Goal: Task Accomplishment & Management: Use online tool/utility

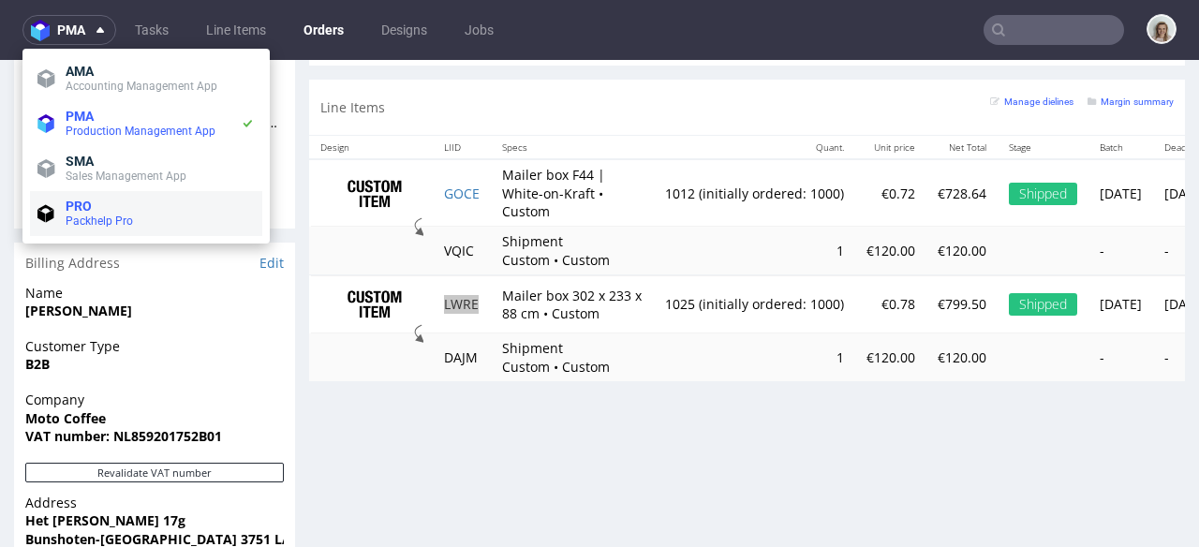
scroll to position [192, 0]
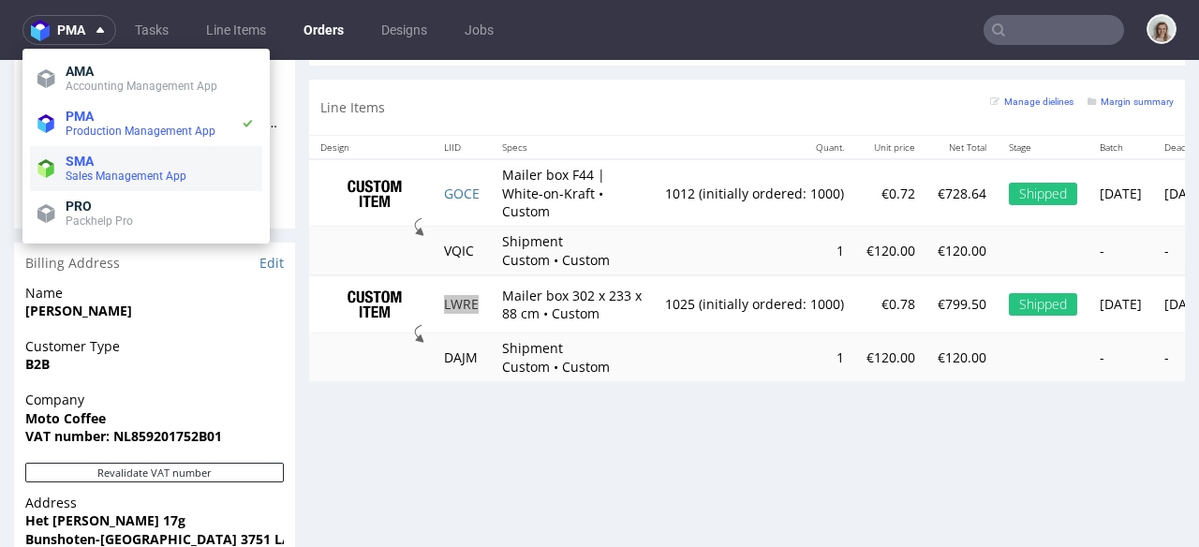
click at [95, 171] on span "Sales Management App" at bounding box center [126, 176] width 121 height 13
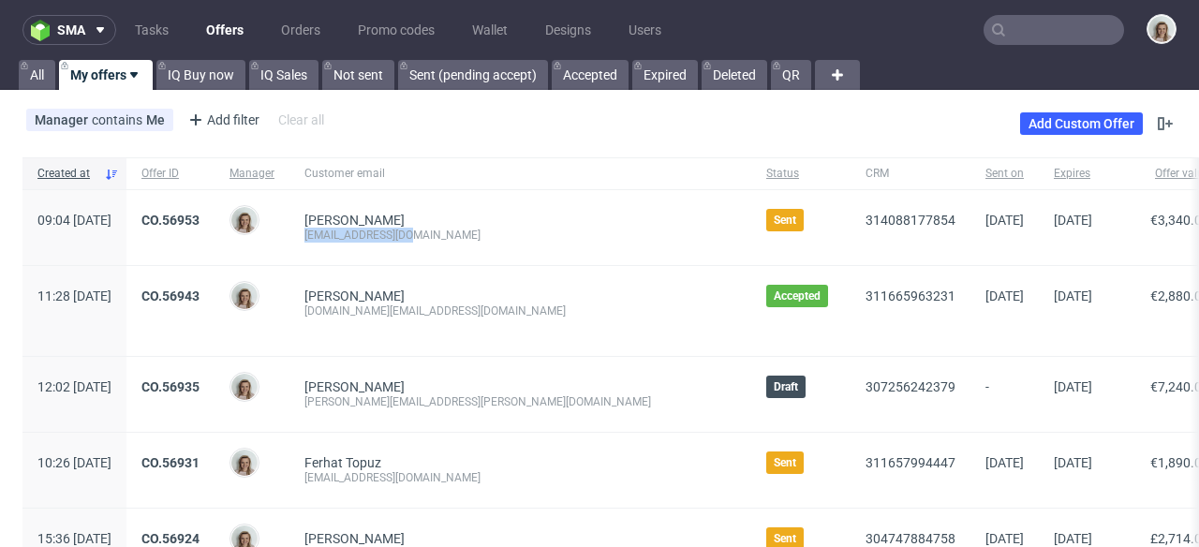
drag, startPoint x: 477, startPoint y: 236, endPoint x: 357, endPoint y: 241, distance: 120.0
click at [357, 241] on div "IOLANDA SOLE export@inserbo.com" at bounding box center [521, 227] width 462 height 75
copy div "export@inserbo.com"
click at [76, 36] on span "sma" at bounding box center [71, 29] width 28 height 13
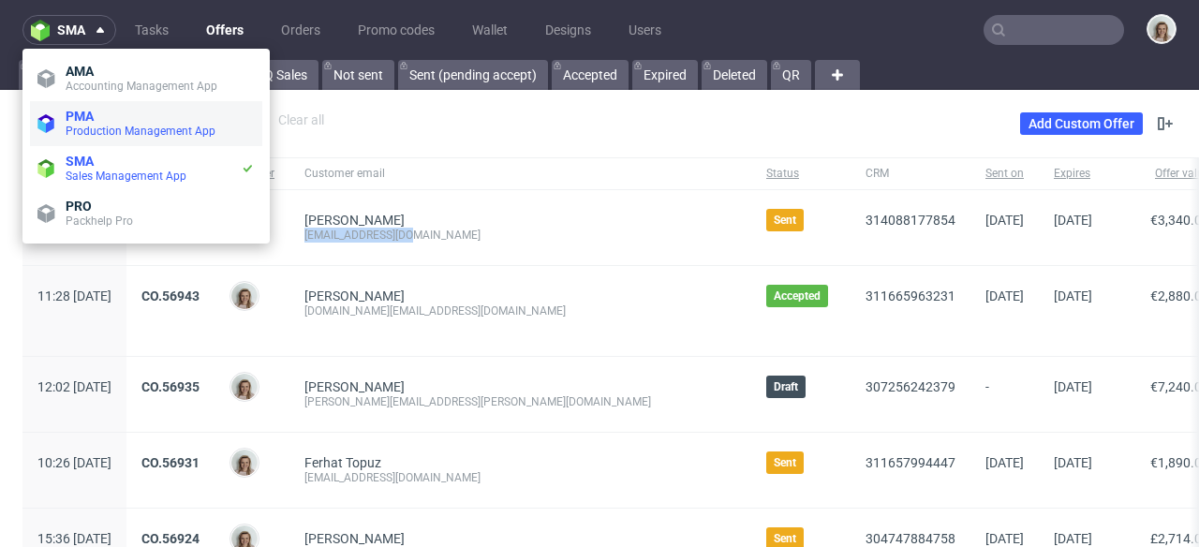
click at [105, 131] on span "Production Management App" at bounding box center [141, 131] width 150 height 13
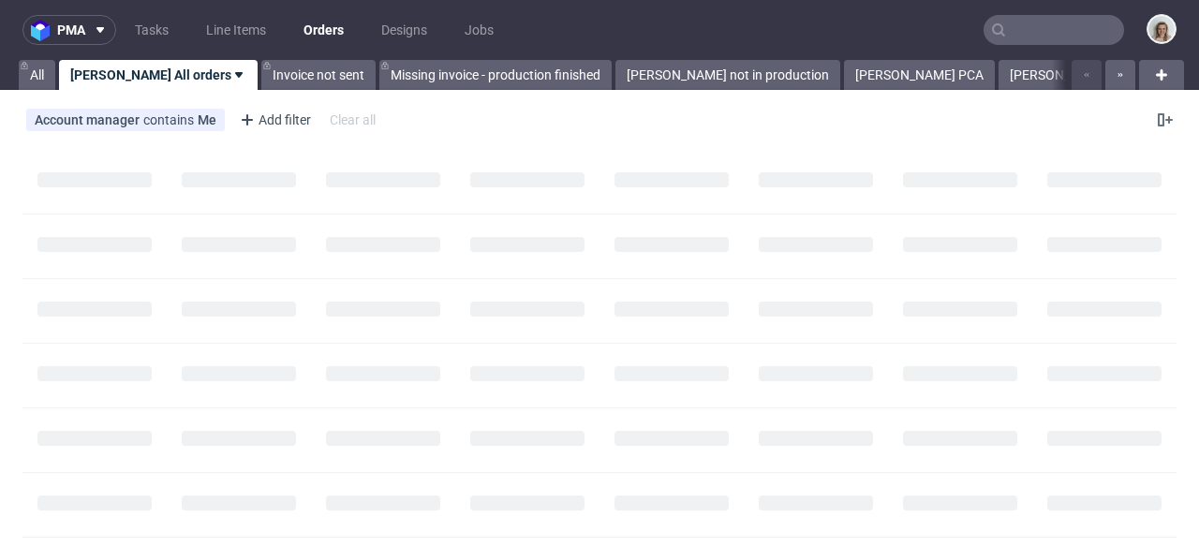
click at [1006, 33] on input "text" at bounding box center [1054, 30] width 141 height 30
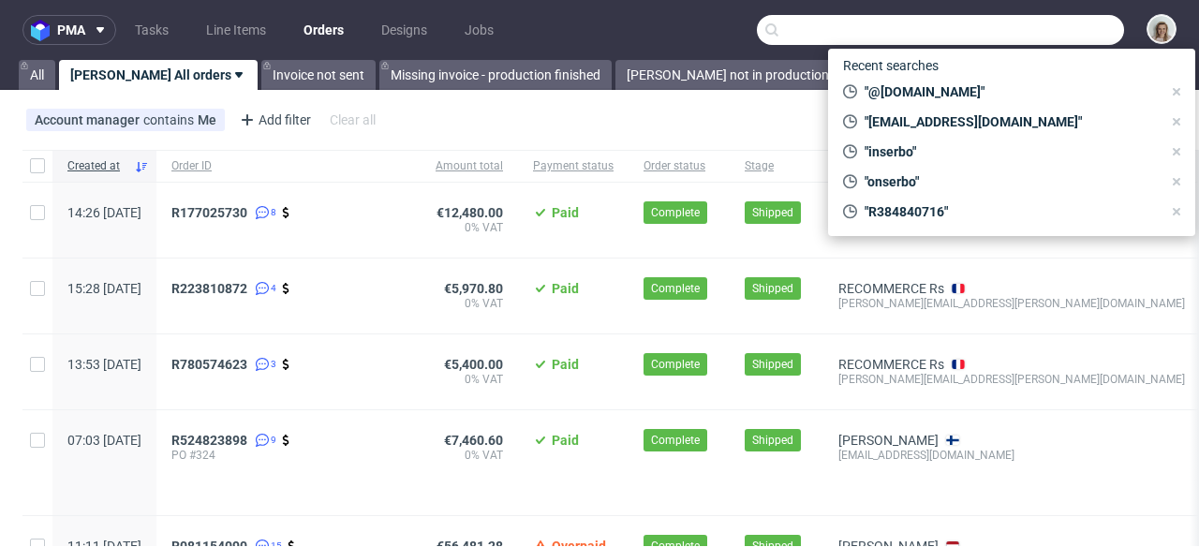
paste input "export@inserbo.com"
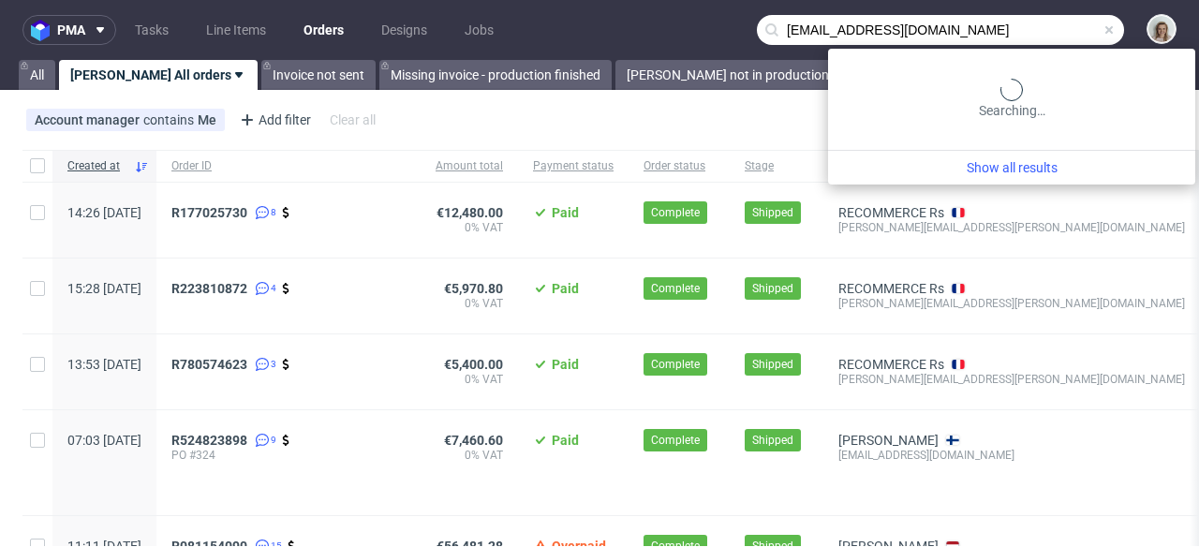
type input "export@inserbo.com"
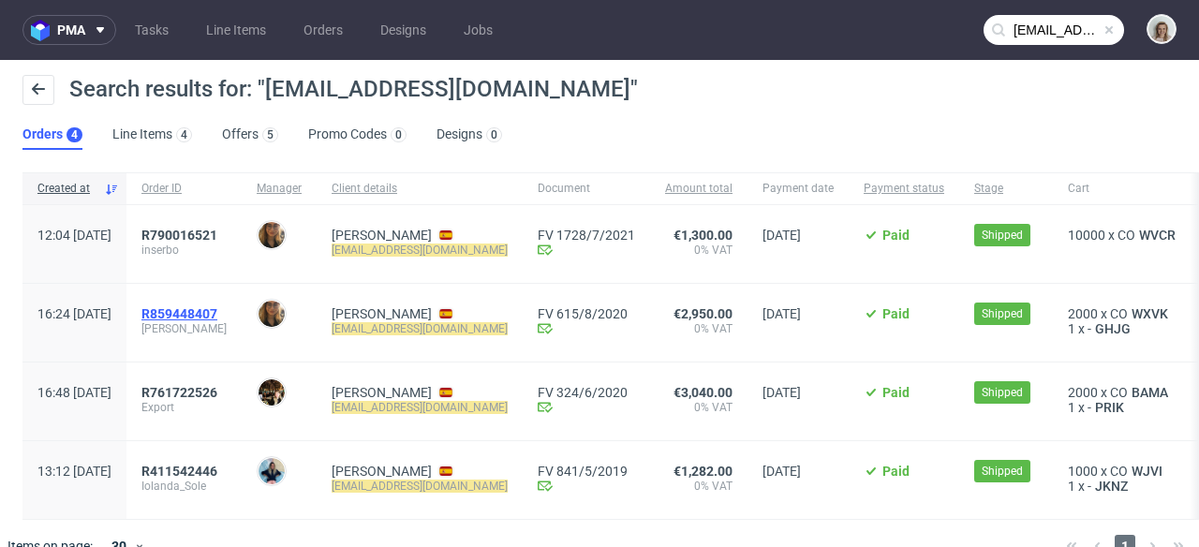
click at [217, 314] on span "R859448407" at bounding box center [179, 313] width 76 height 15
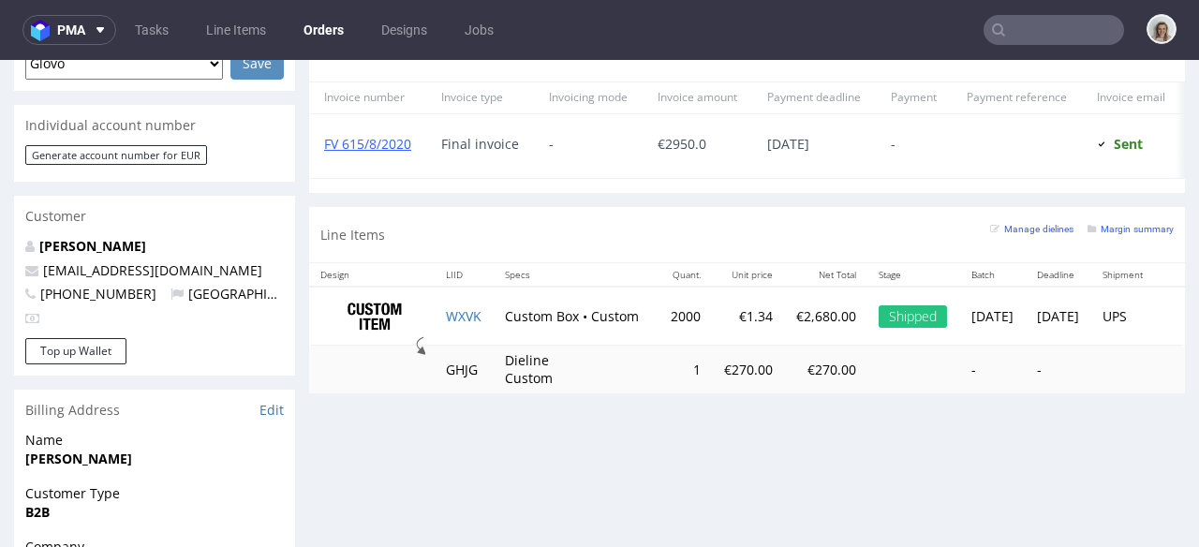
scroll to position [864, 0]
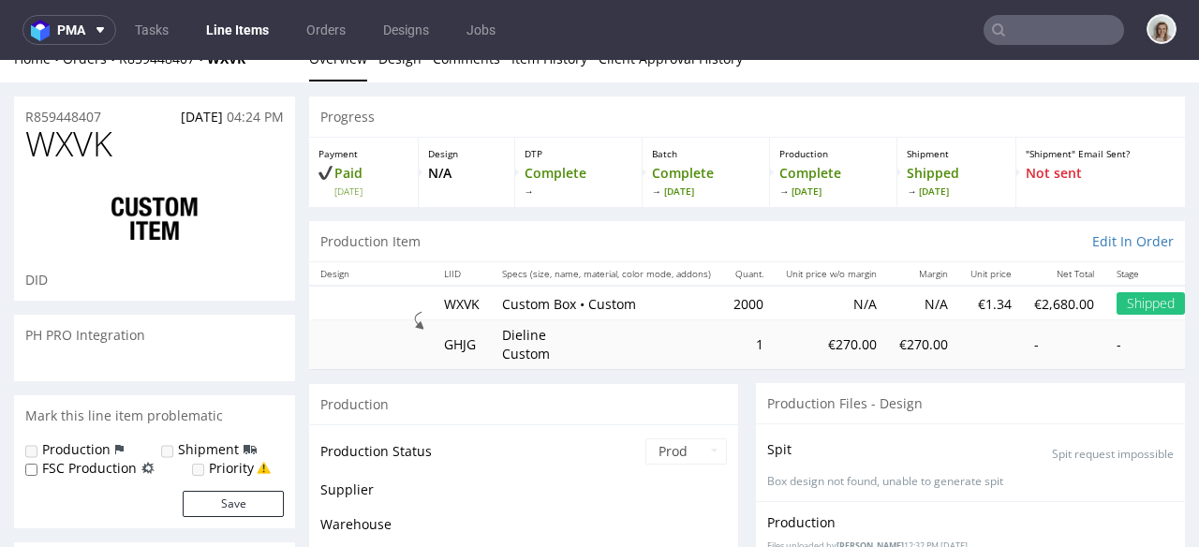
scroll to position [414, 0]
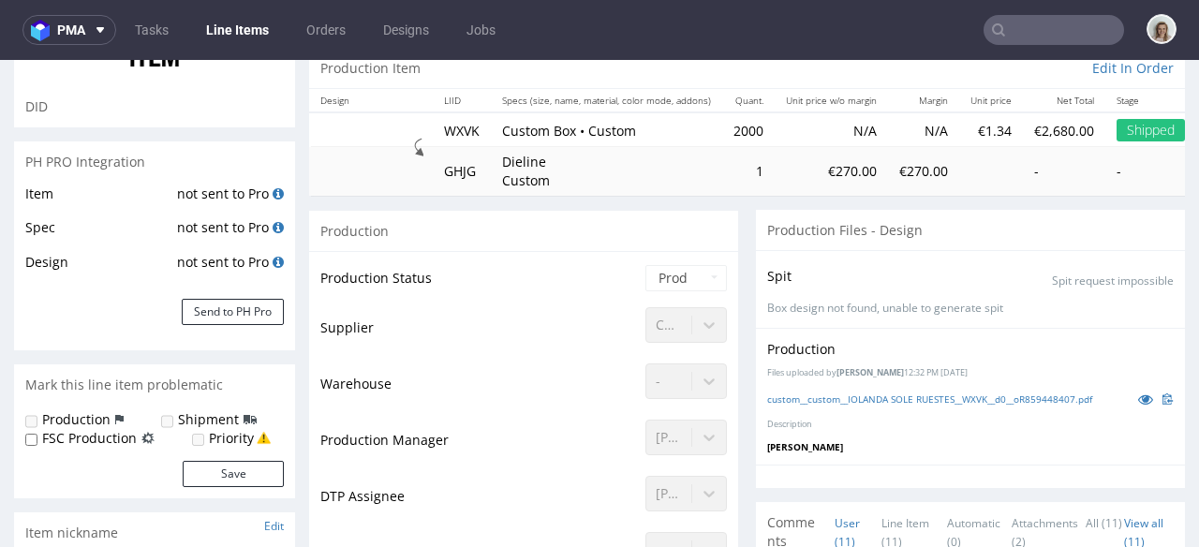
select select "done"
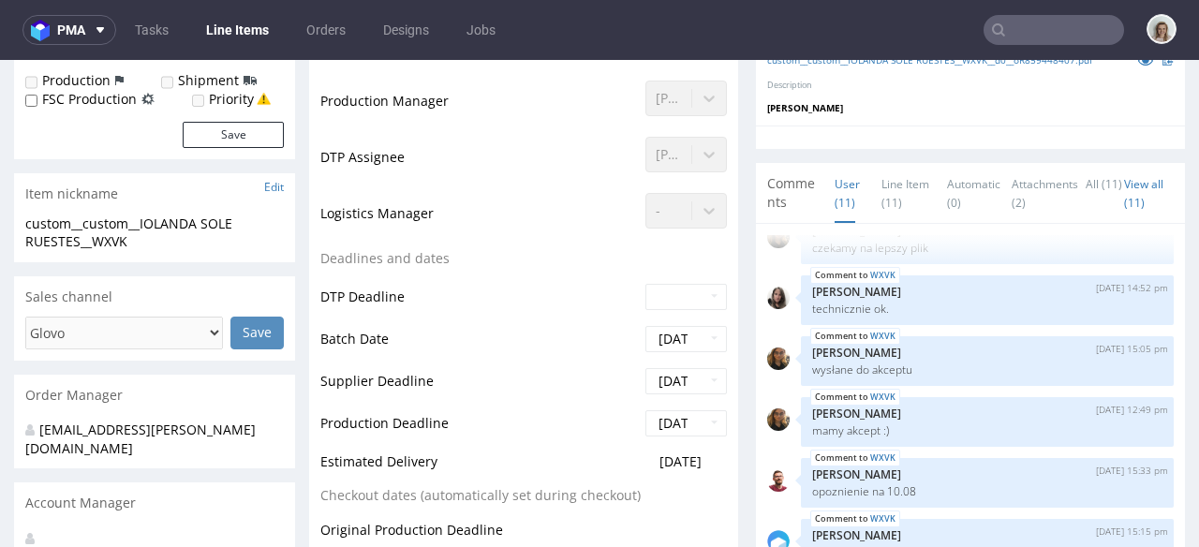
scroll to position [0, 0]
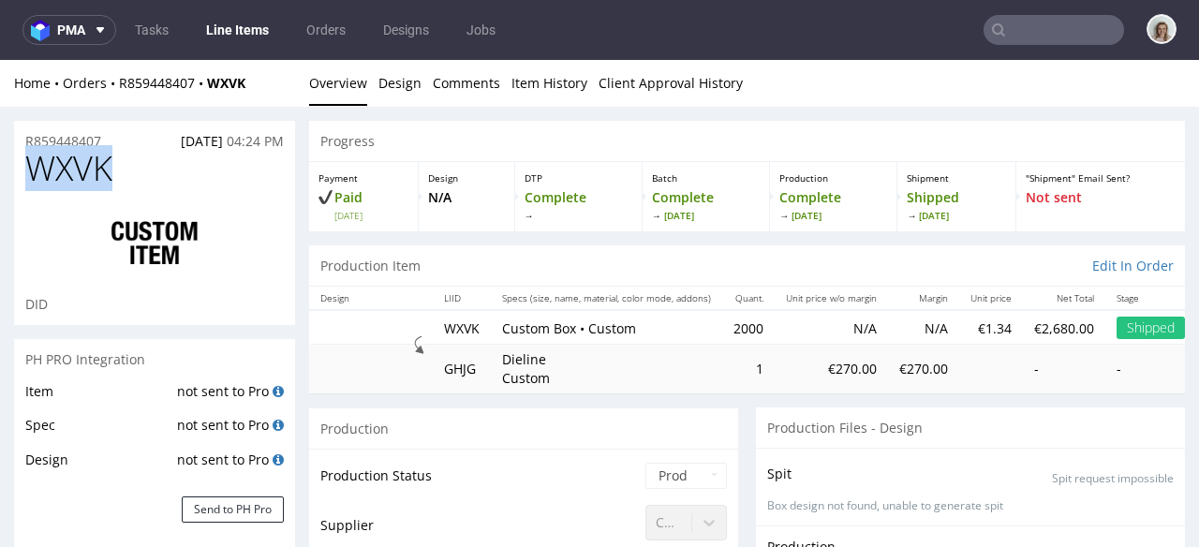
drag, startPoint x: 127, startPoint y: 171, endPoint x: 0, endPoint y: 177, distance: 127.5
copy span "WXVK"
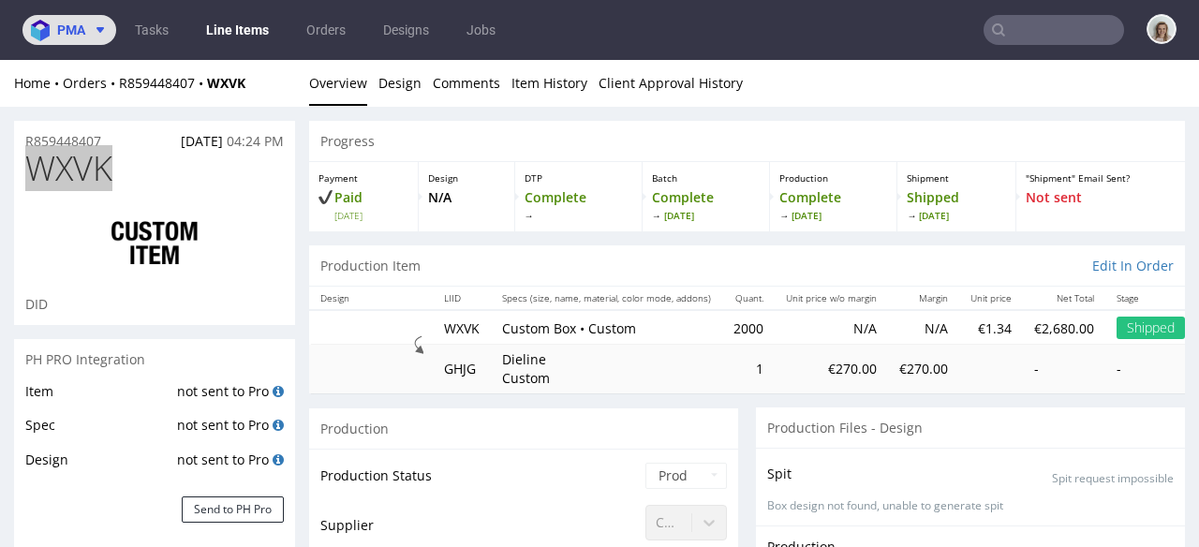
click at [80, 38] on button "pma" at bounding box center [69, 30] width 94 height 30
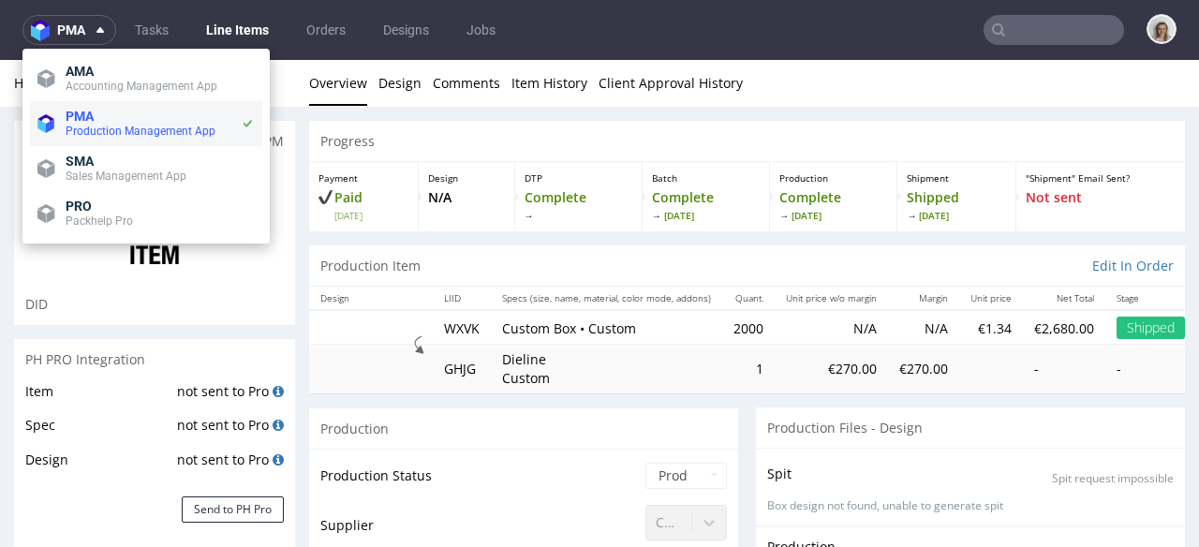
click at [87, 118] on span "PMA" at bounding box center [80, 116] width 28 height 15
click at [83, 33] on span "pma" at bounding box center [71, 29] width 28 height 13
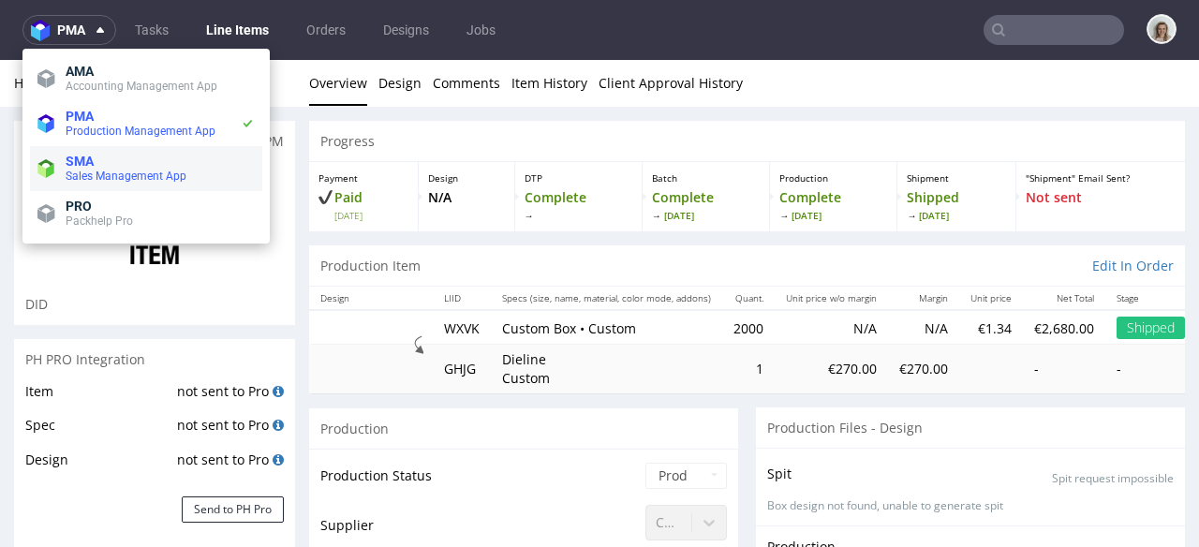
click at [118, 188] on li "SMA Sales Management App" at bounding box center [146, 168] width 232 height 45
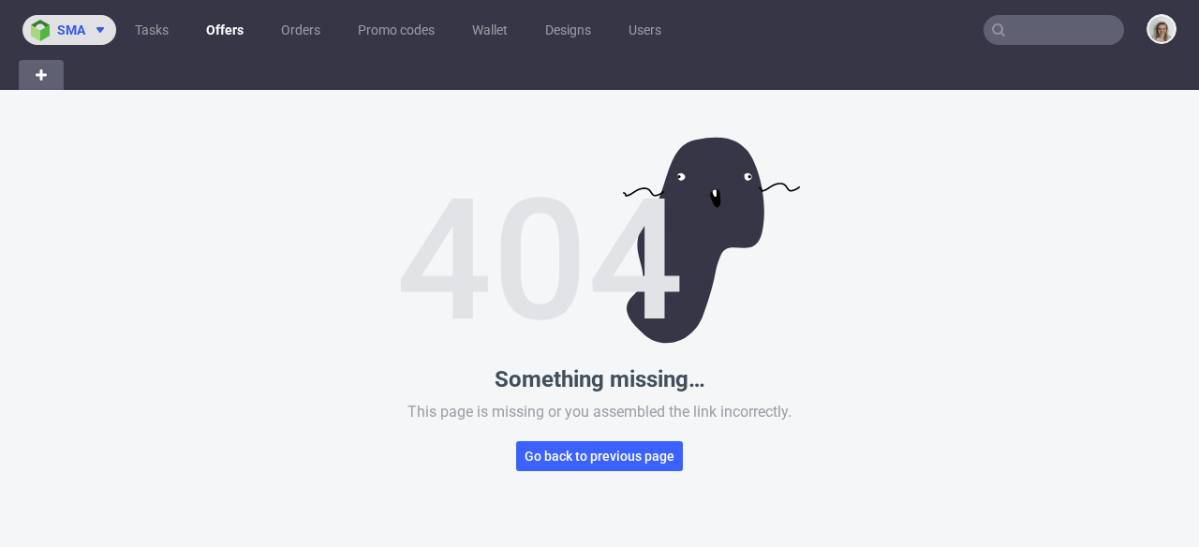
click at [76, 42] on button "sma" at bounding box center [69, 30] width 94 height 30
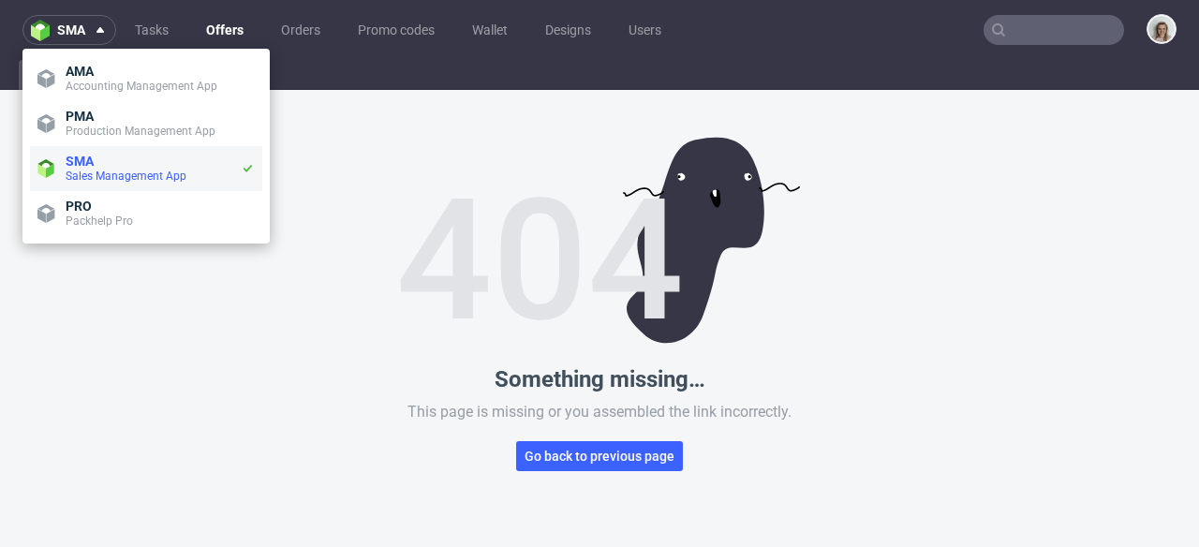
click at [100, 154] on span "SMA" at bounding box center [153, 161] width 175 height 15
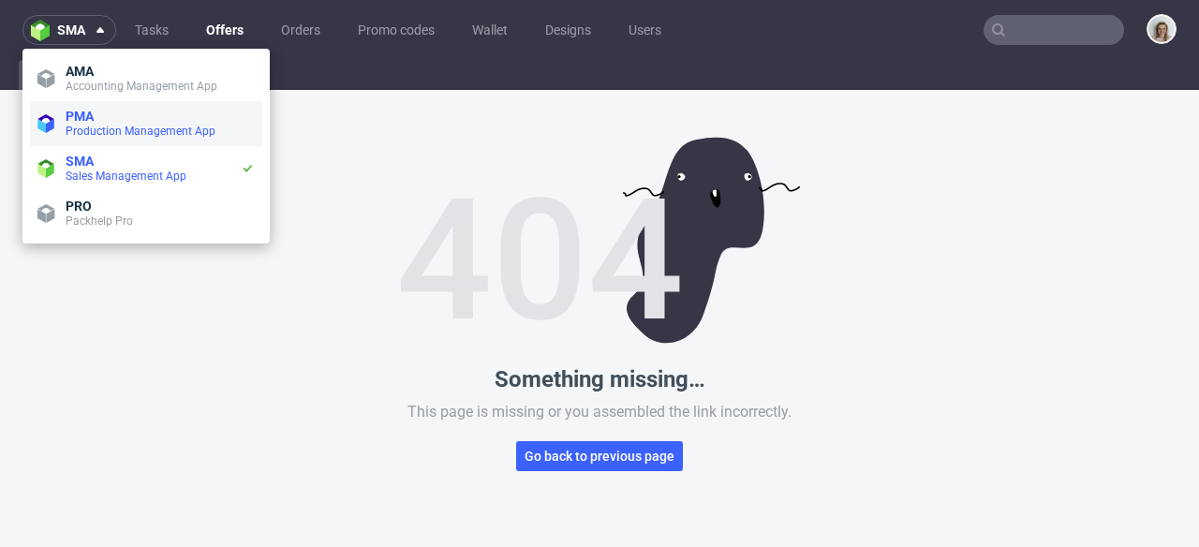
click at [104, 140] on li "PMA Production Management App" at bounding box center [146, 123] width 232 height 45
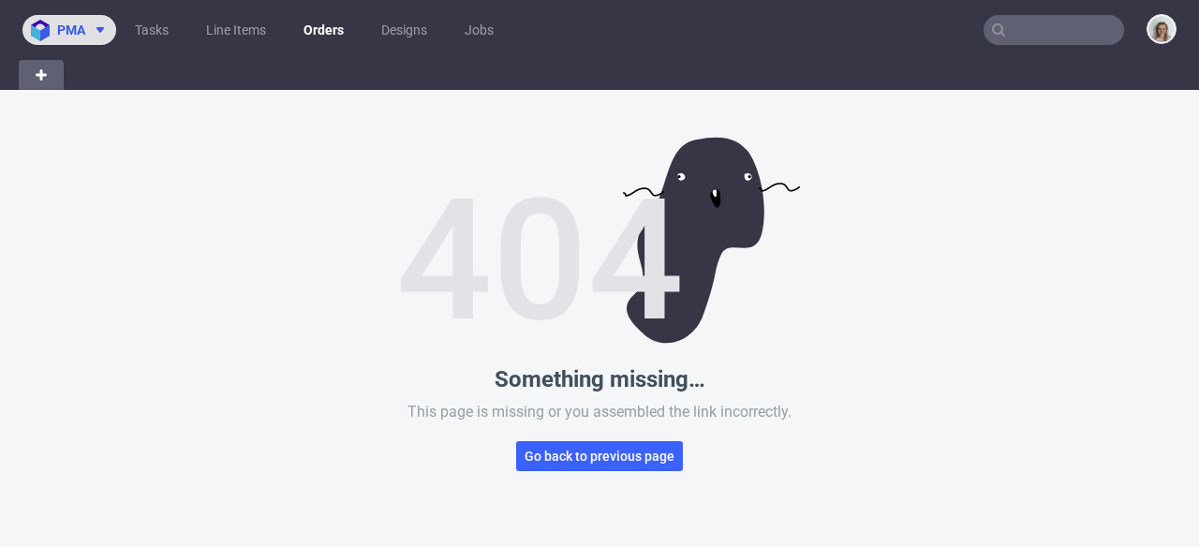
click at [68, 41] on button "pma" at bounding box center [69, 30] width 94 height 30
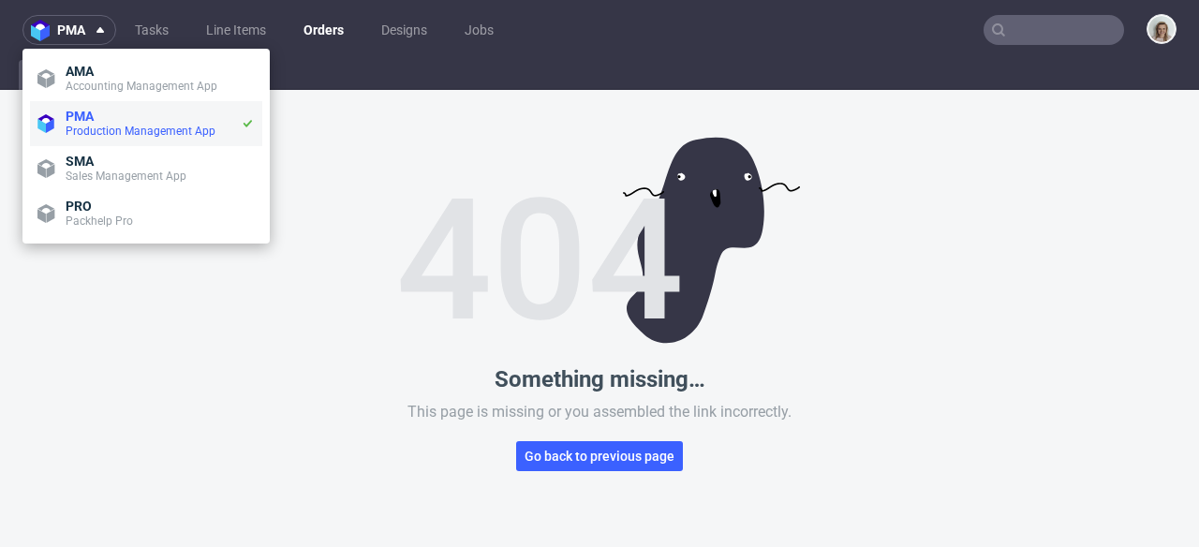
click at [92, 143] on li "PMA Production Management App" at bounding box center [146, 123] width 232 height 45
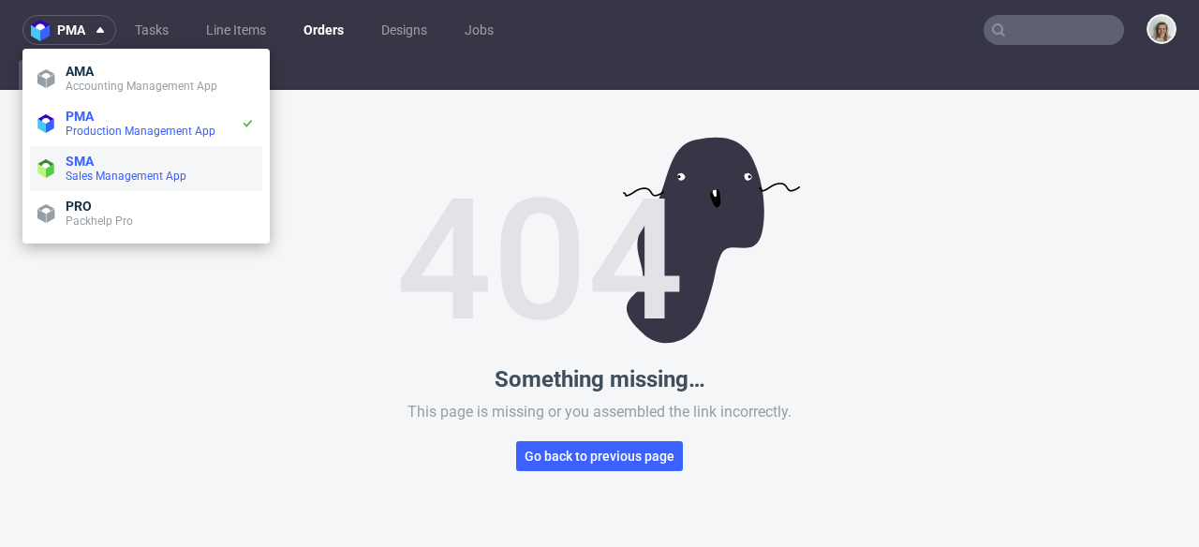
click at [93, 155] on span "SMA" at bounding box center [80, 161] width 28 height 15
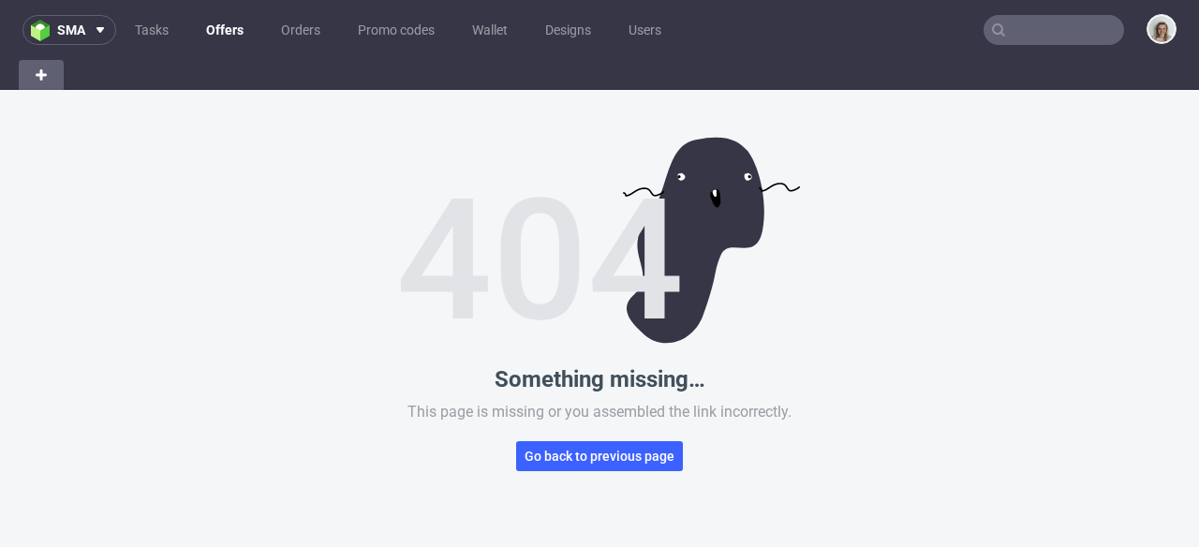
click at [93, 155] on div "Something missing… This page is missing or you assembled the link incorrectly. …" at bounding box center [599, 363] width 1199 height 547
drag, startPoint x: 86, startPoint y: 15, endPoint x: 79, endPoint y: 35, distance: 21.1
click at [86, 15] on button "sma" at bounding box center [69, 30] width 94 height 30
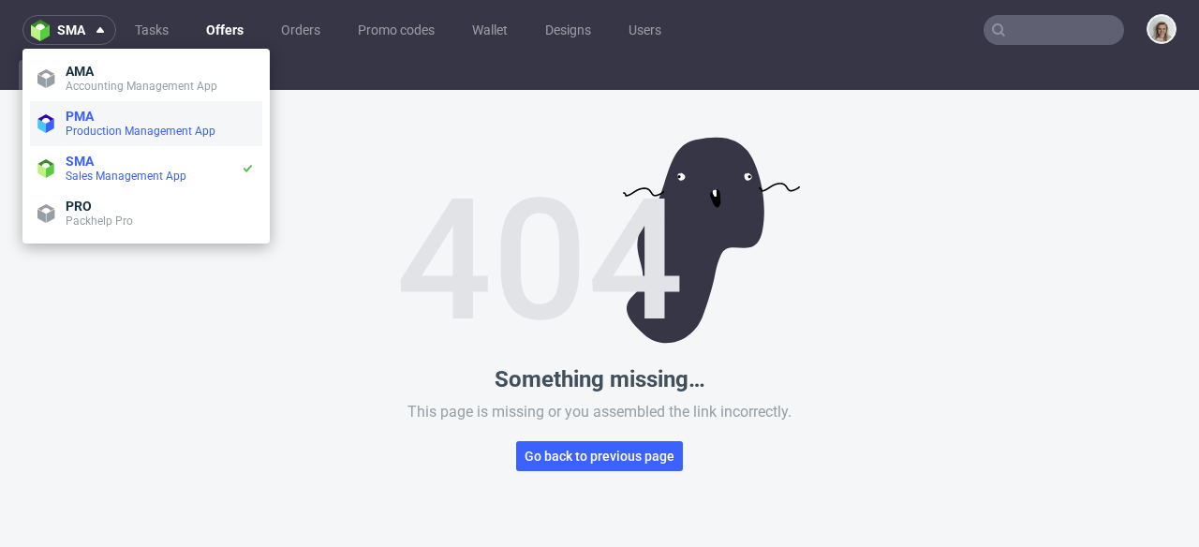
click at [79, 109] on span "PMA" at bounding box center [80, 116] width 28 height 15
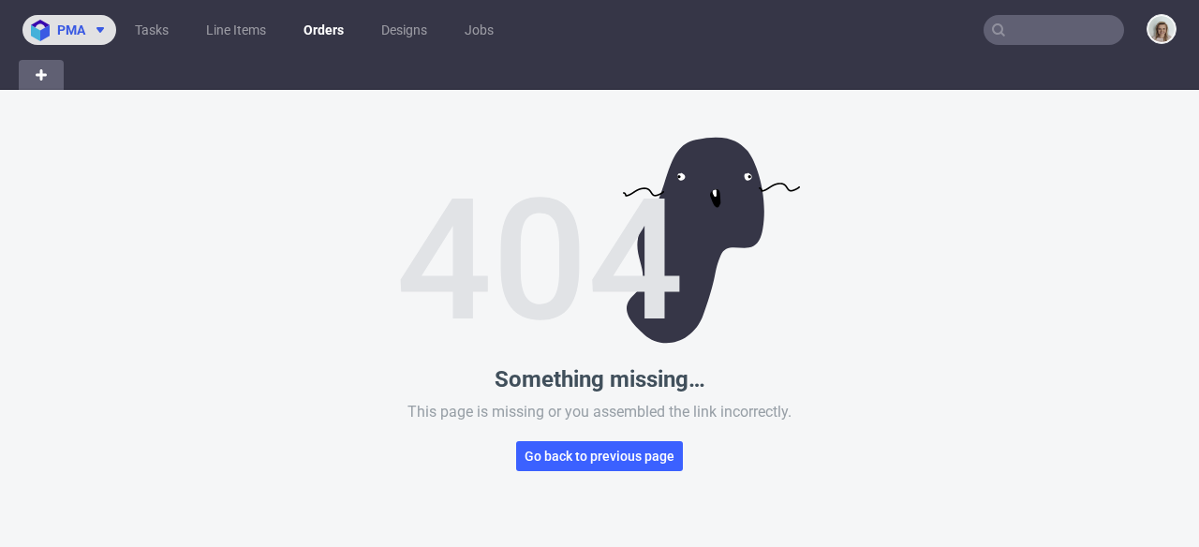
drag, startPoint x: 87, startPoint y: 32, endPoint x: 84, endPoint y: 17, distance: 15.3
click at [86, 32] on span at bounding box center [96, 29] width 22 height 15
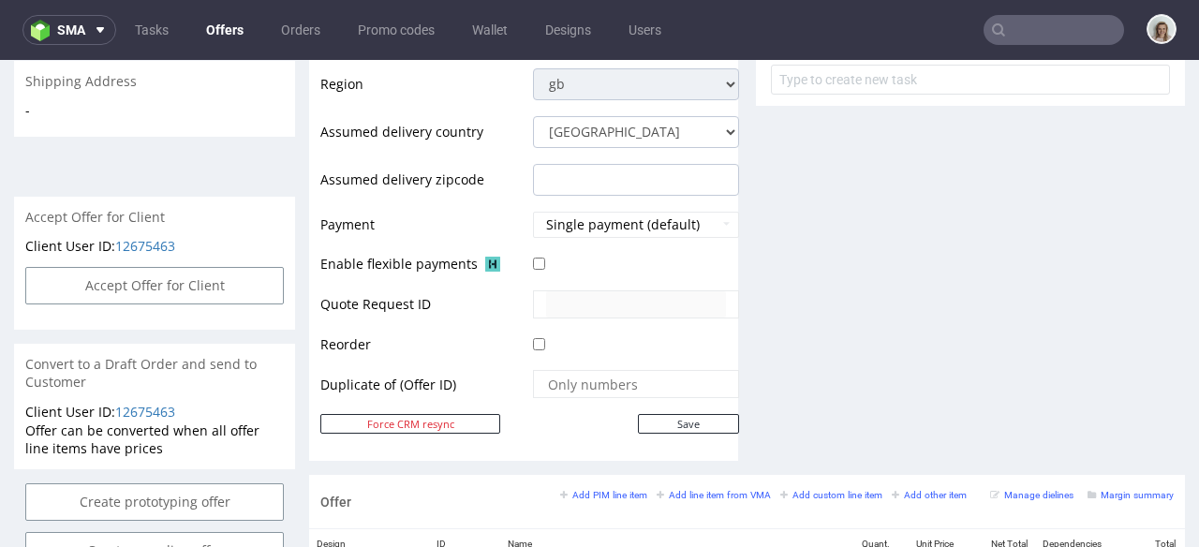
scroll to position [1174, 0]
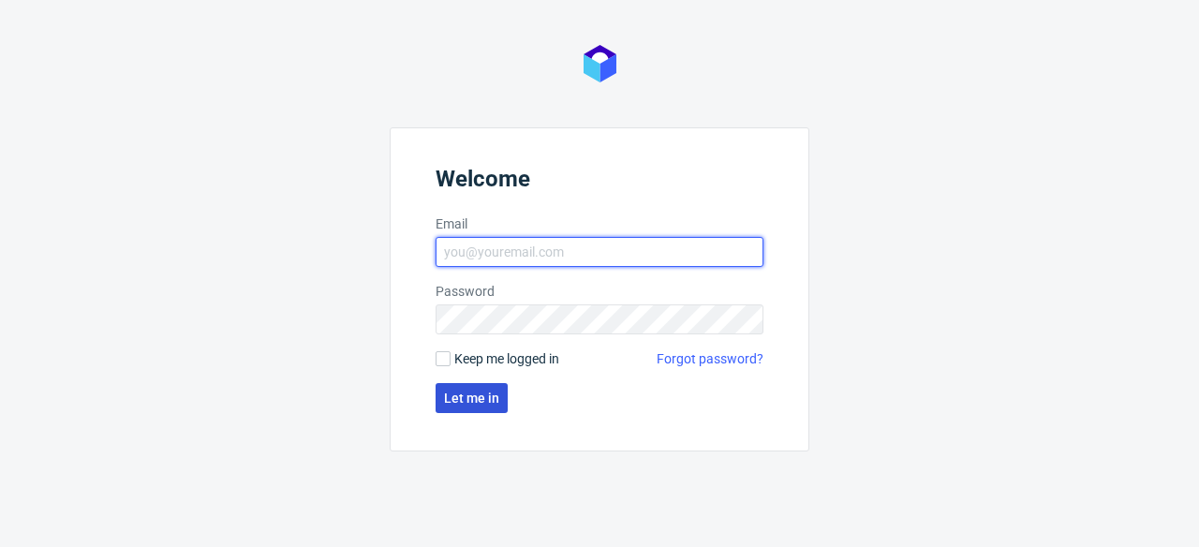
type input "[PERSON_NAME][EMAIL_ADDRESS][PERSON_NAME][DOMAIN_NAME]"
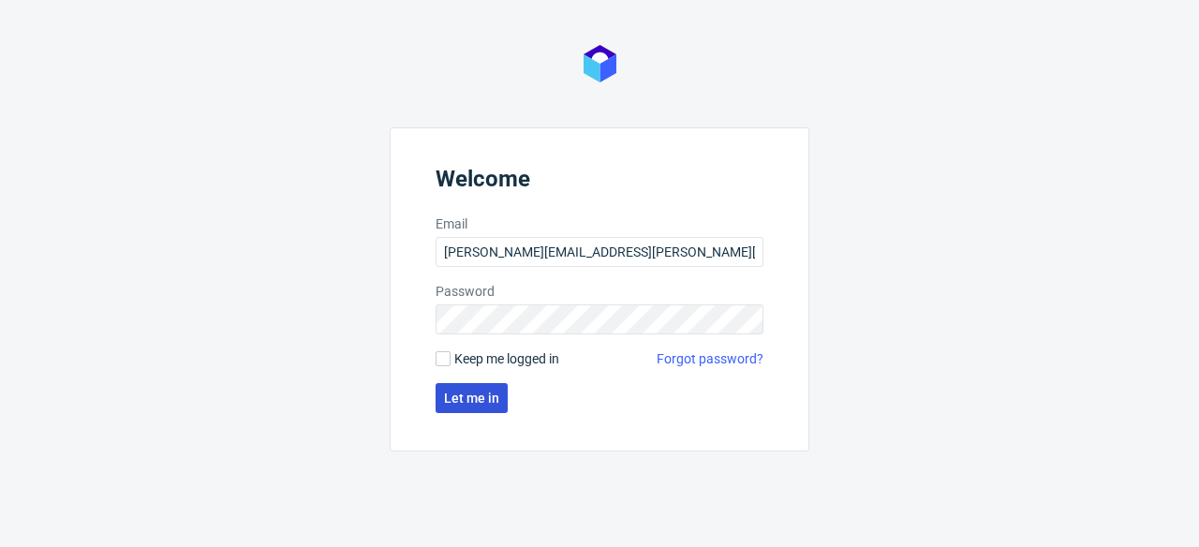
click at [495, 392] on span "Let me in" at bounding box center [471, 398] width 55 height 13
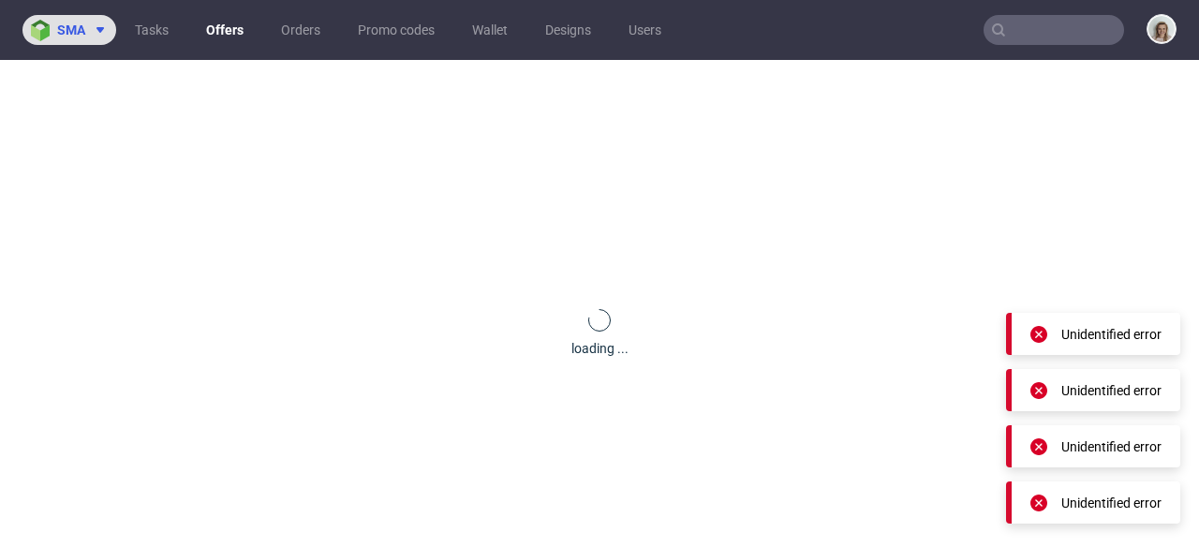
click at [90, 39] on button "sma" at bounding box center [69, 30] width 94 height 30
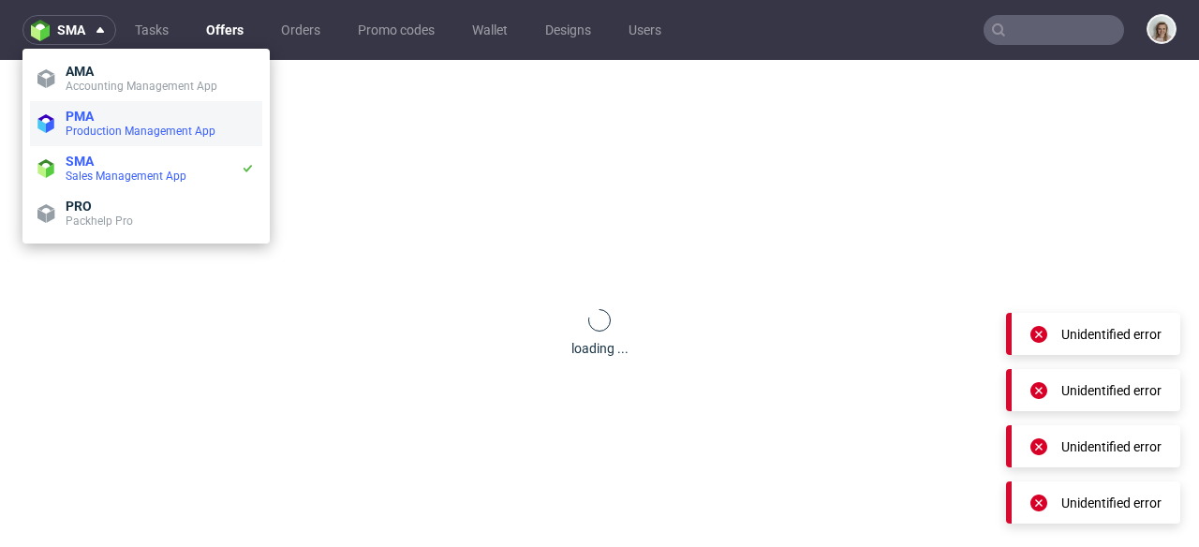
click at [89, 111] on span "PMA" at bounding box center [80, 116] width 28 height 15
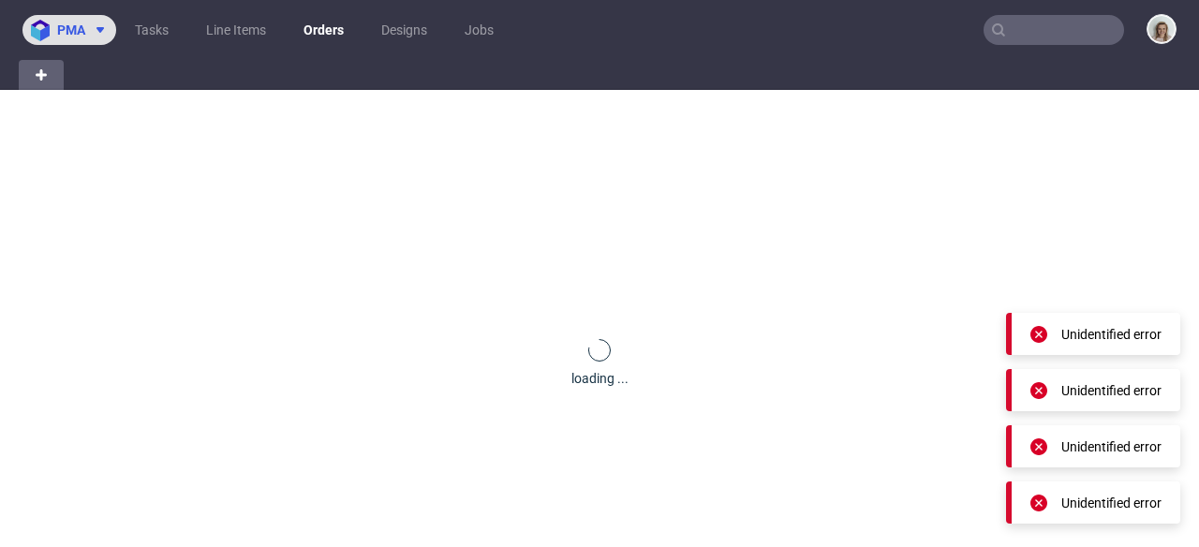
click at [79, 40] on button "pma" at bounding box center [69, 30] width 94 height 30
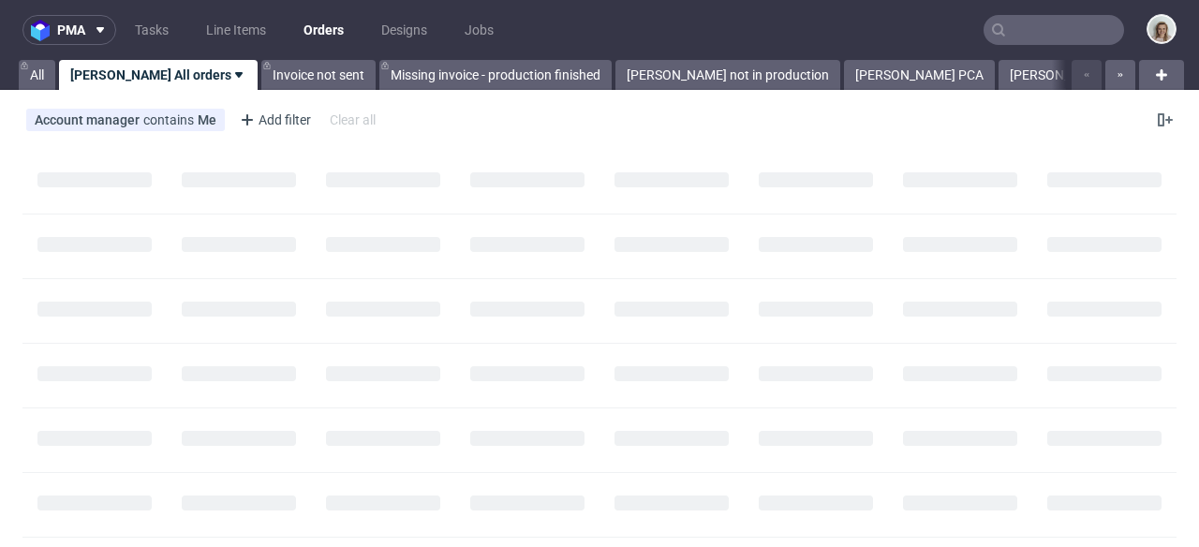
click at [112, 176] on div at bounding box center [94, 179] width 114 height 15
click at [77, 33] on span "pma" at bounding box center [71, 29] width 28 height 13
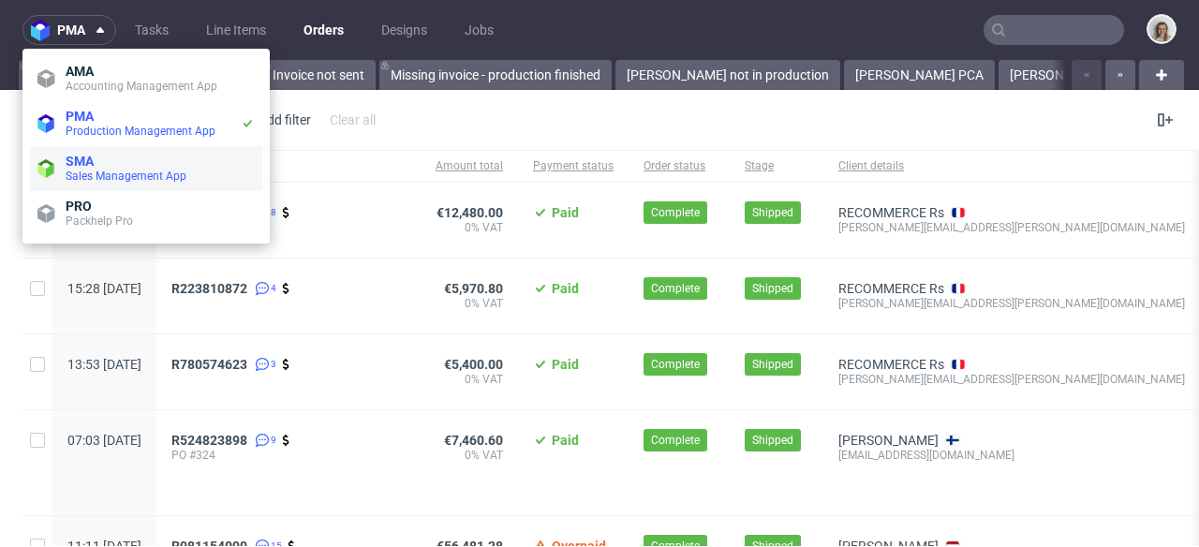
click at [104, 159] on span "SMA" at bounding box center [160, 161] width 189 height 15
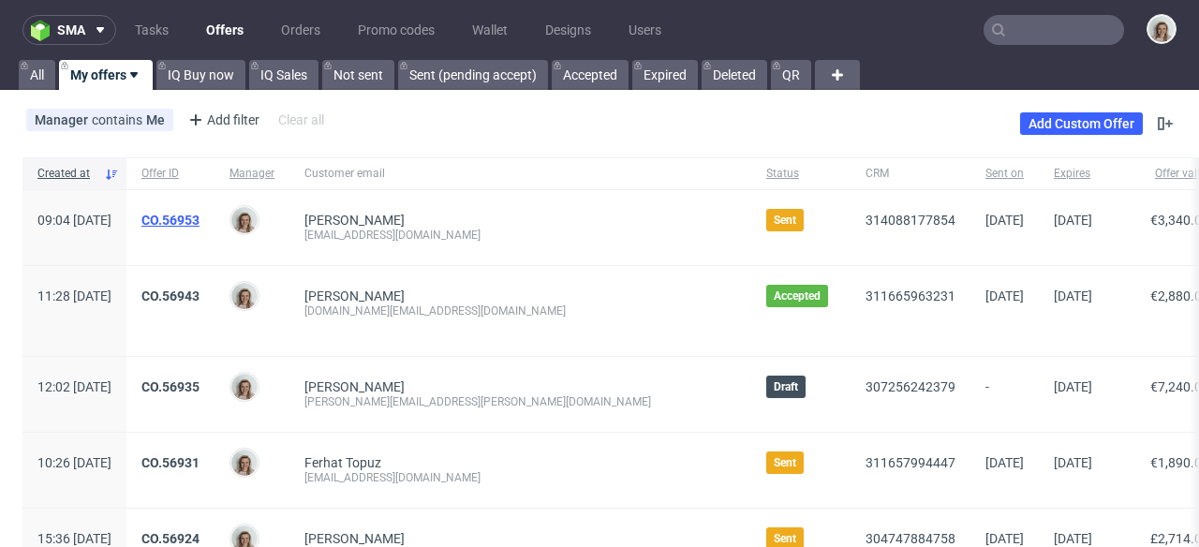
click at [200, 222] on link "CO.56953" at bounding box center [170, 220] width 58 height 15
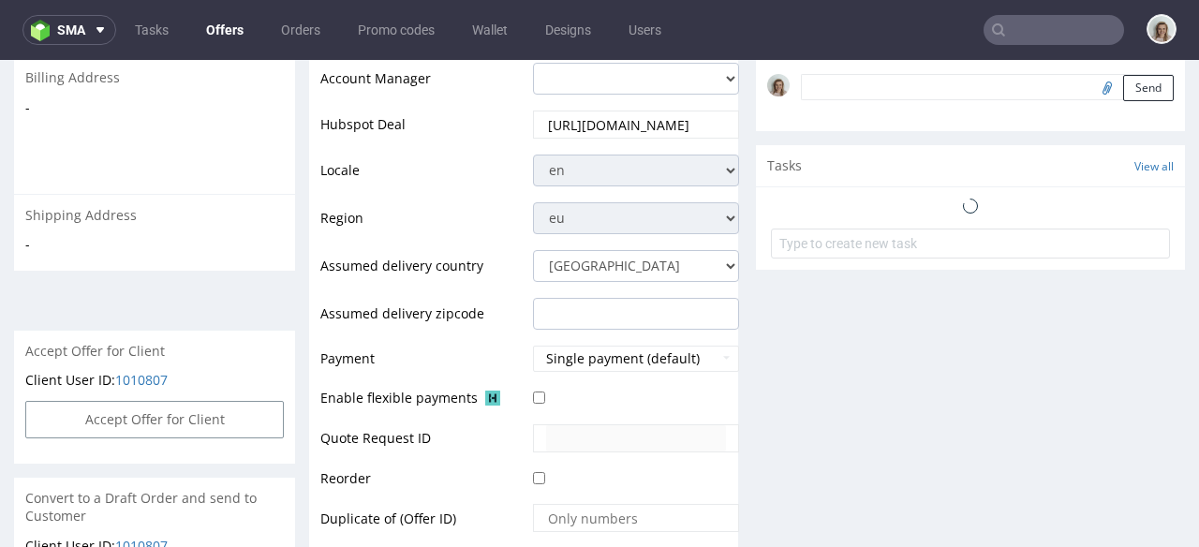
scroll to position [988, 0]
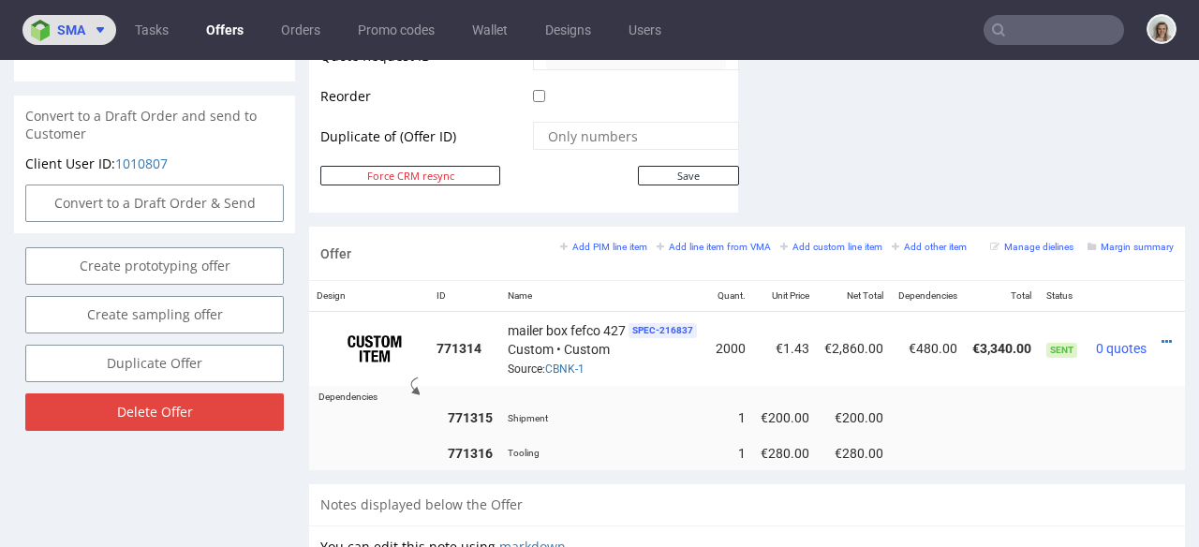
click at [89, 15] on button "sma" at bounding box center [69, 30] width 94 height 30
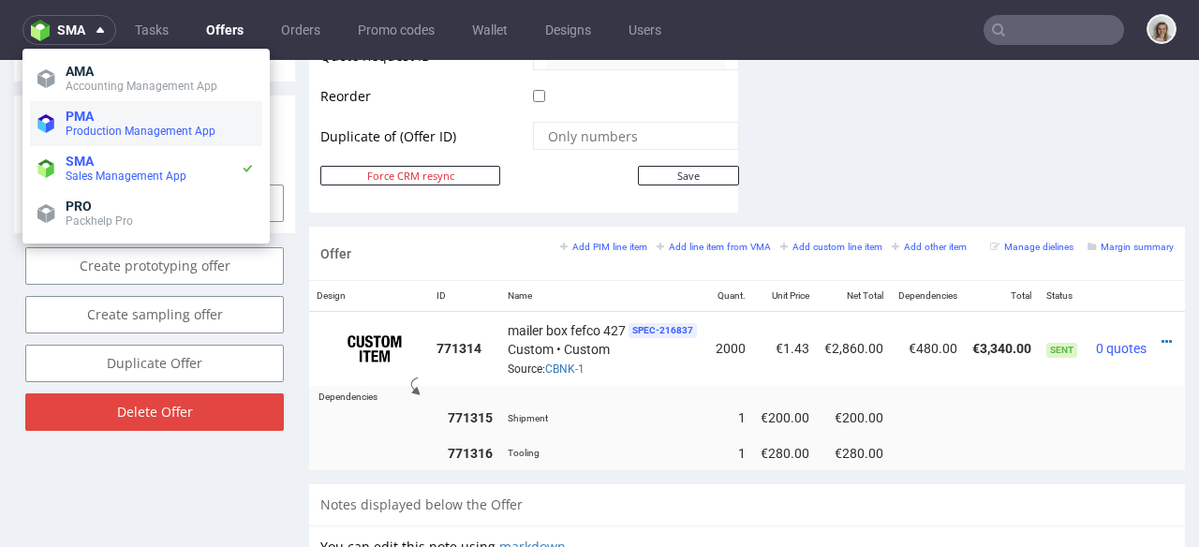
click at [92, 110] on span "PMA" at bounding box center [80, 116] width 28 height 15
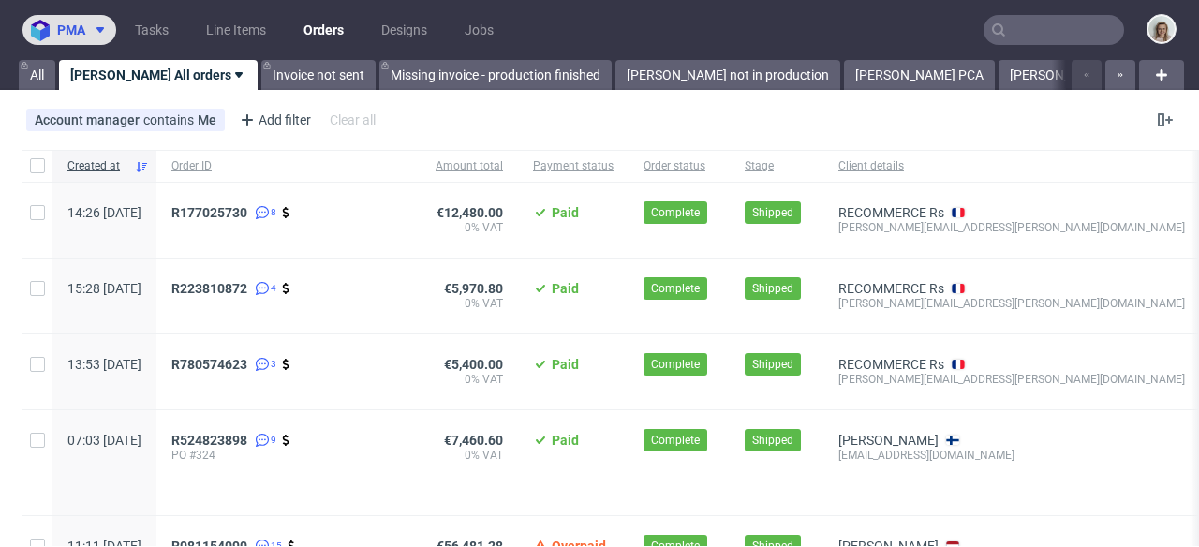
click at [45, 34] on img at bounding box center [44, 31] width 26 height 22
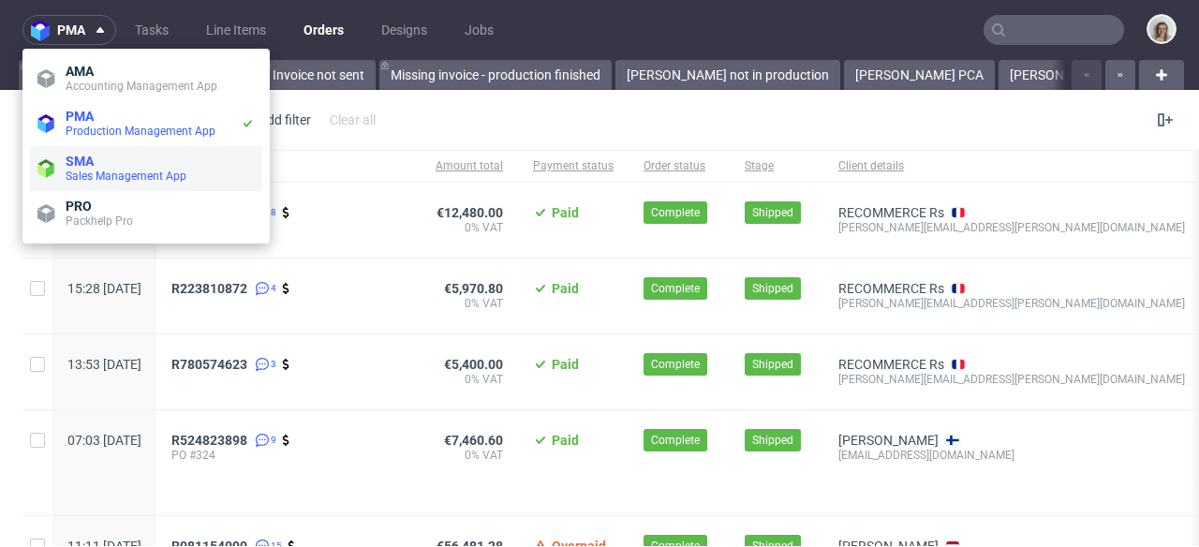
click at [100, 174] on span "Sales Management App" at bounding box center [126, 176] width 121 height 13
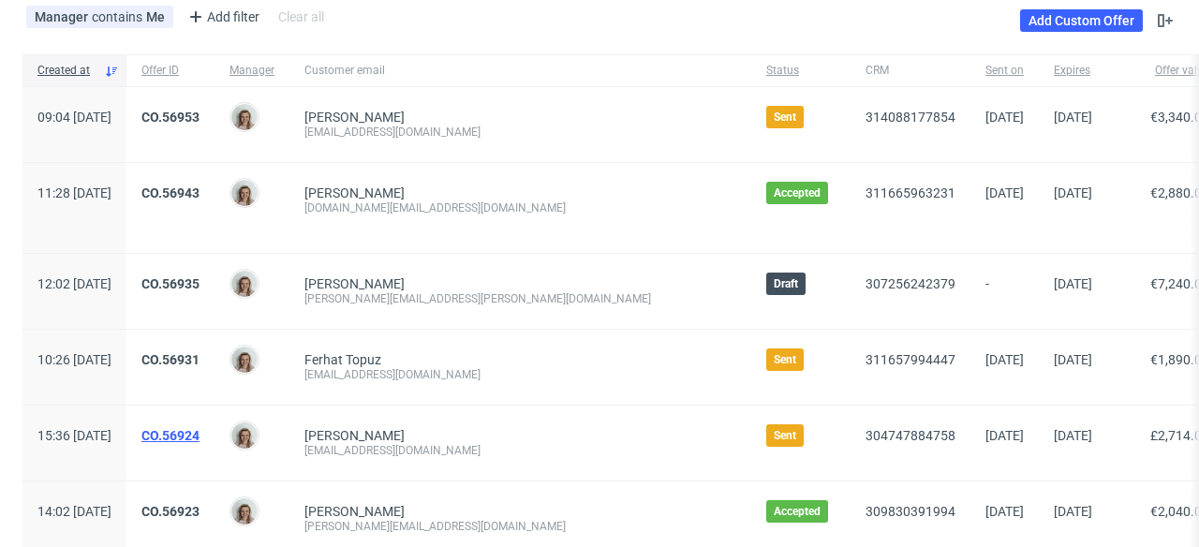
click at [200, 430] on link "CO.56924" at bounding box center [170, 435] width 58 height 15
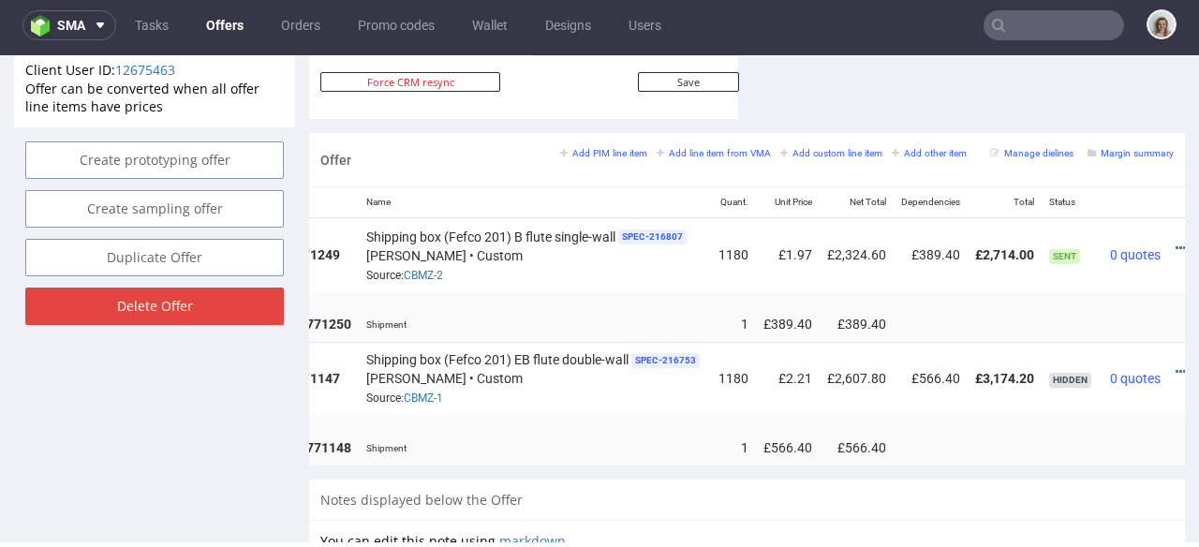
scroll to position [0, 196]
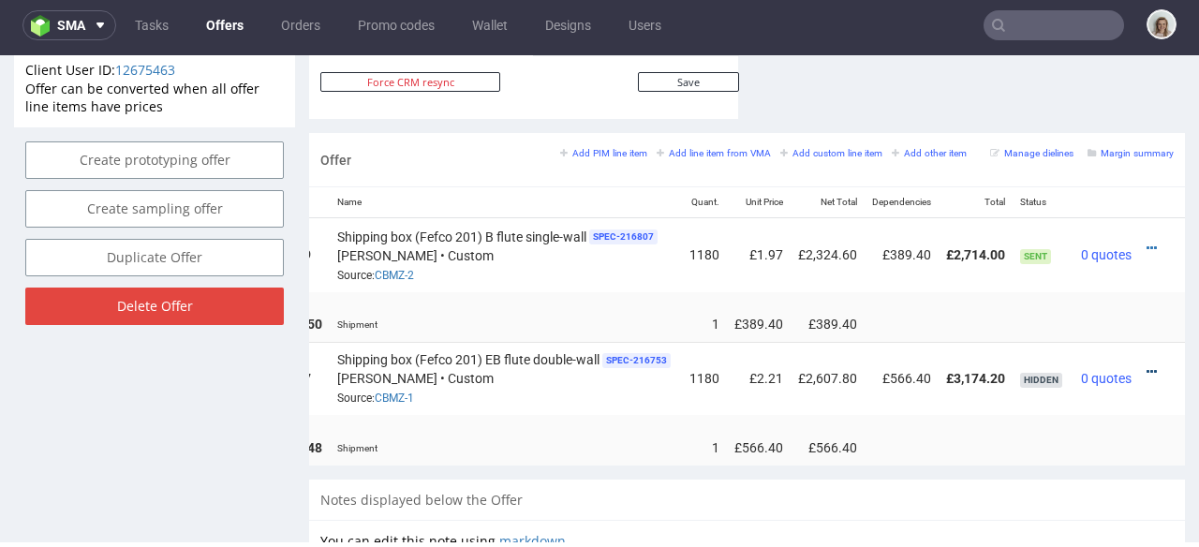
click at [1147, 363] on div at bounding box center [1157, 372] width 20 height 19
click at [1147, 365] on icon at bounding box center [1152, 371] width 10 height 13
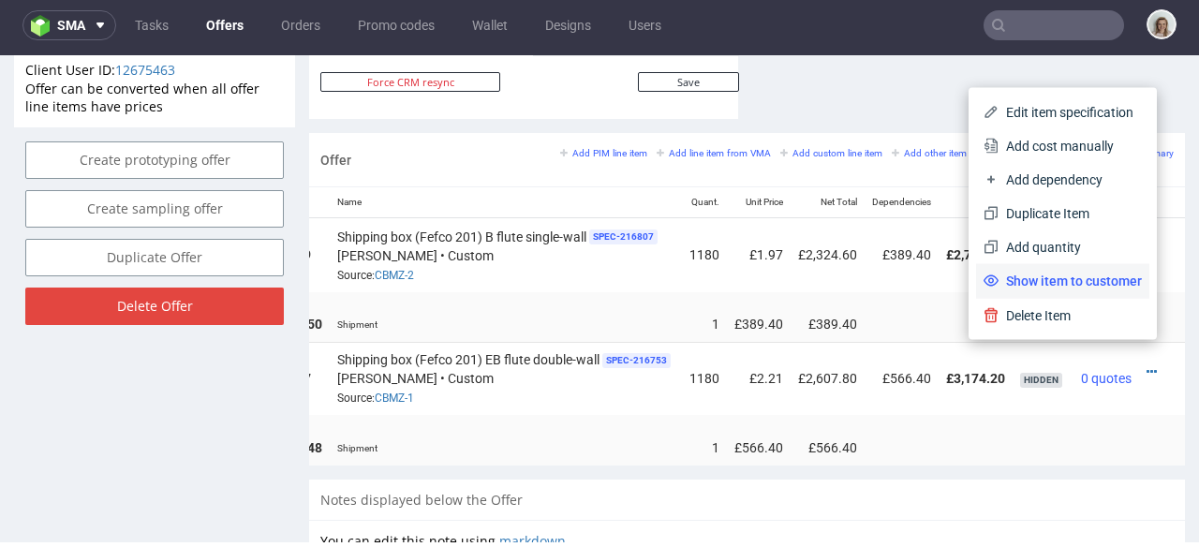
click at [1083, 285] on span "Show item to customer" at bounding box center [1070, 281] width 143 height 19
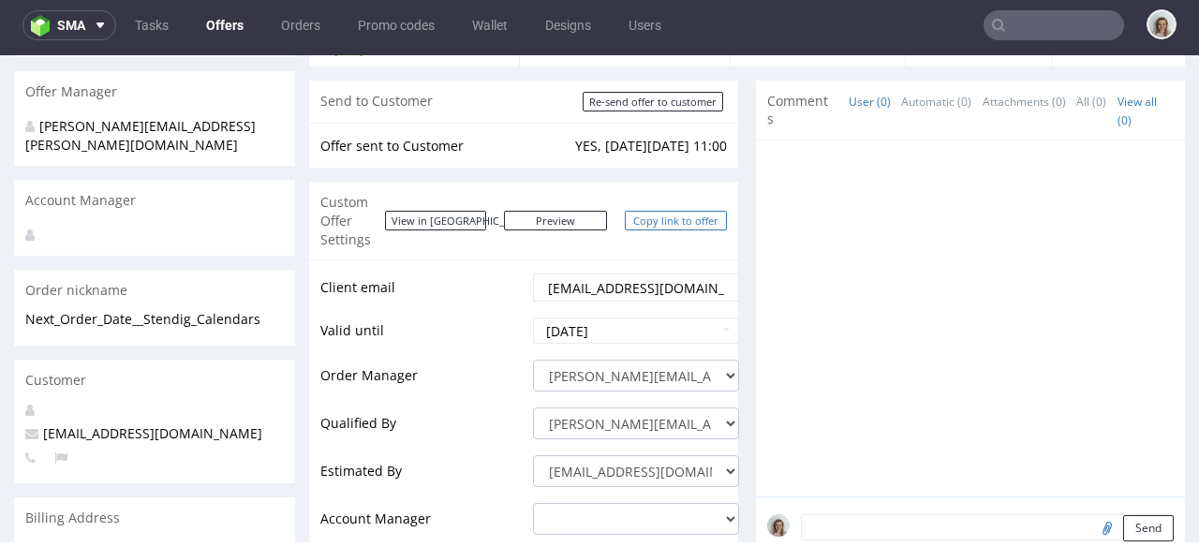
scroll to position [32, 0]
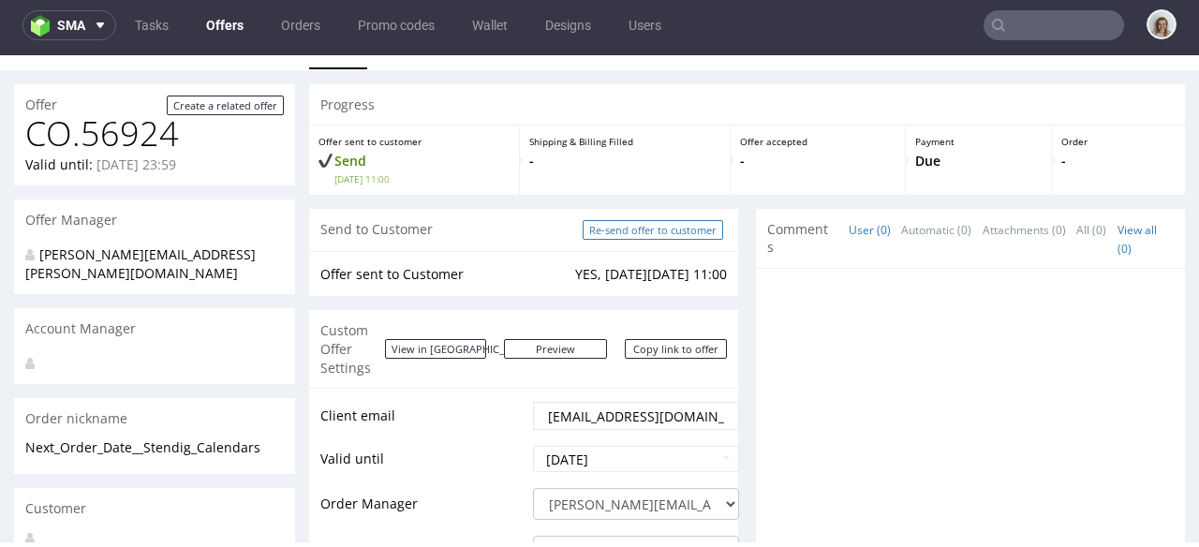
click at [657, 230] on input "Re-send offer to customer" at bounding box center [653, 230] width 141 height 20
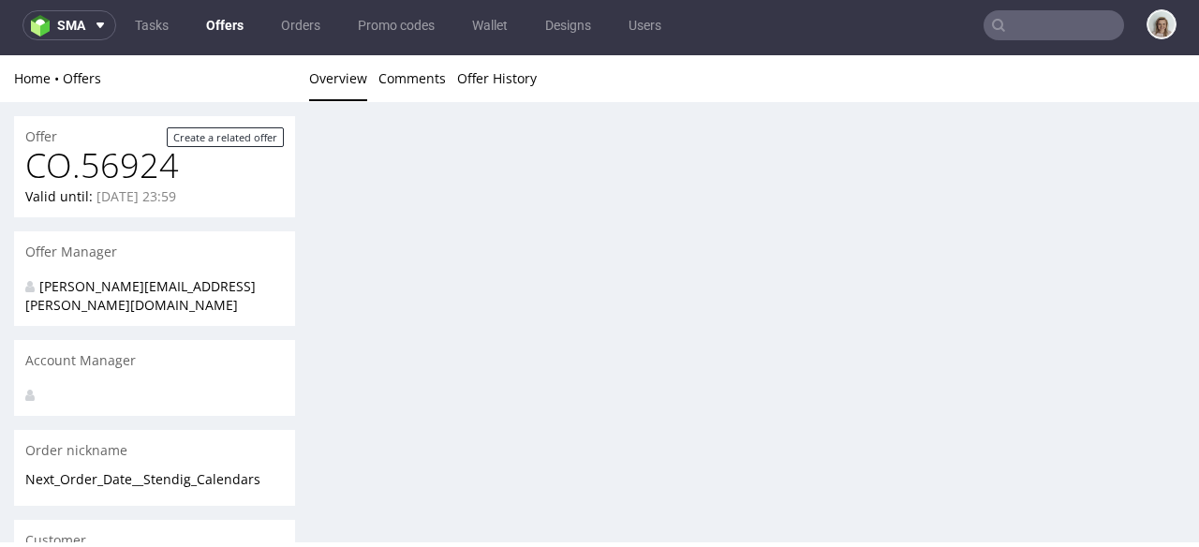
scroll to position [0, 0]
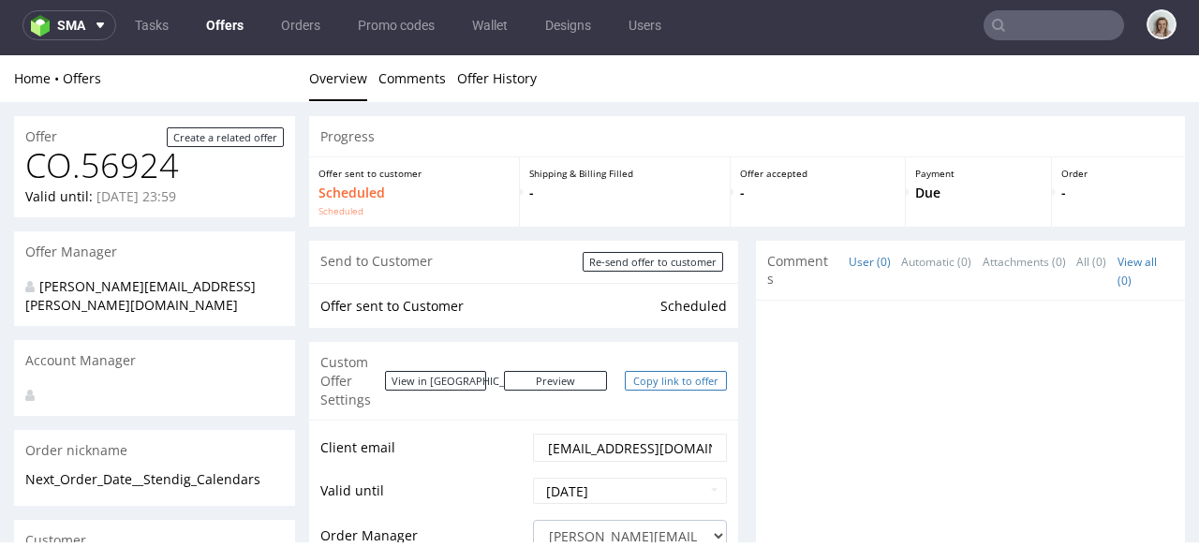
click at [663, 371] on link "Copy link to offer" at bounding box center [676, 381] width 103 height 20
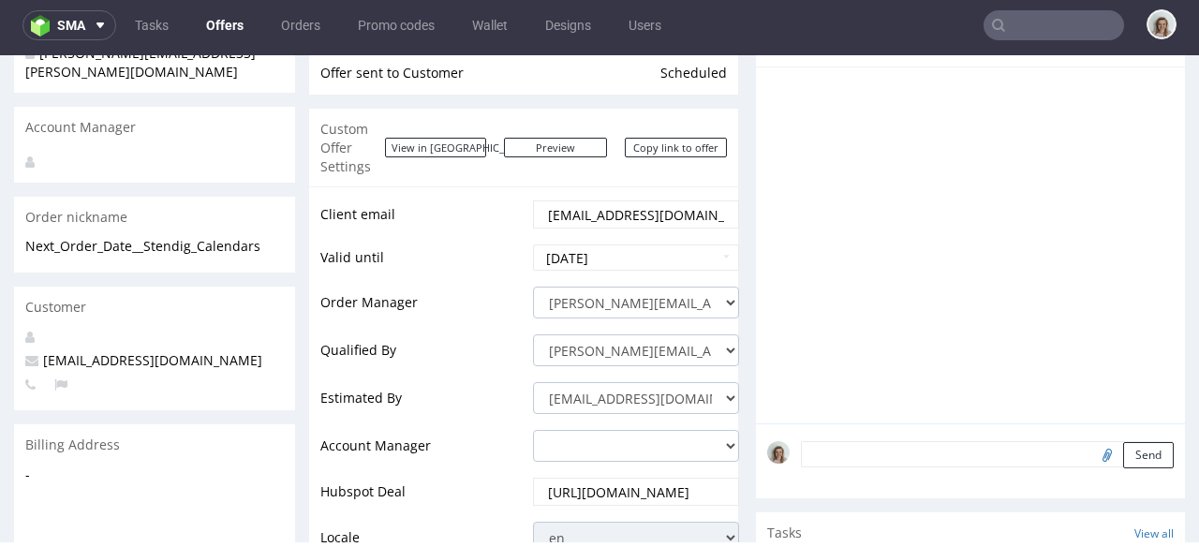
scroll to position [101, 0]
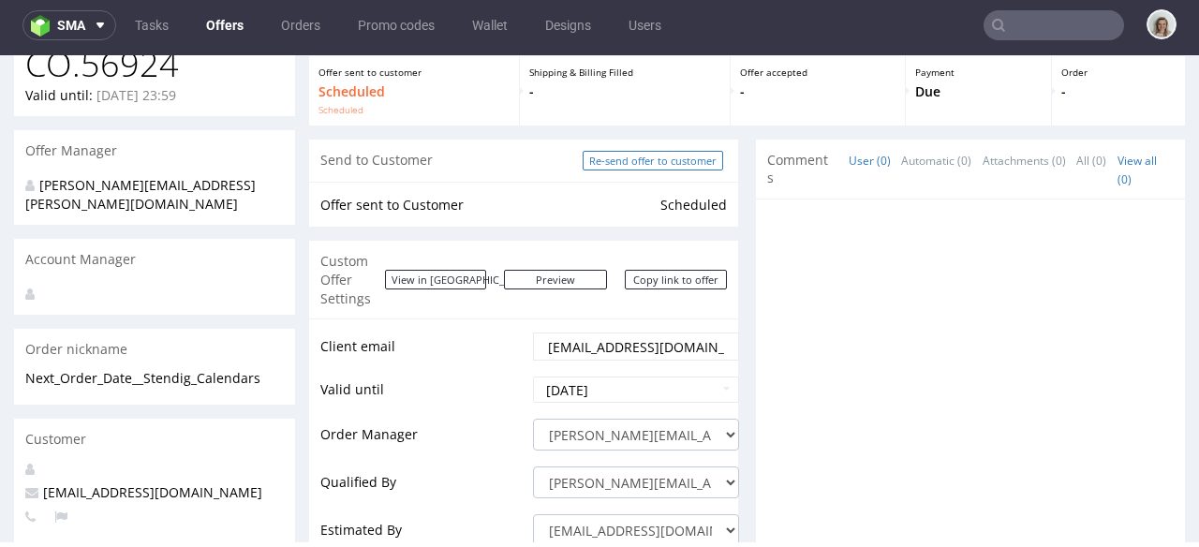
click at [655, 161] on input "Re-send offer to customer" at bounding box center [653, 161] width 141 height 20
type input "In progress..."
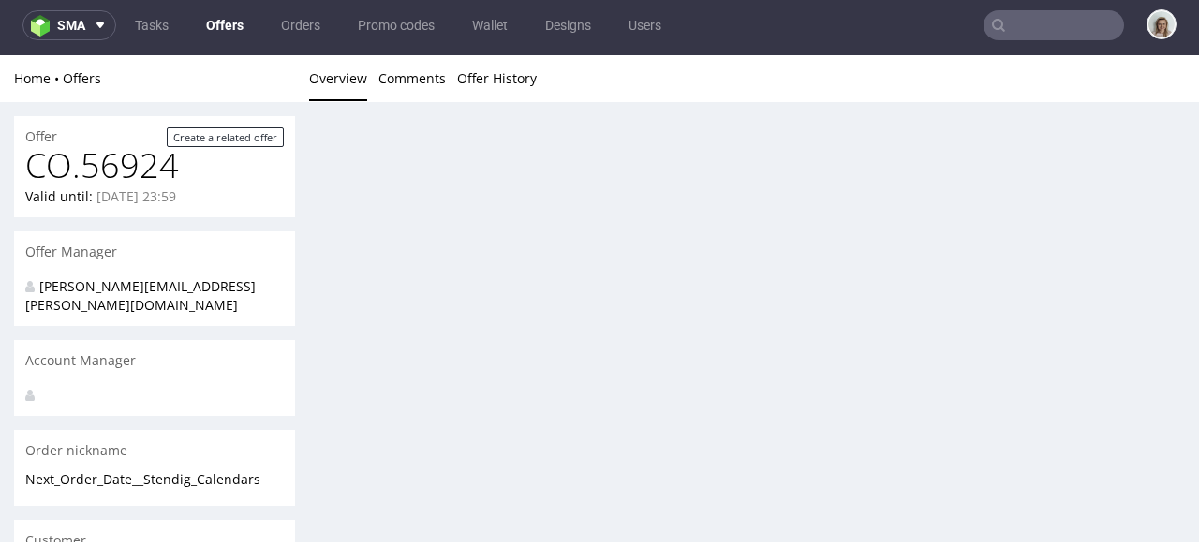
scroll to position [0, 0]
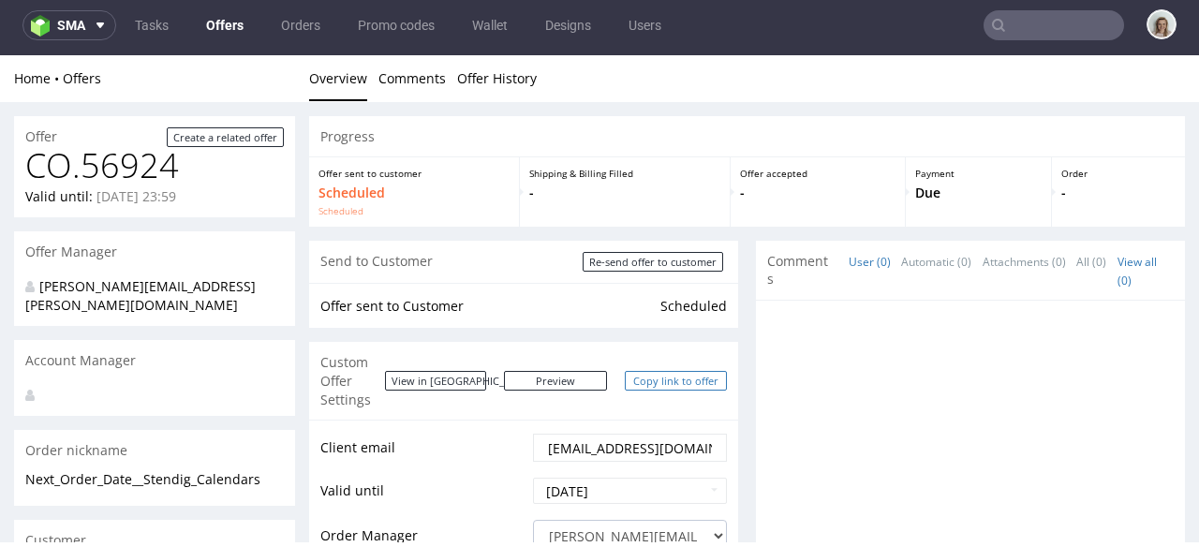
click at [676, 371] on link "Copy link to offer" at bounding box center [676, 381] width 103 height 20
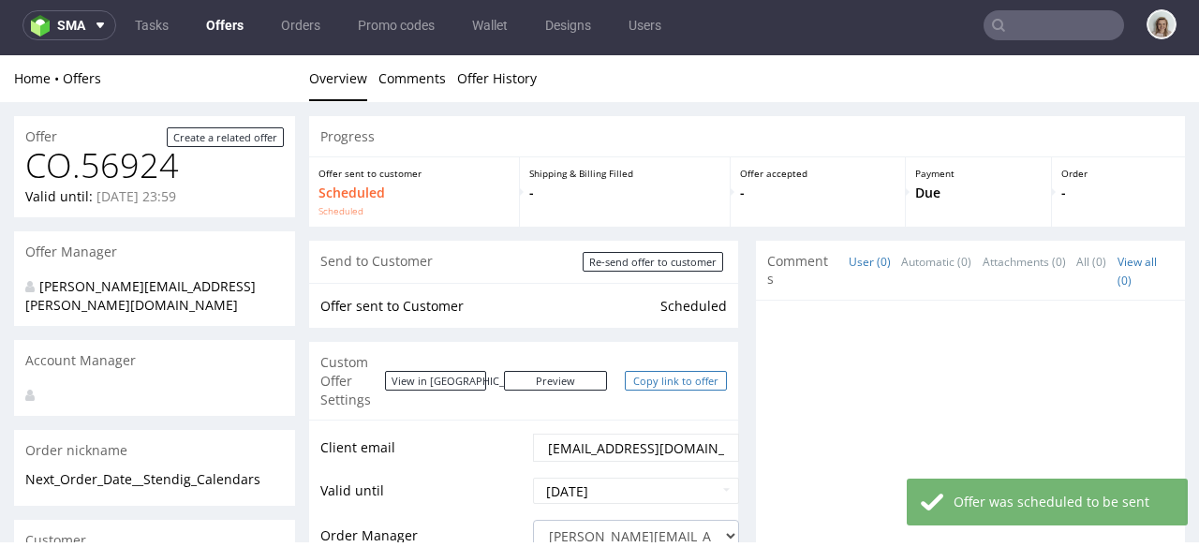
click at [649, 379] on link "Copy link to offer" at bounding box center [676, 381] width 103 height 20
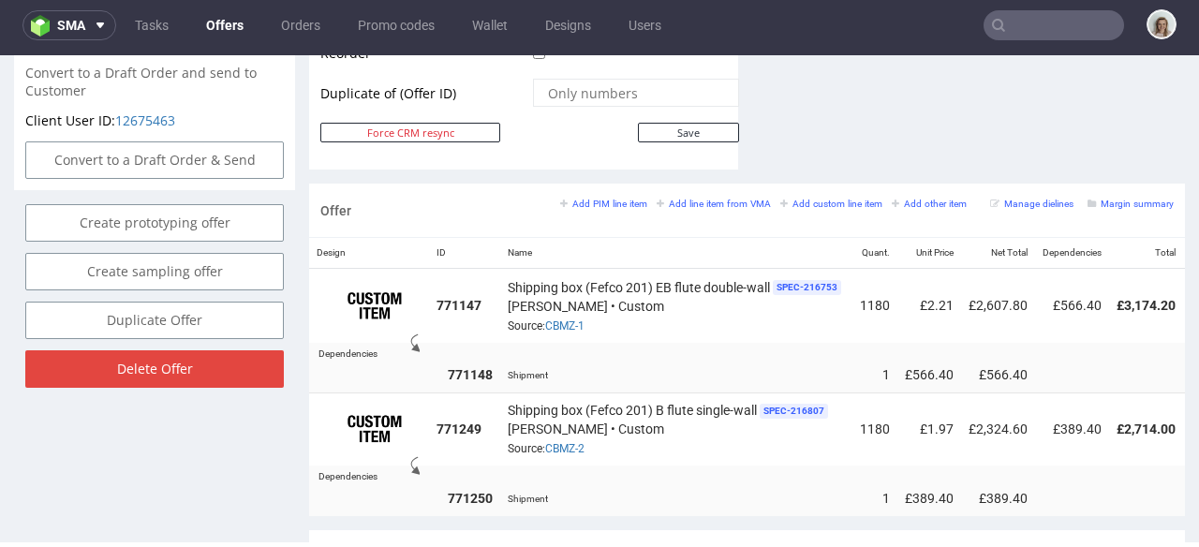
scroll to position [832, 0]
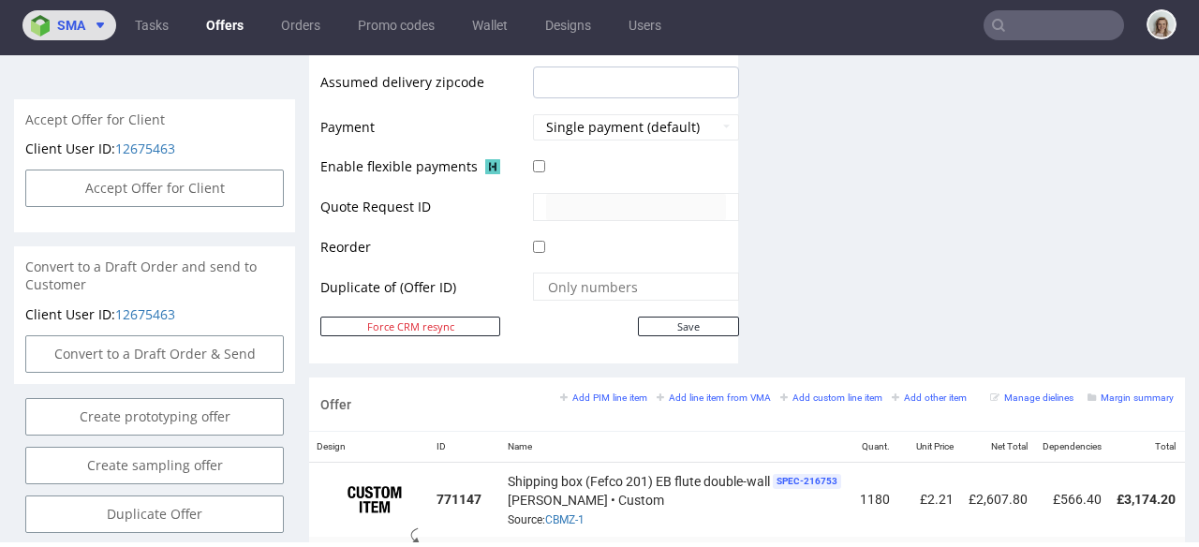
click at [104, 32] on button "sma" at bounding box center [69, 25] width 94 height 30
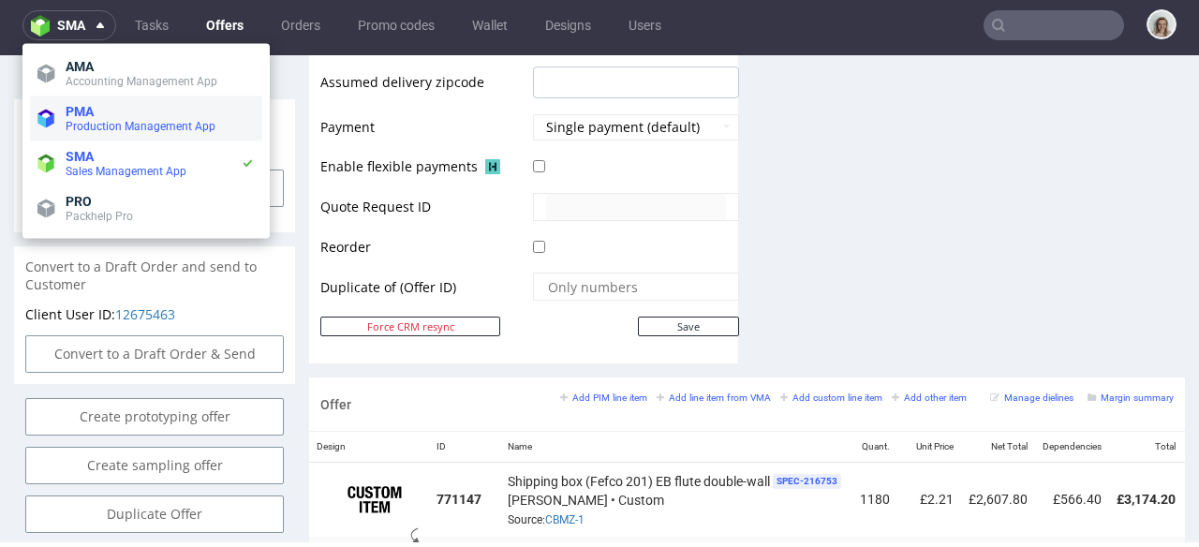
click at [111, 106] on span "PMA" at bounding box center [160, 111] width 189 height 15
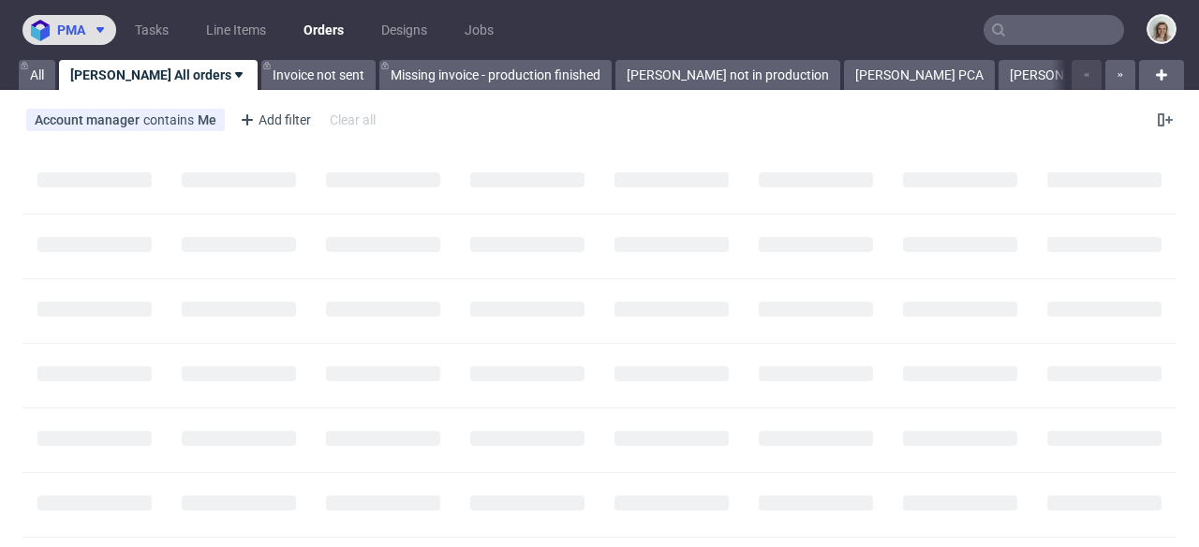
click at [91, 27] on span at bounding box center [96, 29] width 22 height 15
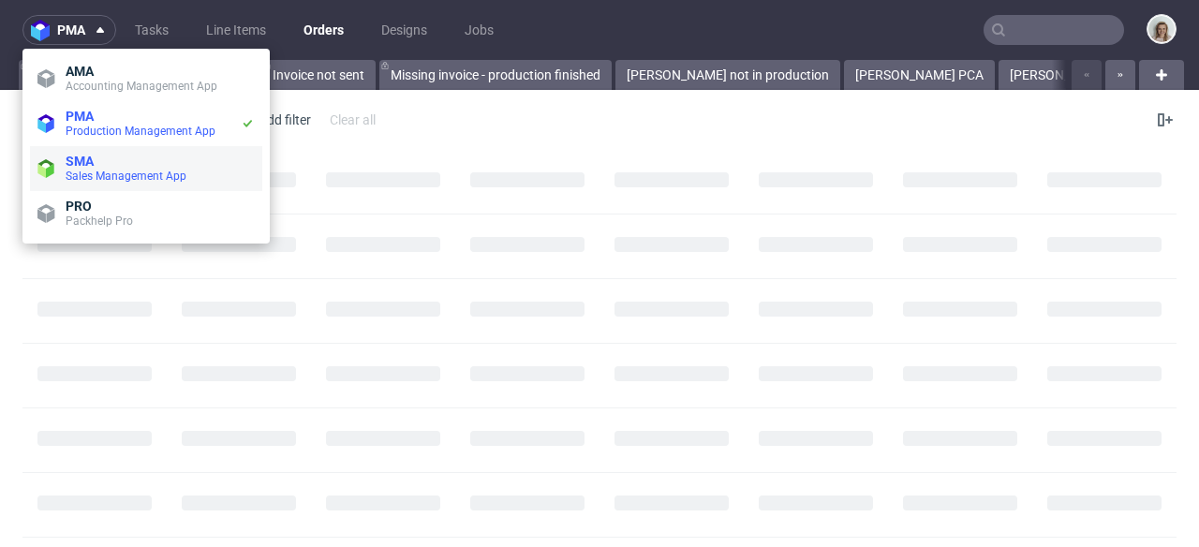
click at [124, 152] on li "SMA Sales Management App" at bounding box center [146, 168] width 232 height 45
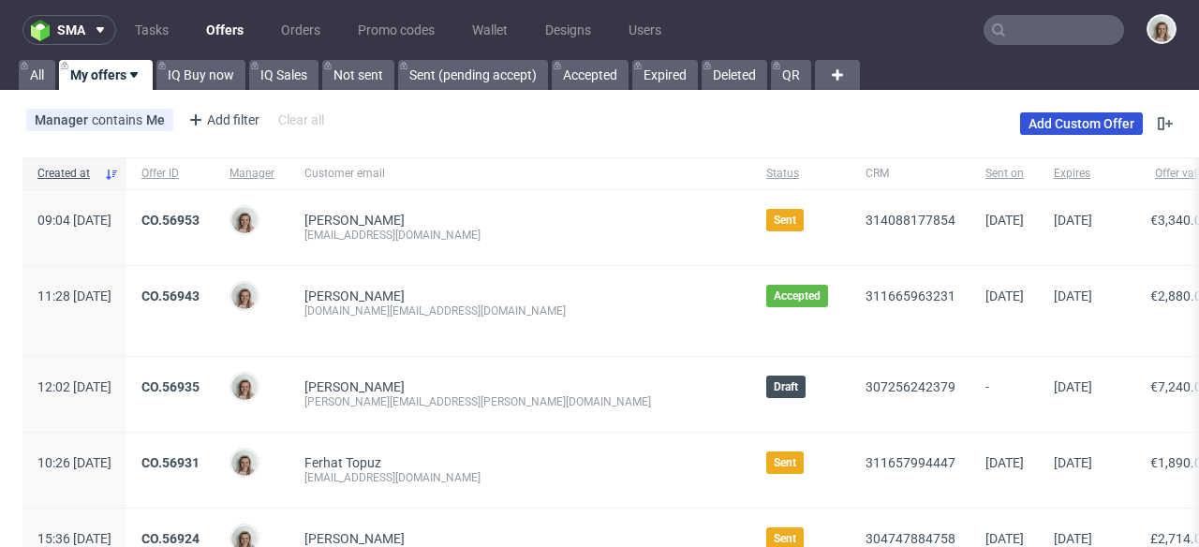
click at [1109, 126] on link "Add Custom Offer" at bounding box center [1081, 123] width 123 height 22
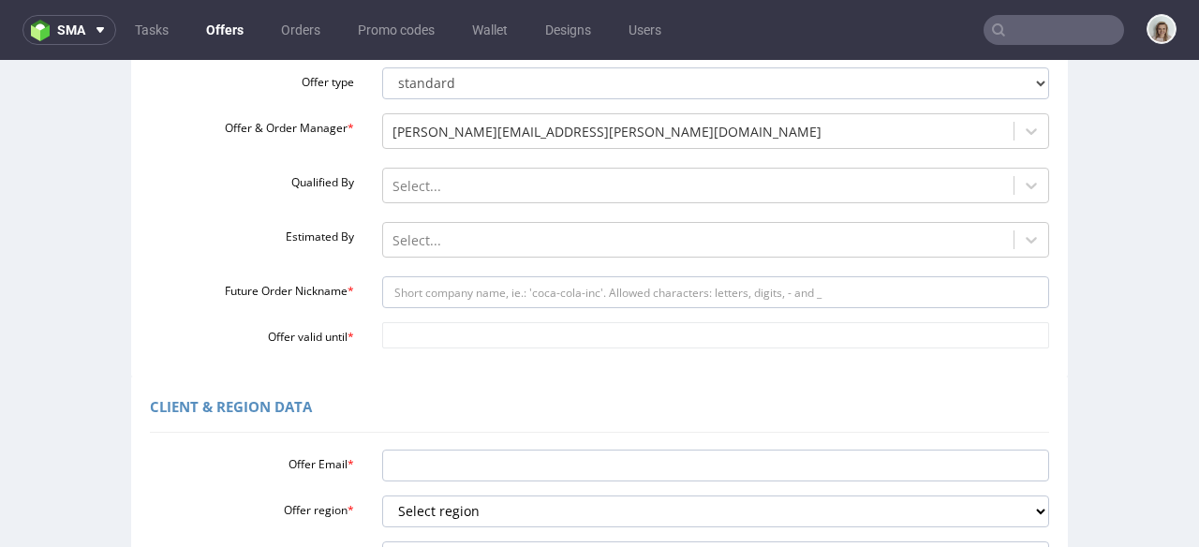
scroll to position [362, 0]
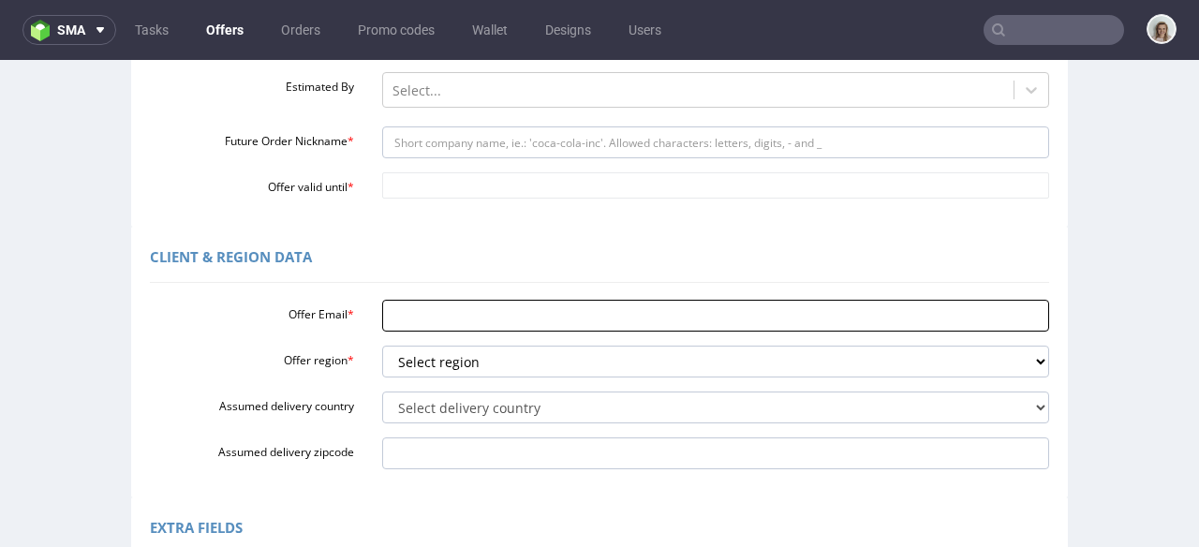
click at [420, 312] on input "Offer Email *" at bounding box center [716, 316] width 668 height 32
paste input "[EMAIL_ADDRESS][DOMAIN_NAME]"
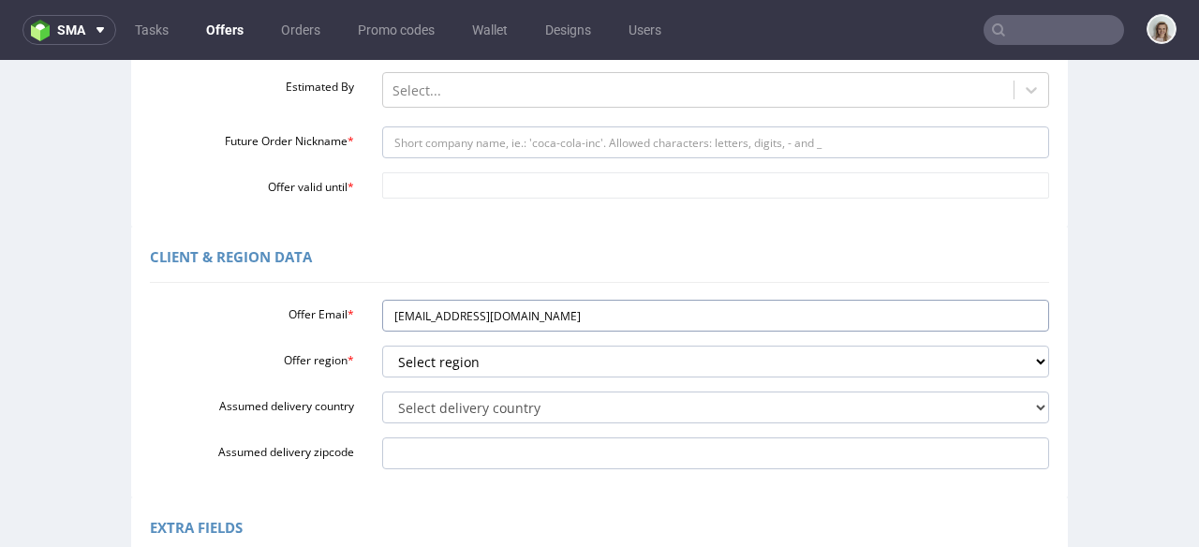
scroll to position [364, 0]
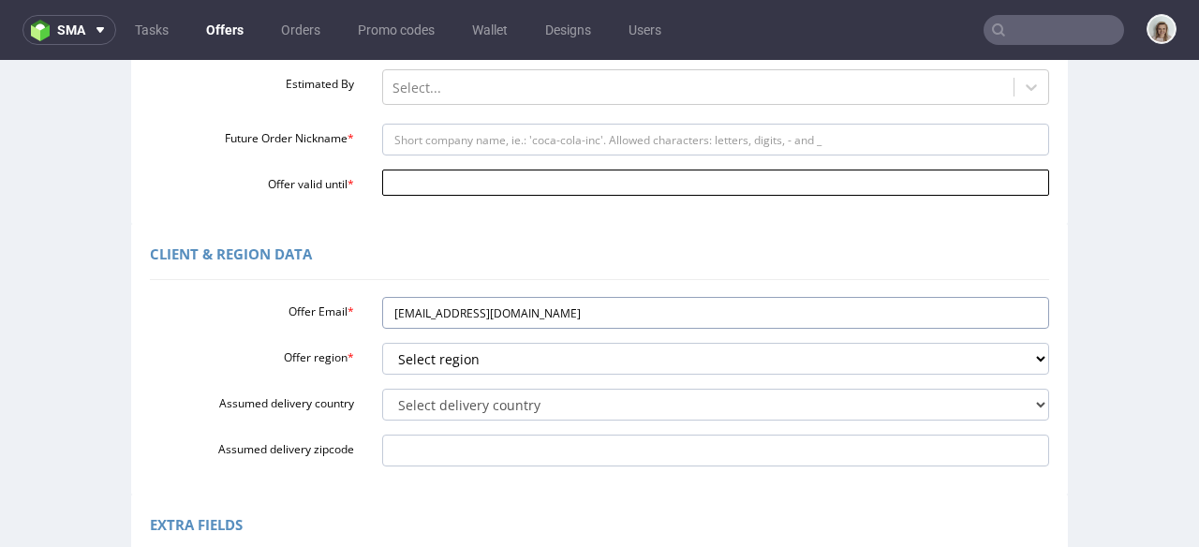
type input "[EMAIL_ADDRESS][DOMAIN_NAME]"
click at [421, 171] on input "Offer valid until *" at bounding box center [716, 183] width 668 height 26
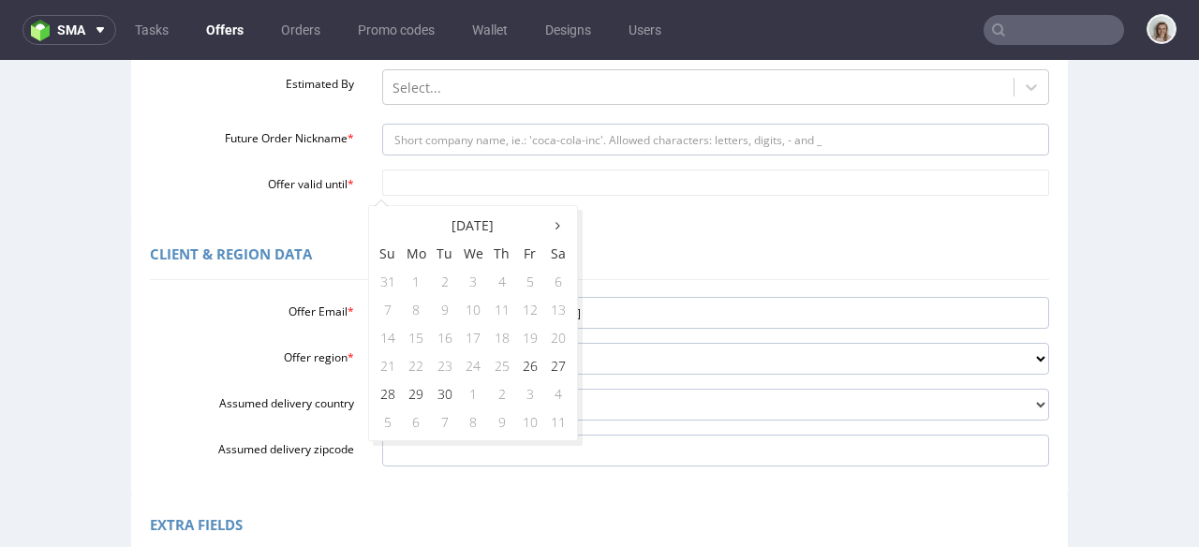
click at [430, 274] on tr "31 1 2 3 4 5 6" at bounding box center [473, 281] width 199 height 28
click at [559, 230] on icon at bounding box center [558, 225] width 5 height 13
click at [530, 390] on td "31" at bounding box center [530, 393] width 28 height 28
type input "[DATE]"
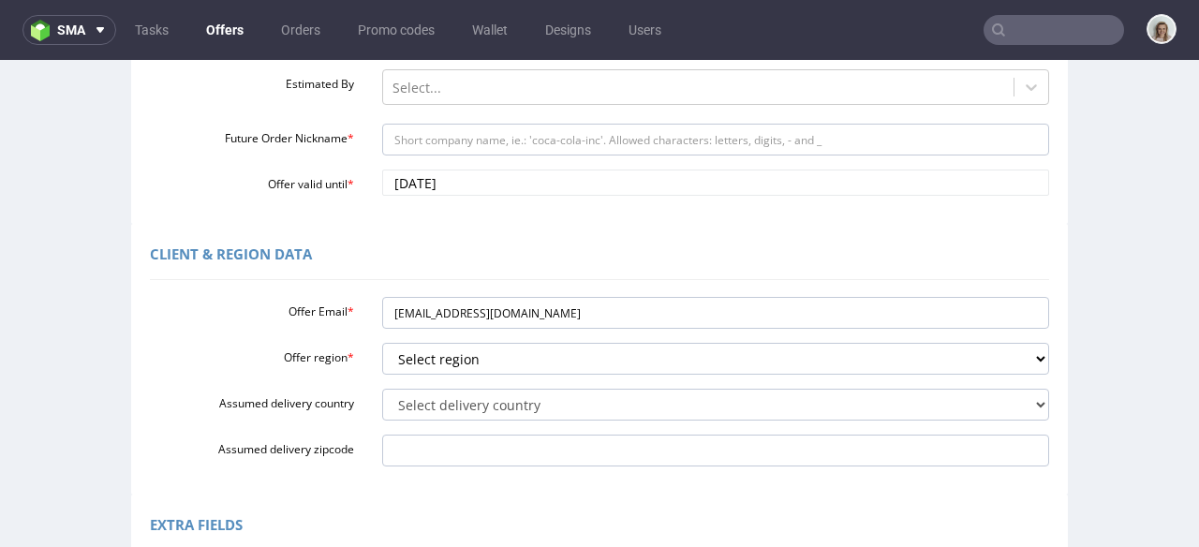
click at [734, 229] on div "Client & Region data Offer Email * [EMAIL_ADDRESS][DOMAIN_NAME] Offer region * …" at bounding box center [599, 359] width 937 height 271
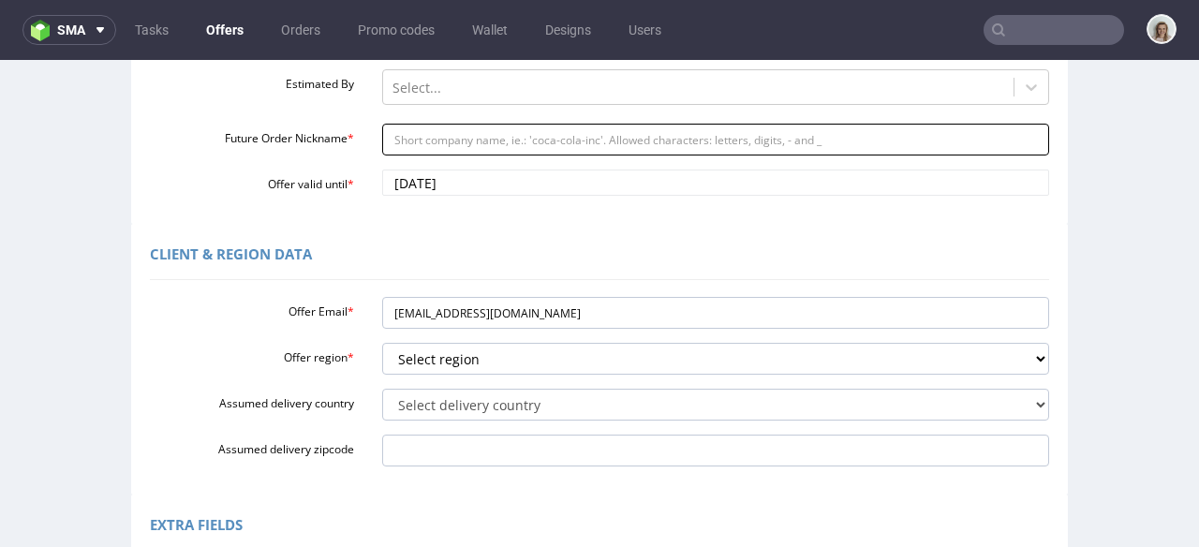
click at [394, 137] on input "Future Order Nickname *" at bounding box center [716, 140] width 668 height 32
paste input "Nilorn_Group_-_Birkenstock_Paper_Hanger"
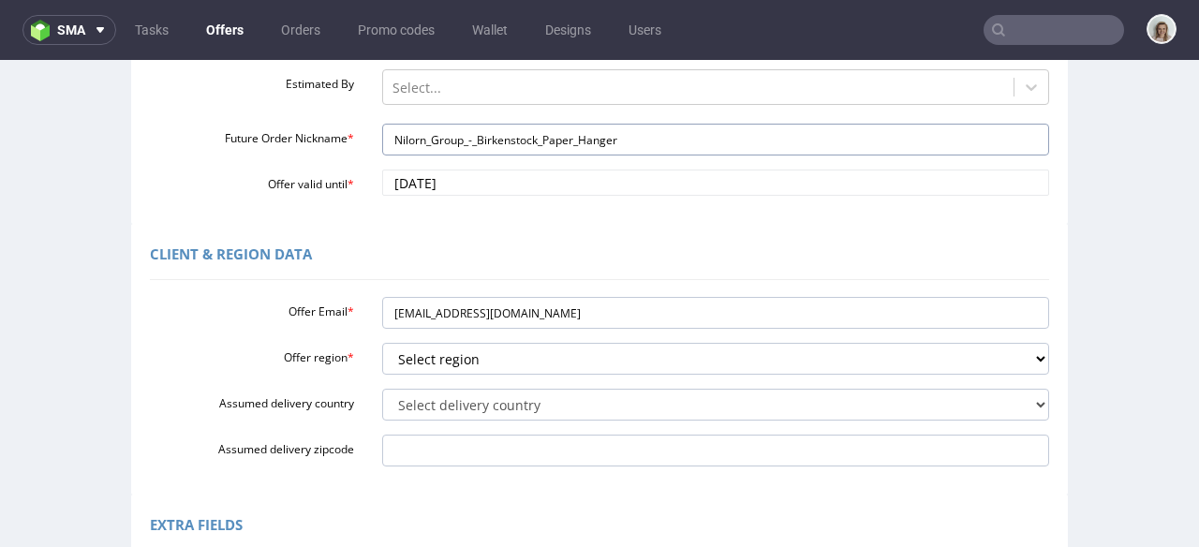
type input "Nilorn_Group_-_Birkenstock_Paper_Hanger"
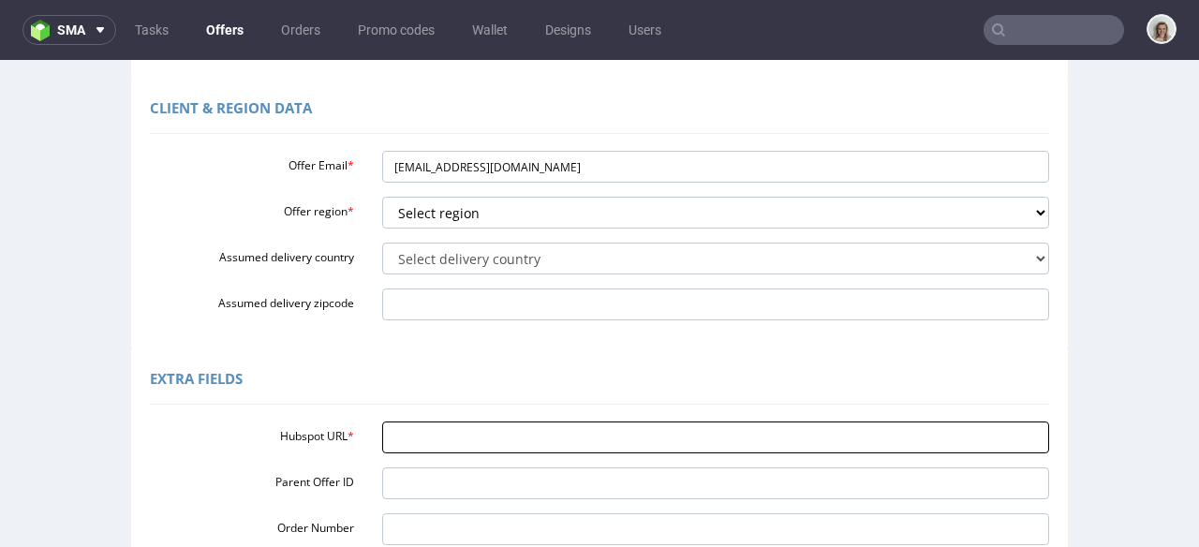
scroll to position [512, 0]
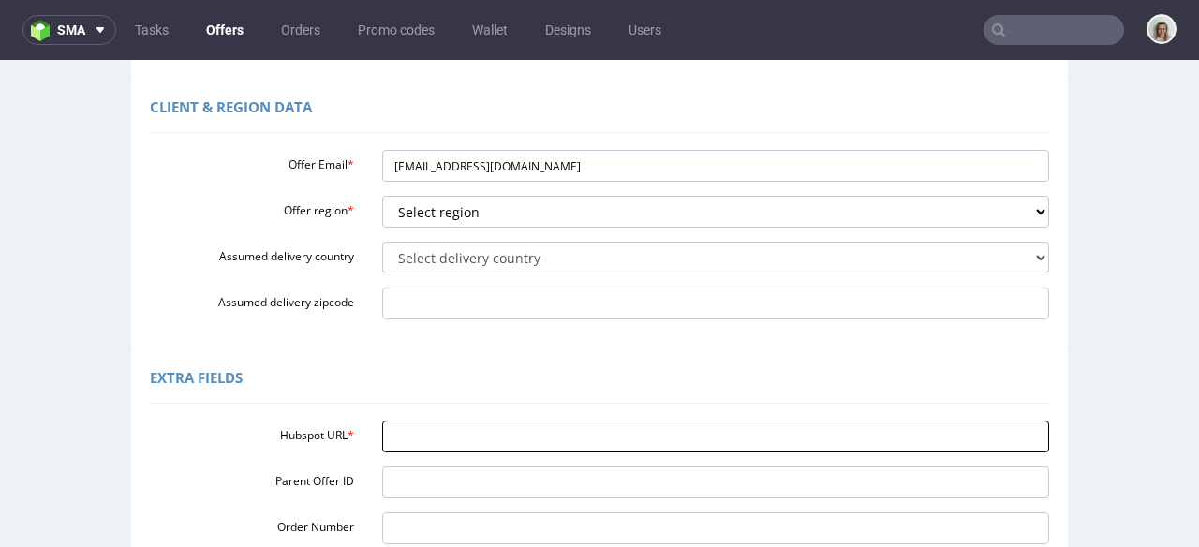
click at [437, 434] on input "Hubspot URL *" at bounding box center [716, 437] width 668 height 32
paste input "[URL][DOMAIN_NAME]"
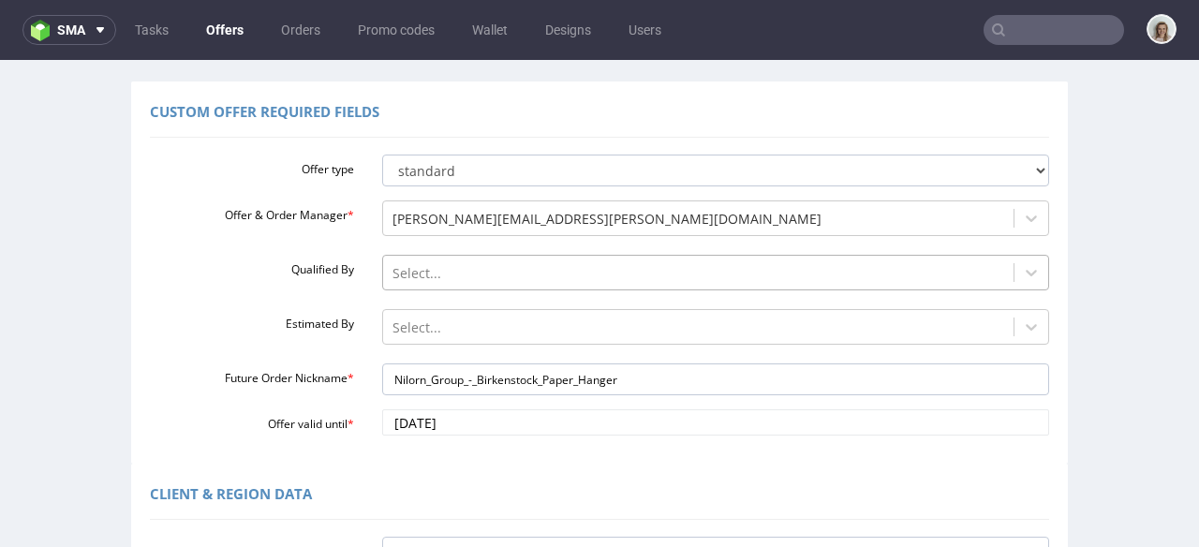
type input "[URL][DOMAIN_NAME]"
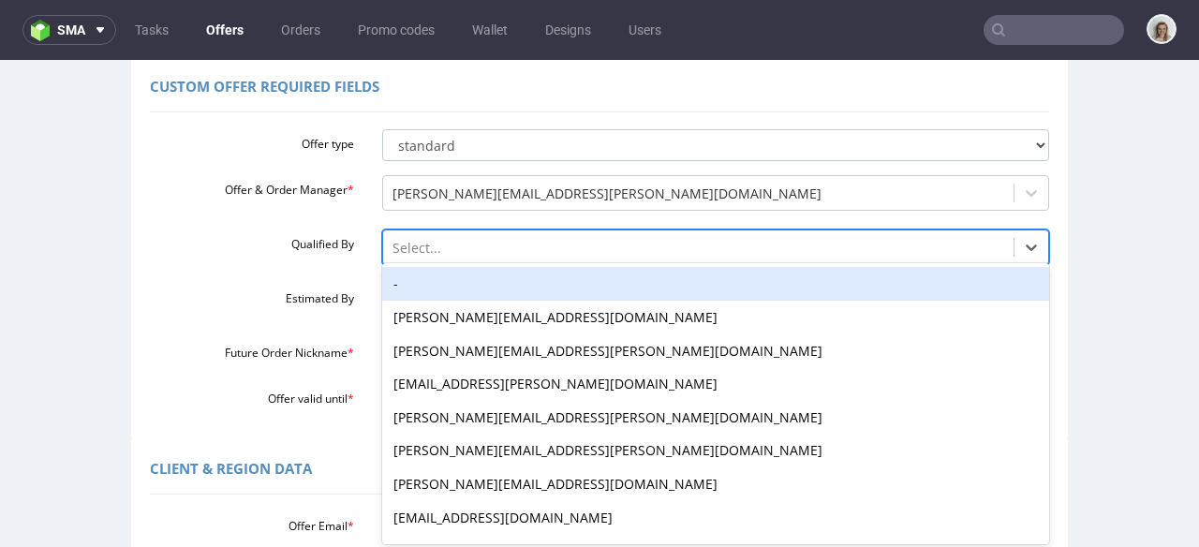
click at [407, 256] on div "-, 1 of 16. 16 results available. Use Up and Down to choose options, press Ente…" at bounding box center [716, 243] width 668 height 26
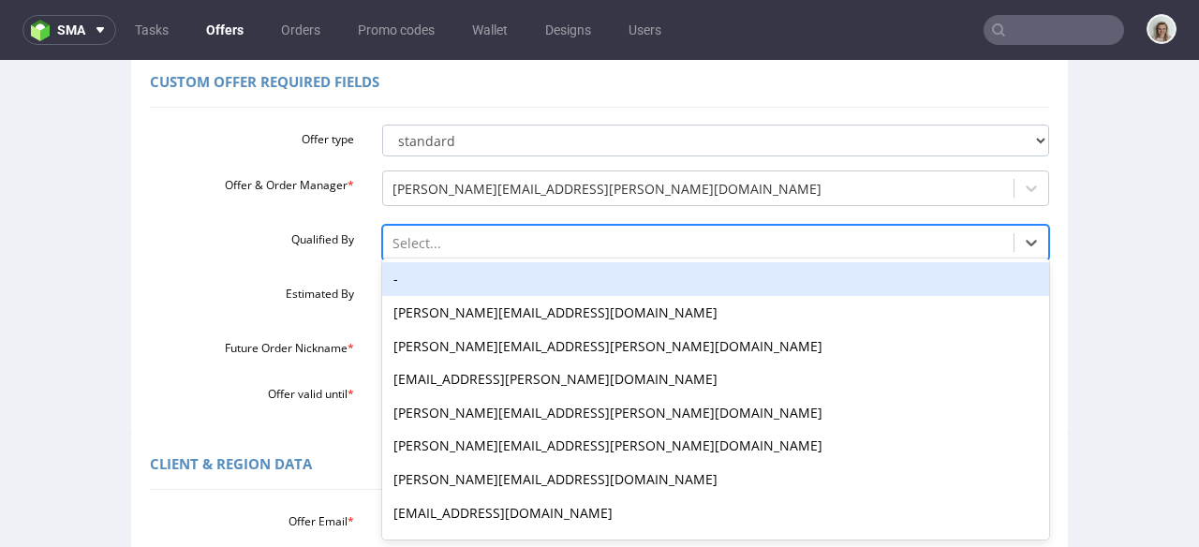
click at [407, 283] on div "-" at bounding box center [716, 279] width 668 height 34
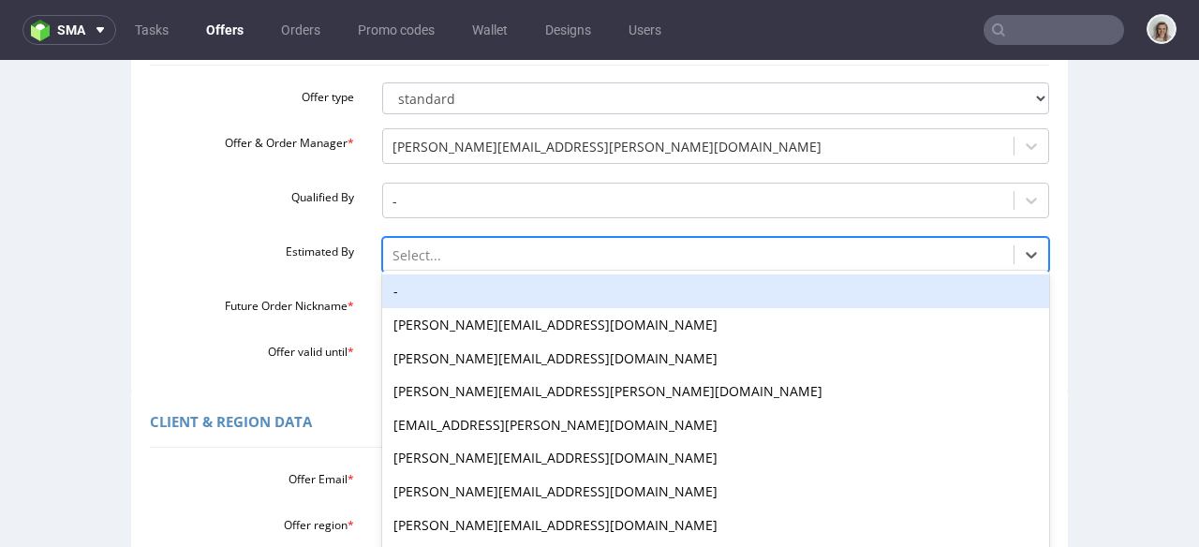
click at [407, 263] on div "-, 1 of 27. 27 results available. Use Up and Down to choose options, press Ente…" at bounding box center [716, 250] width 668 height 26
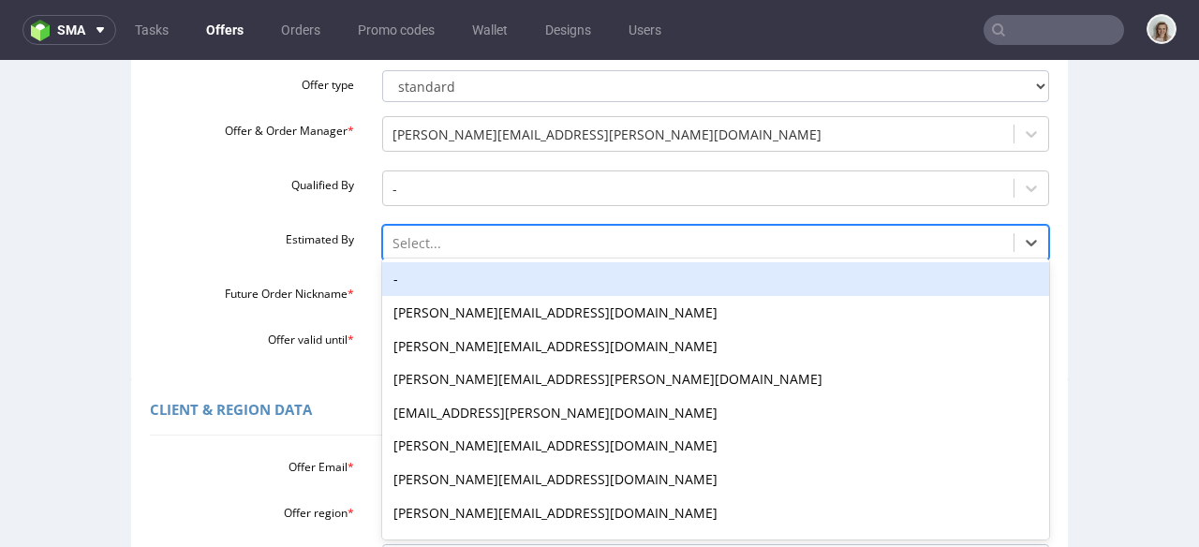
scroll to position [209, 0]
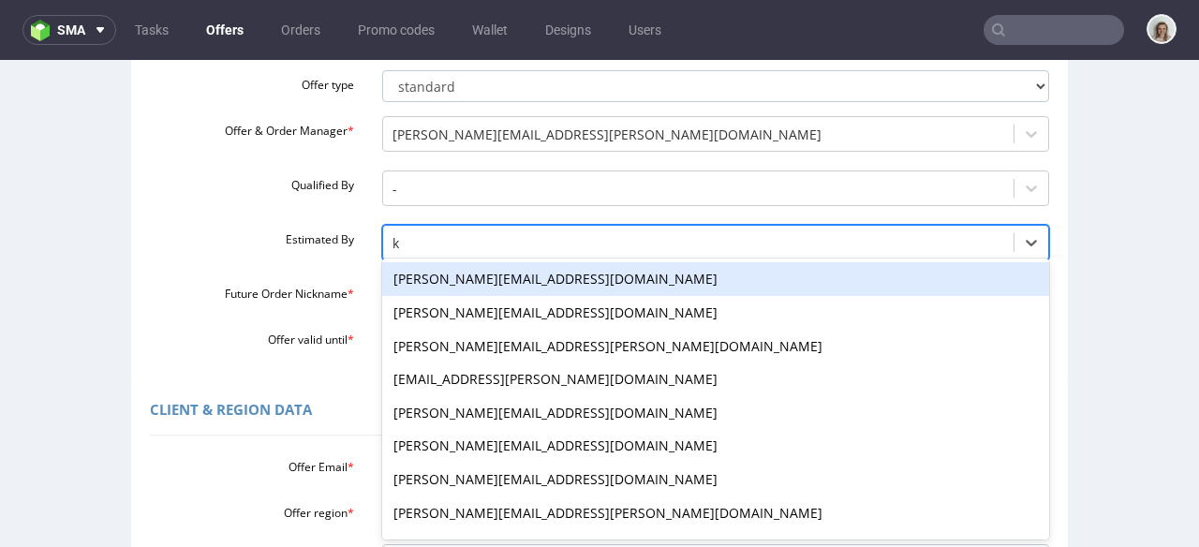
type input "kl"
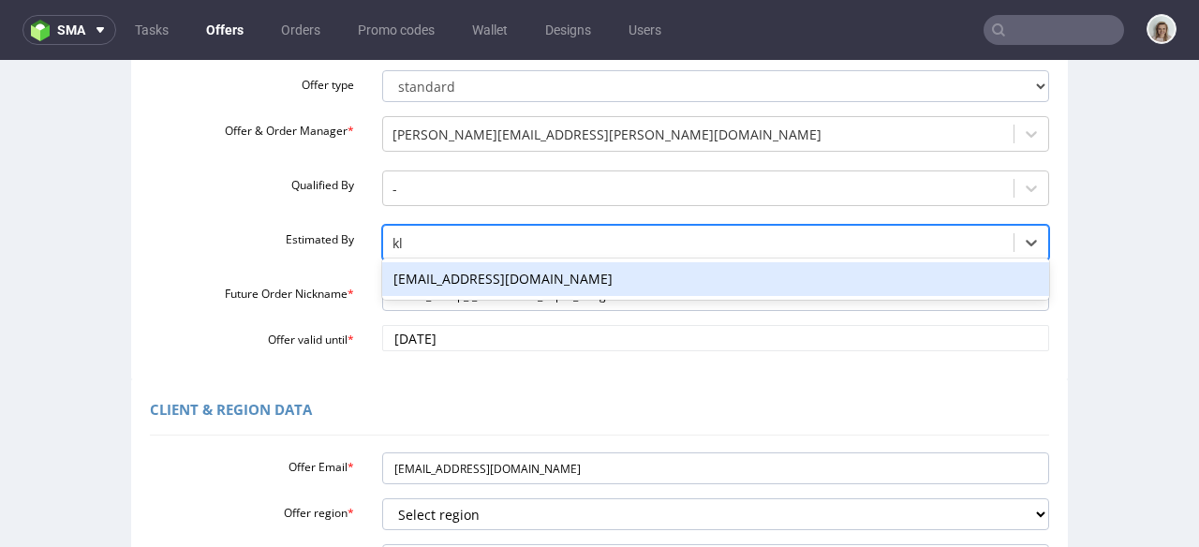
click at [509, 281] on div "[EMAIL_ADDRESS][DOMAIN_NAME]" at bounding box center [716, 279] width 668 height 34
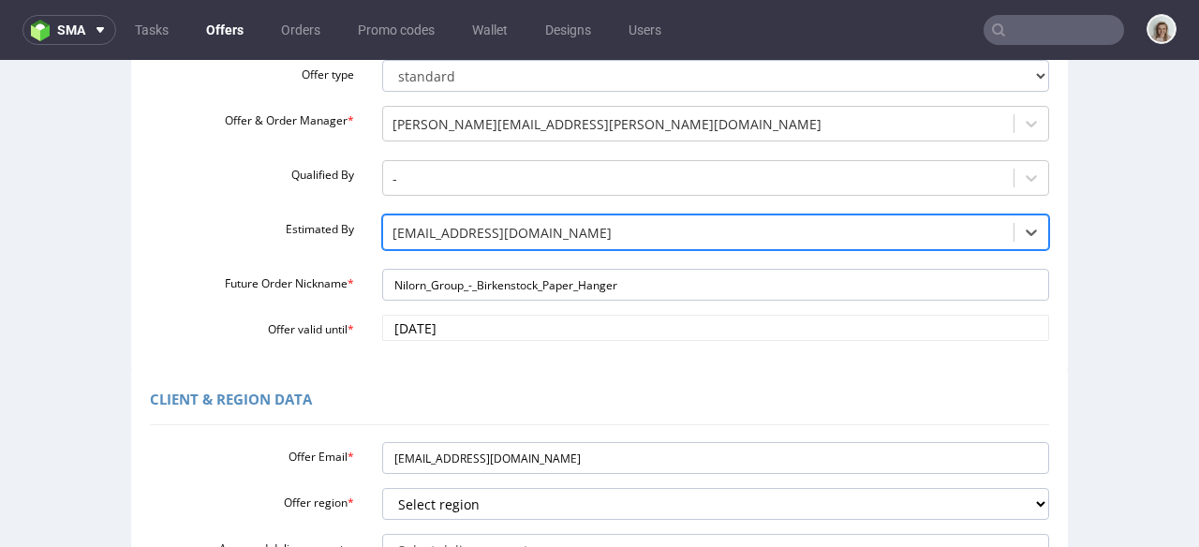
scroll to position [310, 0]
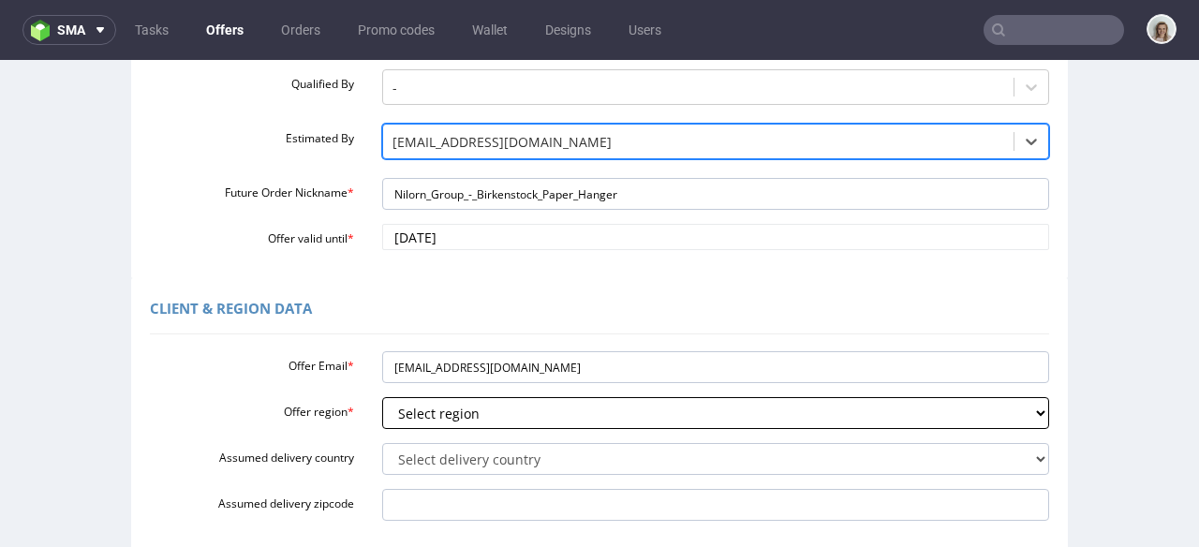
click at [428, 419] on select "Select region eu gb de pl fr it es" at bounding box center [716, 413] width 668 height 32
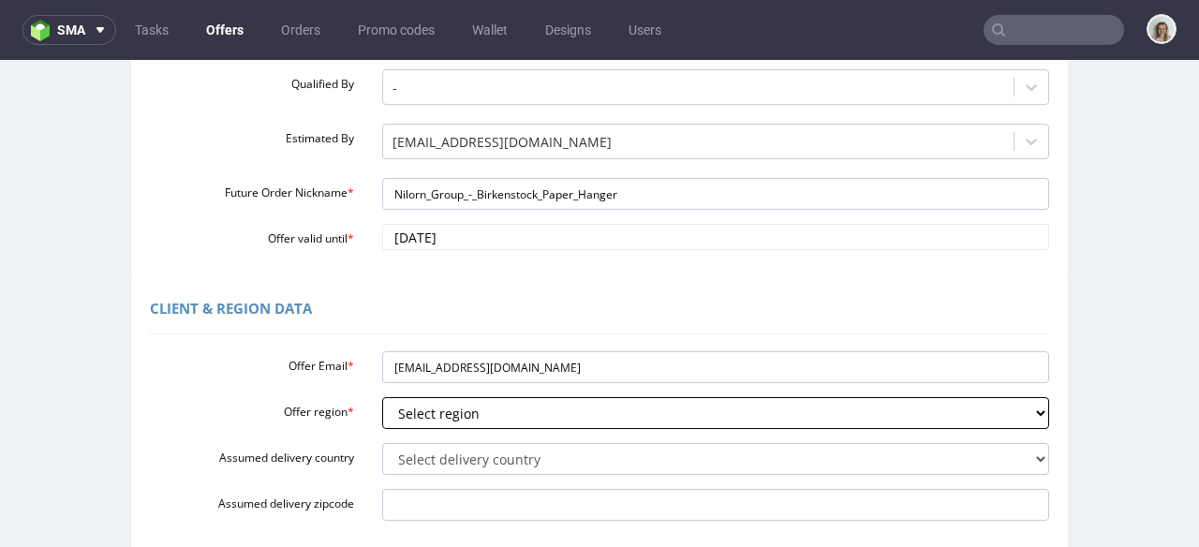
select select "eu"
click at [382, 397] on select "Select region eu gb de pl fr it es" at bounding box center [716, 413] width 668 height 32
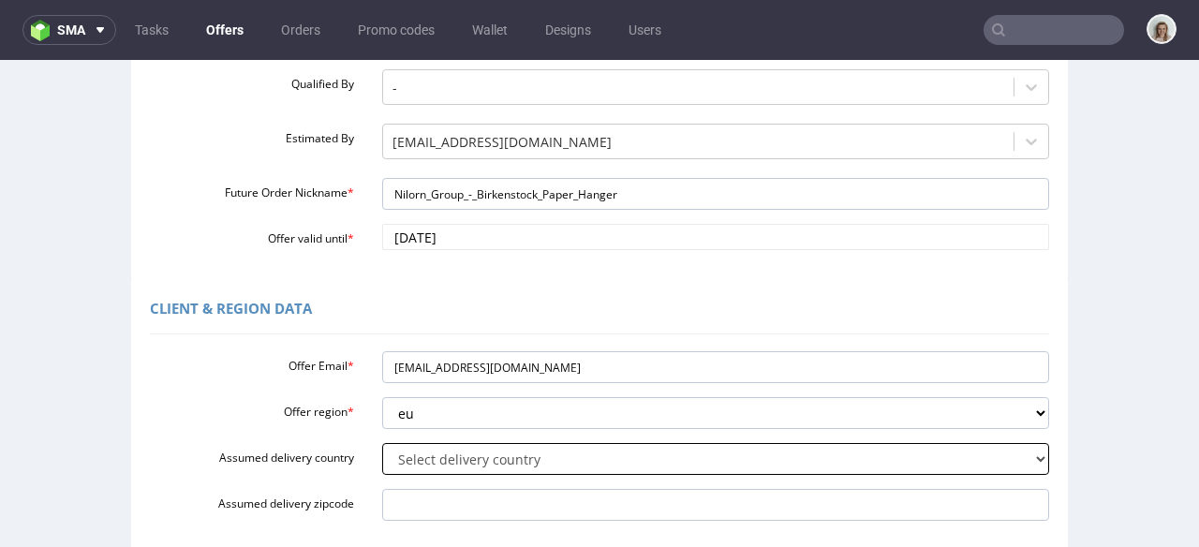
click at [418, 454] on select "Select delivery country Andorra Afghanistan Anguilla Albania Armenia Antarctica…" at bounding box center [716, 459] width 668 height 32
select select "57"
click at [382, 443] on select "Select delivery country Andorra Afghanistan Anguilla Albania Armenia Antarctica…" at bounding box center [716, 459] width 668 height 32
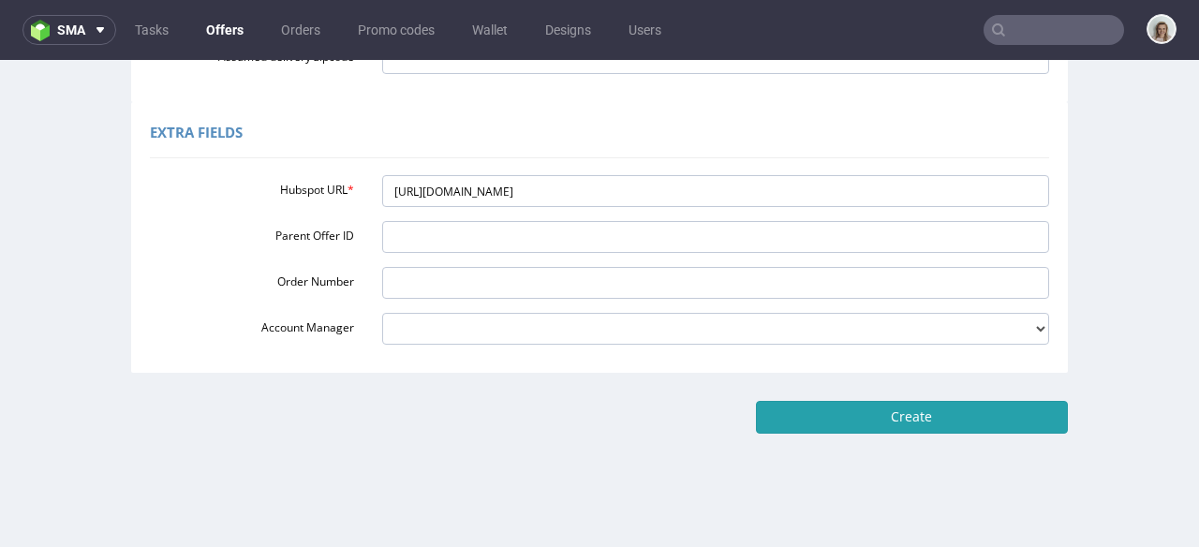
scroll to position [765, 0]
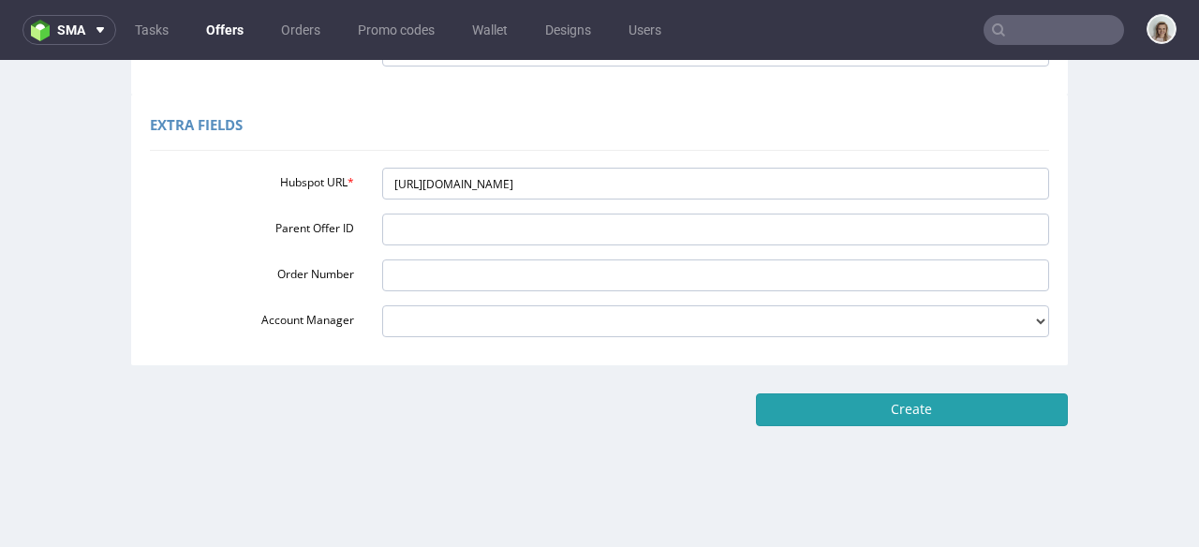
click at [883, 417] on input "Create" at bounding box center [912, 410] width 312 height 32
type input "Please wait..."
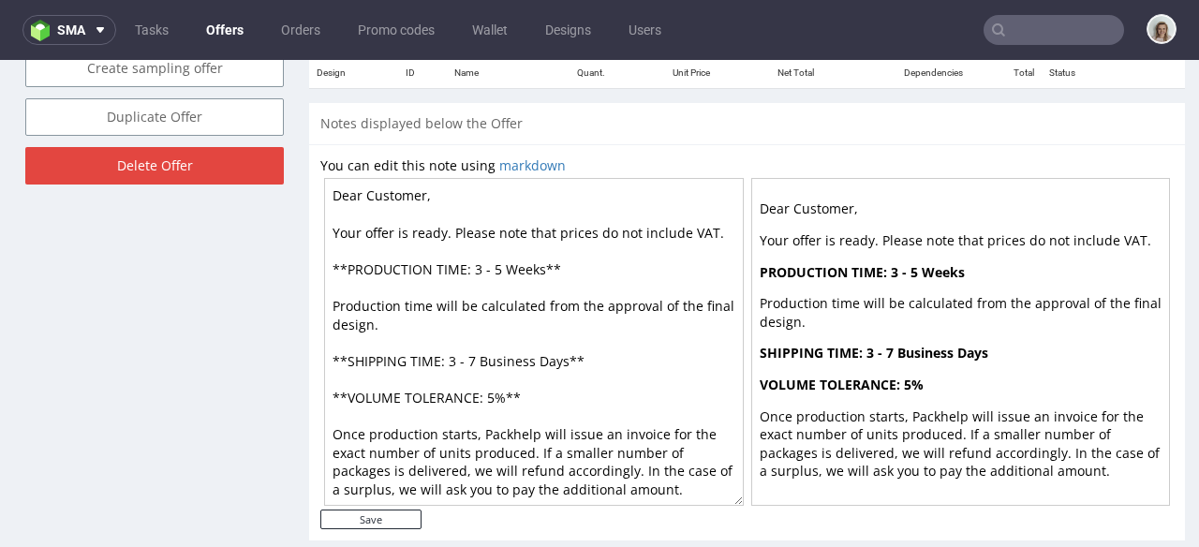
scroll to position [1000, 0]
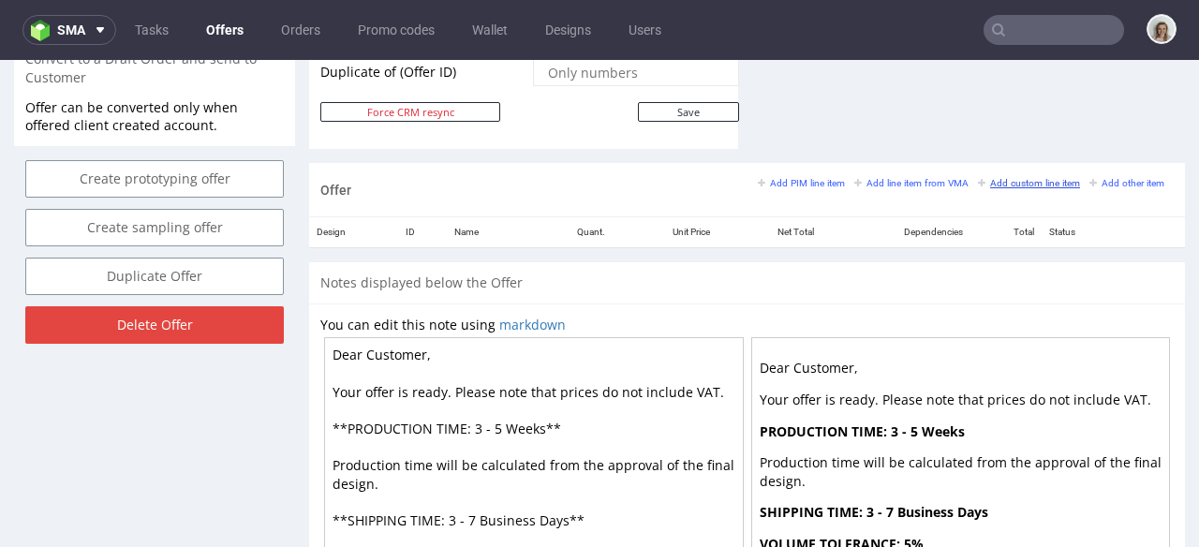
click at [1000, 179] on small "Add custom line item" at bounding box center [1029, 183] width 102 height 10
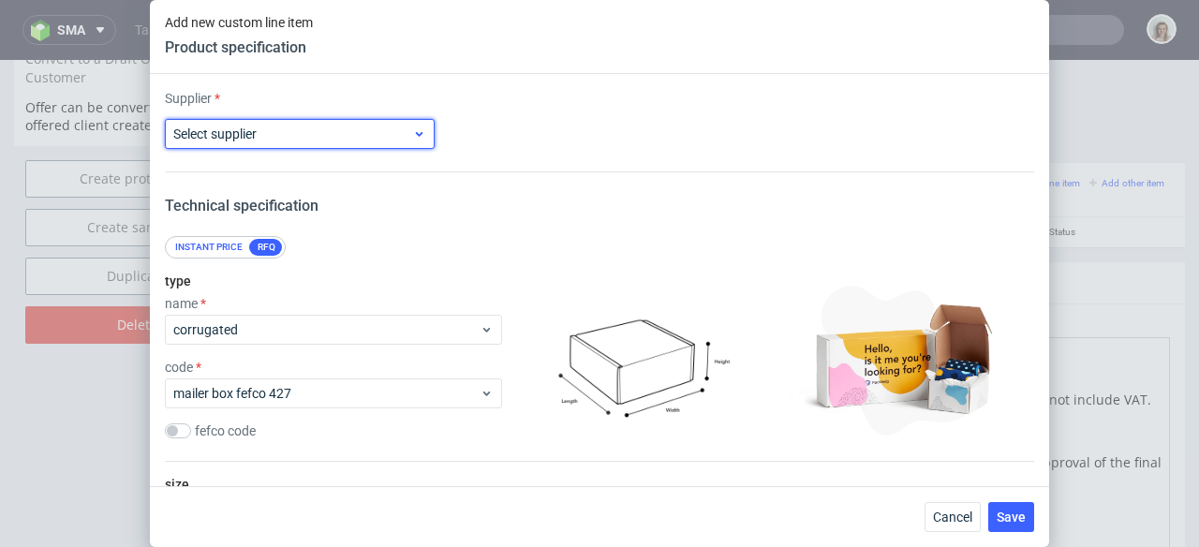
click at [285, 127] on span "Select supplier" at bounding box center [292, 134] width 239 height 19
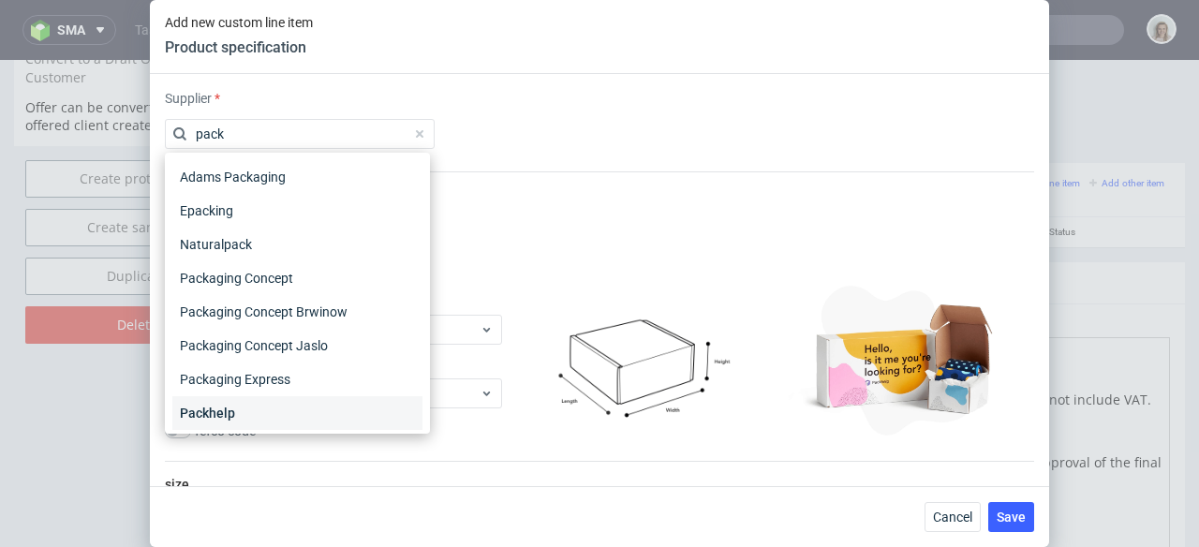
type input "pack"
click at [252, 408] on div "Packhelp" at bounding box center [297, 413] width 250 height 34
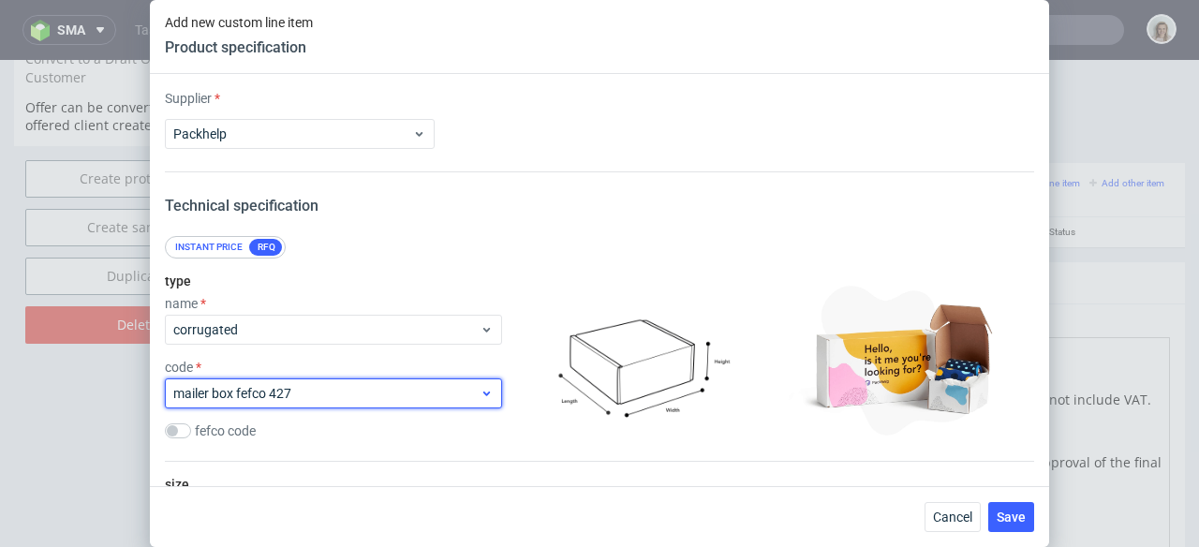
click at [237, 396] on span "mailer box fefco 427" at bounding box center [326, 393] width 306 height 19
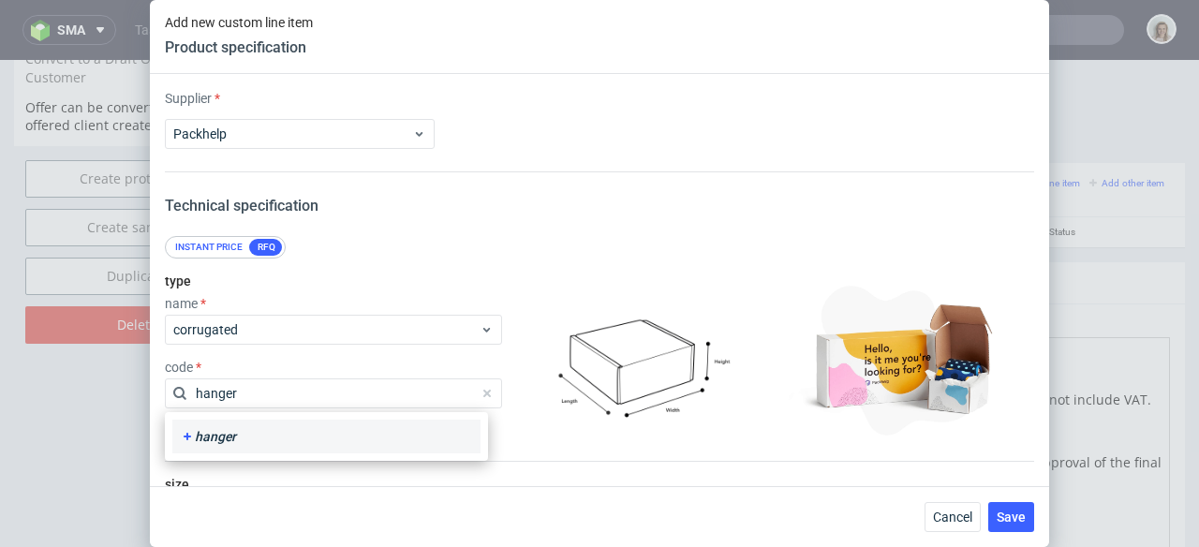
type input "hanger"
click at [225, 430] on div "hanger" at bounding box center [326, 436] width 293 height 19
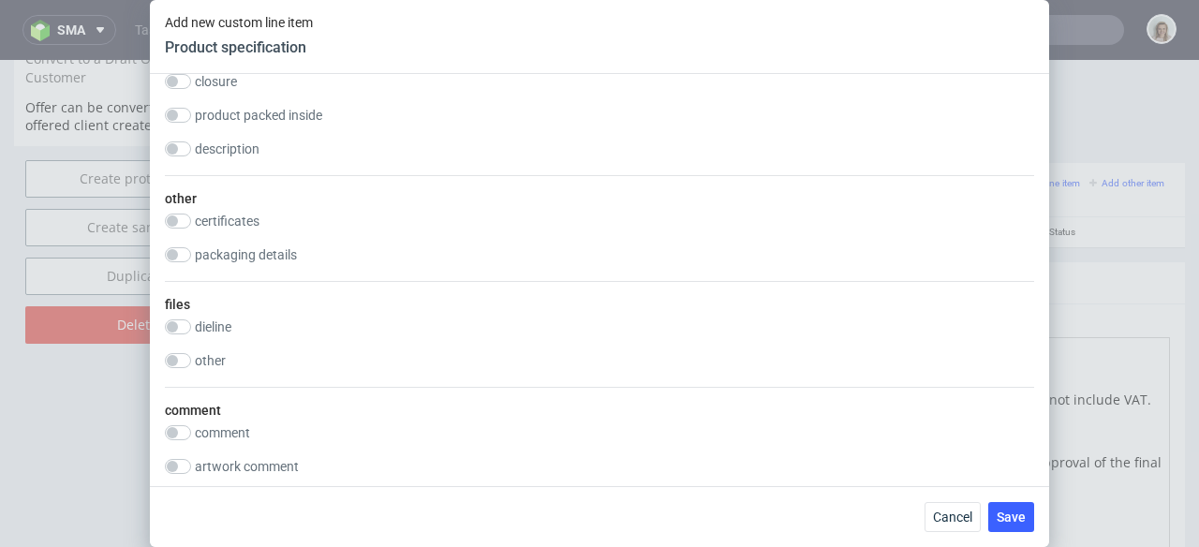
scroll to position [1884, 0]
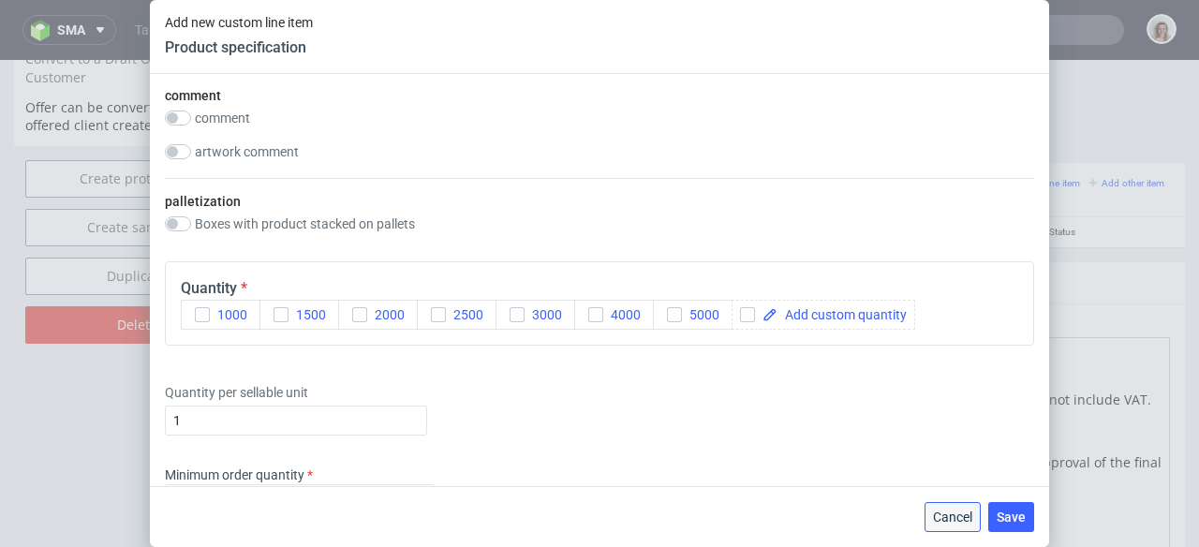
click at [954, 522] on span "Cancel" at bounding box center [952, 517] width 39 height 13
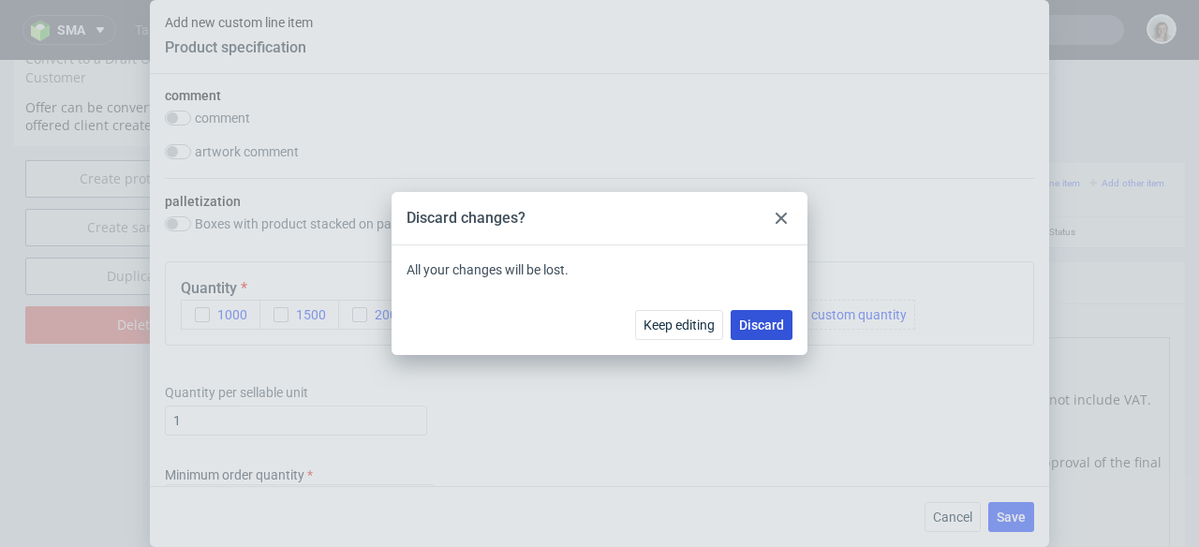
click at [772, 319] on span "Discard" at bounding box center [761, 325] width 45 height 13
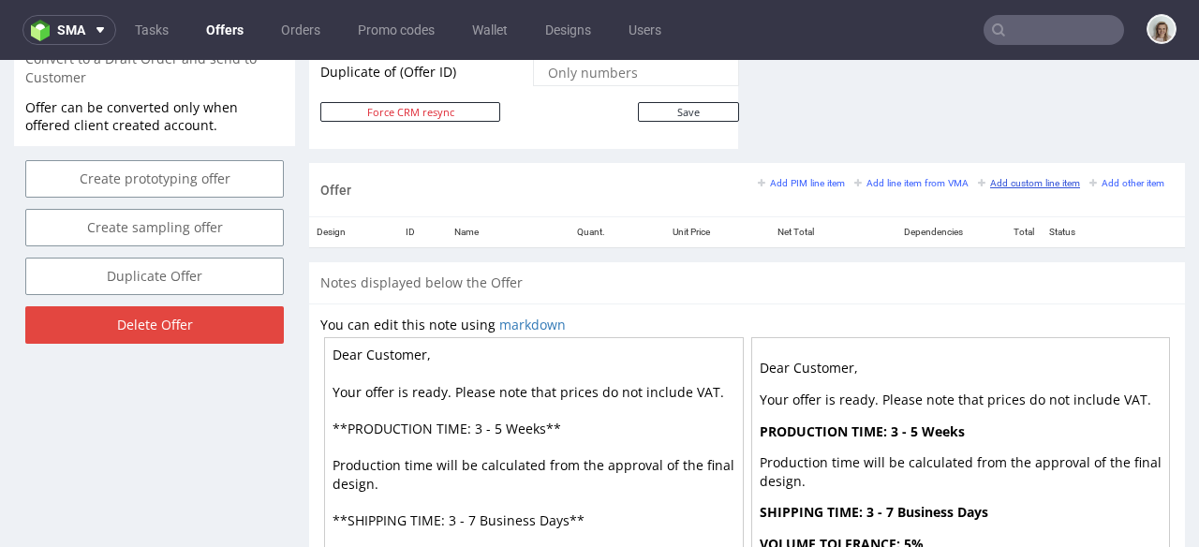
click at [994, 183] on small "Add custom line item" at bounding box center [1029, 183] width 102 height 10
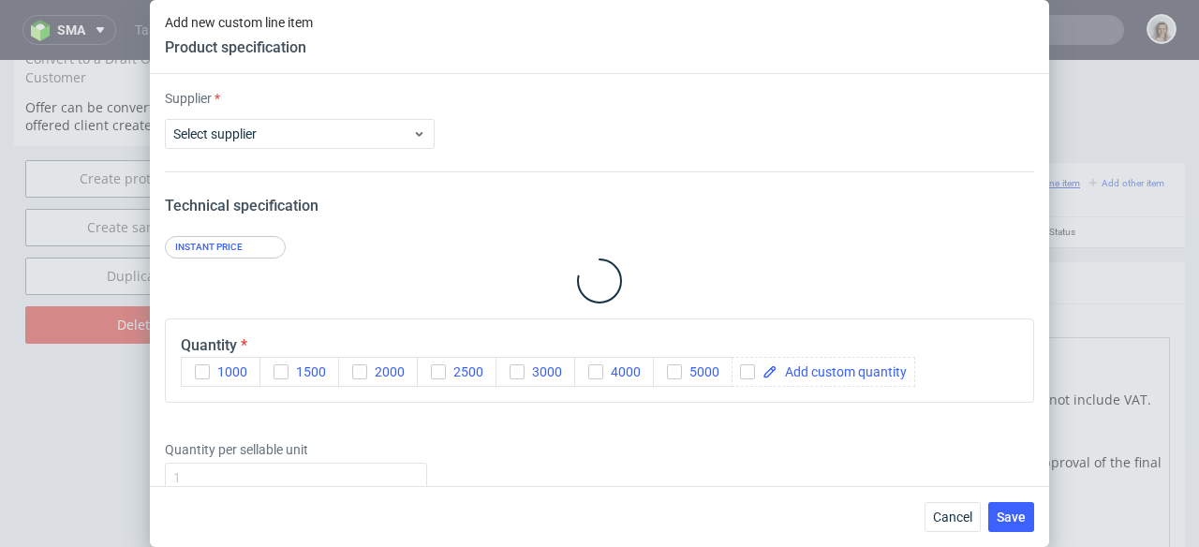
type input "1"
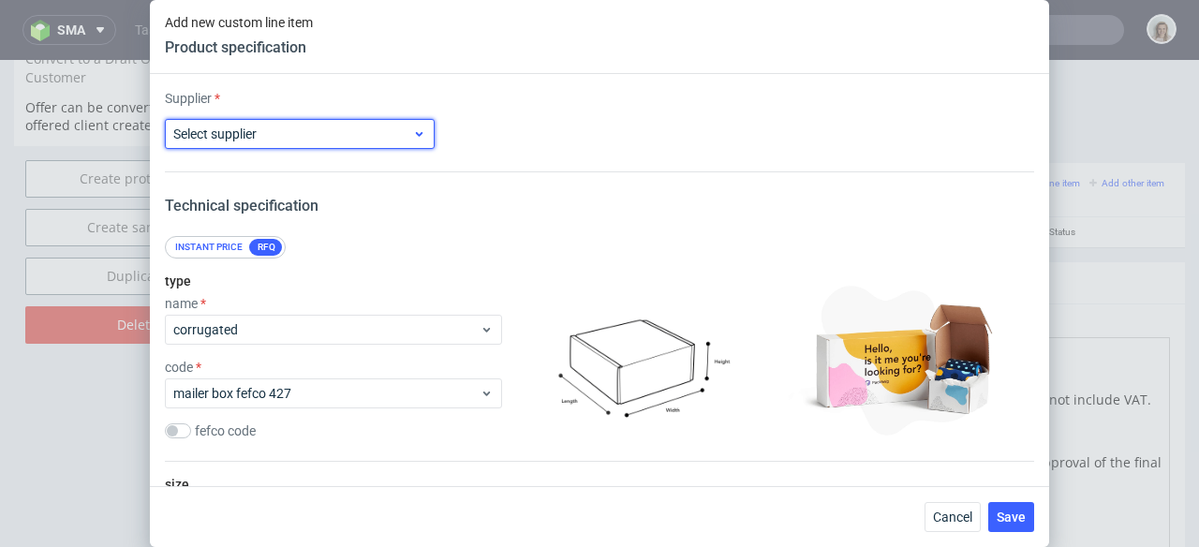
click at [359, 134] on span "Select supplier" at bounding box center [292, 134] width 239 height 19
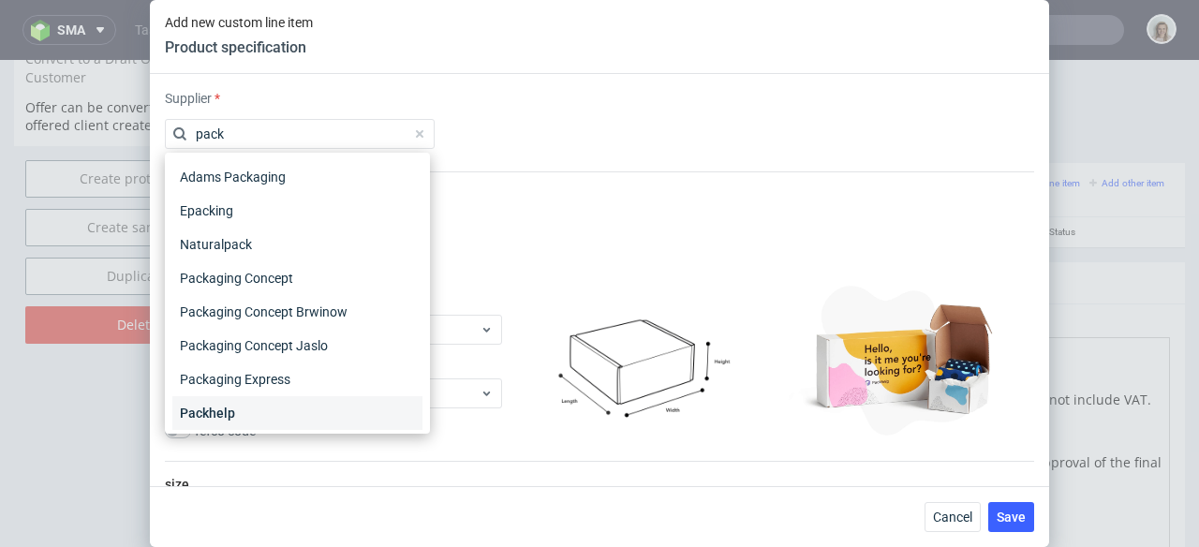
type input "pack"
click at [230, 413] on div "Packhelp" at bounding box center [297, 413] width 250 height 34
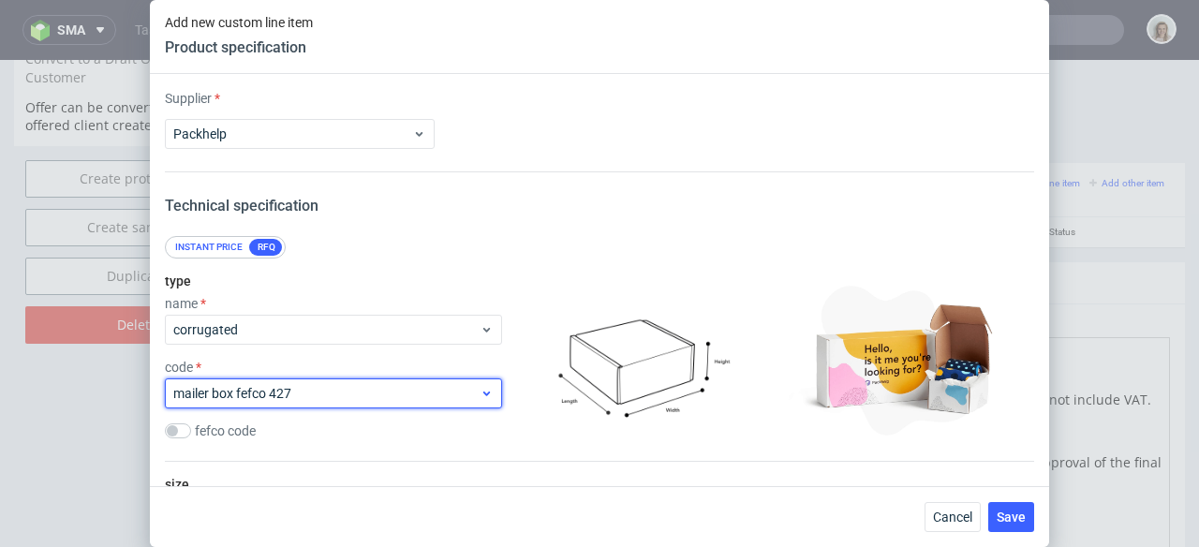
click at [253, 392] on span "mailer box fefco 427" at bounding box center [326, 393] width 306 height 19
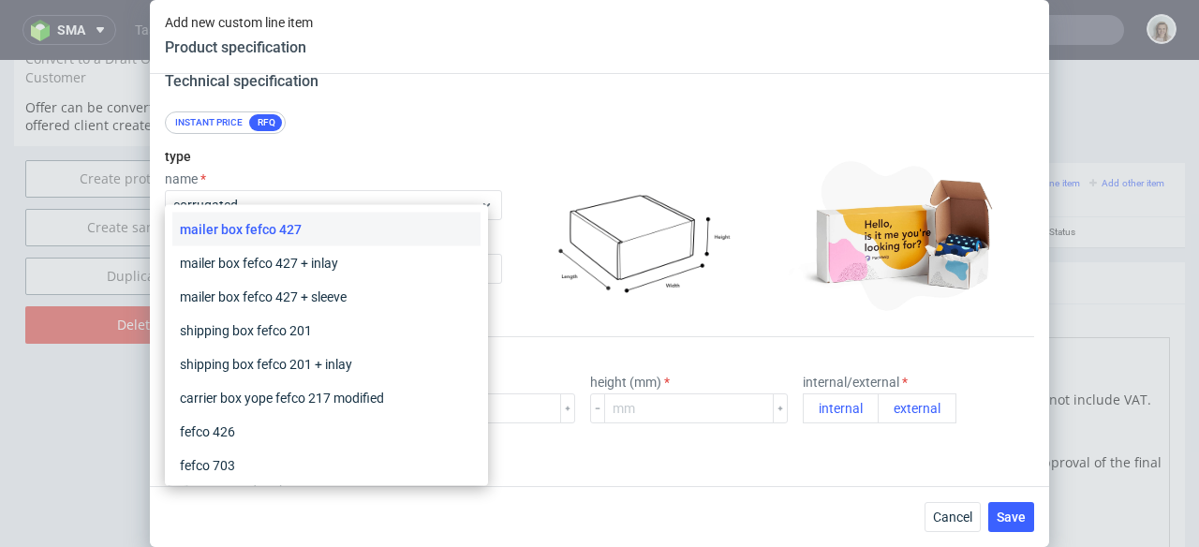
scroll to position [0, 0]
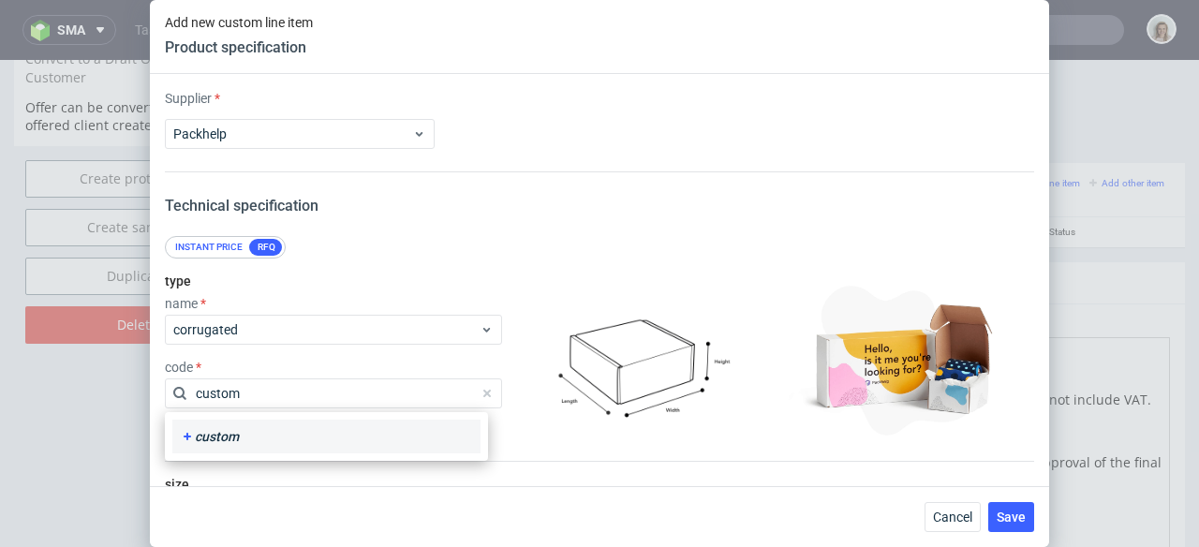
type input "custom"
click at [297, 422] on div "custom" at bounding box center [326, 437] width 308 height 34
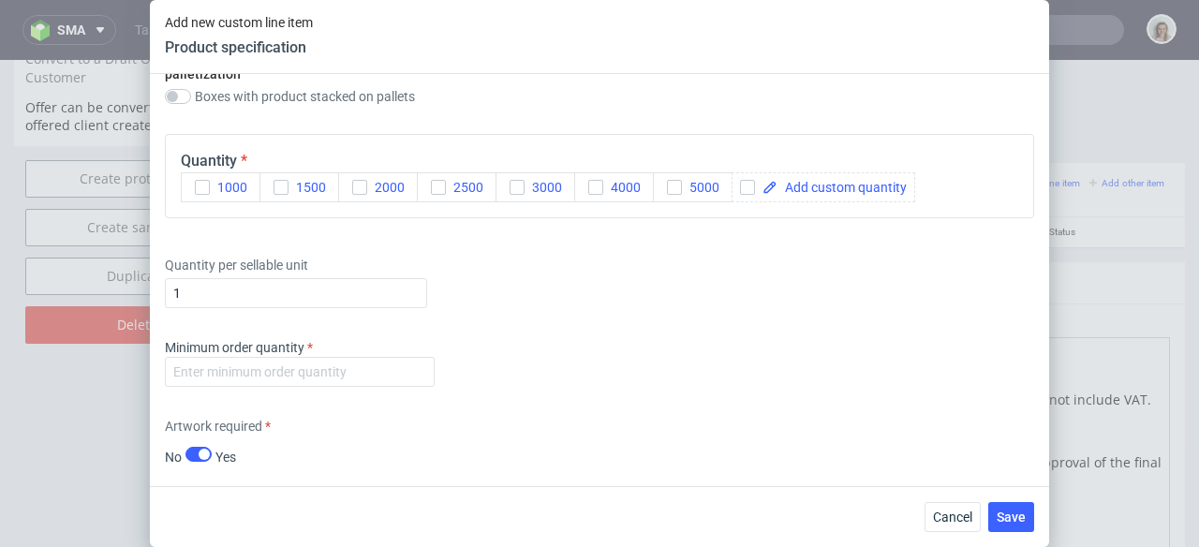
scroll to position [2015, 0]
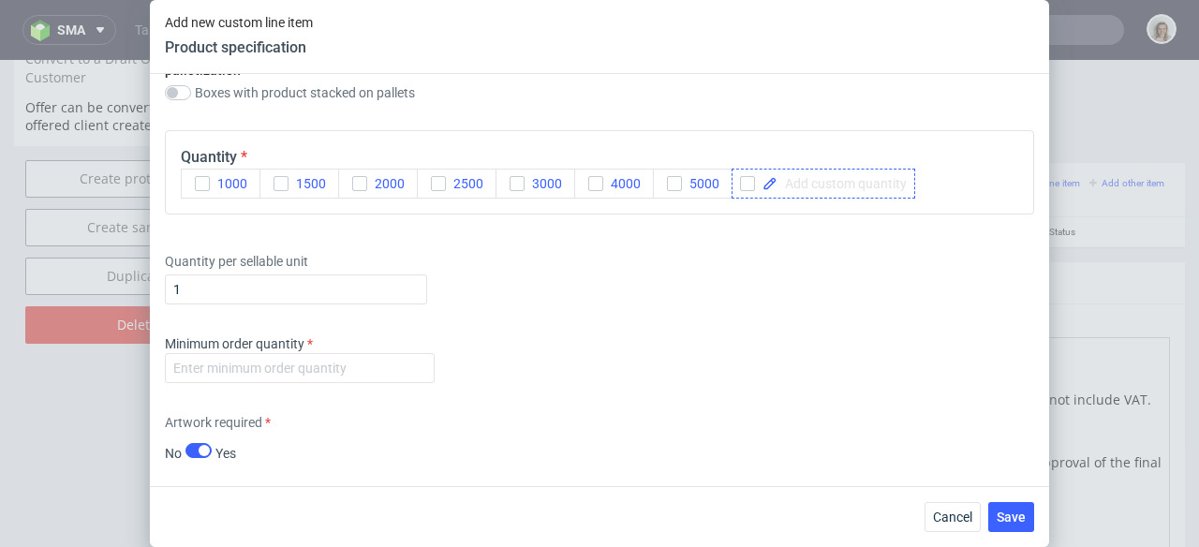
click at [866, 190] on span at bounding box center [842, 183] width 129 height 13
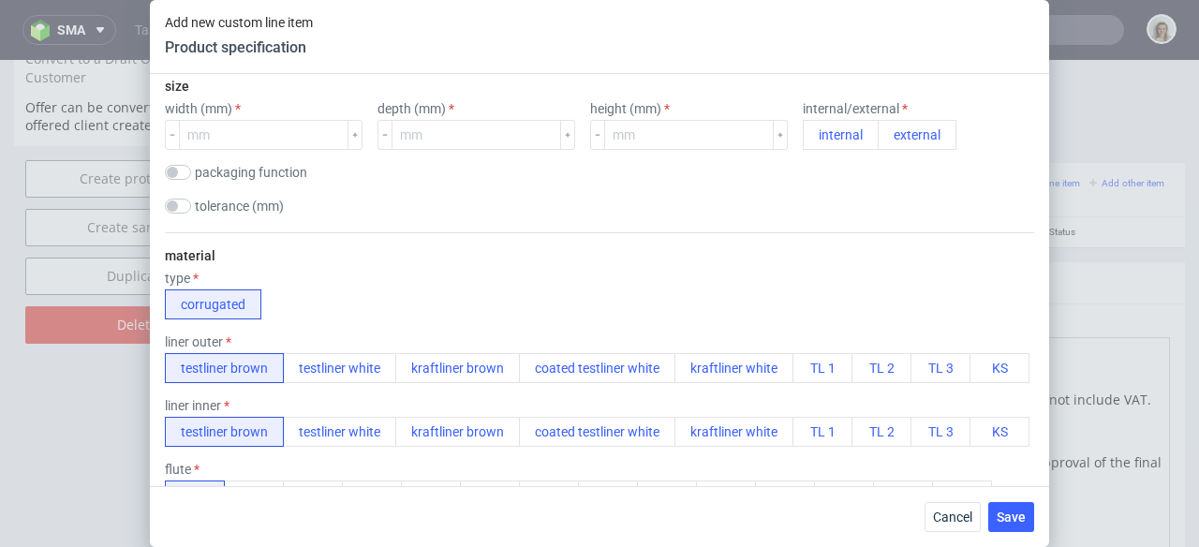
scroll to position [288, 0]
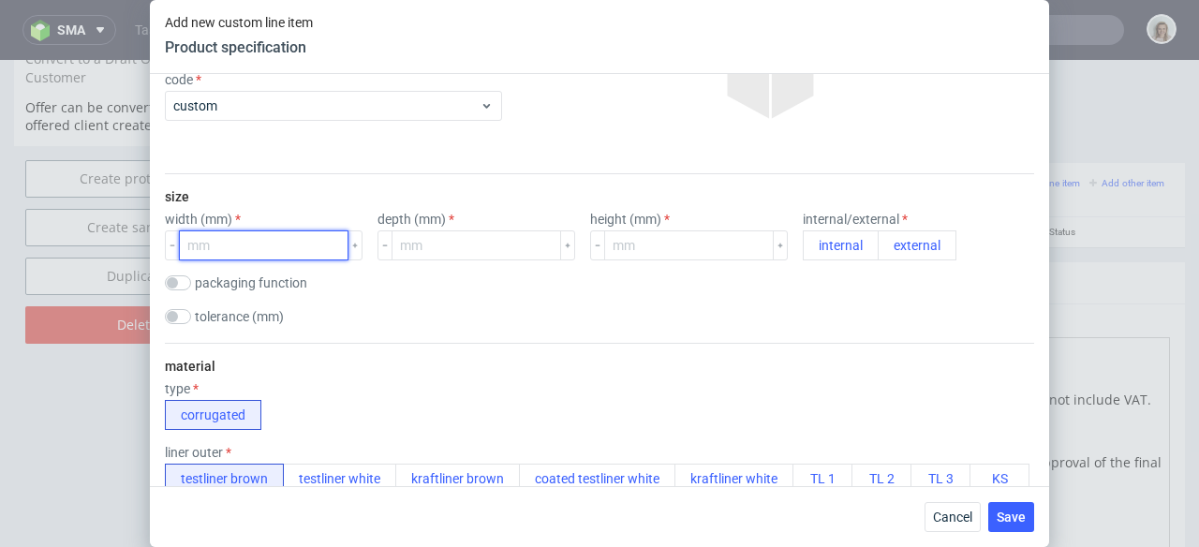
click at [301, 245] on input "number" at bounding box center [264, 245] width 170 height 30
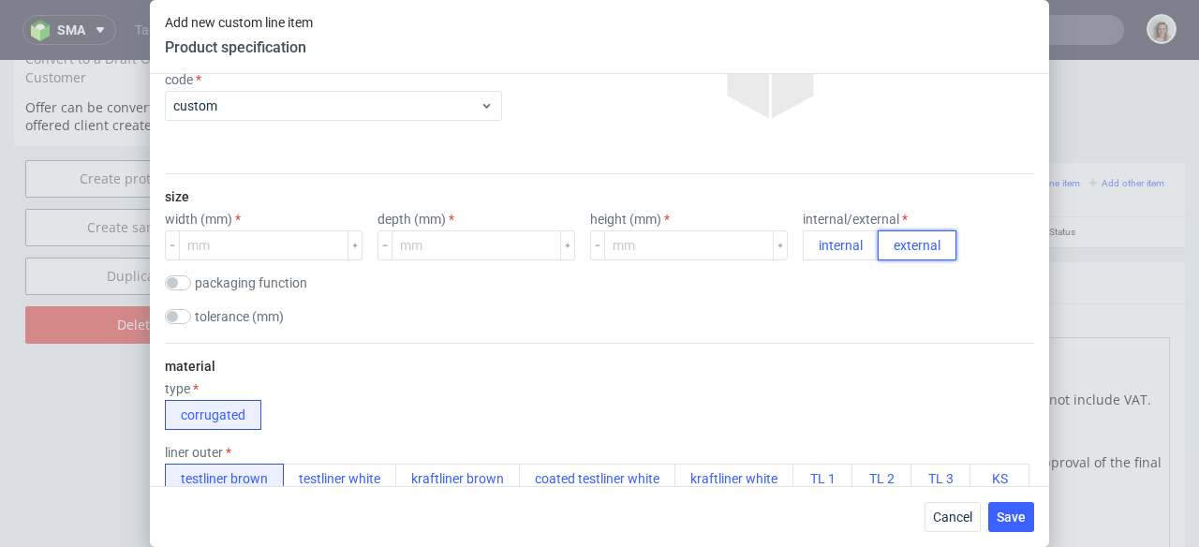
click at [878, 235] on button "external" at bounding box center [917, 245] width 79 height 30
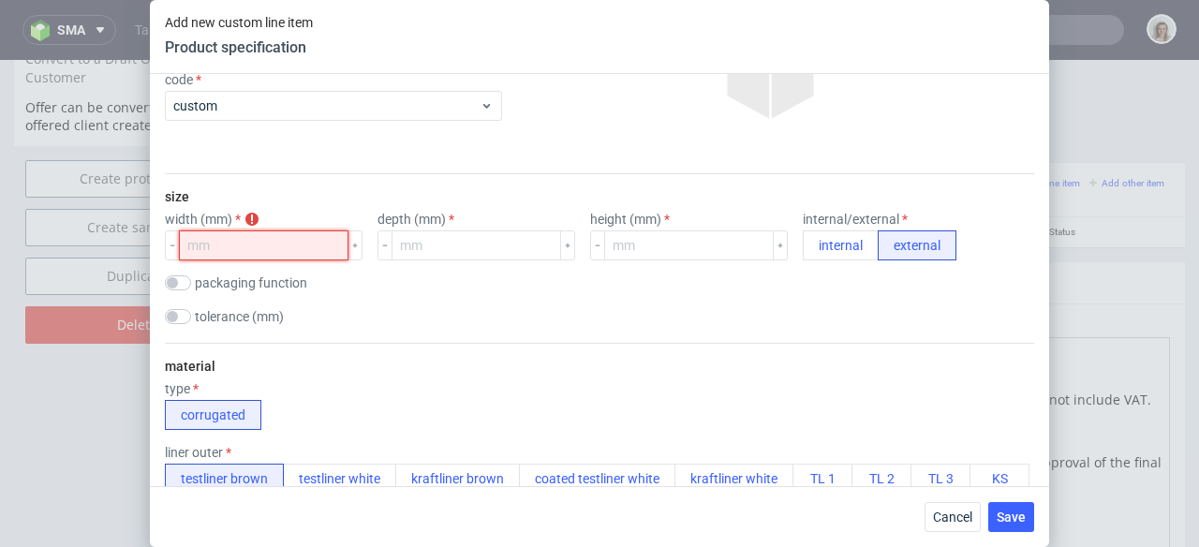
click at [194, 245] on input "number" at bounding box center [264, 245] width 170 height 30
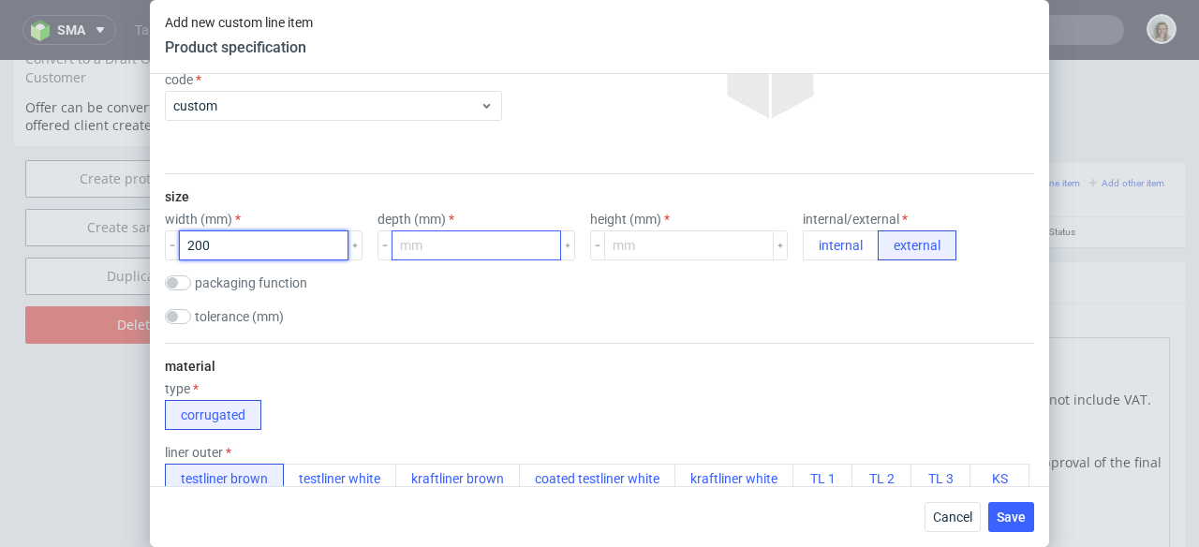
type input "200"
click at [437, 248] on input "number" at bounding box center [477, 245] width 170 height 30
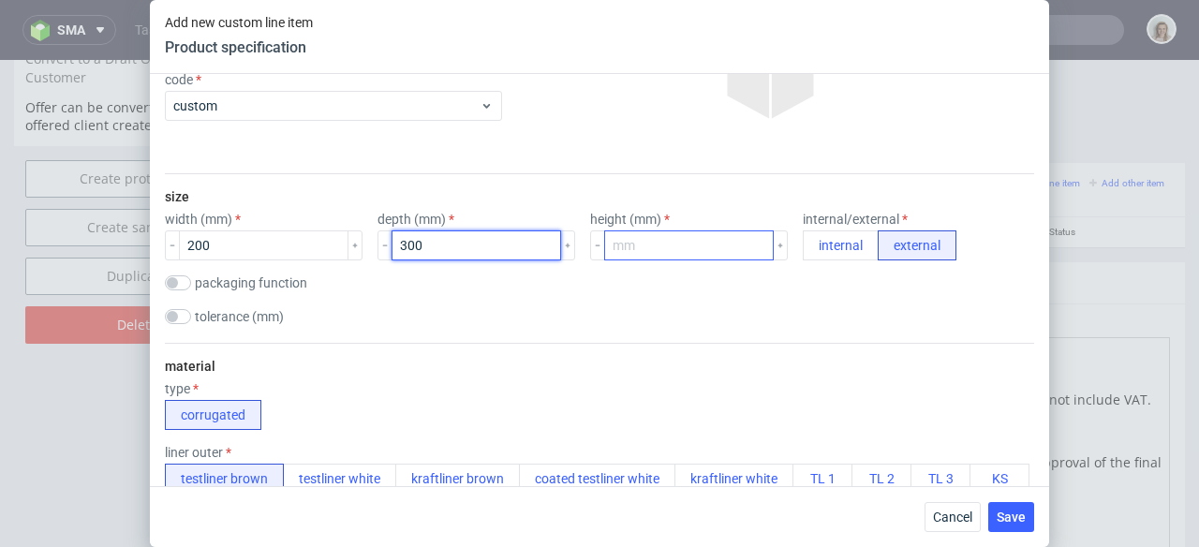
type input "300"
click at [604, 253] on input "number" at bounding box center [689, 245] width 170 height 30
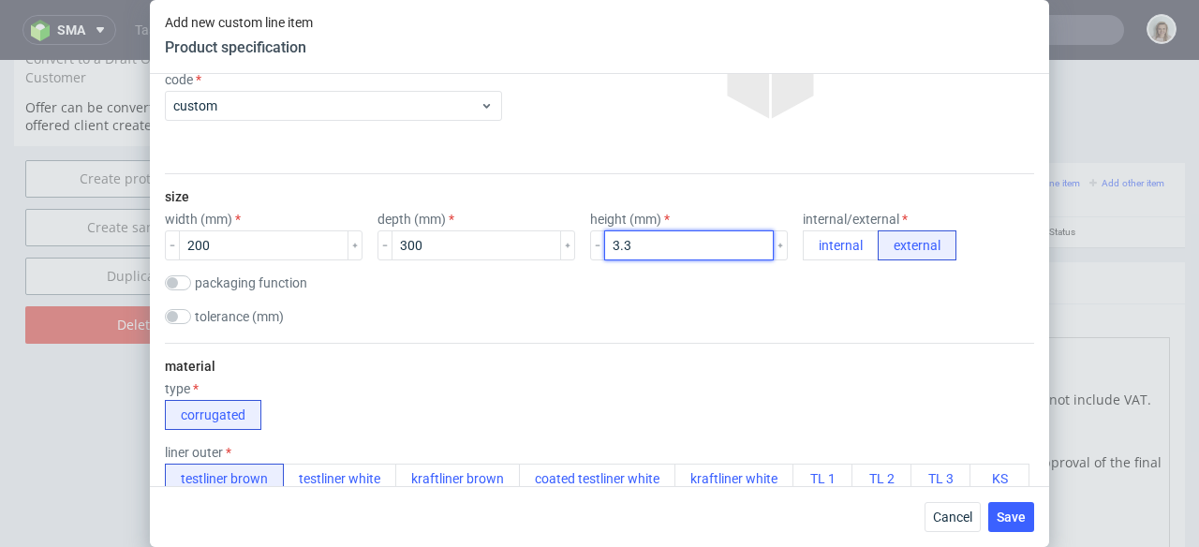
type input "3.3"
click at [570, 317] on div "tolerance (mm)" at bounding box center [599, 318] width 869 height 19
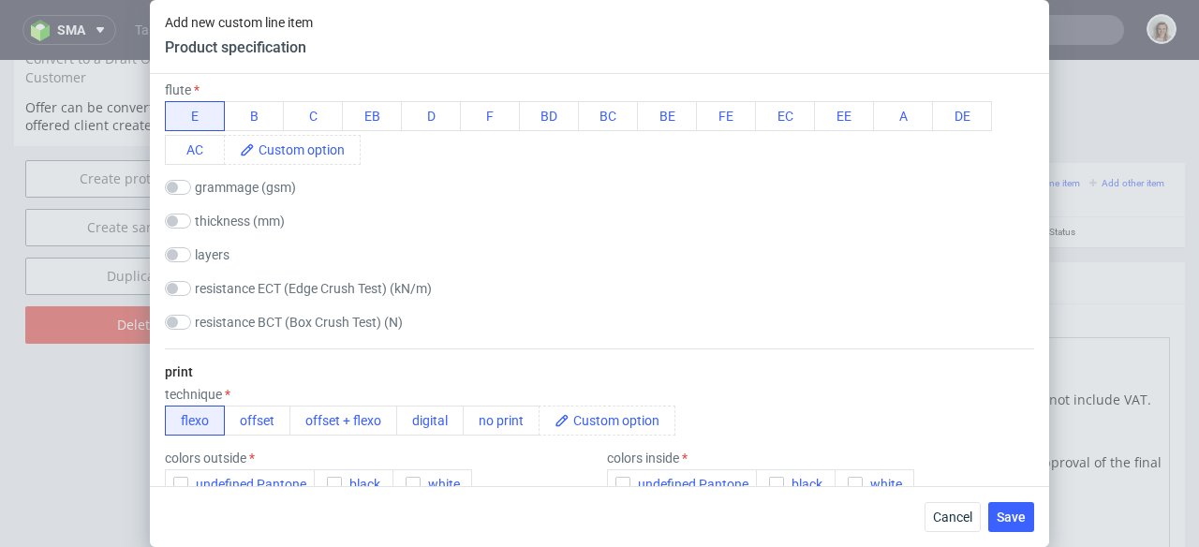
scroll to position [935, 0]
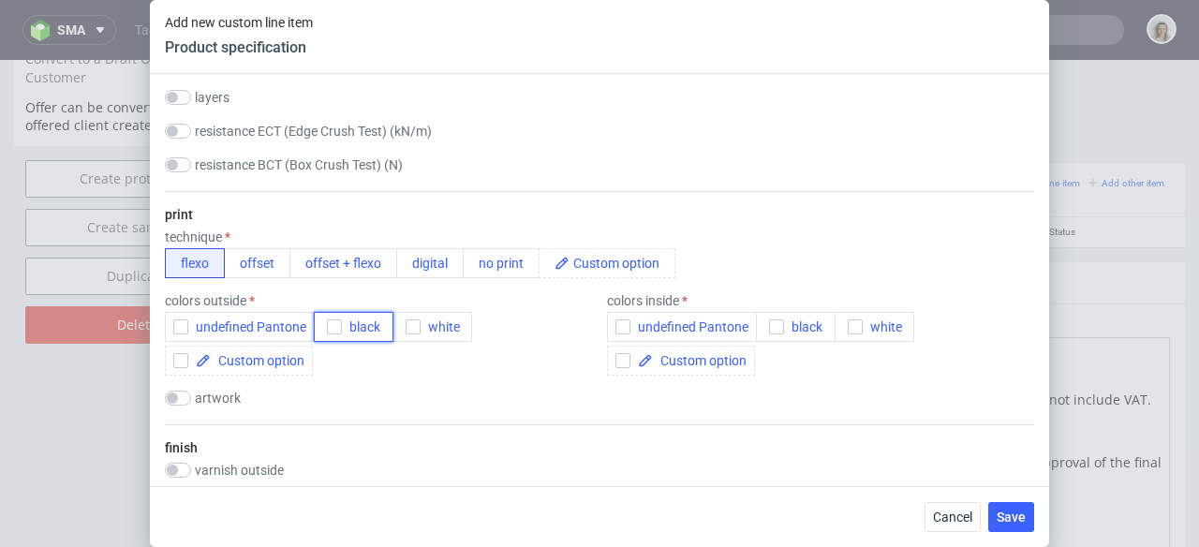
click at [365, 342] on button "black" at bounding box center [354, 327] width 80 height 30
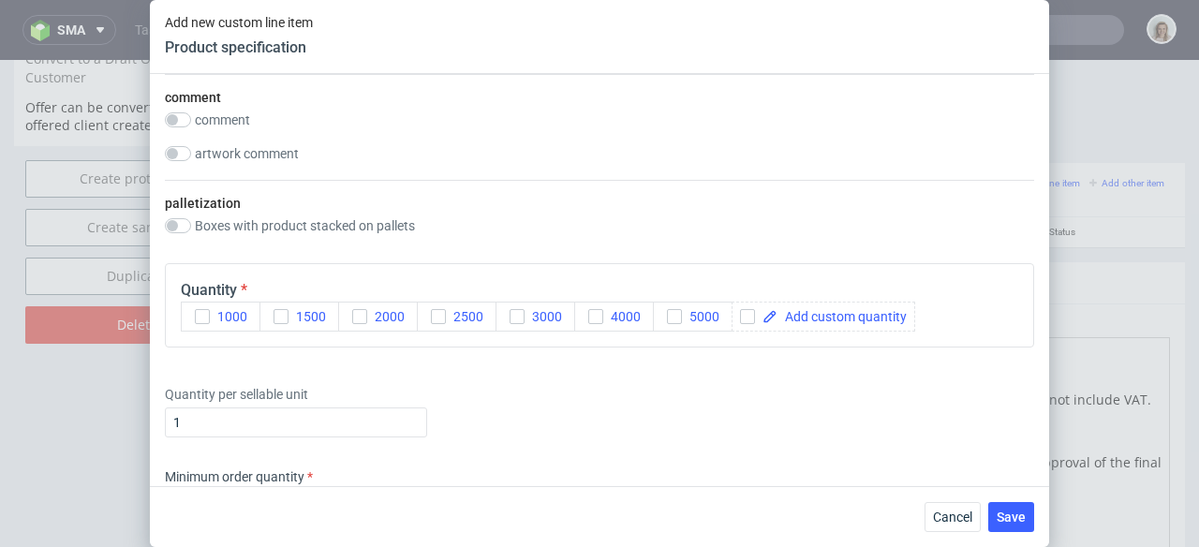
scroll to position [1856, 0]
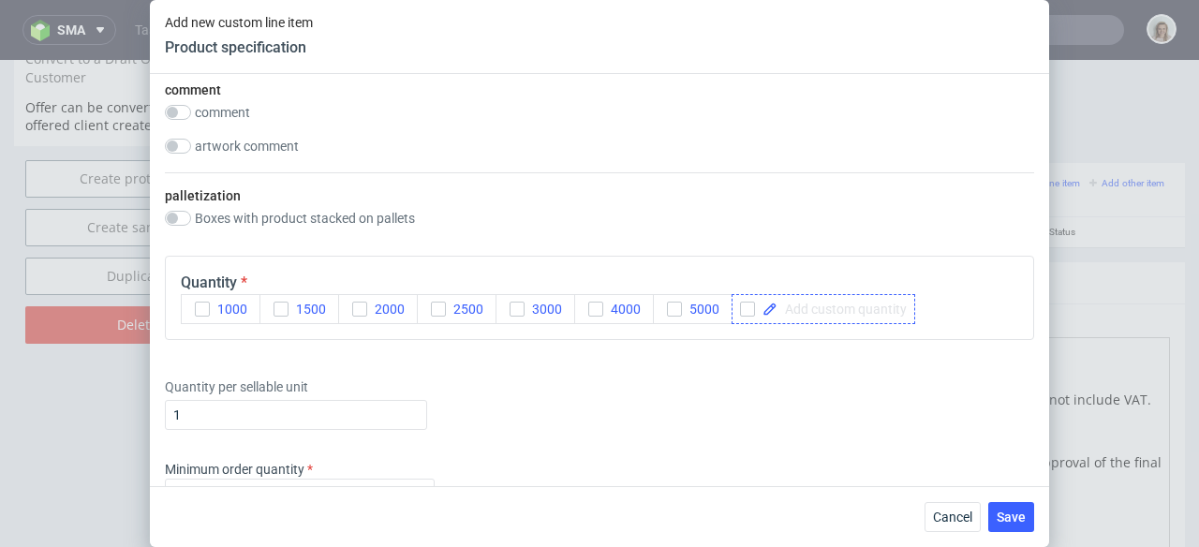
click at [856, 316] on span at bounding box center [842, 309] width 129 height 13
checkbox input "true"
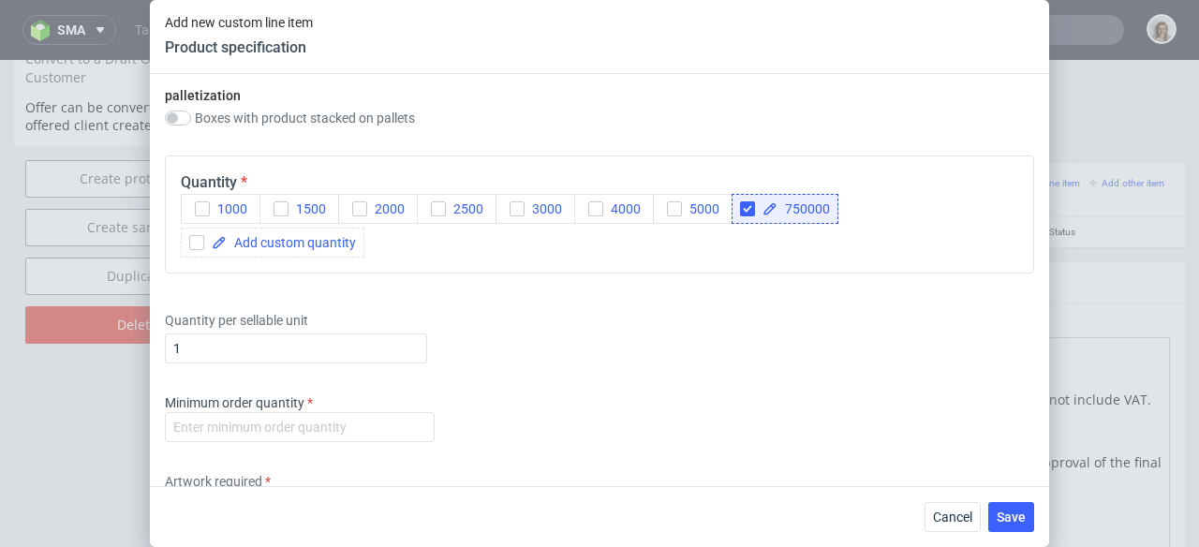
scroll to position [2029, 0]
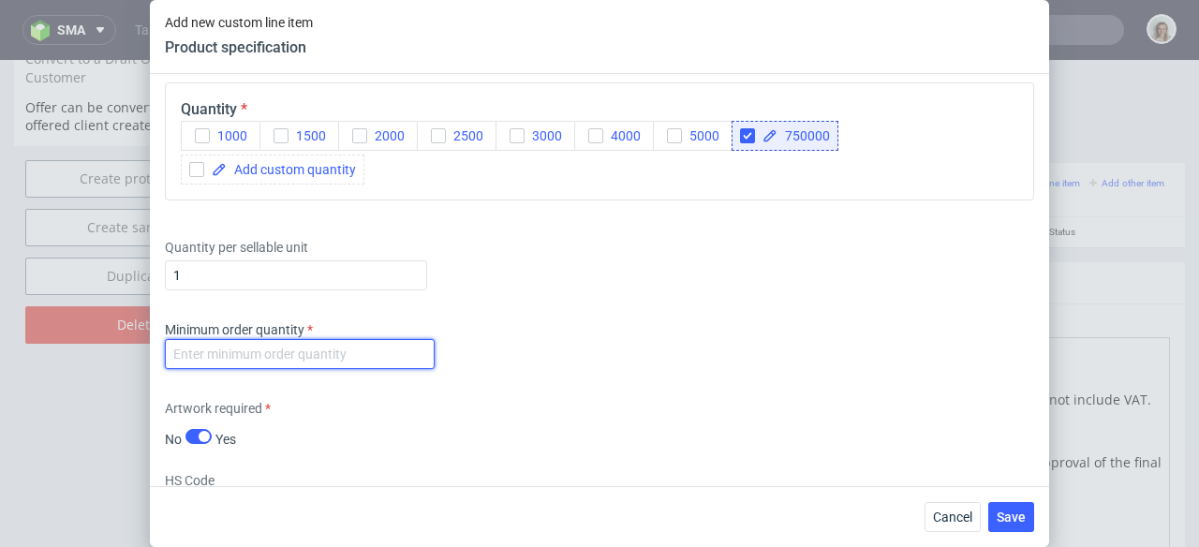
click at [296, 369] on input "number" at bounding box center [300, 354] width 270 height 30
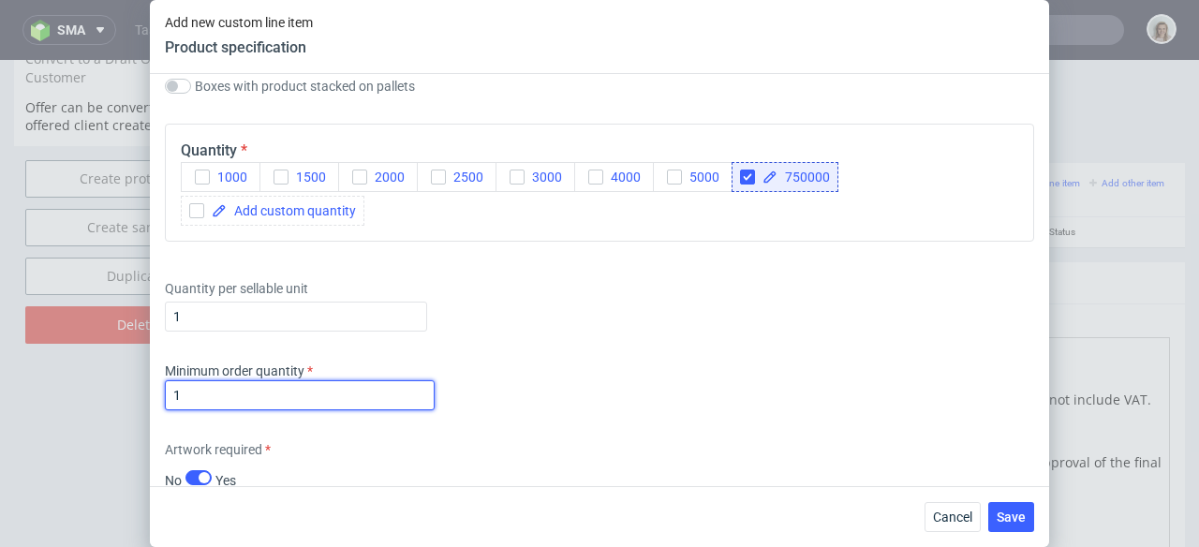
scroll to position [2395, 0]
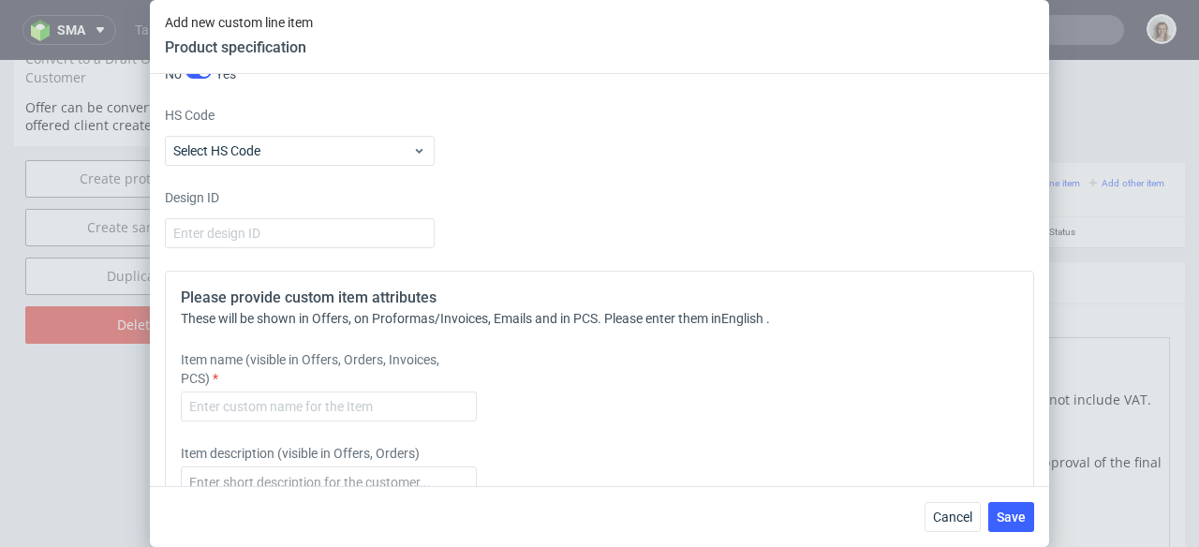
type input "1"
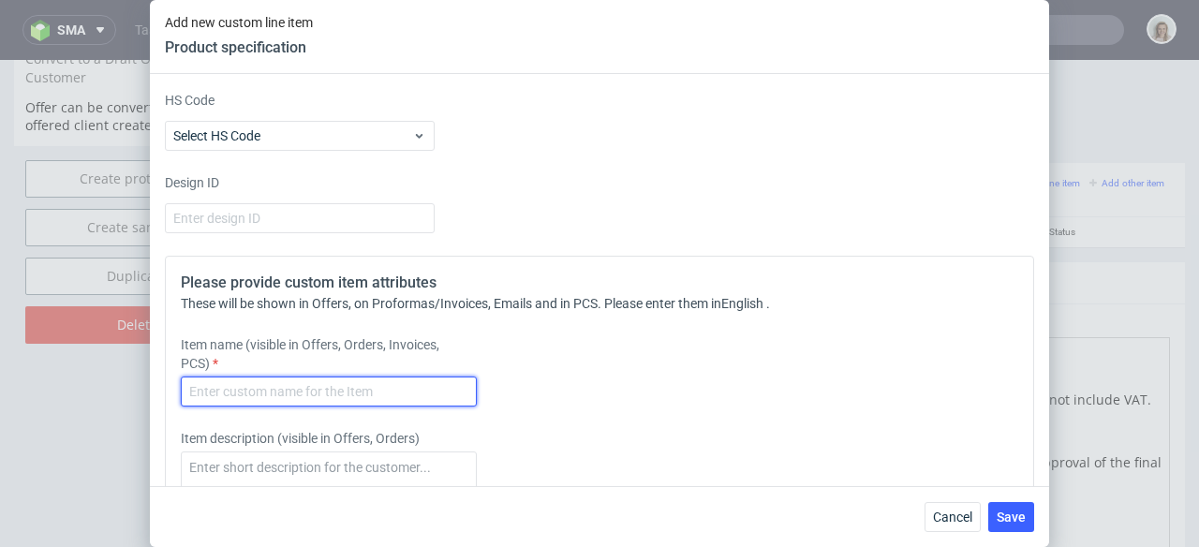
click at [215, 407] on input "text" at bounding box center [329, 392] width 296 height 30
paste input "Birkenstock Paper Hanger"
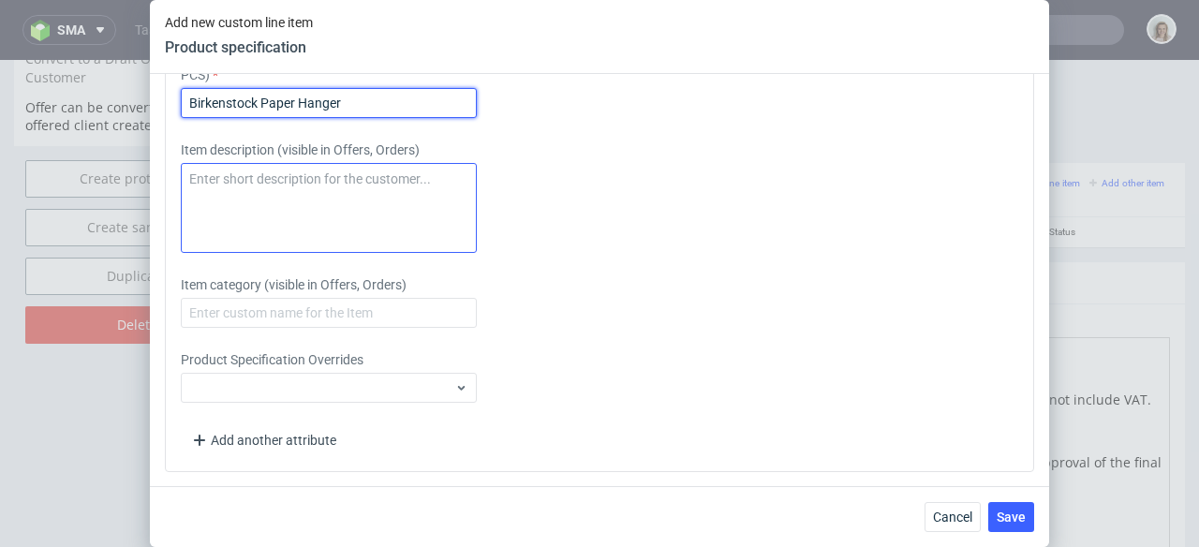
type input "Birkenstock Paper Hanger"
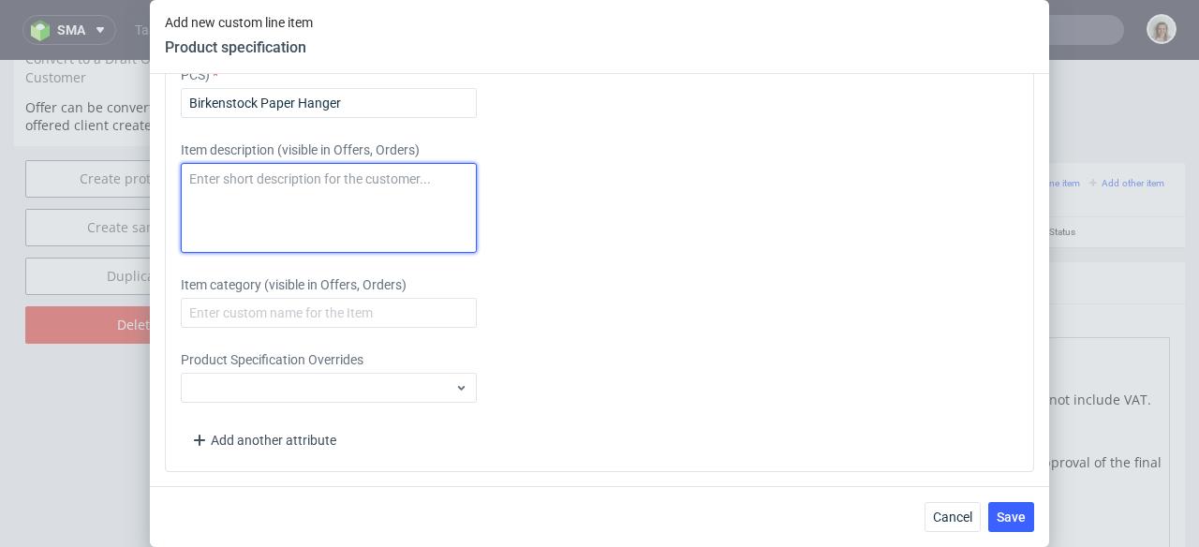
click at [228, 253] on textarea at bounding box center [329, 208] width 296 height 90
paste textarea "Birkenstock Paper Hanger"
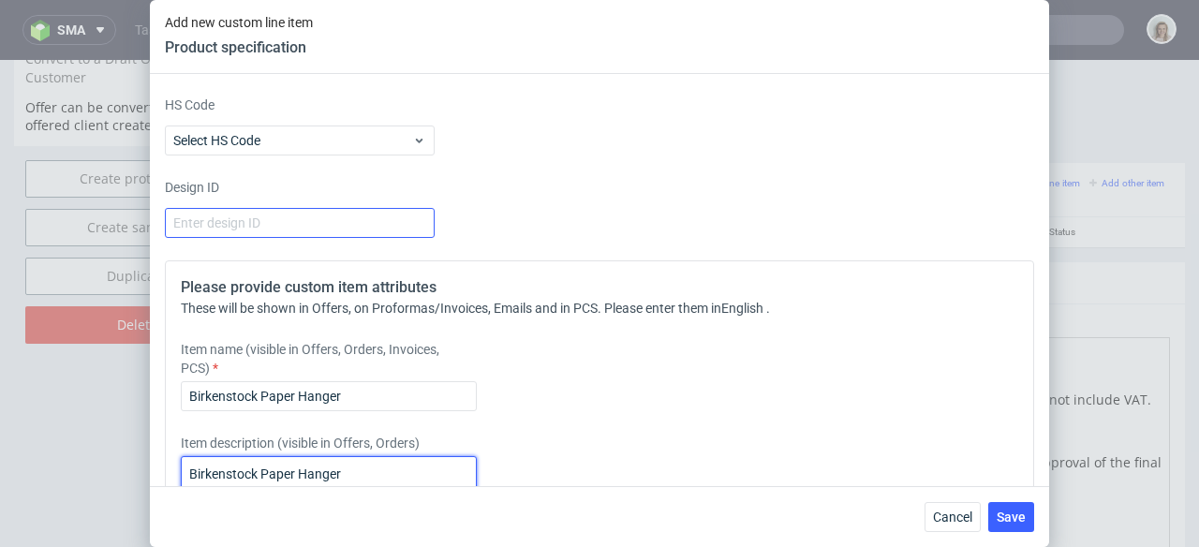
scroll to position [2768, 0]
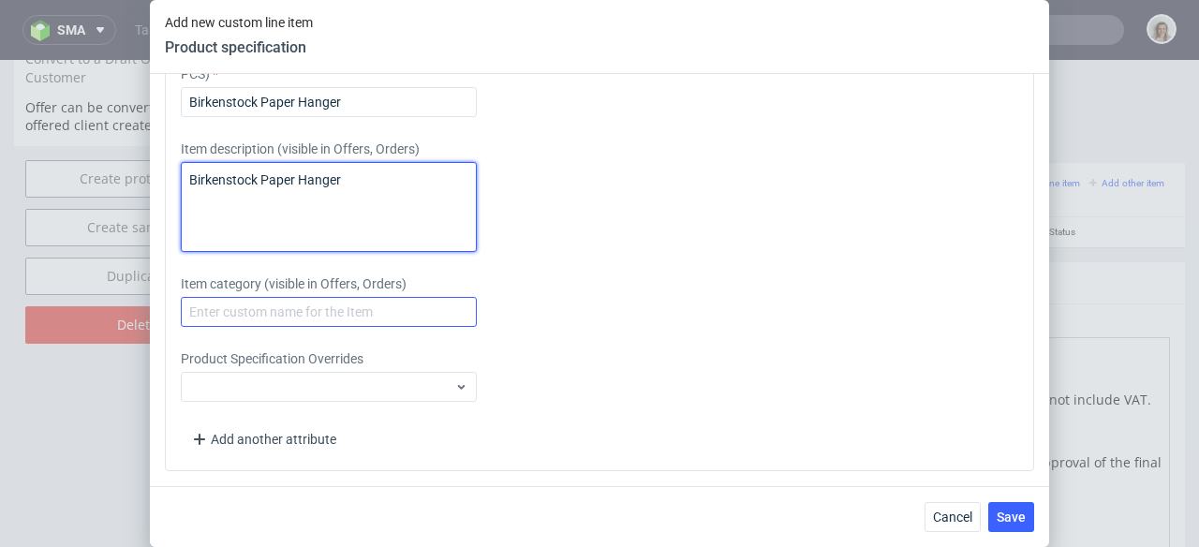
type textarea "Birkenstock Paper Hanger"
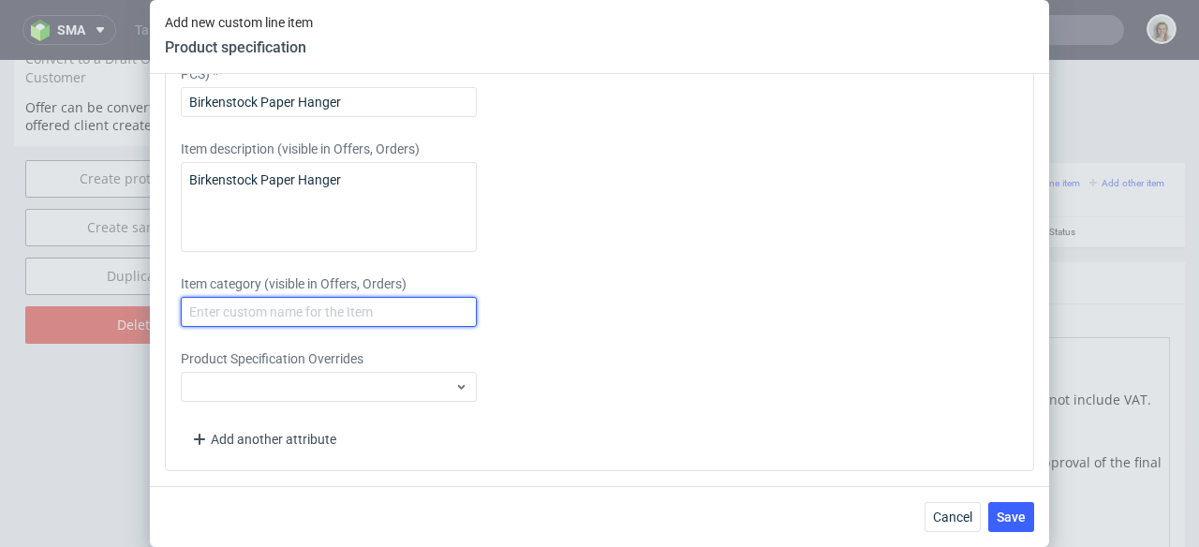
click at [218, 314] on input "text" at bounding box center [329, 312] width 296 height 30
paste input "Birkenstock Paper Hanger"
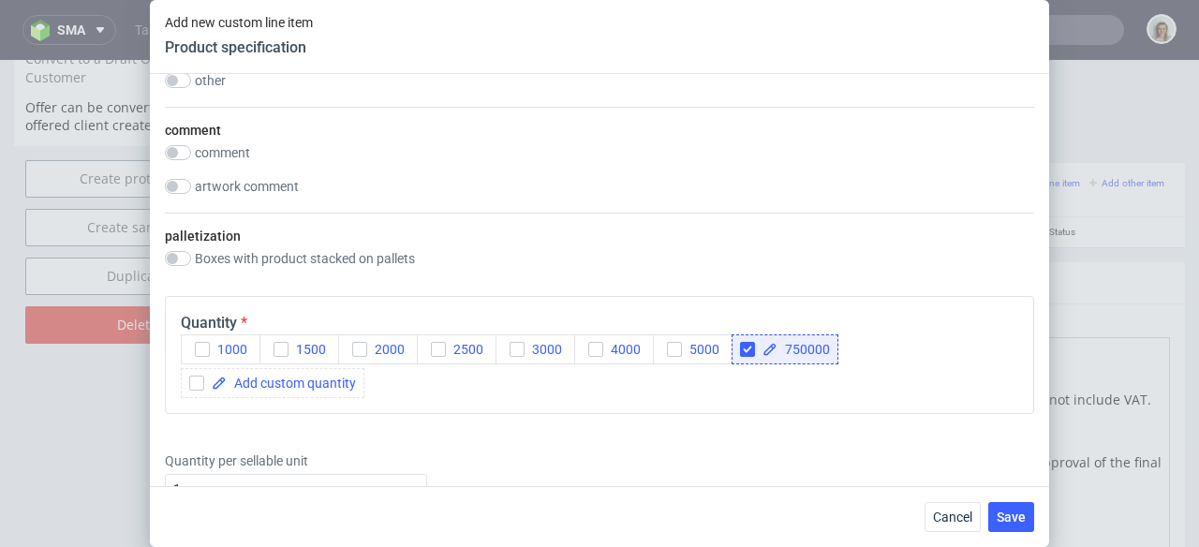
scroll to position [1626, 0]
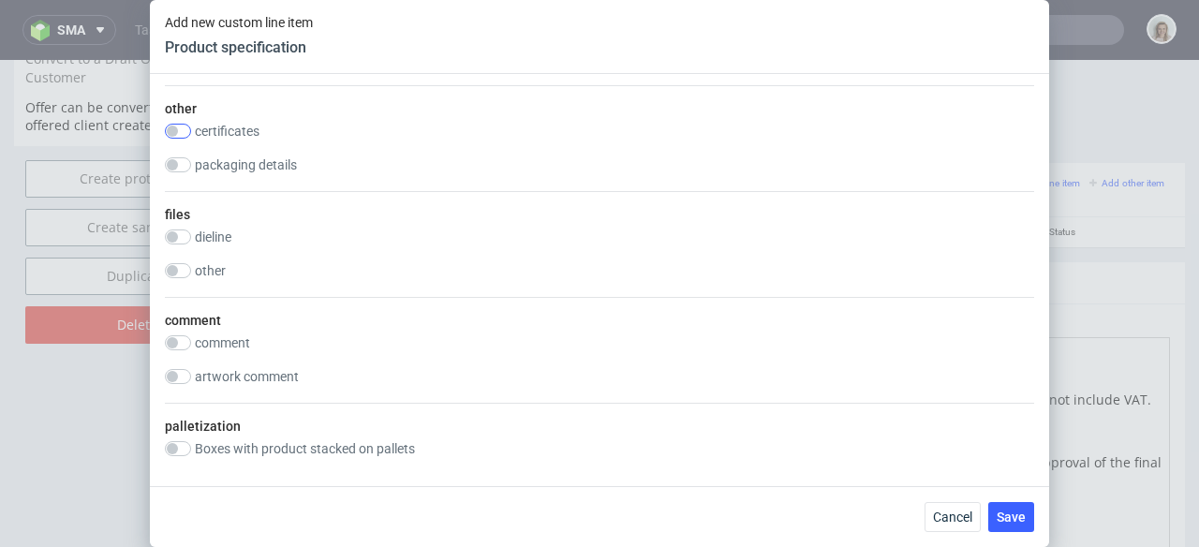
type input "Birkenstock Paper Hanger"
click at [176, 139] on input "checkbox" at bounding box center [178, 131] width 26 height 15
checkbox input "true"
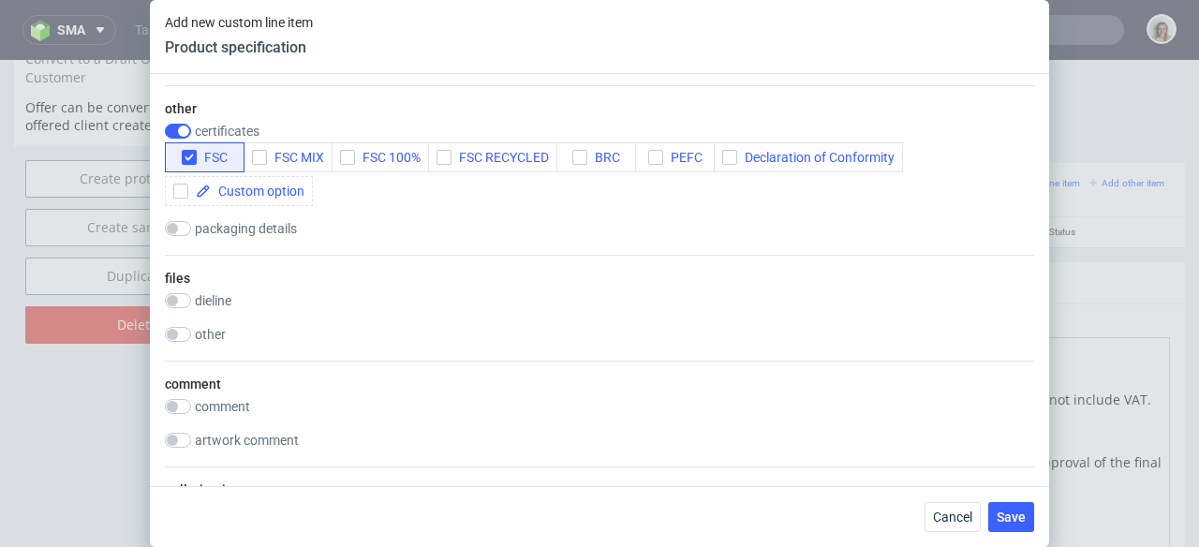
click at [988, 502] on div "Cancel Save" at bounding box center [980, 517] width 110 height 30
click at [1000, 511] on span "Save" at bounding box center [1011, 517] width 29 height 13
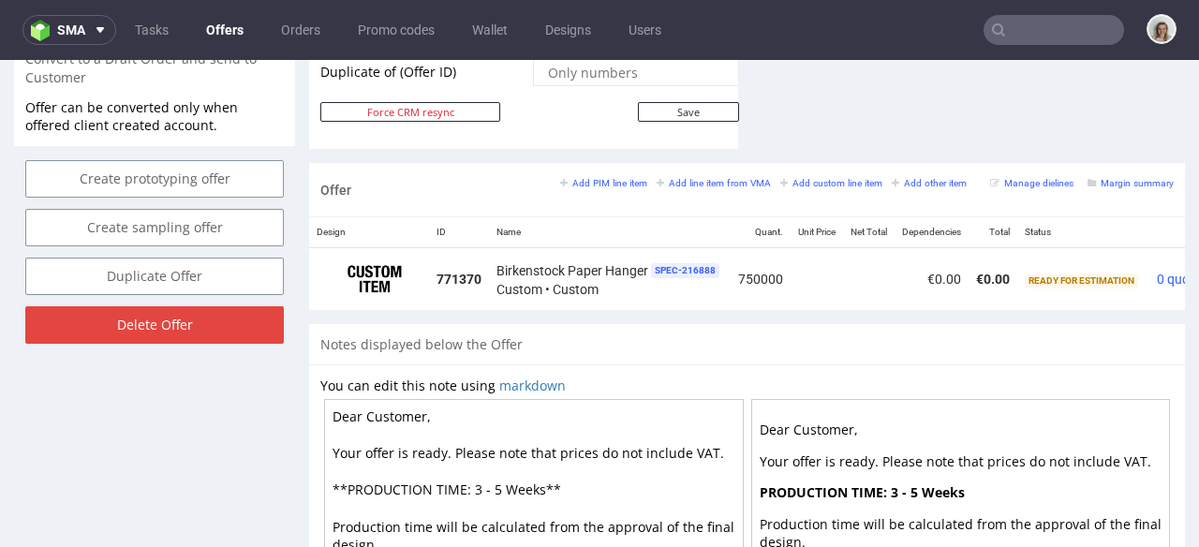
scroll to position [0, 107]
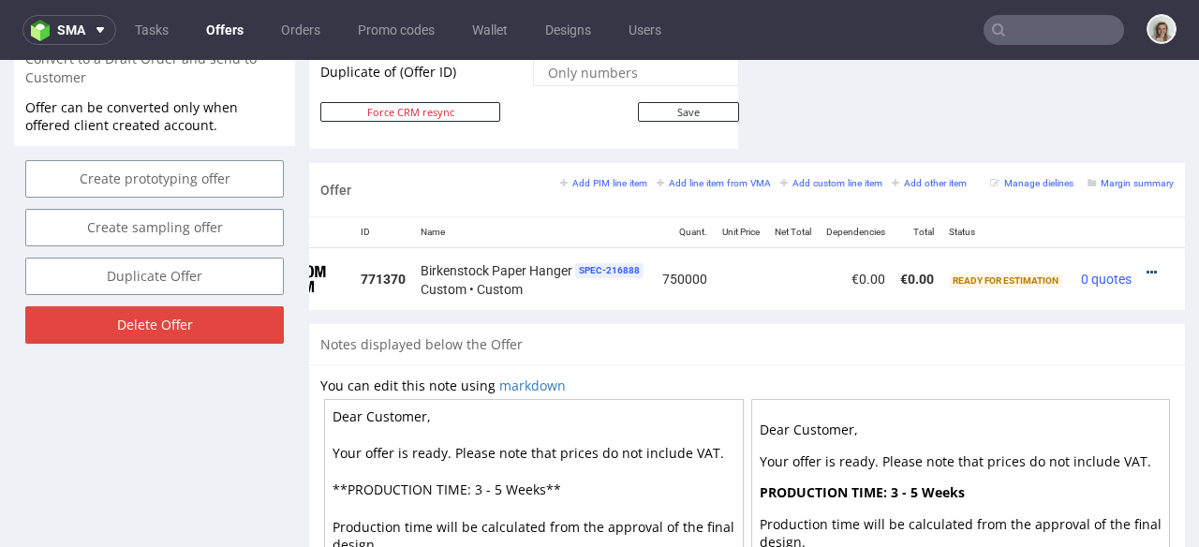
click at [1147, 272] on icon at bounding box center [1152, 272] width 10 height 13
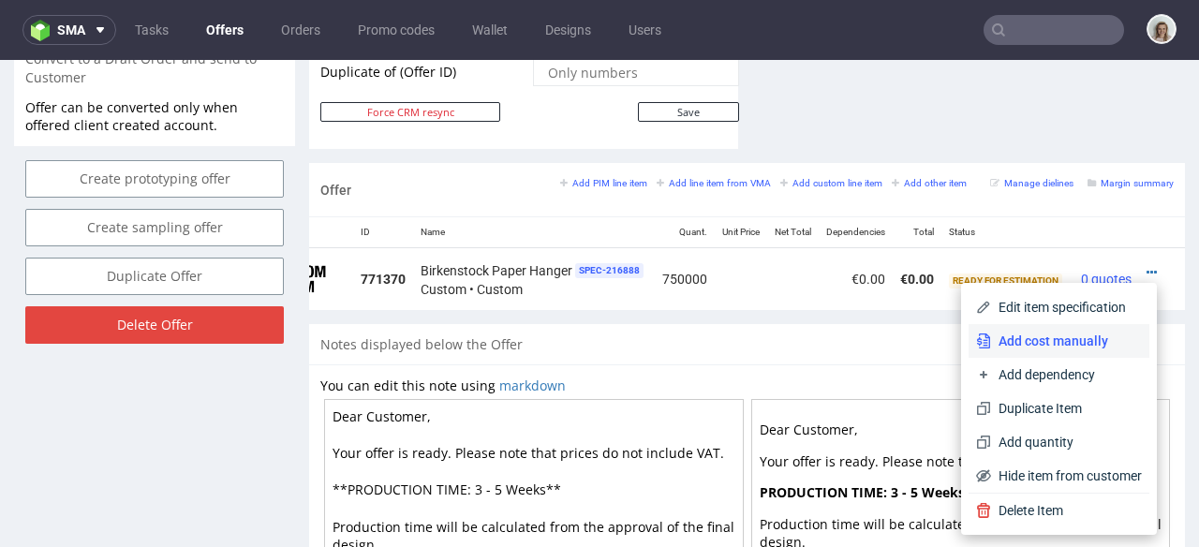
click at [1057, 332] on span "Add cost manually" at bounding box center [1066, 341] width 151 height 19
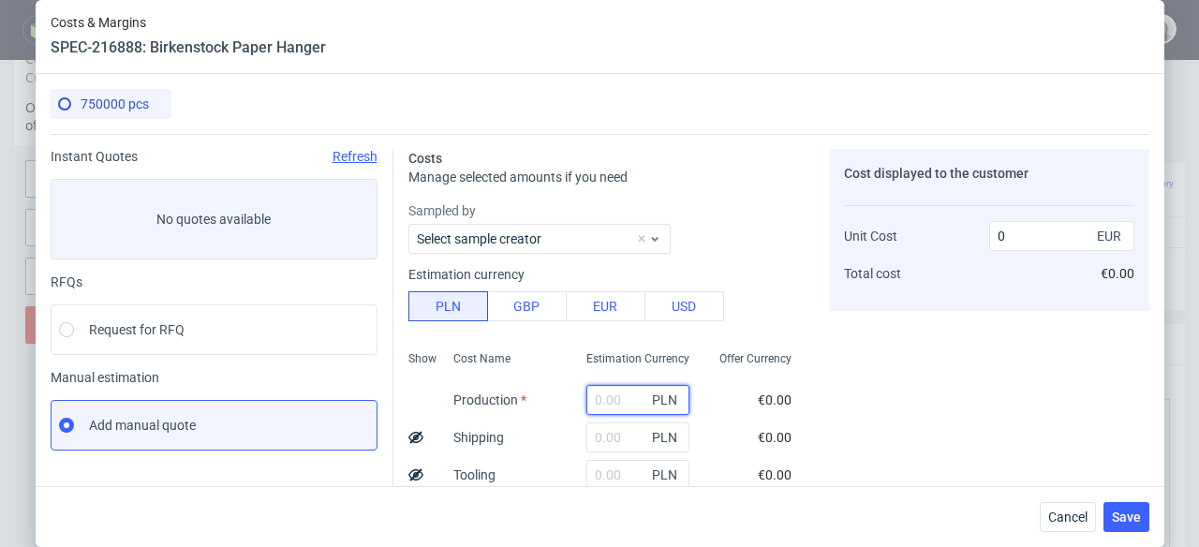
click at [597, 395] on input "text" at bounding box center [638, 400] width 103 height 30
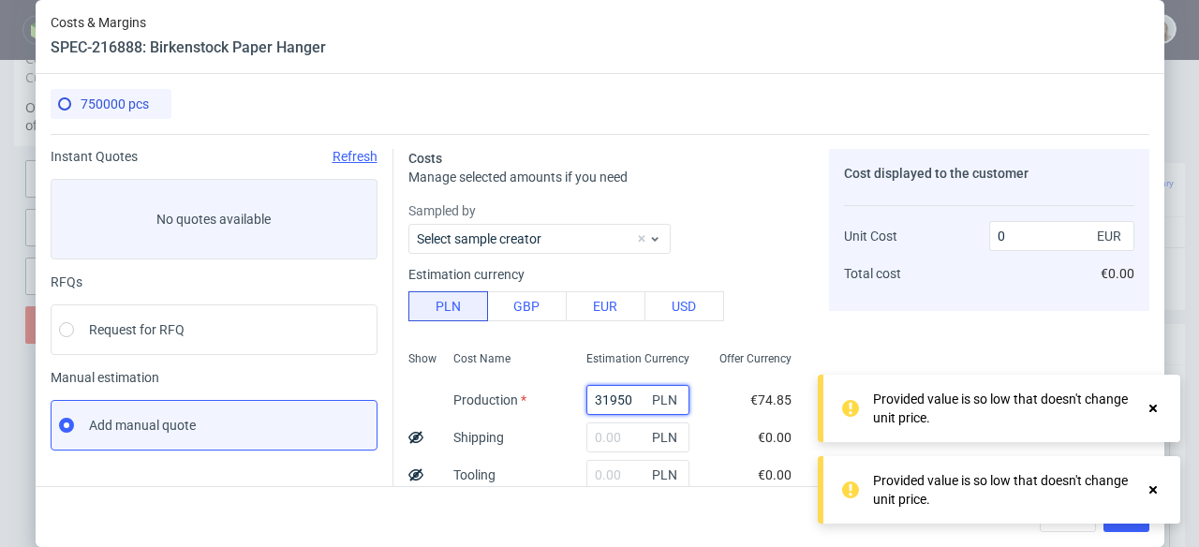
type input "319500"
type input "0.1"
type input "319500"
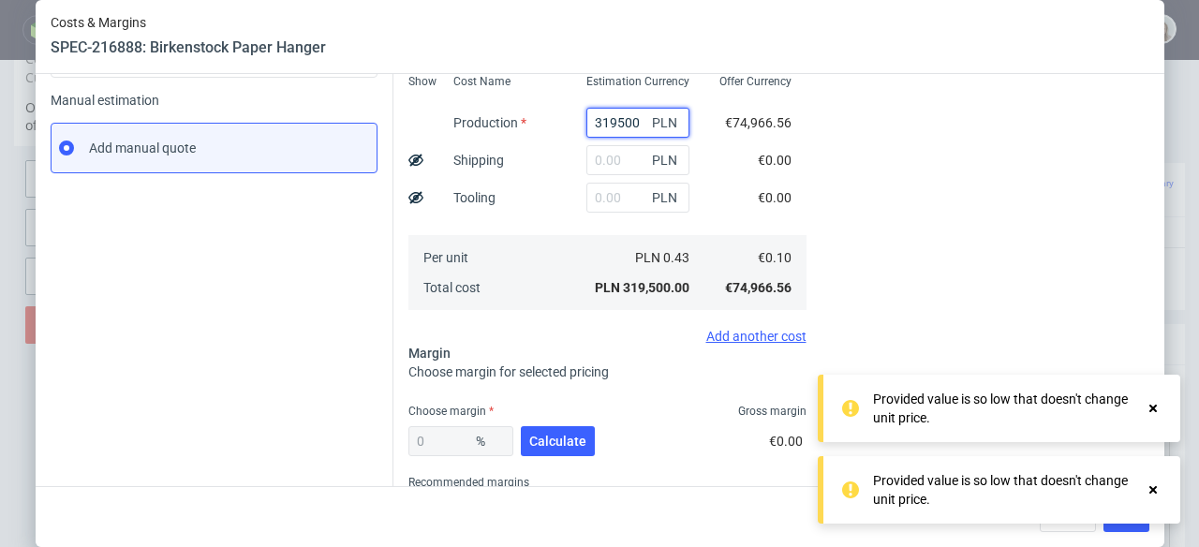
scroll to position [361, 0]
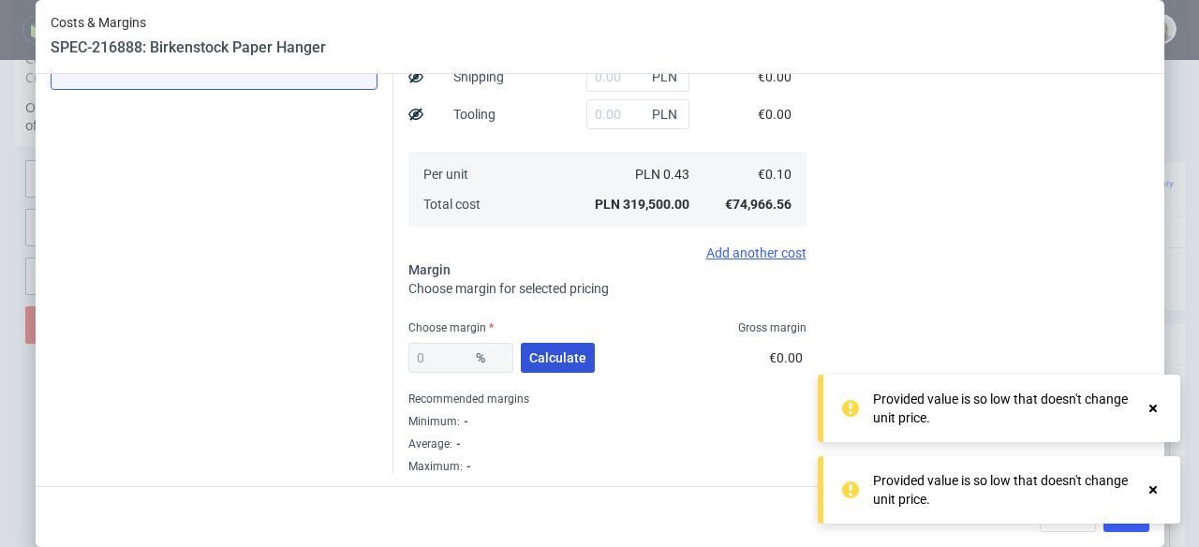
click at [563, 354] on span "Calculate" at bounding box center [557, 357] width 57 height 13
type input "13"
type input "0.11"
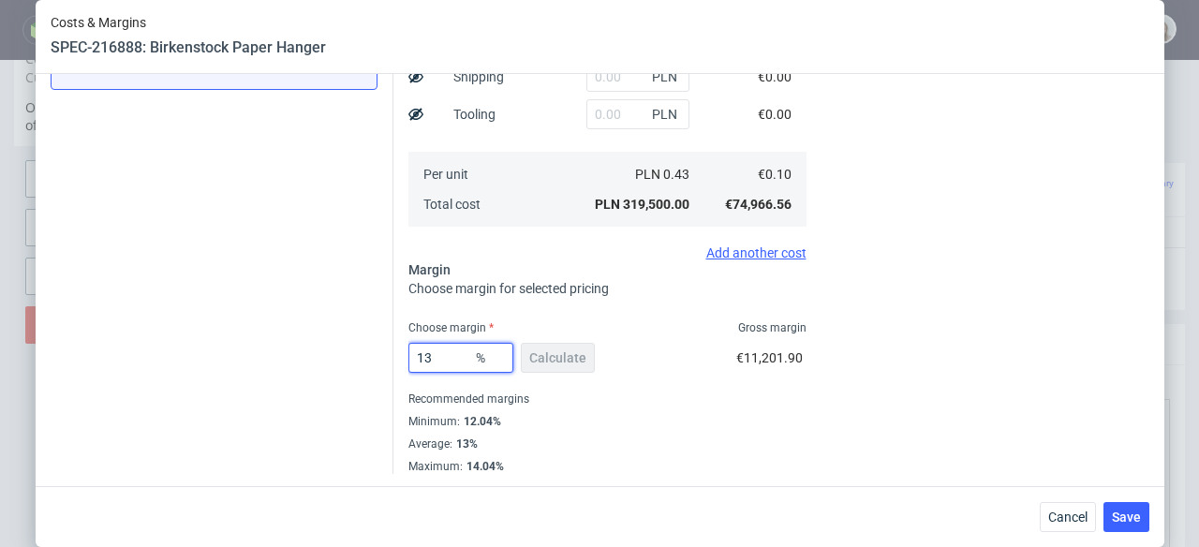
drag, startPoint x: 422, startPoint y: 356, endPoint x: 401, endPoint y: 359, distance: 20.8
click at [408, 359] on input "13" at bounding box center [460, 358] width 105 height 30
type input "2"
type input "0.1"
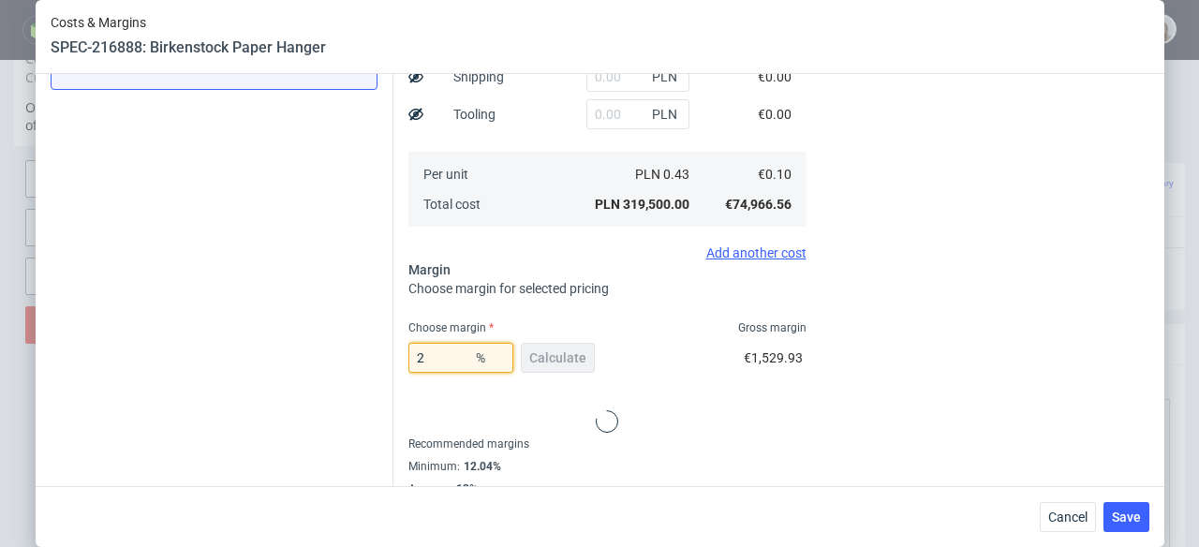
type input "20"
type input "0.12"
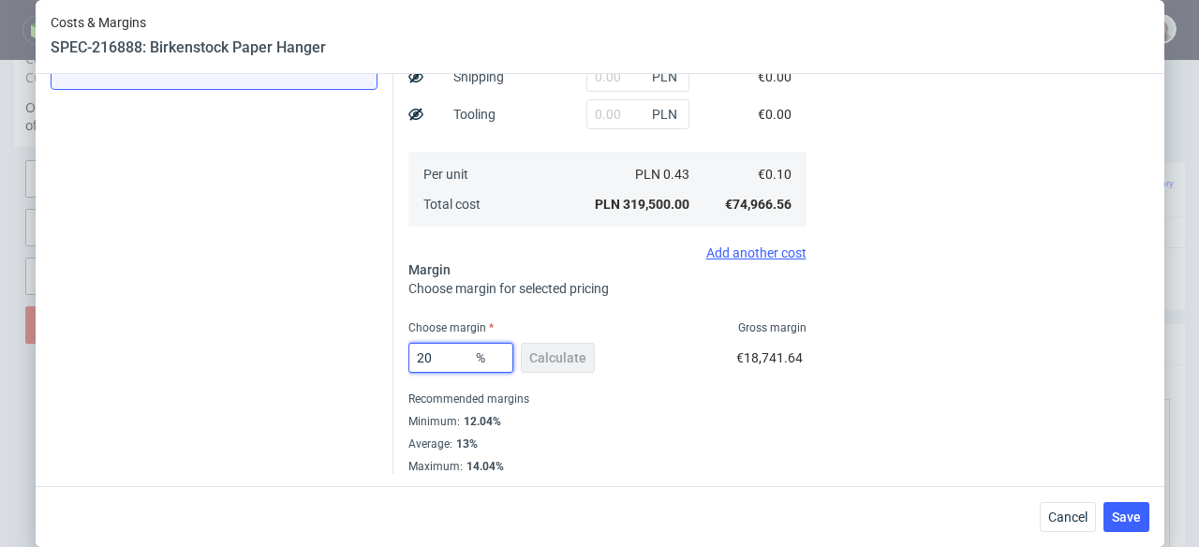
type input "20"
click at [626, 374] on div "20 % Calculate €18,741.64" at bounding box center [607, 361] width 398 height 52
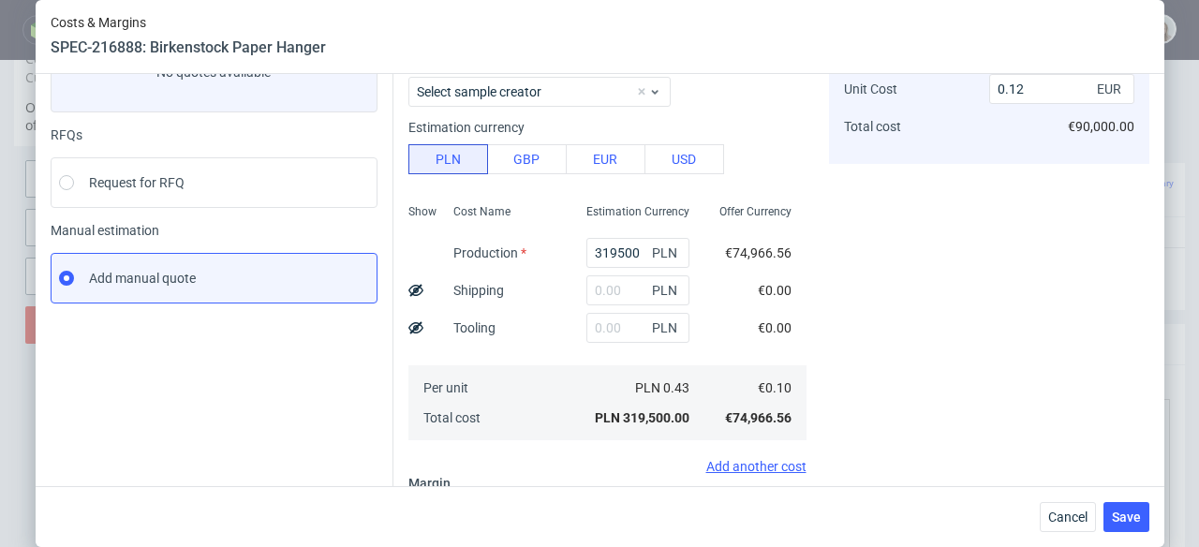
scroll to position [0, 0]
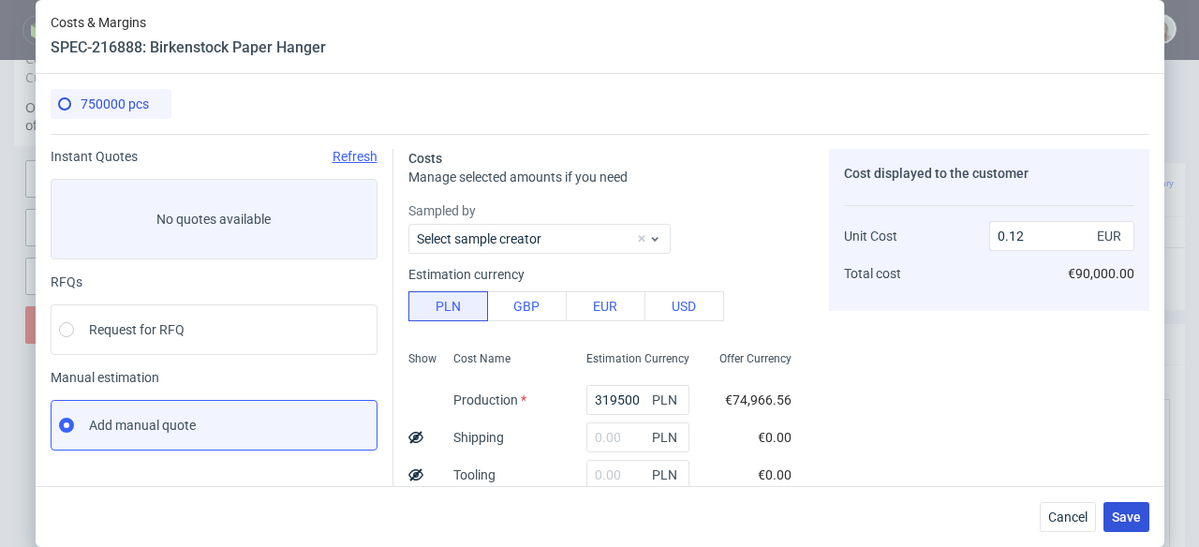
click at [1128, 513] on span "Save" at bounding box center [1126, 517] width 29 height 13
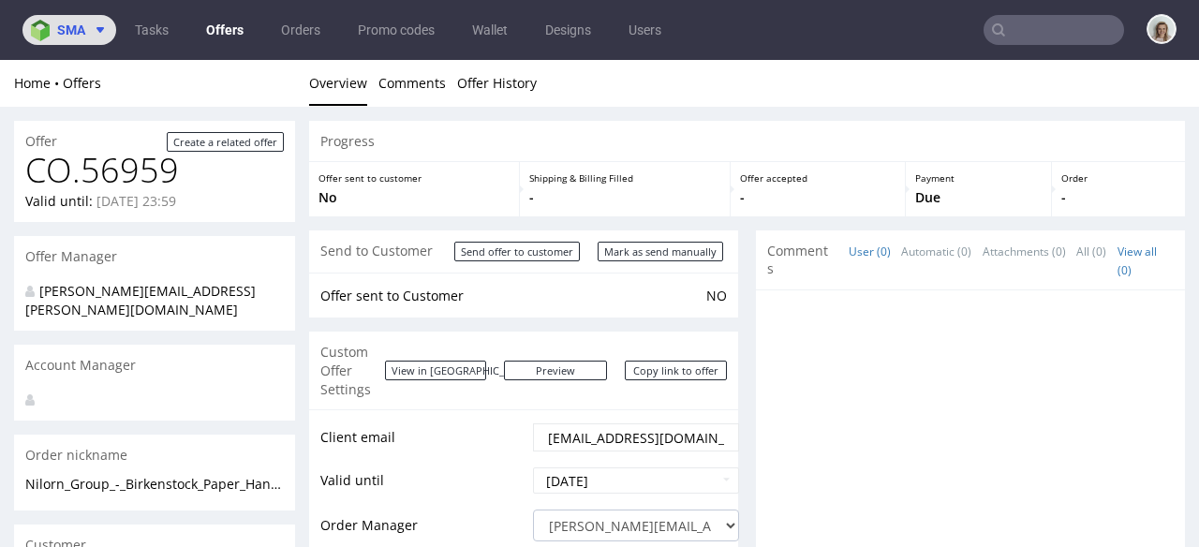
click at [67, 23] on span "sma" at bounding box center [71, 29] width 28 height 13
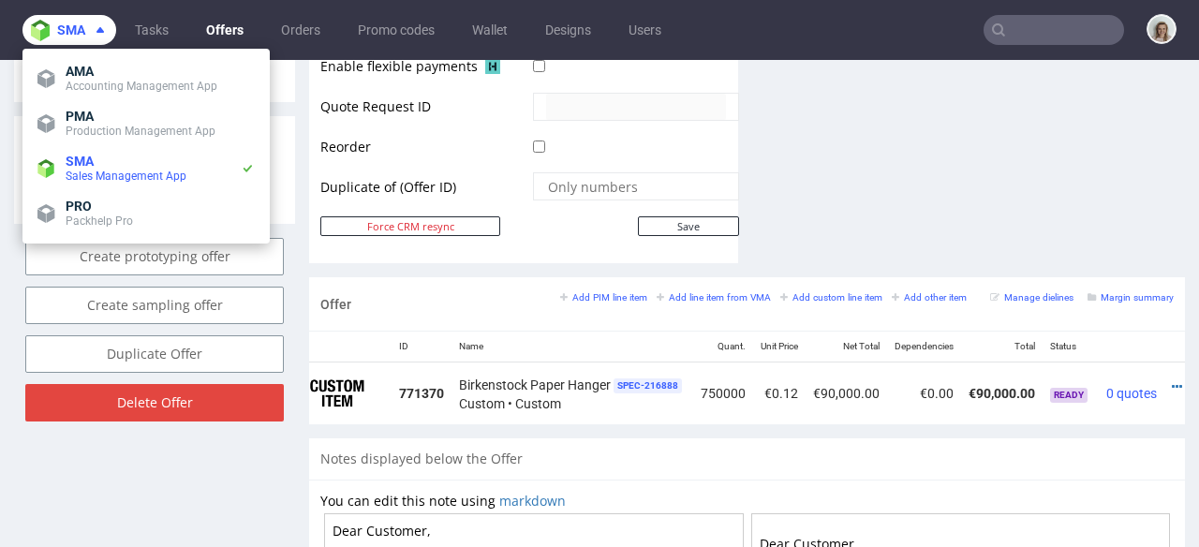
scroll to position [0, 90]
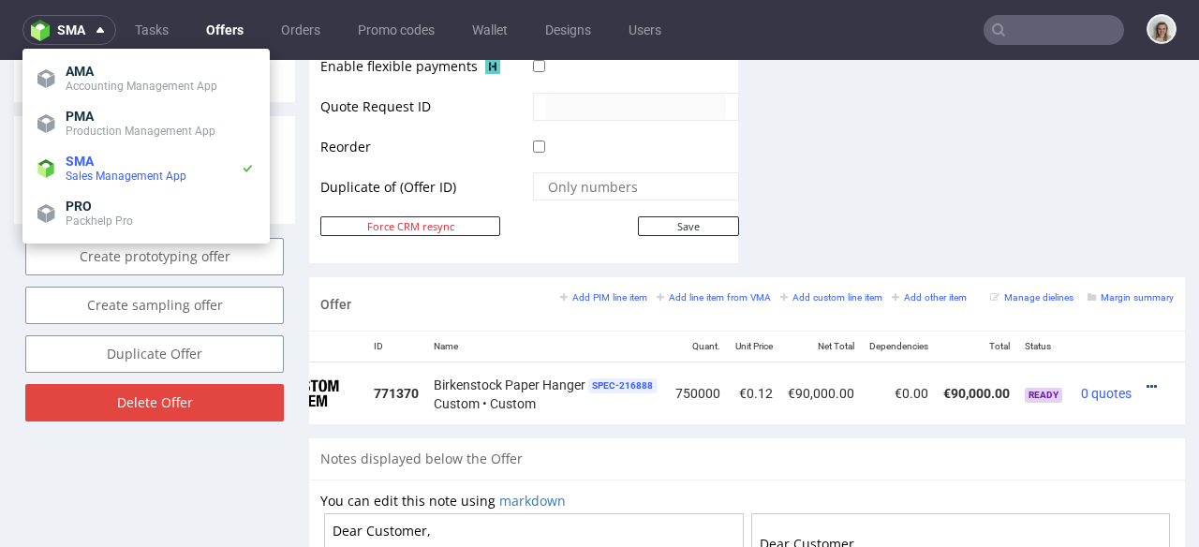
click at [1147, 380] on icon at bounding box center [1152, 386] width 10 height 13
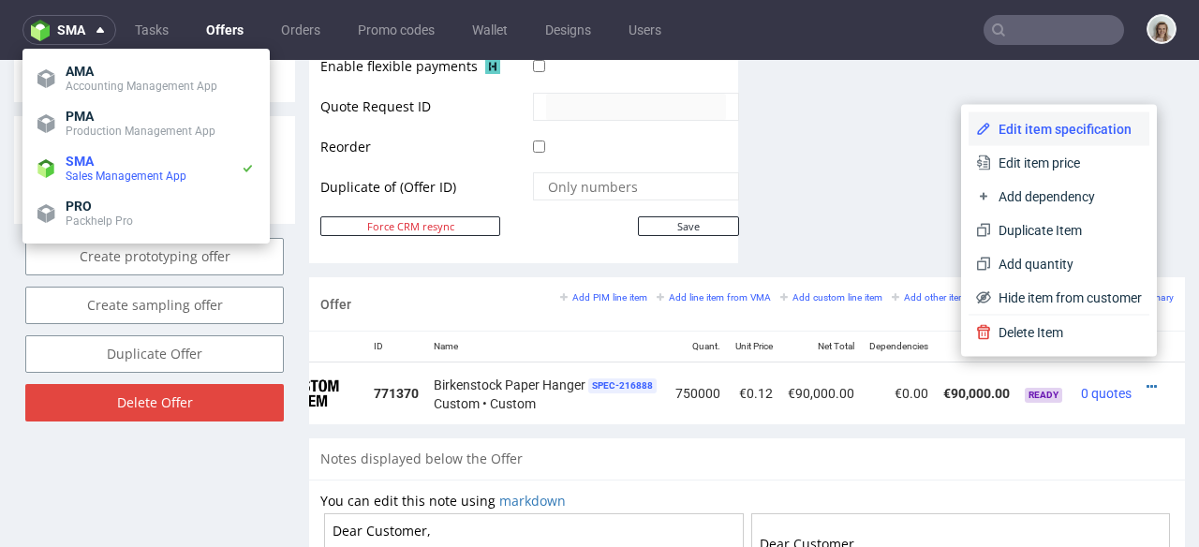
click at [1042, 136] on span "Edit item specification" at bounding box center [1066, 129] width 151 height 19
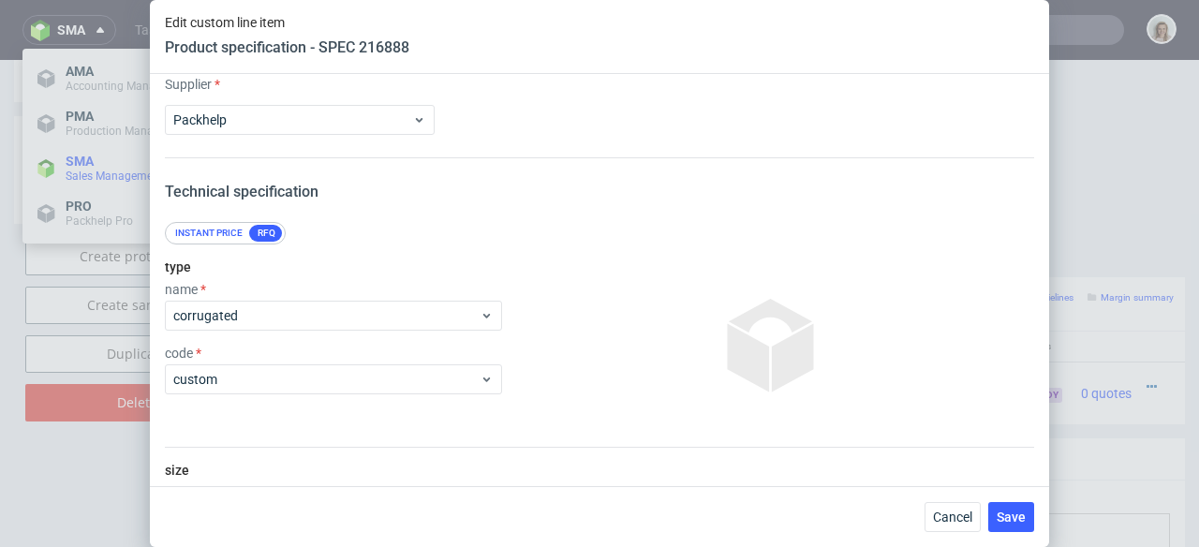
scroll to position [0, 0]
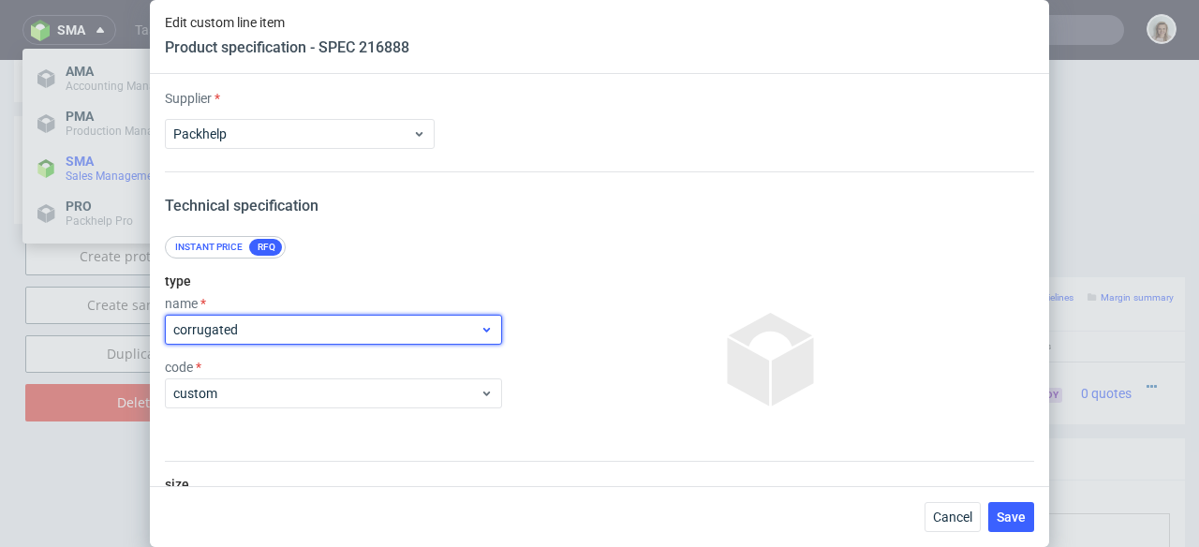
click at [230, 324] on span "corrugated" at bounding box center [326, 329] width 306 height 19
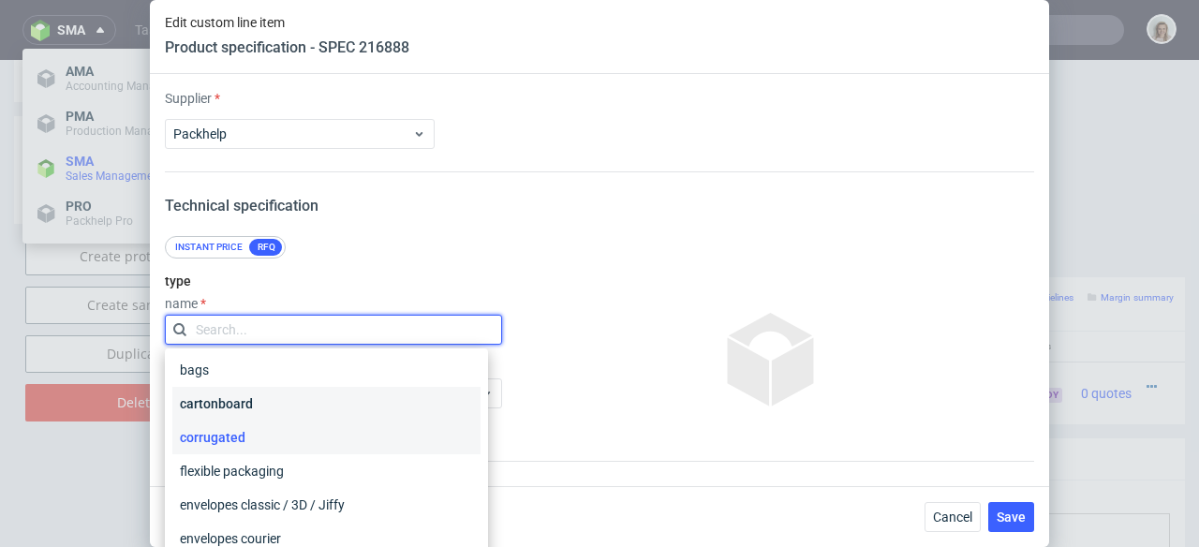
scroll to position [4, 0]
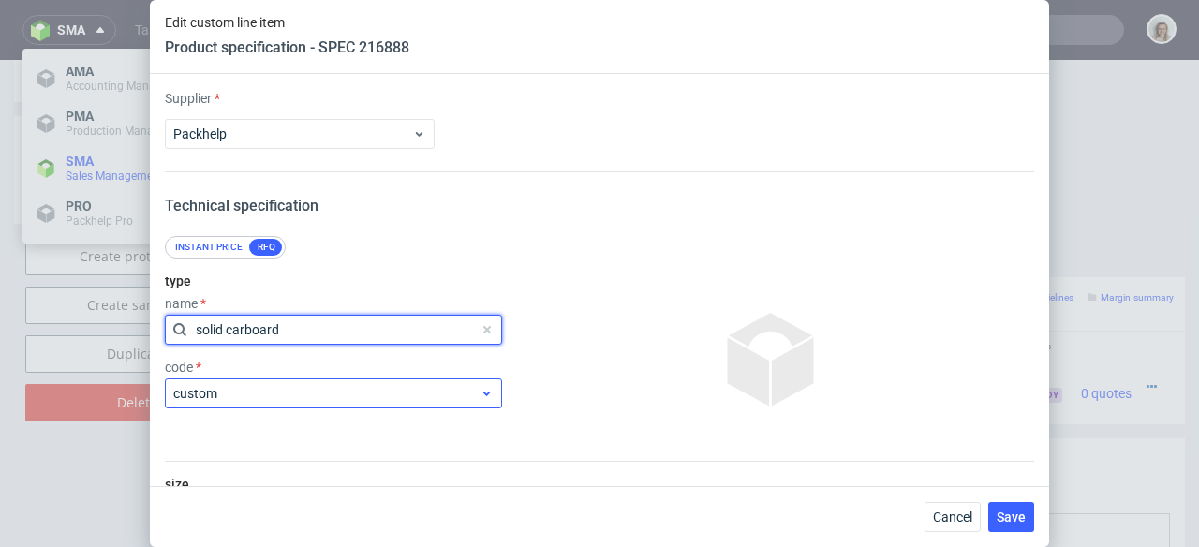
type input "solid carboard"
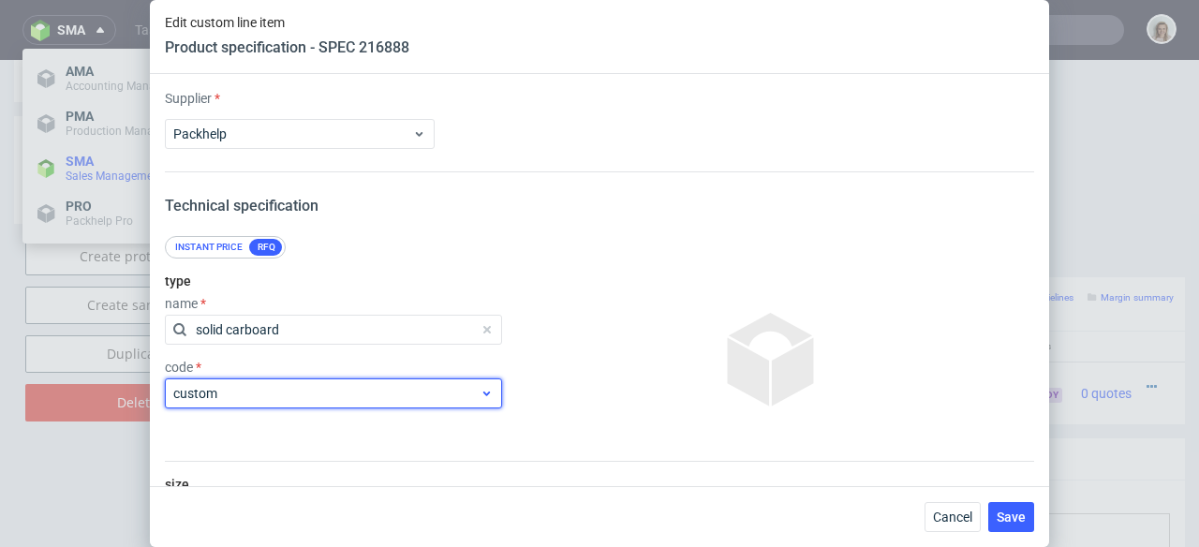
click at [304, 400] on span "custom" at bounding box center [326, 393] width 306 height 19
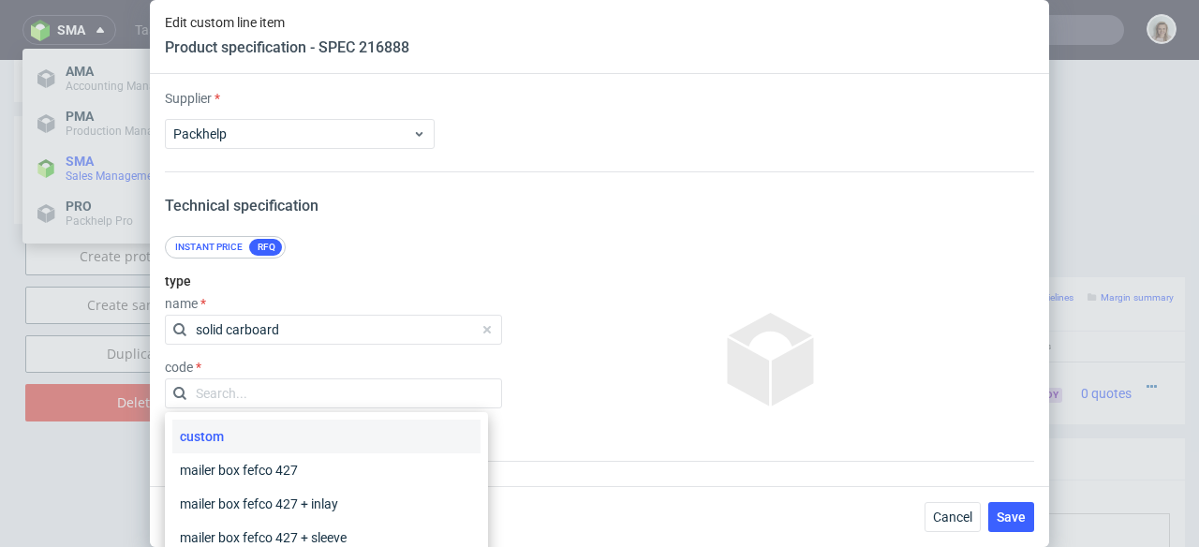
click at [282, 436] on div "custom" at bounding box center [326, 437] width 308 height 34
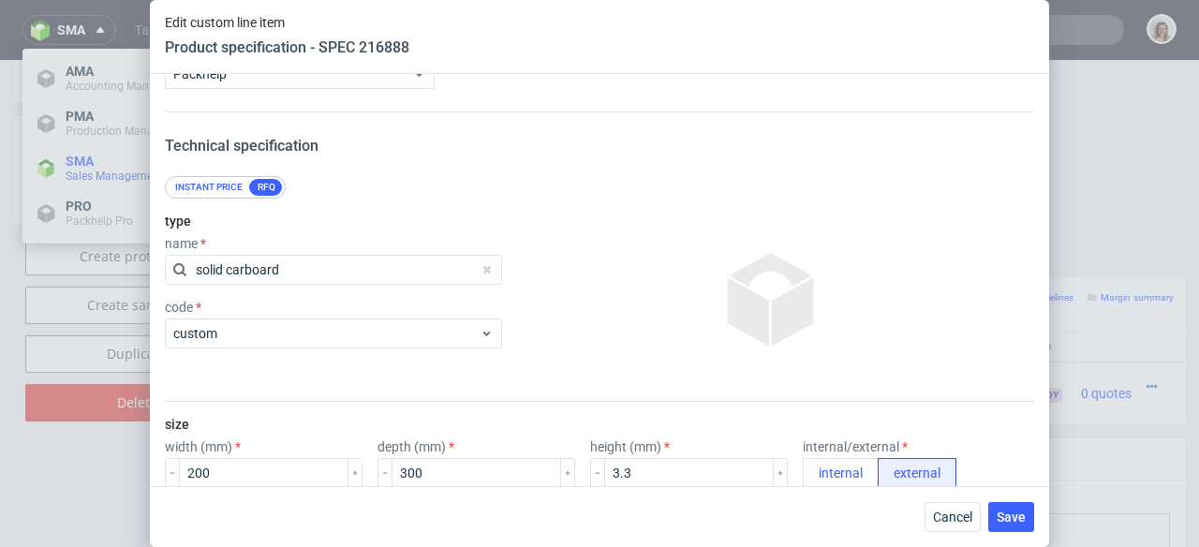
scroll to position [163, 0]
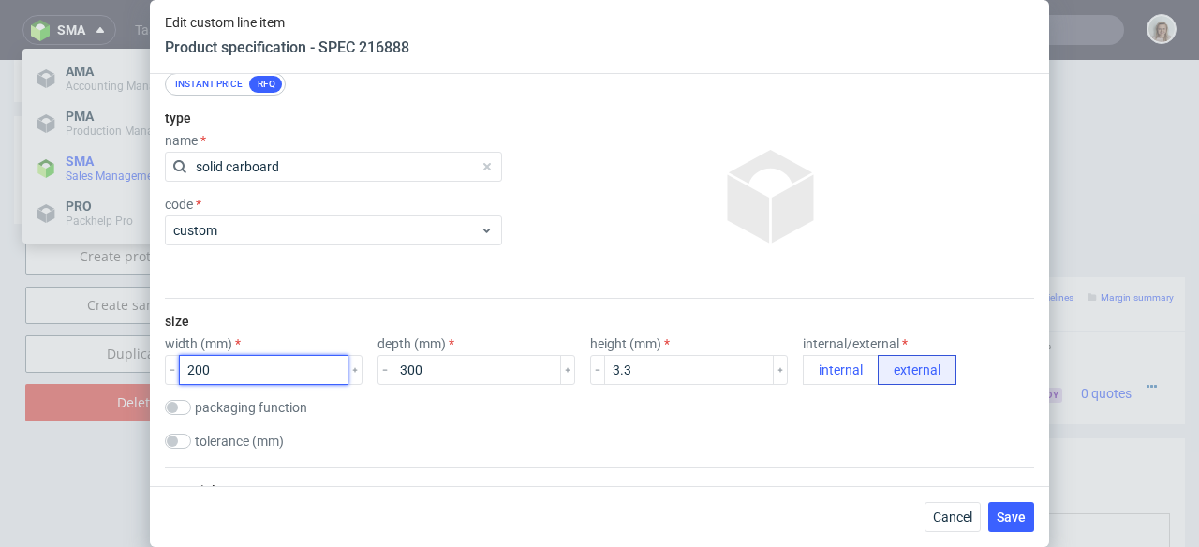
drag, startPoint x: 278, startPoint y: 374, endPoint x: 150, endPoint y: 374, distance: 128.4
click at [150, 374] on div "Supplier Packhelp Technical specification Instant price RFQ type name solid car…" at bounding box center [599, 280] width 899 height 412
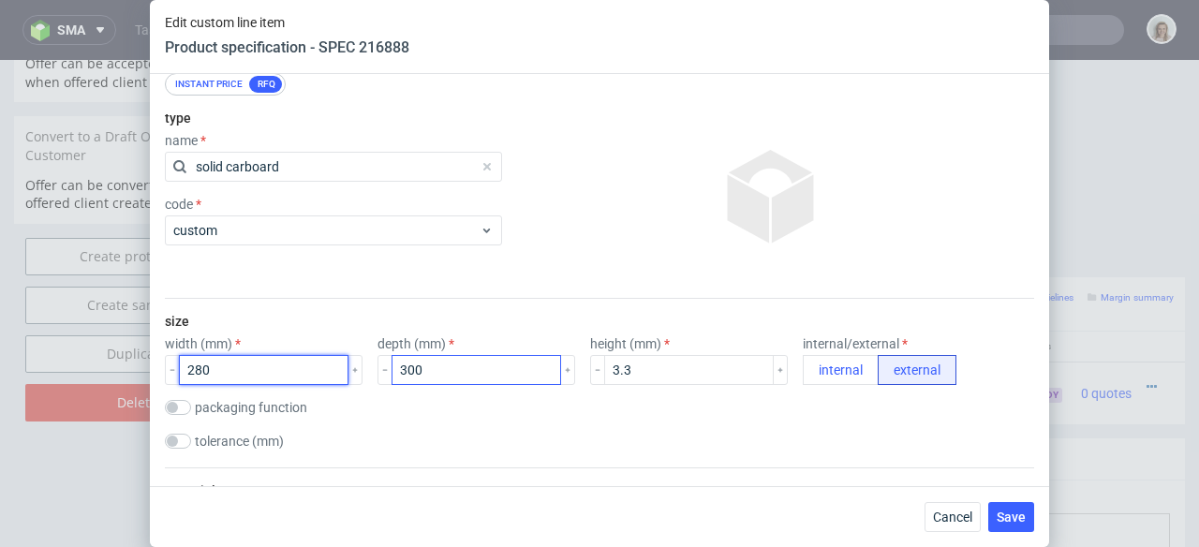
type input "280"
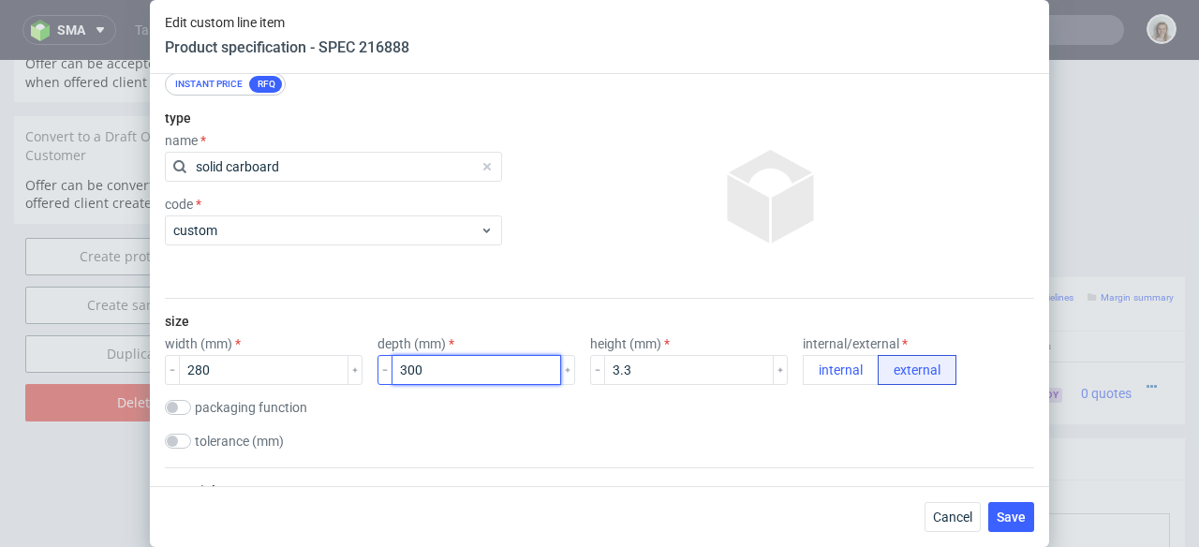
drag, startPoint x: 444, startPoint y: 371, endPoint x: 368, endPoint y: 366, distance: 76.0
click at [378, 366] on div "300" at bounding box center [477, 370] width 198 height 30
type input "88"
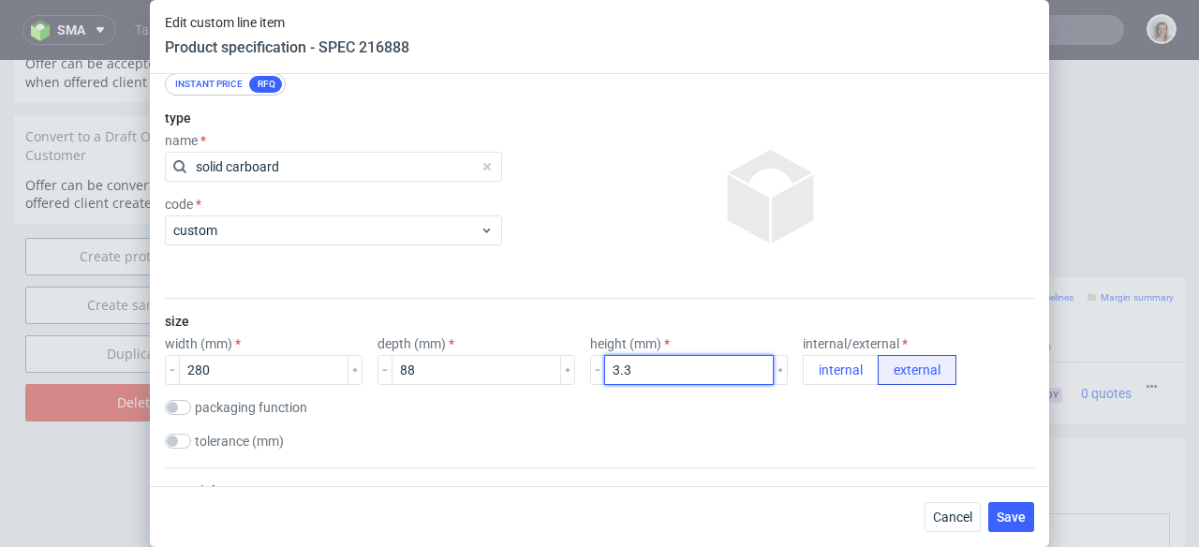
drag, startPoint x: 630, startPoint y: 370, endPoint x: 577, endPoint y: 376, distance: 52.8
click at [604, 376] on input "3.3" at bounding box center [689, 370] width 170 height 30
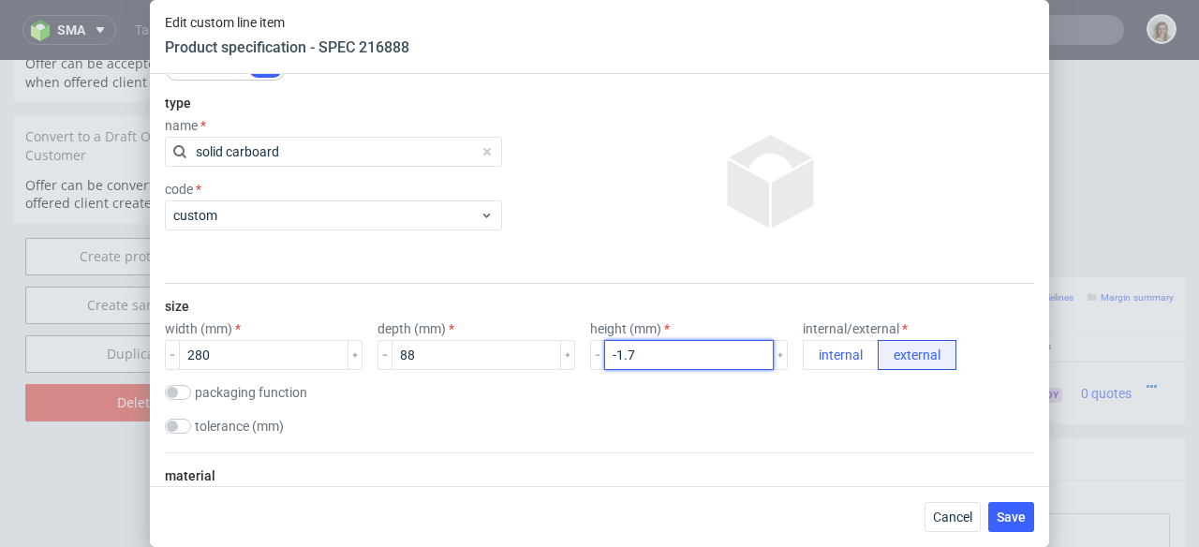
scroll to position [195, 0]
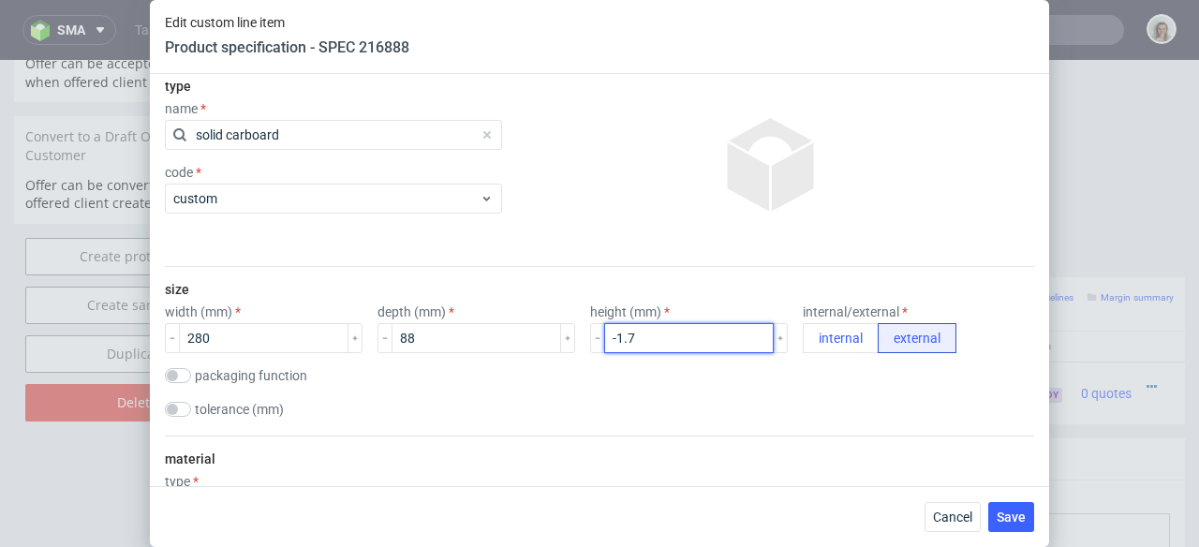
type input "-1"
type input "0"
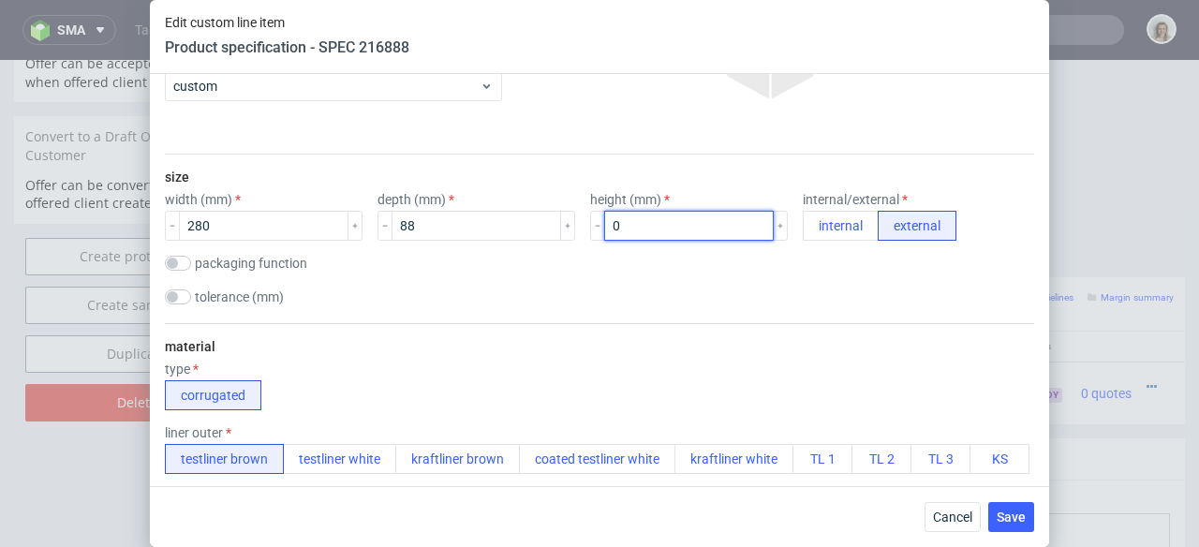
scroll to position [355, 0]
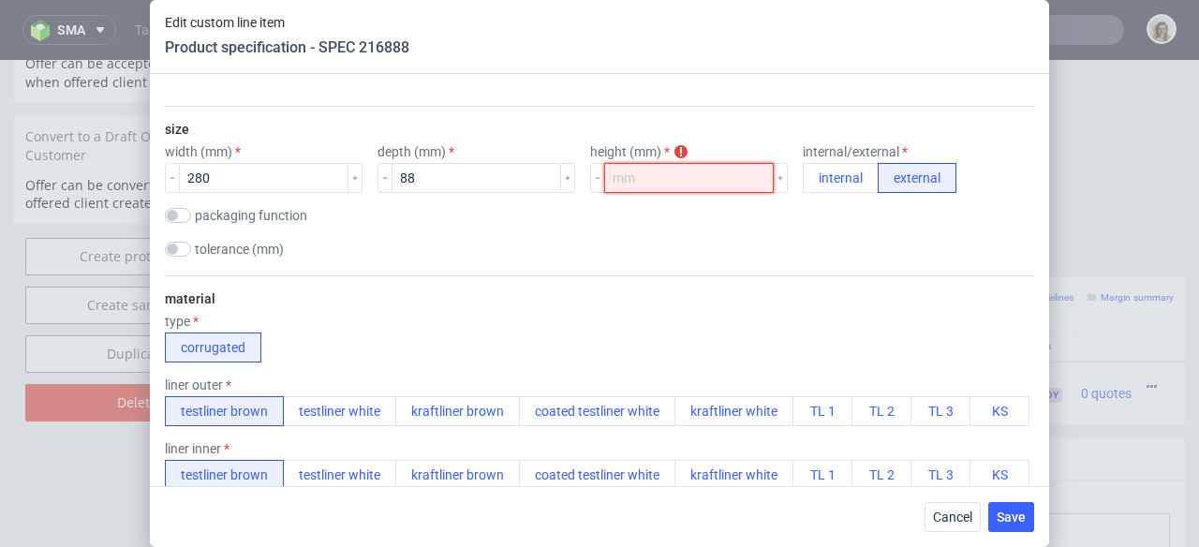
type input "3"
type input "3.3"
click at [521, 333] on div "type corrugated" at bounding box center [599, 338] width 869 height 49
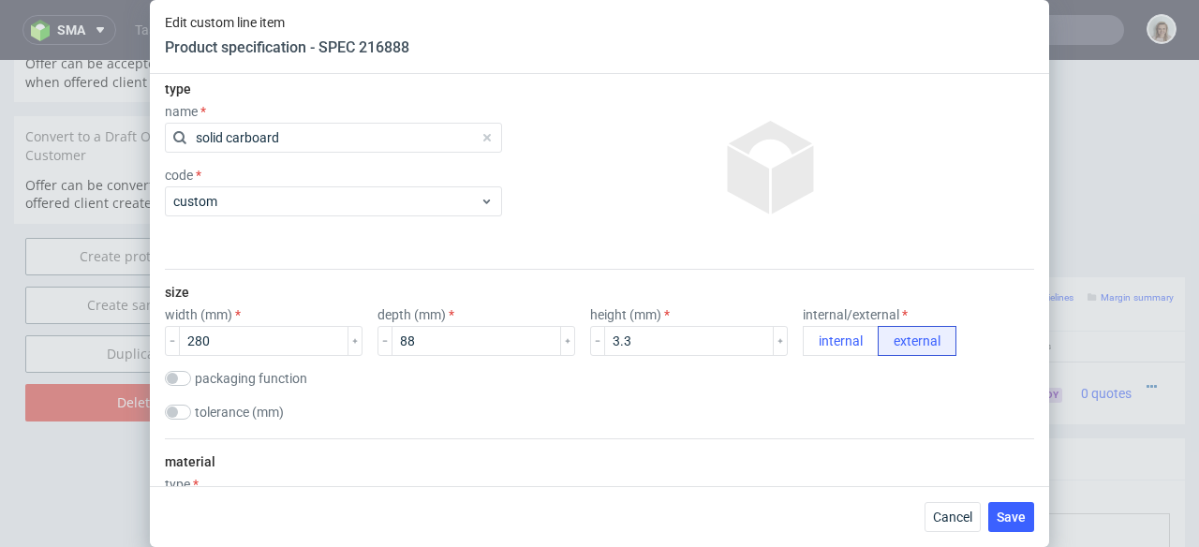
scroll to position [123, 0]
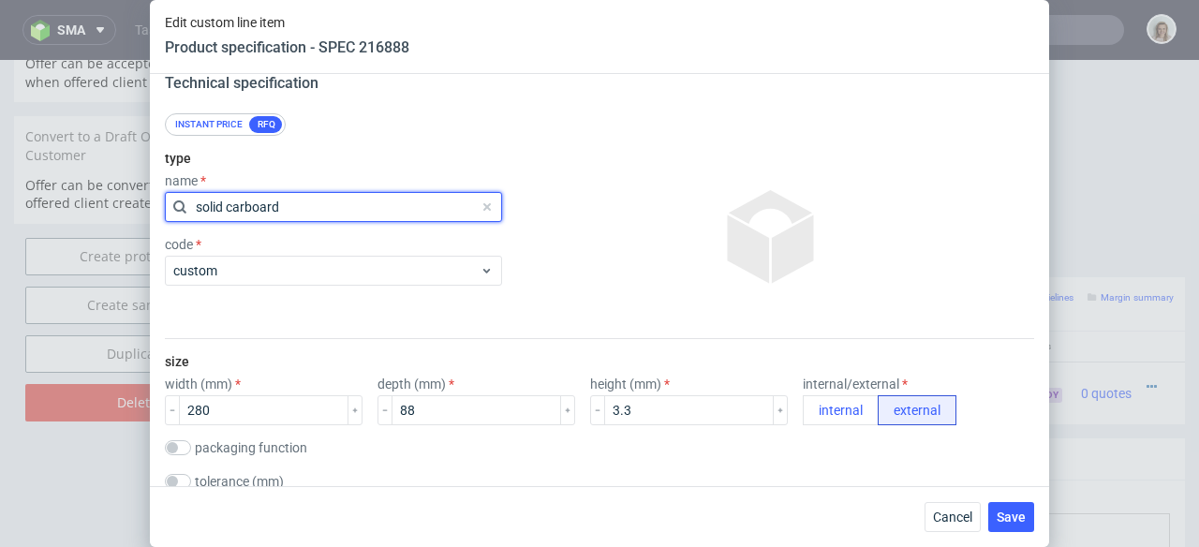
drag, startPoint x: 266, startPoint y: 202, endPoint x: 198, endPoint y: 206, distance: 68.5
click at [198, 206] on input "solid carboard" at bounding box center [333, 207] width 337 height 30
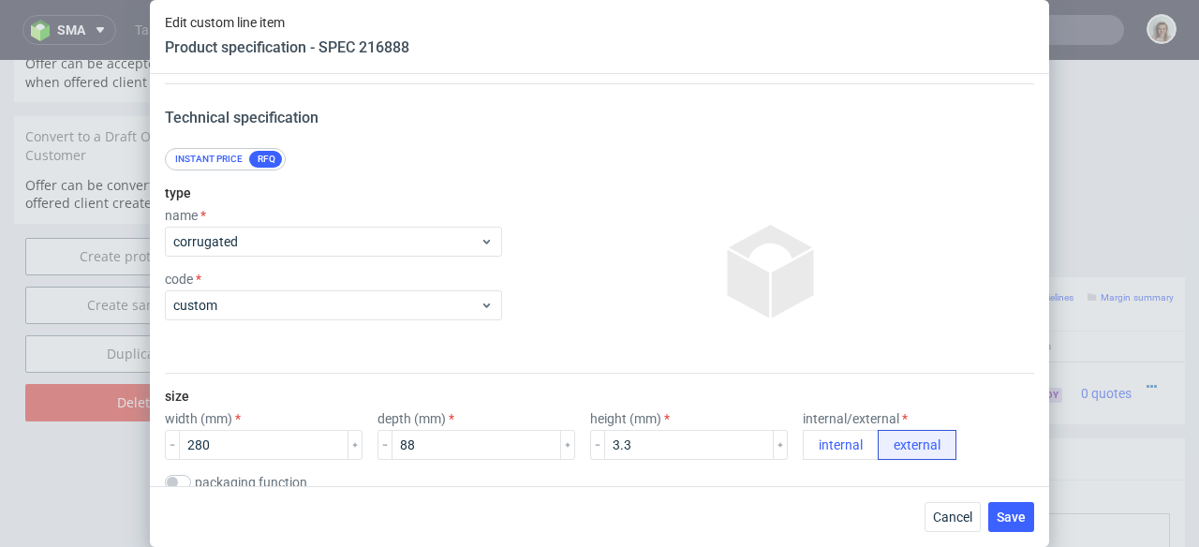
scroll to position [21, 0]
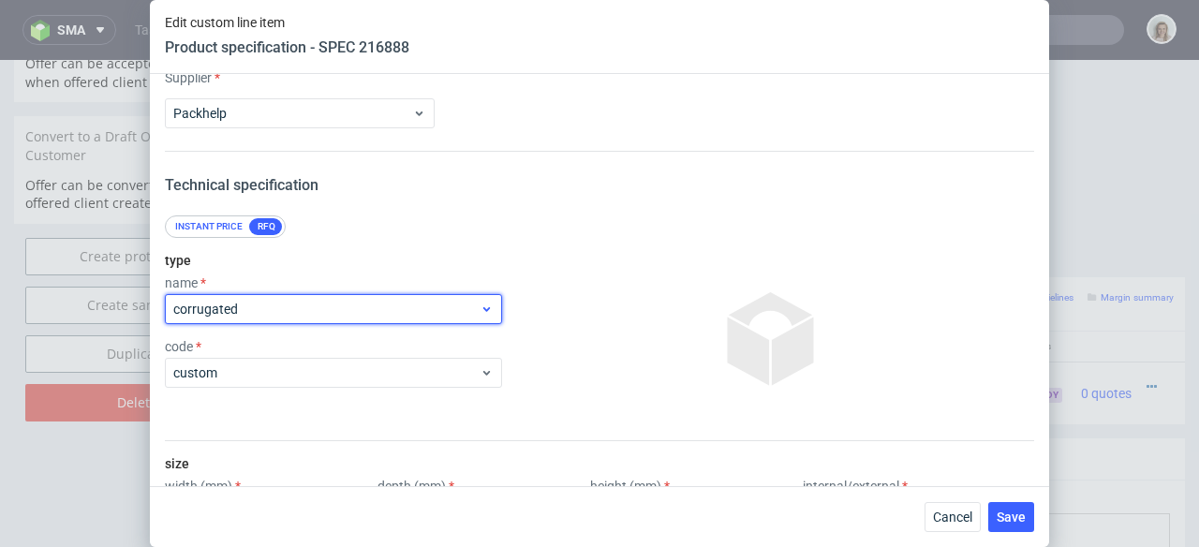
click at [397, 306] on span "corrugated" at bounding box center [326, 309] width 306 height 19
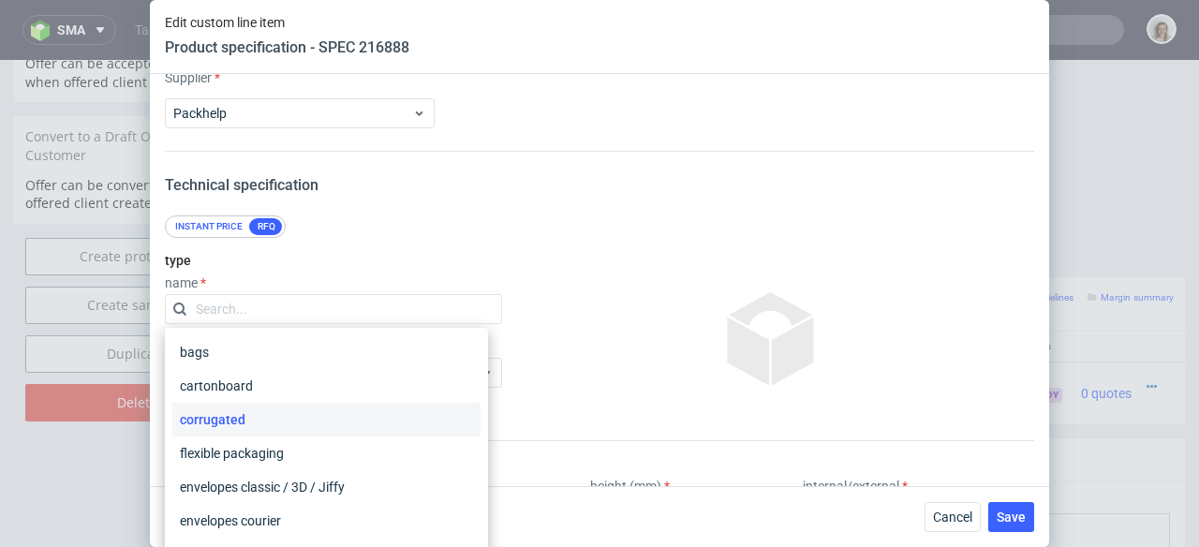
type input "R630222245"
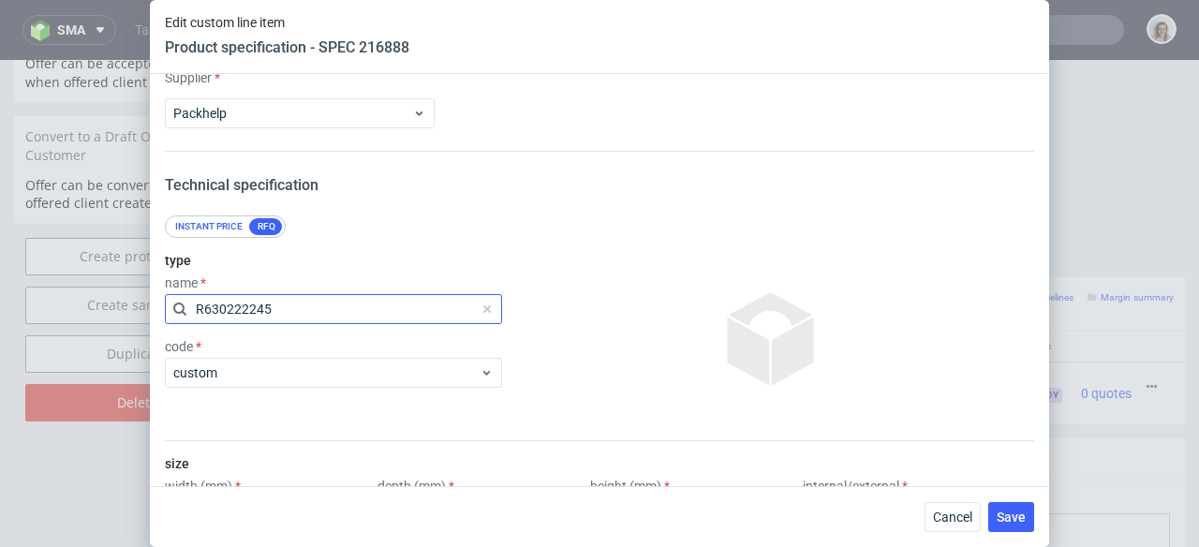
drag, startPoint x: 228, startPoint y: 300, endPoint x: 187, endPoint y: 299, distance: 40.3
click at [187, 299] on input "R630222245" at bounding box center [333, 309] width 337 height 30
click at [343, 319] on div "corrugated" at bounding box center [333, 309] width 337 height 30
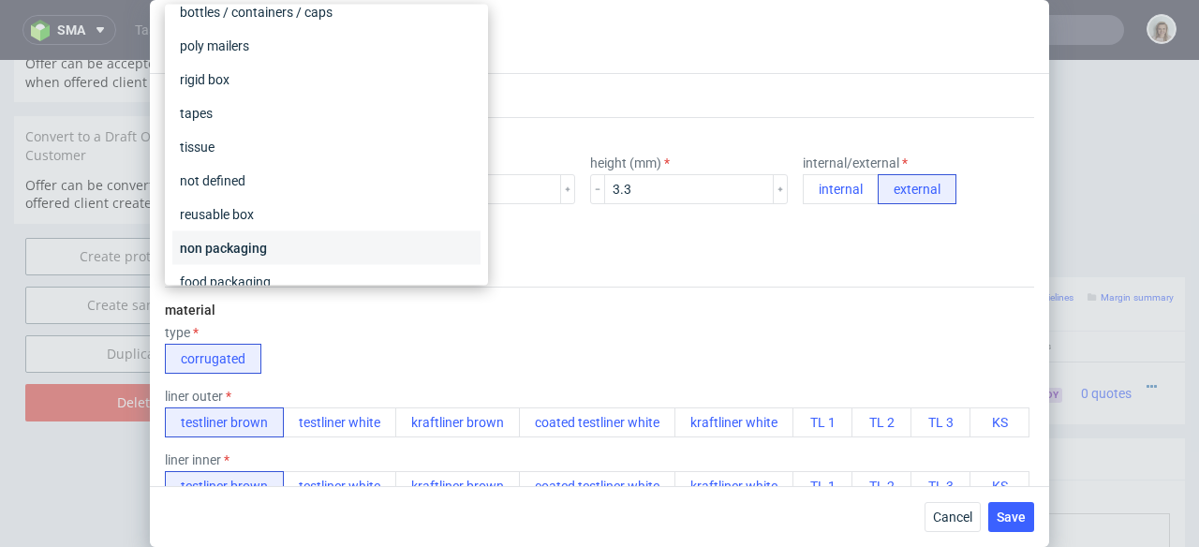
scroll to position [320, 0]
click at [309, 242] on div "non packaging" at bounding box center [326, 248] width 308 height 34
checkbox input "false"
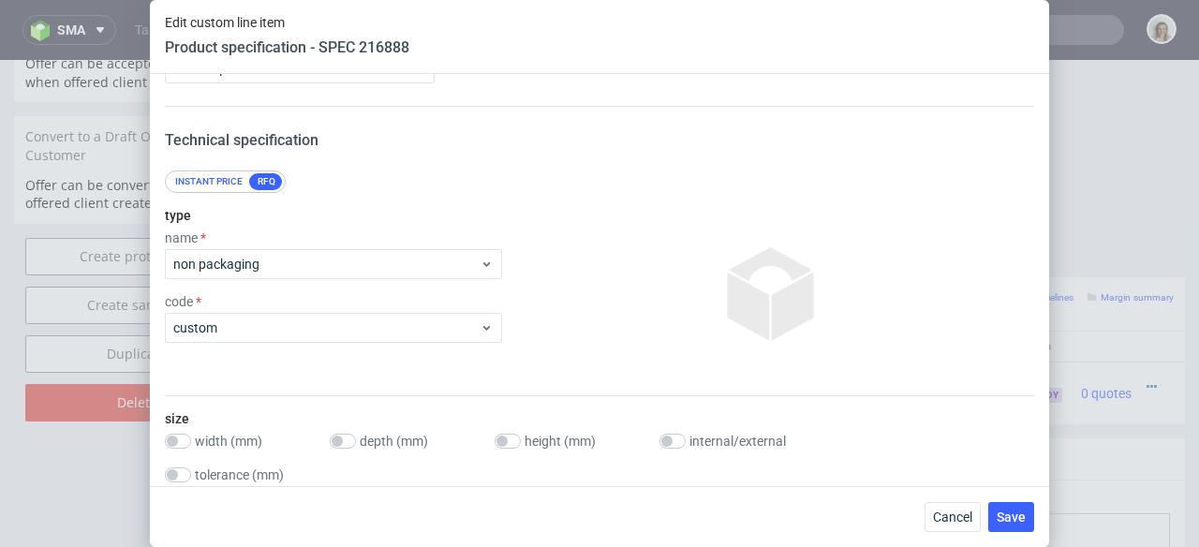
scroll to position [100, 0]
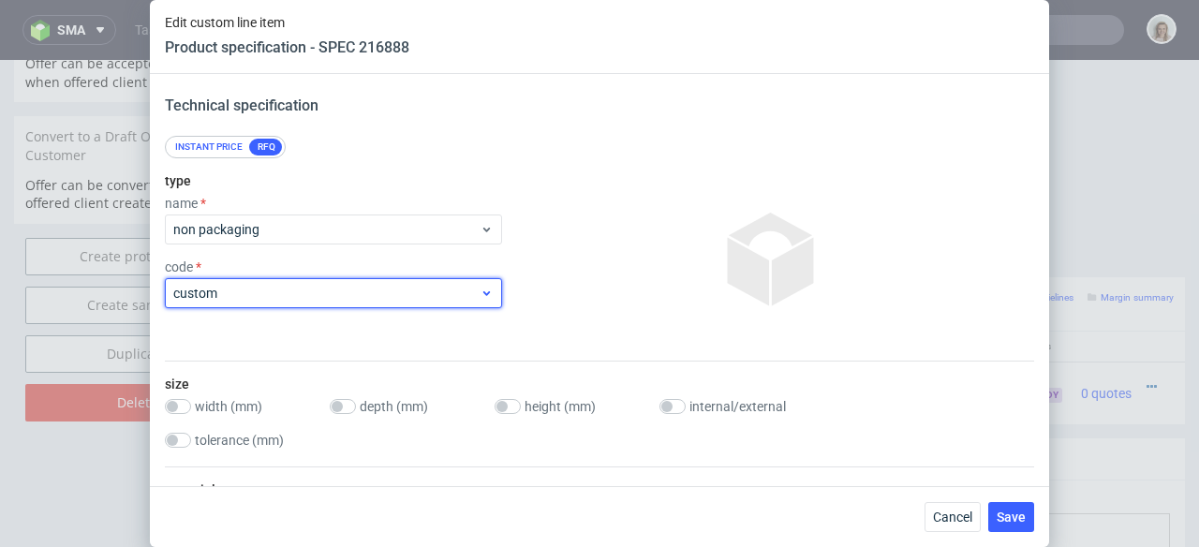
click at [266, 292] on span "custom" at bounding box center [326, 293] width 306 height 19
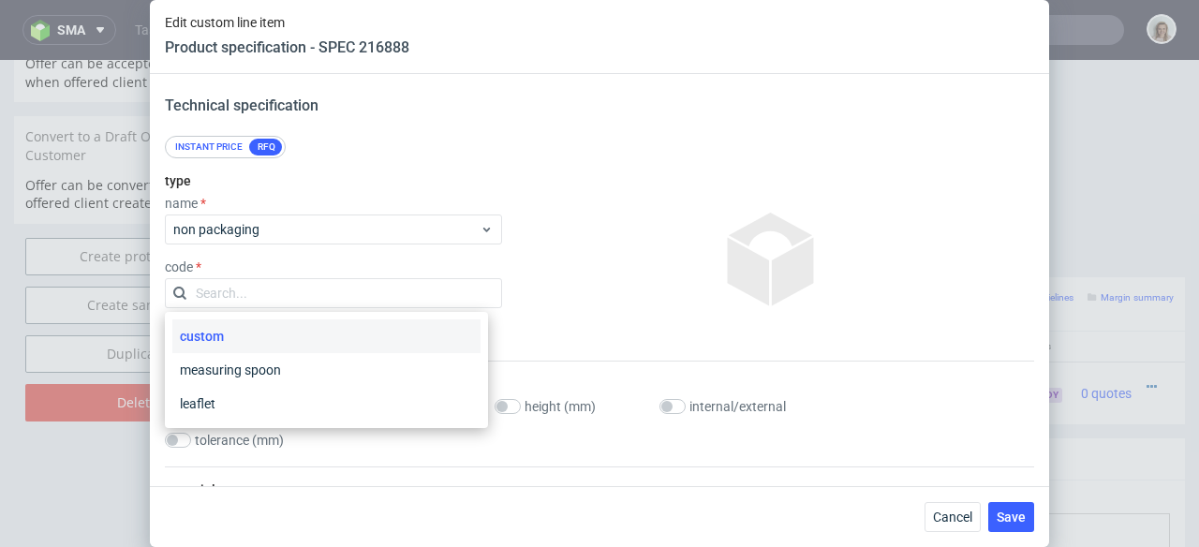
click at [253, 338] on div "custom" at bounding box center [326, 336] width 308 height 34
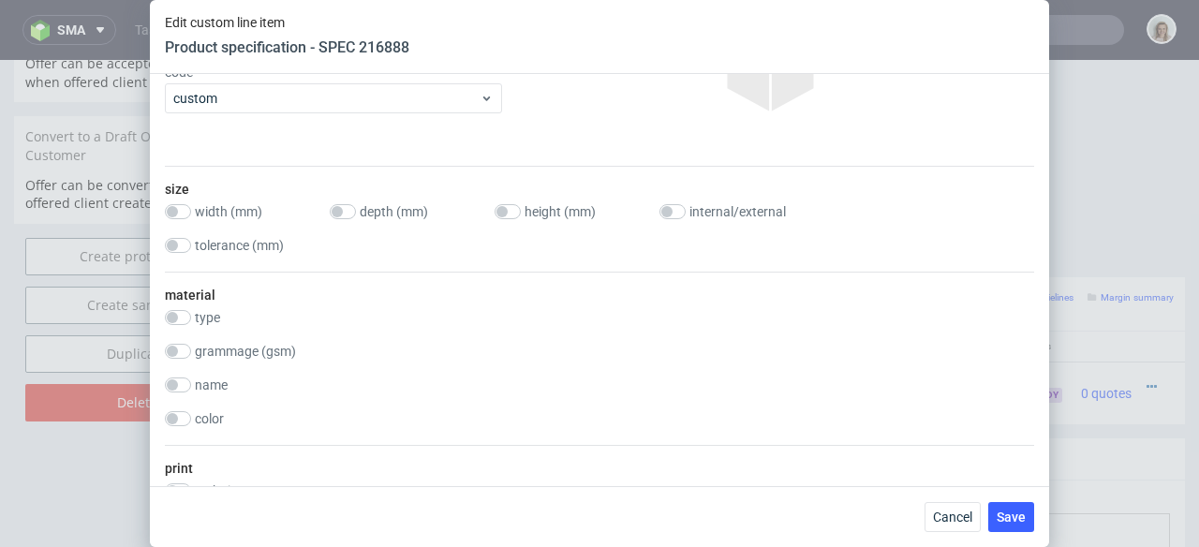
scroll to position [276, 0]
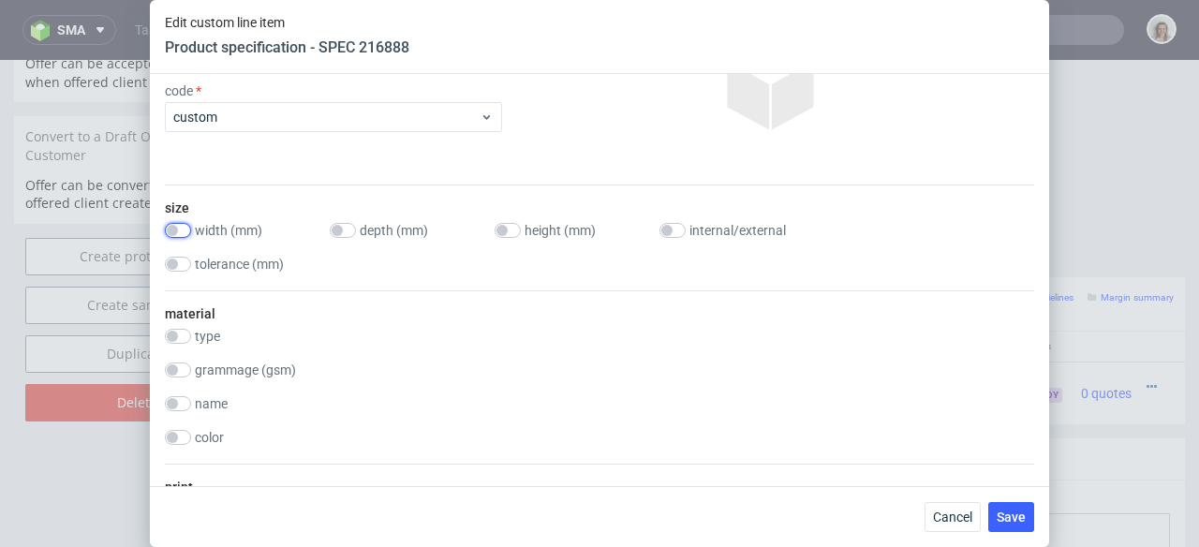
click at [178, 233] on input "checkbox" at bounding box center [178, 230] width 26 height 15
checkbox input "true"
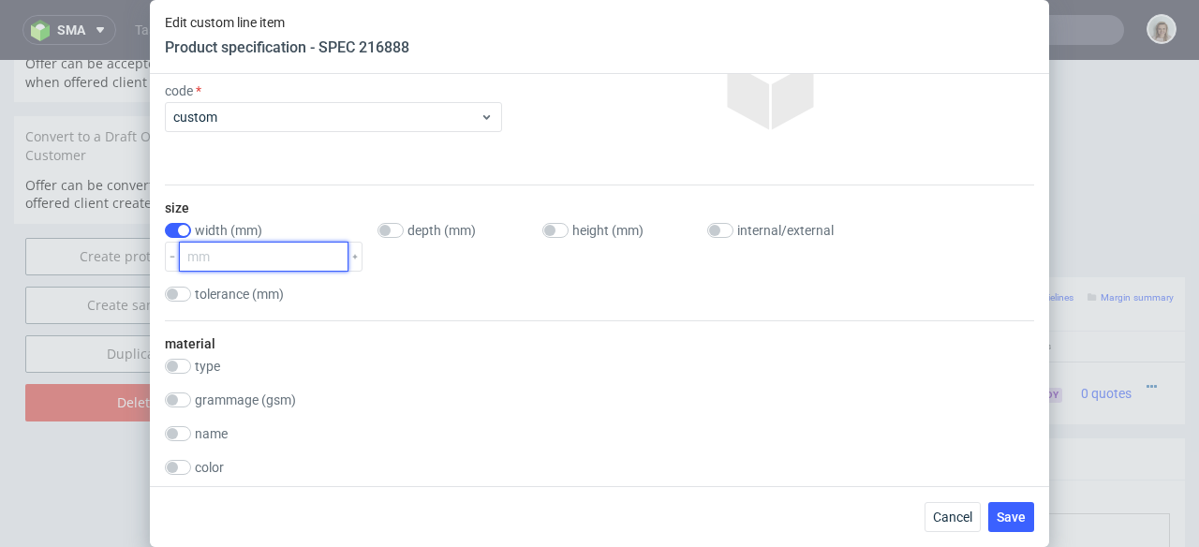
click at [235, 260] on input "number" at bounding box center [264, 257] width 170 height 30
type input "280"
click at [379, 232] on input "checkbox" at bounding box center [391, 230] width 26 height 15
checkbox input "true"
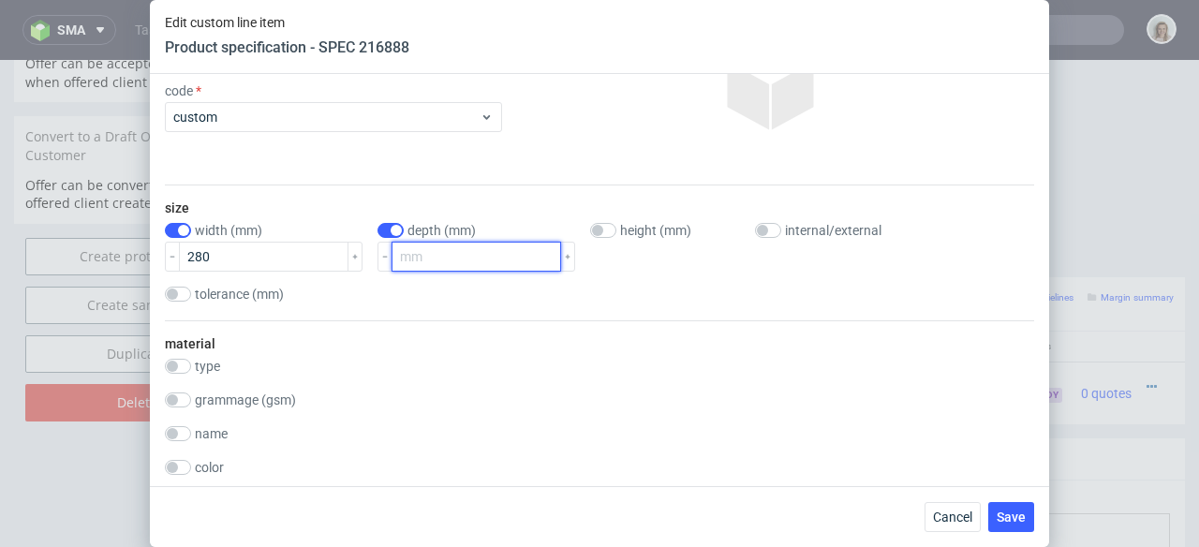
click at [432, 259] on input "number" at bounding box center [477, 257] width 170 height 30
type input "88"
click at [755, 230] on input "checkbox" at bounding box center [768, 230] width 26 height 15
checkbox input "true"
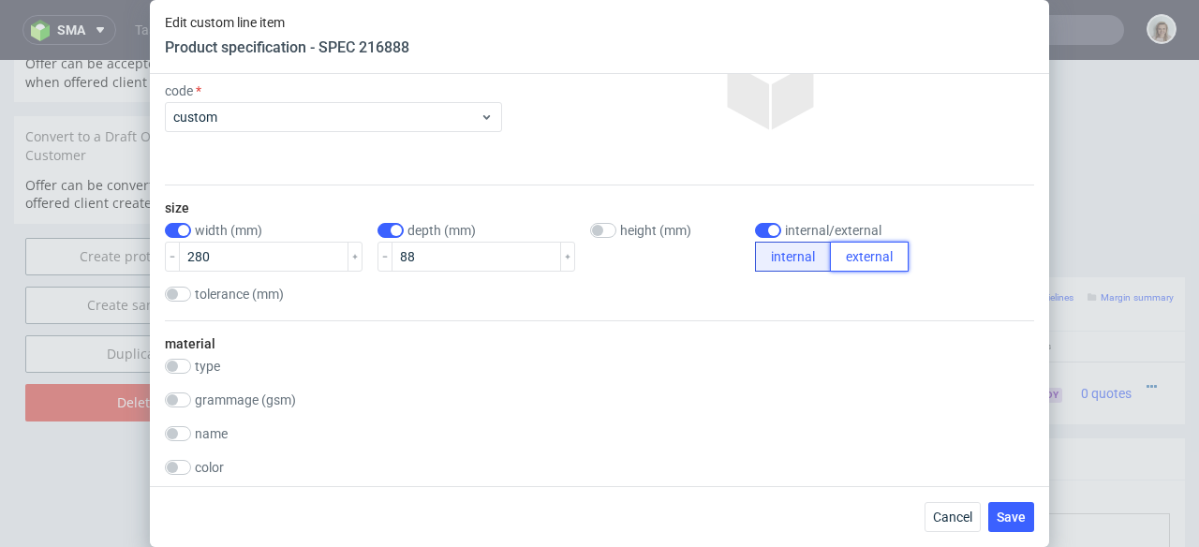
click at [846, 246] on button "external" at bounding box center [869, 257] width 79 height 30
click at [188, 369] on input "checkbox" at bounding box center [178, 366] width 26 height 15
checkbox input "true"
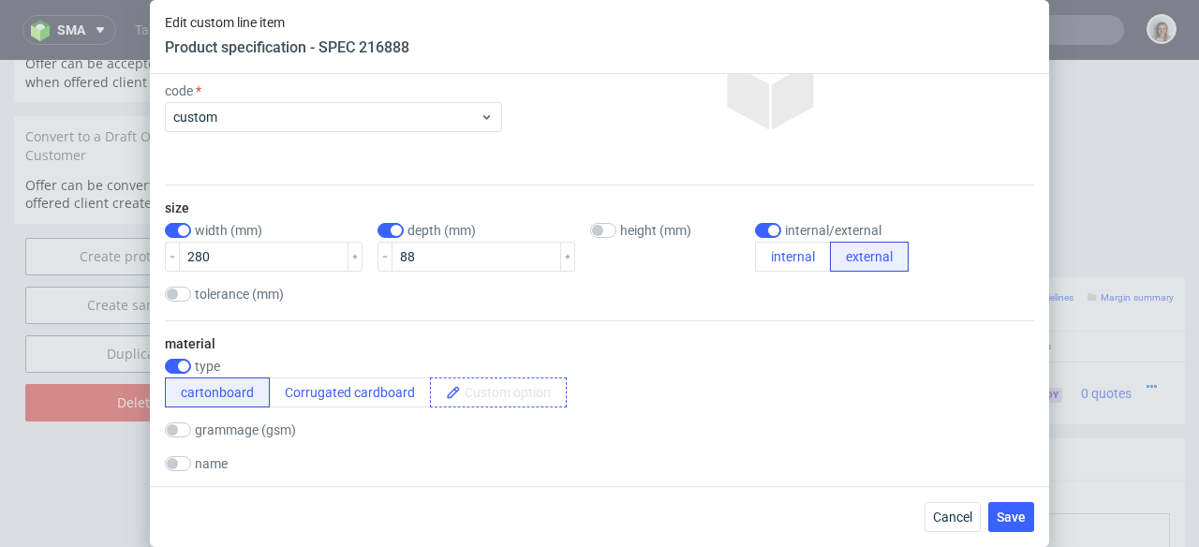
click at [488, 383] on span at bounding box center [513, 393] width 105 height 28
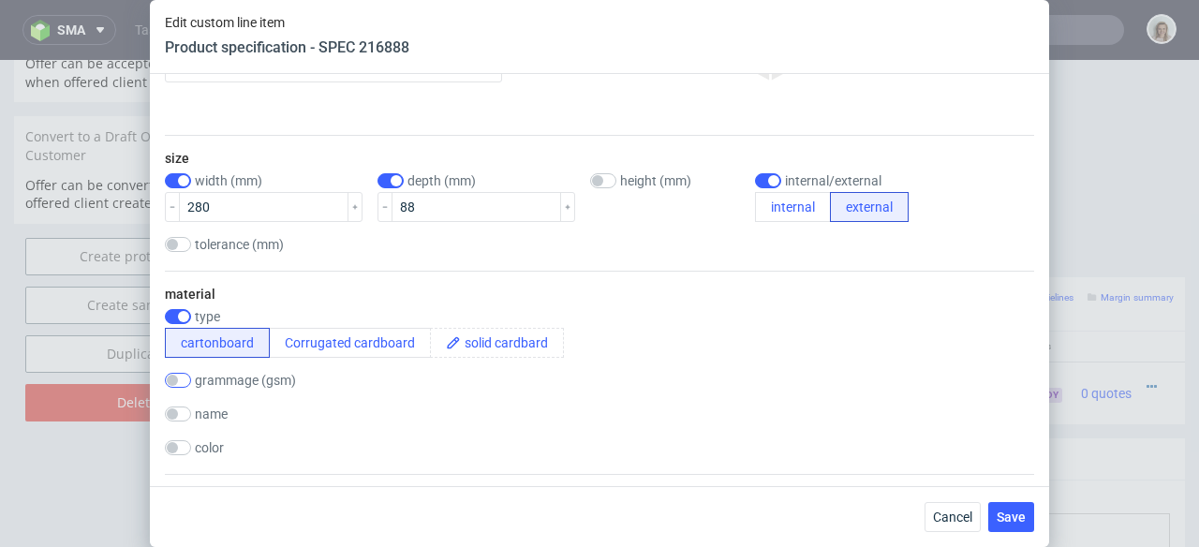
scroll to position [414, 0]
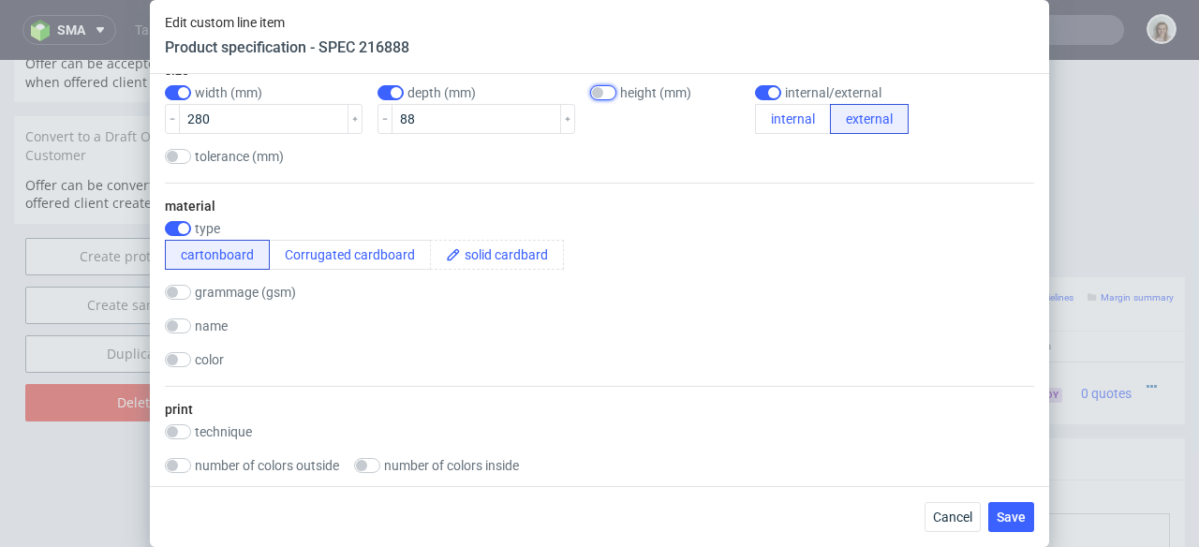
click at [590, 92] on input "checkbox" at bounding box center [603, 92] width 26 height 15
checkbox input "true"
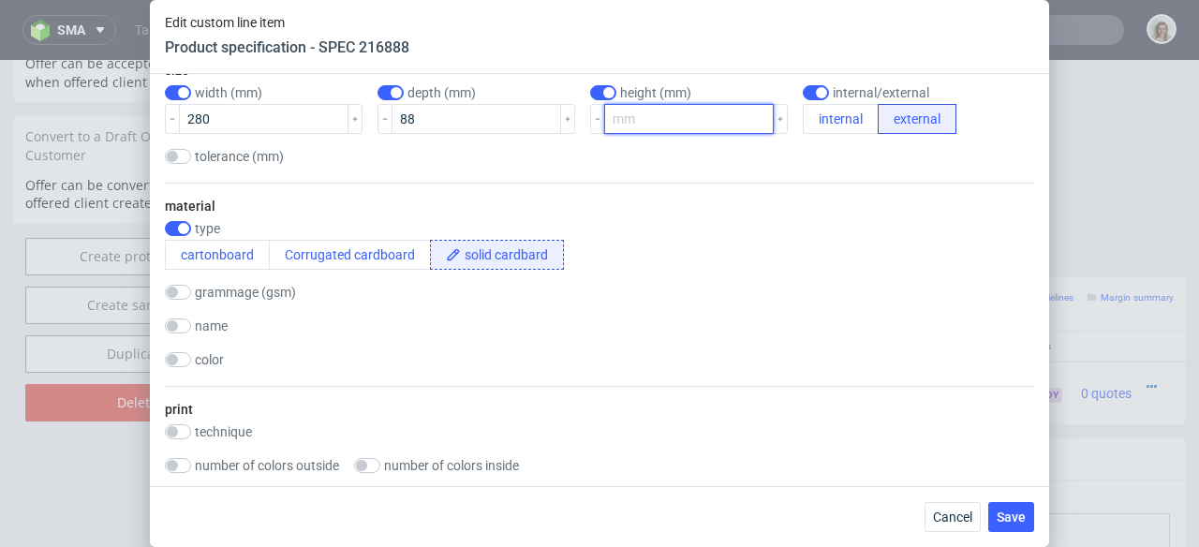
click at [604, 112] on input "number" at bounding box center [689, 119] width 170 height 30
type input "2"
type input "3.3"
click at [177, 430] on input "checkbox" at bounding box center [178, 431] width 26 height 15
checkbox input "true"
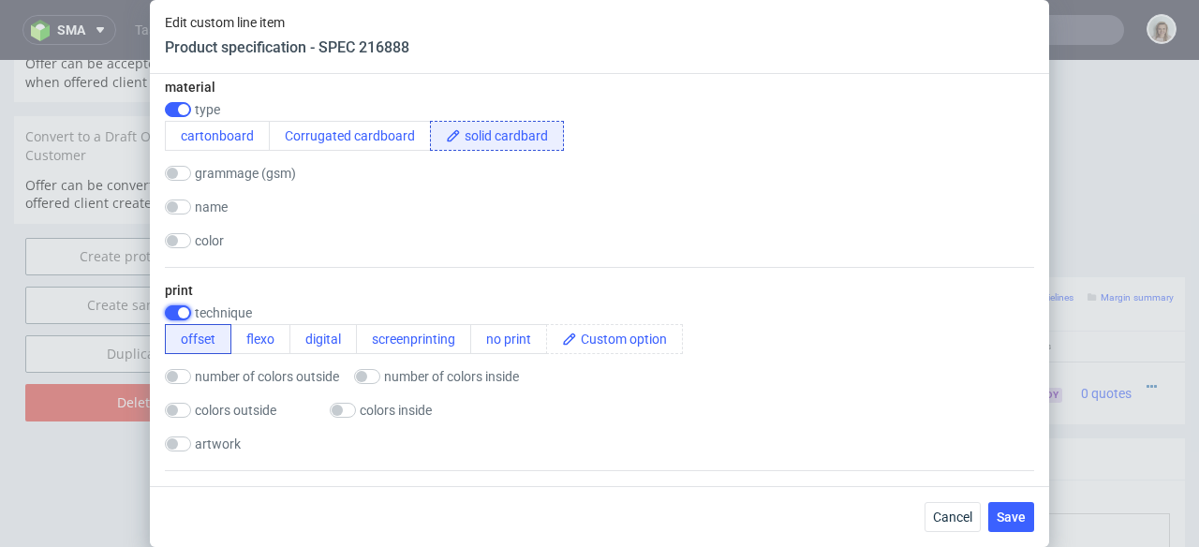
scroll to position [579, 0]
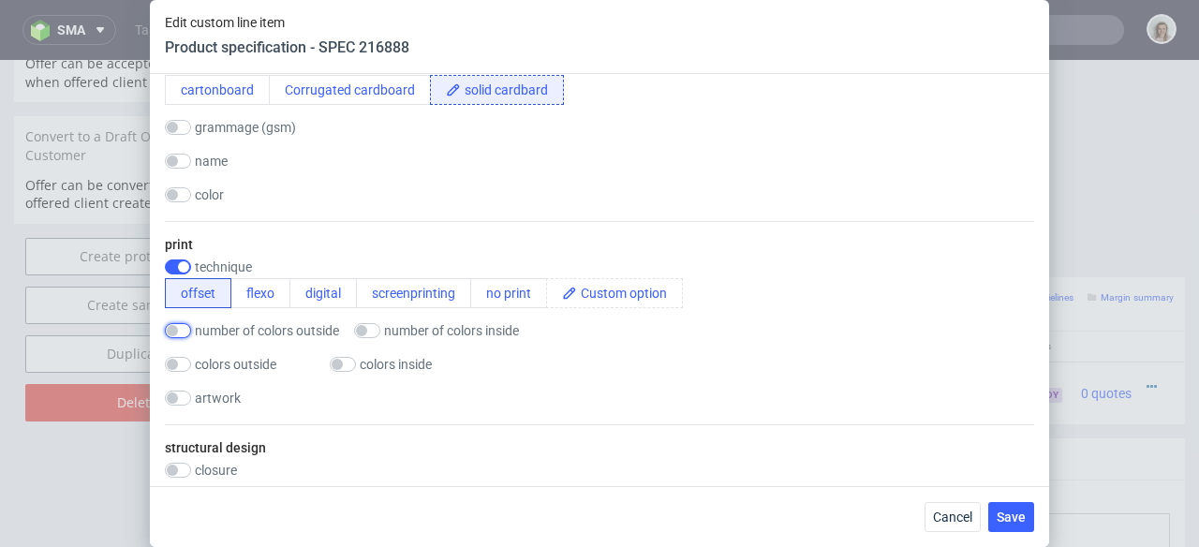
click at [185, 332] on input "checkbox" at bounding box center [178, 330] width 26 height 15
checkbox input "true"
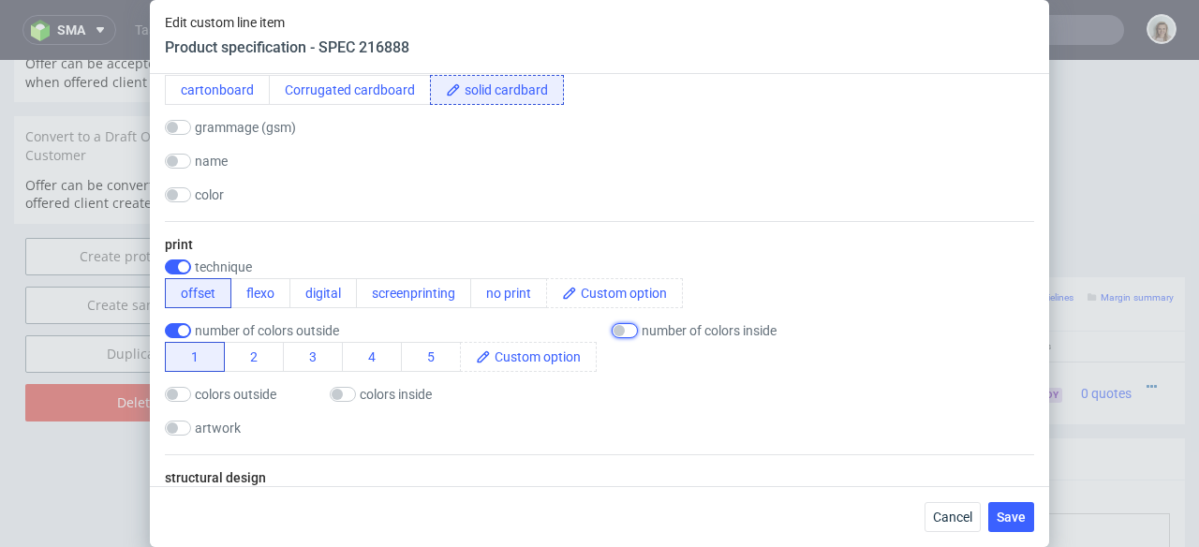
click at [627, 328] on input "checkbox" at bounding box center [625, 330] width 26 height 15
checkbox input "true"
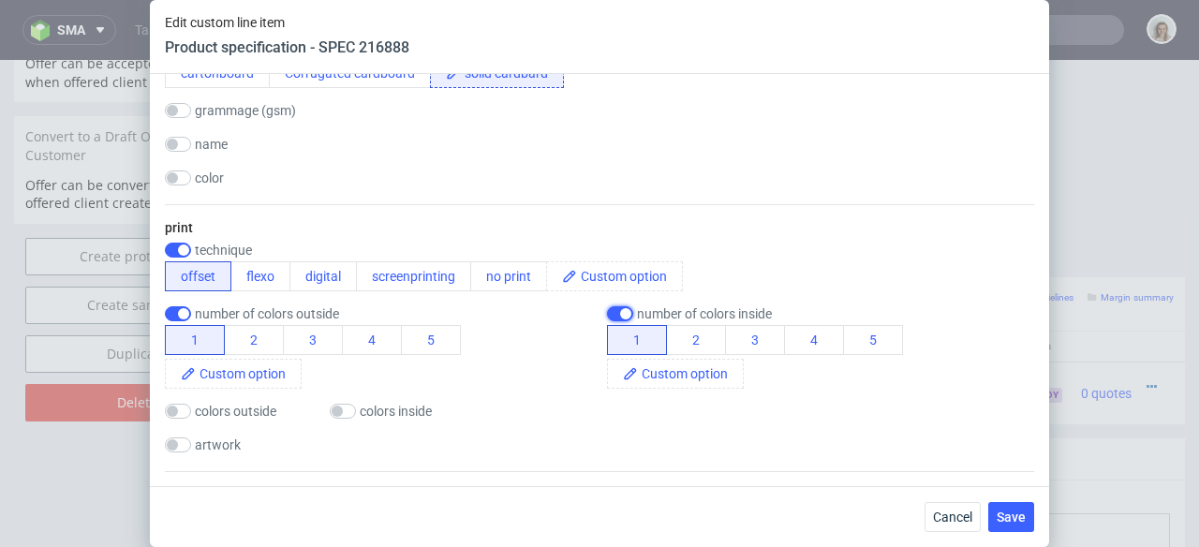
scroll to position [596, 0]
click at [262, 373] on span at bounding box center [248, 374] width 105 height 28
drag, startPoint x: 301, startPoint y: 372, endPoint x: 199, endPoint y: 375, distance: 102.2
click at [199, 375] on span "1 pantone black" at bounding box center [251, 374] width 111 height 28
copy span "1 pantone black"
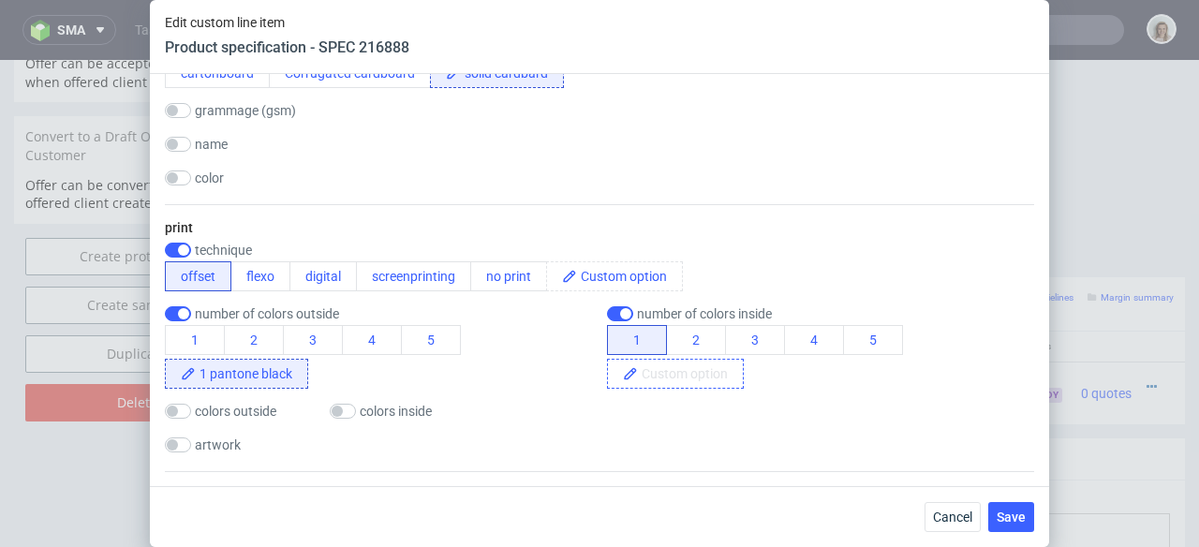
click at [660, 364] on span at bounding box center [690, 374] width 105 height 28
paste span
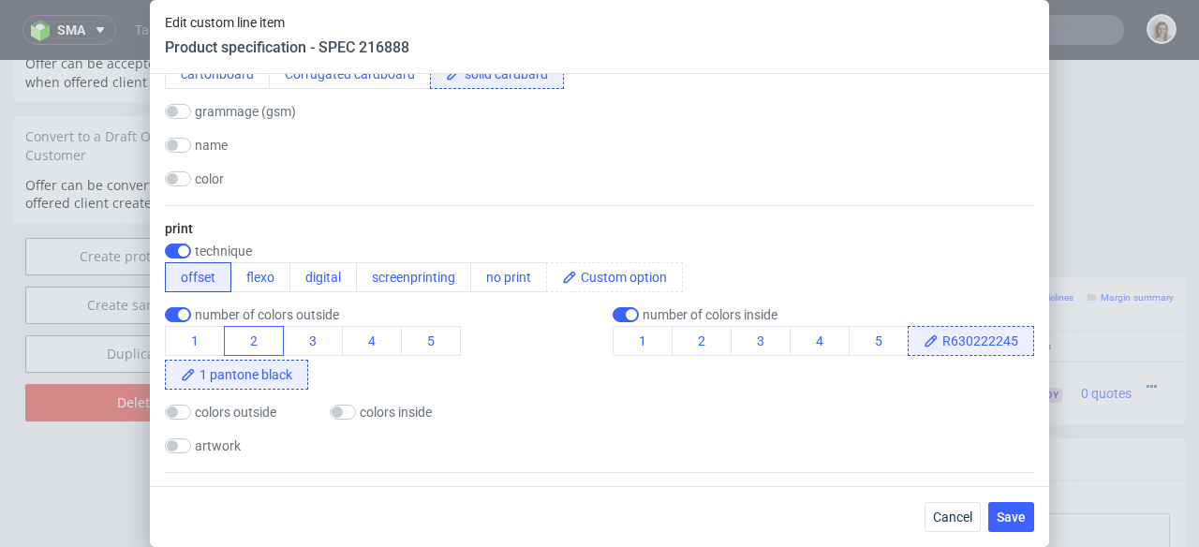
scroll to position [562, 0]
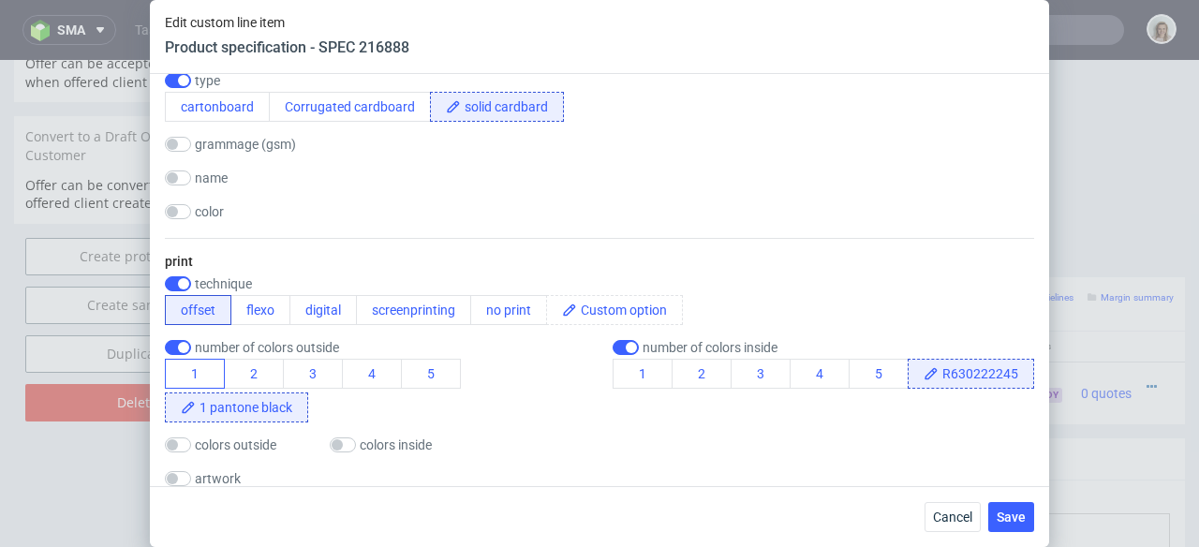
drag, startPoint x: 299, startPoint y: 377, endPoint x: 204, endPoint y: 377, distance: 94.6
click at [204, 377] on div "1 2 3 4 5 1 pantone black" at bounding box center [381, 391] width 433 height 64
drag, startPoint x: 192, startPoint y: 407, endPoint x: 288, endPoint y: 408, distance: 95.6
click at [282, 408] on div "1 pantone black" at bounding box center [236, 408] width 143 height 30
drag, startPoint x: 297, startPoint y: 408, endPoint x: 186, endPoint y: 408, distance: 110.6
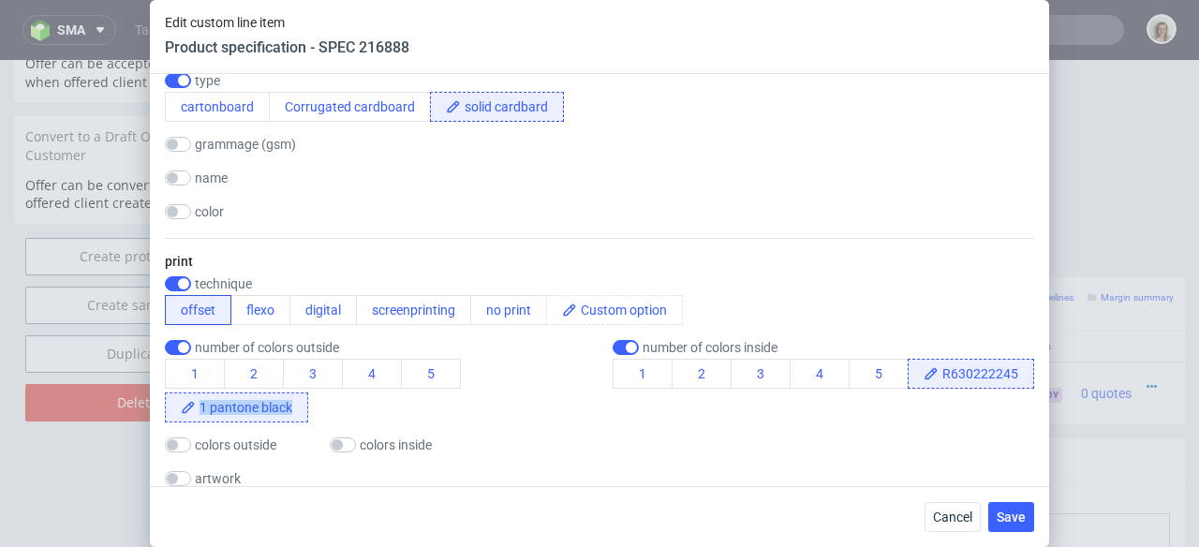
click at [186, 408] on div "1 pantone black" at bounding box center [236, 408] width 143 height 30
copy span "1 pantone black"
click at [1002, 372] on span "R630222245" at bounding box center [986, 374] width 95 height 28
click at [894, 370] on div "1 2 3 4 5 R630222245" at bounding box center [824, 374] width 422 height 30
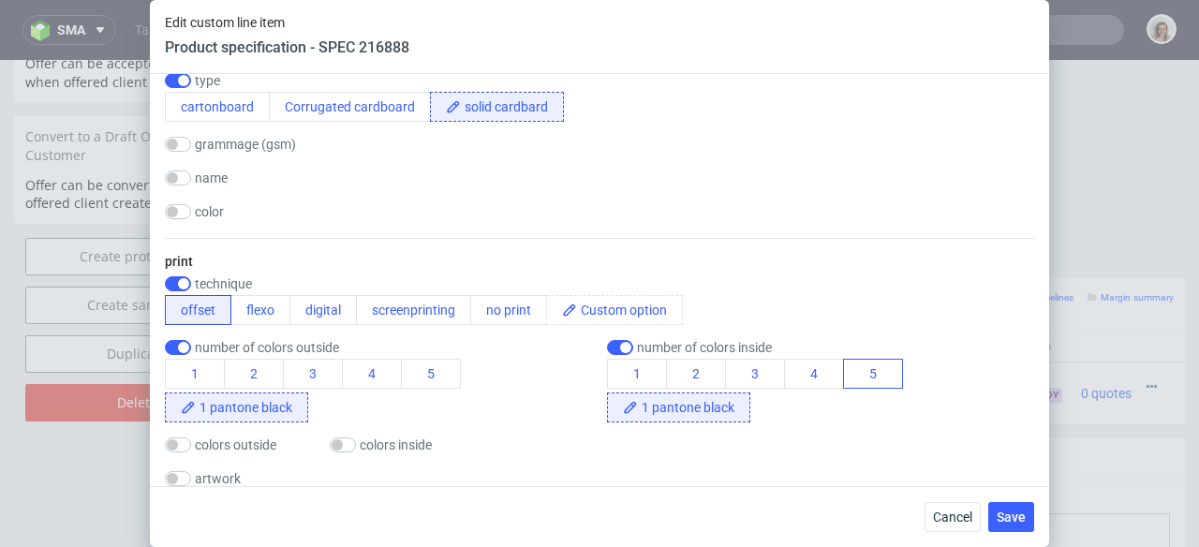
scroll to position [596, 0]
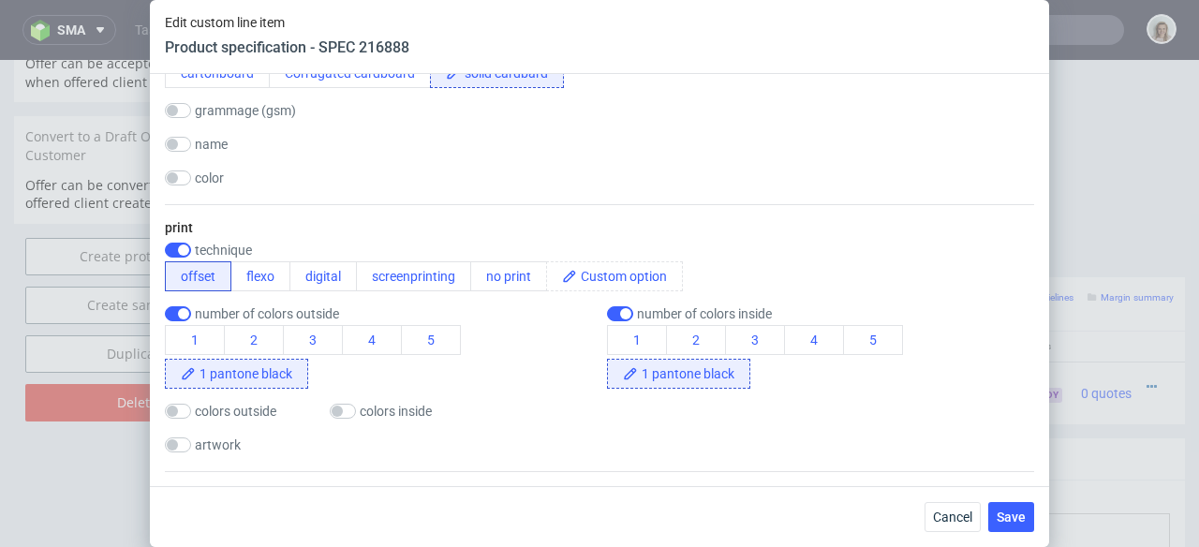
click at [892, 381] on div "1 2 3 4 5 1 pantone black" at bounding box center [820, 357] width 427 height 64
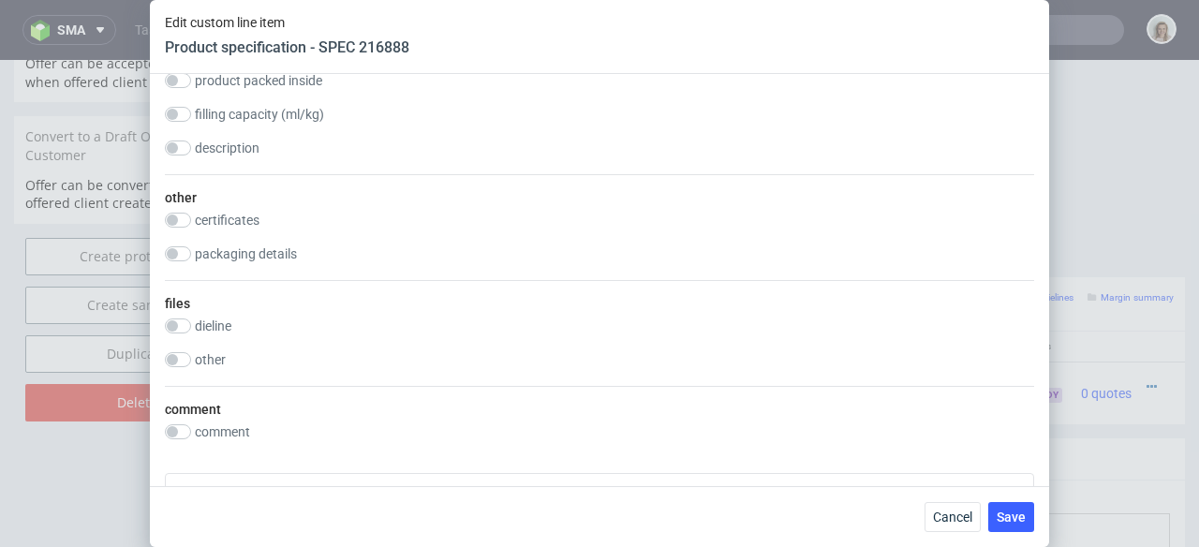
scroll to position [1077, 0]
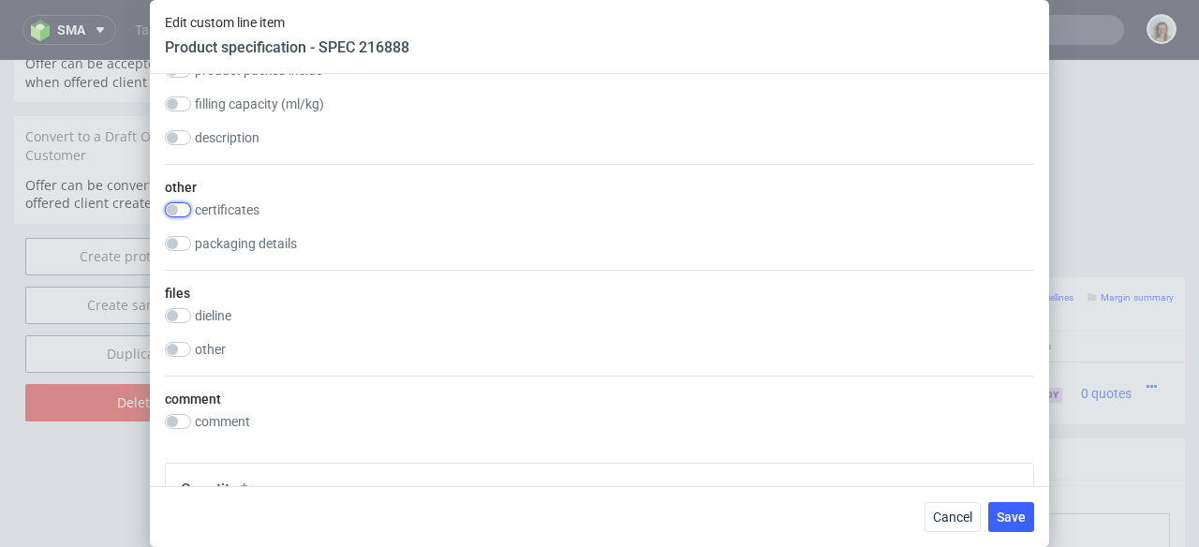
click at [181, 212] on input "checkbox" at bounding box center [178, 209] width 26 height 15
checkbox input "true"
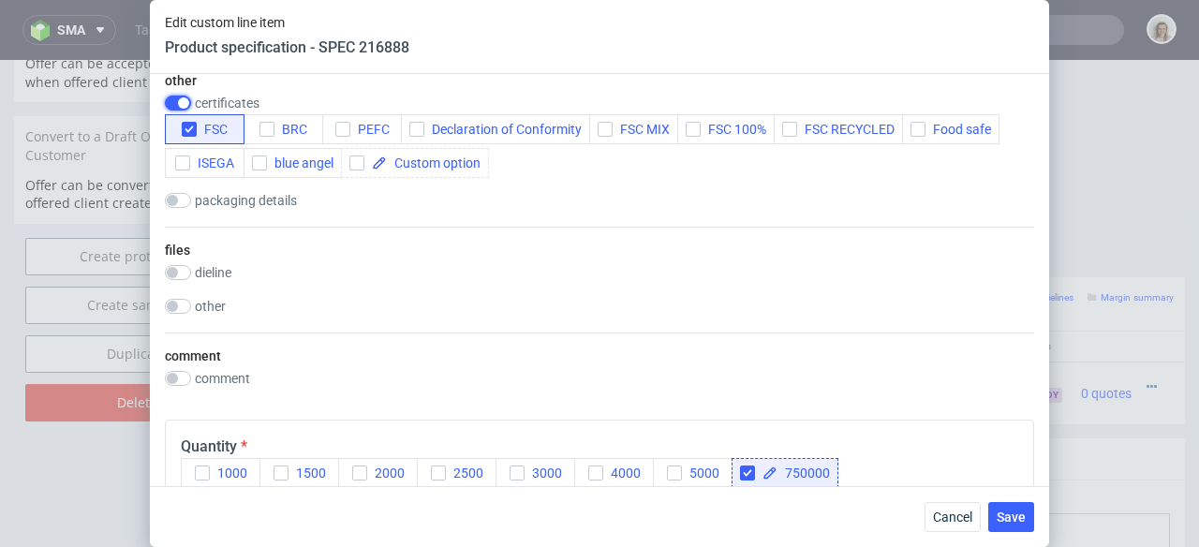
scroll to position [1191, 0]
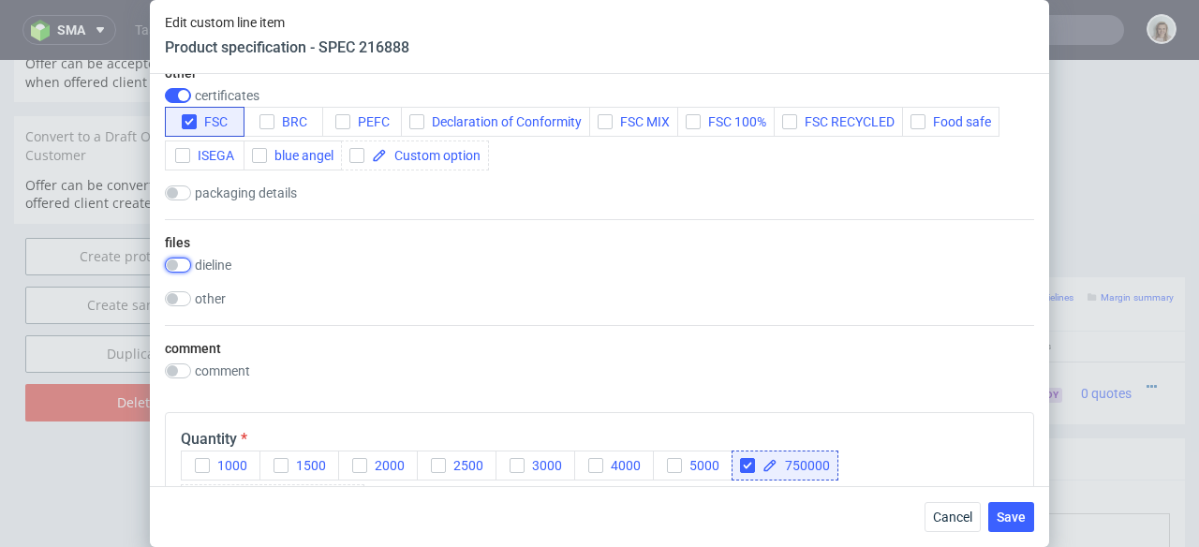
click at [179, 261] on input "checkbox" at bounding box center [178, 265] width 26 height 15
checkbox input "true"
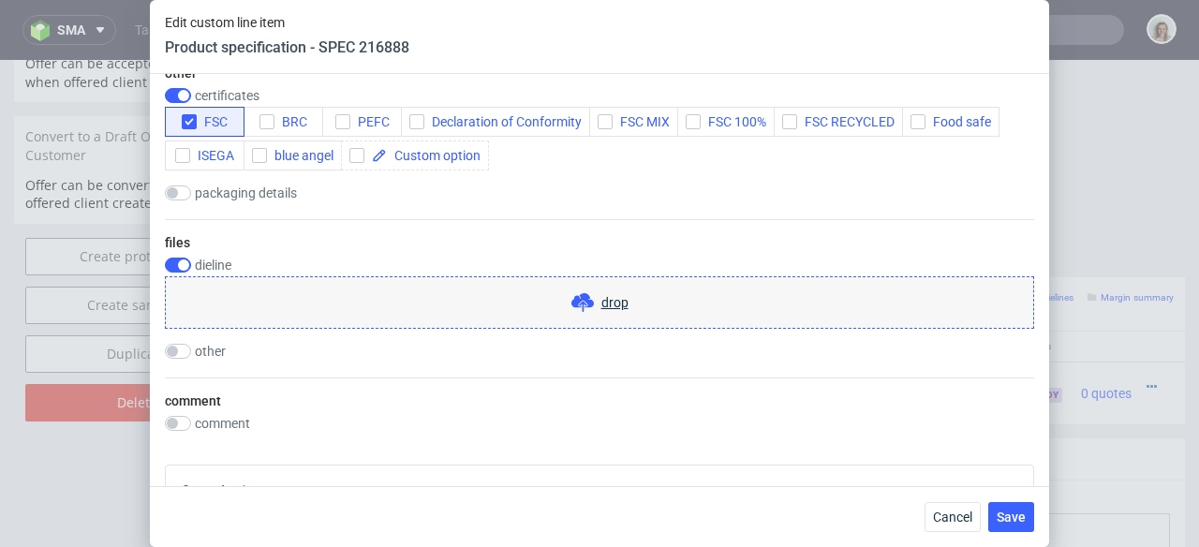
click at [591, 293] on span at bounding box center [587, 302] width 30 height 22
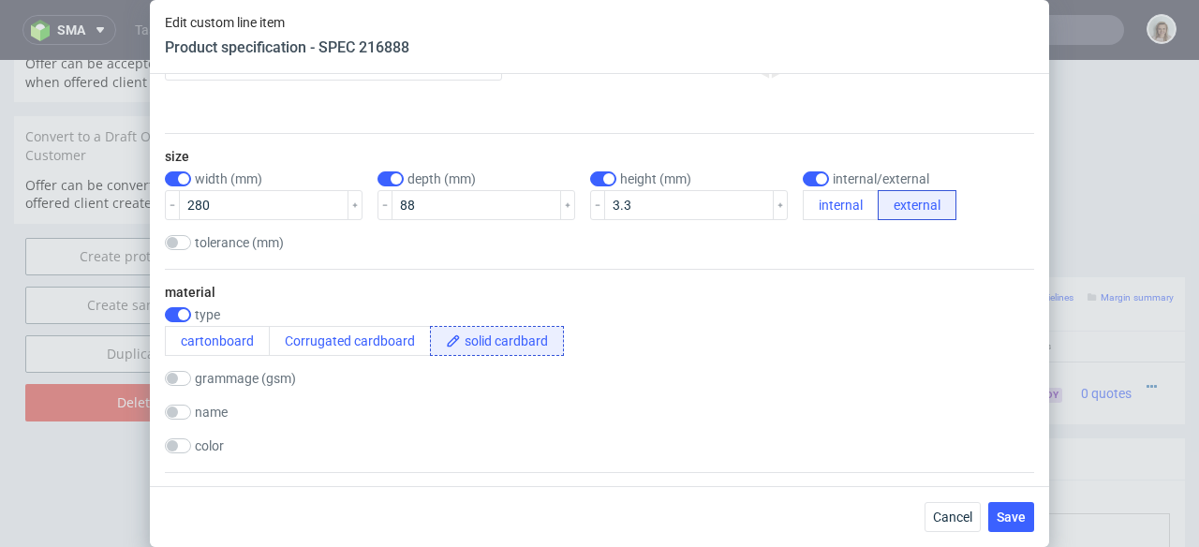
scroll to position [125, 0]
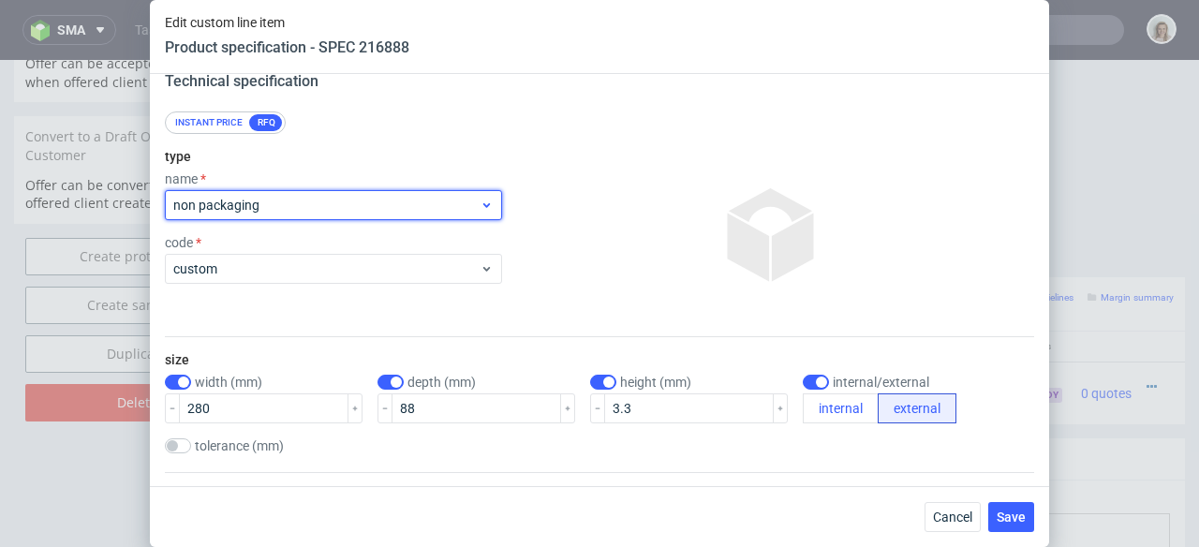
click at [361, 207] on span "non packaging" at bounding box center [326, 205] width 306 height 19
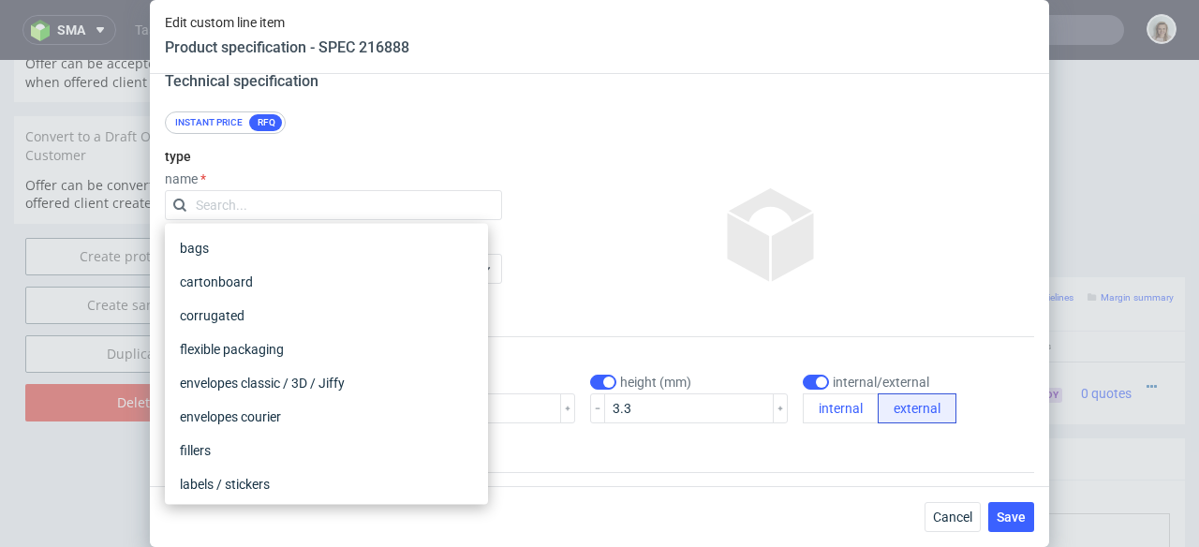
scroll to position [341, 0]
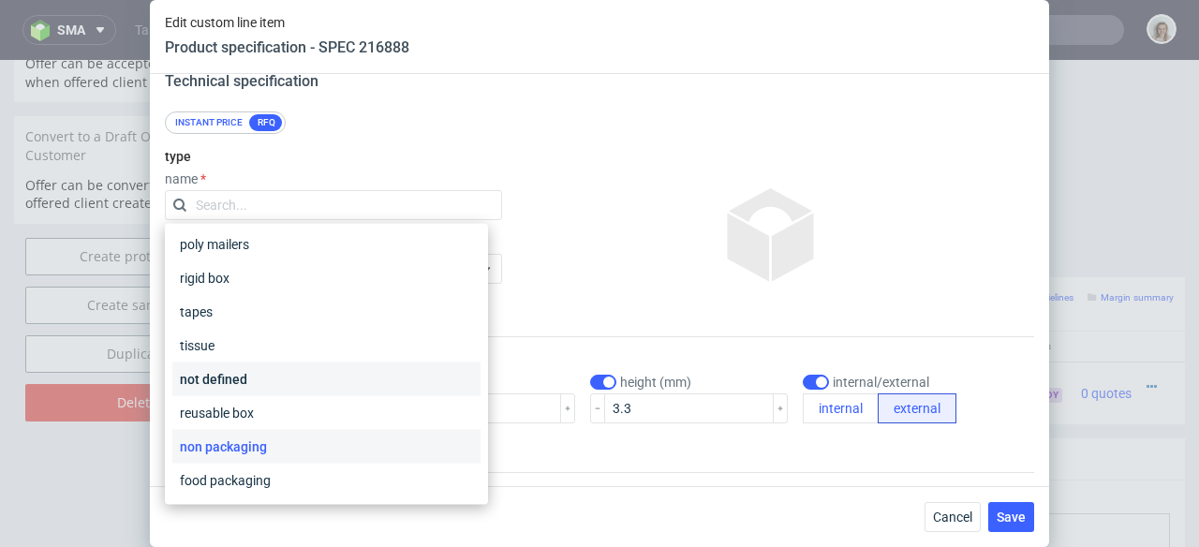
click at [290, 379] on div "not defined" at bounding box center [326, 380] width 308 height 34
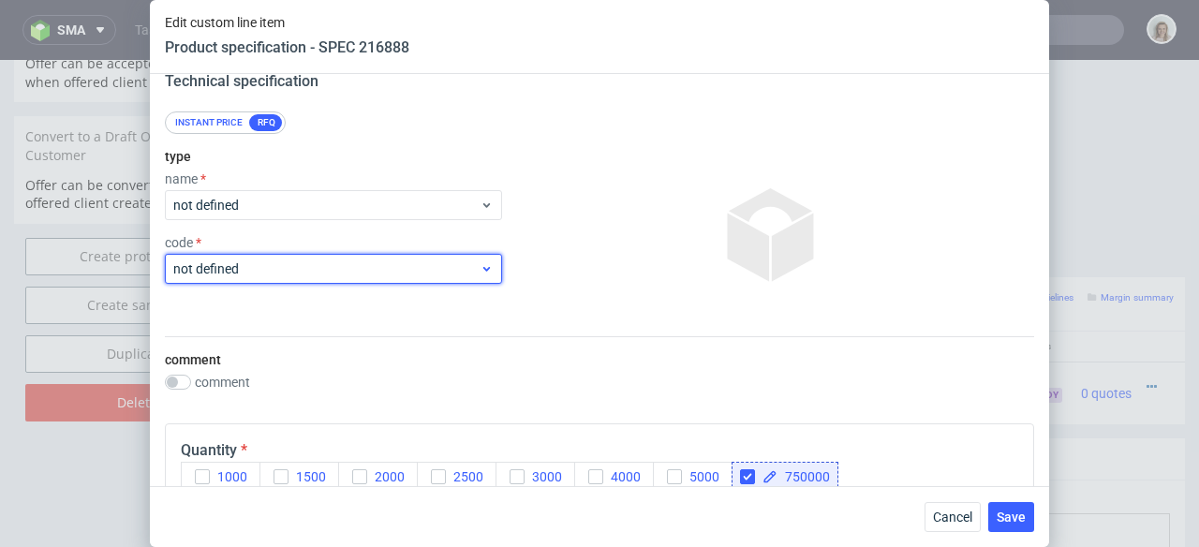
click at [230, 266] on span "not defined" at bounding box center [326, 269] width 306 height 19
type input "paper hanger"
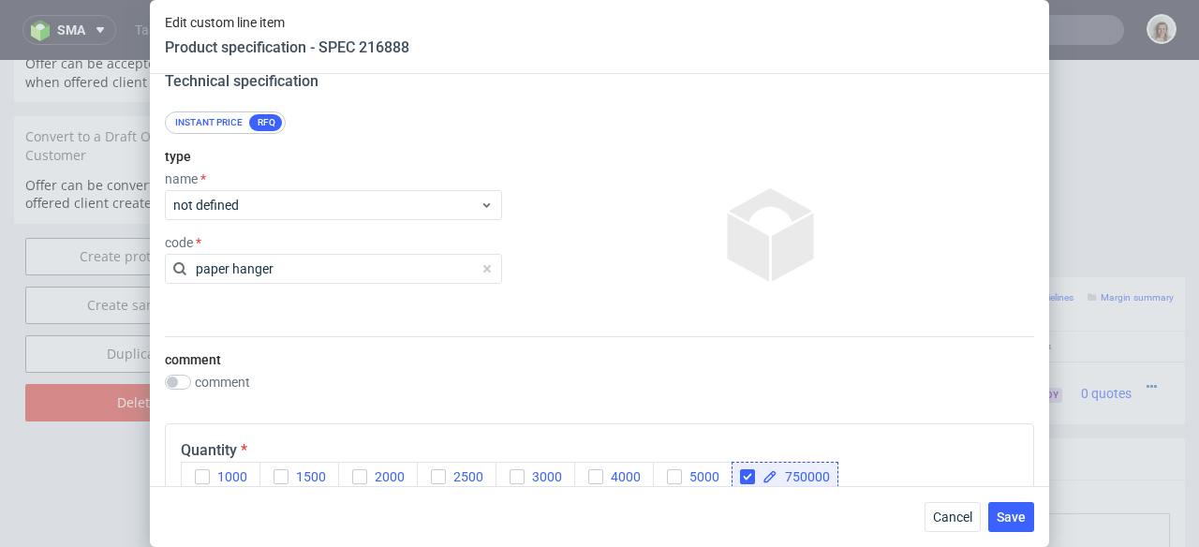
click at [628, 167] on div at bounding box center [772, 234] width 525 height 187
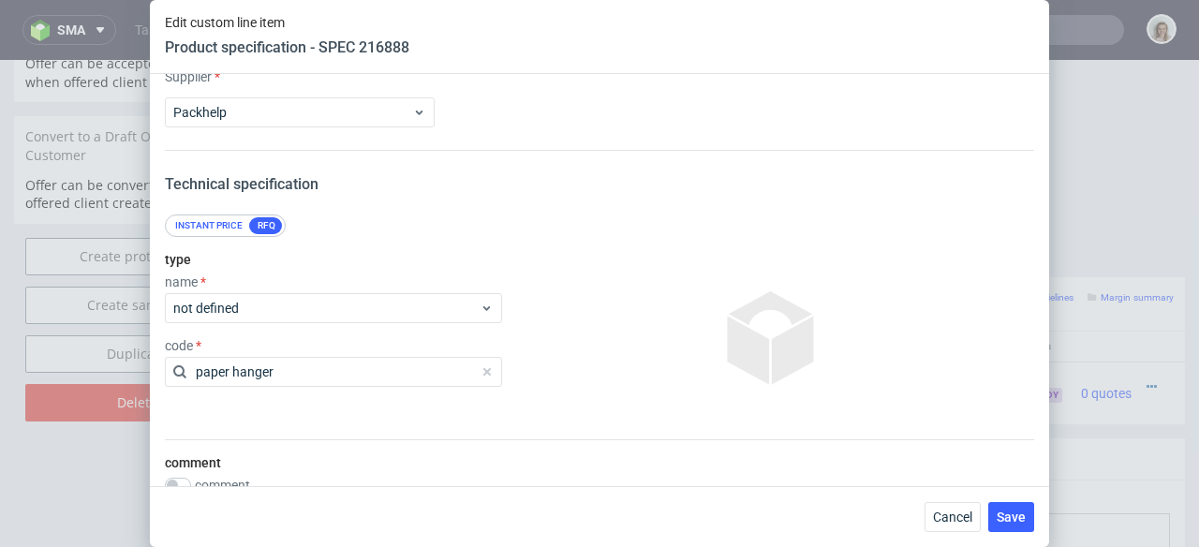
scroll to position [0, 0]
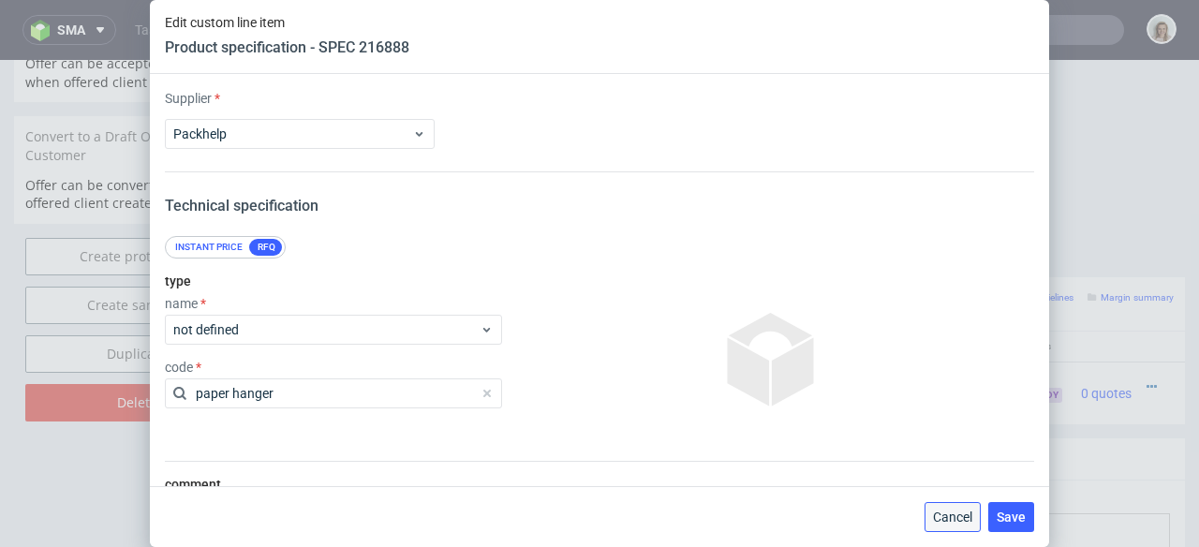
click at [936, 512] on span "Cancel" at bounding box center [952, 517] width 39 height 13
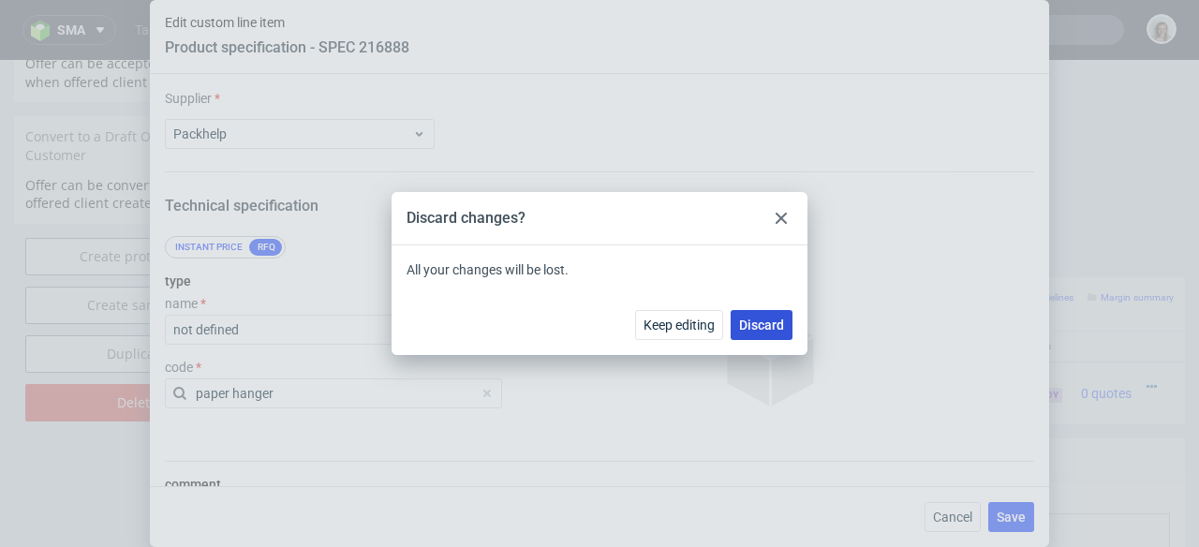
click at [770, 310] on button "Discard" at bounding box center [762, 325] width 62 height 30
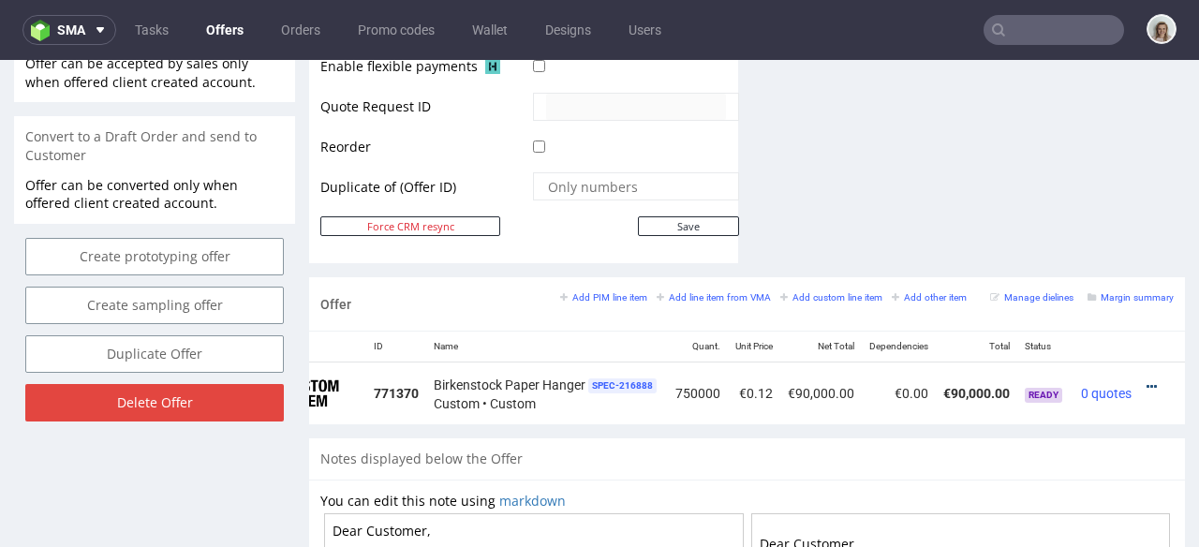
click at [1147, 380] on icon at bounding box center [1152, 386] width 10 height 13
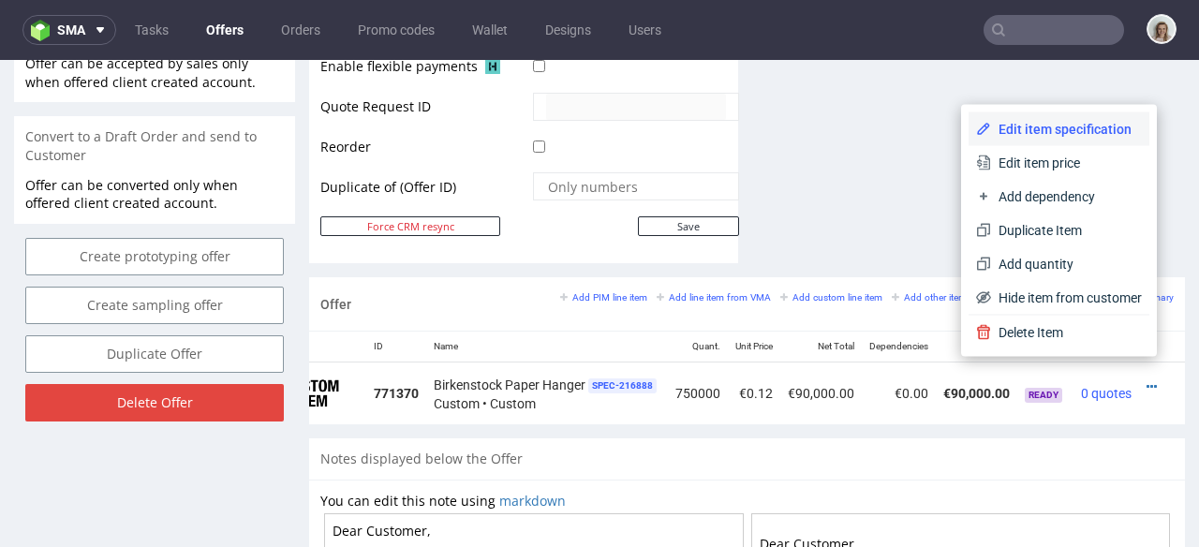
click at [1069, 130] on span "Edit item specification" at bounding box center [1066, 129] width 151 height 19
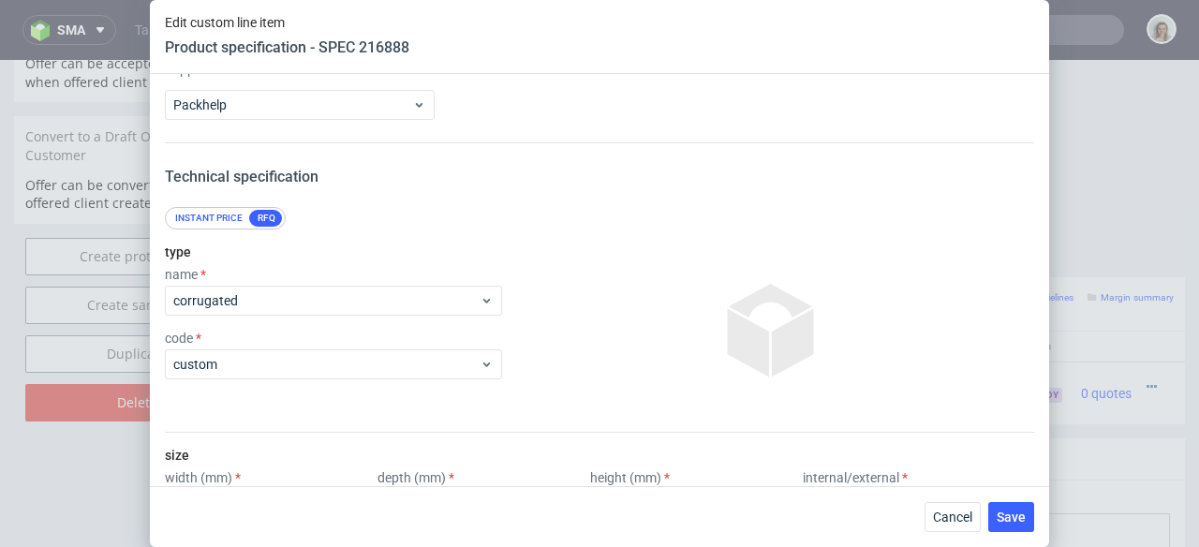
scroll to position [30, 0]
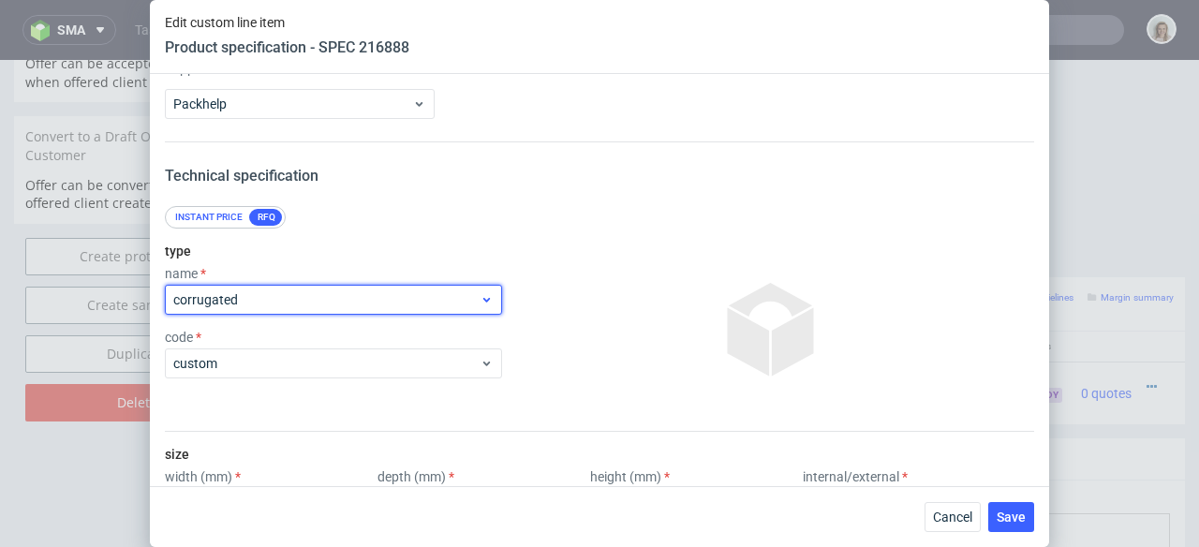
click at [459, 306] on span "corrugated" at bounding box center [326, 299] width 306 height 19
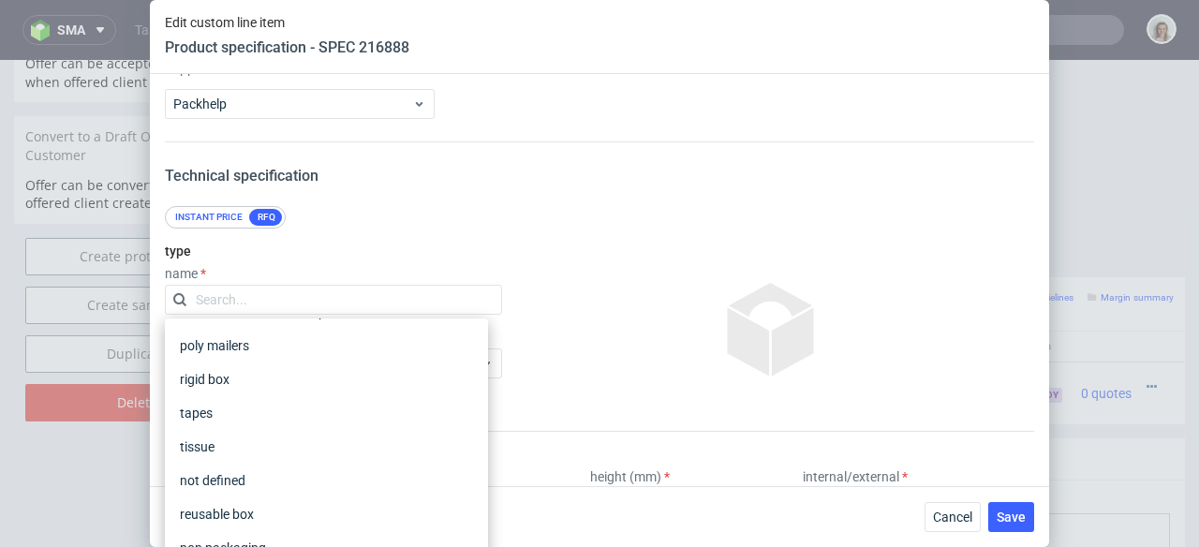
scroll to position [341, 0]
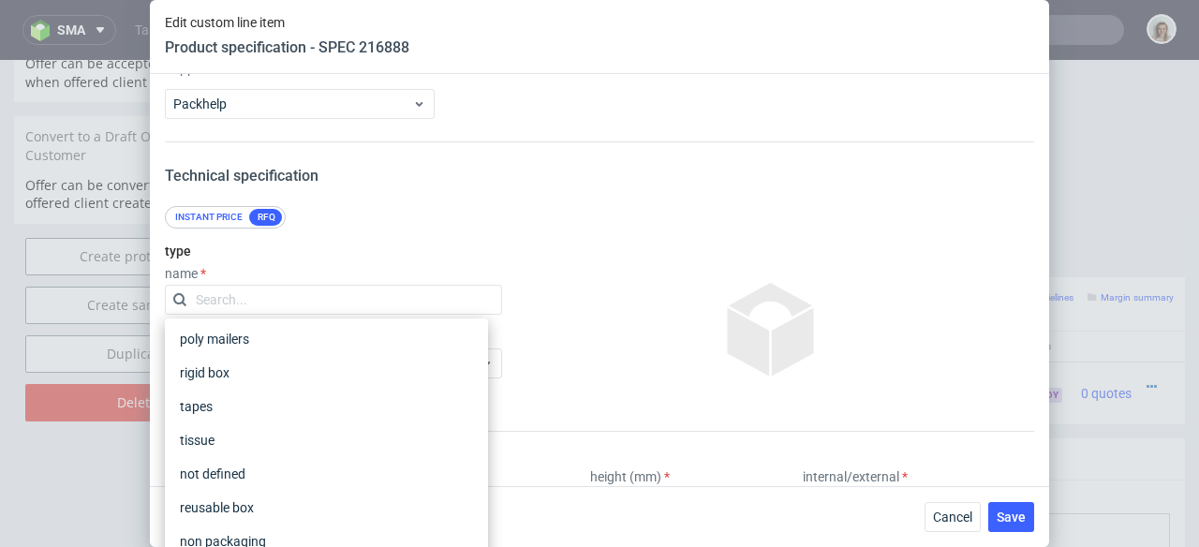
click at [536, 187] on div "Supplier Packhelp Technical specification Instant price RFQ type name code cust…" at bounding box center [599, 280] width 899 height 412
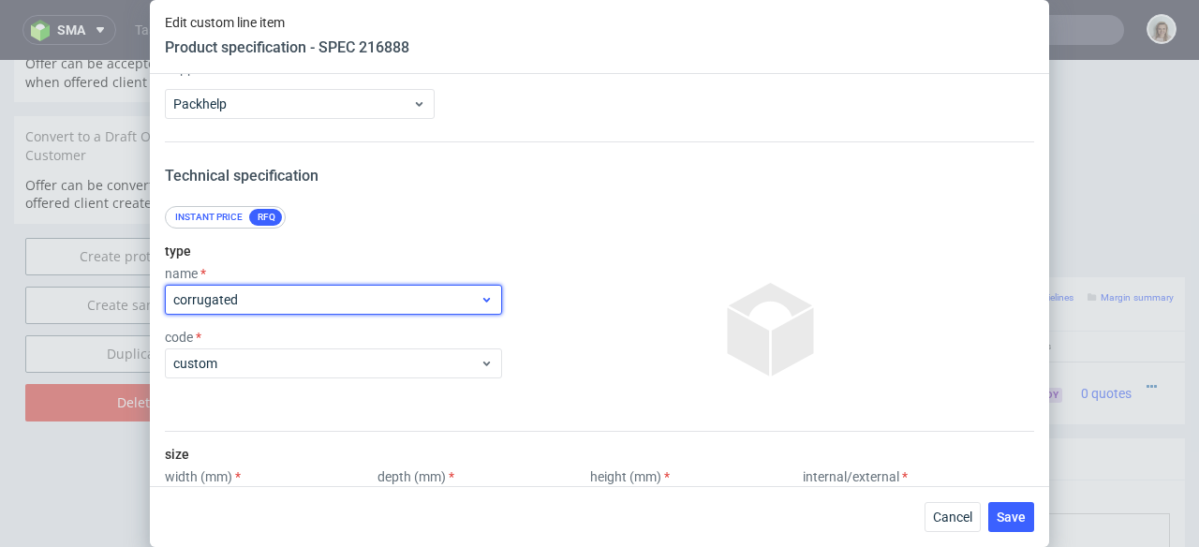
click at [358, 299] on span "corrugated" at bounding box center [326, 299] width 306 height 19
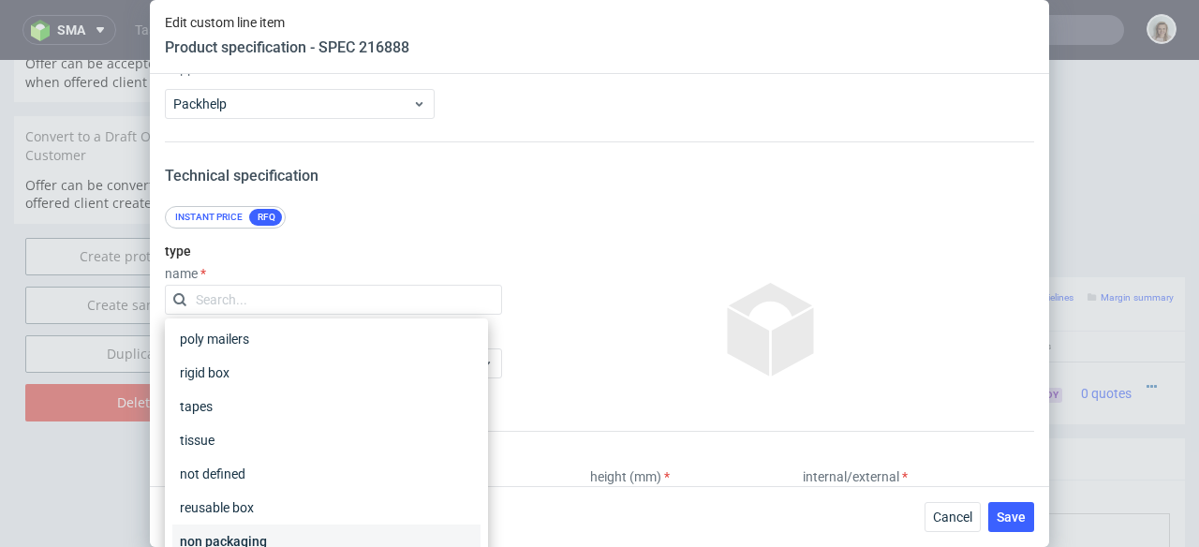
click at [257, 533] on div "non packaging" at bounding box center [326, 542] width 308 height 34
checkbox input "false"
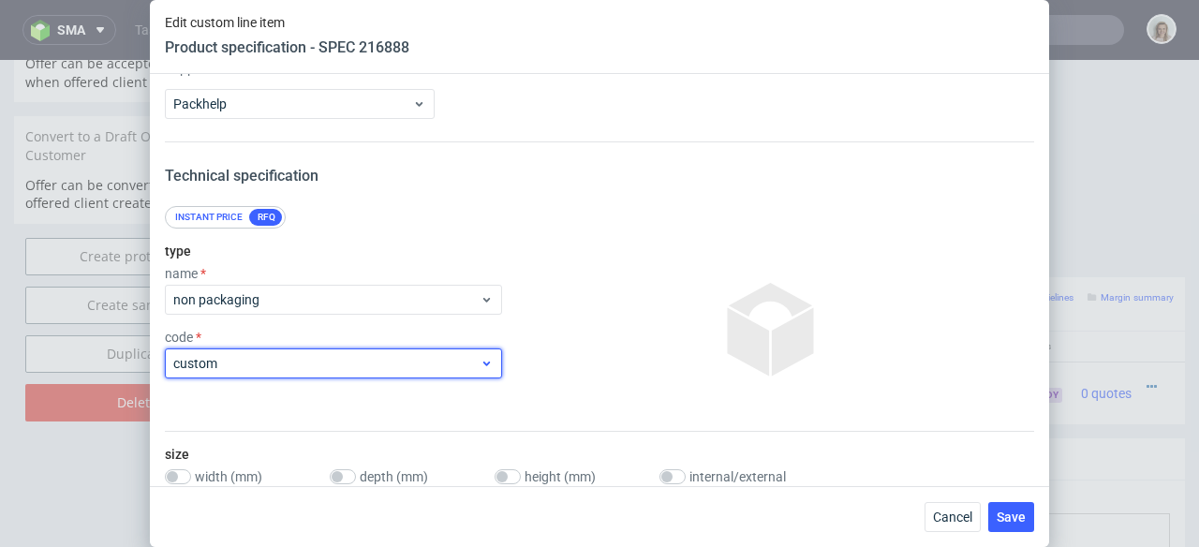
click at [294, 368] on span "custom" at bounding box center [326, 363] width 306 height 19
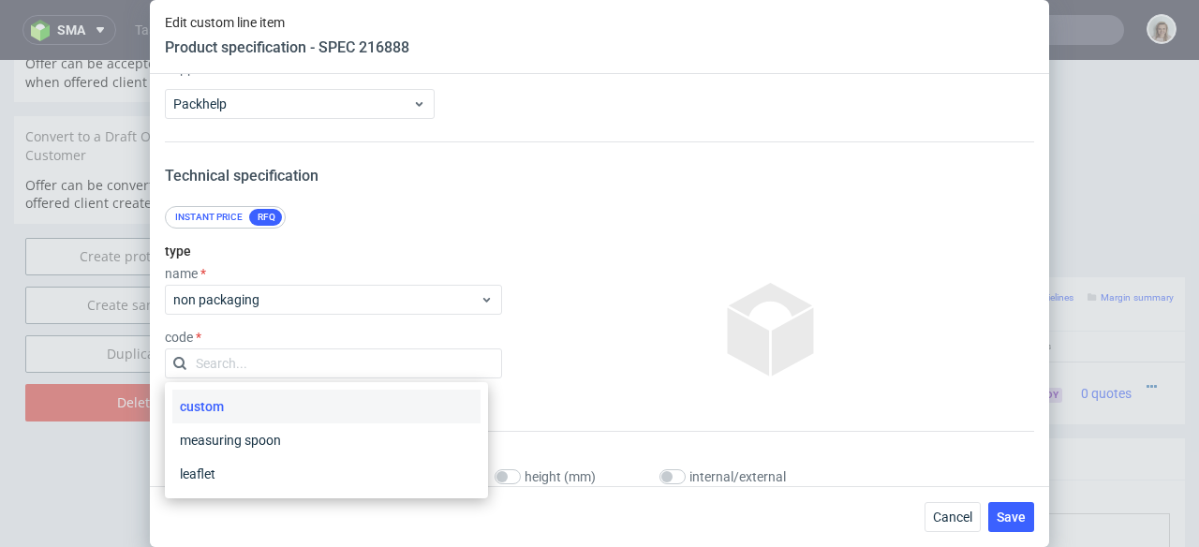
click at [275, 404] on div "custom" at bounding box center [326, 407] width 308 height 34
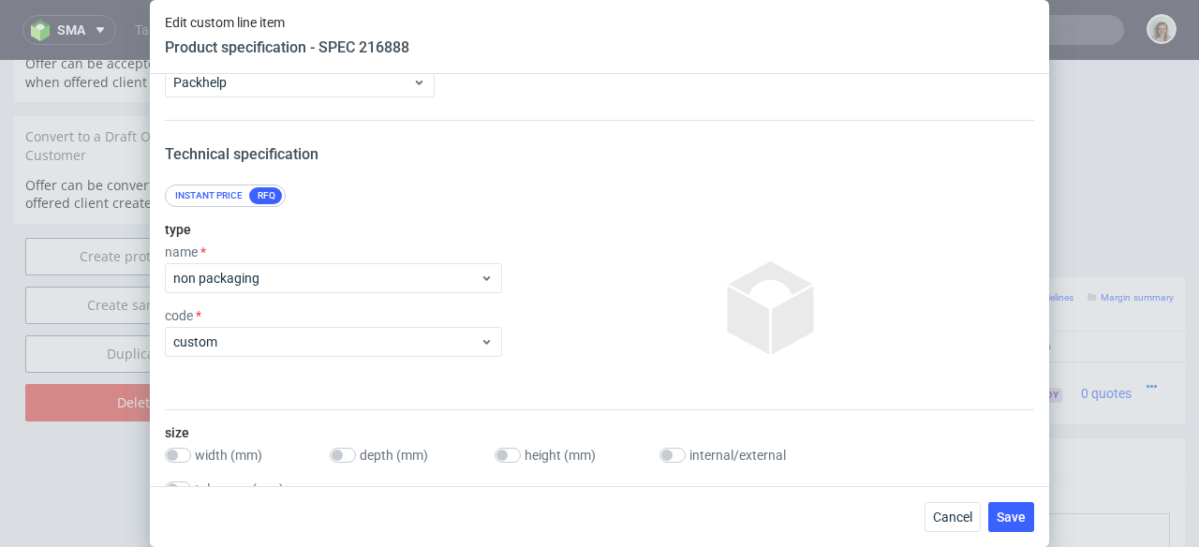
scroll to position [155, 0]
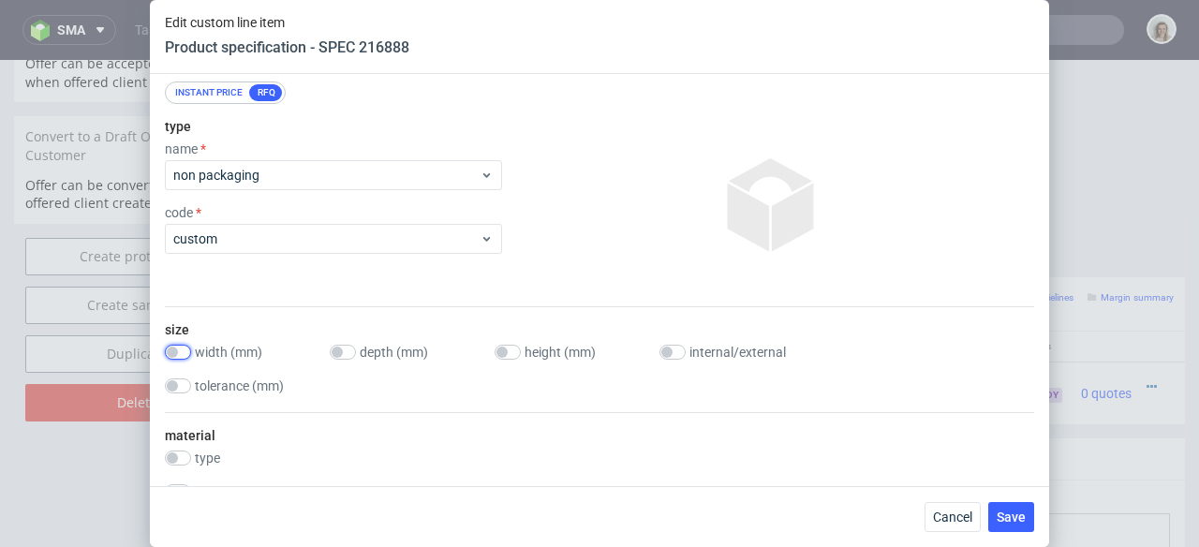
click at [188, 349] on input "checkbox" at bounding box center [178, 352] width 26 height 15
checkbox input "true"
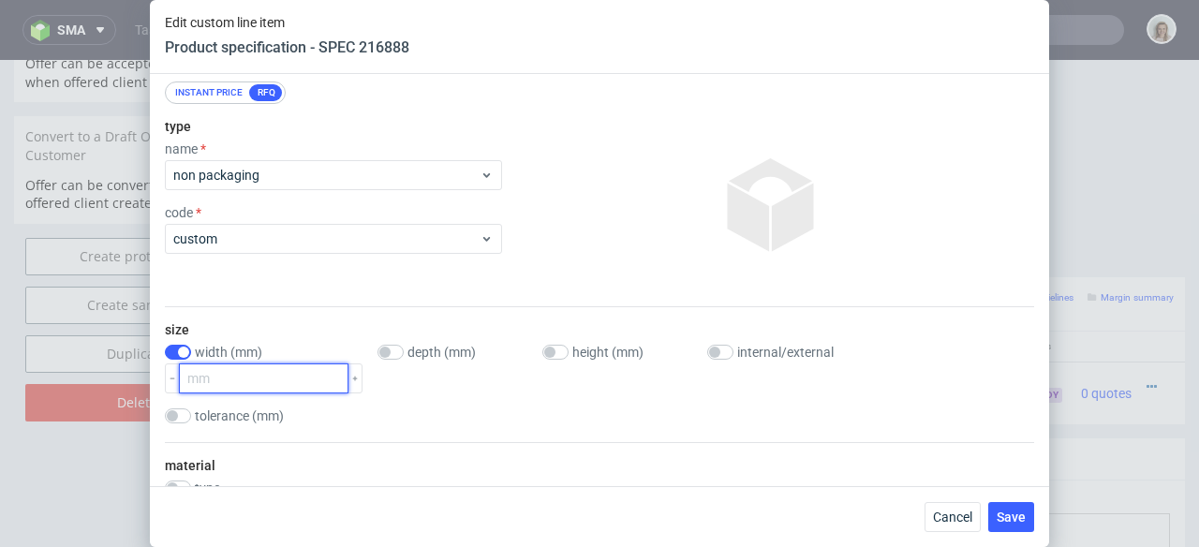
click at [230, 375] on input "number" at bounding box center [264, 379] width 170 height 30
type input "280"
click at [387, 352] on input "checkbox" at bounding box center [391, 352] width 26 height 15
checkbox input "true"
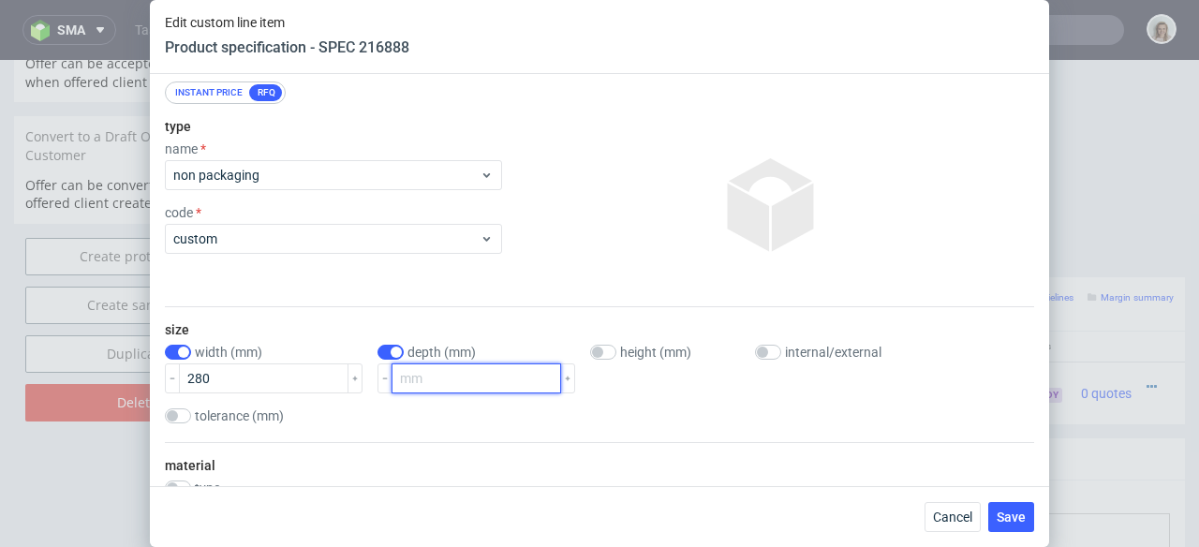
click at [432, 375] on input "number" at bounding box center [477, 379] width 170 height 30
type input "88"
click at [590, 353] on input "checkbox" at bounding box center [603, 352] width 26 height 15
checkbox input "true"
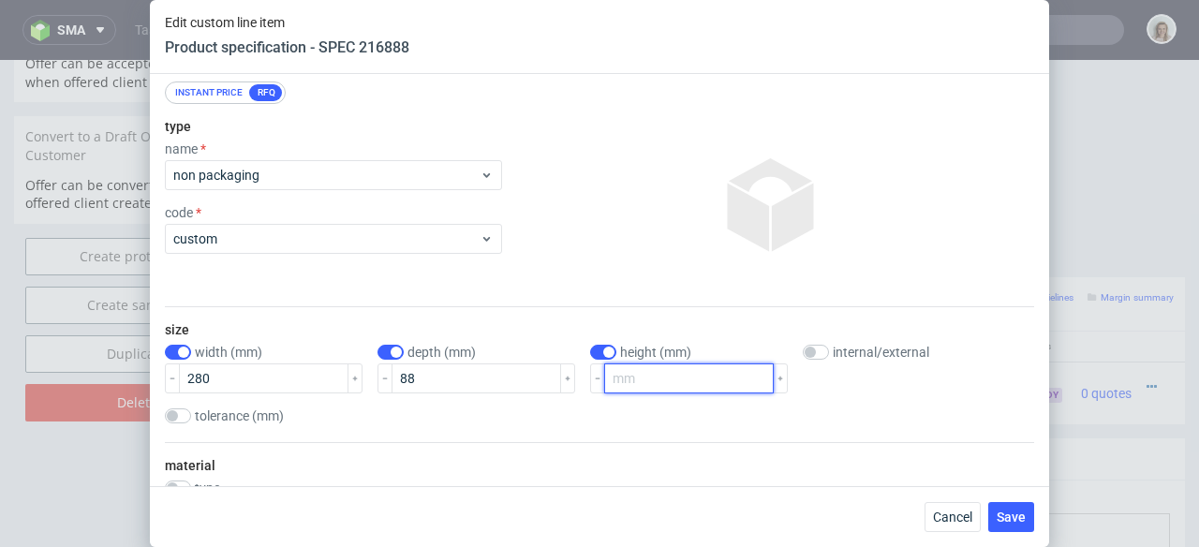
click at [605, 391] on input "number" at bounding box center [689, 379] width 170 height 30
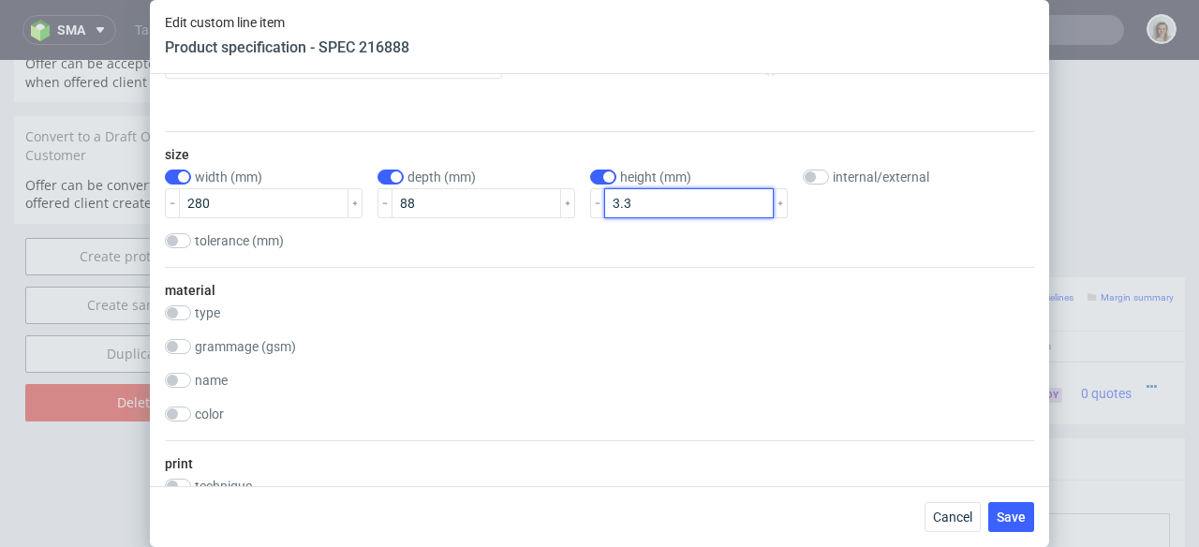
scroll to position [334, 0]
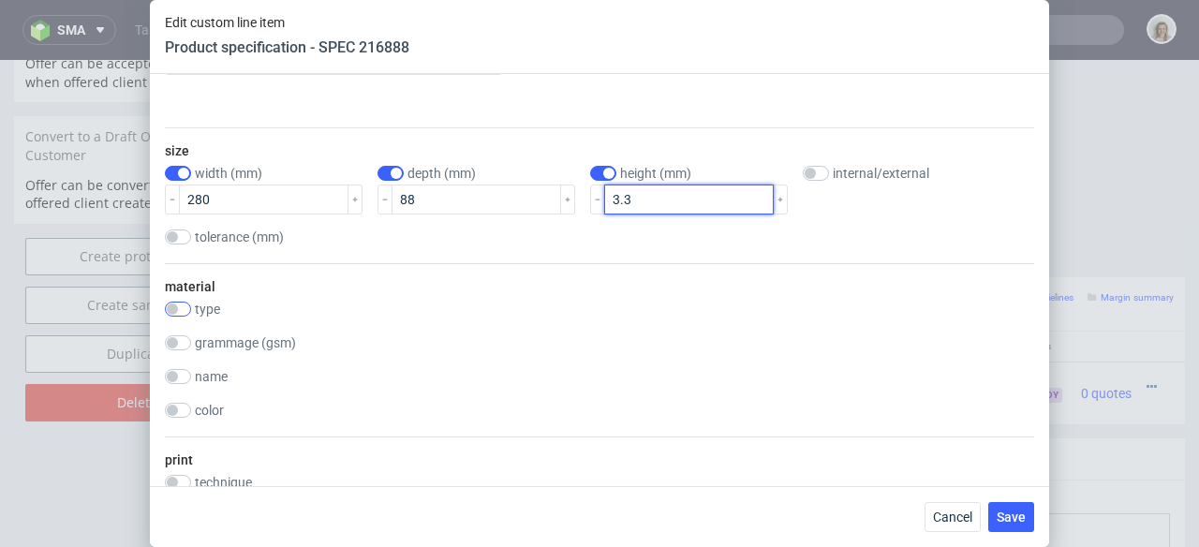
type input "3.3"
click at [188, 306] on input "checkbox" at bounding box center [178, 309] width 26 height 15
checkbox input "true"
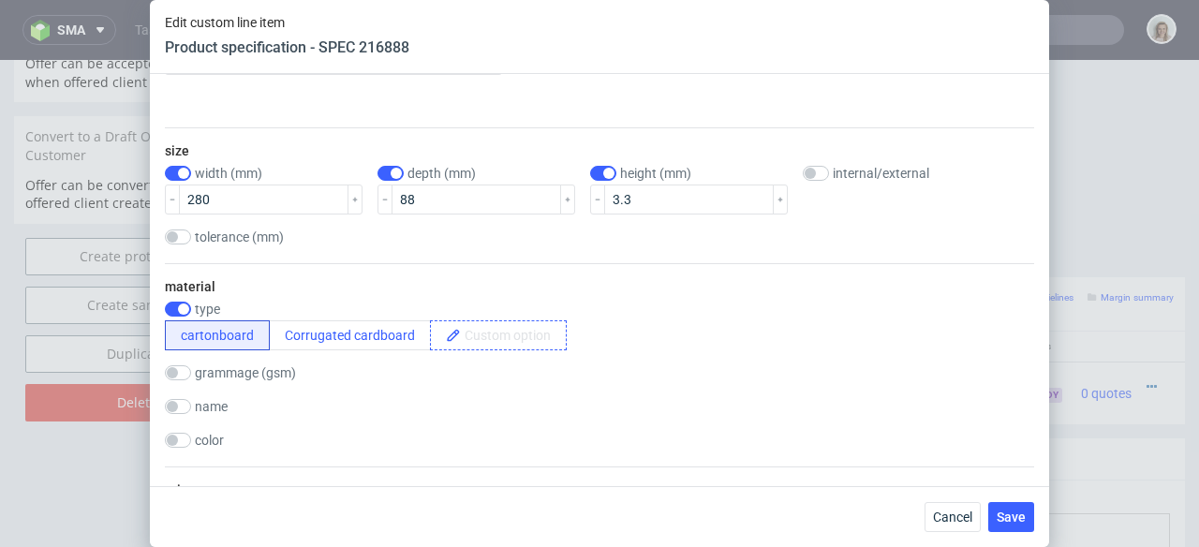
click at [475, 335] on span at bounding box center [513, 335] width 105 height 28
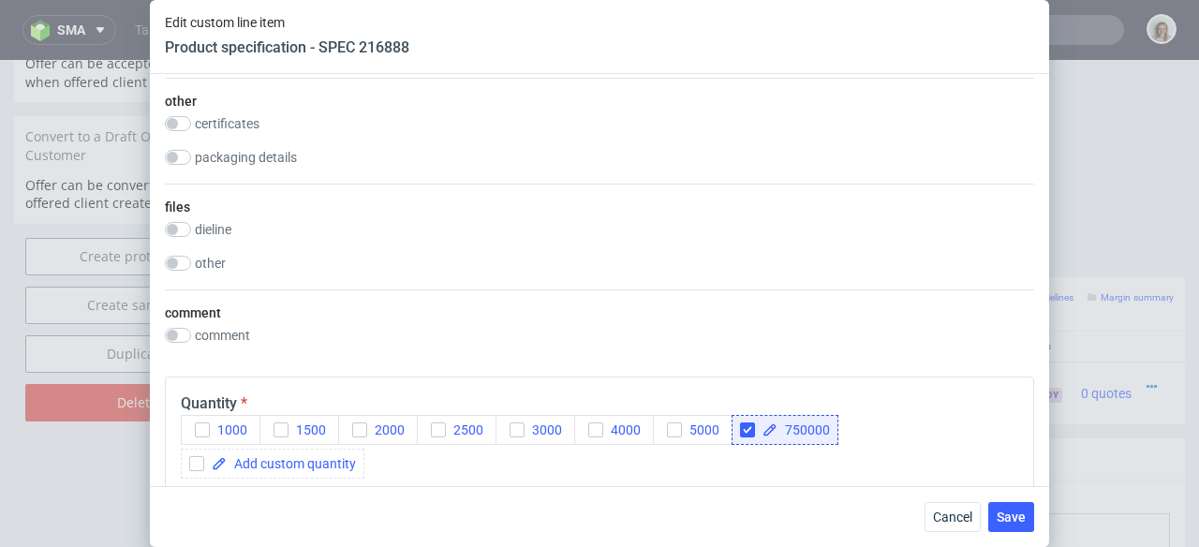
scroll to position [669, 0]
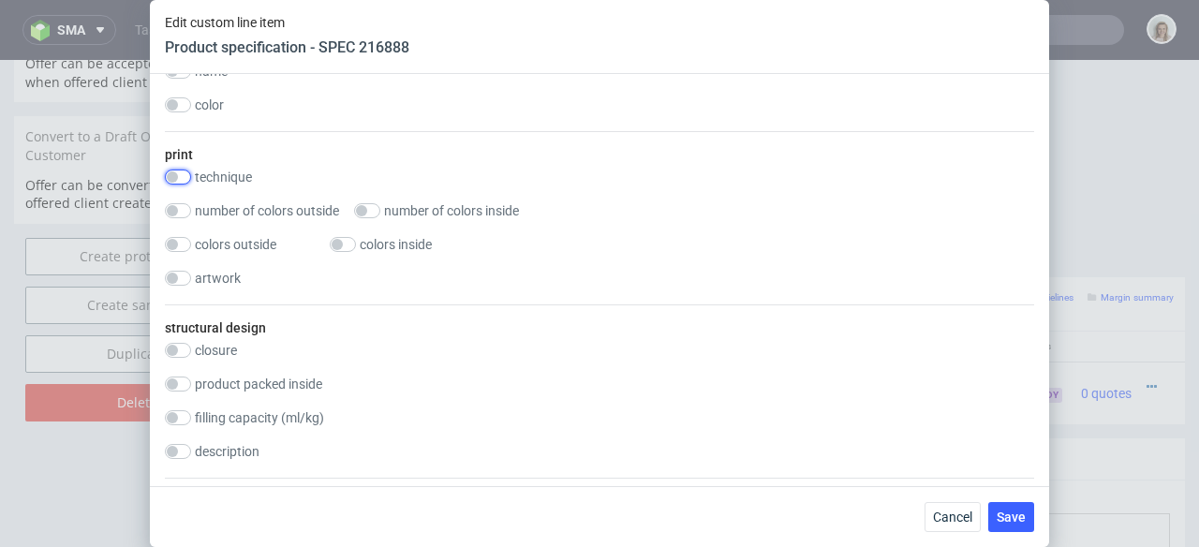
click at [176, 177] on input "checkbox" at bounding box center [178, 177] width 26 height 15
checkbox input "true"
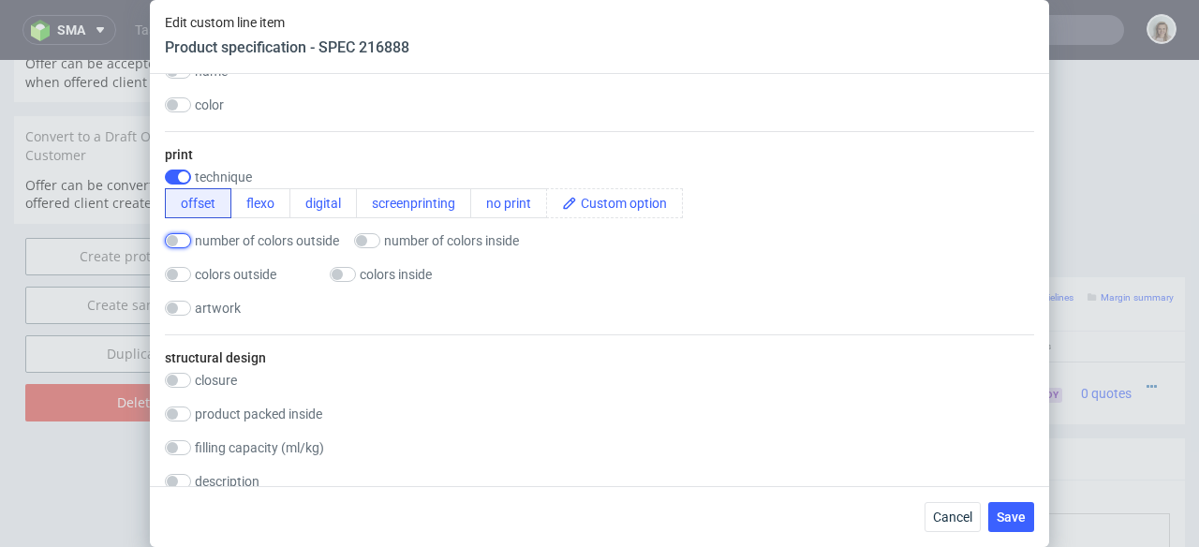
click at [188, 239] on input "checkbox" at bounding box center [178, 240] width 26 height 15
checkbox input "true"
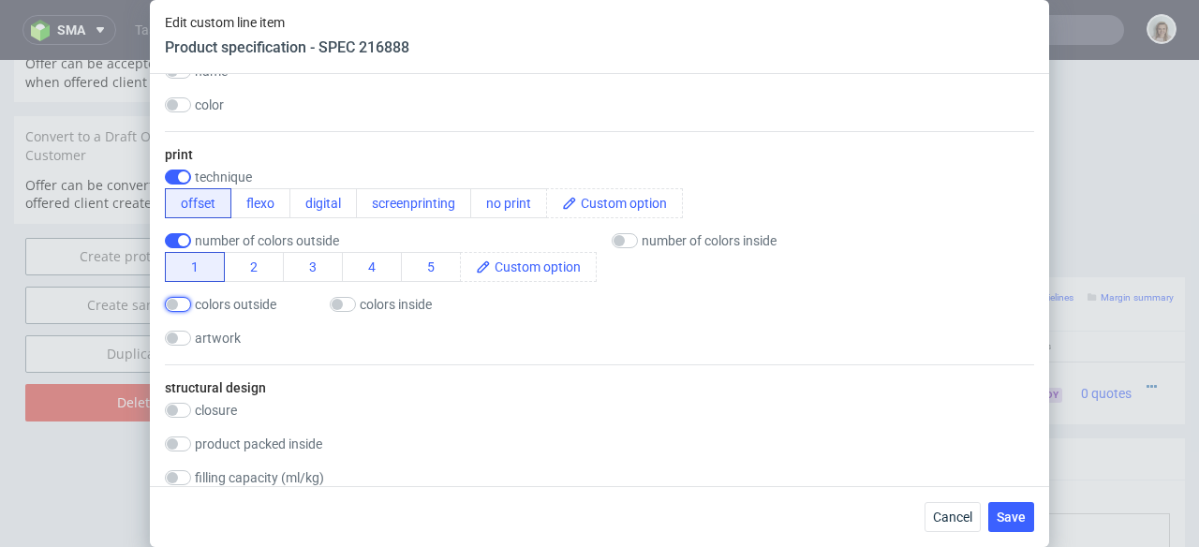
click at [186, 304] on input "checkbox" at bounding box center [178, 304] width 26 height 15
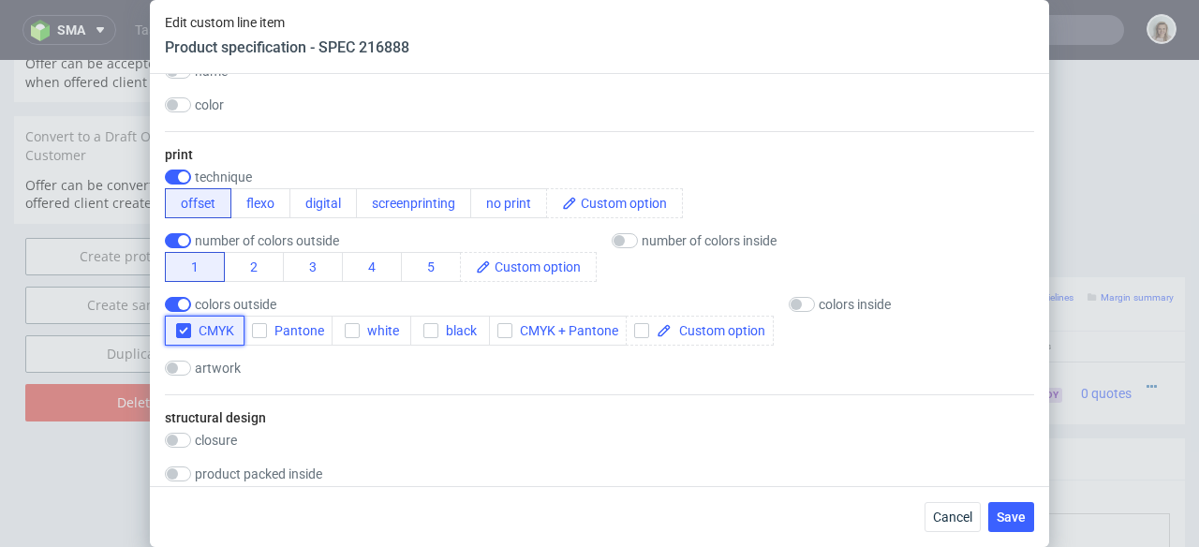
click at [187, 327] on icon "button" at bounding box center [183, 330] width 13 height 13
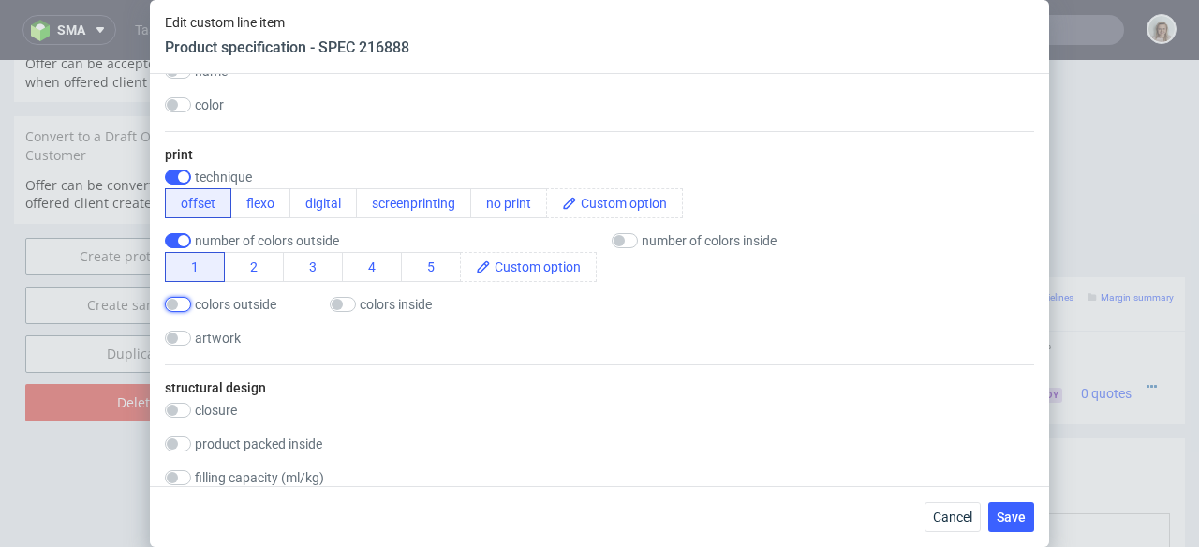
click at [182, 308] on input "checkbox" at bounding box center [178, 304] width 26 height 15
checkbox input "true"
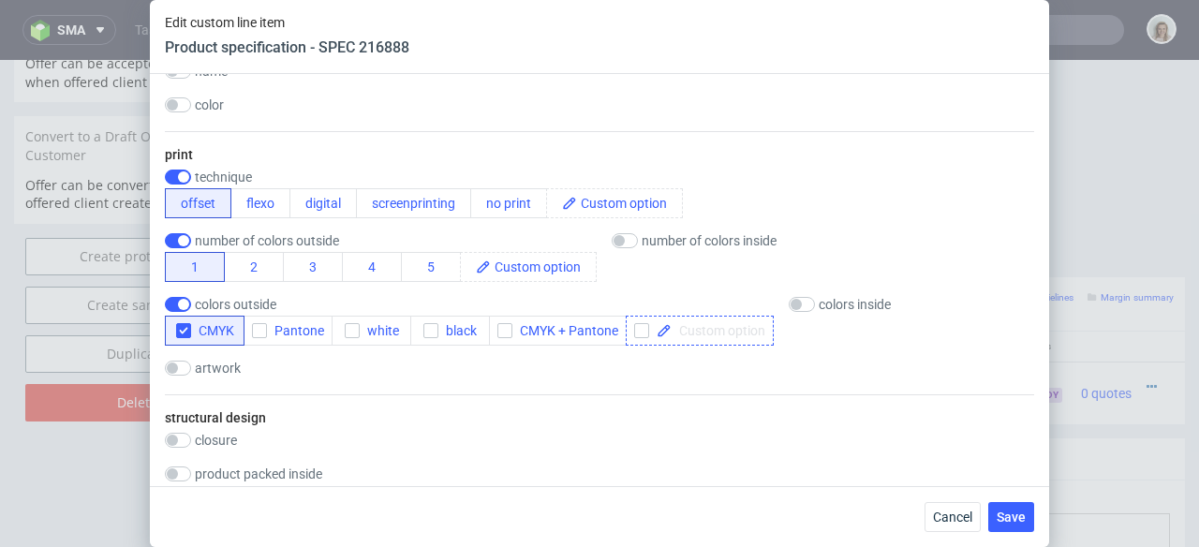
click at [700, 328] on span at bounding box center [719, 330] width 94 height 13
checkbox input "true"
click at [191, 328] on span "CMYK" at bounding box center [212, 330] width 43 height 15
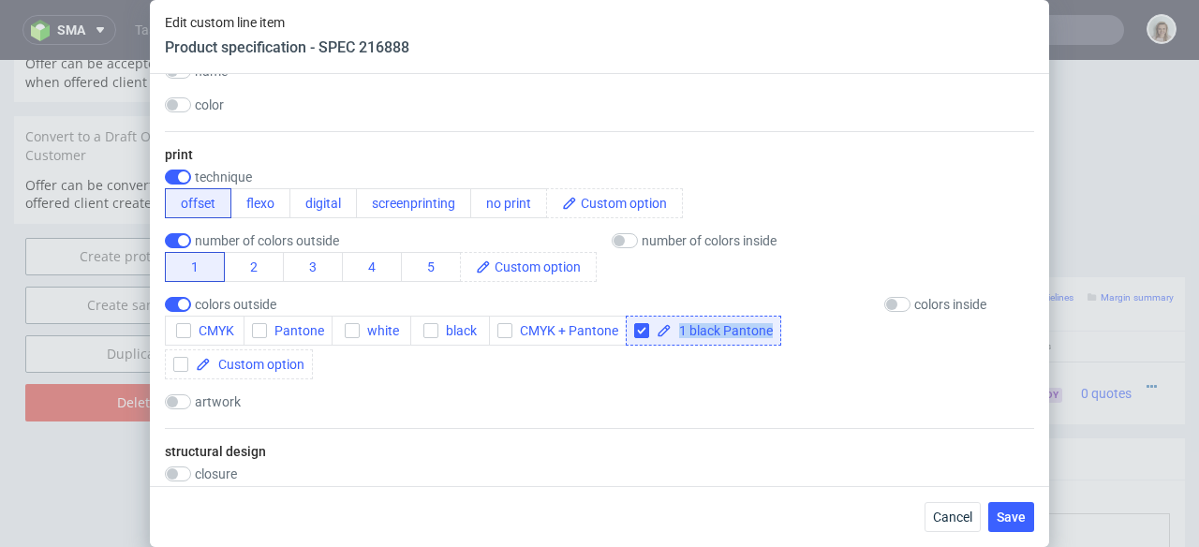
drag, startPoint x: 671, startPoint y: 332, endPoint x: 770, endPoint y: 330, distance: 99.3
click at [770, 330] on span "1 black Pantone" at bounding box center [722, 330] width 101 height 13
copy span "1 black Pantone"
click at [886, 306] on input "checkbox" at bounding box center [897, 304] width 26 height 15
checkbox input "true"
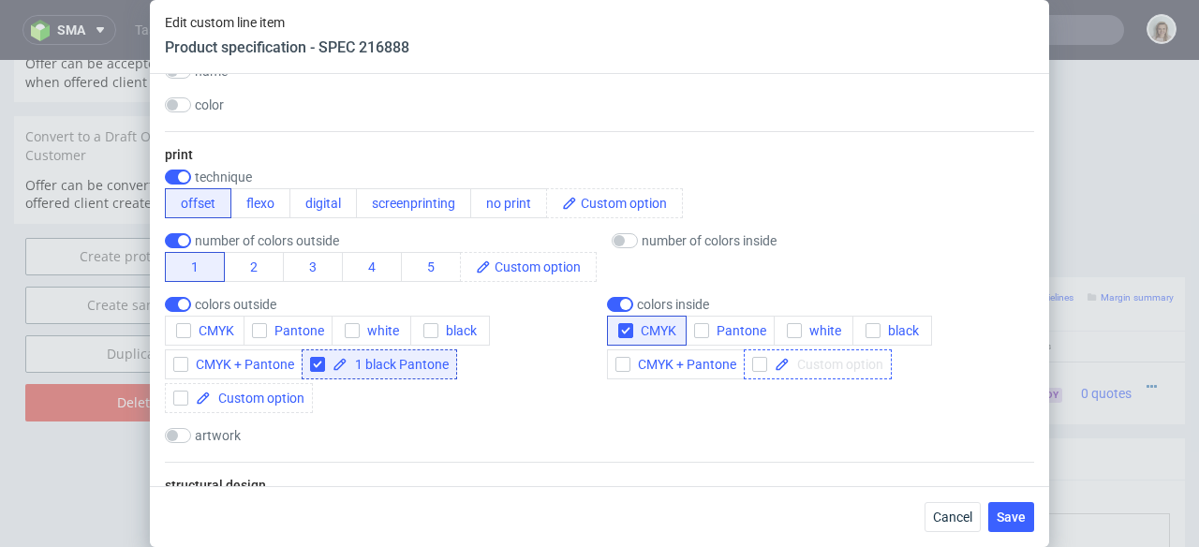
click at [820, 359] on span at bounding box center [837, 364] width 94 height 13
paste span
checkbox input "true"
click at [810, 406] on div "colors inside CMYK Pantone white black CMYK + Pantone 1 black Pantone" at bounding box center [820, 355] width 427 height 116
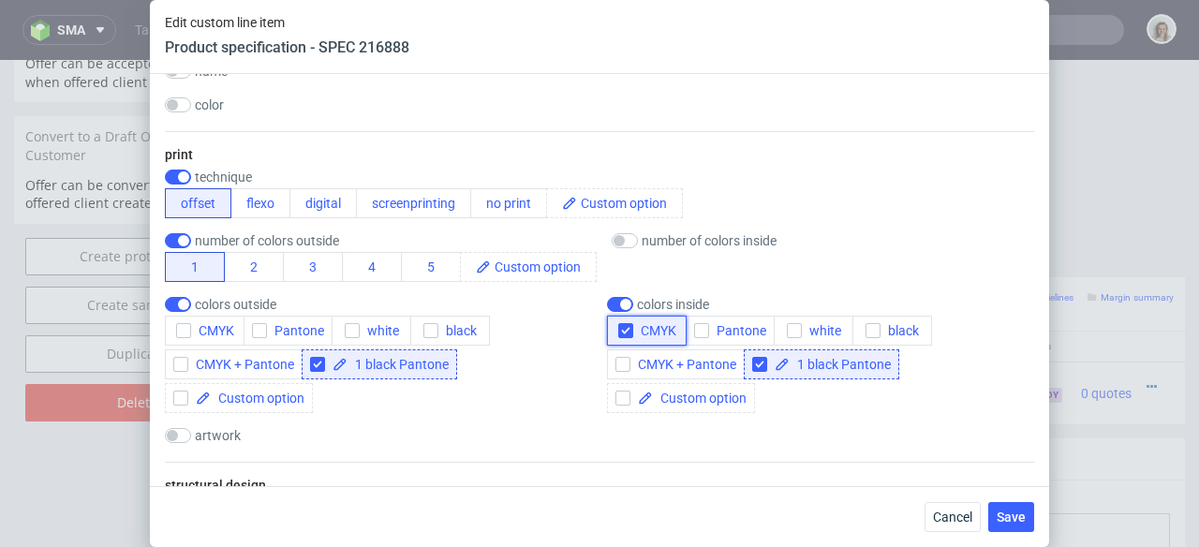
click at [625, 334] on div "button" at bounding box center [625, 330] width 15 height 15
click at [622, 239] on input "checkbox" at bounding box center [625, 240] width 26 height 15
checkbox input "true"
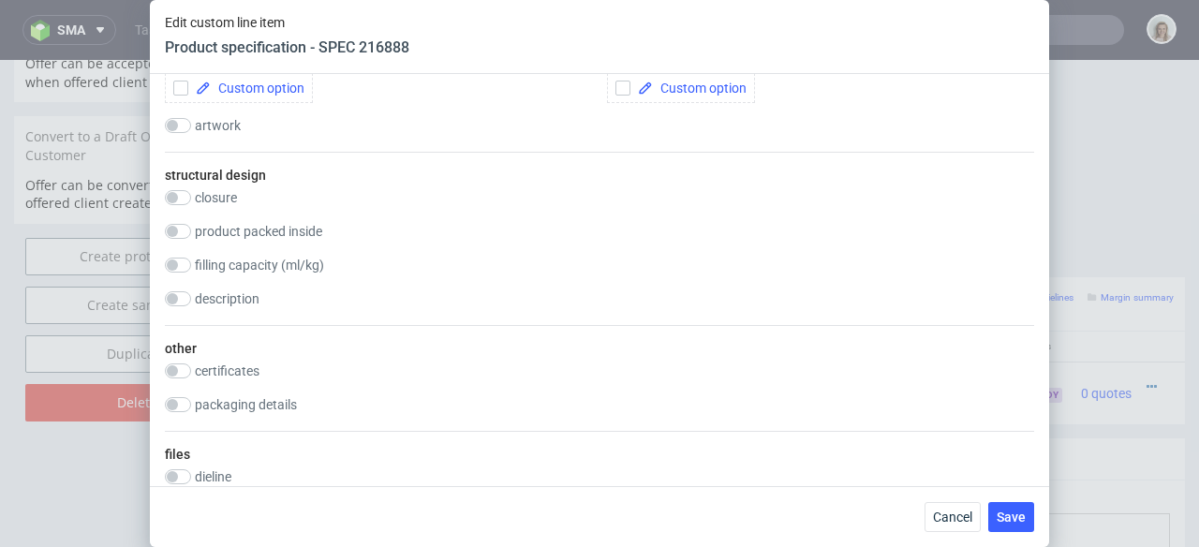
scroll to position [1159, 0]
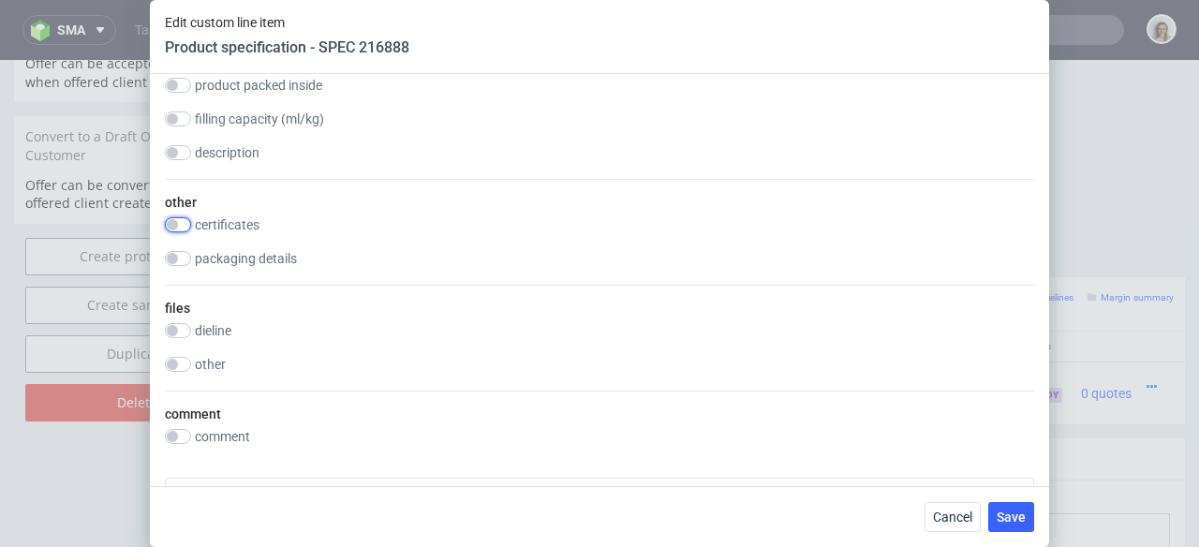
click at [186, 227] on input "checkbox" at bounding box center [178, 224] width 26 height 15
checkbox input "true"
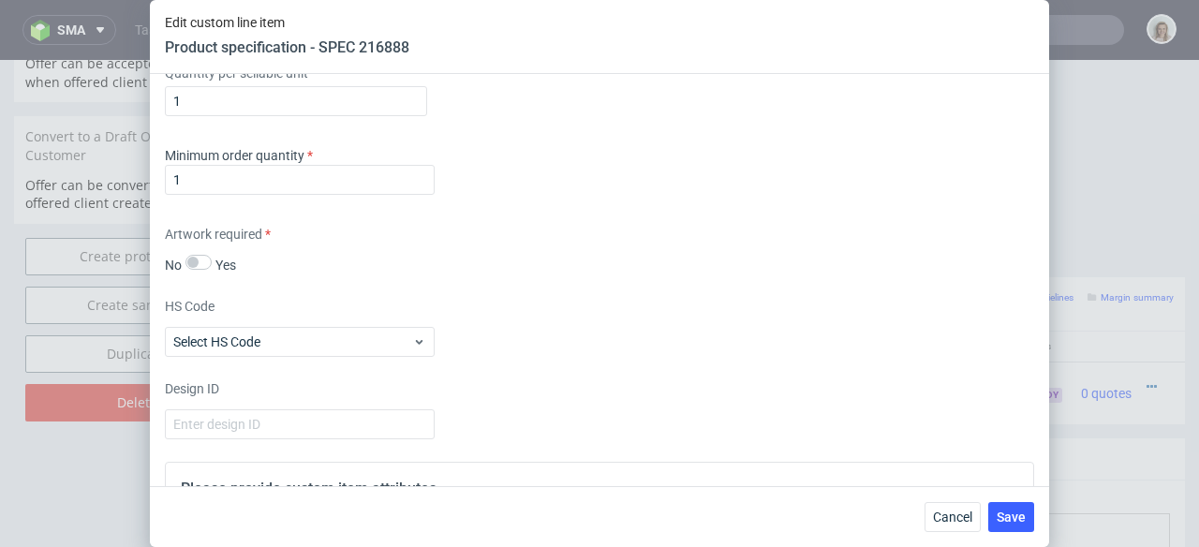
scroll to position [2030, 0]
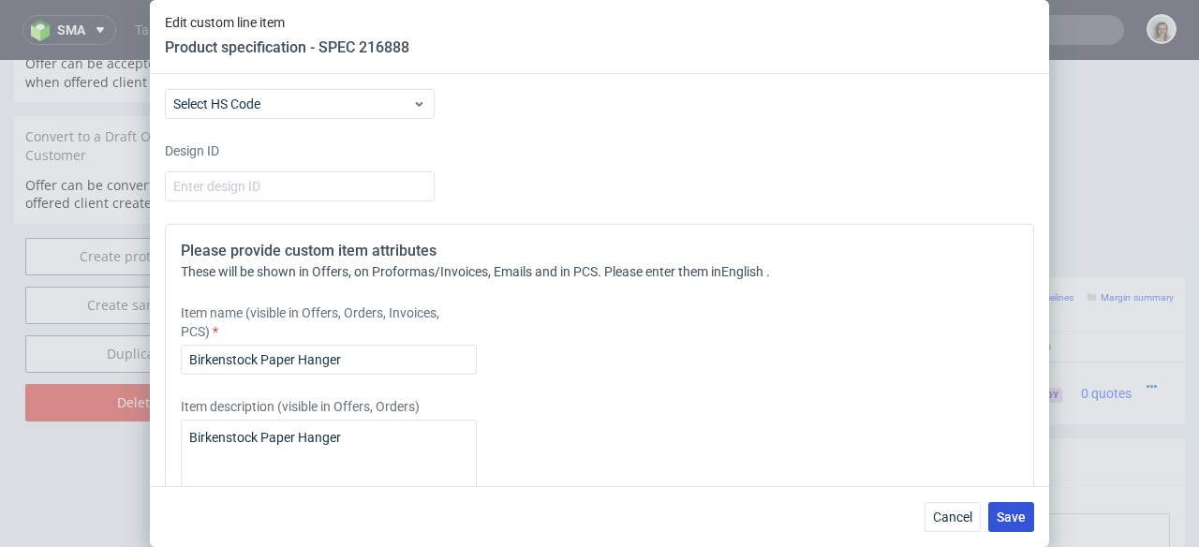
click at [1013, 526] on button "Save" at bounding box center [1011, 517] width 46 height 30
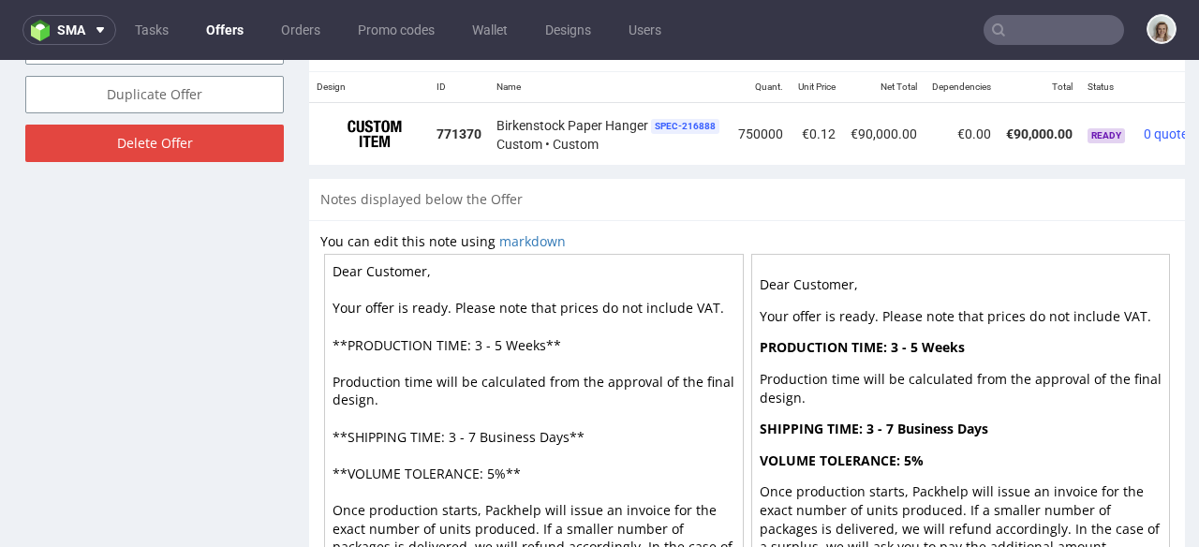
scroll to position [0, 90]
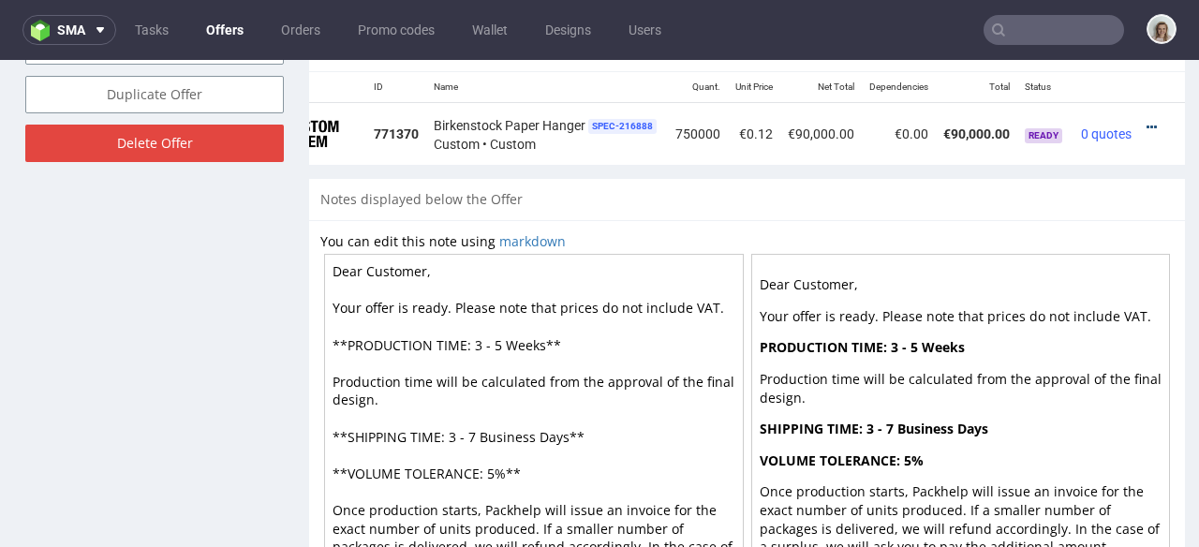
click at [1147, 121] on icon at bounding box center [1152, 127] width 10 height 13
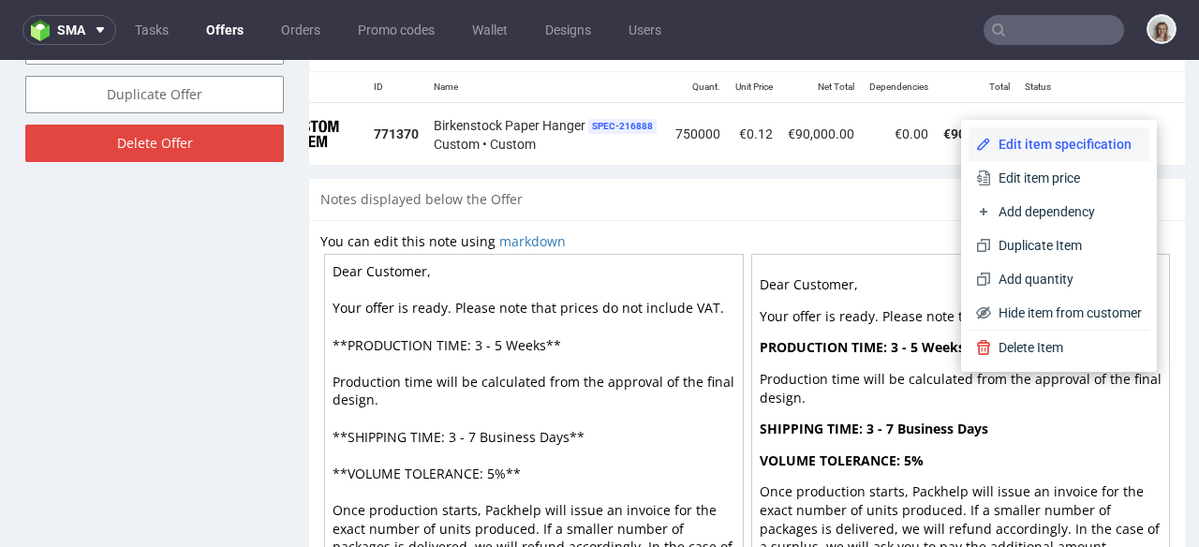
click at [1052, 141] on span "Edit item specification" at bounding box center [1066, 144] width 151 height 19
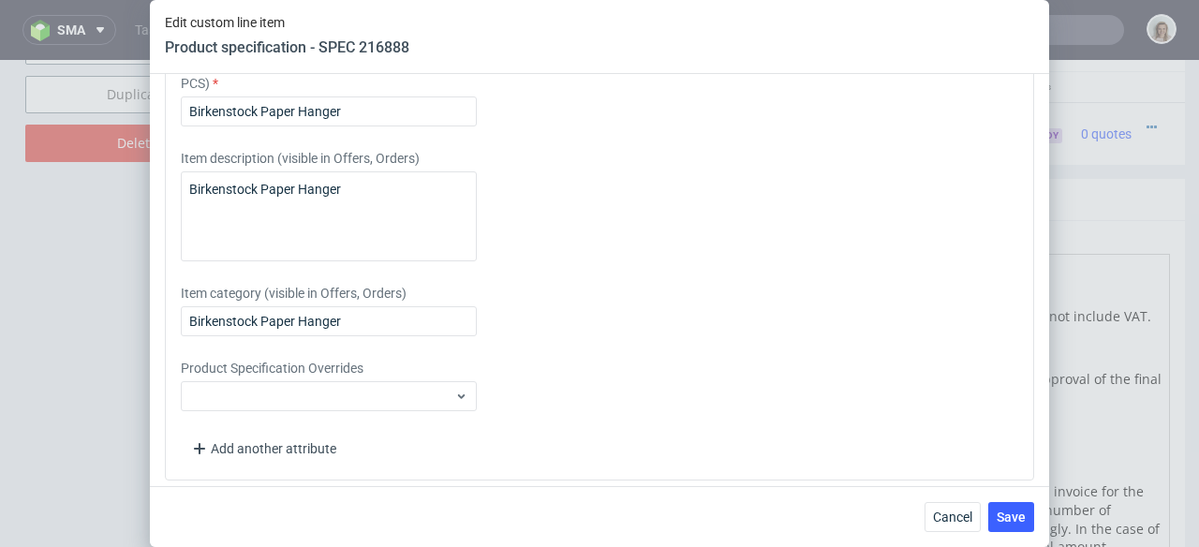
scroll to position [2289, 0]
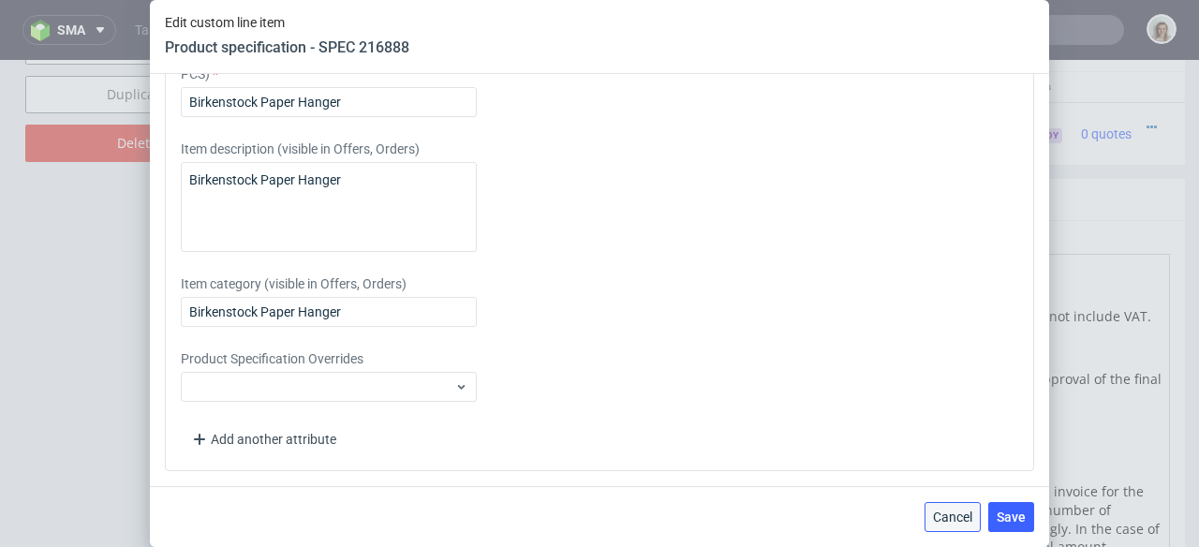
click at [942, 511] on span "Cancel" at bounding box center [952, 517] width 39 height 13
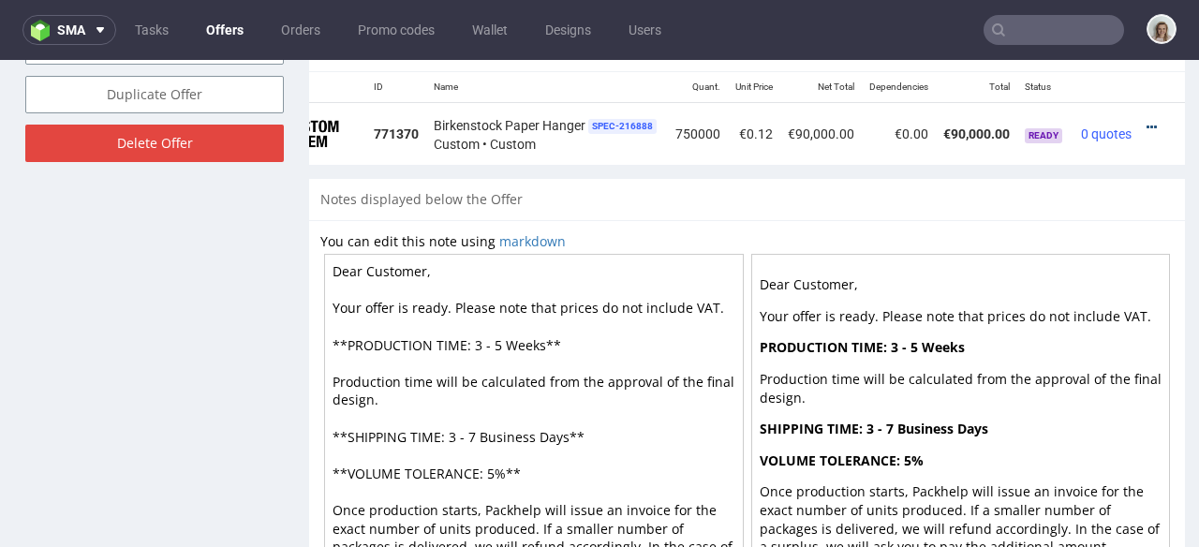
click at [1147, 121] on icon at bounding box center [1152, 127] width 10 height 13
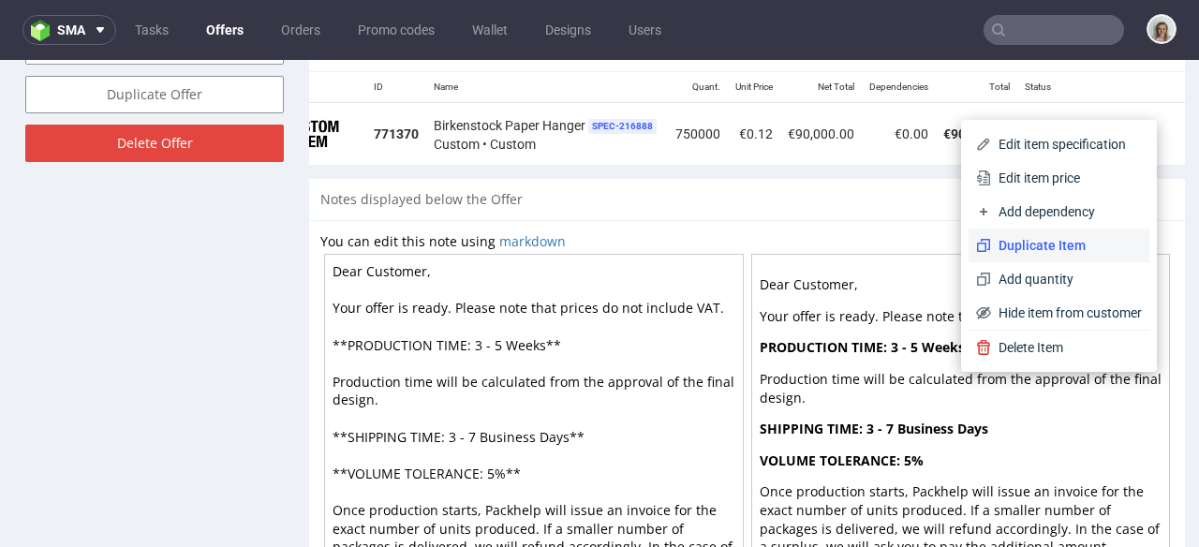
click at [1030, 248] on span "Duplicate Item" at bounding box center [1066, 245] width 151 height 19
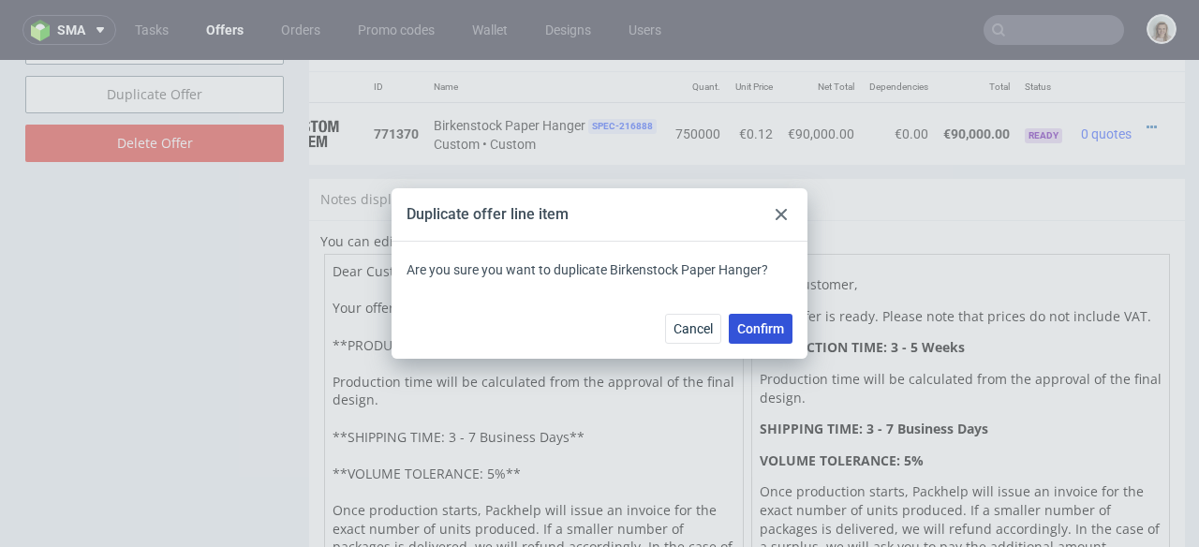
click at [750, 324] on span "Confirm" at bounding box center [760, 328] width 47 height 13
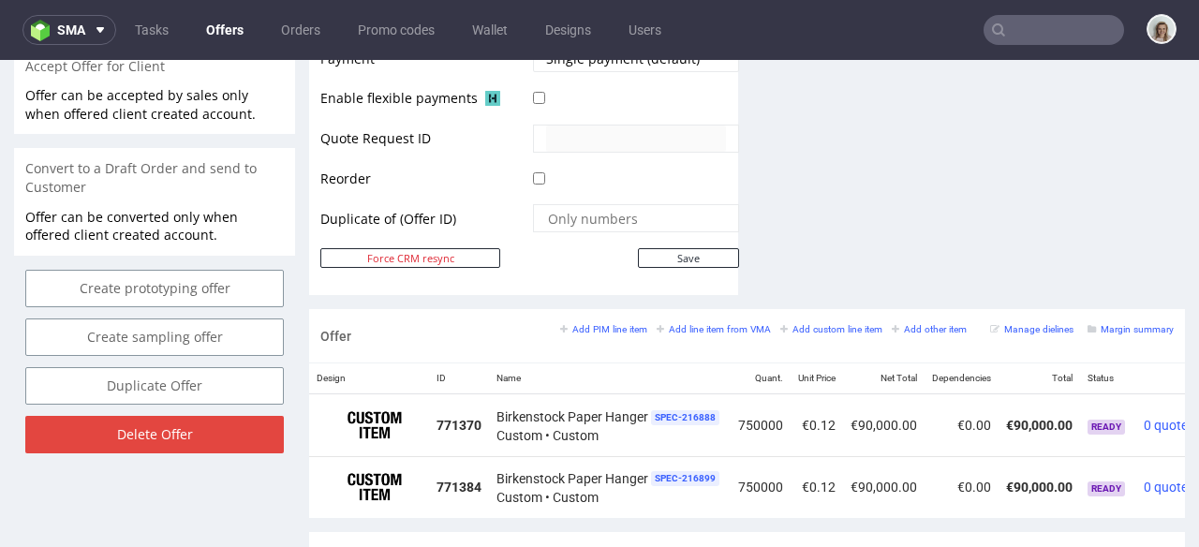
scroll to position [0, 90]
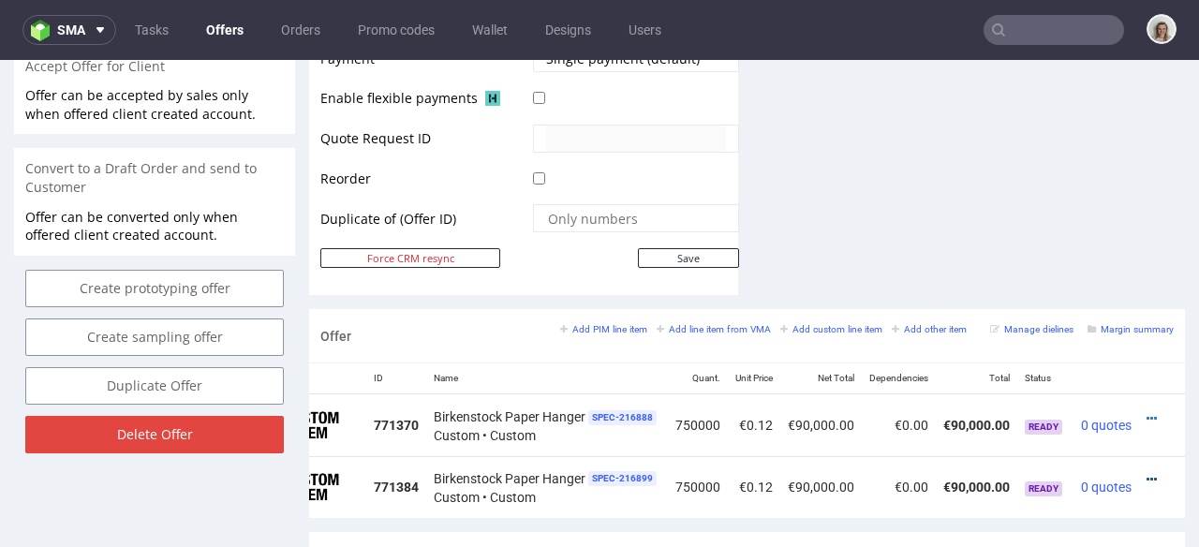
click at [1147, 473] on icon at bounding box center [1152, 479] width 10 height 13
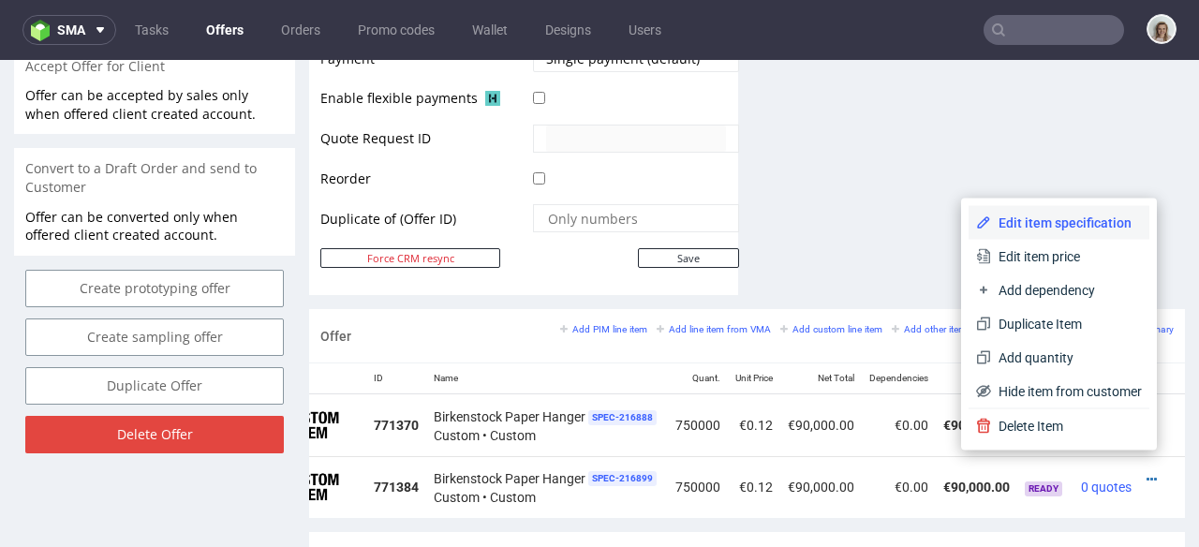
click at [1054, 223] on span "Edit item specification" at bounding box center [1066, 223] width 151 height 19
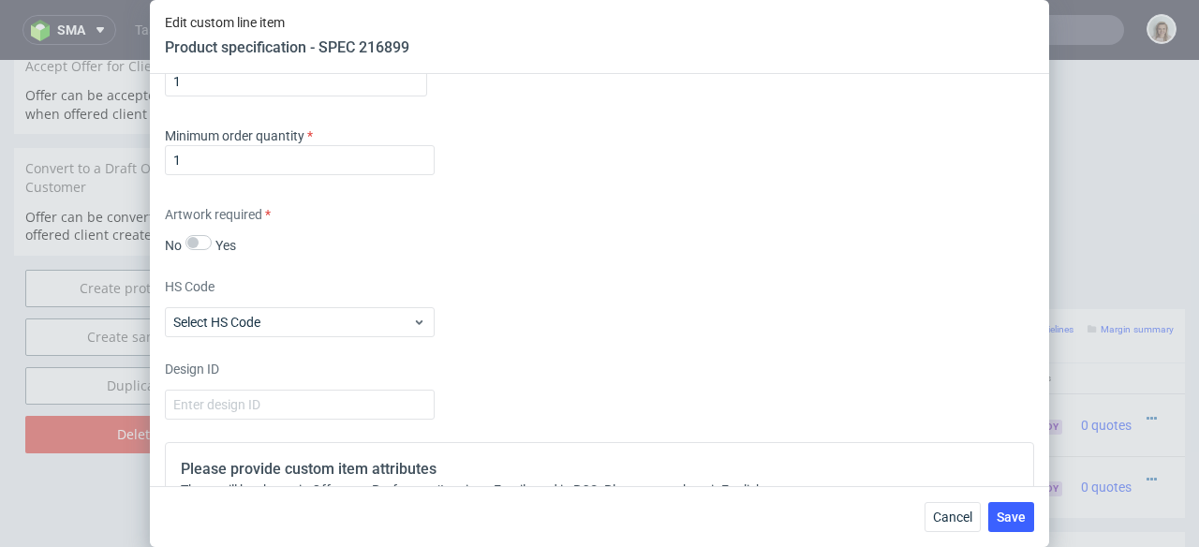
scroll to position [1652, 0]
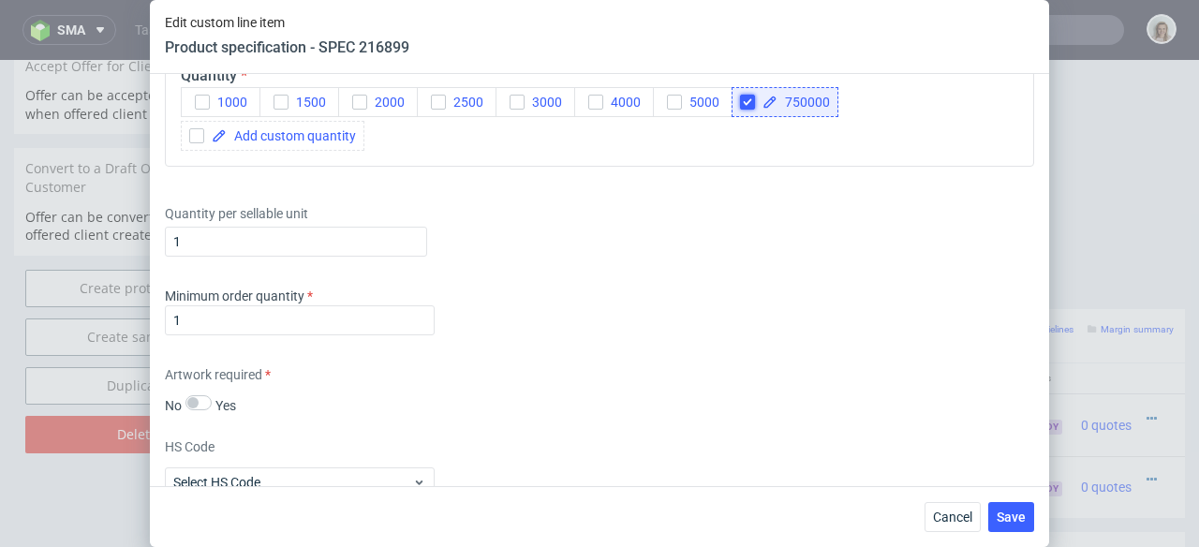
click at [746, 100] on input "checkbox" at bounding box center [747, 102] width 15 height 15
checkbox input "false"
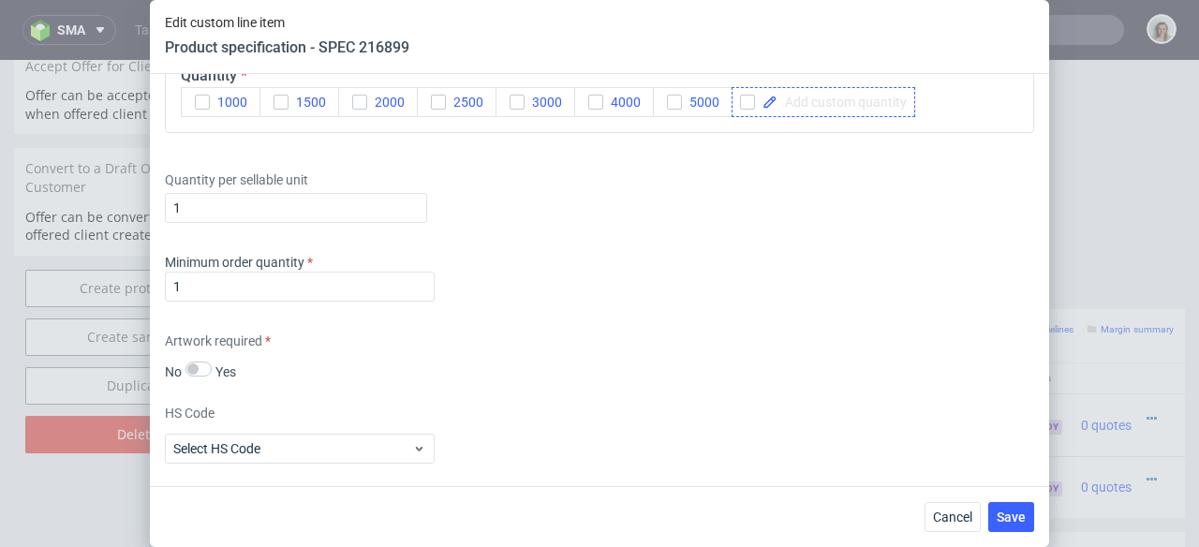
click at [792, 97] on span at bounding box center [842, 102] width 129 height 13
checkbox input "true"
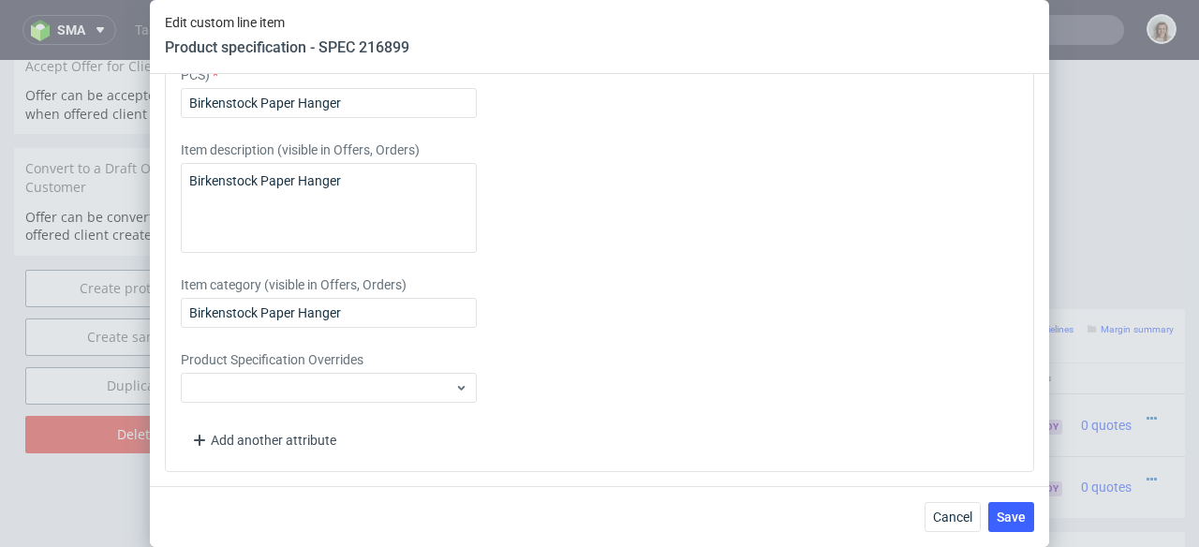
scroll to position [2289, 0]
click at [1009, 511] on span "Save" at bounding box center [1011, 517] width 29 height 13
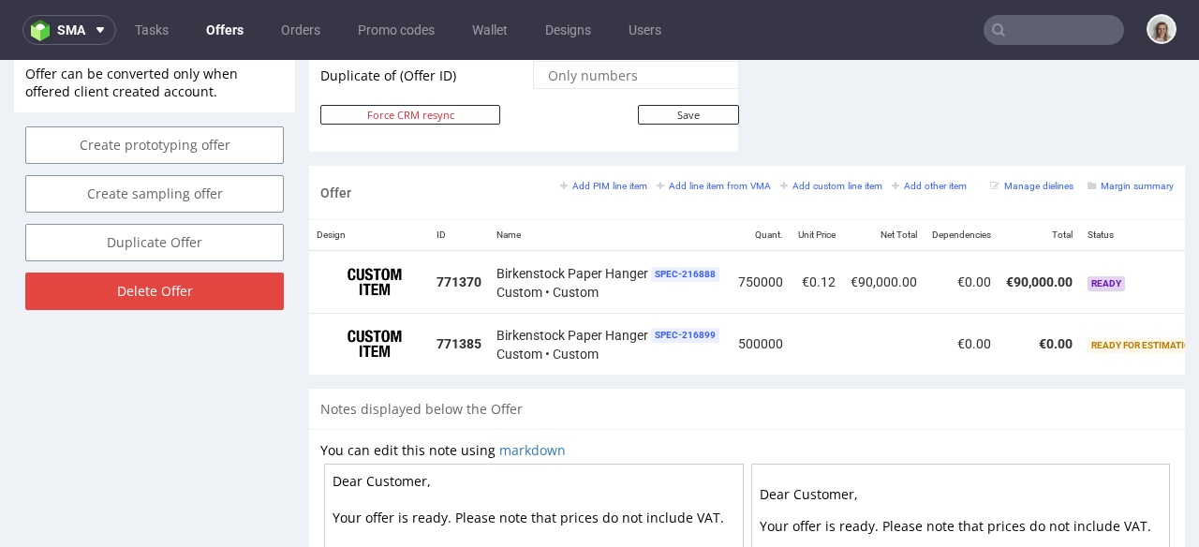
scroll to position [0, 168]
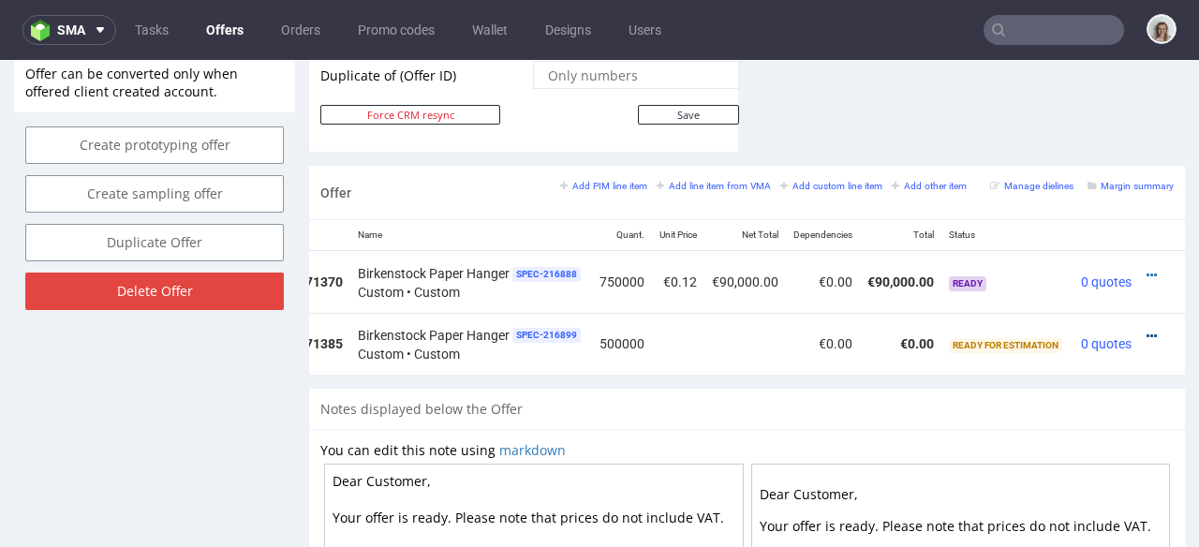
click at [1147, 330] on icon at bounding box center [1152, 336] width 10 height 13
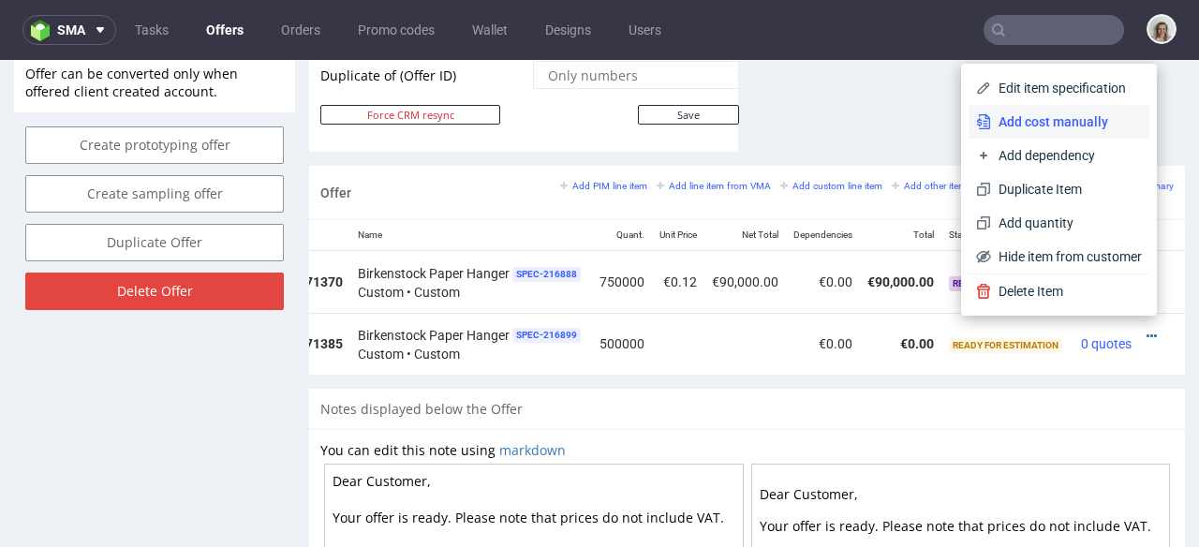
click at [1062, 120] on span "Add cost manually" at bounding box center [1066, 121] width 151 height 19
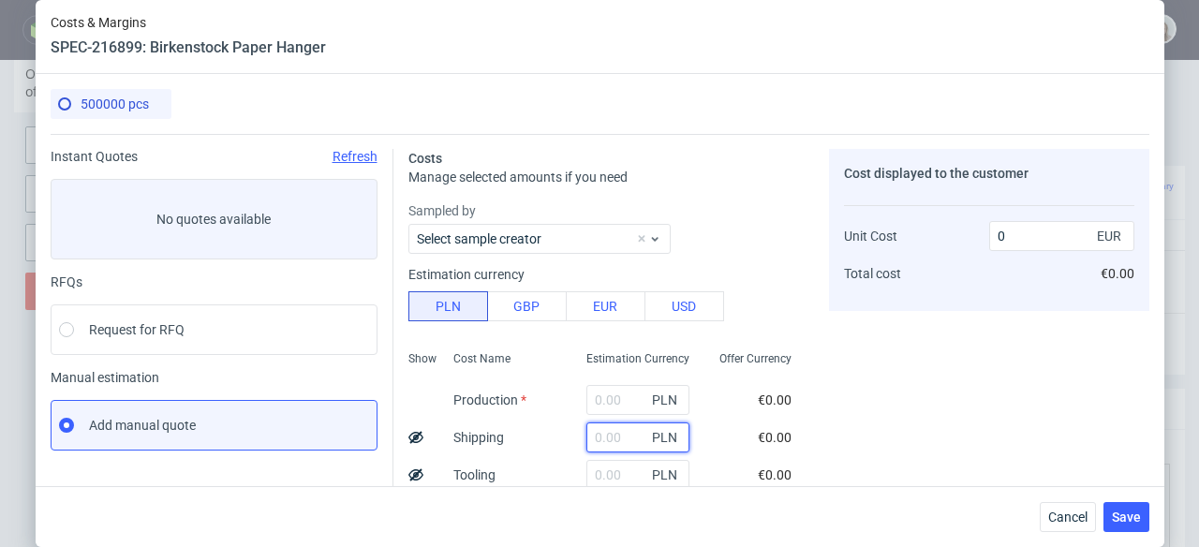
click at [587, 432] on input "text" at bounding box center [638, 438] width 103 height 30
paste input "8104,92"
type input "8104.92"
click at [409, 438] on icon at bounding box center [415, 437] width 15 height 15
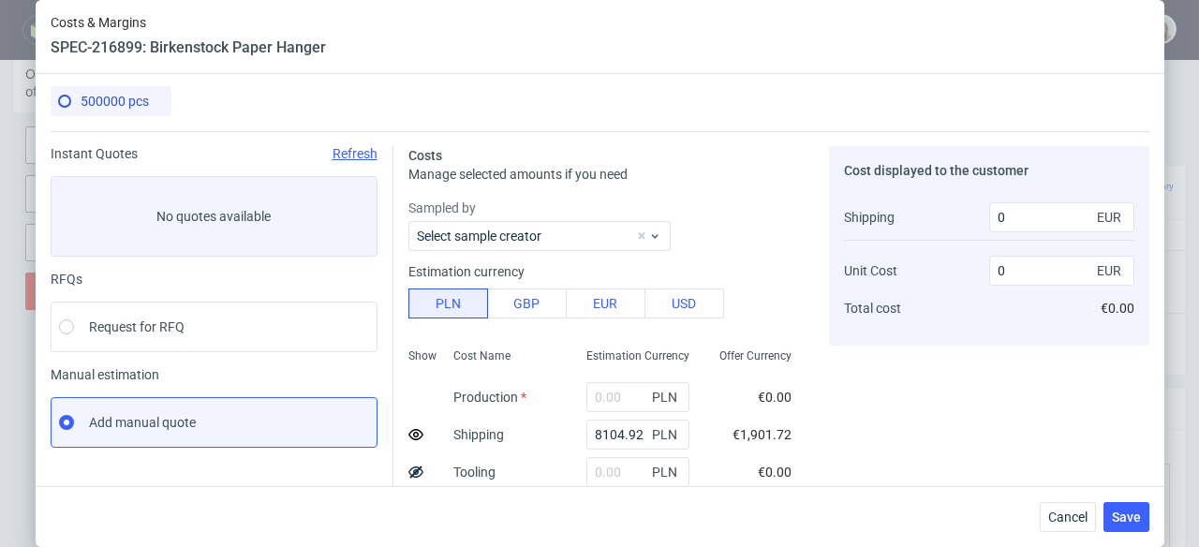
scroll to position [4, 0]
click at [602, 394] on input "text" at bounding box center [638, 396] width 103 height 30
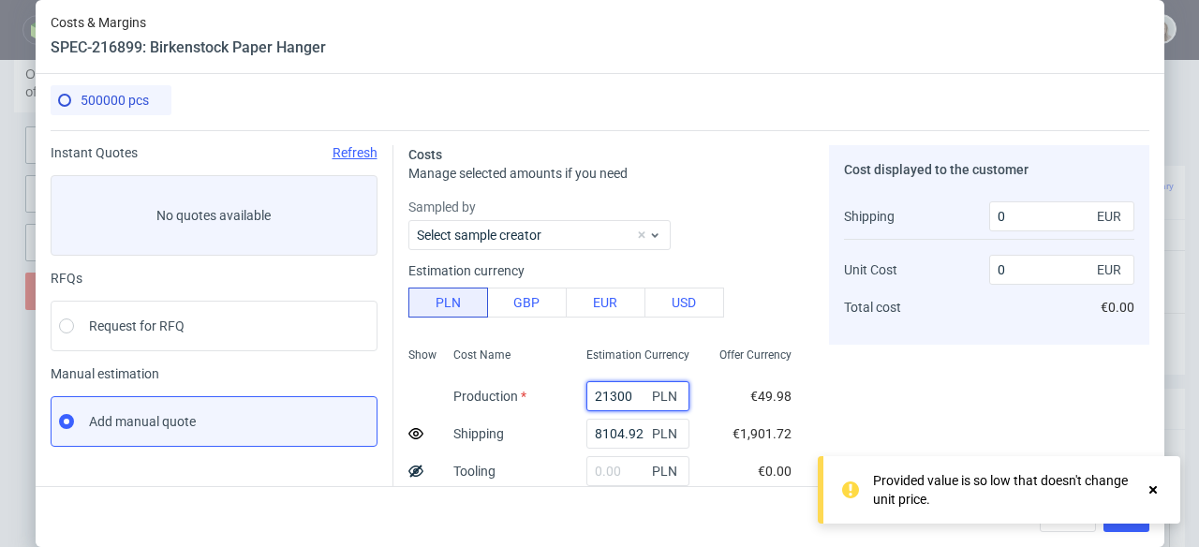
type input "213000"
type input "0.1"
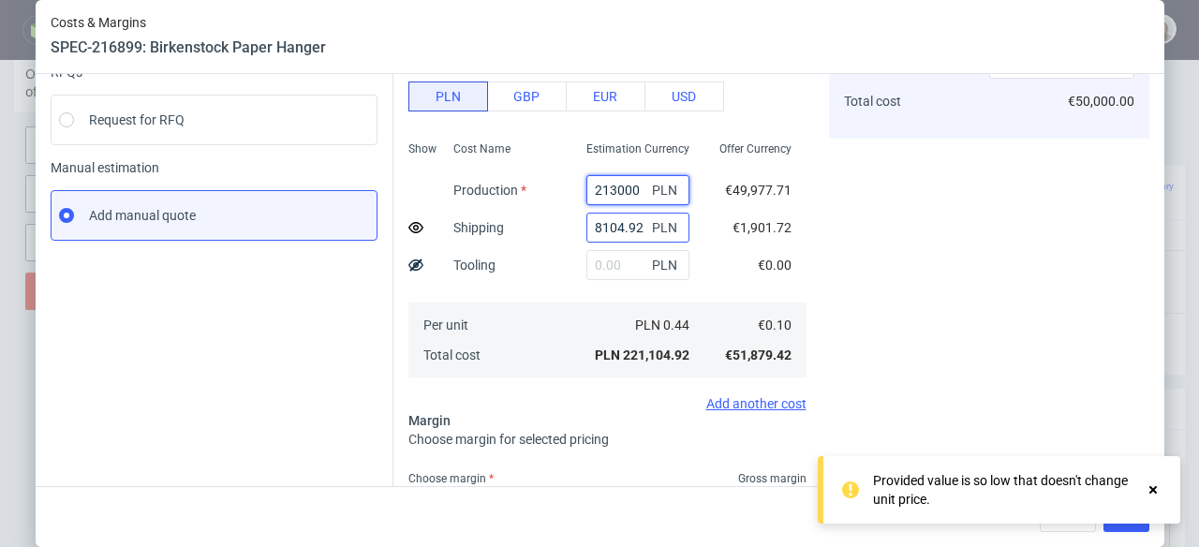
scroll to position [318, 0]
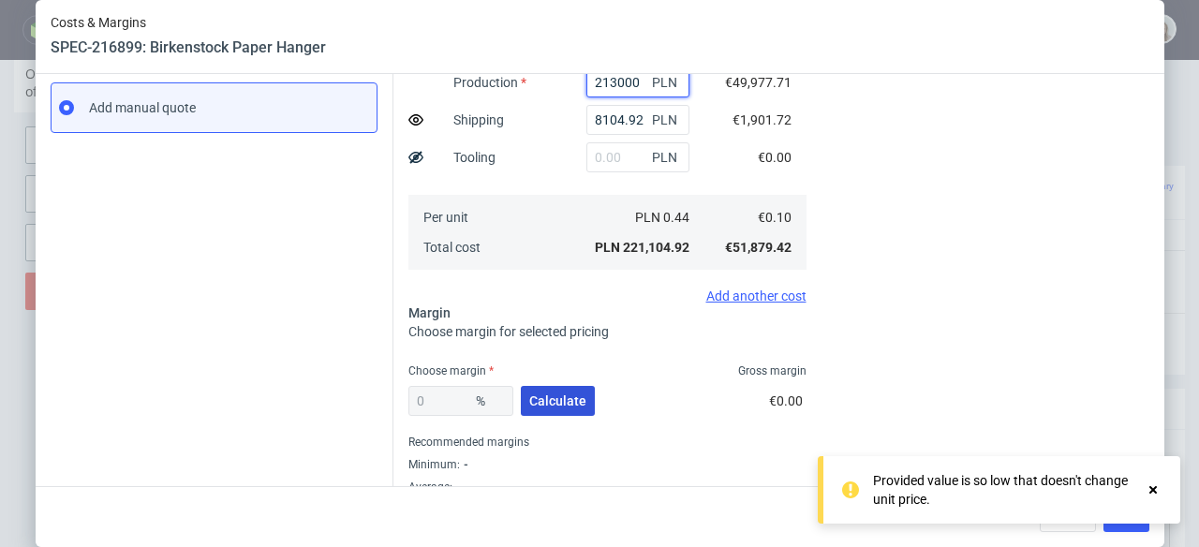
type input "213000"
click at [569, 410] on button "Calculate" at bounding box center [558, 401] width 74 height 30
type input "13.06"
type input "0.12"
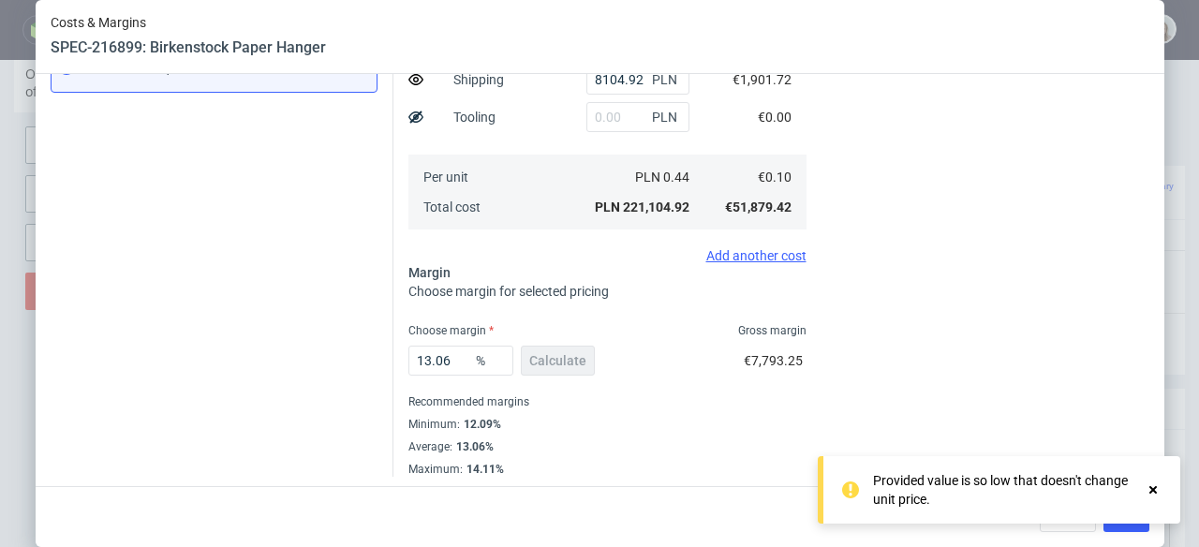
scroll to position [364, 0]
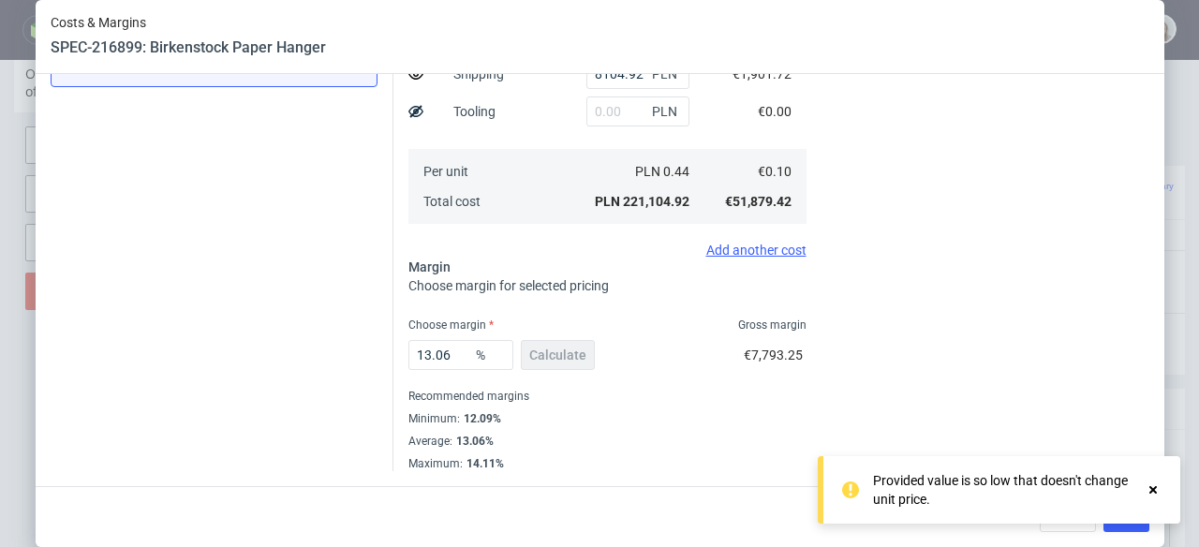
click at [1149, 486] on icon at bounding box center [1153, 490] width 17 height 15
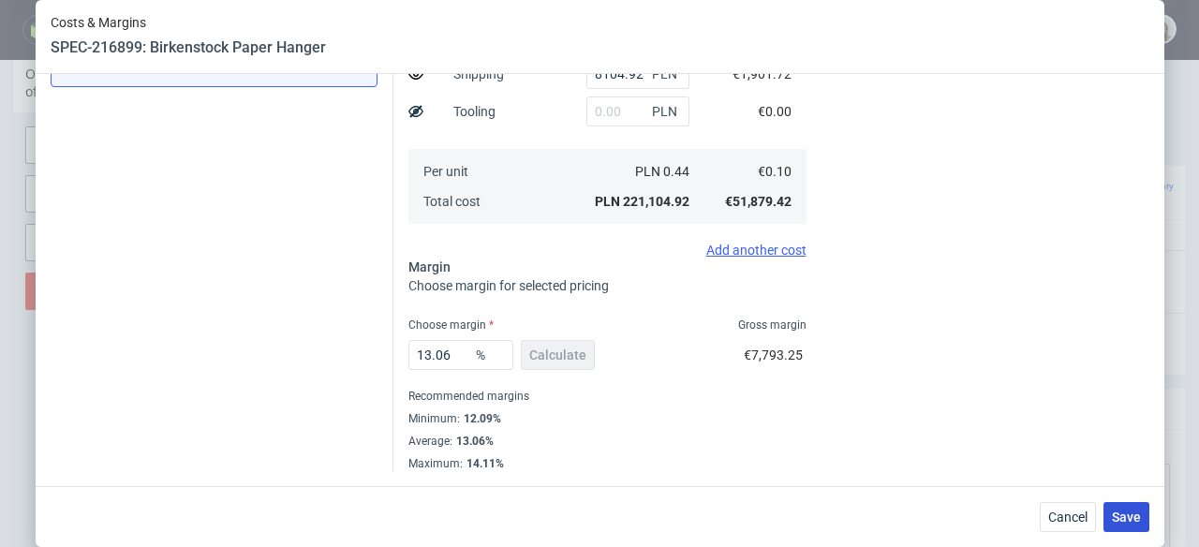
click at [1132, 515] on span "Save" at bounding box center [1126, 517] width 29 height 13
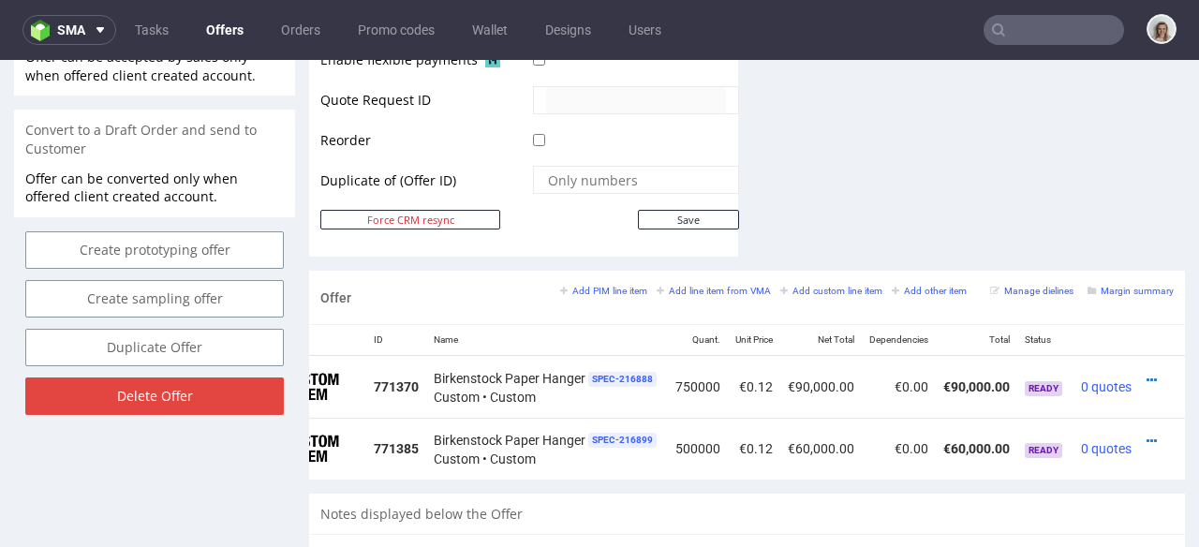
scroll to position [0, 90]
click at [1147, 374] on icon at bounding box center [1152, 380] width 10 height 13
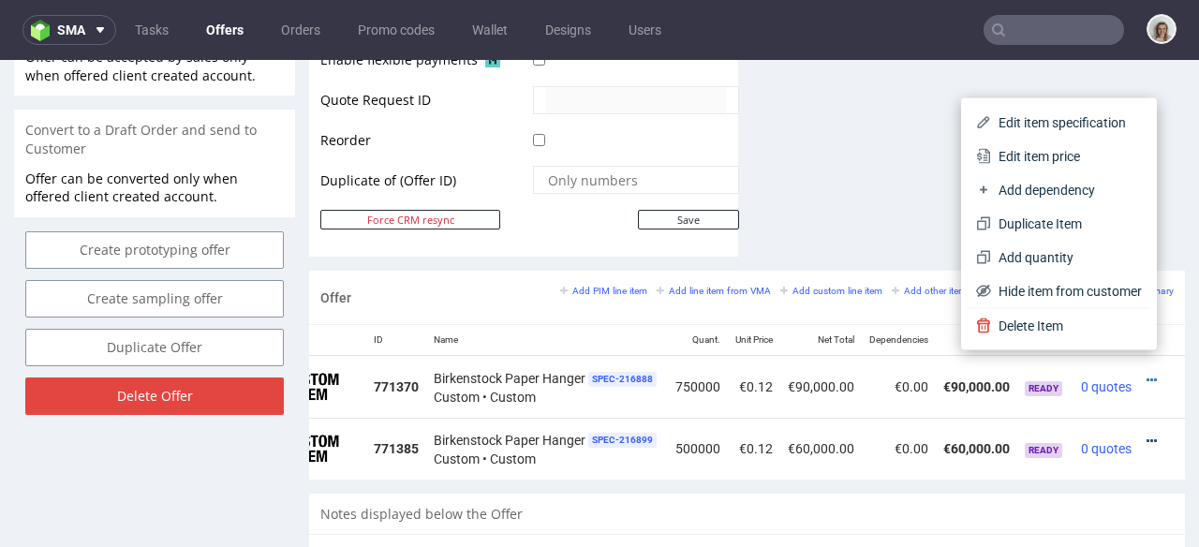
click at [1147, 435] on icon at bounding box center [1152, 441] width 10 height 13
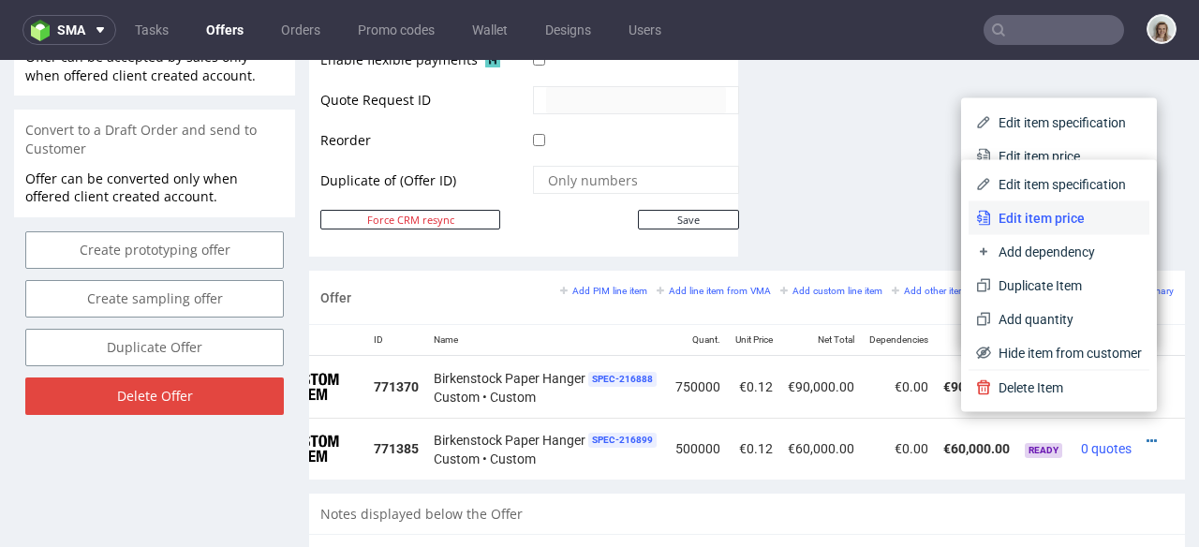
click at [1022, 212] on span "Edit item price" at bounding box center [1066, 218] width 151 height 19
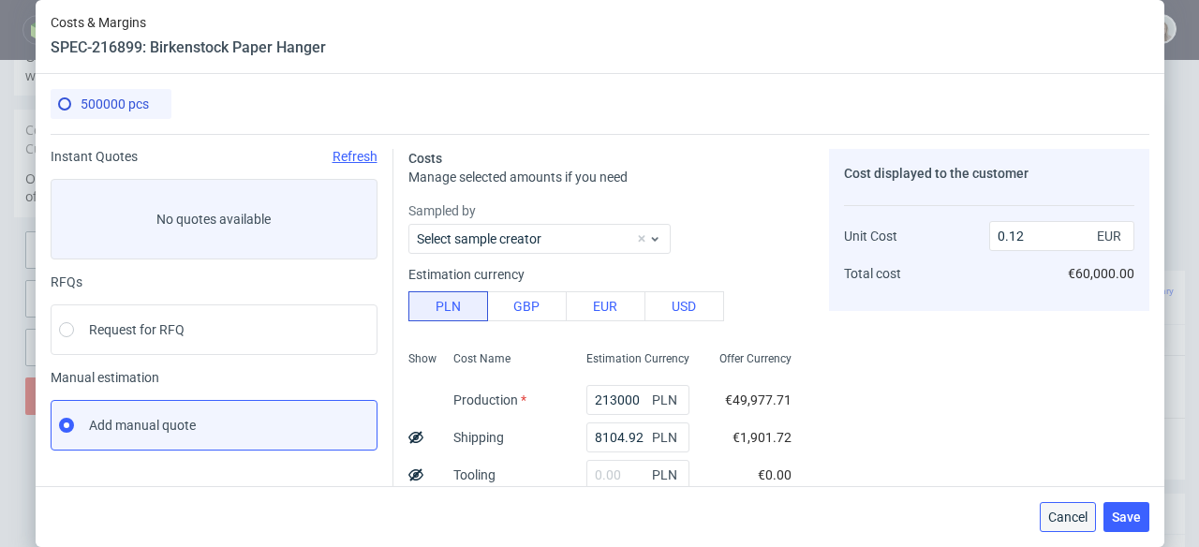
drag, startPoint x: 1090, startPoint y: 425, endPoint x: 1082, endPoint y: 506, distance: 80.9
click at [1082, 506] on button "Cancel" at bounding box center [1068, 517] width 56 height 30
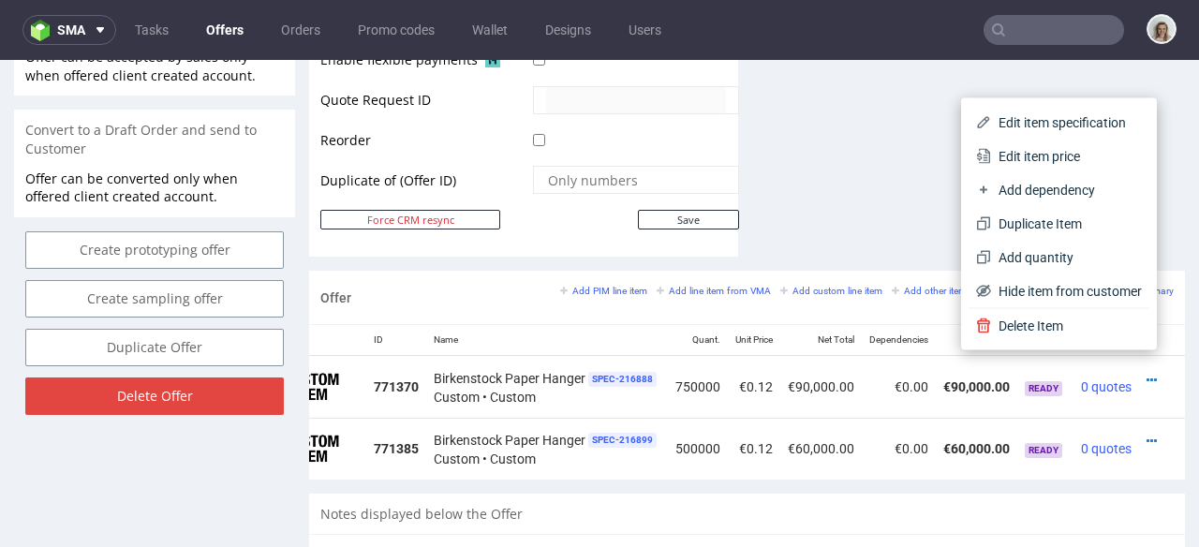
click at [1065, 127] on span "Edit item specification" at bounding box center [1066, 122] width 151 height 19
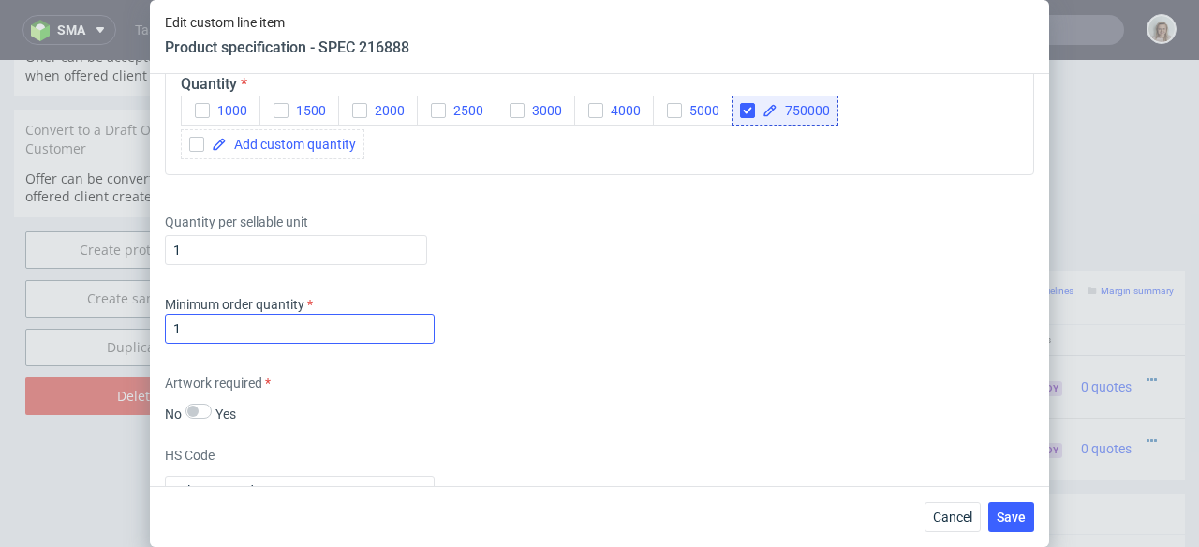
scroll to position [1325, 0]
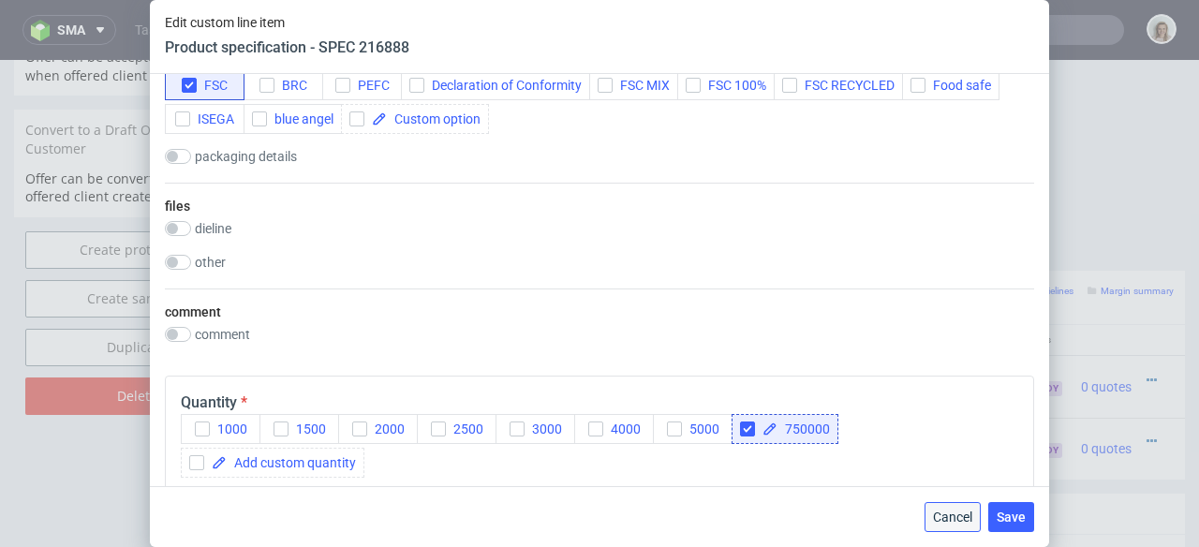
drag, startPoint x: 952, startPoint y: 520, endPoint x: 958, endPoint y: 449, distance: 71.4
click at [952, 520] on span "Cancel" at bounding box center [952, 517] width 39 height 13
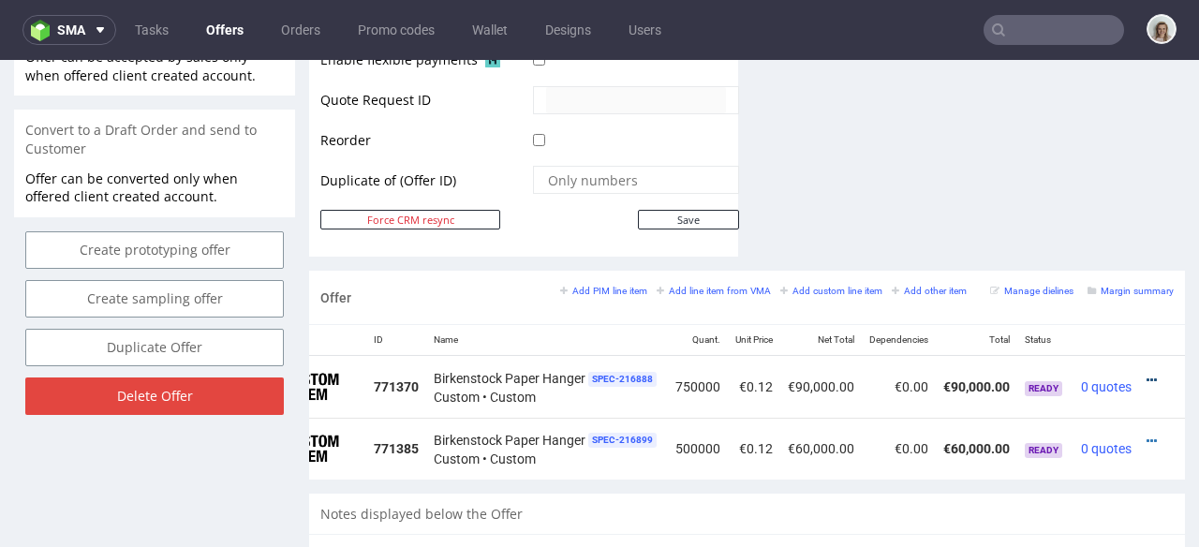
click at [1147, 374] on icon at bounding box center [1152, 380] width 10 height 13
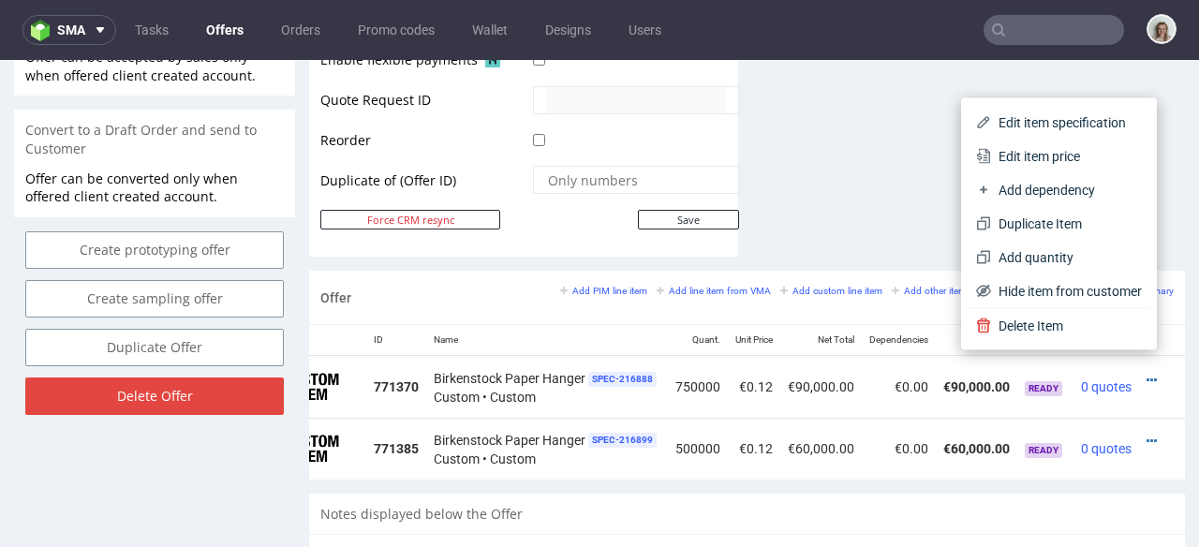
click at [996, 159] on span "Edit item price" at bounding box center [1066, 156] width 151 height 19
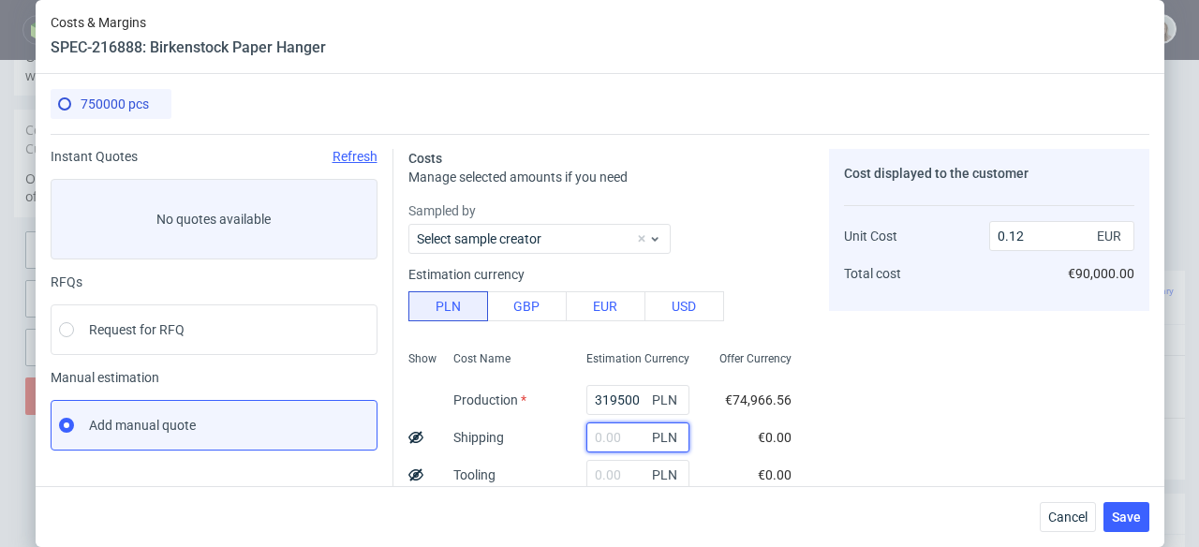
click at [596, 429] on input "text" at bounding box center [638, 438] width 103 height 30
paste input "12797,24"
type input "12797.24"
type input "0.13"
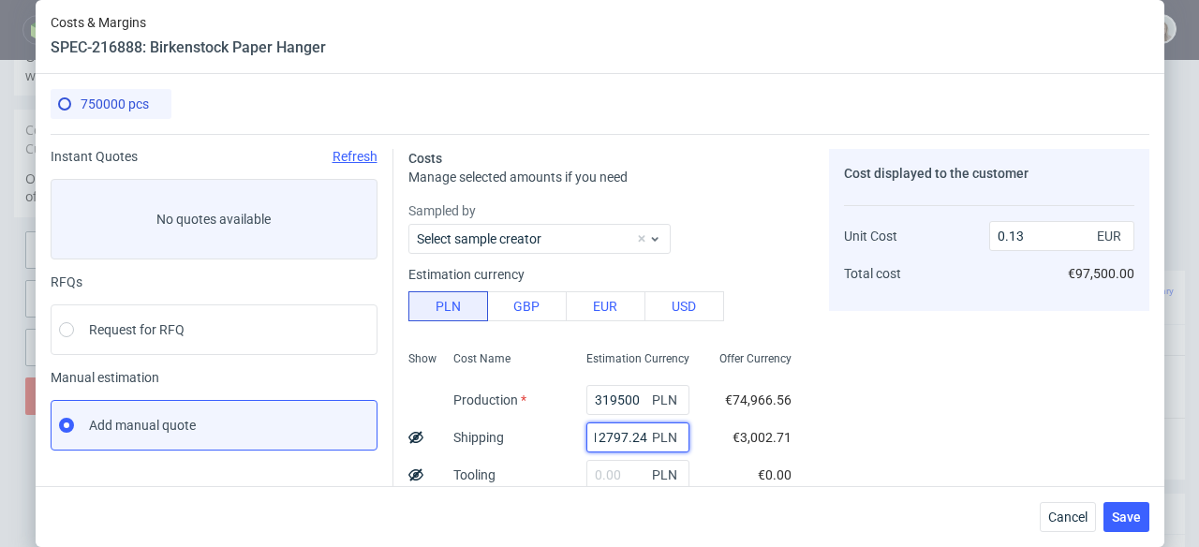
type input "12797.24"
click at [408, 438] on use at bounding box center [415, 437] width 15 height 12
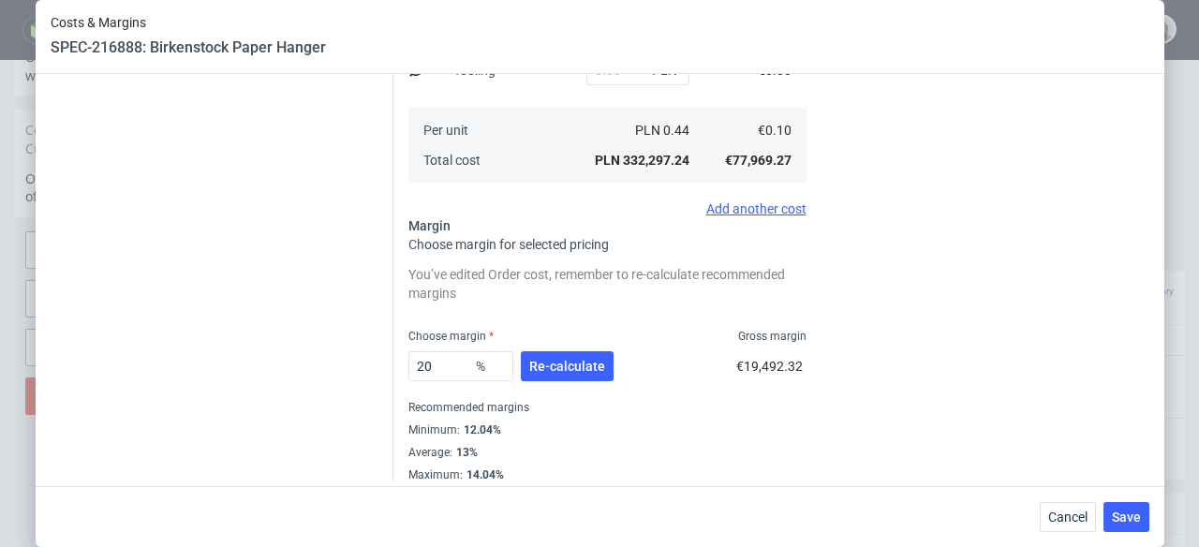
scroll to position [416, 0]
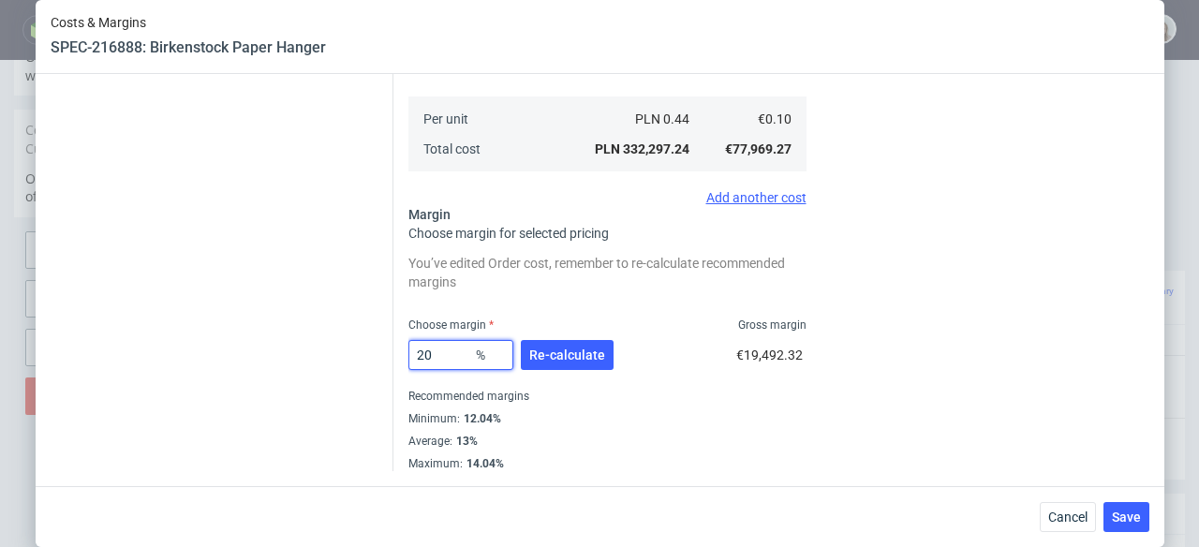
drag, startPoint x: 405, startPoint y: 357, endPoint x: 381, endPoint y: 357, distance: 23.4
click at [381, 357] on div "Instant Quotes Refresh No quotes available RFQs Request for RFQ Manual estimati…" at bounding box center [600, 94] width 1099 height 753
type input "13"
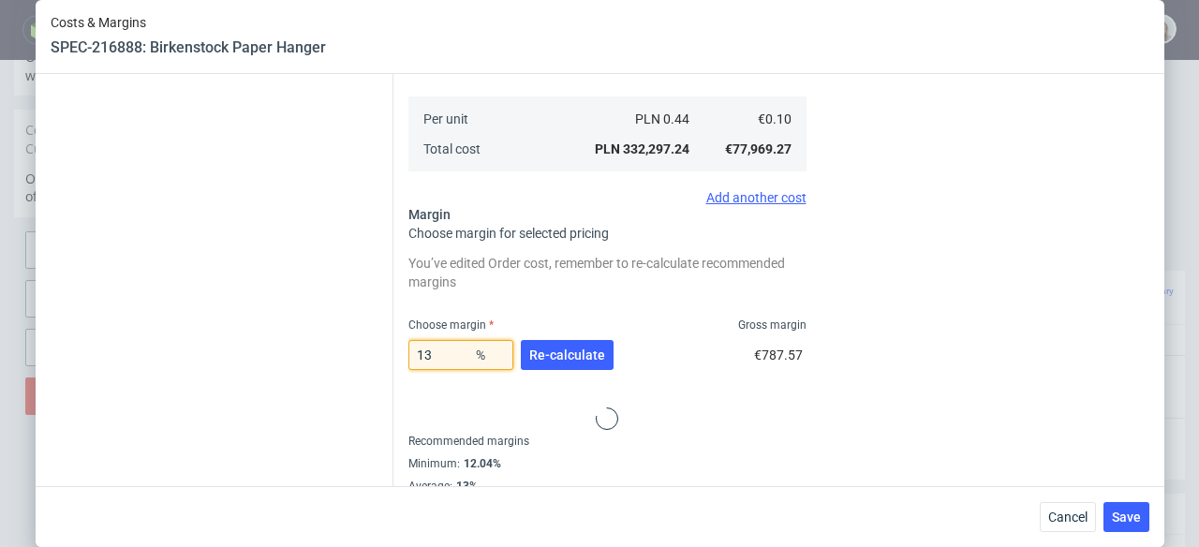
type input "0.12"
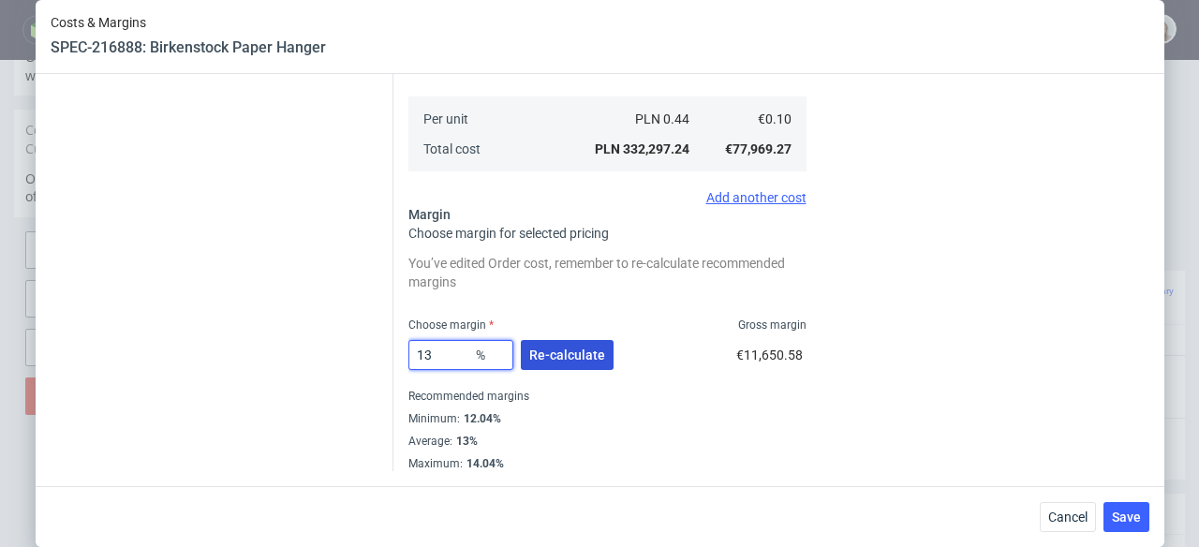
type input "13"
click at [574, 352] on span "Re-calculate" at bounding box center [567, 355] width 76 height 13
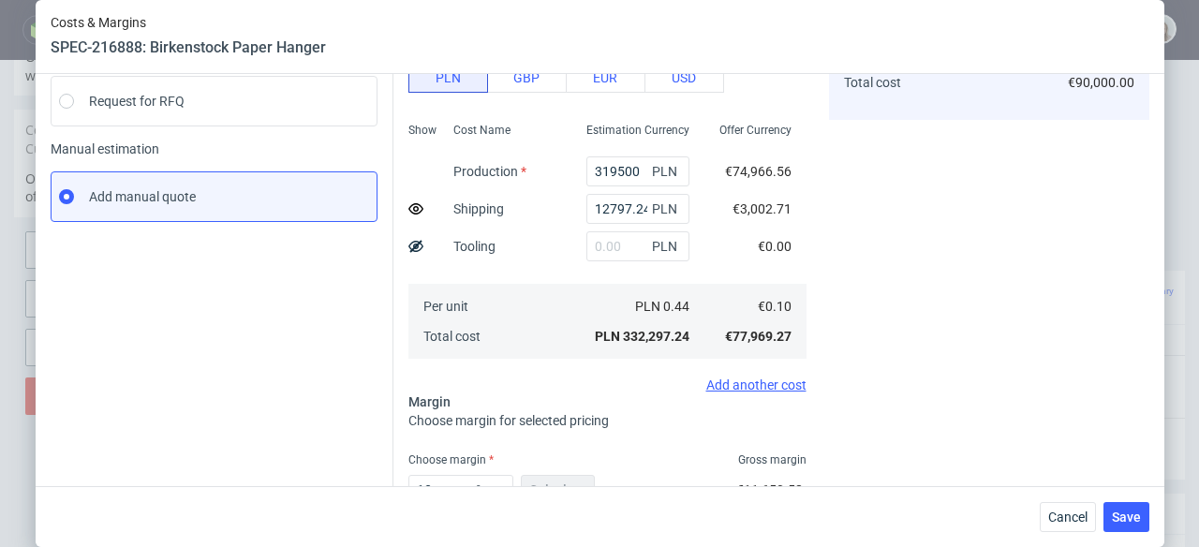
scroll to position [364, 0]
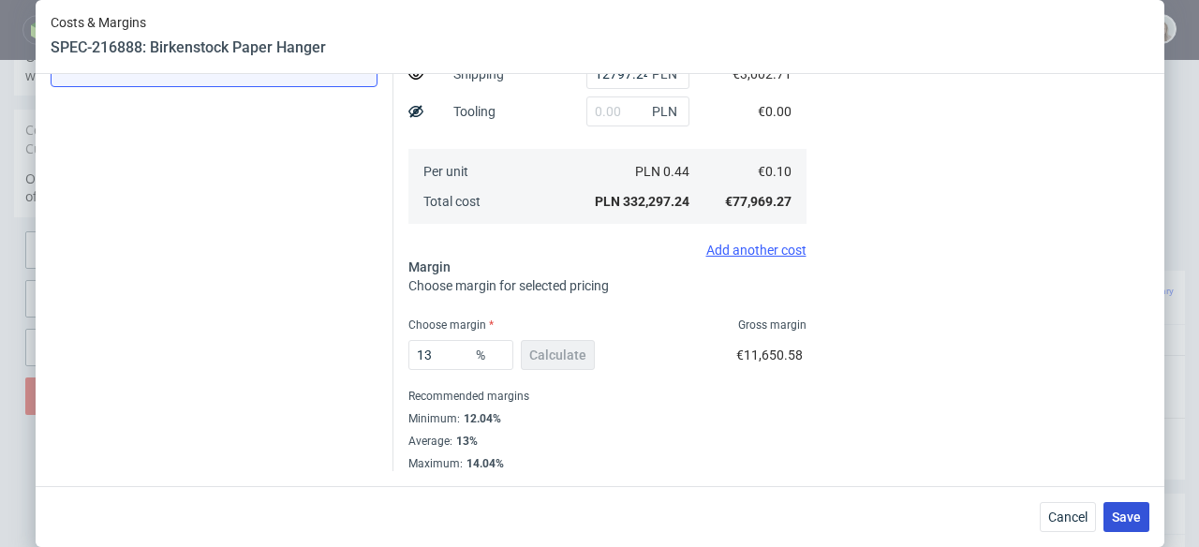
click at [1136, 522] on span "Save" at bounding box center [1126, 517] width 29 height 13
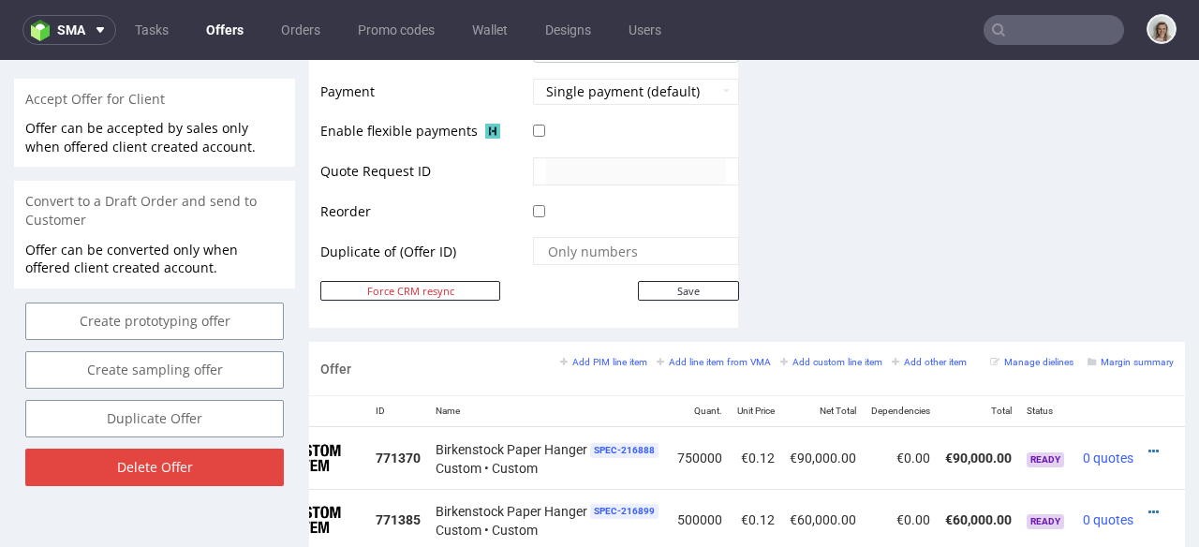
scroll to position [0, 90]
click at [1147, 445] on icon at bounding box center [1152, 451] width 10 height 13
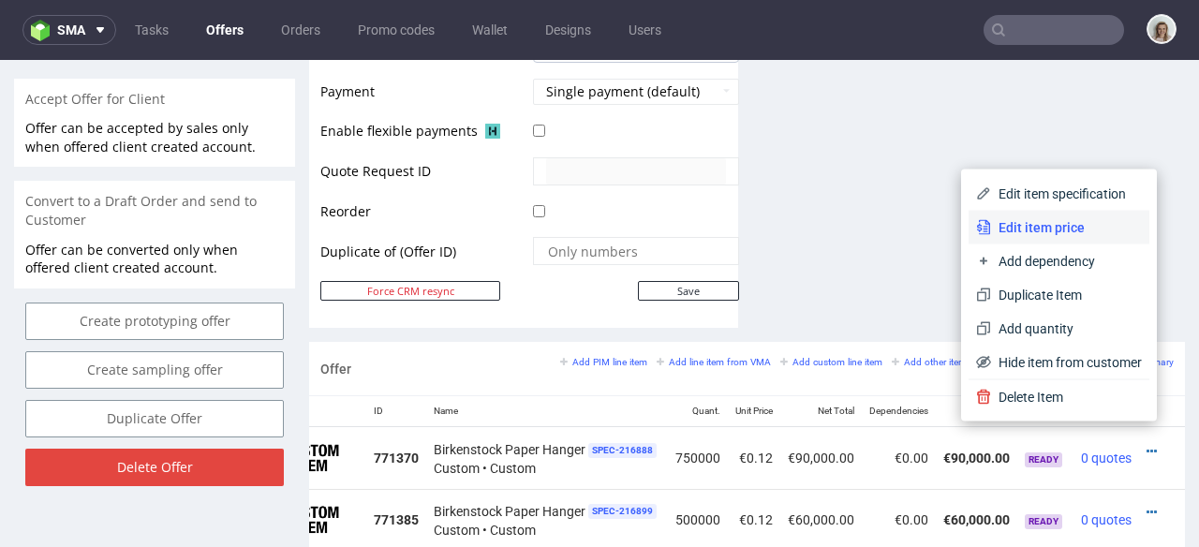
click at [1059, 230] on span "Edit item price" at bounding box center [1066, 227] width 151 height 19
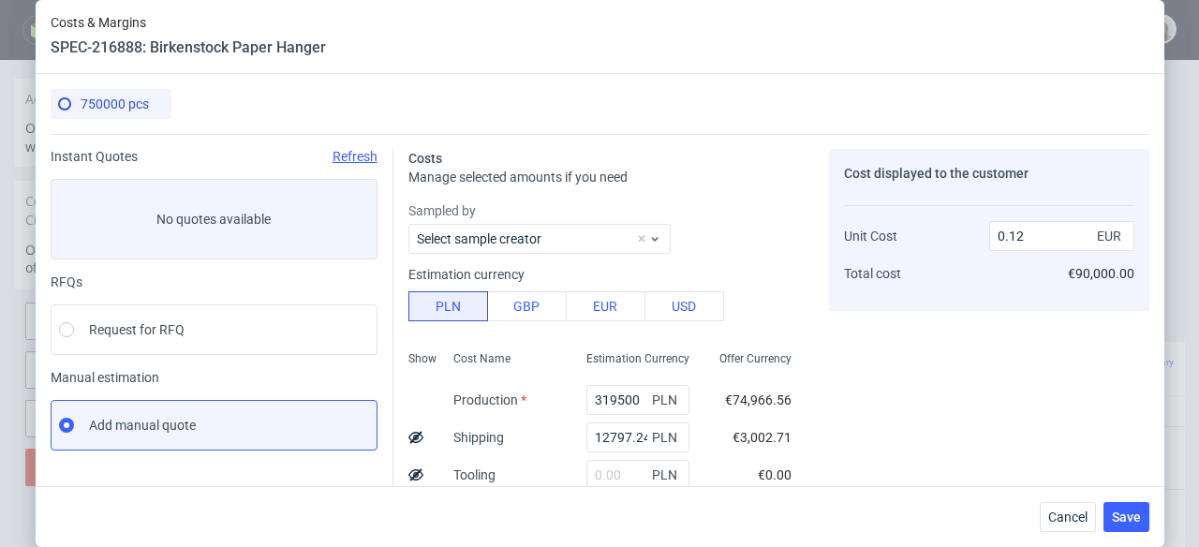
click at [410, 436] on use at bounding box center [415, 437] width 15 height 12
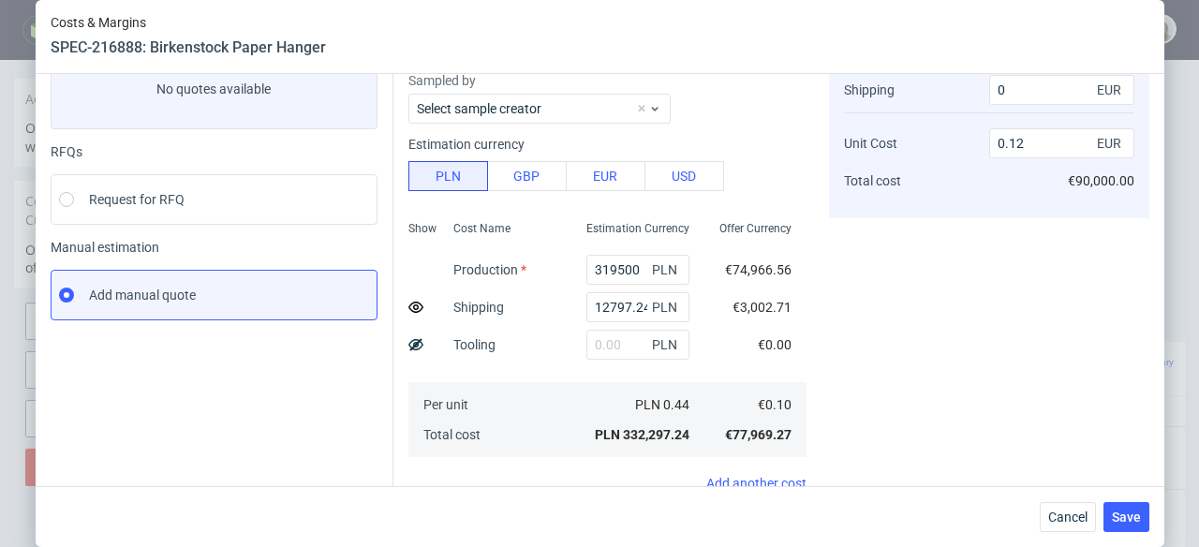
scroll to position [130, 0]
click at [1126, 513] on span "Save" at bounding box center [1126, 517] width 29 height 13
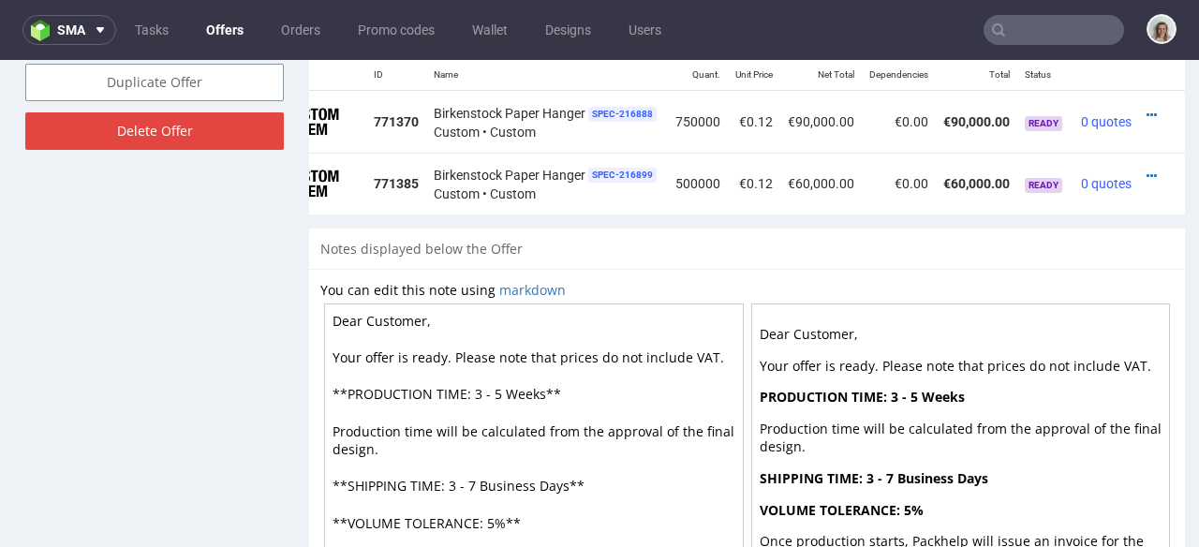
scroll to position [1095, 0]
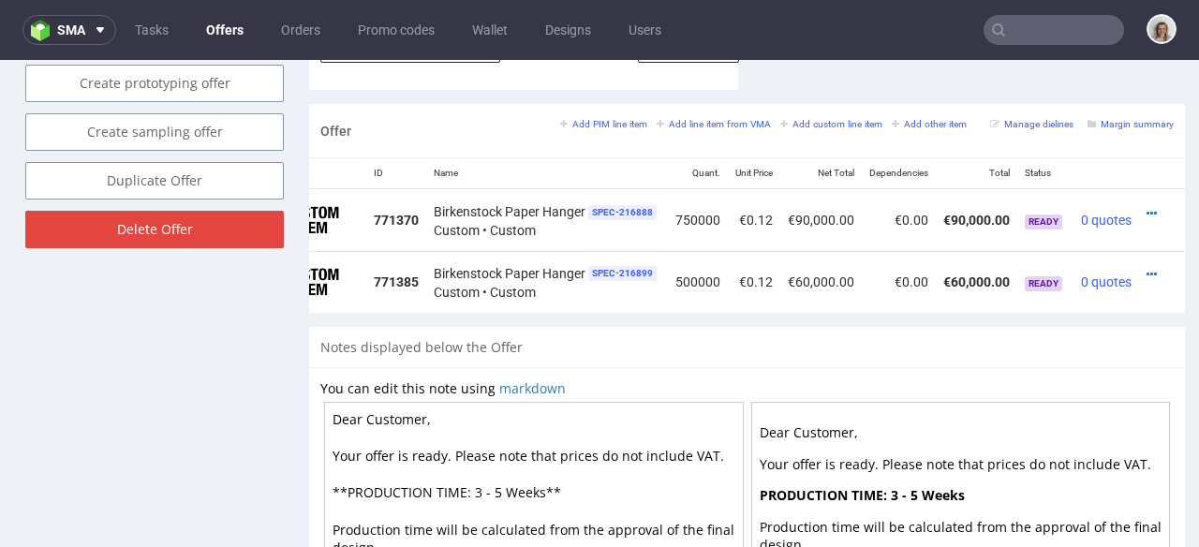
click at [1139, 192] on td at bounding box center [1162, 220] width 46 height 62
click at [1147, 207] on icon at bounding box center [1152, 213] width 10 height 13
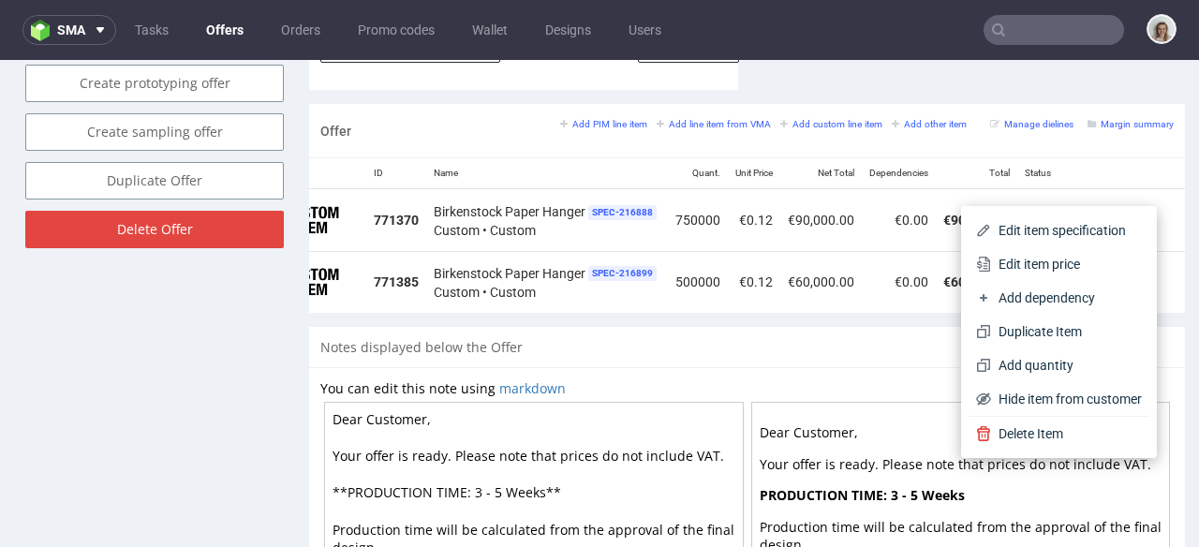
click at [1038, 270] on span "Edit item price" at bounding box center [1066, 264] width 151 height 19
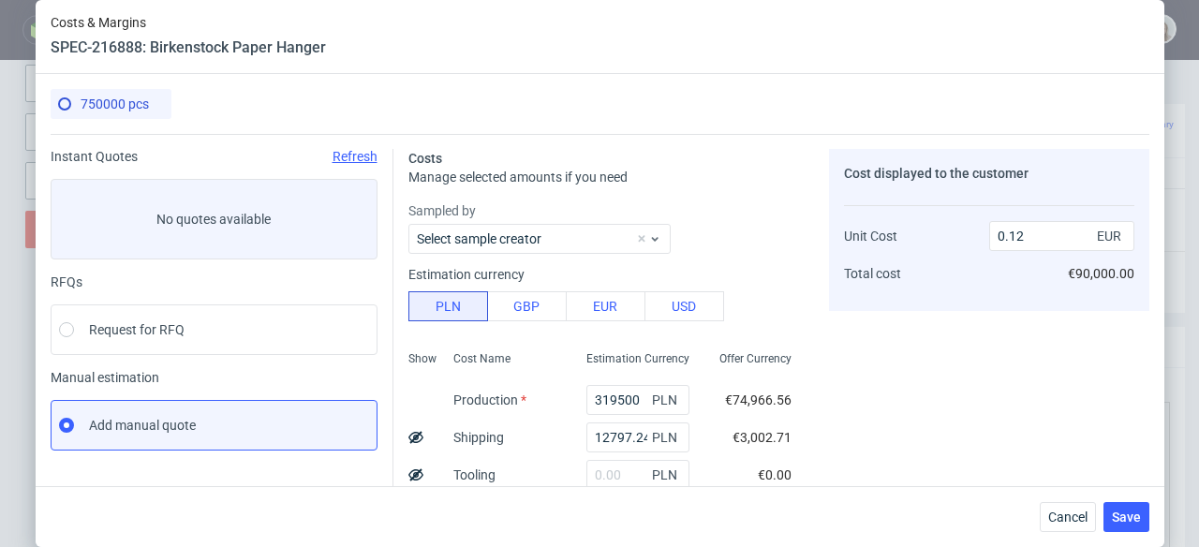
click at [408, 436] on icon at bounding box center [415, 437] width 15 height 15
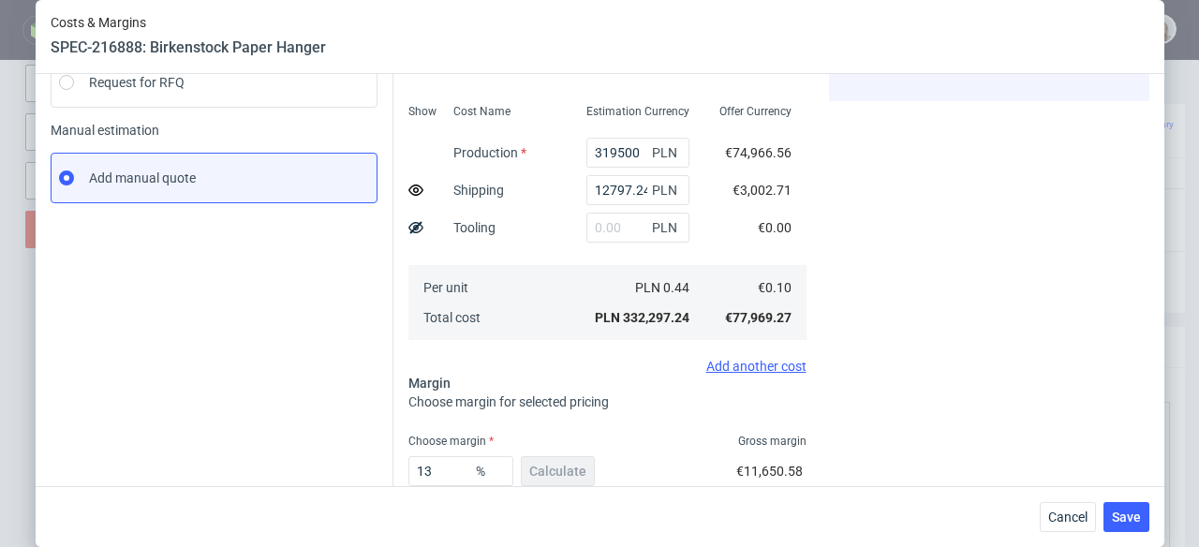
scroll to position [364, 0]
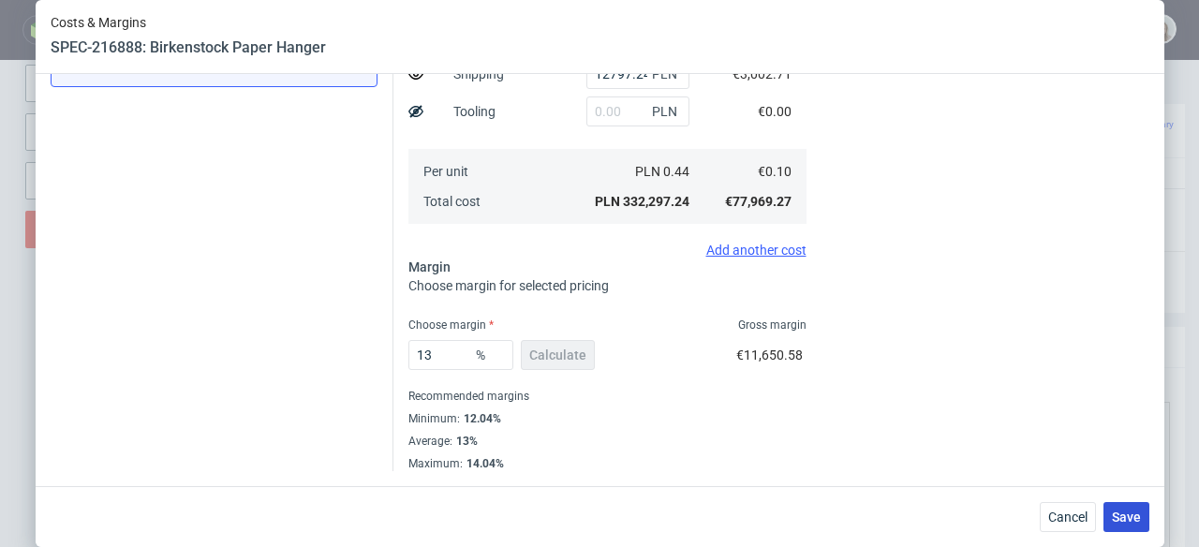
click at [1140, 523] on span "Save" at bounding box center [1126, 517] width 29 height 13
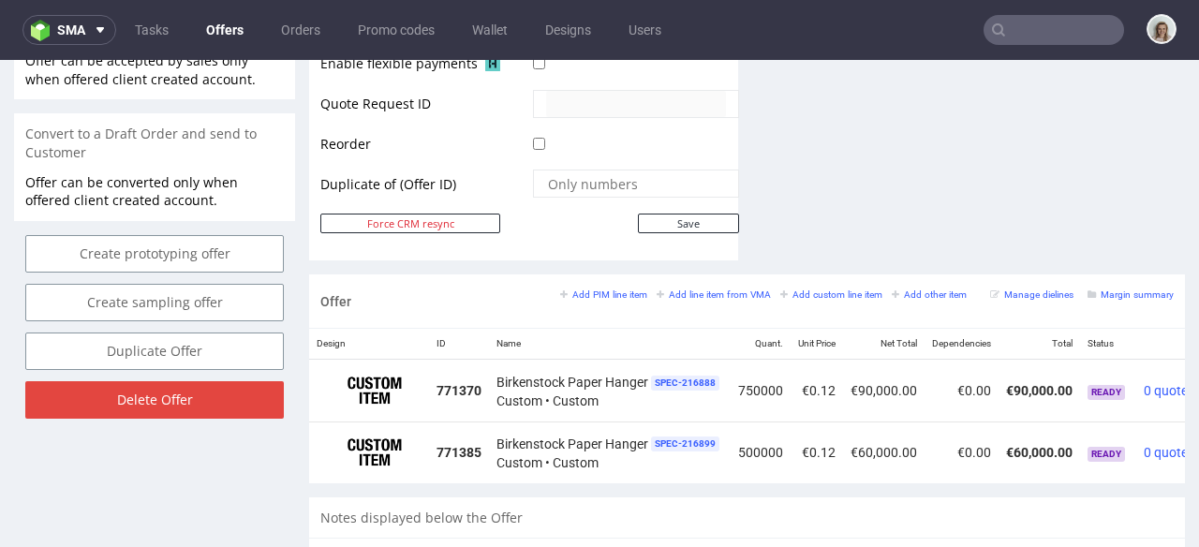
scroll to position [0, 90]
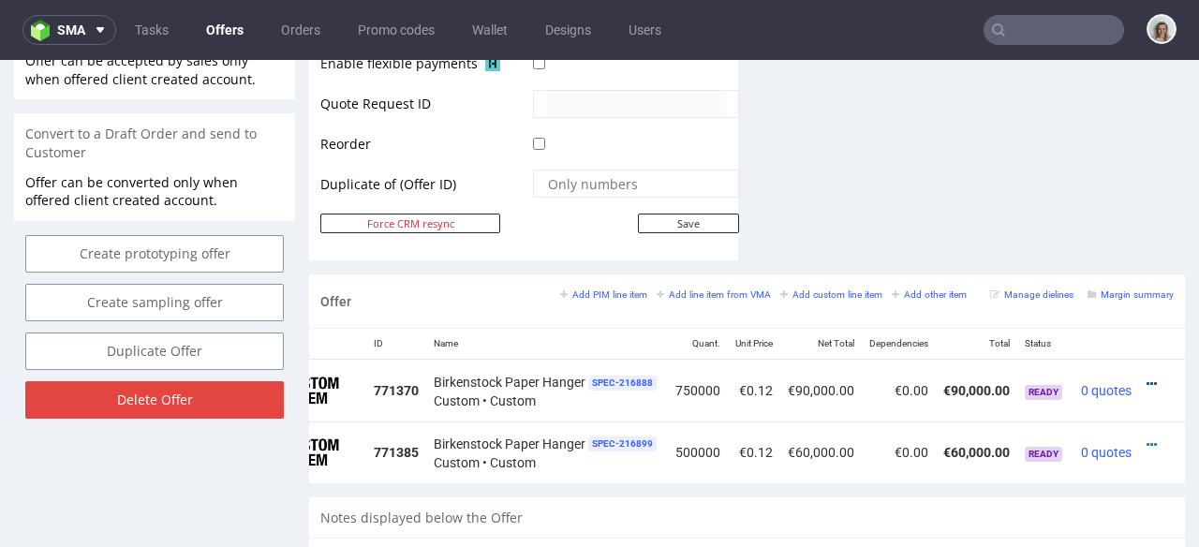
click at [1147, 378] on icon at bounding box center [1152, 384] width 10 height 13
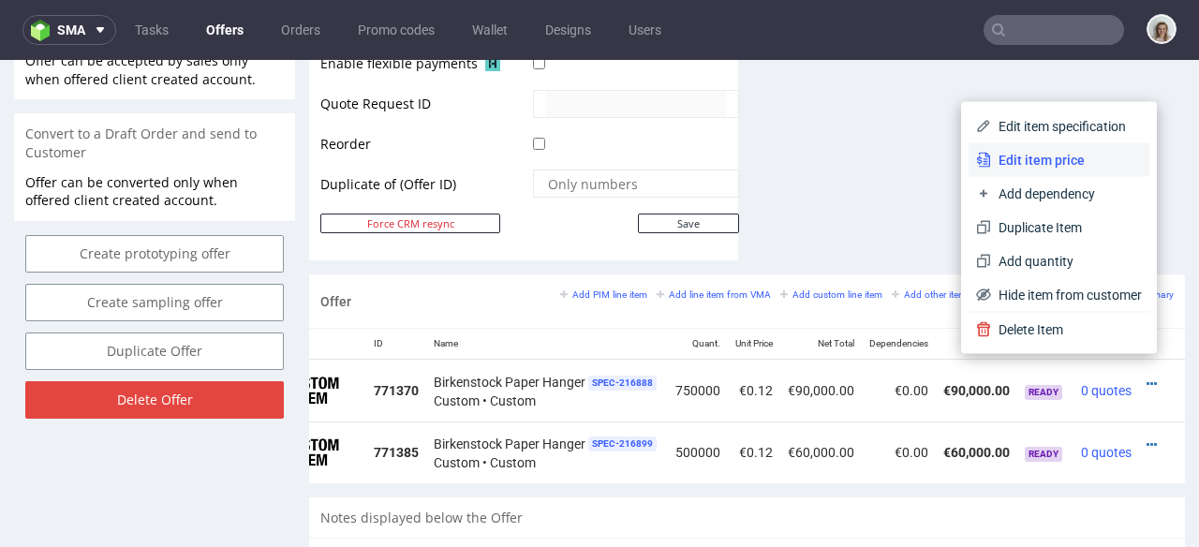
click at [1027, 161] on span "Edit item price" at bounding box center [1066, 160] width 151 height 19
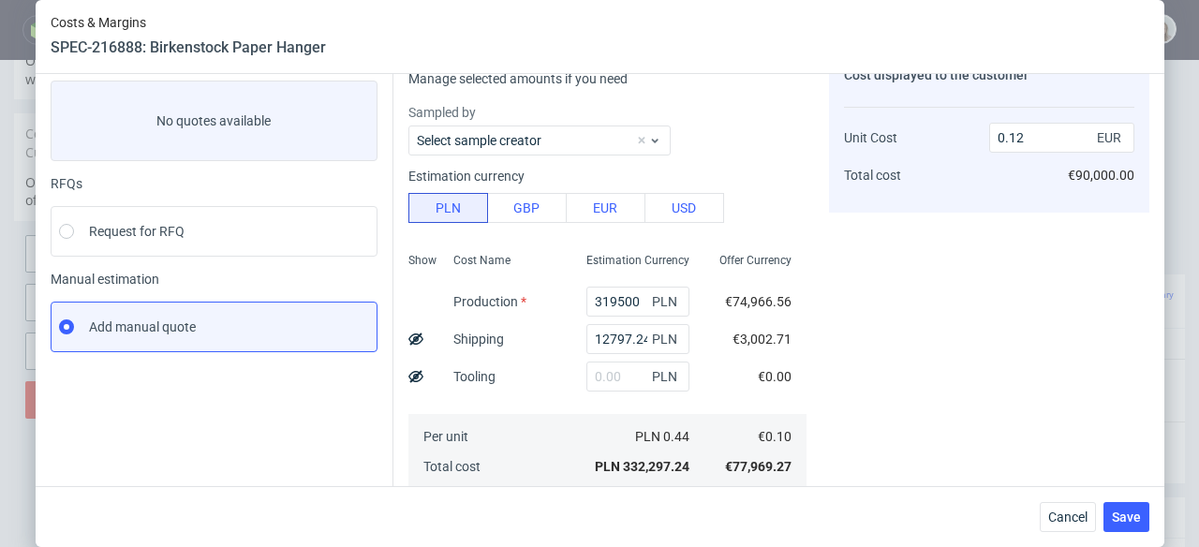
scroll to position [105, 0]
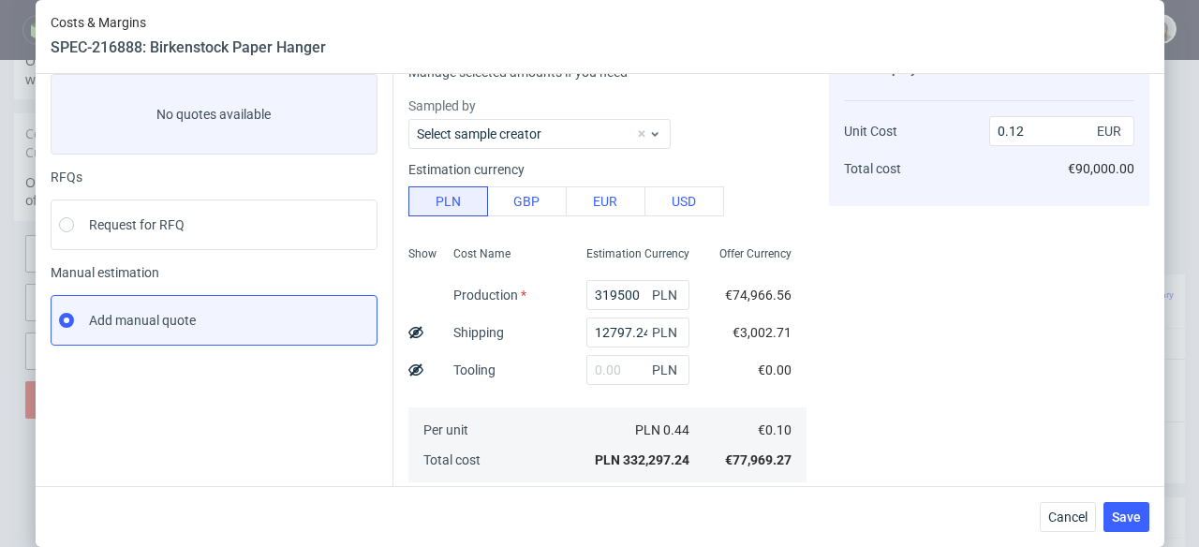
click at [409, 328] on icon at bounding box center [415, 332] width 15 height 15
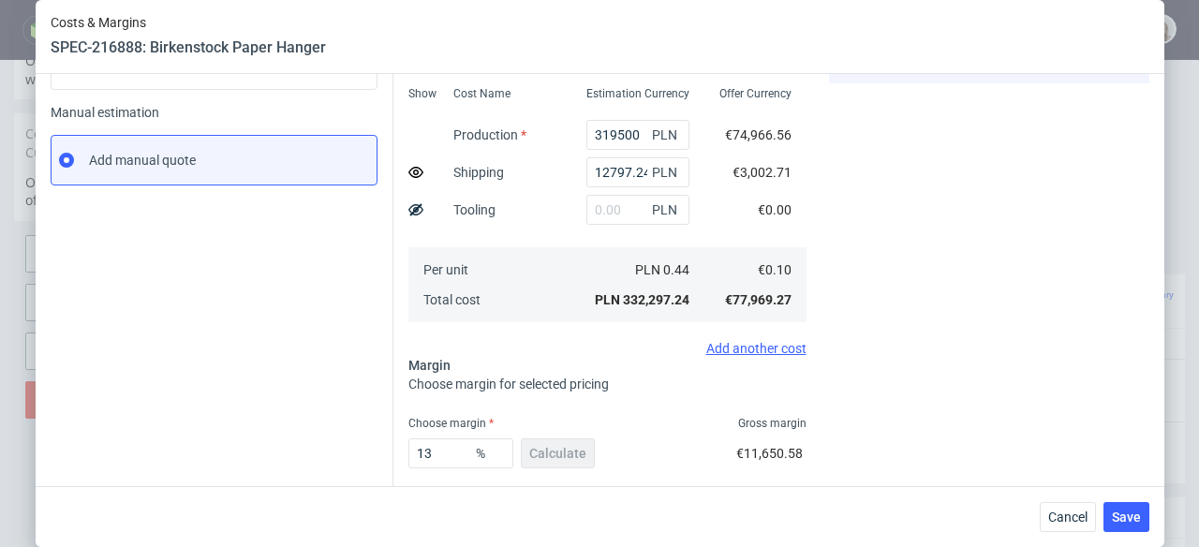
scroll to position [31, 0]
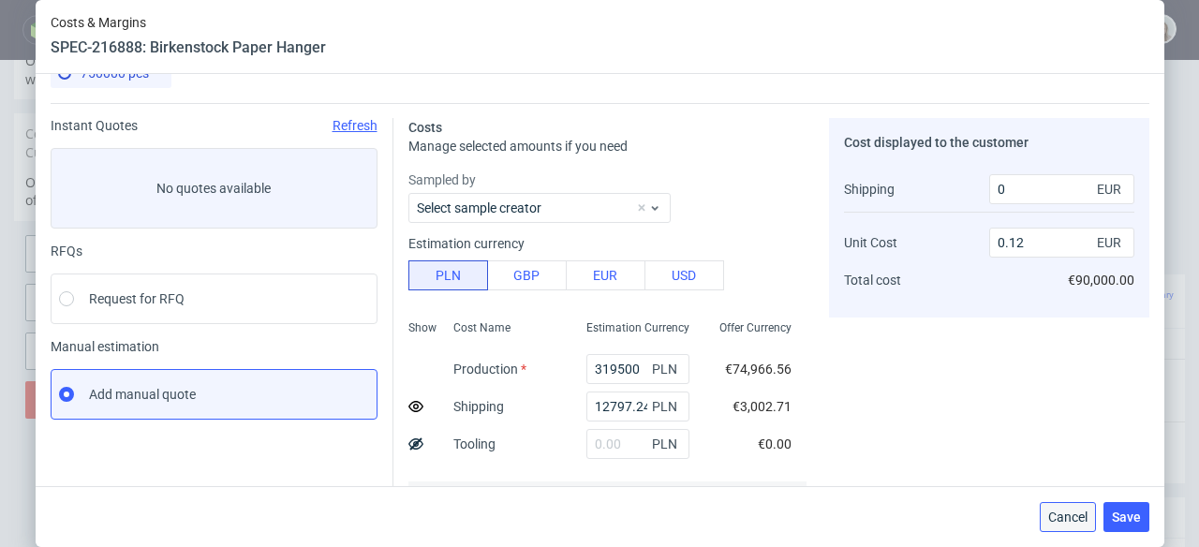
click at [1079, 504] on button "Cancel" at bounding box center [1068, 517] width 56 height 30
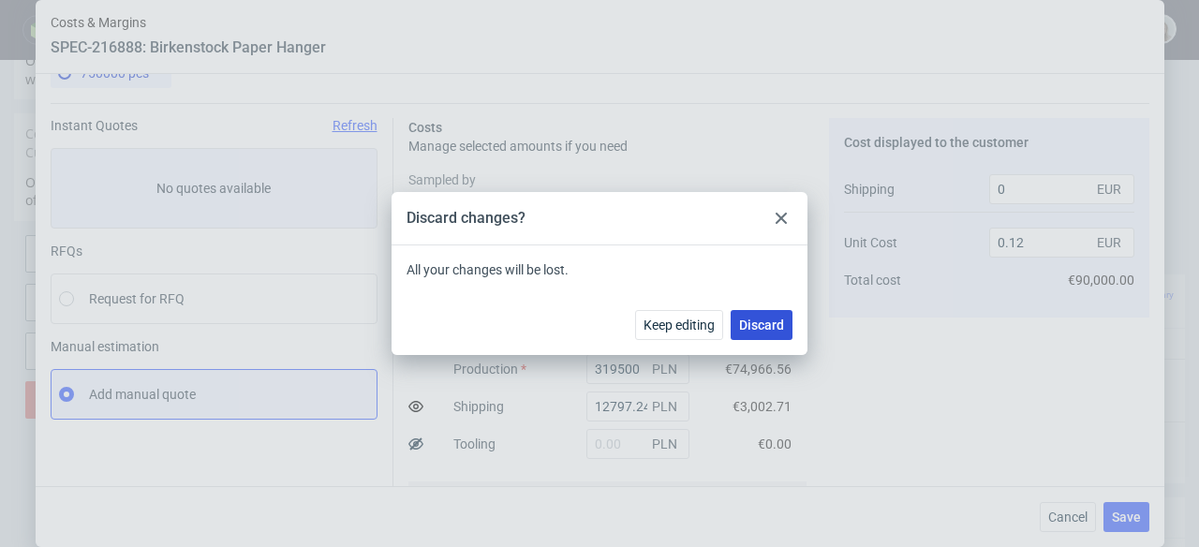
click at [771, 313] on button "Discard" at bounding box center [762, 325] width 62 height 30
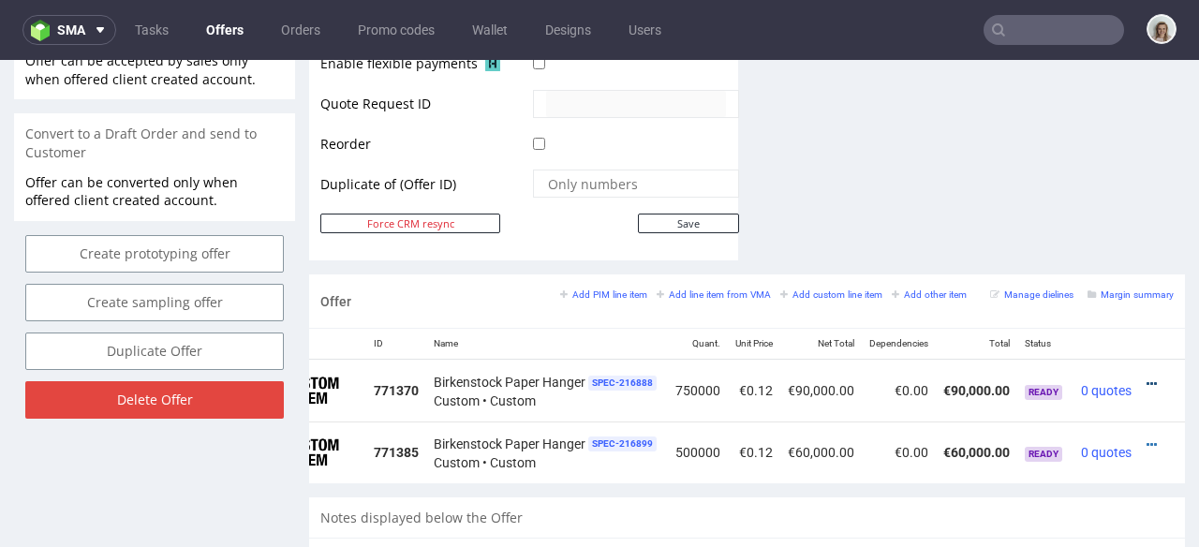
click at [1147, 378] on icon at bounding box center [1152, 384] width 10 height 13
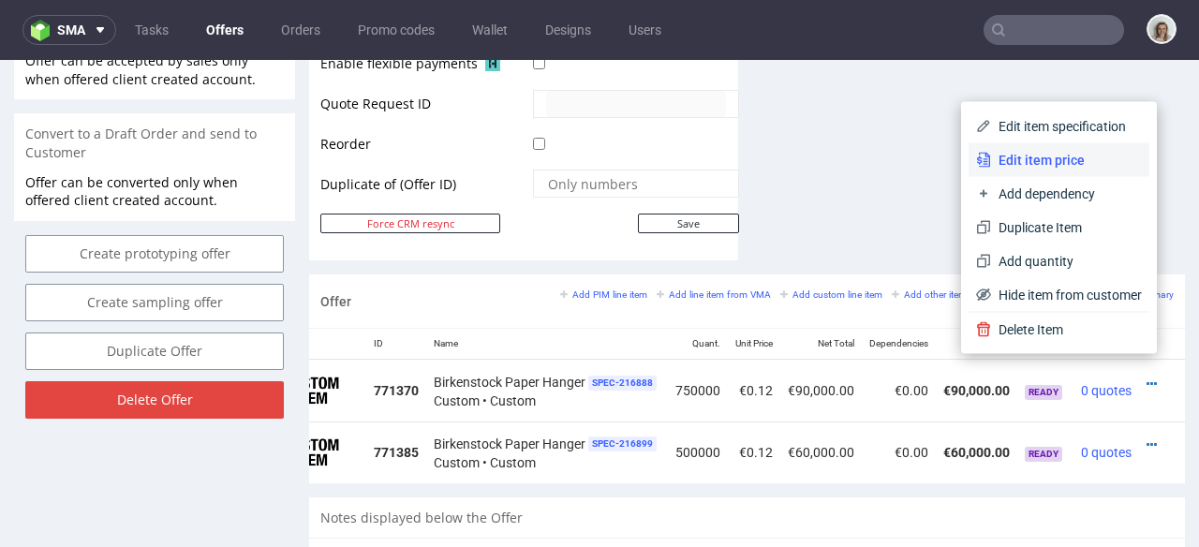
click at [1004, 159] on span "Edit item price" at bounding box center [1066, 160] width 151 height 19
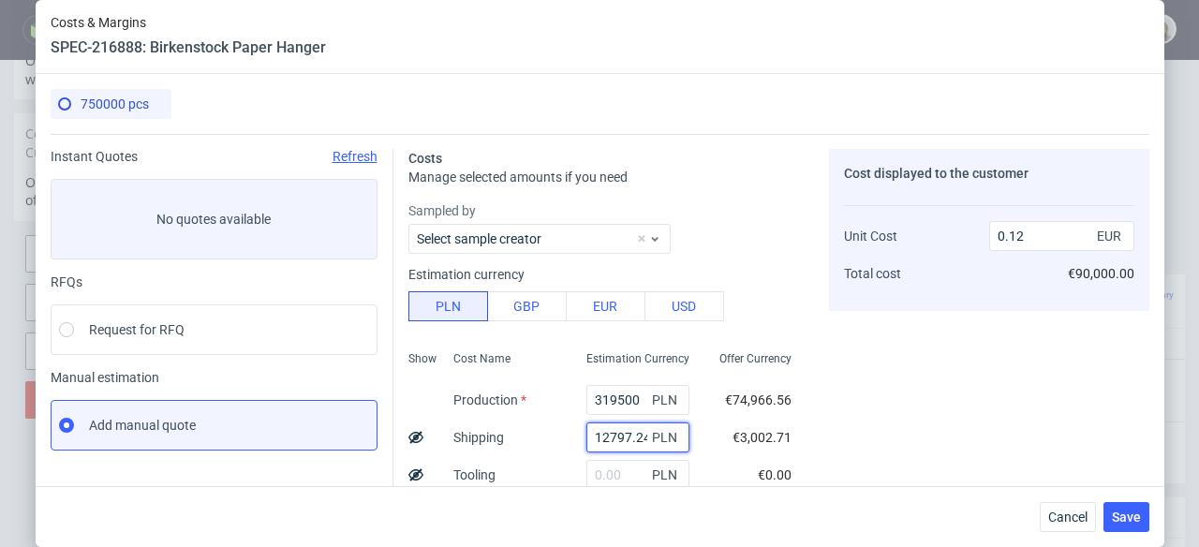
scroll to position [0, 5]
drag, startPoint x: 577, startPoint y: 435, endPoint x: 634, endPoint y: 435, distance: 57.2
click at [634, 435] on div "12797.24 PLN" at bounding box center [638, 438] width 103 height 30
type input "0.11"
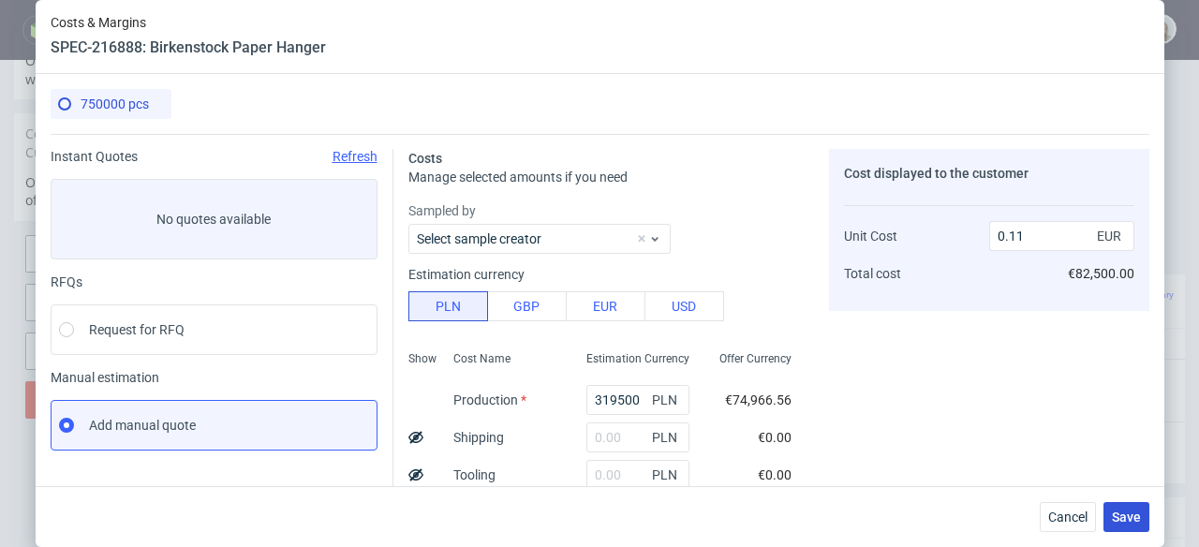
click at [1138, 508] on button "Save" at bounding box center [1127, 517] width 46 height 30
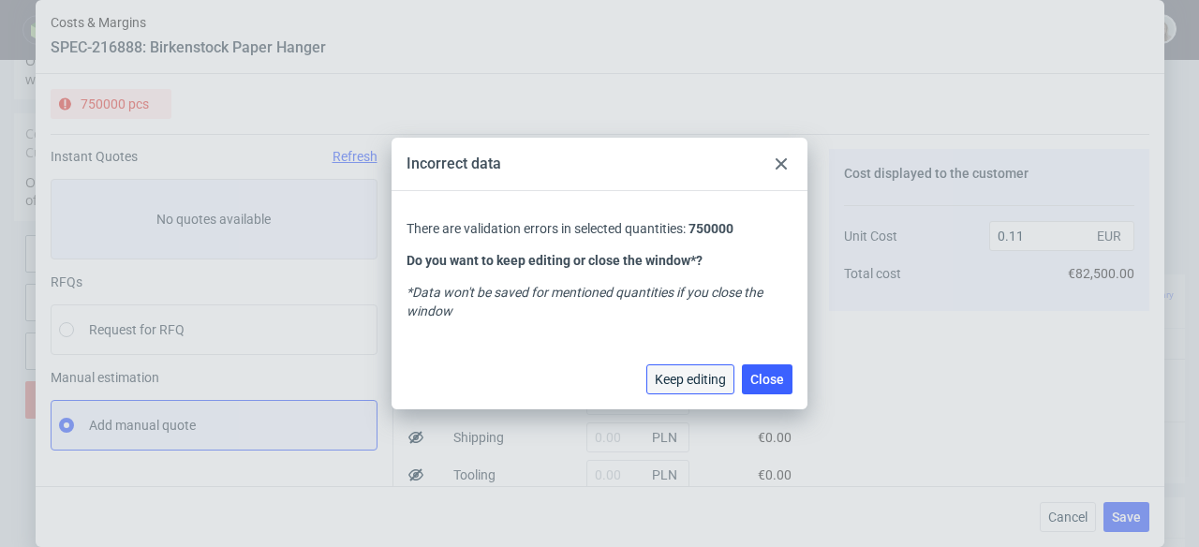
click at [692, 375] on span "Keep editing" at bounding box center [690, 379] width 71 height 13
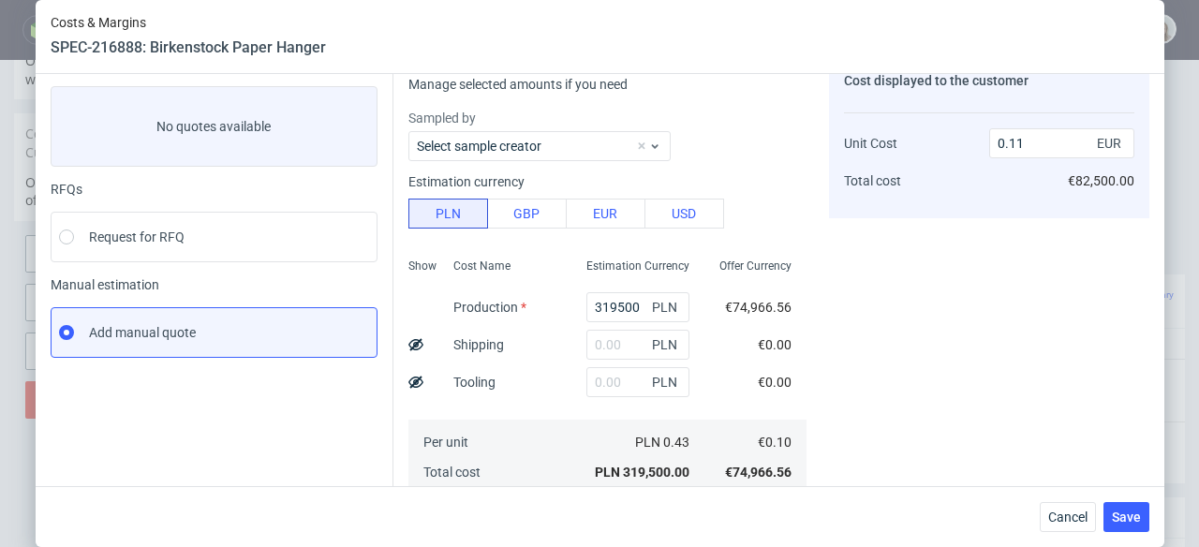
scroll to position [356, 0]
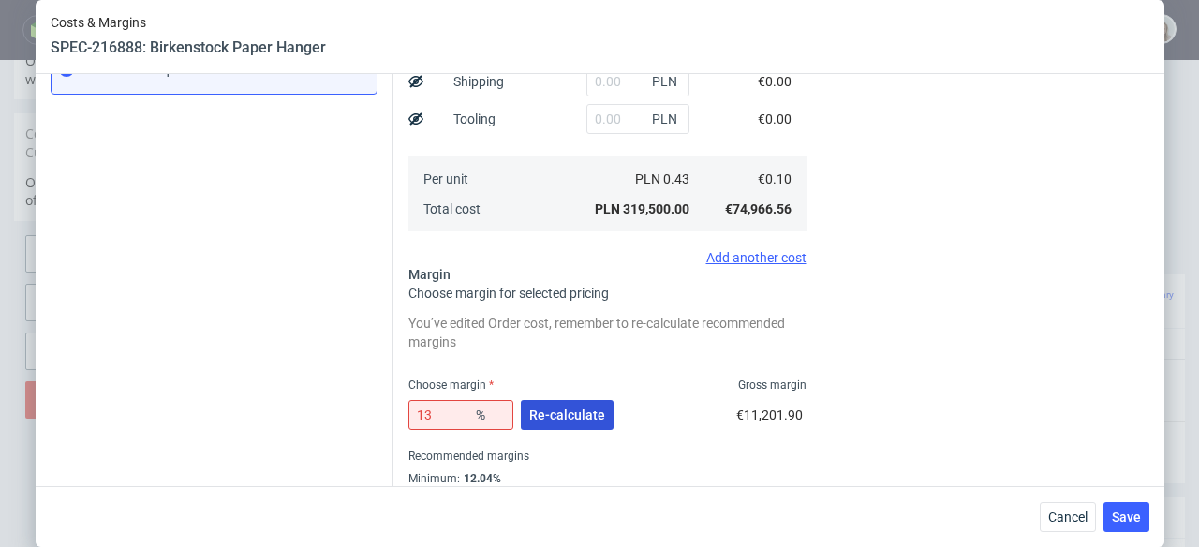
click at [572, 406] on button "Re-calculate" at bounding box center [567, 415] width 93 height 30
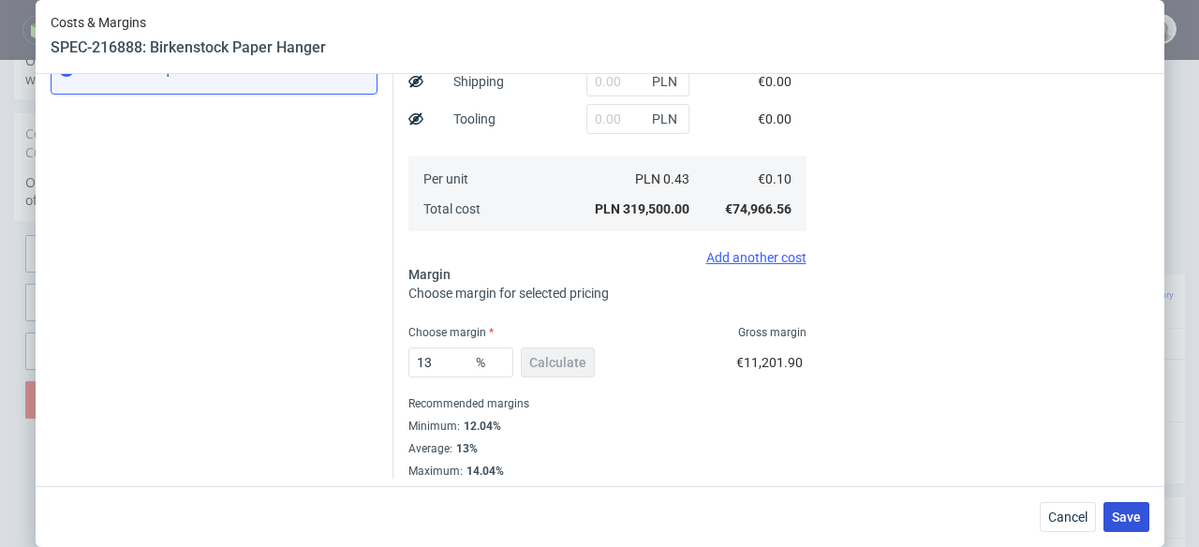
click at [1121, 520] on span "Save" at bounding box center [1126, 517] width 29 height 13
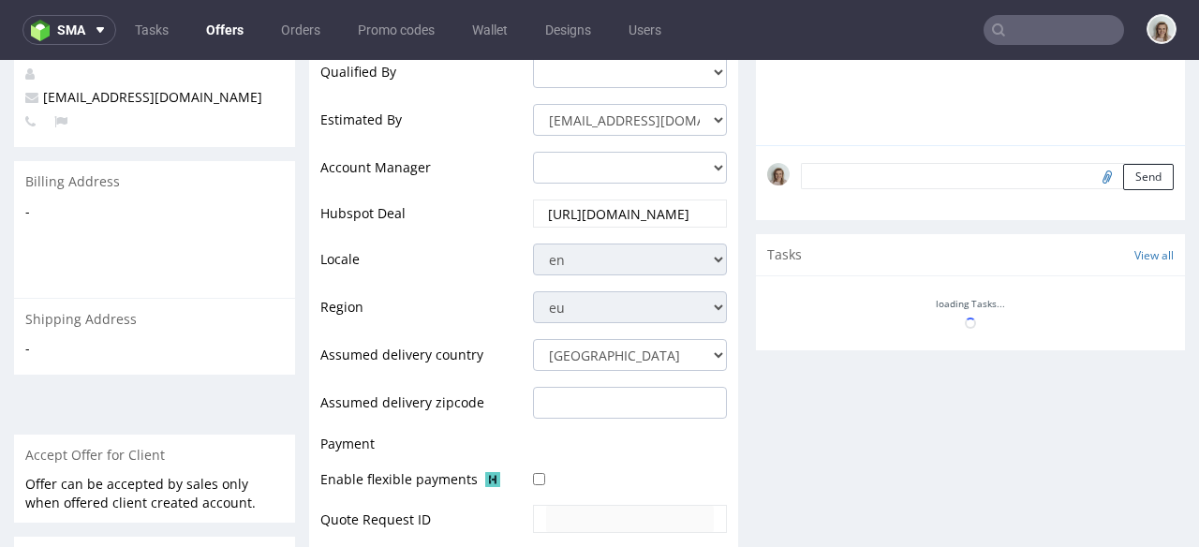
scroll to position [812, 0]
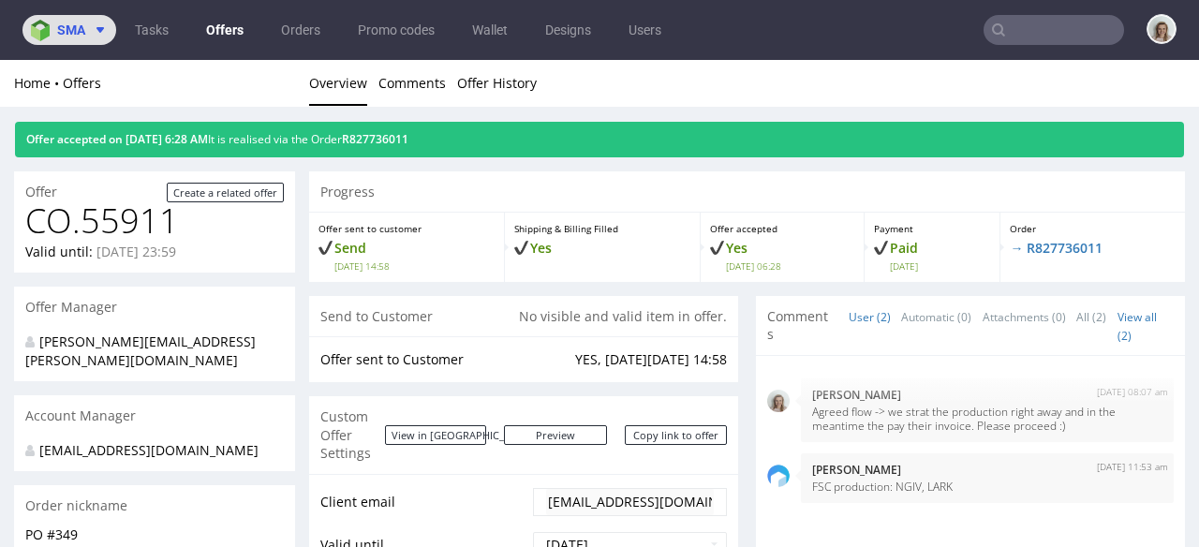
click at [58, 35] on span "sma" at bounding box center [71, 29] width 28 height 13
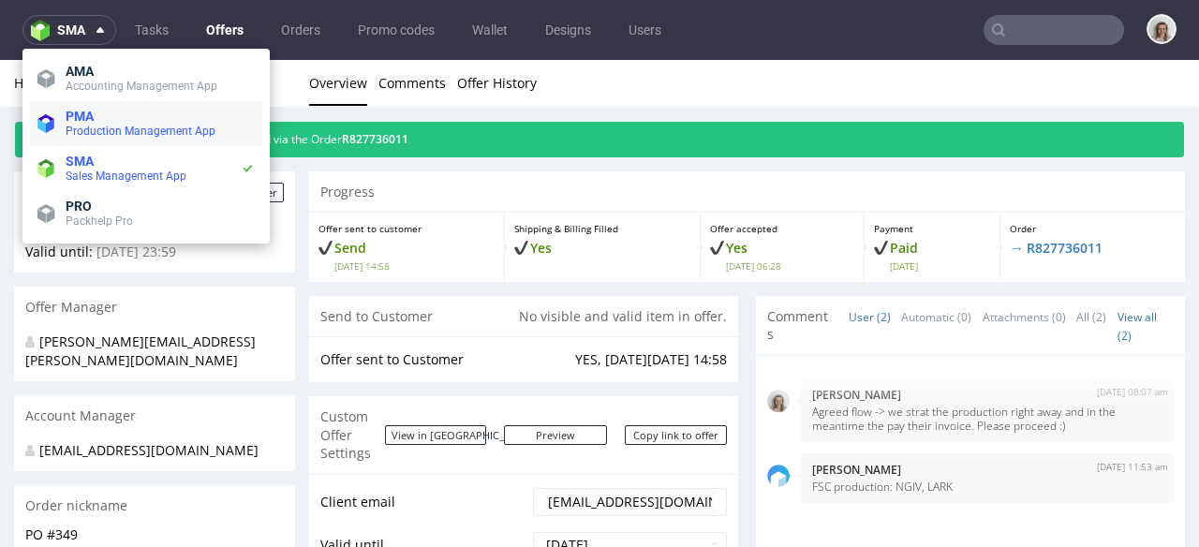
click at [91, 113] on span "PMA" at bounding box center [80, 116] width 28 height 15
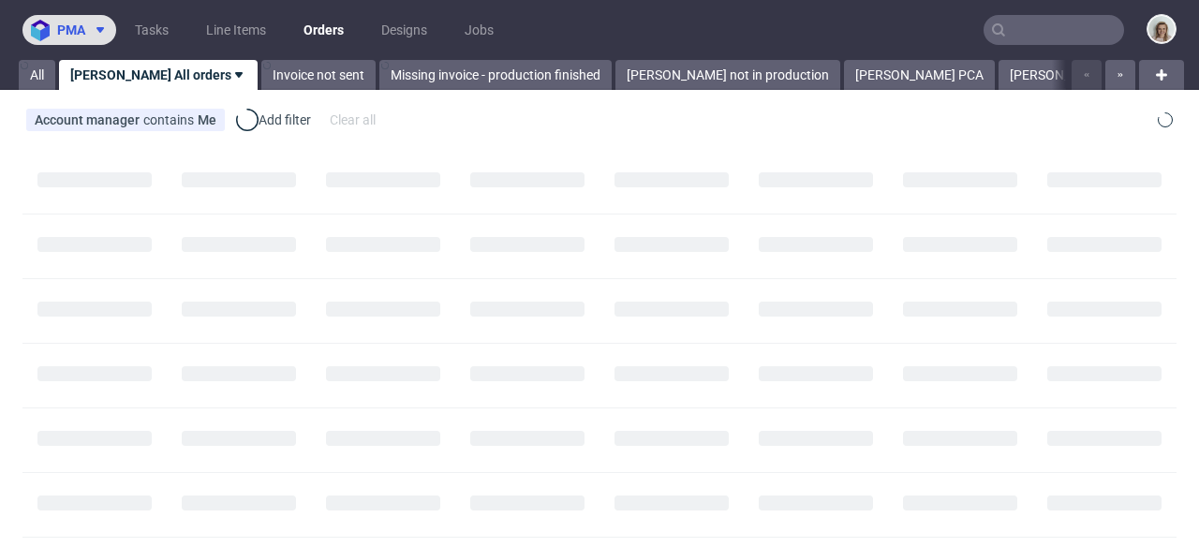
click at [78, 36] on button "pma" at bounding box center [69, 30] width 94 height 30
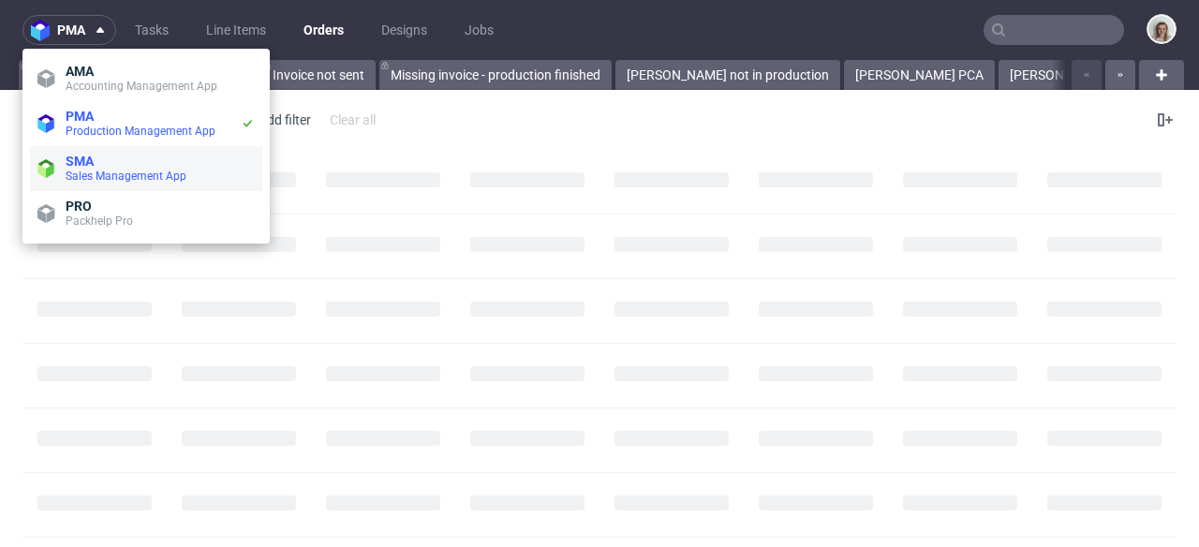
click at [108, 171] on span "Sales Management App" at bounding box center [126, 176] width 121 height 13
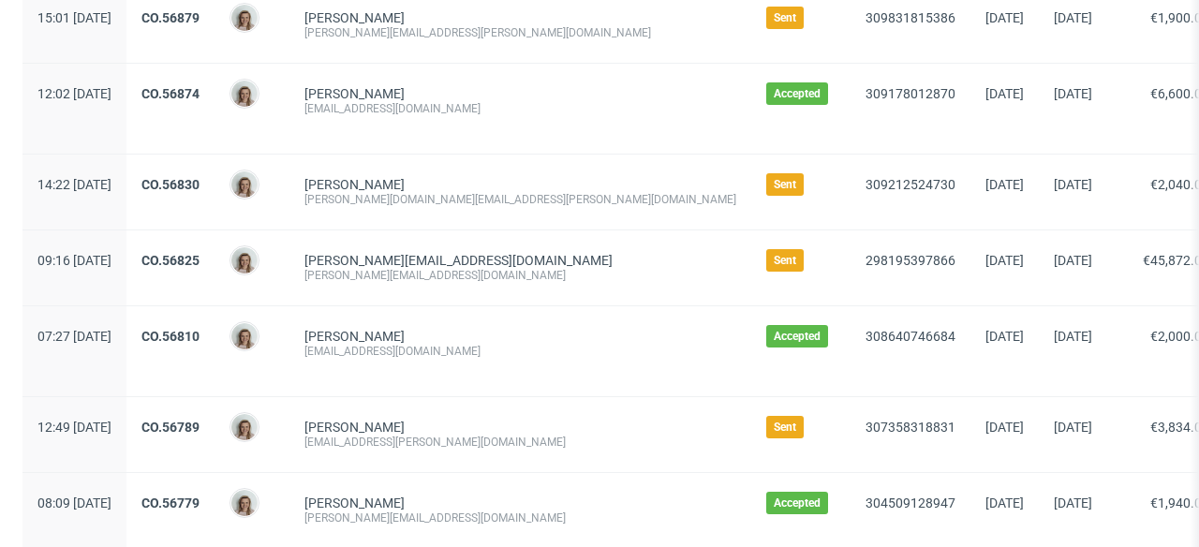
scroll to position [1039, 0]
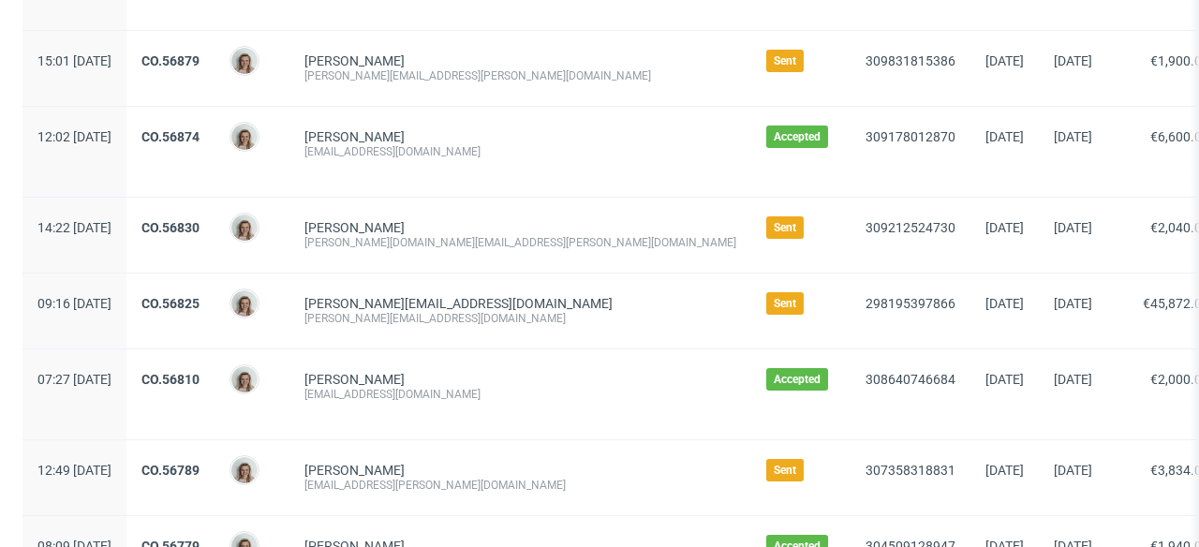
click at [215, 49] on div "CO.56879" at bounding box center [170, 68] width 88 height 75
click at [200, 59] on link "CO.56879" at bounding box center [170, 60] width 58 height 15
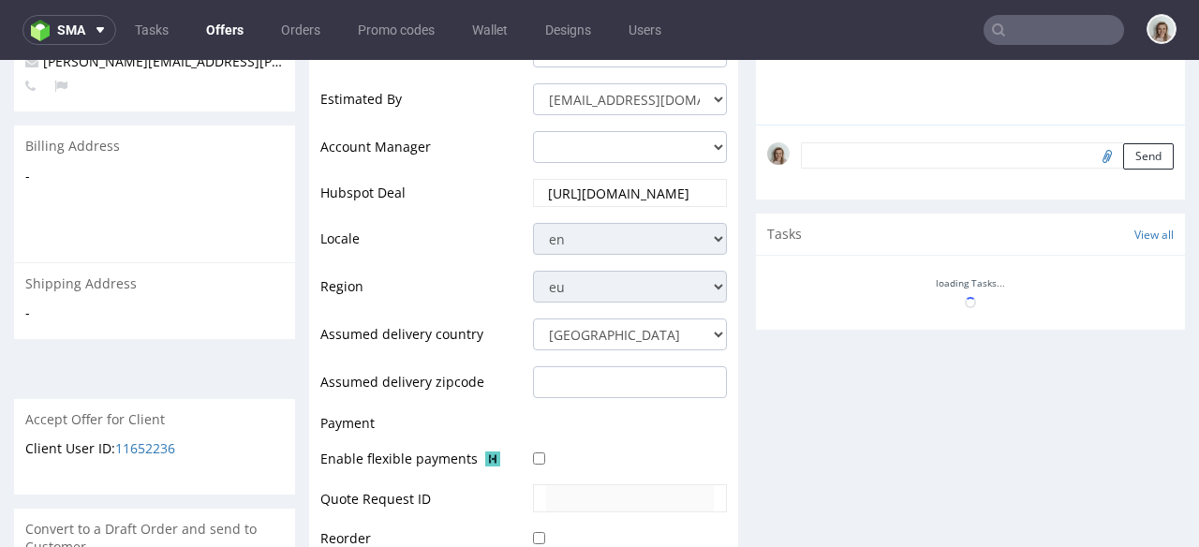
scroll to position [65, 0]
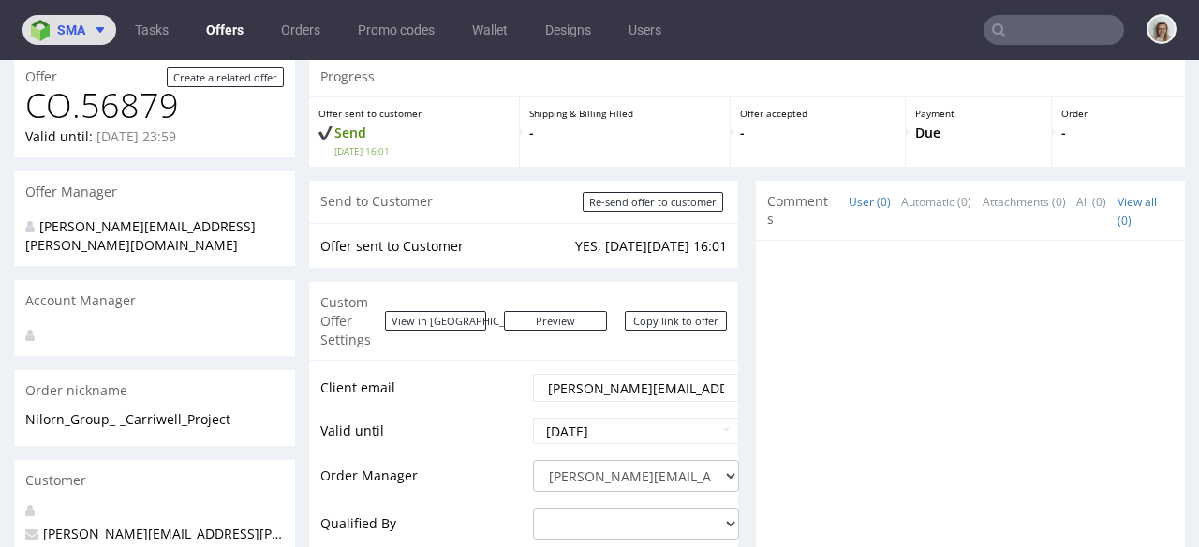
click at [78, 37] on span "sma" at bounding box center [71, 29] width 28 height 13
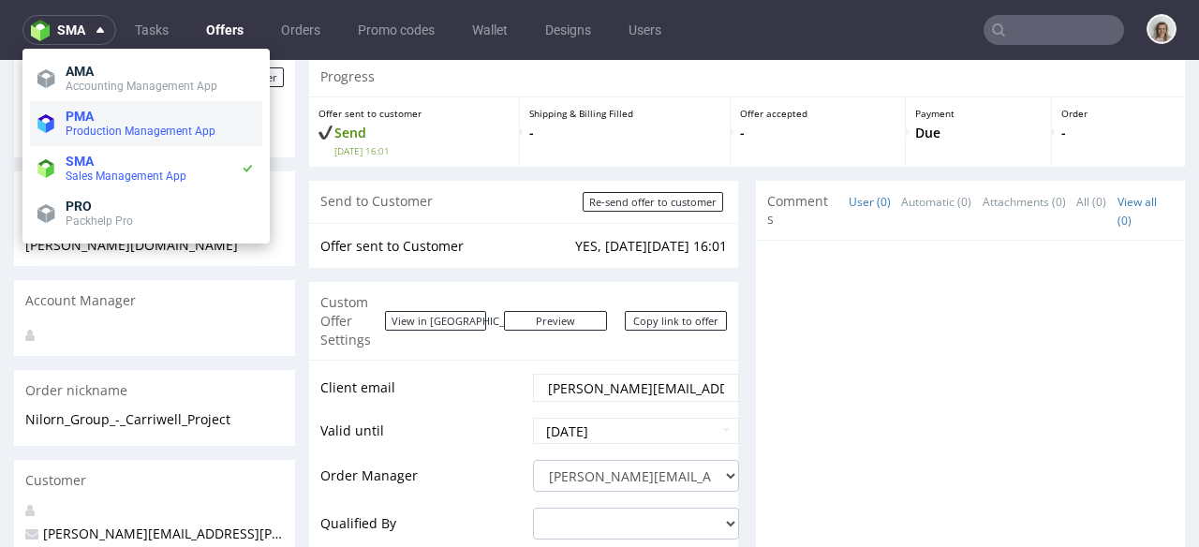
click at [93, 132] on span "Production Management App" at bounding box center [141, 131] width 150 height 13
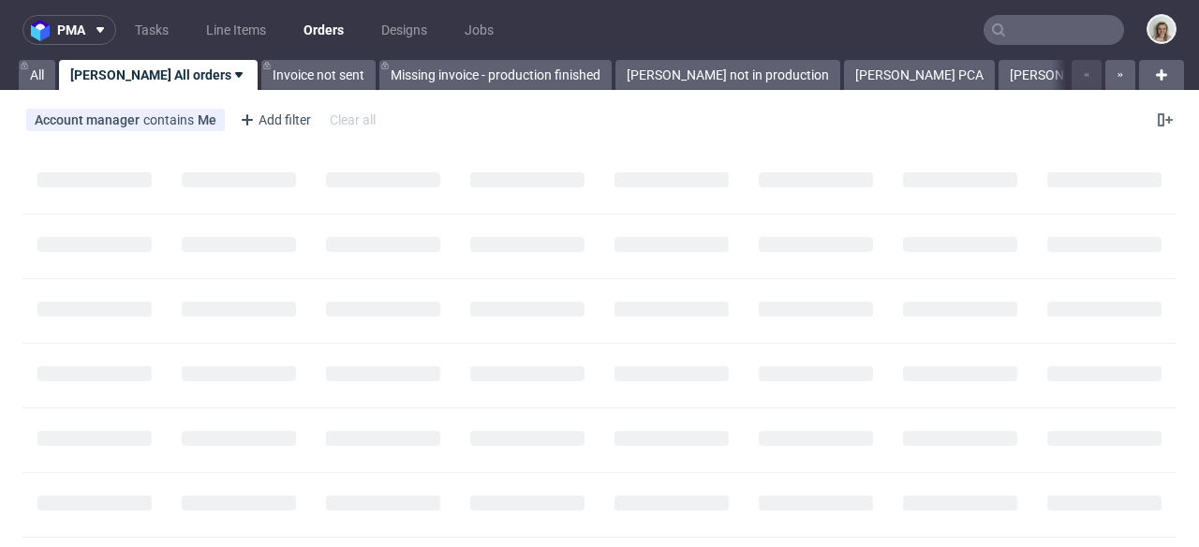
click at [1043, 27] on input "text" at bounding box center [1054, 30] width 141 height 30
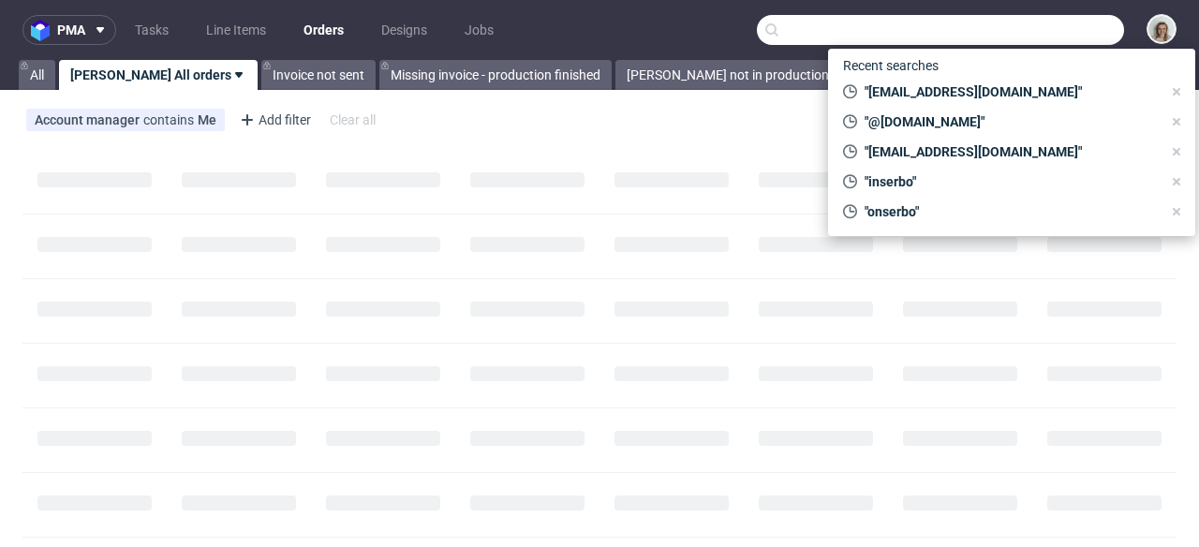
paste input "R630222245"
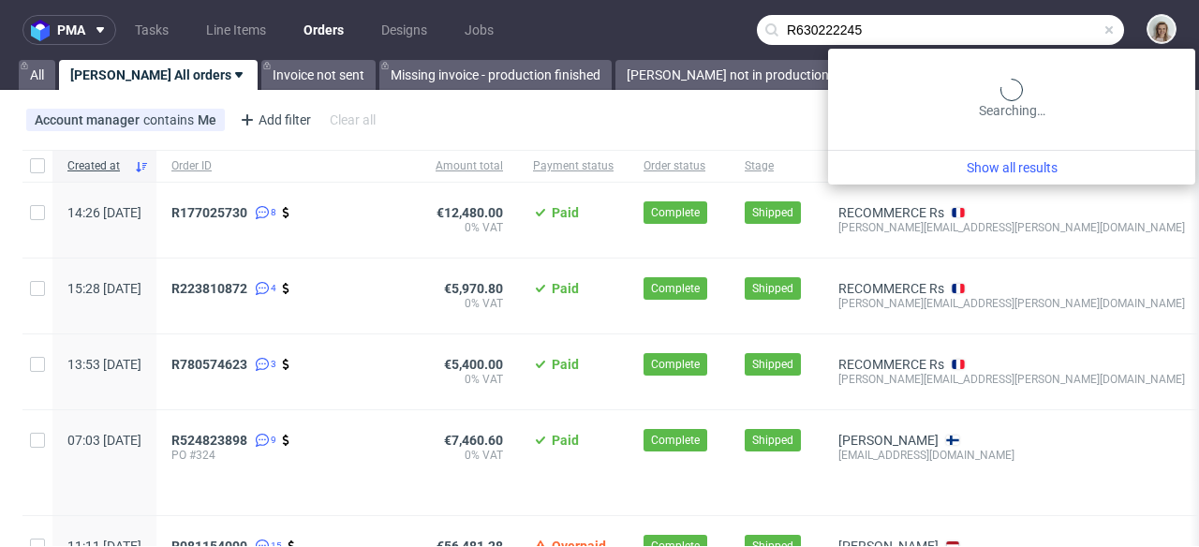
type input "R630222245"
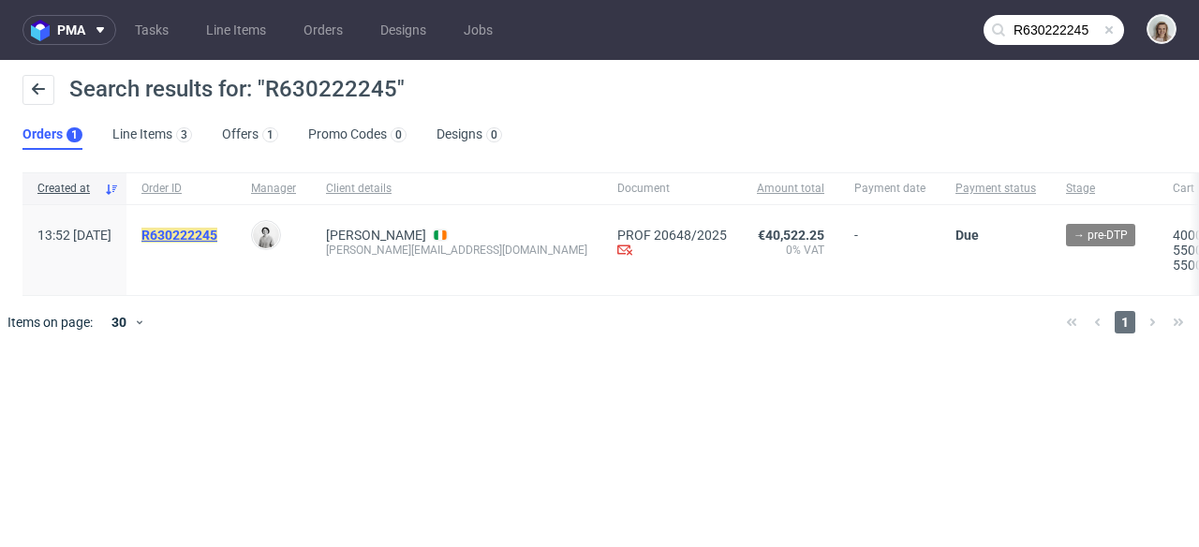
click at [215, 230] on mark "R630222245" at bounding box center [179, 235] width 76 height 15
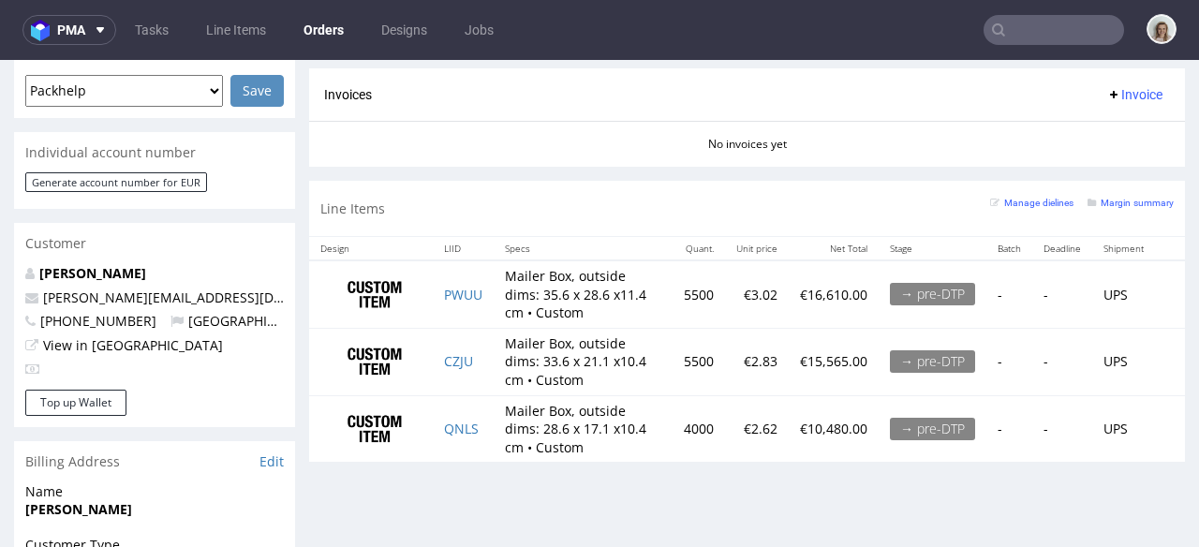
scroll to position [906, 0]
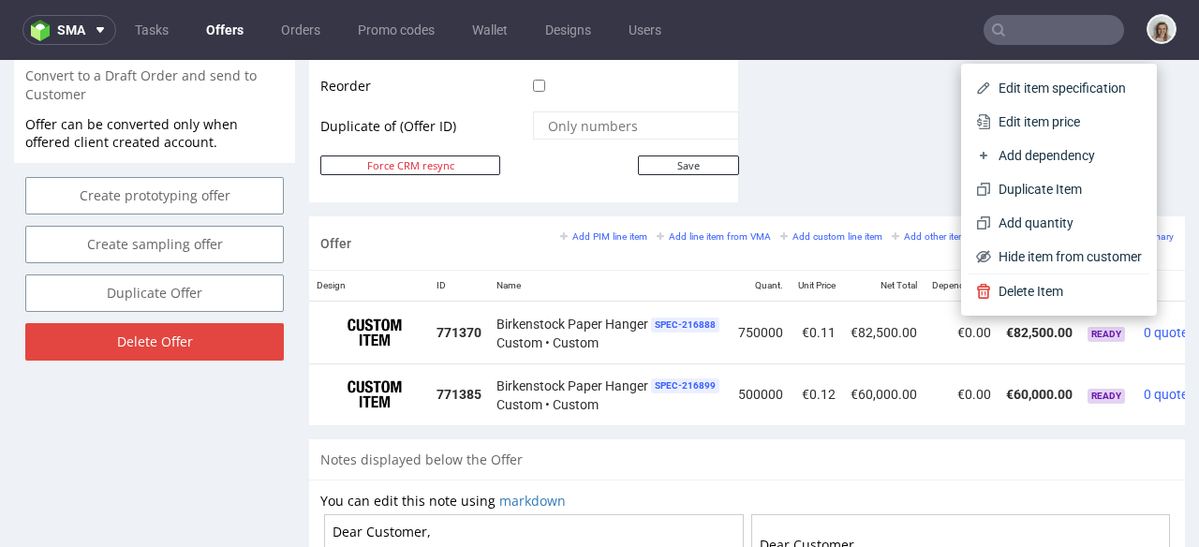
scroll to position [0, 90]
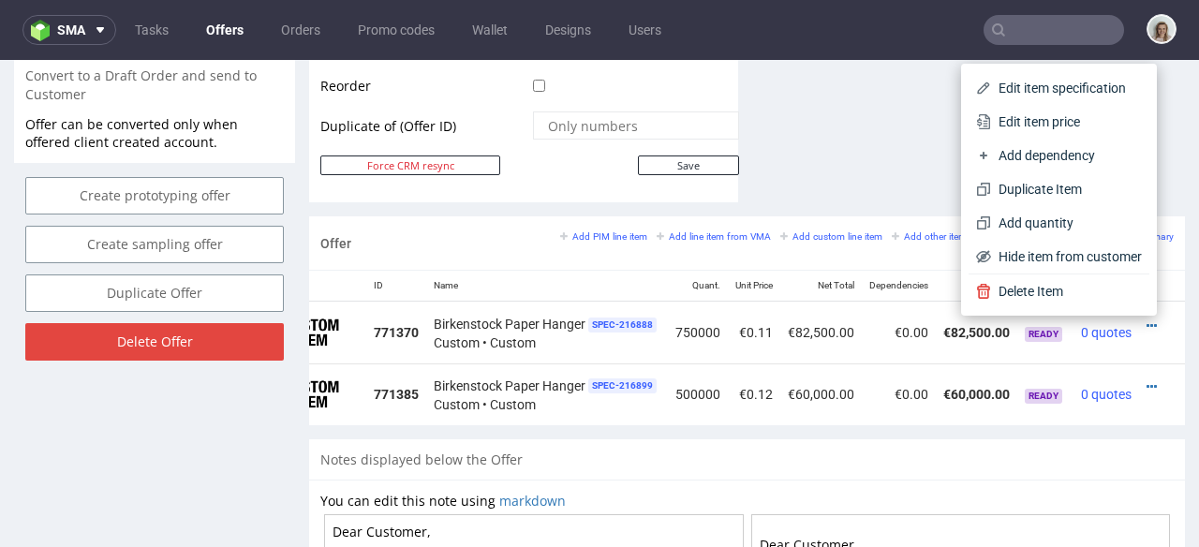
click at [1000, 123] on span "Edit item price" at bounding box center [1066, 121] width 151 height 19
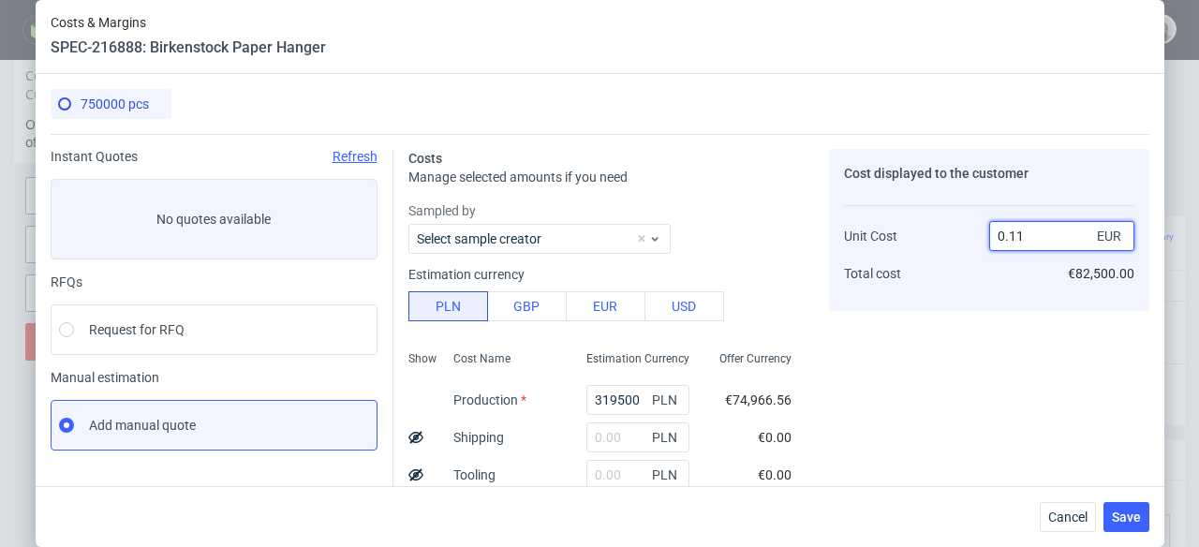
click at [1027, 232] on input "0.11" at bounding box center [1061, 236] width 145 height 30
type input "0."
type input "-Infinity"
type input "0.09"
type input "-11.11111111111111"
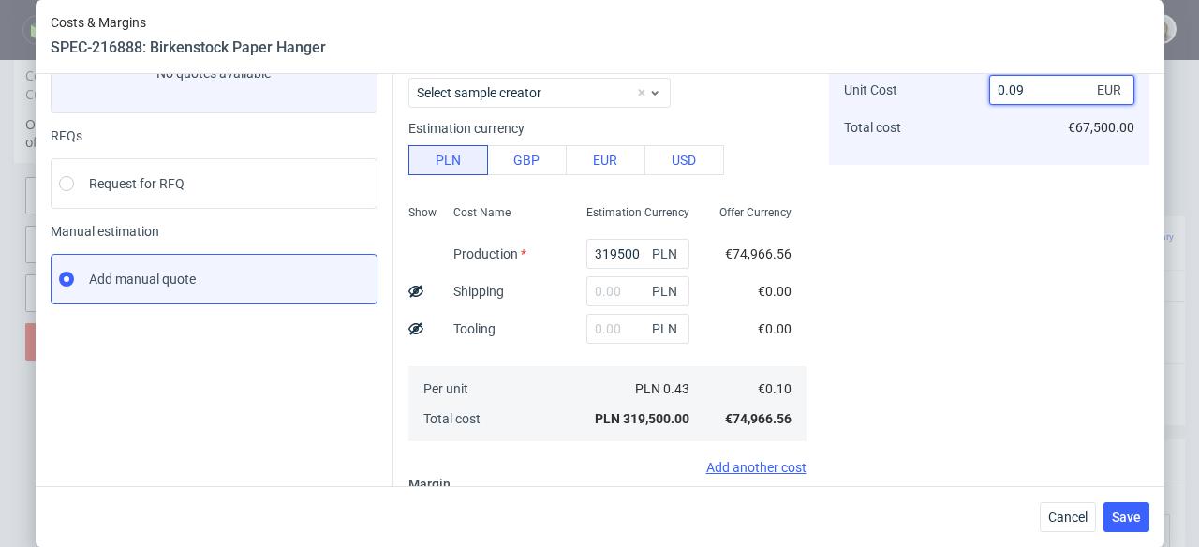
scroll to position [498, 0]
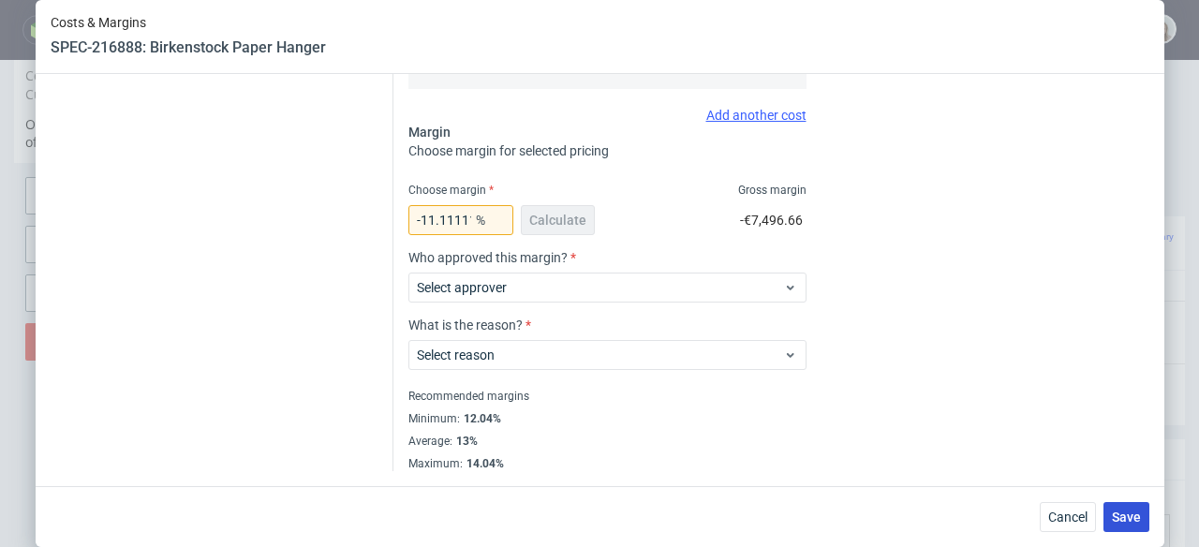
type input "0.09"
click at [1125, 515] on span "Save" at bounding box center [1126, 517] width 29 height 13
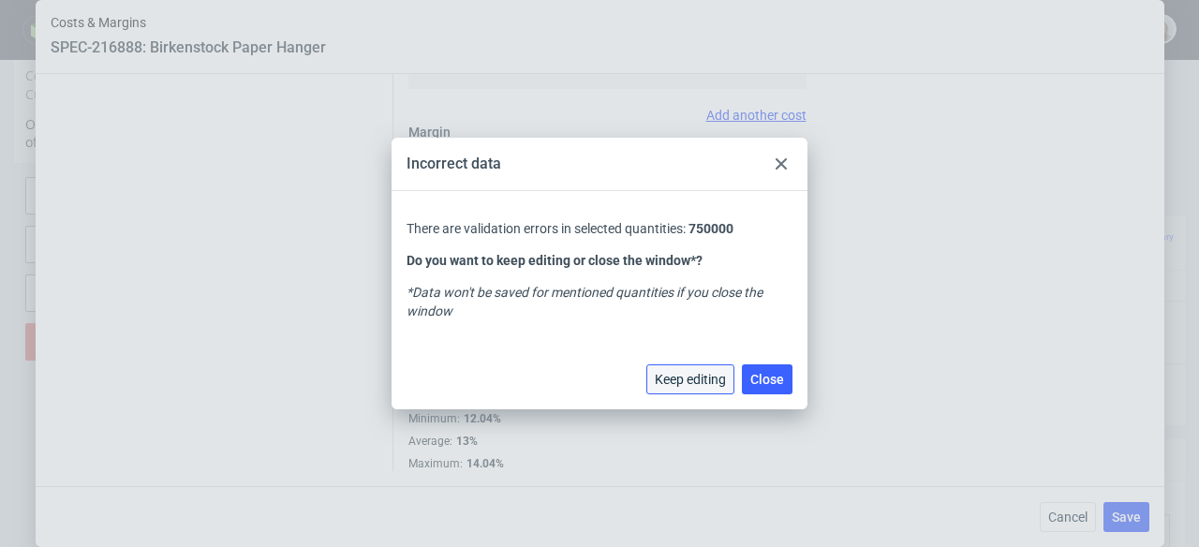
click at [708, 380] on span "Keep editing" at bounding box center [690, 379] width 71 height 13
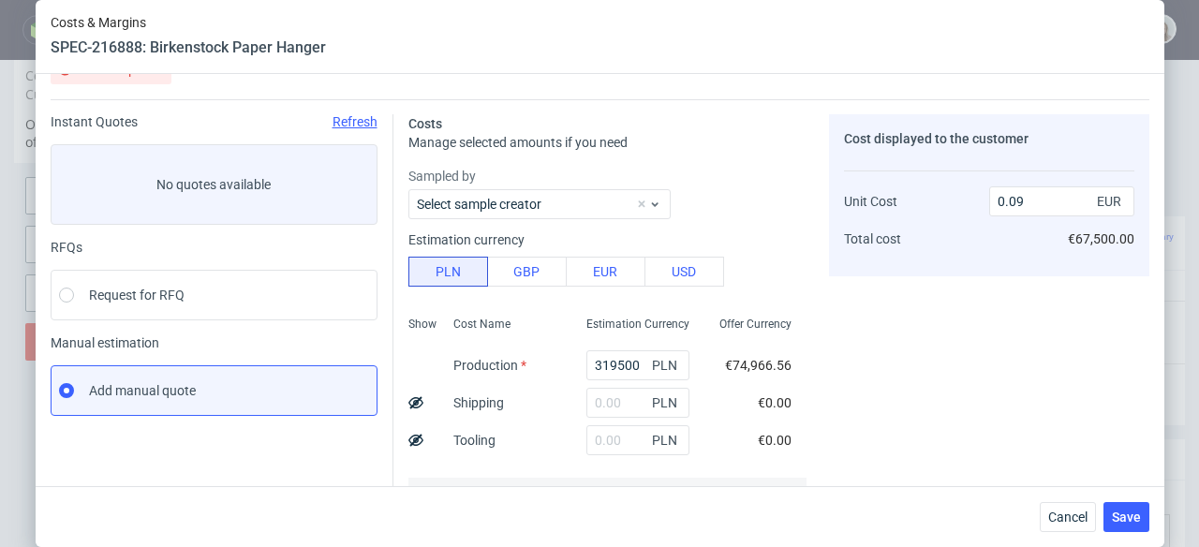
scroll to position [0, 0]
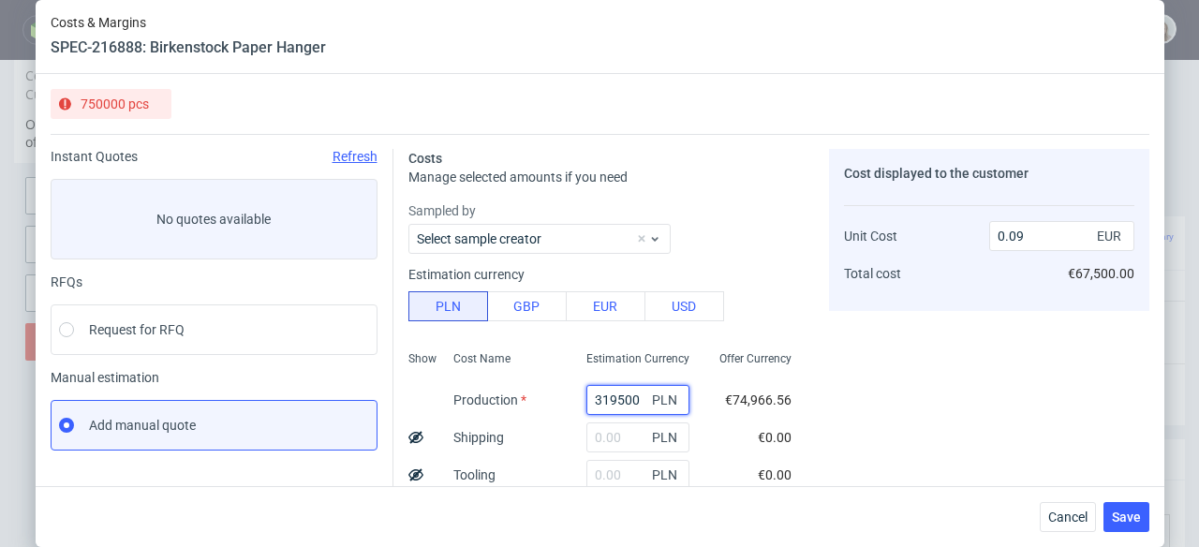
drag, startPoint x: 622, startPoint y: 398, endPoint x: 566, endPoint y: 396, distance: 56.2
click at [587, 396] on input "319500" at bounding box center [638, 400] width 103 height 30
click at [1057, 515] on span "Cancel" at bounding box center [1067, 517] width 39 height 13
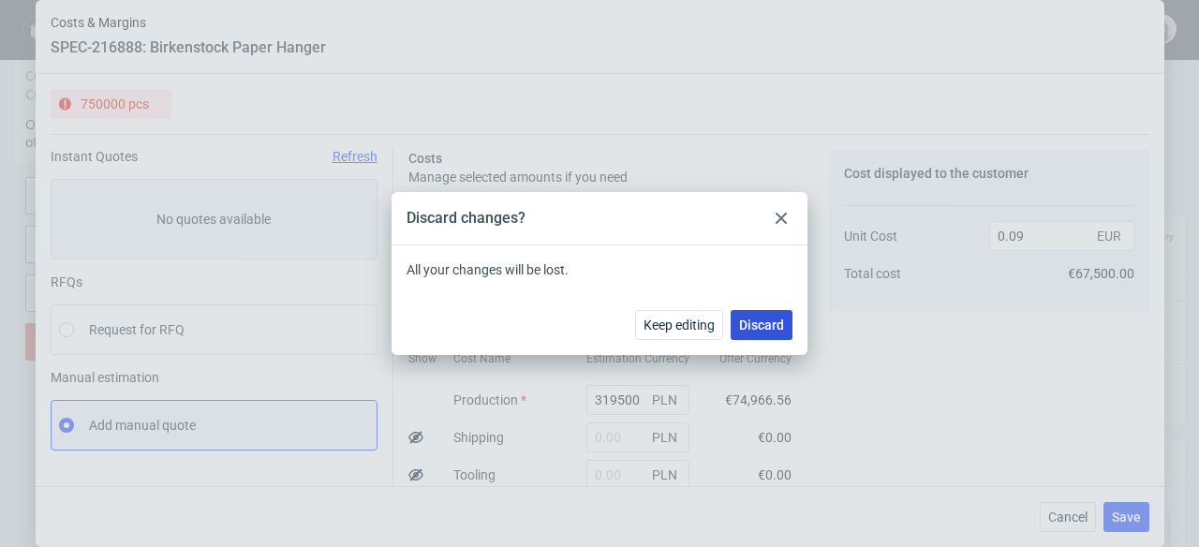
click at [765, 324] on span "Discard" at bounding box center [761, 325] width 45 height 13
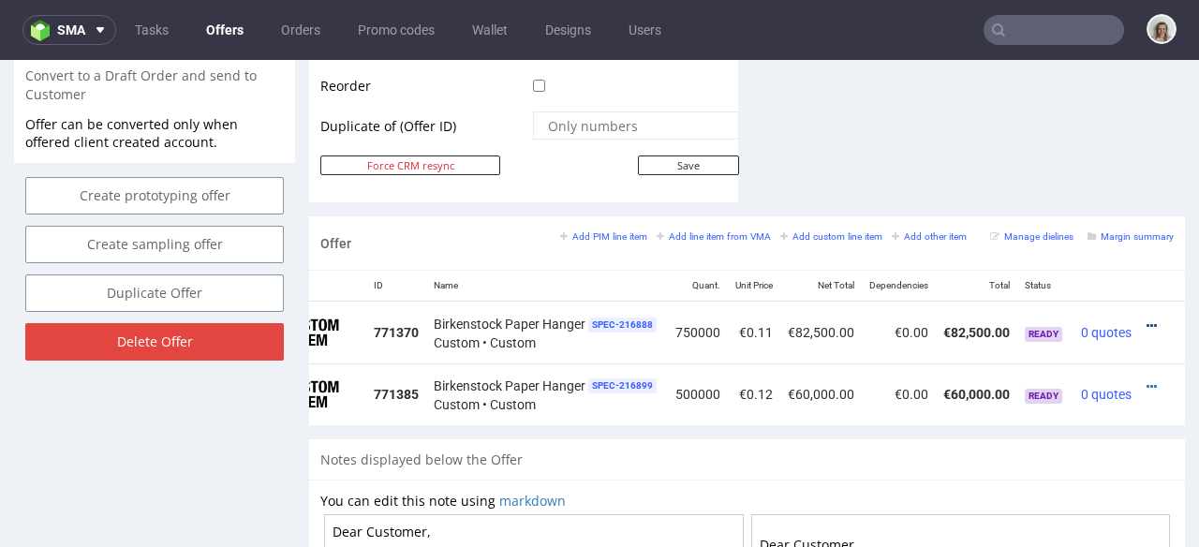
click at [1147, 319] on icon at bounding box center [1152, 325] width 10 height 13
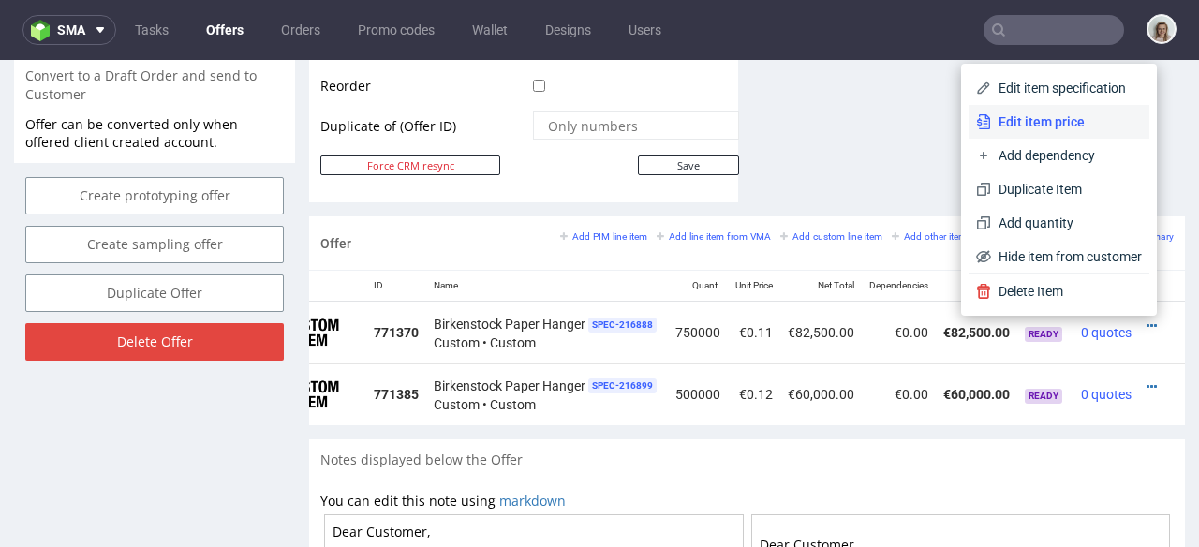
click at [1060, 121] on span "Edit item price" at bounding box center [1066, 121] width 151 height 19
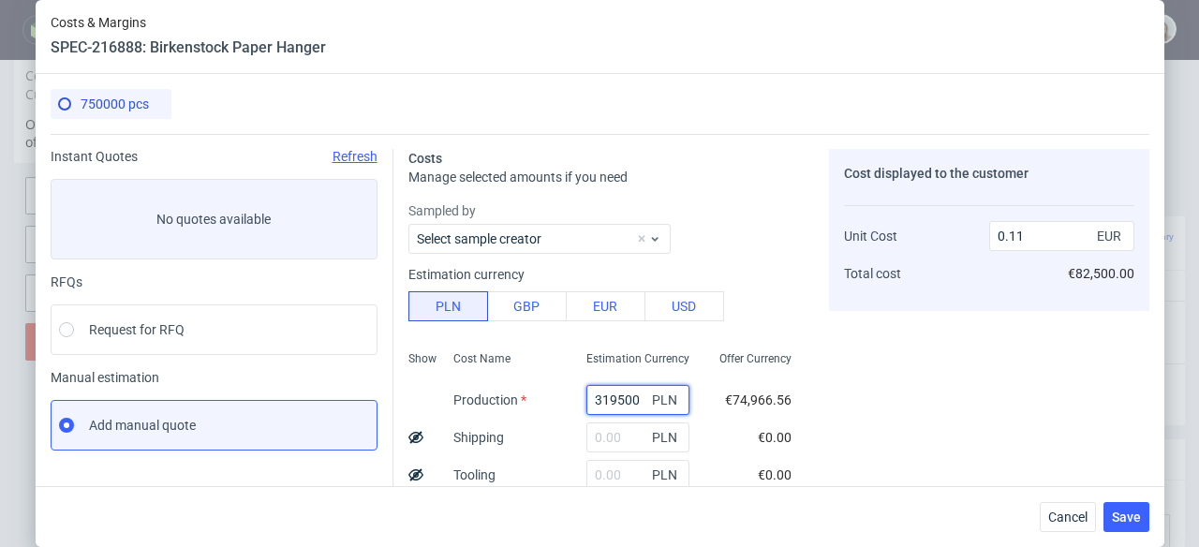
drag, startPoint x: 621, startPoint y: 397, endPoint x: 562, endPoint y: 396, distance: 59.0
click at [572, 396] on div "319500 PLN" at bounding box center [638, 399] width 133 height 37
type input "28"
type input "0"
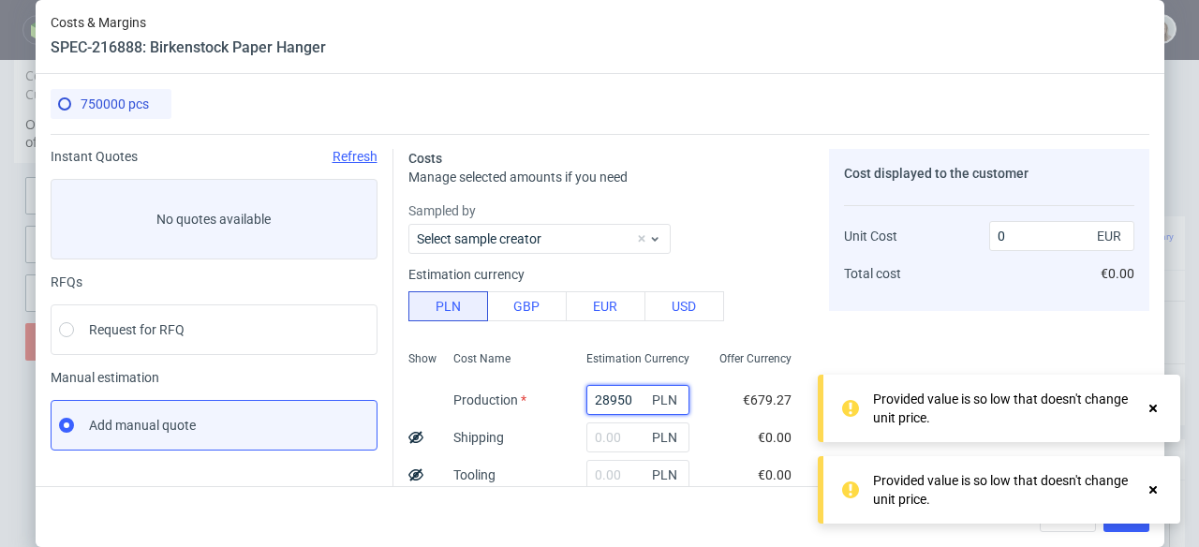
type input "289500"
type input "0.1"
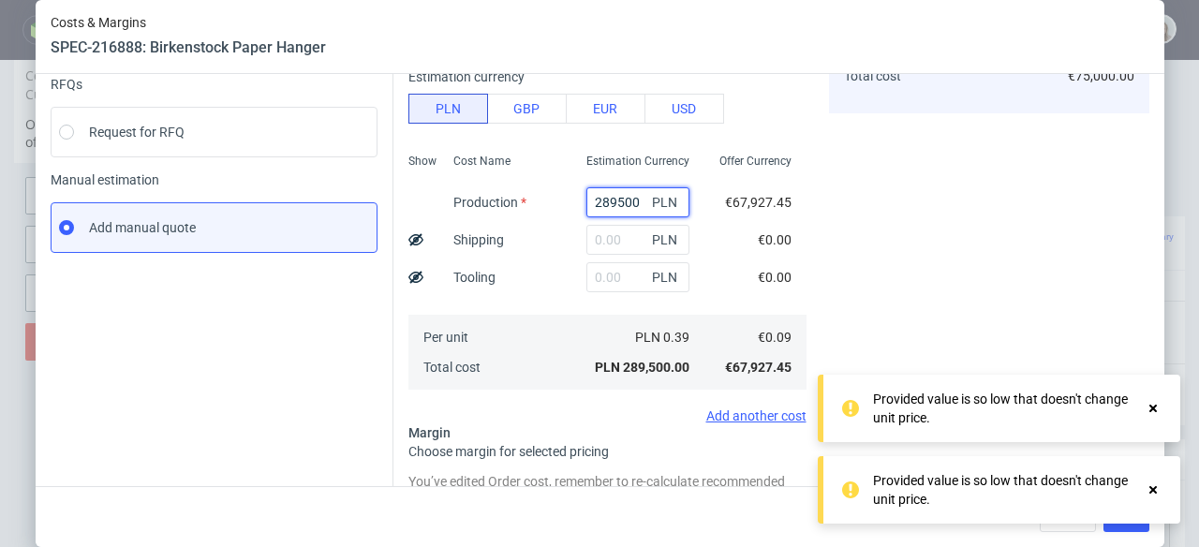
scroll to position [352, 0]
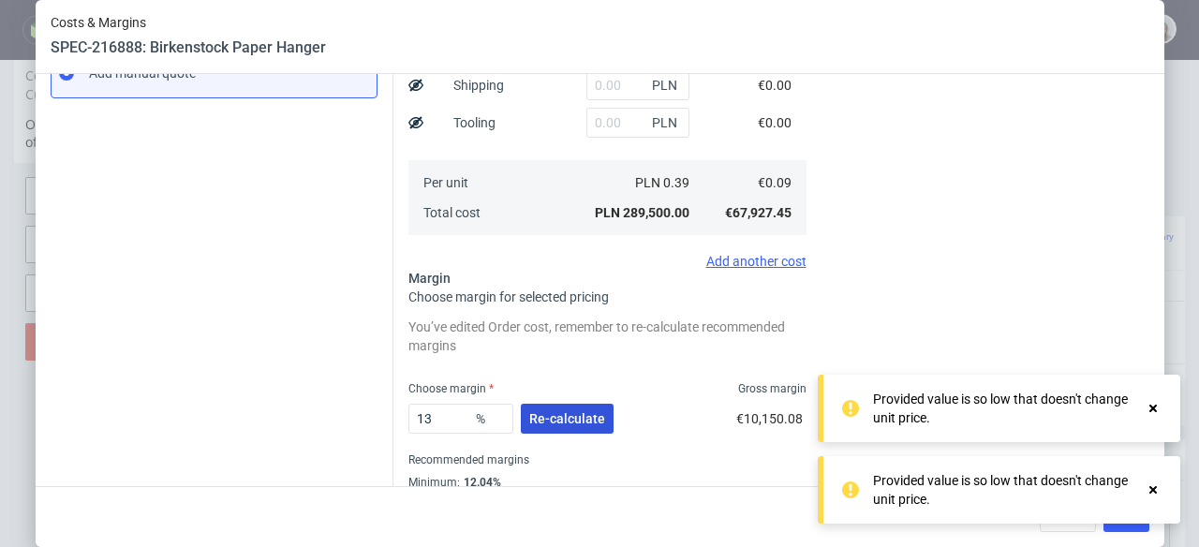
type input "289500"
click at [563, 412] on span "Re-calculate" at bounding box center [567, 418] width 76 height 13
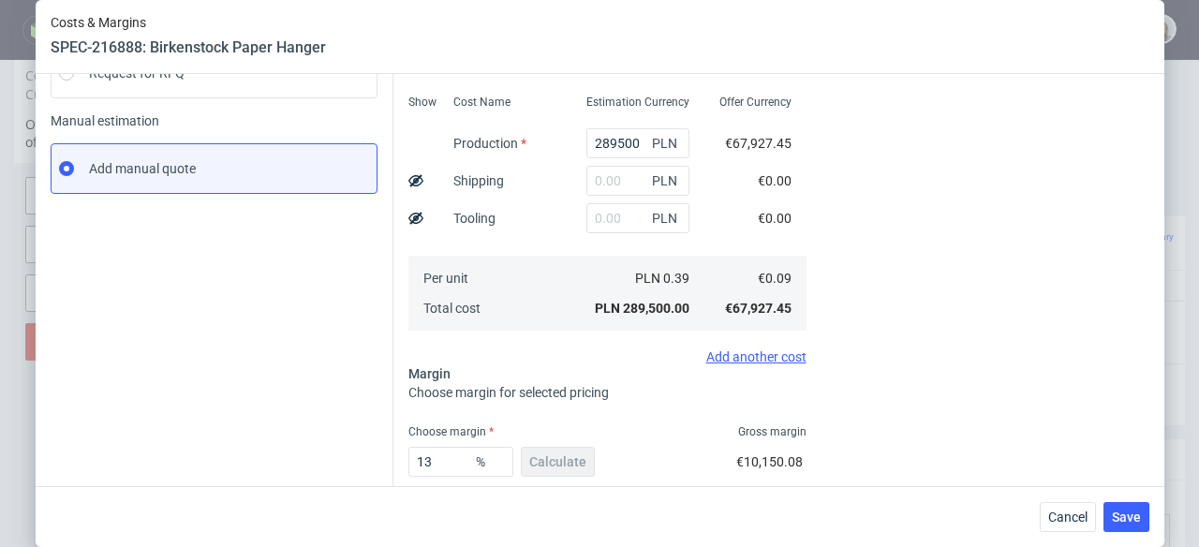
scroll to position [364, 0]
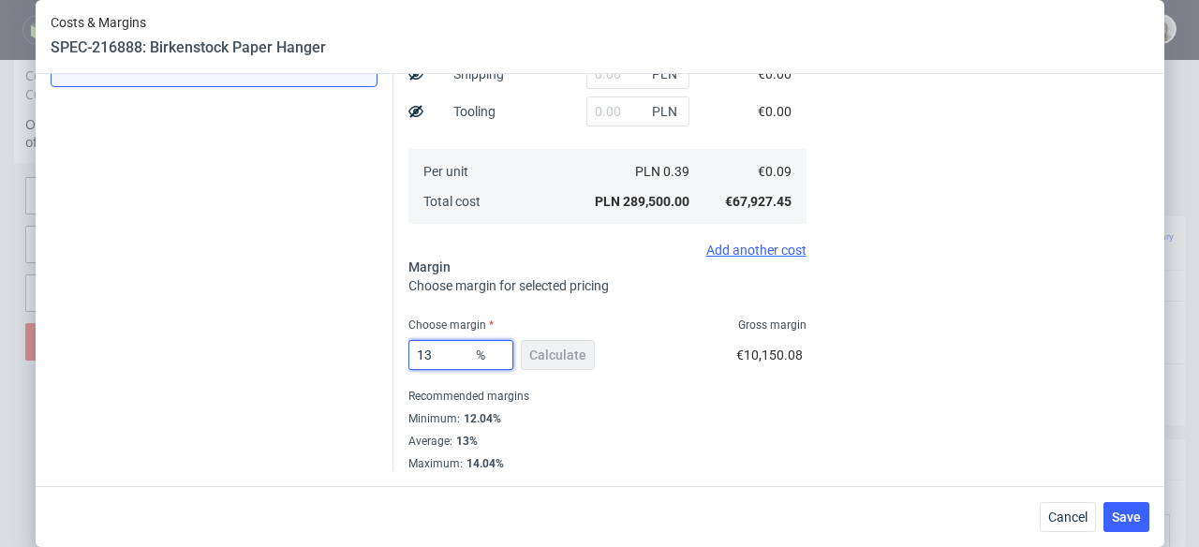
click at [426, 358] on input "13" at bounding box center [460, 355] width 105 height 30
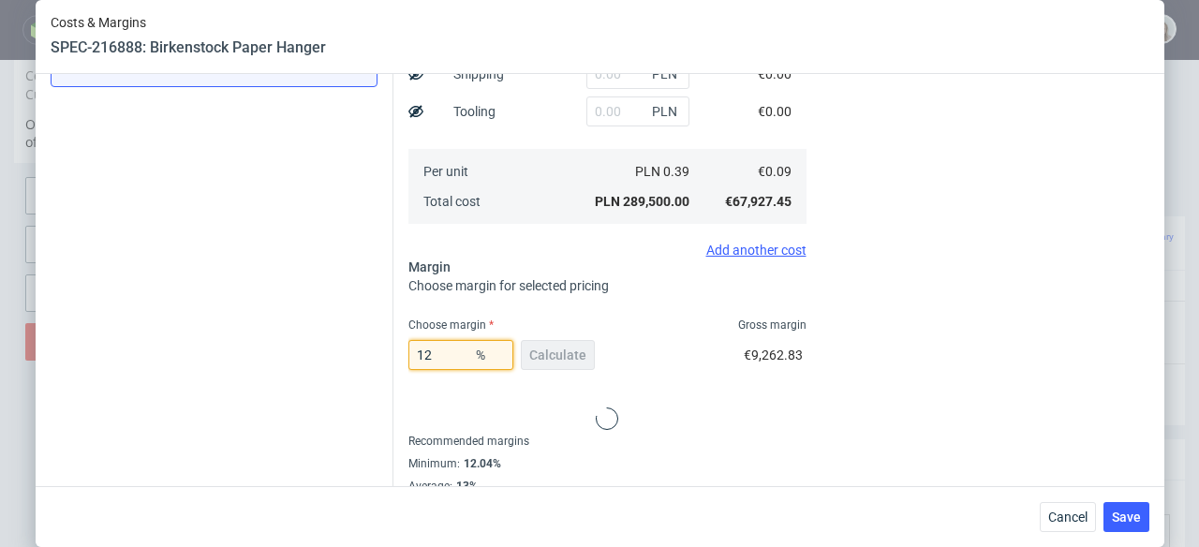
type input "125"
type input "-0.36"
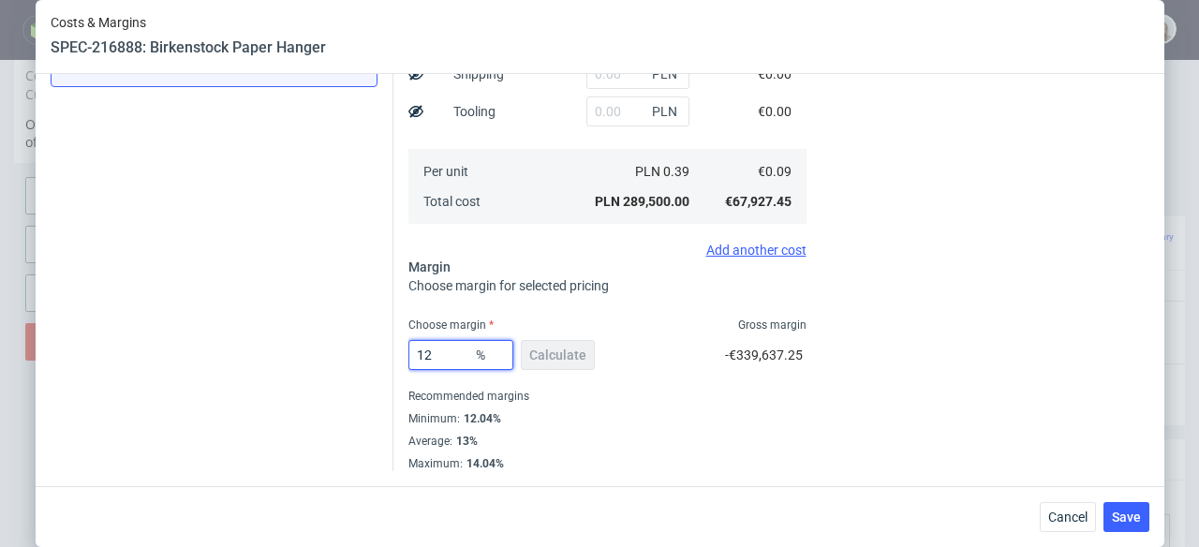
type input "12."
type input "0.1"
type input "1"
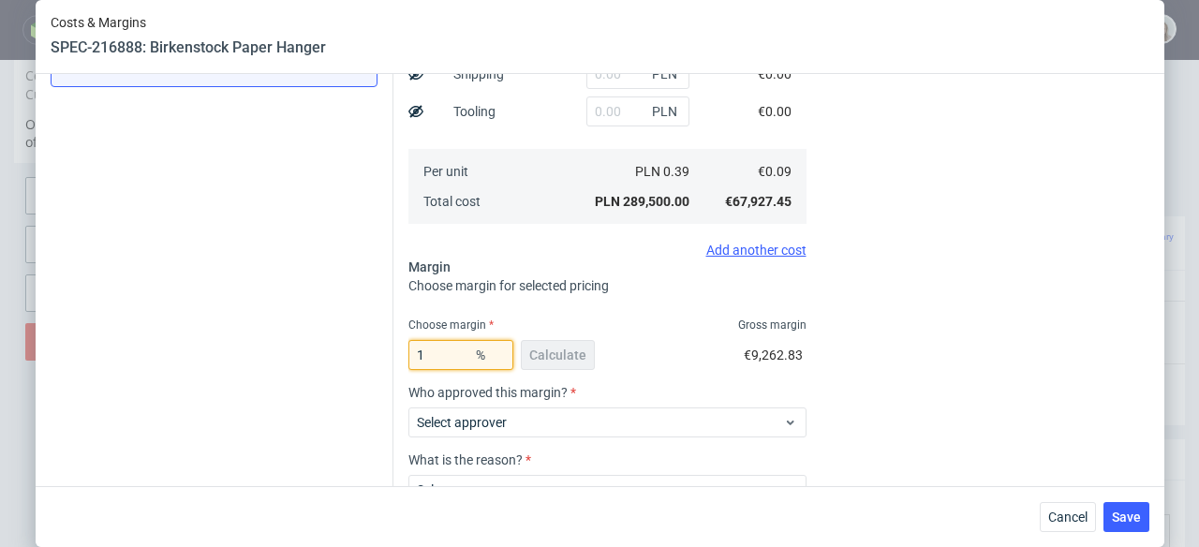
type input "0.09"
type input "10"
type input "0.1"
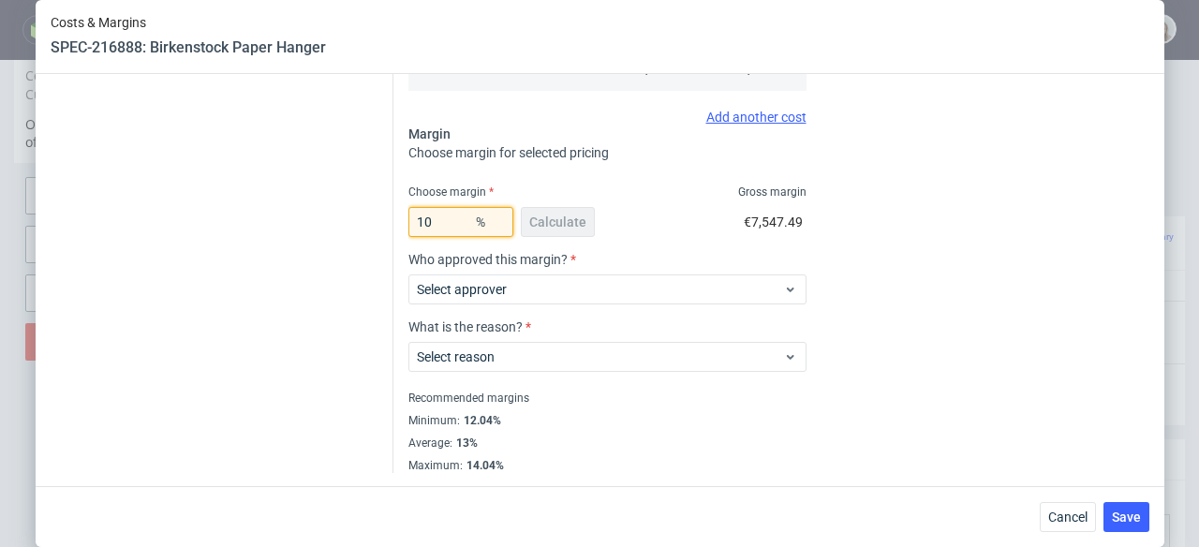
scroll to position [498, 0]
type input "1"
type input "0"
type input "0.09"
type input "9"
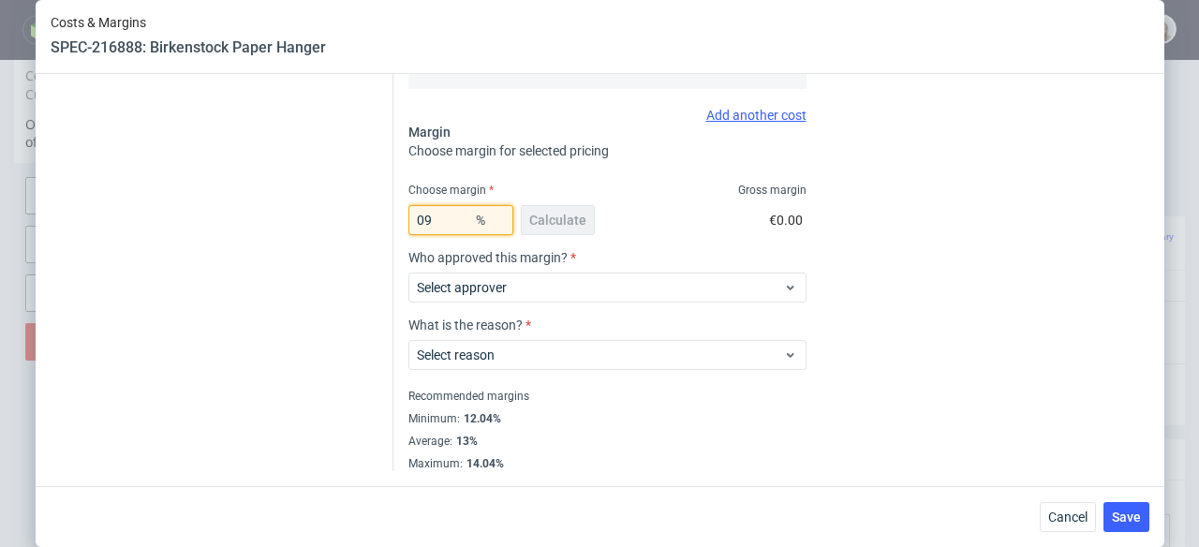
type input "0.1"
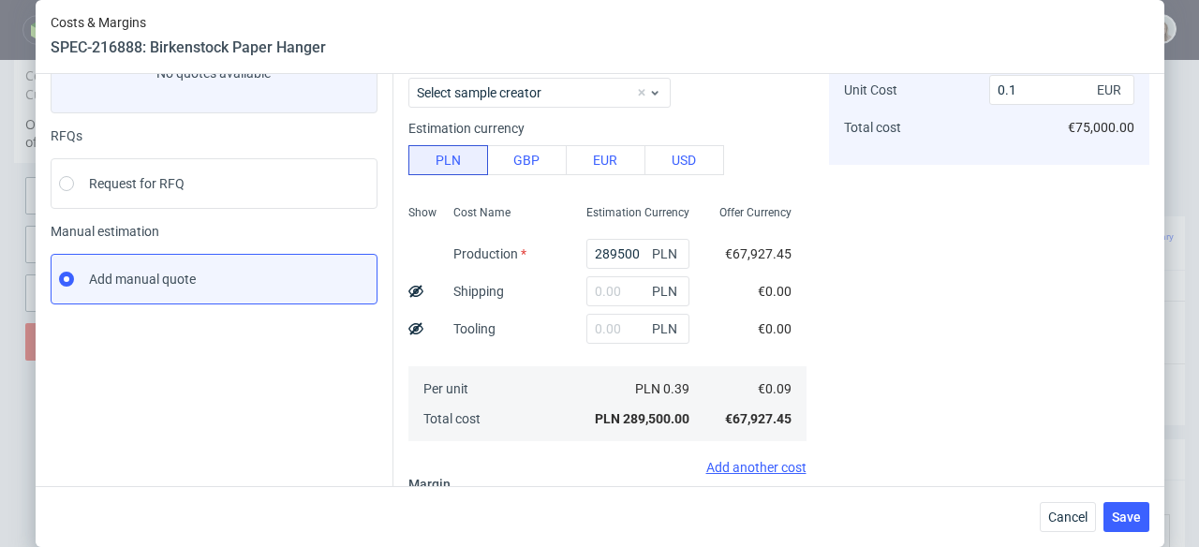
scroll to position [372, 0]
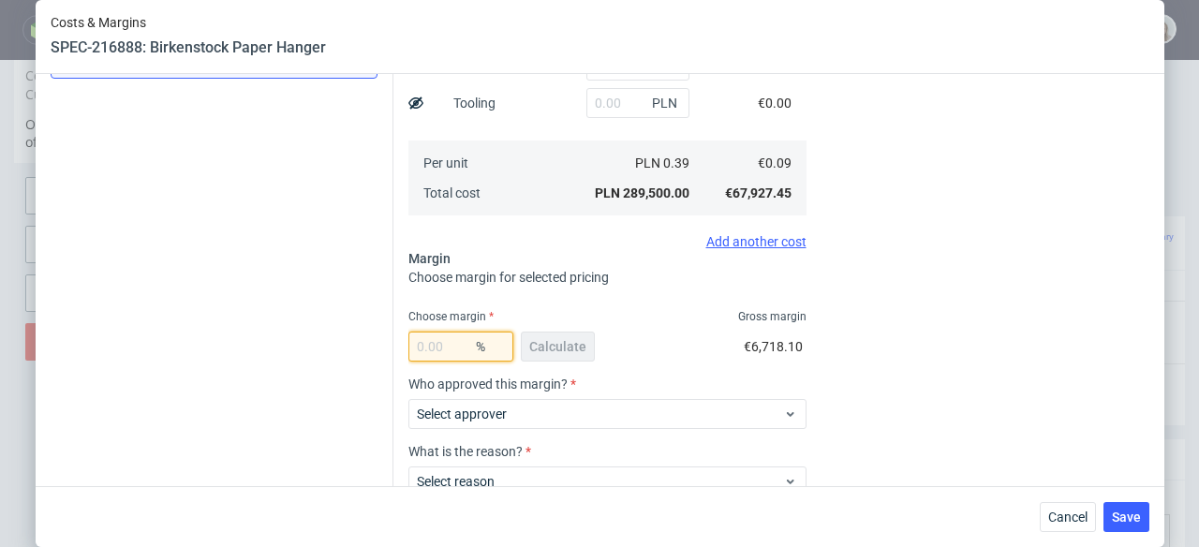
type input "0"
type input "0.09"
type input "5"
type input "0.1"
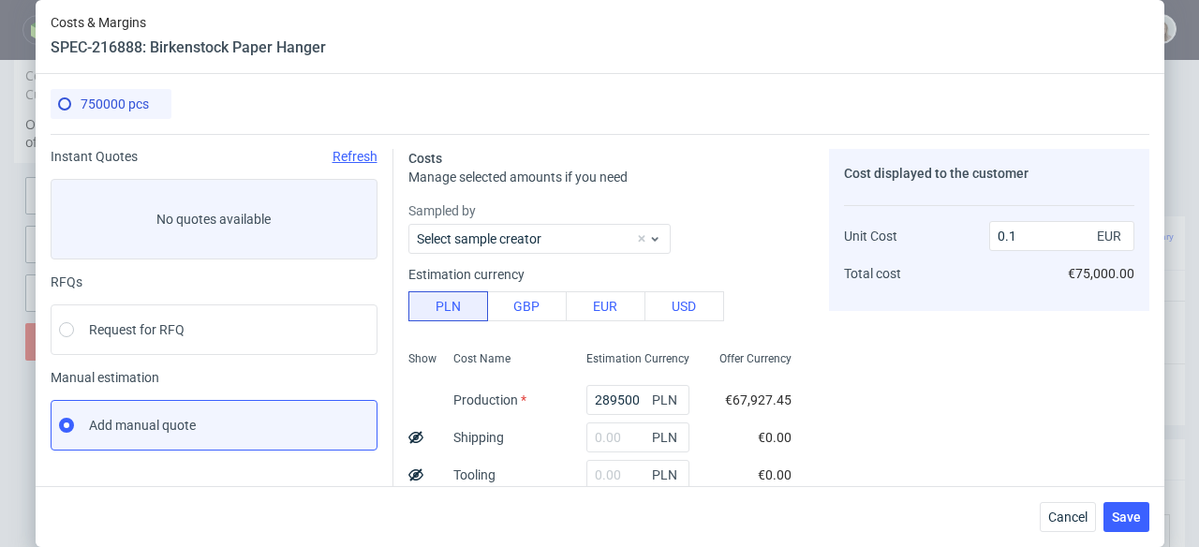
scroll to position [472, 0]
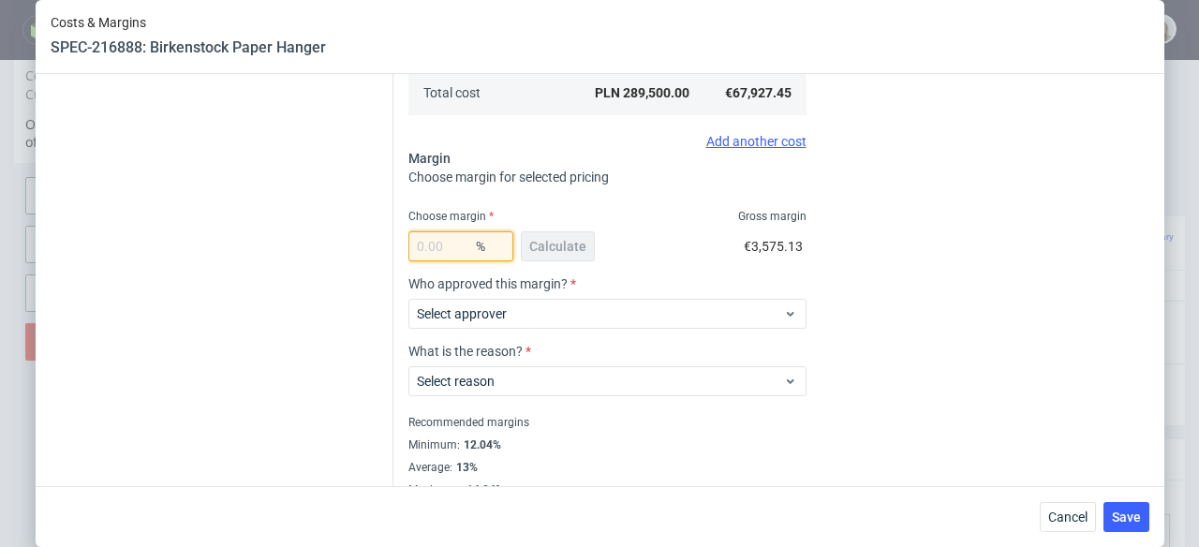
type input "0"
type input "0.09"
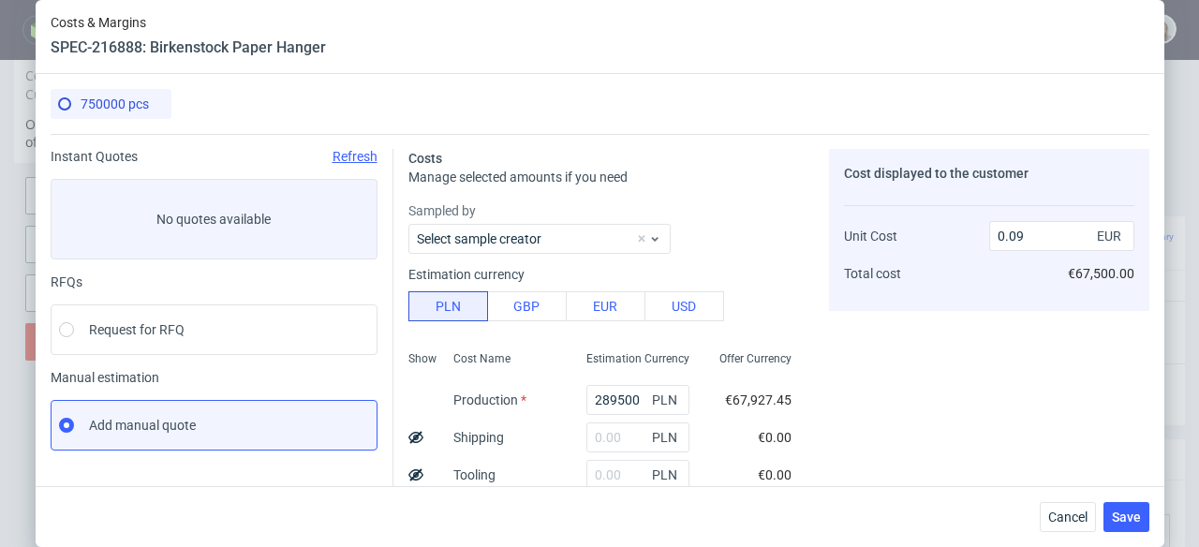
scroll to position [498, 0]
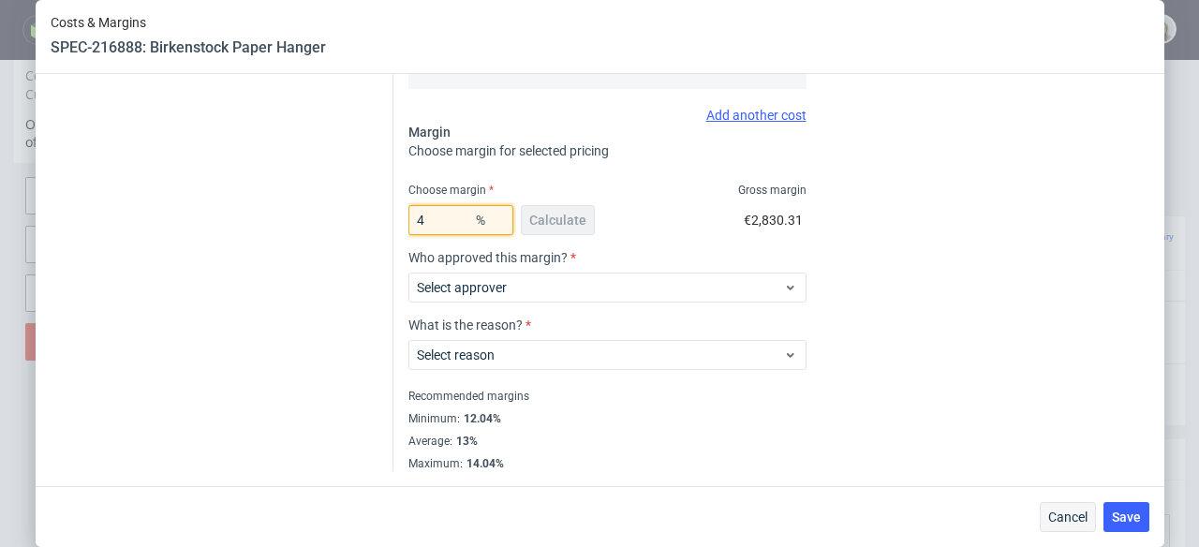
type input "4"
click at [1080, 524] on span "Cancel" at bounding box center [1067, 517] width 39 height 13
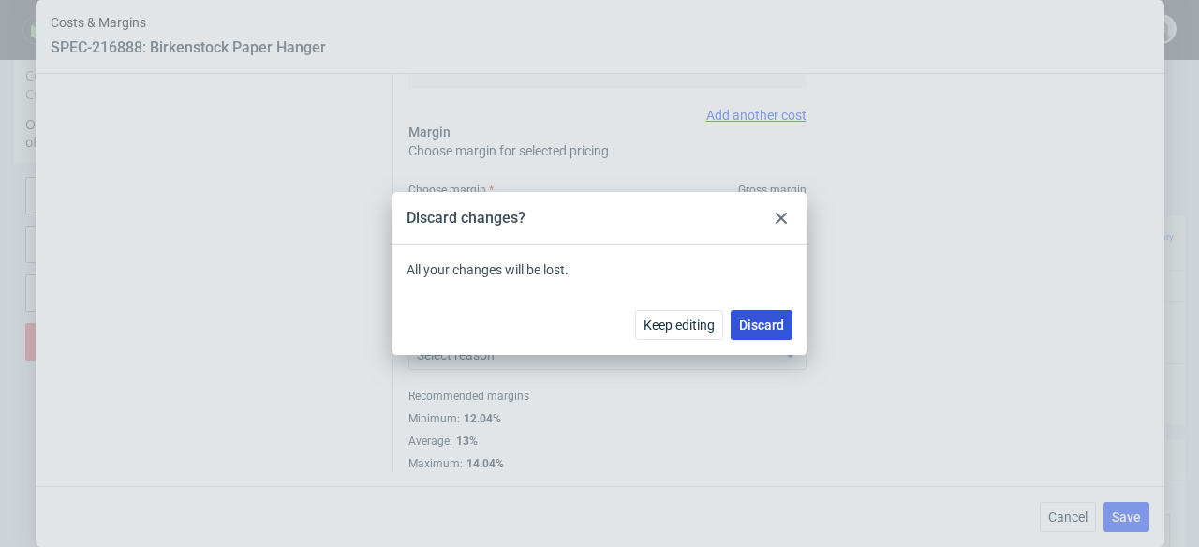
click at [746, 334] on button "Discard" at bounding box center [762, 325] width 62 height 30
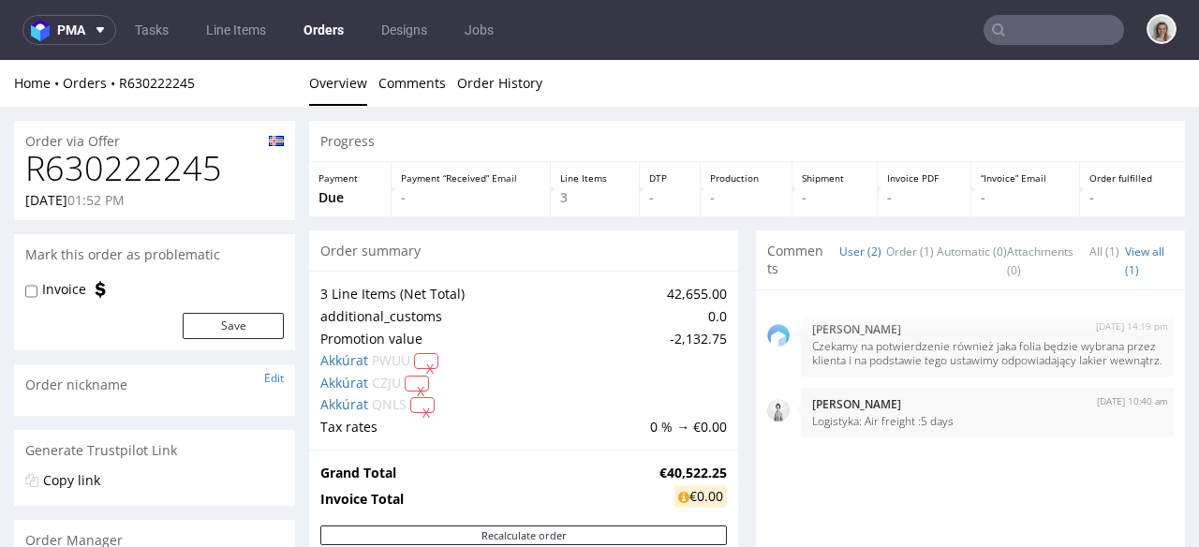
scroll to position [906, 0]
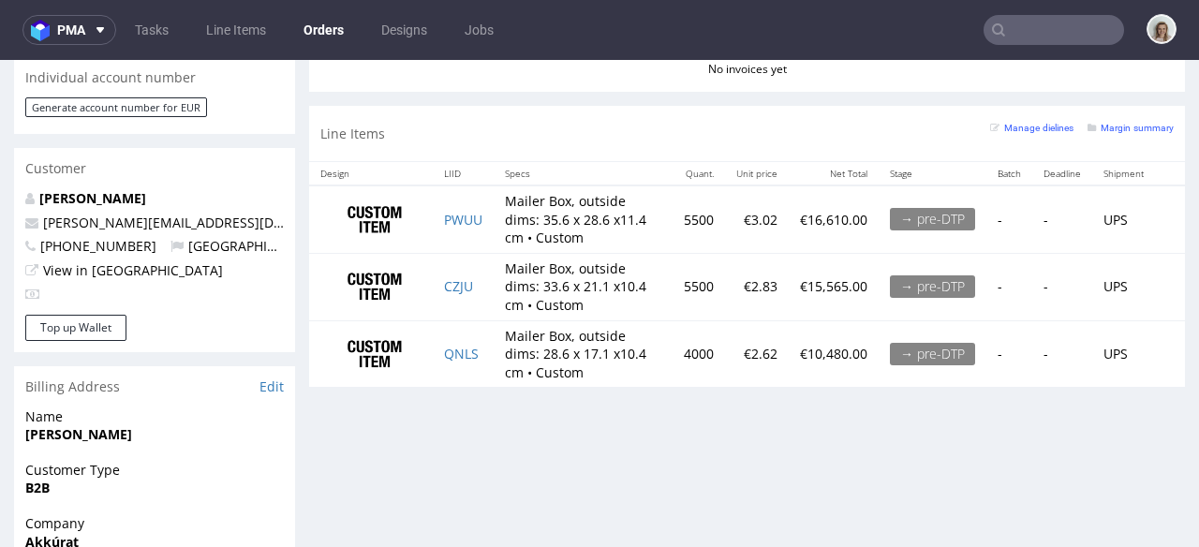
drag, startPoint x: 0, startPoint y: 0, endPoint x: 1045, endPoint y: 30, distance: 1045.1
click at [1044, 32] on input "text" at bounding box center [1054, 30] width 141 height 30
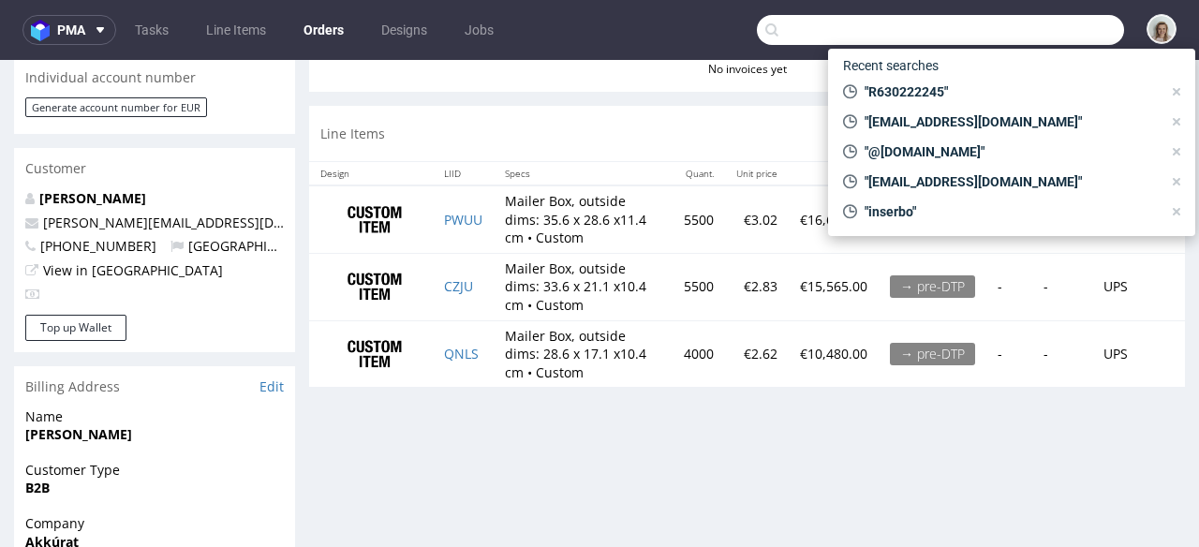
paste input "[PERSON_NAME][EMAIL_ADDRESS][PERSON_NAME][DOMAIN_NAME]"
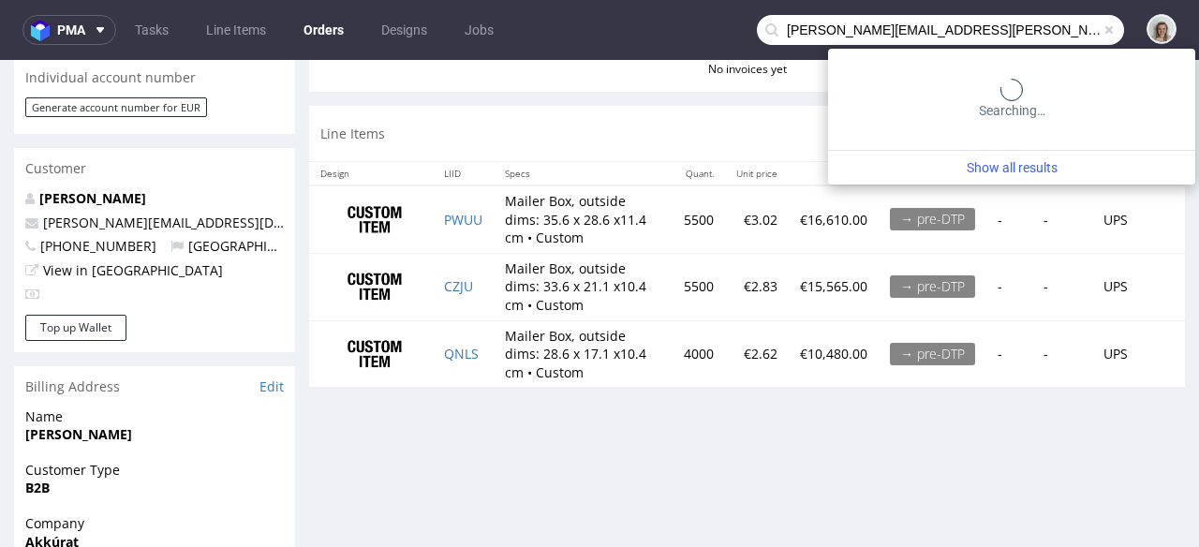
type input "[PERSON_NAME][EMAIL_ADDRESS][PERSON_NAME][DOMAIN_NAME]"
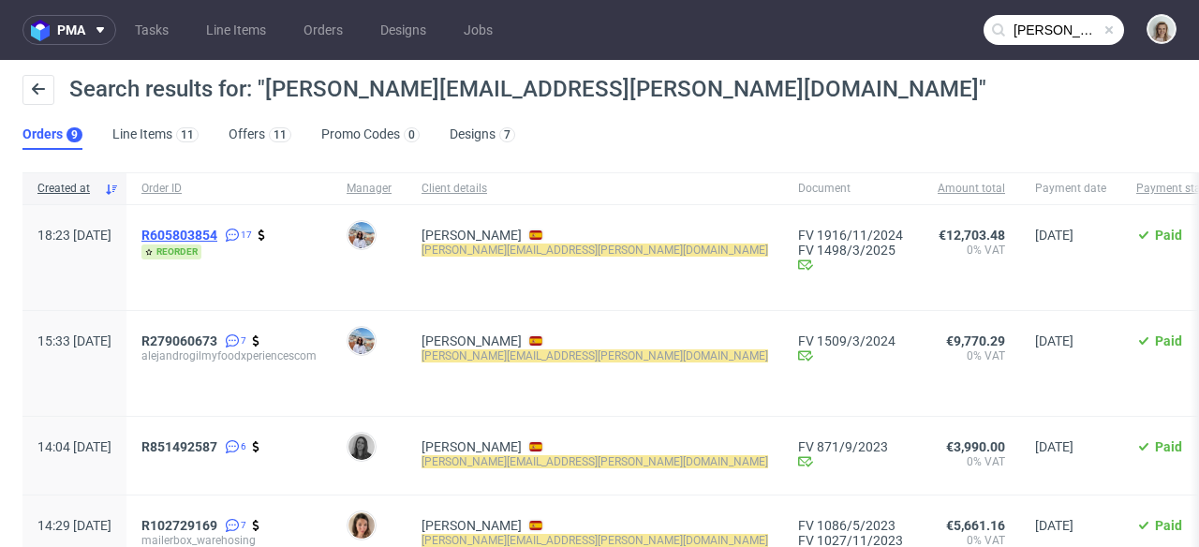
click at [217, 230] on span "R605803854" at bounding box center [179, 235] width 76 height 15
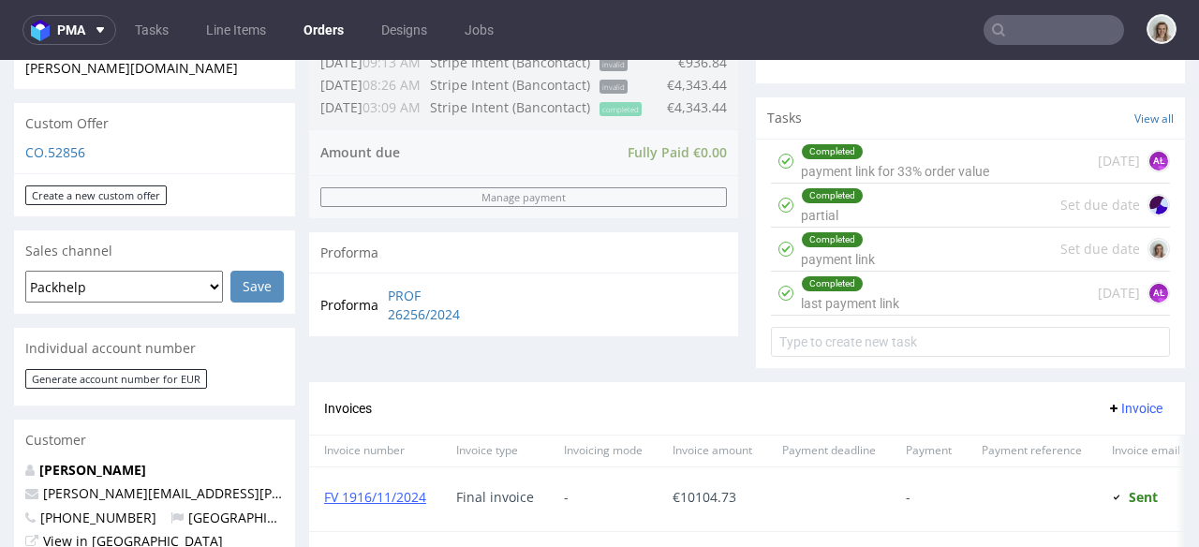
scroll to position [953, 0]
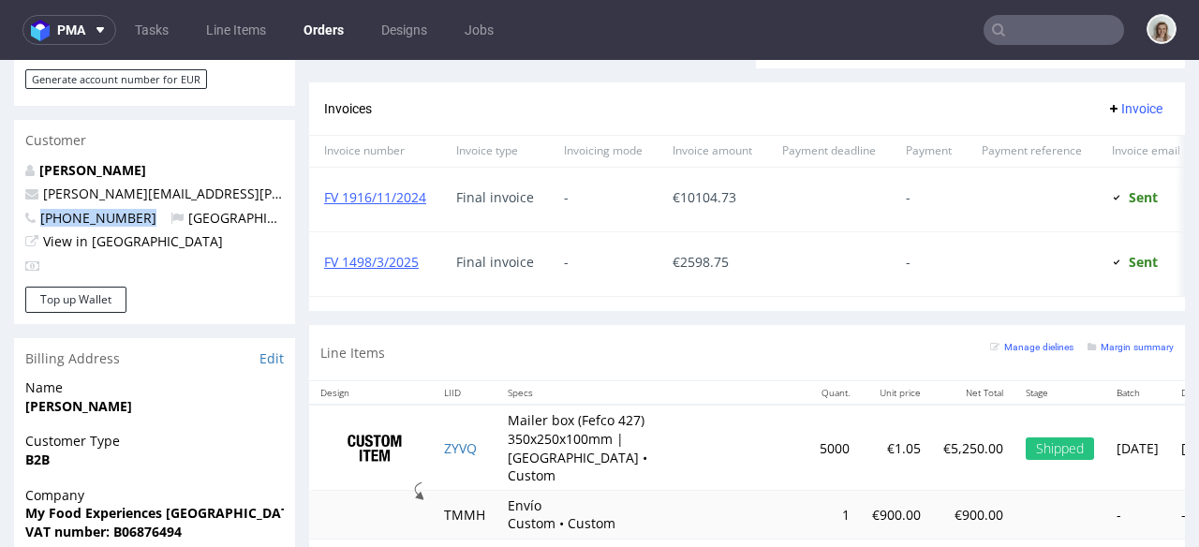
drag, startPoint x: 141, startPoint y: 179, endPoint x: 38, endPoint y: 182, distance: 103.1
click at [38, 209] on p "[PHONE_NUMBER] [GEOGRAPHIC_DATA]" at bounding box center [154, 218] width 259 height 19
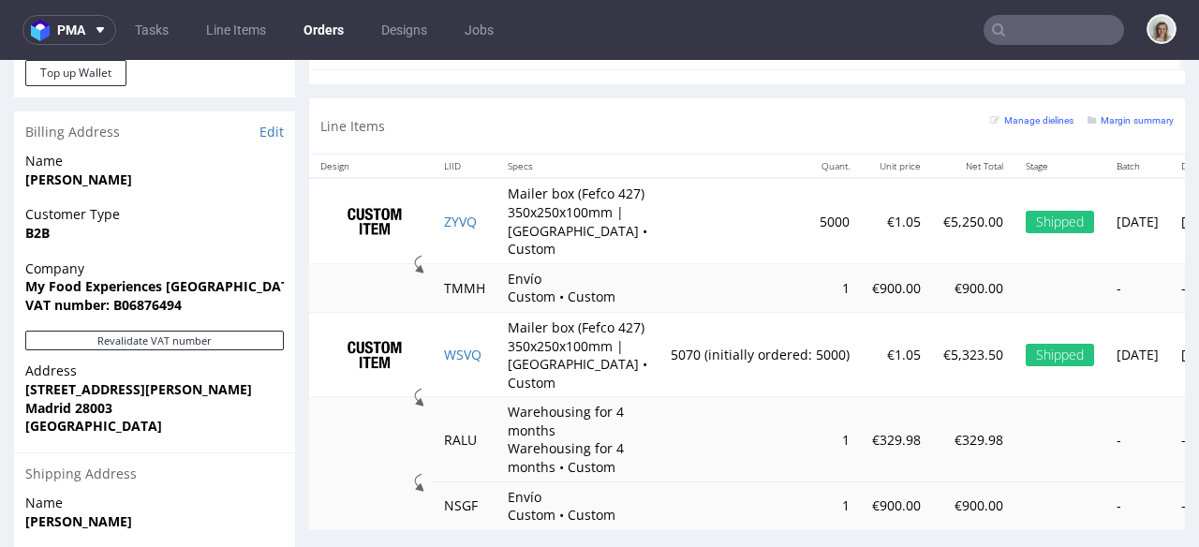
scroll to position [1197, 0]
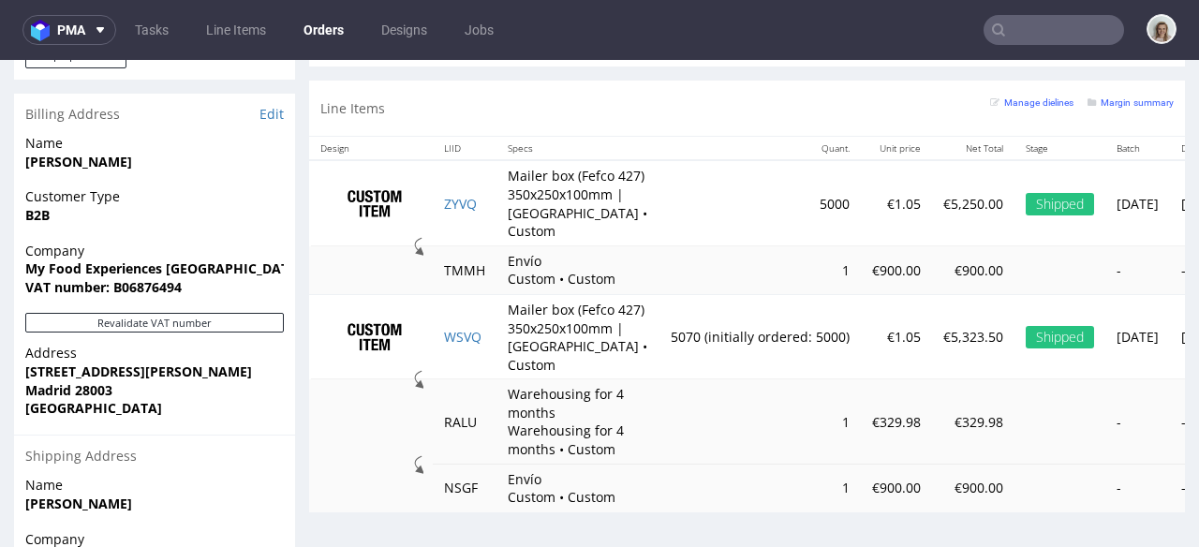
click at [1062, 19] on input "text" at bounding box center [1054, 30] width 141 height 30
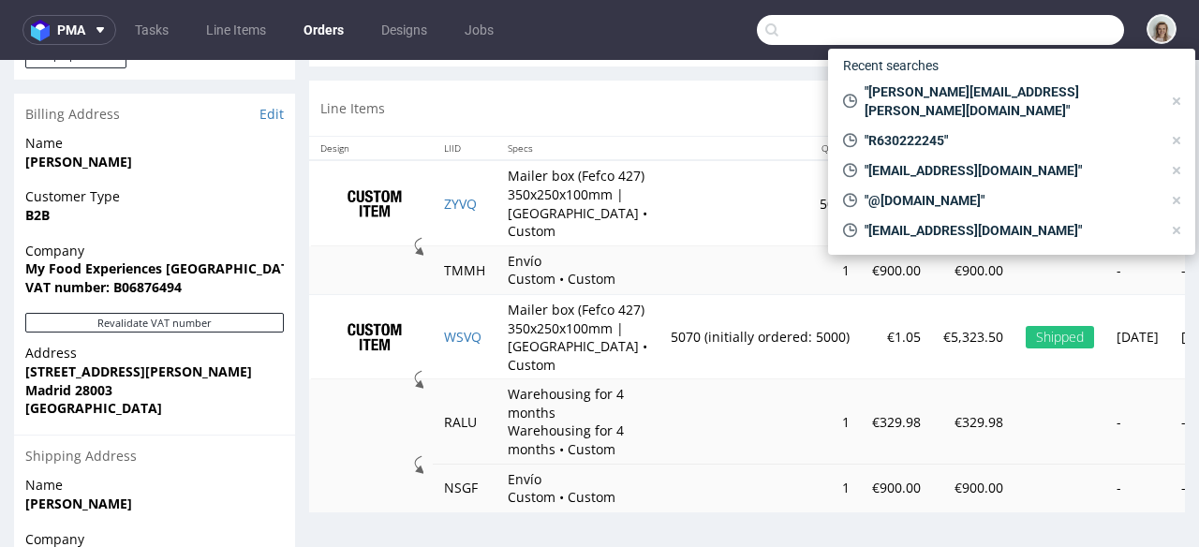
paste input "[EMAIL_ADDRESS][DOMAIN_NAME]"
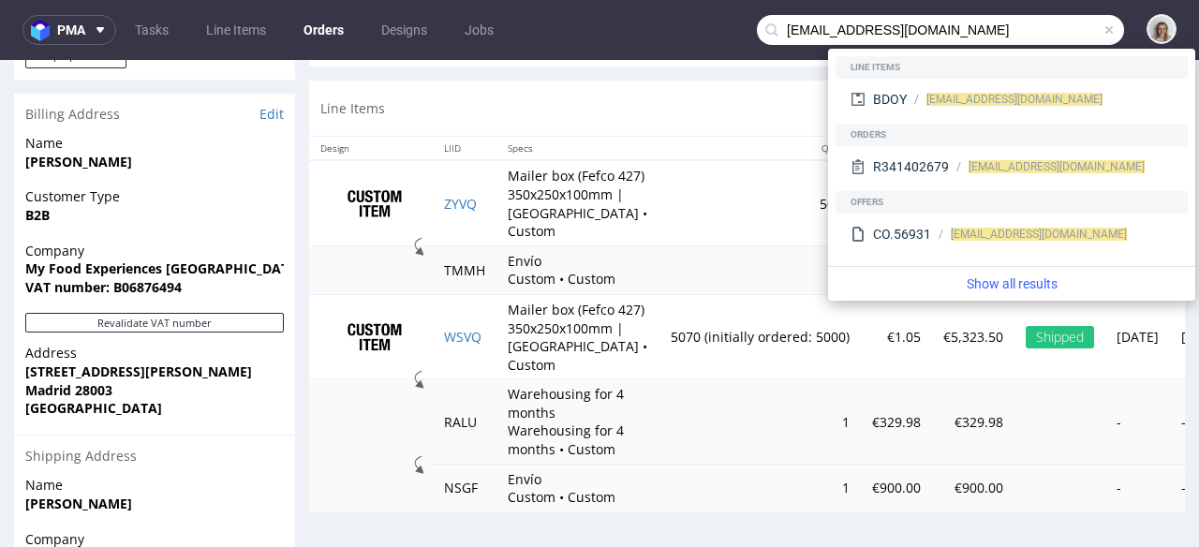
drag, startPoint x: 805, startPoint y: 26, endPoint x: 765, endPoint y: 27, distance: 40.3
click at [765, 27] on div "[EMAIL_ADDRESS][DOMAIN_NAME]" at bounding box center [940, 30] width 367 height 30
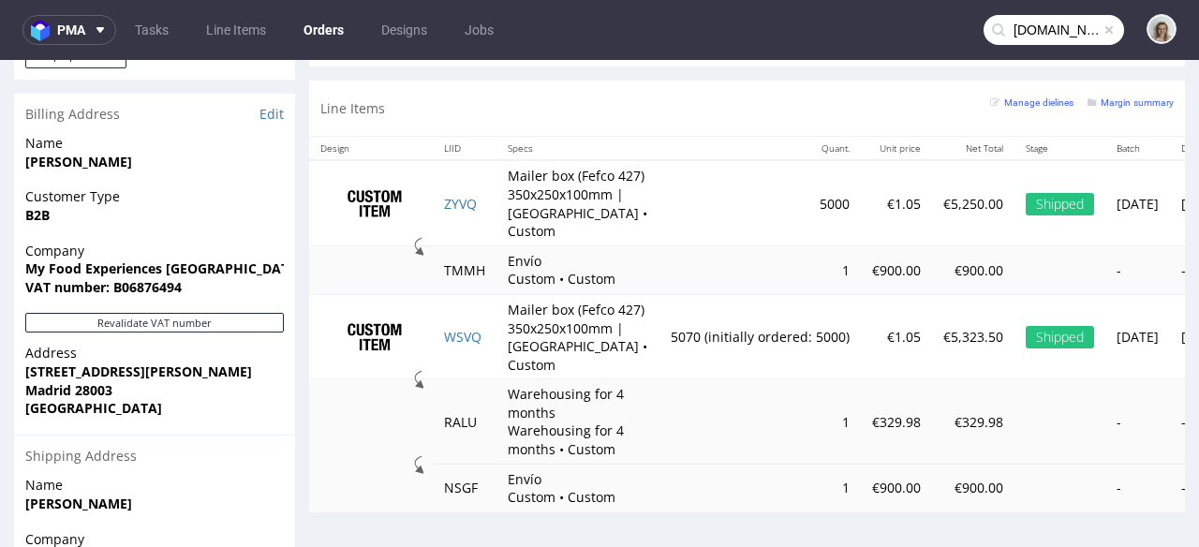
type input "[DOMAIN_NAME]"
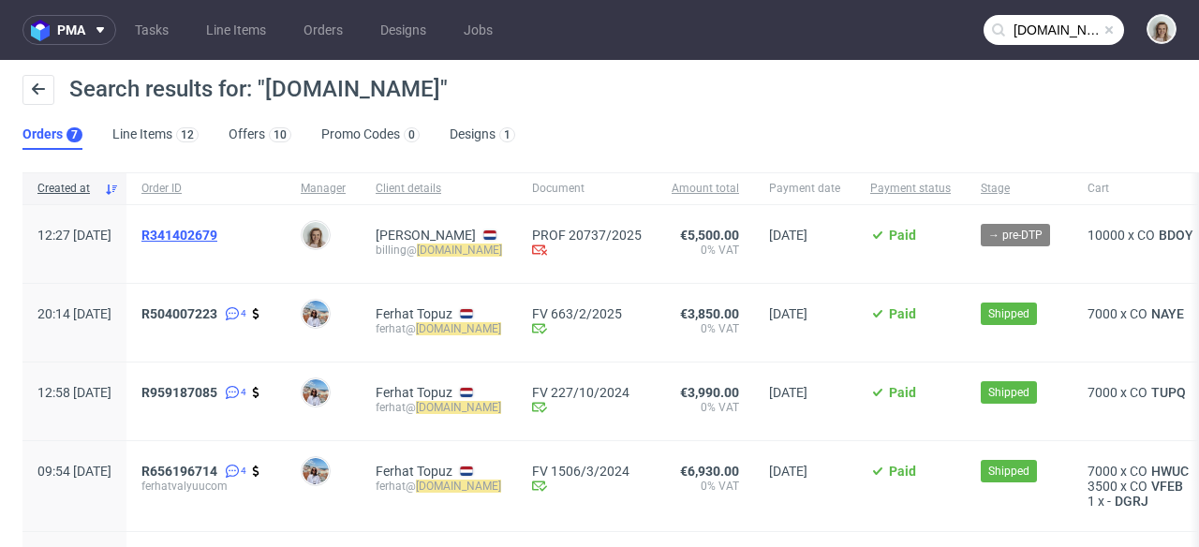
click at [217, 239] on span "R341402679" at bounding box center [179, 235] width 76 height 15
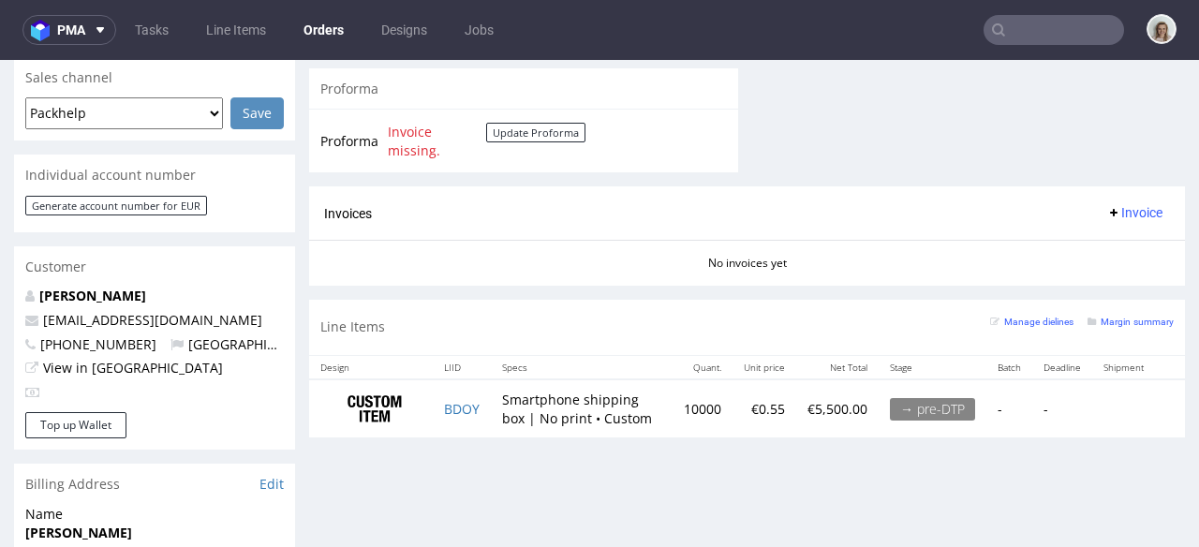
scroll to position [980, 0]
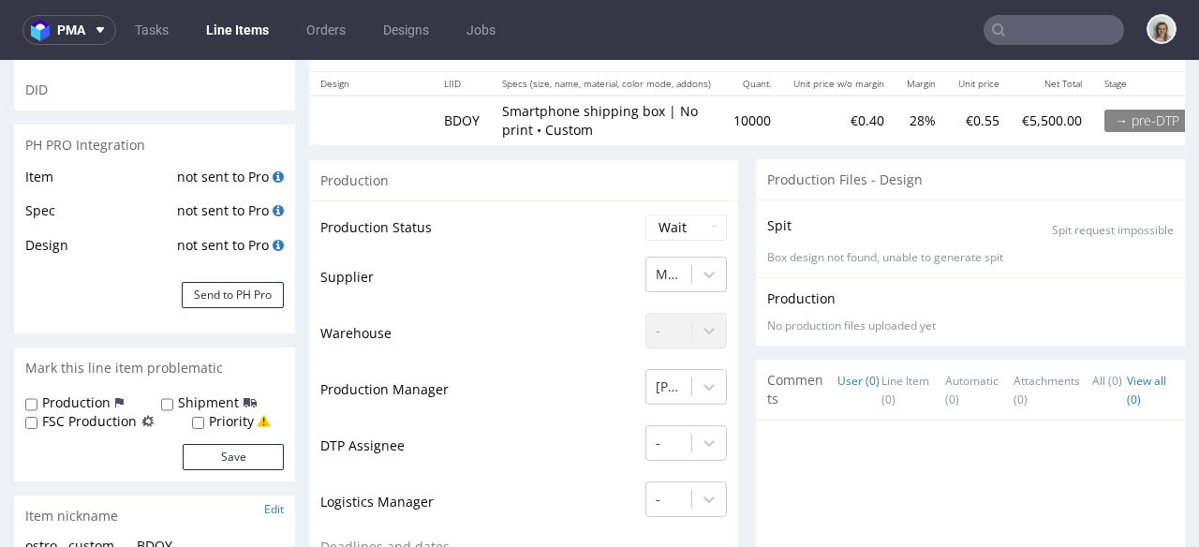
scroll to position [379, 0]
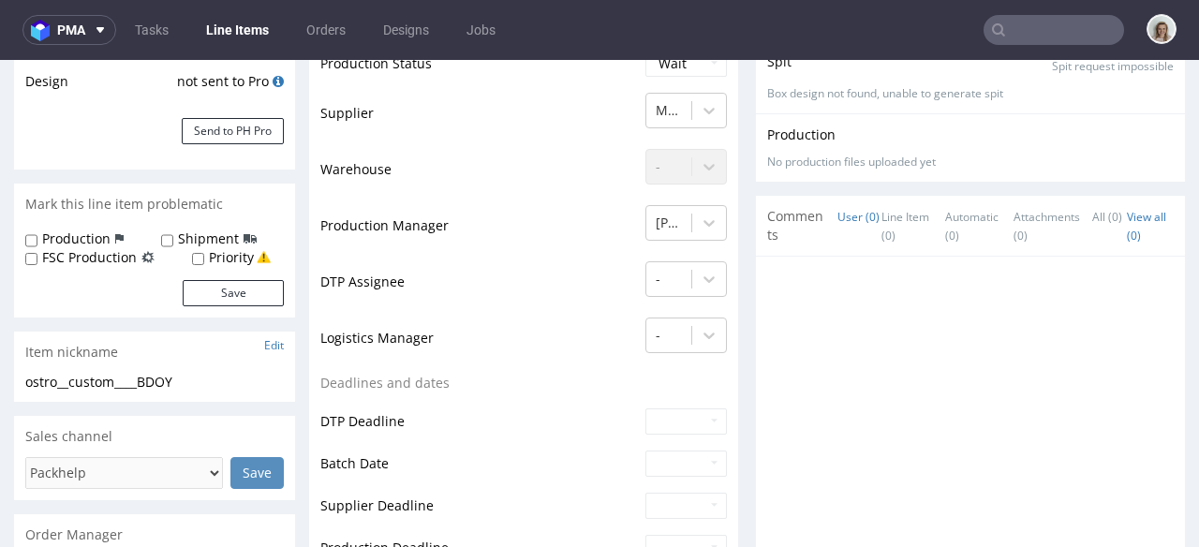
click at [882, 239] on li "Line Item (0)" at bounding box center [914, 225] width 64 height 37
click at [882, 220] on link "Line Item (0)" at bounding box center [906, 226] width 48 height 59
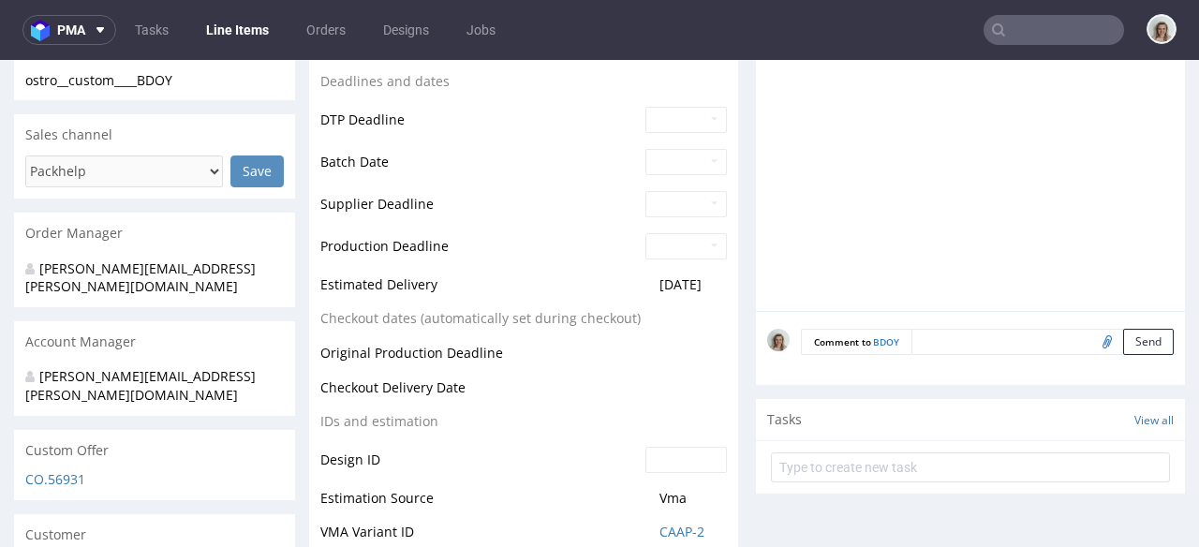
scroll to position [618, 0]
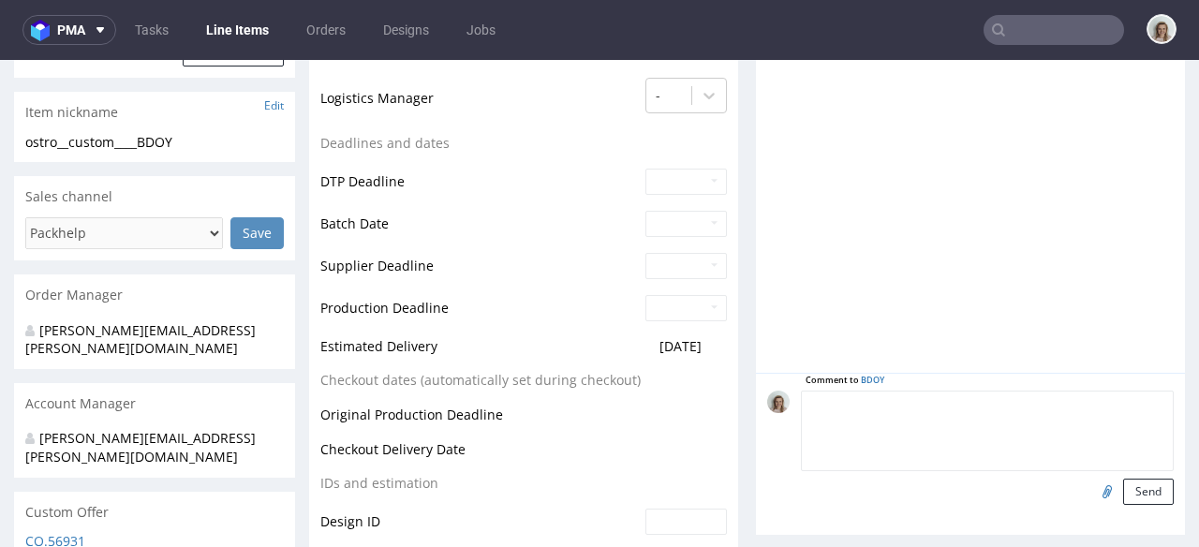
click at [928, 403] on textarea at bounding box center [987, 431] width 373 height 81
paste textarea "NAYE"
type textarea "1;1 reorder of NAYE"
click at [1144, 488] on button "Send" at bounding box center [1148, 492] width 51 height 26
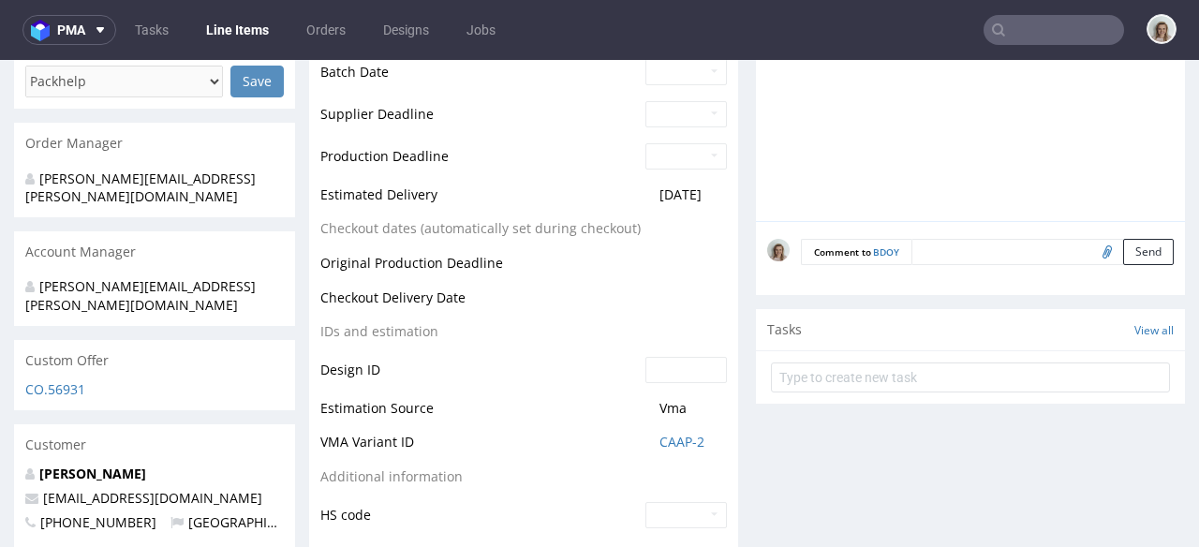
scroll to position [788, 0]
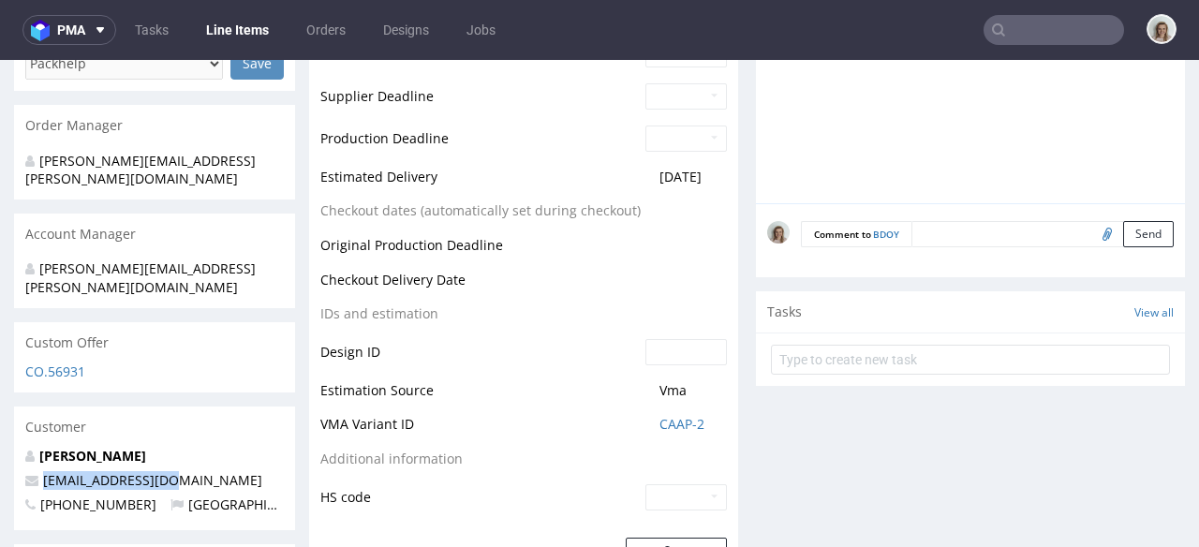
drag, startPoint x: 174, startPoint y: 444, endPoint x: 32, endPoint y: 440, distance: 142.5
click at [32, 471] on p "[EMAIL_ADDRESS][DOMAIN_NAME]" at bounding box center [154, 480] width 259 height 19
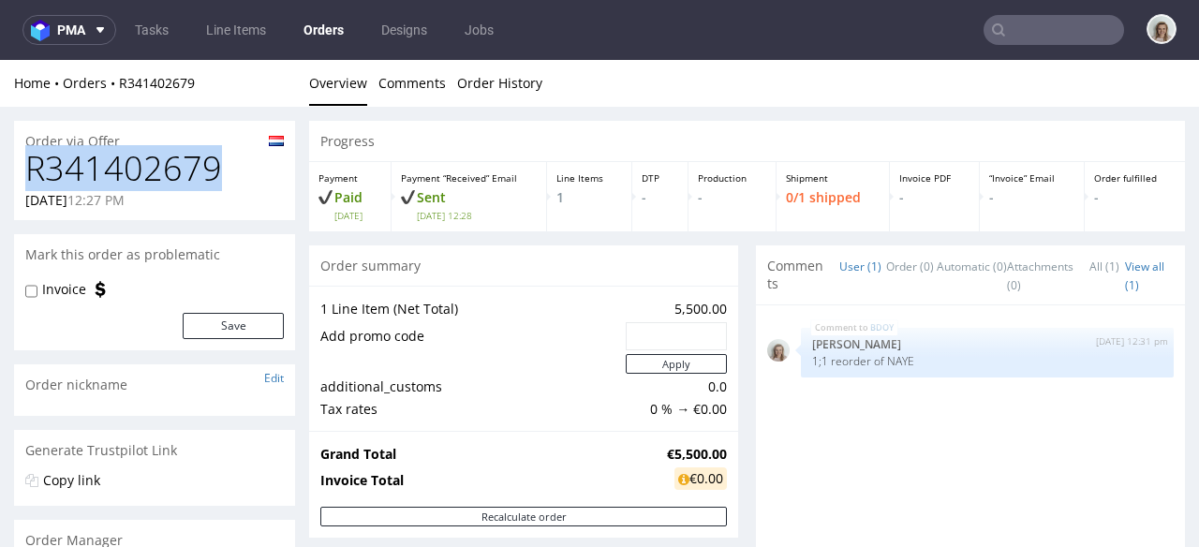
drag, startPoint x: 219, startPoint y: 165, endPoint x: 0, endPoint y: 167, distance: 219.2
copy h1 "R341402679"
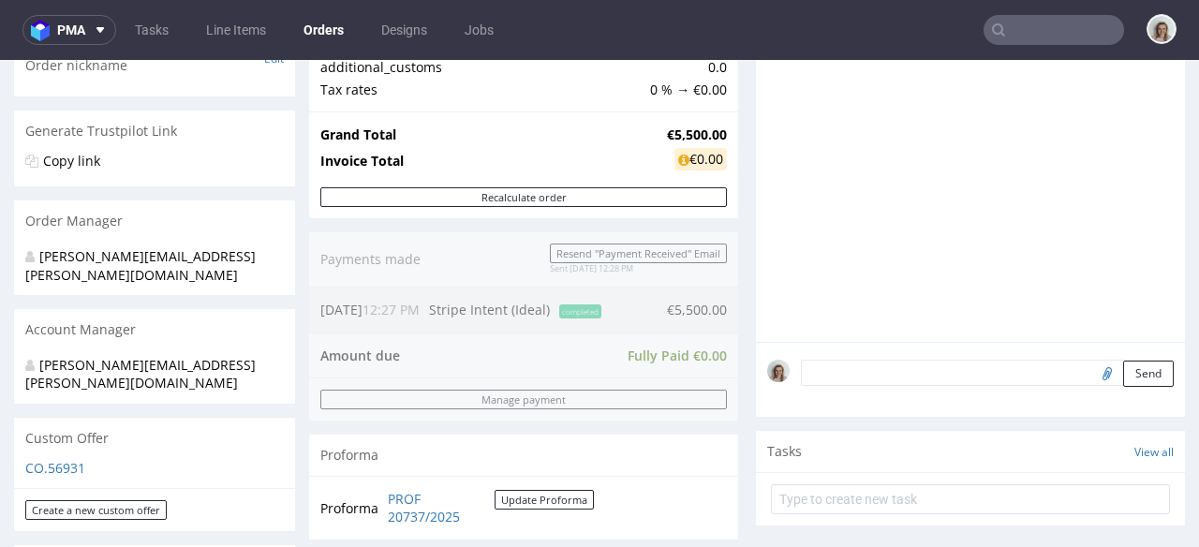
scroll to position [229, 0]
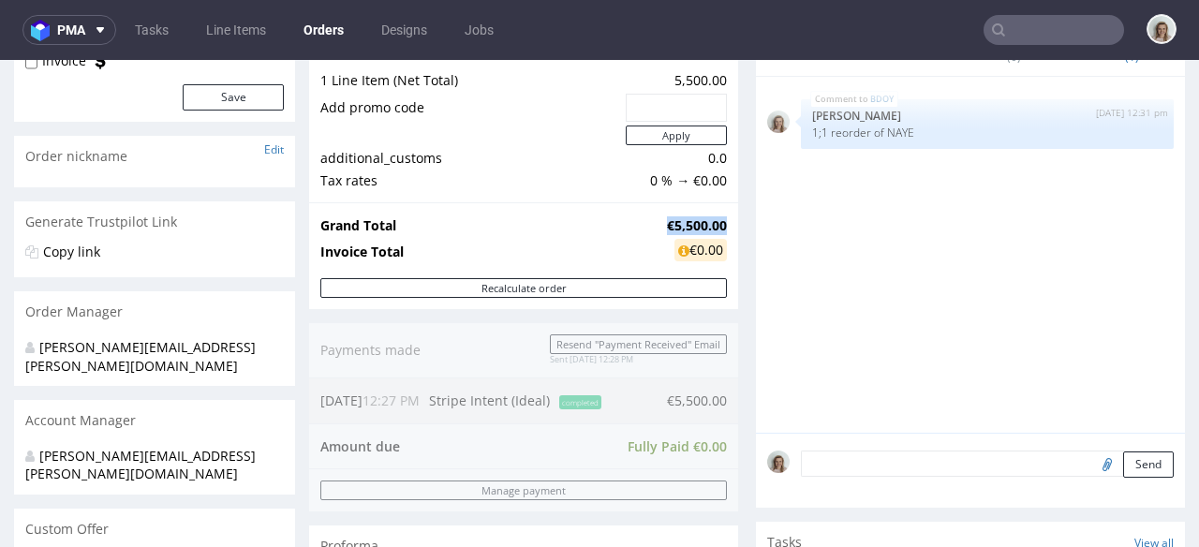
drag, startPoint x: 711, startPoint y: 218, endPoint x: 647, endPoint y: 220, distance: 63.7
click at [667, 220] on strong "€5,500.00" at bounding box center [697, 225] width 60 height 18
copy strong "€5,500.00"
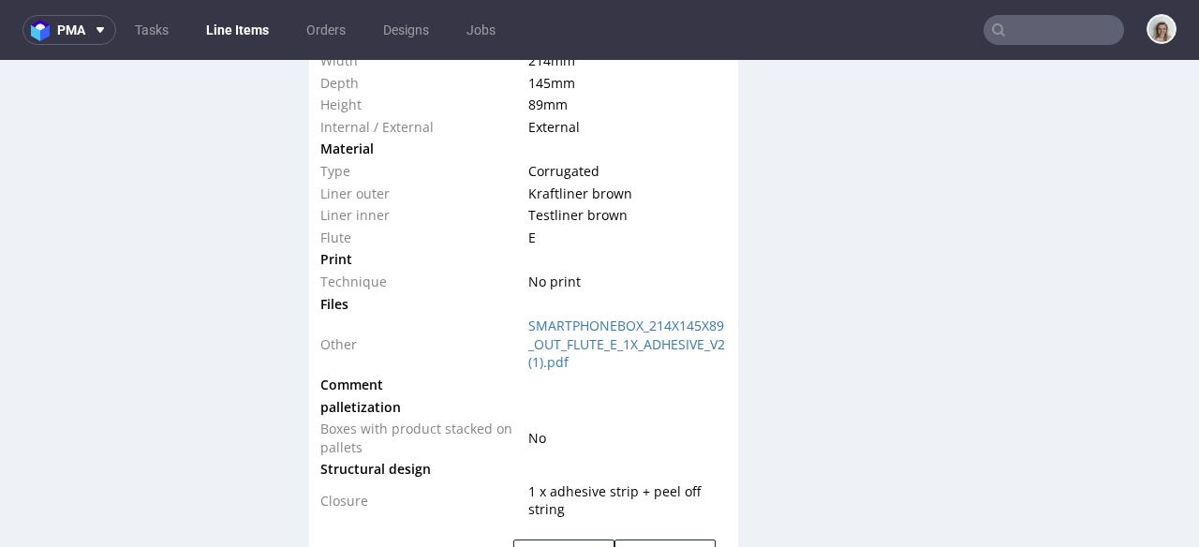
scroll to position [2096, 0]
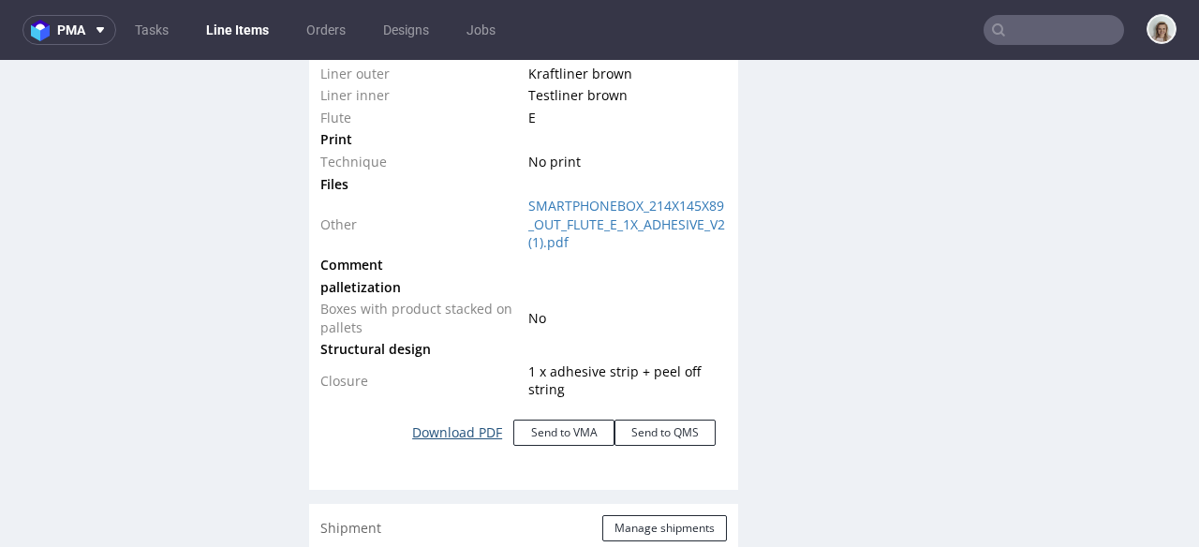
click at [459, 433] on link "Download PDF" at bounding box center [457, 432] width 112 height 41
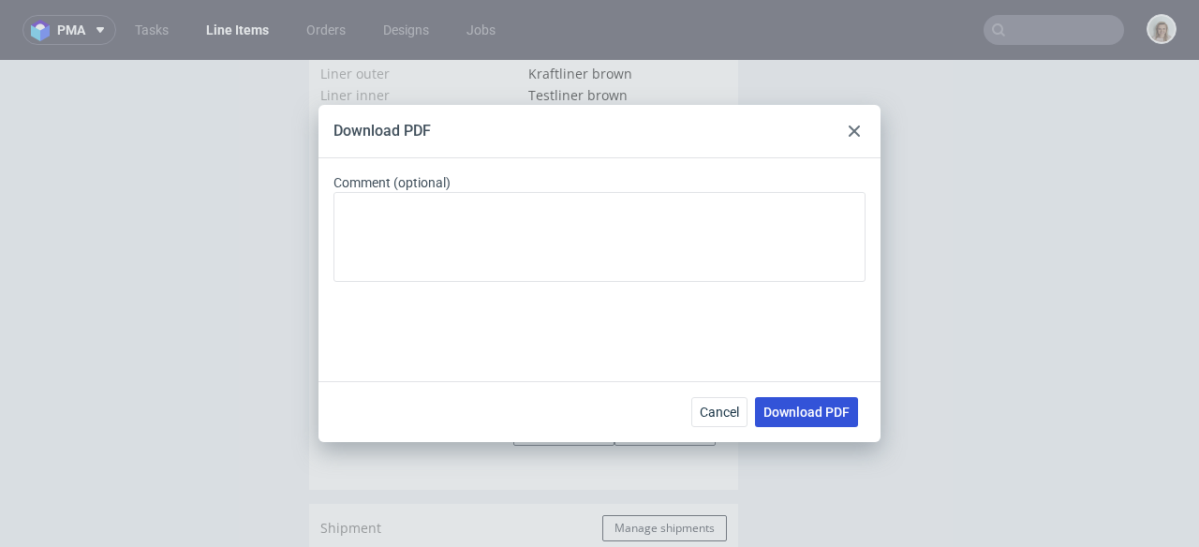
click at [804, 411] on span "Download PDF" at bounding box center [807, 412] width 86 height 13
click at [767, 411] on span "Download PDF" at bounding box center [807, 412] width 86 height 13
click at [854, 133] on icon at bounding box center [854, 131] width 11 height 11
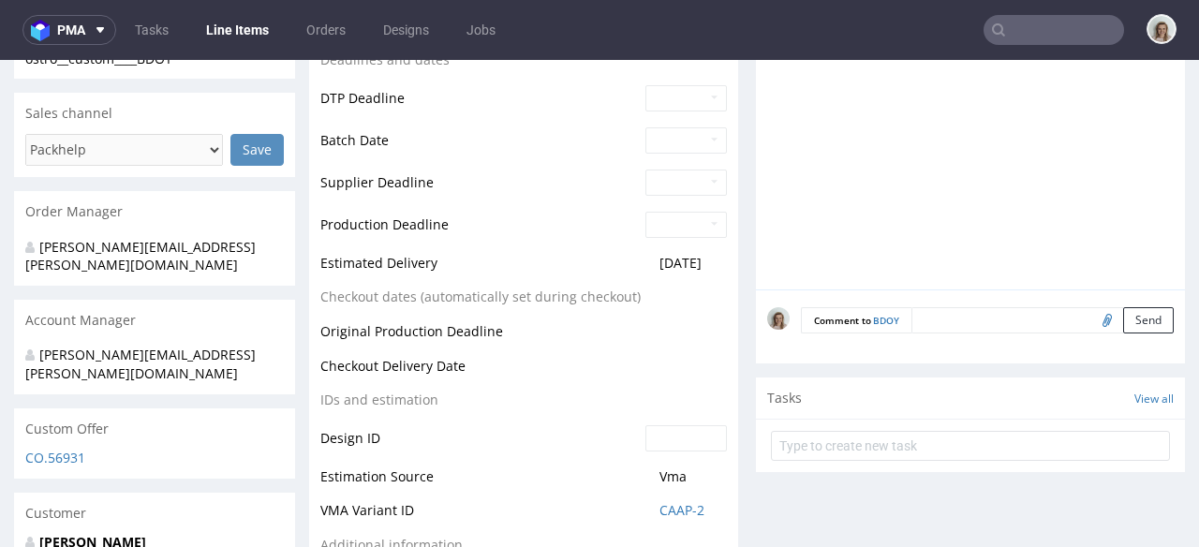
scroll to position [0, 0]
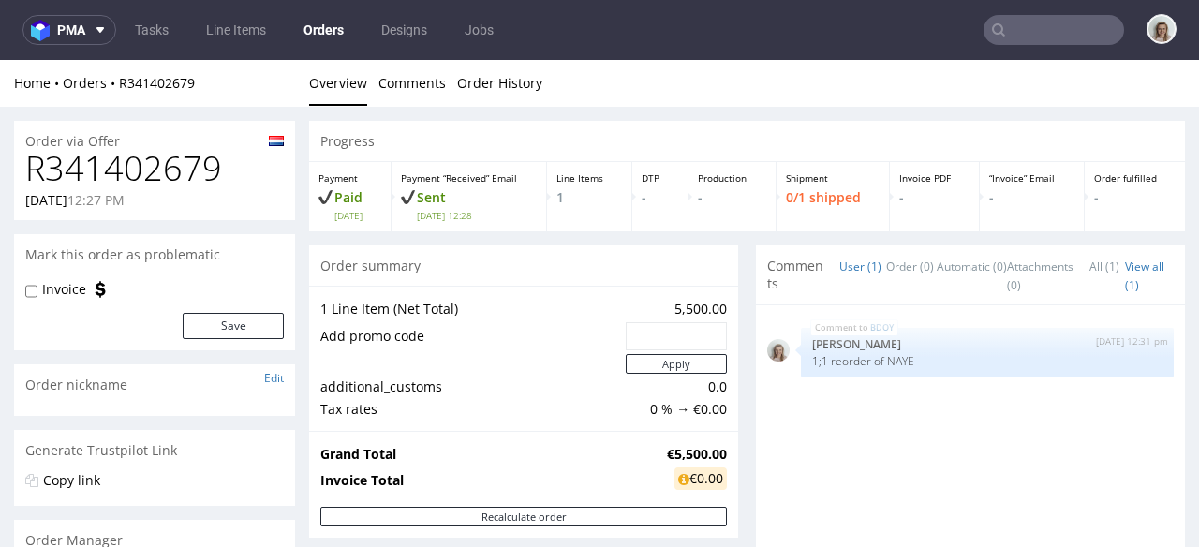
click at [1028, 25] on input "text" at bounding box center [1054, 30] width 141 height 30
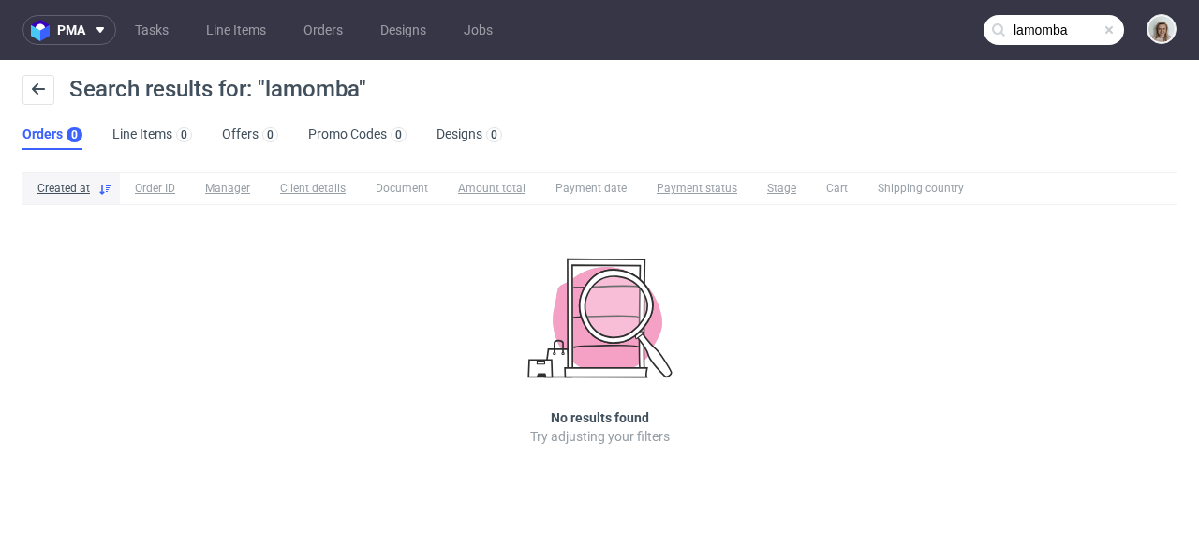
click at [1027, 32] on input "lamomba" at bounding box center [1054, 30] width 141 height 30
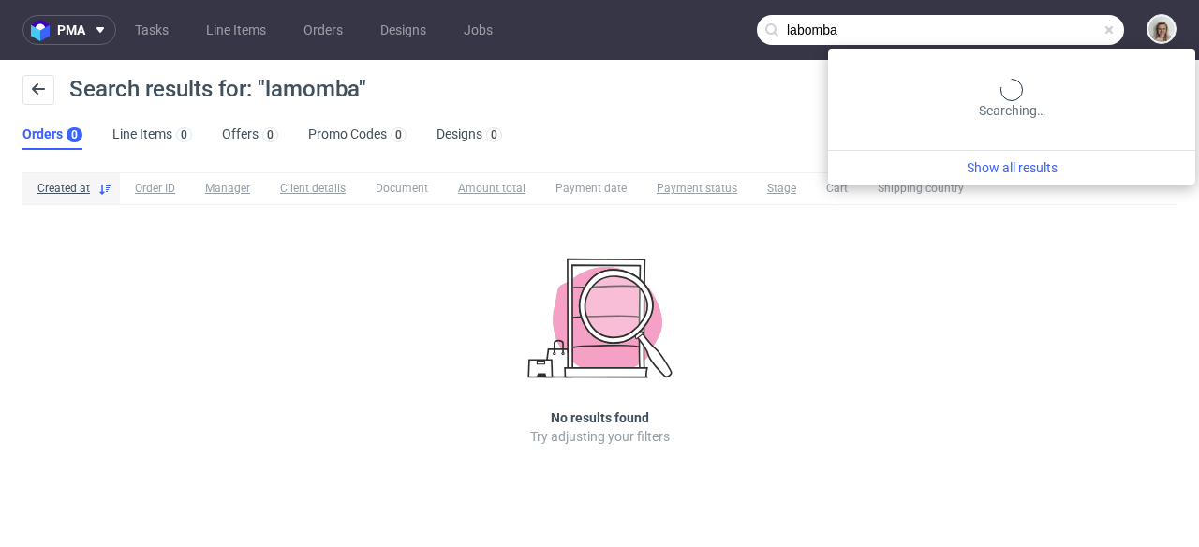
type input "labomba"
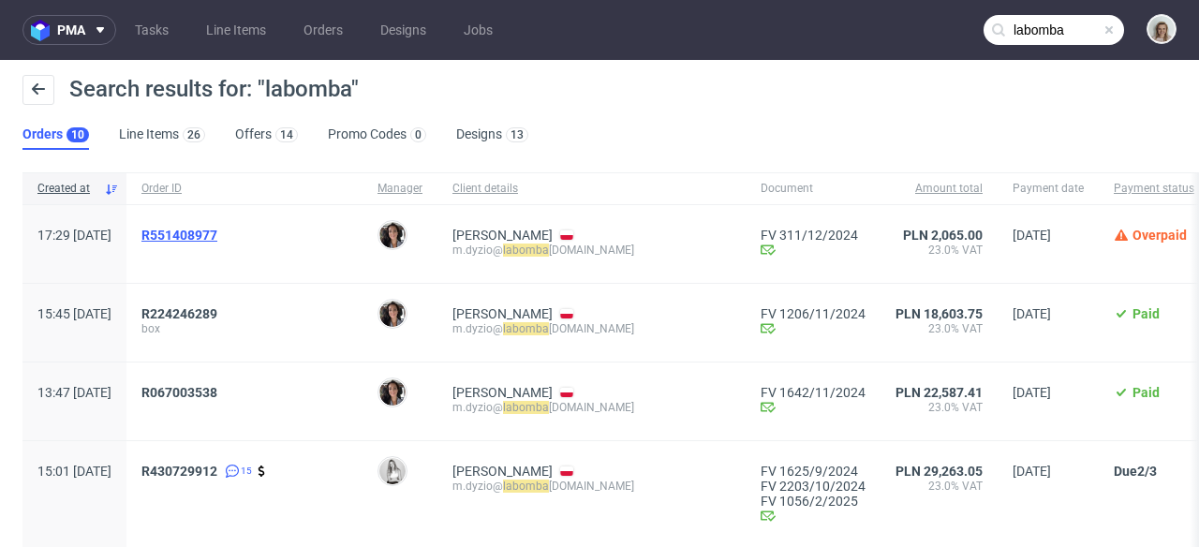
click at [217, 229] on span "R551408977" at bounding box center [179, 235] width 76 height 15
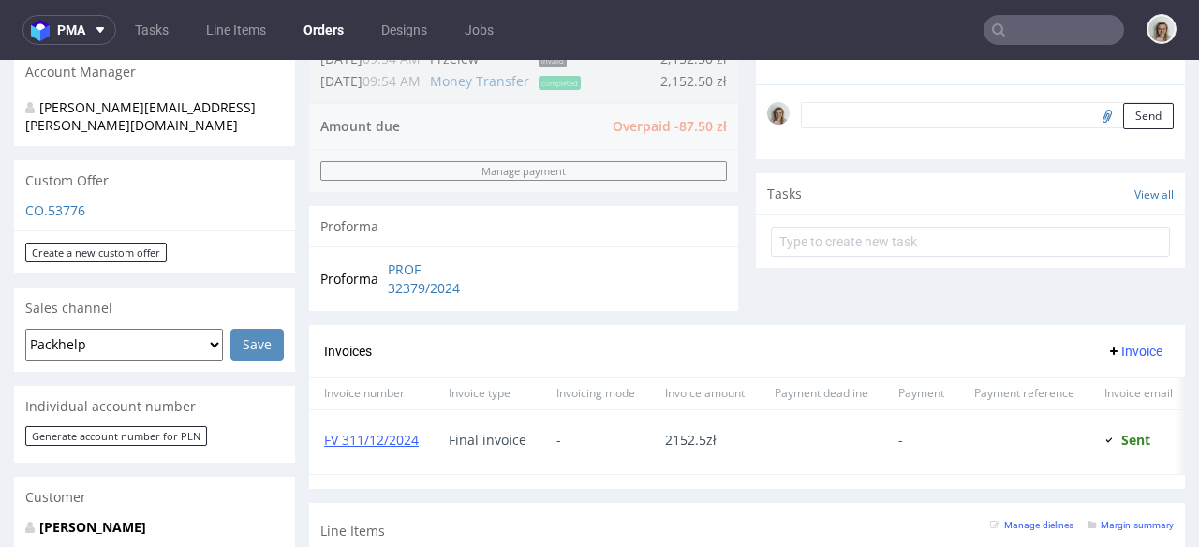
scroll to position [936, 0]
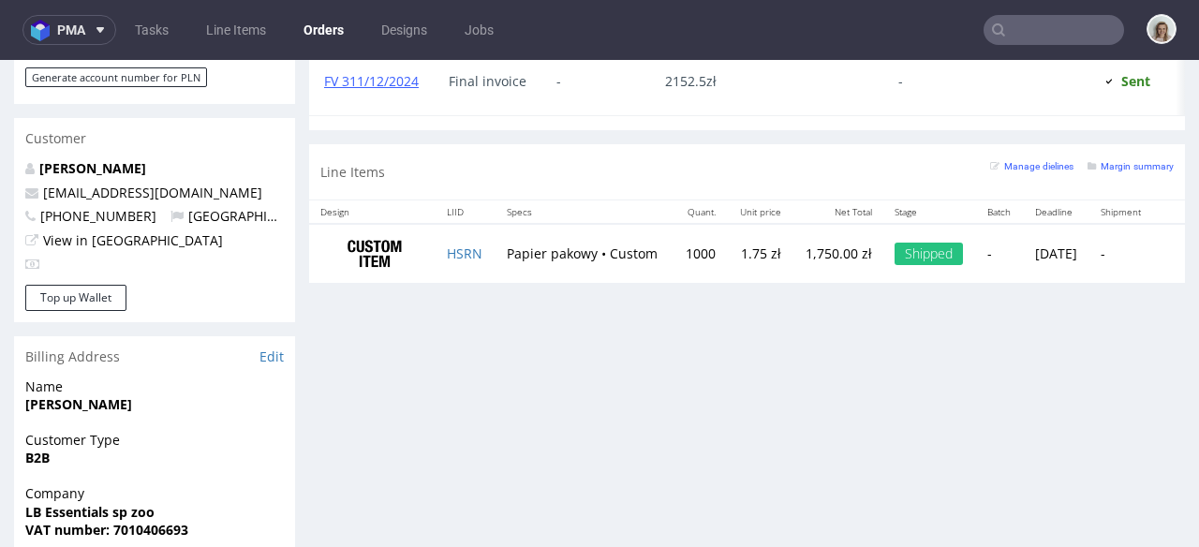
type input "labomba"
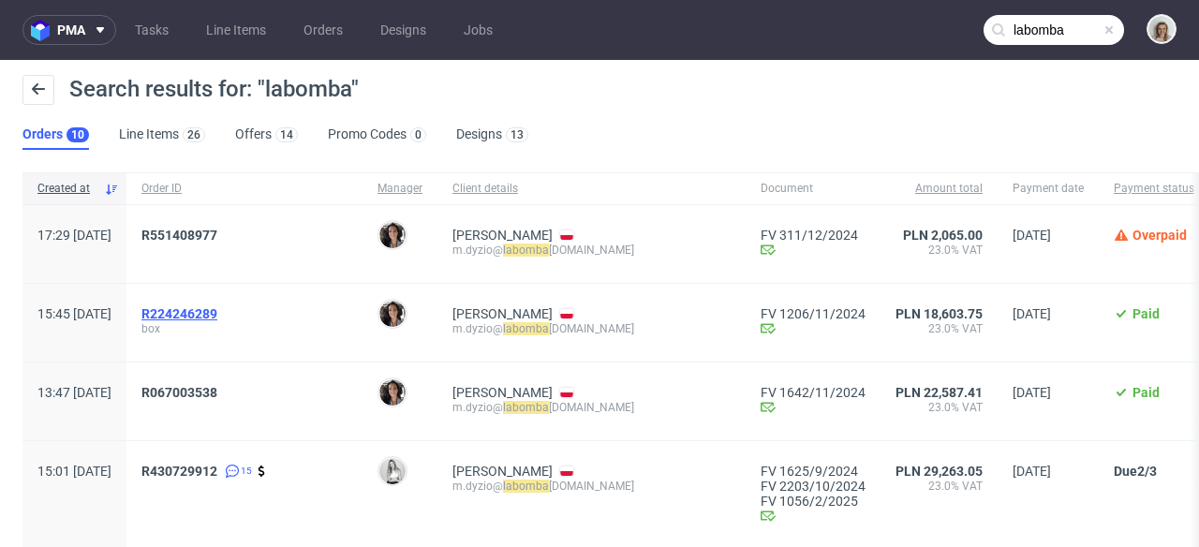
click at [217, 319] on span "R224246289" at bounding box center [179, 313] width 76 height 15
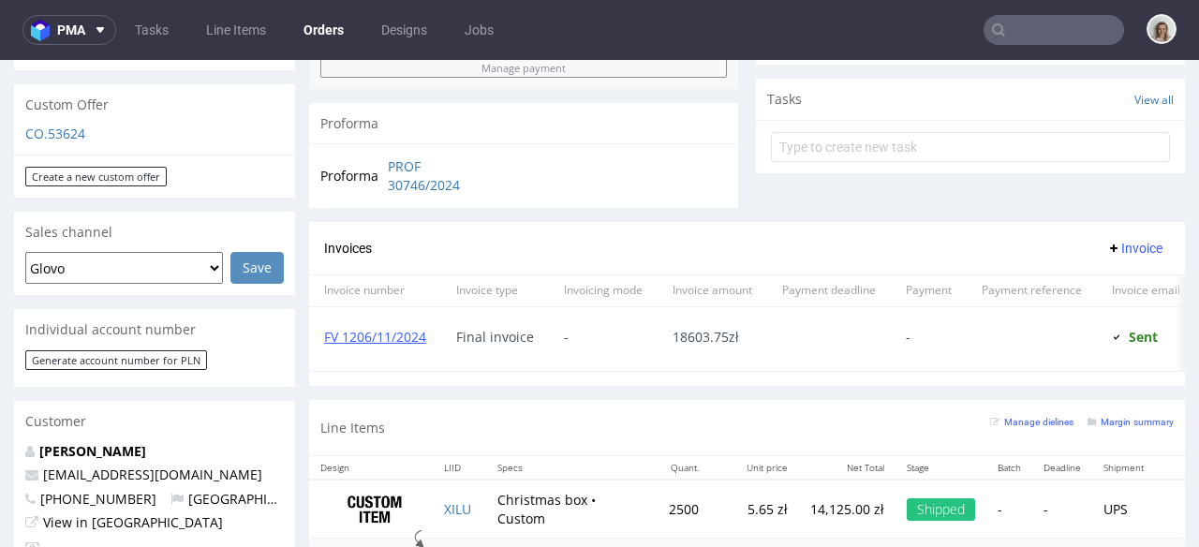
scroll to position [907, 0]
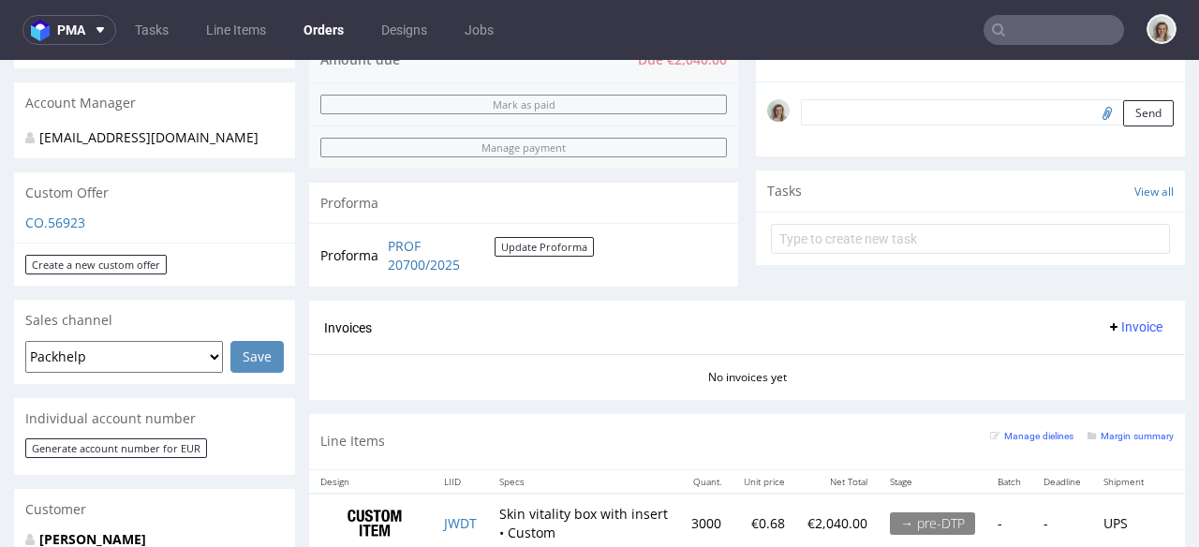
scroll to position [568, 0]
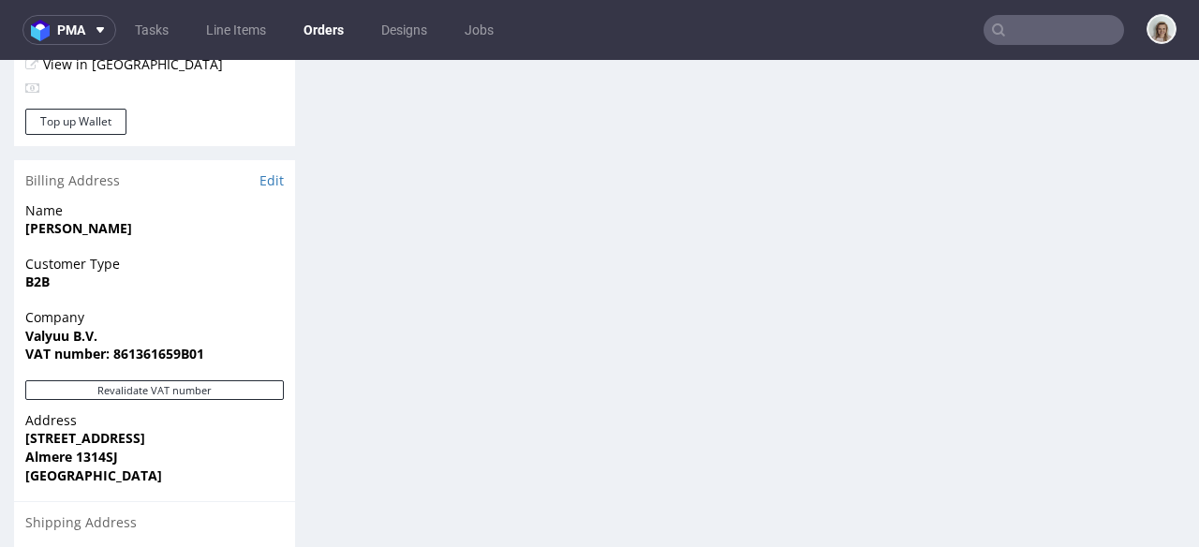
scroll to position [1086, 0]
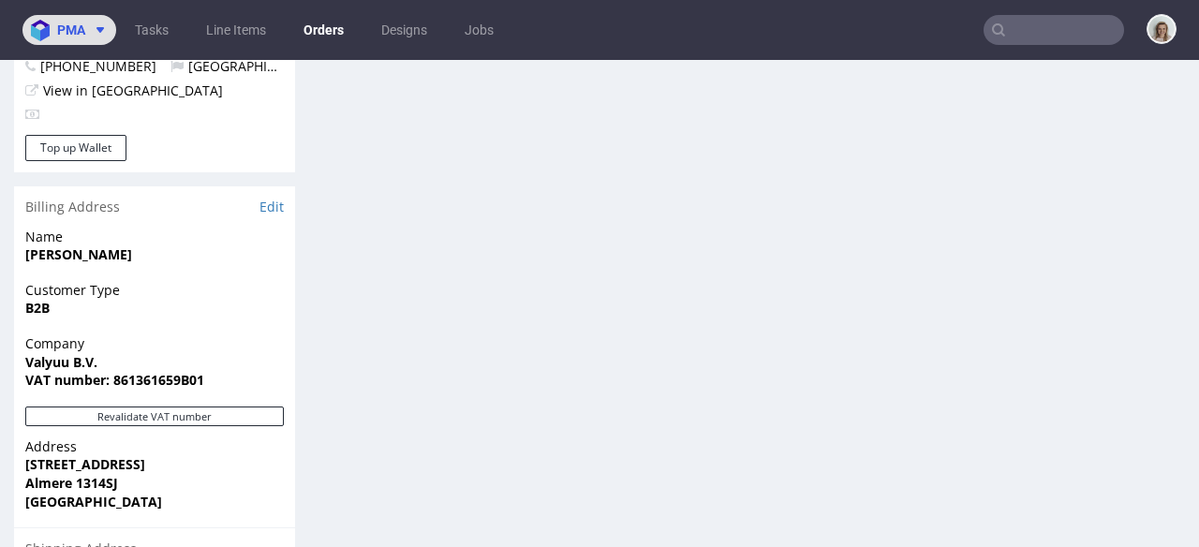
click at [76, 39] on button "pma" at bounding box center [69, 30] width 94 height 30
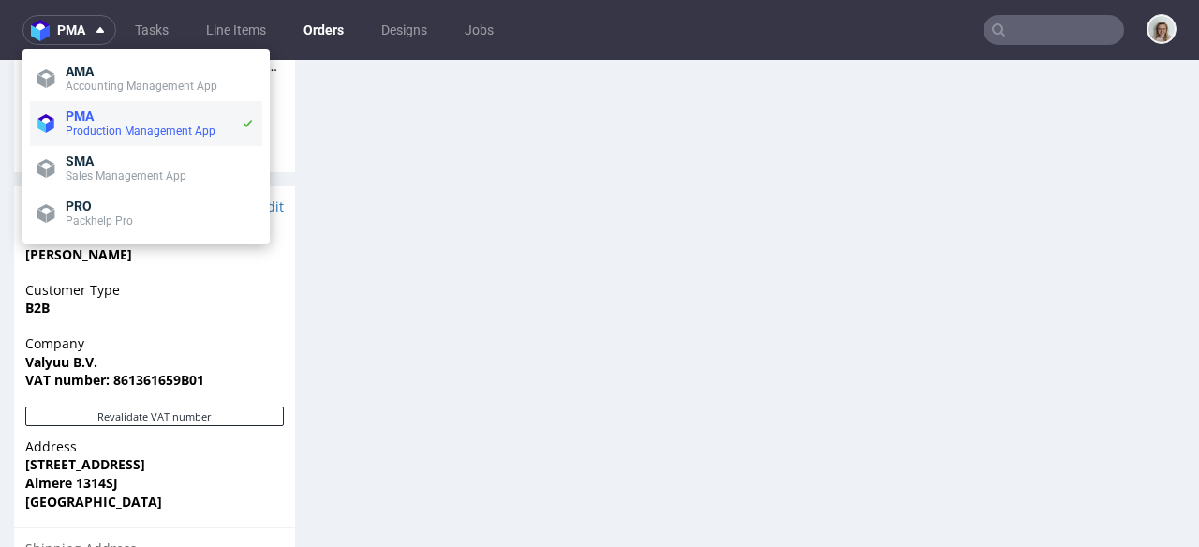
click at [87, 130] on span "Production Management App" at bounding box center [141, 131] width 150 height 13
click at [70, 35] on span "pma" at bounding box center [71, 29] width 28 height 13
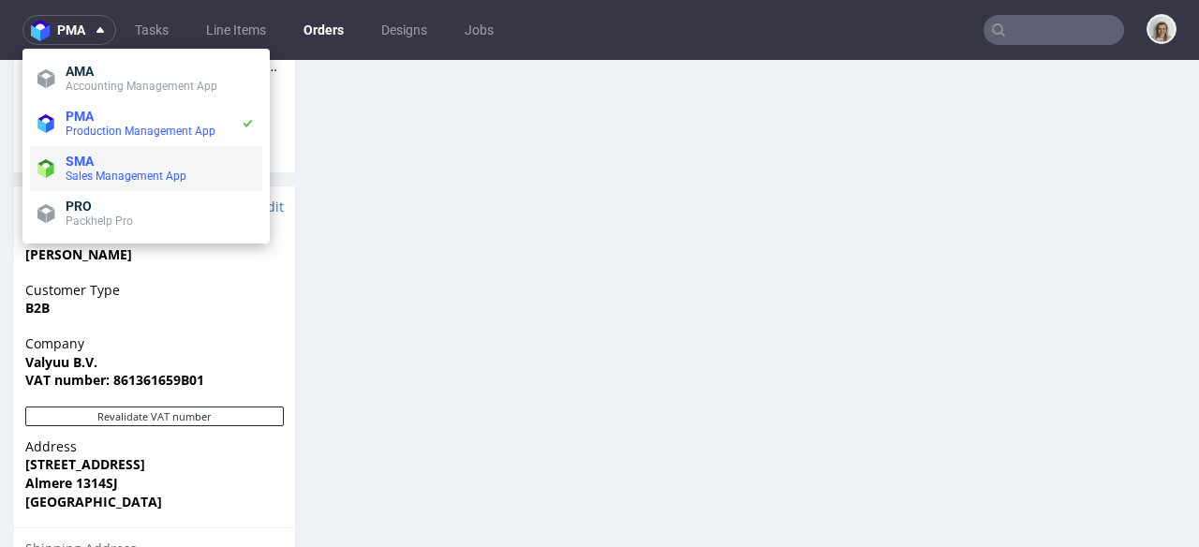
click at [88, 156] on span "SMA" at bounding box center [80, 161] width 28 height 15
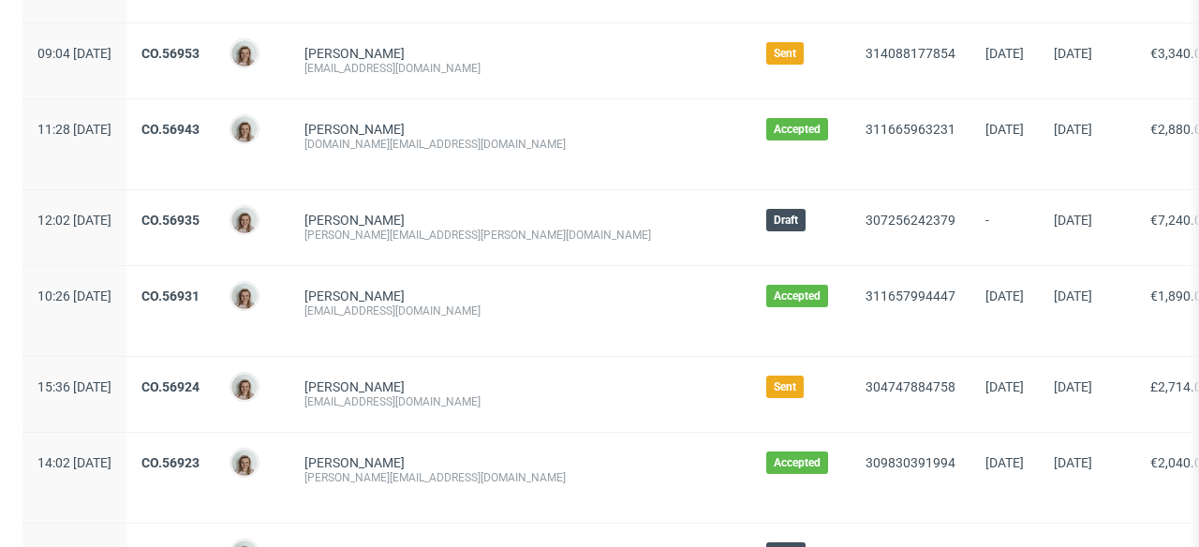
scroll to position [247, 0]
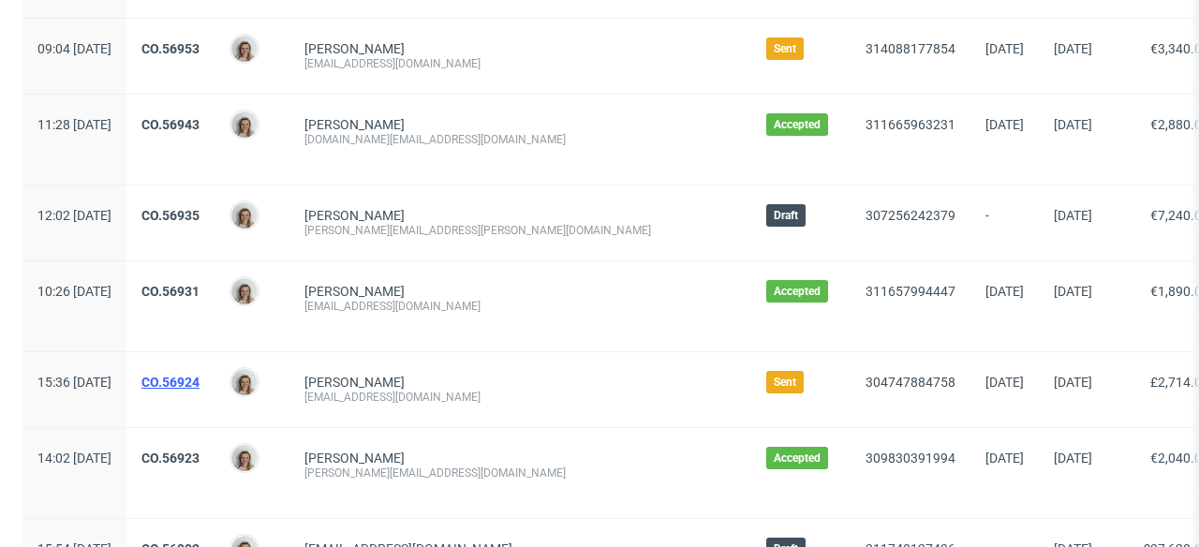
click at [200, 378] on link "CO.56924" at bounding box center [170, 382] width 58 height 15
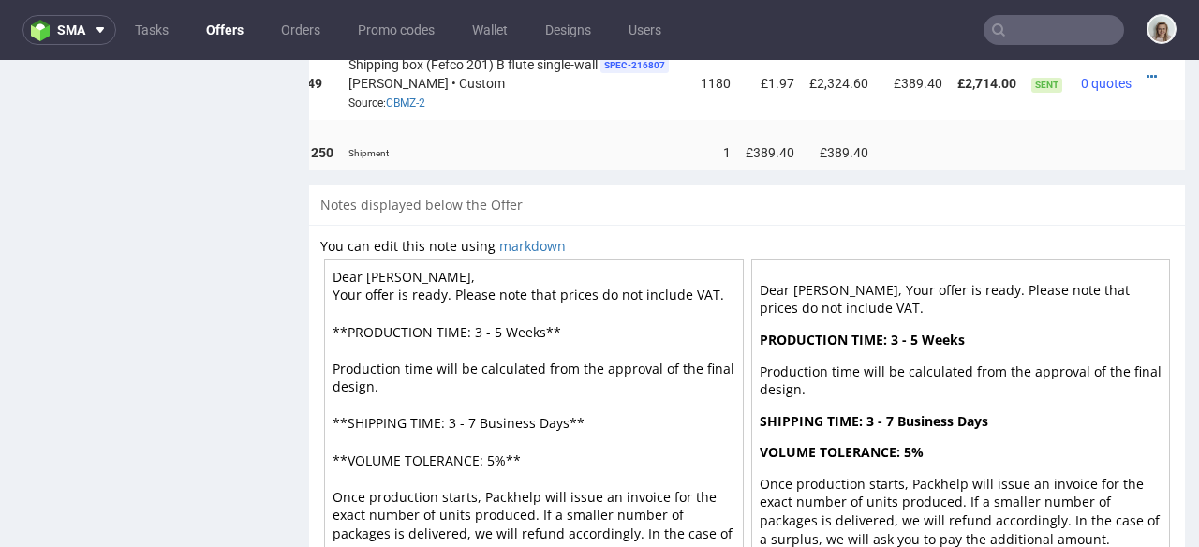
scroll to position [0, 186]
drag, startPoint x: 995, startPoint y: 154, endPoint x: 1187, endPoint y: 196, distance: 196.6
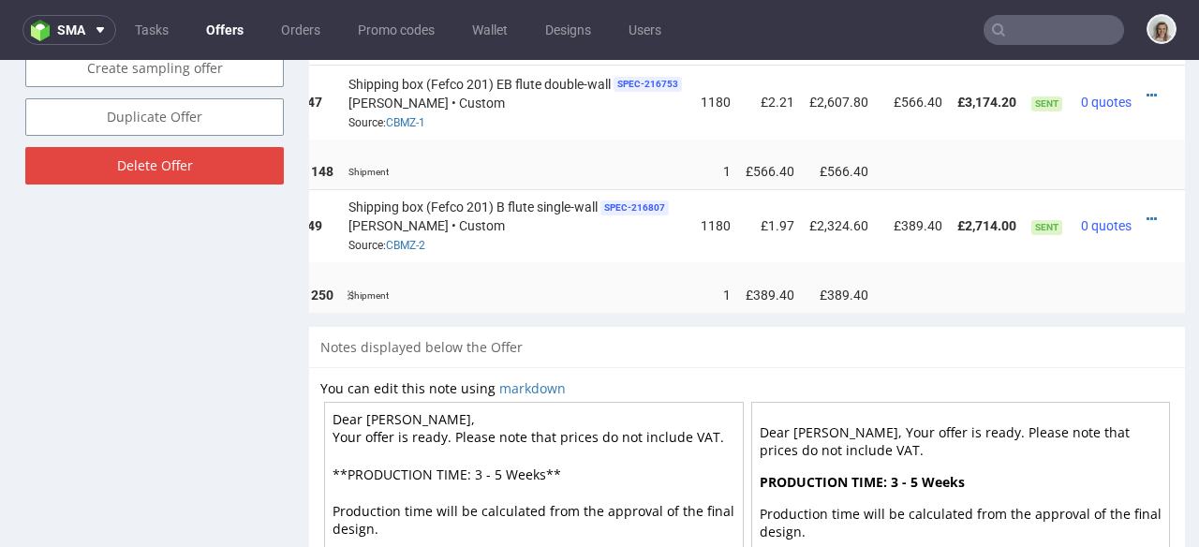
scroll to position [1204, 0]
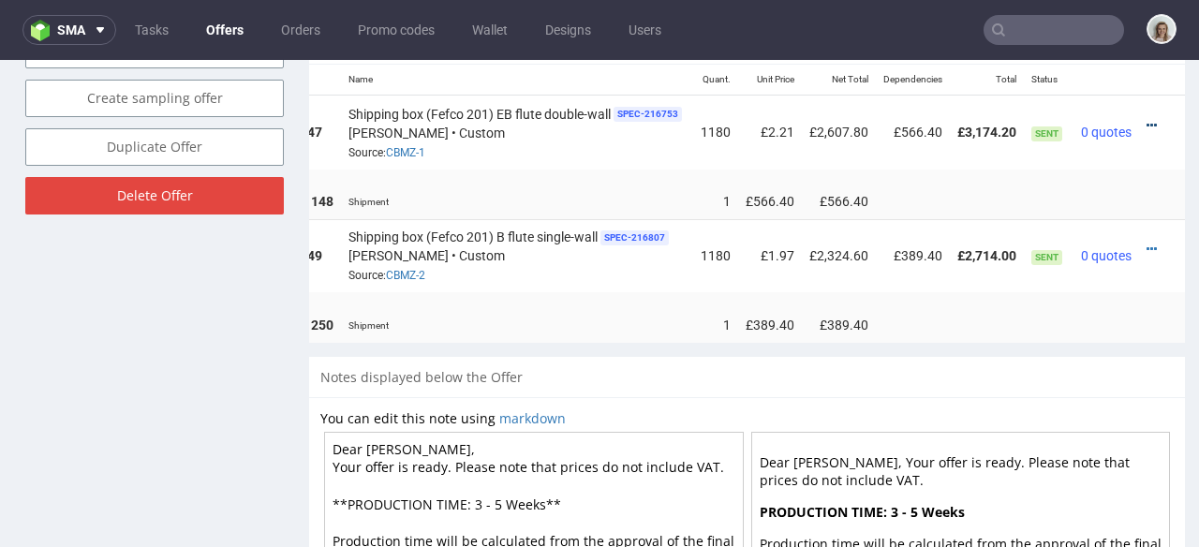
click at [1147, 119] on icon at bounding box center [1152, 125] width 10 height 13
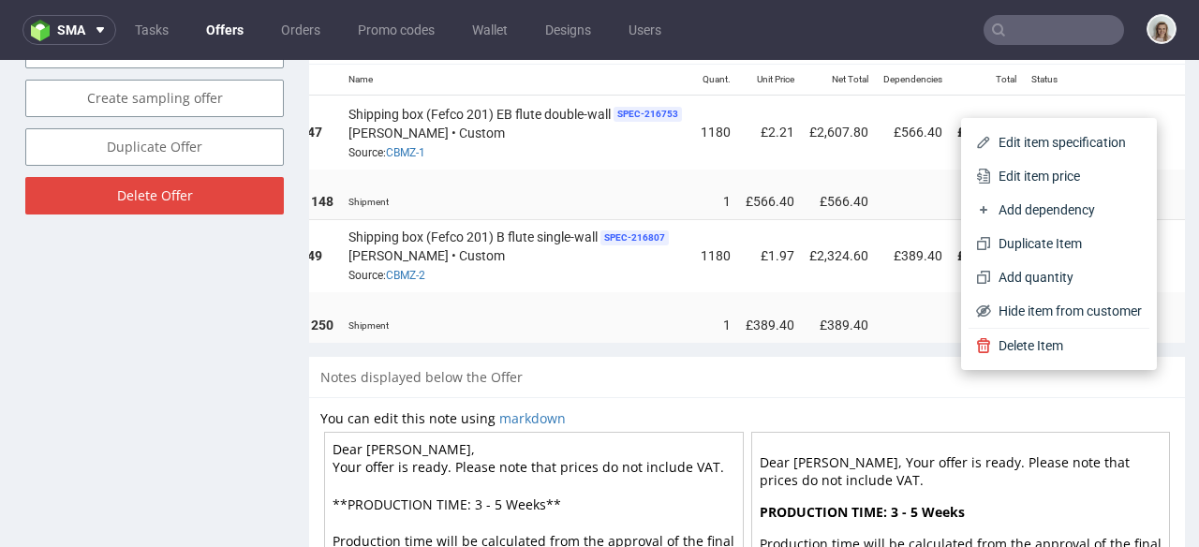
click at [1076, 143] on span "Edit item specification" at bounding box center [1066, 142] width 151 height 19
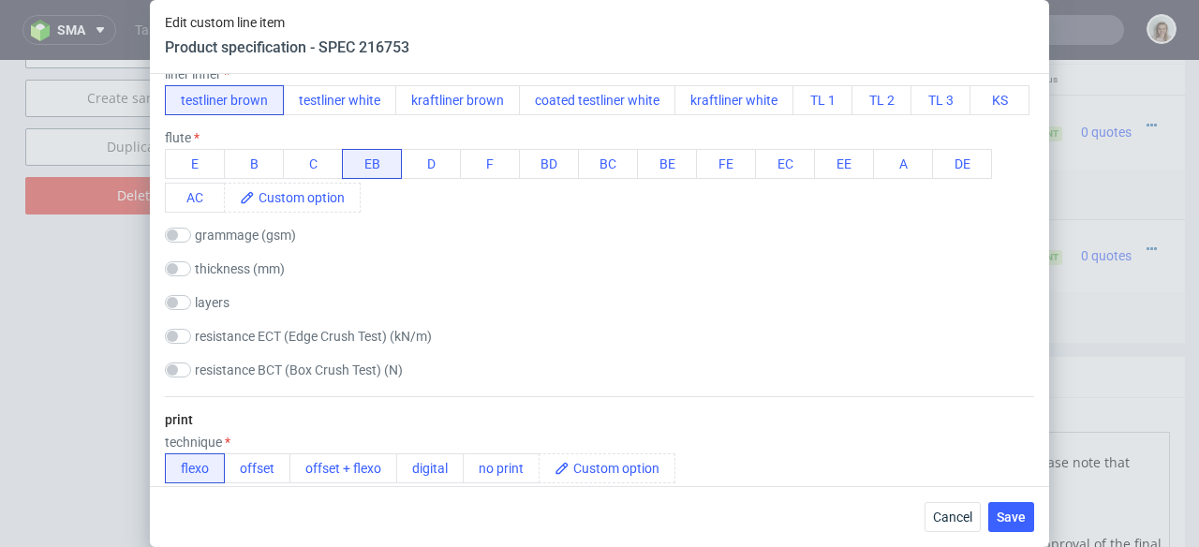
scroll to position [0, 0]
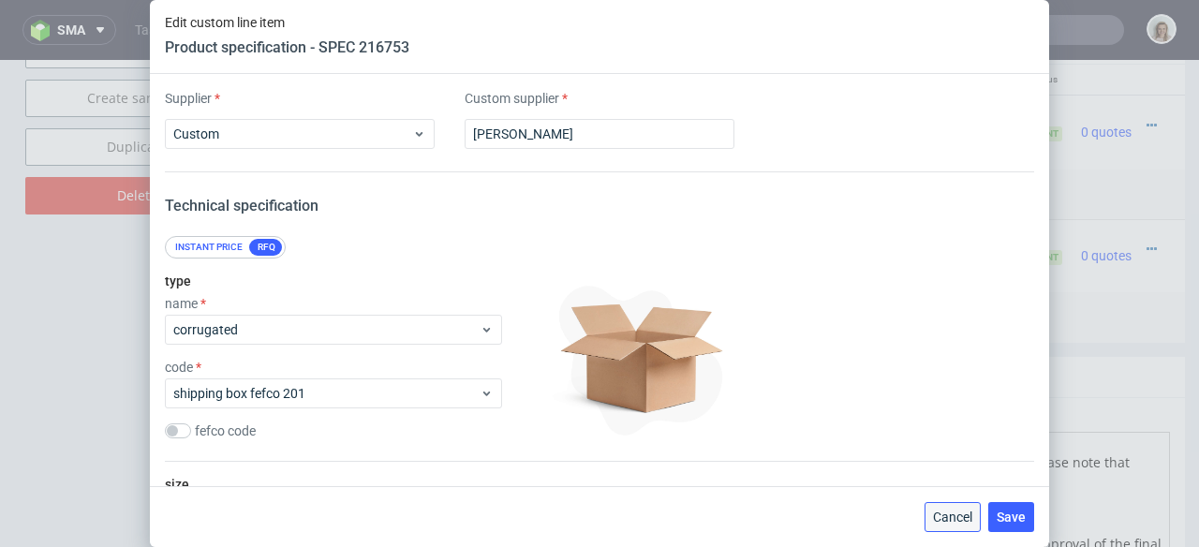
click at [969, 508] on button "Cancel" at bounding box center [953, 517] width 56 height 30
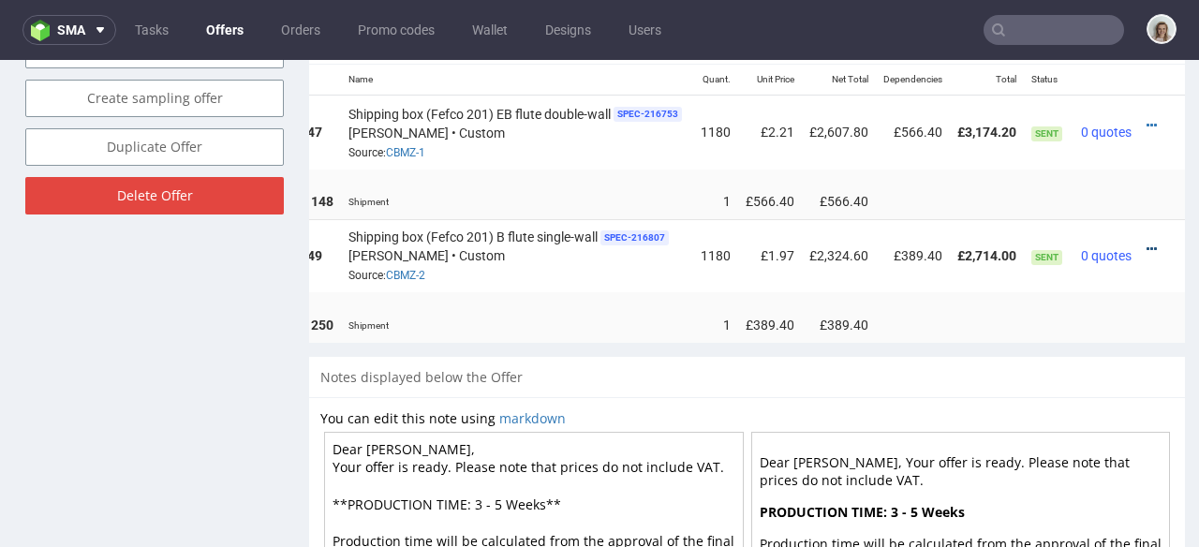
click at [1147, 243] on icon at bounding box center [1152, 249] width 10 height 13
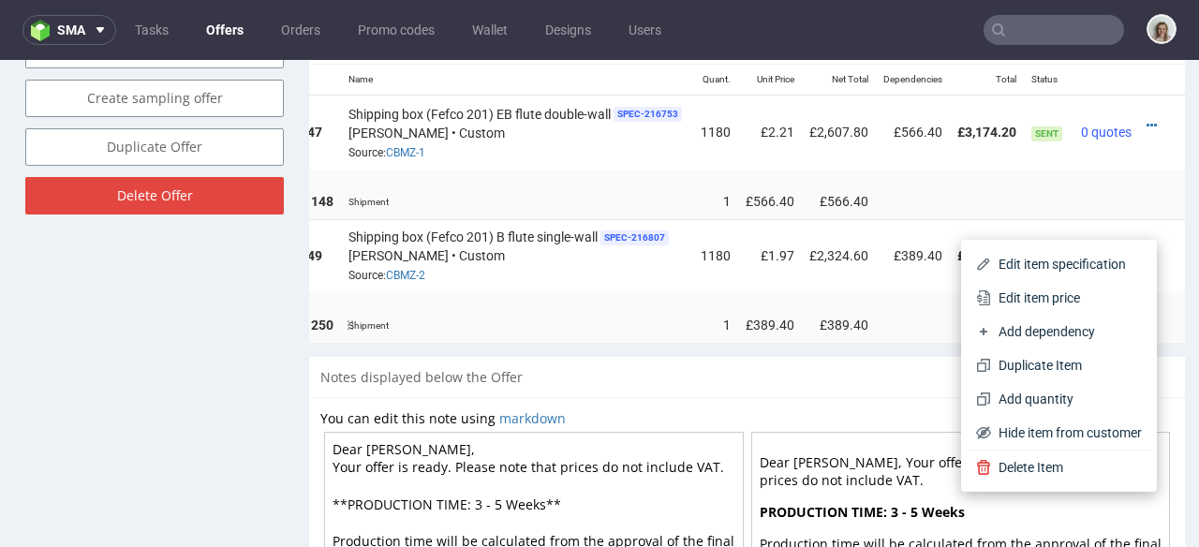
click at [1046, 293] on span "Edit item price" at bounding box center [1066, 298] width 151 height 19
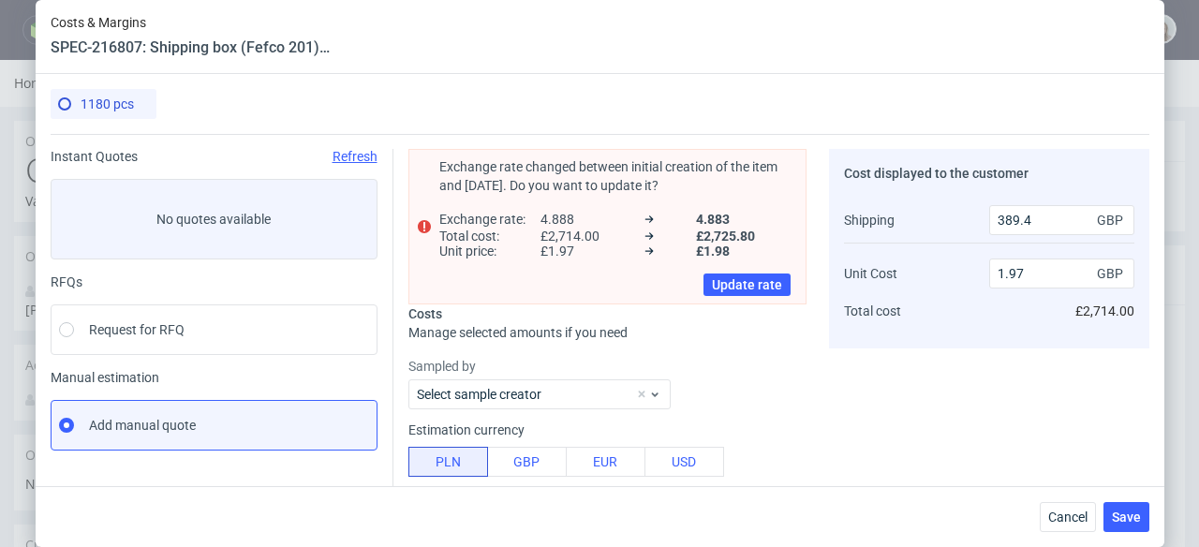
scroll to position [246, 0]
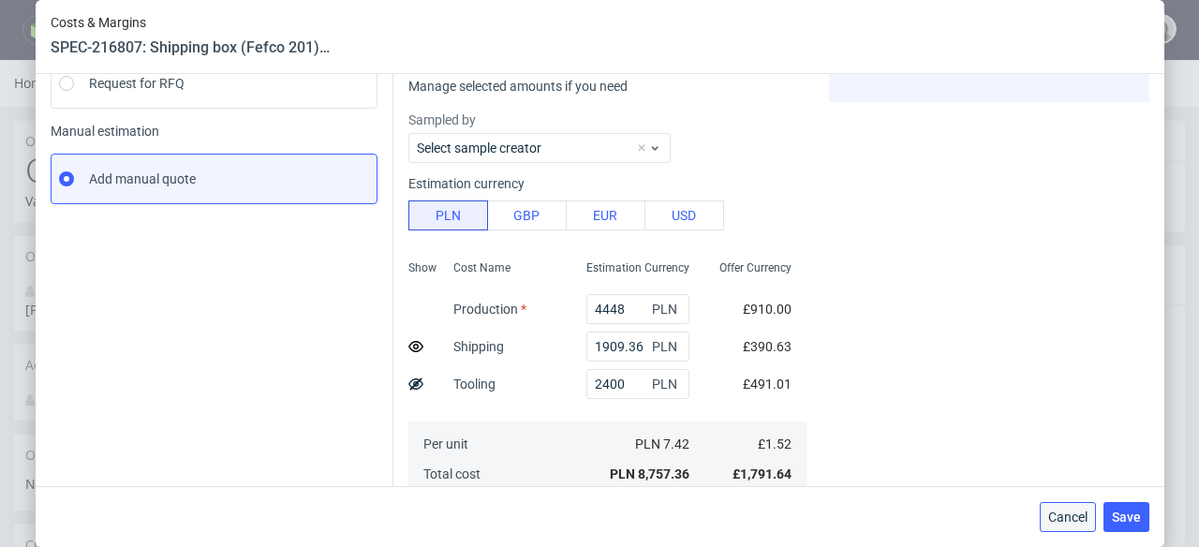
click at [1071, 507] on button "Cancel" at bounding box center [1068, 517] width 56 height 30
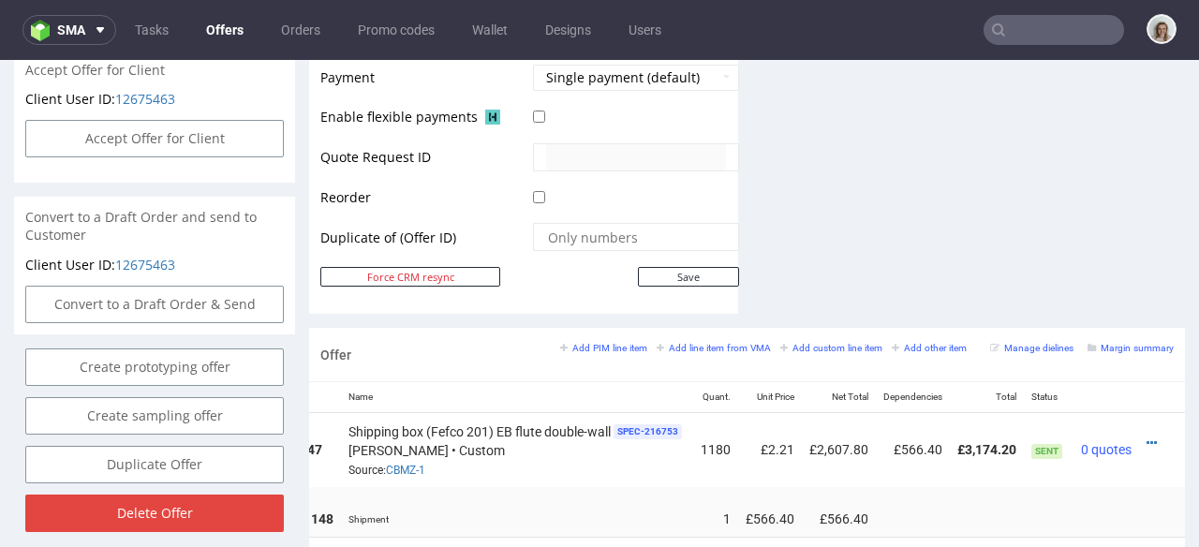
scroll to position [1241, 0]
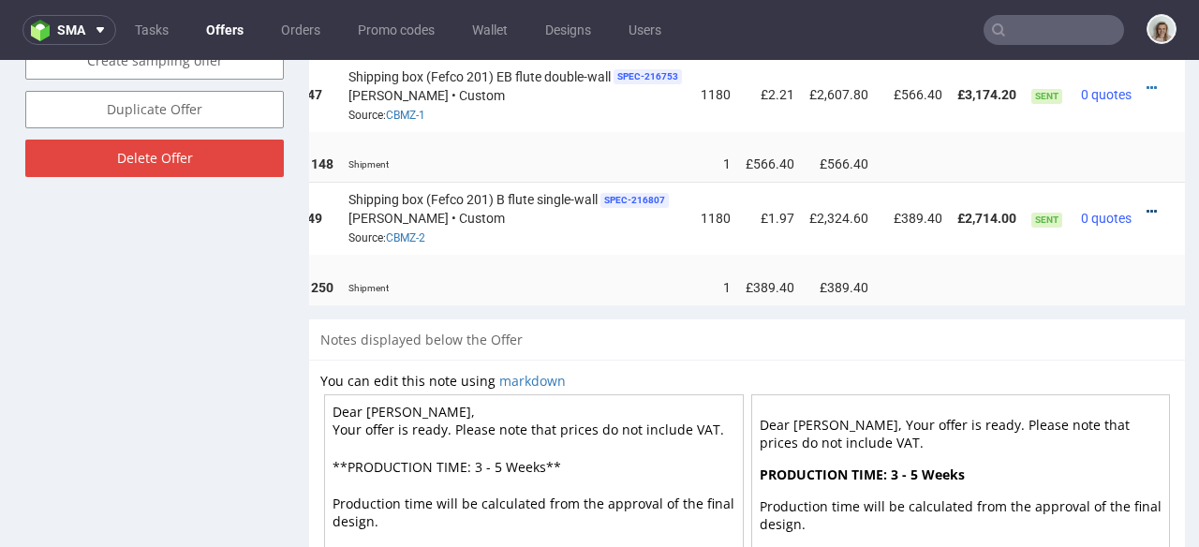
click at [1147, 205] on icon at bounding box center [1152, 211] width 10 height 13
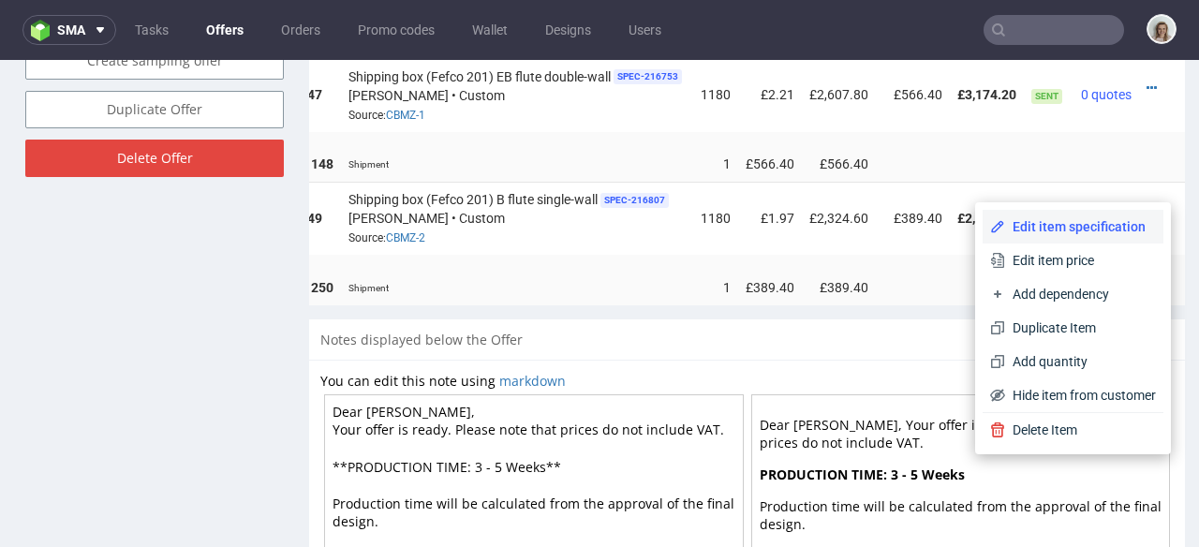
click at [1077, 220] on span "Edit item specification" at bounding box center [1080, 226] width 151 height 19
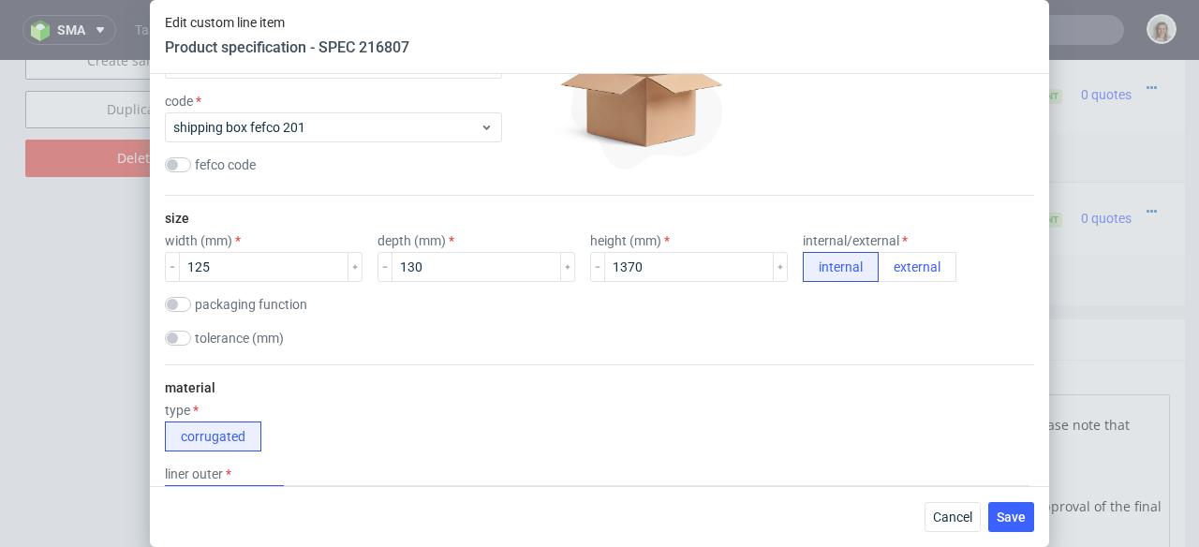
scroll to position [130, 0]
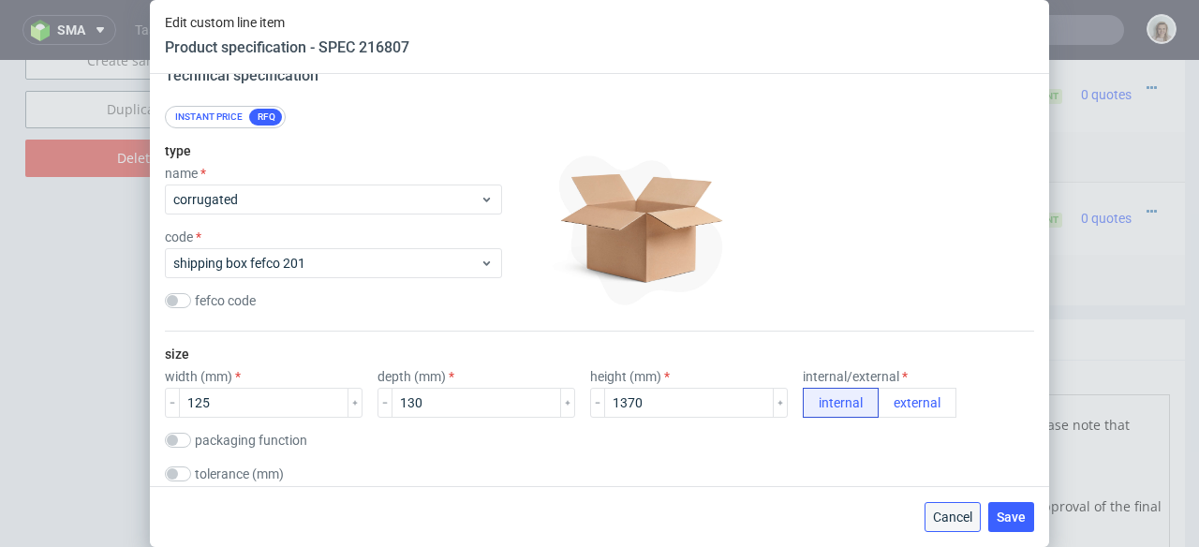
click at [939, 507] on button "Cancel" at bounding box center [953, 517] width 56 height 30
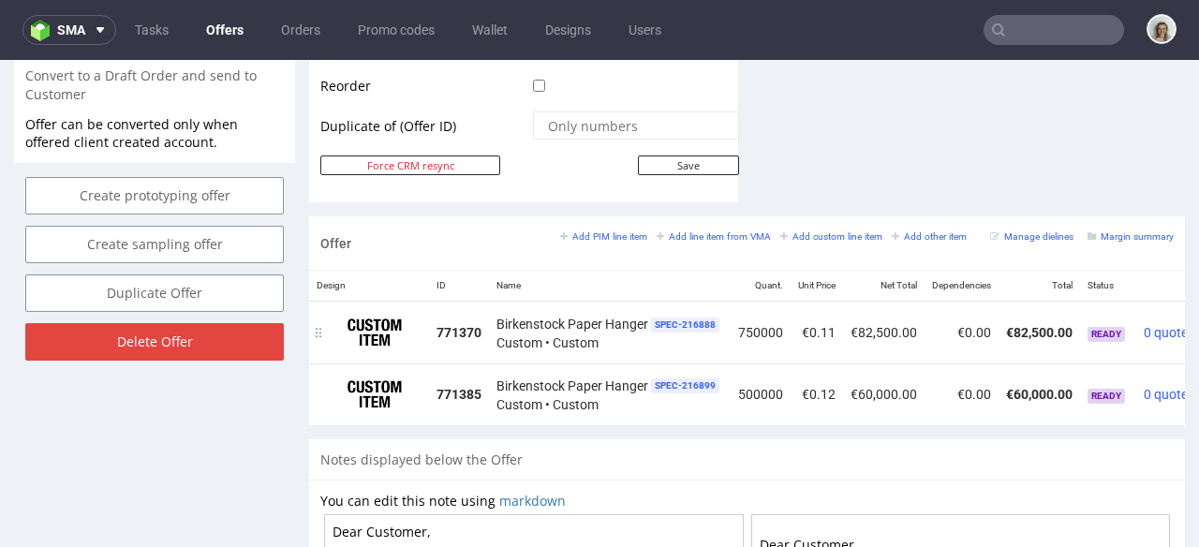
scroll to position [0, 90]
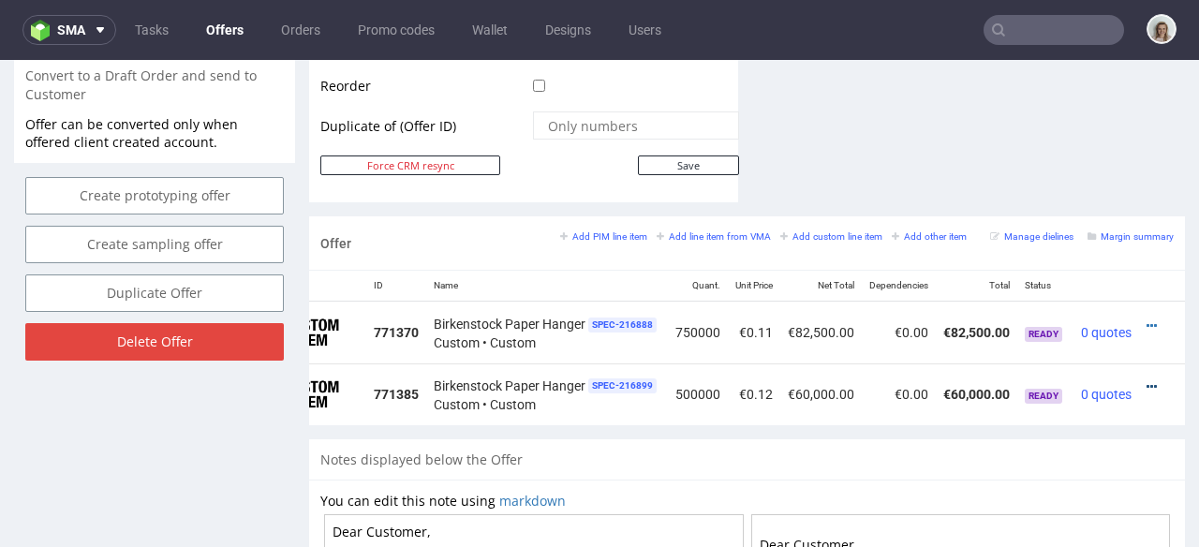
click at [1147, 380] on icon at bounding box center [1152, 386] width 10 height 13
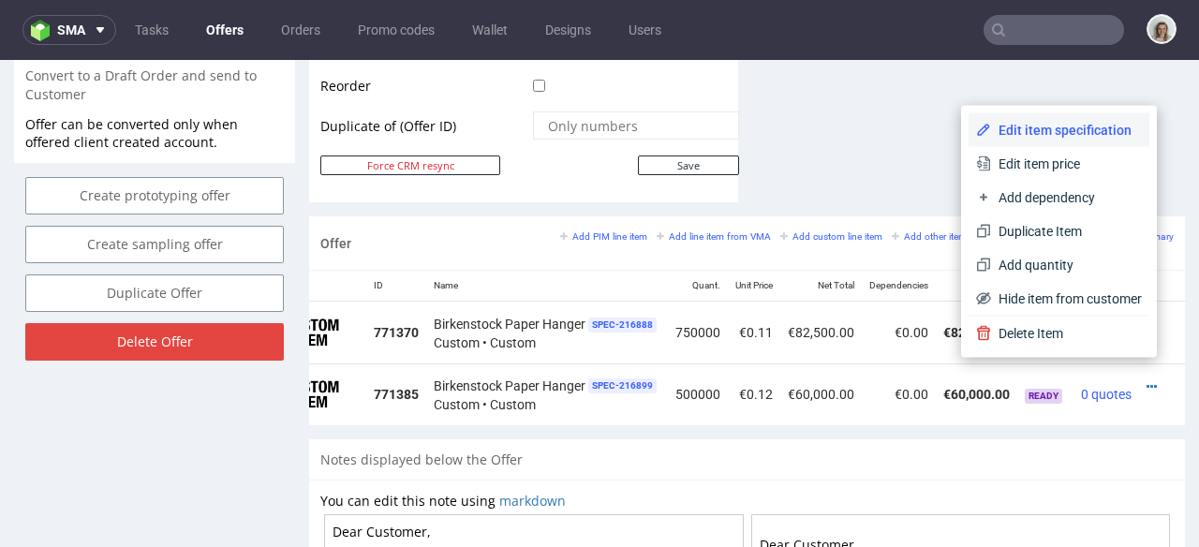
click at [1047, 133] on span "Edit item specification" at bounding box center [1066, 130] width 151 height 19
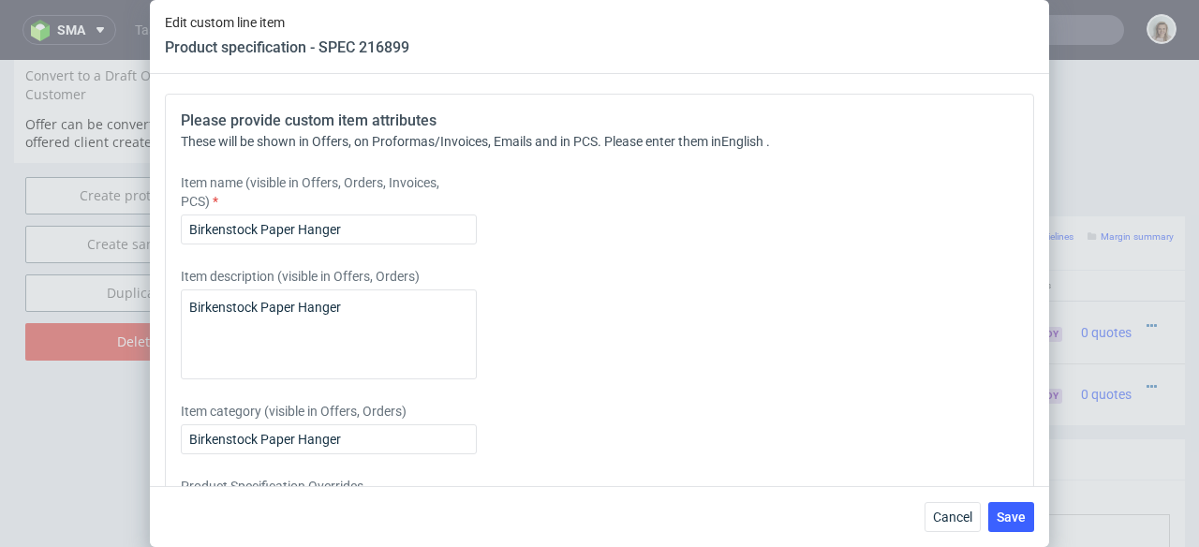
scroll to position [2090, 0]
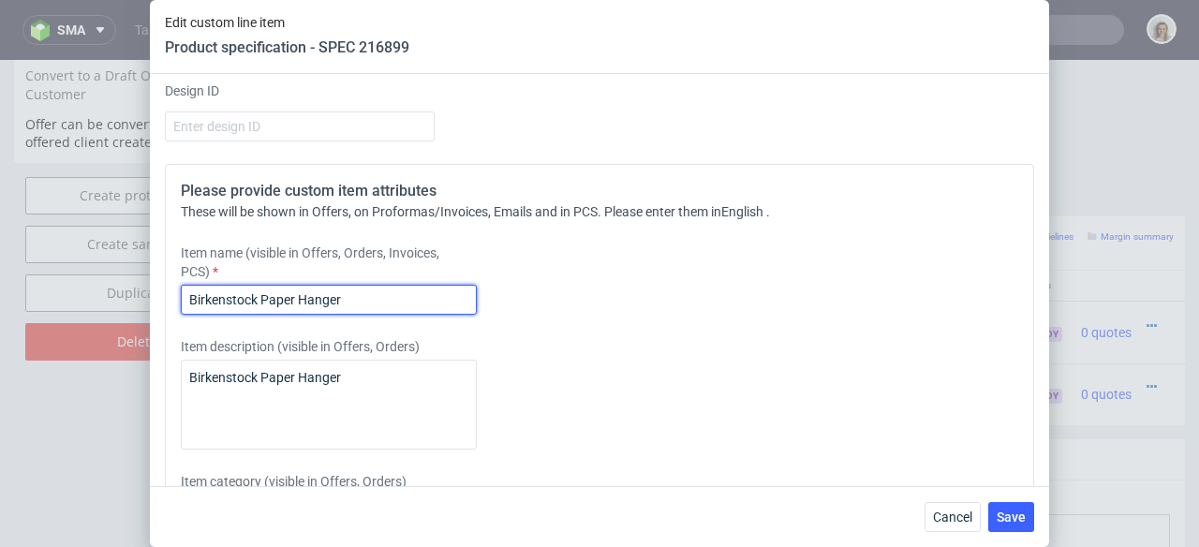
click at [379, 304] on input "Birkenstock Paper Hanger" at bounding box center [329, 300] width 296 height 30
drag, startPoint x: 341, startPoint y: 298, endPoint x: 490, endPoint y: 295, distance: 149.0
click at [490, 295] on div "Item name (visible in Offers, Orders, Invoices, PCS) Birkenstock Paper Hanger- …" at bounding box center [492, 279] width 622 height 71
type input "Birkenstock Paper Hanger- European cardboard"
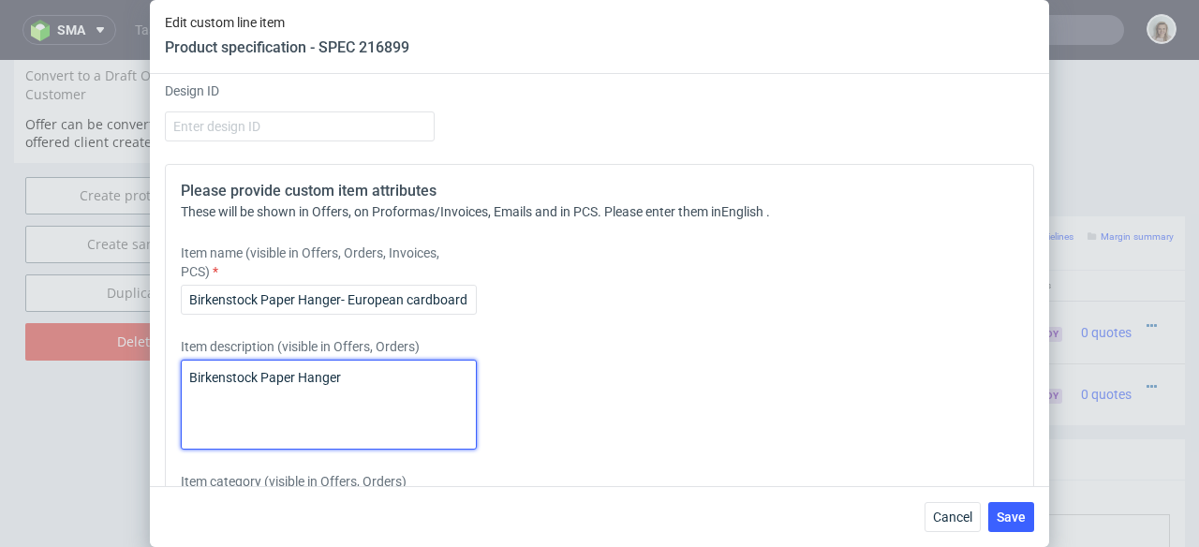
click at [364, 373] on textarea "Birkenstock Paper Hanger" at bounding box center [329, 405] width 296 height 90
paste textarea "- European cardboard"
type textarea "Birkenstock Paper Hanger-- European cardboard"
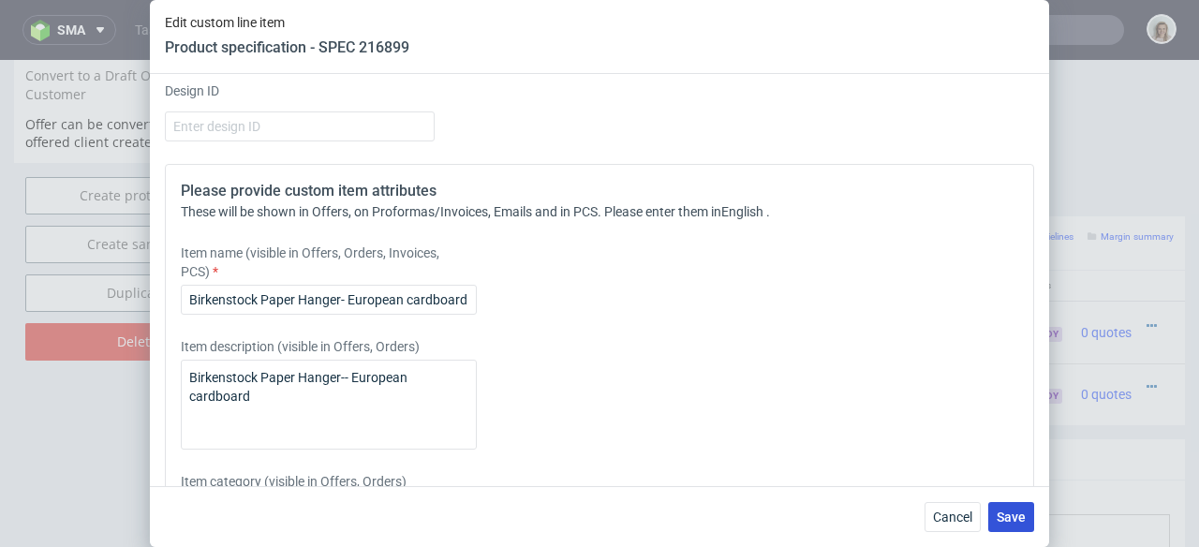
click at [1017, 503] on button "Save" at bounding box center [1011, 517] width 46 height 30
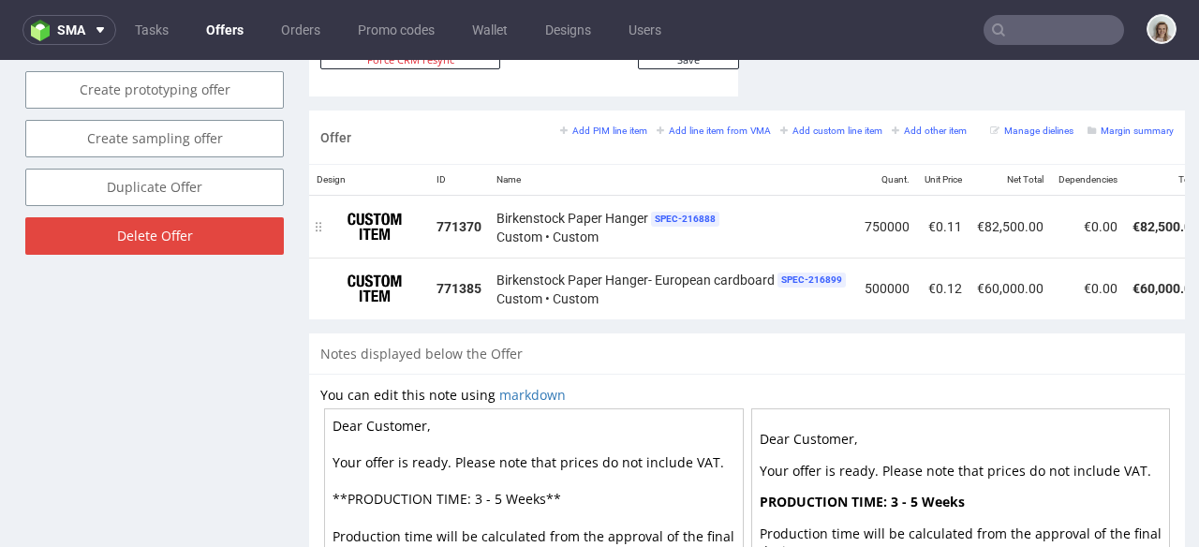
scroll to position [1087, 0]
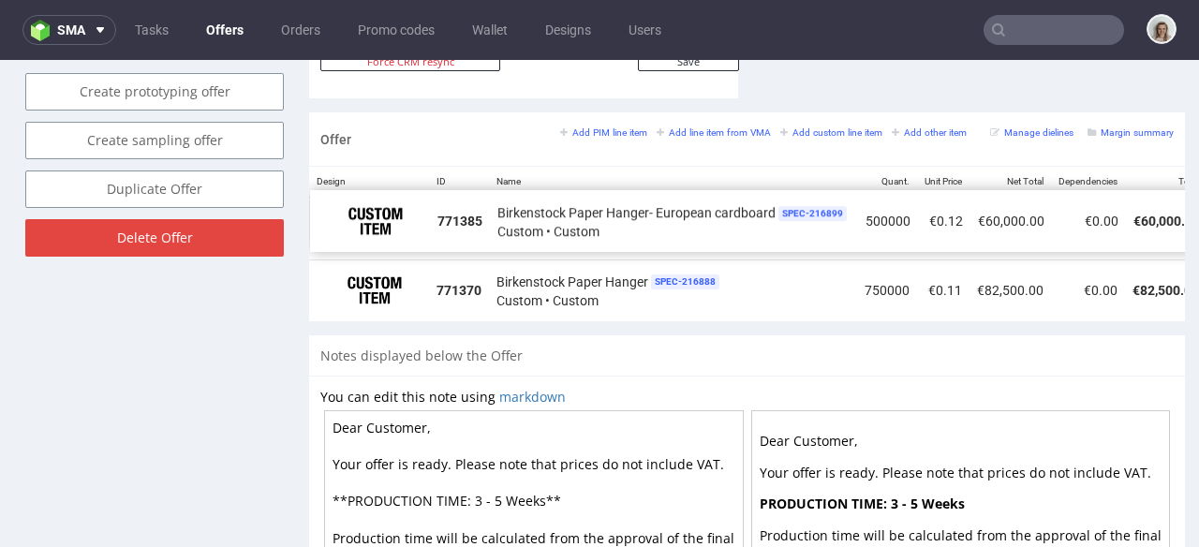
drag, startPoint x: 318, startPoint y: 249, endPoint x: 321, endPoint y: 199, distance: 50.7
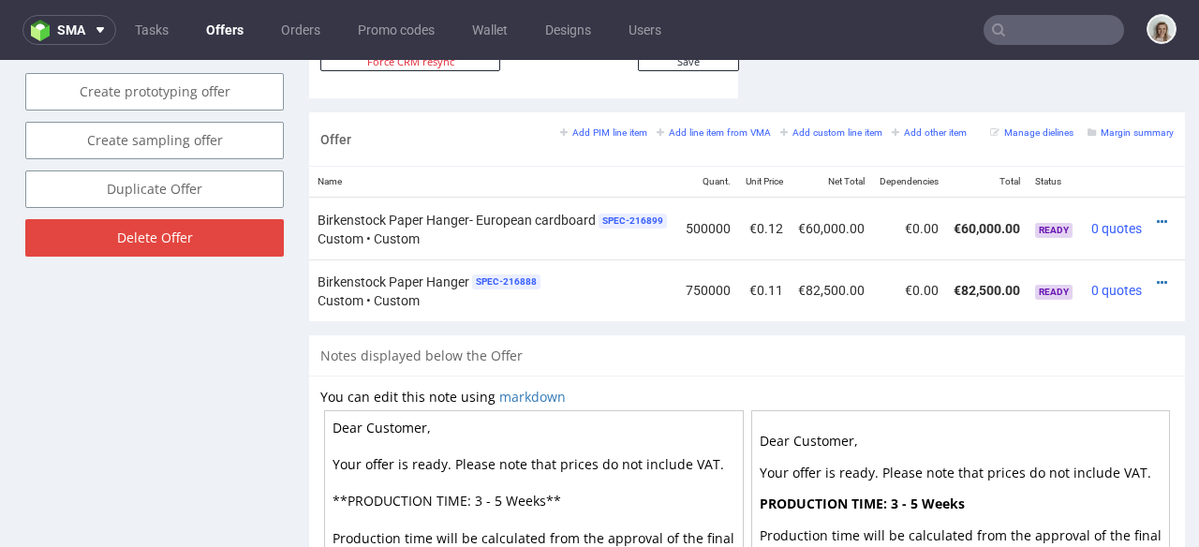
scroll to position [0, 215]
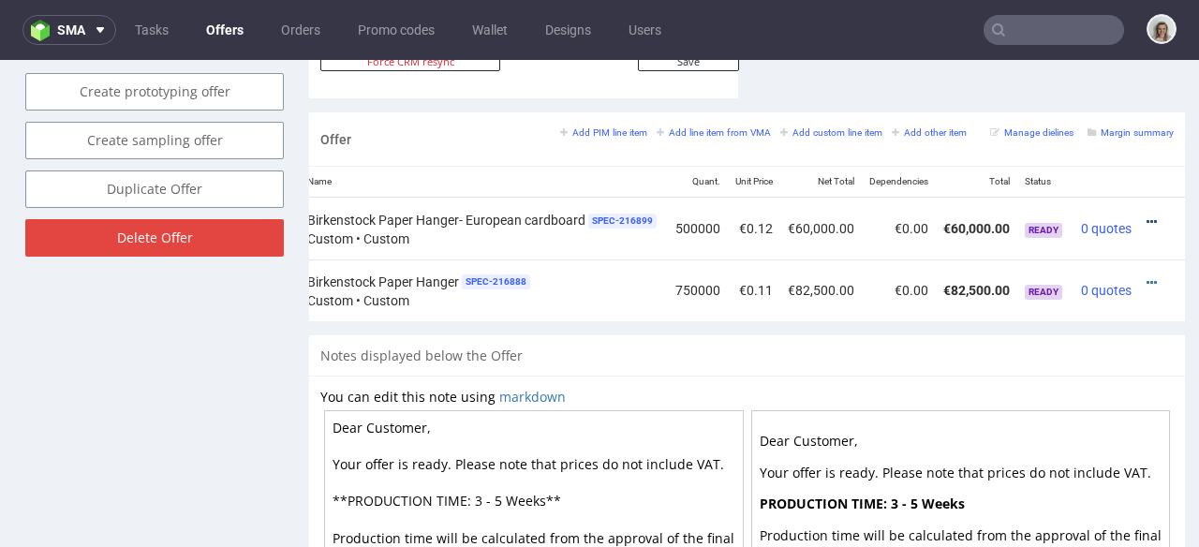
click at [1147, 215] on icon at bounding box center [1152, 221] width 10 height 13
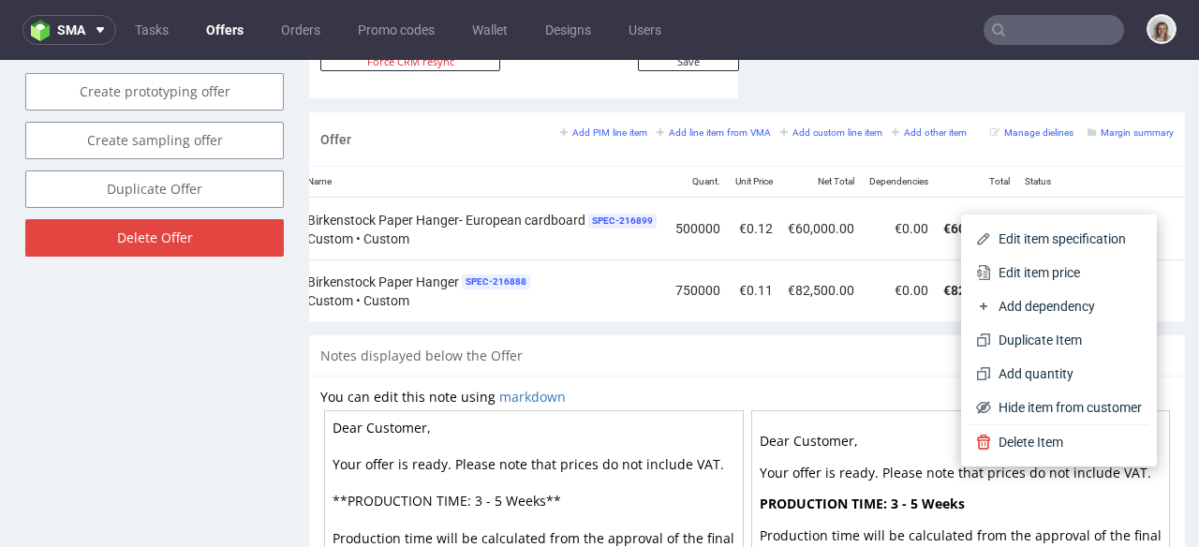
drag, startPoint x: 1082, startPoint y: 268, endPoint x: 1055, endPoint y: 264, distance: 27.4
click at [1082, 268] on span "Edit item price" at bounding box center [1066, 272] width 151 height 19
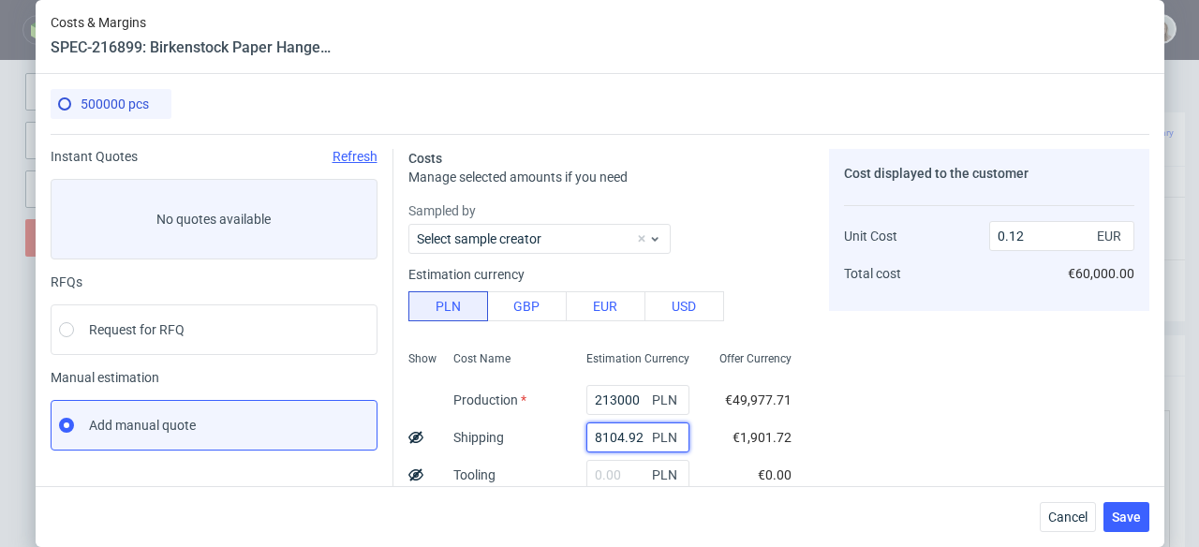
drag, startPoint x: 623, startPoint y: 435, endPoint x: 563, endPoint y: 433, distance: 60.0
click at [572, 433] on div "8104.92 PLN" at bounding box center [638, 437] width 133 height 37
type input "0.11"
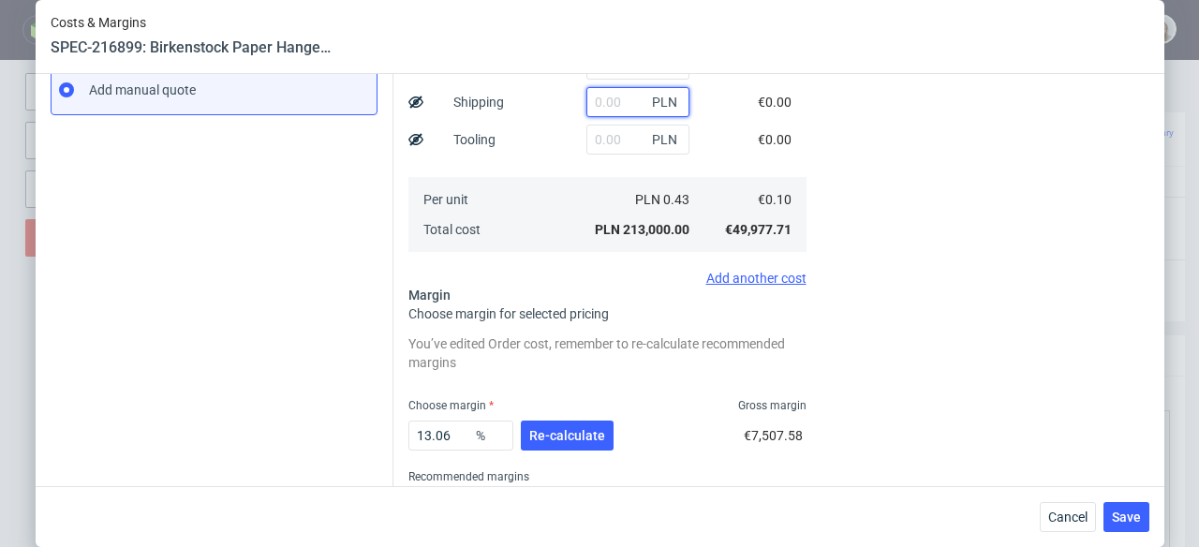
scroll to position [416, 0]
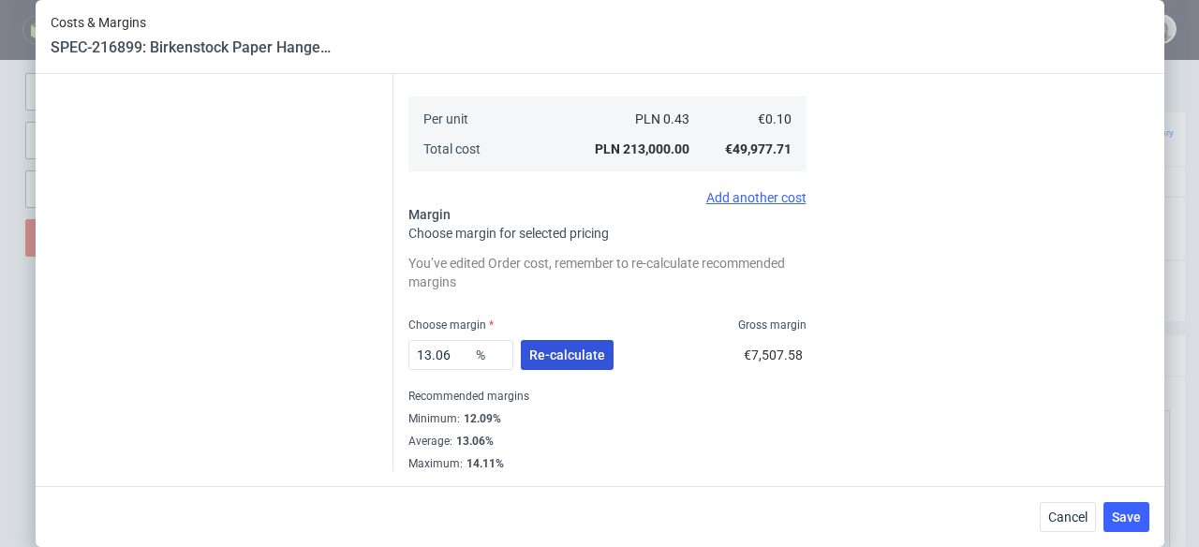
click at [555, 358] on span "Re-calculate" at bounding box center [567, 355] width 76 height 13
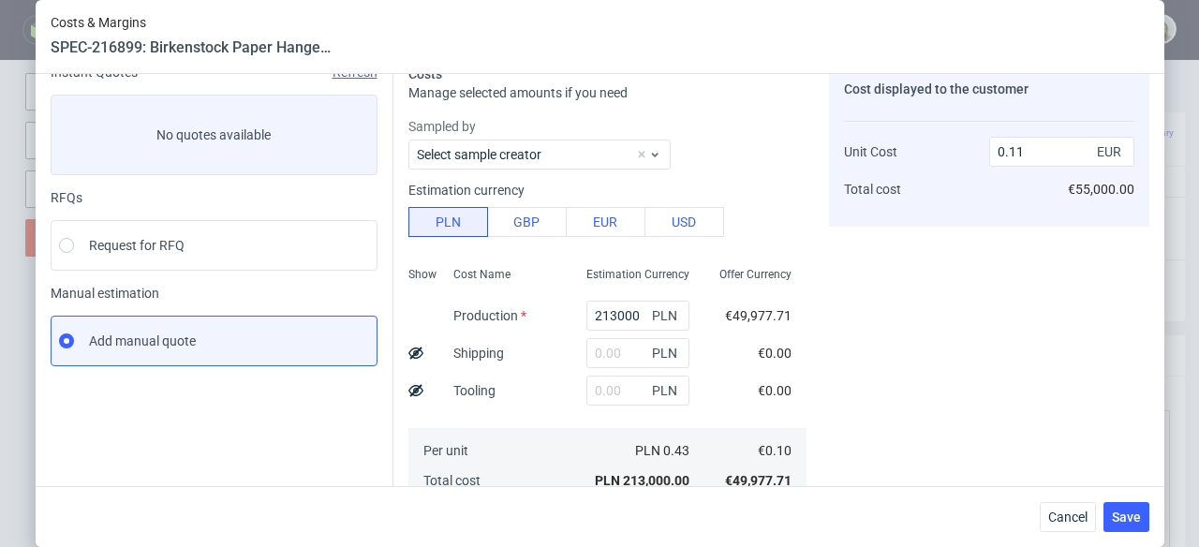
scroll to position [364, 0]
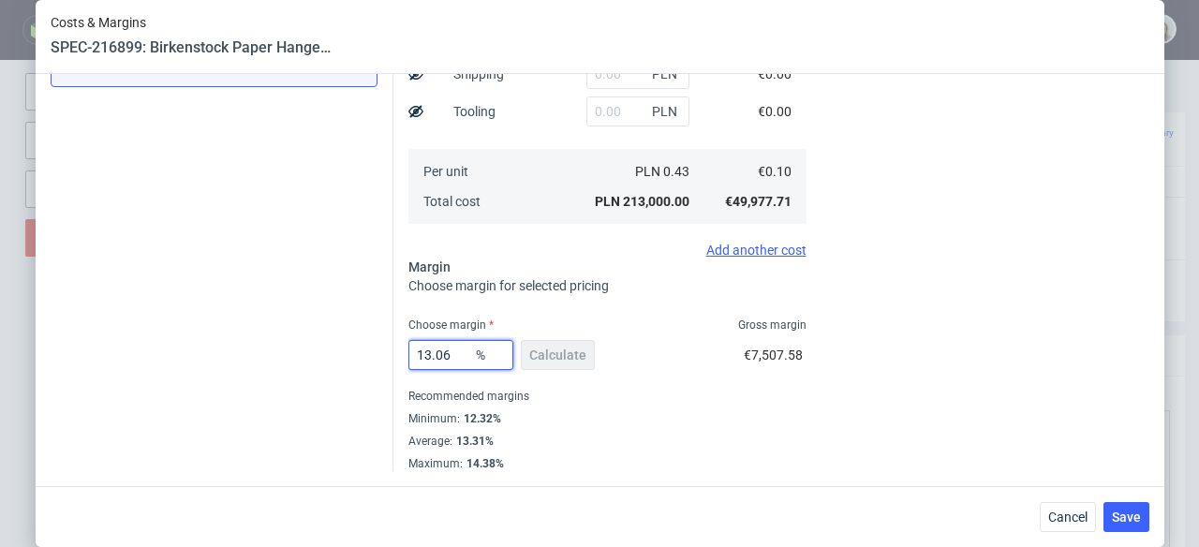
drag, startPoint x: 422, startPoint y: 350, endPoint x: 452, endPoint y: 351, distance: 30.0
click at [452, 351] on input "13.06" at bounding box center [460, 355] width 105 height 30
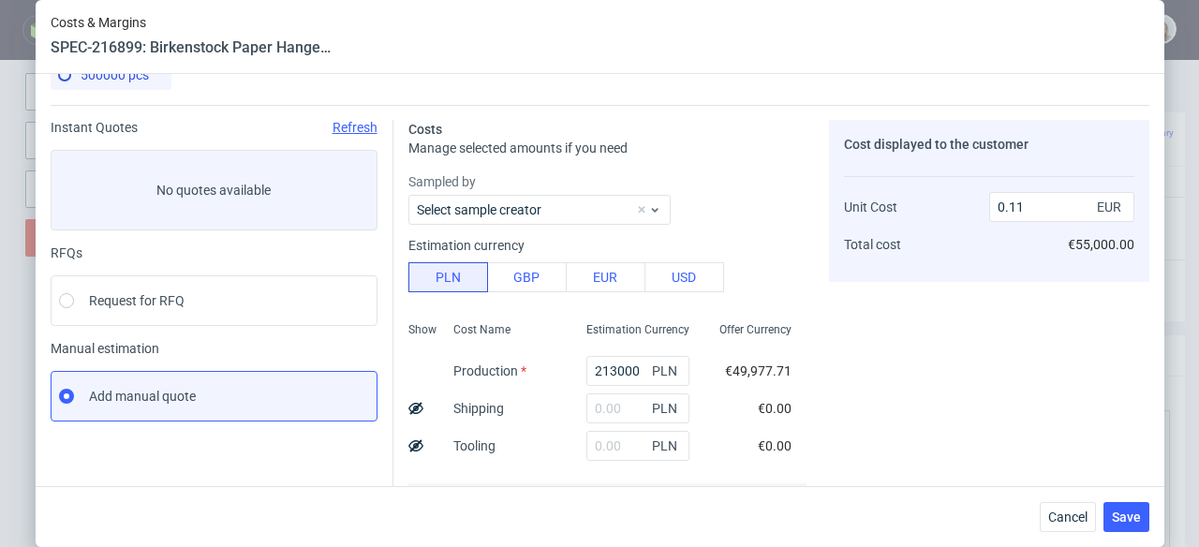
scroll to position [498, 0]
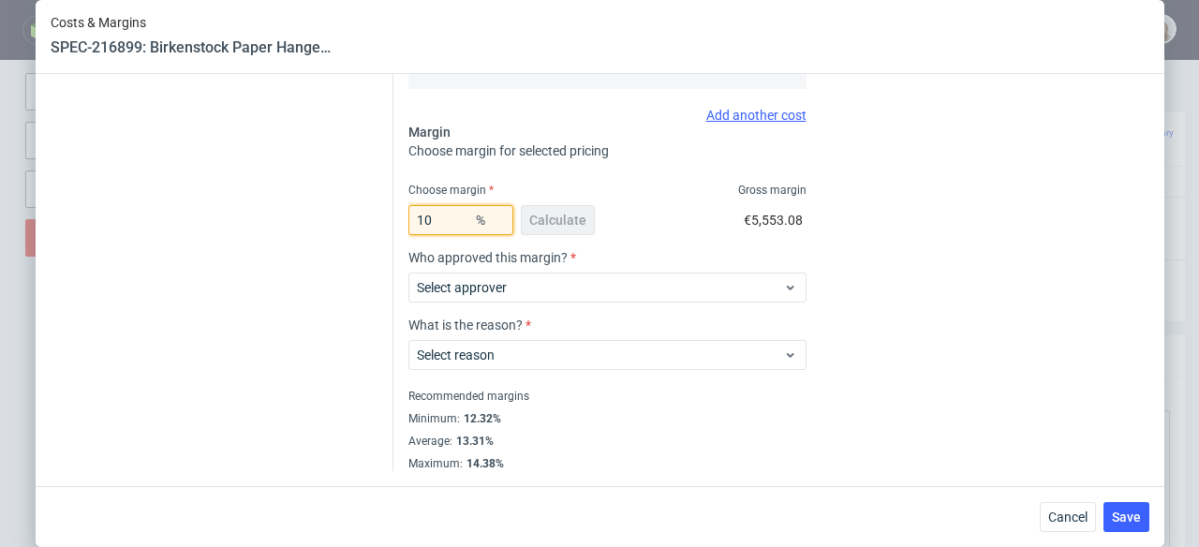
drag, startPoint x: 433, startPoint y: 223, endPoint x: 402, endPoint y: 223, distance: 30.9
click at [408, 223] on input "10" at bounding box center [460, 220] width 105 height 30
type input "10"
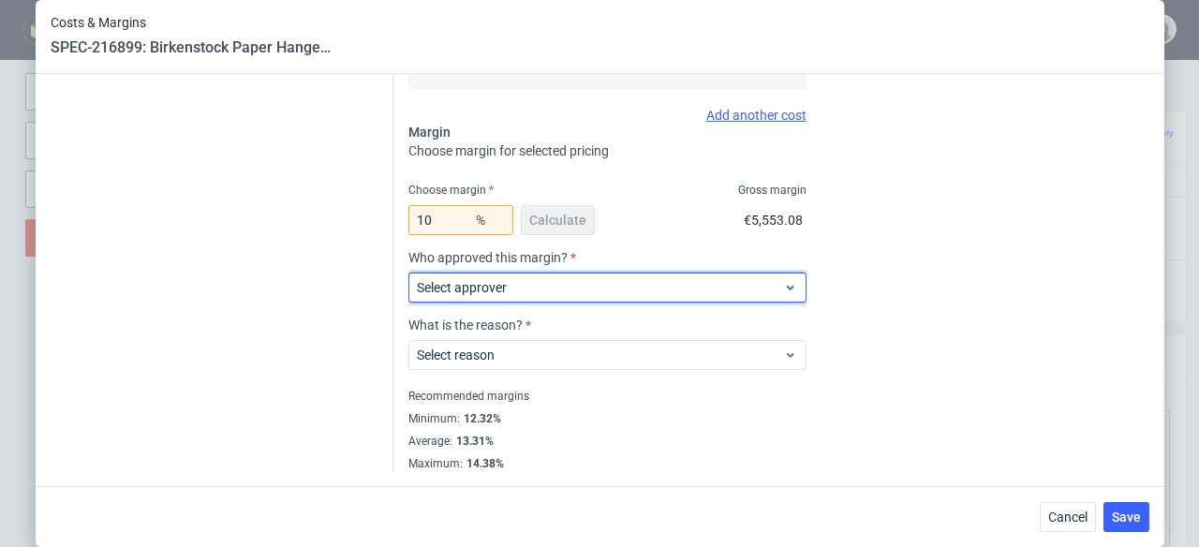
click at [740, 275] on div "Select approver" at bounding box center [607, 288] width 398 height 30
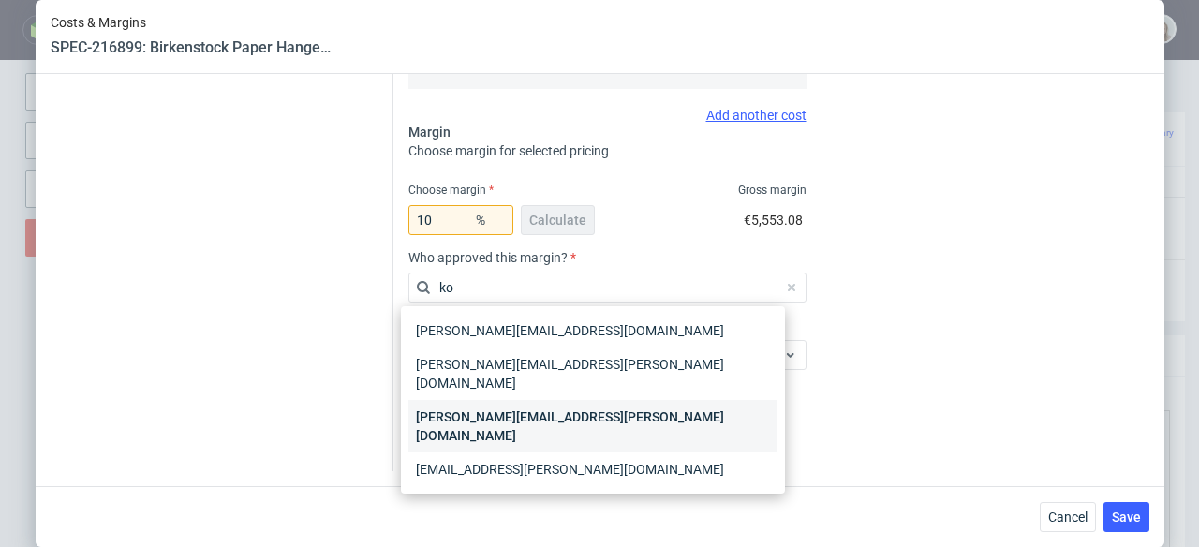
type input "ko"
click at [711, 400] on div "[PERSON_NAME][EMAIL_ADDRESS][PERSON_NAME][DOMAIN_NAME]" at bounding box center [592, 426] width 369 height 52
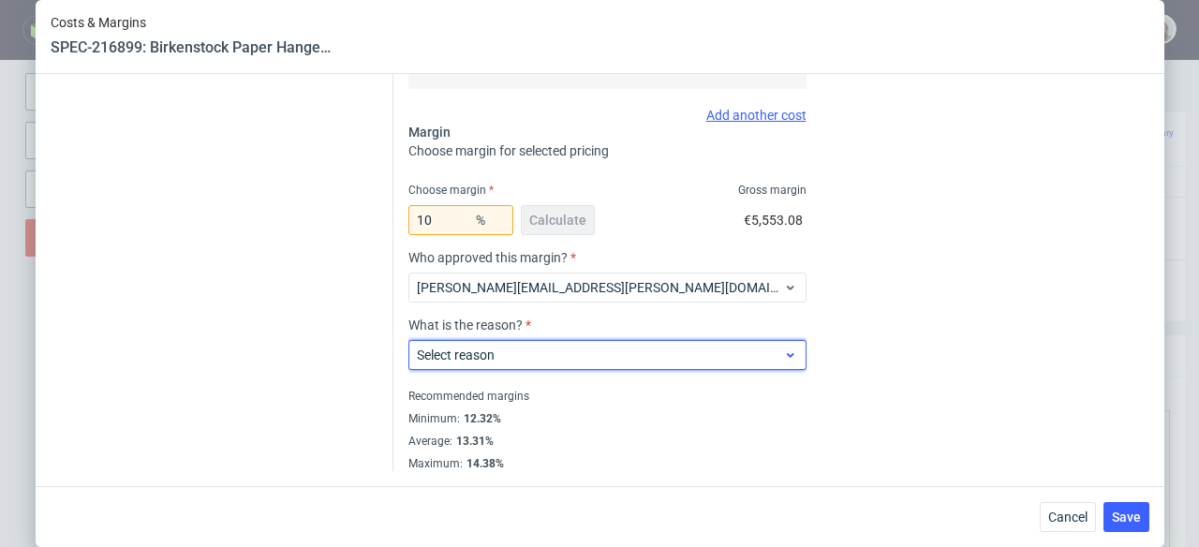
click at [633, 350] on span "Select reason" at bounding box center [600, 355] width 367 height 19
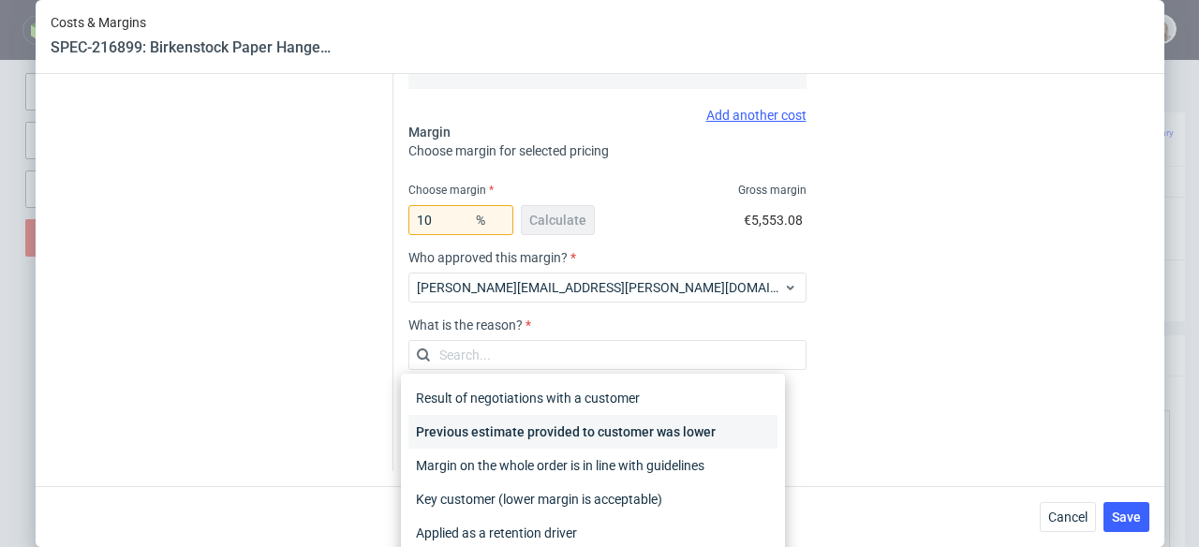
click at [644, 421] on div "Previous estimate provided to customer was lower" at bounding box center [592, 432] width 369 height 34
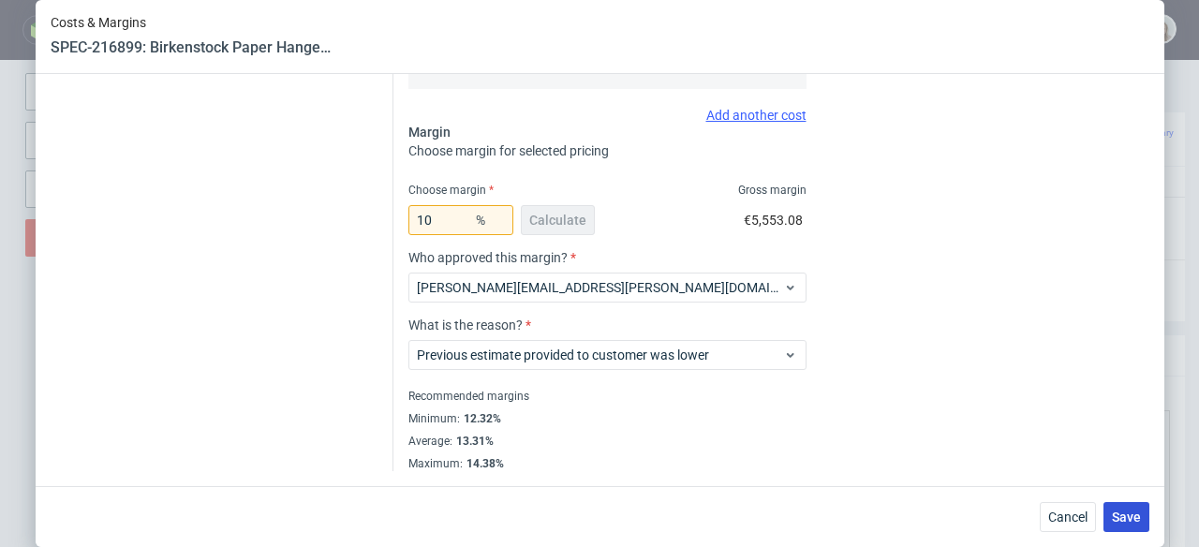
click at [1134, 505] on button "Save" at bounding box center [1127, 517] width 46 height 30
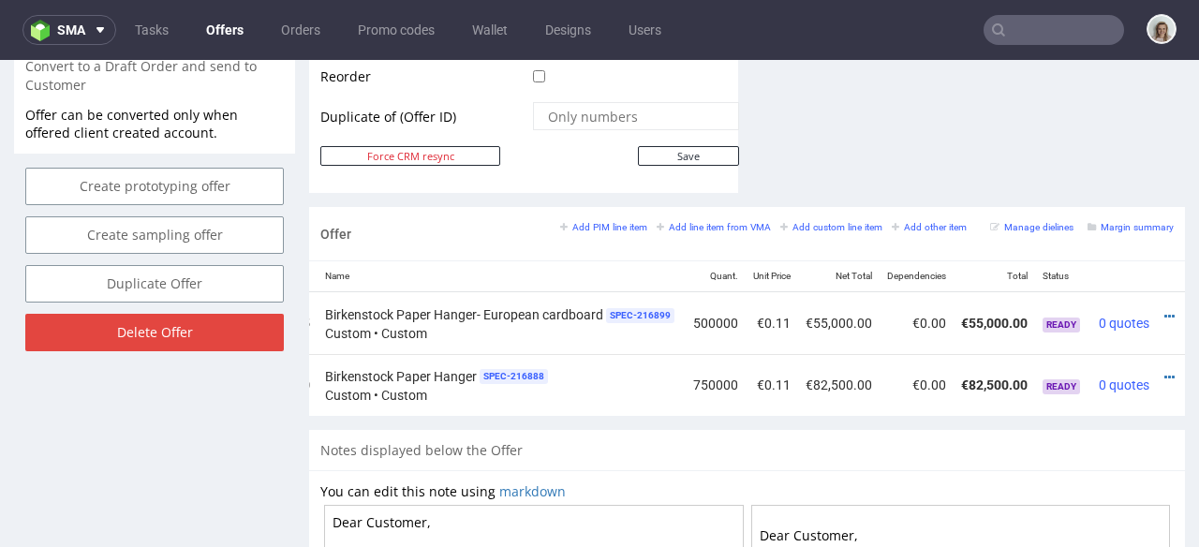
scroll to position [0, 215]
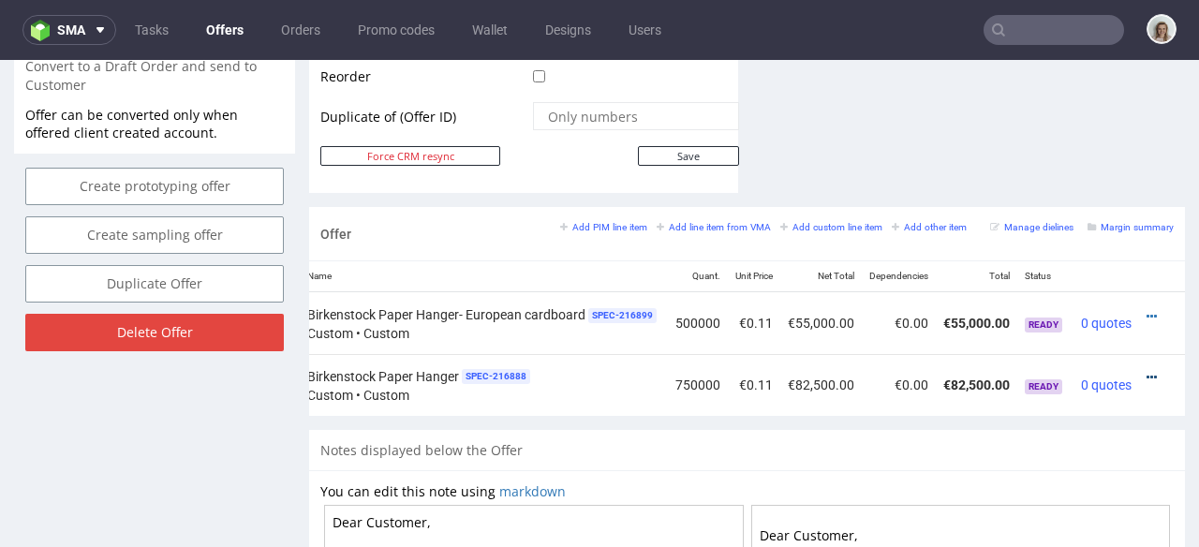
click at [1147, 371] on icon at bounding box center [1152, 377] width 10 height 13
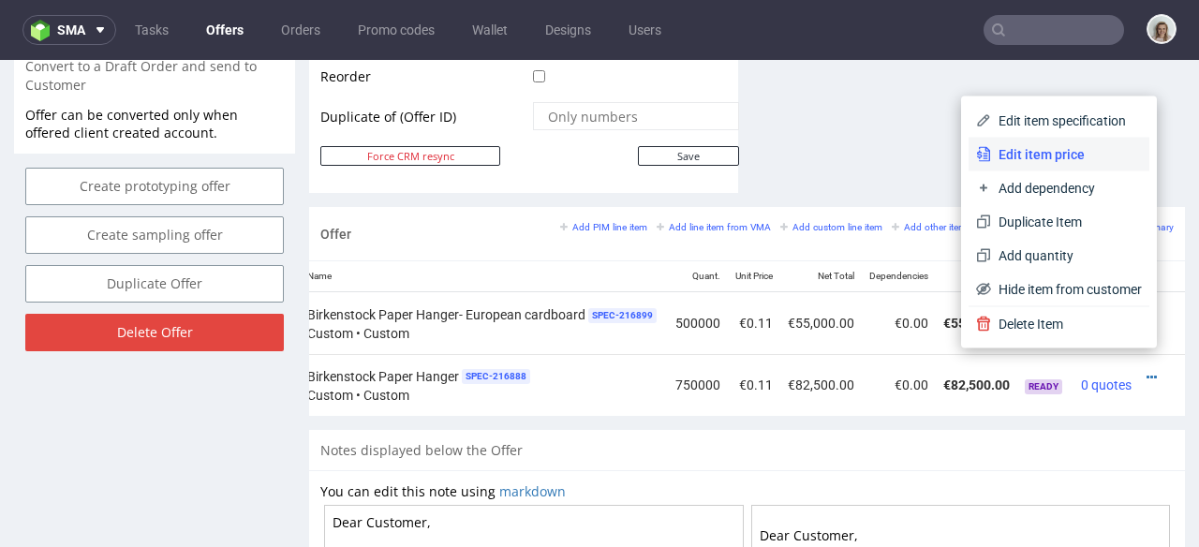
click at [1083, 160] on span "Edit item price" at bounding box center [1066, 154] width 151 height 19
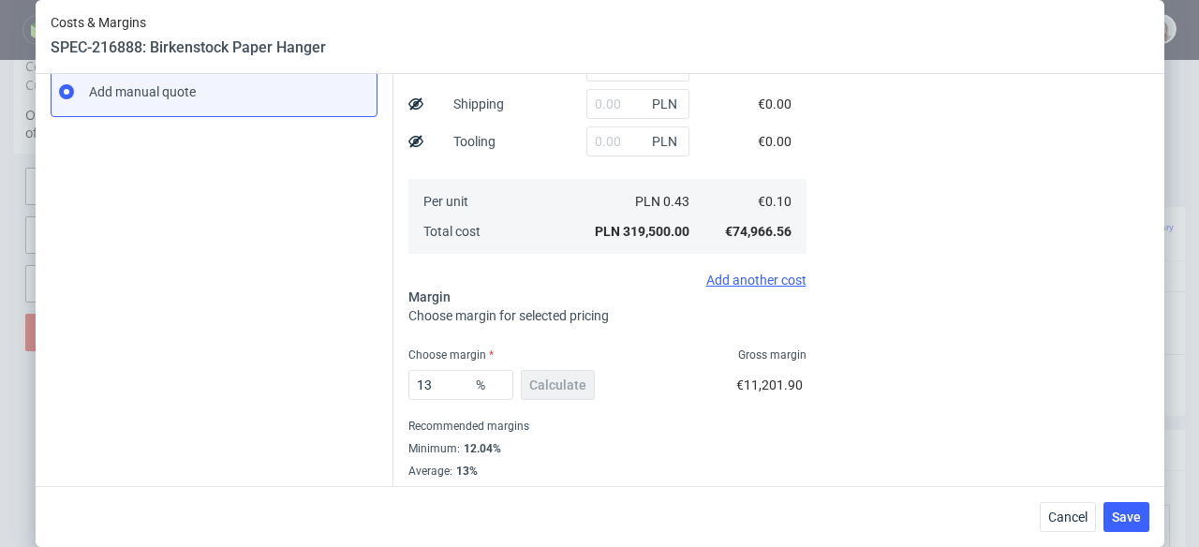
scroll to position [364, 0]
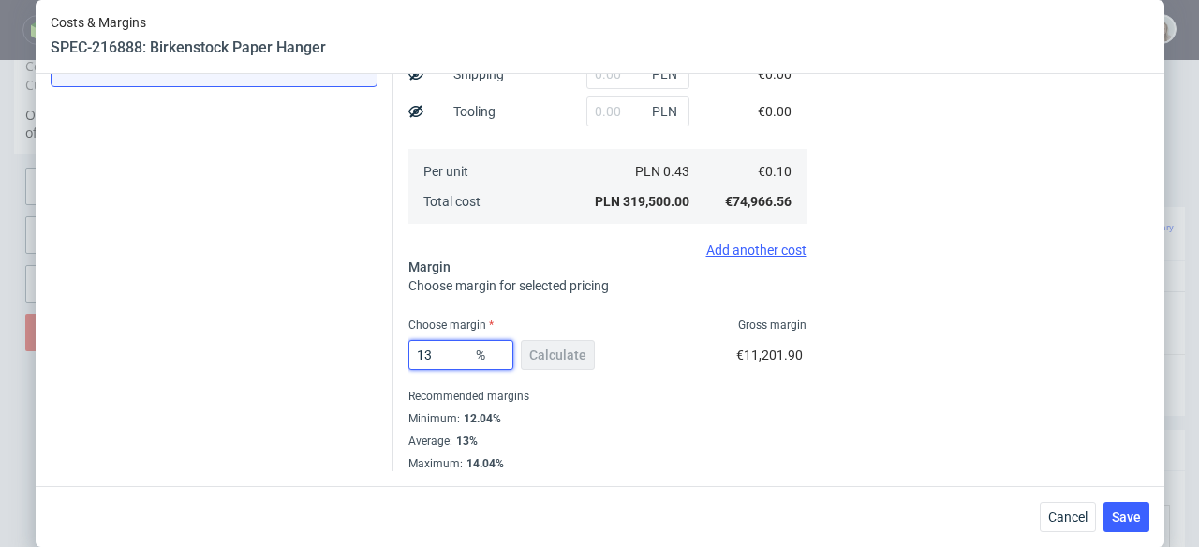
click at [438, 355] on input "13" at bounding box center [460, 355] width 105 height 30
type input "10"
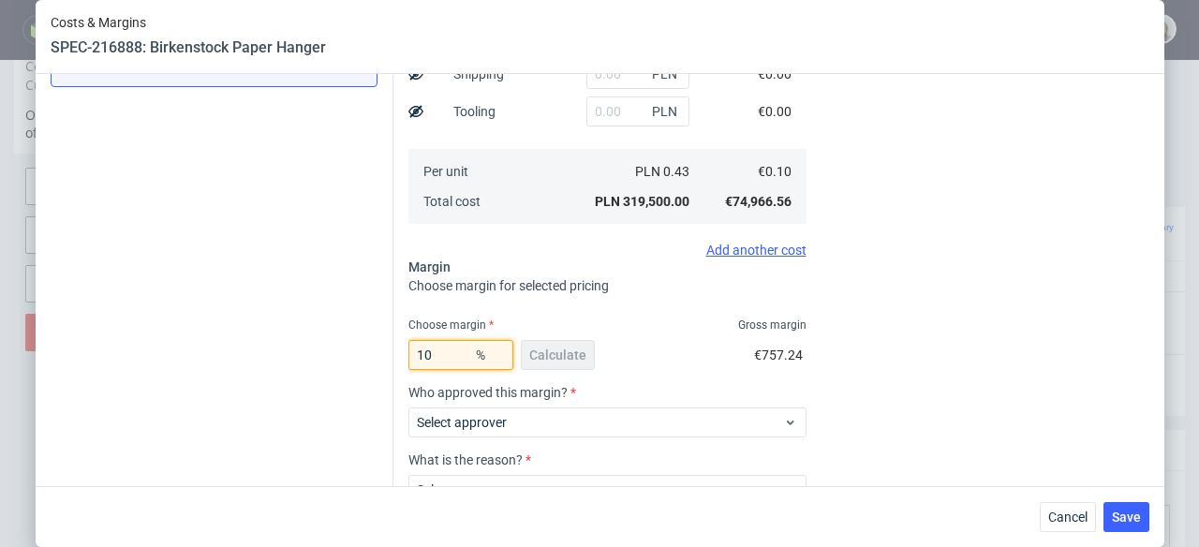
type input "0.11"
type input "10"
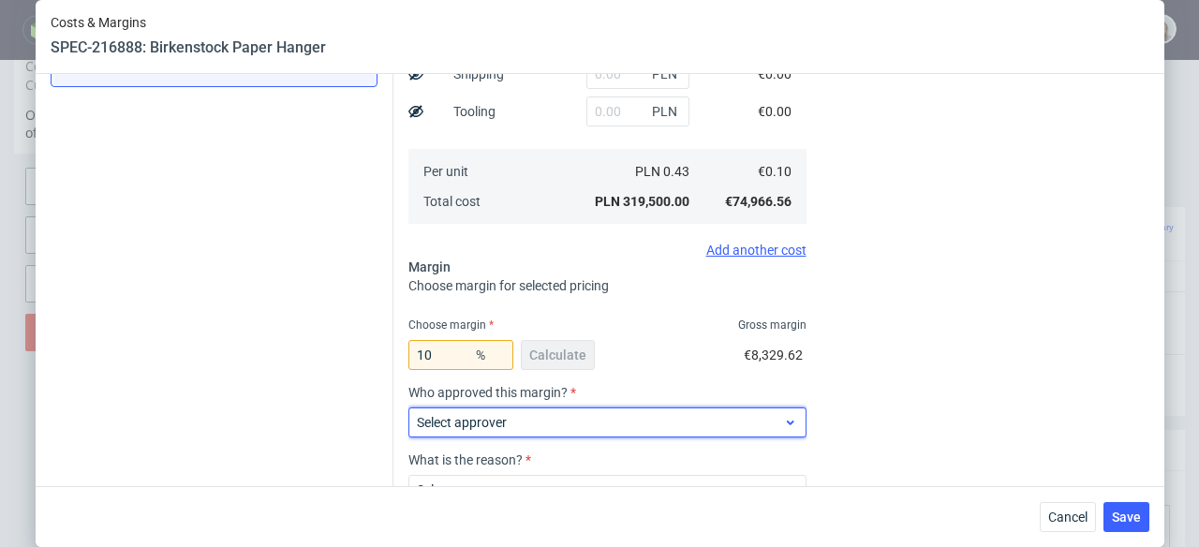
click at [491, 416] on label "Select approver" at bounding box center [462, 422] width 90 height 15
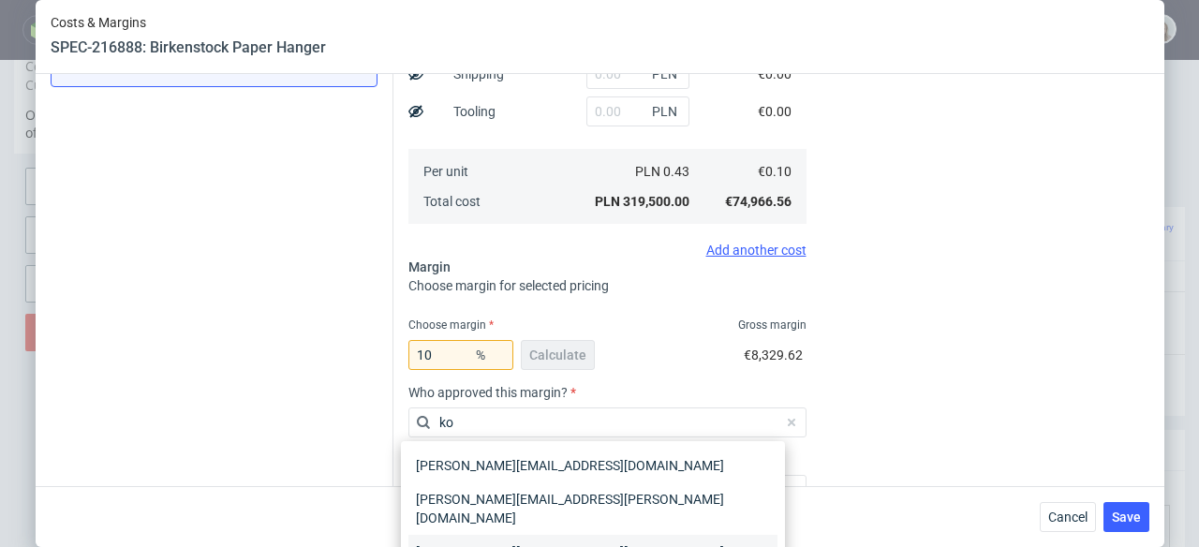
type input "ko"
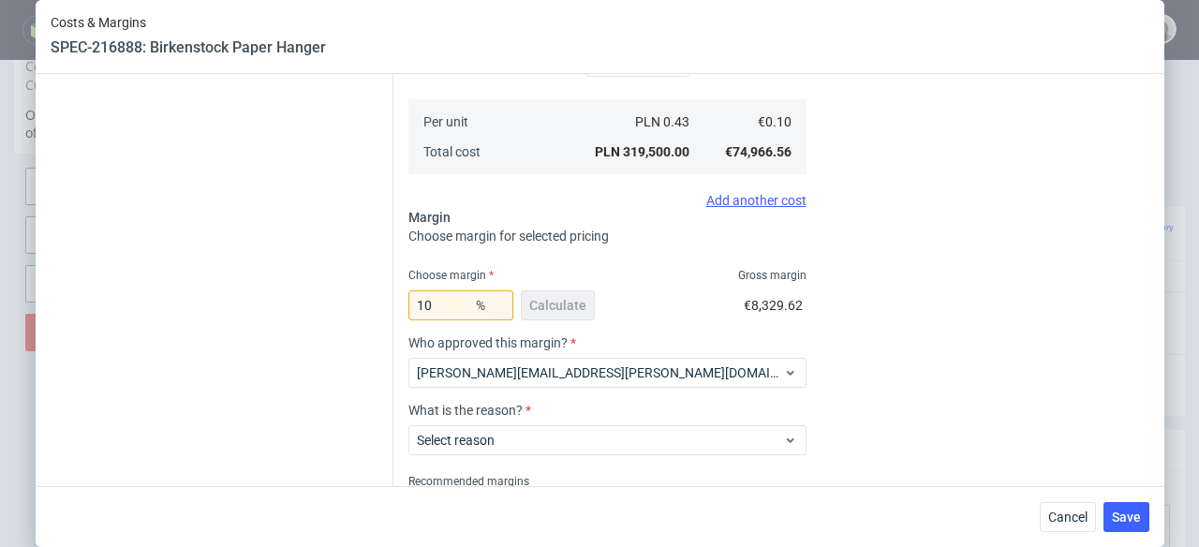
scroll to position [498, 0]
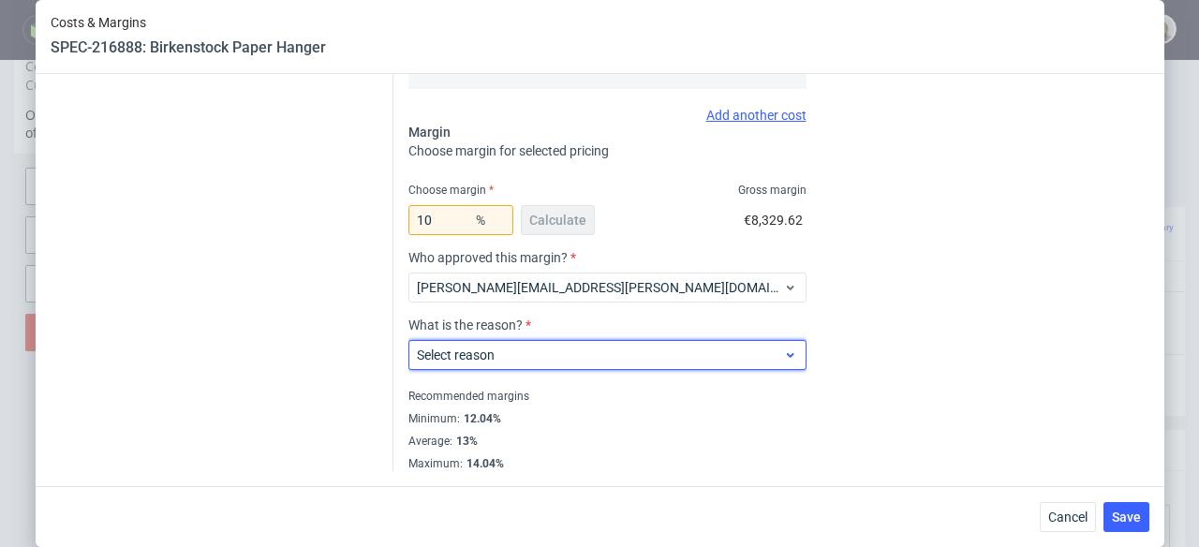
click at [513, 362] on span "Select reason" at bounding box center [600, 355] width 367 height 19
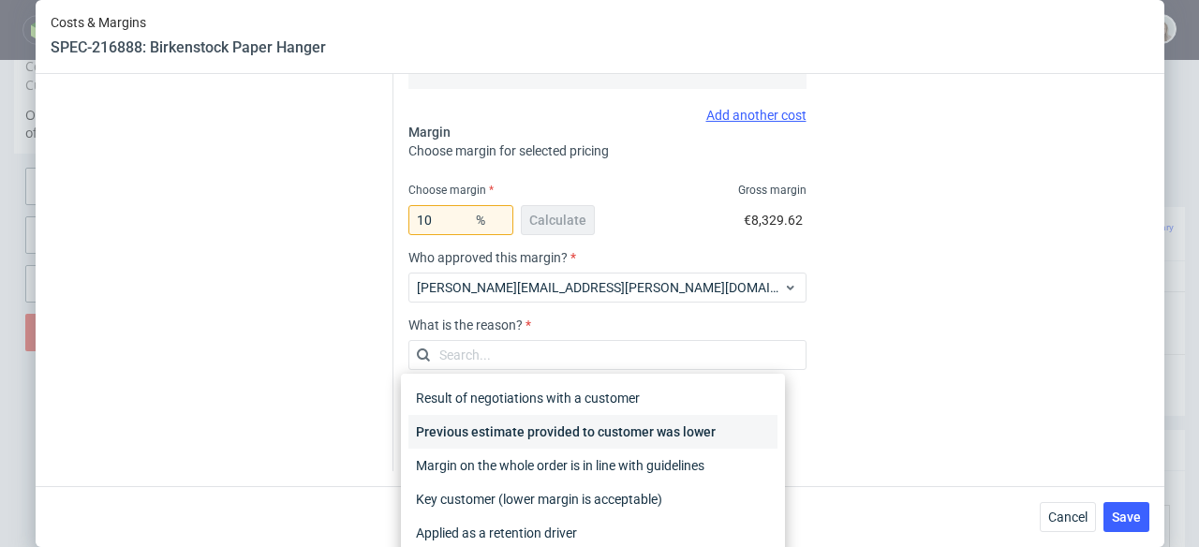
click at [532, 432] on div "Previous estimate provided to customer was lower" at bounding box center [592, 432] width 369 height 34
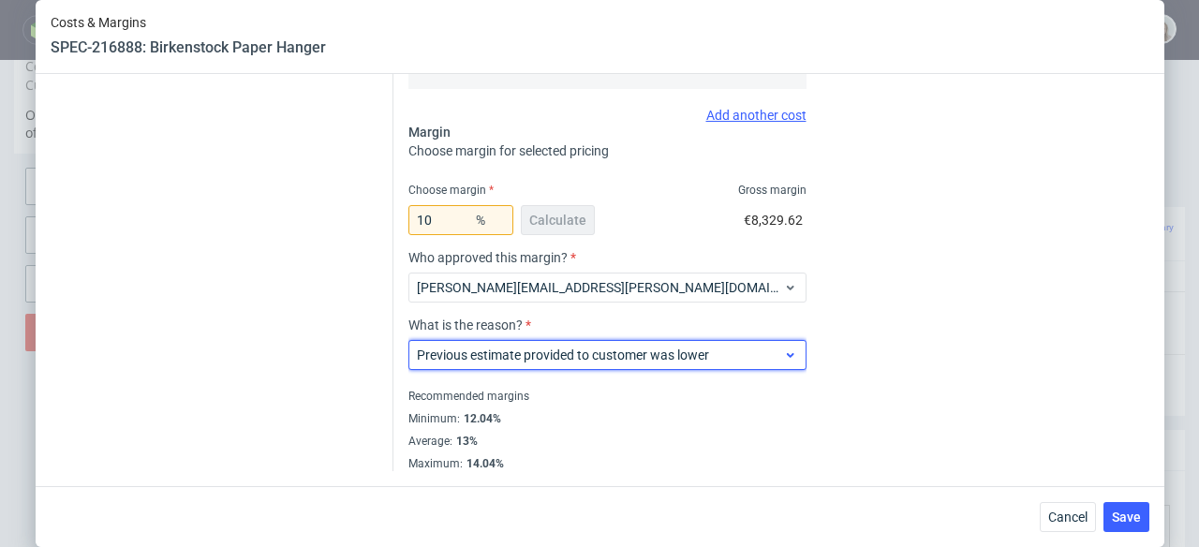
click at [616, 353] on span "Previous estimate provided to customer was lower" at bounding box center [600, 355] width 367 height 19
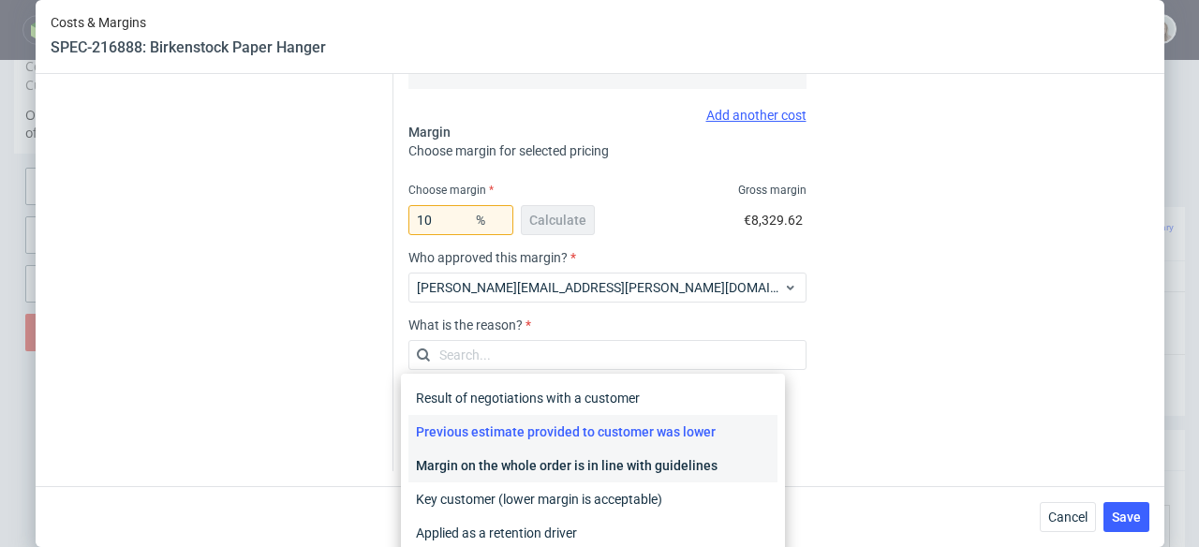
click at [644, 458] on div "Margin on the whole order is in line with guidelines" at bounding box center [592, 466] width 369 height 34
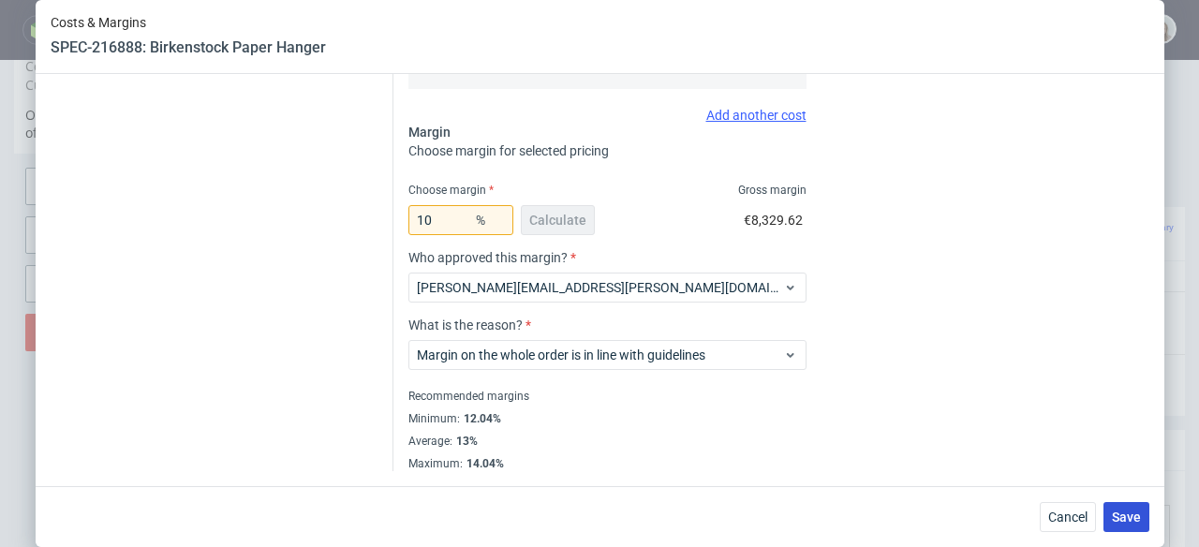
click at [1125, 512] on span "Save" at bounding box center [1126, 517] width 29 height 13
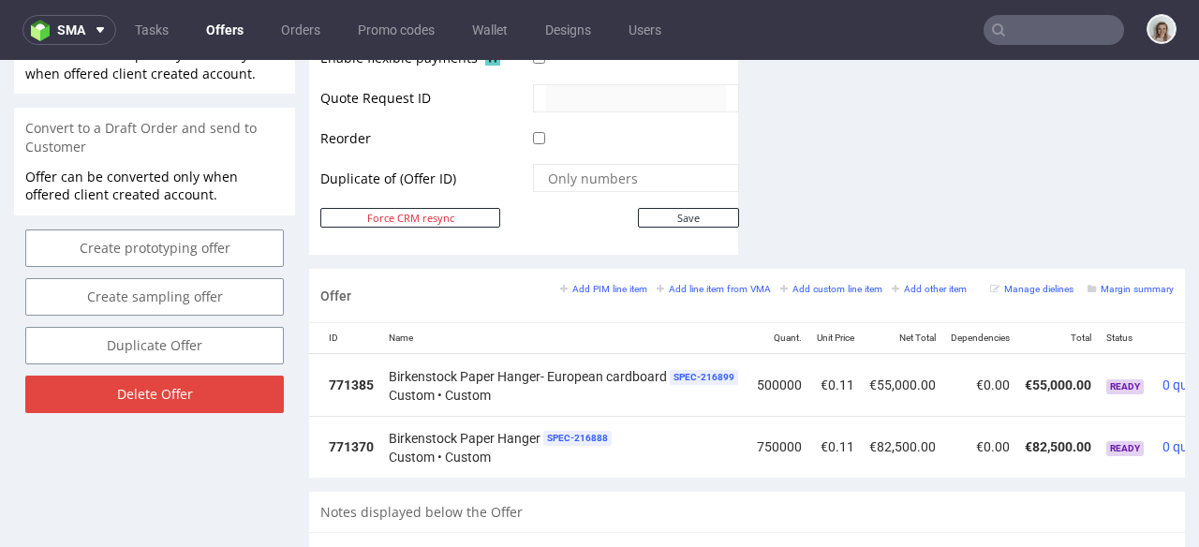
scroll to position [0, 215]
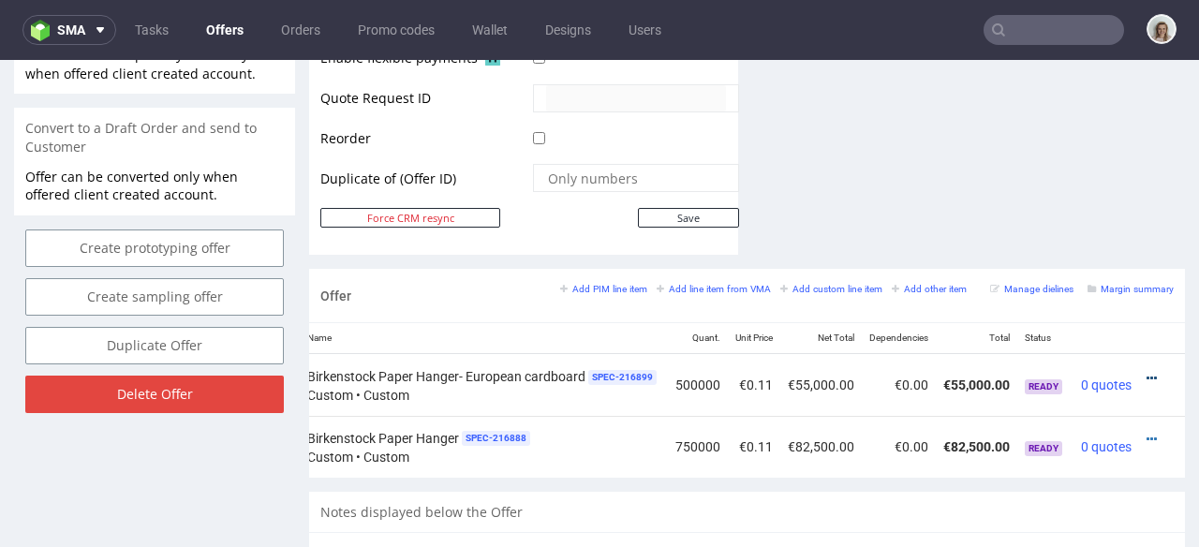
click at [1147, 372] on icon at bounding box center [1152, 378] width 10 height 13
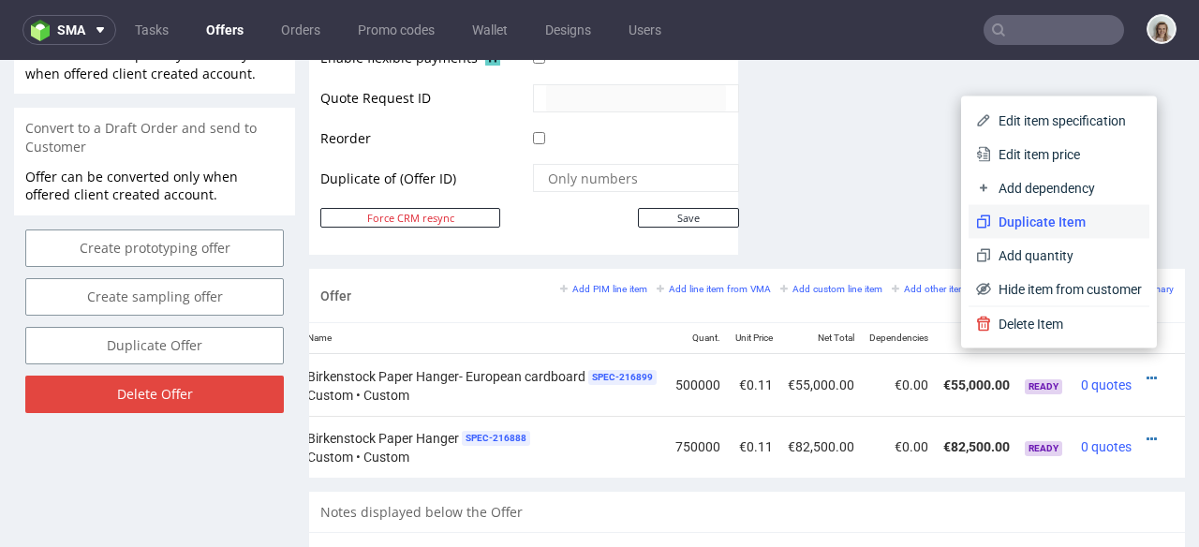
click at [1046, 223] on span "Duplicate Item" at bounding box center [1066, 222] width 151 height 19
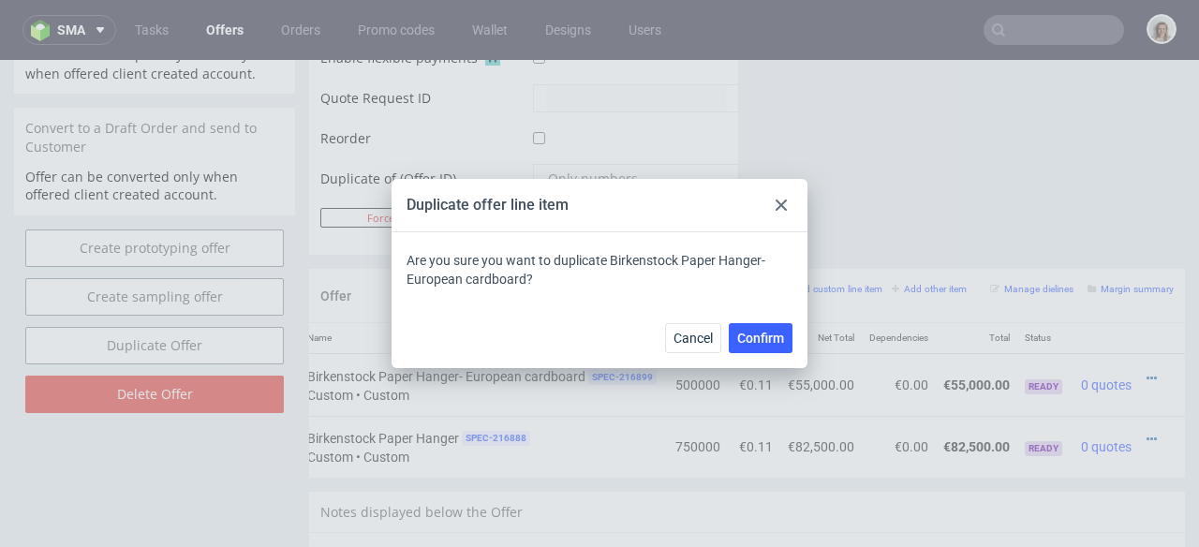
click at [783, 199] on div at bounding box center [781, 205] width 22 height 22
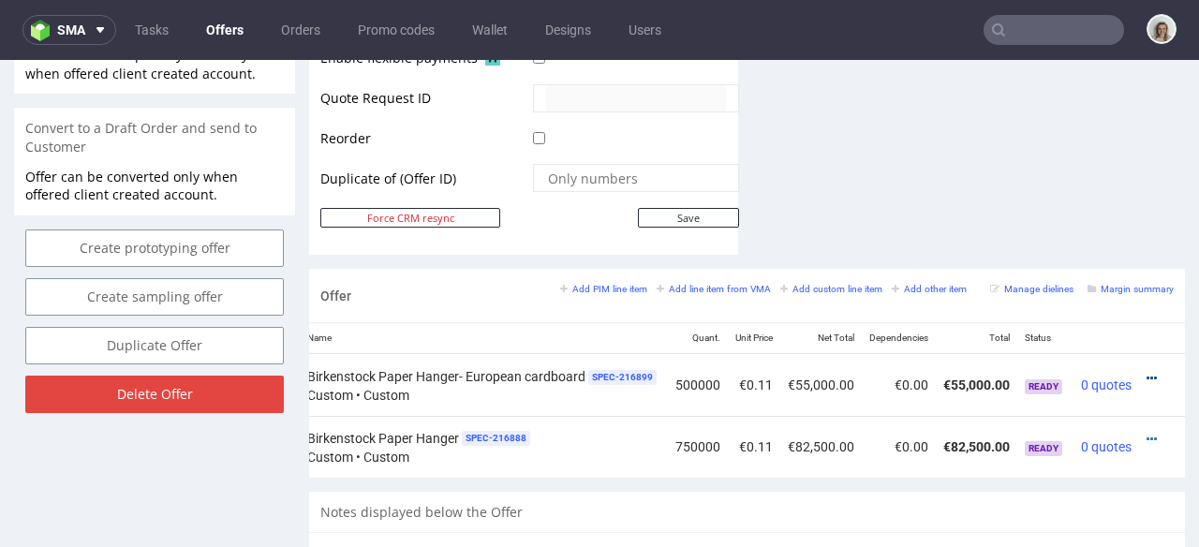
click at [1147, 372] on icon at bounding box center [1152, 378] width 10 height 13
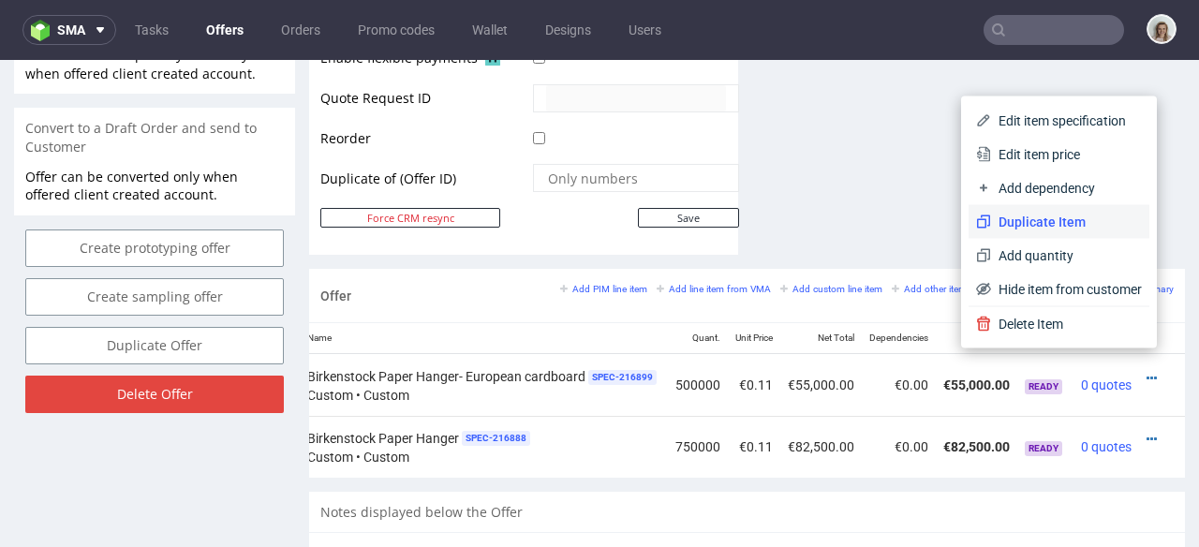
click at [1038, 222] on span "Duplicate Item" at bounding box center [1066, 222] width 151 height 19
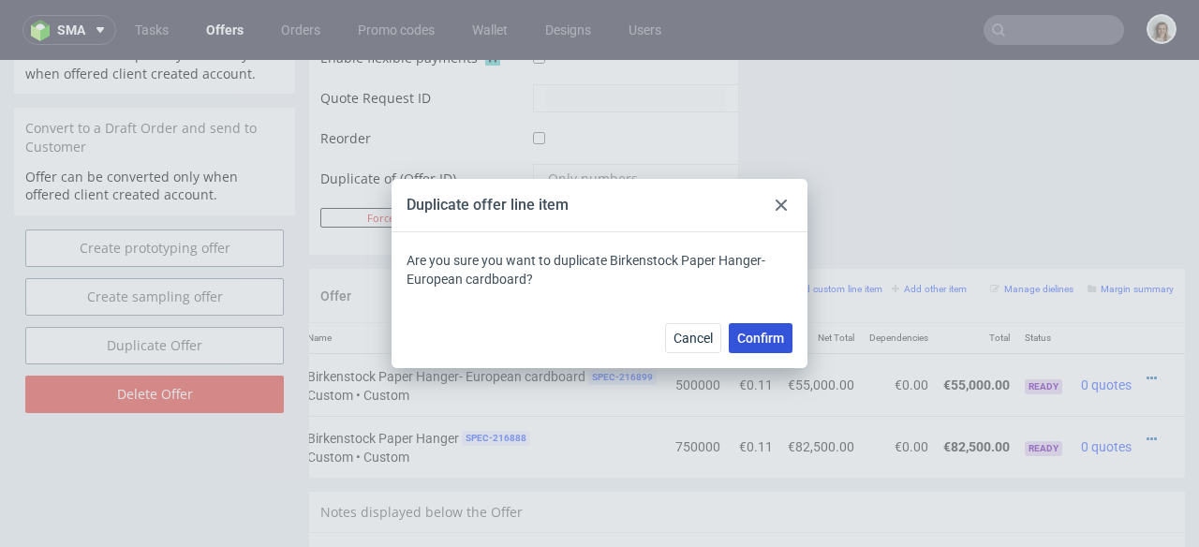
click at [766, 338] on span "Confirm" at bounding box center [760, 338] width 47 height 13
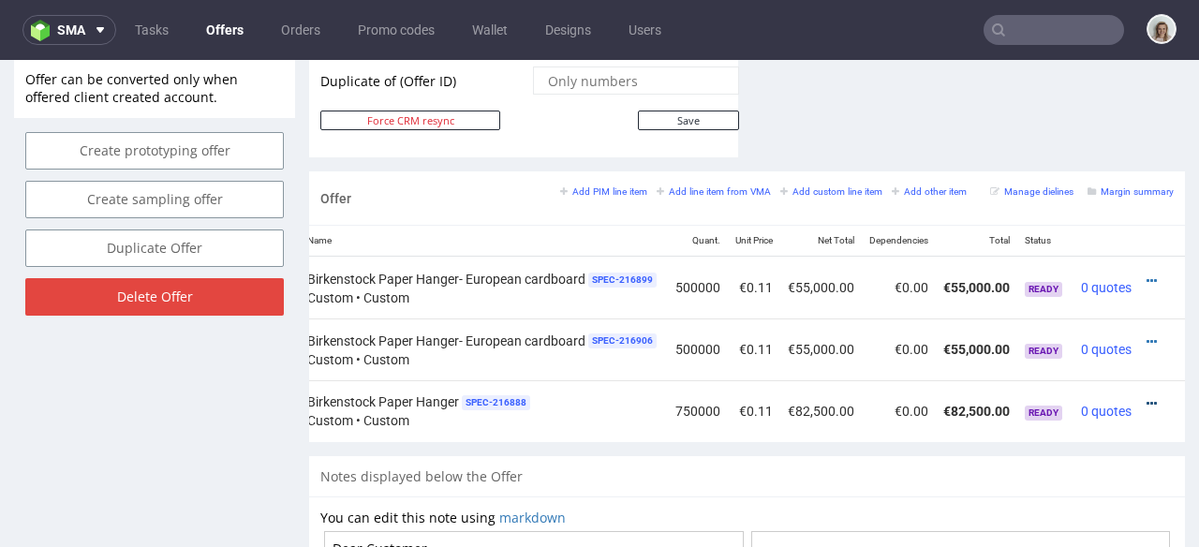
click at [1147, 397] on icon at bounding box center [1152, 403] width 10 height 13
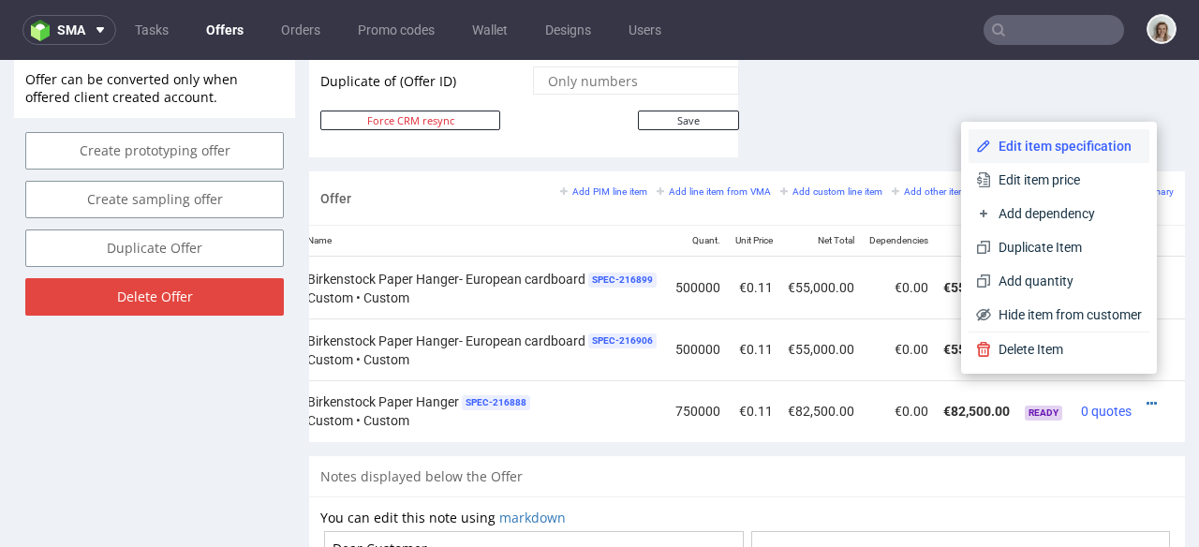
click at [1057, 137] on span "Edit item specification" at bounding box center [1066, 146] width 151 height 19
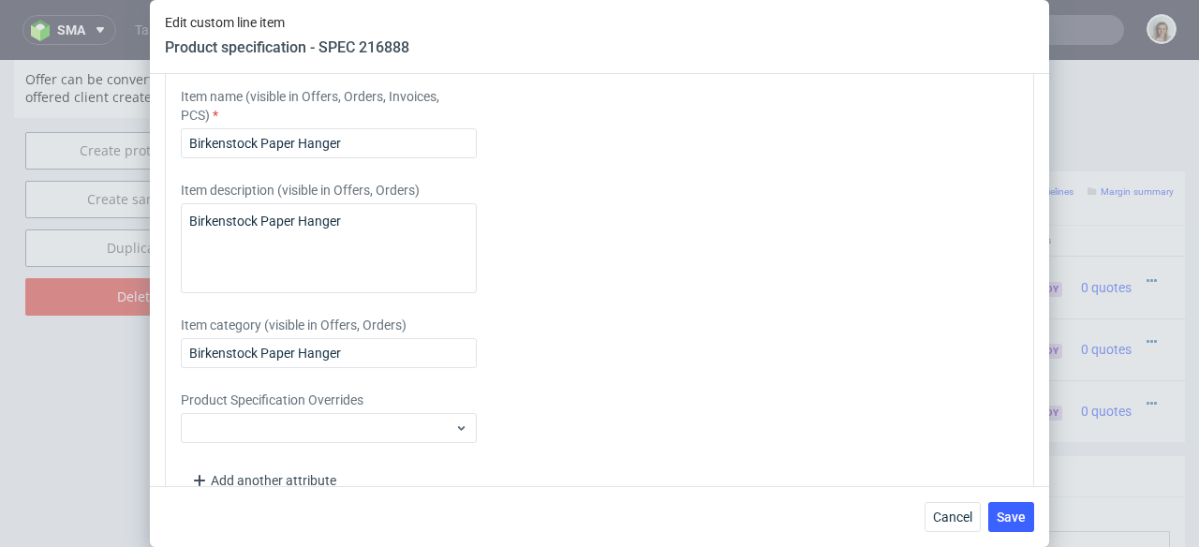
scroll to position [2253, 0]
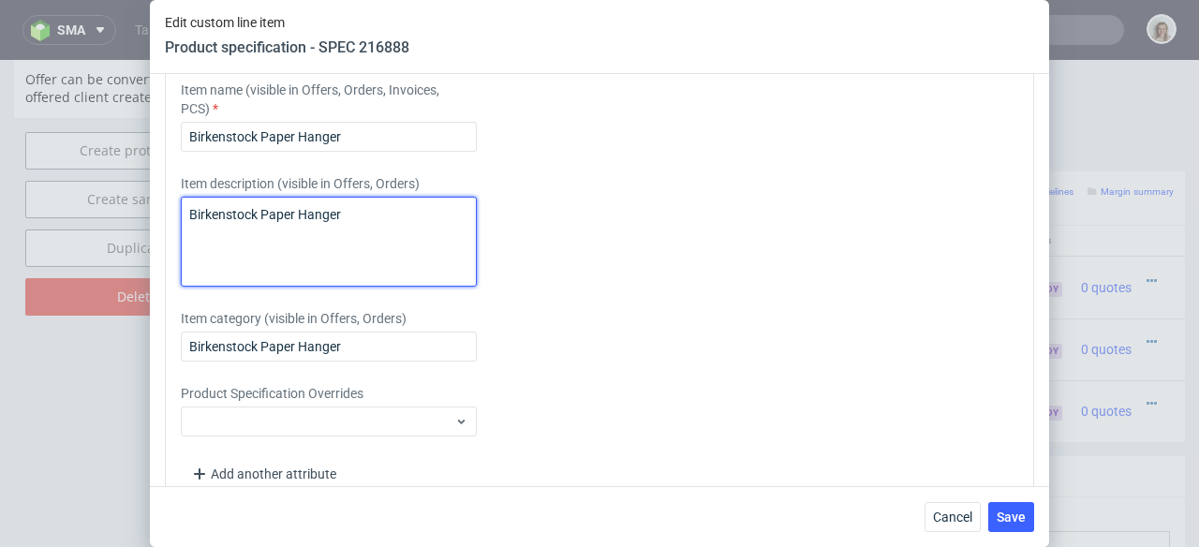
click at [366, 215] on textarea "Birkenstock Paper Hanger" at bounding box center [329, 242] width 296 height 90
drag, startPoint x: 343, startPoint y: 216, endPoint x: 468, endPoint y: 216, distance: 124.6
click at [468, 216] on textarea "Birkenstock Paper Hanger - Chinese cardboard" at bounding box center [329, 242] width 296 height 90
type textarea "Birkenstock Paper Hanger - Chinese cardboard"
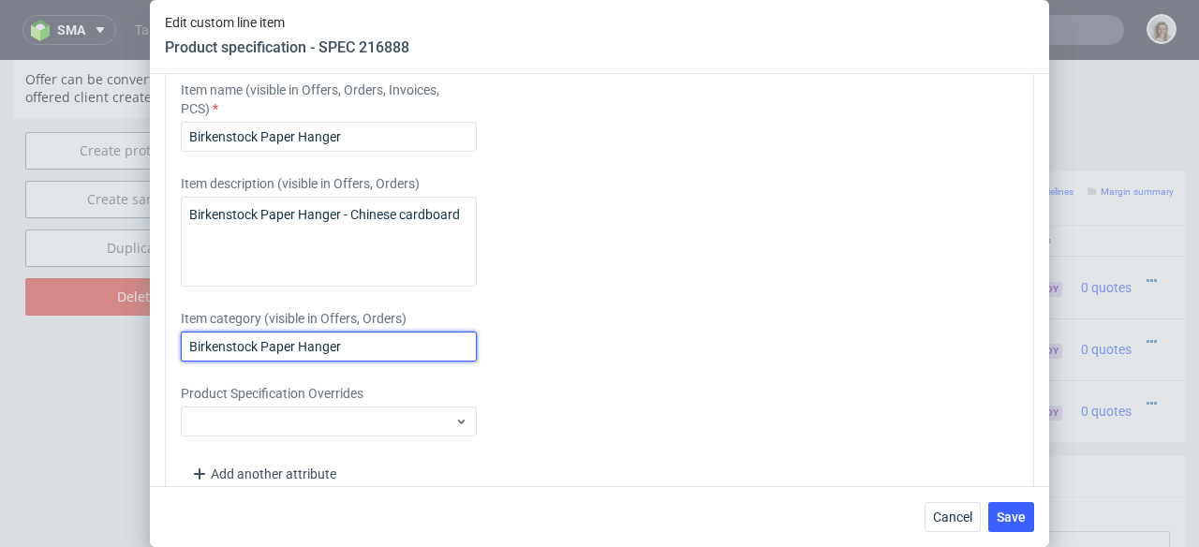
click at [380, 349] on input "Birkenstock Paper Hanger" at bounding box center [329, 347] width 296 height 30
paste input "- Chinese cardboard"
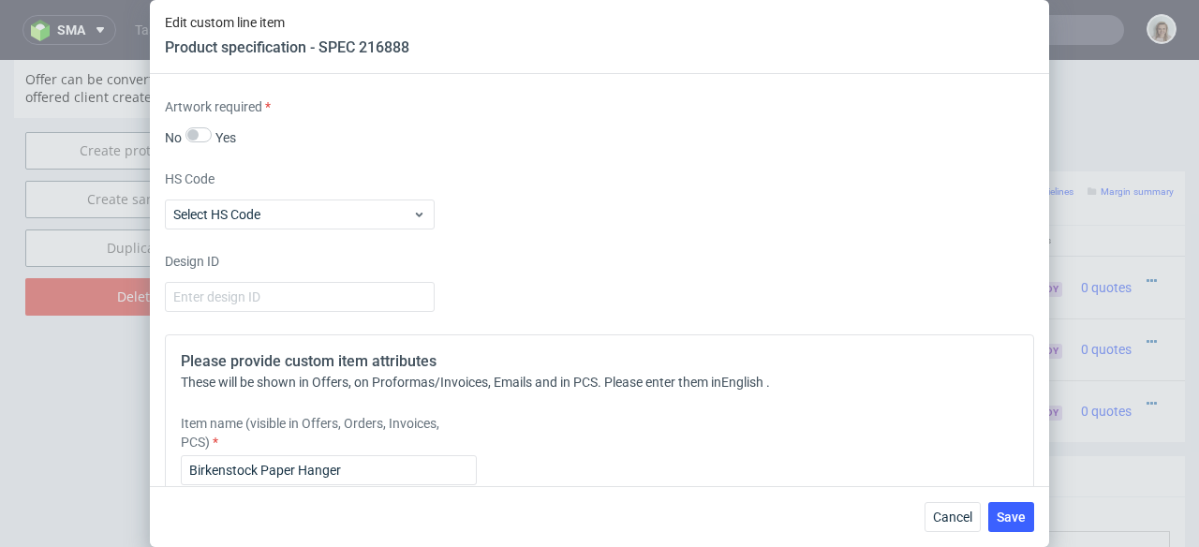
scroll to position [1737, 0]
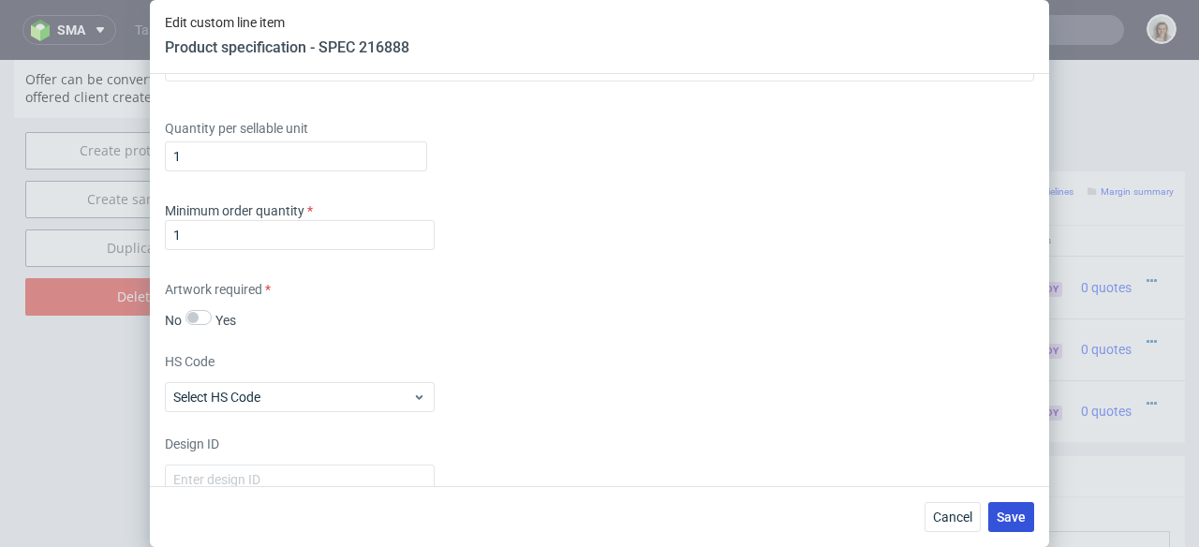
type input "Birkenstock Paper Hanger- Chinese cardboard"
click at [1025, 528] on button "Save" at bounding box center [1011, 517] width 46 height 30
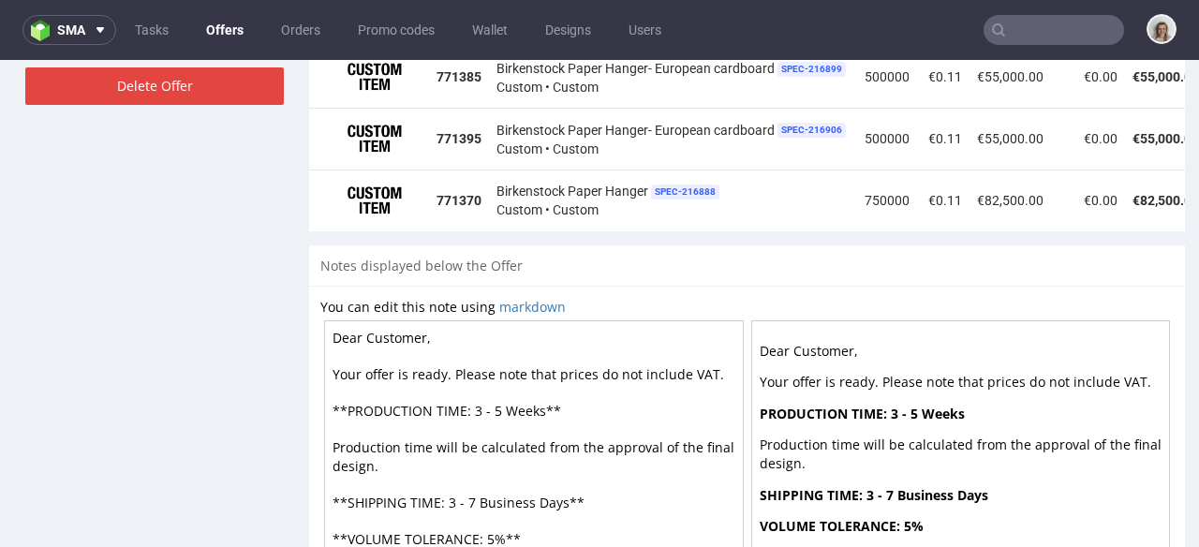
scroll to position [1221, 0]
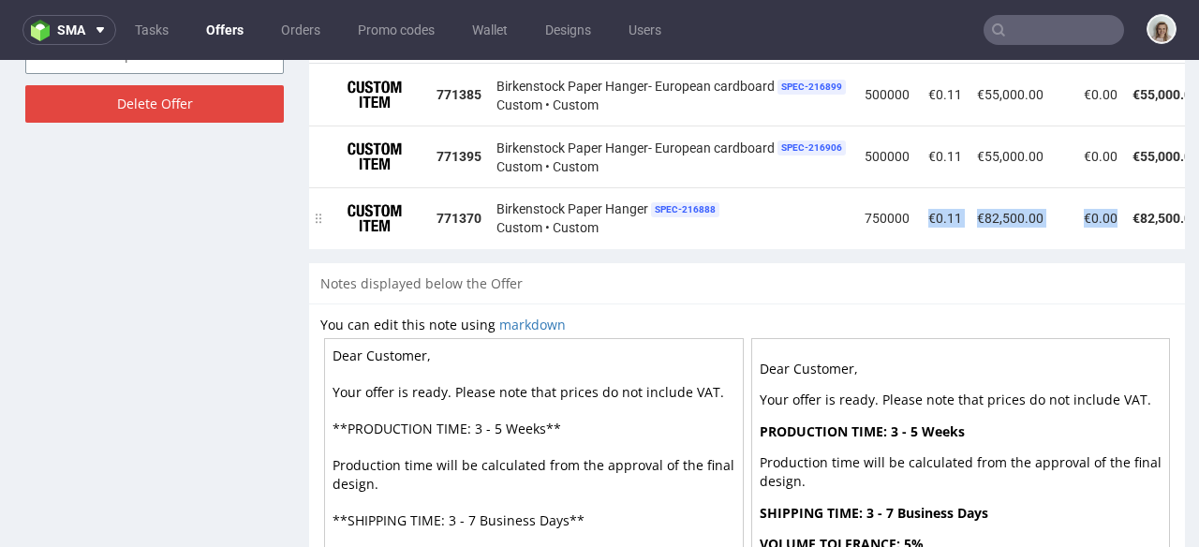
drag, startPoint x: 934, startPoint y: 230, endPoint x: 1061, endPoint y: 228, distance: 126.5
click at [1061, 228] on tr "771370 Birkenstock Paper Hanger SPEC- 216888 Custom • Custom 750000 €0.11 €82,5…" at bounding box center [841, 218] width 1065 height 62
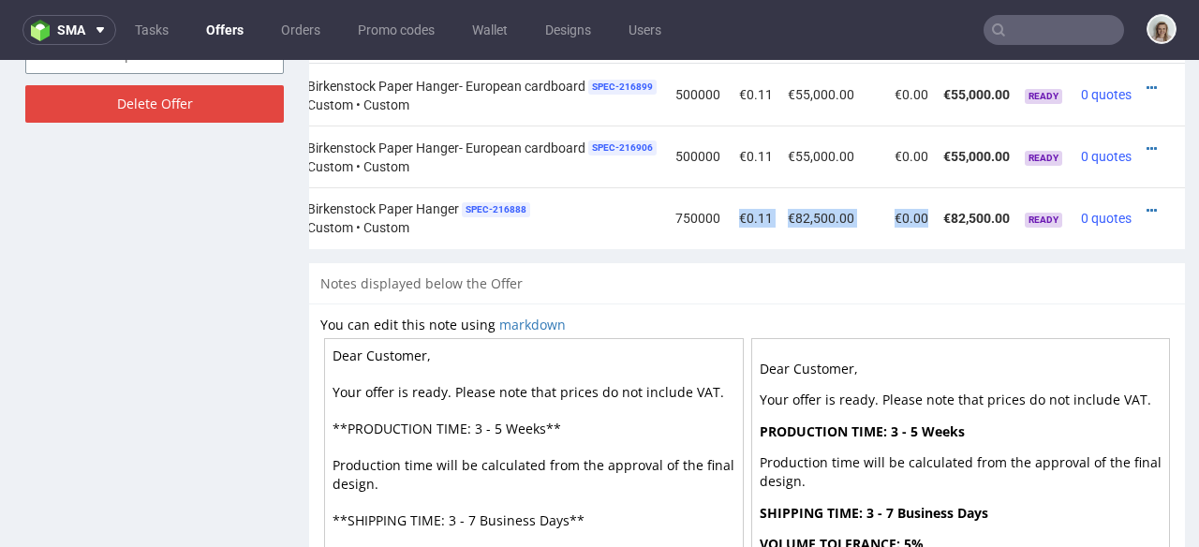
scroll to position [0, 197]
click at [1147, 142] on icon at bounding box center [1152, 148] width 10 height 13
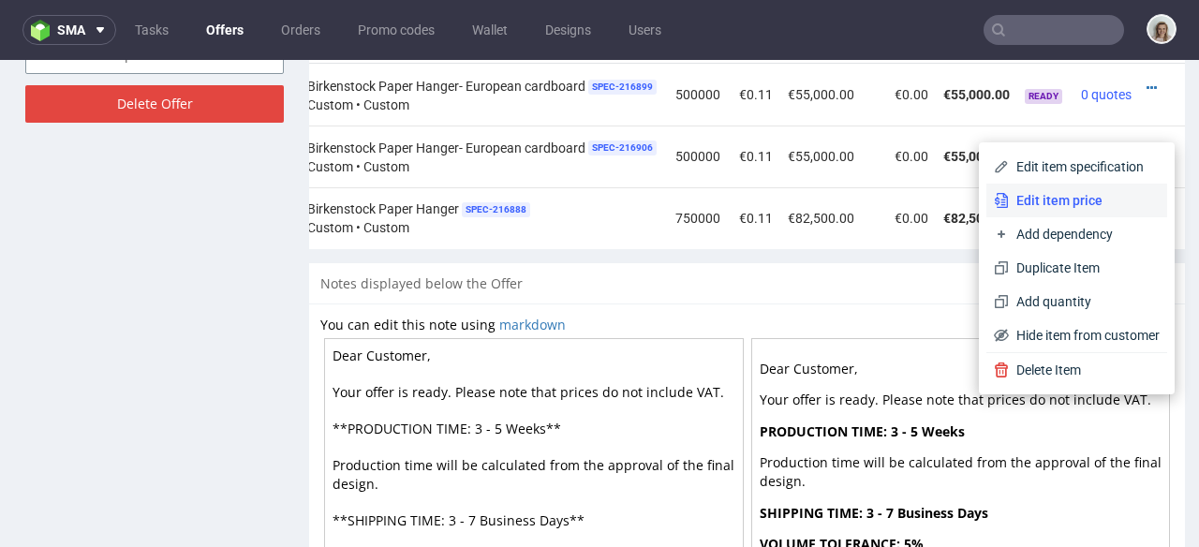
click at [1108, 193] on span "Edit item price" at bounding box center [1084, 200] width 151 height 19
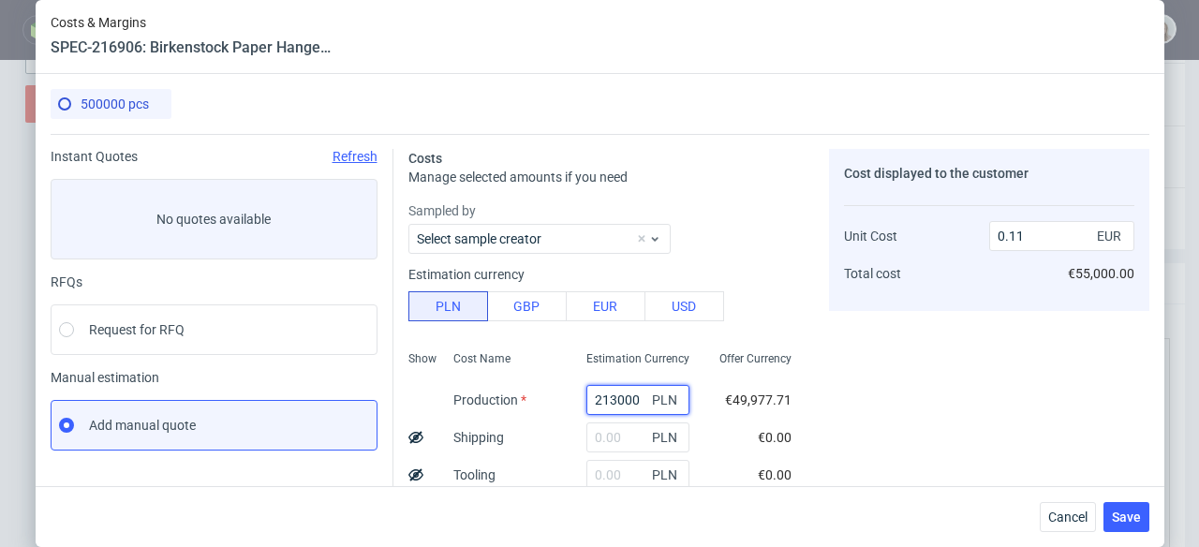
drag, startPoint x: 599, startPoint y: 399, endPoint x: 555, endPoint y: 399, distance: 44.0
click at [572, 399] on div "213000 PLN" at bounding box center [638, 399] width 133 height 37
type input "193-"
type input "0"
type input "193---"
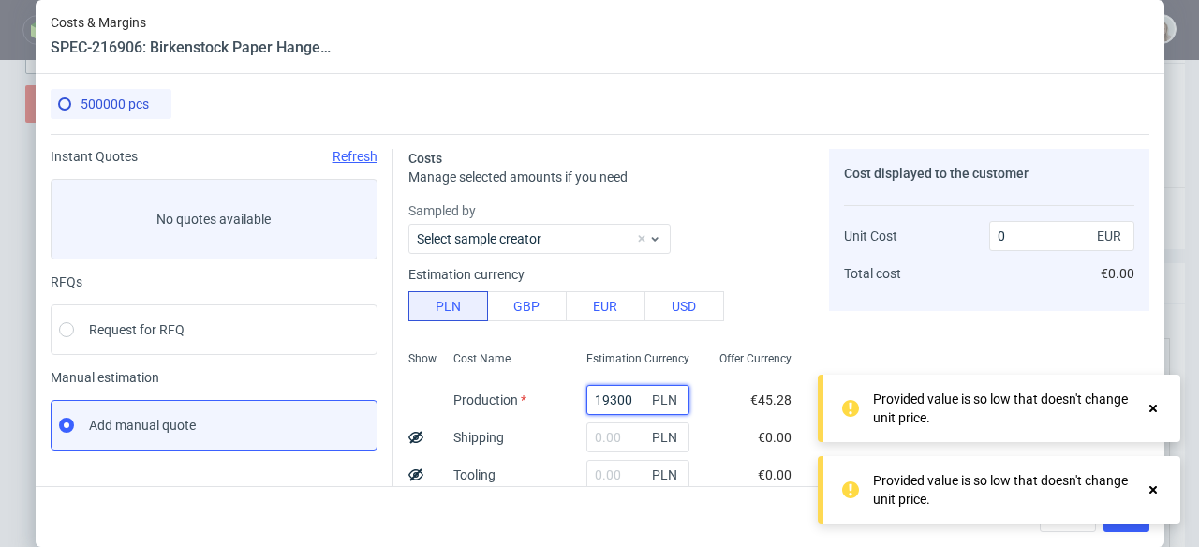
type input "193000"
type input "0.1"
type input "193000"
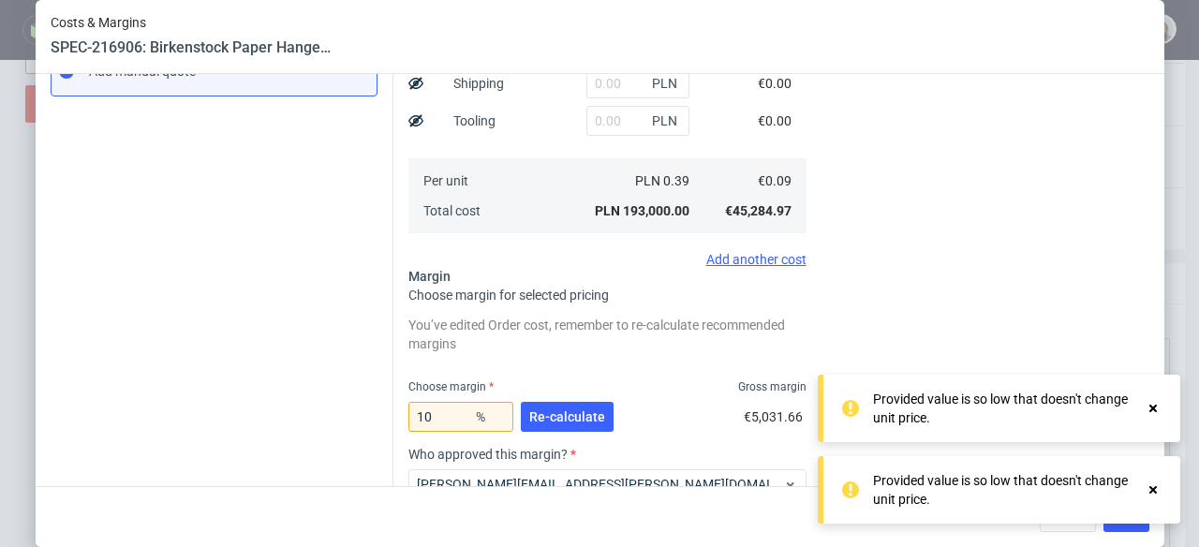
scroll to position [551, 0]
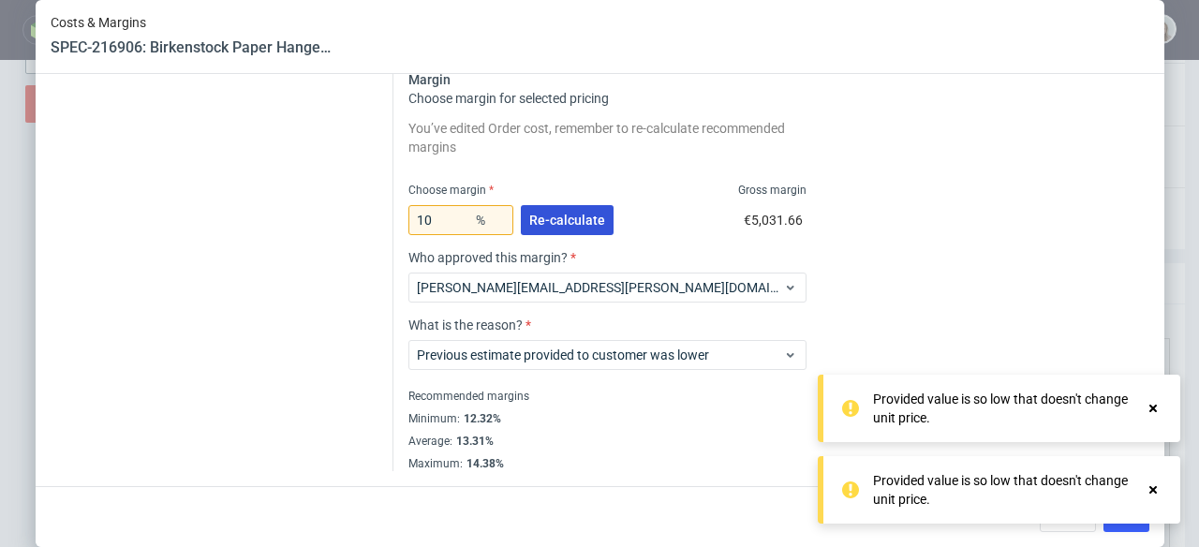
click at [565, 226] on span "Re-calculate" at bounding box center [567, 220] width 76 height 13
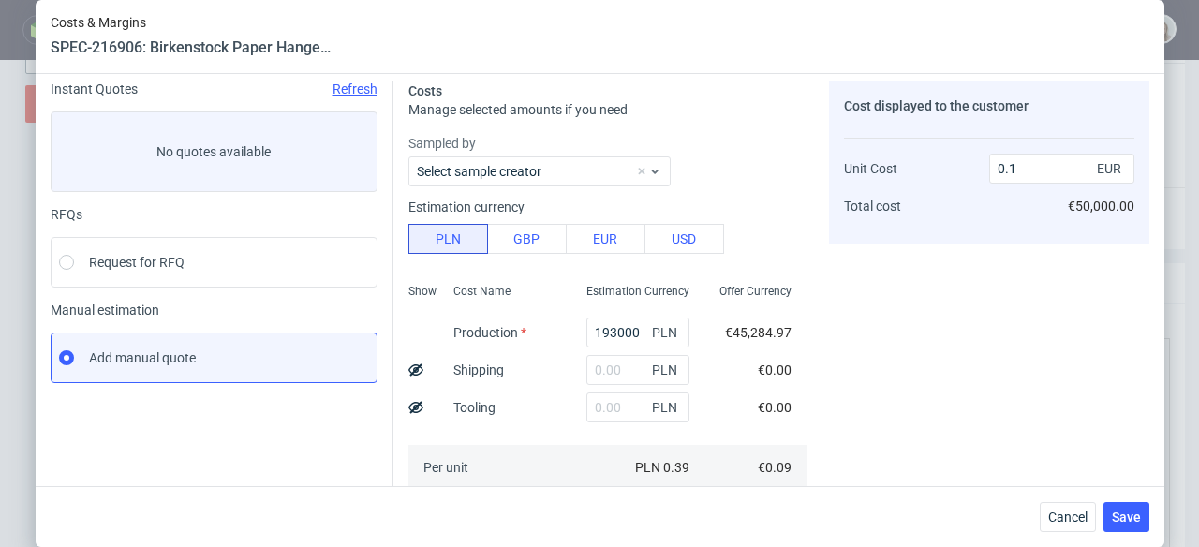
scroll to position [352, 0]
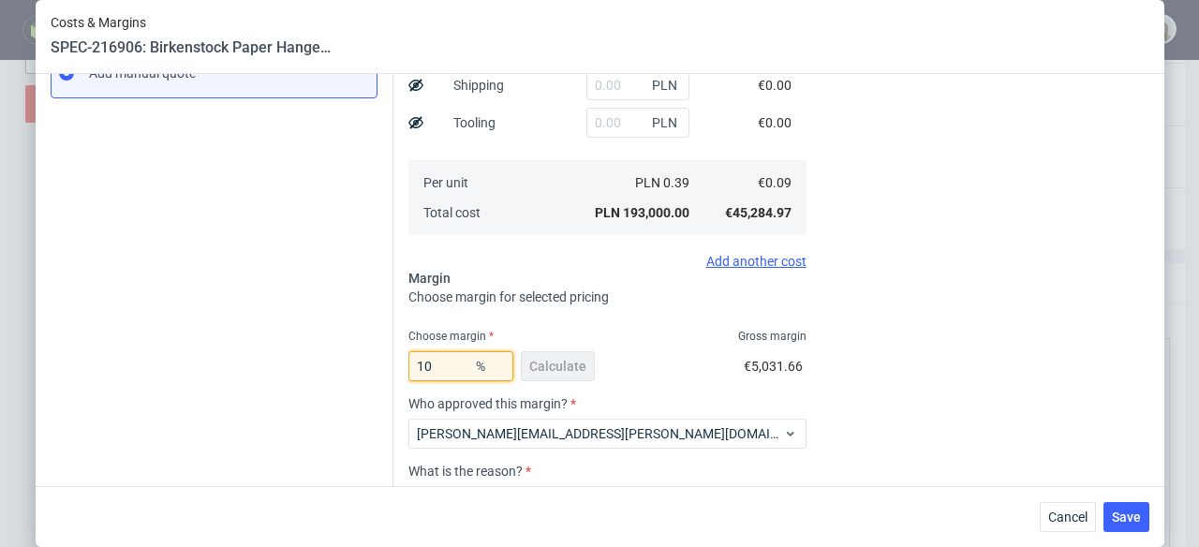
drag, startPoint x: 425, startPoint y: 364, endPoint x: 406, endPoint y: 364, distance: 19.7
click at [408, 364] on input "10" at bounding box center [460, 366] width 105 height 30
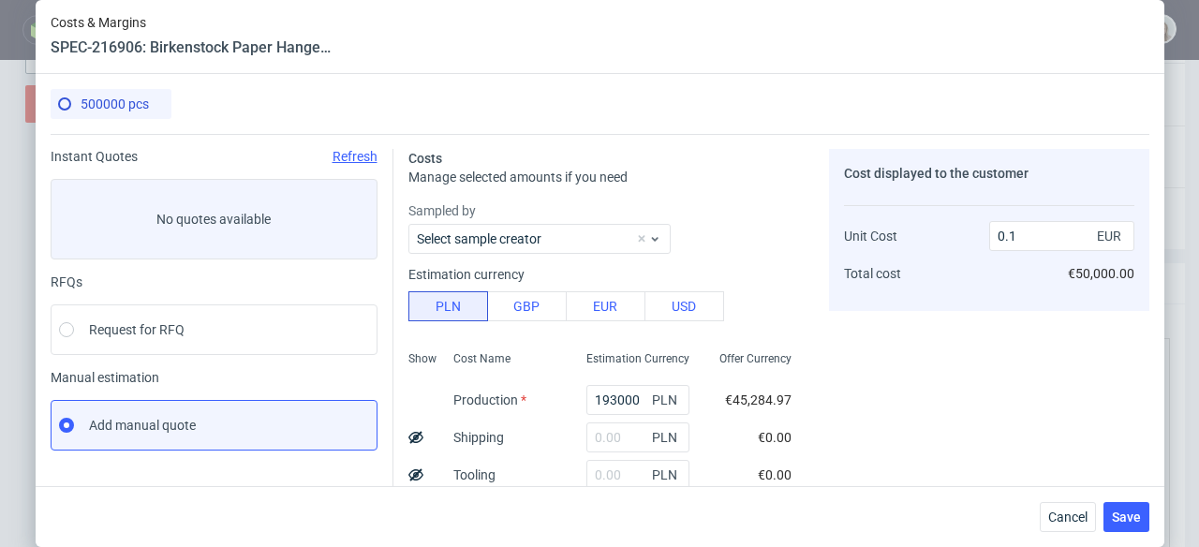
scroll to position [498, 0]
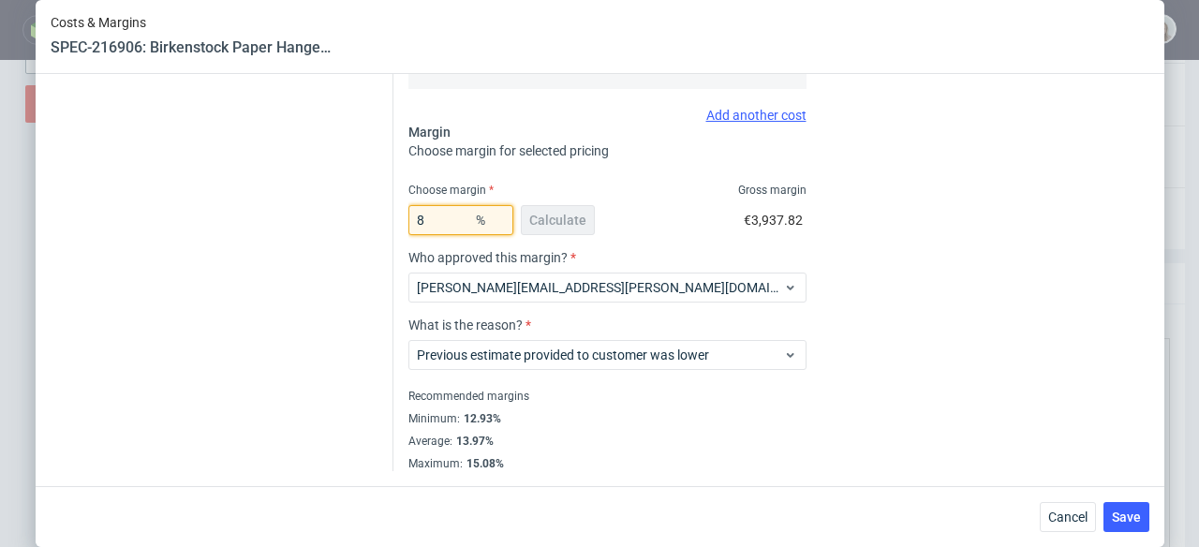
click at [398, 225] on div "Costs Manage selected amounts if you need Sampled by Select sample creator Esti…" at bounding box center [772, 54] width 756 height 836
drag, startPoint x: 420, startPoint y: 225, endPoint x: 394, endPoint y: 225, distance: 25.3
click at [394, 225] on div "Costs Manage selected amounts if you need Sampled by Select sample creator Esti…" at bounding box center [772, 54] width 756 height 836
type input "5"
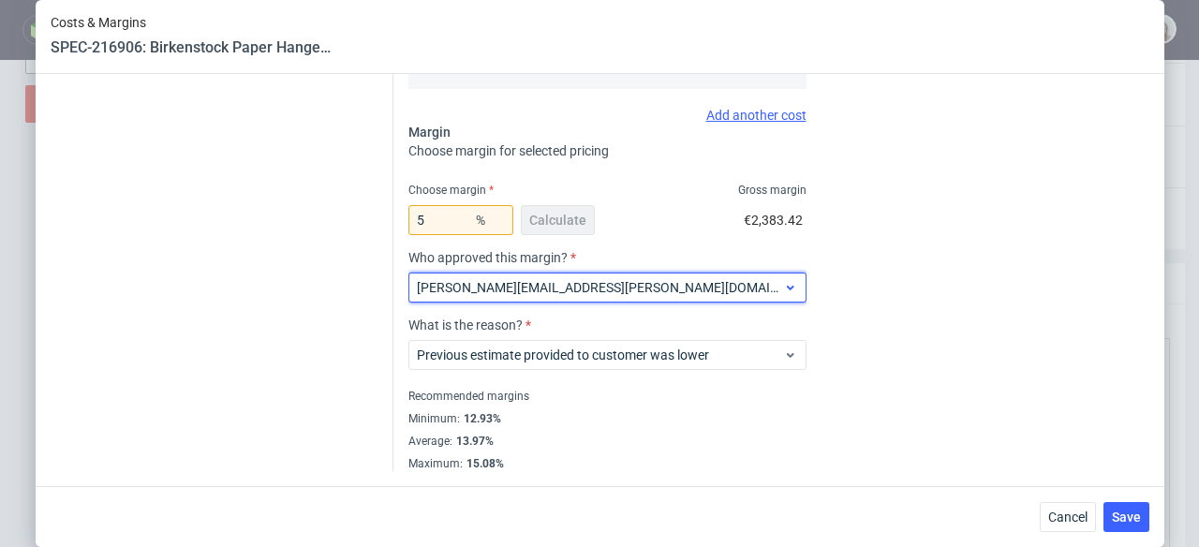
click at [631, 290] on span "[PERSON_NAME][EMAIL_ADDRESS][PERSON_NAME][DOMAIN_NAME]" at bounding box center [600, 287] width 367 height 19
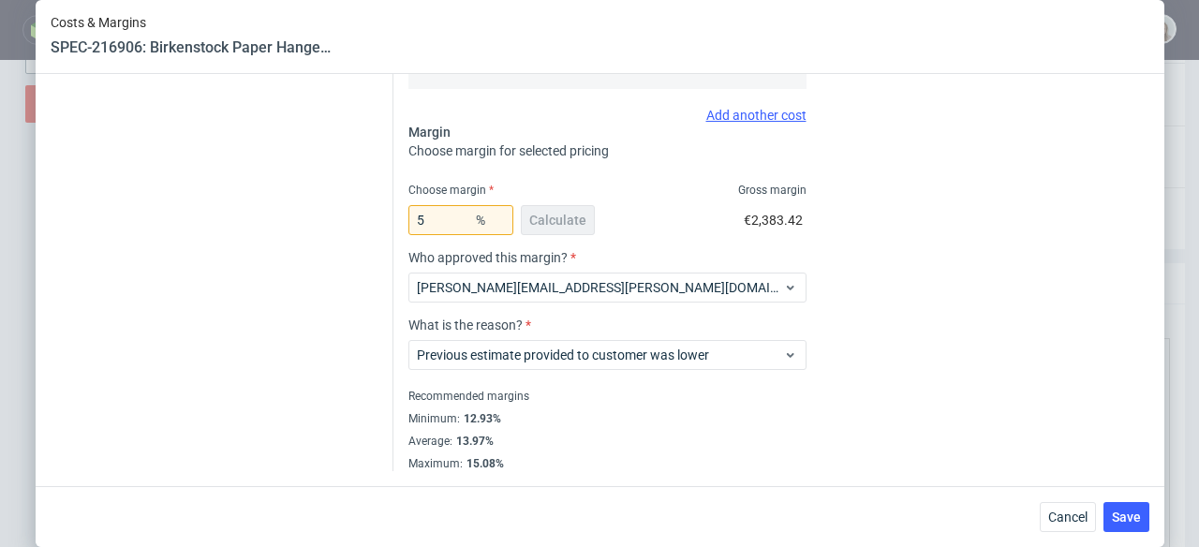
scroll to position [0, 0]
click at [1134, 518] on span "Save" at bounding box center [1126, 517] width 29 height 13
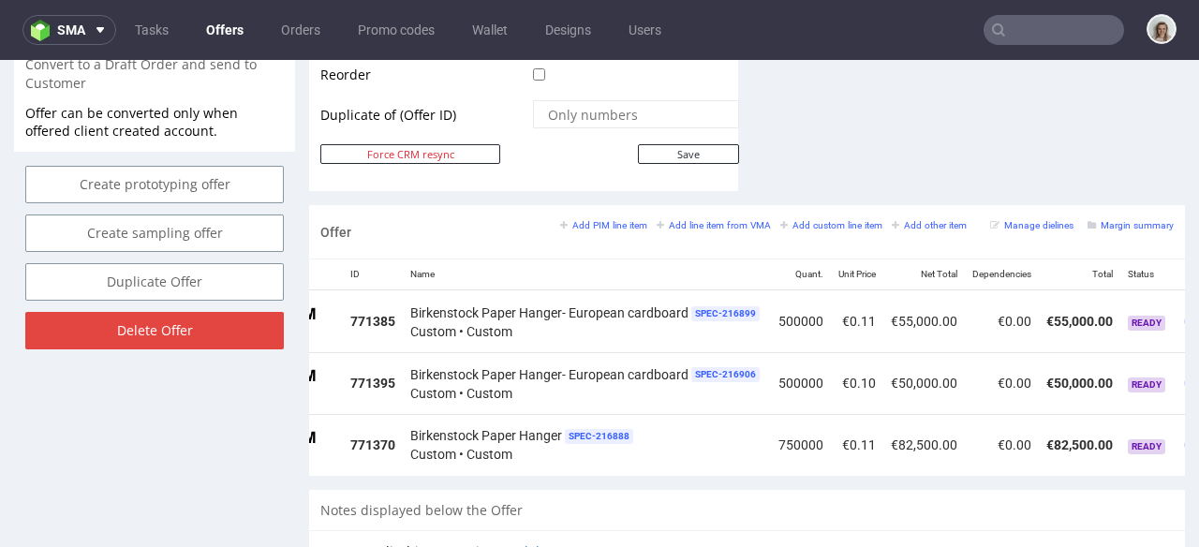
scroll to position [0, 215]
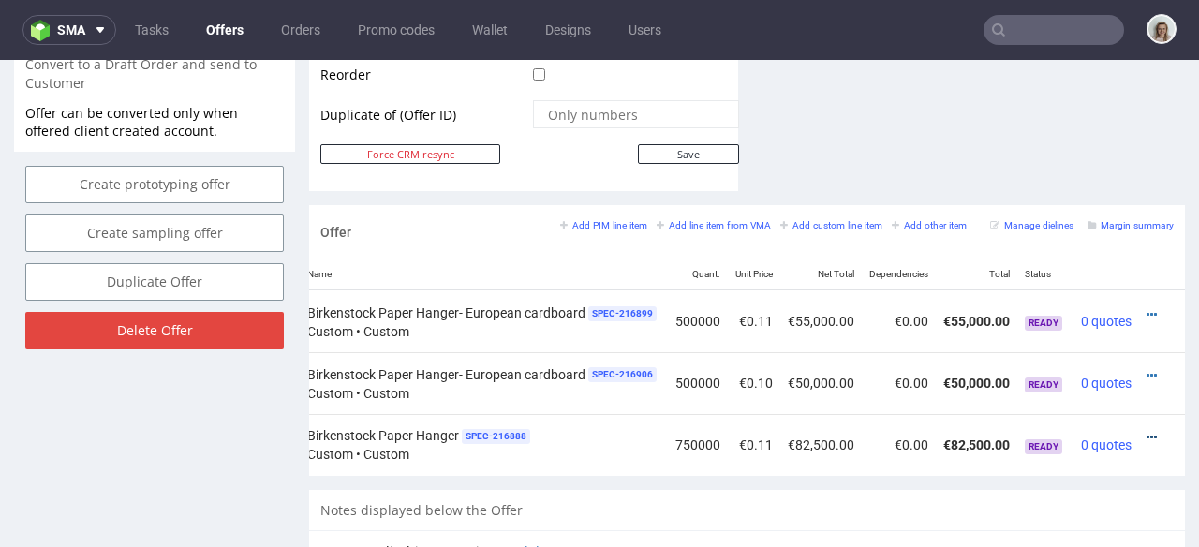
click at [1147, 431] on icon at bounding box center [1152, 437] width 10 height 13
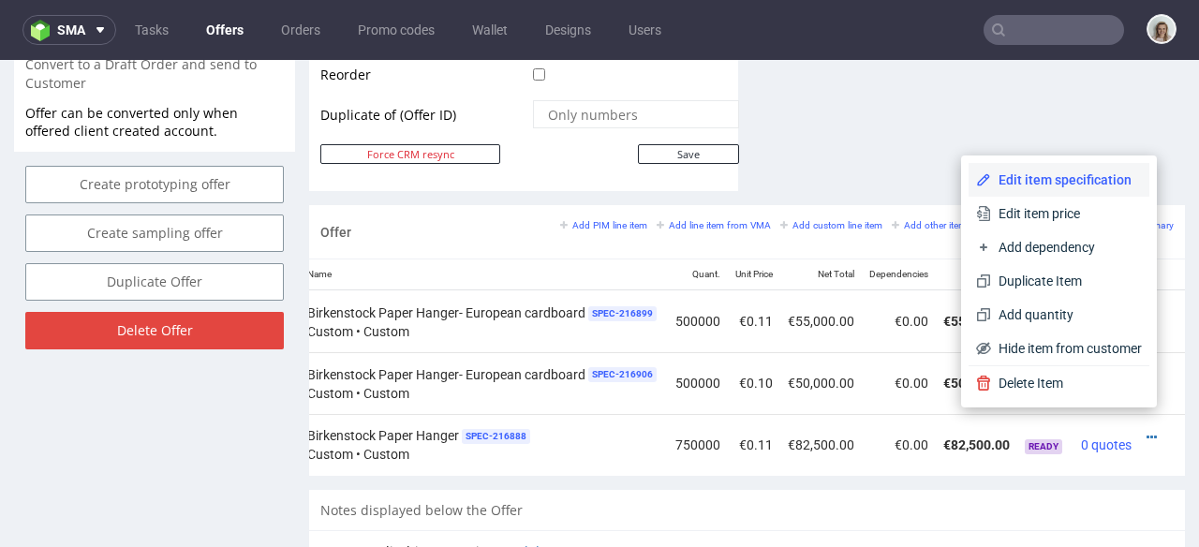
click at [1043, 183] on span "Edit item specification" at bounding box center [1066, 180] width 151 height 19
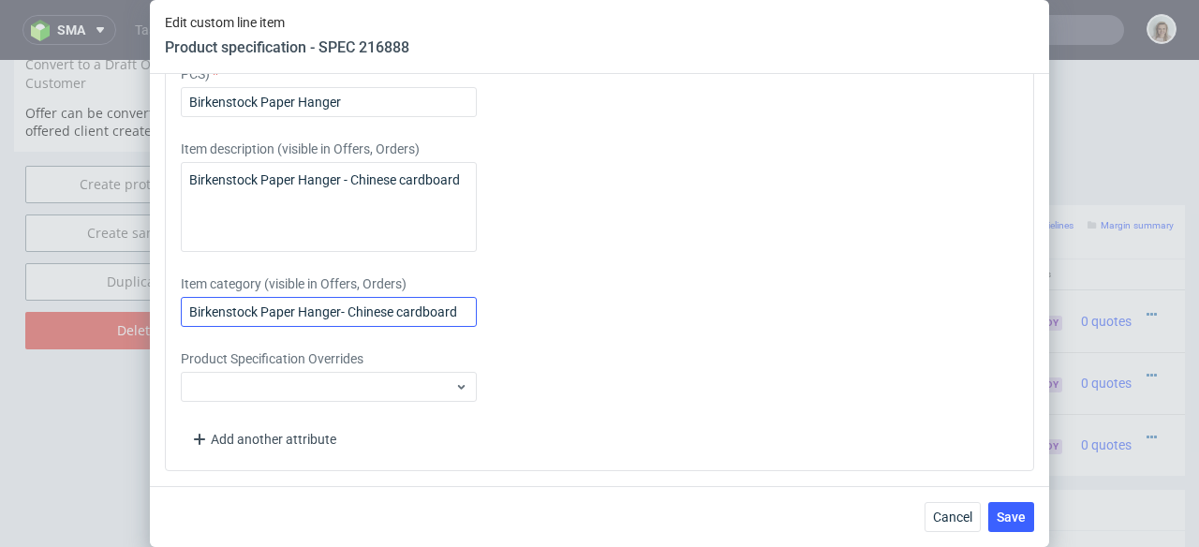
scroll to position [2285, 0]
drag, startPoint x: 464, startPoint y: 316, endPoint x: 244, endPoint y: 304, distance: 220.5
click at [244, 304] on input "Birkenstock Paper Hanger- Chinese cardboard" at bounding box center [329, 315] width 296 height 30
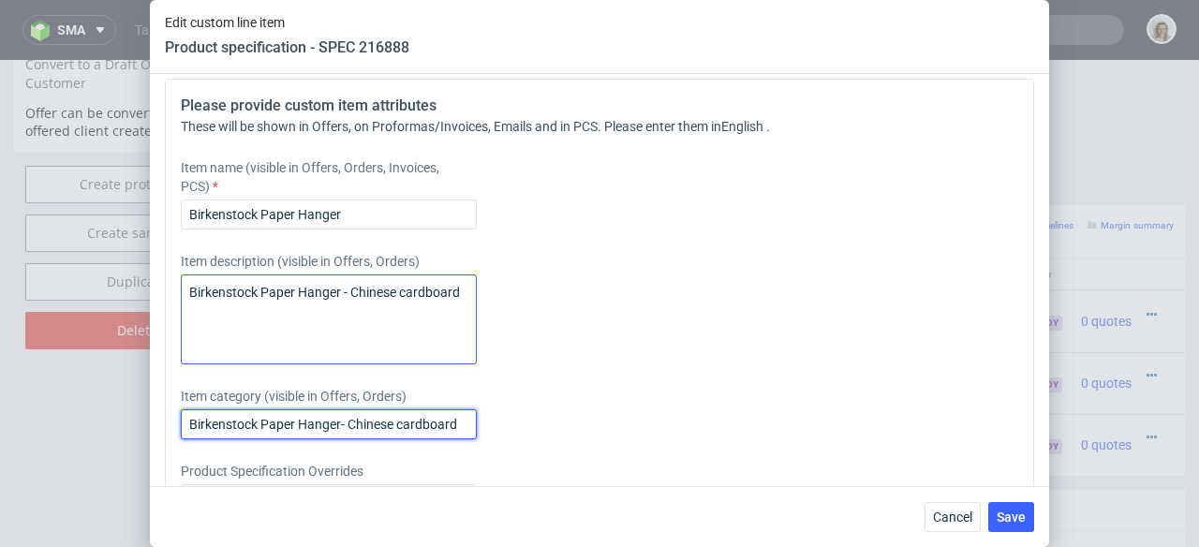
scroll to position [2171, 0]
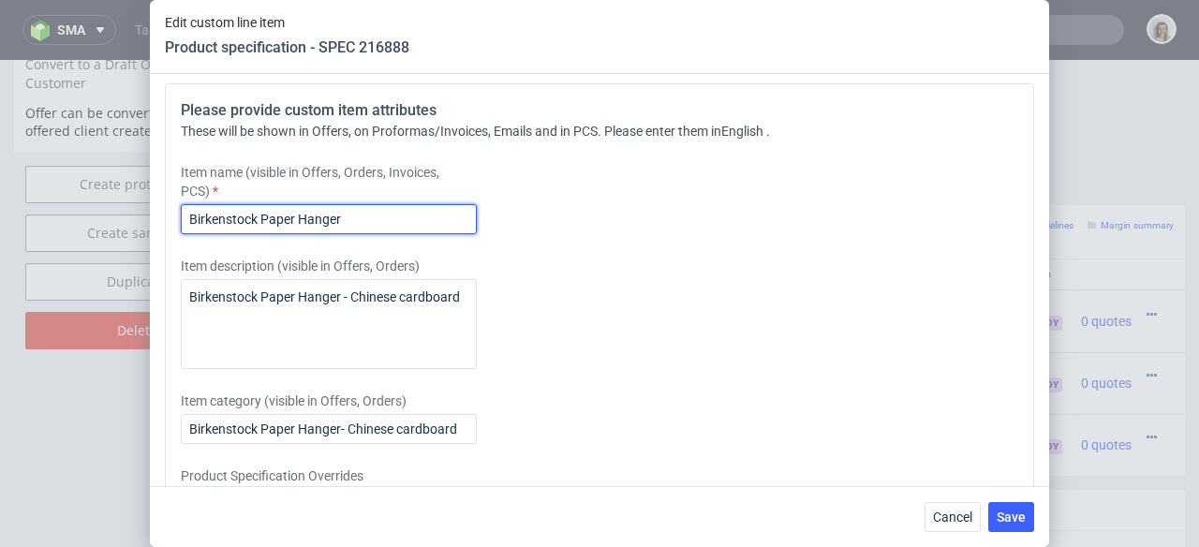
drag, startPoint x: 337, startPoint y: 219, endPoint x: 156, endPoint y: 216, distance: 181.8
click at [156, 216] on div "Supplier Packhelp Technical specification Instant price RFQ type name non packa…" at bounding box center [599, 280] width 899 height 412
paste input "- Chinese cardboard"
type input "Birkenstock Paper Hanger- Chinese cardboard"
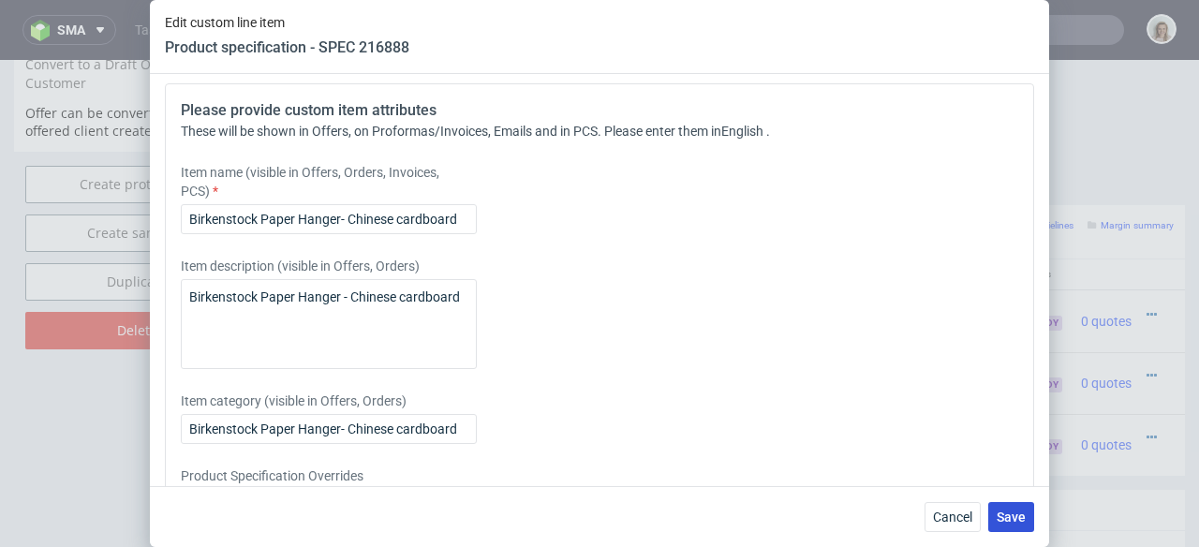
click at [994, 512] on button "Save" at bounding box center [1011, 517] width 46 height 30
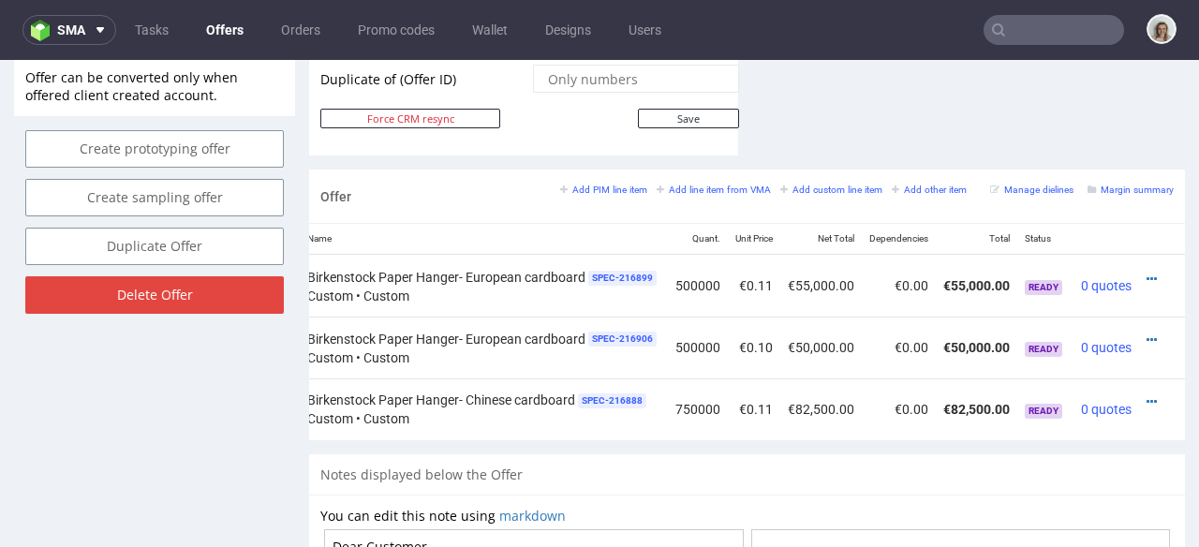
scroll to position [0, 215]
click at [1147, 395] on icon at bounding box center [1152, 401] width 10 height 13
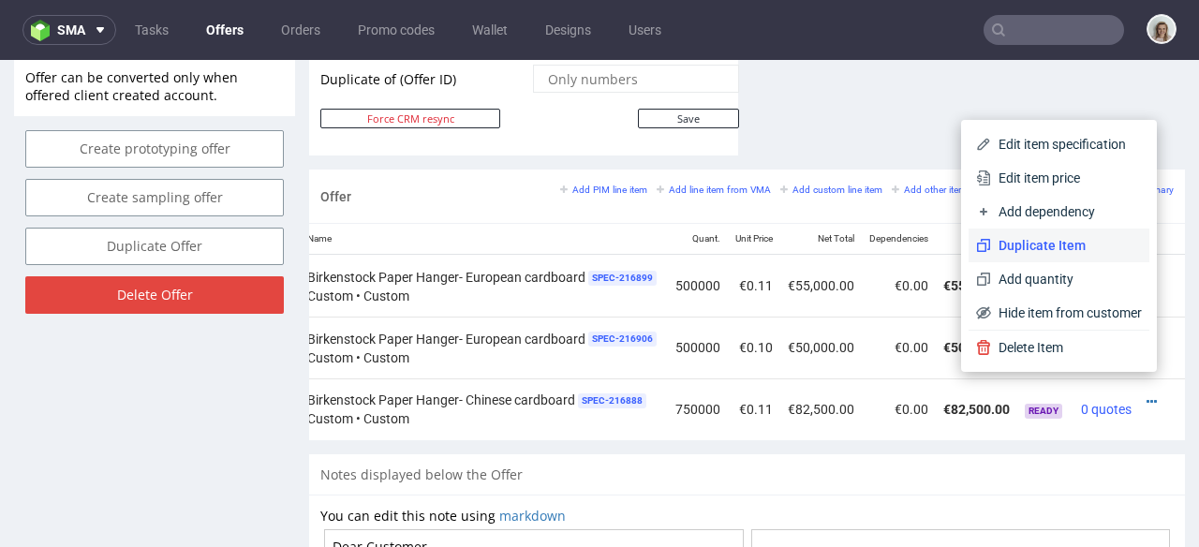
click at [1041, 240] on span "Duplicate Item" at bounding box center [1066, 245] width 151 height 19
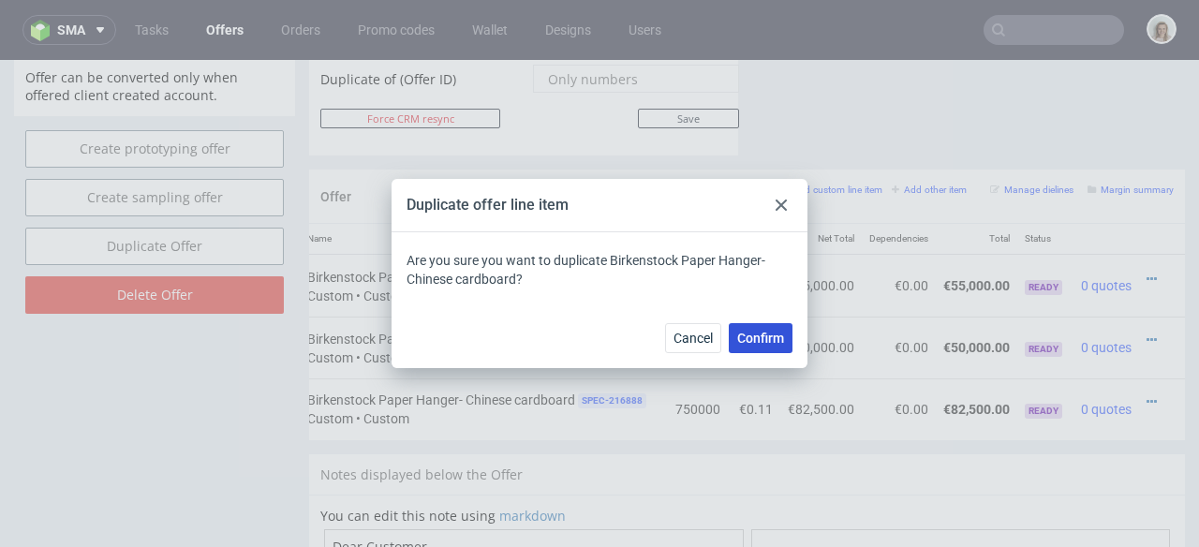
click at [768, 342] on span "Confirm" at bounding box center [760, 338] width 47 height 13
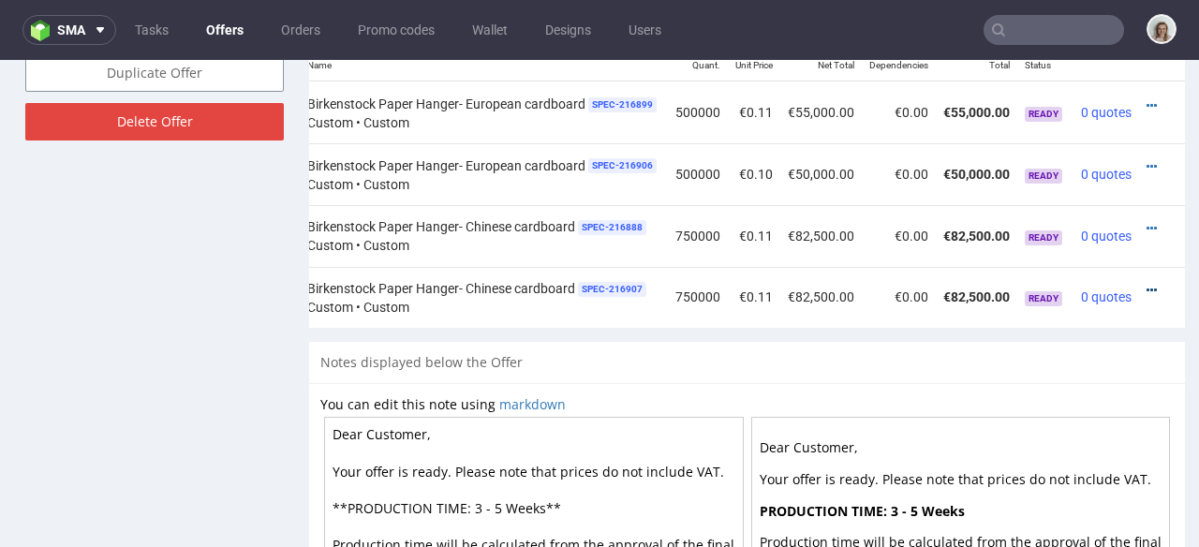
click at [1147, 284] on icon at bounding box center [1152, 290] width 10 height 13
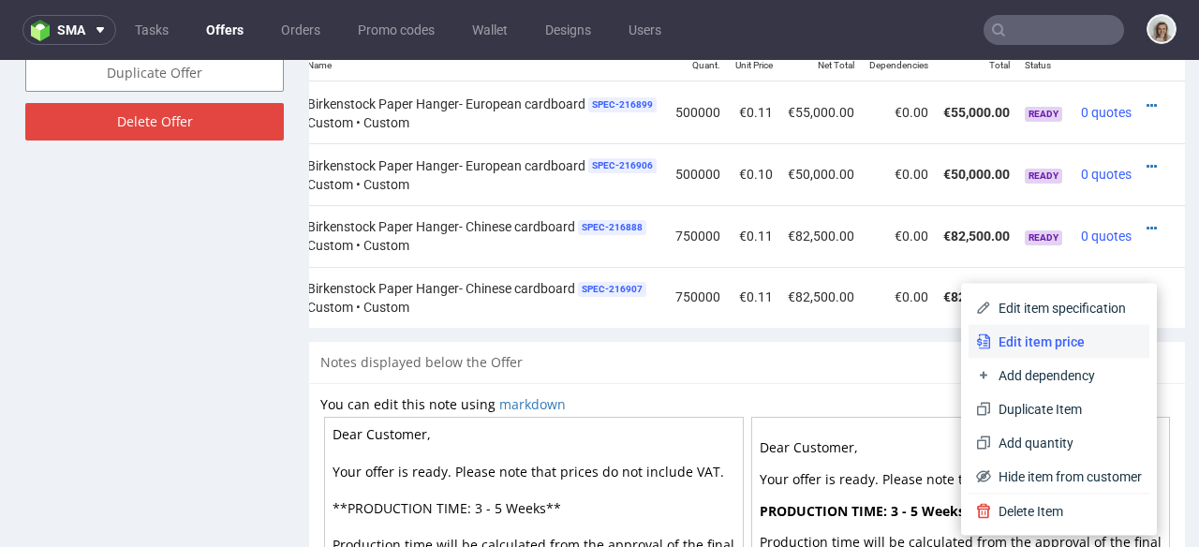
click at [1086, 333] on span "Edit item price" at bounding box center [1066, 342] width 151 height 19
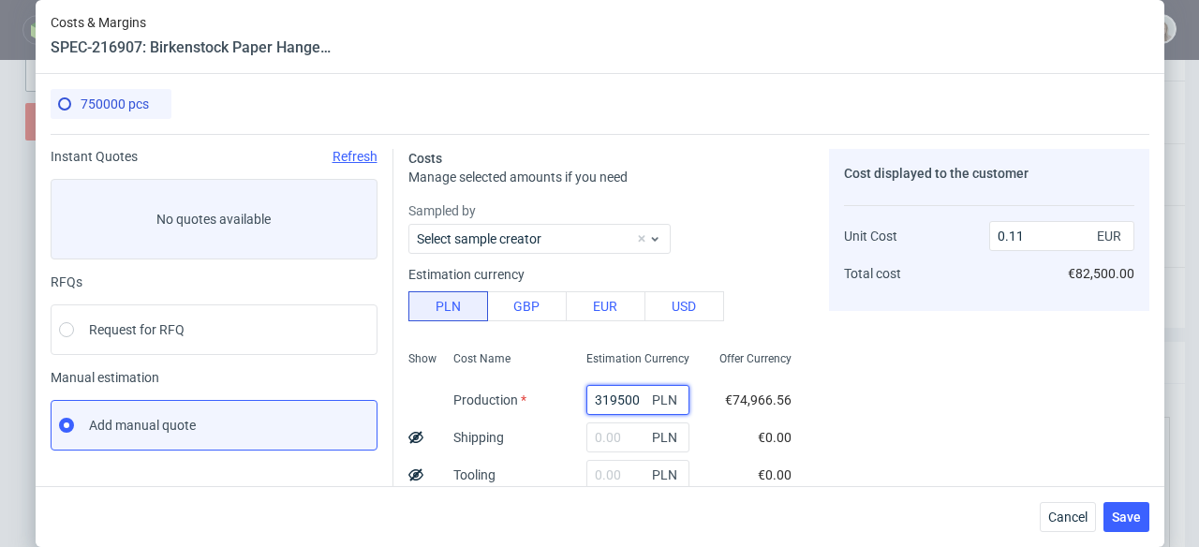
drag, startPoint x: 626, startPoint y: 396, endPoint x: 559, endPoint y: 398, distance: 66.5
click at [572, 398] on div "319500 PLN" at bounding box center [638, 399] width 133 height 37
paste input "Birkenstock Paper Hanger- Chinese cardboard"
type input "Birkenstock Paper Hanger- Chinese cardboard"
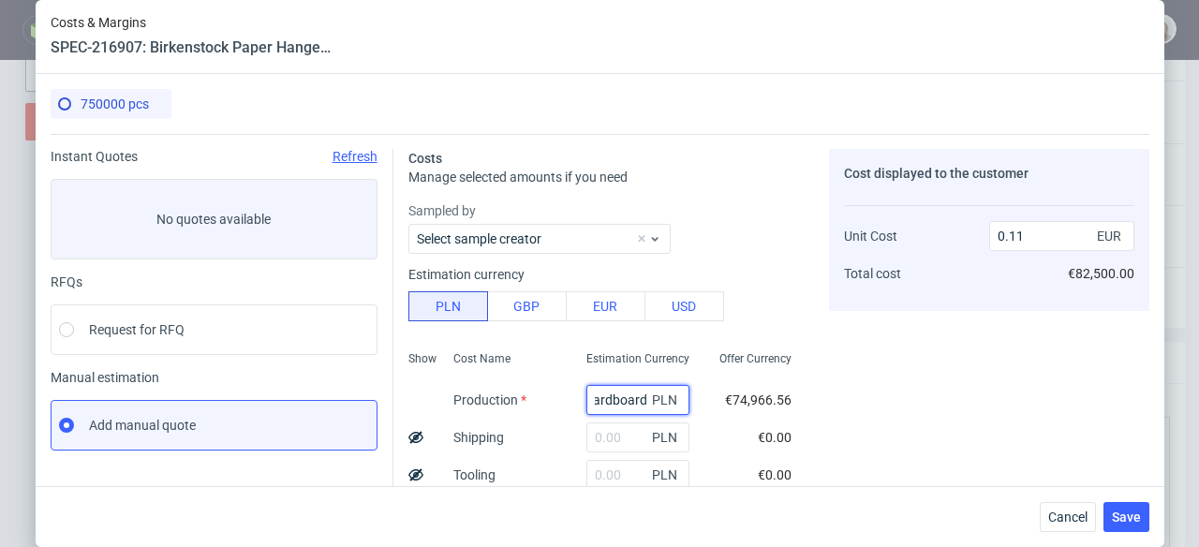
type input "0"
click at [1088, 512] on span "Cancel" at bounding box center [1067, 517] width 39 height 13
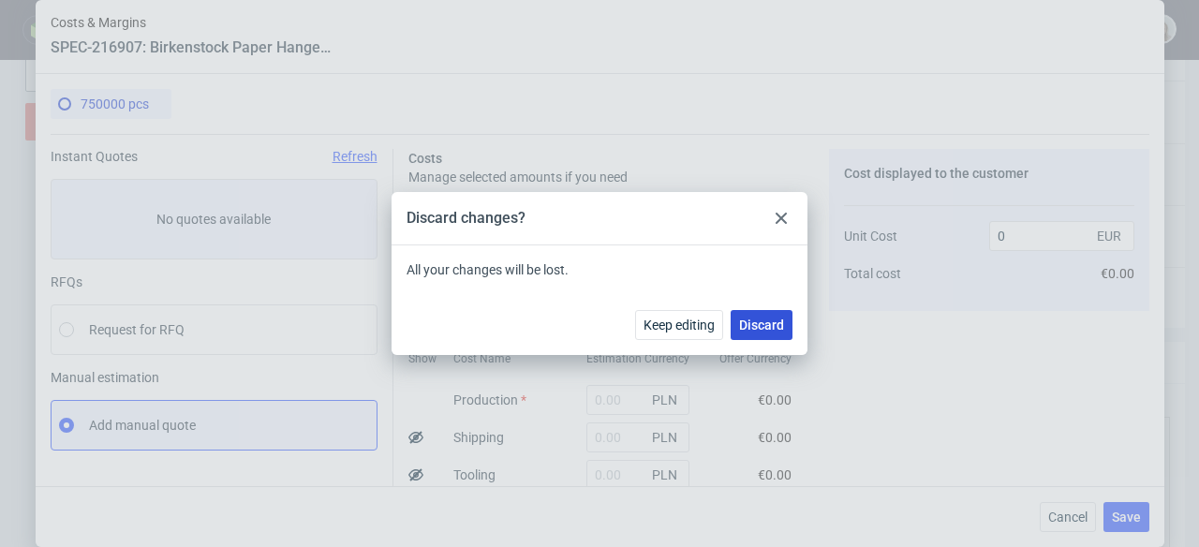
click at [780, 330] on span "Discard" at bounding box center [761, 325] width 45 height 13
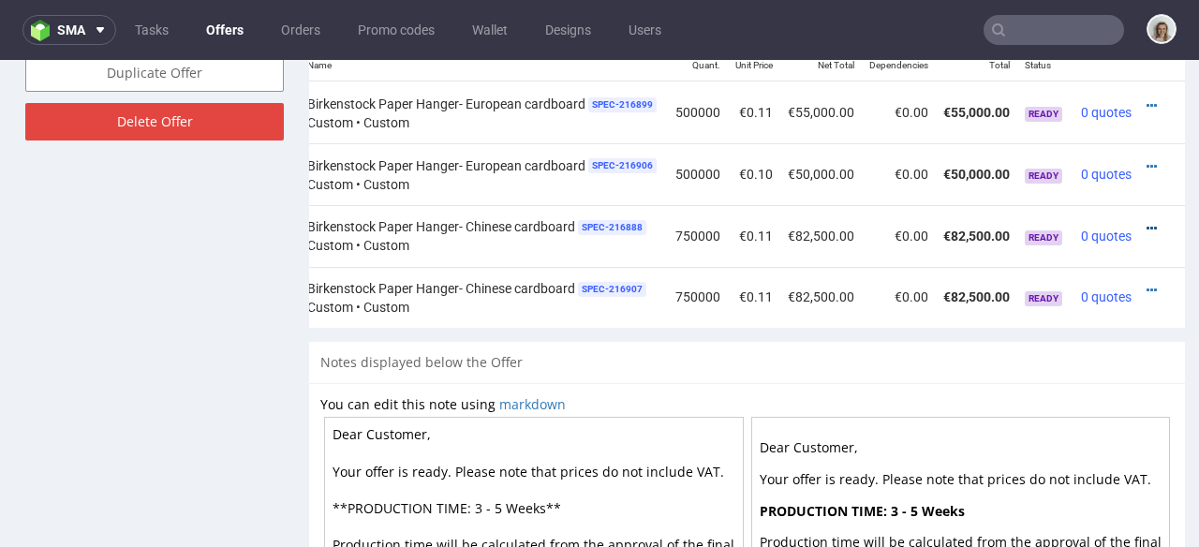
click at [1147, 222] on icon at bounding box center [1152, 228] width 10 height 13
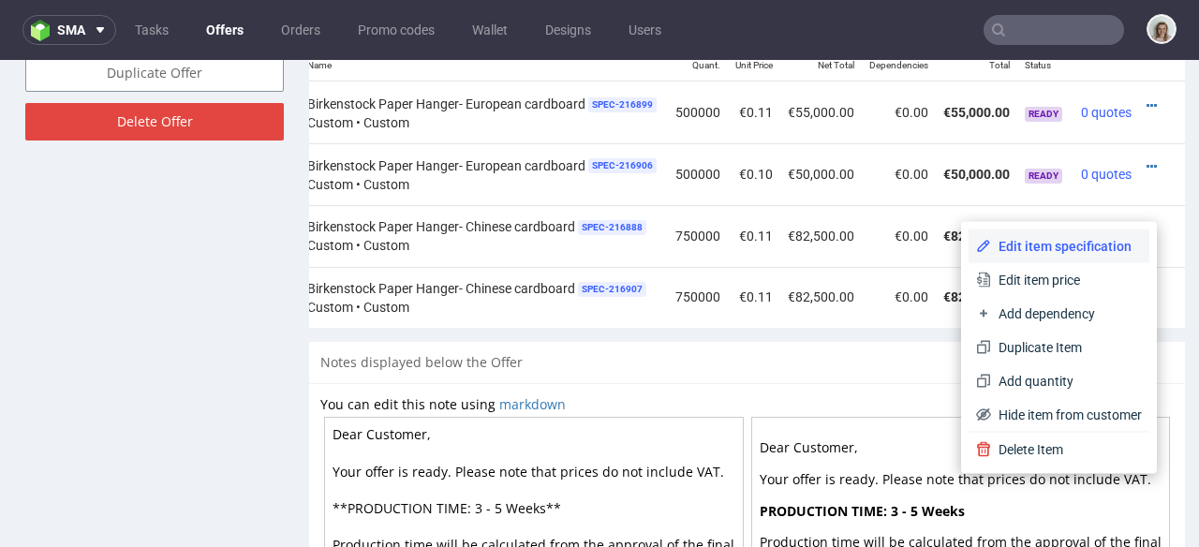
click at [1069, 250] on span "Edit item specification" at bounding box center [1066, 246] width 151 height 19
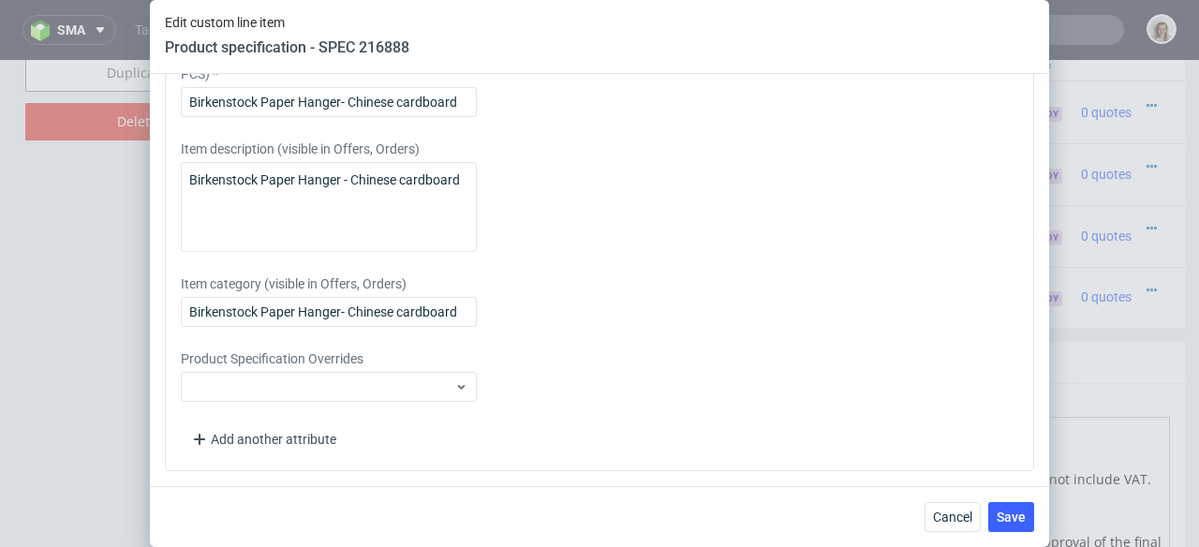
scroll to position [1641, 0]
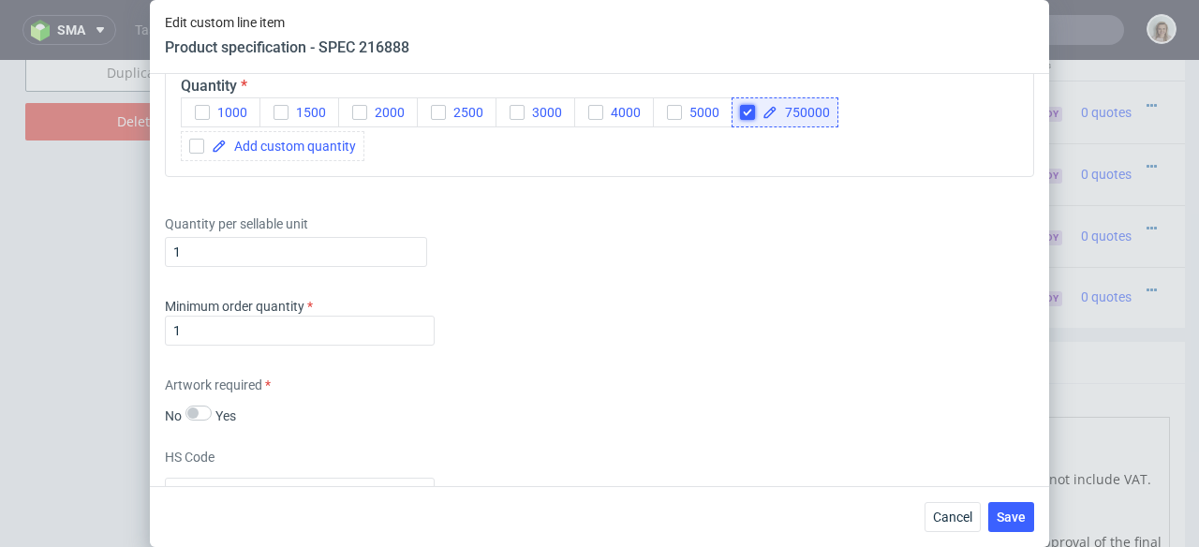
click at [750, 109] on input "checkbox" at bounding box center [747, 112] width 15 height 15
checkbox input "false"
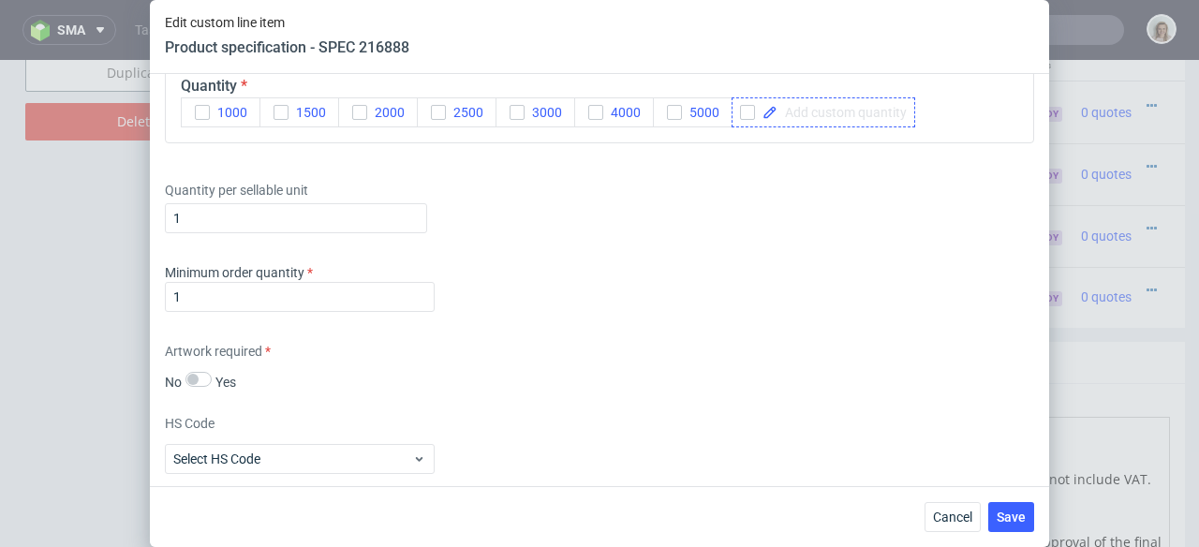
click at [828, 108] on span at bounding box center [842, 112] width 129 height 13
checkbox input "true"
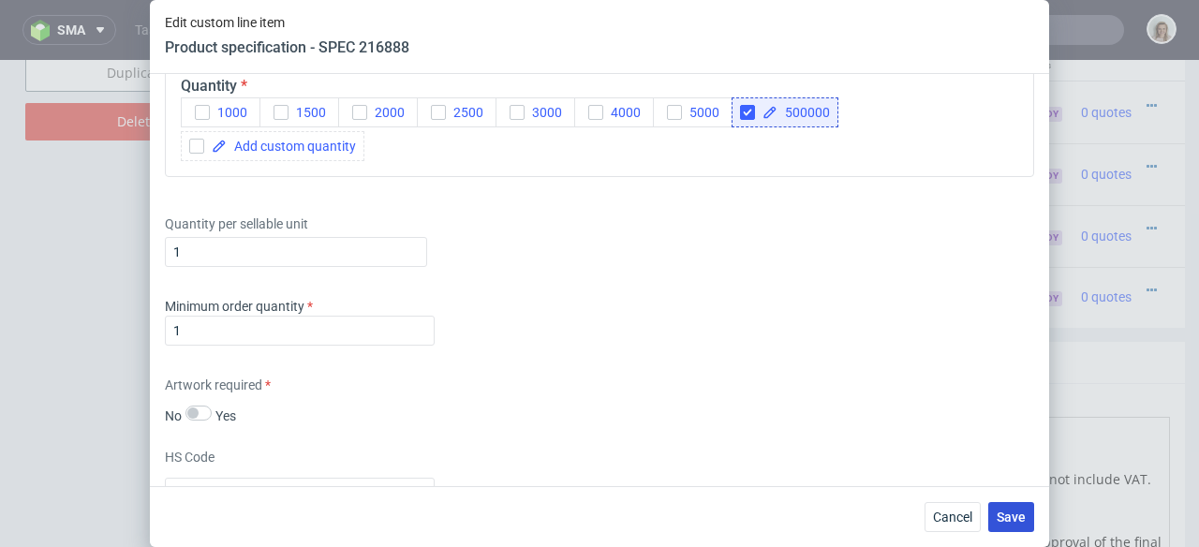
click at [1010, 517] on span "Save" at bounding box center [1011, 517] width 29 height 13
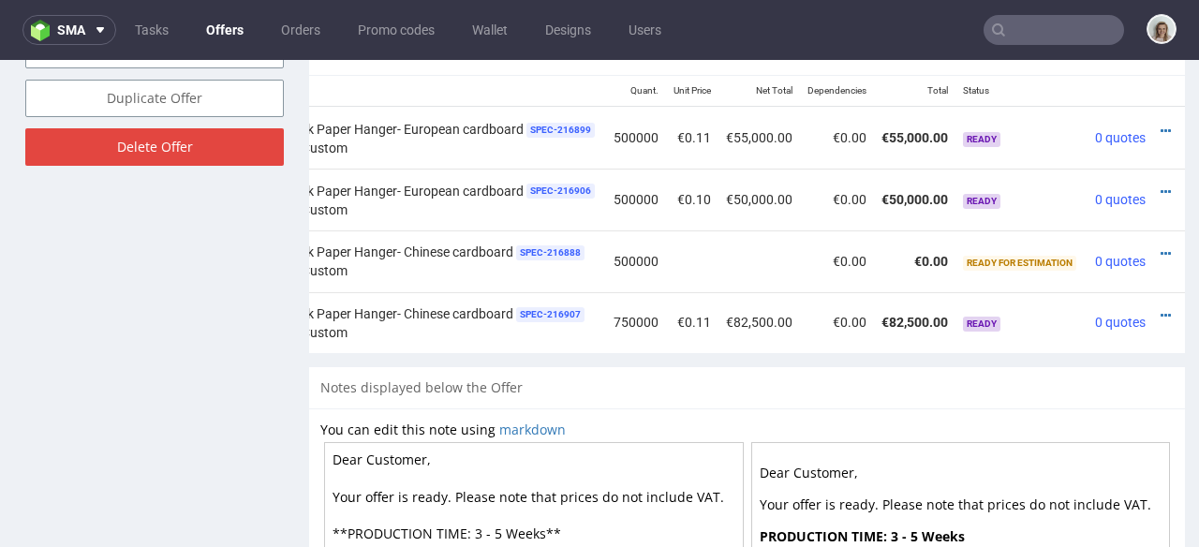
scroll to position [0, 292]
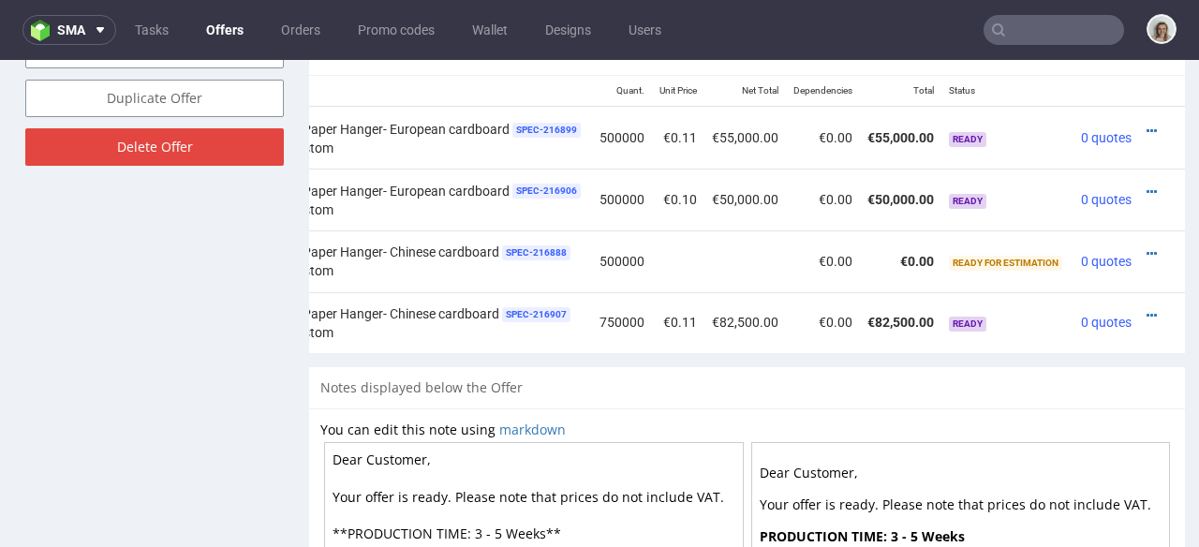
click at [1147, 245] on div at bounding box center [1157, 254] width 20 height 19
click at [1147, 309] on icon at bounding box center [1152, 315] width 10 height 13
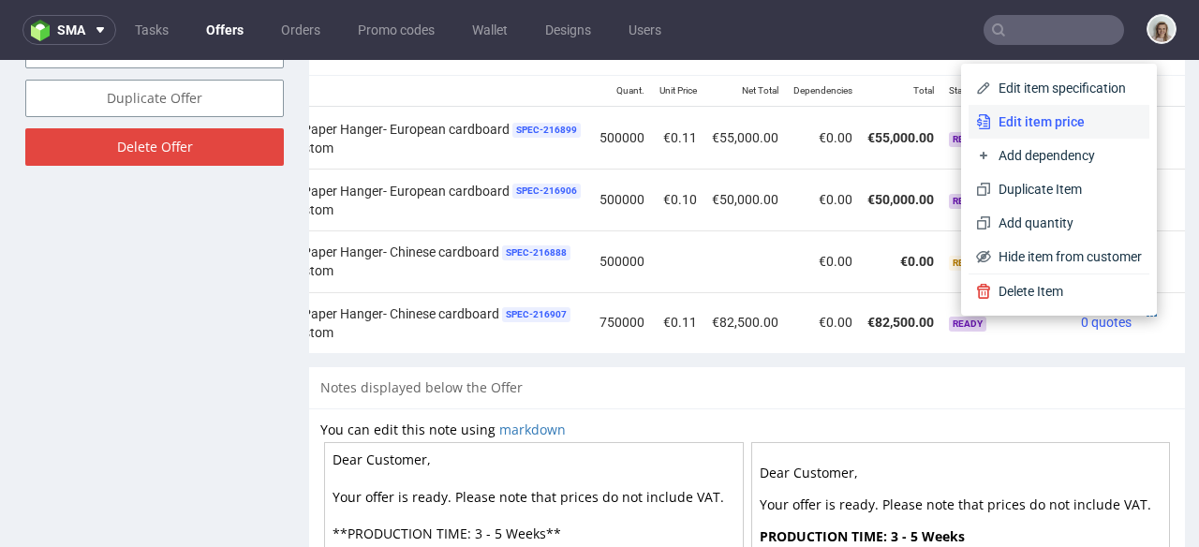
click at [1062, 121] on span "Edit item price" at bounding box center [1066, 121] width 151 height 19
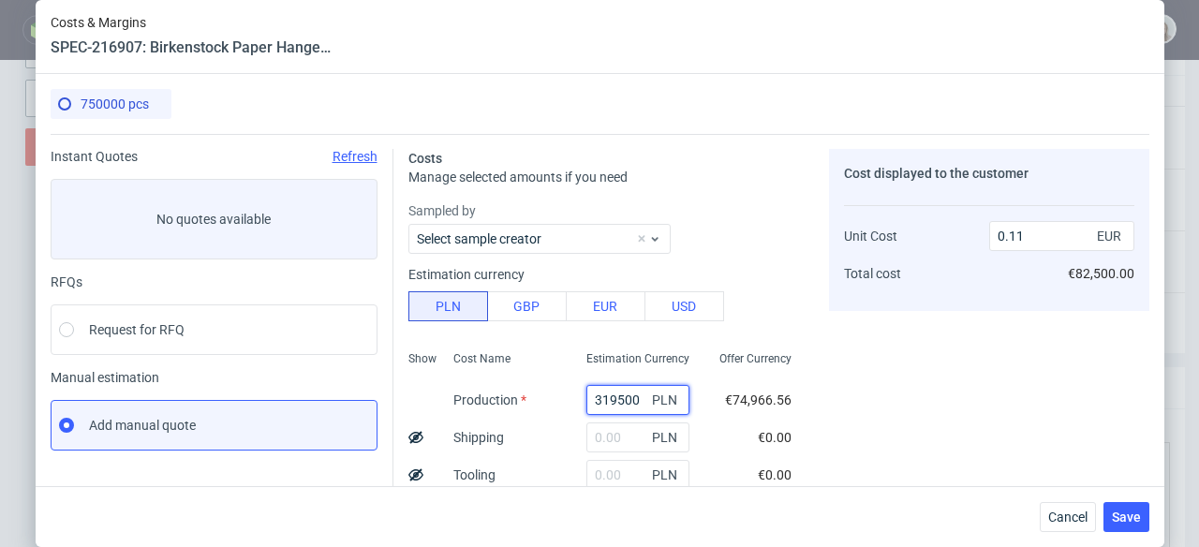
drag, startPoint x: 620, startPoint y: 399, endPoint x: 556, endPoint y: 398, distance: 64.7
click at [572, 399] on div "319500 PLN" at bounding box center [638, 399] width 133 height 37
type input "2"
type input "0"
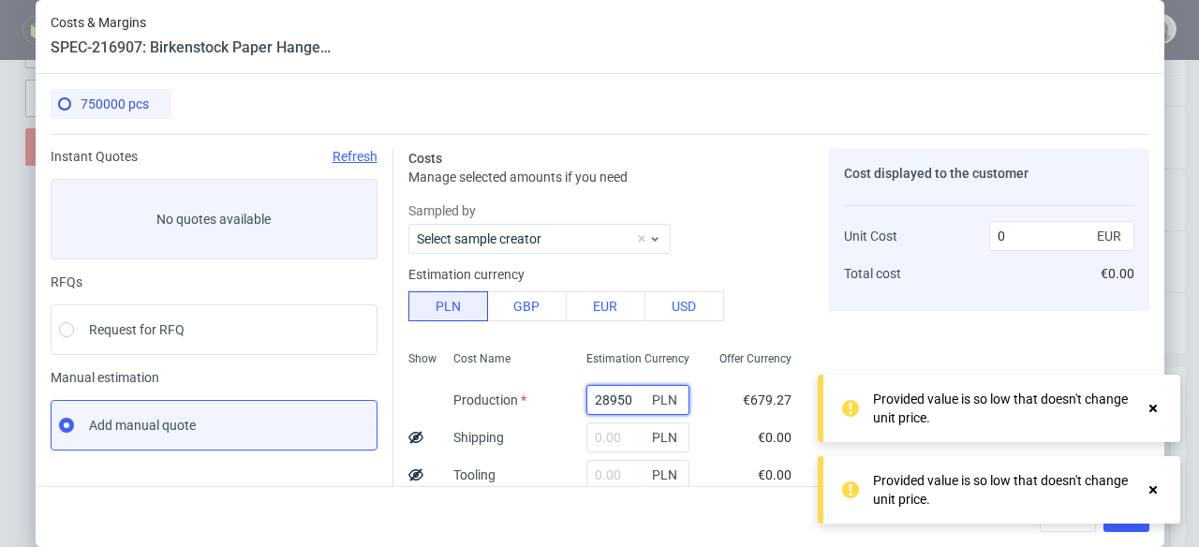
type input "289500"
type input "0.1"
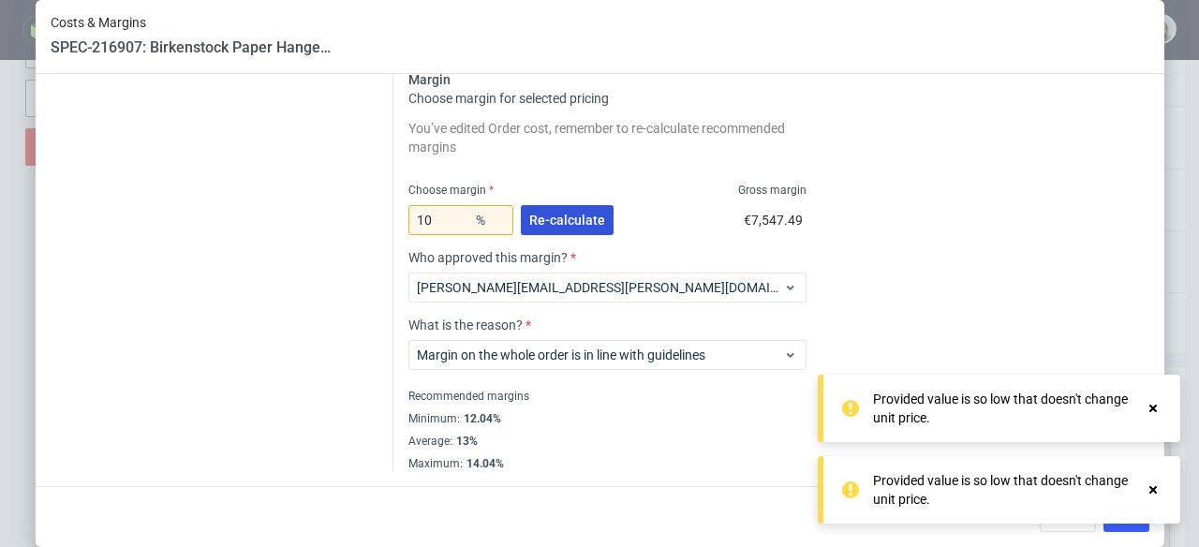
type input "289500"
click at [567, 214] on span "Re-calculate" at bounding box center [567, 220] width 76 height 13
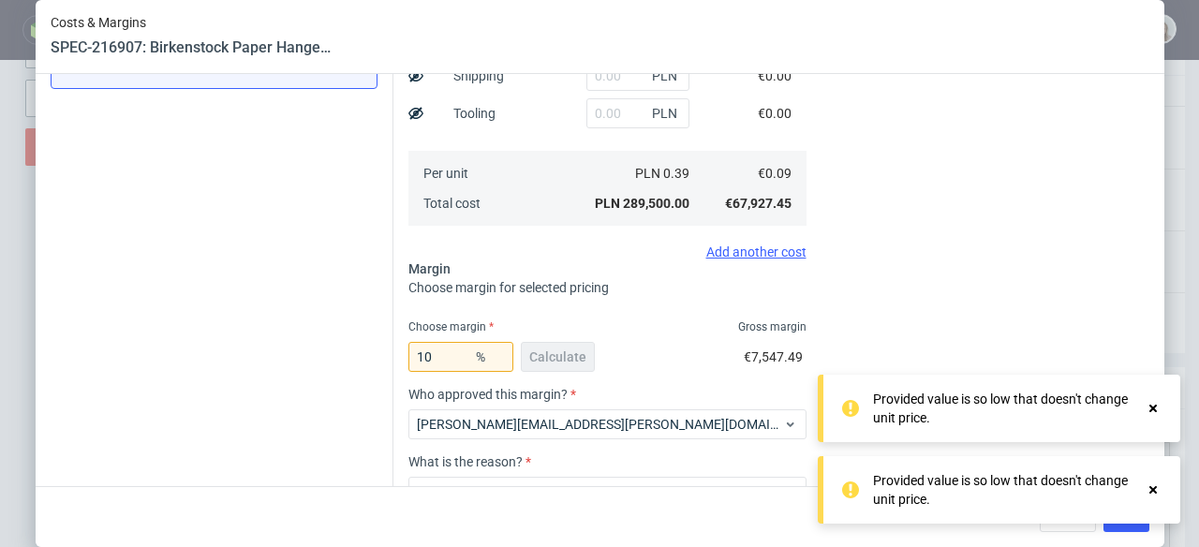
scroll to position [498, 0]
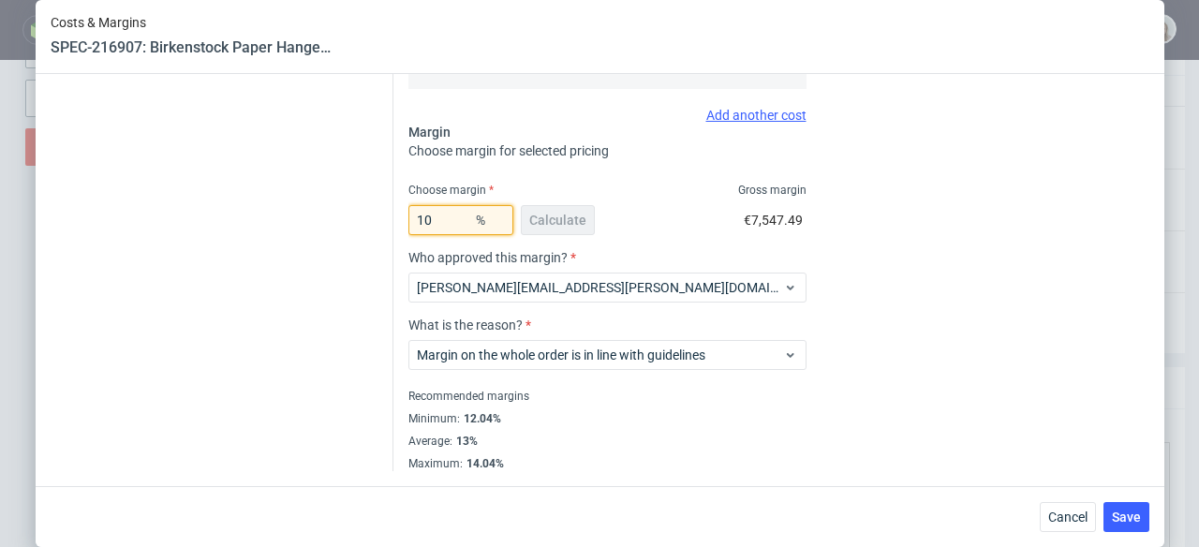
click at [394, 219] on div "Costs Manage selected amounts if you need Sampled by Select sample creator Esti…" at bounding box center [772, 54] width 756 height 836
drag, startPoint x: 411, startPoint y: 220, endPoint x: 394, endPoint y: 220, distance: 17.8
click at [394, 220] on div "Costs Manage selected amounts if you need Sampled by Select sample creator Esti…" at bounding box center [772, 54] width 756 height 836
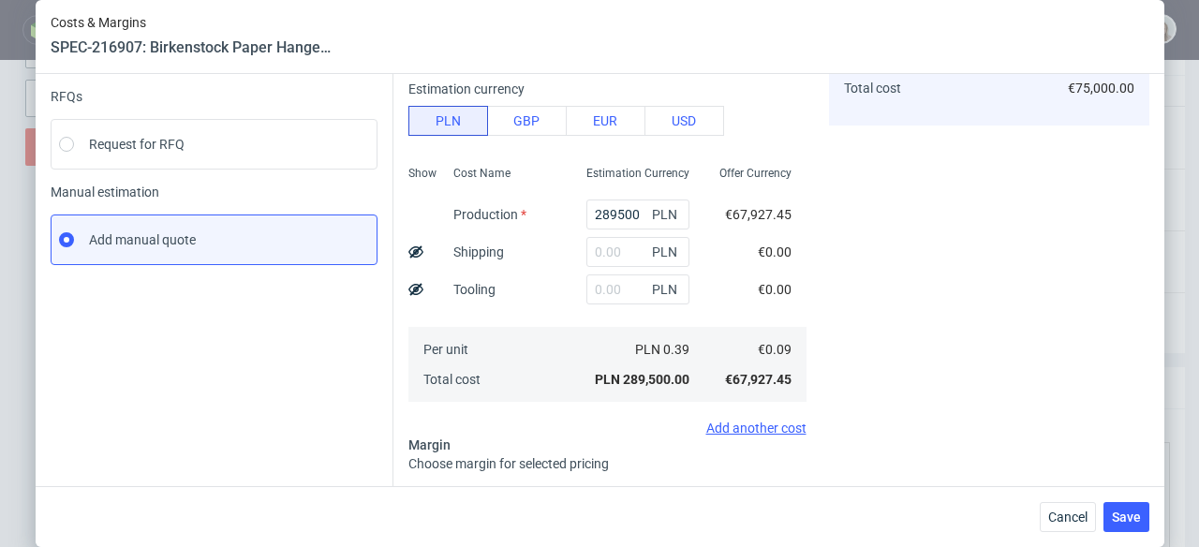
scroll to position [0, 0]
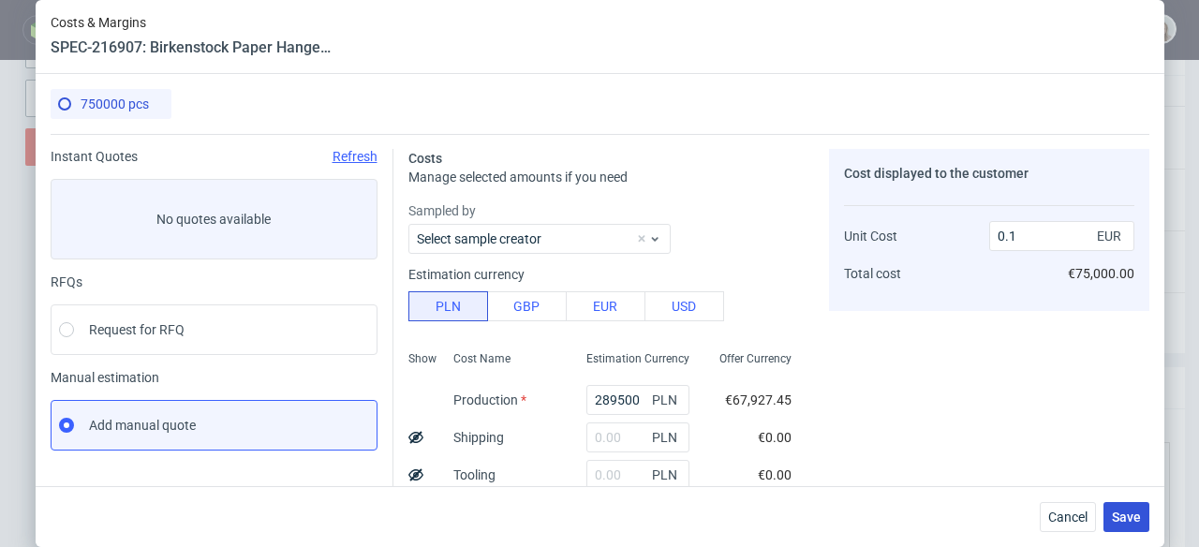
type input "7"
click at [1126, 516] on span "Save" at bounding box center [1126, 517] width 29 height 13
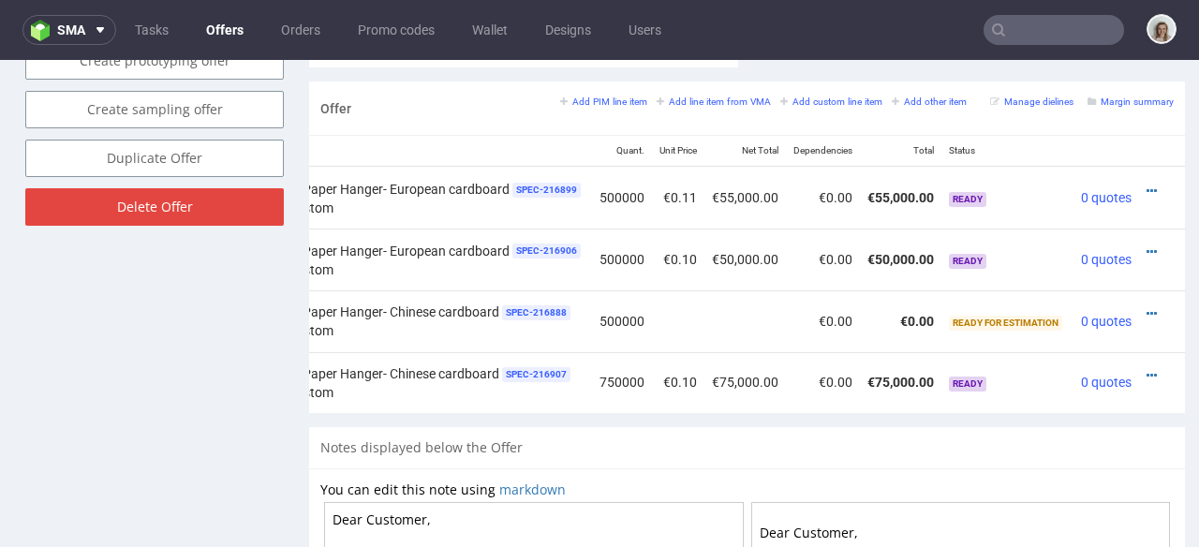
scroll to position [0, 273]
click at [1147, 307] on icon at bounding box center [1152, 313] width 10 height 13
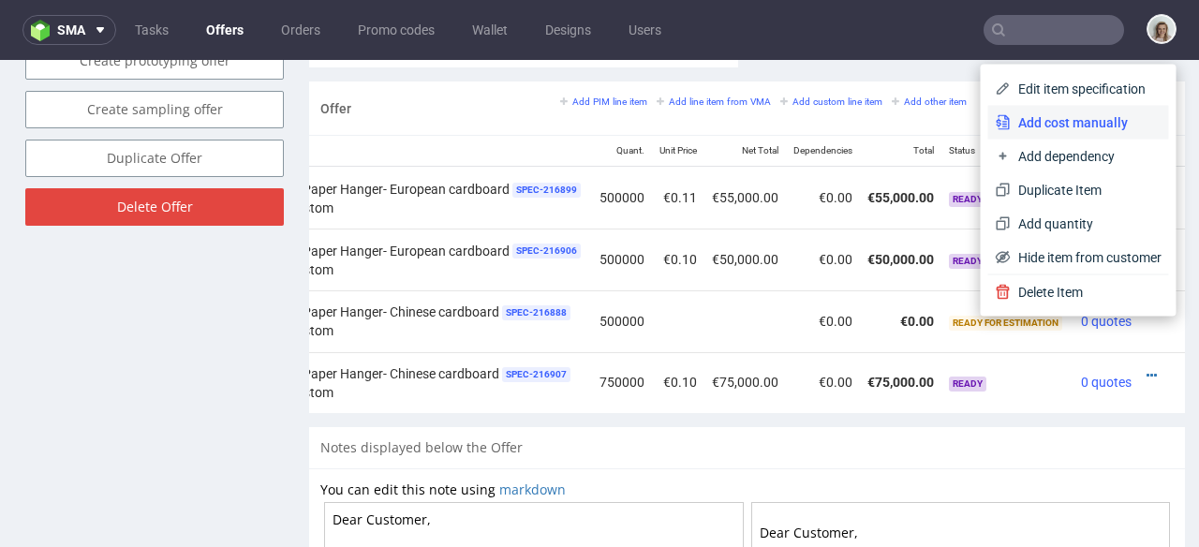
click at [1073, 129] on span "Add cost manually" at bounding box center [1086, 122] width 151 height 19
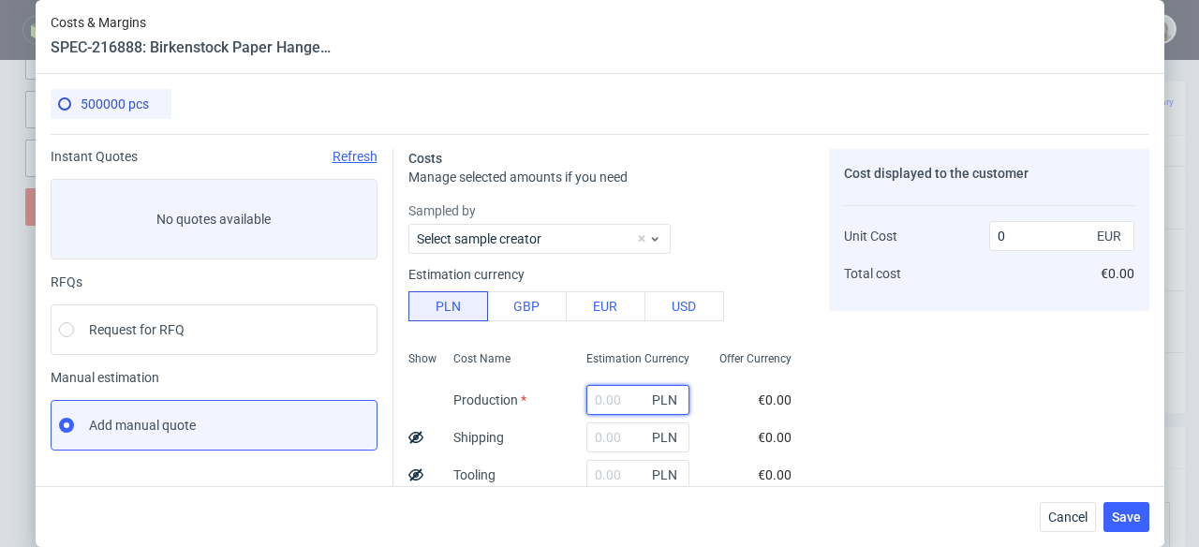
click at [615, 387] on input "text" at bounding box center [638, 400] width 103 height 30
type input "193000"
type input "0.09"
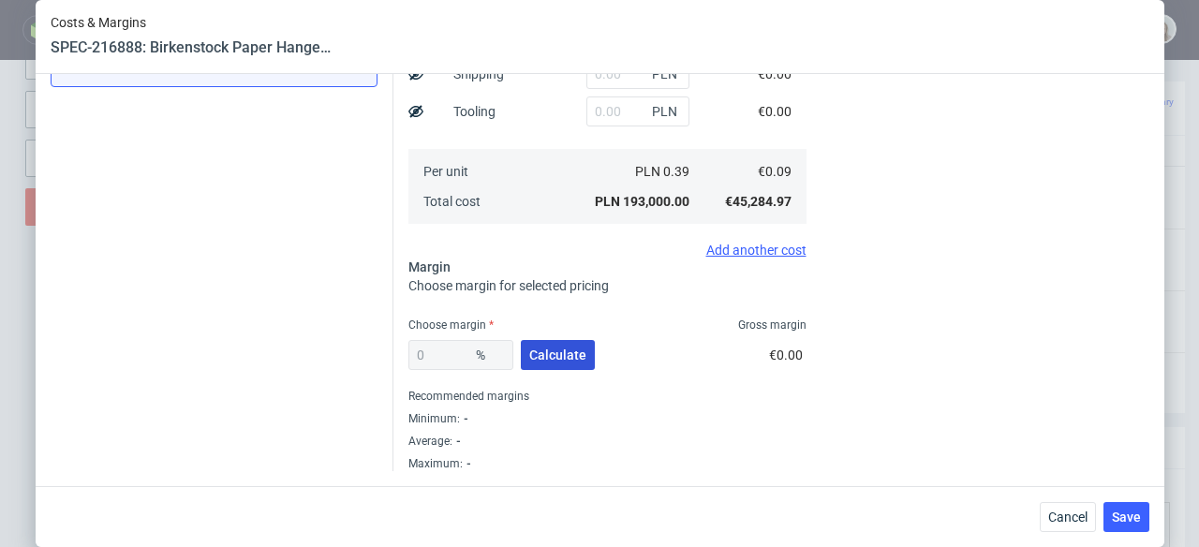
type input "193000"
click at [569, 366] on button "Calculate" at bounding box center [558, 355] width 74 height 30
type input "13.97"
type input "0.11"
click at [1133, 520] on span "Save" at bounding box center [1126, 517] width 29 height 13
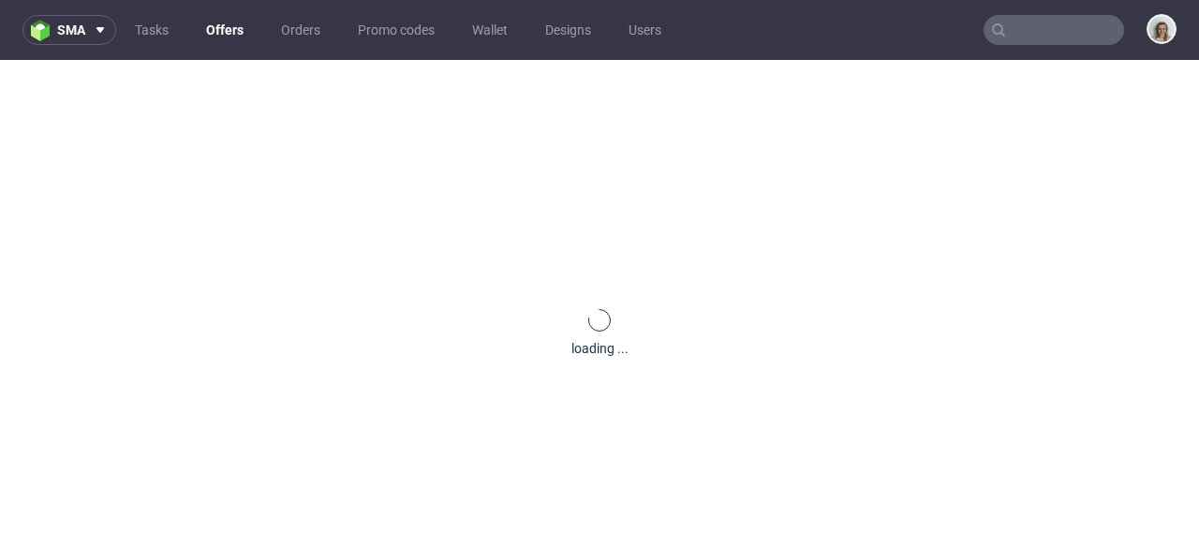
scroll to position [0, 0]
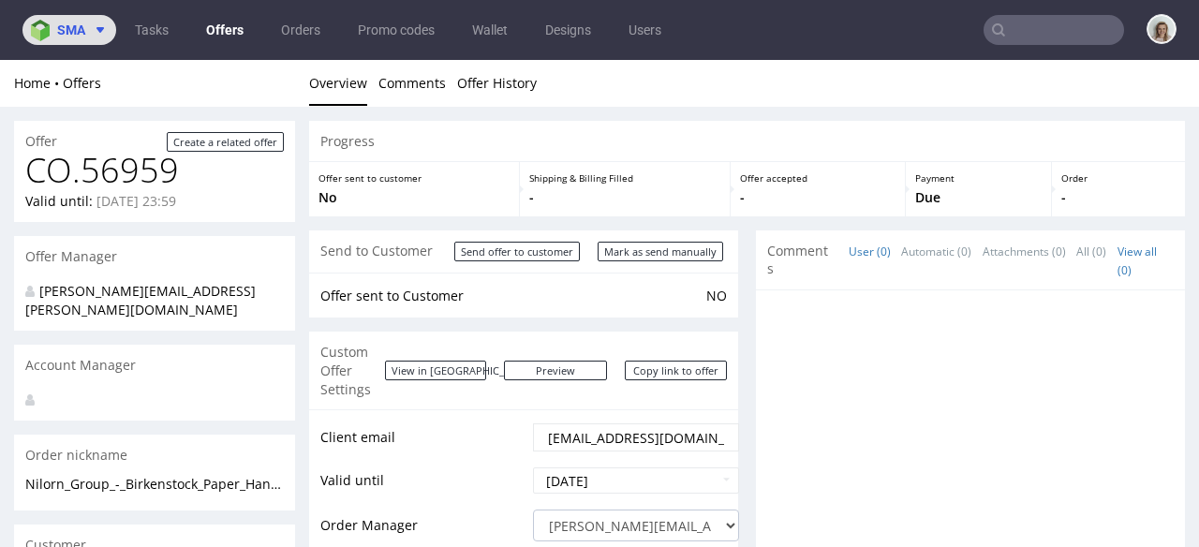
click at [91, 29] on span at bounding box center [96, 29] width 22 height 15
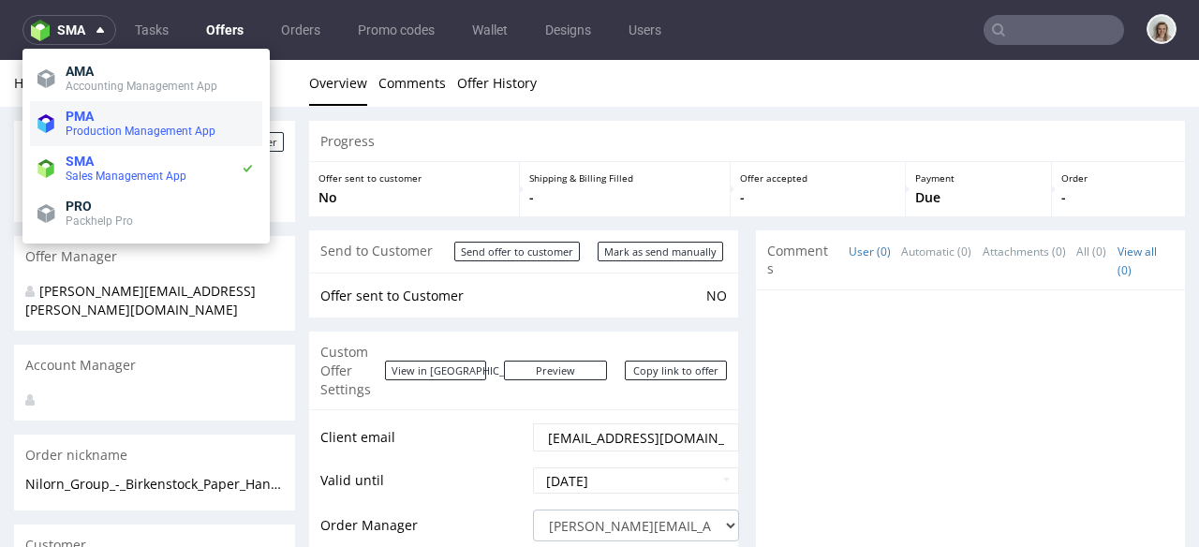
click at [102, 111] on span "PMA" at bounding box center [160, 116] width 189 height 15
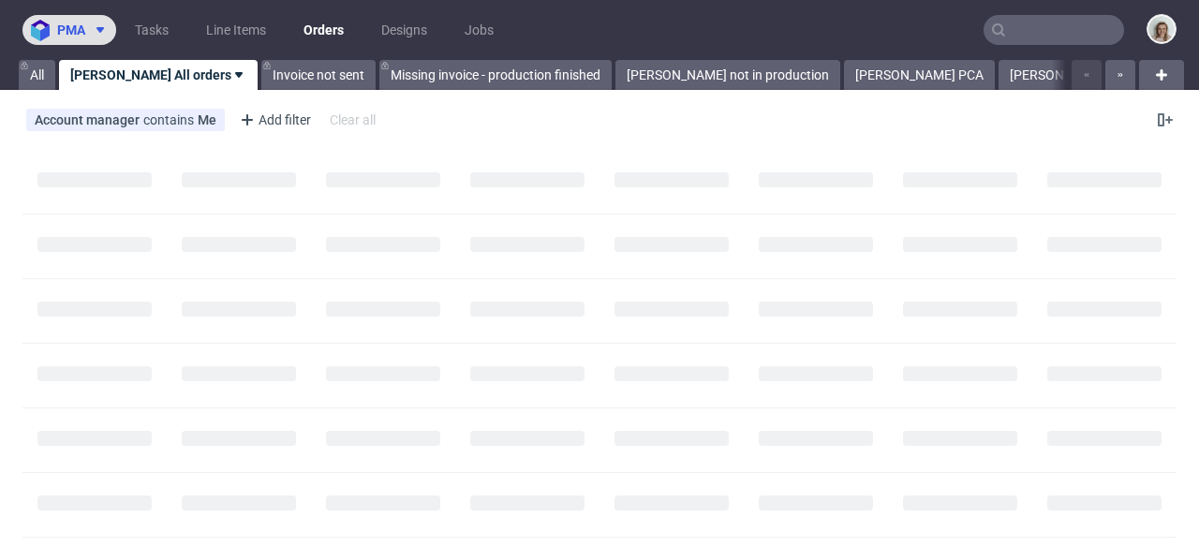
click at [83, 34] on span "pma" at bounding box center [71, 29] width 28 height 13
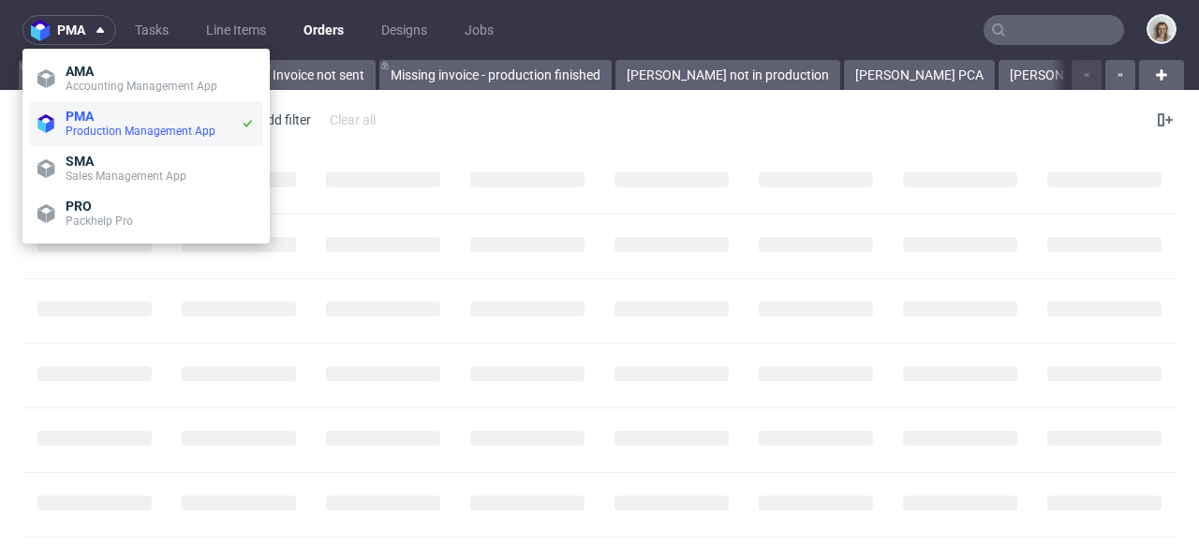
click at [113, 128] on span "Production Management App" at bounding box center [141, 131] width 150 height 13
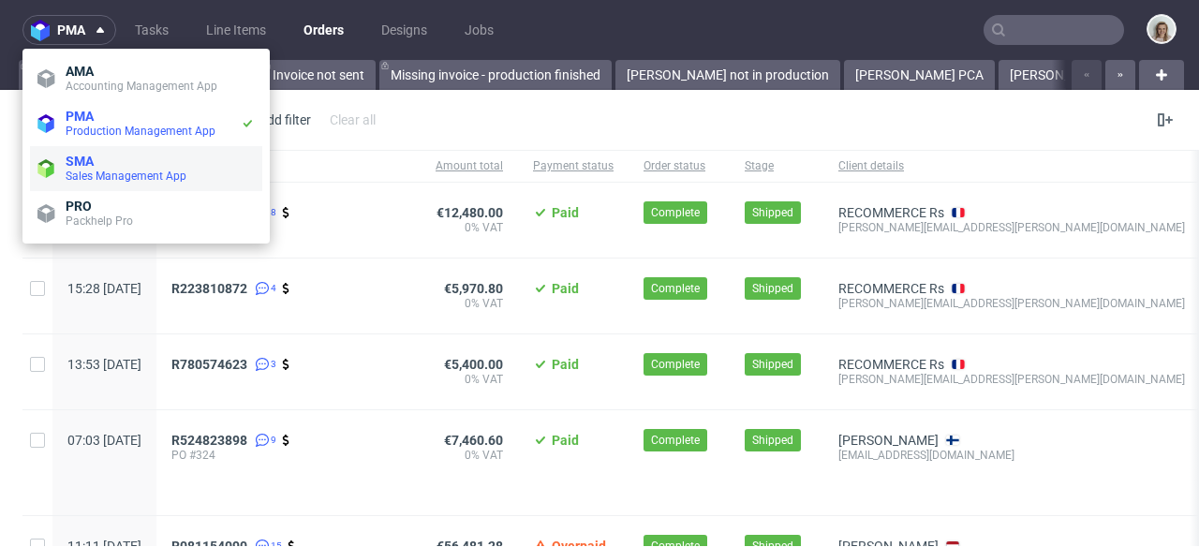
click at [118, 161] on span "SMA" at bounding box center [160, 161] width 189 height 15
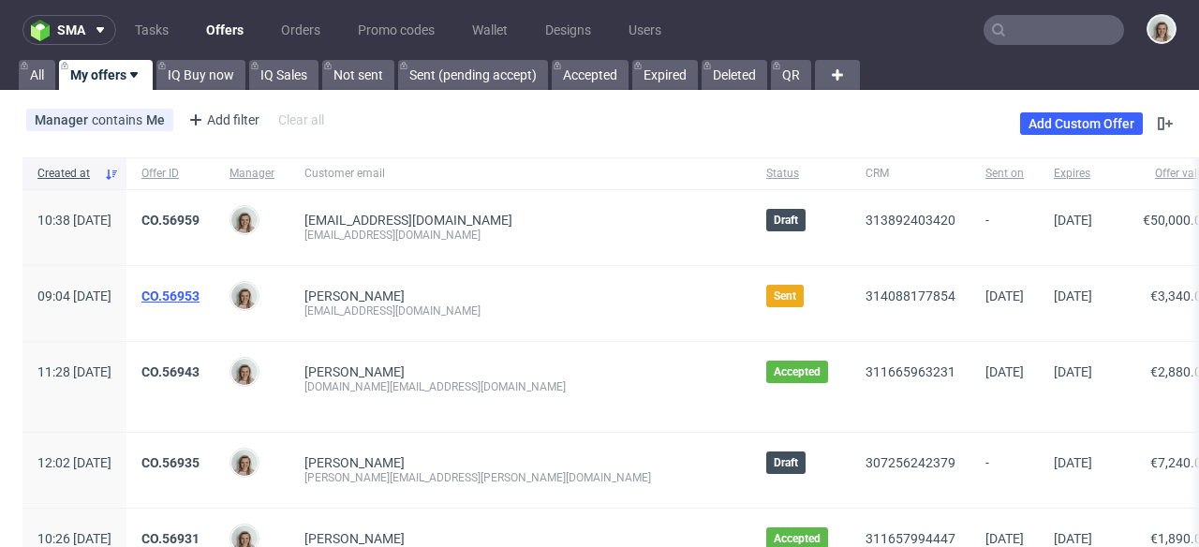
click at [200, 293] on link "CO.56953" at bounding box center [170, 296] width 58 height 15
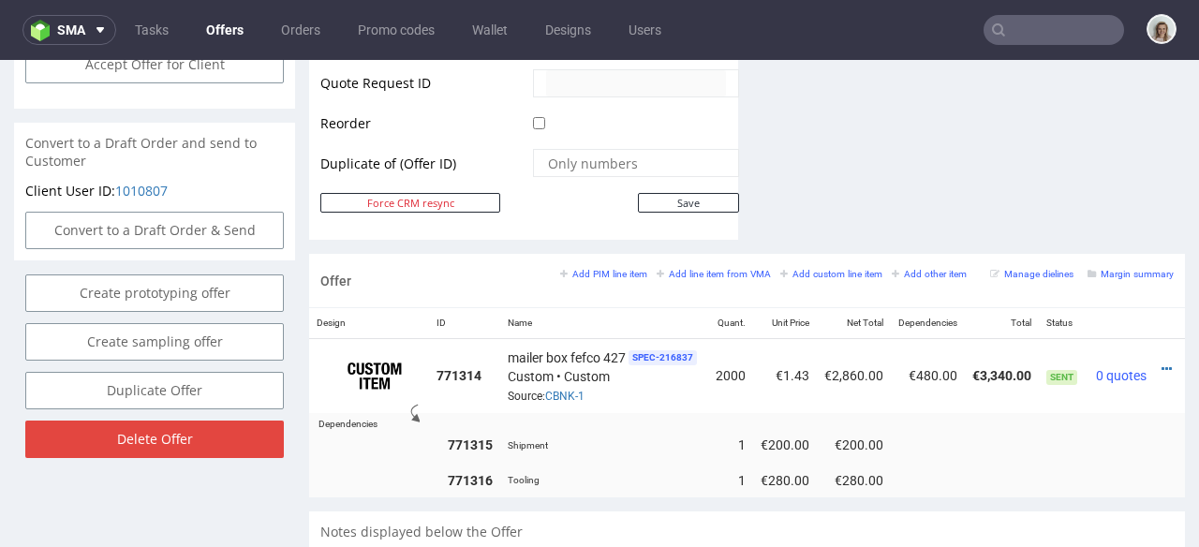
scroll to position [0, 41]
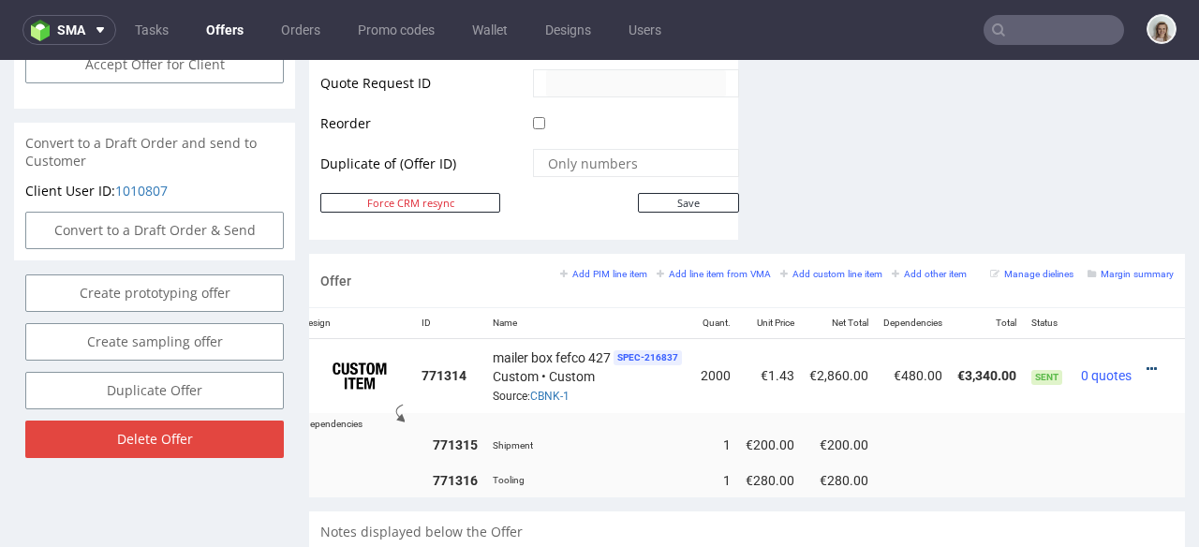
click at [1147, 362] on link at bounding box center [1152, 369] width 10 height 15
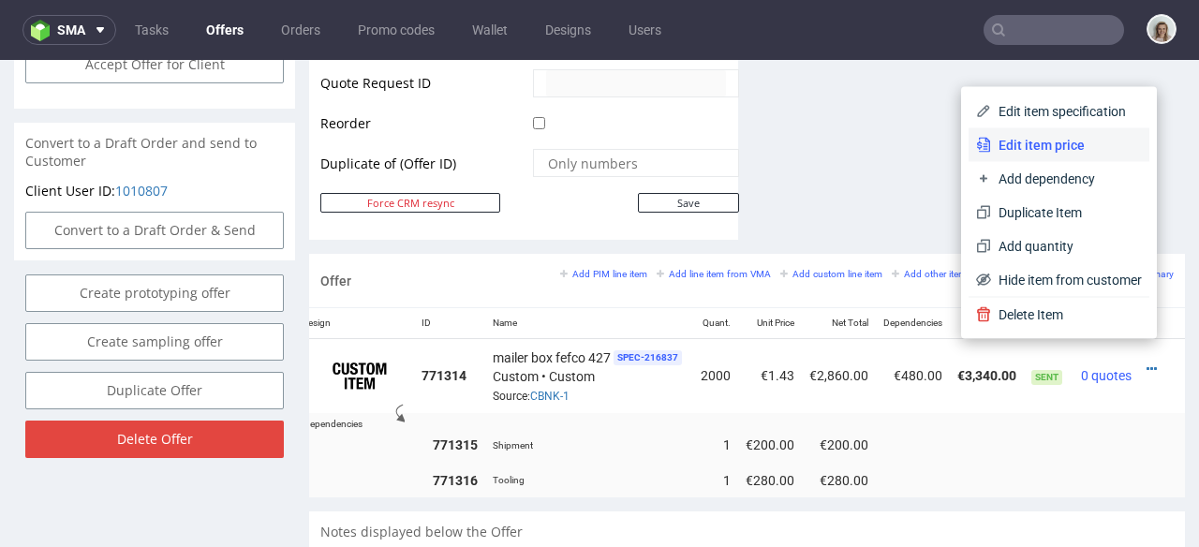
click at [1046, 148] on span "Edit item price" at bounding box center [1066, 145] width 151 height 19
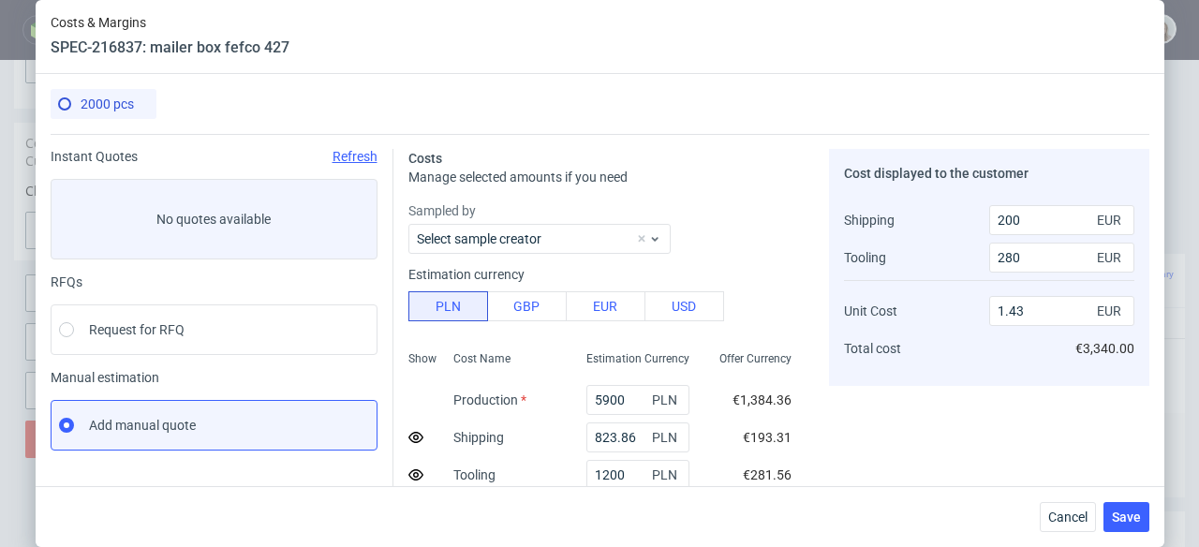
scroll to position [364, 0]
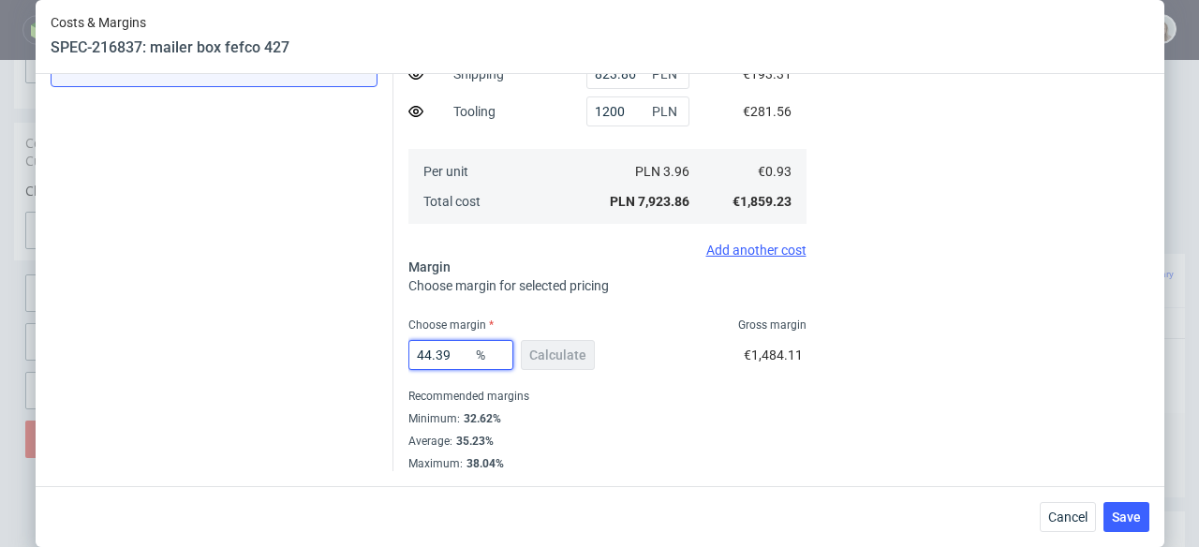
drag, startPoint x: 429, startPoint y: 353, endPoint x: 403, endPoint y: 354, distance: 26.3
click at [408, 354] on input "44.39" at bounding box center [460, 355] width 105 height 30
click at [1083, 521] on span "Cancel" at bounding box center [1067, 517] width 39 height 13
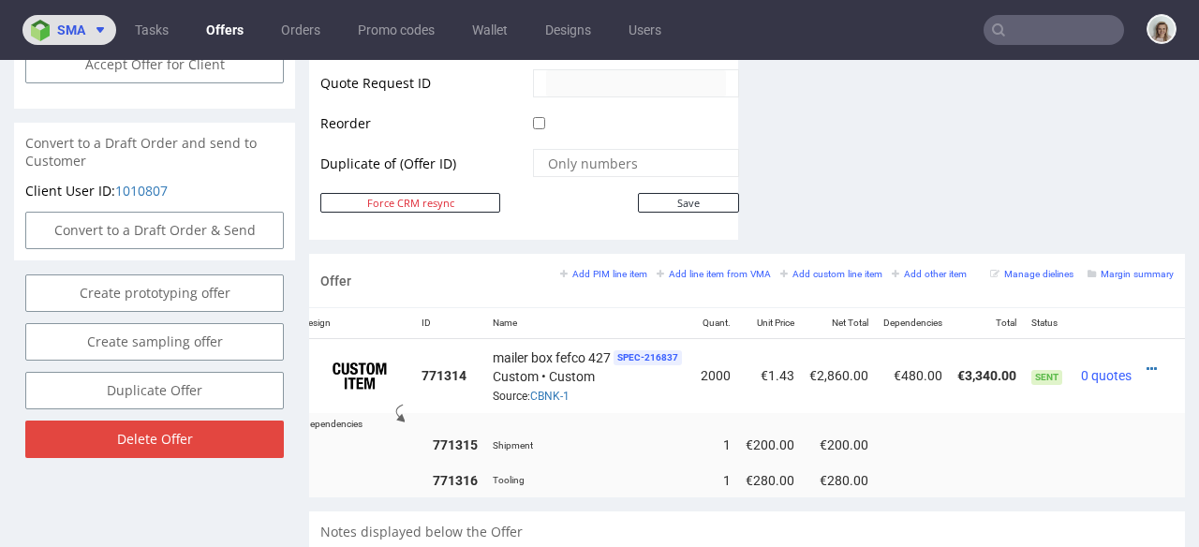
click at [79, 28] on span "sma" at bounding box center [71, 29] width 28 height 13
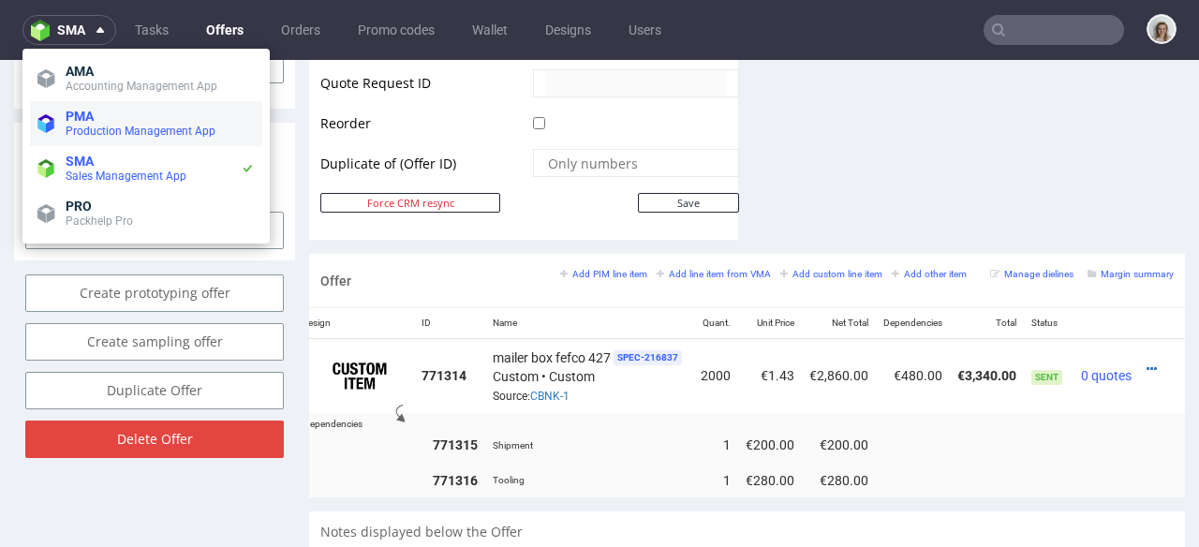
click at [84, 109] on span "PMA" at bounding box center [80, 116] width 28 height 15
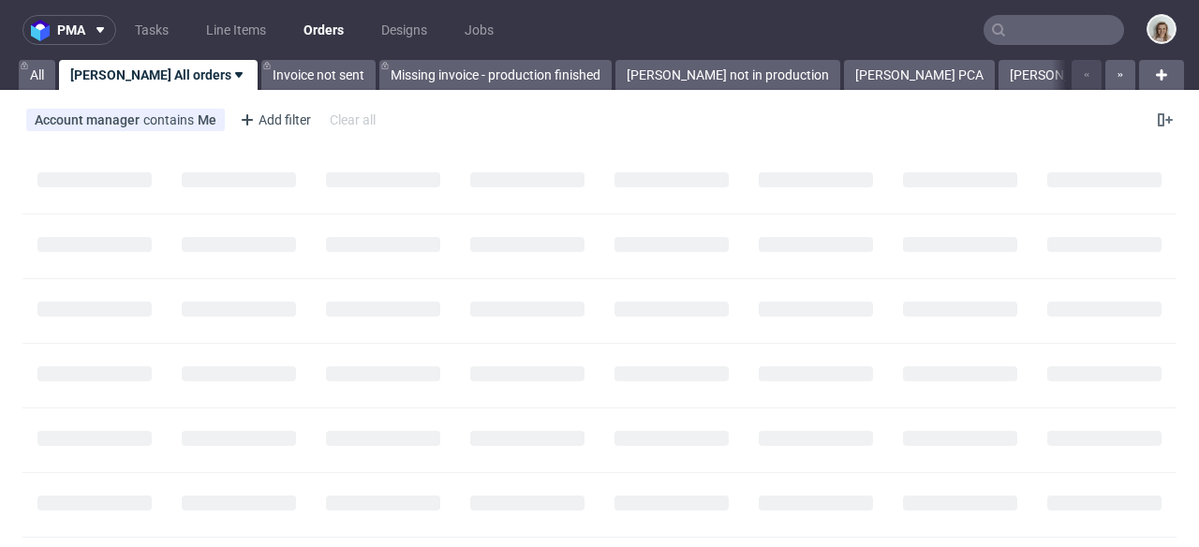
click at [1014, 34] on input "text" at bounding box center [1054, 30] width 141 height 30
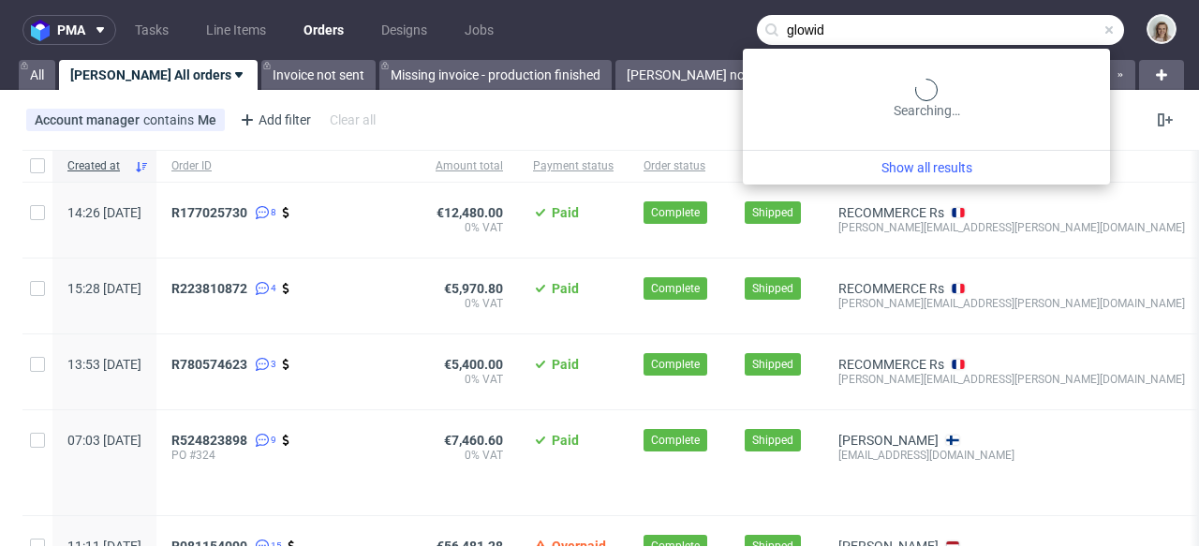
type input "glowid"
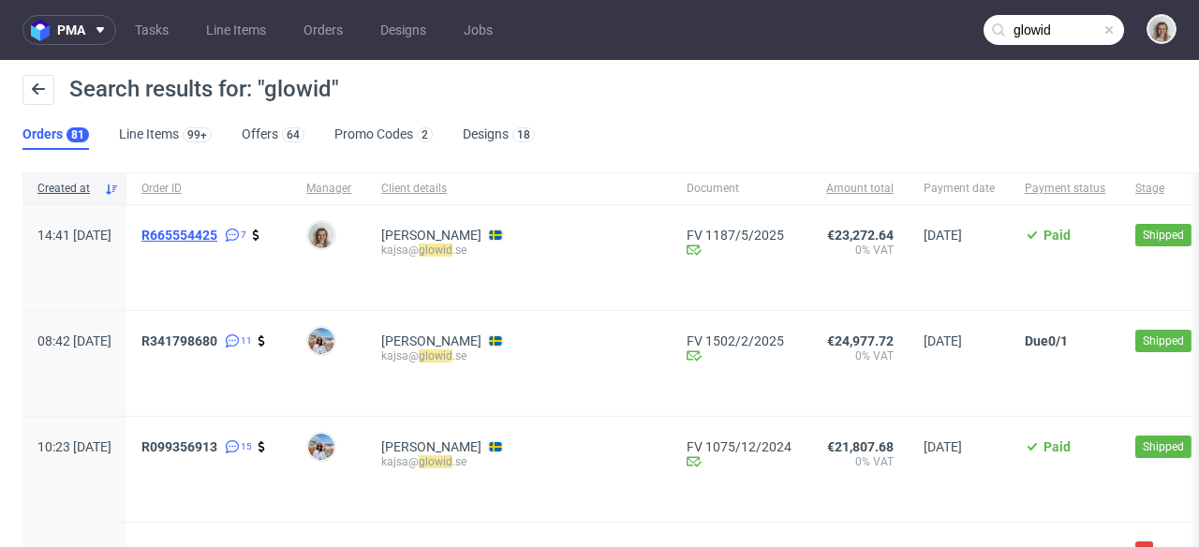
click at [217, 231] on span "R665554425" at bounding box center [179, 235] width 76 height 15
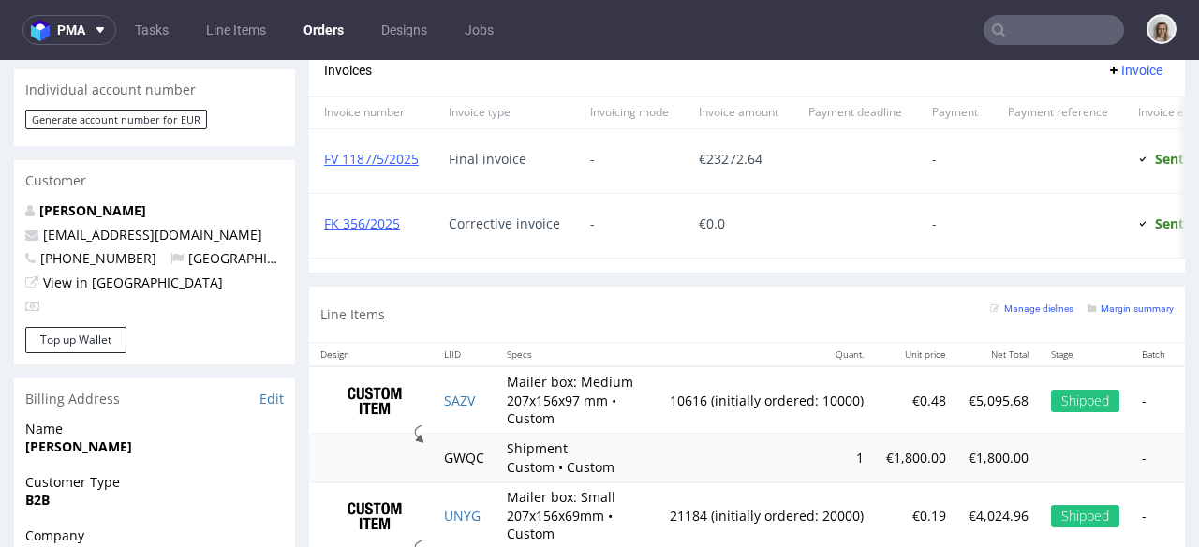
scroll to position [901, 0]
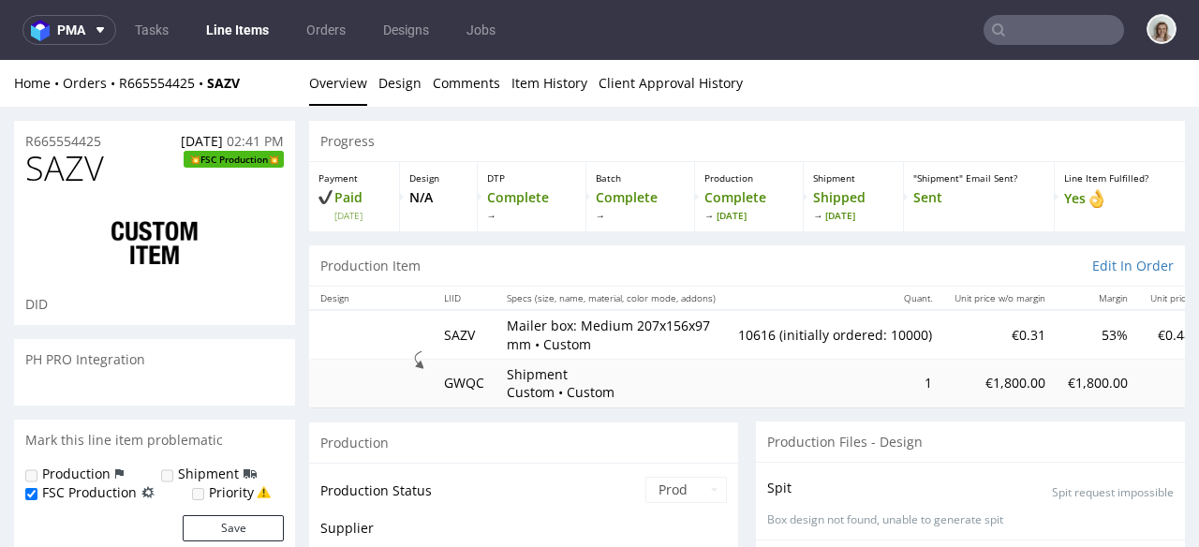
scroll to position [93, 0]
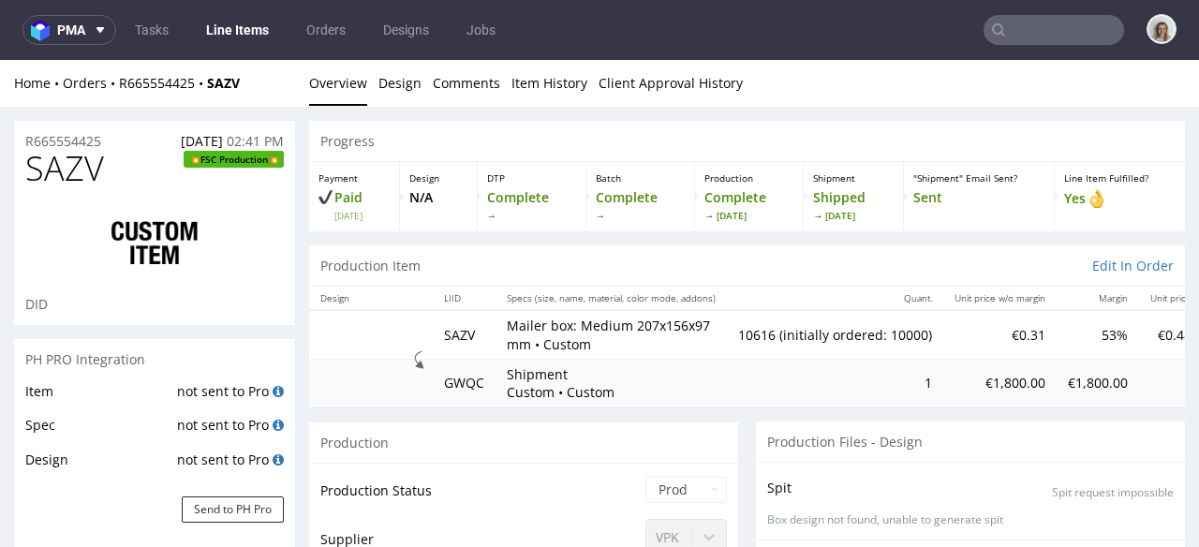
select select "in_progress"
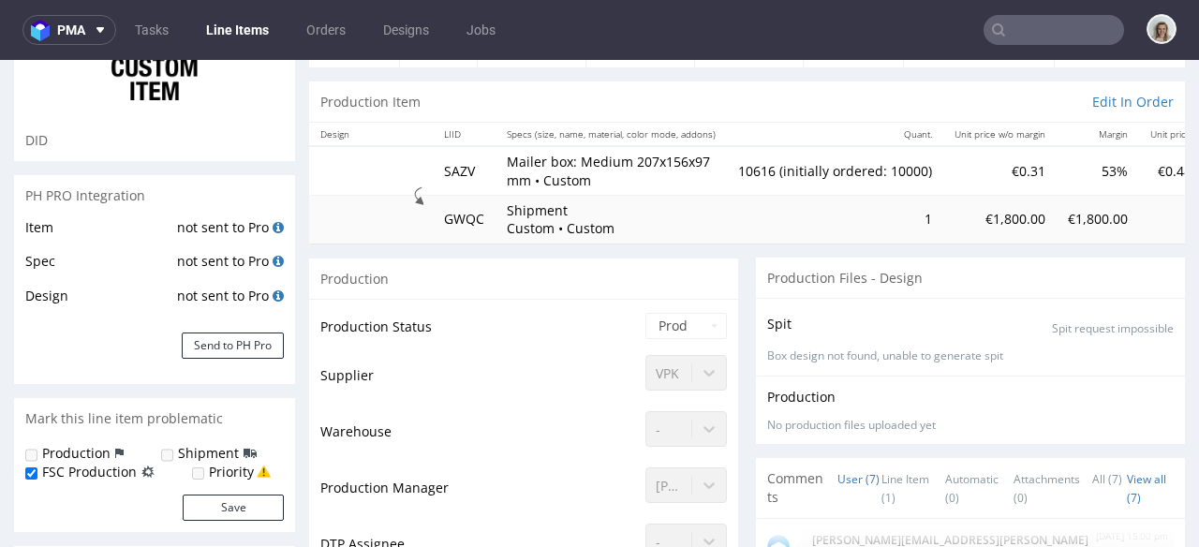
scroll to position [0, 0]
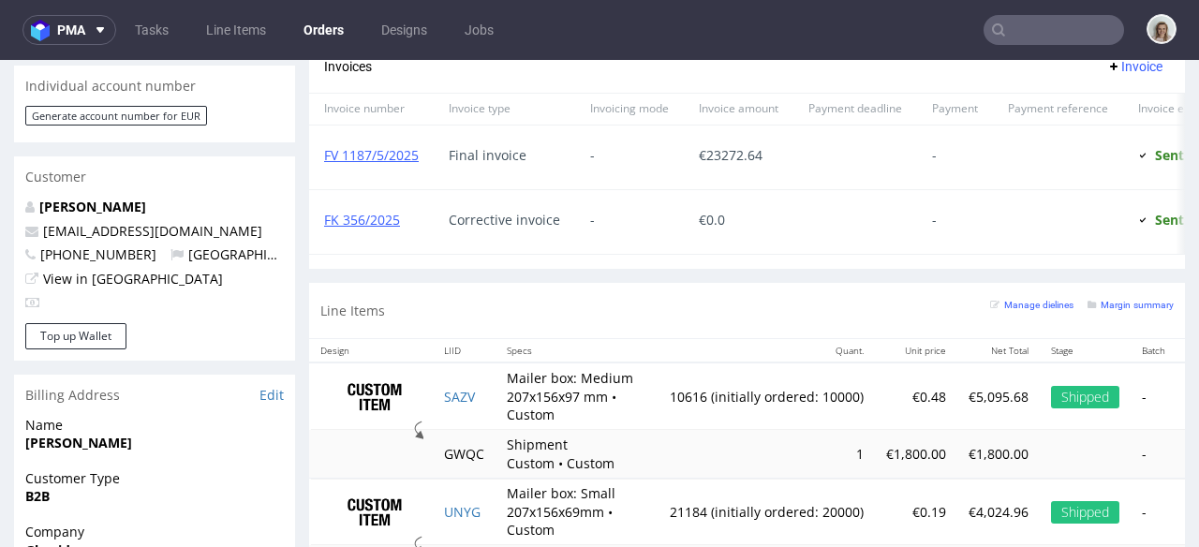
scroll to position [913, 0]
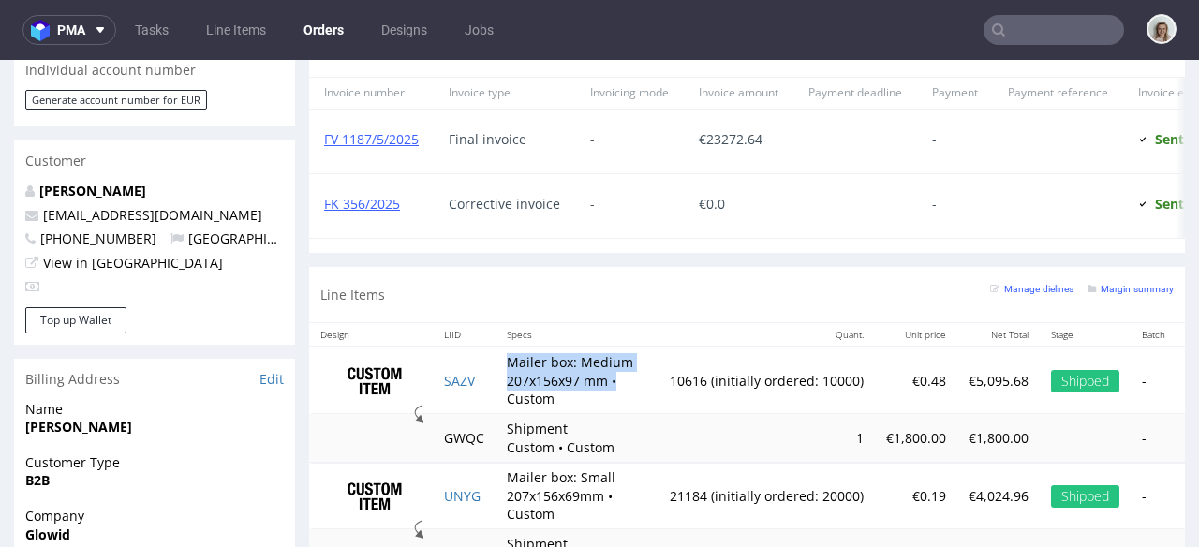
drag, startPoint x: 511, startPoint y: 372, endPoint x: 622, endPoint y: 390, distance: 112.9
click at [622, 390] on td "Mailer box: Medium 207x156x97 mm • Custom" at bounding box center [577, 380] width 163 height 67
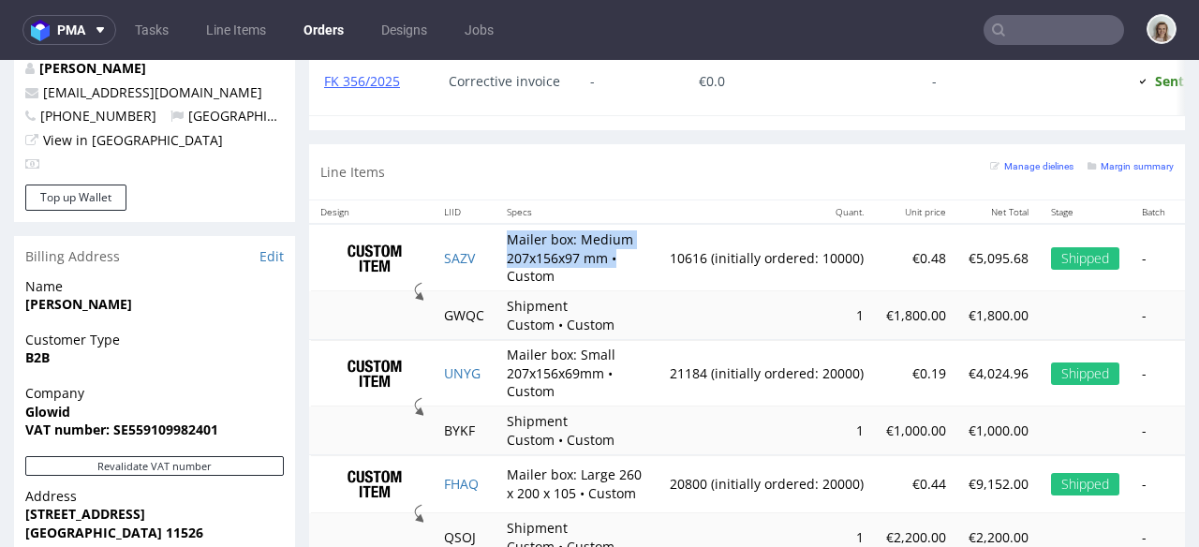
scroll to position [1037, 0]
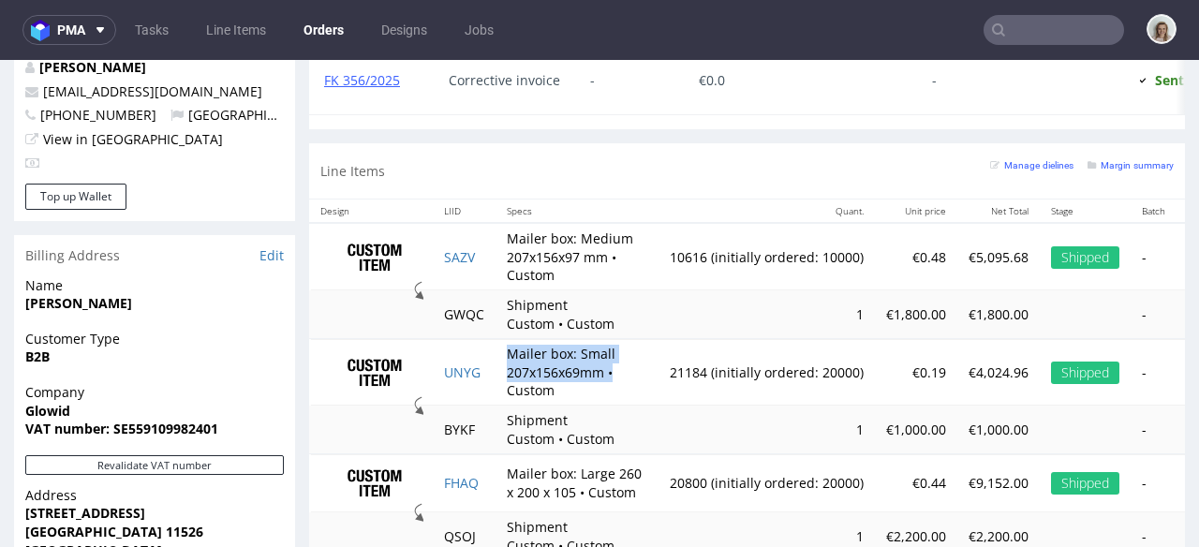
drag, startPoint x: 554, startPoint y: 384, endPoint x: 504, endPoint y: 364, distance: 53.4
click at [504, 364] on td "Mailer box: Small 207x156x69mm • Custom" at bounding box center [577, 372] width 163 height 67
copy td "Mailer box: Small 207x156x69mm •"
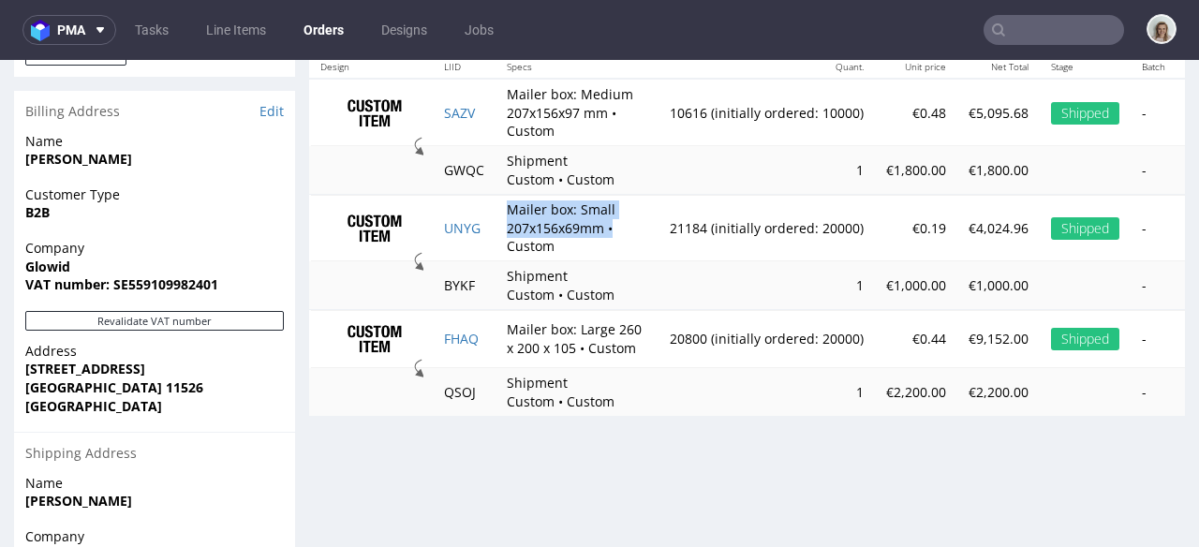
scroll to position [1209, 0]
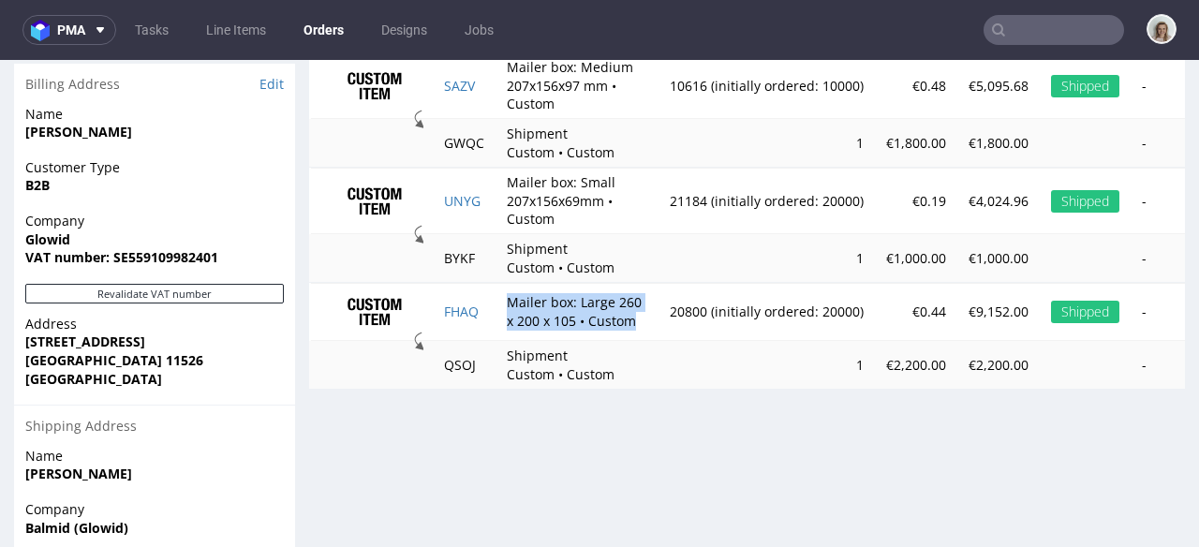
drag, startPoint x: 506, startPoint y: 319, endPoint x: 639, endPoint y: 333, distance: 133.7
click at [639, 333] on td "Mailer box: Large 260 x 200 x 105 • Custom" at bounding box center [577, 312] width 163 height 58
copy td "Mailer box: Large 260 x 200 x 105 • Custom"
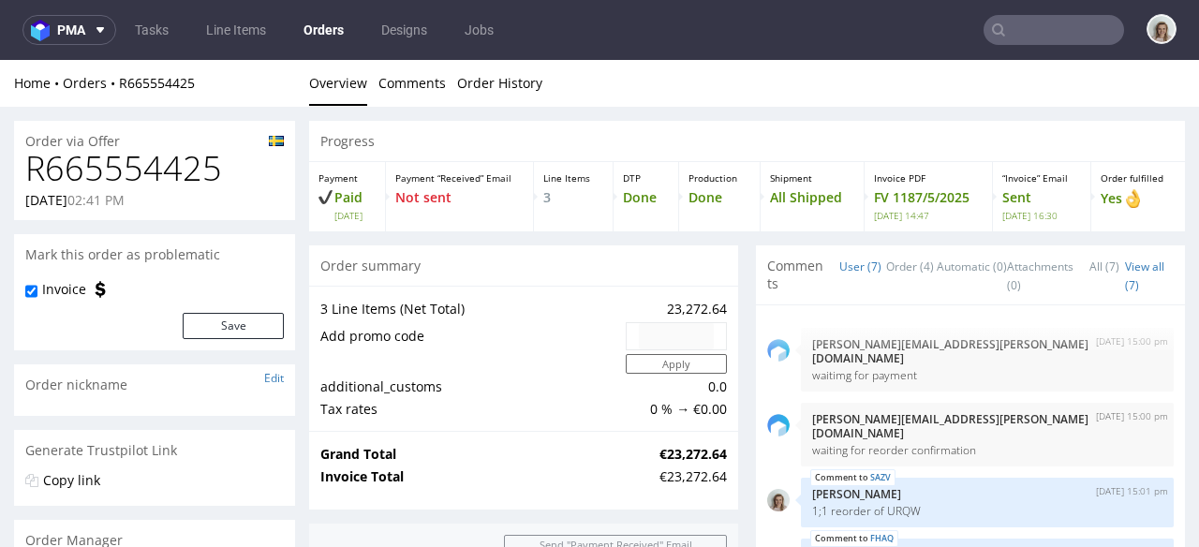
scroll to position [93, 0]
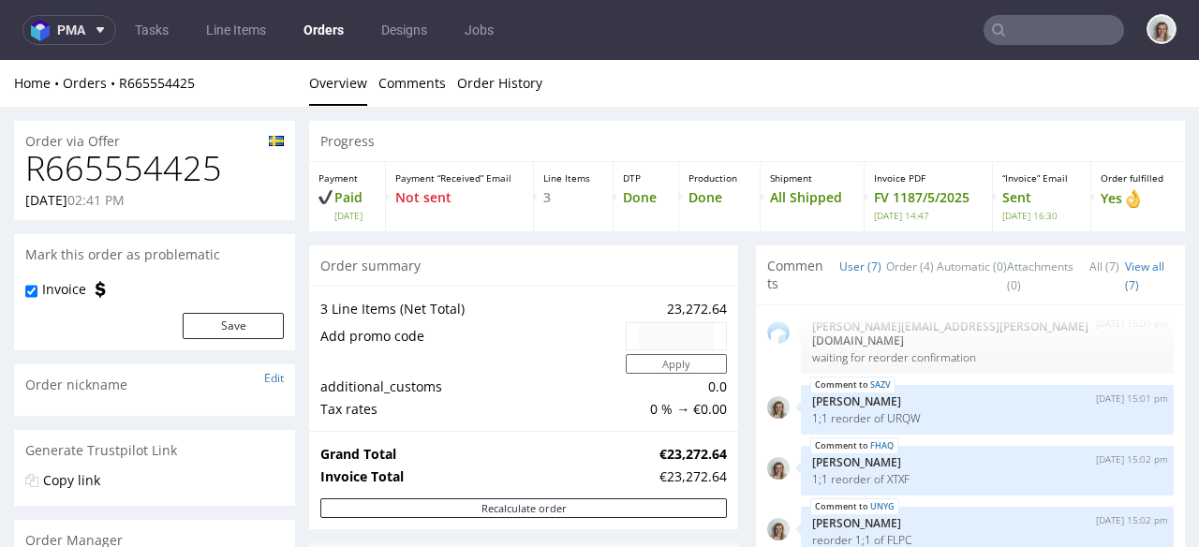
type input "glowid"
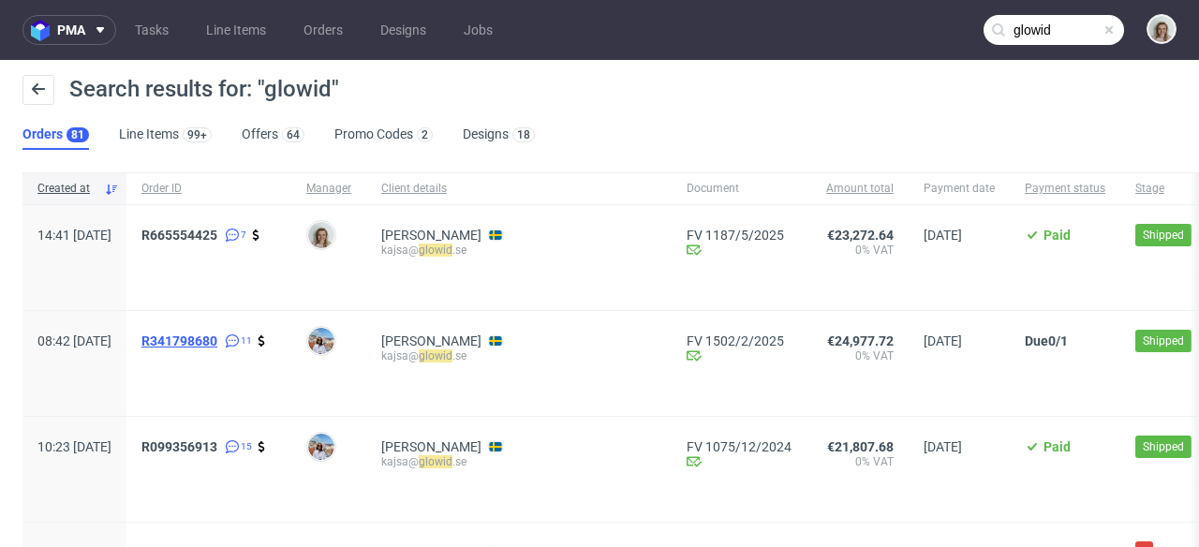
click at [217, 341] on span "R341798680" at bounding box center [179, 341] width 76 height 15
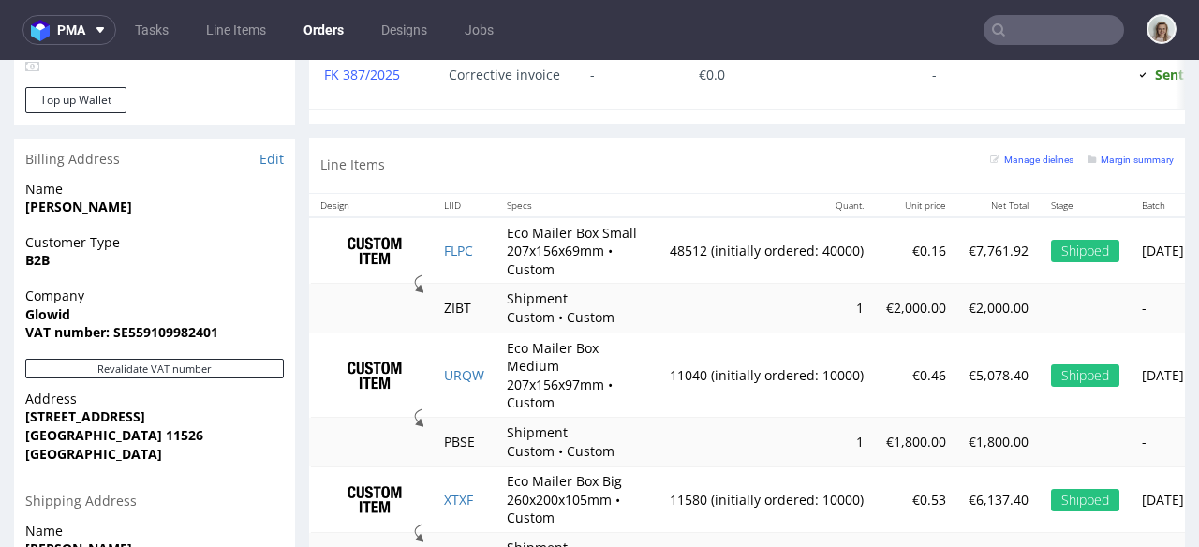
scroll to position [1259, 0]
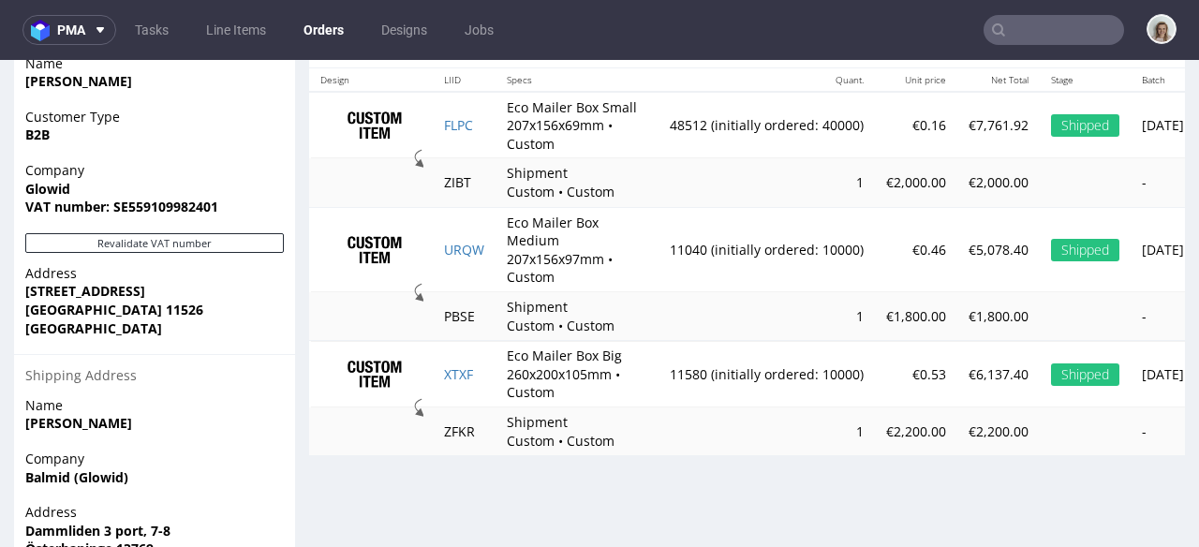
type input "glowid"
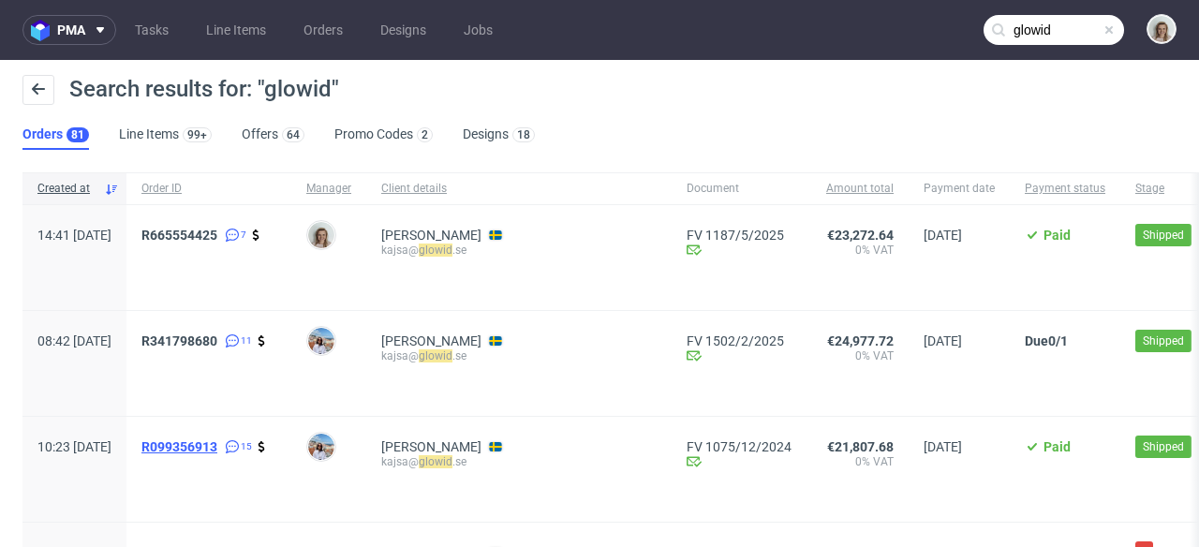
click at [217, 442] on span "R099356913" at bounding box center [179, 446] width 76 height 15
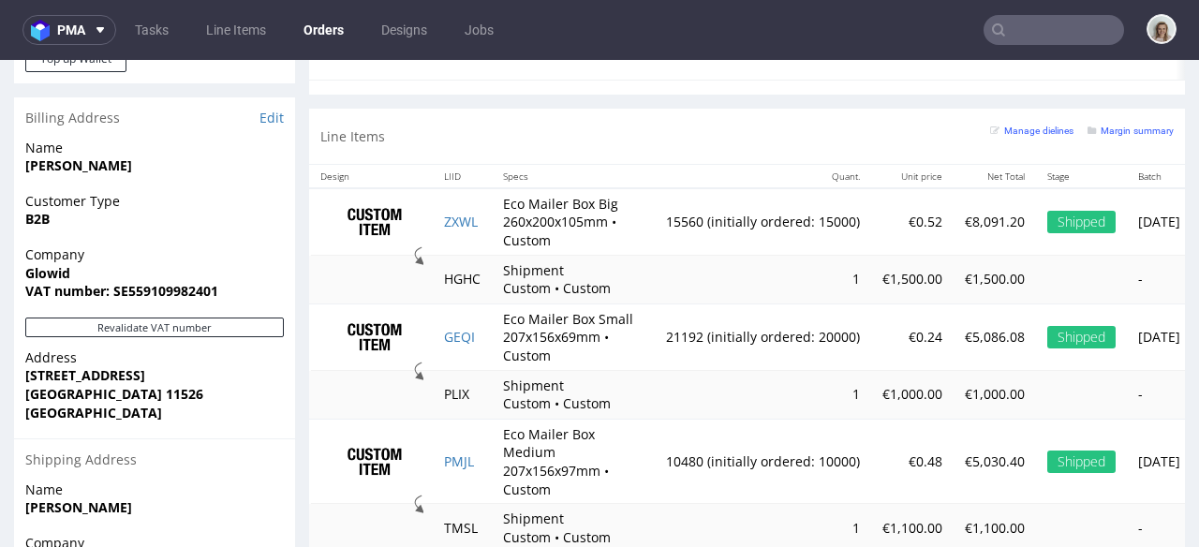
scroll to position [1259, 0]
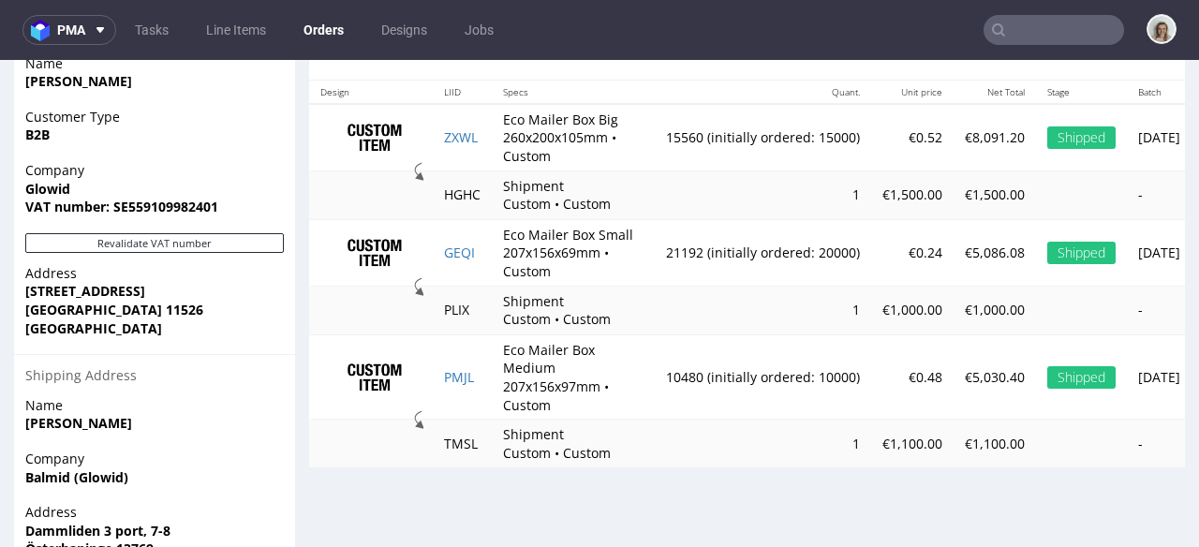
type input "glowid"
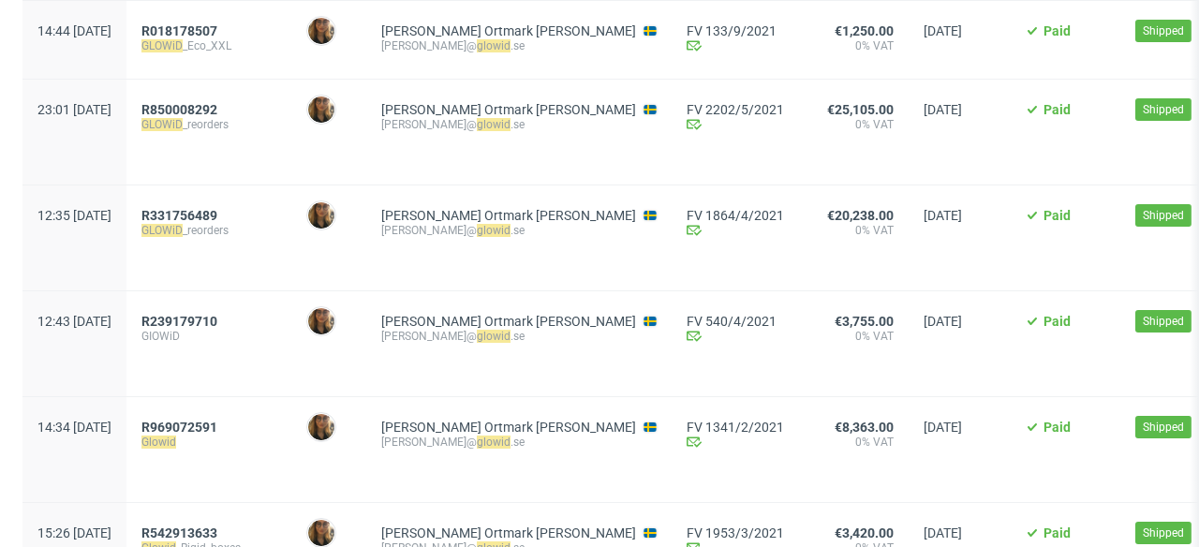
scroll to position [2490, 0]
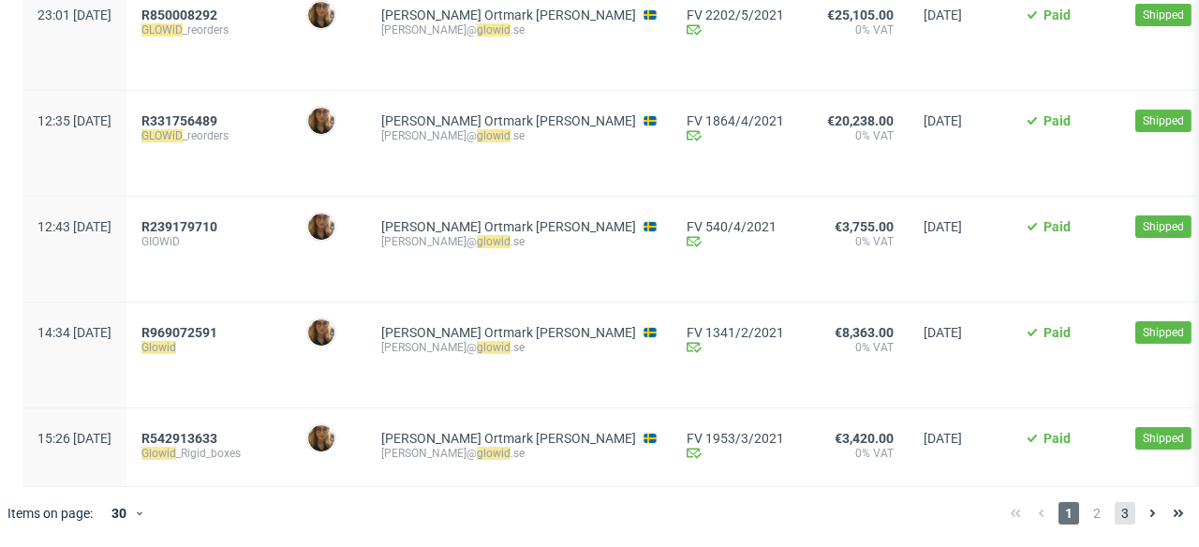
click at [1115, 512] on span "3" at bounding box center [1125, 513] width 21 height 22
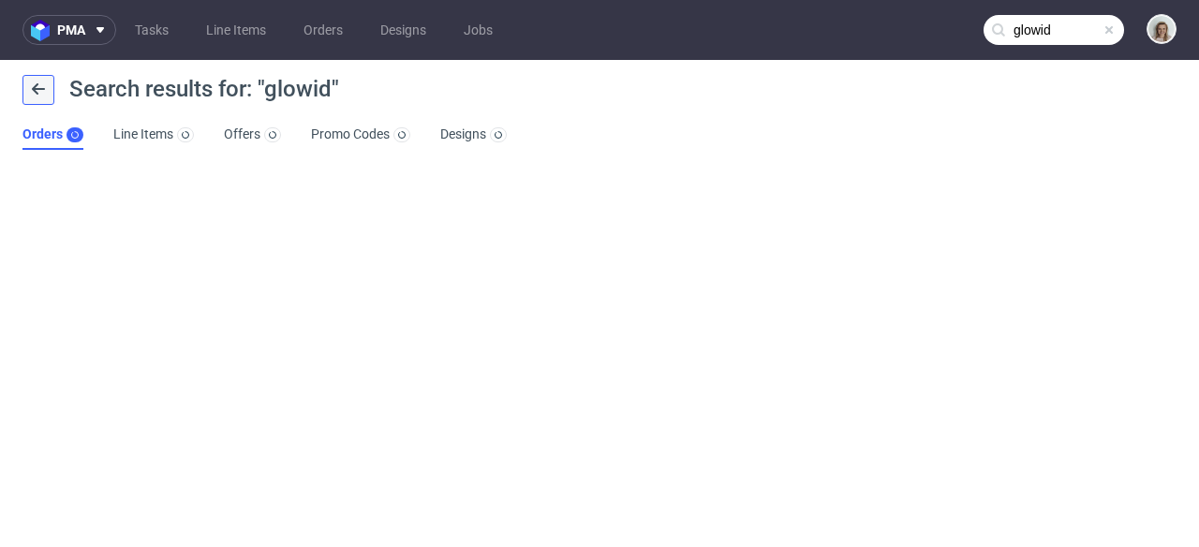
click at [37, 82] on icon at bounding box center [38, 89] width 15 height 15
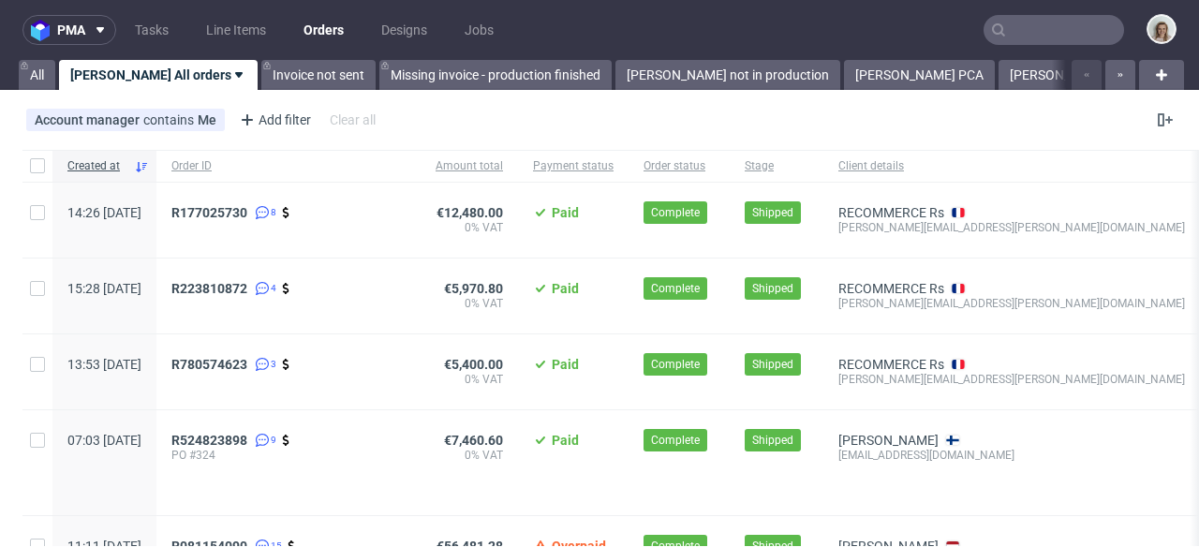
click at [1017, 36] on input "text" at bounding box center [1054, 30] width 141 height 30
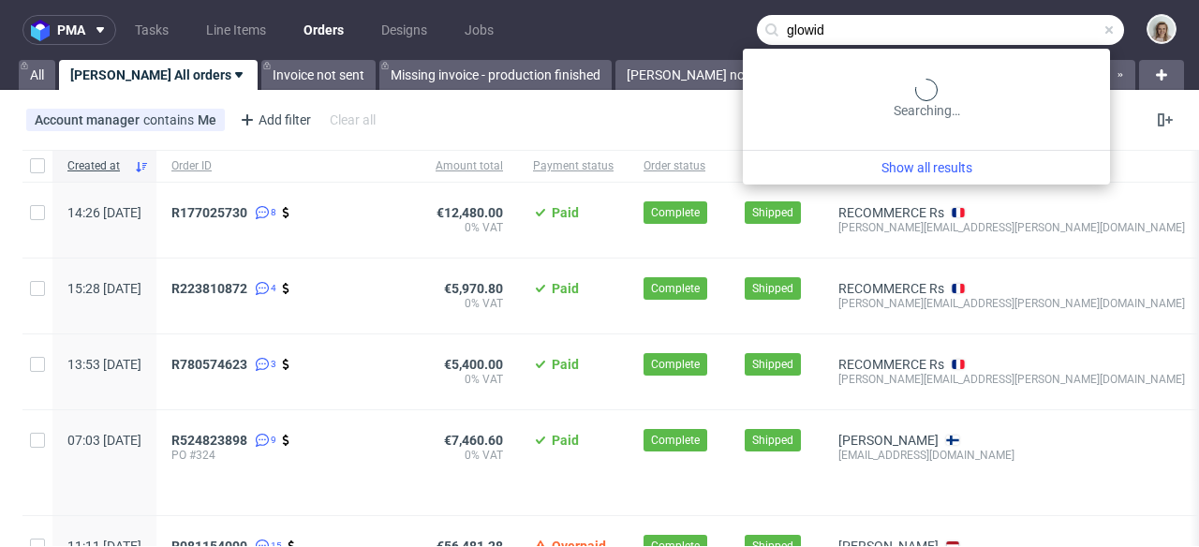
type input "glowid"
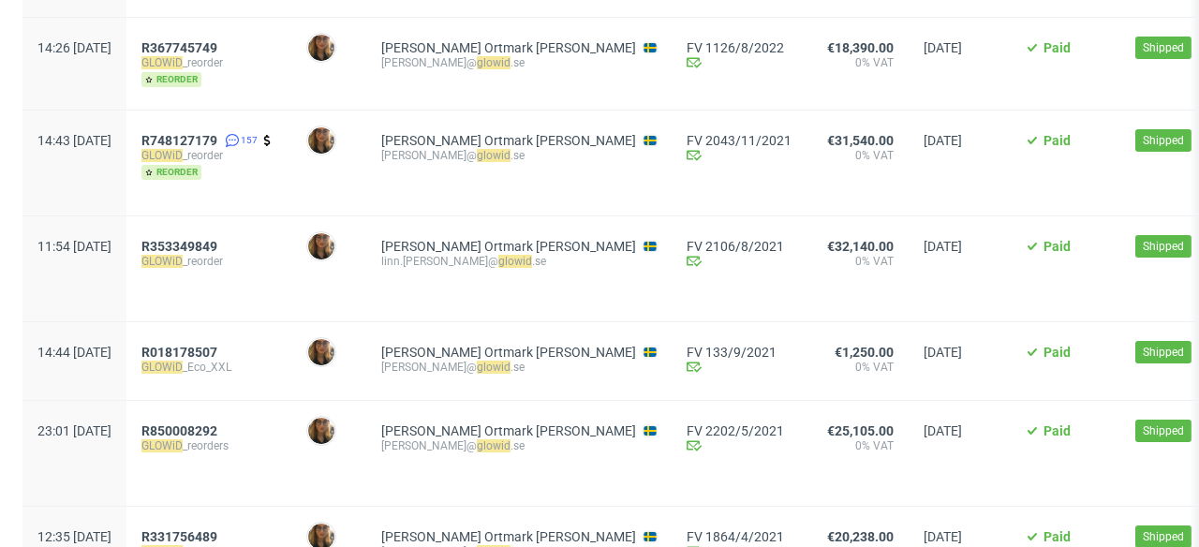
scroll to position [2490, 0]
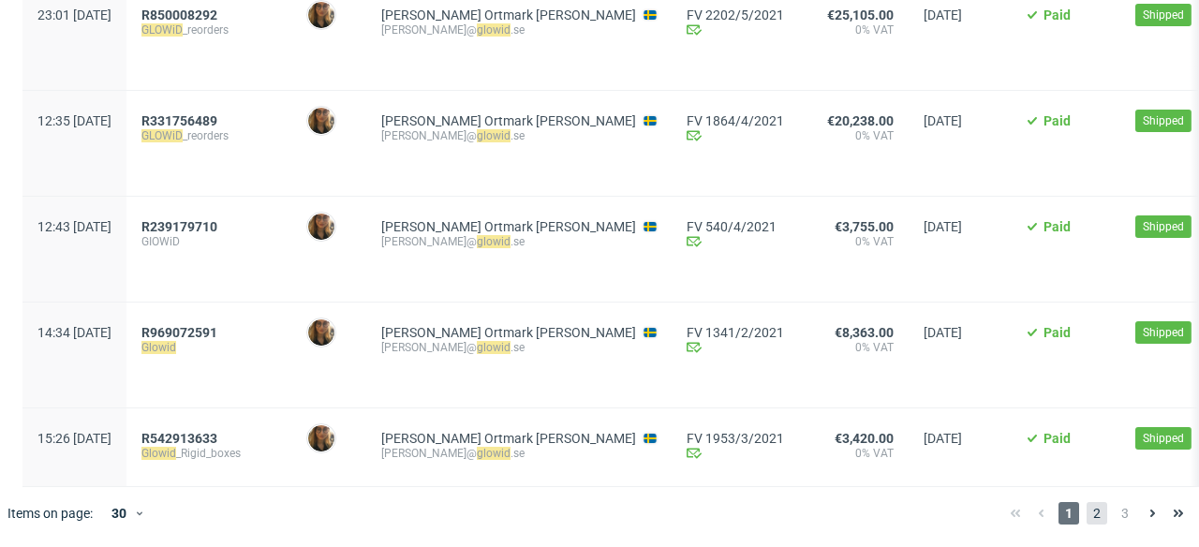
click at [1092, 511] on span "2" at bounding box center [1097, 513] width 21 height 22
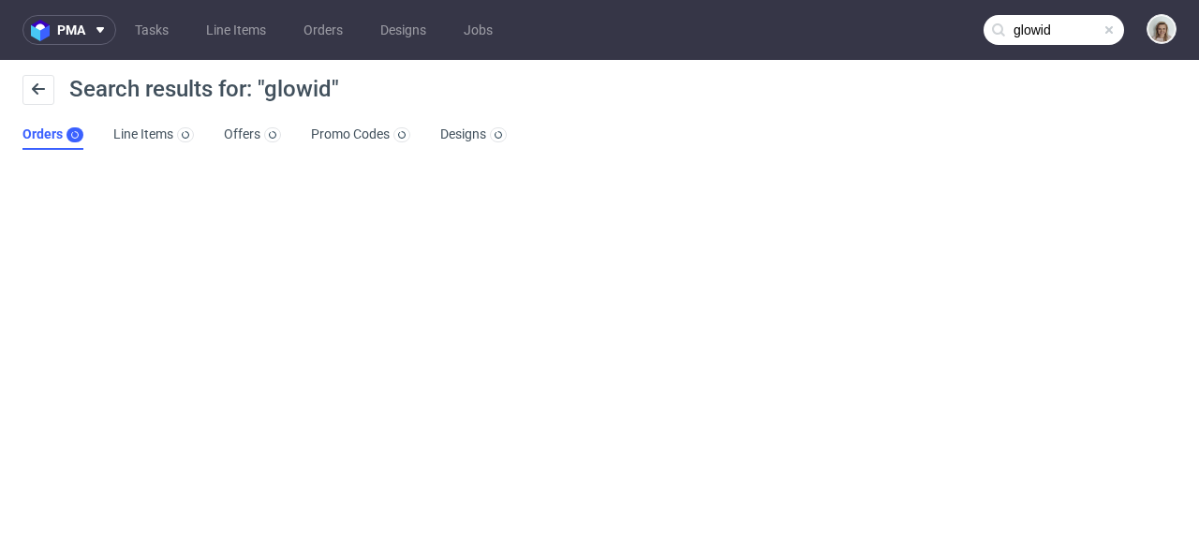
click at [1086, 37] on input "glowid" at bounding box center [1054, 30] width 141 height 30
click at [37, 91] on icon at bounding box center [38, 89] width 15 height 15
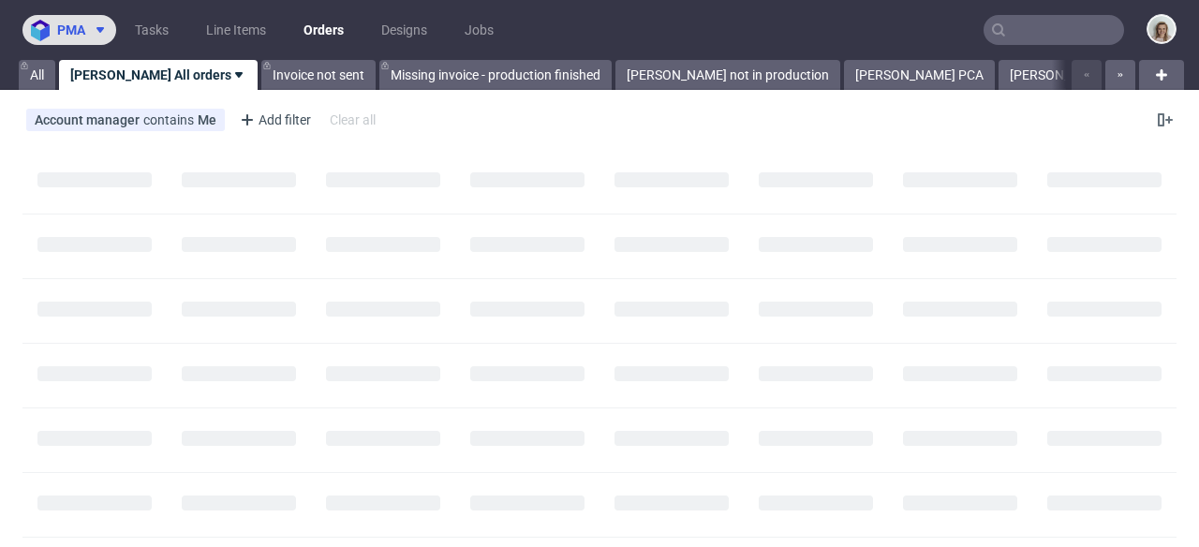
click at [66, 42] on button "pma" at bounding box center [69, 30] width 94 height 30
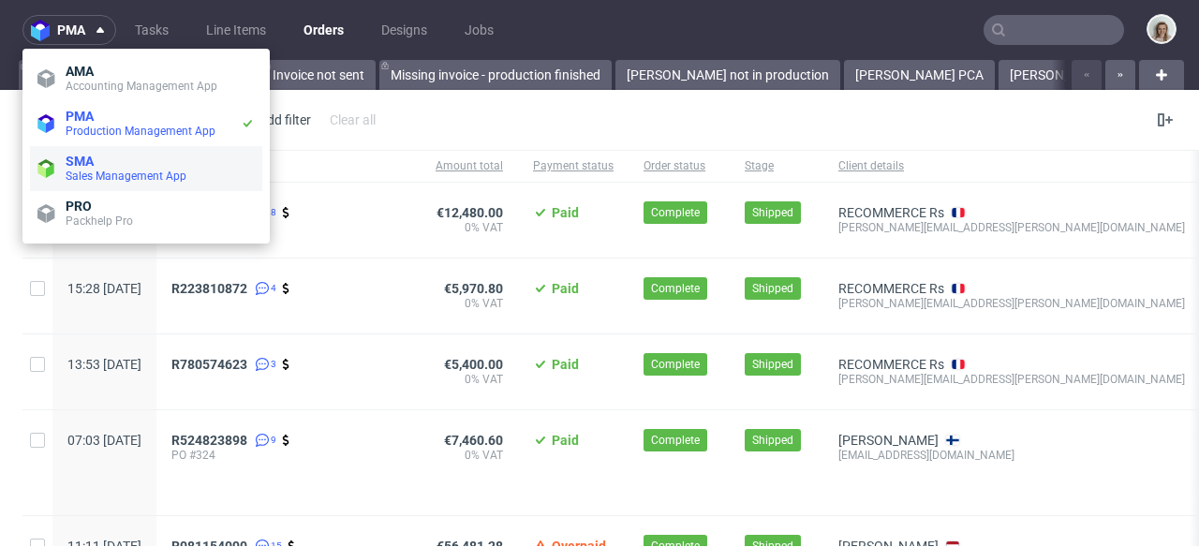
click at [79, 165] on span "SMA" at bounding box center [80, 161] width 28 height 15
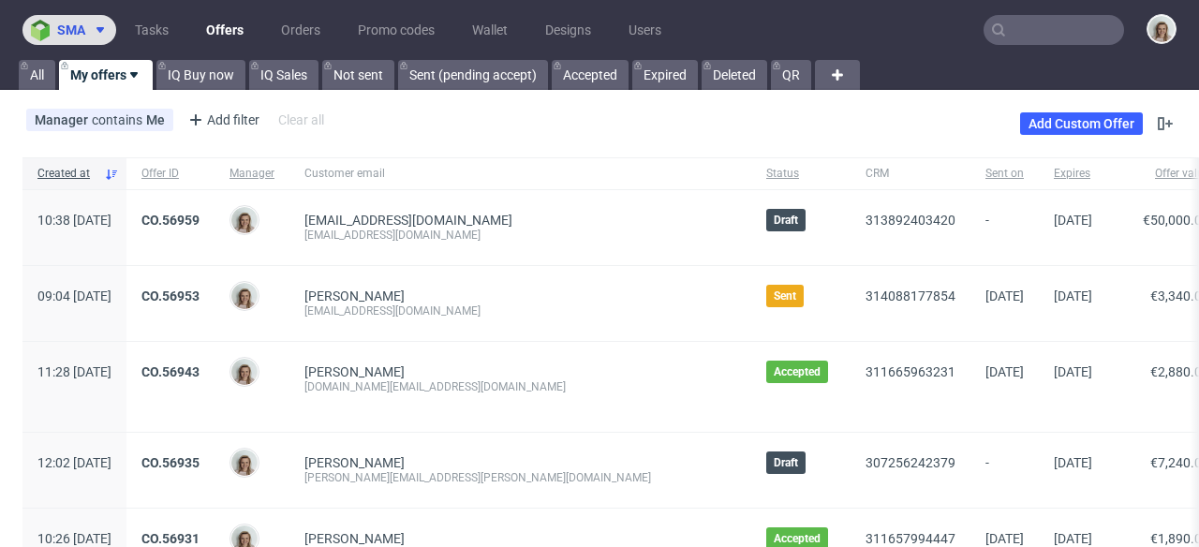
click at [90, 34] on span at bounding box center [96, 29] width 22 height 15
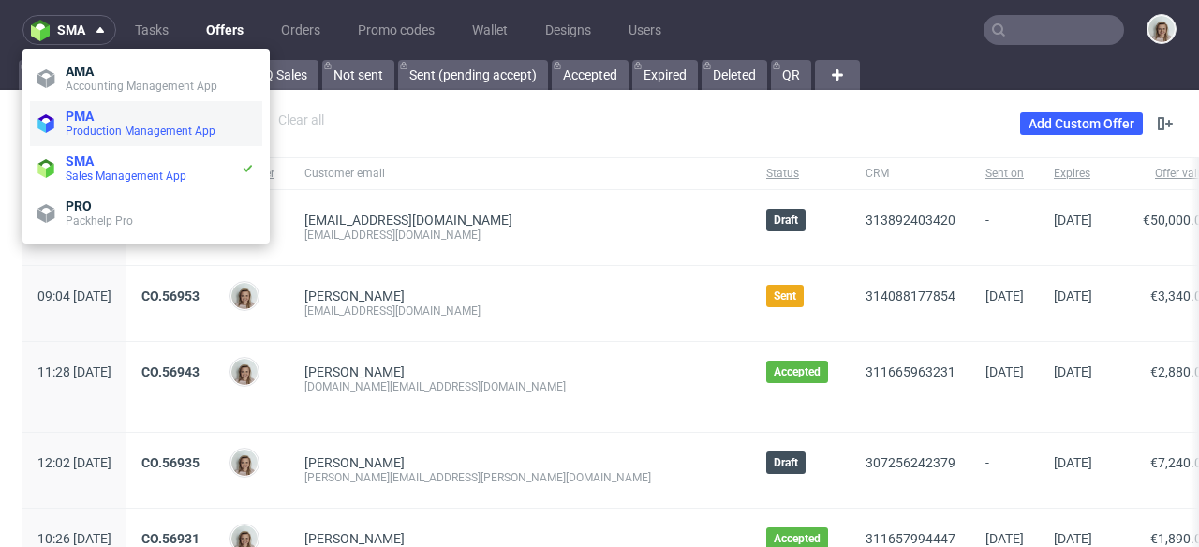
click at [110, 122] on span "PMA" at bounding box center [160, 116] width 189 height 15
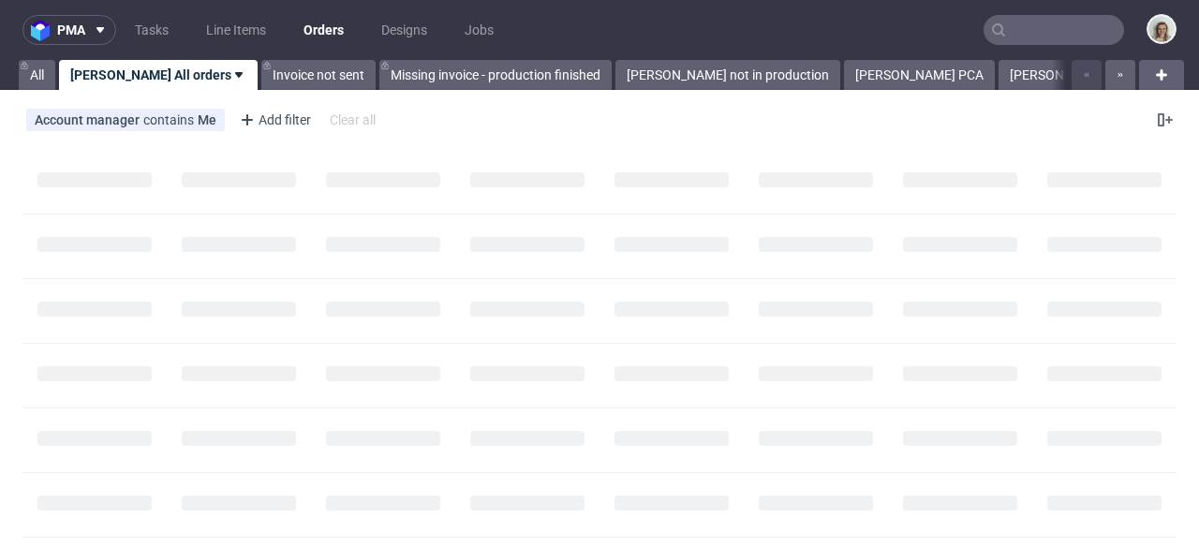
click at [1041, 28] on input "text" at bounding box center [1054, 30] width 141 height 30
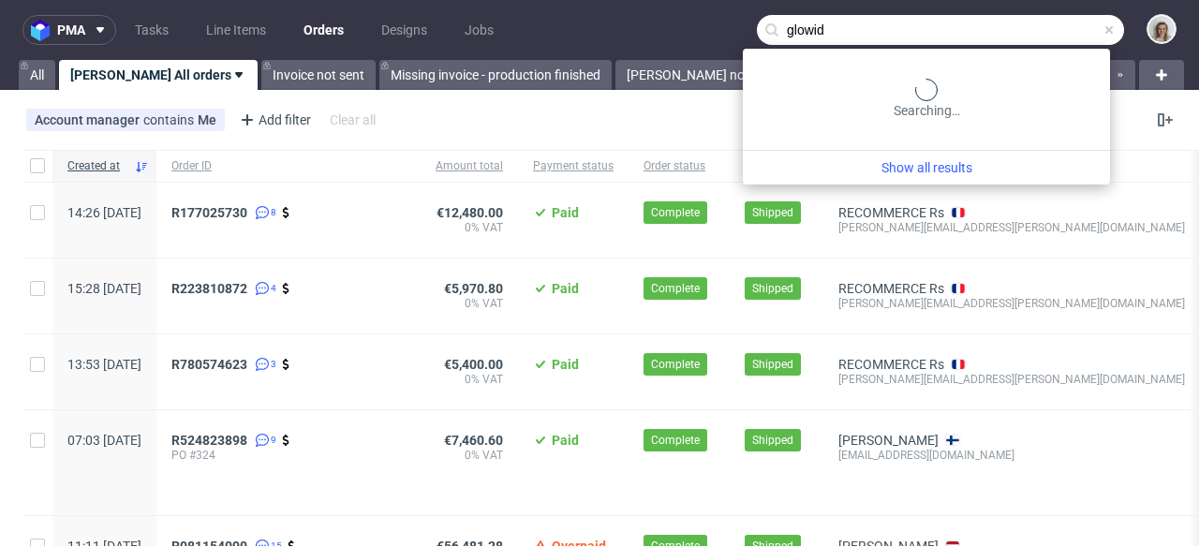
type input "glowid"
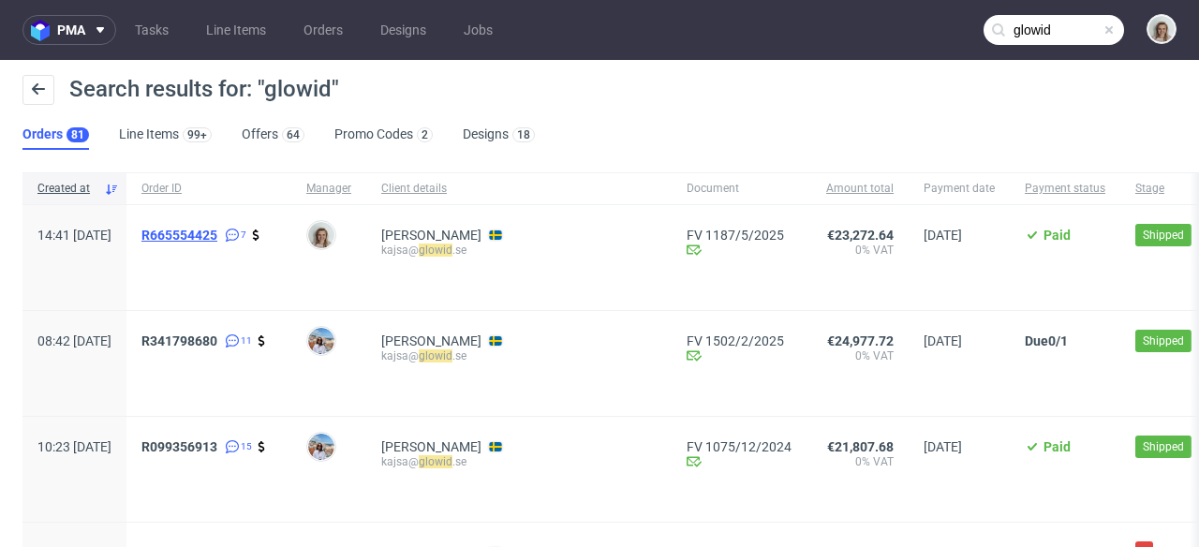
click at [217, 240] on span "R665554425" at bounding box center [179, 235] width 76 height 15
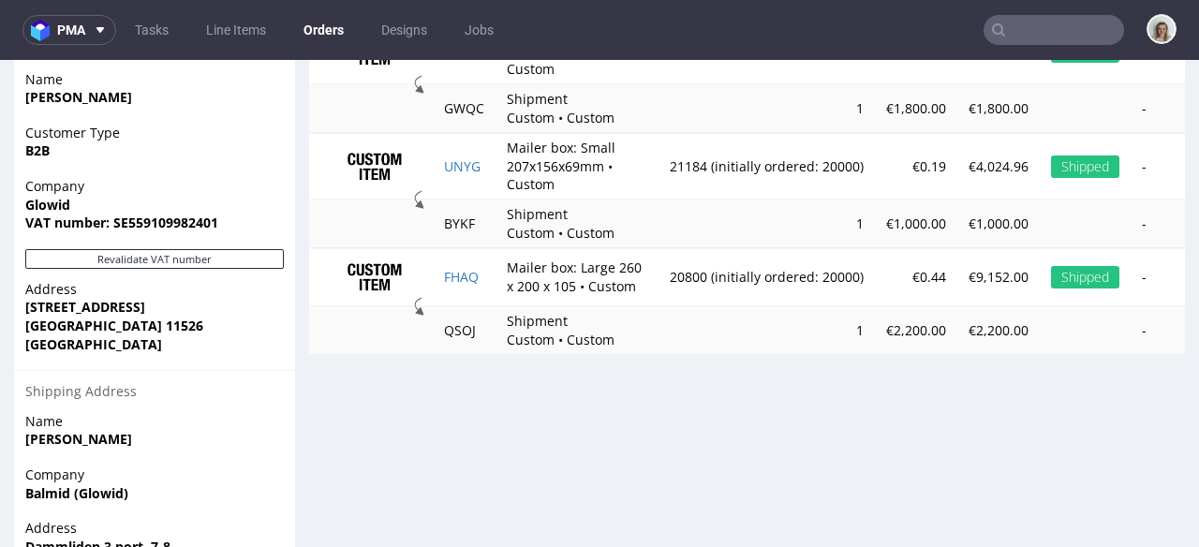
scroll to position [1251, 0]
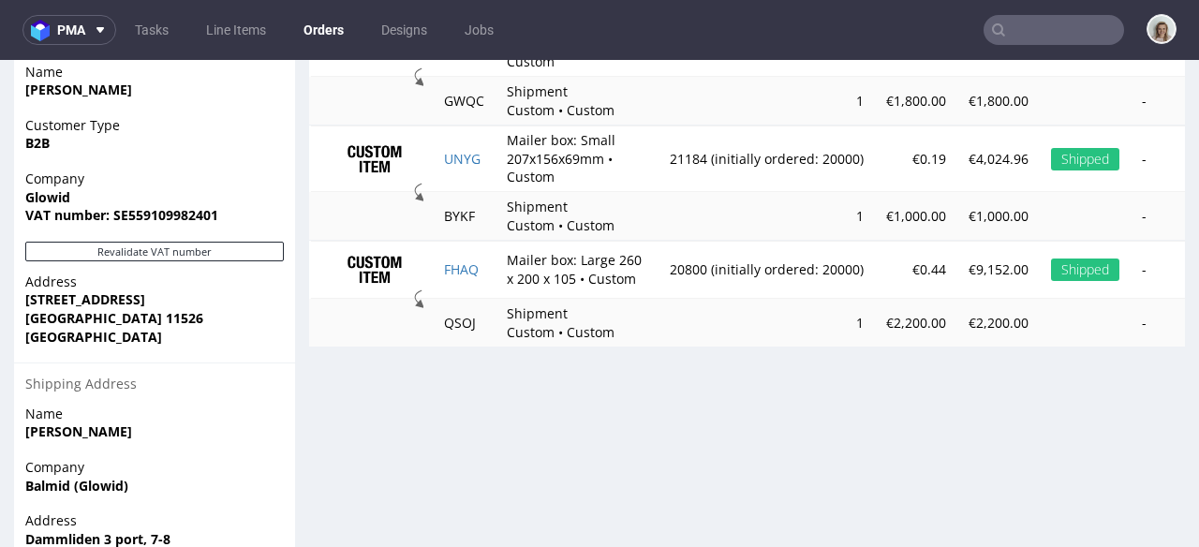
type input "glowid"
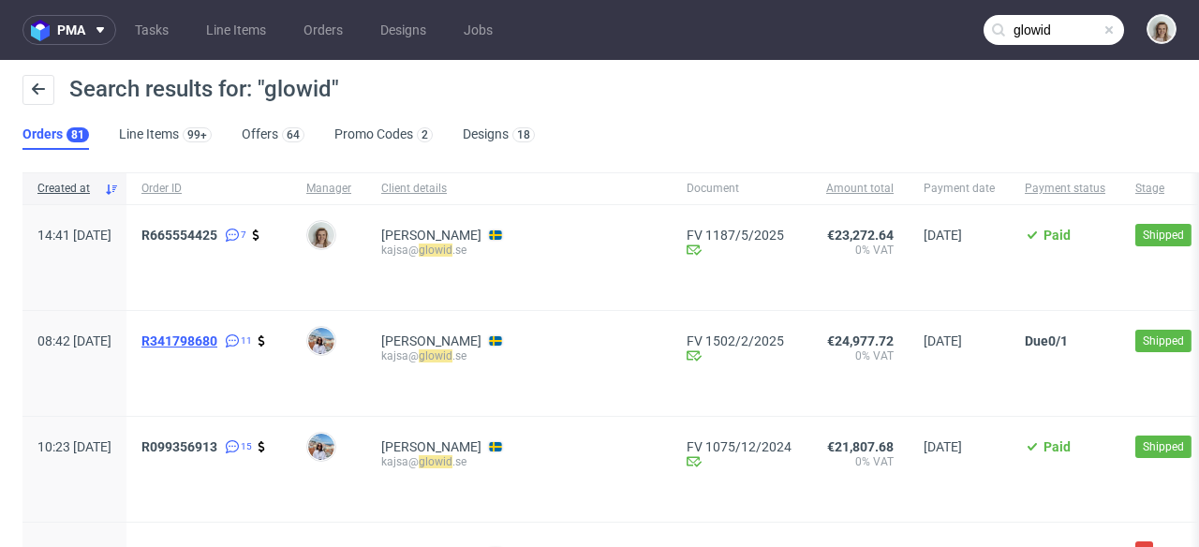
click at [217, 339] on span "R341798680" at bounding box center [179, 341] width 76 height 15
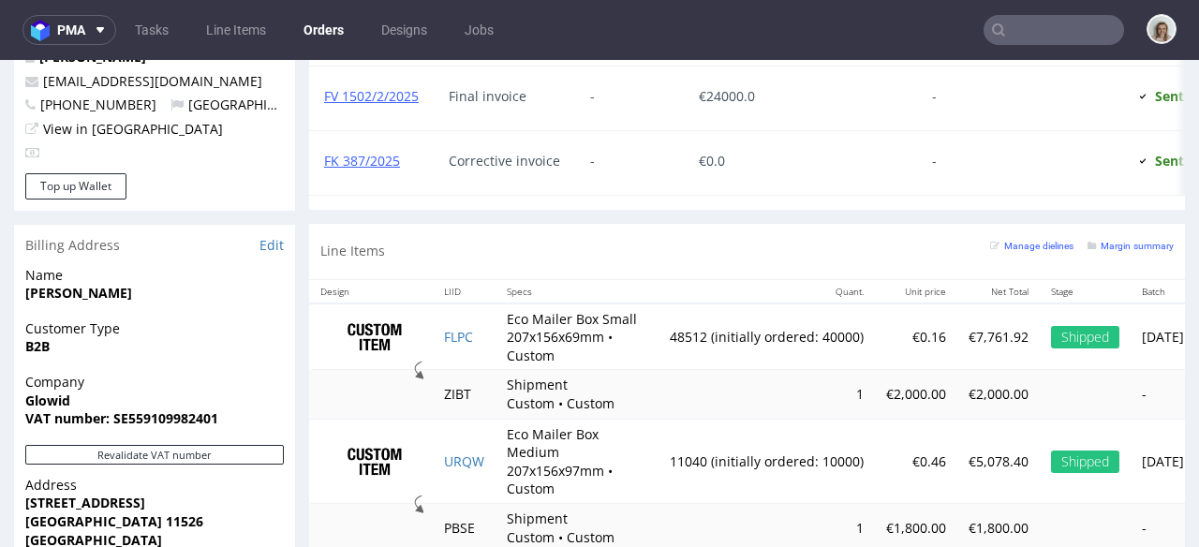
scroll to position [1329, 0]
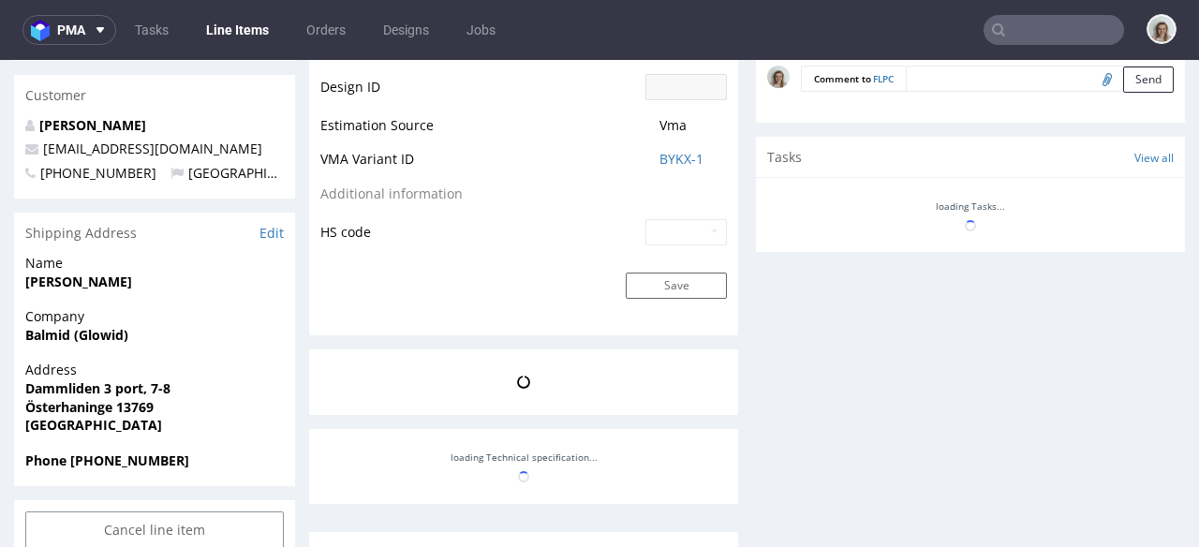
scroll to position [474, 0]
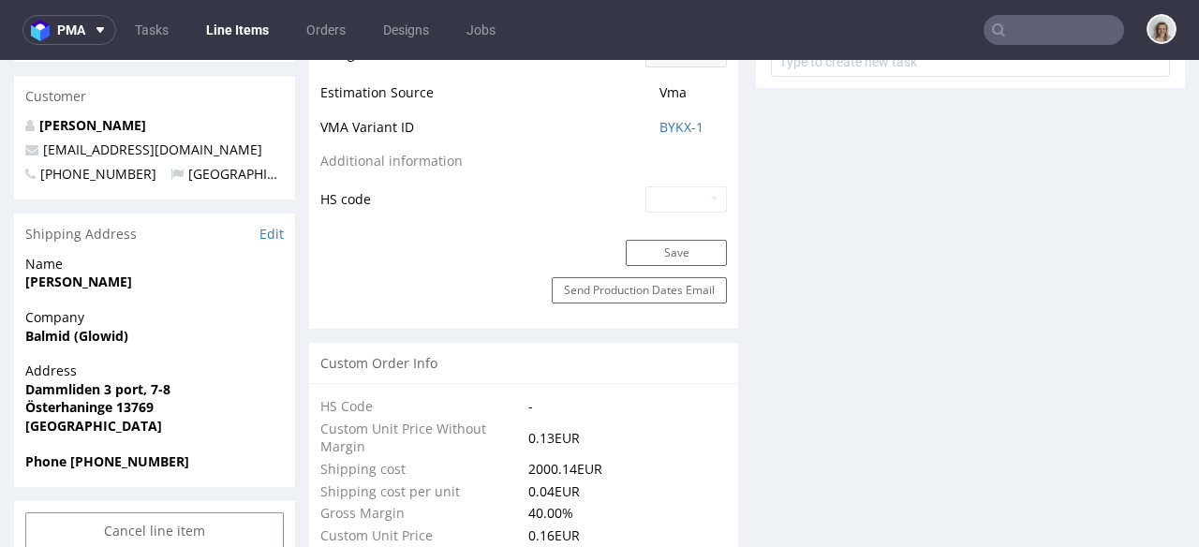
select select "in_progress"
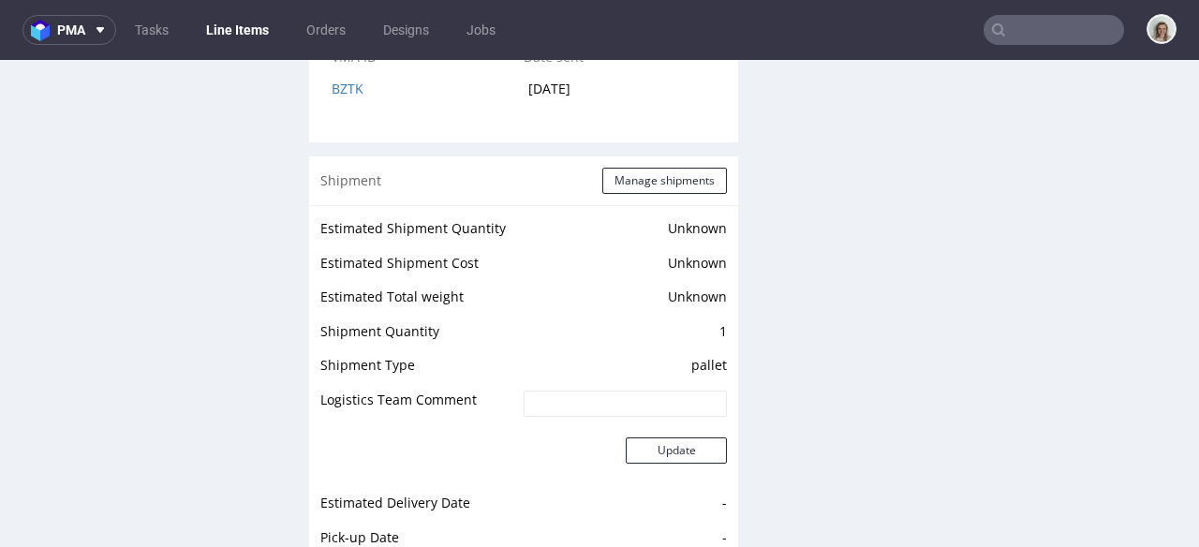
scroll to position [2792, 0]
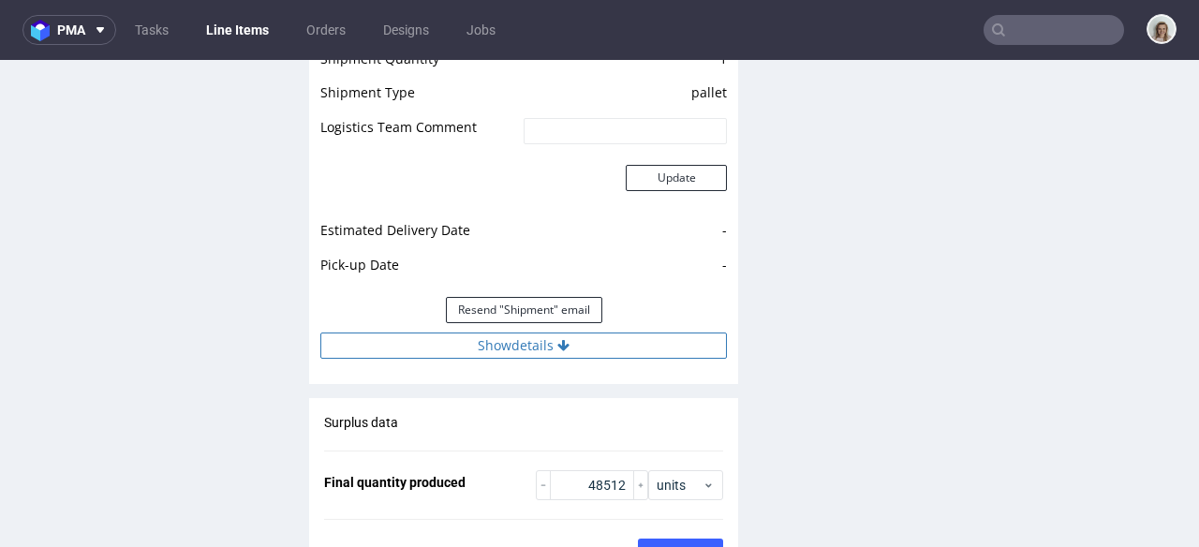
click at [539, 350] on button "Show details" at bounding box center [523, 346] width 407 height 26
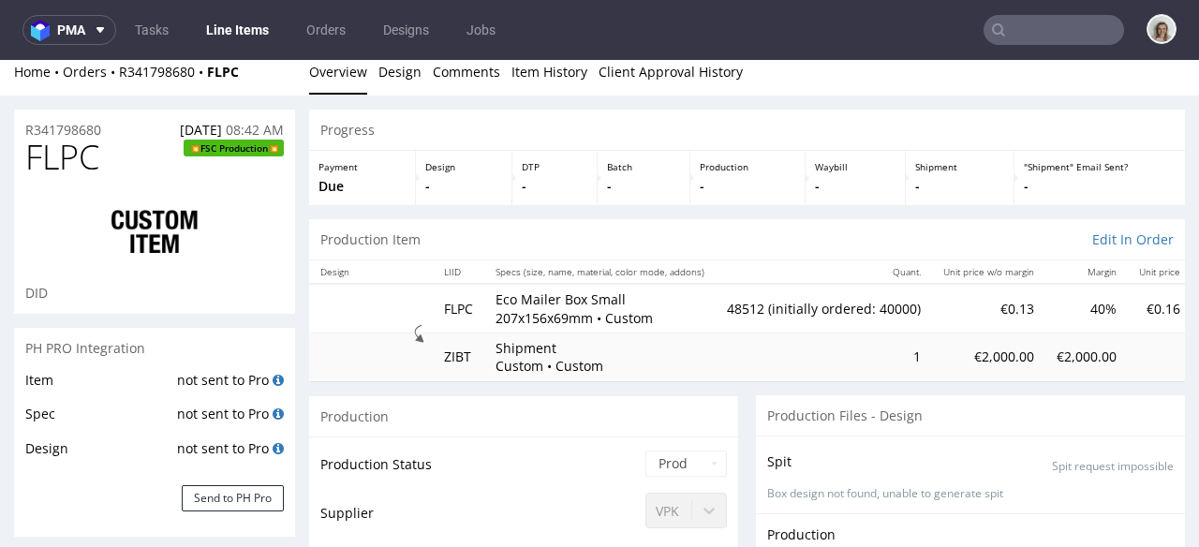
scroll to position [18, 0]
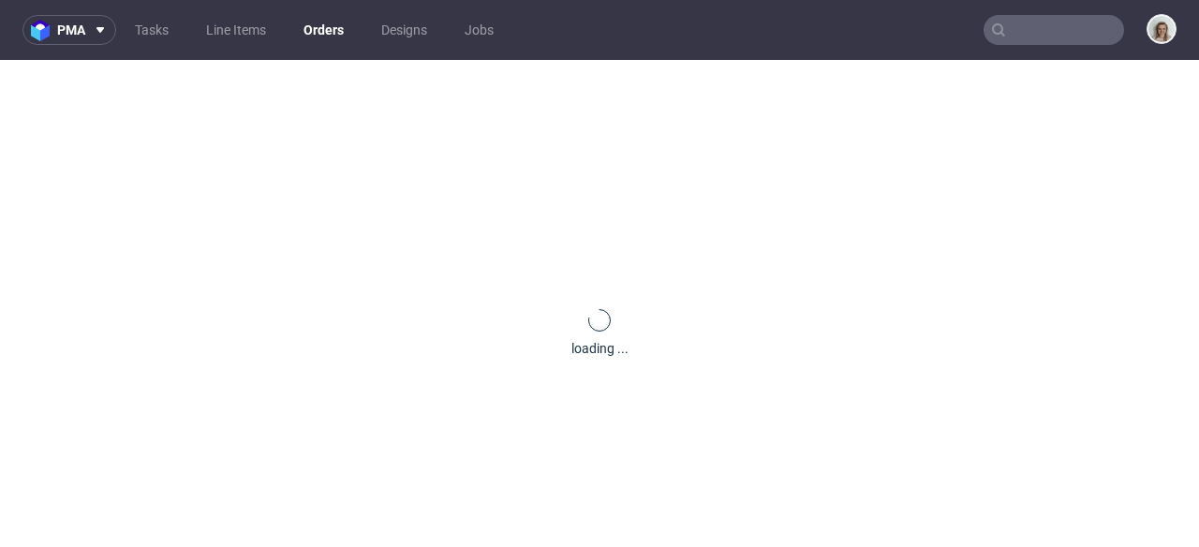
type input "glowid"
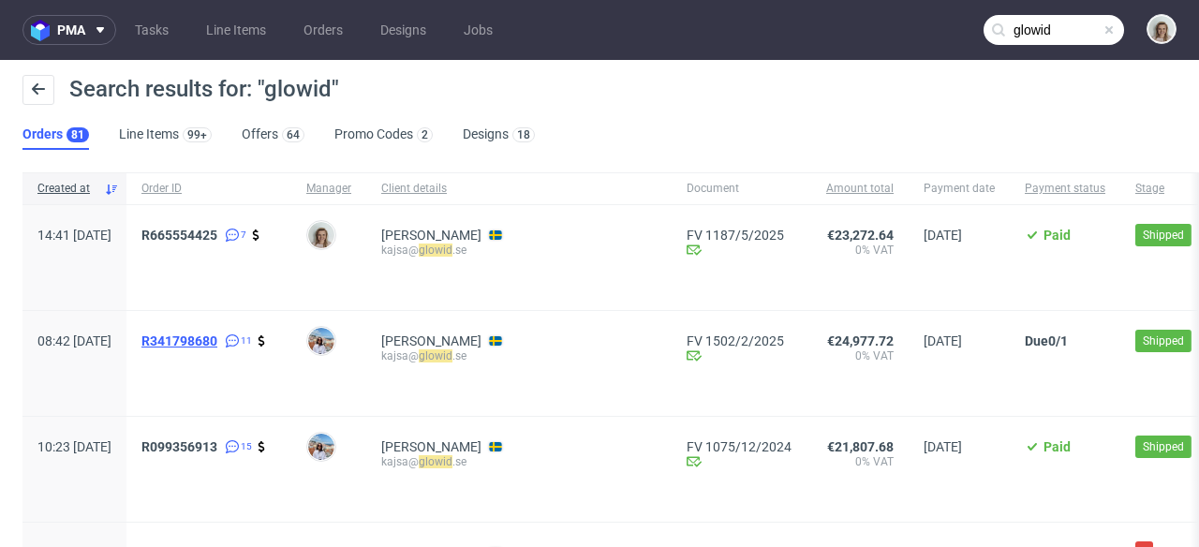
click at [217, 336] on span "R341798680" at bounding box center [179, 341] width 76 height 15
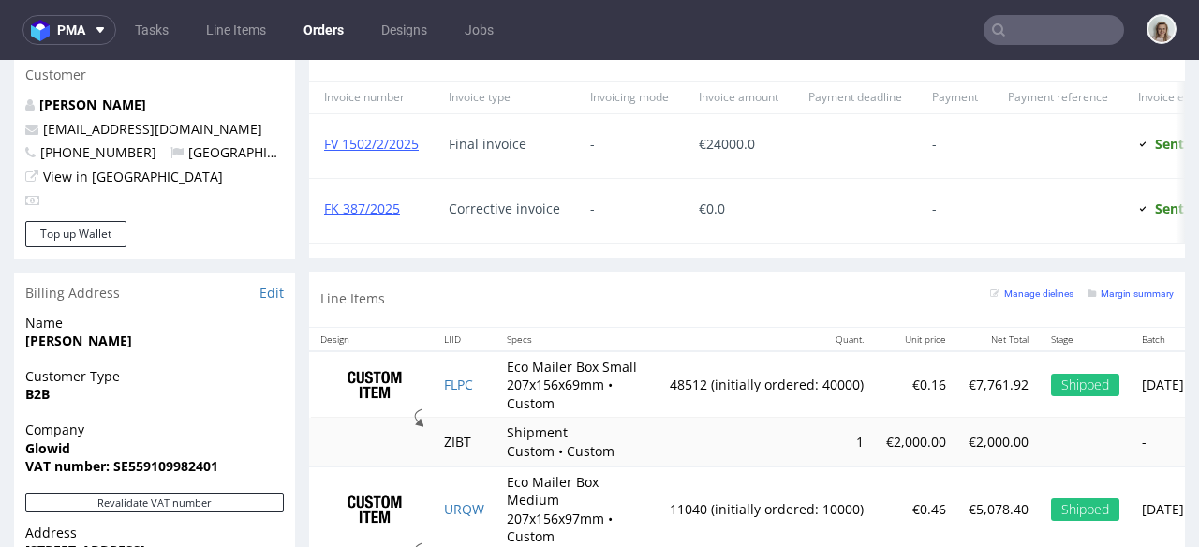
scroll to position [1179, 0]
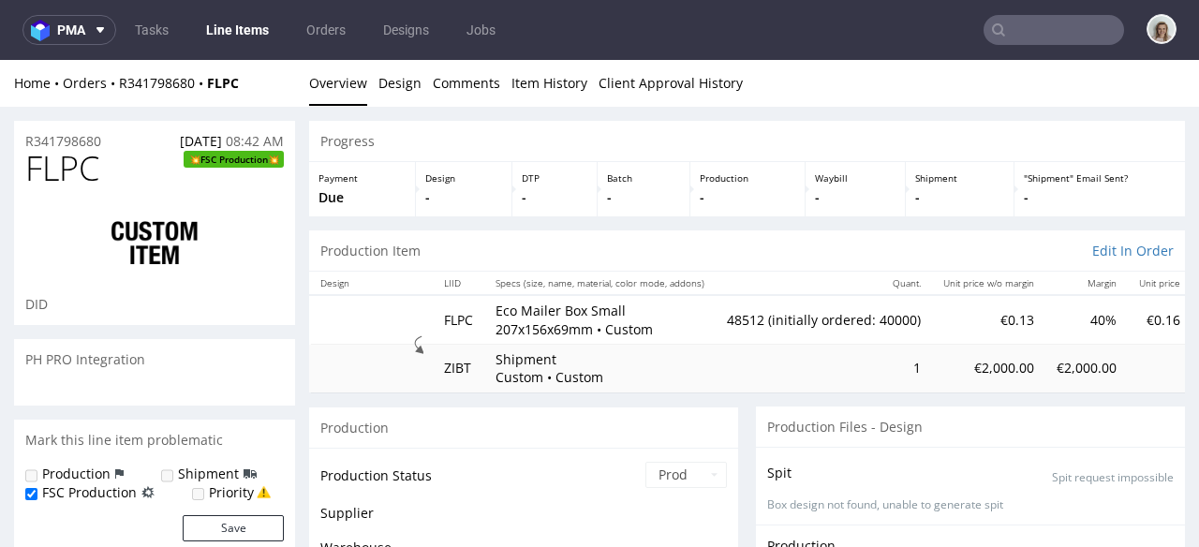
scroll to position [474, 0]
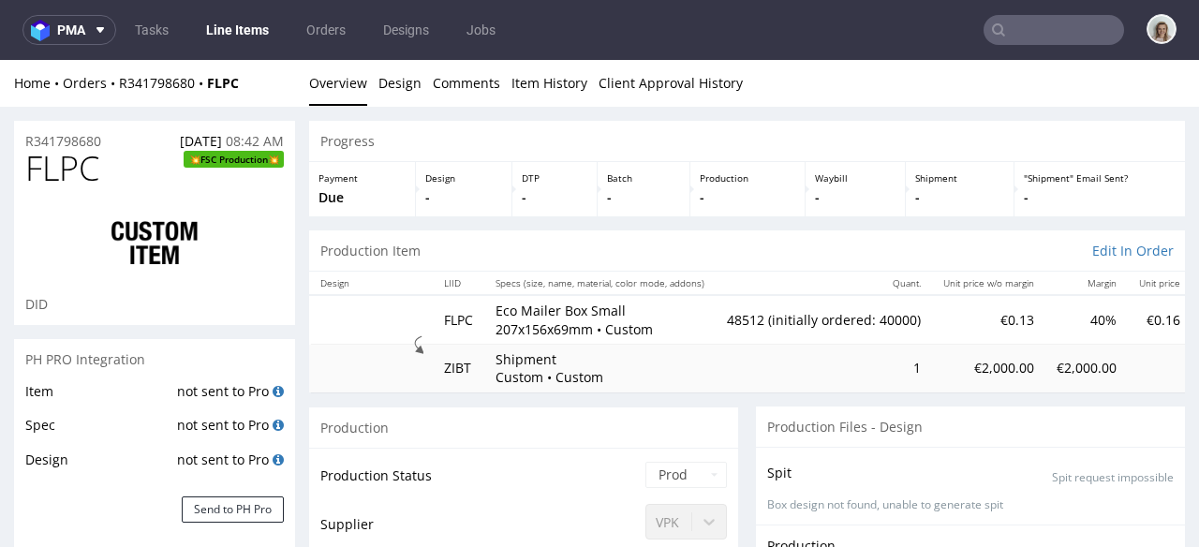
select select "in_progress"
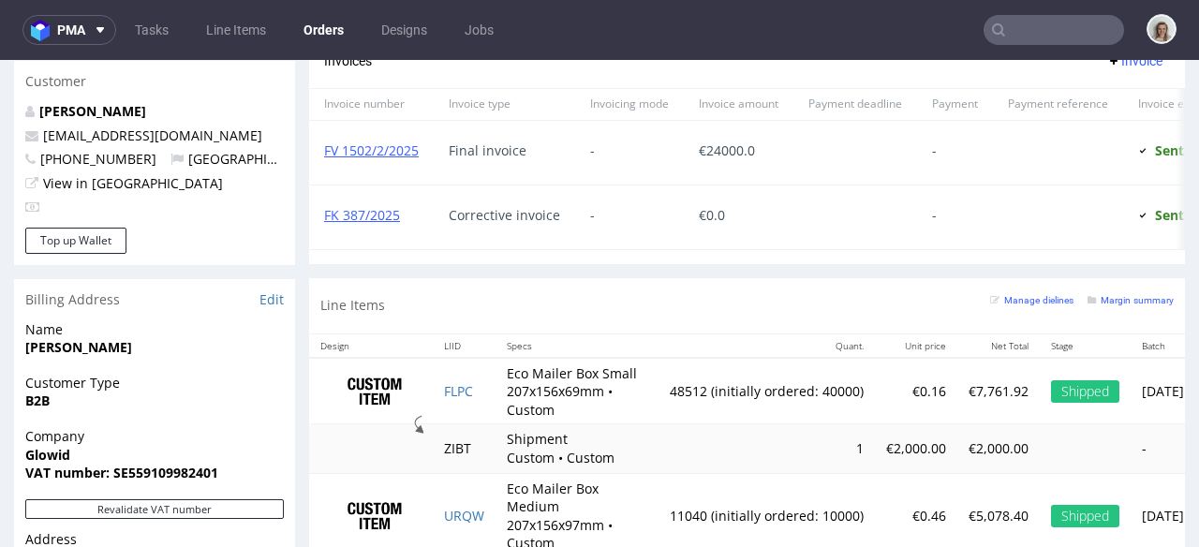
scroll to position [1101, 0]
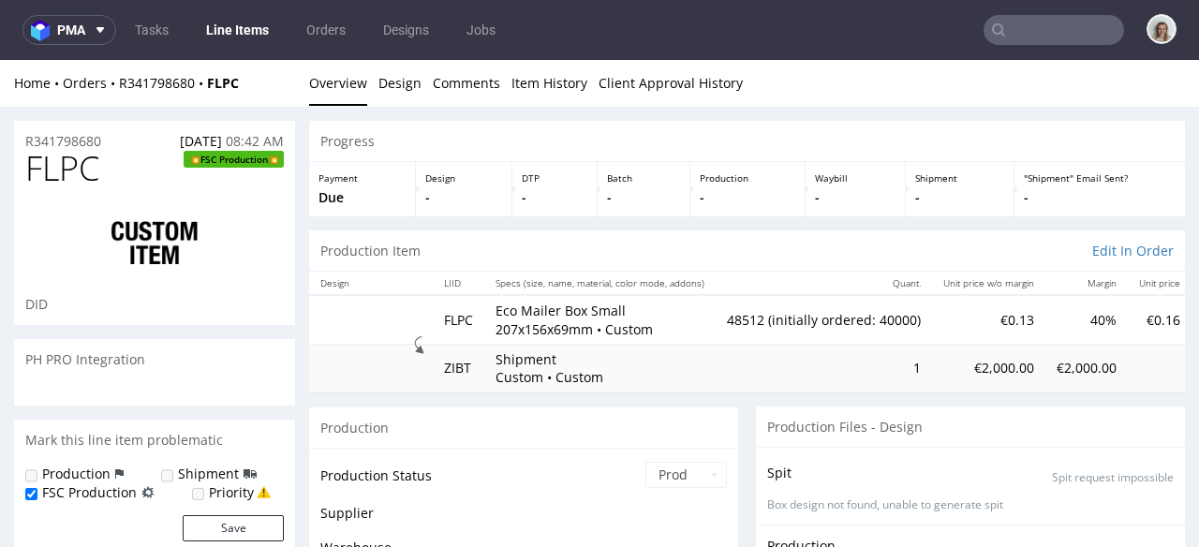
scroll to position [474, 0]
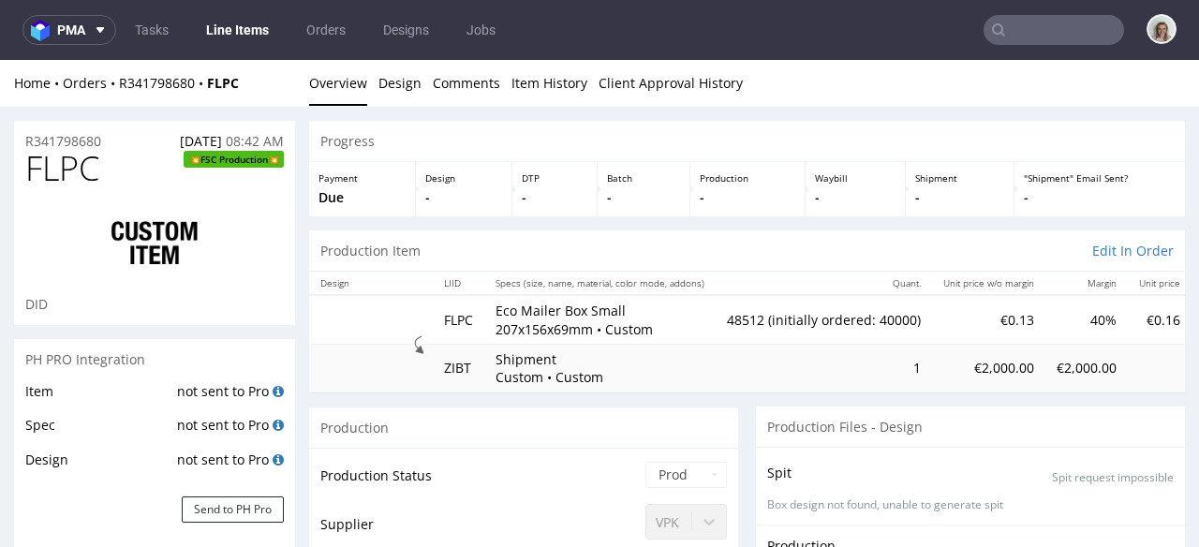
select select "in_progress"
type input "48512"
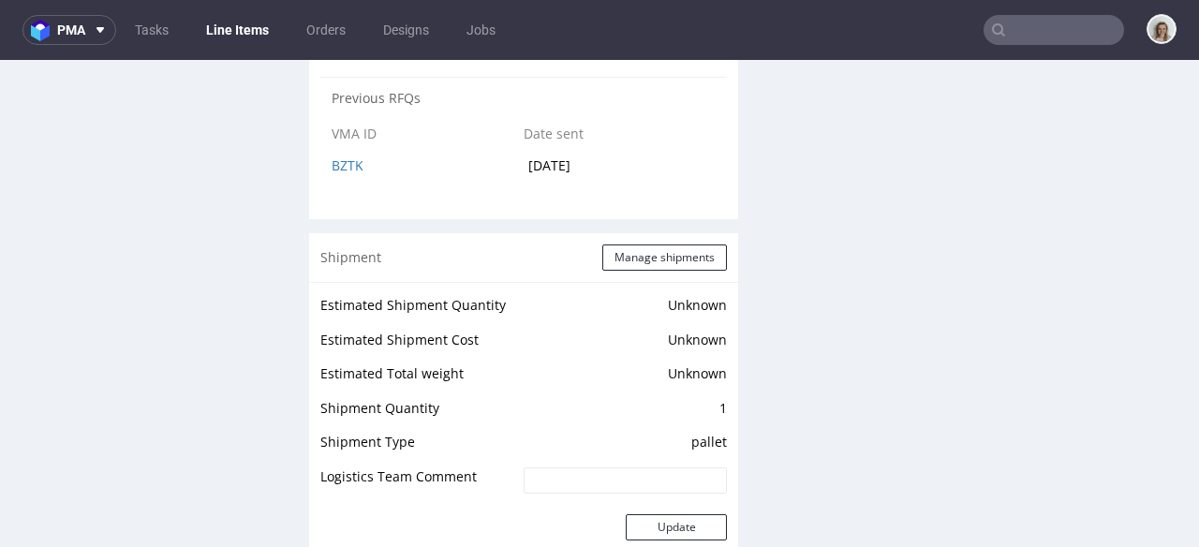
scroll to position [2752, 0]
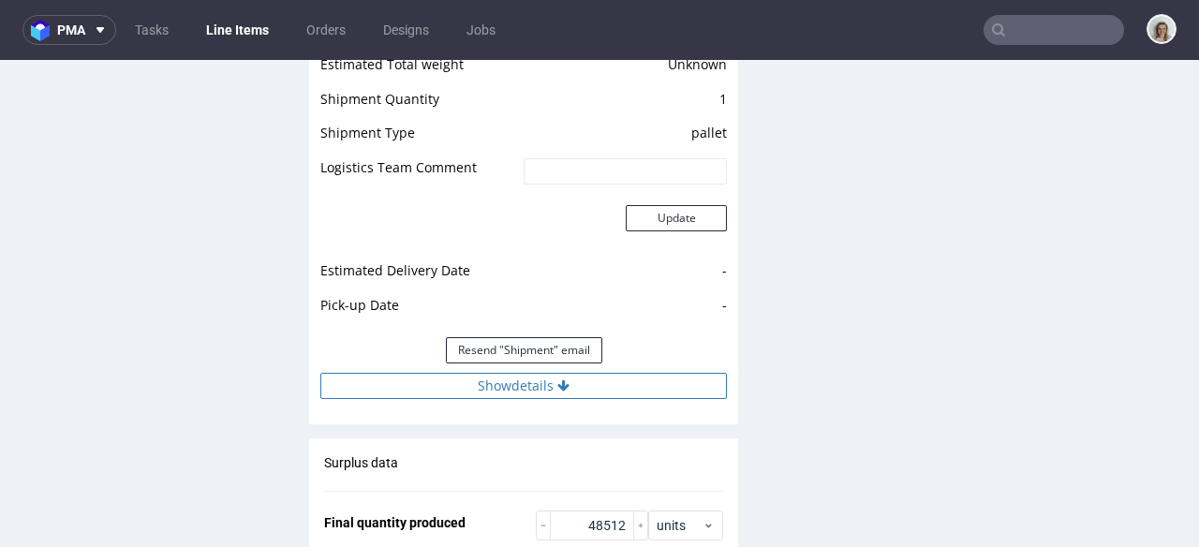
click at [485, 388] on button "Show details" at bounding box center [523, 386] width 407 height 26
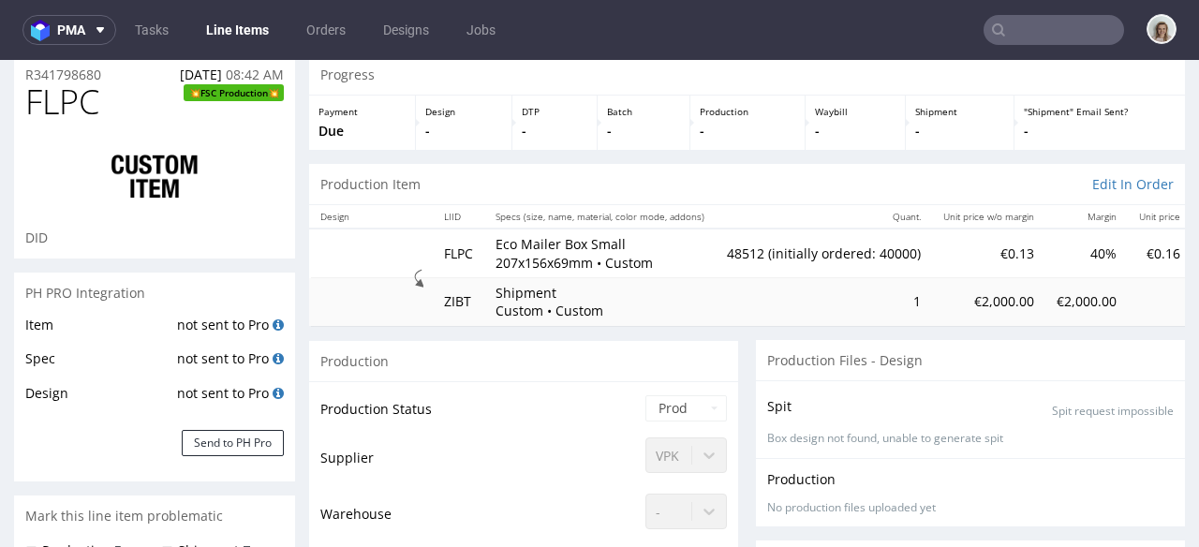
scroll to position [0, 0]
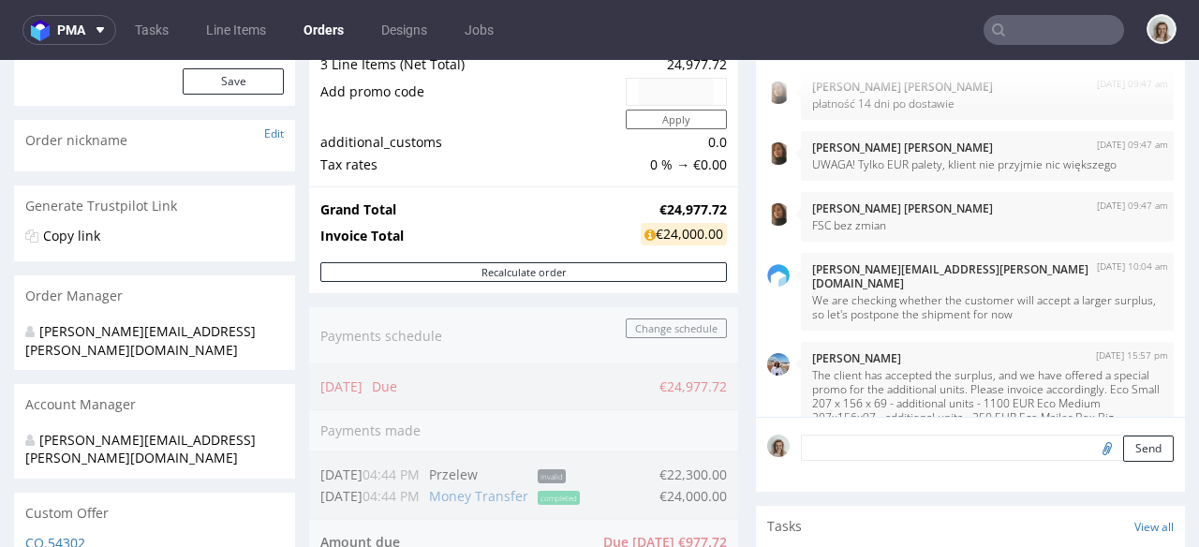
scroll to position [364, 0]
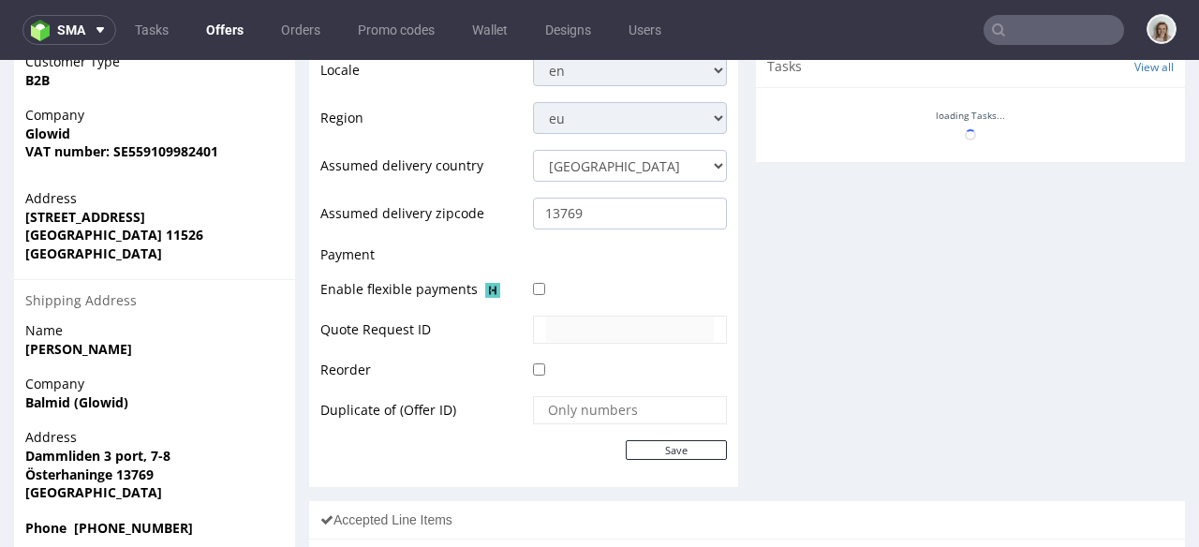
scroll to position [1103, 0]
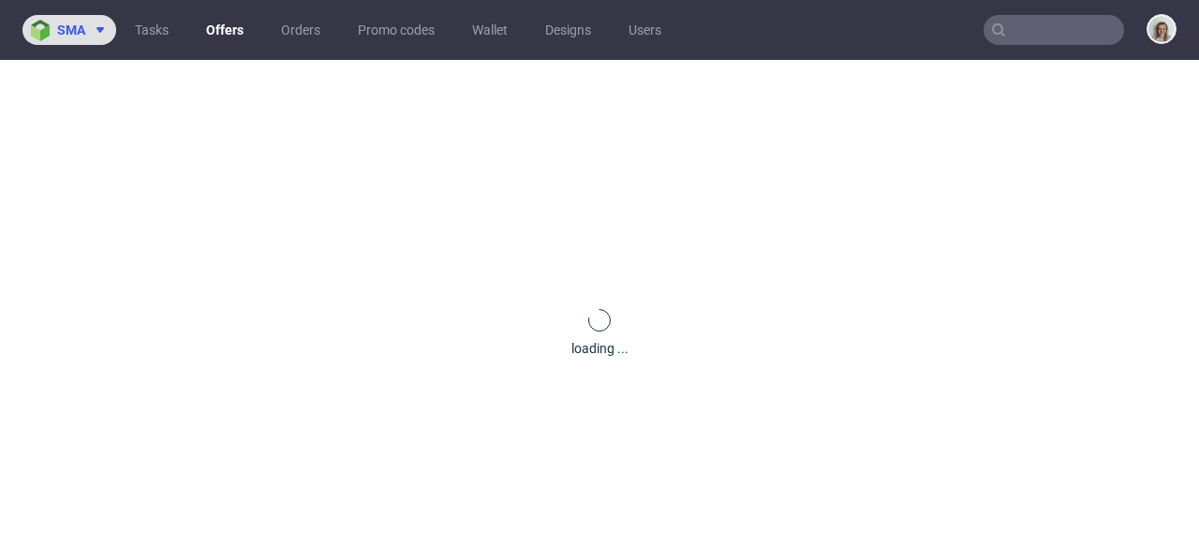
click at [75, 29] on span "sma" at bounding box center [71, 29] width 28 height 13
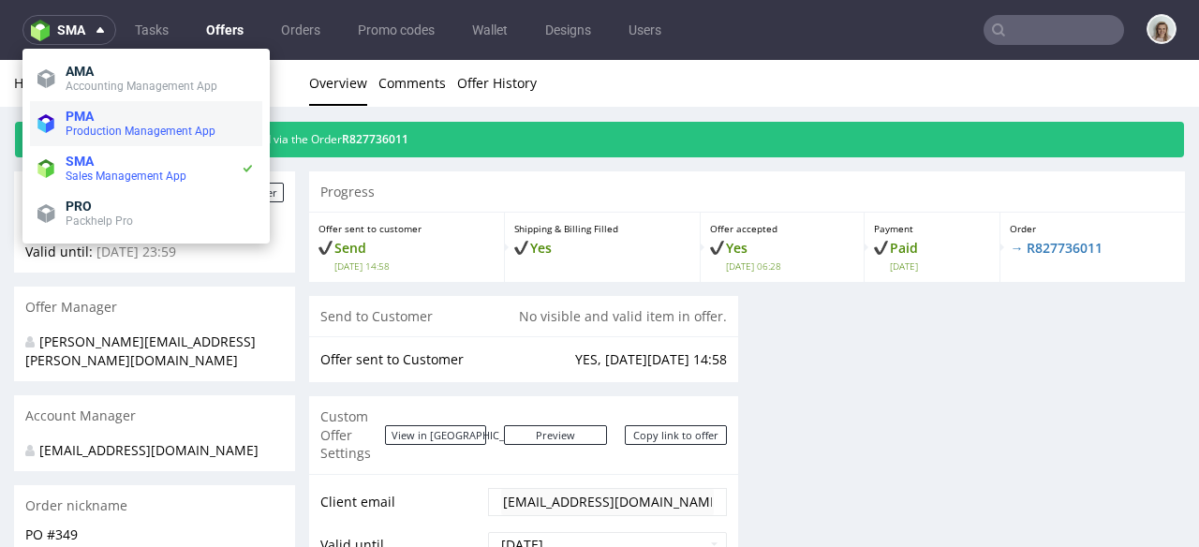
click at [83, 116] on span "PMA" at bounding box center [80, 116] width 28 height 15
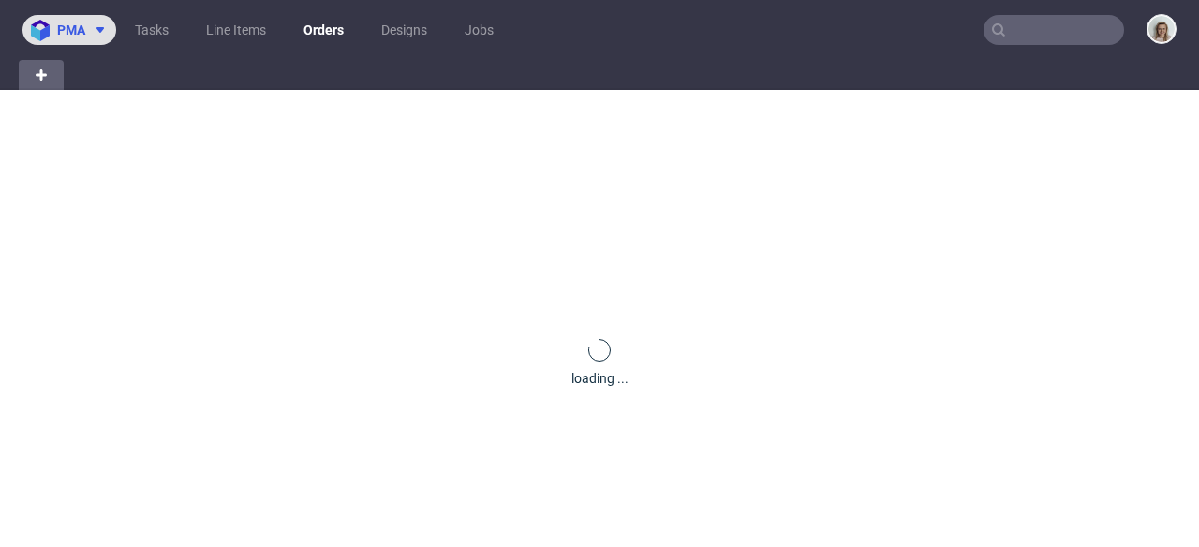
click at [73, 32] on span "pma" at bounding box center [71, 29] width 28 height 13
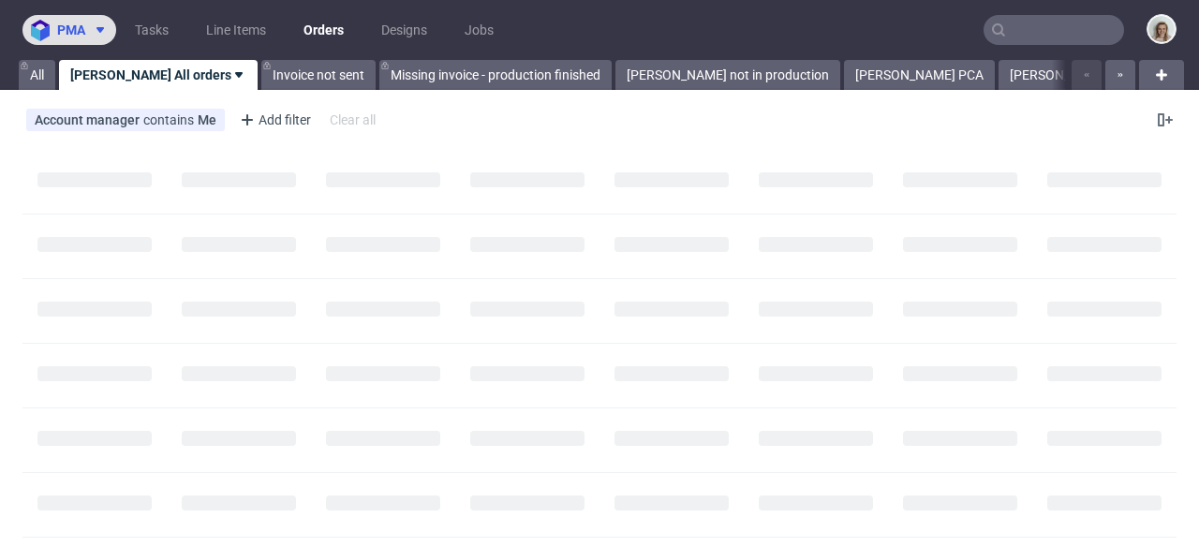
click at [67, 28] on span "pma" at bounding box center [71, 29] width 28 height 13
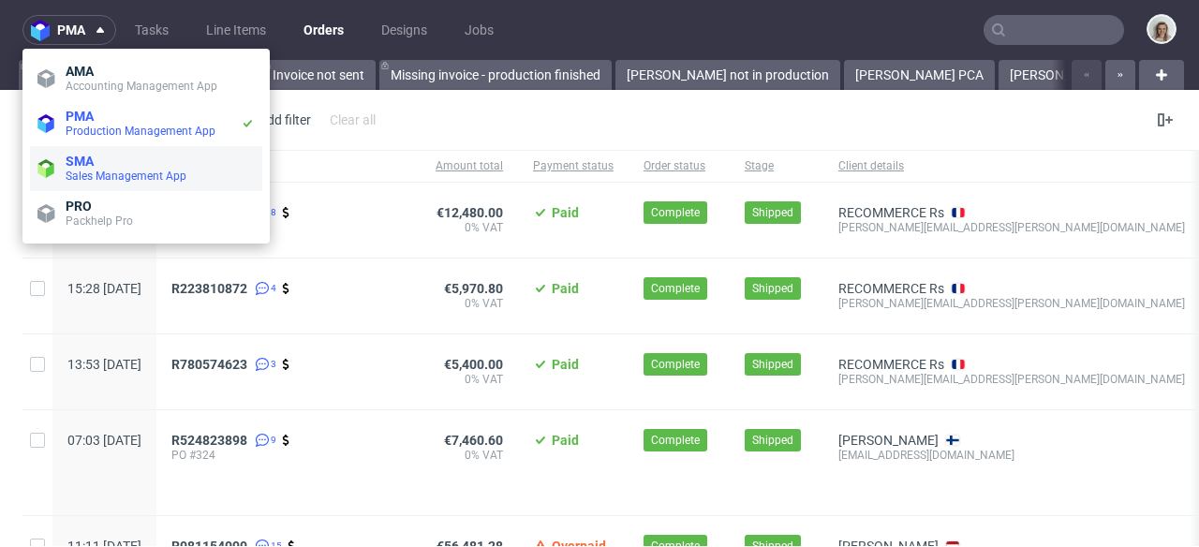
click at [97, 160] on span "SMA" at bounding box center [160, 161] width 189 height 15
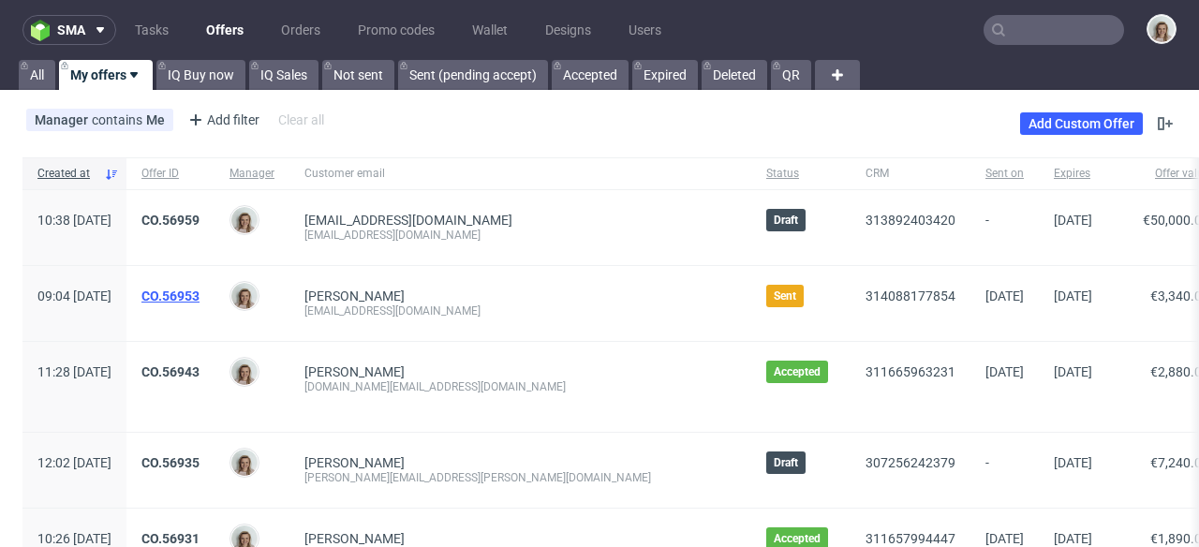
click at [200, 295] on link "CO.56953" at bounding box center [170, 296] width 58 height 15
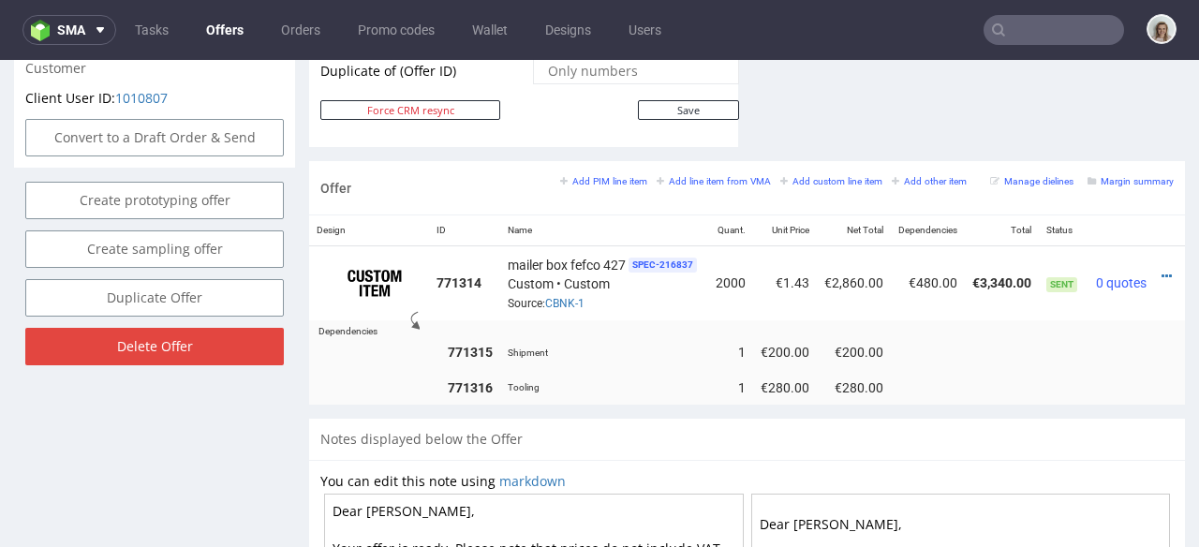
scroll to position [0, 41]
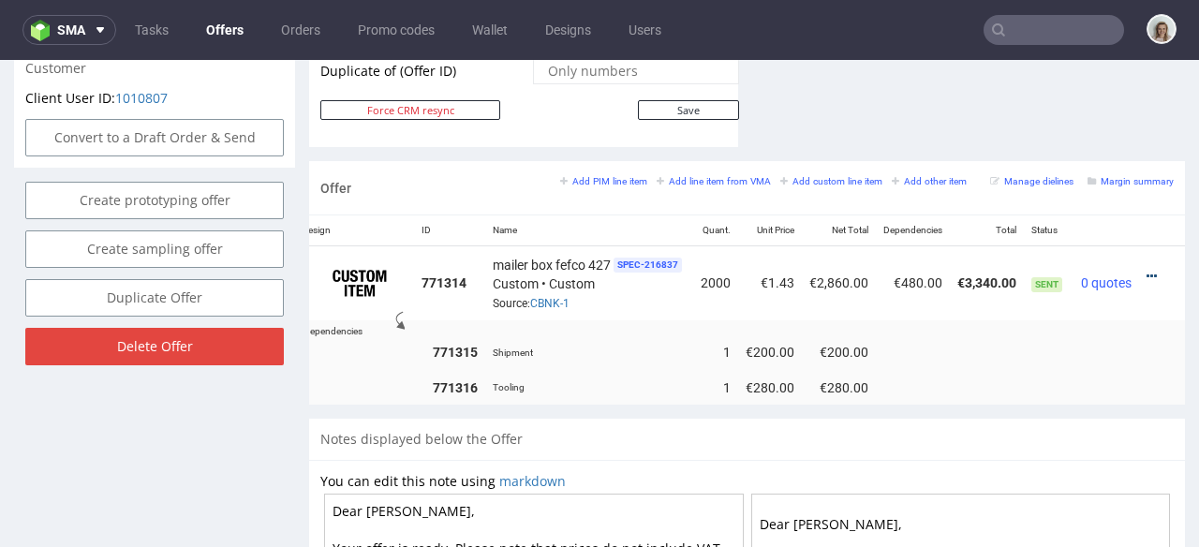
click at [1147, 270] on icon at bounding box center [1152, 276] width 10 height 13
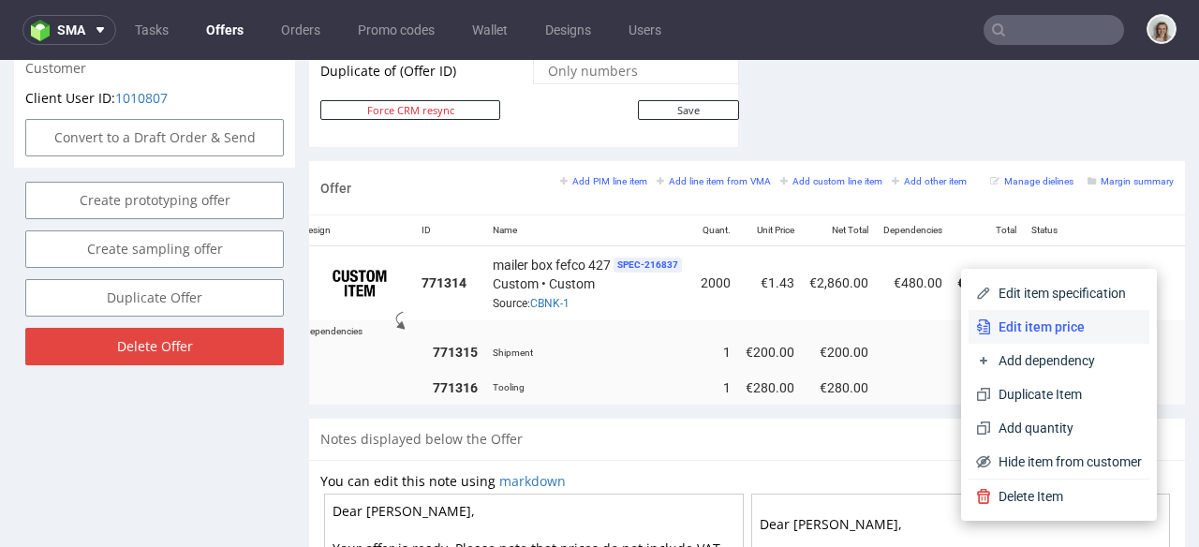
click at [1064, 323] on span "Edit item price" at bounding box center [1066, 327] width 151 height 19
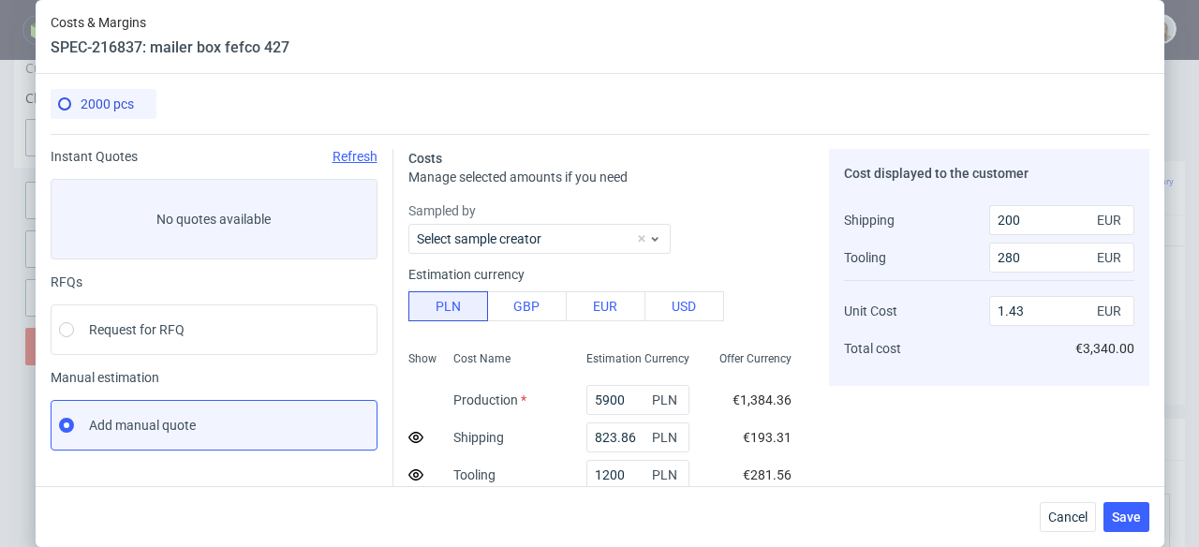
scroll to position [138, 0]
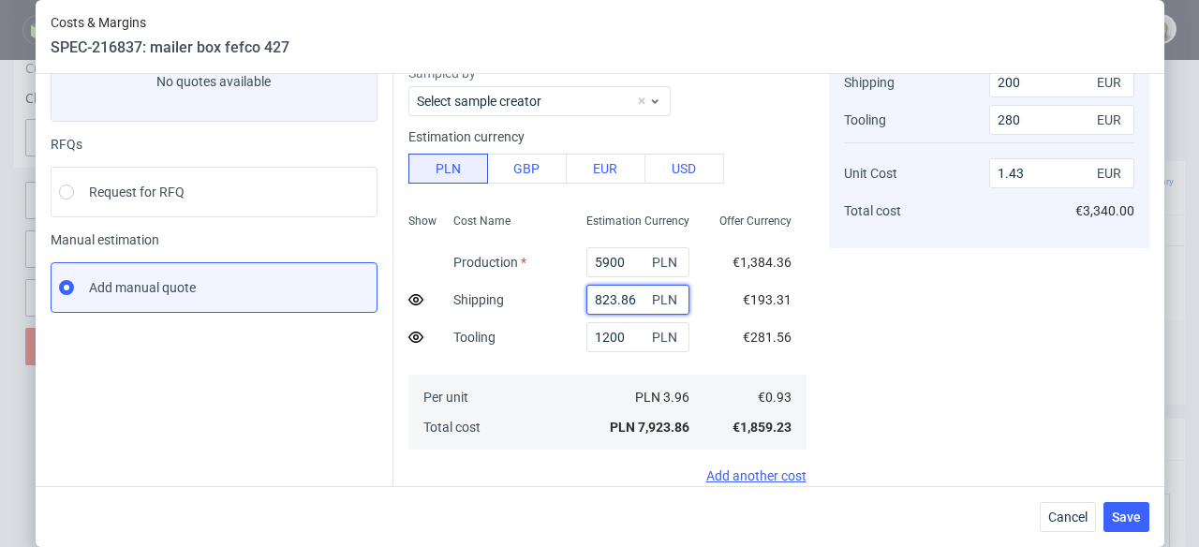
drag, startPoint x: 618, startPoint y: 296, endPoint x: 565, endPoint y: 298, distance: 53.4
click at [572, 298] on div "823.86 PLN" at bounding box center [638, 299] width 133 height 37
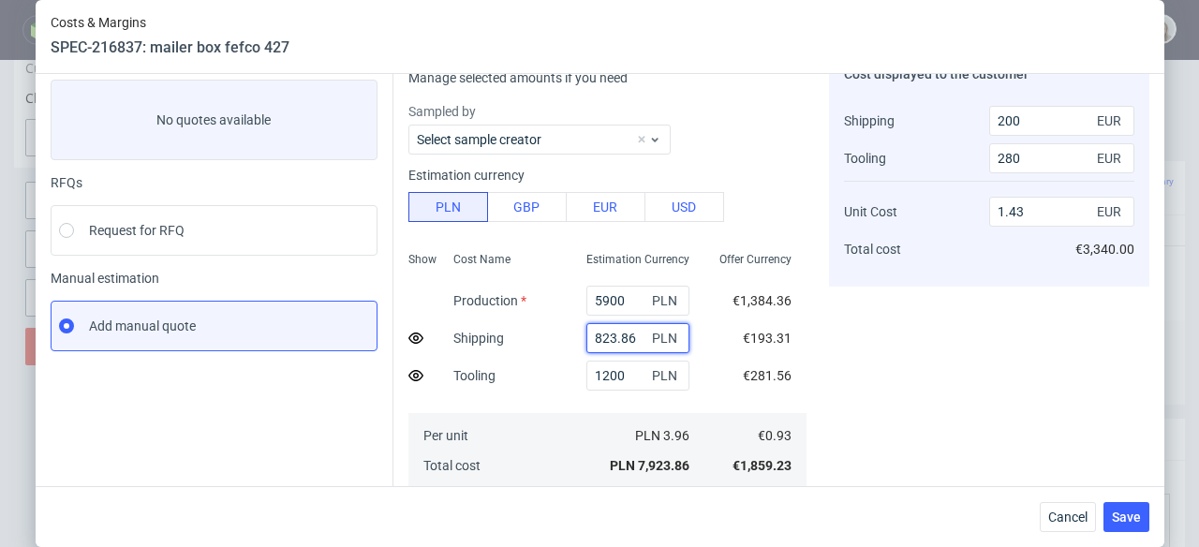
scroll to position [66, 0]
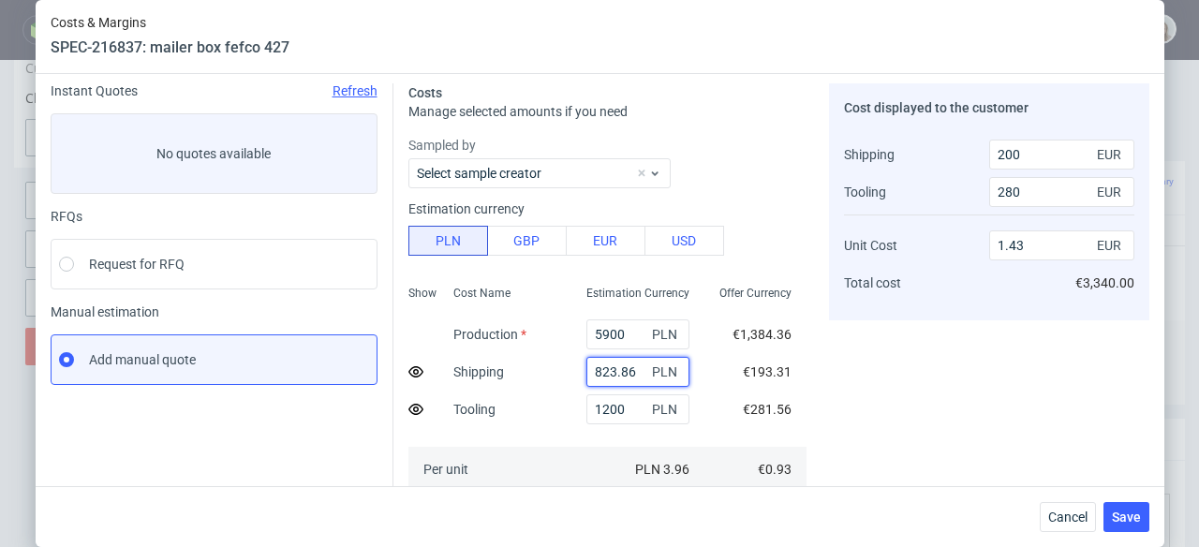
paste input "1396,6"
type input "1396.66"
type input "320"
type input "1.49"
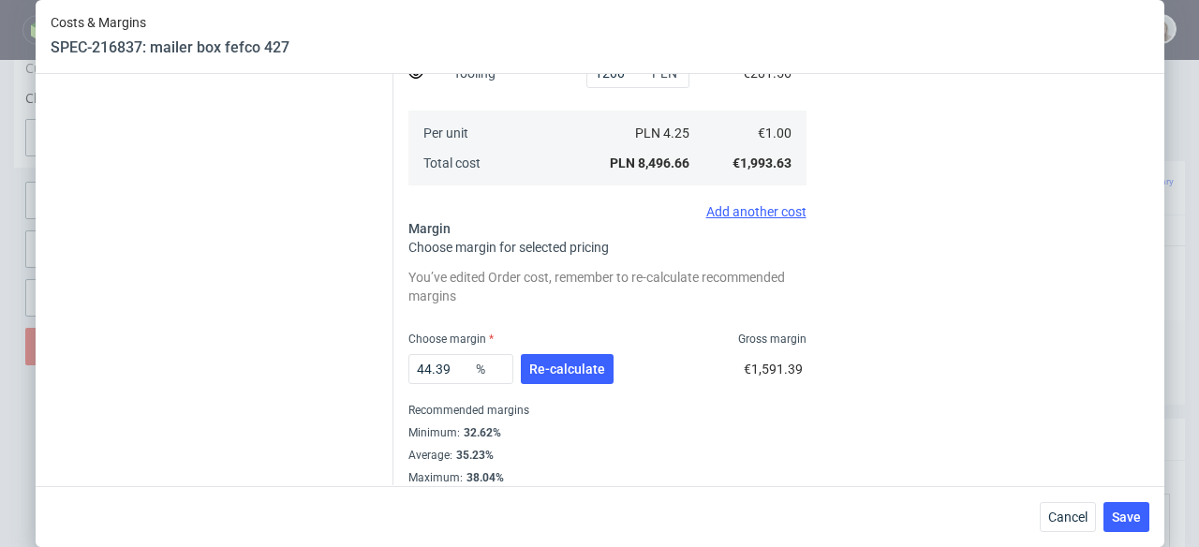
scroll to position [414, 0]
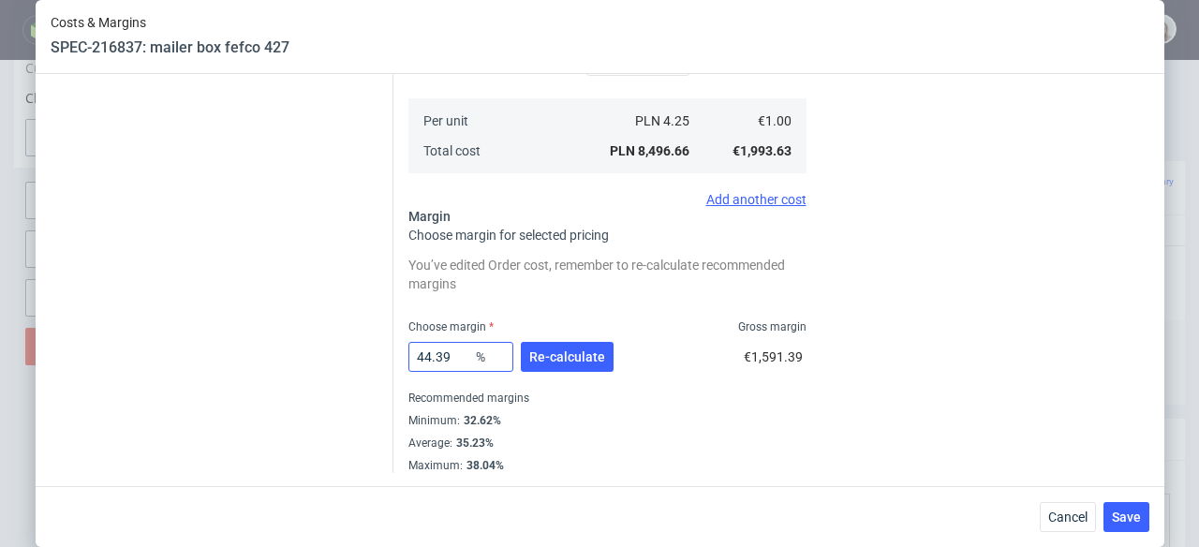
type input "1396.66"
drag, startPoint x: 454, startPoint y: 356, endPoint x: 420, endPoint y: 354, distance: 34.7
click at [420, 354] on input "44.39" at bounding box center [460, 357] width 105 height 30
type input "40"
type input "1.36"
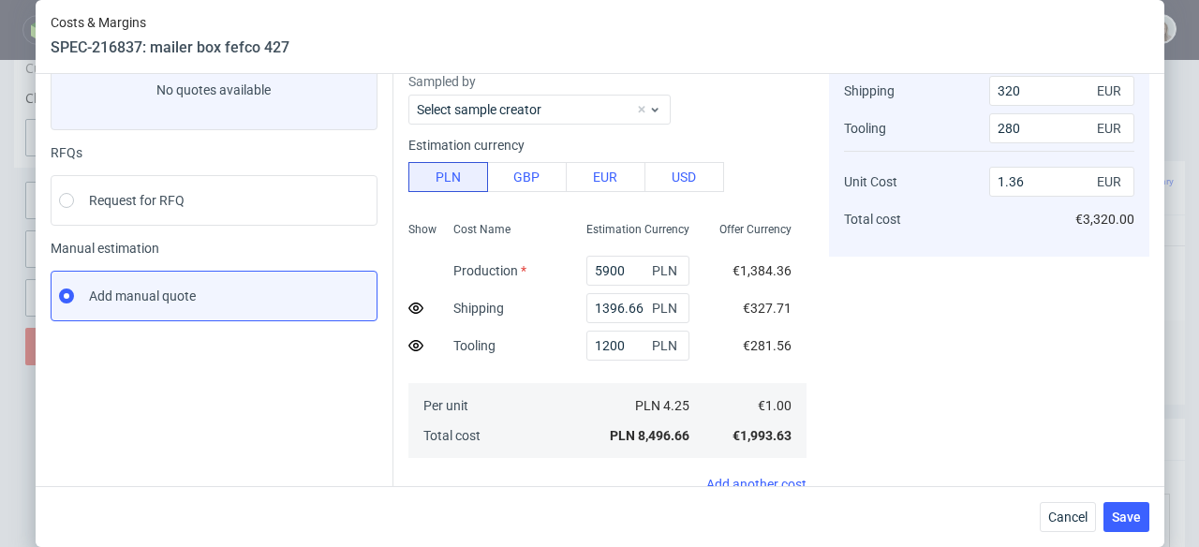
scroll to position [0, 0]
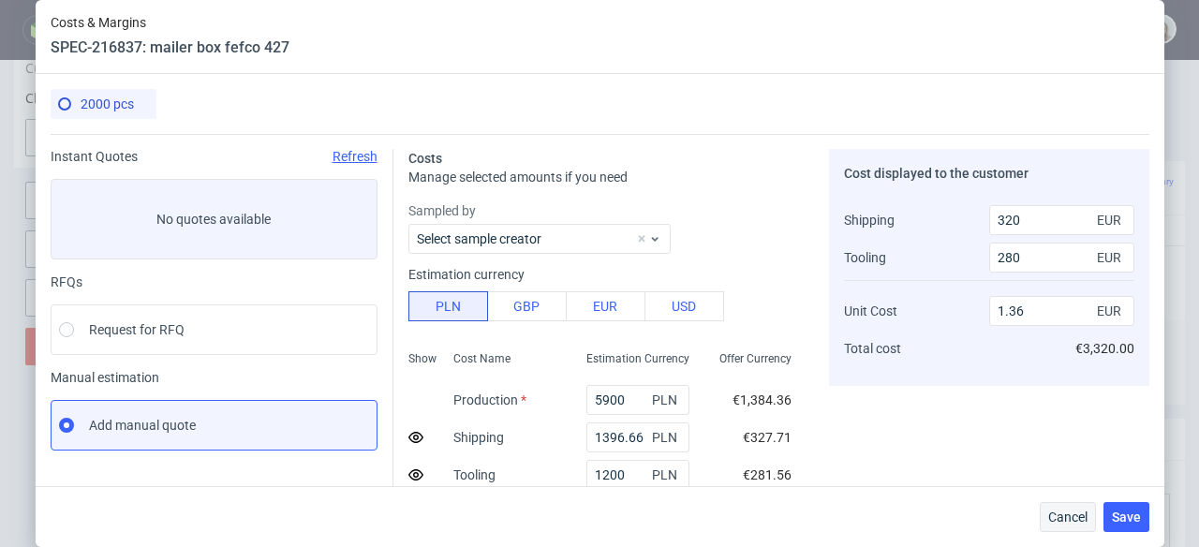
type input "40"
click at [1062, 513] on span "Cancel" at bounding box center [1067, 517] width 39 height 13
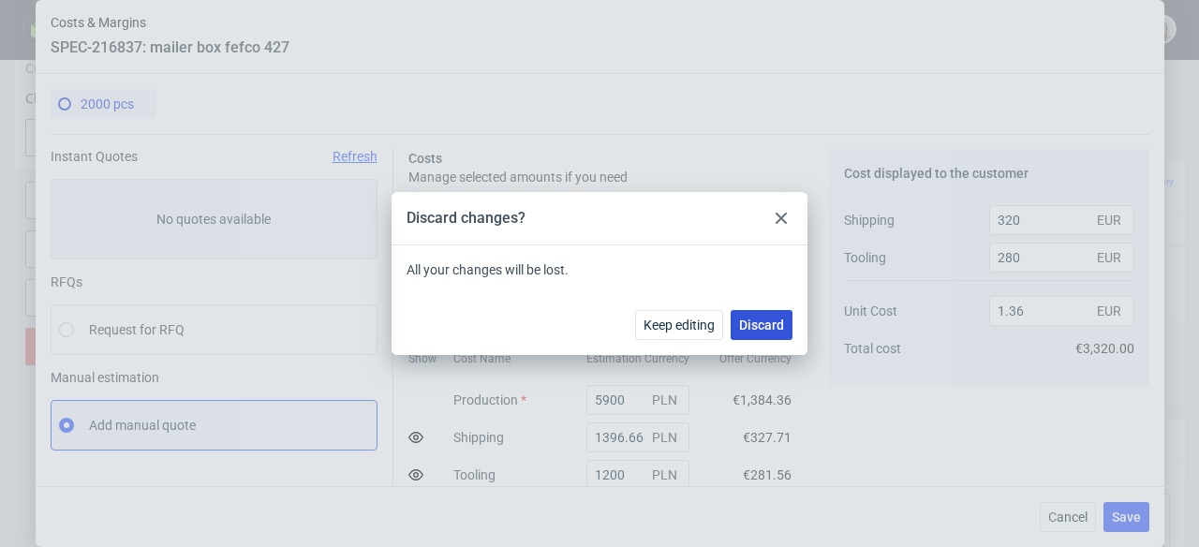
click at [786, 327] on button "Discard" at bounding box center [762, 325] width 62 height 30
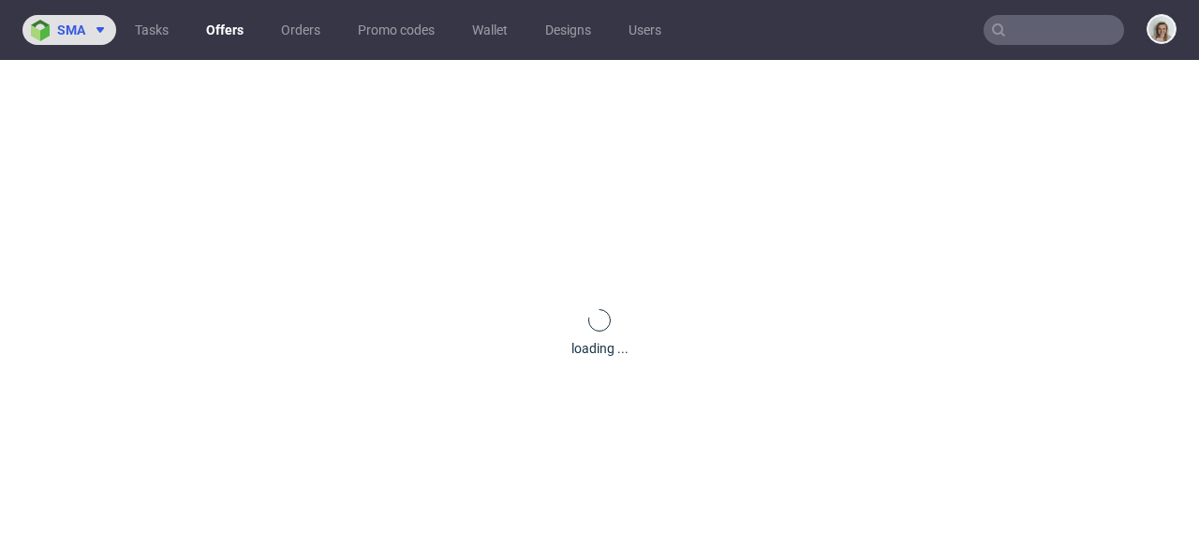
click at [48, 33] on img at bounding box center [44, 31] width 26 height 22
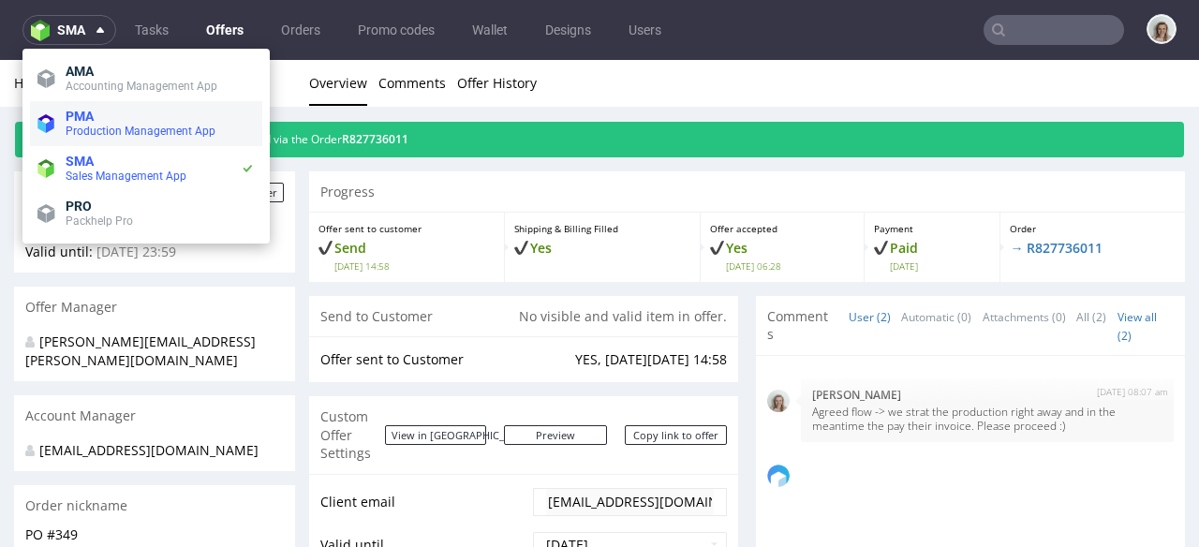
click at [67, 129] on span "Production Management App" at bounding box center [141, 131] width 150 height 13
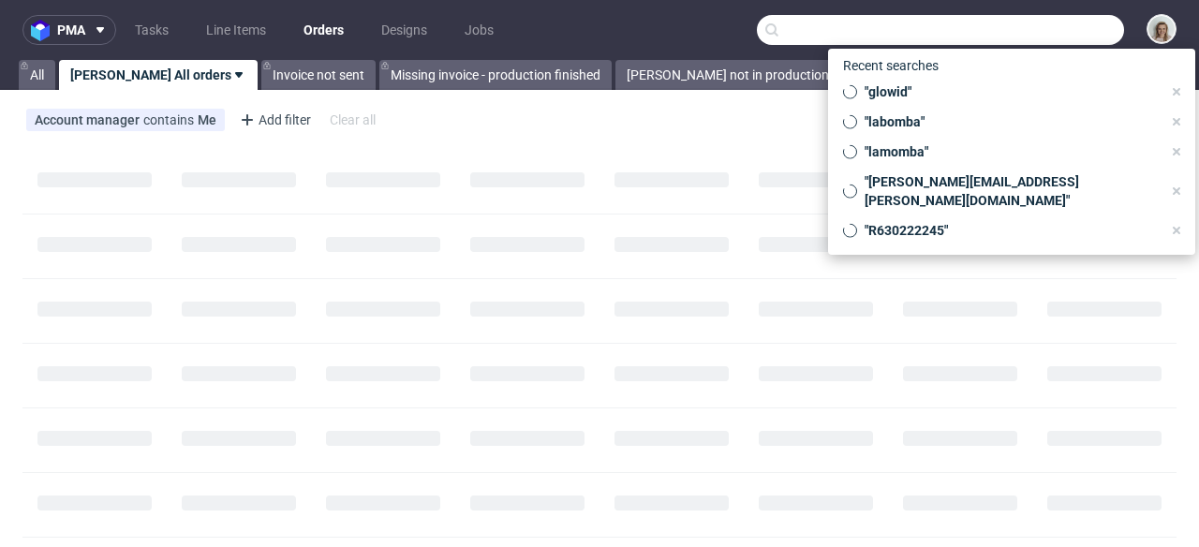
click at [1052, 29] on input "text" at bounding box center [940, 30] width 367 height 30
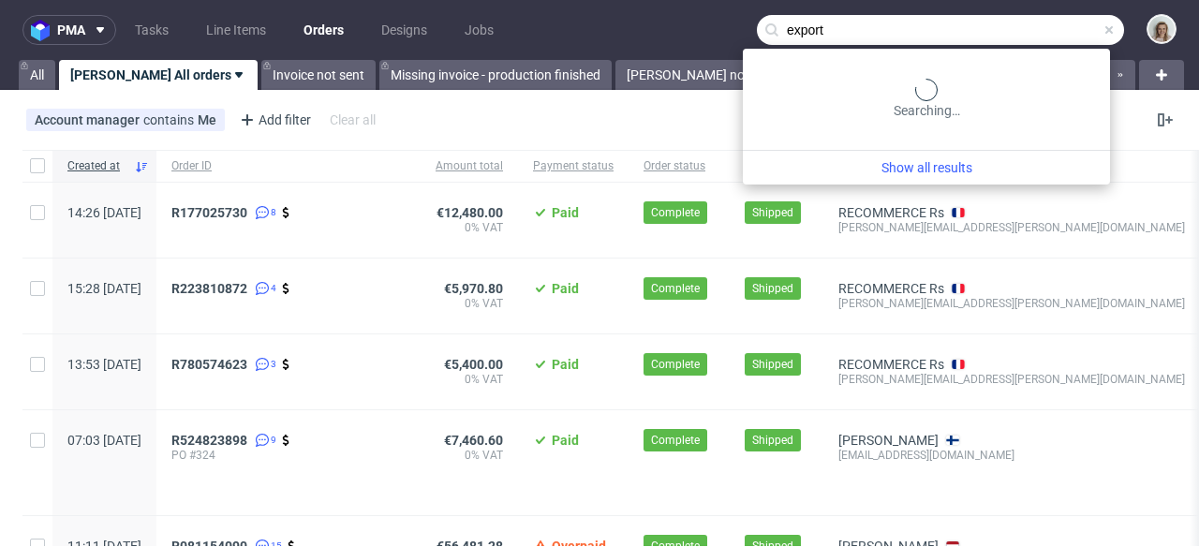
type input "export"
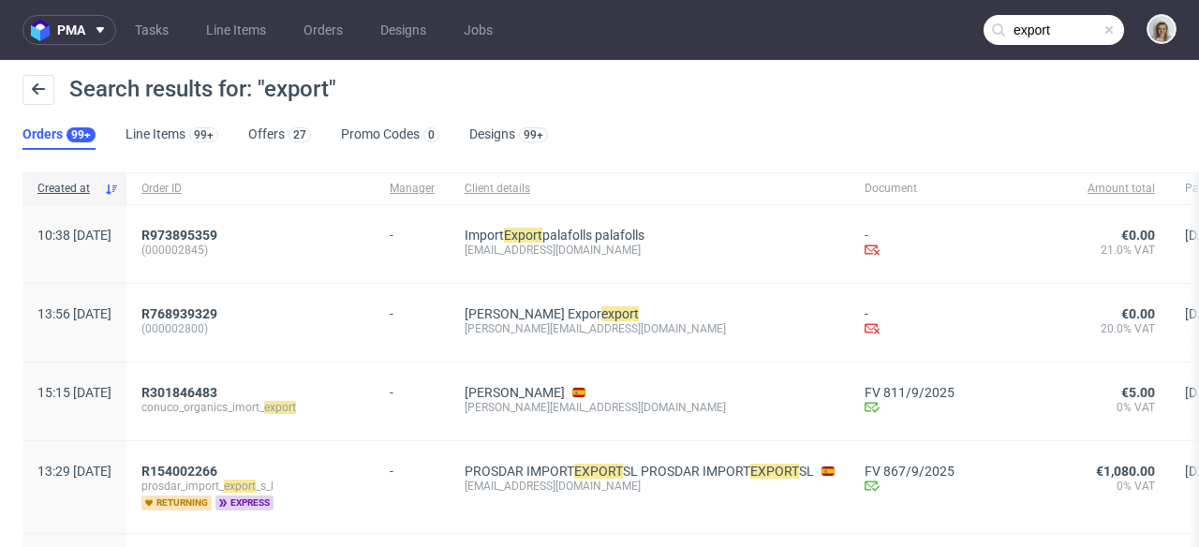
click at [1102, 29] on span at bounding box center [1109, 29] width 15 height 15
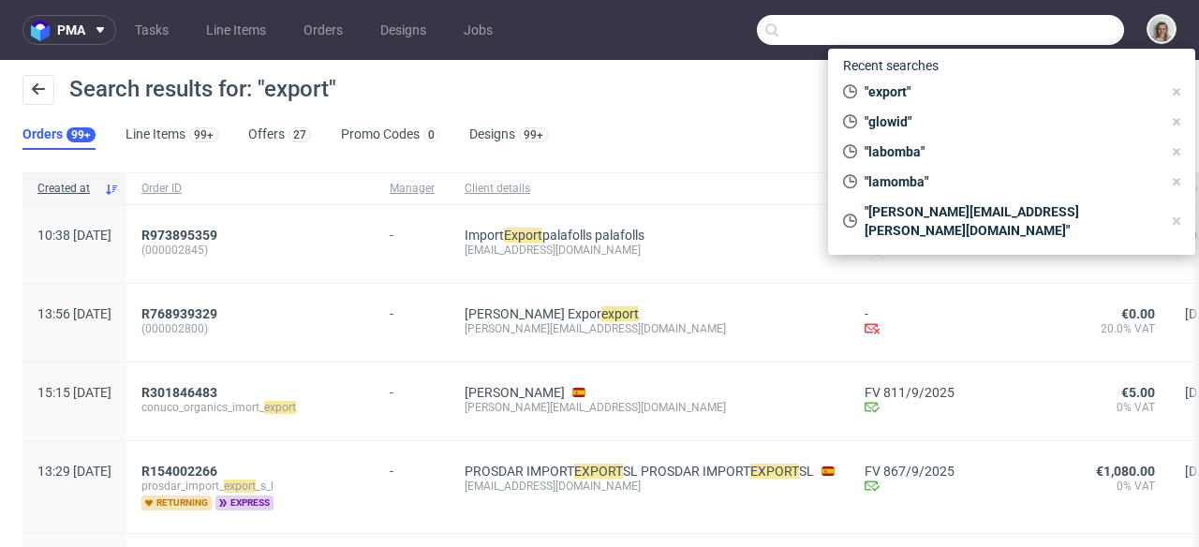
click at [1083, 27] on input "text" at bounding box center [940, 30] width 367 height 30
paste input "[EMAIL_ADDRESS][DOMAIN_NAME]"
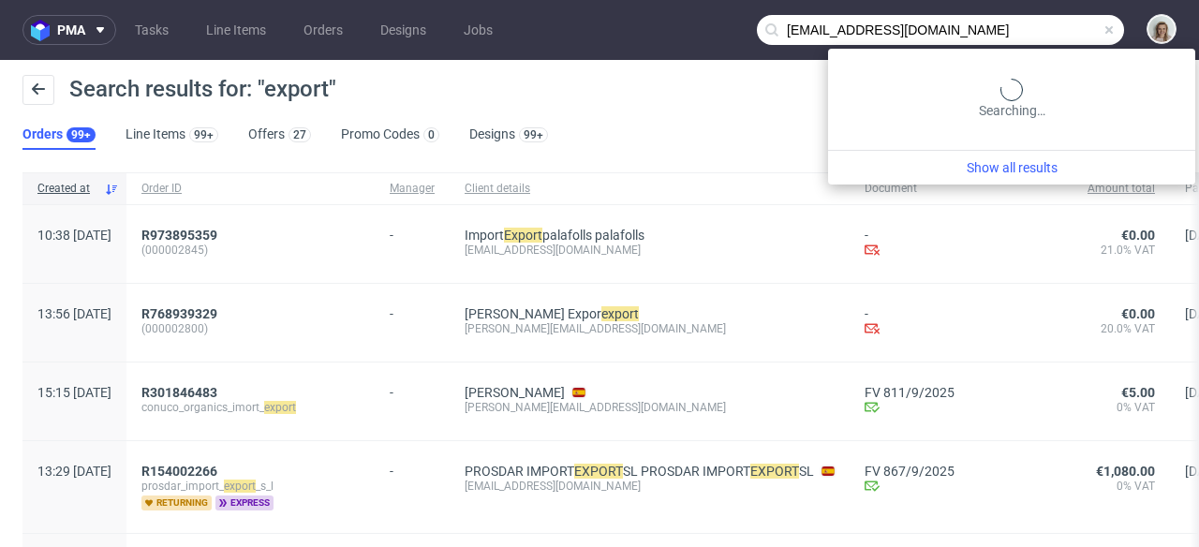
type input "[EMAIL_ADDRESS][DOMAIN_NAME]"
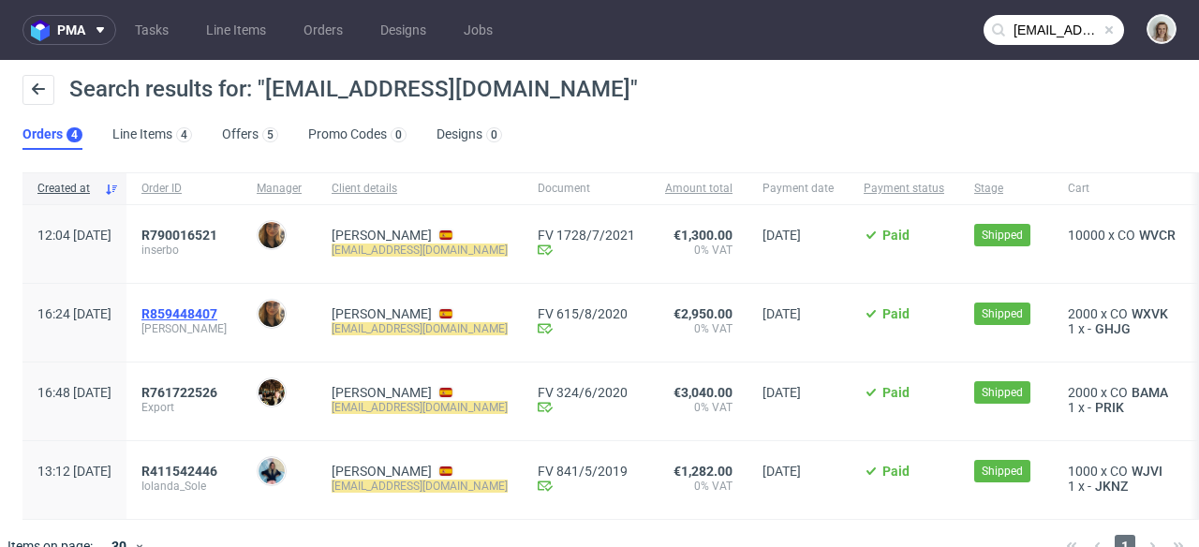
click at [217, 312] on span "R859448407" at bounding box center [179, 313] width 76 height 15
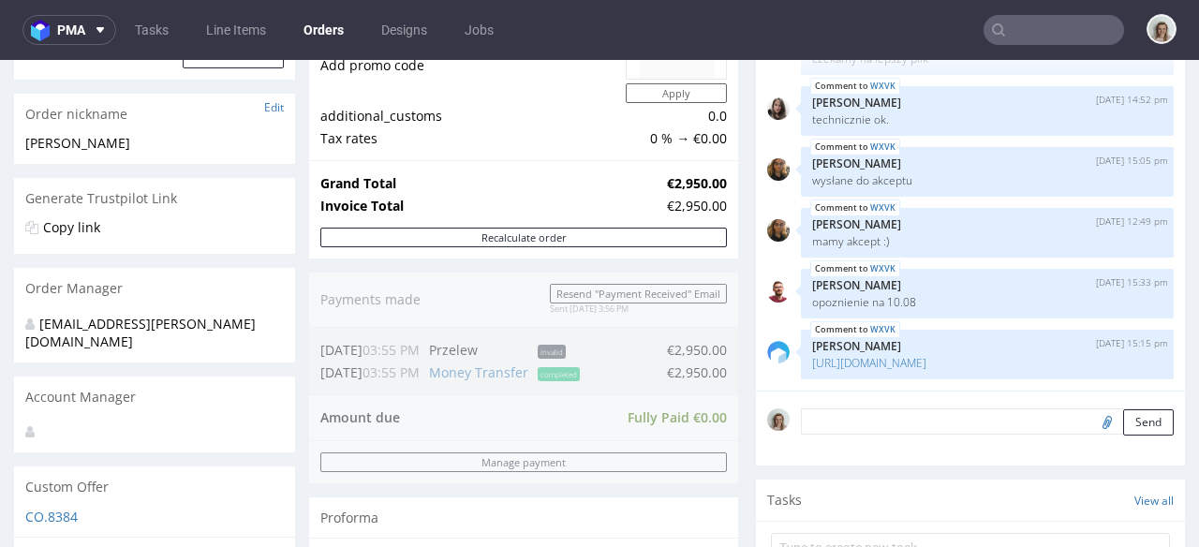
scroll to position [878, 0]
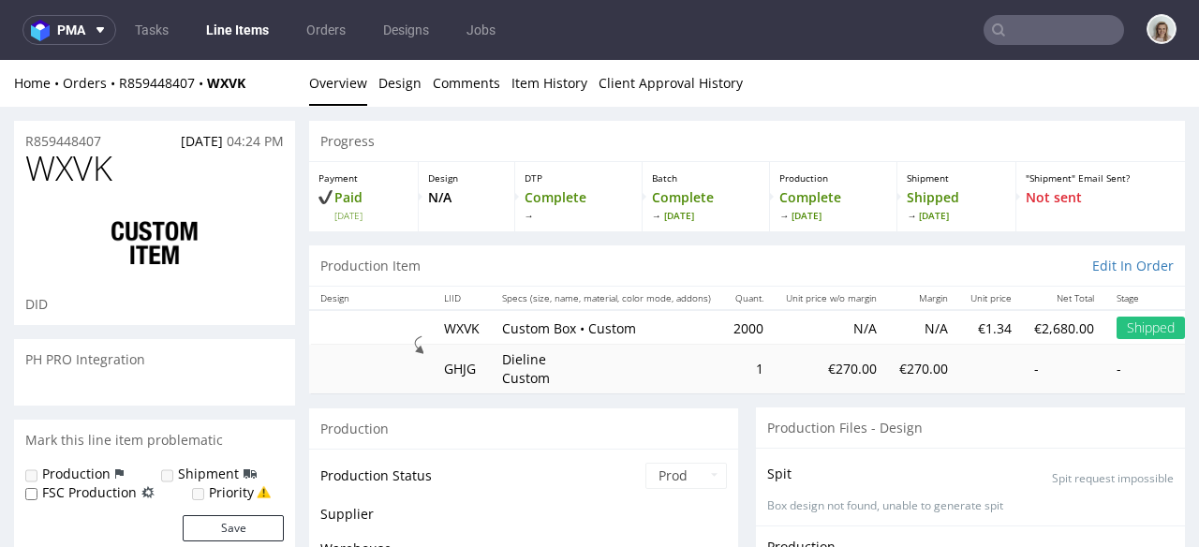
scroll to position [414, 0]
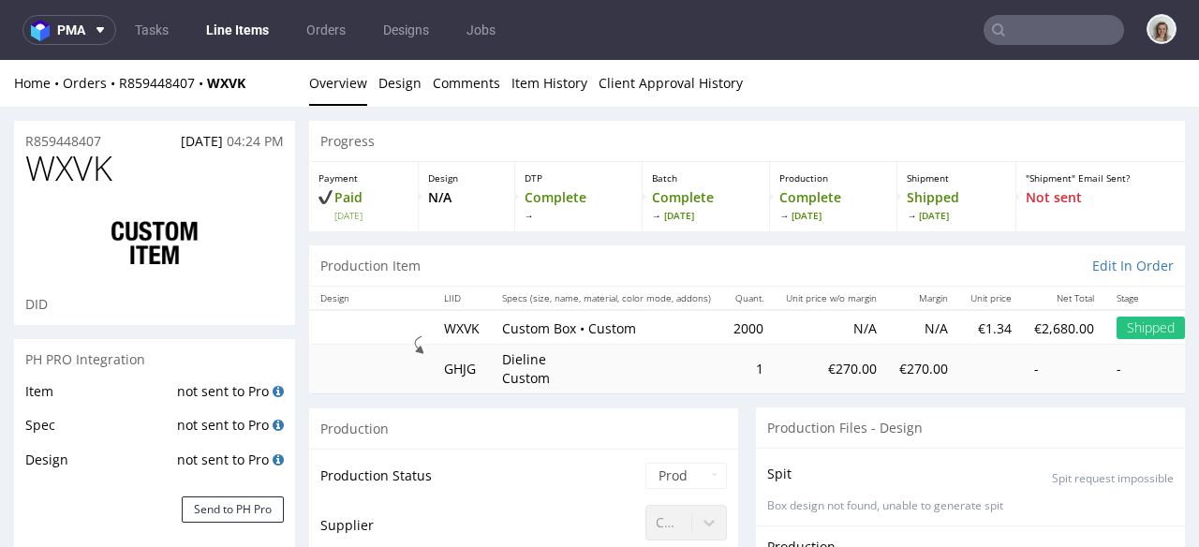
select select "done"
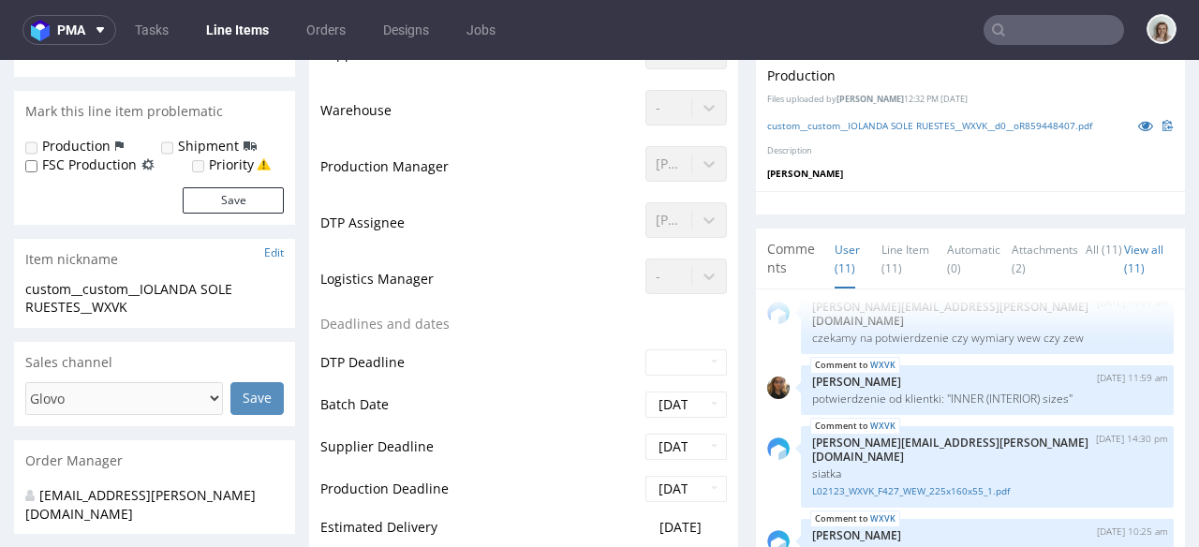
scroll to position [455, 0]
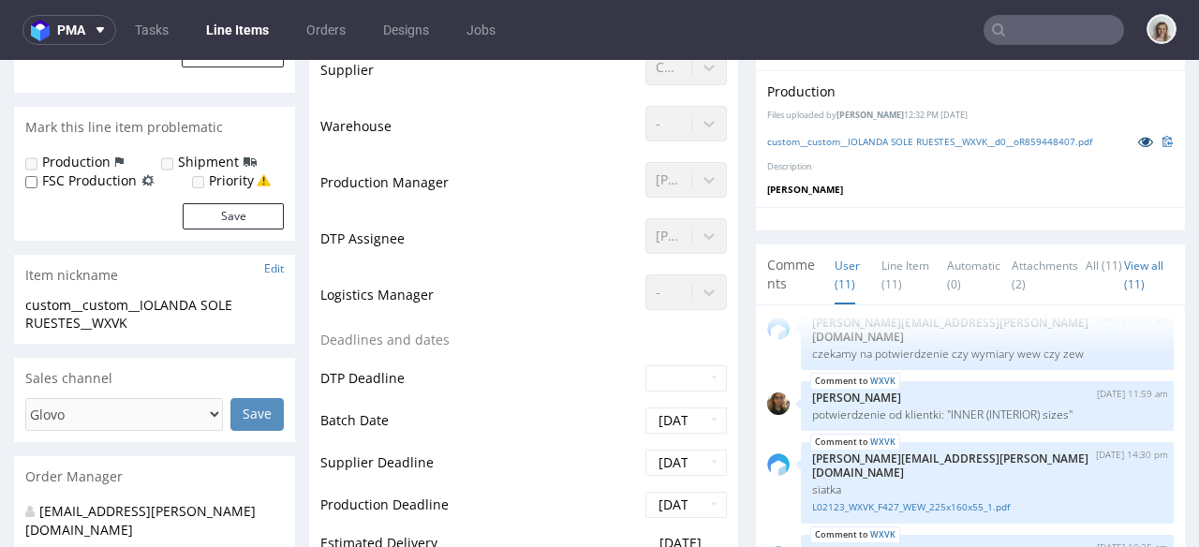
click at [1138, 144] on icon at bounding box center [1145, 141] width 15 height 13
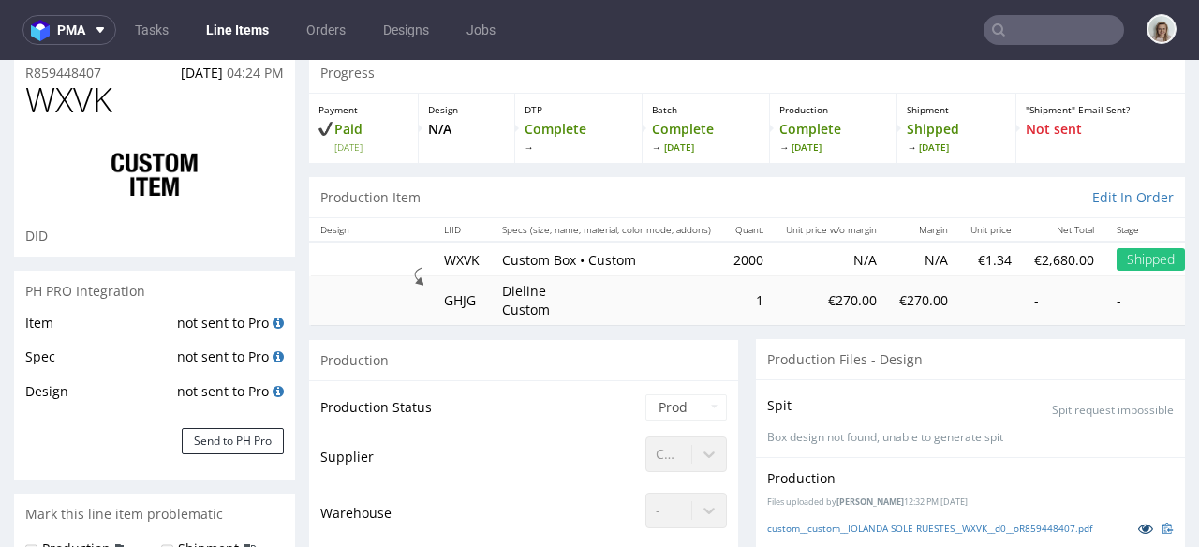
scroll to position [0, 0]
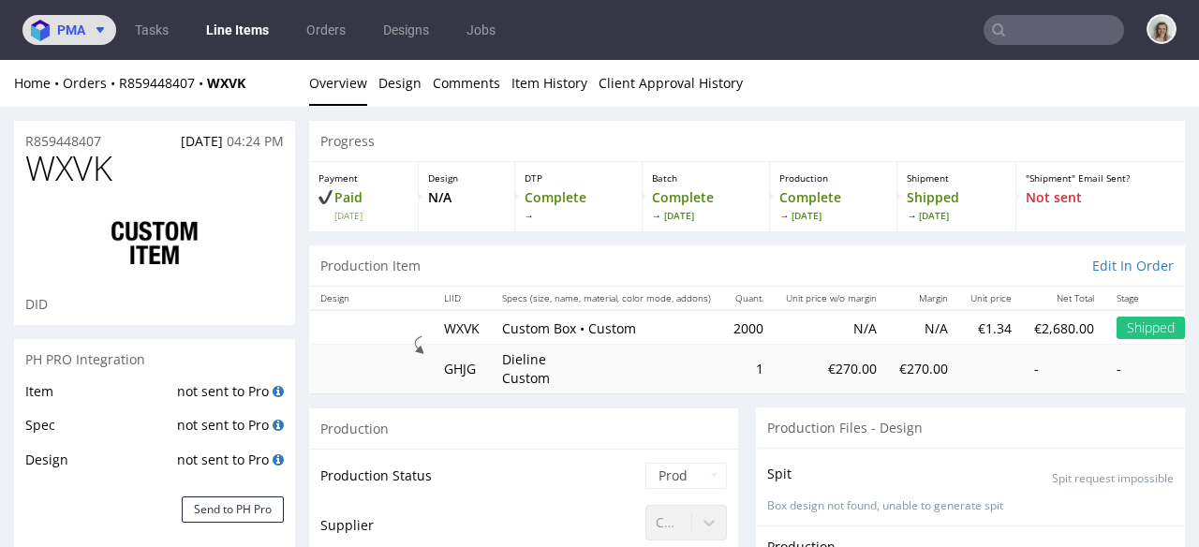
click at [83, 38] on button "pma" at bounding box center [69, 30] width 94 height 30
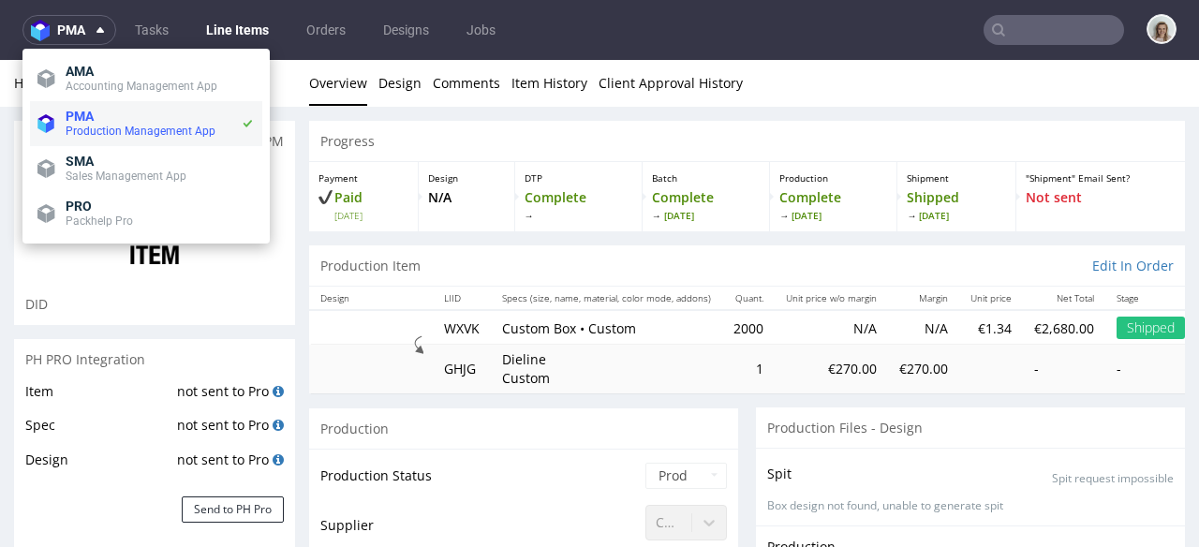
click at [85, 111] on span "PMA" at bounding box center [80, 116] width 28 height 15
click at [84, 37] on span "pma" at bounding box center [71, 29] width 28 height 13
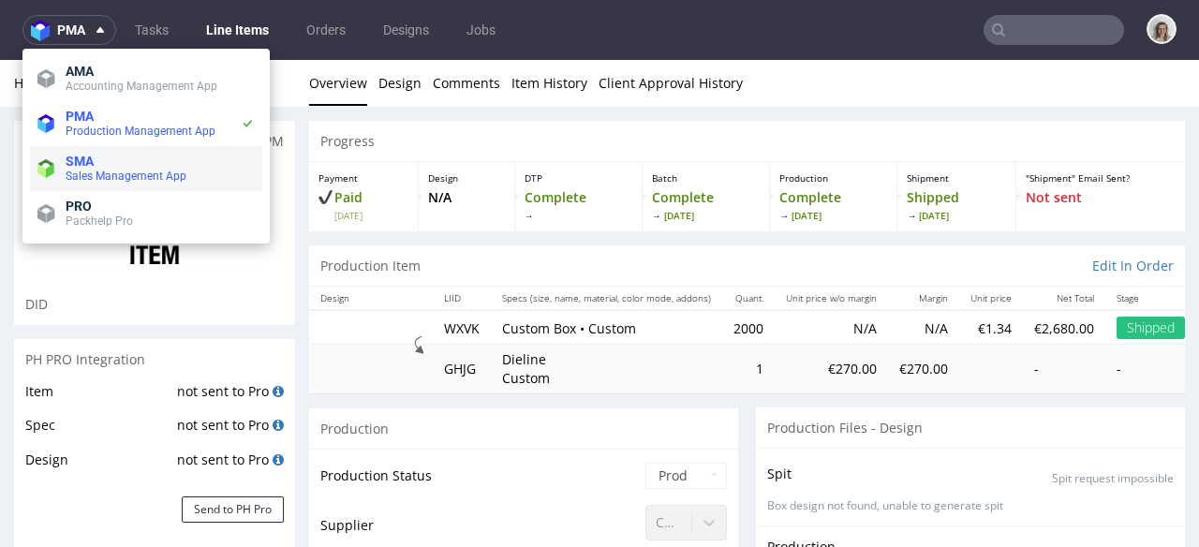
click at [73, 154] on span "SMA" at bounding box center [80, 161] width 28 height 15
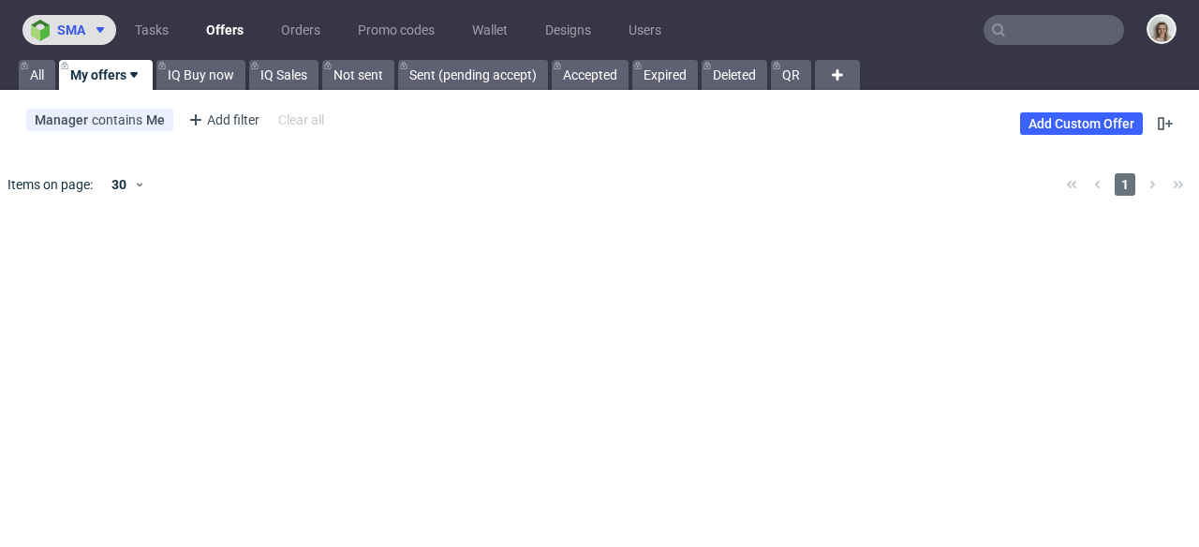
click at [66, 33] on span "sma" at bounding box center [71, 29] width 28 height 13
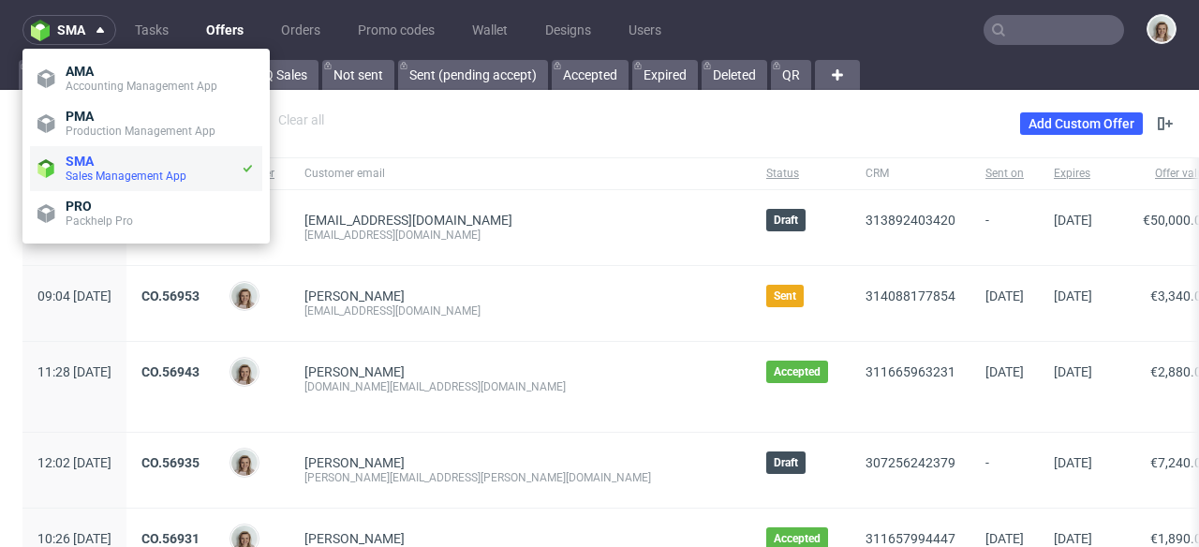
click at [81, 160] on span "SMA" at bounding box center [80, 161] width 28 height 15
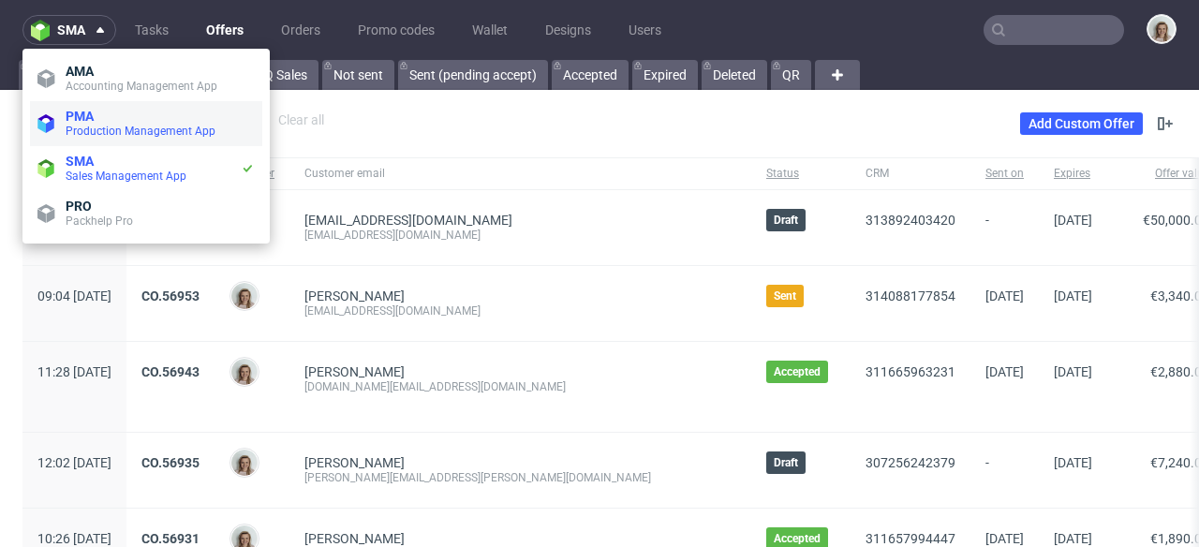
click at [84, 138] on span "Production Management App" at bounding box center [160, 131] width 189 height 15
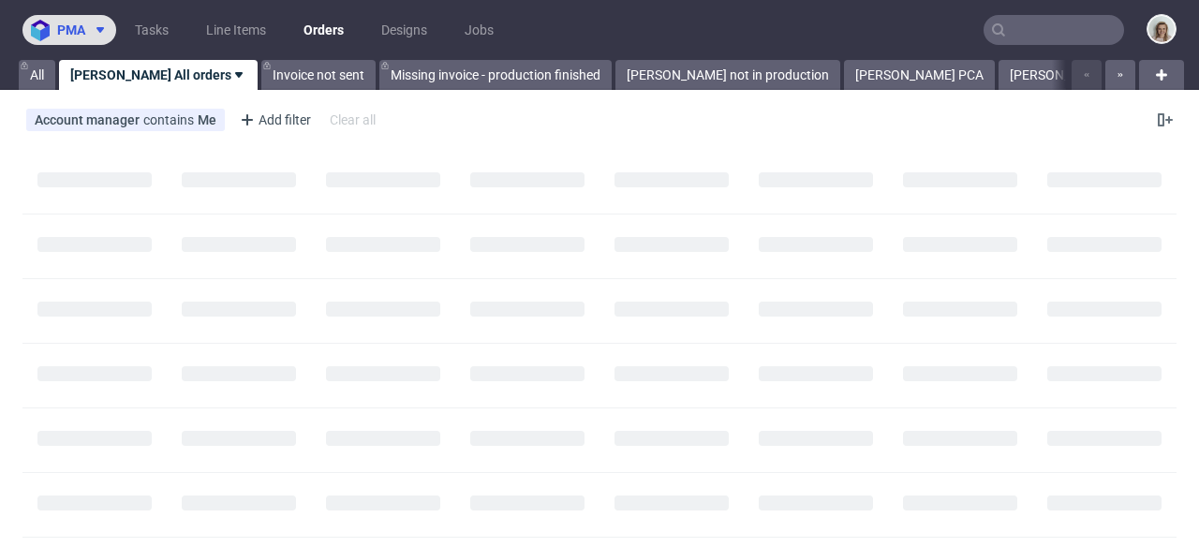
click at [67, 39] on button "pma" at bounding box center [69, 30] width 94 height 30
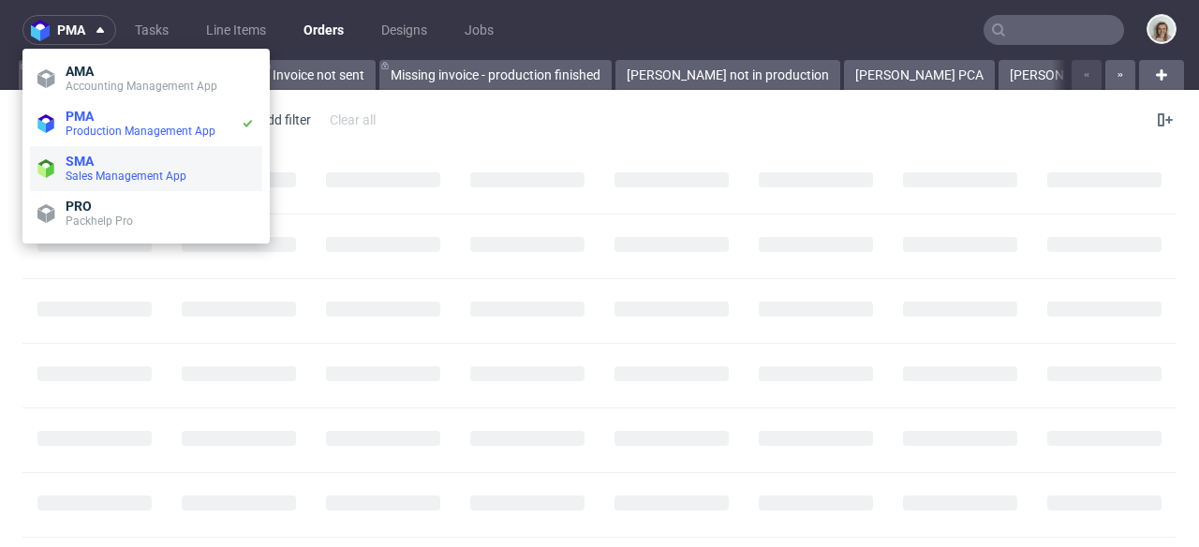
click at [76, 154] on span "SMA" at bounding box center [80, 161] width 28 height 15
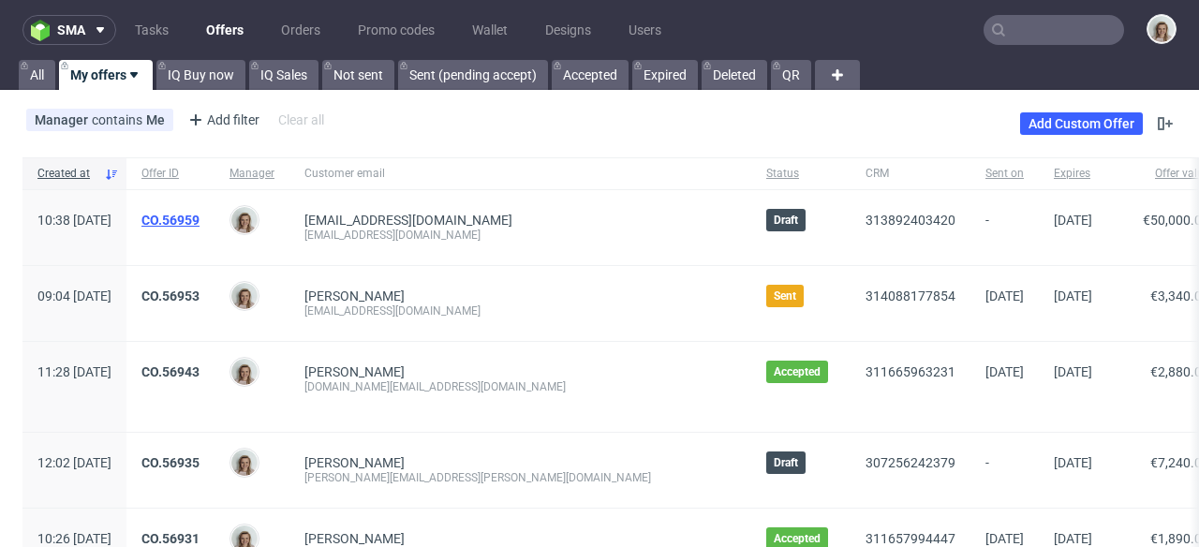
click at [200, 217] on link "CO.56959" at bounding box center [170, 220] width 58 height 15
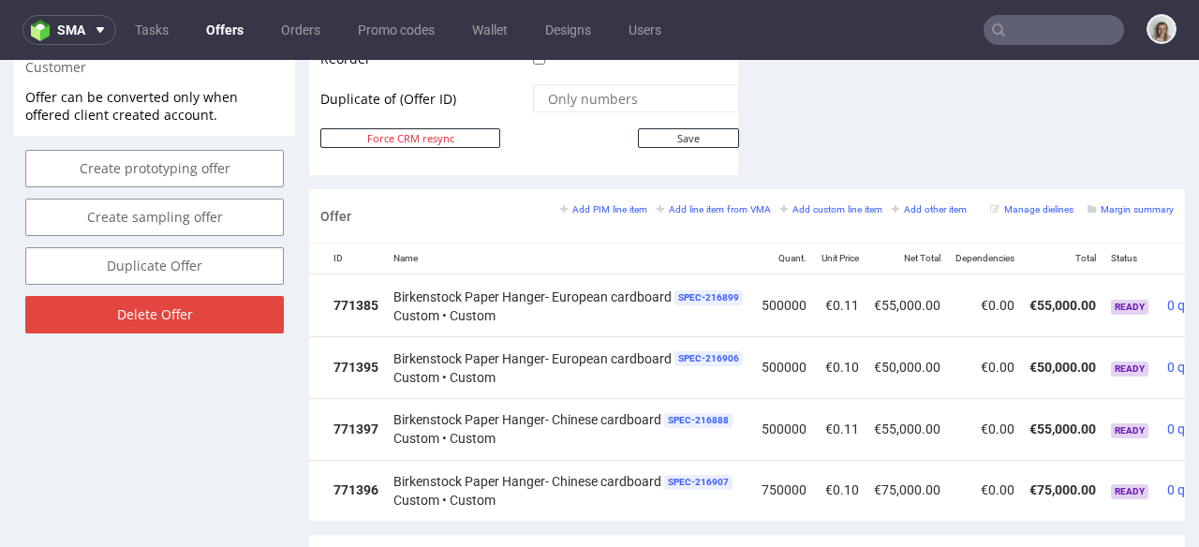
scroll to position [0, 215]
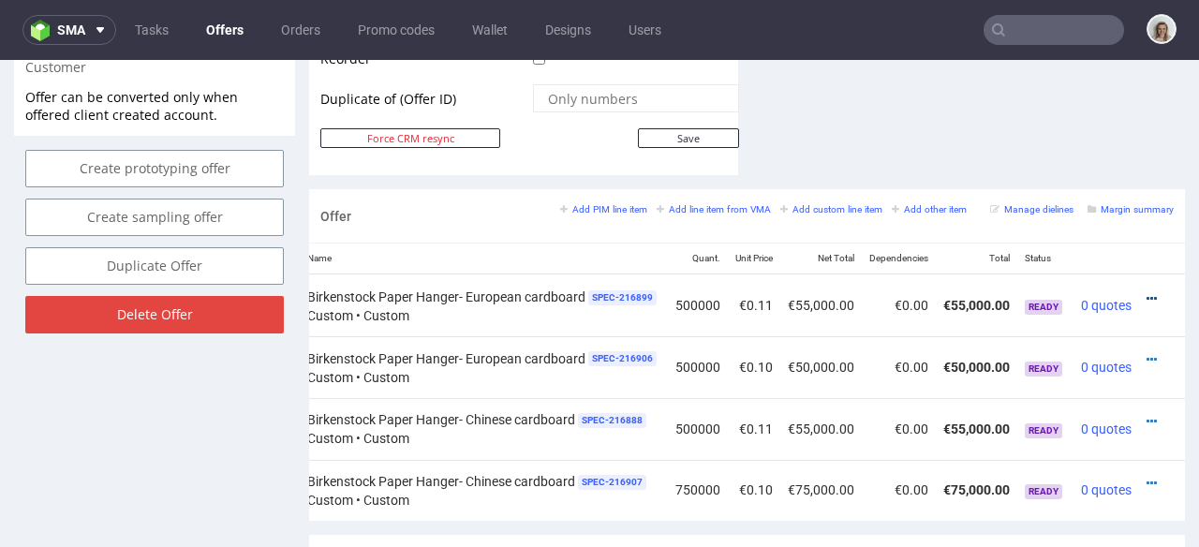
click at [1147, 292] on icon at bounding box center [1152, 298] width 10 height 13
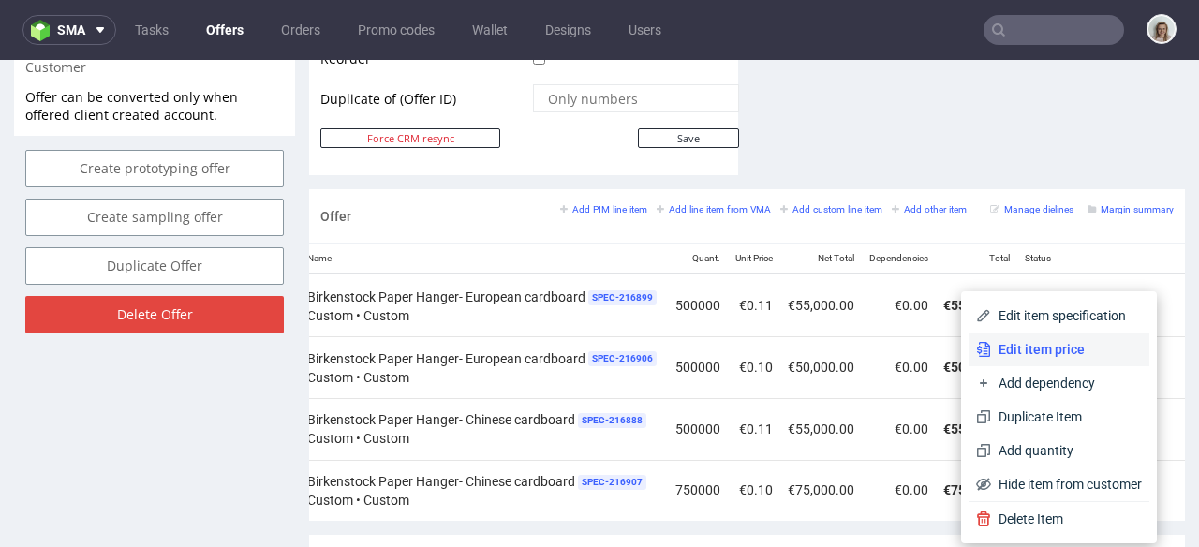
click at [1031, 347] on span "Edit item price" at bounding box center [1066, 349] width 151 height 19
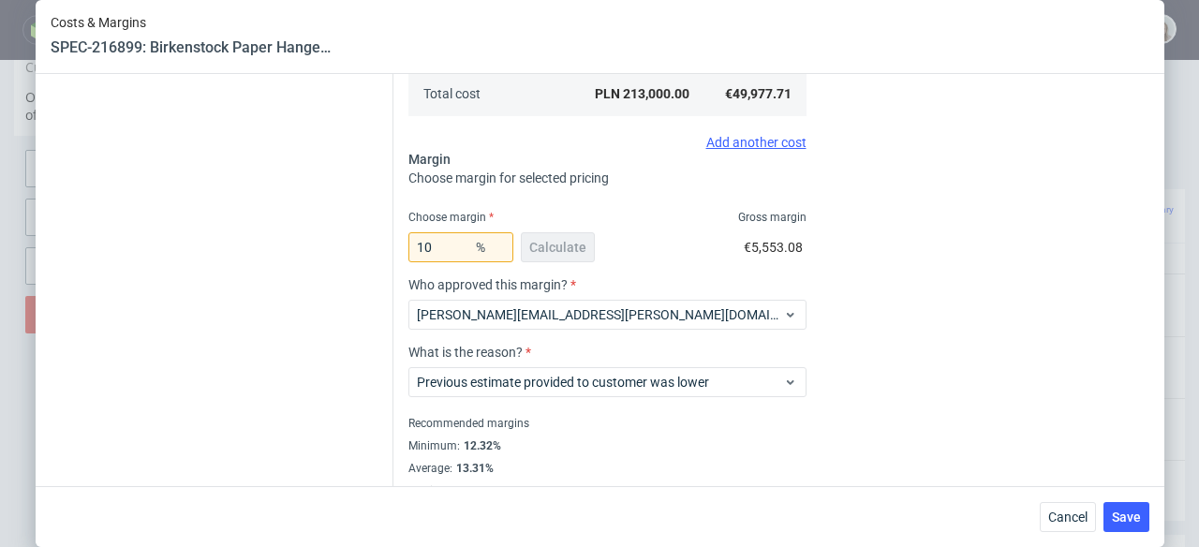
scroll to position [498, 0]
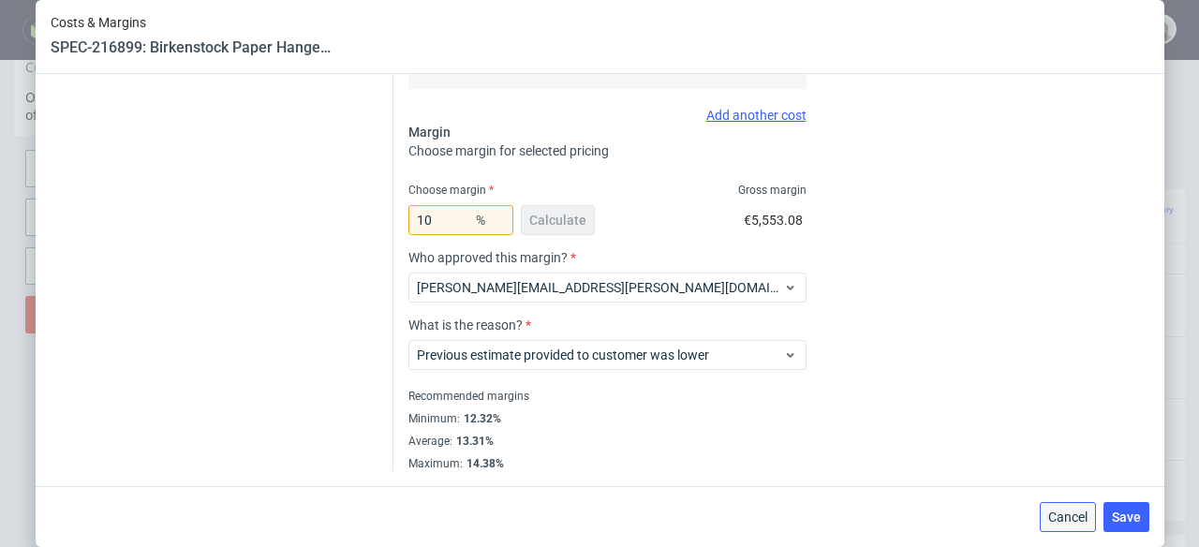
drag, startPoint x: 1058, startPoint y: 515, endPoint x: 1057, endPoint y: 455, distance: 60.0
click at [1058, 515] on span "Cancel" at bounding box center [1067, 517] width 39 height 13
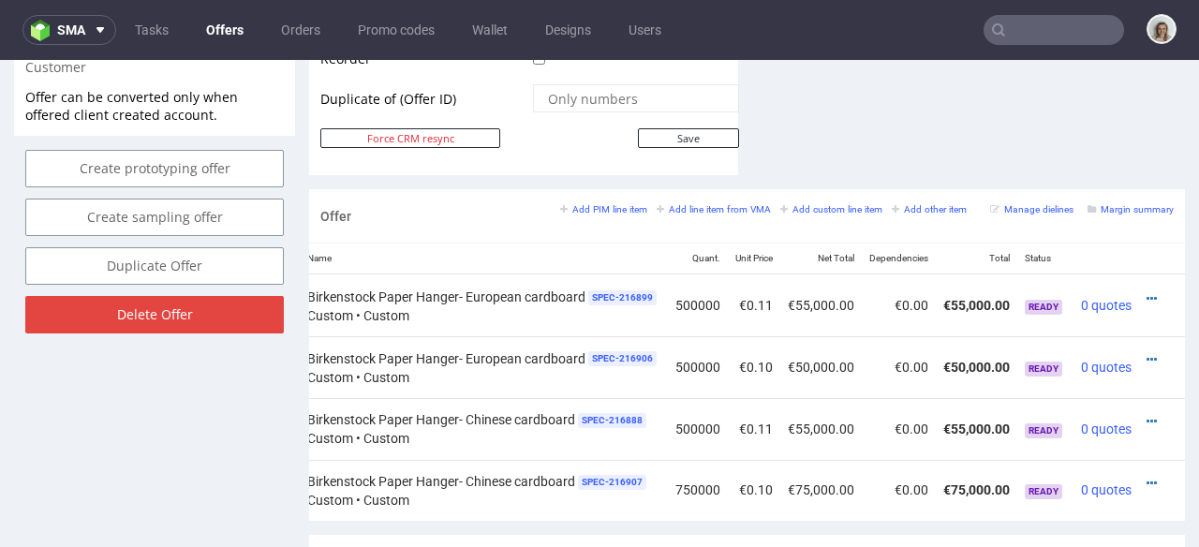
drag, startPoint x: 1121, startPoint y: 341, endPoint x: 1107, endPoint y: 332, distance: 16.1
click at [1147, 353] on icon at bounding box center [1152, 359] width 10 height 13
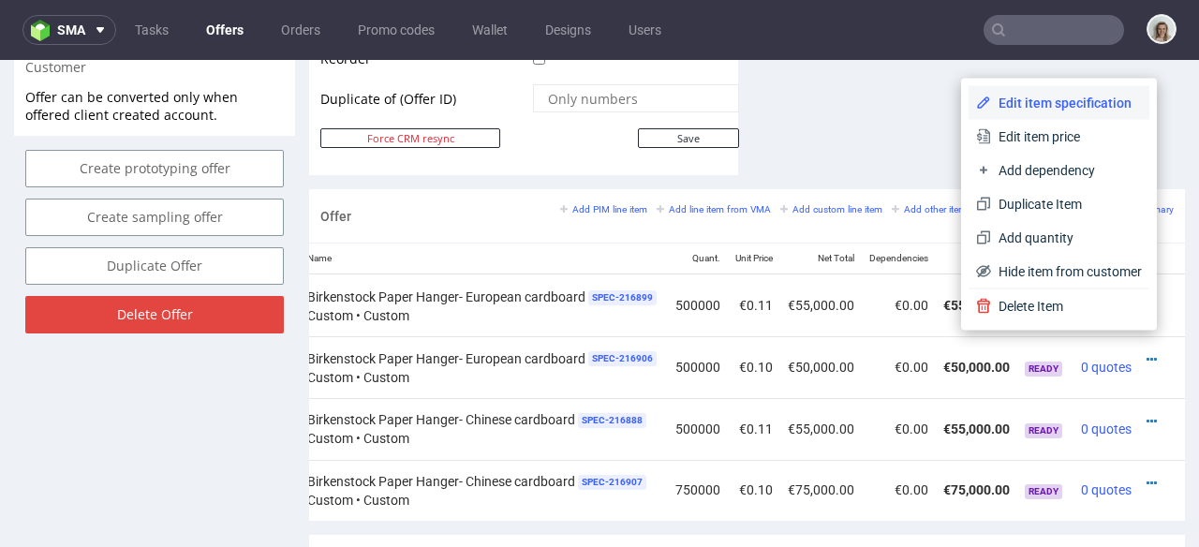
click at [1017, 105] on span "Edit item specification" at bounding box center [1066, 103] width 151 height 19
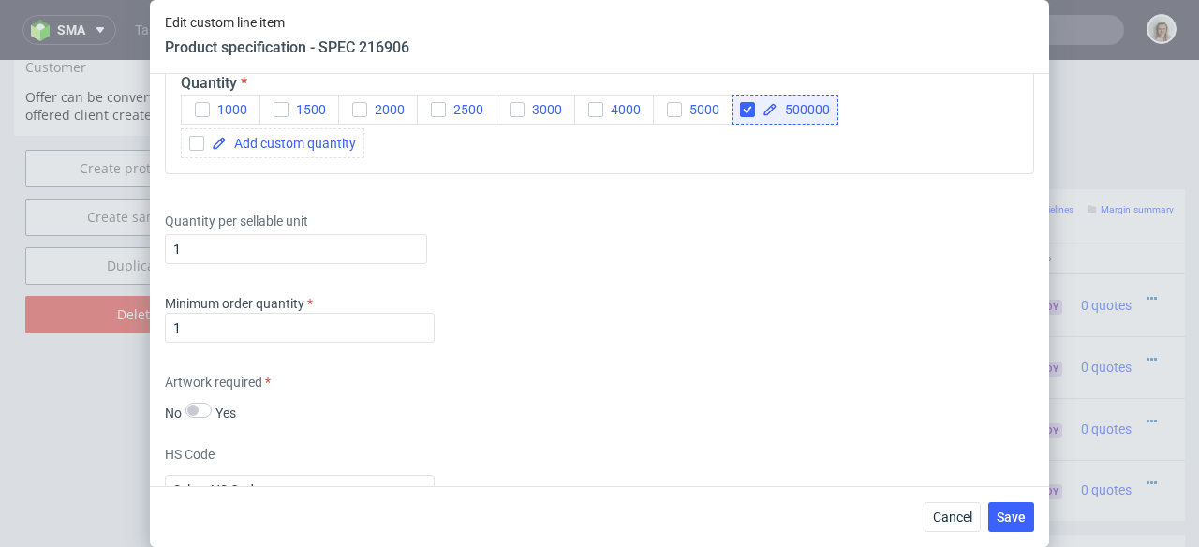
scroll to position [1472, 0]
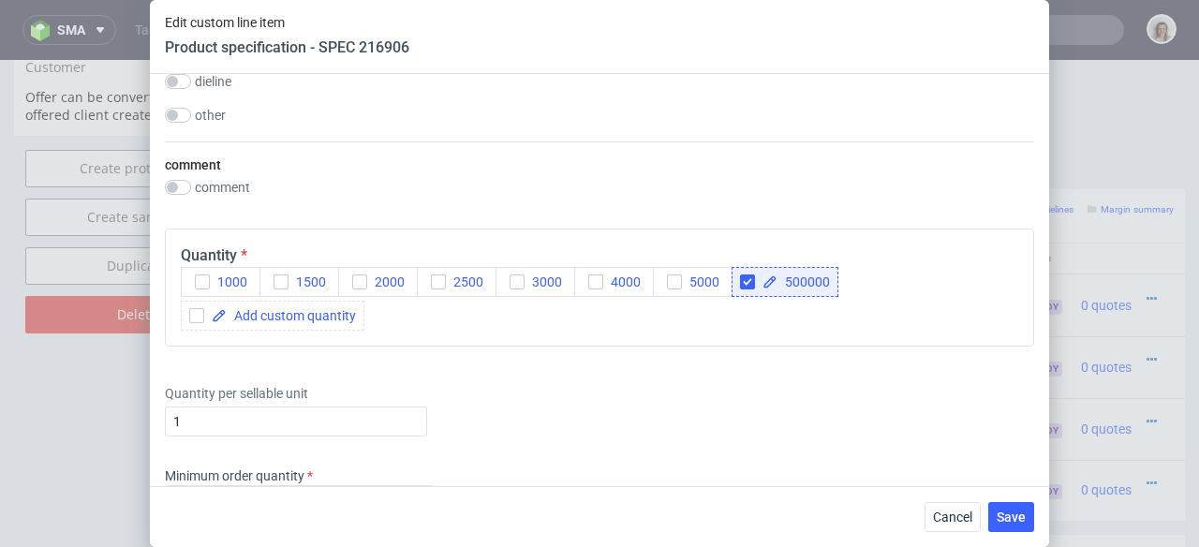
click at [803, 283] on span "500000" at bounding box center [804, 281] width 52 height 13
click at [749, 275] on input "checkbox" at bounding box center [747, 282] width 15 height 15
checkbox input "false"
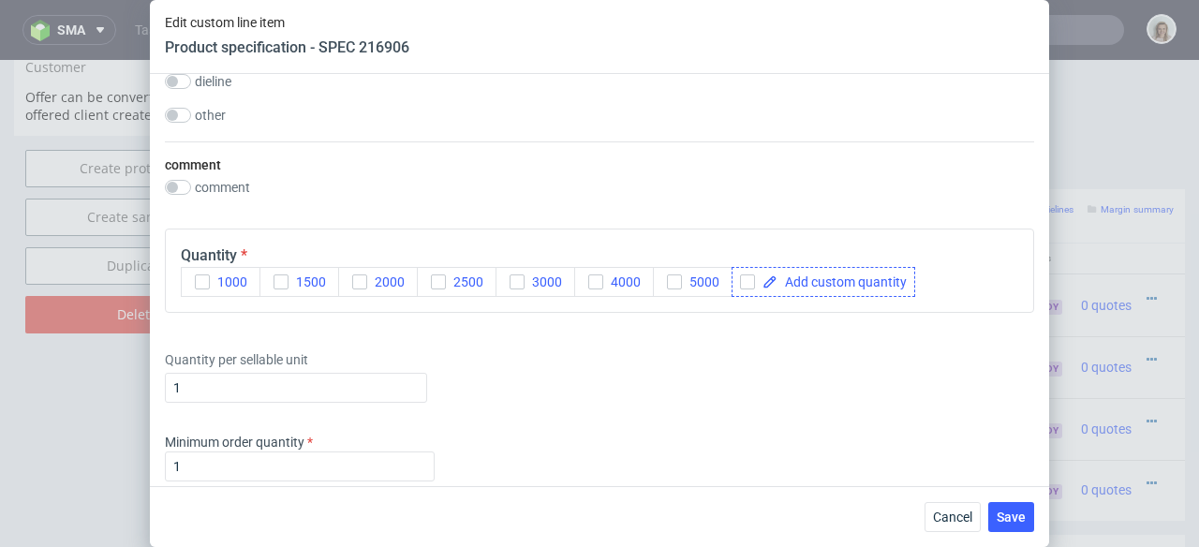
click at [815, 273] on div at bounding box center [824, 282] width 184 height 30
click at [815, 278] on span at bounding box center [842, 281] width 129 height 13
checkbox input "true"
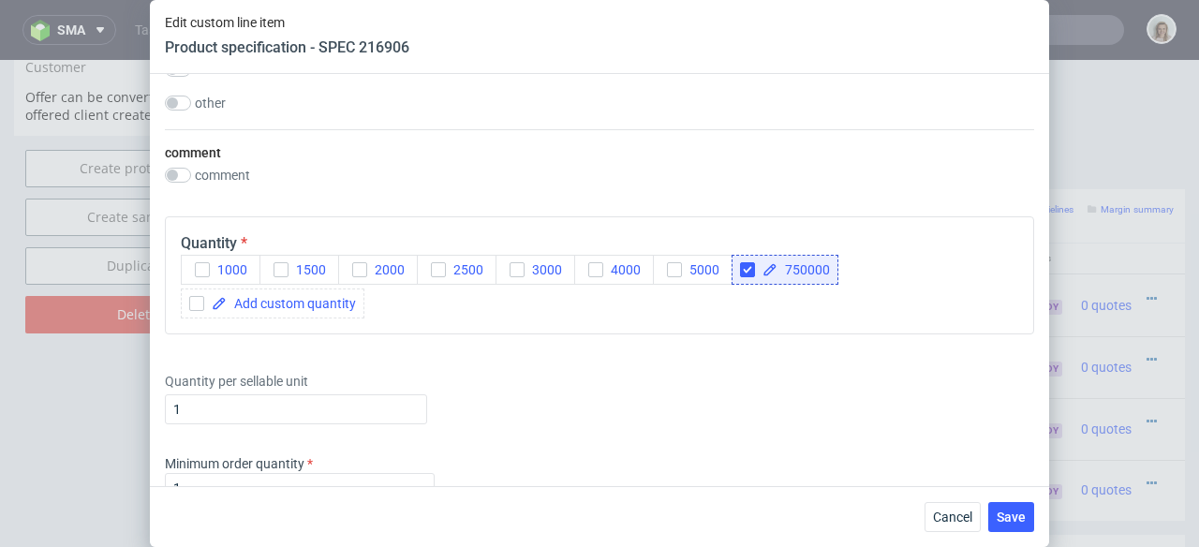
scroll to position [1499, 0]
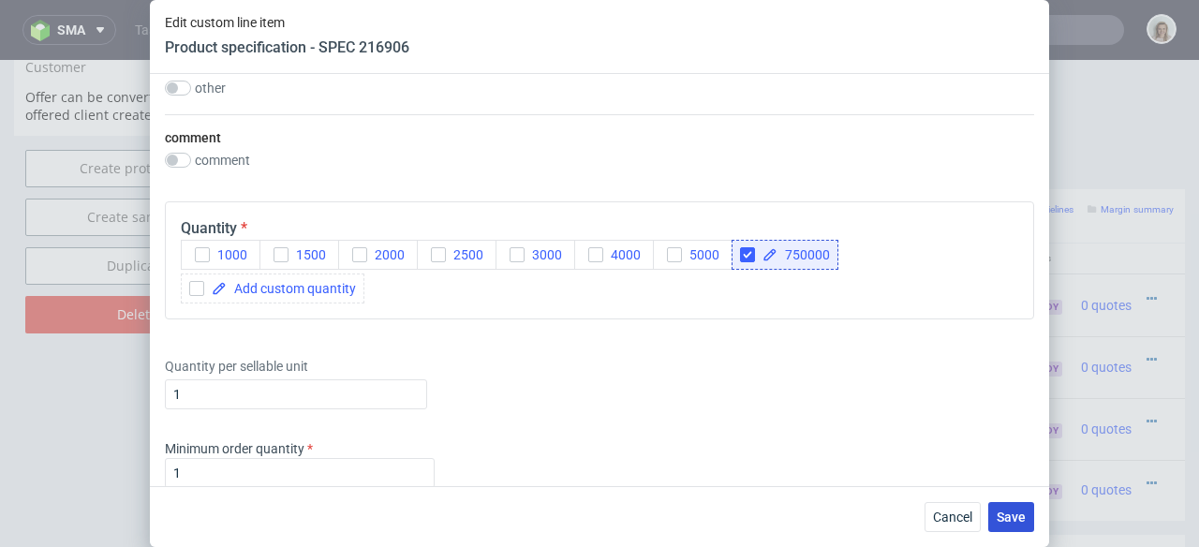
click at [1016, 512] on span "Save" at bounding box center [1011, 517] width 29 height 13
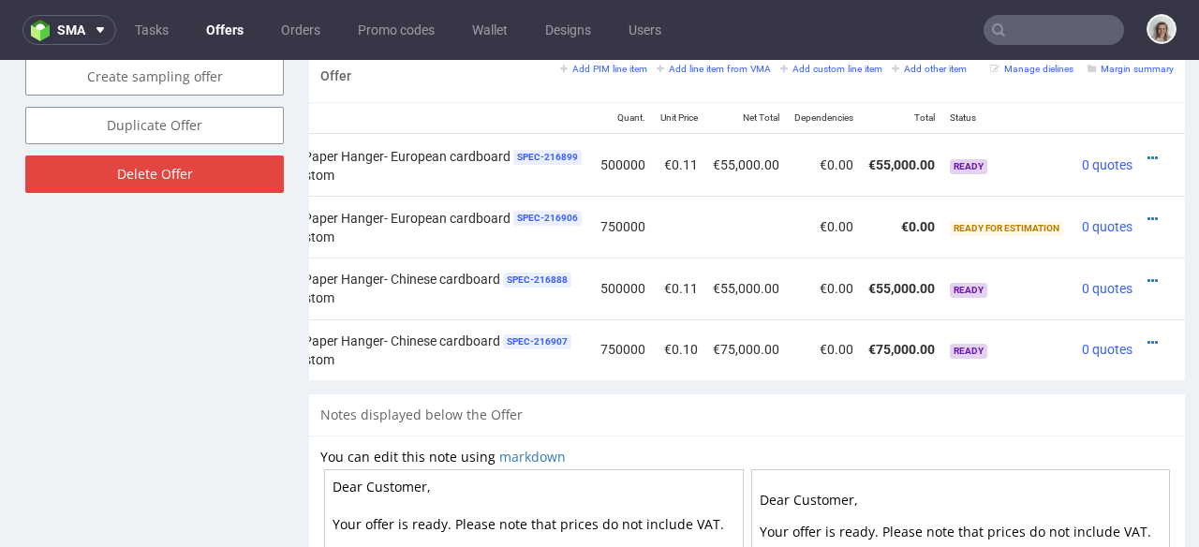
scroll to position [0, 292]
click at [1139, 202] on td at bounding box center [1162, 227] width 46 height 62
click at [1147, 213] on icon at bounding box center [1152, 219] width 10 height 13
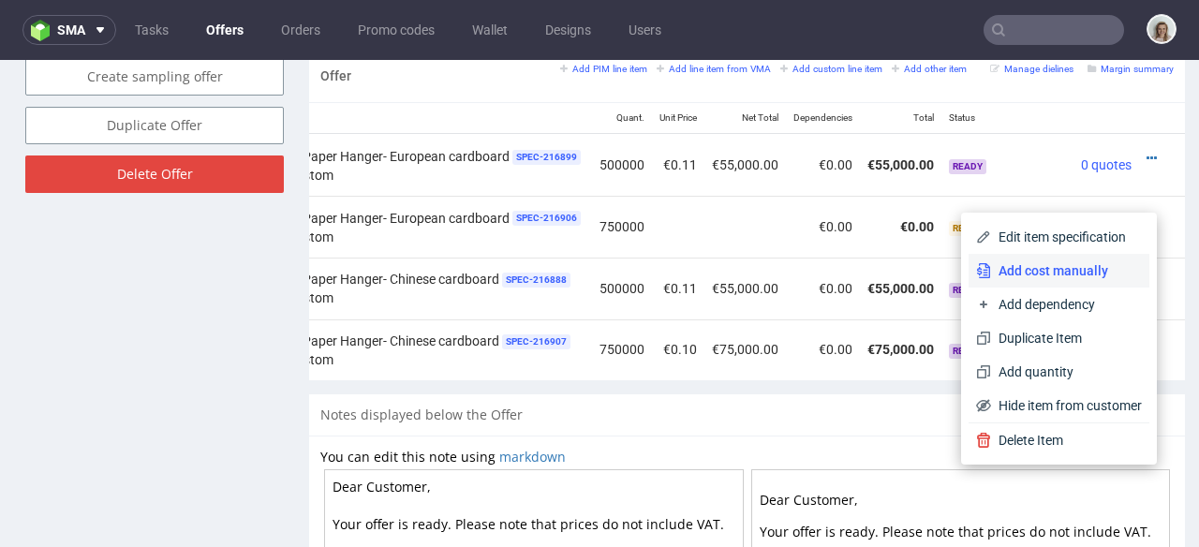
click at [1087, 267] on span "Add cost manually" at bounding box center [1066, 270] width 151 height 19
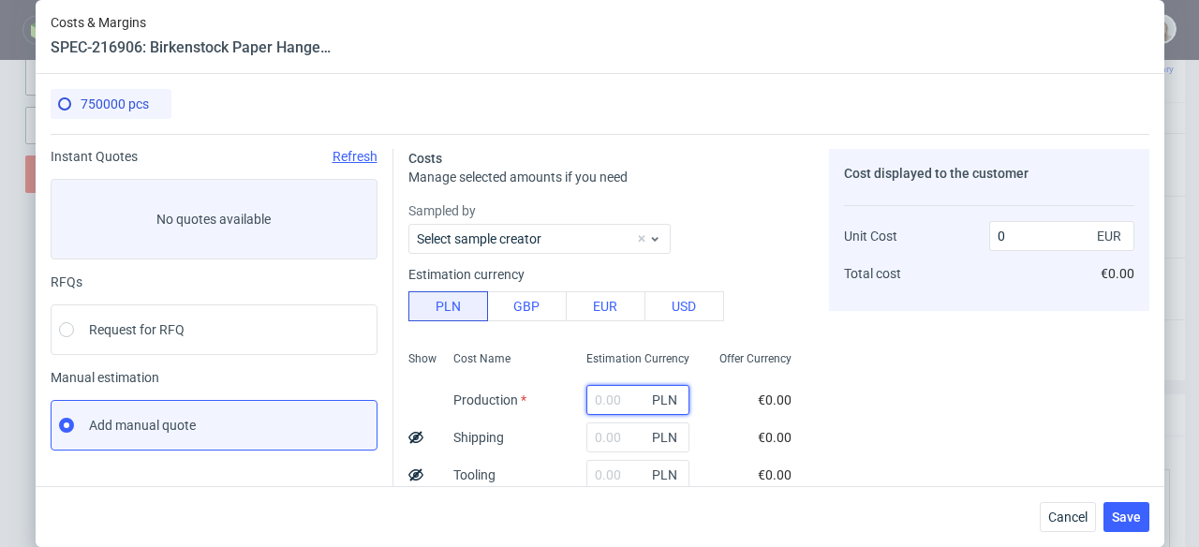
click at [614, 397] on input "text" at bounding box center [638, 400] width 103 height 30
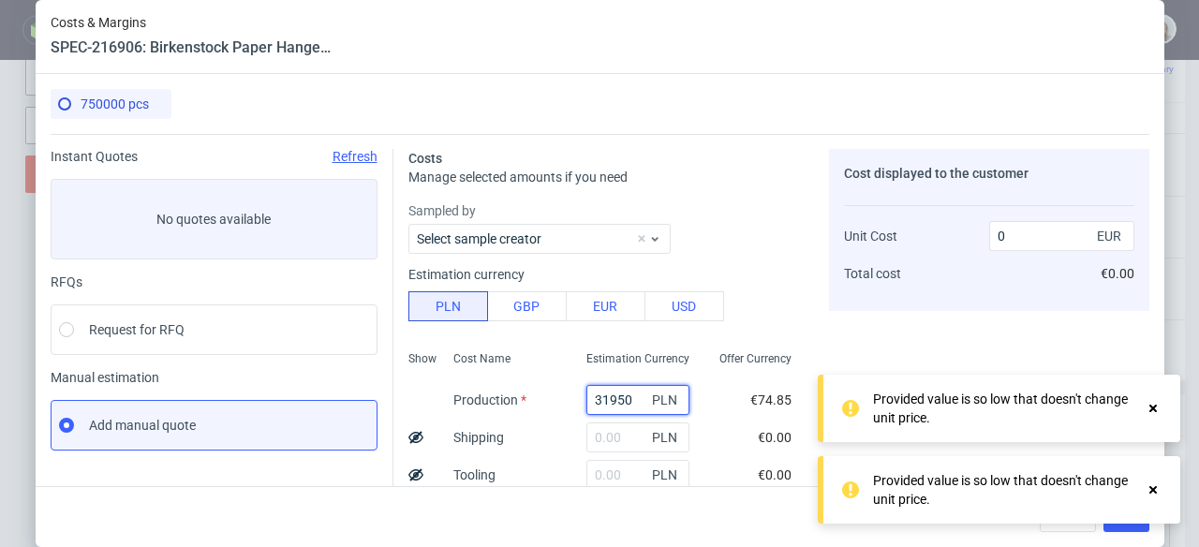
type input "319500"
type input "0.1"
type input "319500"
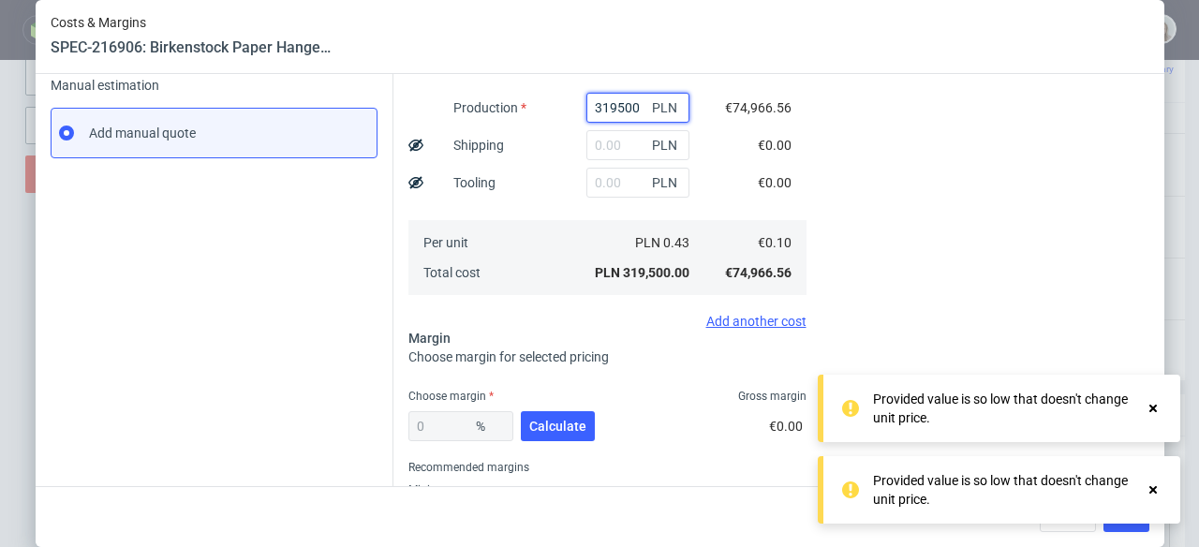
scroll to position [352, 0]
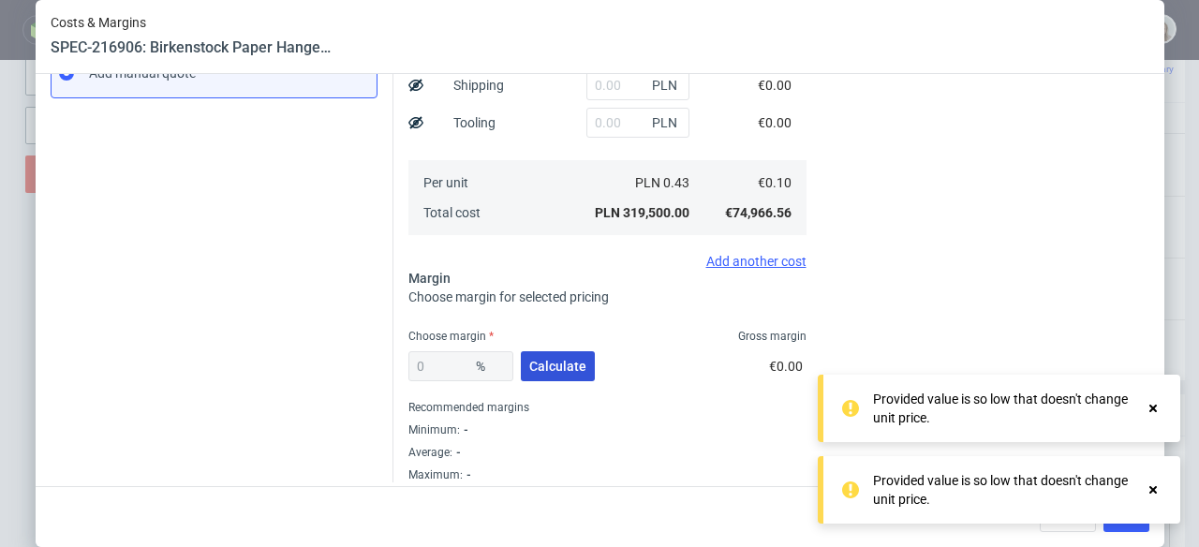
click at [572, 370] on span "Calculate" at bounding box center [557, 366] width 57 height 13
type input "13"
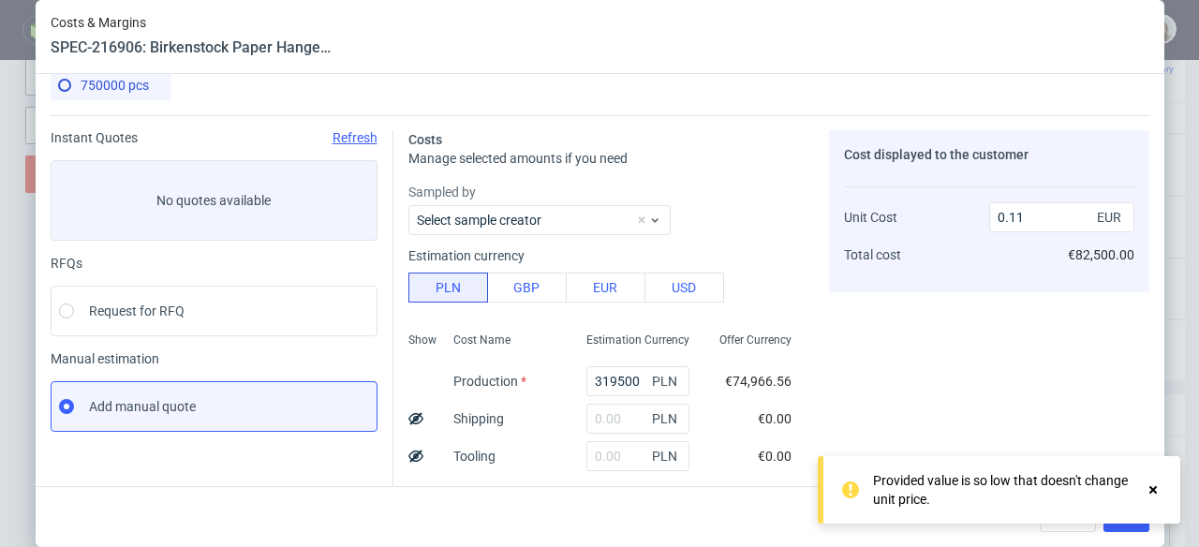
click at [1151, 414] on div "Provided value is so low that doesn't change unit price." at bounding box center [1017, 436] width 289 height 45
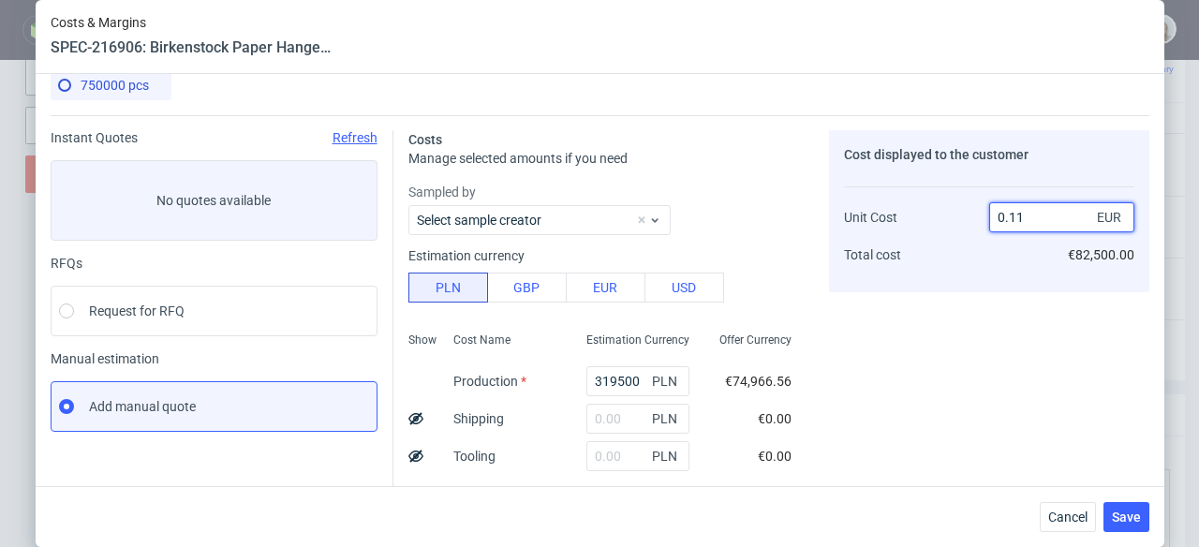
click at [1038, 227] on input "0.11" at bounding box center [1061, 217] width 145 height 30
type input "0.1"
type input "0"
type input "0."
type input "-Infinity"
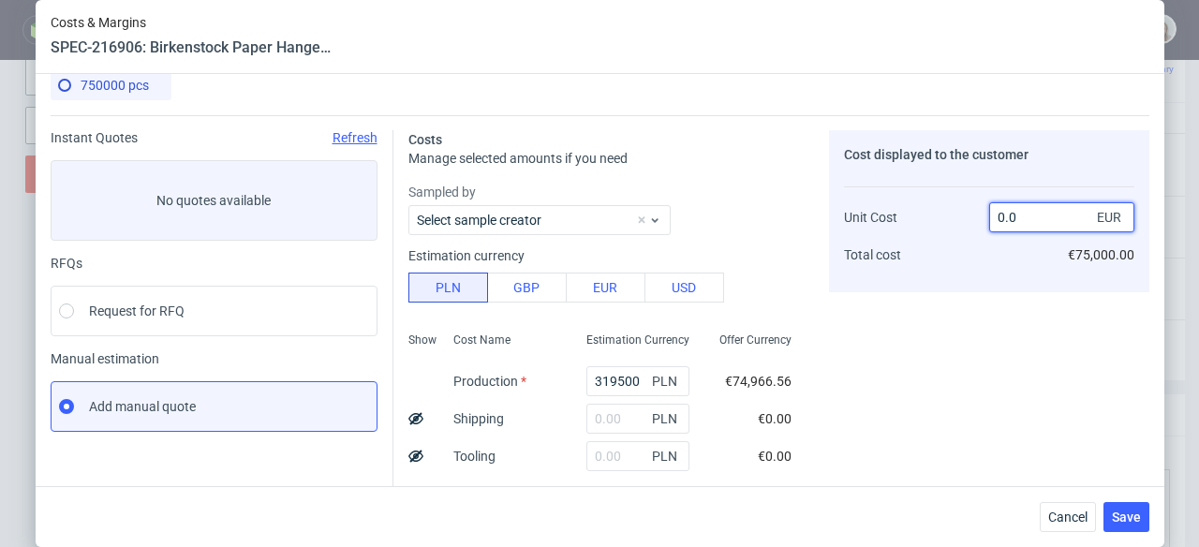
type input "0.09"
type input "-11.11111111111111"
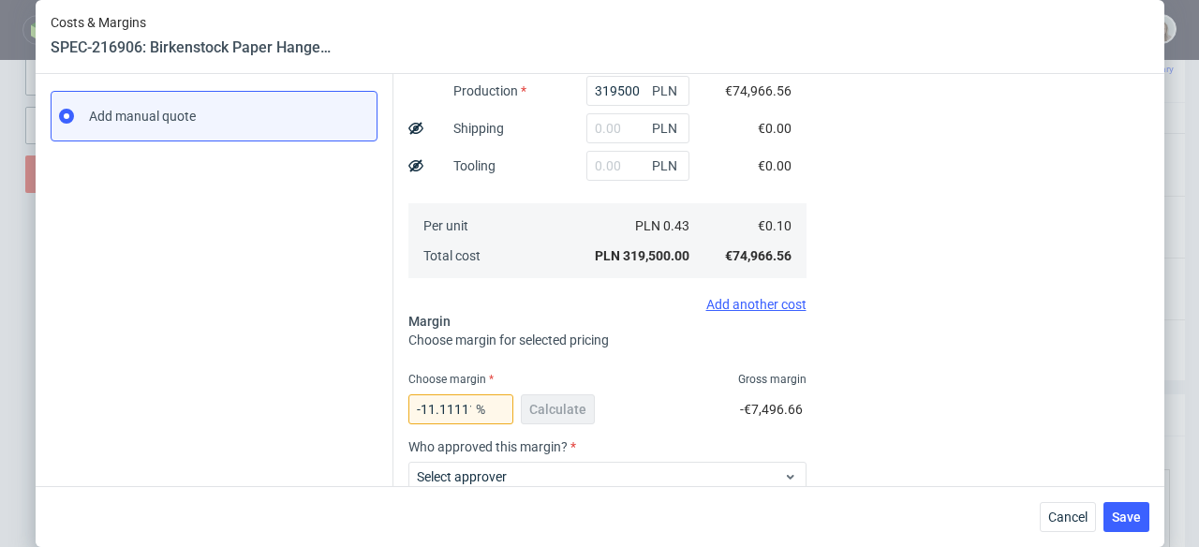
scroll to position [367, 0]
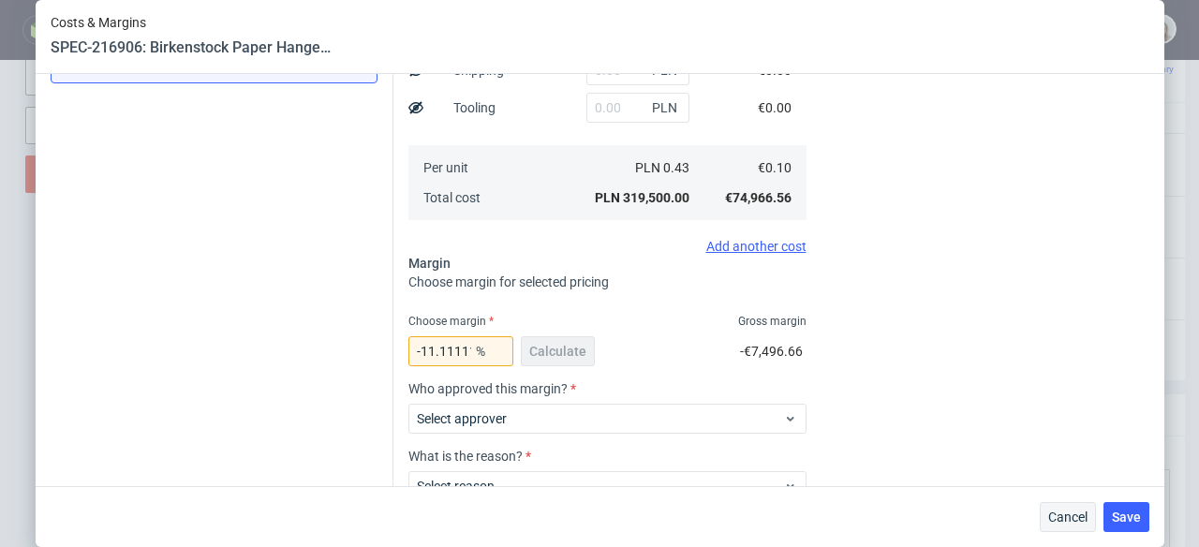
type input "0.09"
click at [1080, 512] on span "Cancel" at bounding box center [1067, 517] width 39 height 13
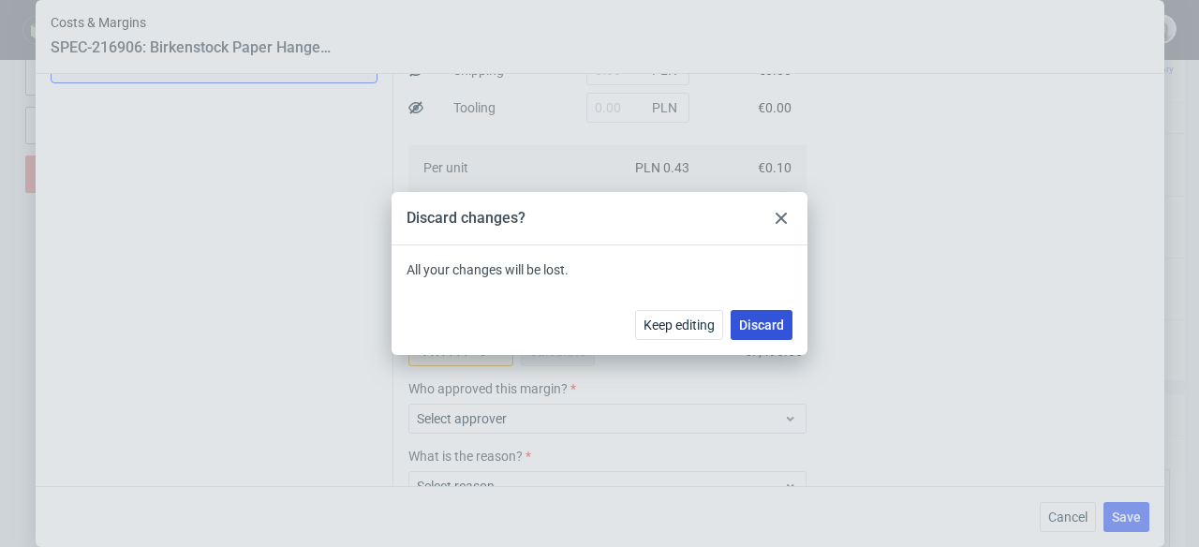
click at [787, 320] on button "Discard" at bounding box center [762, 325] width 62 height 30
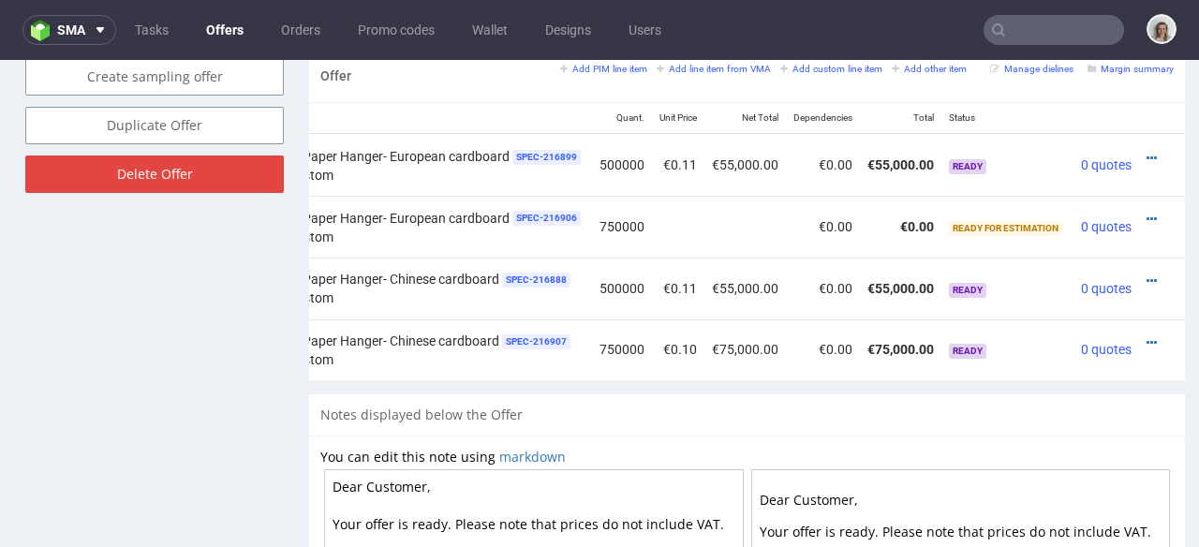
drag, startPoint x: 1114, startPoint y: 201, endPoint x: 1127, endPoint y: 197, distance: 13.6
click at [1139, 201] on td at bounding box center [1162, 227] width 46 height 62
click at [1147, 213] on icon at bounding box center [1152, 219] width 10 height 13
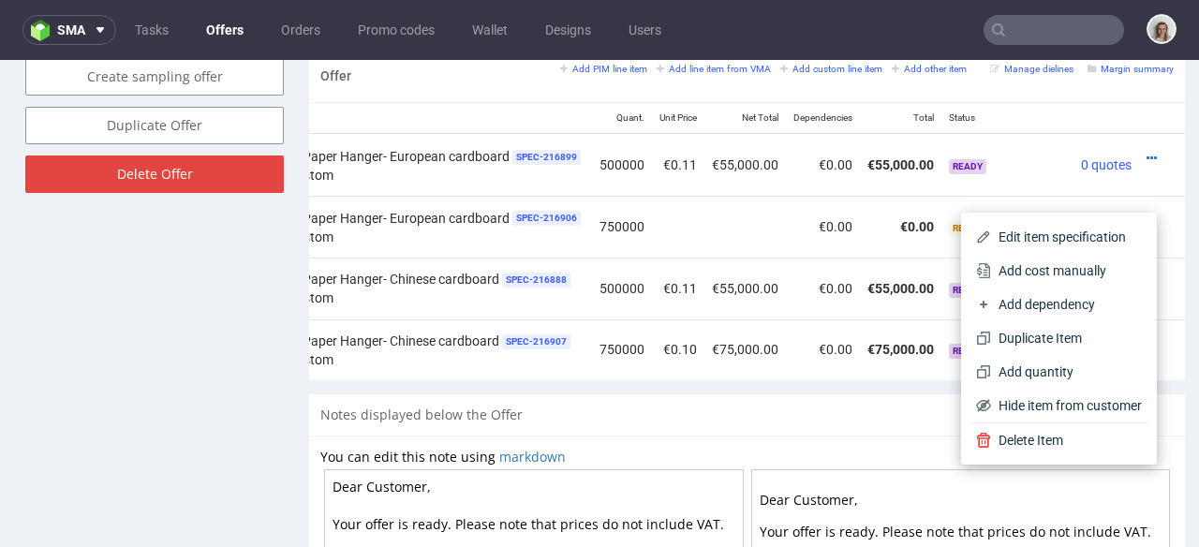
drag, startPoint x: 1034, startPoint y: 275, endPoint x: 1008, endPoint y: 271, distance: 26.5
click at [1033, 275] on span "Add cost manually" at bounding box center [1066, 270] width 151 height 19
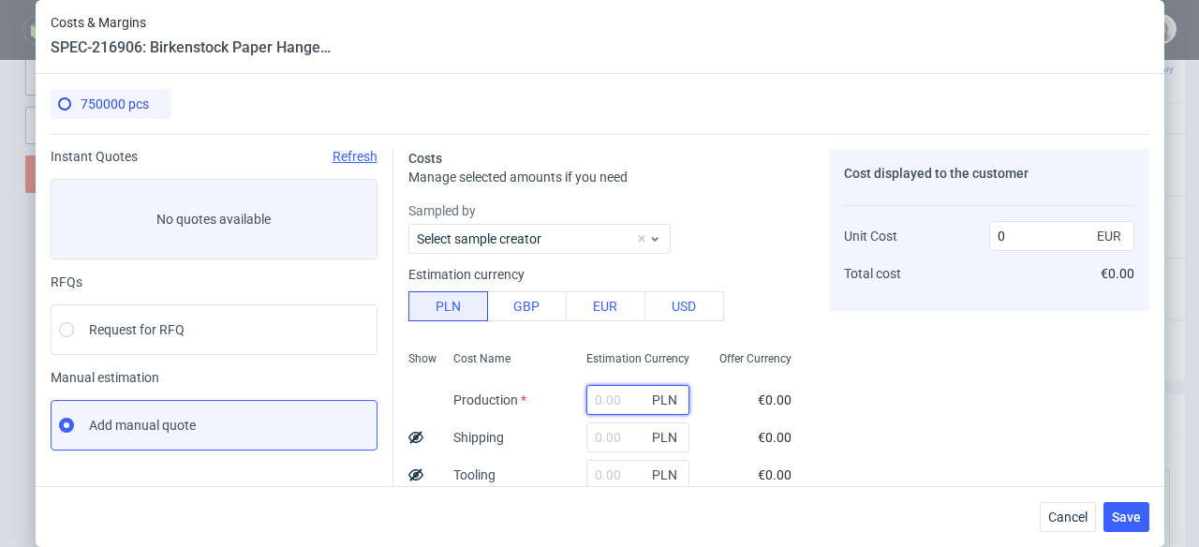
click at [611, 398] on input "text" at bounding box center [638, 400] width 103 height 30
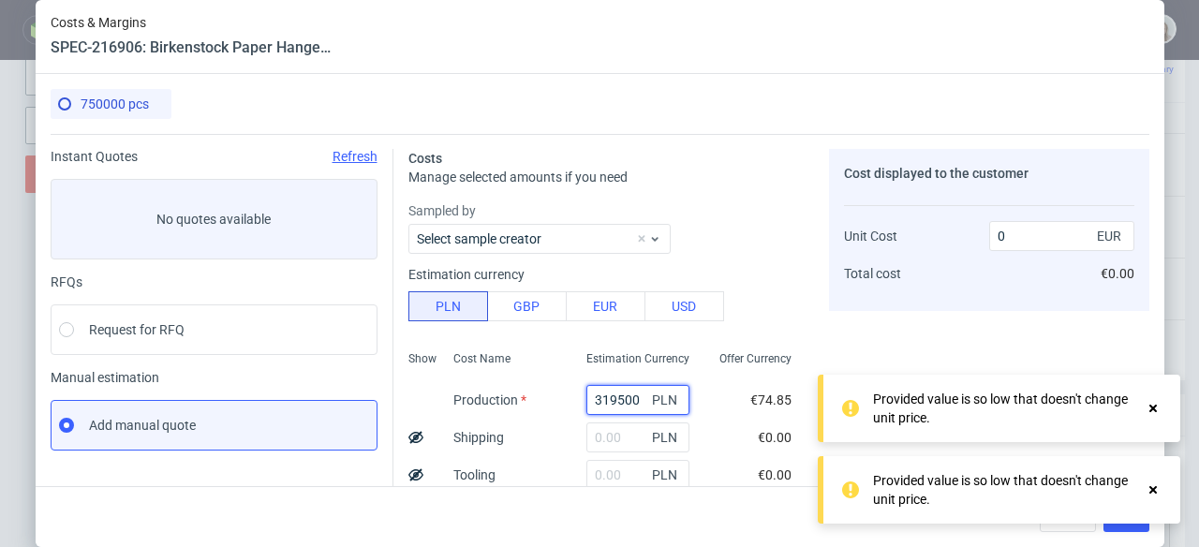
type input "319500"
type input "0.1"
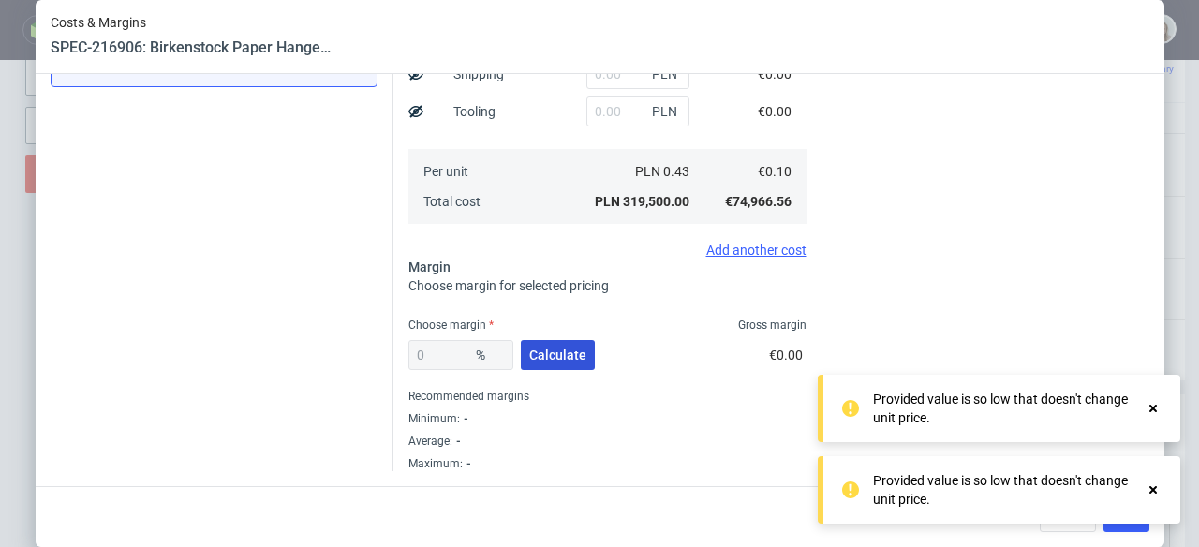
click at [567, 353] on span "Calculate" at bounding box center [557, 355] width 57 height 13
type input "13"
type input "0.11"
click at [1151, 409] on use at bounding box center [1153, 408] width 7 height 7
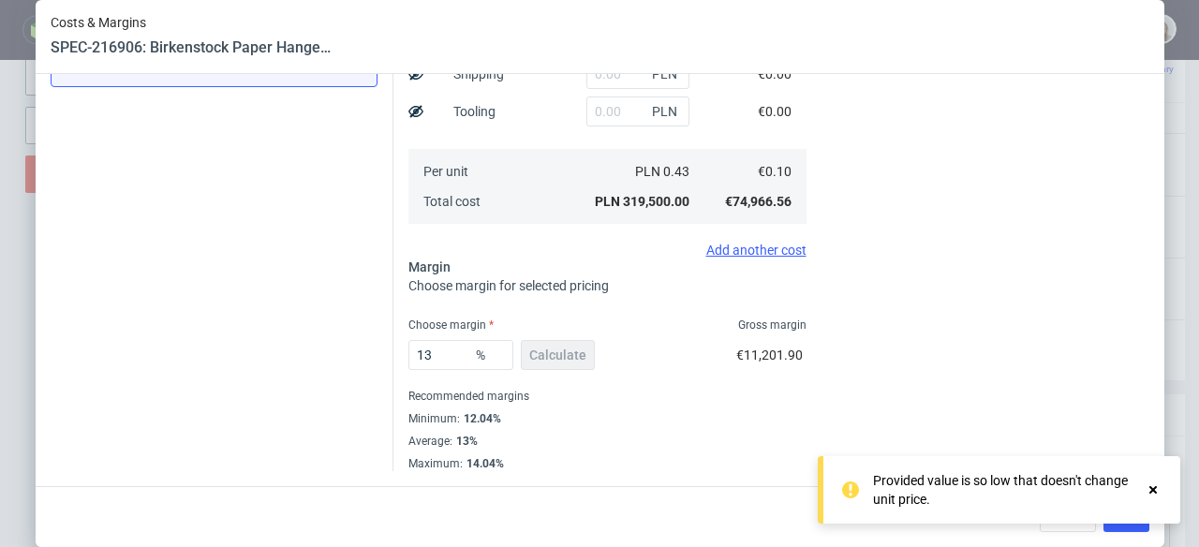
click at [1156, 487] on use at bounding box center [1153, 489] width 7 height 7
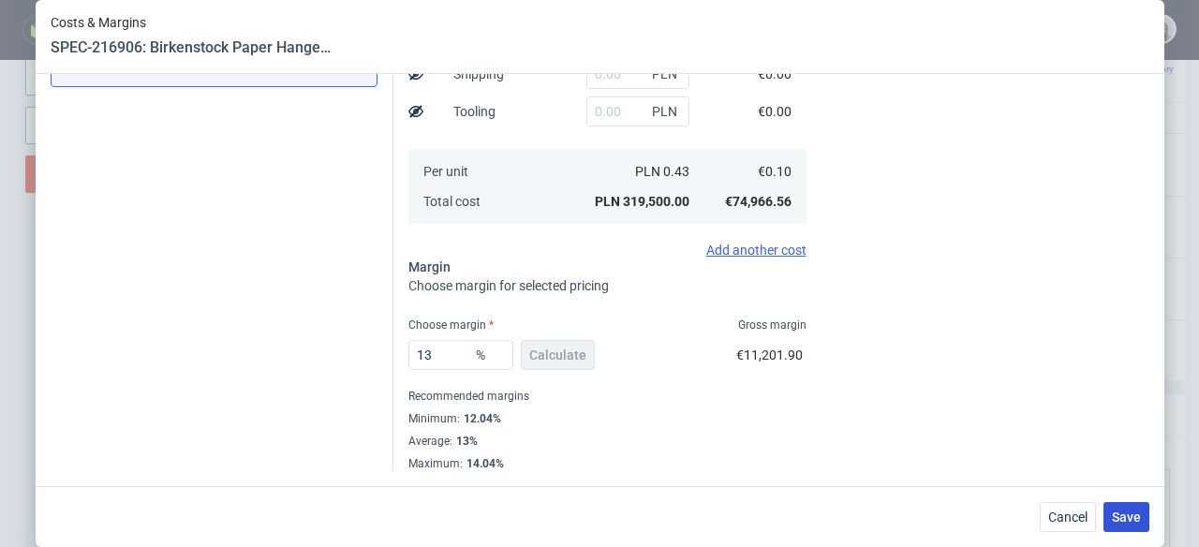
click at [1138, 512] on span "Save" at bounding box center [1126, 517] width 29 height 13
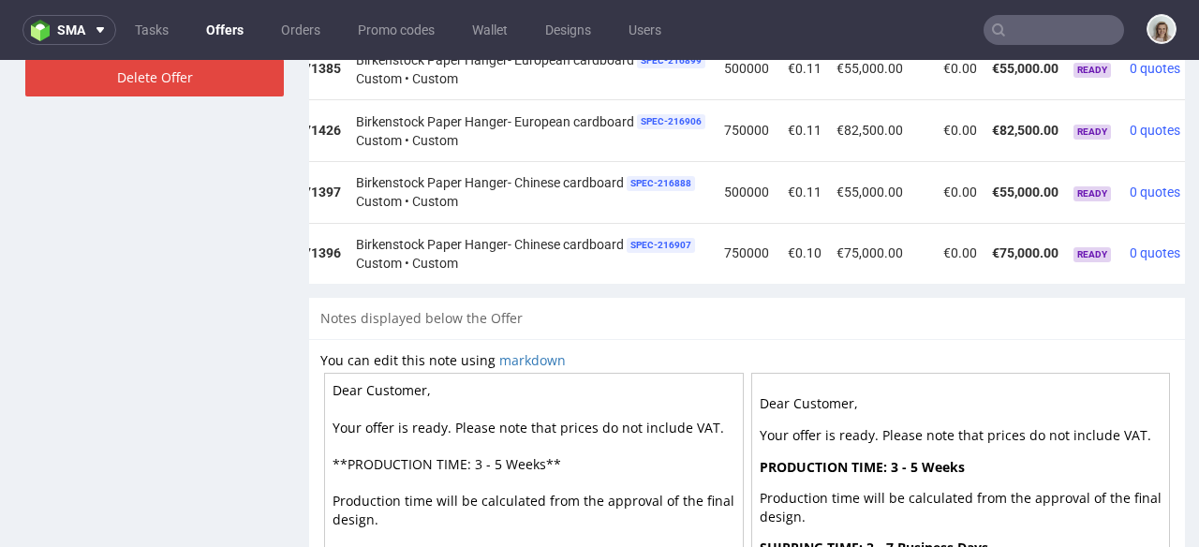
scroll to position [0, 215]
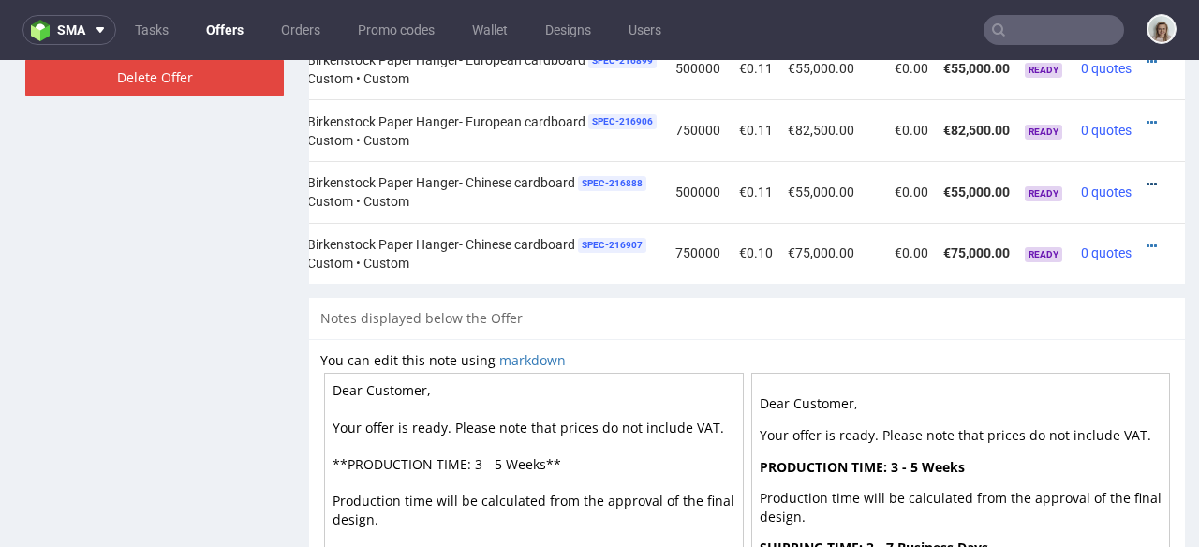
click at [1147, 178] on icon at bounding box center [1152, 184] width 10 height 13
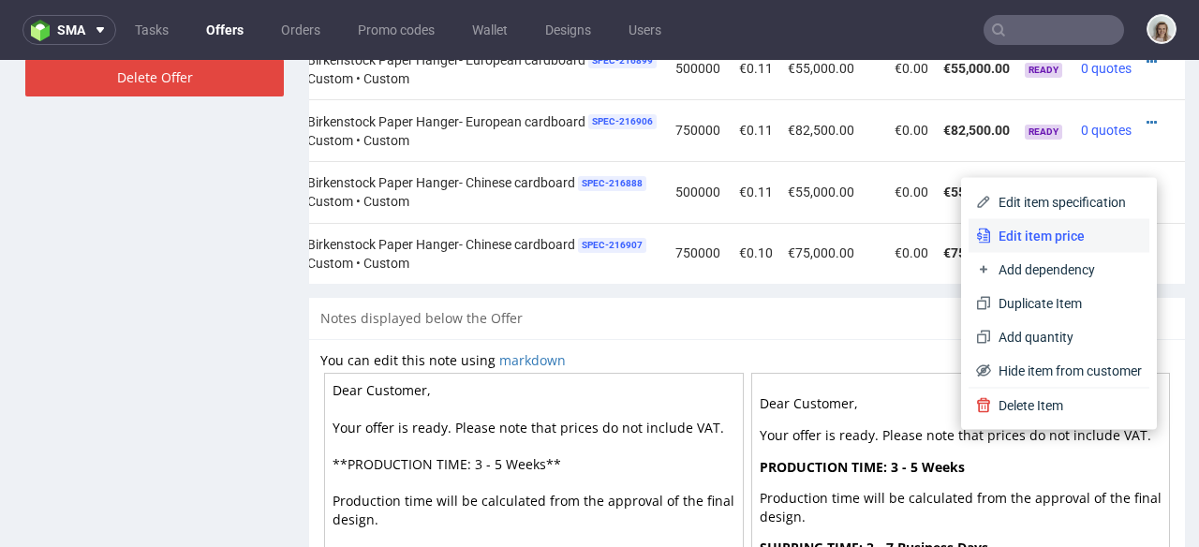
click at [1090, 231] on span "Edit item price" at bounding box center [1066, 236] width 151 height 19
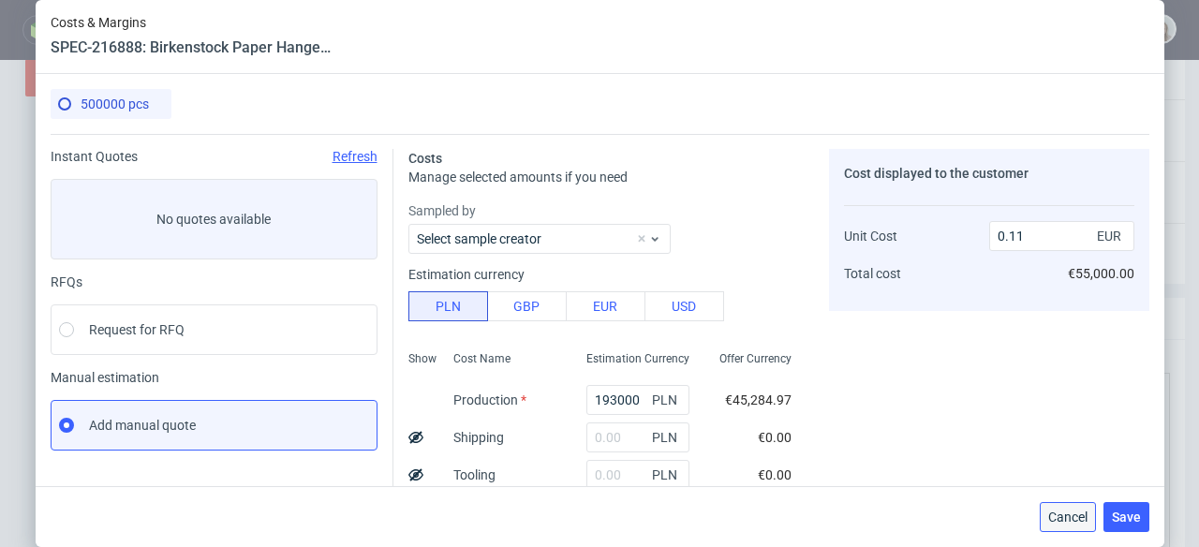
drag, startPoint x: 1089, startPoint y: 508, endPoint x: 1089, endPoint y: 447, distance: 60.9
click at [1089, 508] on button "Cancel" at bounding box center [1068, 517] width 56 height 30
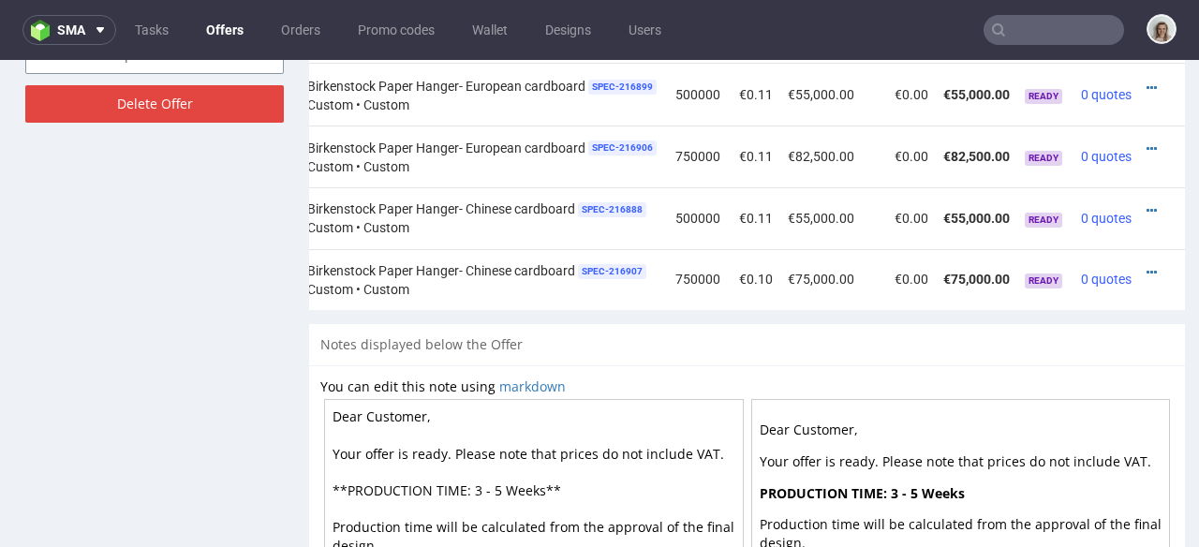
scroll to position [1123, 0]
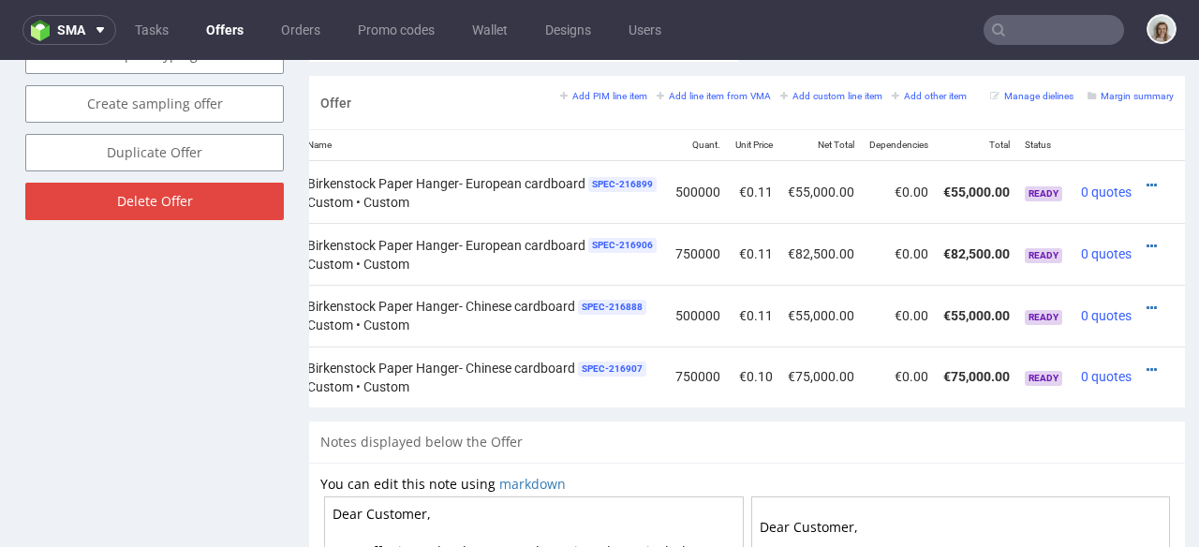
click at [1139, 285] on td at bounding box center [1162, 316] width 46 height 62
click at [1147, 302] on icon at bounding box center [1152, 308] width 10 height 13
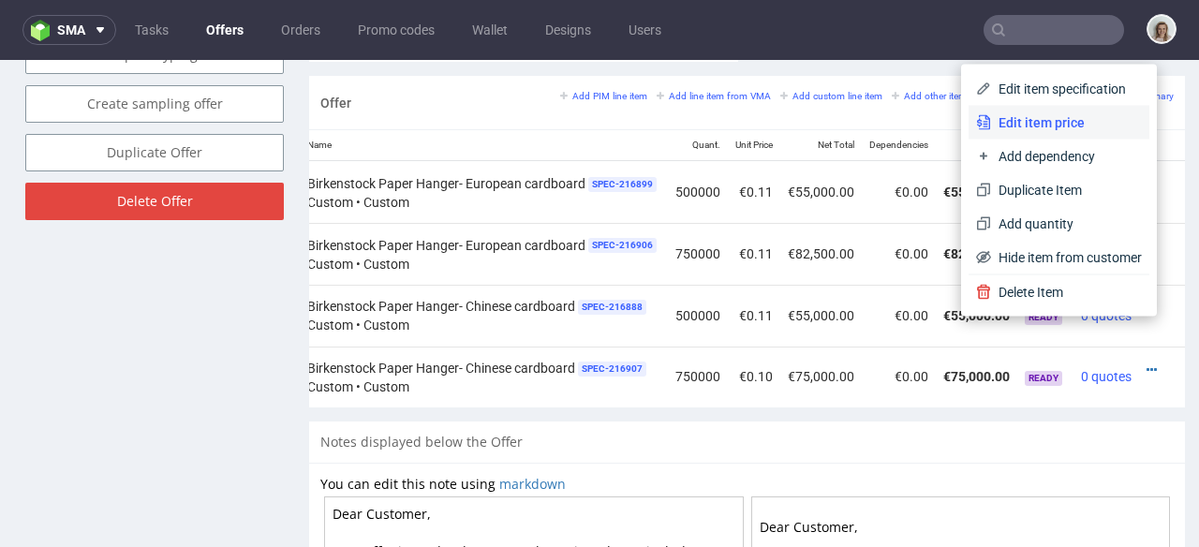
click at [1055, 114] on span "Edit item price" at bounding box center [1066, 122] width 151 height 19
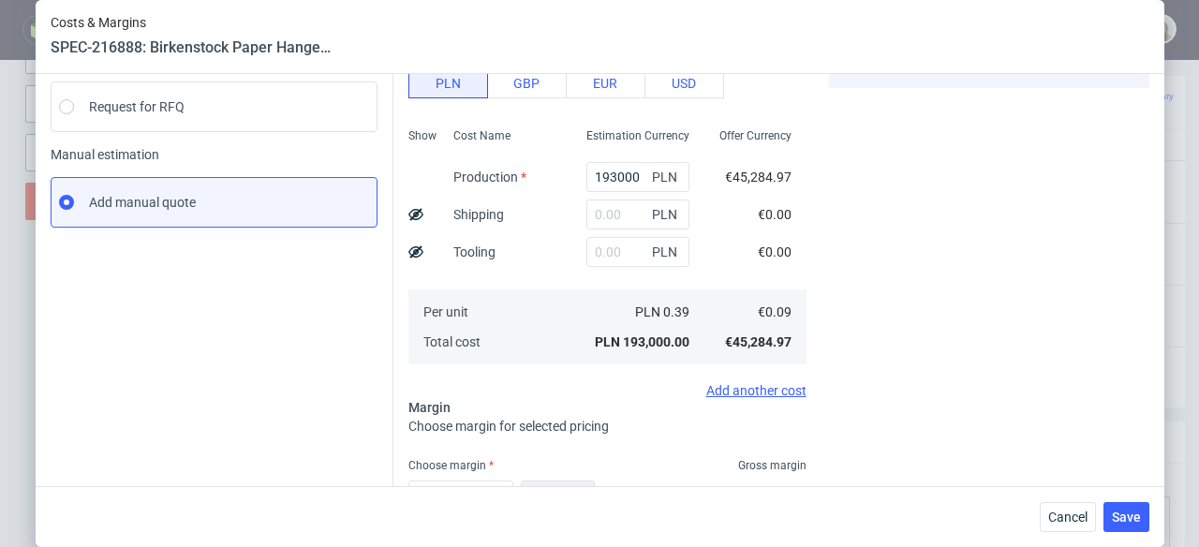
scroll to position [364, 0]
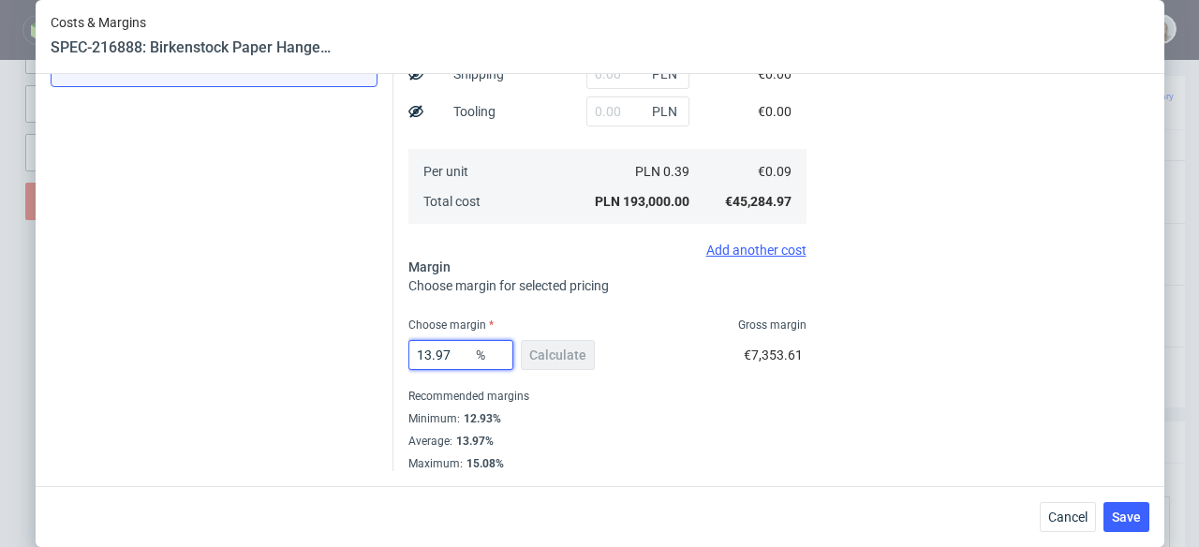
click at [433, 353] on input "13.97" at bounding box center [460, 355] width 105 height 30
drag, startPoint x: 418, startPoint y: 352, endPoint x: 457, endPoint y: 354, distance: 39.4
click at [457, 354] on input "13.97" at bounding box center [460, 355] width 105 height 30
type input "10"
type input "0.1"
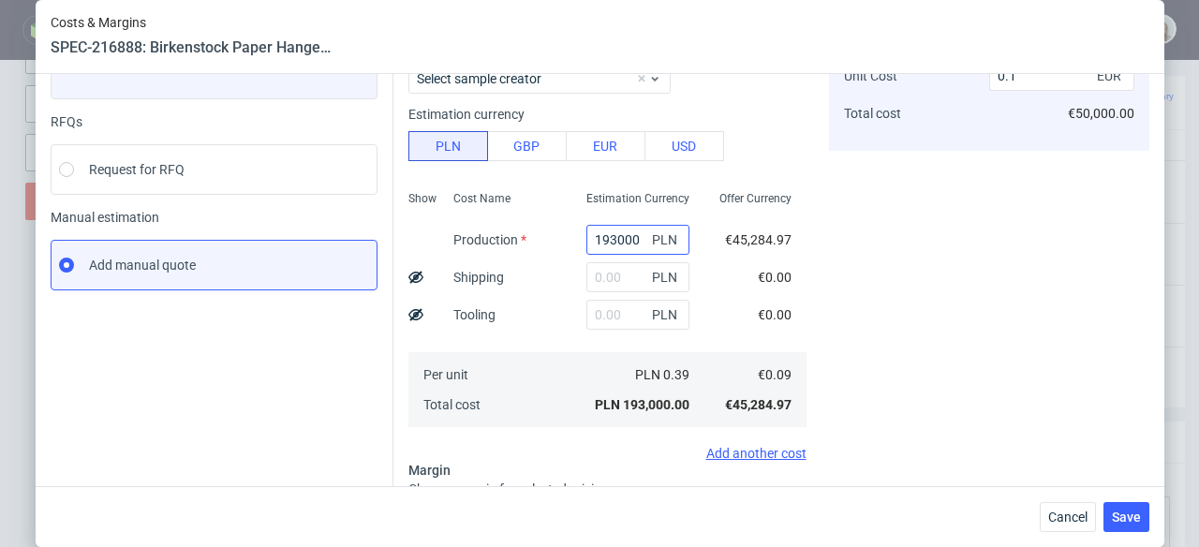
scroll to position [410, 0]
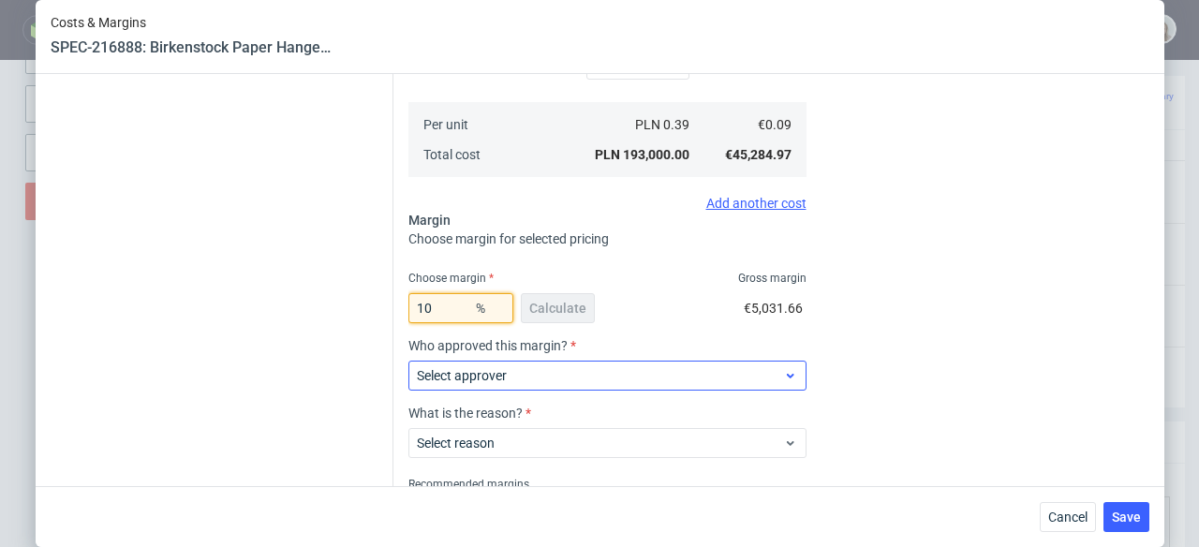
type input "10"
click at [559, 374] on span "Select approver" at bounding box center [600, 375] width 367 height 19
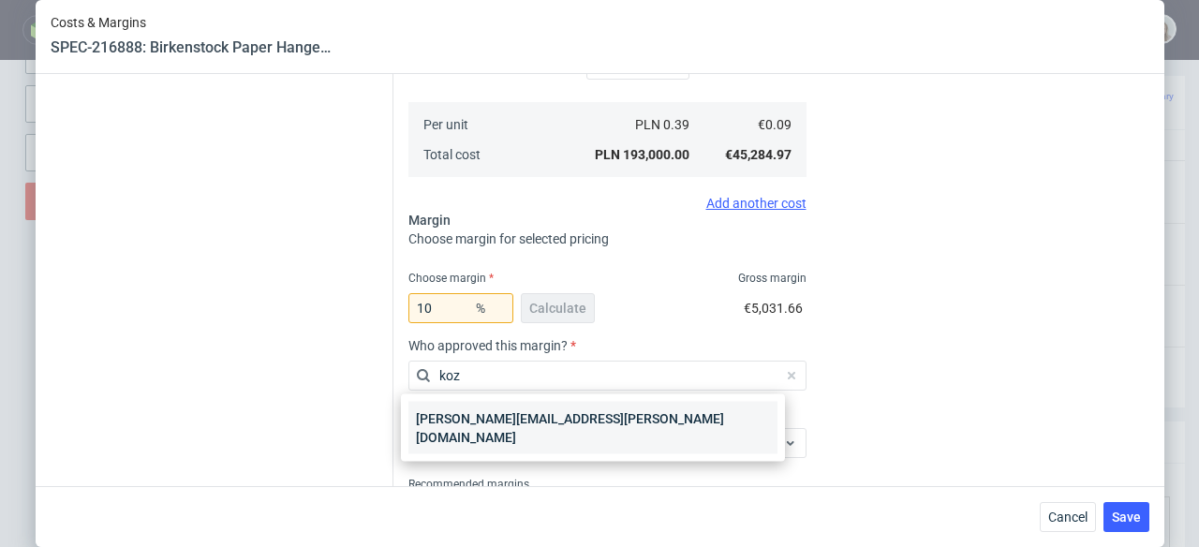
type input "koz"
click at [565, 408] on div "[PERSON_NAME][EMAIL_ADDRESS][PERSON_NAME][DOMAIN_NAME]" at bounding box center [592, 428] width 369 height 52
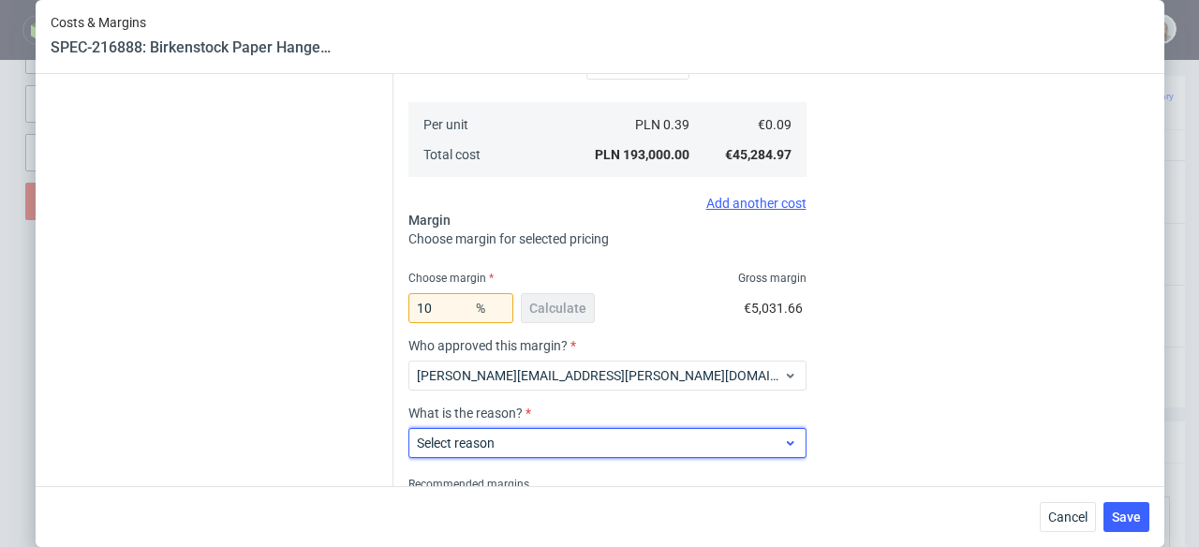
click at [590, 441] on span "Select reason" at bounding box center [600, 443] width 367 height 19
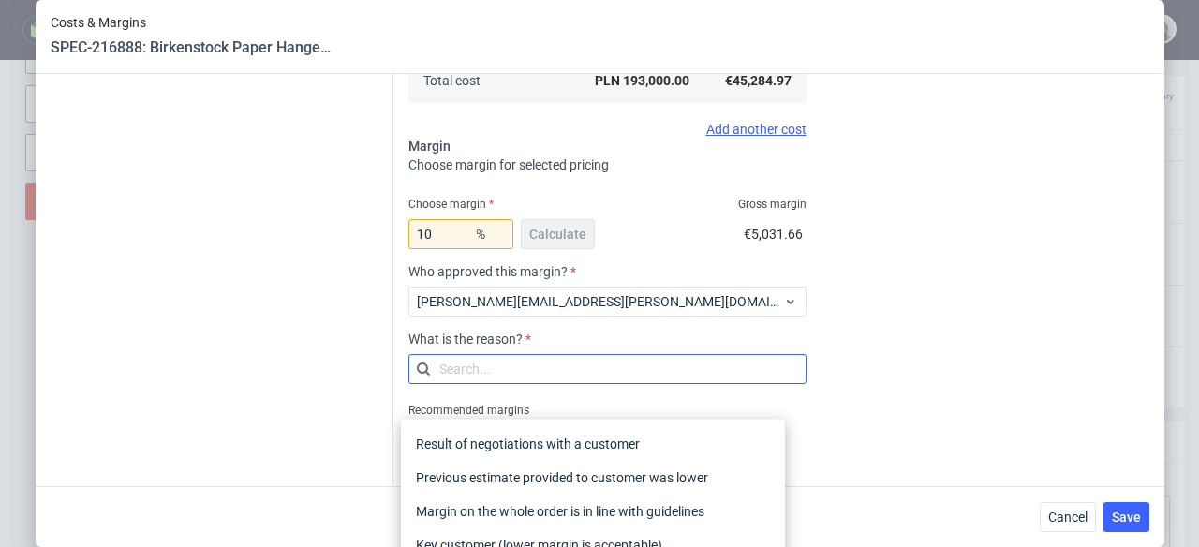
scroll to position [498, 0]
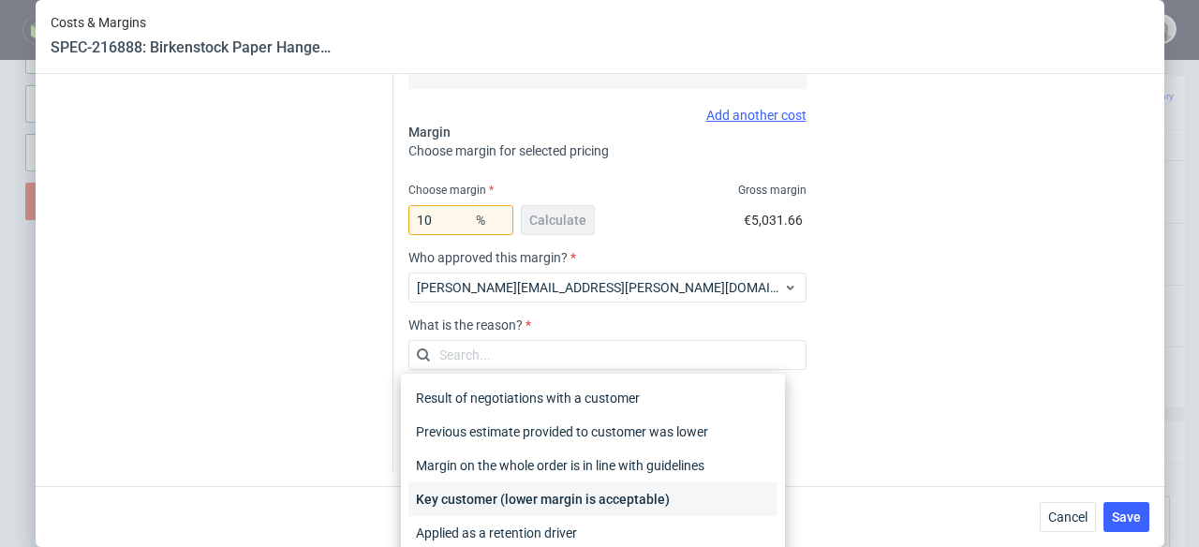
click at [614, 487] on div "Key customer (lower margin is acceptable)" at bounding box center [592, 500] width 369 height 34
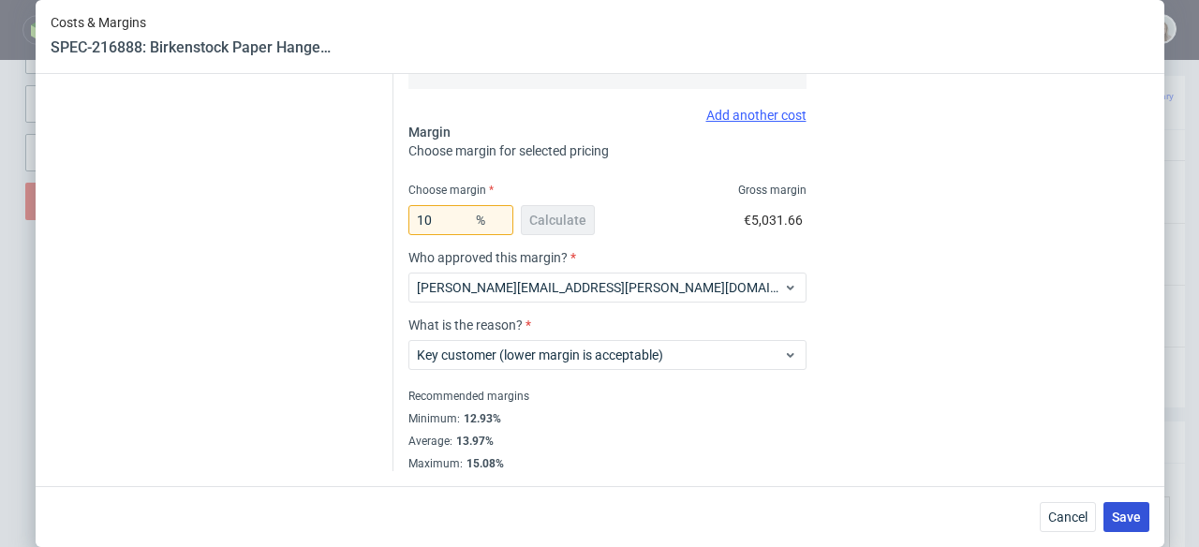
click at [1138, 522] on span "Save" at bounding box center [1126, 517] width 29 height 13
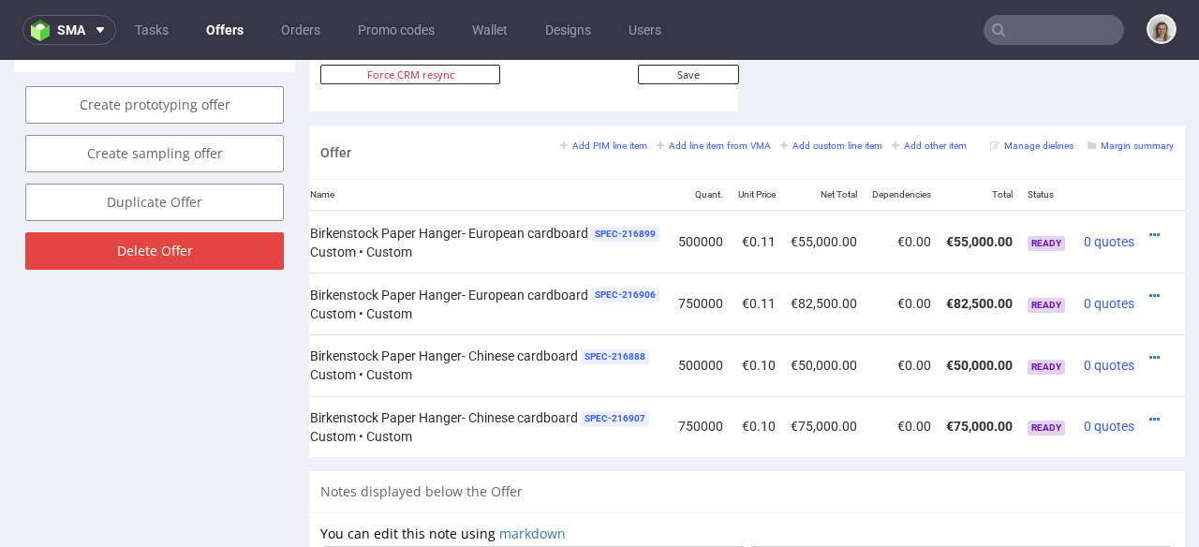
scroll to position [0, 206]
click at [1147, 413] on icon at bounding box center [1152, 419] width 10 height 13
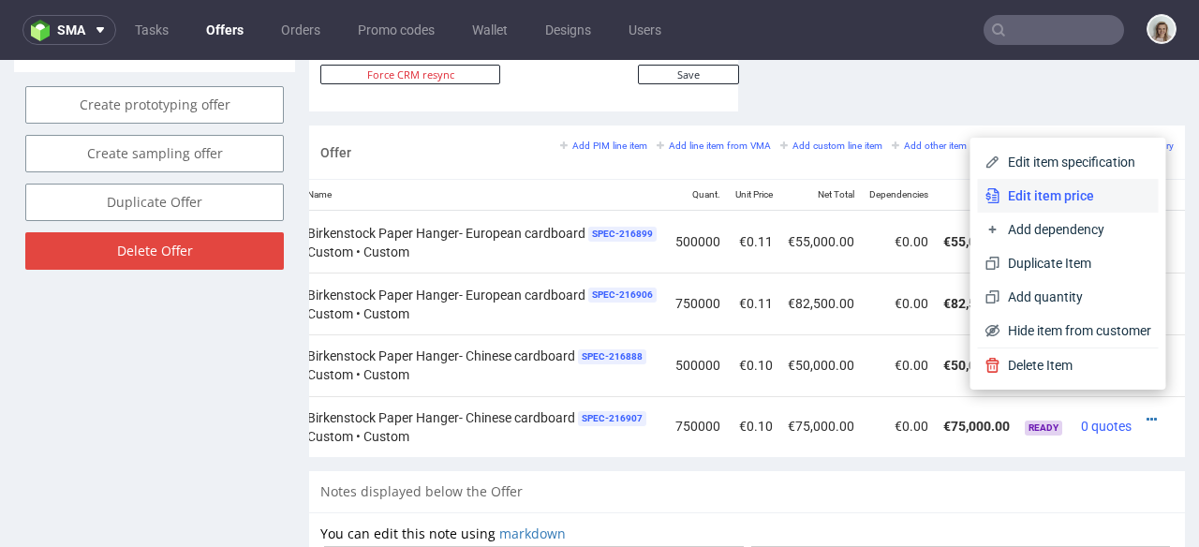
click at [1071, 195] on span "Edit item price" at bounding box center [1076, 195] width 151 height 19
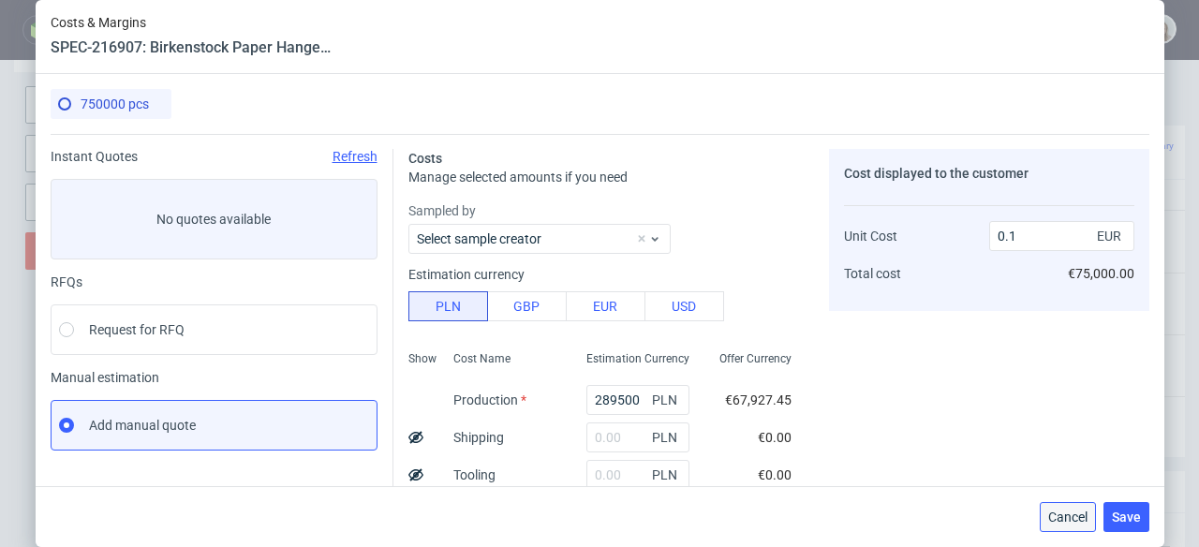
drag, startPoint x: 1083, startPoint y: 519, endPoint x: 1072, endPoint y: 446, distance: 73.9
click at [1083, 519] on span "Cancel" at bounding box center [1067, 517] width 39 height 13
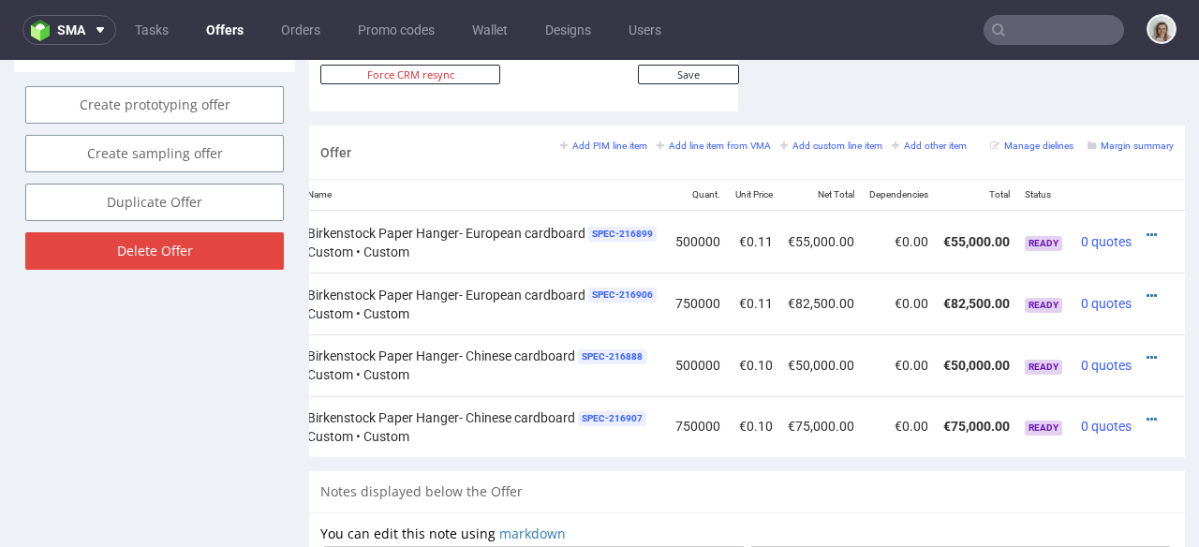
click at [1040, 37] on input "text" at bounding box center [1054, 30] width 141 height 30
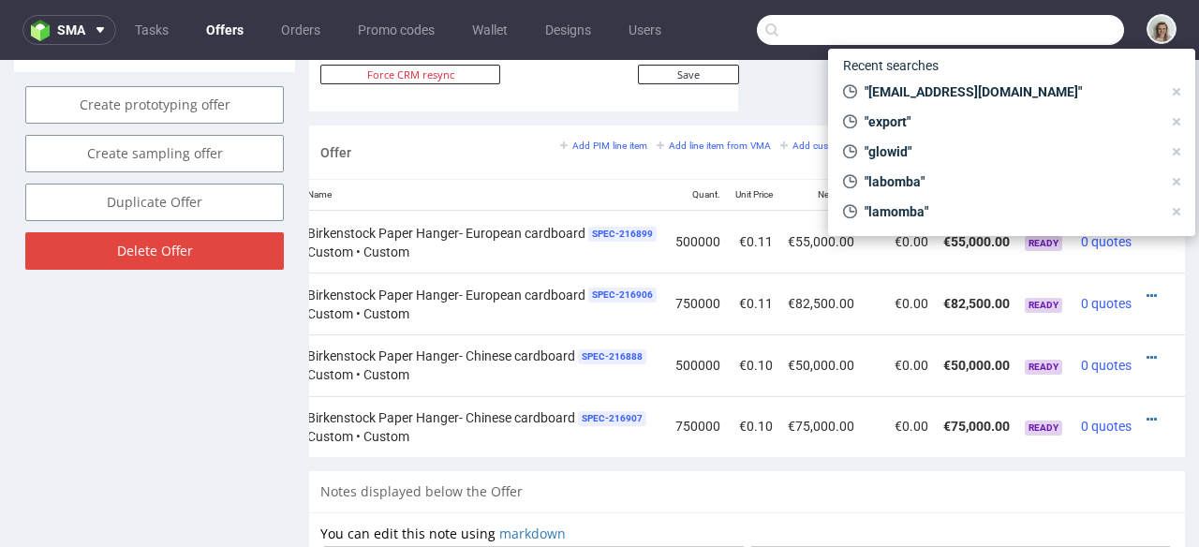
paste input "HBNR"
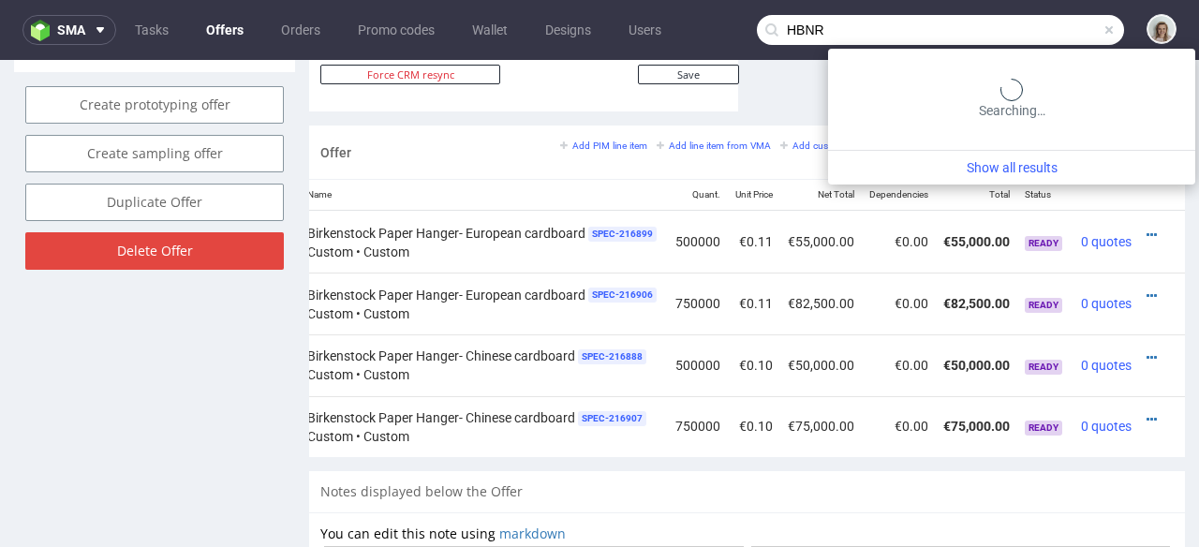
type input "HBNR"
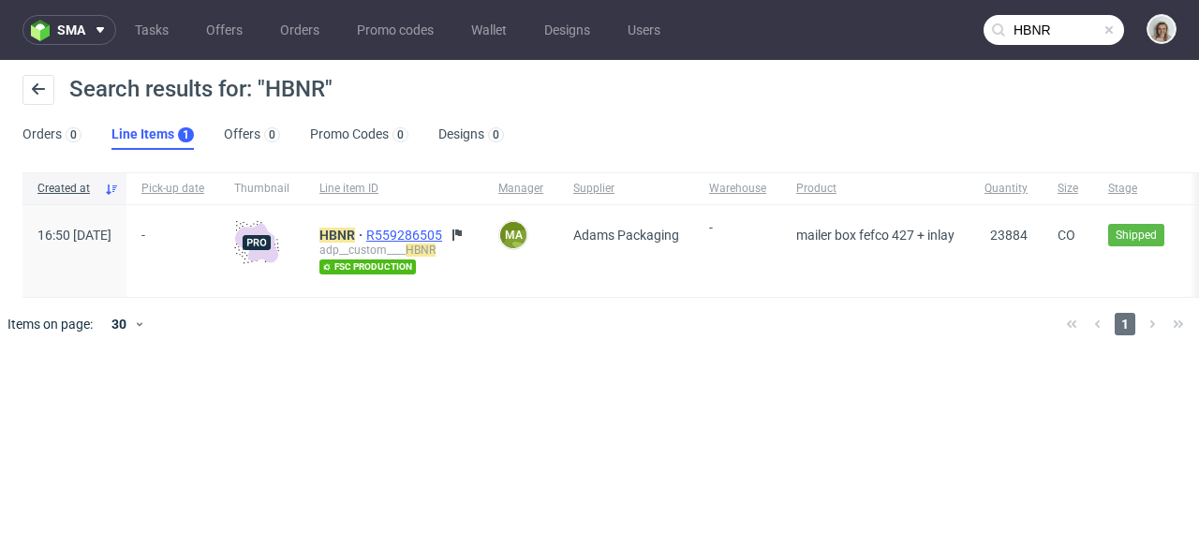
click at [446, 229] on span "R559286505" at bounding box center [406, 235] width 80 height 15
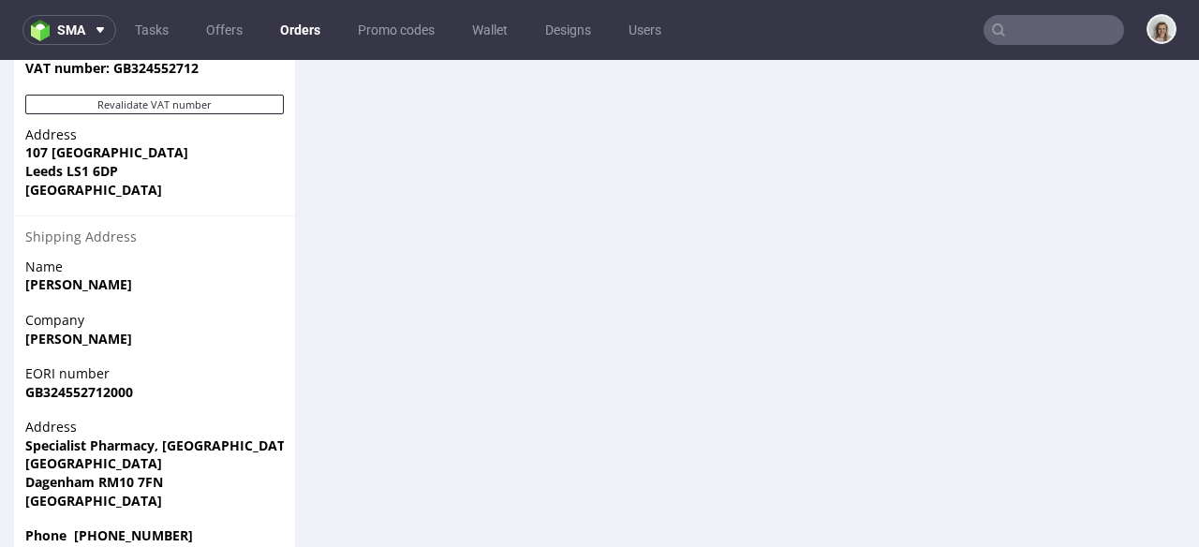
scroll to position [1400, 0]
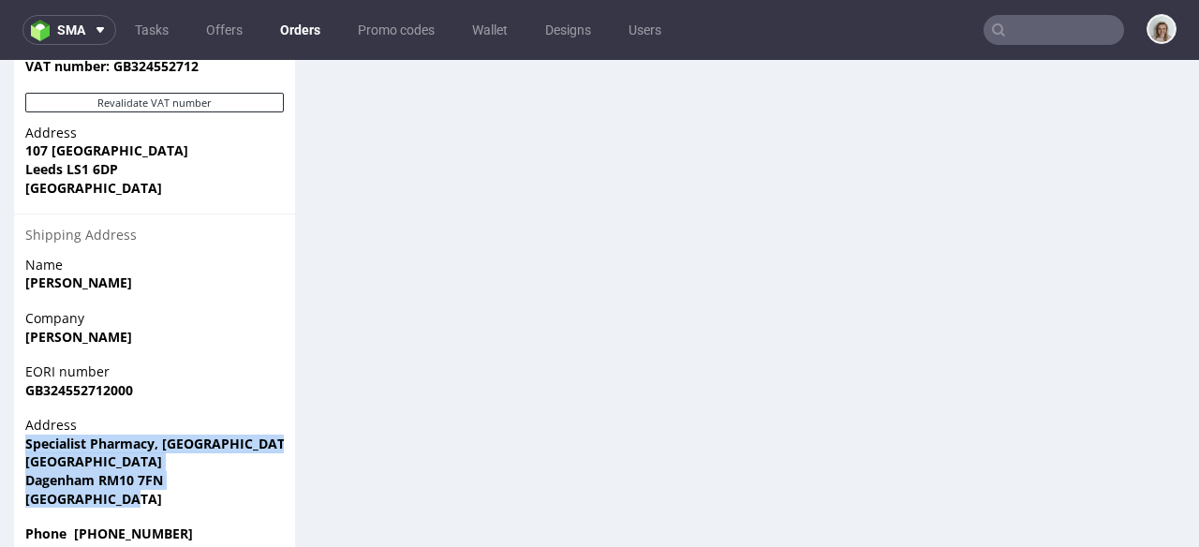
drag, startPoint x: 151, startPoint y: 466, endPoint x: 23, endPoint y: 405, distance: 141.2
click at [23, 416] on div "Address Specialist Pharmacy, Londoneast-UK Business & Technical Park Yew Tree A…" at bounding box center [154, 470] width 281 height 109
copy p "Specialist Pharmacy, Londoneast-UK Business & Technical Park Yew Tree Avenue Da…"
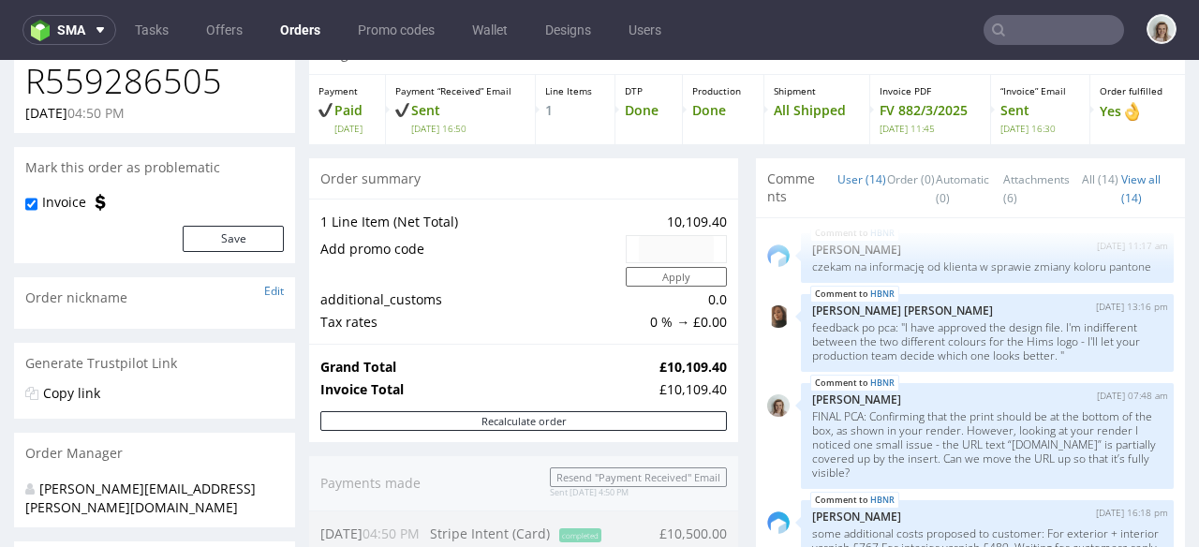
scroll to position [0, 0]
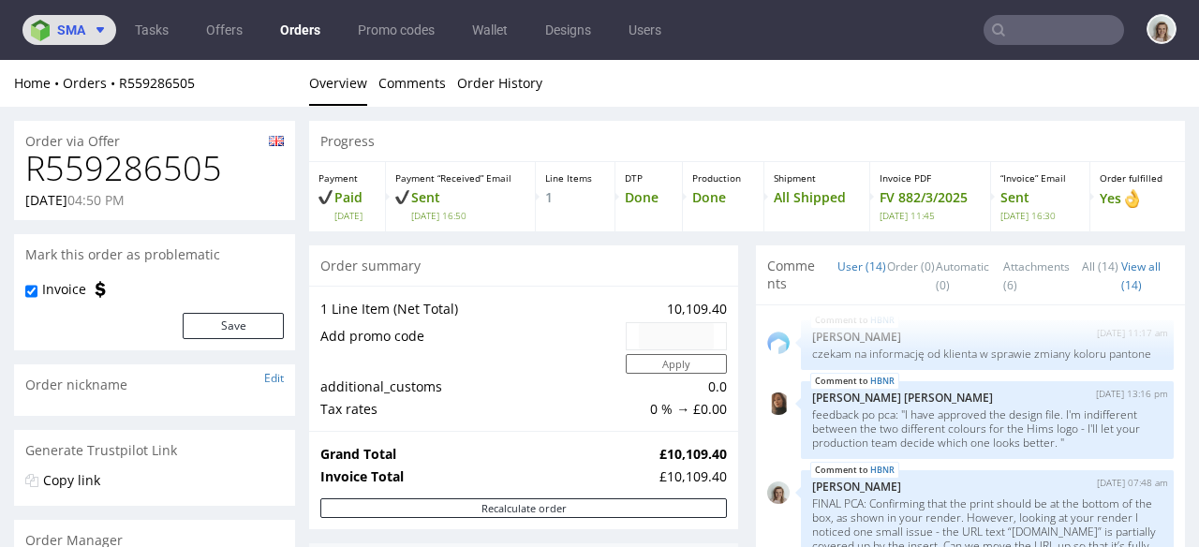
click at [89, 35] on span at bounding box center [96, 29] width 22 height 15
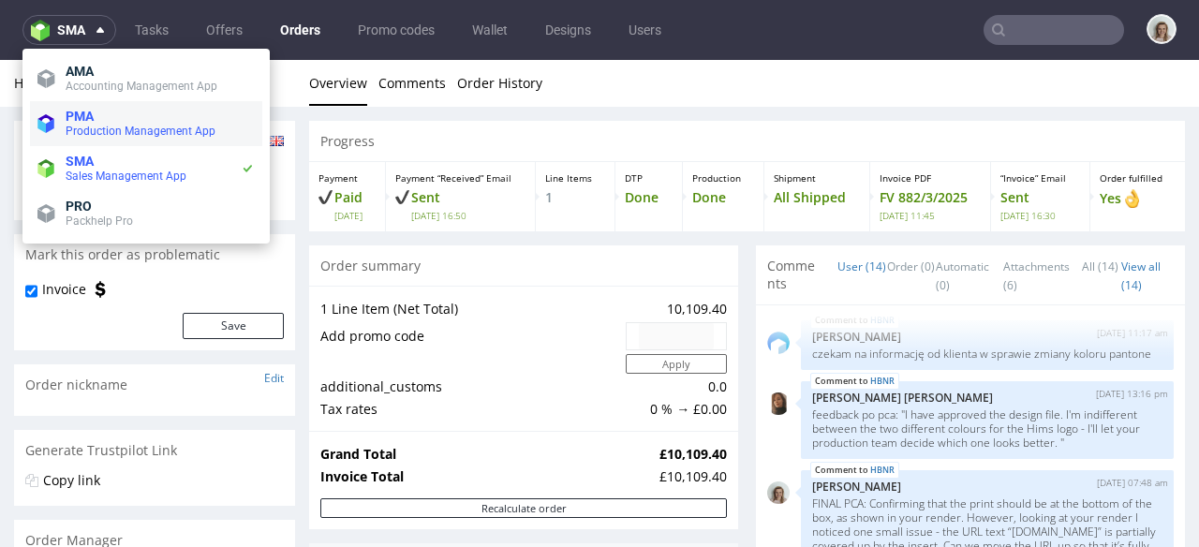
click at [73, 126] on span "Production Management App" at bounding box center [141, 131] width 150 height 13
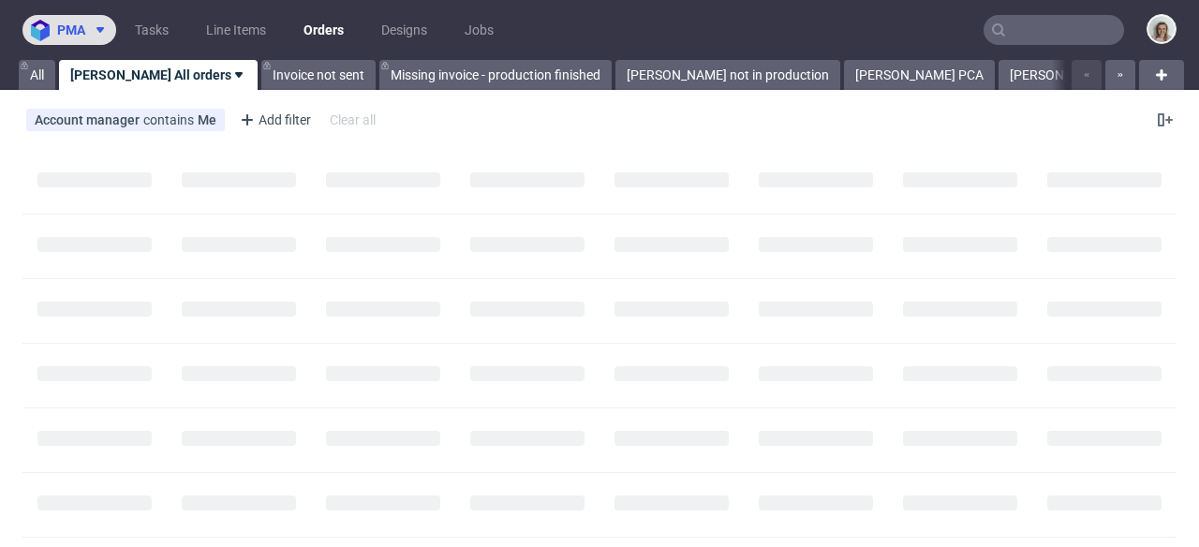
click at [71, 33] on span "pma" at bounding box center [71, 29] width 28 height 13
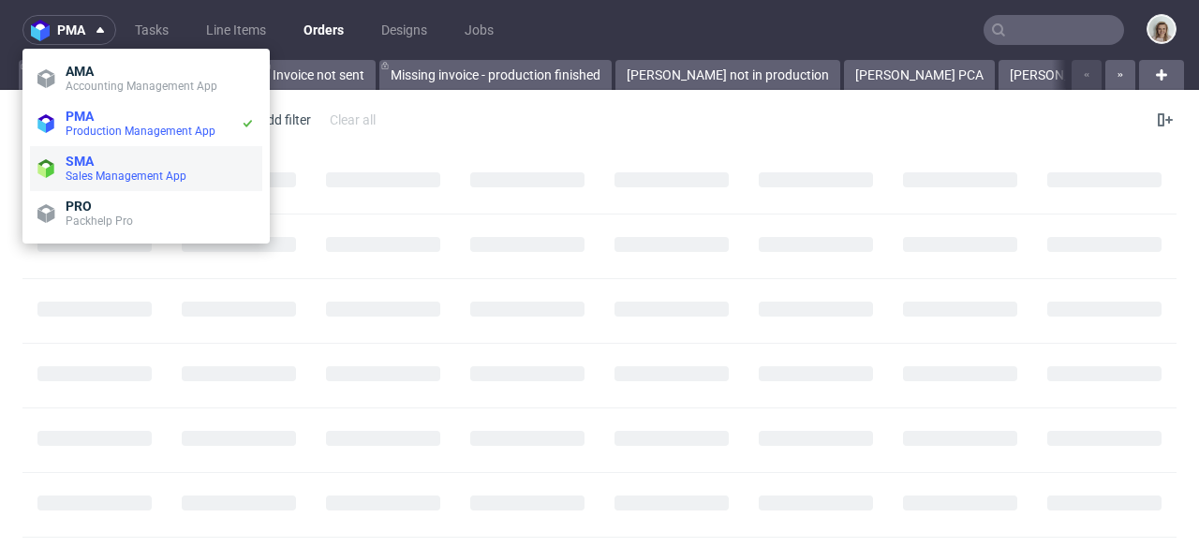
click at [107, 170] on span "Sales Management App" at bounding box center [126, 176] width 121 height 13
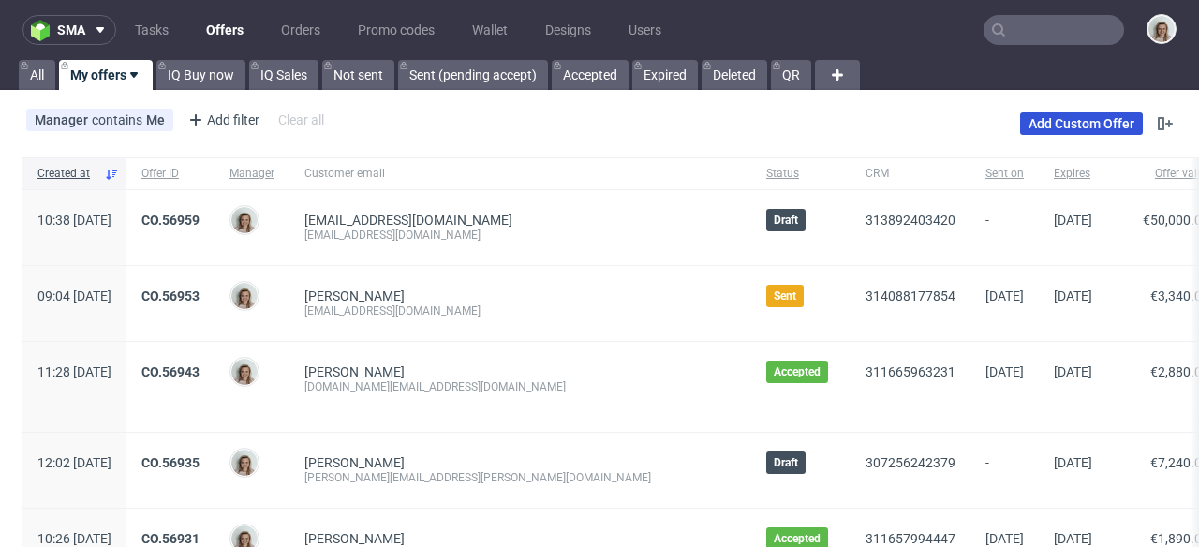
click at [1088, 127] on link "Add Custom Offer" at bounding box center [1081, 123] width 123 height 22
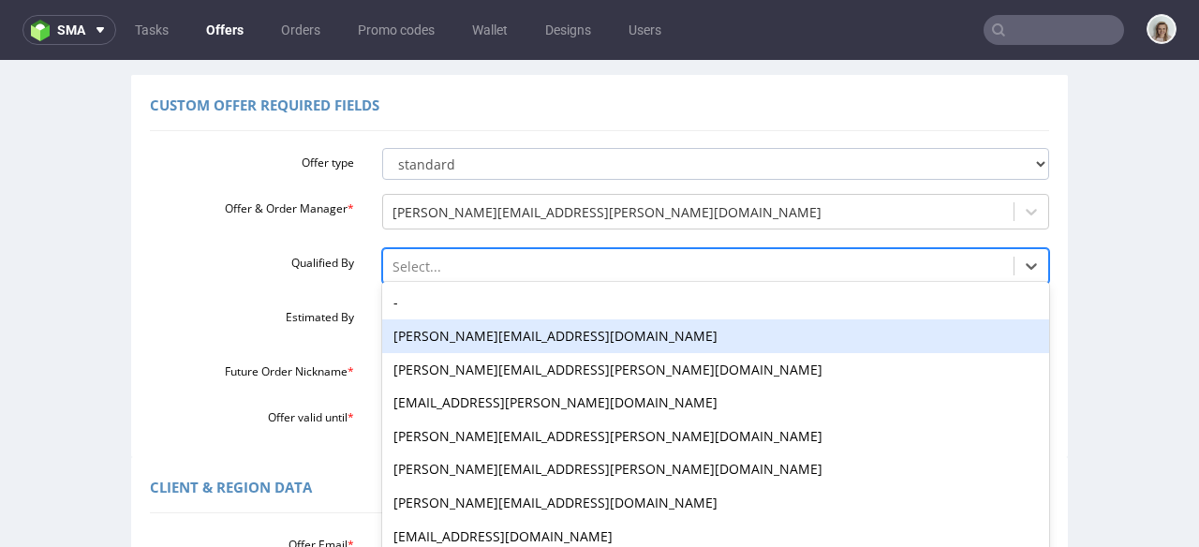
click at [432, 275] on div "[PERSON_NAME][EMAIL_ADDRESS][DOMAIN_NAME], 2 of 16. 16 results available. Use U…" at bounding box center [716, 261] width 668 height 26
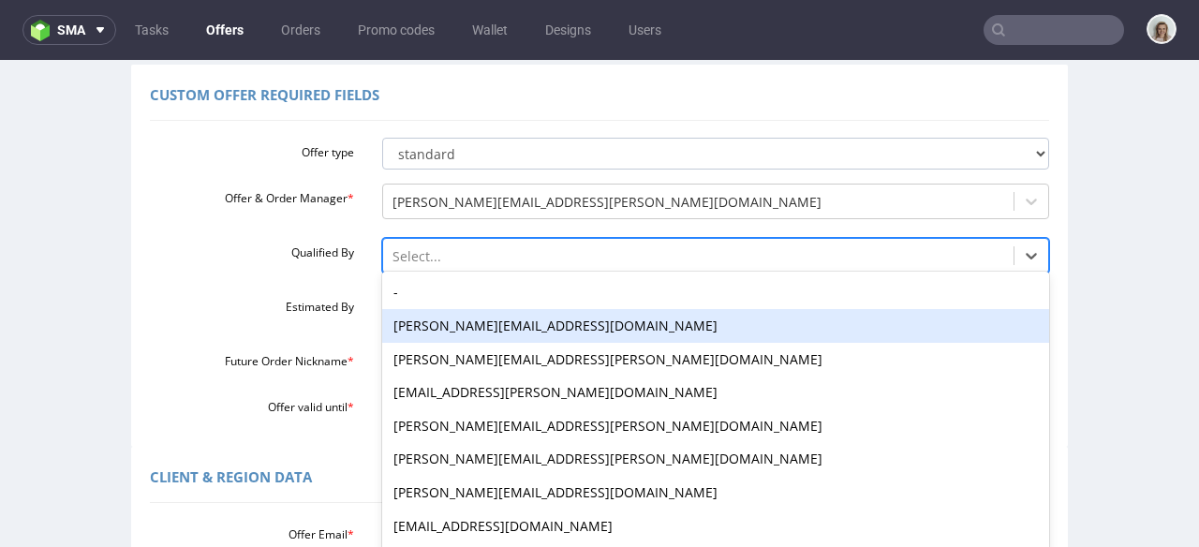
scroll to position [155, 0]
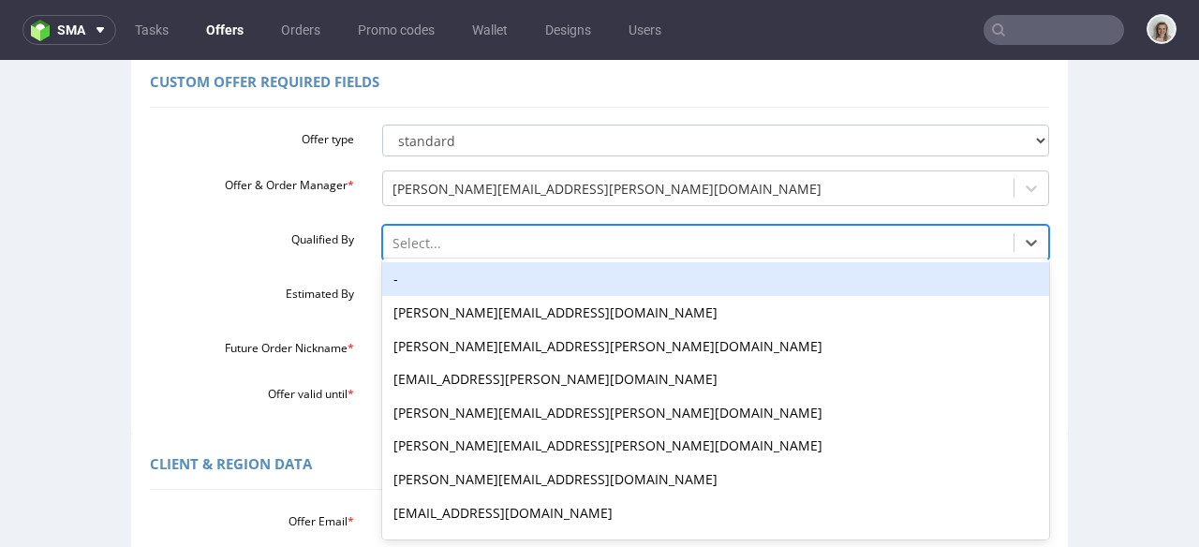
click at [410, 278] on div "-" at bounding box center [716, 279] width 668 height 34
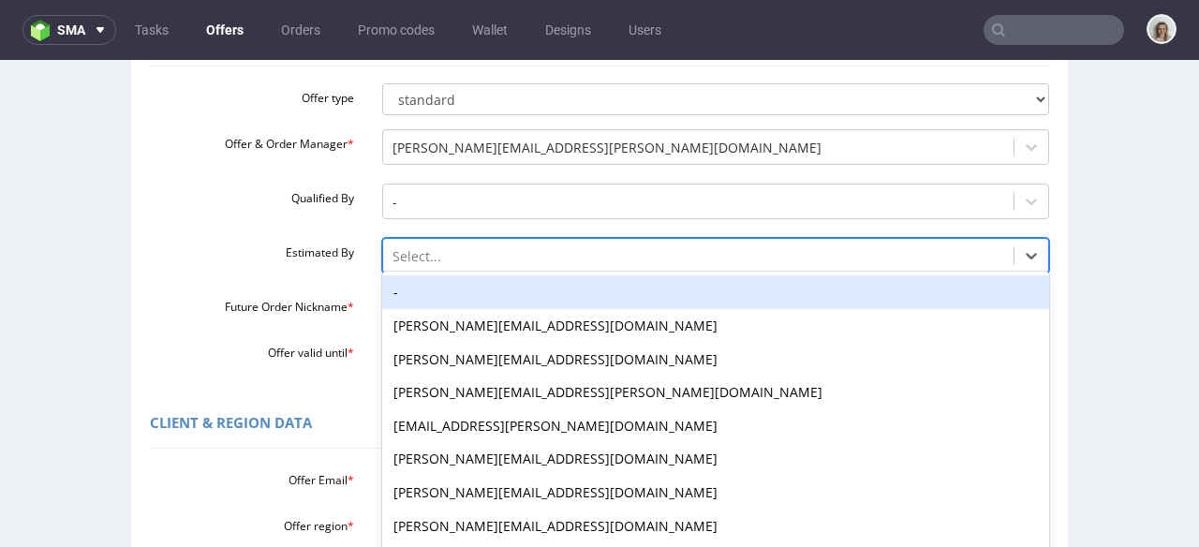
click at [410, 264] on div "-, 1 of 27. 27 results available. Use Up and Down to choose options, press Ente…" at bounding box center [716, 251] width 668 height 26
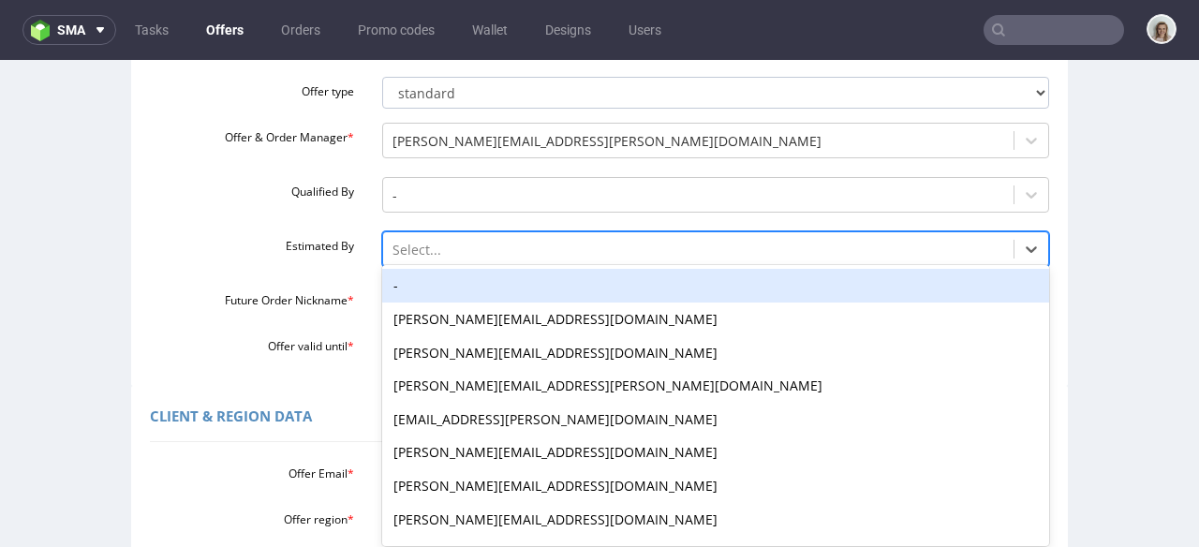
scroll to position [209, 0]
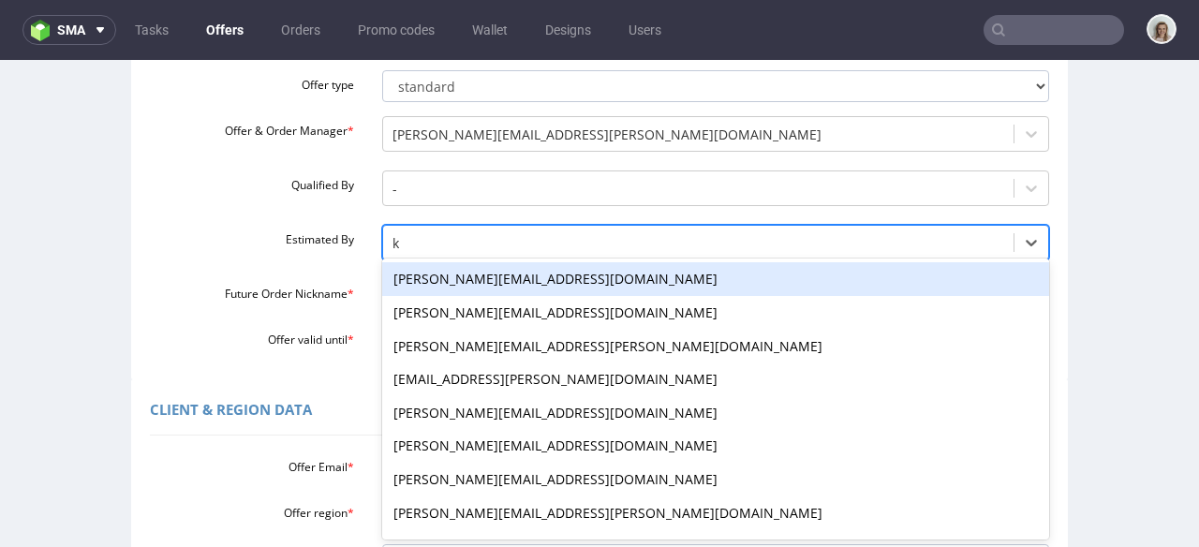
type input "kl"
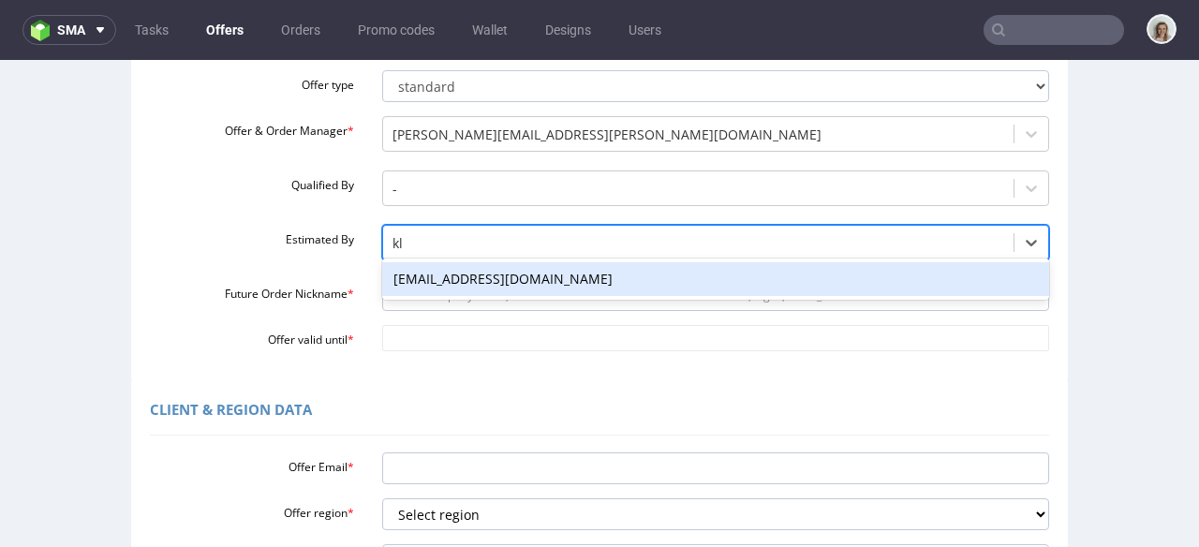
click at [431, 281] on div "[EMAIL_ADDRESS][DOMAIN_NAME]" at bounding box center [716, 279] width 668 height 34
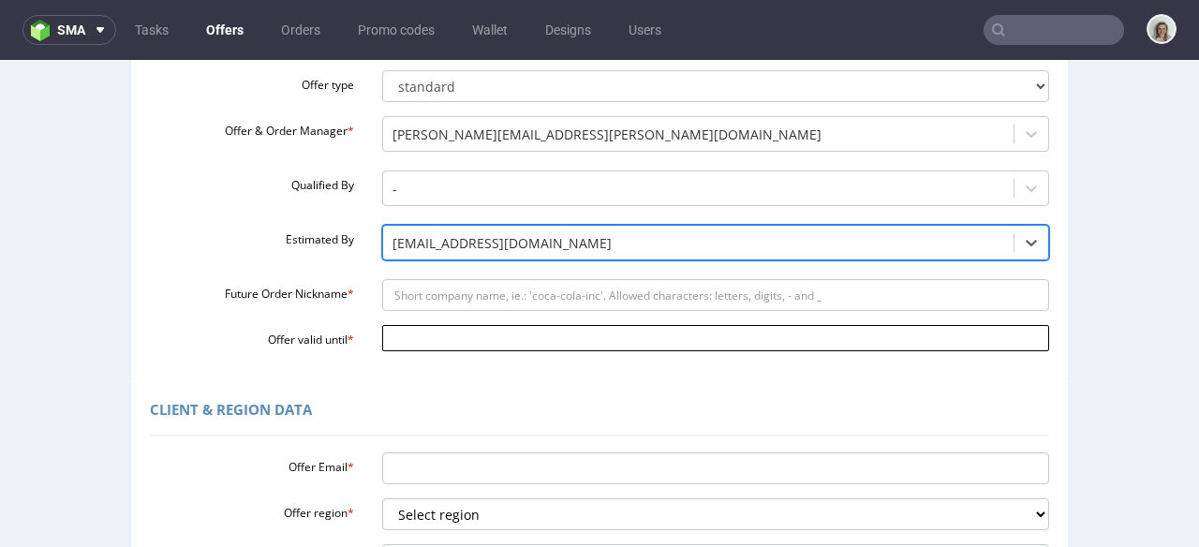
click at [419, 345] on input "Offer valid until *" at bounding box center [716, 338] width 668 height 26
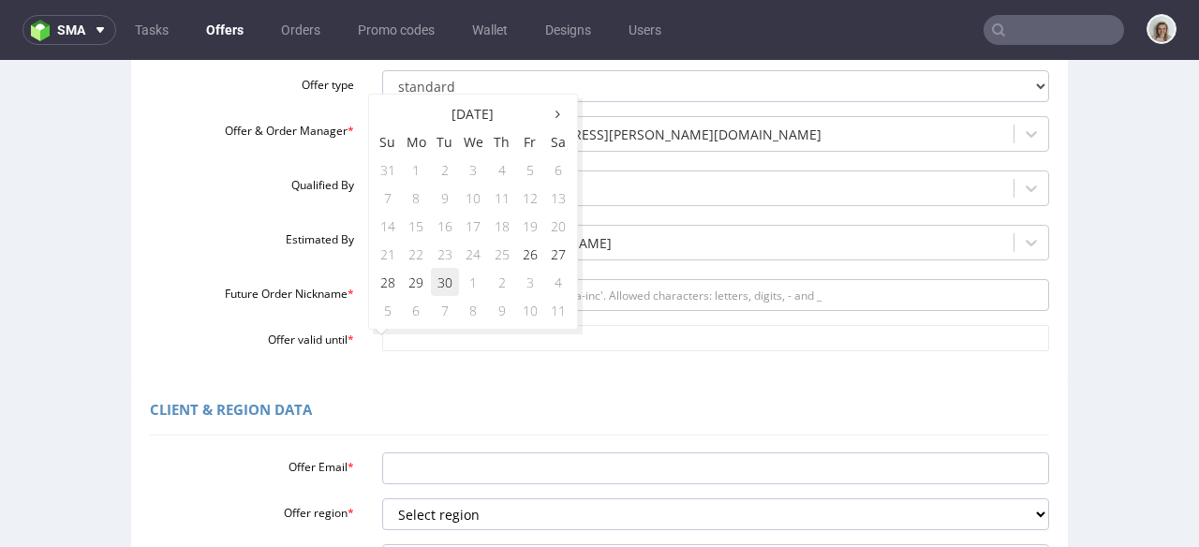
click at [441, 292] on td "30" at bounding box center [445, 282] width 28 height 28
type input "[DATE]"
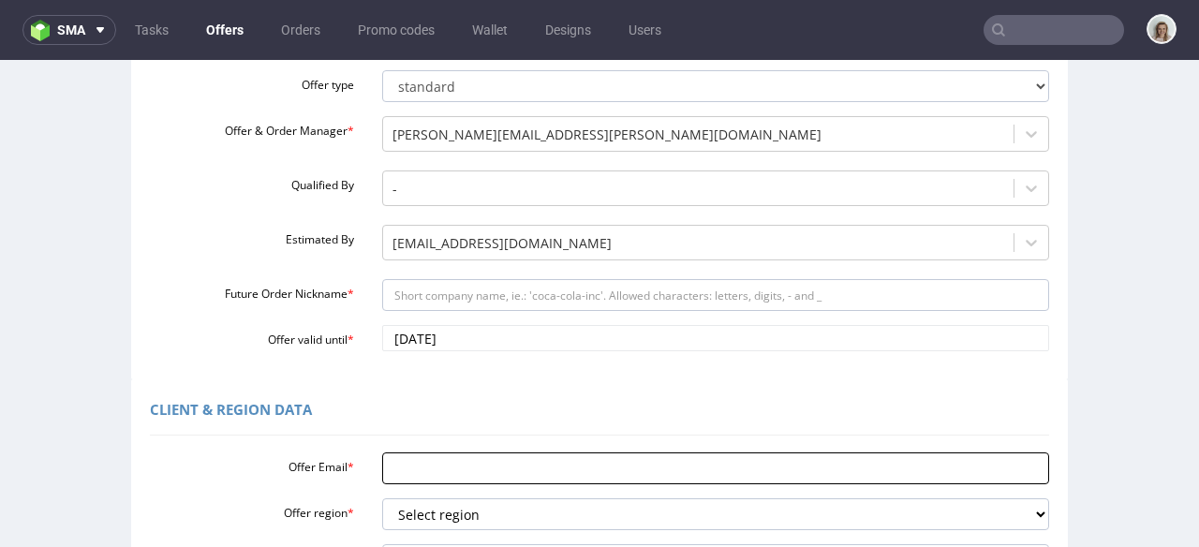
click at [408, 461] on input "Offer Email *" at bounding box center [716, 469] width 668 height 32
paste input "[PERSON_NAME][EMAIL_ADDRESS][DOMAIN_NAME]"
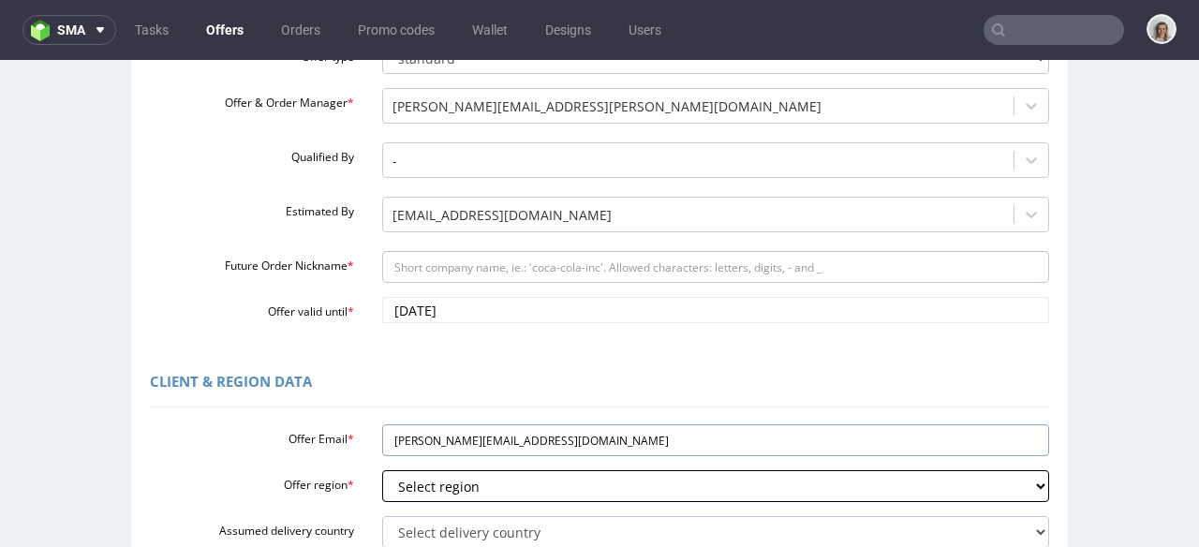
scroll to position [239, 0]
type input "[PERSON_NAME][EMAIL_ADDRESS][DOMAIN_NAME]"
click at [418, 479] on select "Select region eu gb de pl fr it es" at bounding box center [716, 484] width 668 height 32
select select "gb"
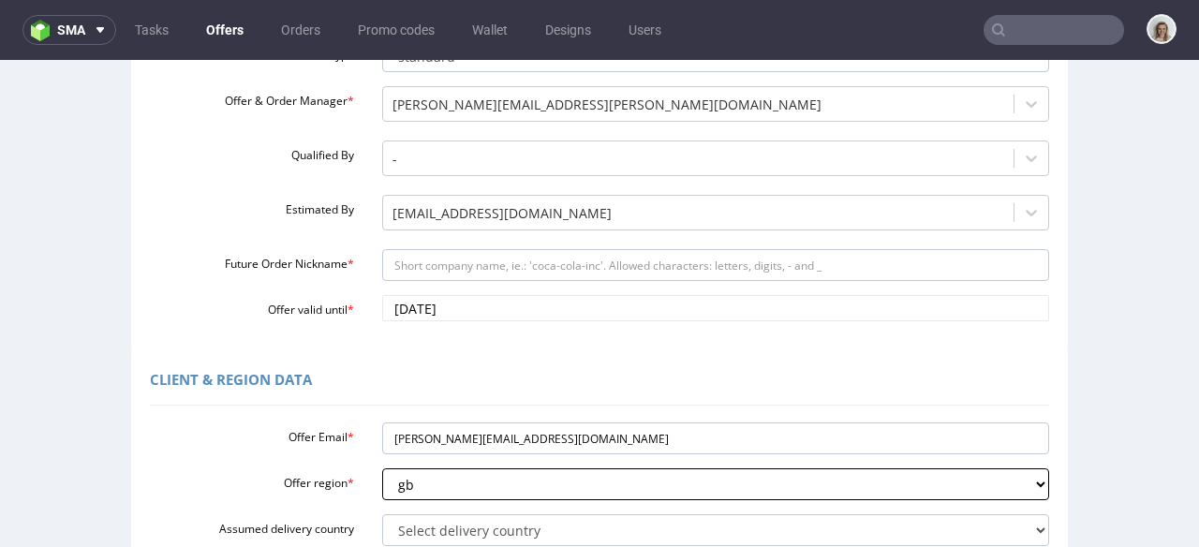
click at [382, 468] on select "Select region eu gb de pl fr it es" at bounding box center [716, 484] width 668 height 32
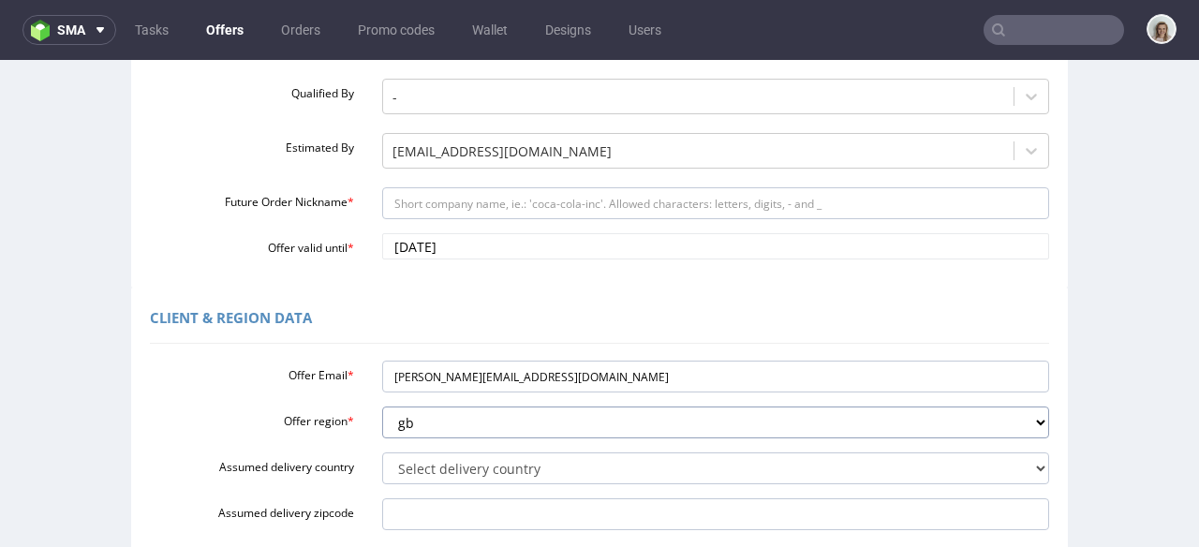
scroll to position [323, 0]
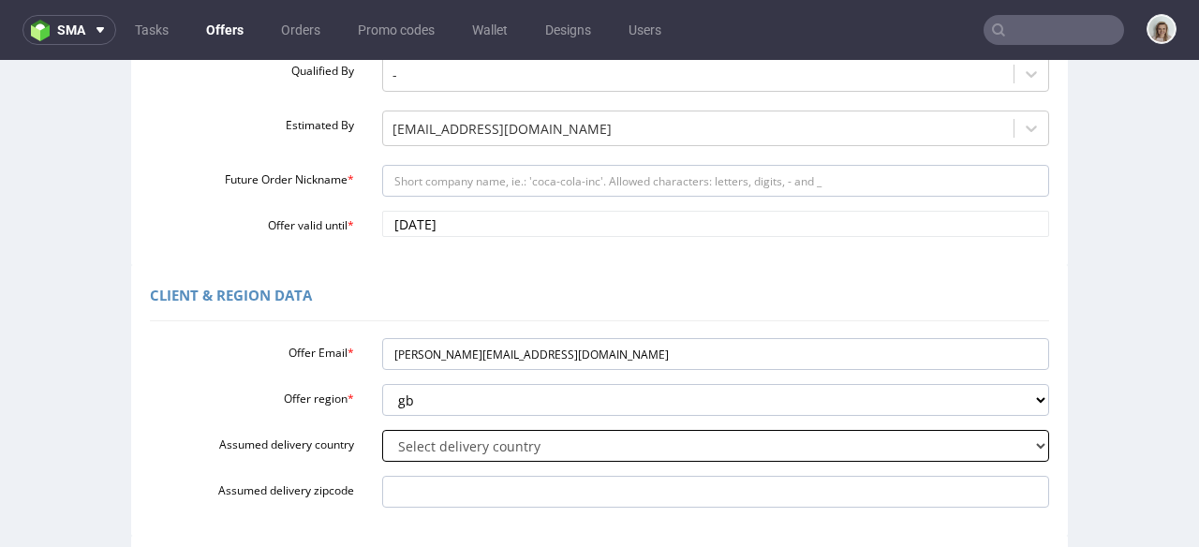
click at [427, 441] on select "Select delivery country [GEOGRAPHIC_DATA] [GEOGRAPHIC_DATA] [GEOGRAPHIC_DATA] […" at bounding box center [716, 446] width 668 height 32
select select "77"
click at [382, 430] on select "Select delivery country [GEOGRAPHIC_DATA] [GEOGRAPHIC_DATA] [GEOGRAPHIC_DATA] […" at bounding box center [716, 446] width 668 height 32
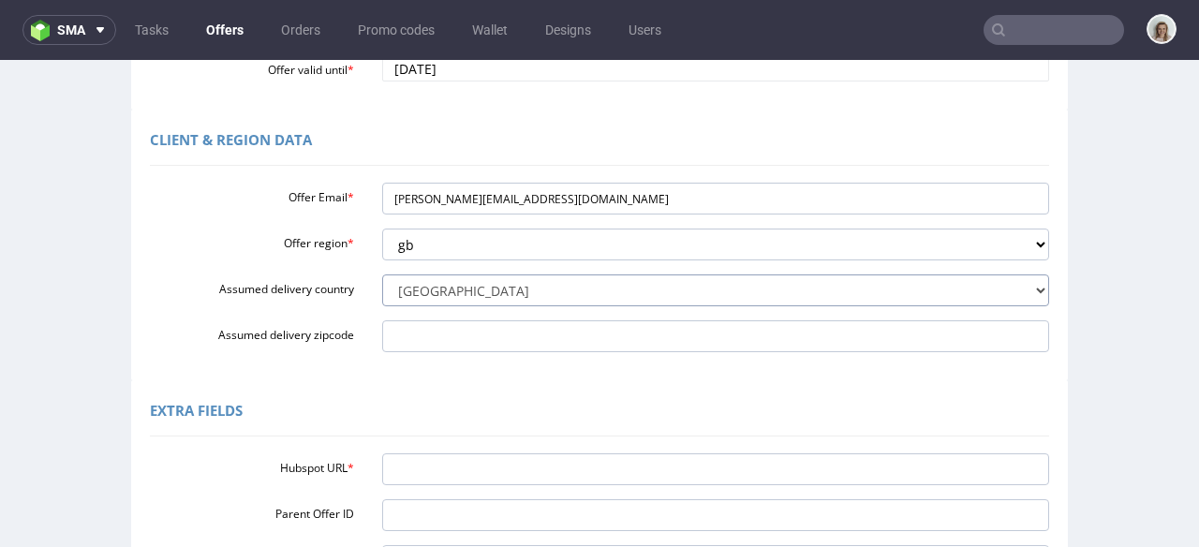
scroll to position [642, 0]
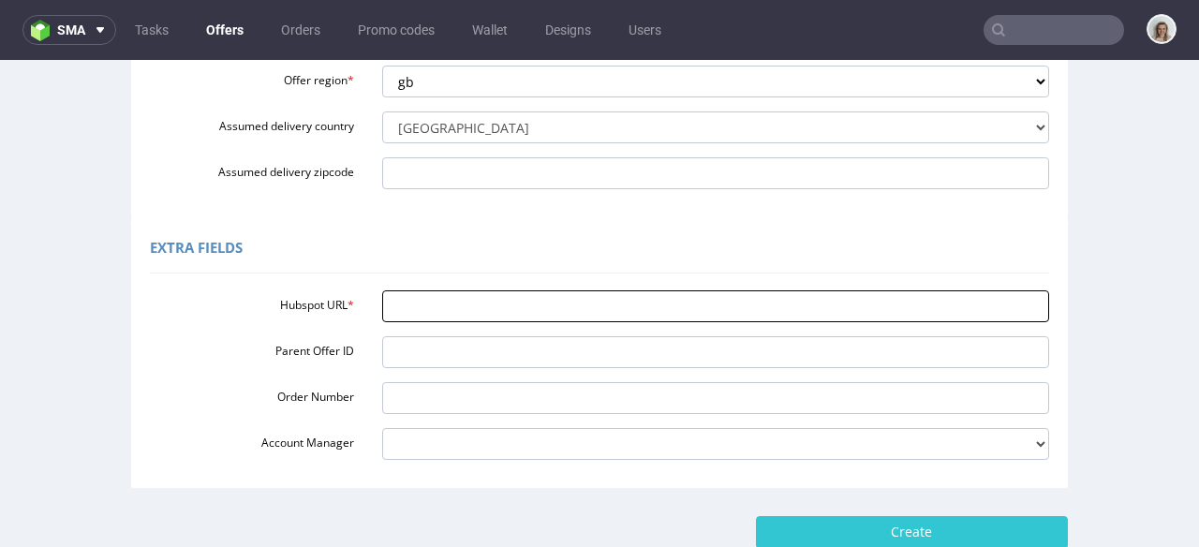
click at [414, 315] on input "Hubspot URL *" at bounding box center [716, 306] width 668 height 32
paste input "[URL][DOMAIN_NAME]"
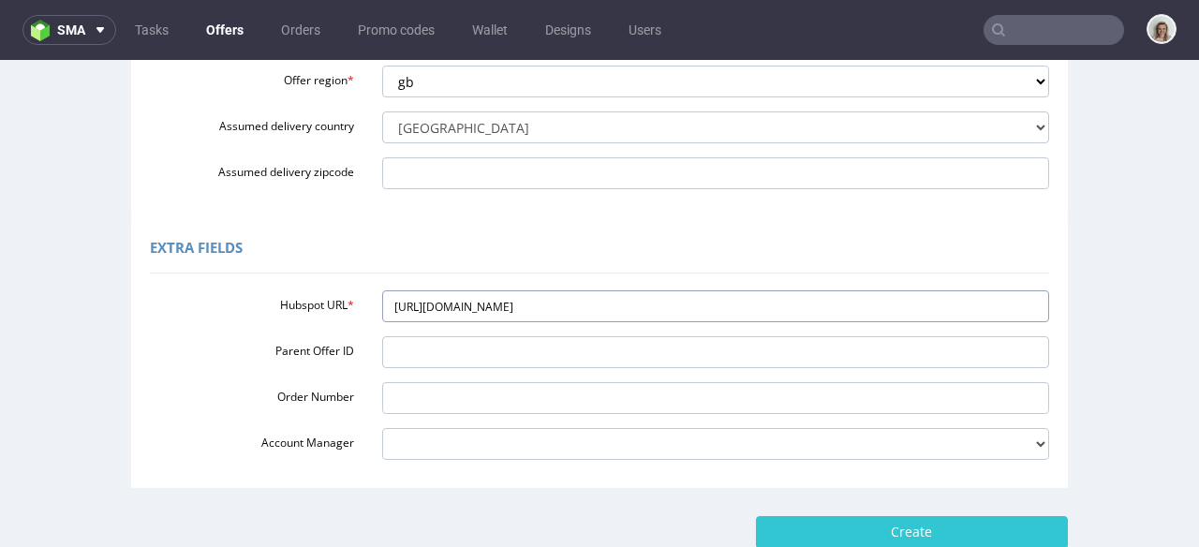
type input "[URL][DOMAIN_NAME]"
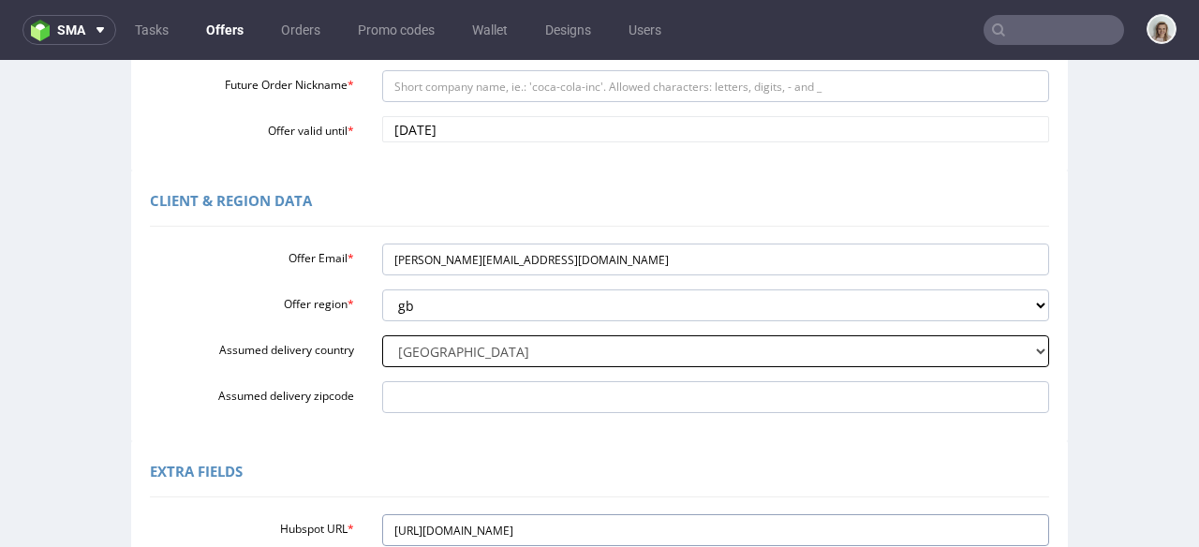
scroll to position [419, 0]
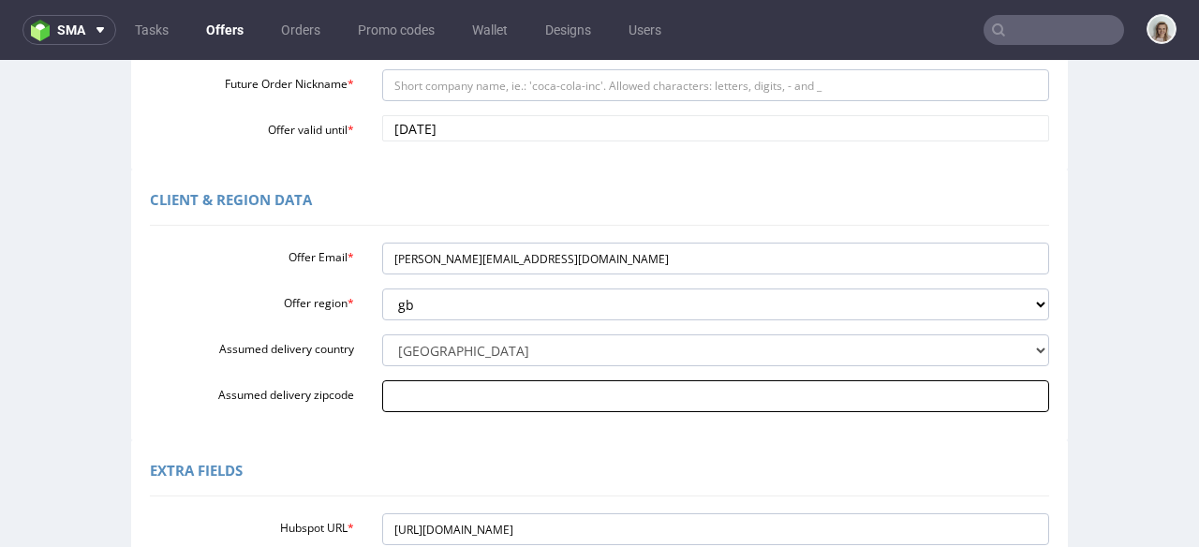
click at [438, 391] on input "Assumed delivery zipcode" at bounding box center [716, 396] width 668 height 32
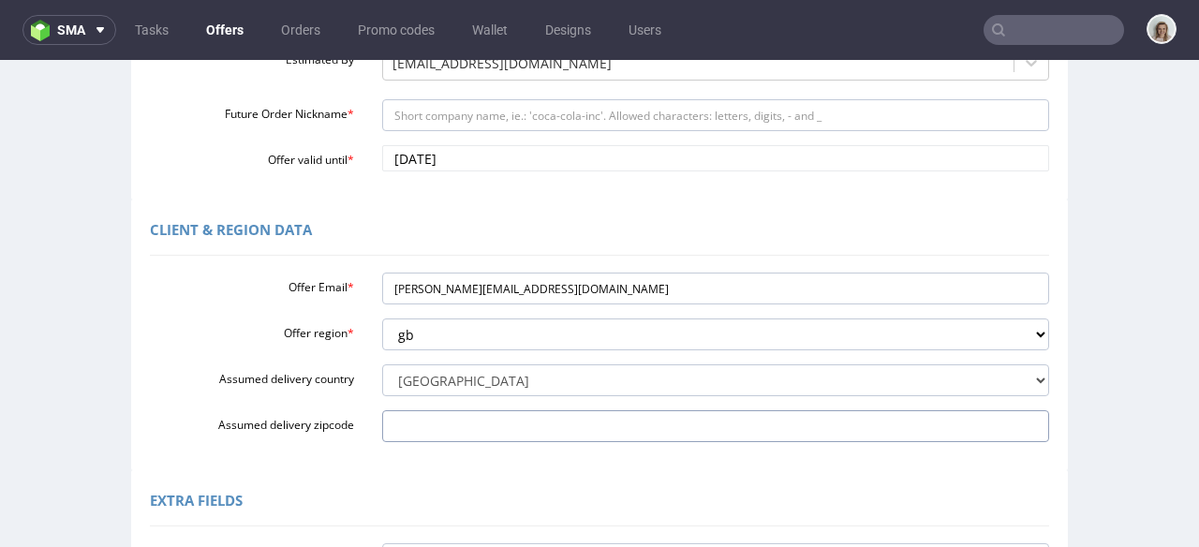
scroll to position [281, 0]
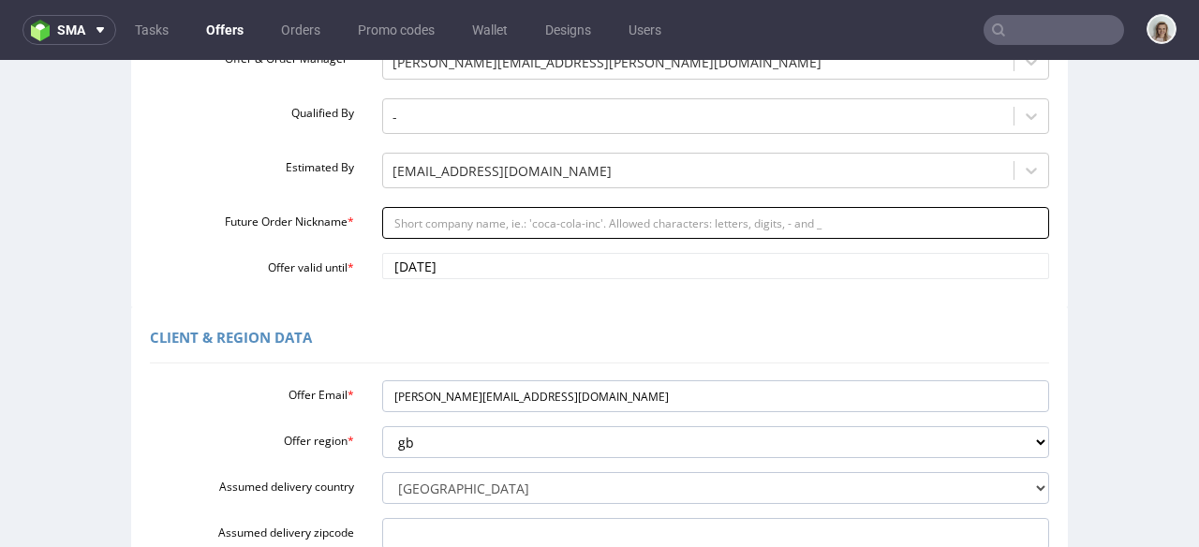
click at [442, 221] on input "Future Order Nickname *" at bounding box center [716, 223] width 668 height 32
paste input "Hims__Hers_UK_Limited_-_Reorder_of_mailer_boxes_inserts_25_000_units"
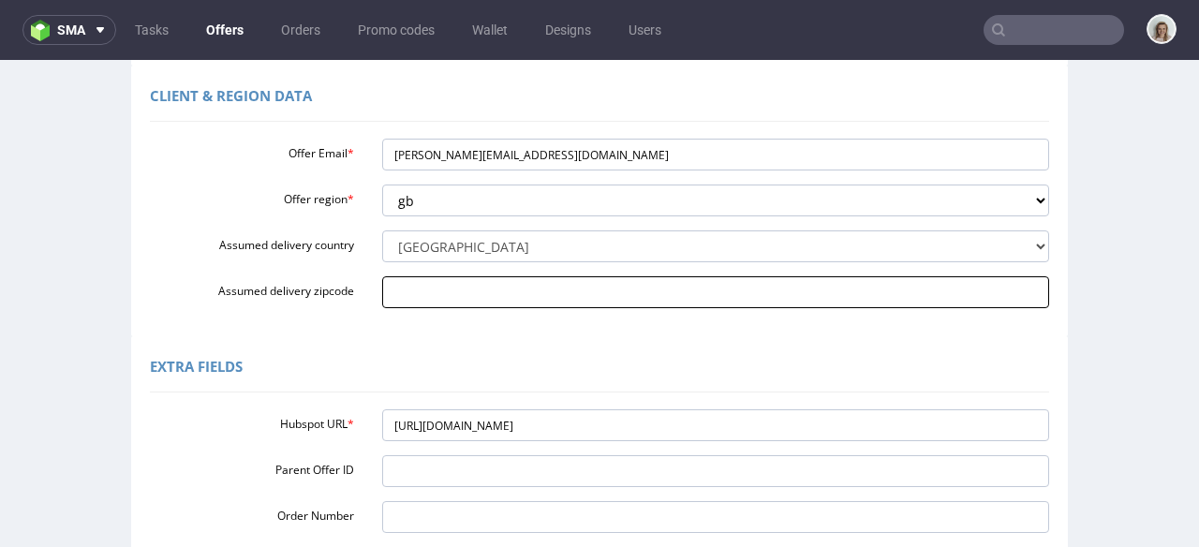
scroll to position [765, 0]
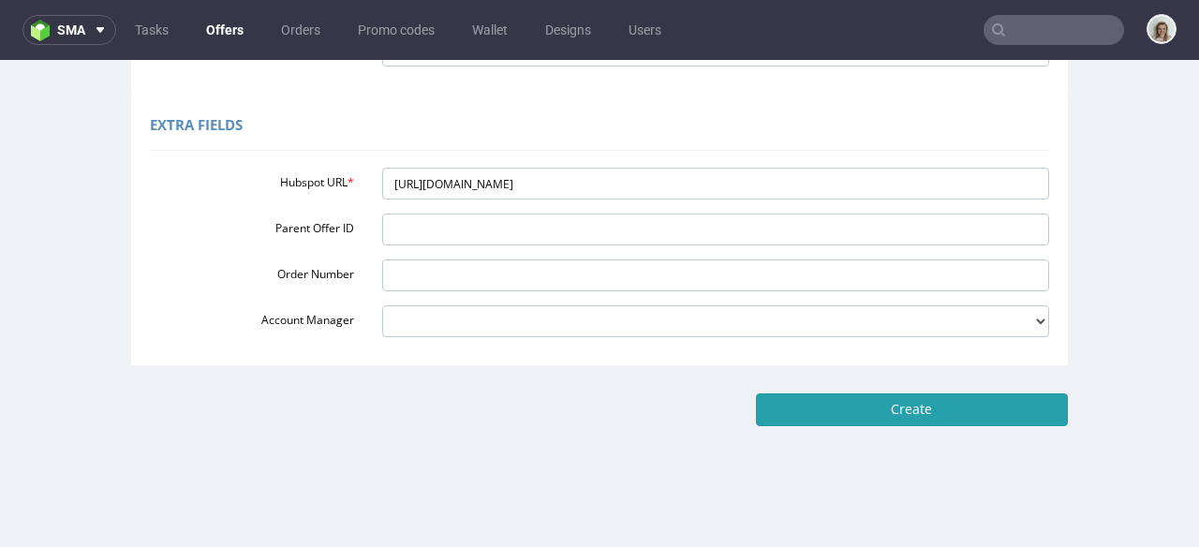
type input "Hims__Hers_UK_Limited_-_Reorder_of_mailer_boxes_inserts_25_000_units"
click at [884, 416] on input "Create" at bounding box center [912, 410] width 312 height 32
type input "Please wait..."
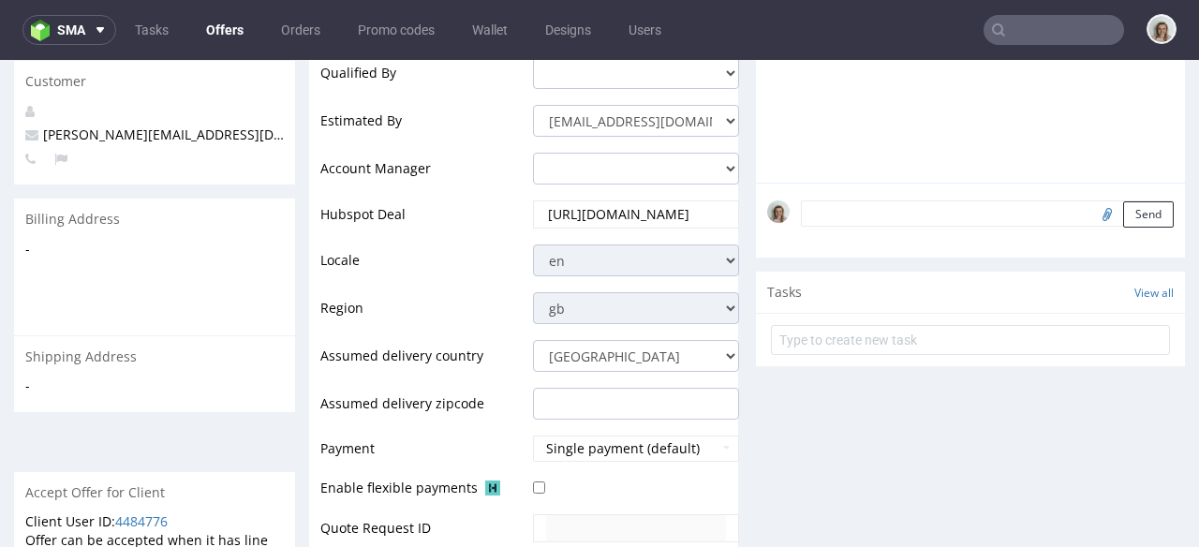
scroll to position [865, 0]
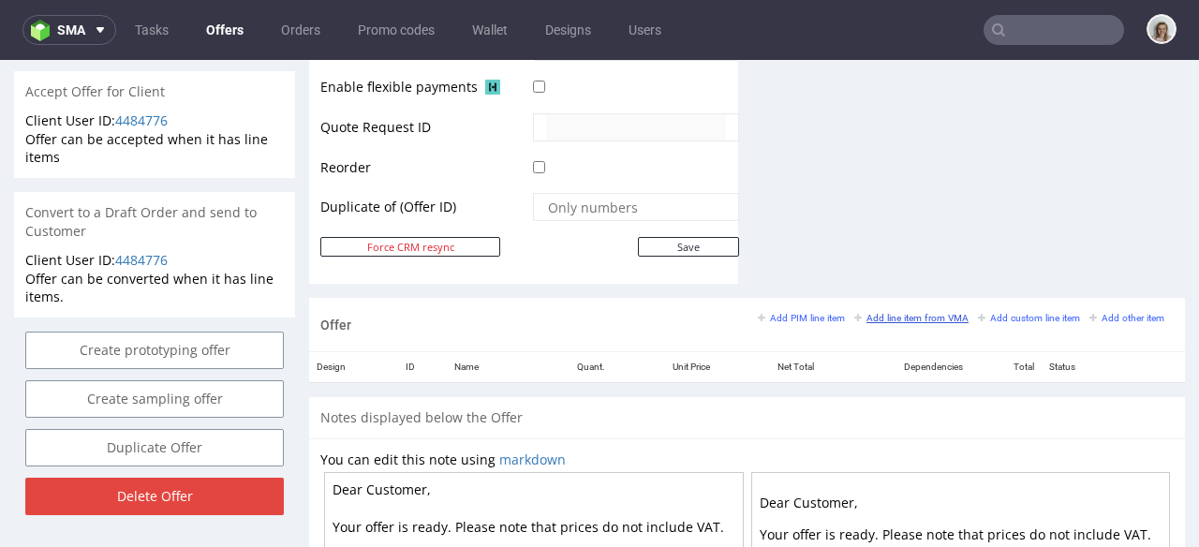
click at [883, 321] on small "Add line item from VMA" at bounding box center [911, 318] width 114 height 10
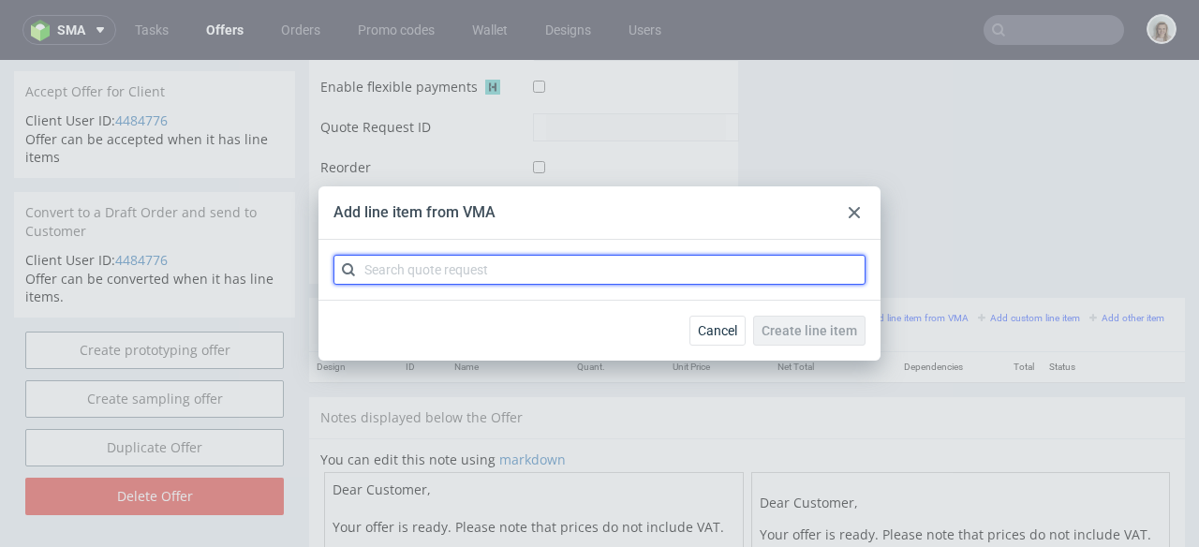
click at [675, 266] on input "text" at bounding box center [600, 270] width 532 height 30
paste input "CBNJ"
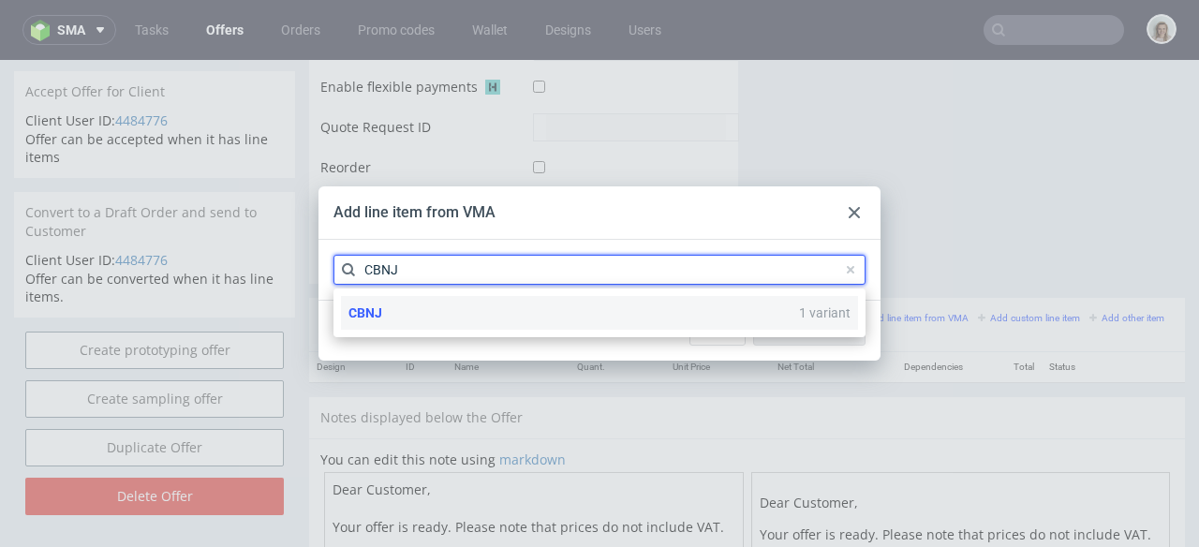
type input "CBNJ"
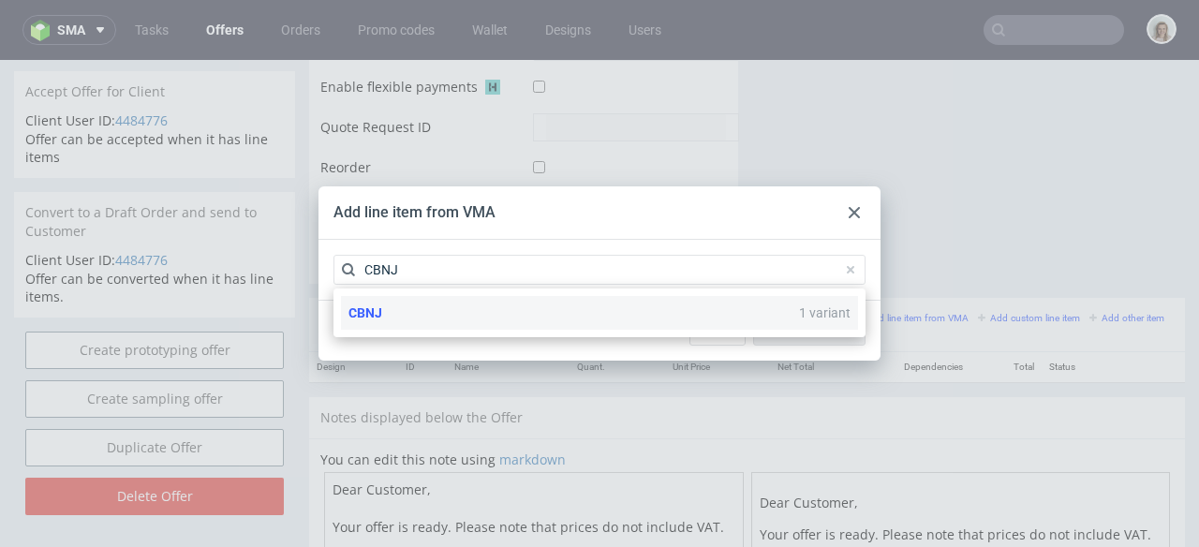
click at [397, 307] on div "CBNJ 1 variant" at bounding box center [599, 313] width 517 height 34
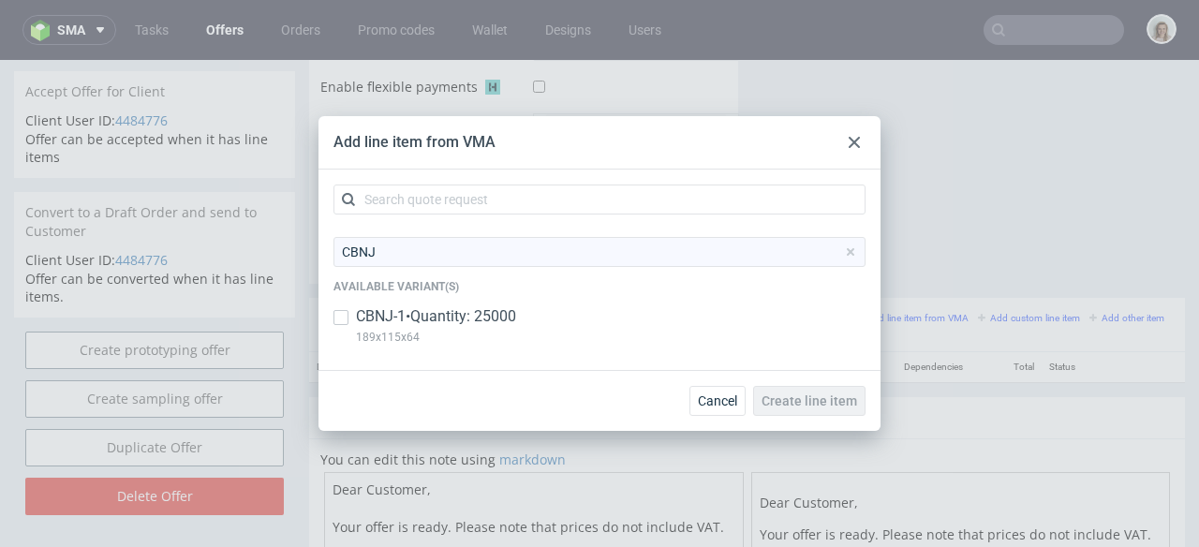
click at [394, 313] on p "CBNJ-1 • Quantity: 25000" at bounding box center [436, 316] width 160 height 21
checkbox input "true"
click at [840, 403] on span "Create line item" at bounding box center [810, 400] width 96 height 13
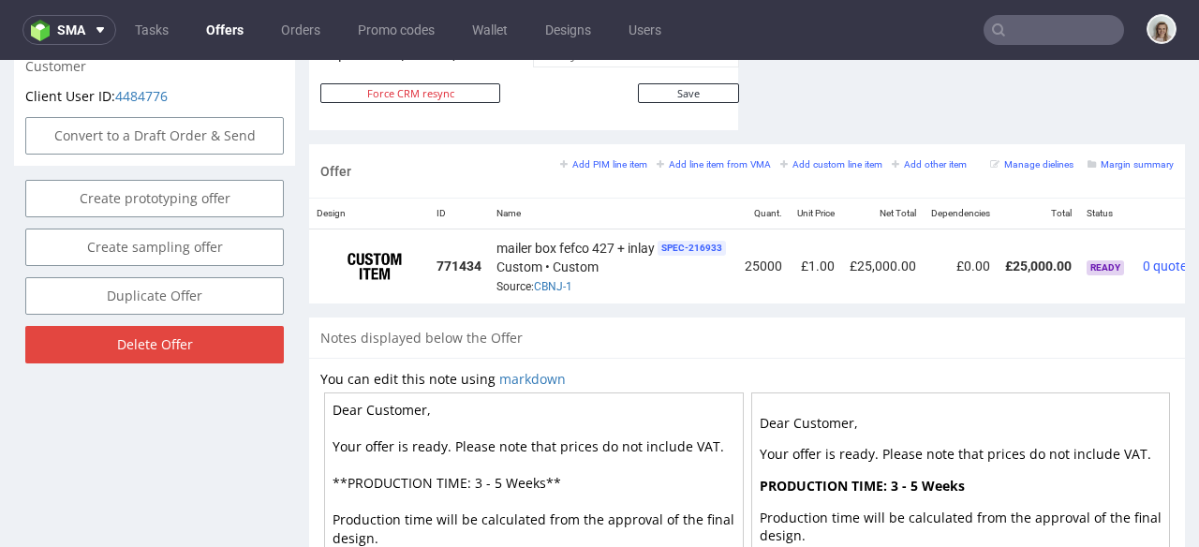
scroll to position [0, 92]
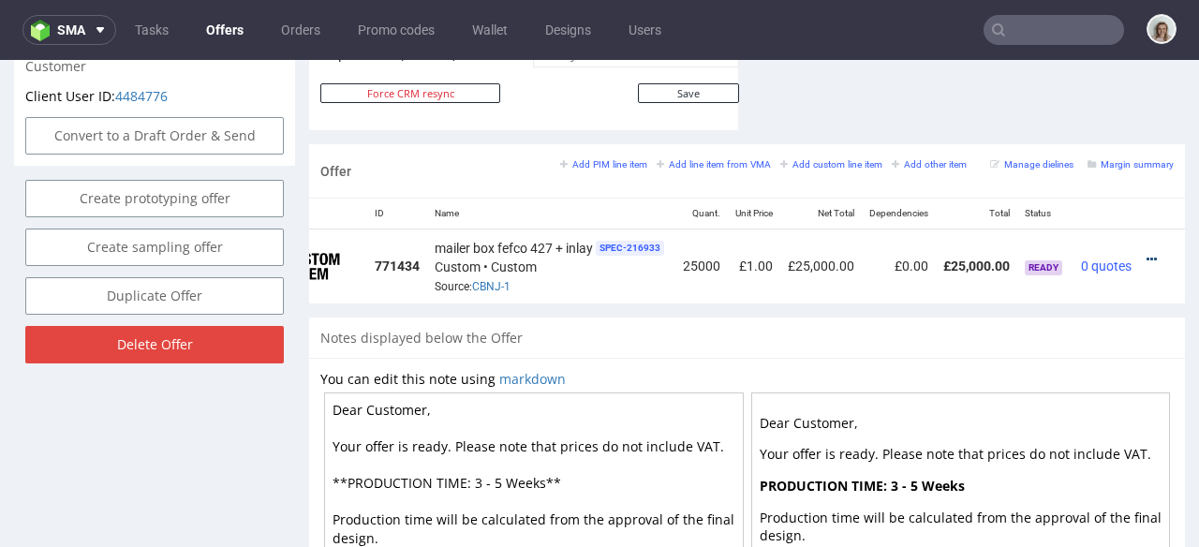
click at [1147, 253] on icon at bounding box center [1152, 259] width 10 height 13
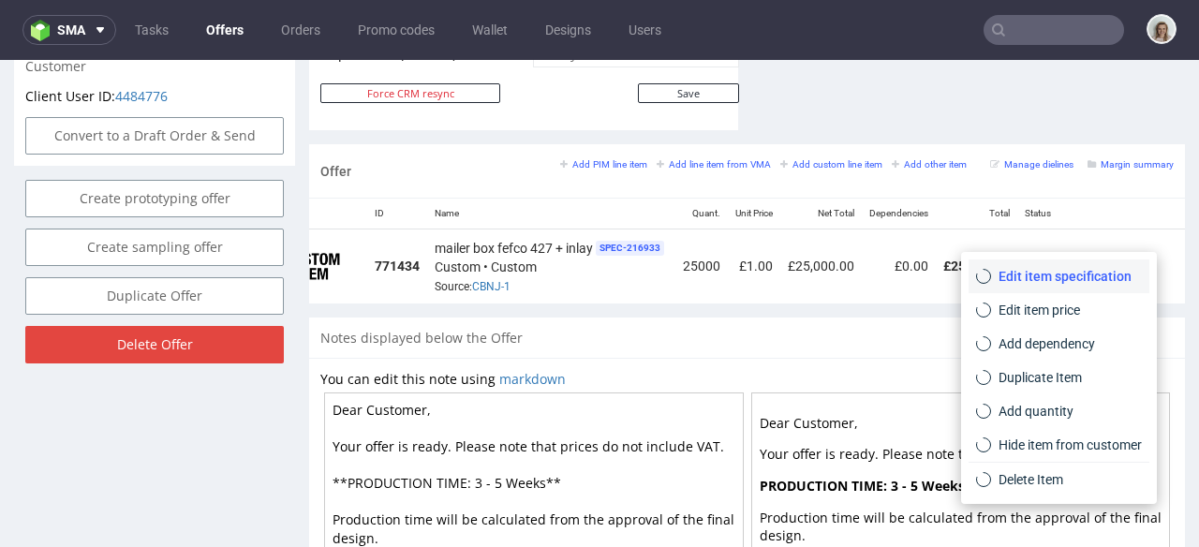
click at [1039, 281] on span "Edit item specification" at bounding box center [1066, 276] width 151 height 19
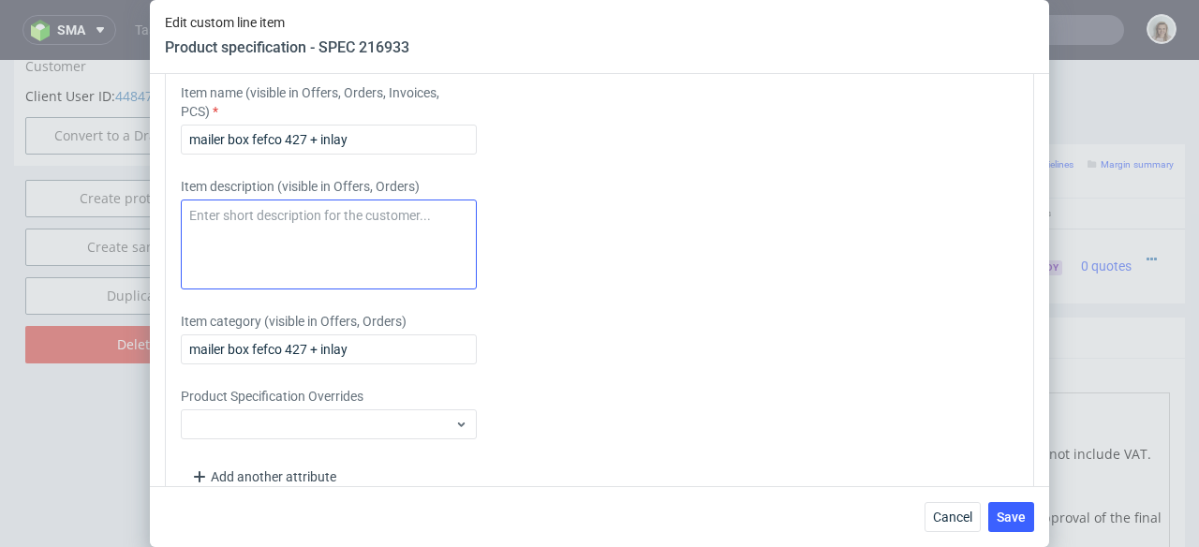
scroll to position [3188, 0]
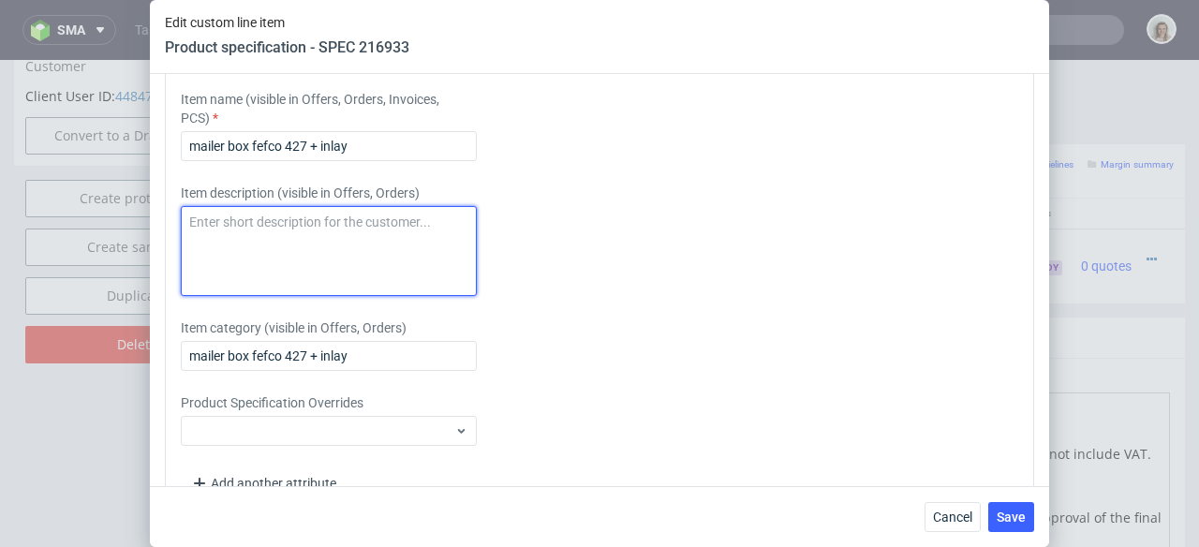
click at [305, 296] on textarea at bounding box center [329, 251] width 296 height 90
paste textarea "Mailer box Fefco 427 + inlay ("
type textarea "Mailer box Fefco 427 + inlay"
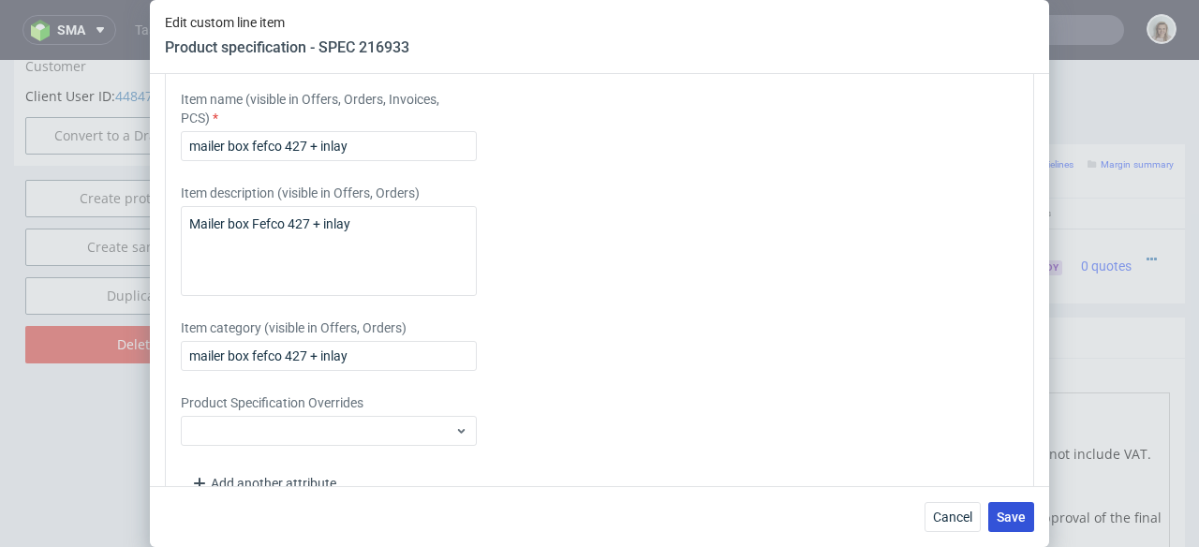
click at [1022, 508] on button "Save" at bounding box center [1011, 517] width 46 height 30
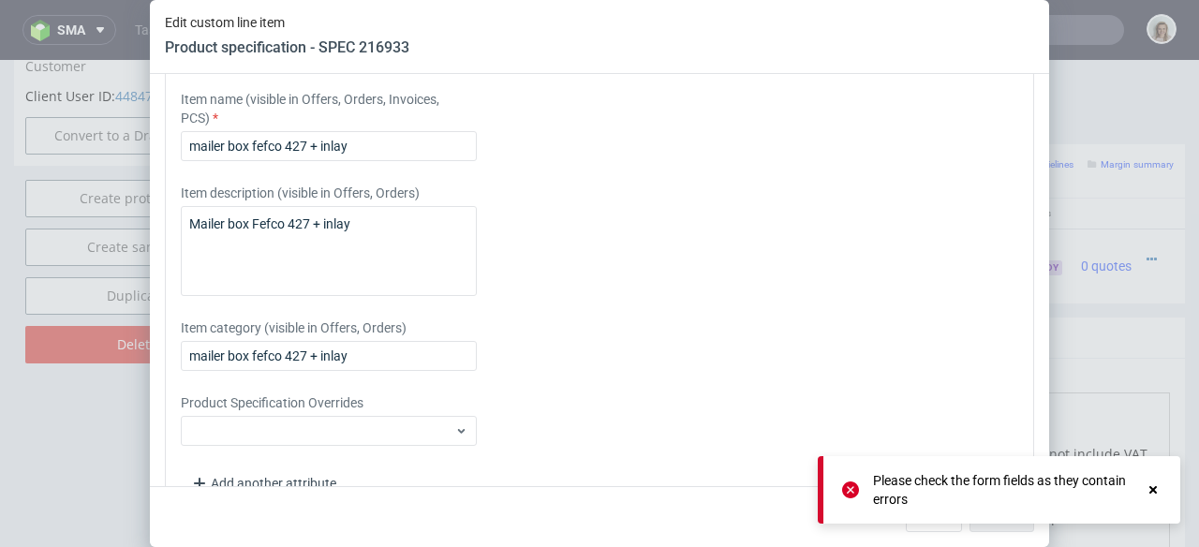
scroll to position [2835, 0]
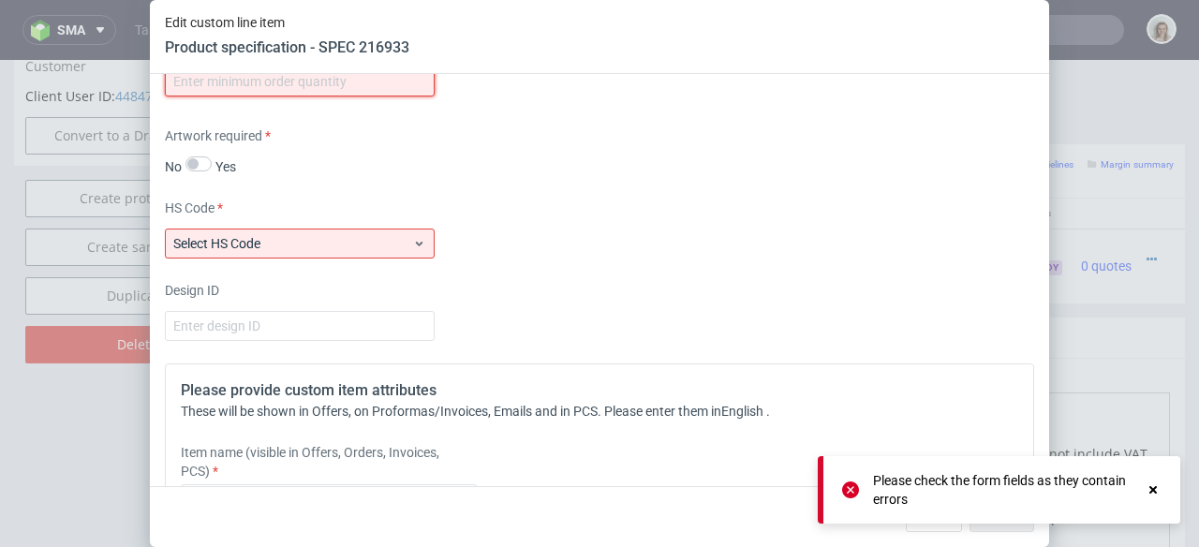
click at [230, 97] on input "number" at bounding box center [300, 82] width 270 height 30
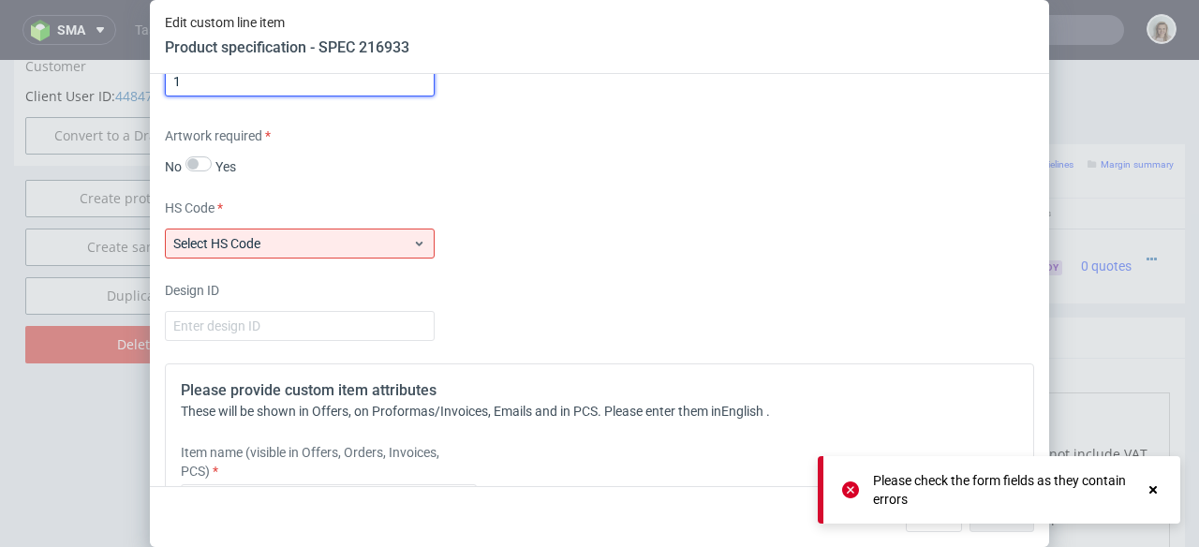
type input "1"
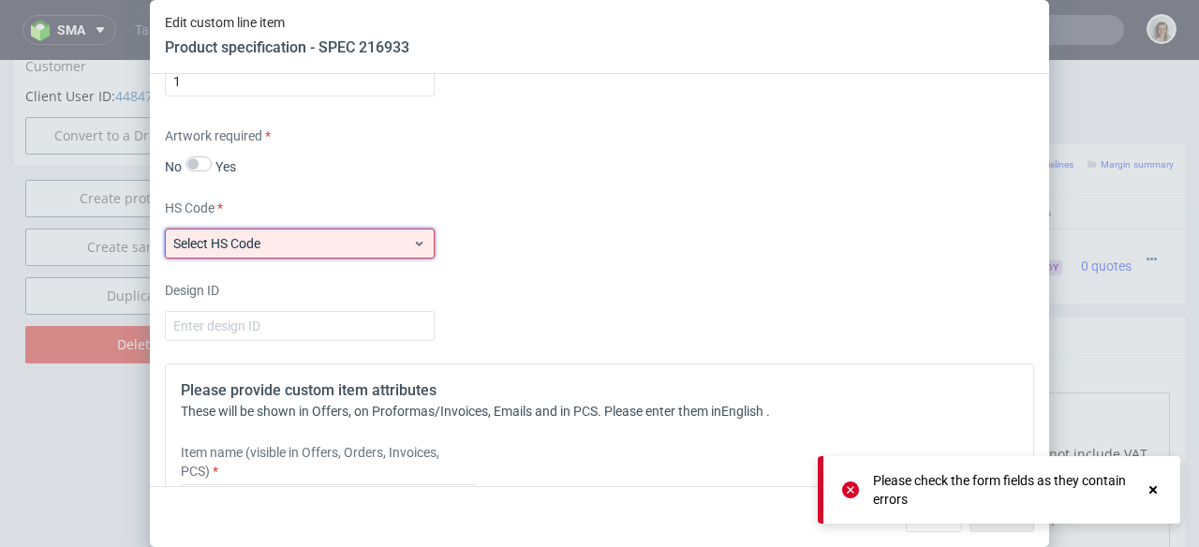
click at [269, 253] on span "Select HS Code" at bounding box center [292, 243] width 239 height 19
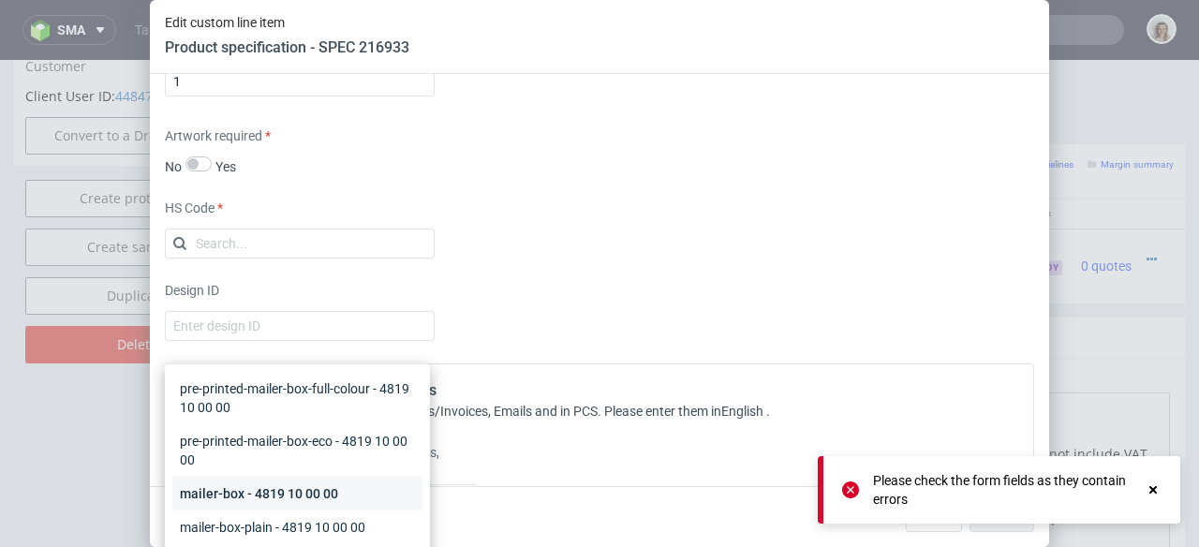
click at [250, 480] on div "mailer-box - 4819 10 00 00" at bounding box center [297, 494] width 250 height 34
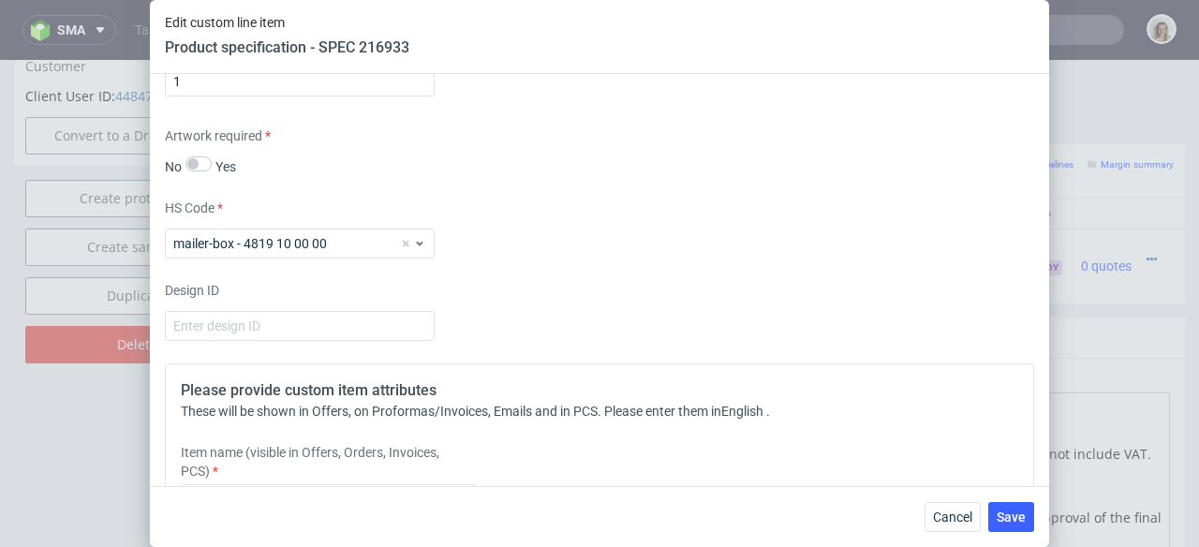
click at [852, 490] on div "Please check the form fields as they contain errors" at bounding box center [999, 517] width 363 height 67
click at [995, 515] on button "Save" at bounding box center [1011, 517] width 46 height 30
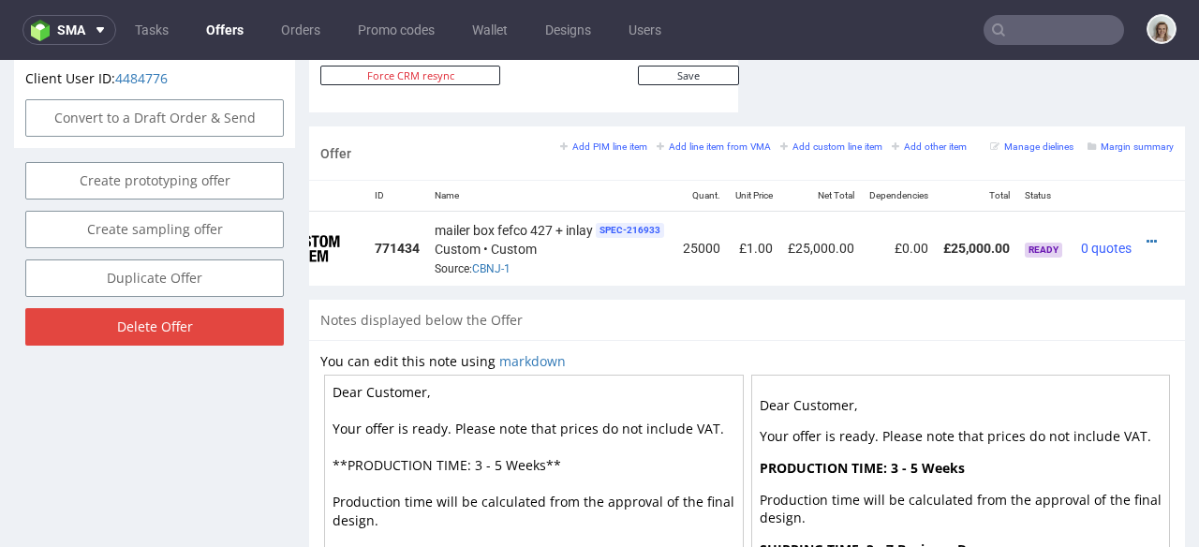
scroll to position [0, 92]
drag, startPoint x: 1123, startPoint y: 218, endPoint x: 1114, endPoint y: 213, distance: 10.9
click at [1147, 235] on icon at bounding box center [1152, 241] width 10 height 13
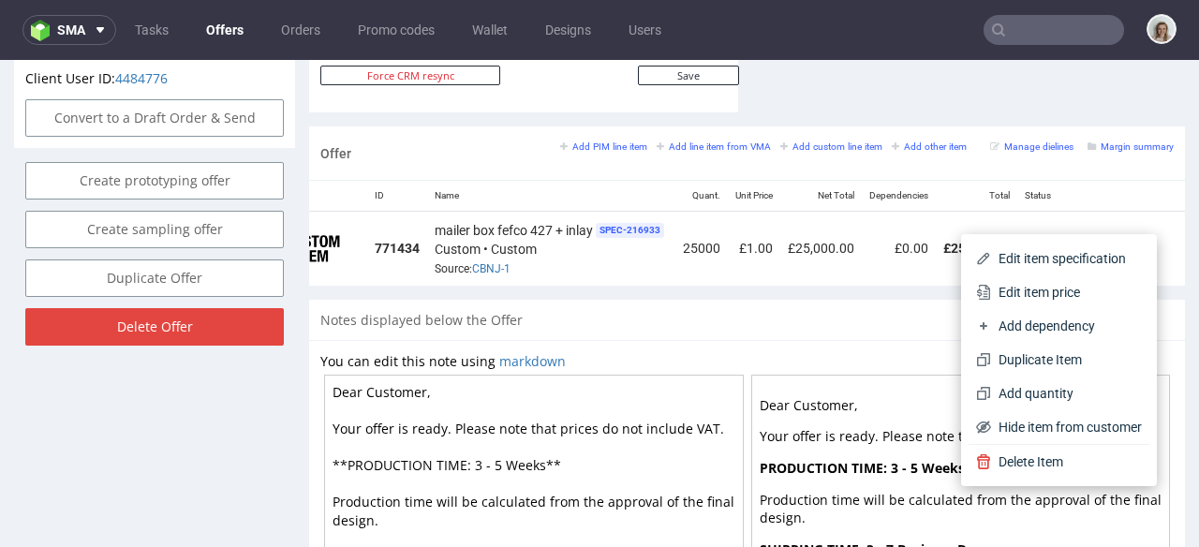
click at [1029, 260] on span "Edit item specification" at bounding box center [1066, 258] width 151 height 19
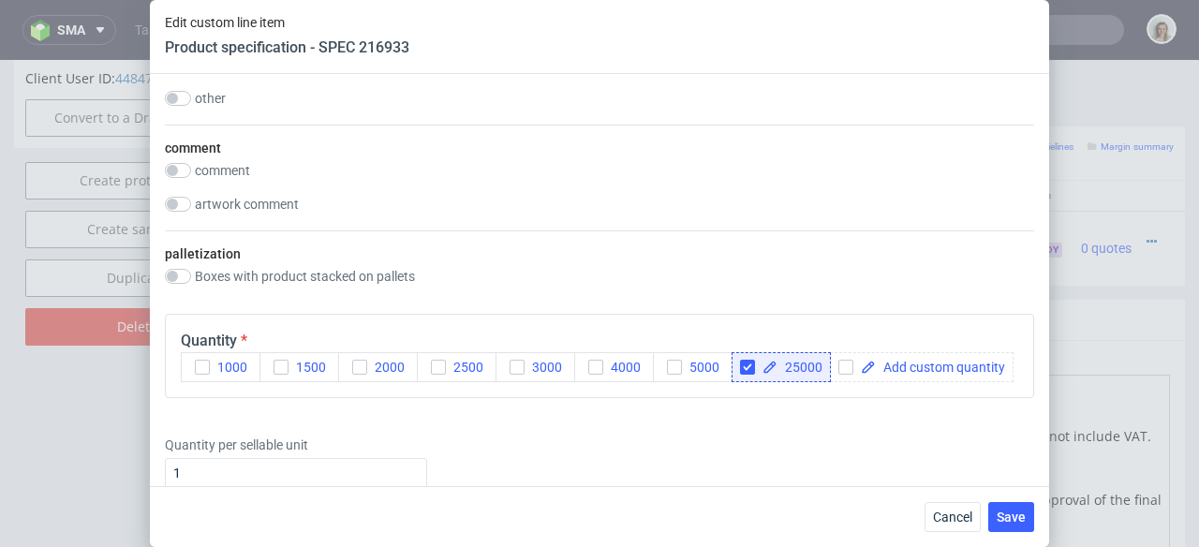
scroll to position [2775, 0]
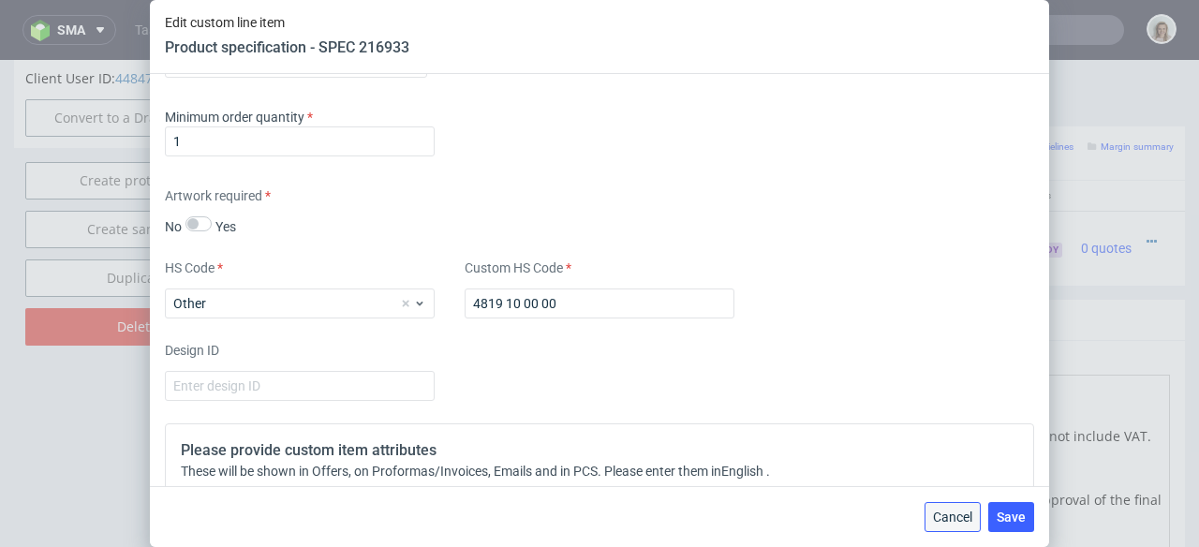
click at [960, 508] on button "Cancel" at bounding box center [953, 517] width 56 height 30
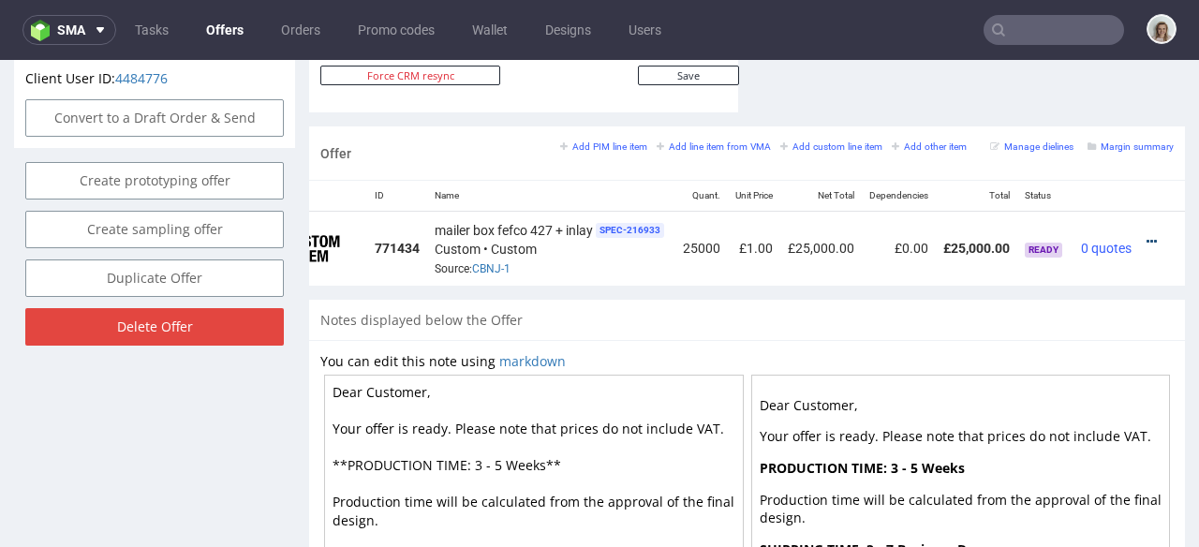
click at [1147, 235] on icon at bounding box center [1152, 241] width 10 height 13
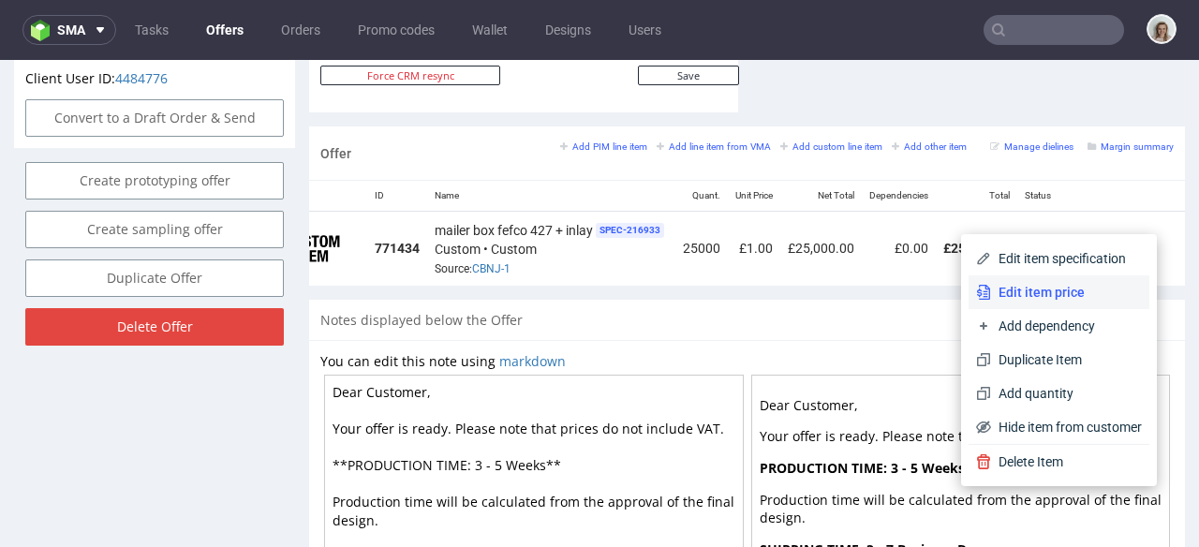
click at [1034, 295] on span "Edit item price" at bounding box center [1066, 292] width 151 height 19
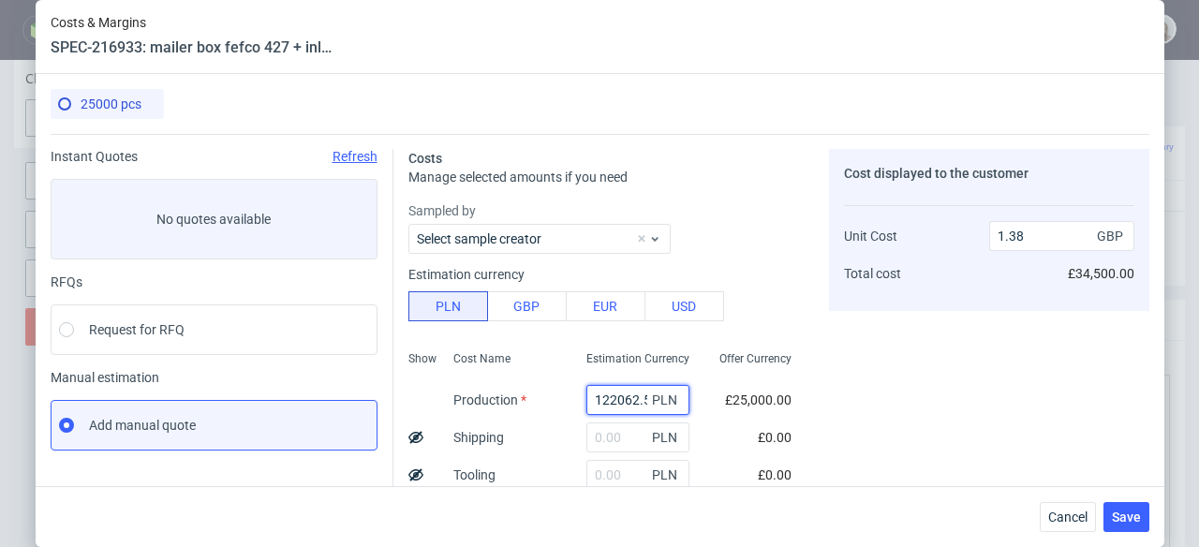
scroll to position [0, 5]
drag, startPoint x: 574, startPoint y: 398, endPoint x: 657, endPoint y: 398, distance: 82.4
click at [656, 398] on div "122062.5 PLN" at bounding box center [638, 400] width 103 height 30
type input "25"
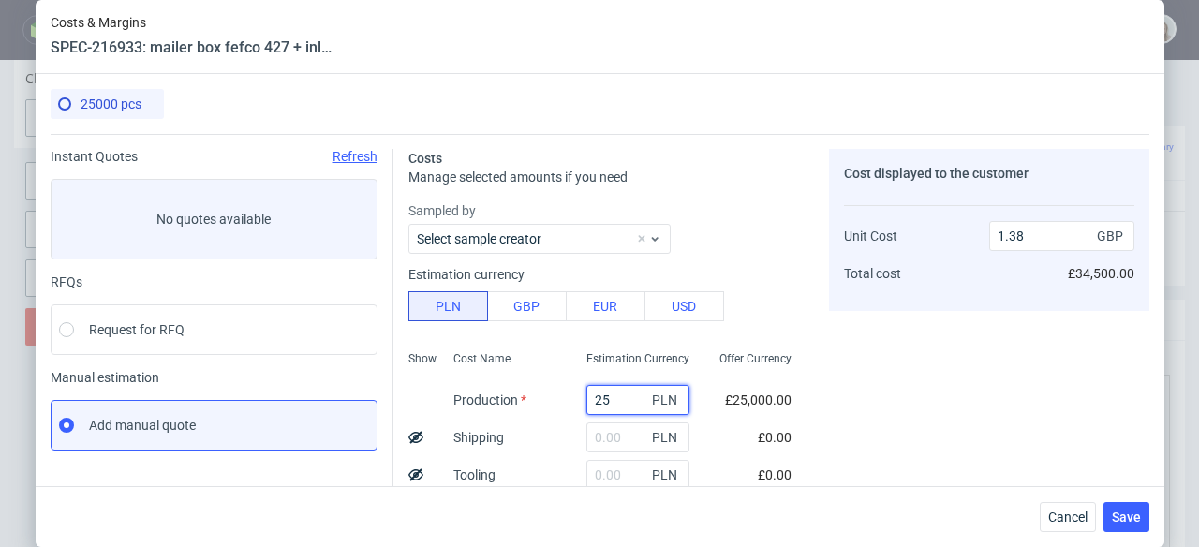
type input "0"
type input "25000"
type input "0.28"
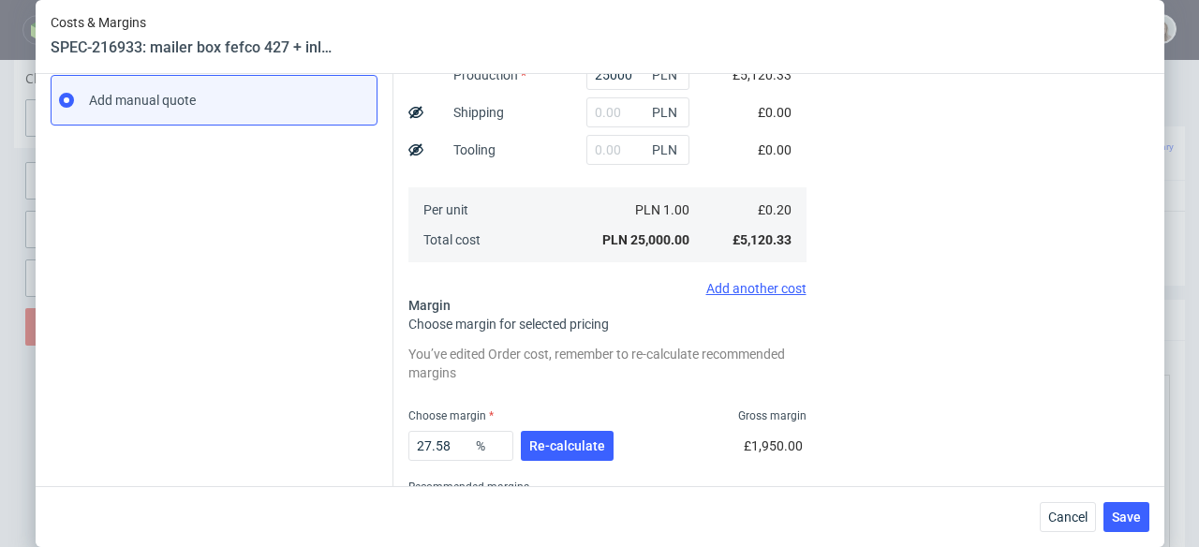
click at [569, 429] on div "27.58 % Re-calculate" at bounding box center [512, 449] width 209 height 52
click at [571, 437] on button "Re-calculate" at bounding box center [567, 446] width 93 height 30
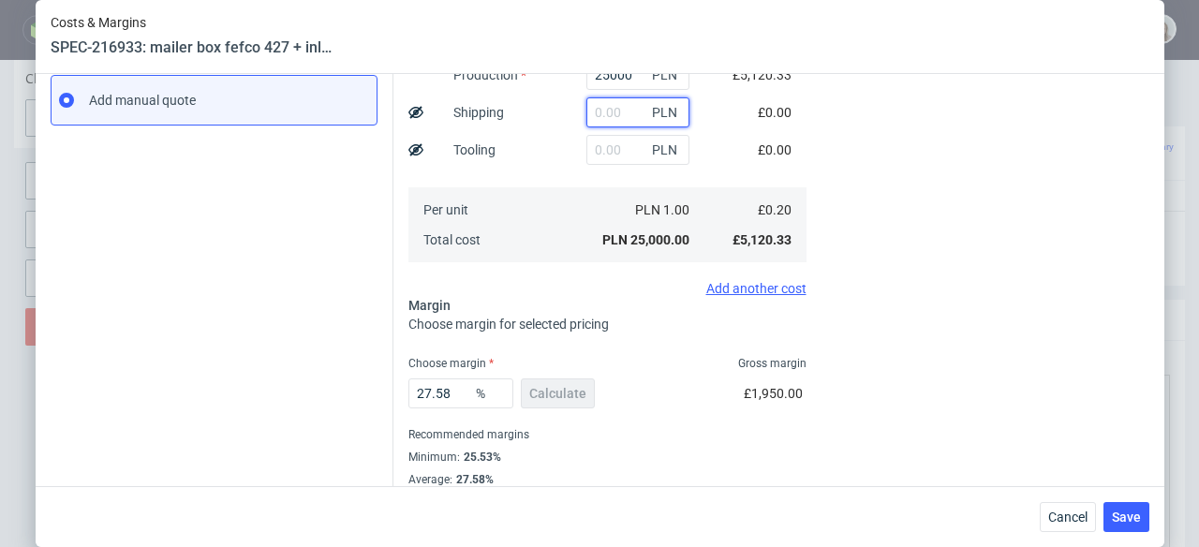
click at [596, 116] on input "text" at bounding box center [638, 112] width 103 height 30
paste input "4484,68"
type input "4484.68"
type input "0.34"
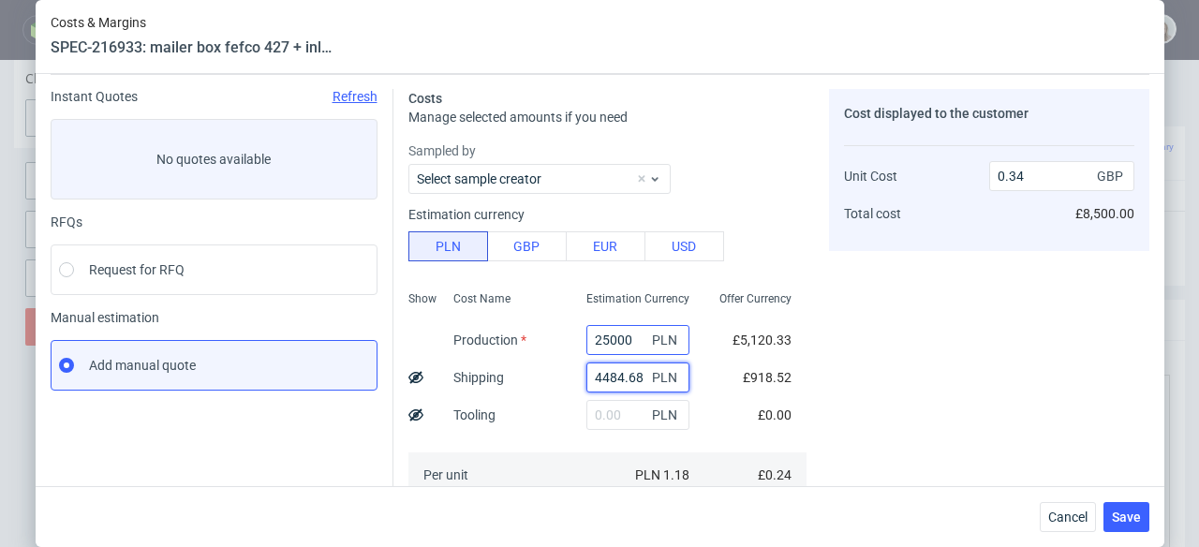
scroll to position [0, 0]
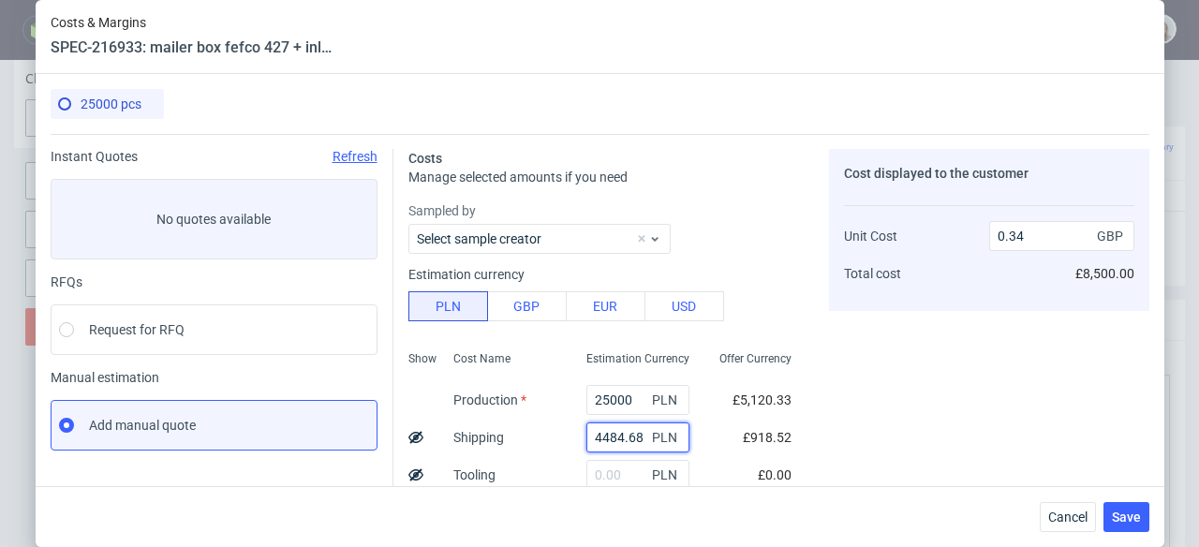
type input "4484.68"
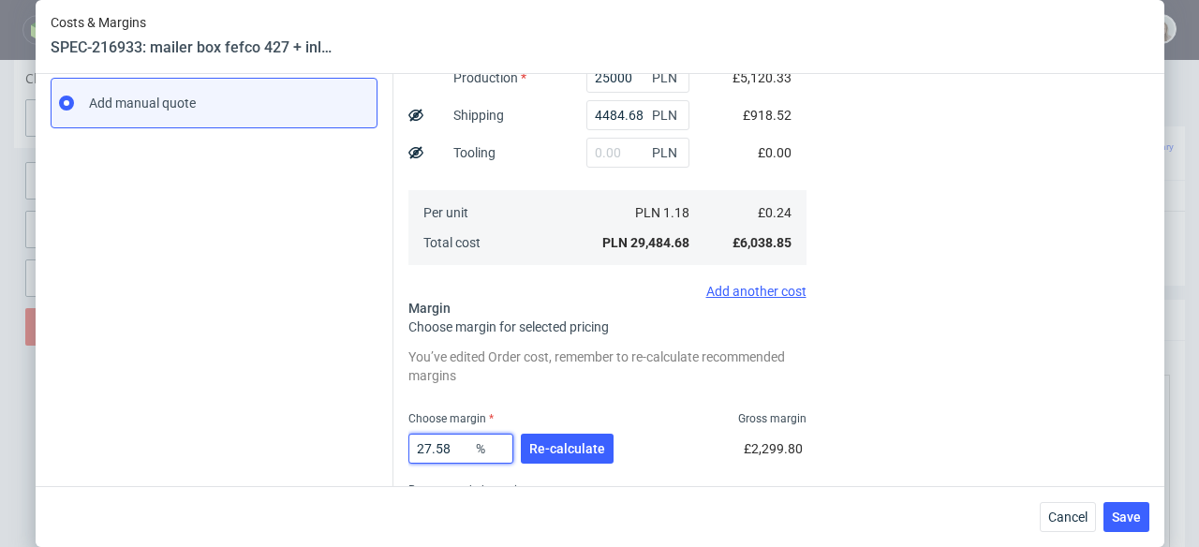
drag, startPoint x: 410, startPoint y: 448, endPoint x: 391, endPoint y: 448, distance: 19.7
click at [394, 448] on div "Costs Manage selected amounts if you need Sampled by Select sample creator Esti…" at bounding box center [772, 188] width 756 height 753
type input "30"
type input "0.35"
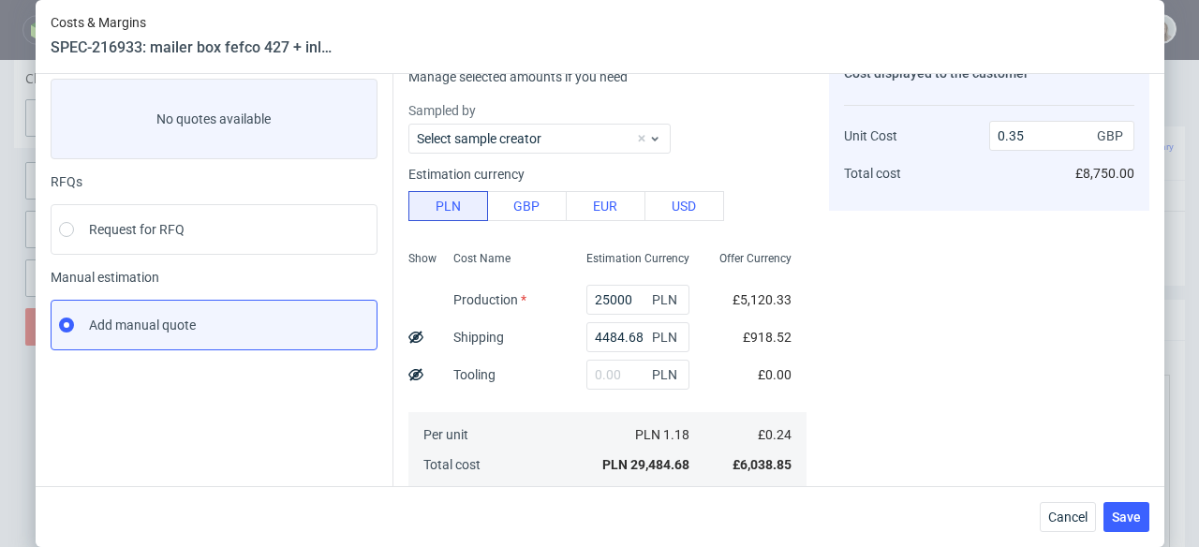
scroll to position [80, 0]
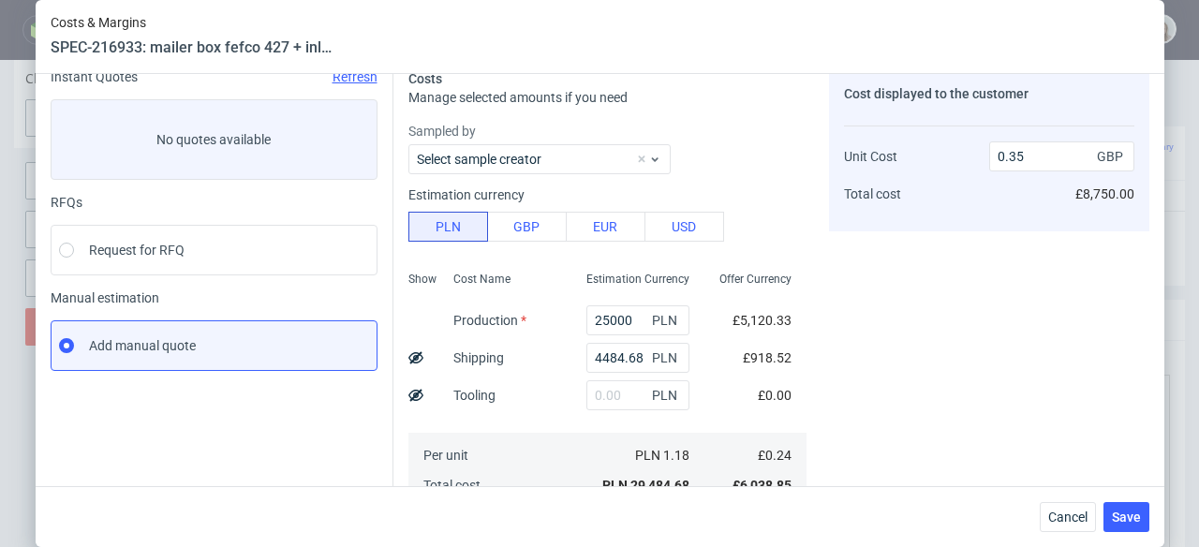
click at [915, 276] on div "Cost displayed to the customer Unit Cost Total cost 0.35 GBP £8,750.00" at bounding box center [989, 438] width 320 height 738
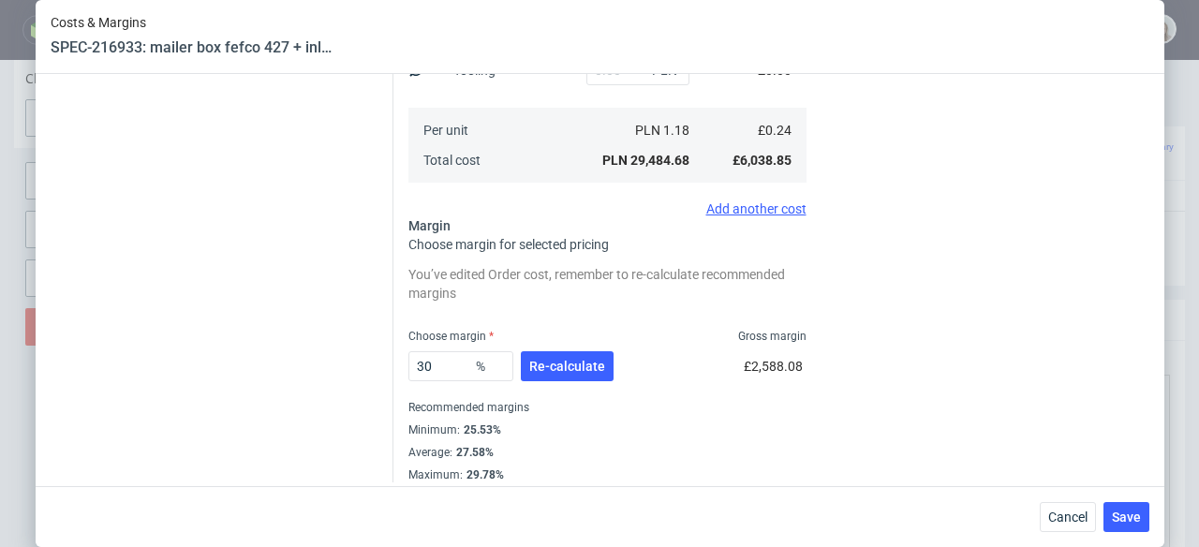
scroll to position [416, 0]
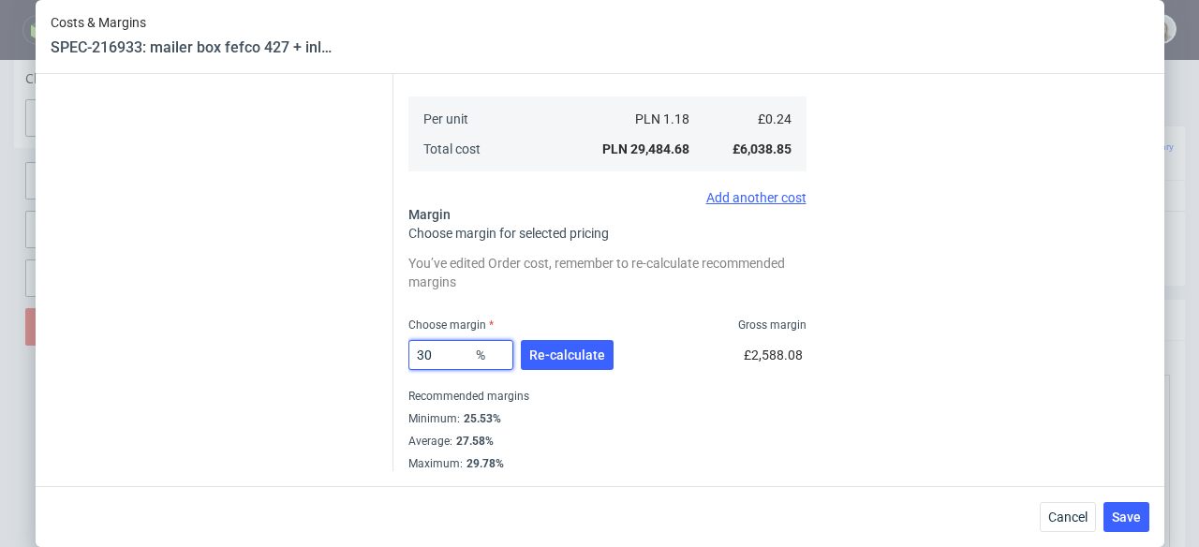
click at [445, 351] on input "30" at bounding box center [460, 355] width 105 height 30
type input "32"
type input "0.36"
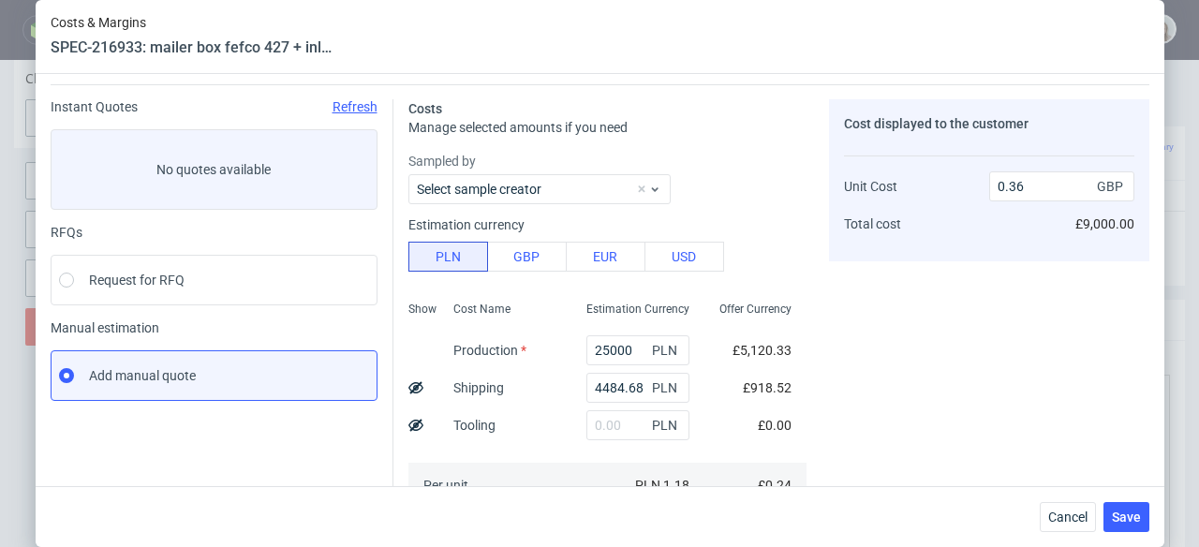
scroll to position [338, 0]
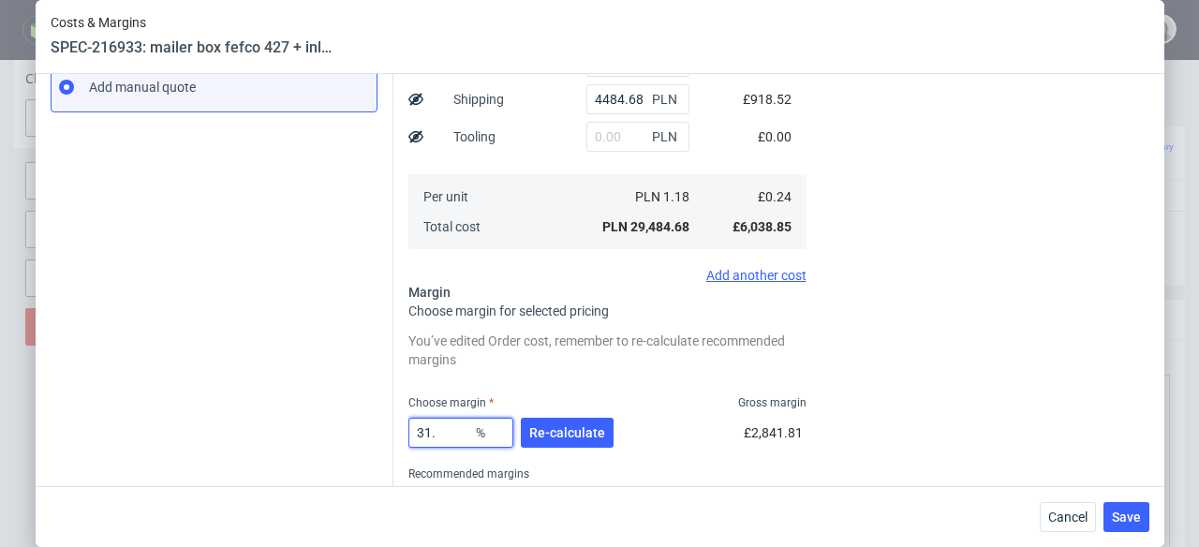
type input "31"
type input "0.35"
type input "315"
type input "-0.11"
type input "31.5"
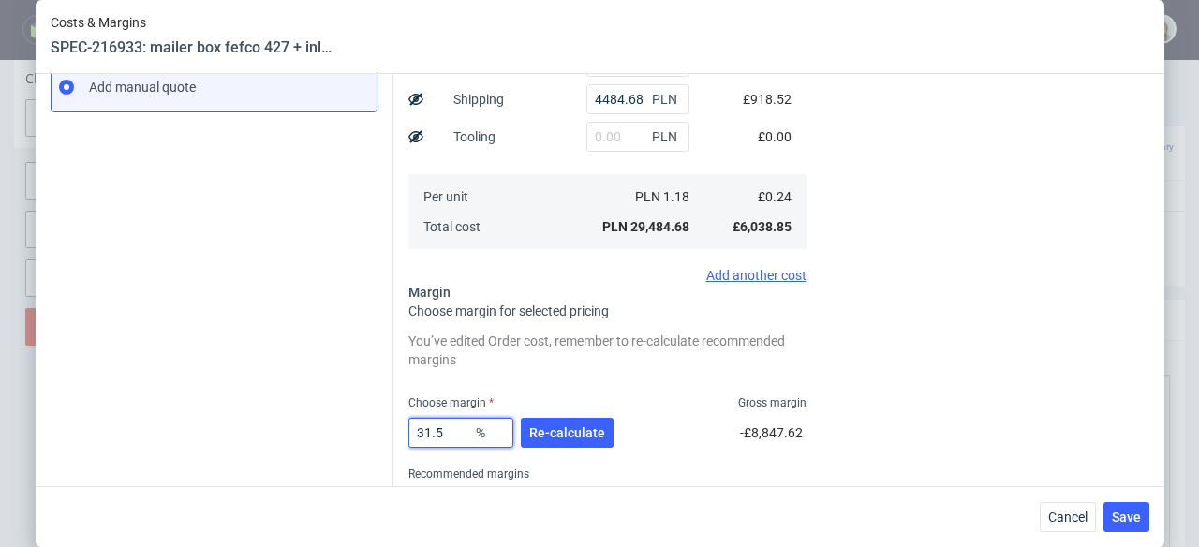
type input "0.36"
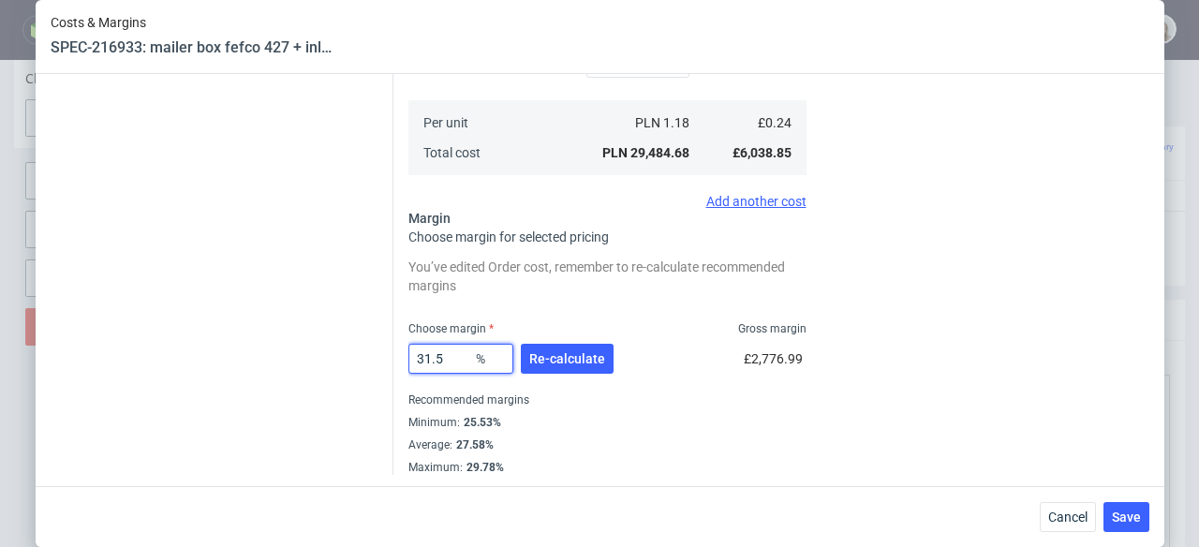
scroll to position [416, 0]
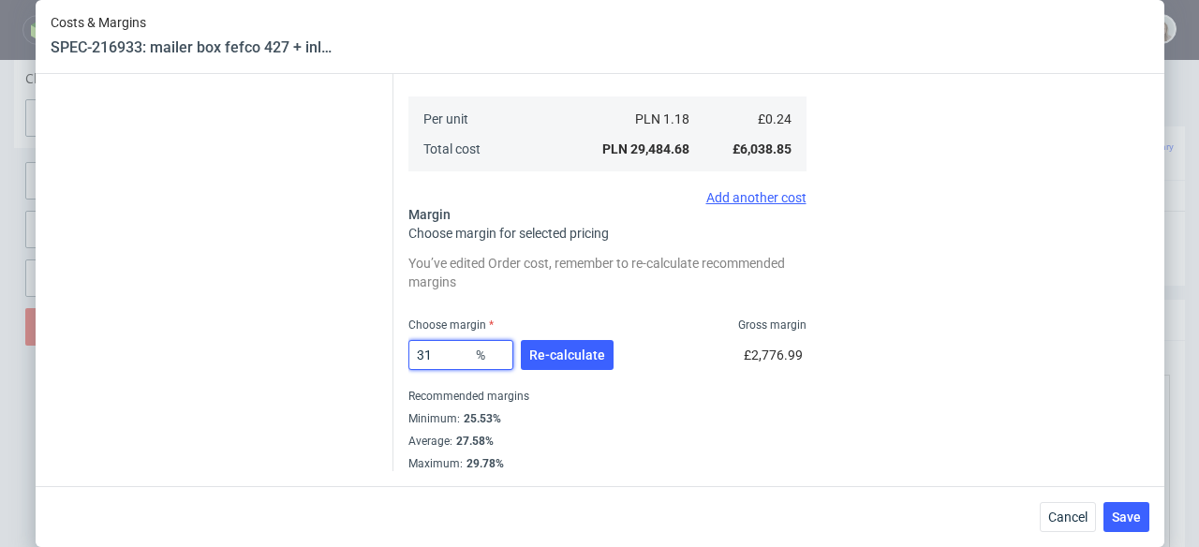
type input "3"
type input "0.25"
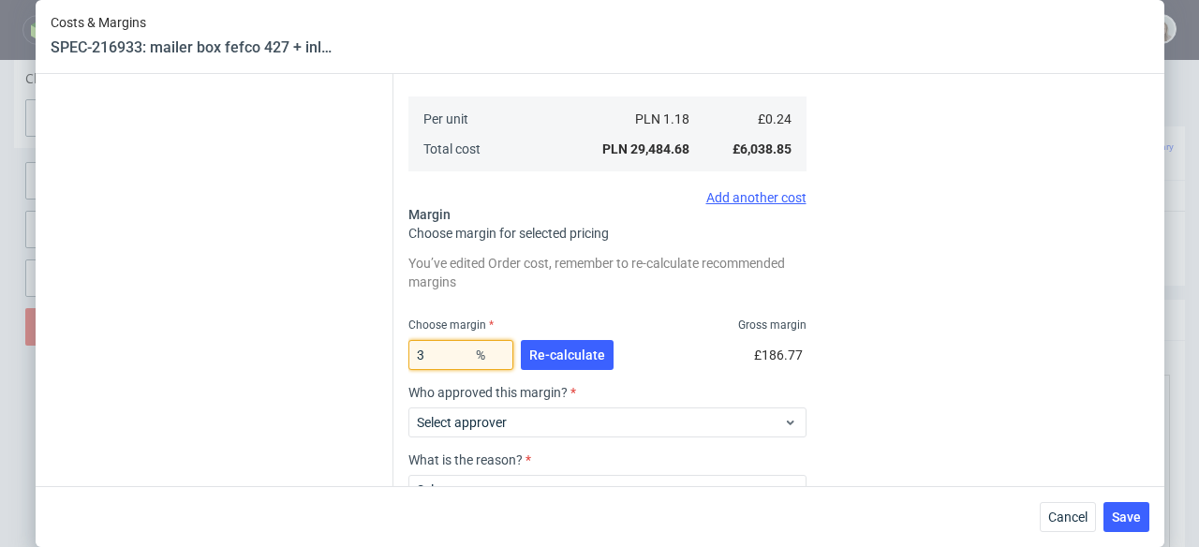
type input "31"
type input "0.35"
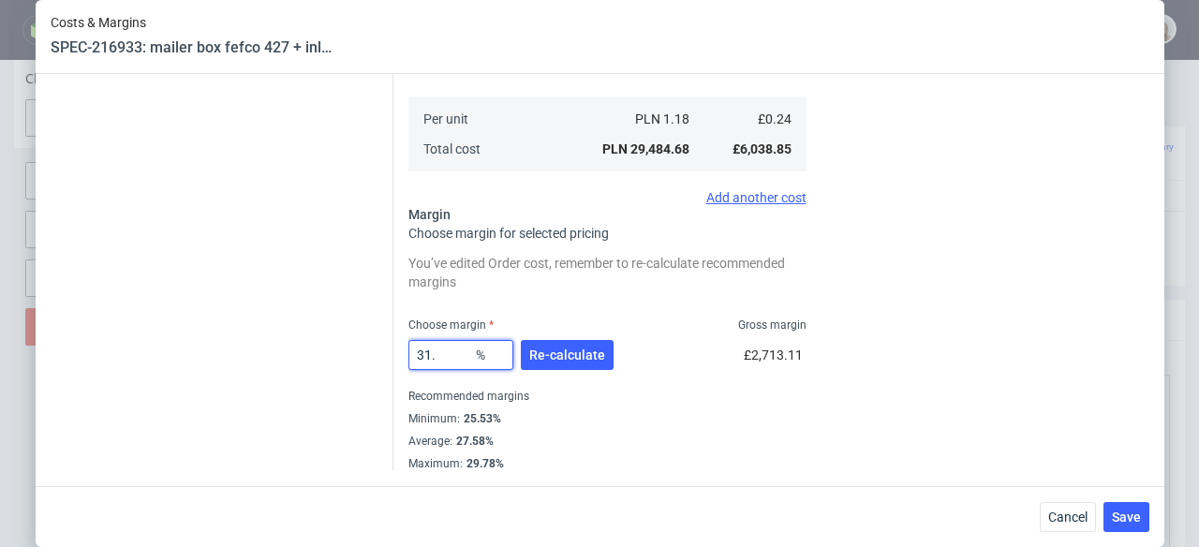
type input "31.5"
type input "0.36"
type input "31.2"
type input "0.35"
type input "314"
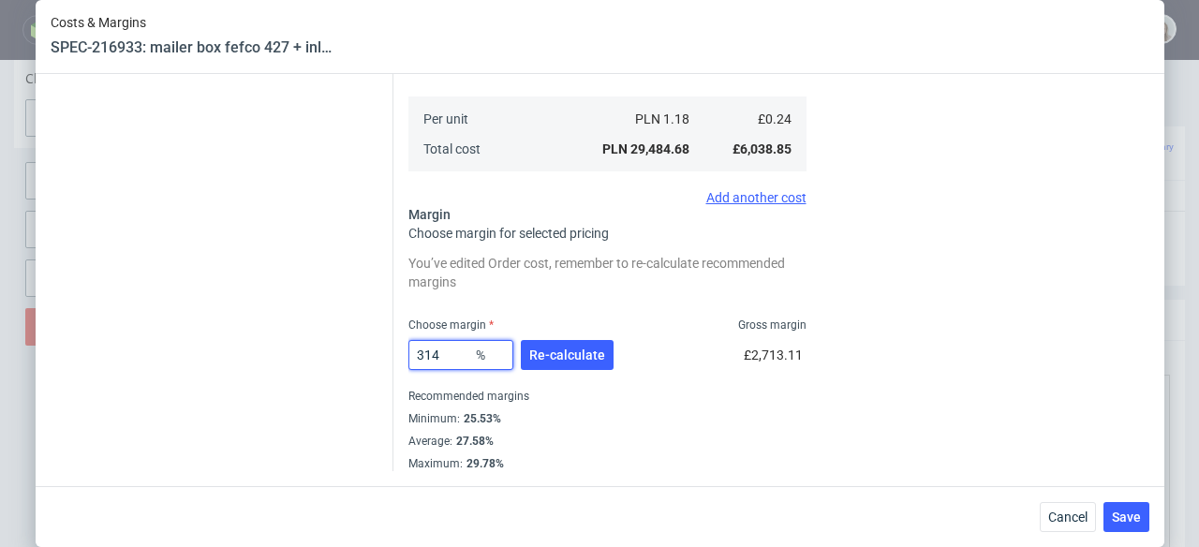
type input "-0.11"
type input "31."
type input "0.35"
type input "31.4"
type input "0.36"
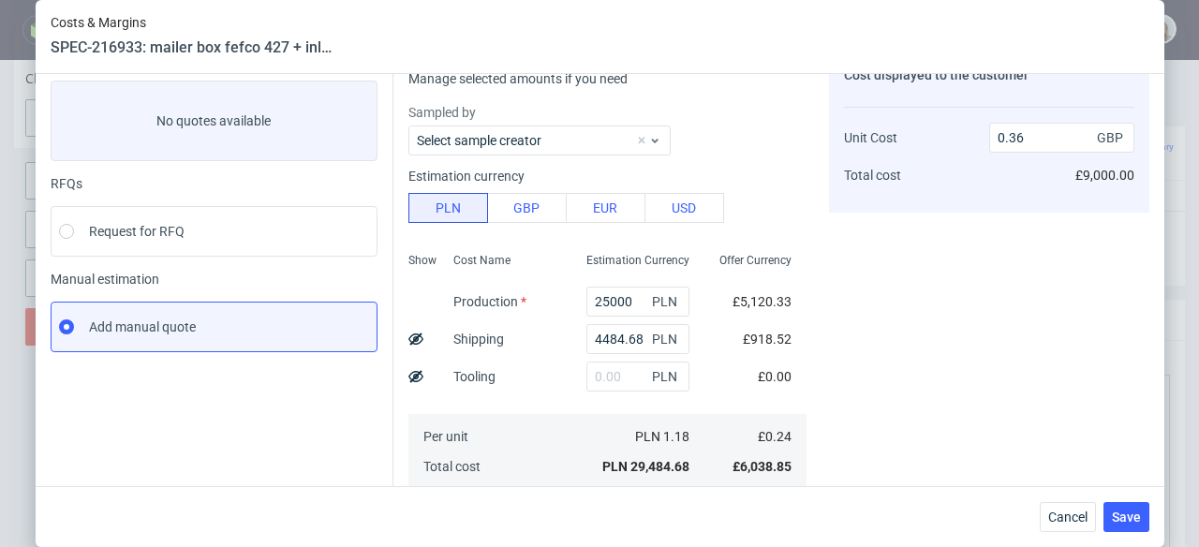
scroll to position [406, 0]
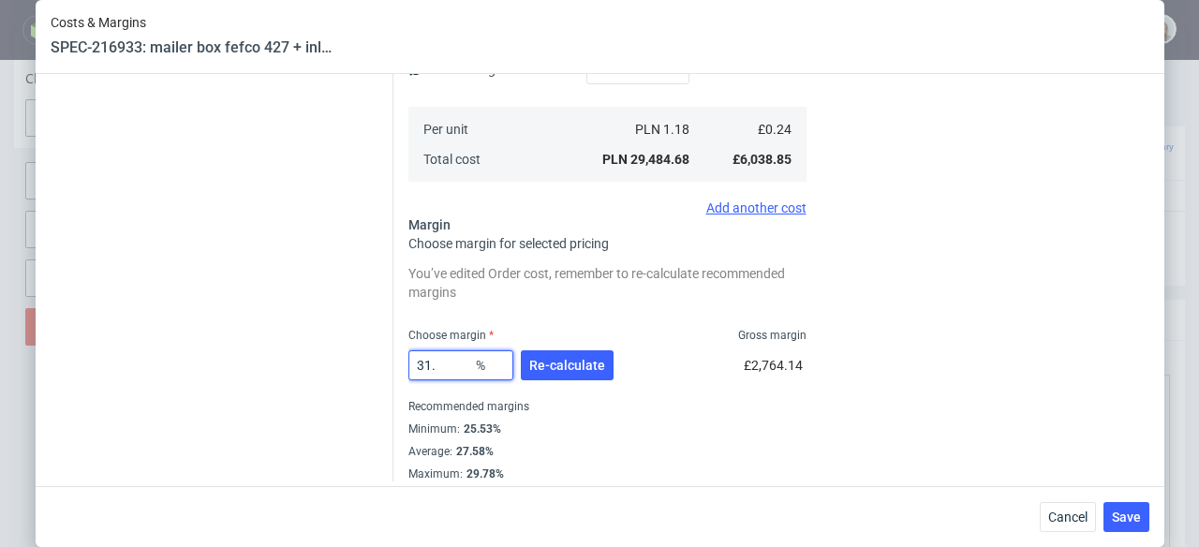
type input "31.3"
type input "0.35"
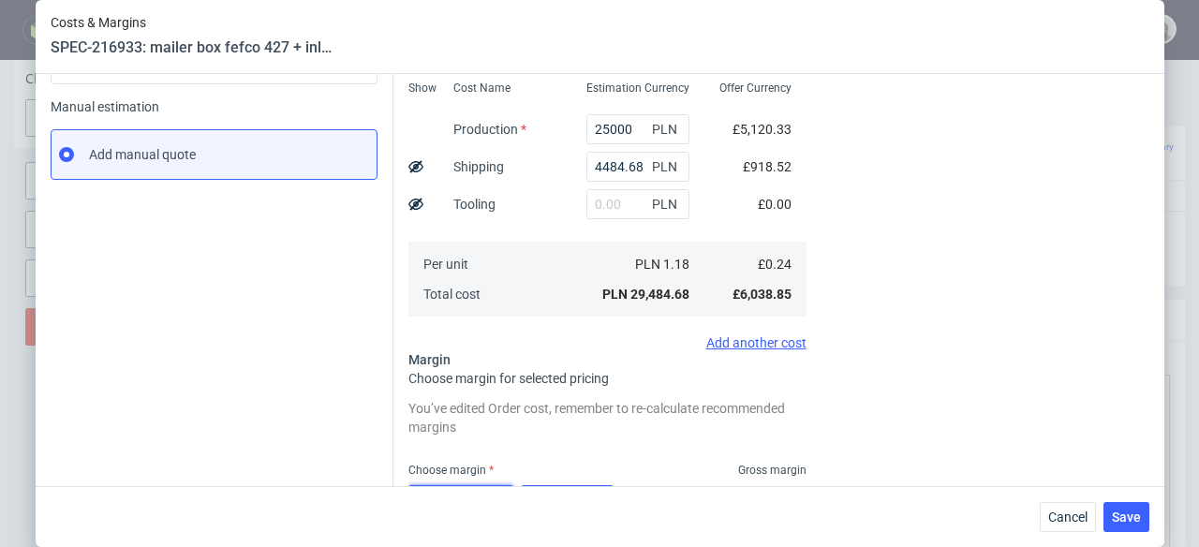
scroll to position [39, 0]
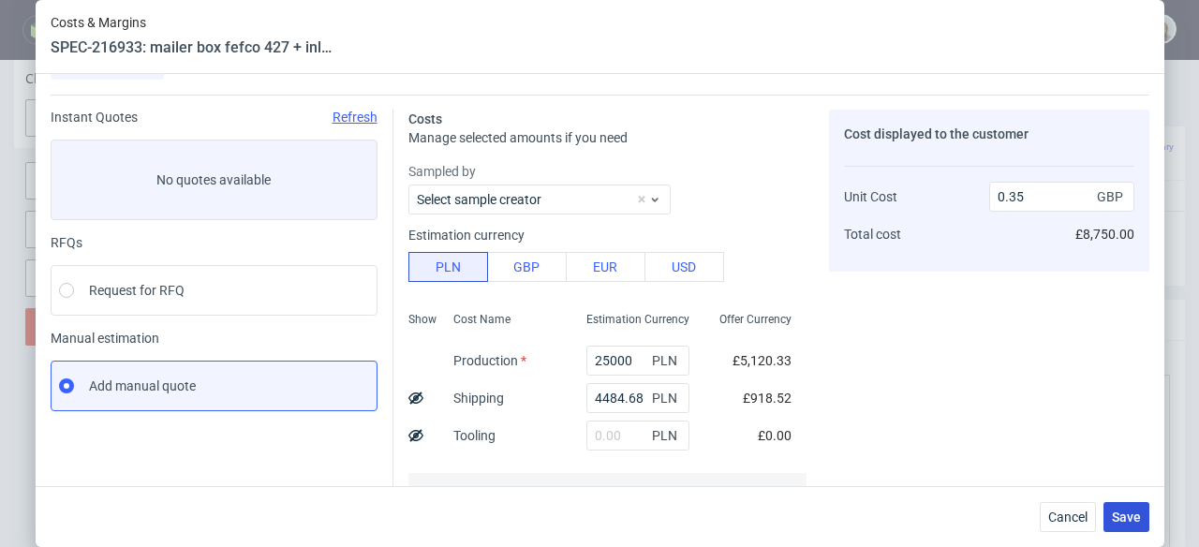
type input "31.3"
click at [1123, 521] on span "Save" at bounding box center [1126, 517] width 29 height 13
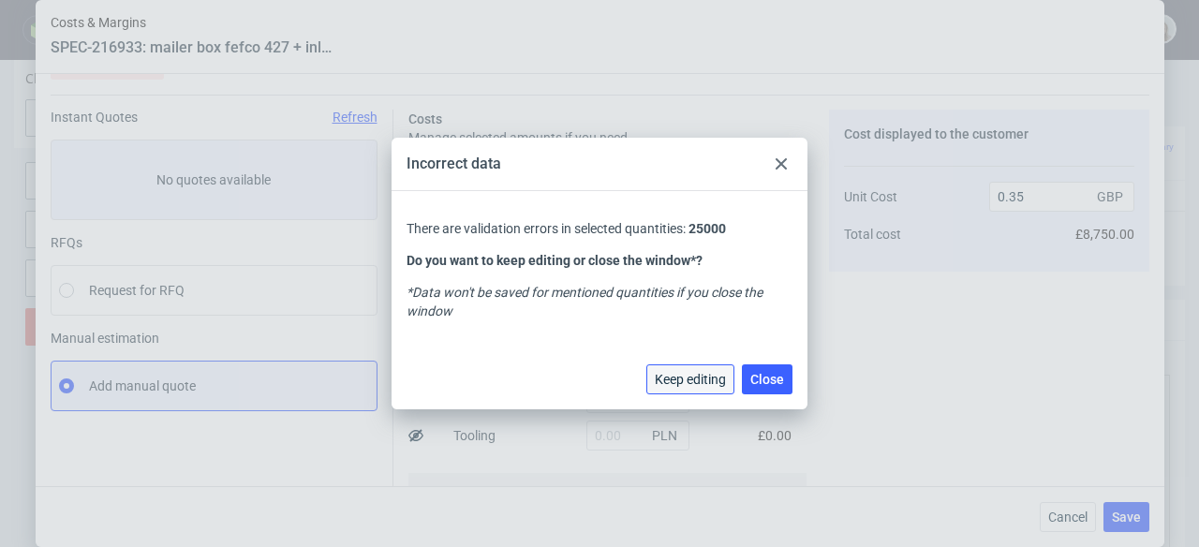
click at [713, 375] on span "Keep editing" at bounding box center [690, 379] width 71 height 13
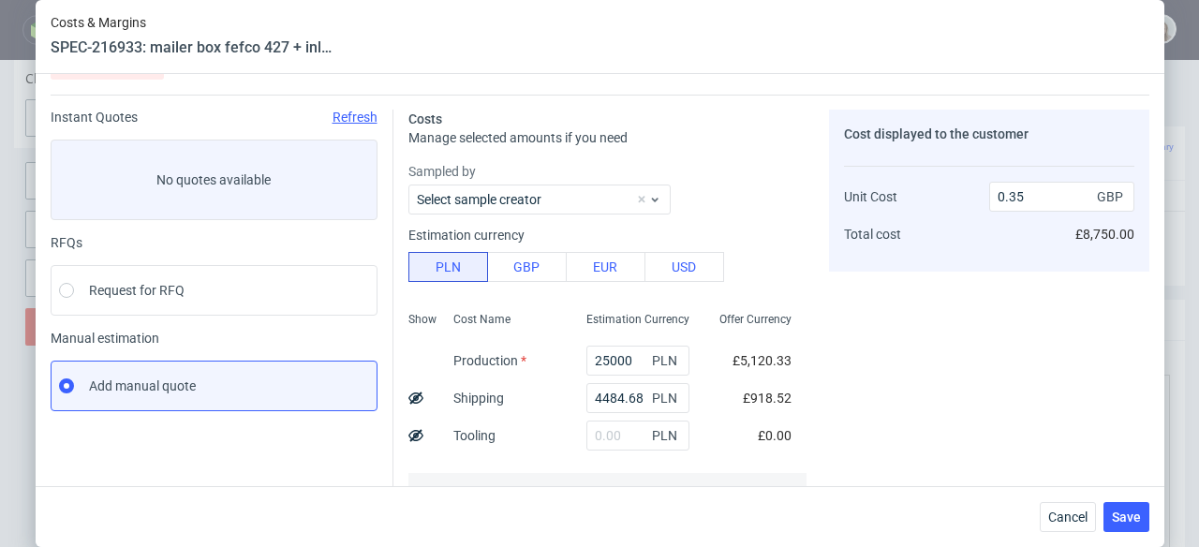
scroll to position [177, 0]
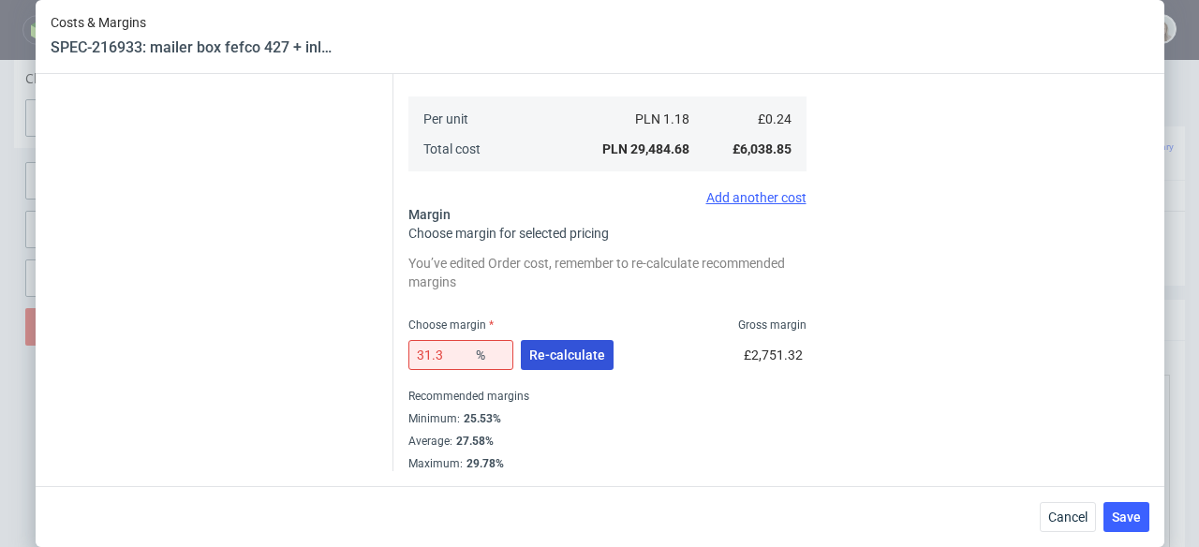
click at [531, 355] on span "Re-calculate" at bounding box center [567, 355] width 76 height 13
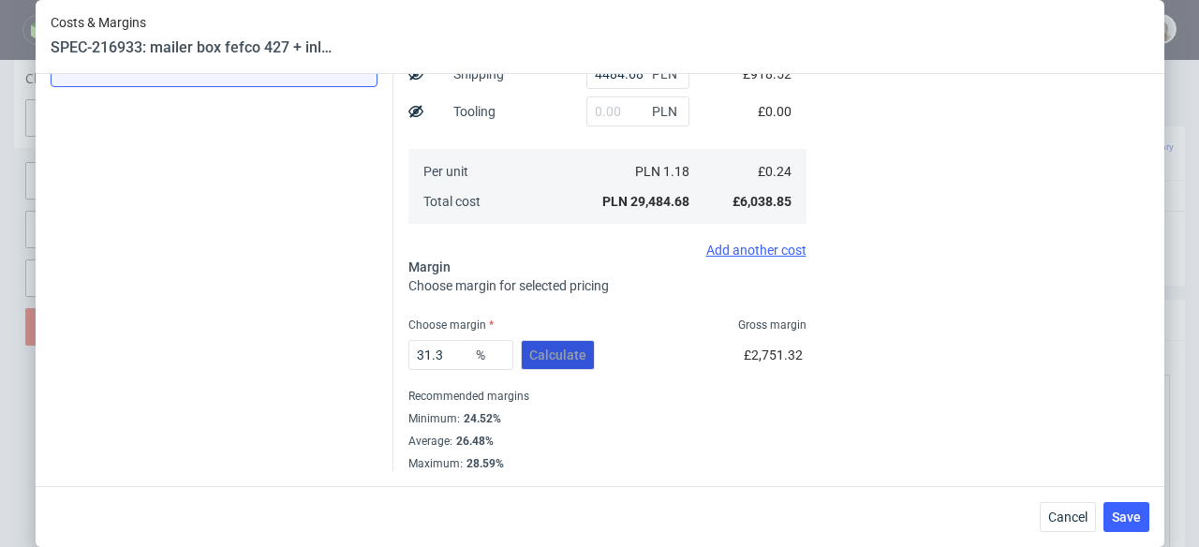
scroll to position [364, 0]
click at [1132, 528] on button "Save" at bounding box center [1127, 517] width 46 height 30
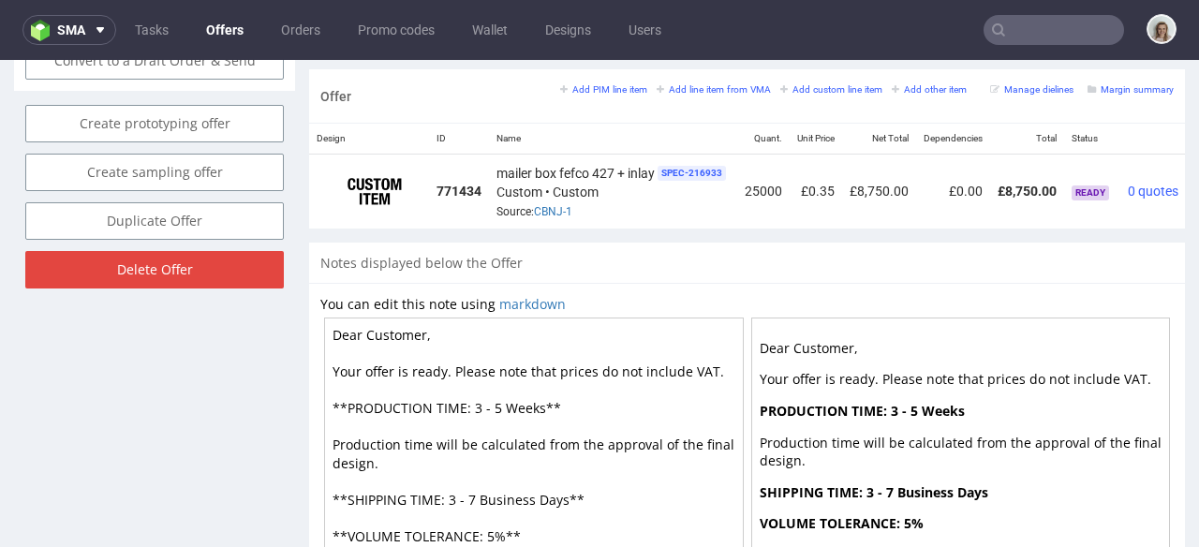
scroll to position [0, 77]
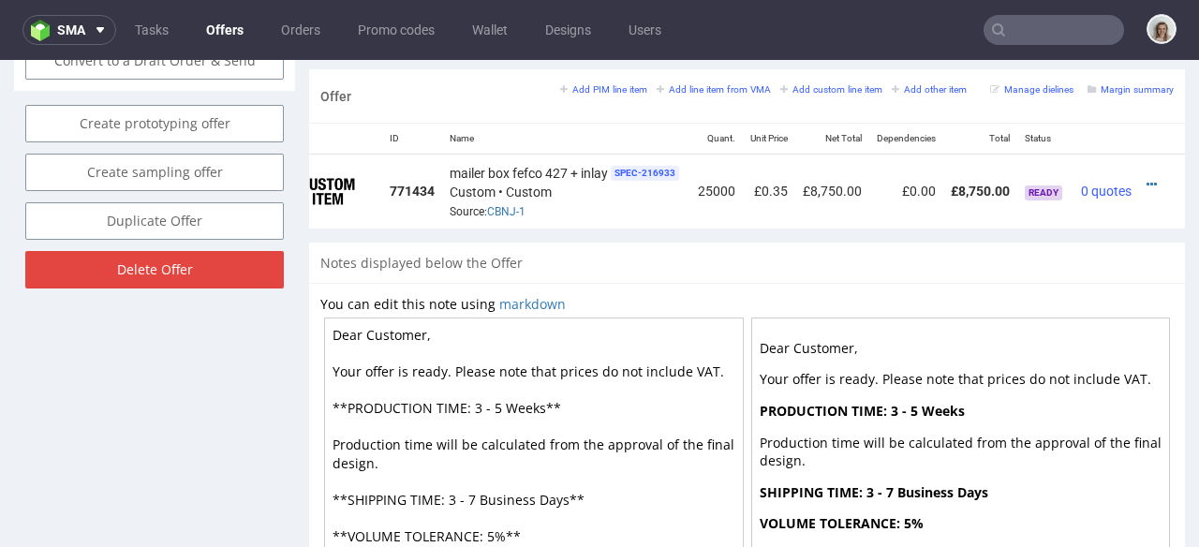
click at [1147, 175] on div at bounding box center [1157, 184] width 20 height 19
click at [1147, 178] on icon at bounding box center [1152, 184] width 10 height 13
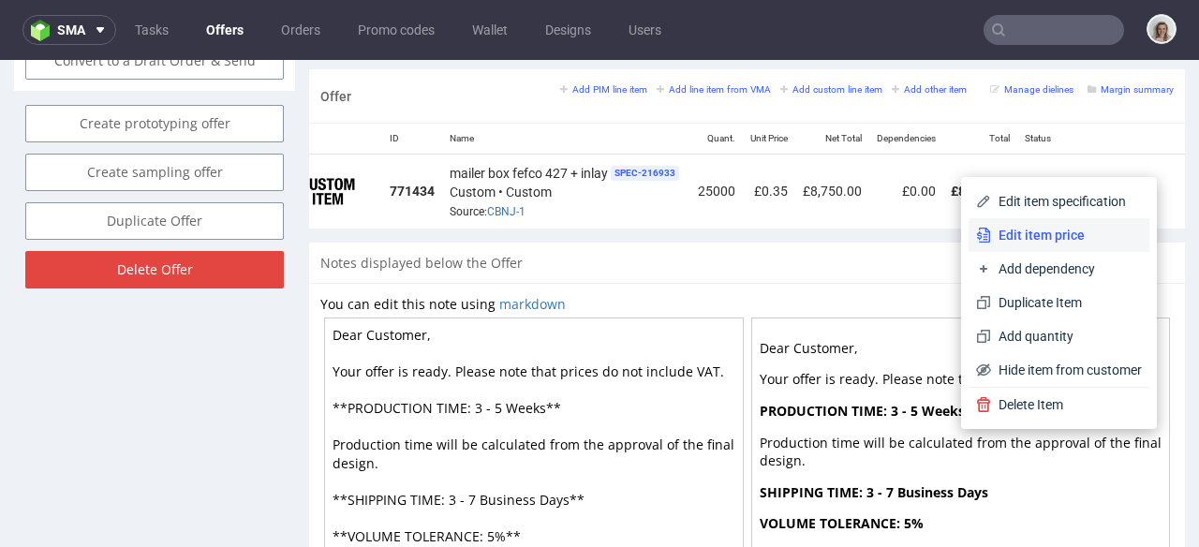
click at [1054, 219] on li "Edit item price" at bounding box center [1059, 235] width 181 height 34
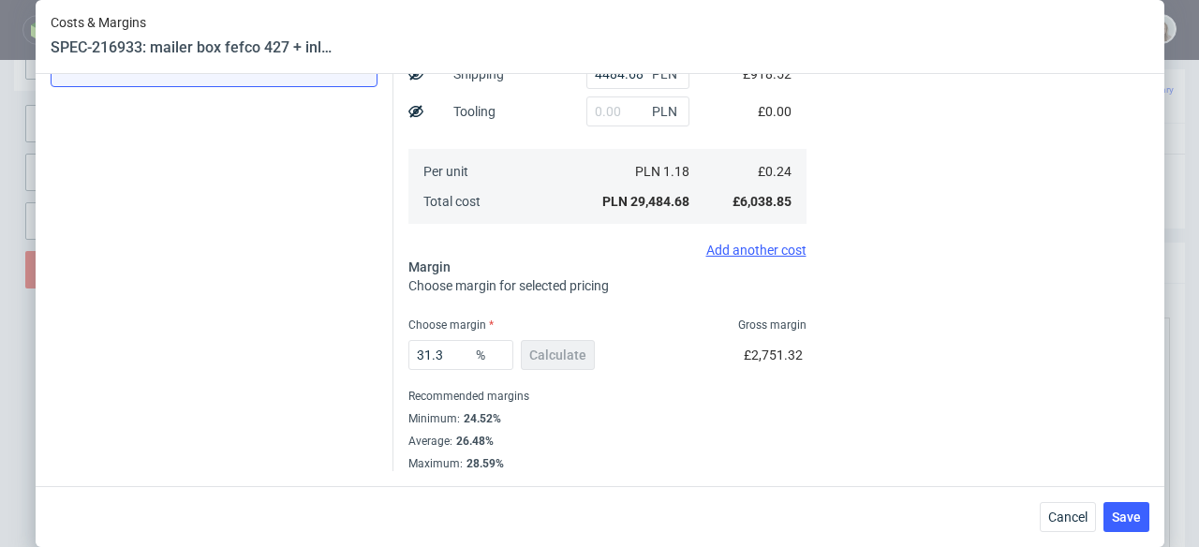
scroll to position [0, 0]
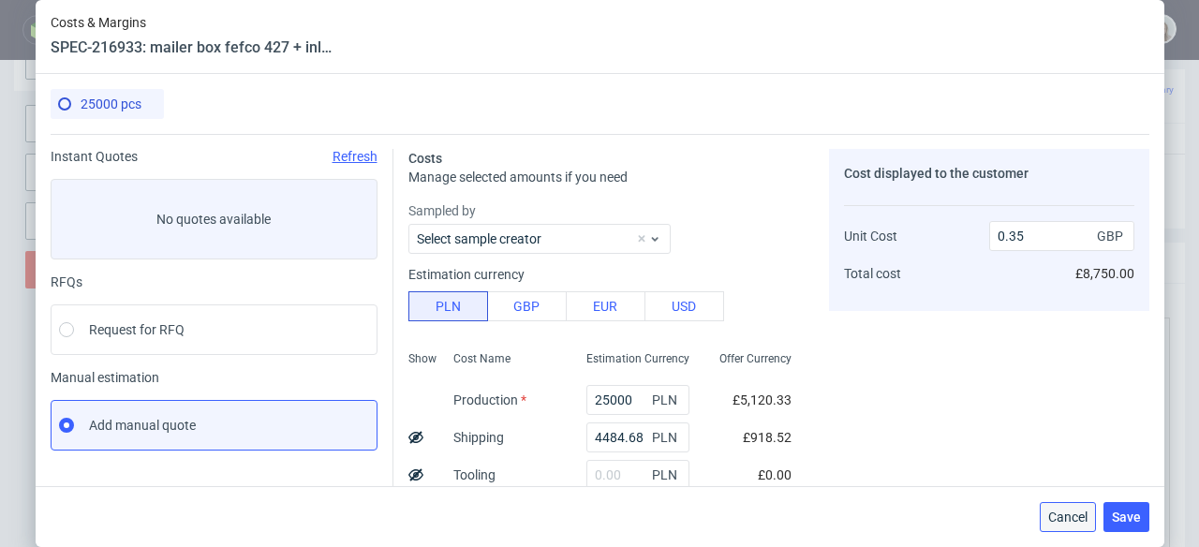
click at [1081, 524] on span "Cancel" at bounding box center [1067, 517] width 39 height 13
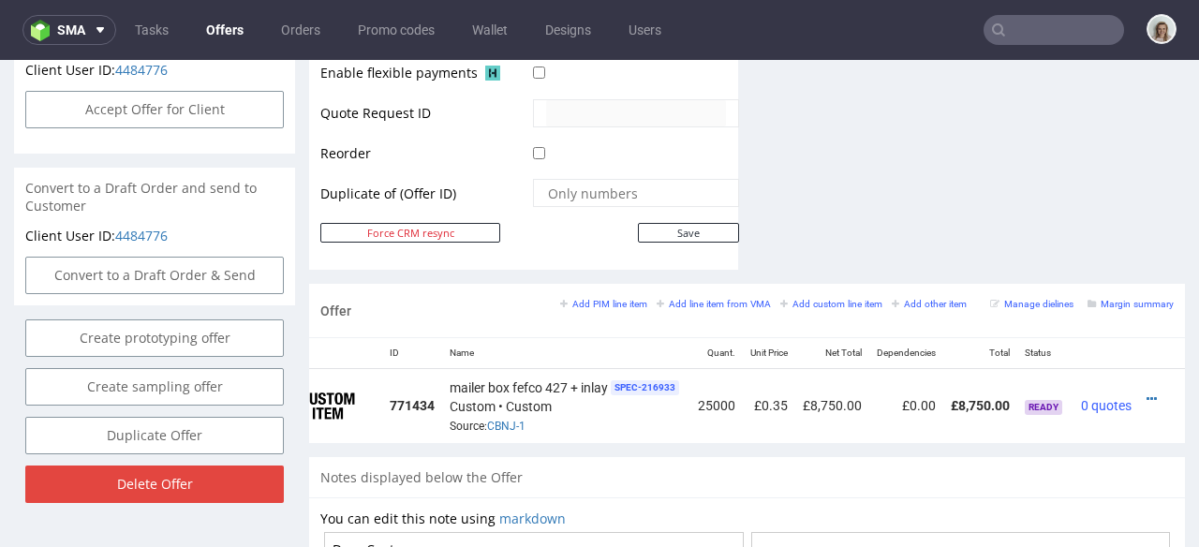
scroll to position [1183, 0]
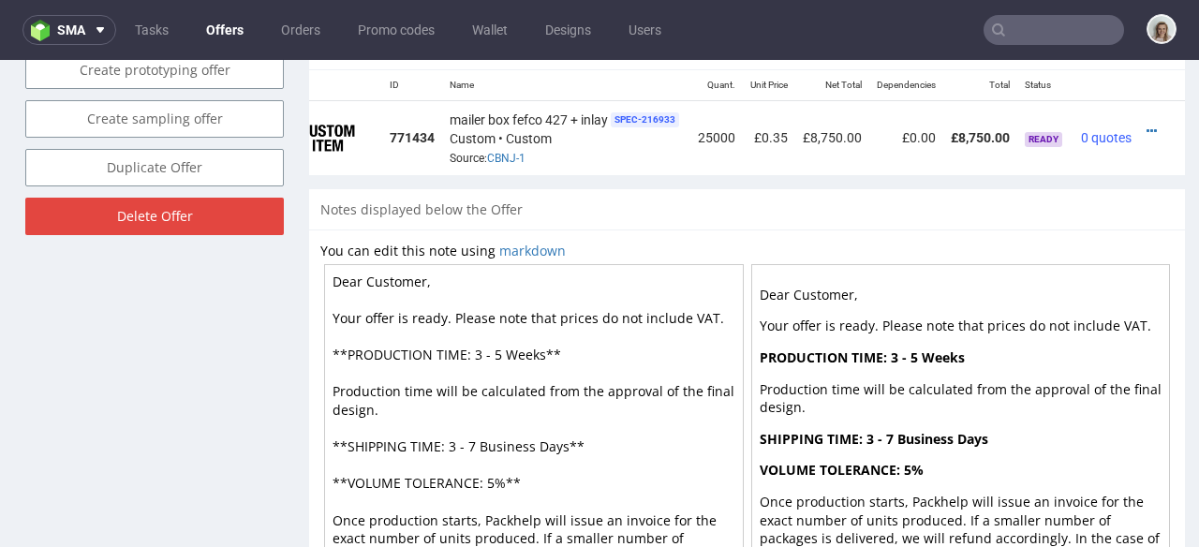
drag, startPoint x: 362, startPoint y: 271, endPoint x: 454, endPoint y: 270, distance: 92.8
click at [450, 274] on textarea "Dear Customer, Your offer is ready. Please note that prices do not include VAT.…" at bounding box center [534, 428] width 420 height 328
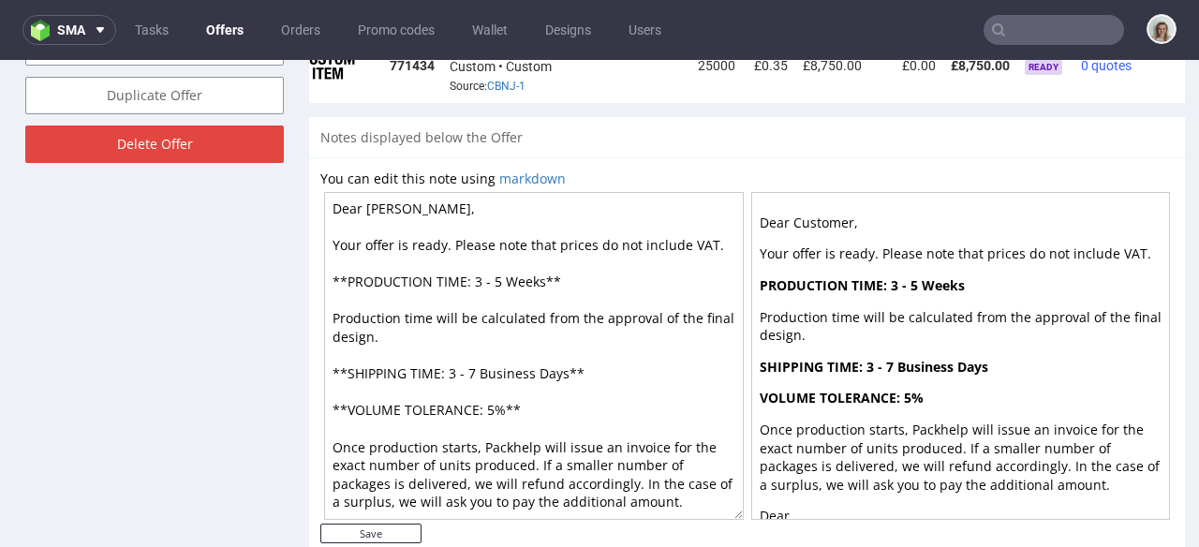
scroll to position [1295, 0]
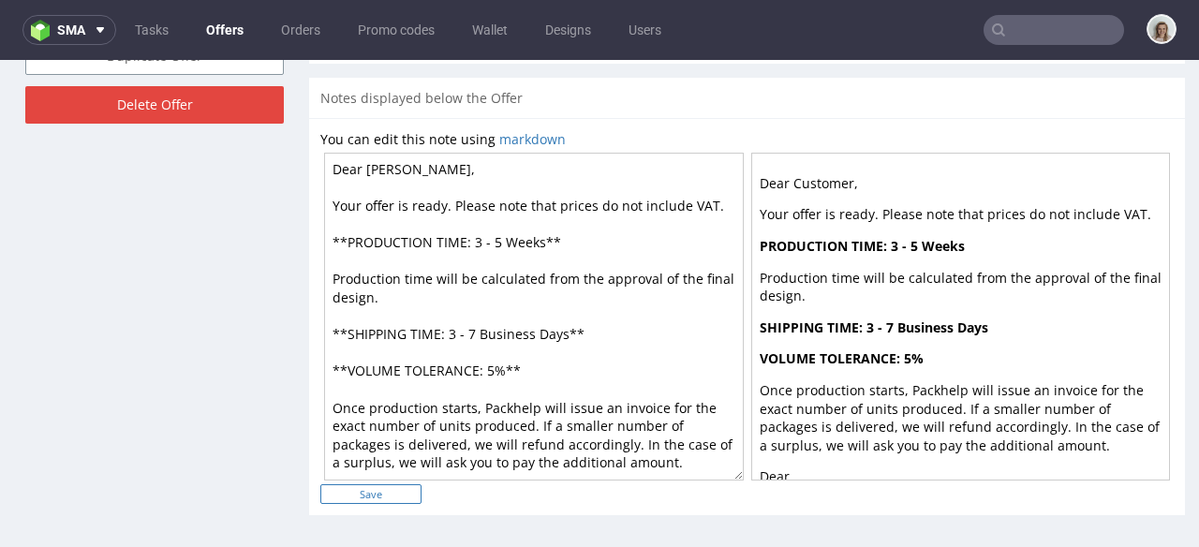
type textarea "Dear [PERSON_NAME], Your offer is ready. Please note that prices do not include…"
click at [408, 492] on input "Save" at bounding box center [370, 494] width 101 height 20
type input "In progress..."
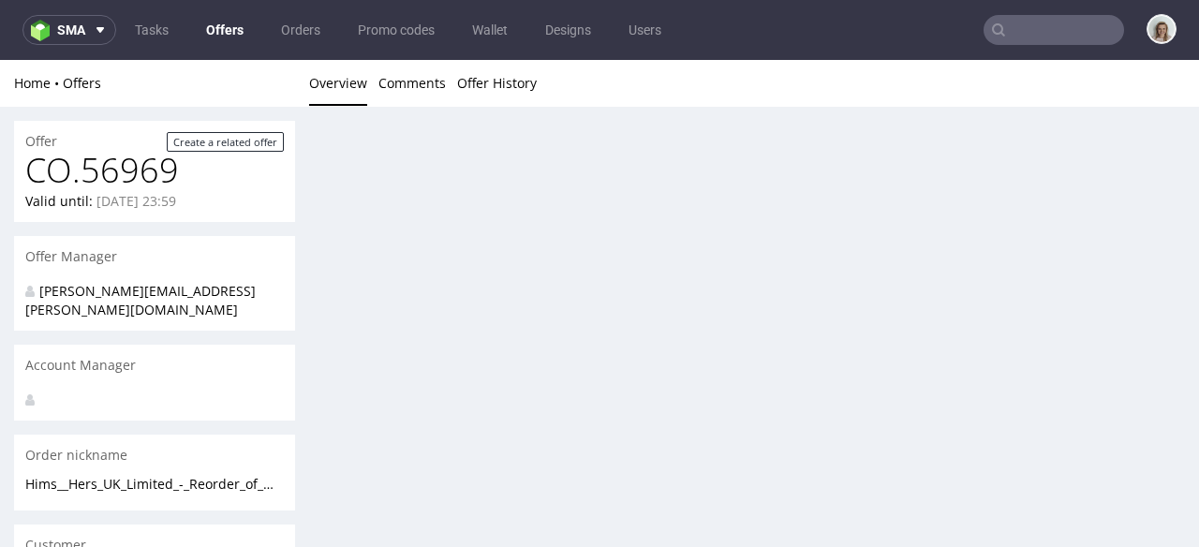
scroll to position [0, 0]
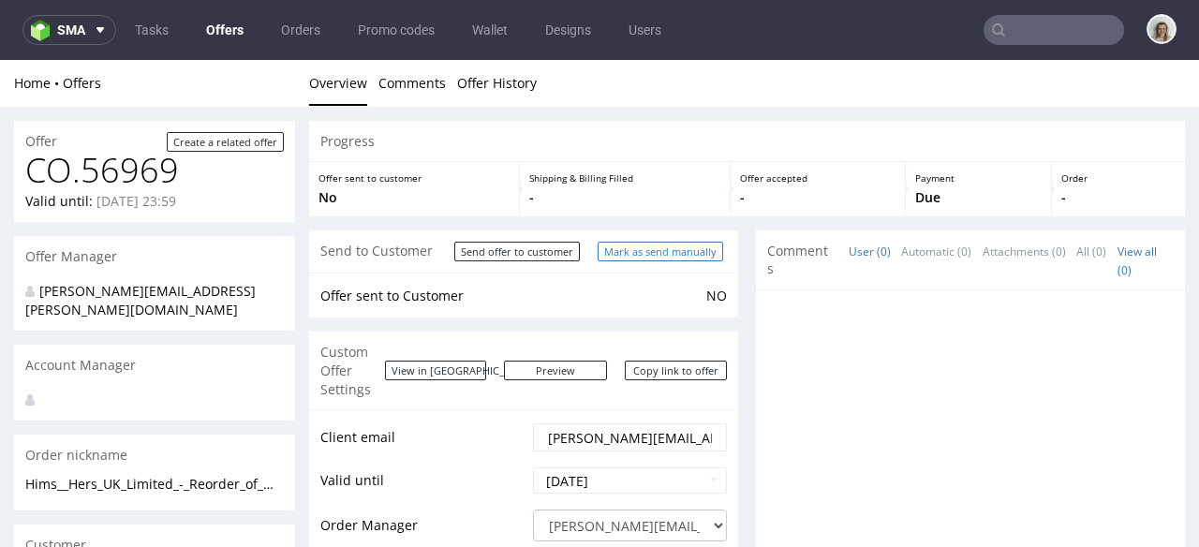
click at [653, 255] on input "Mark as send manually" at bounding box center [661, 252] width 126 height 20
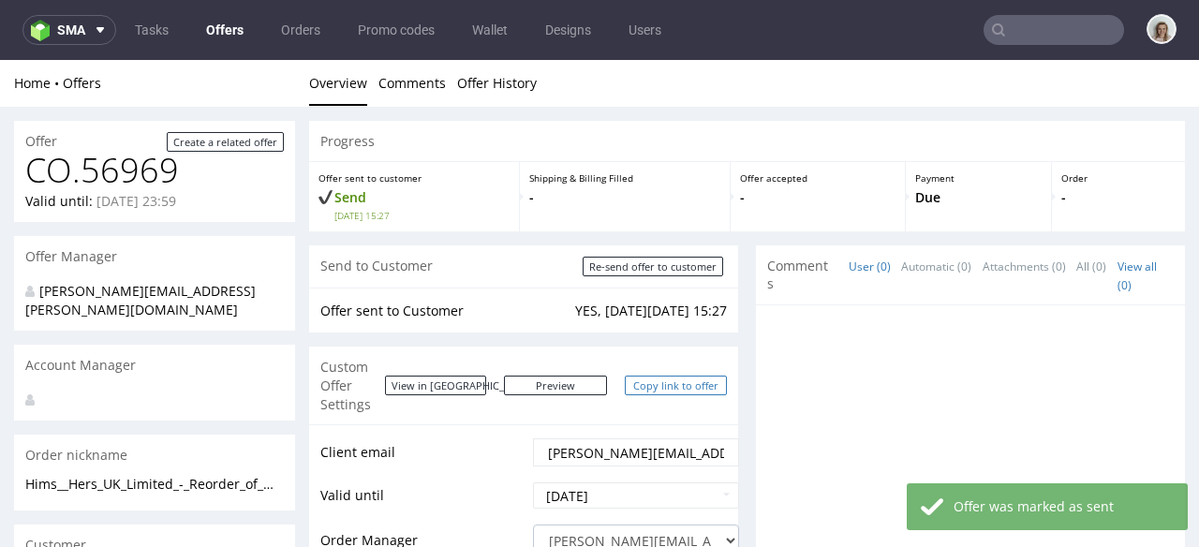
click at [646, 376] on link "Copy link to offer" at bounding box center [676, 386] width 103 height 20
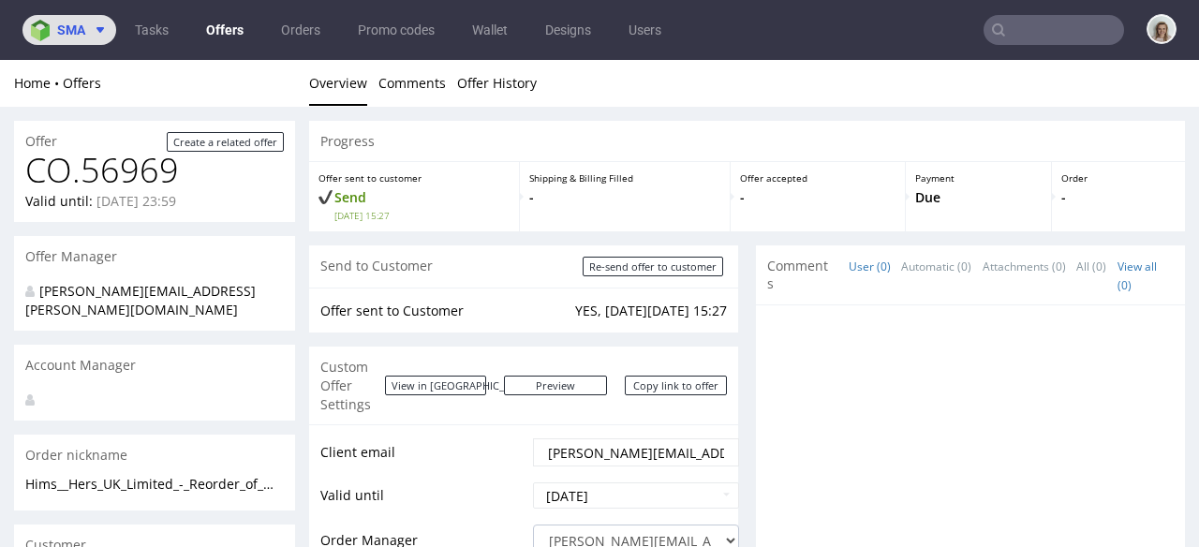
click at [40, 33] on img at bounding box center [44, 31] width 26 height 22
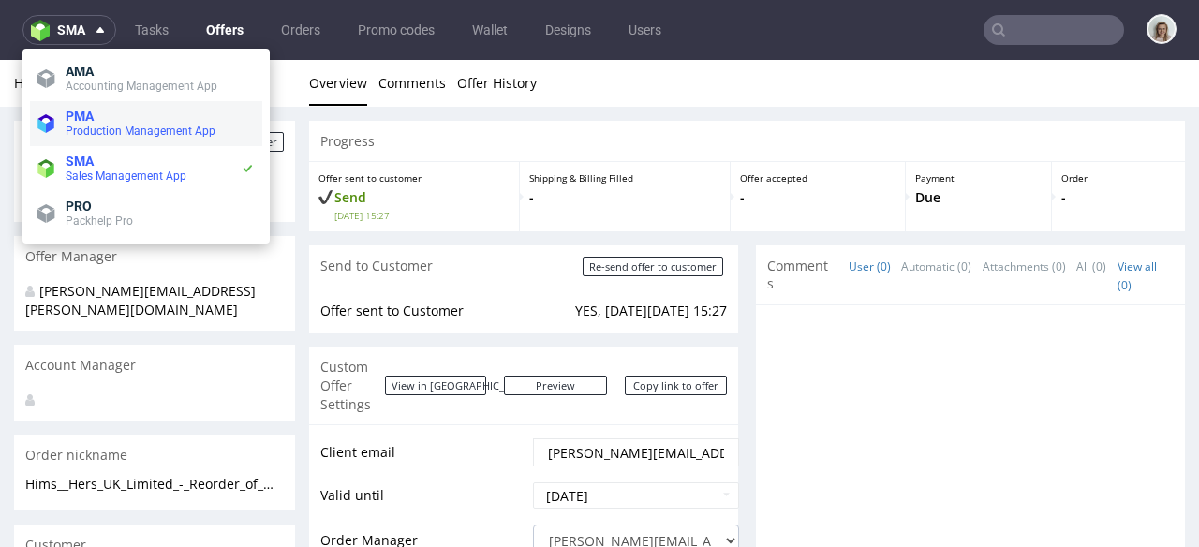
click at [72, 133] on span "Production Management App" at bounding box center [141, 131] width 150 height 13
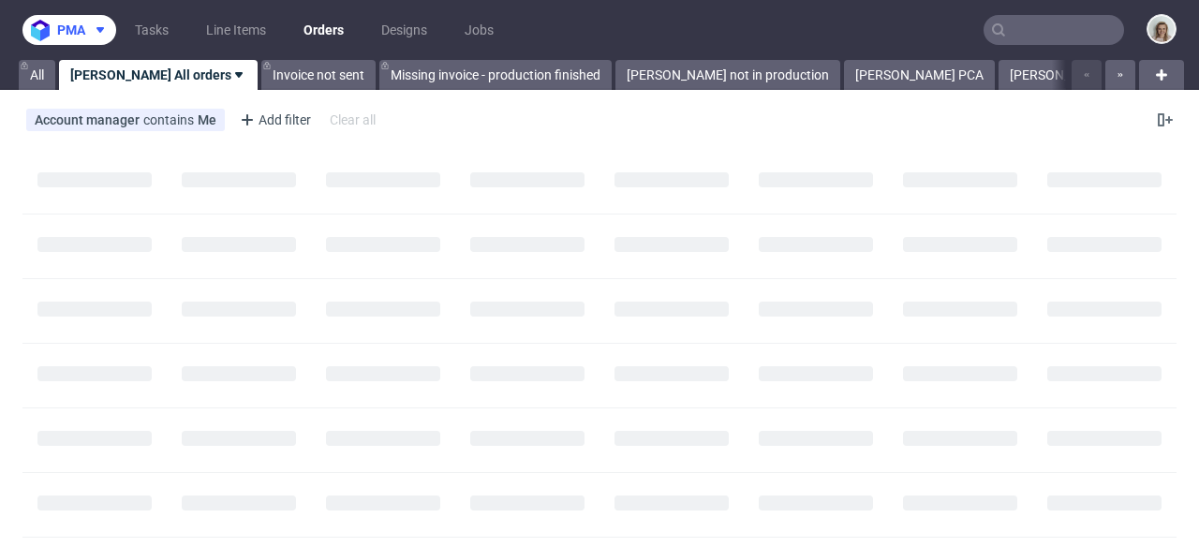
drag, startPoint x: 67, startPoint y: 34, endPoint x: 72, endPoint y: 47, distance: 14.3
click at [66, 34] on span "pma" at bounding box center [71, 29] width 28 height 13
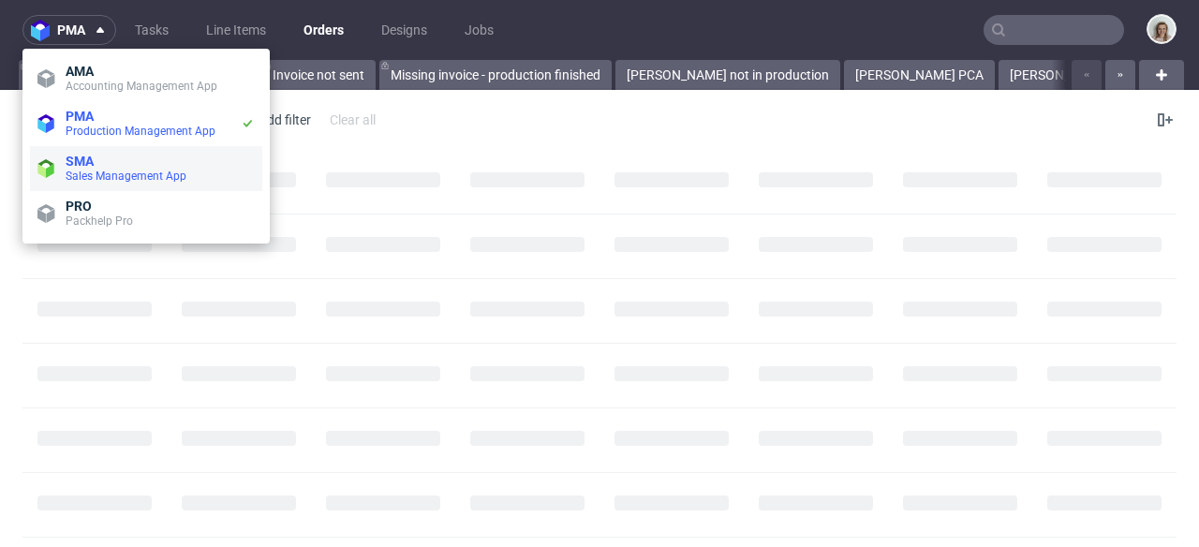
click at [97, 163] on span "SMA" at bounding box center [160, 161] width 189 height 15
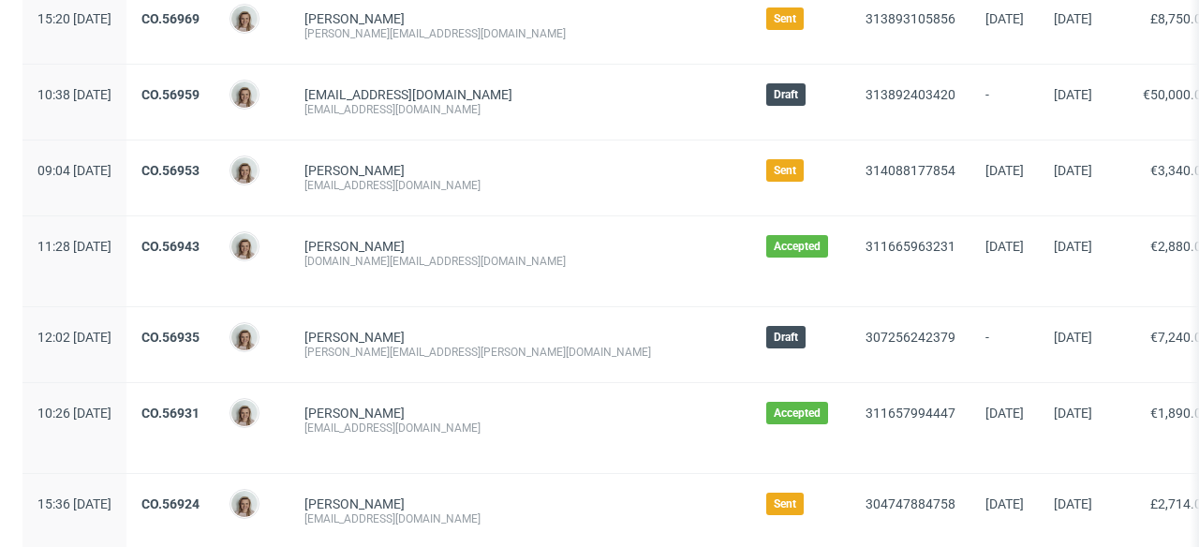
scroll to position [218, 0]
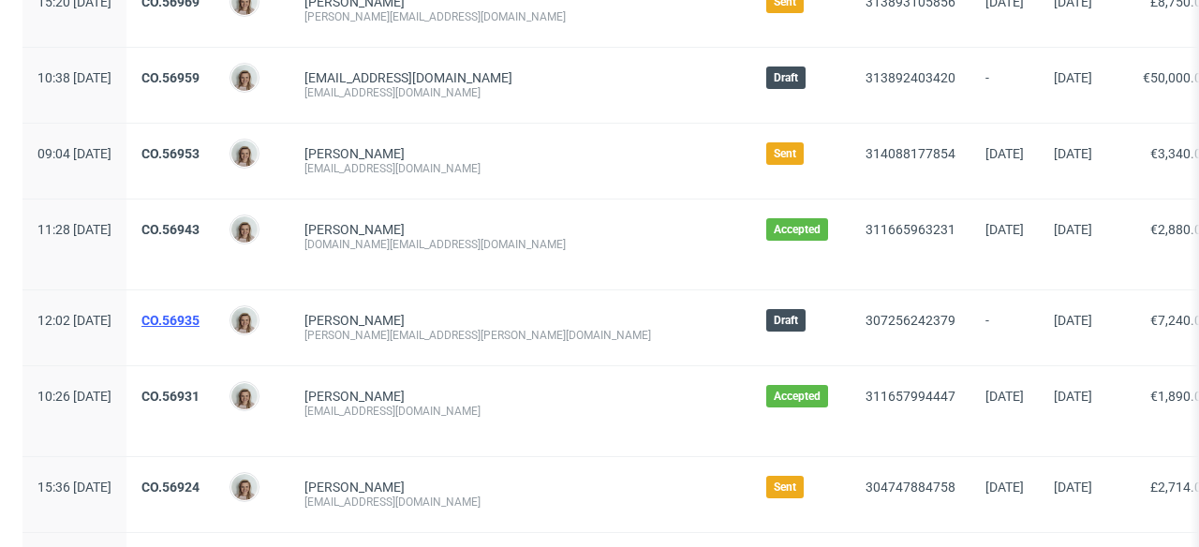
click at [200, 313] on link "CO.56935" at bounding box center [170, 320] width 58 height 15
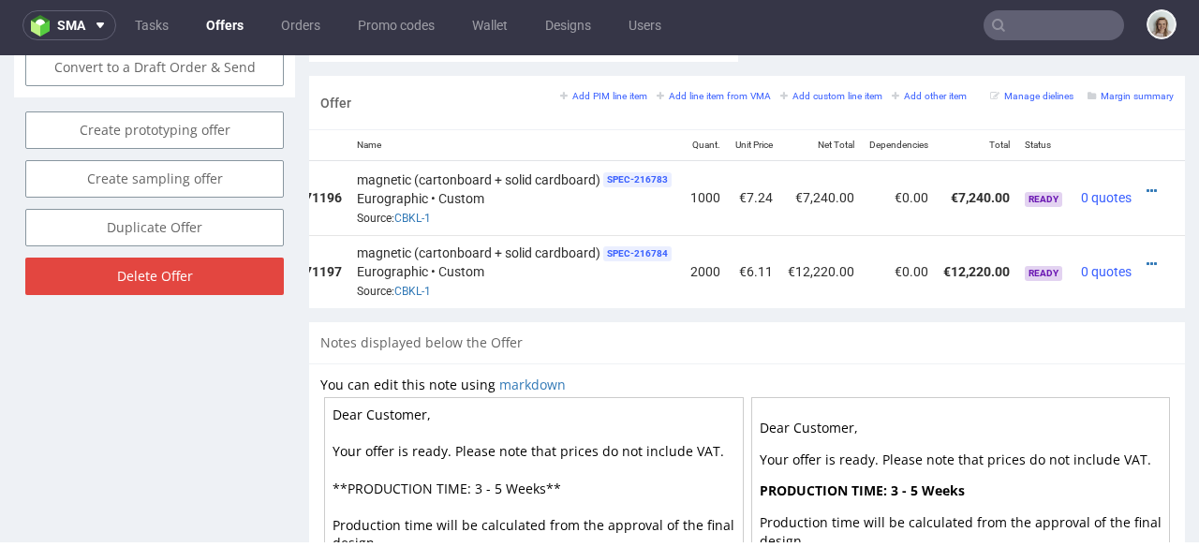
scroll to position [0, 167]
click at [1147, 185] on icon at bounding box center [1152, 191] width 10 height 13
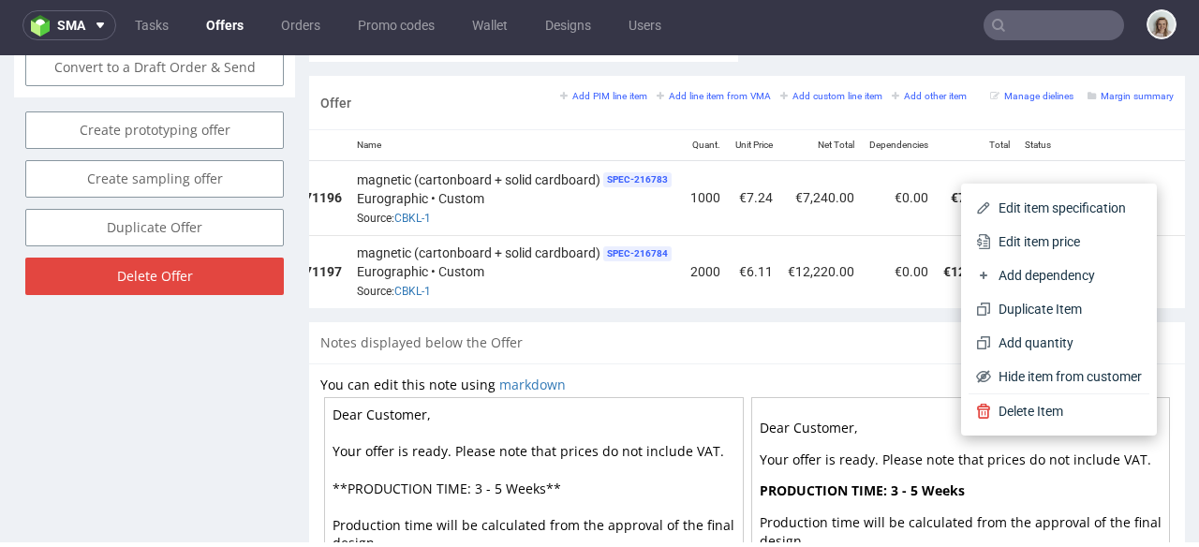
click at [1036, 234] on span "Edit item price" at bounding box center [1066, 241] width 151 height 19
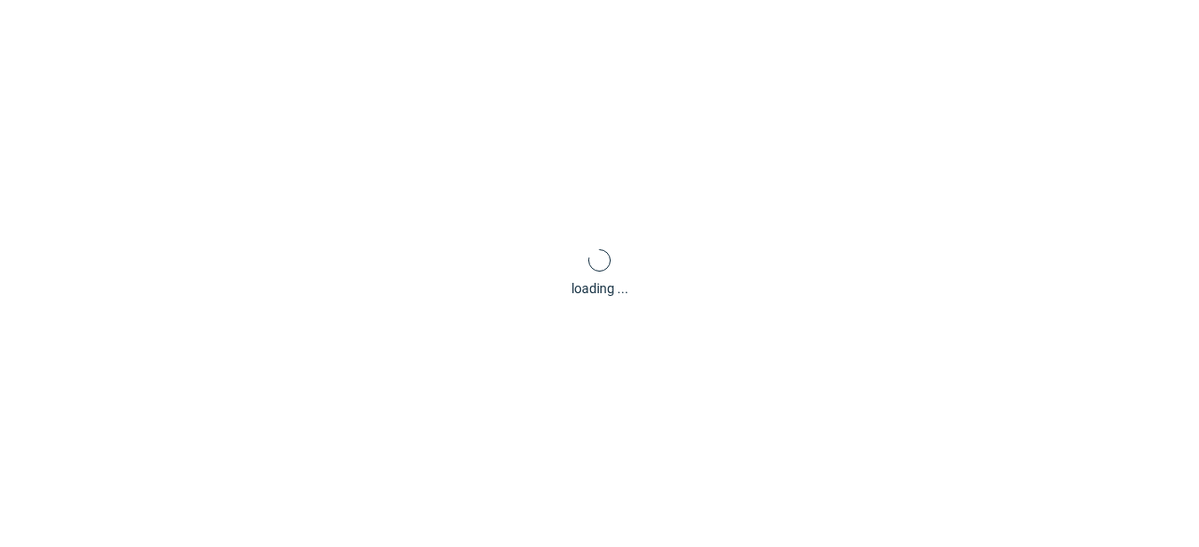
scroll to position [0, 0]
type input "7.24"
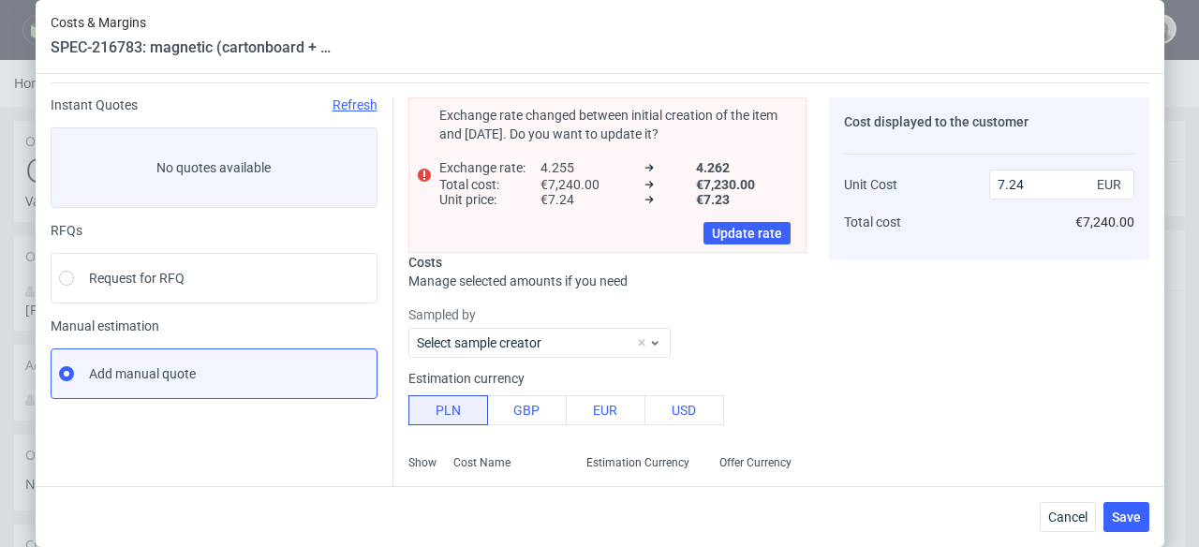
scroll to position [315, 0]
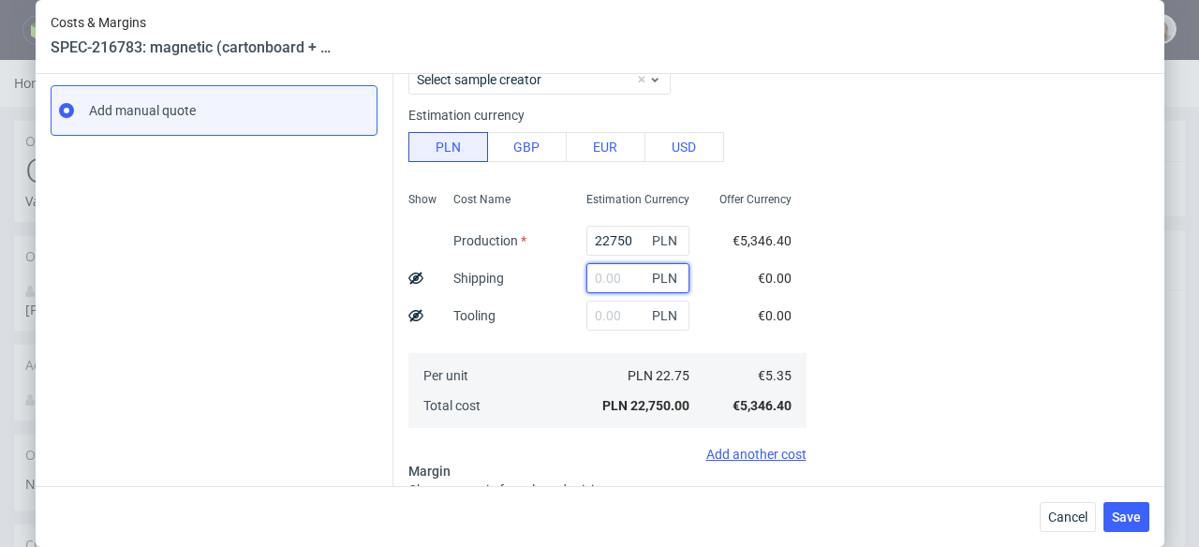
click at [600, 280] on input "text" at bounding box center [638, 278] width 103 height 30
paste input "1080,80"
type input "1080.8"
type input "7.58"
type input "1080.8"
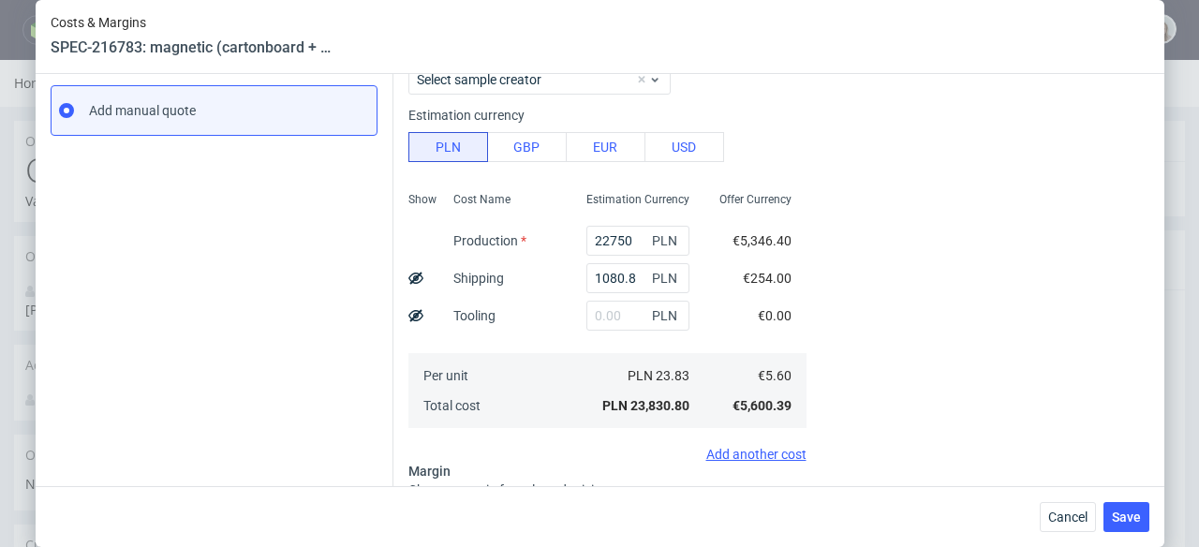
click at [411, 279] on icon at bounding box center [415, 278] width 15 height 15
type input "7.33"
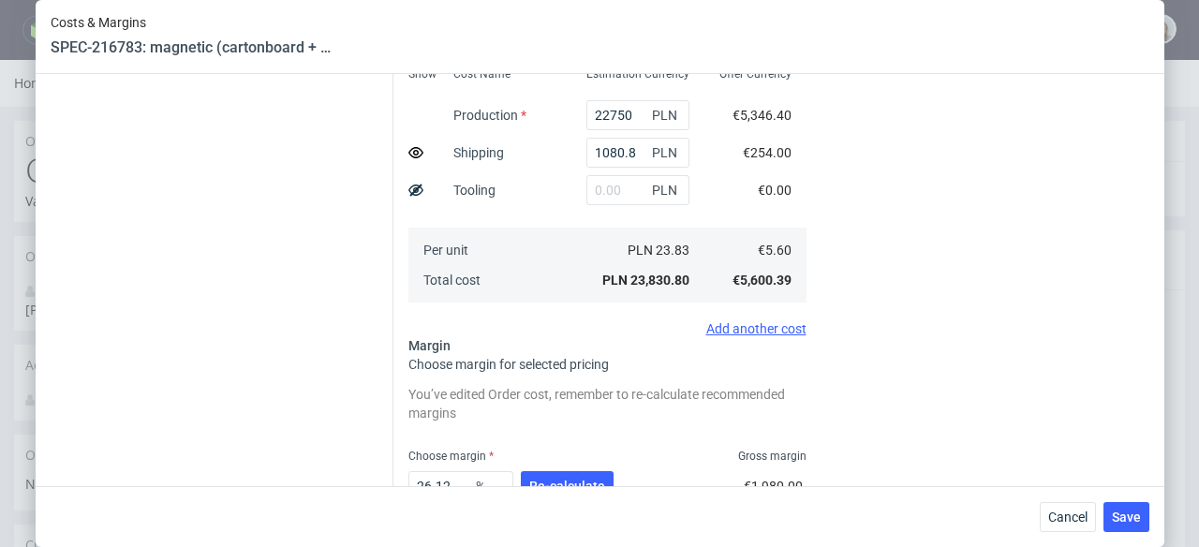
scroll to position [572, 0]
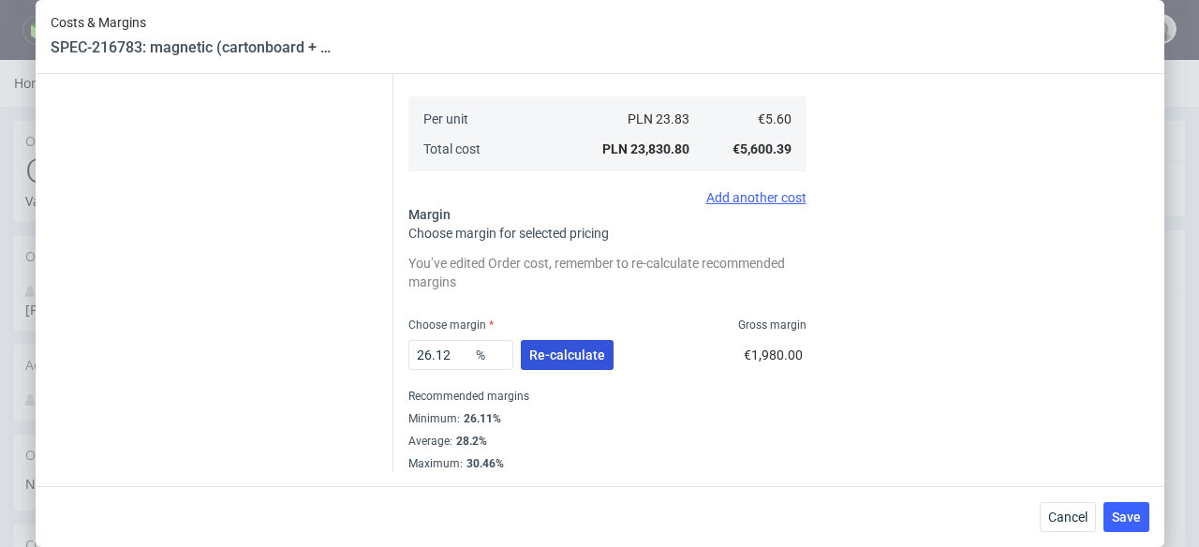
click at [548, 349] on span "Re-calculate" at bounding box center [567, 355] width 76 height 13
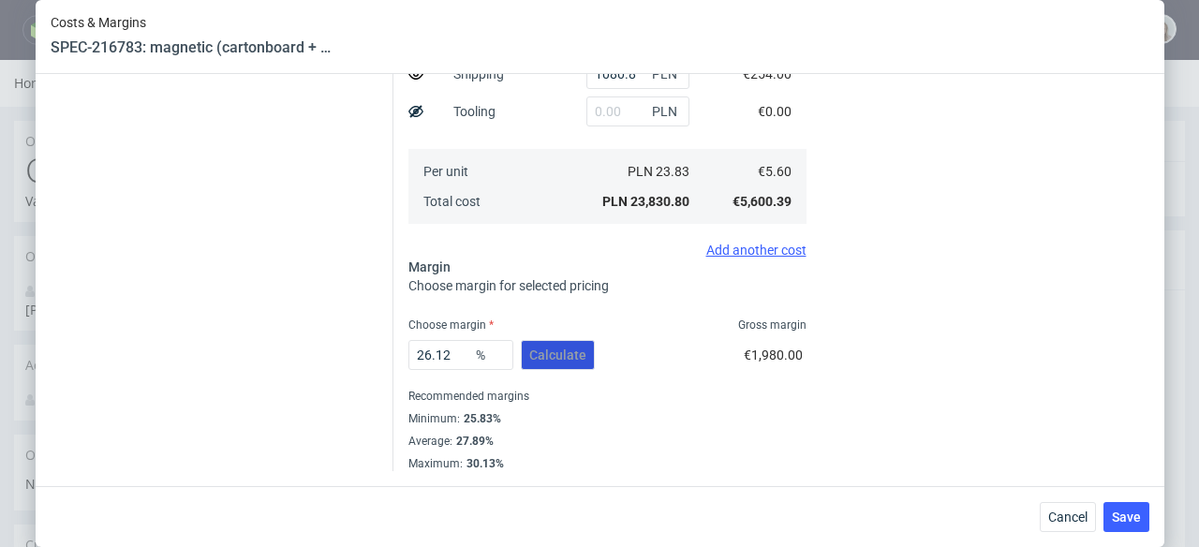
scroll to position [519, 0]
click at [1141, 520] on span "Save" at bounding box center [1126, 517] width 29 height 13
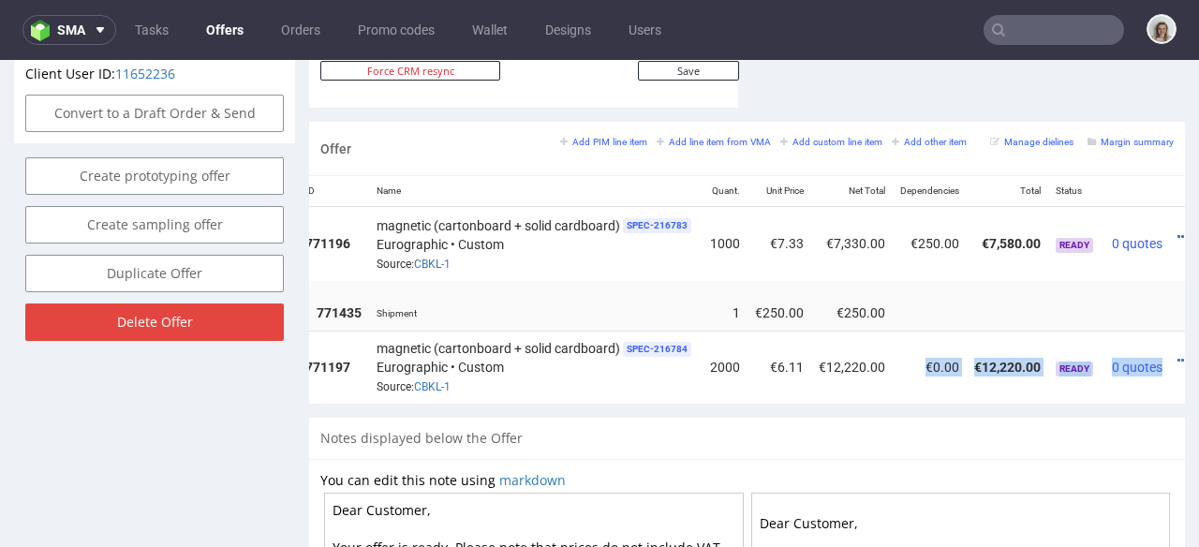
scroll to position [0, 186]
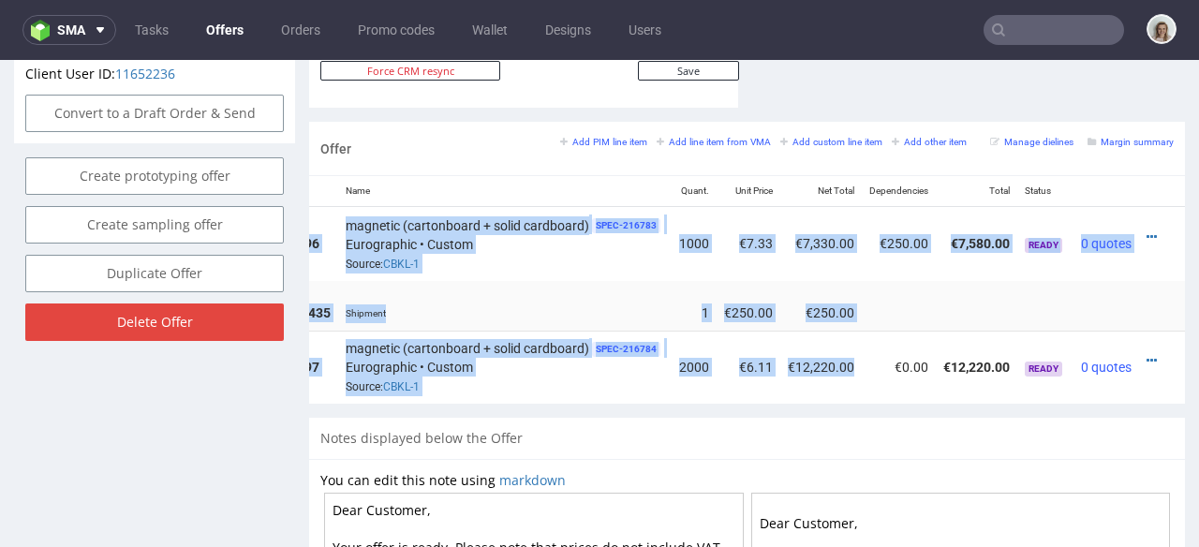
drag, startPoint x: 978, startPoint y: 382, endPoint x: 1182, endPoint y: 382, distance: 204.2
click at [1147, 354] on icon at bounding box center [1152, 360] width 10 height 13
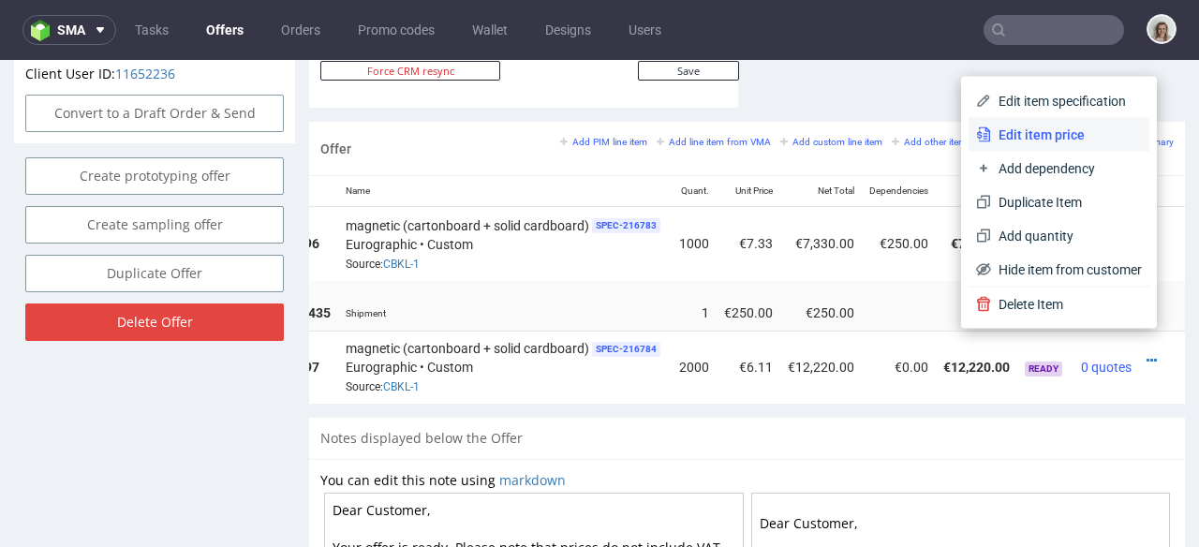
click at [1040, 129] on span "Edit item price" at bounding box center [1066, 135] width 151 height 19
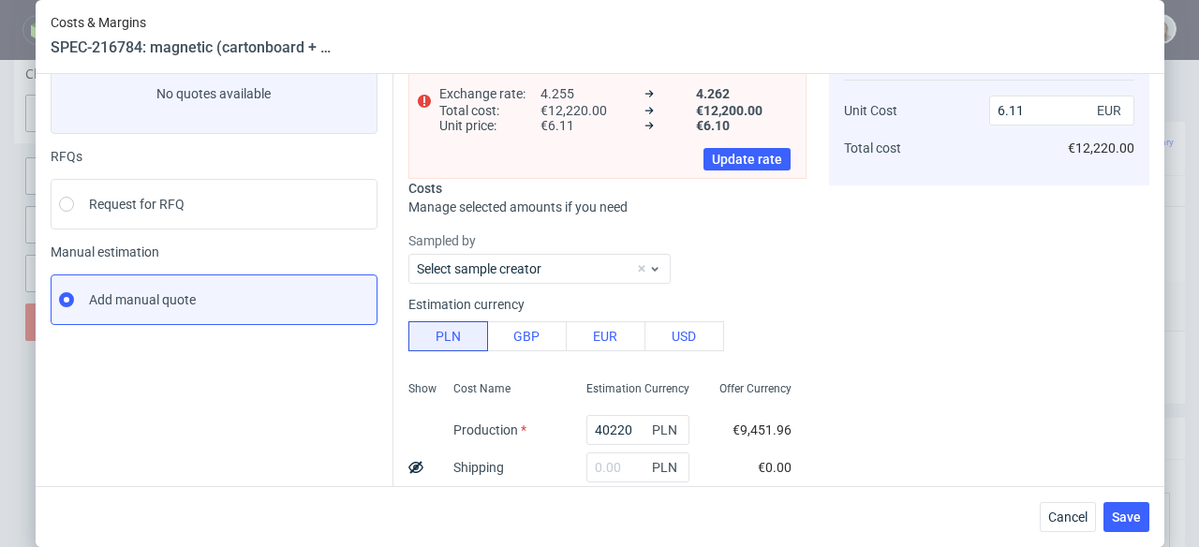
scroll to position [349, 0]
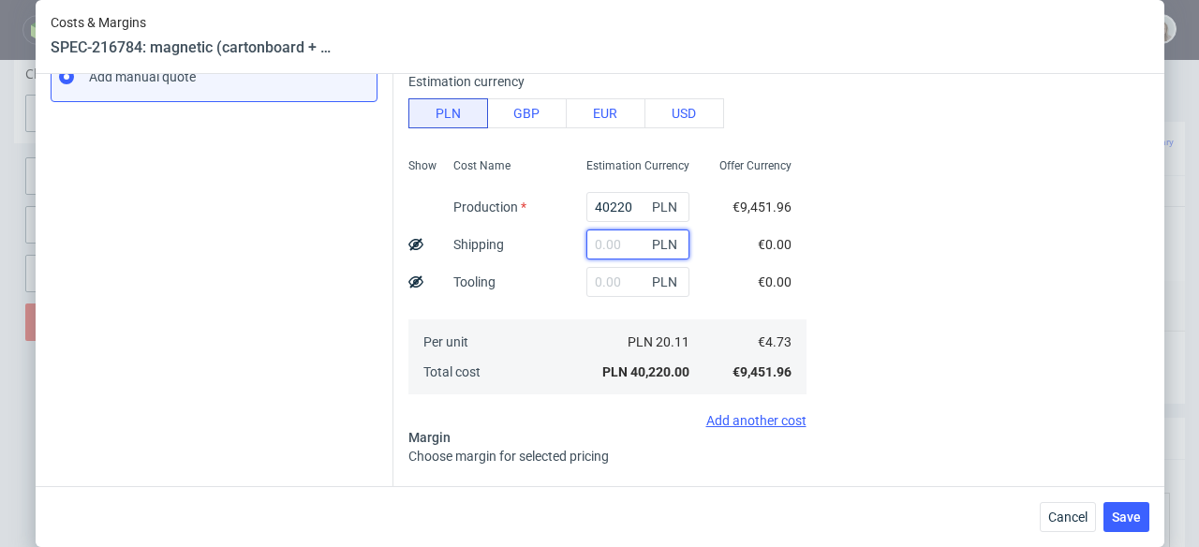
click at [589, 240] on input "text" at bounding box center [638, 245] width 103 height 30
paste input "1742,96"
type input "1742.96"
type input "6.37"
type input "1742.96"
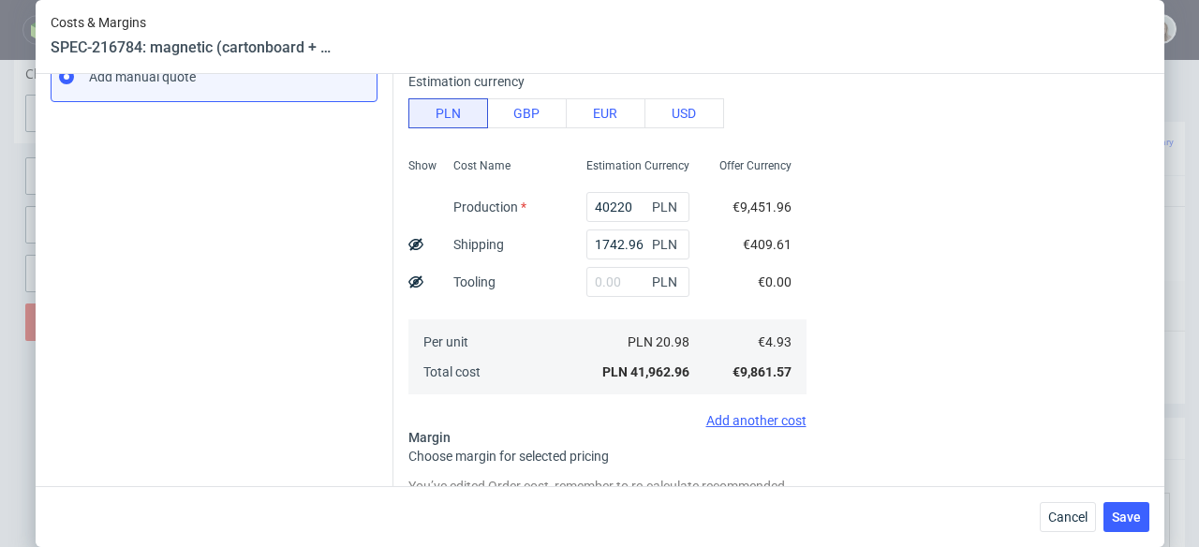
click at [408, 245] on use at bounding box center [415, 244] width 15 height 12
type input "6.17"
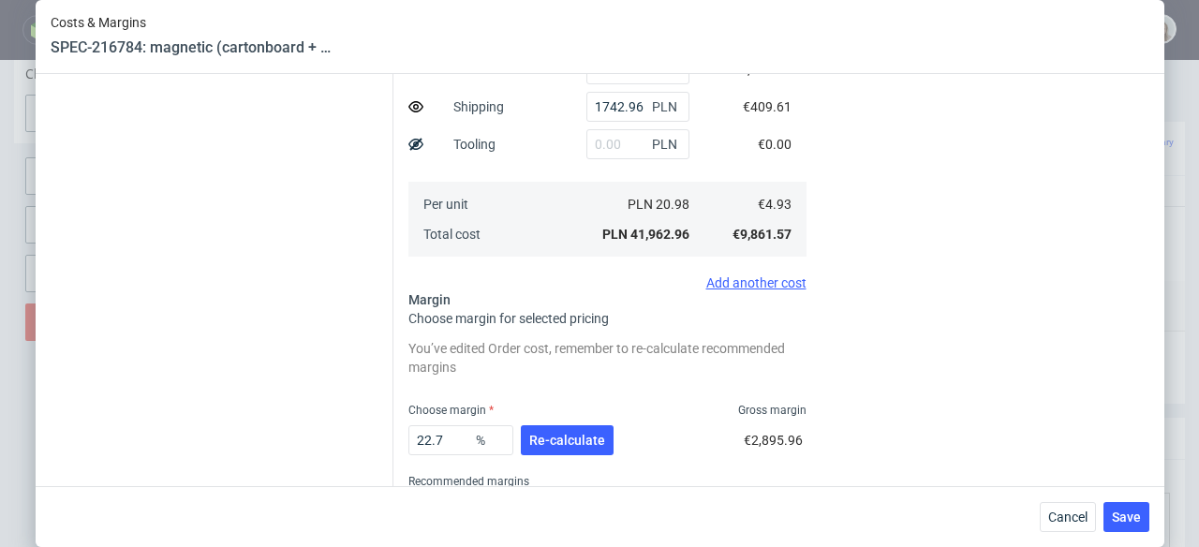
scroll to position [489, 0]
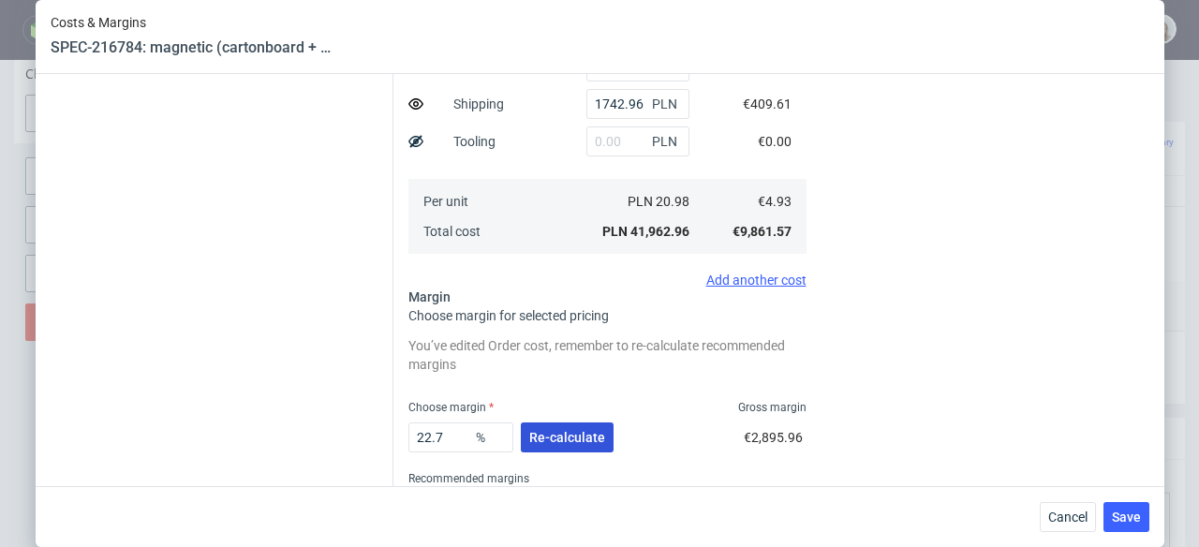
click at [566, 434] on span "Re-calculate" at bounding box center [567, 437] width 76 height 13
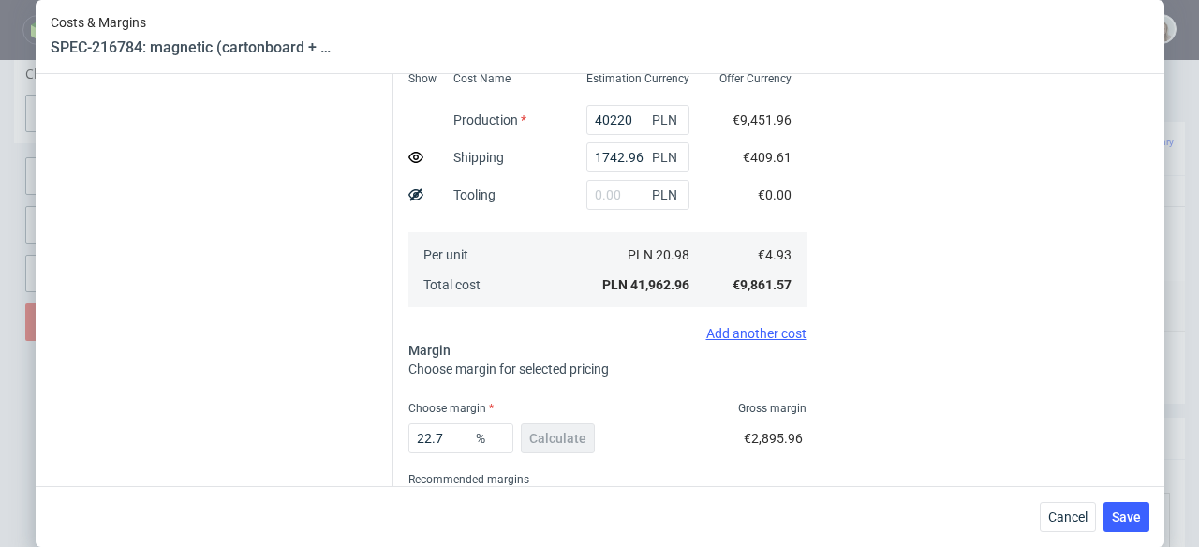
scroll to position [519, 0]
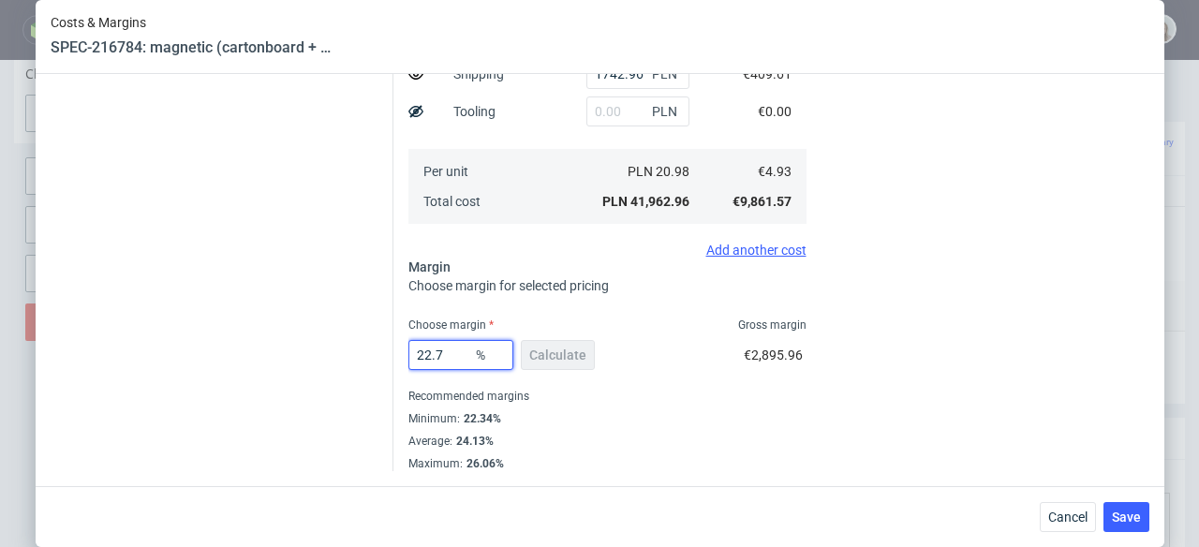
click at [444, 354] on input "22.7" at bounding box center [460, 355] width 105 height 30
type input "22"
type input "6.12"
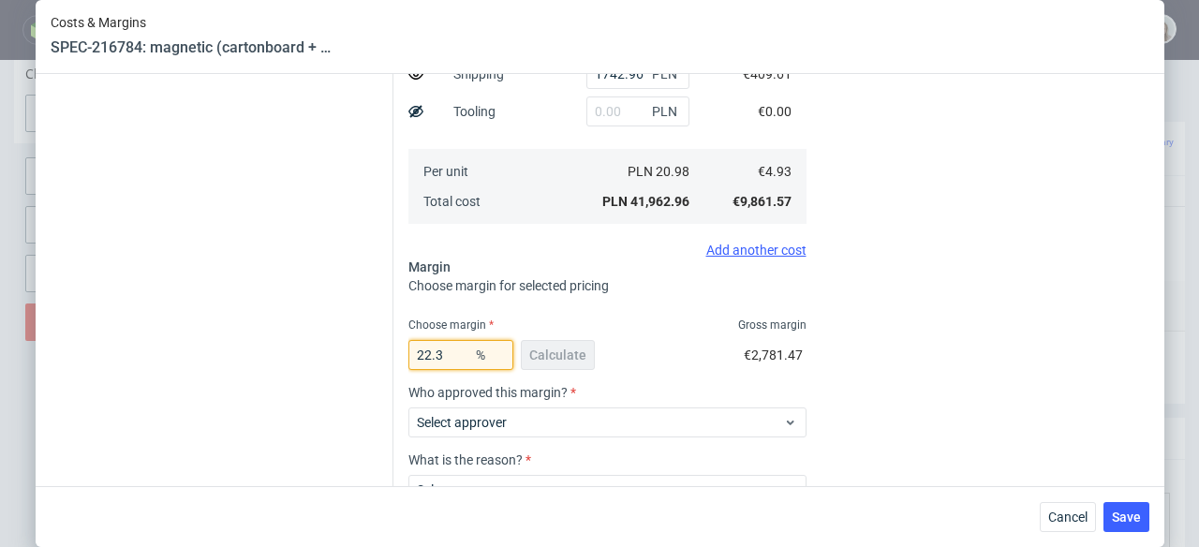
type input "22.34"
type input "6.14"
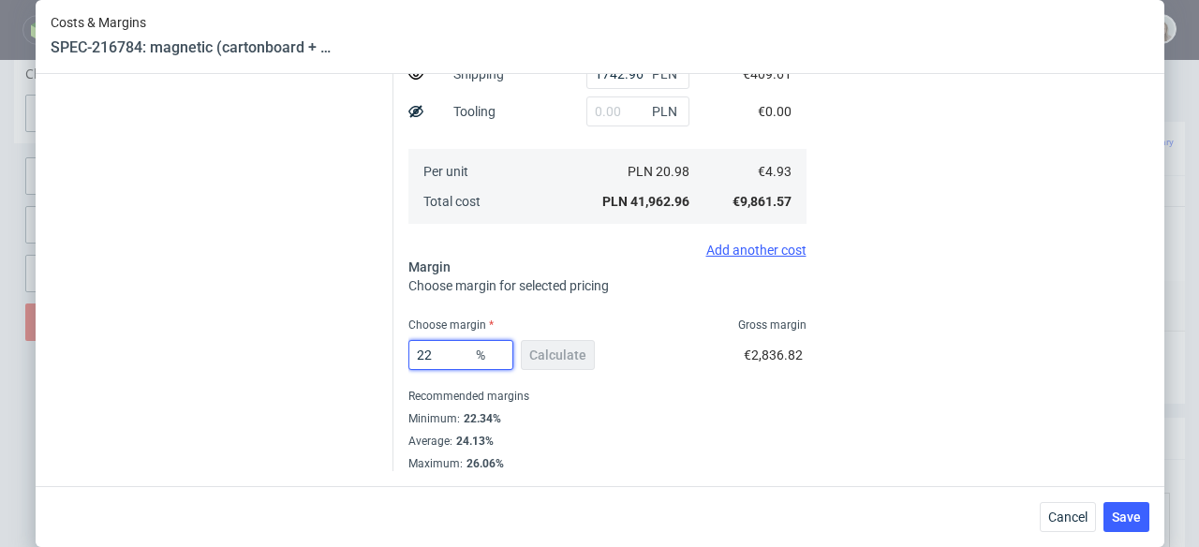
type input "2"
type input "4.83"
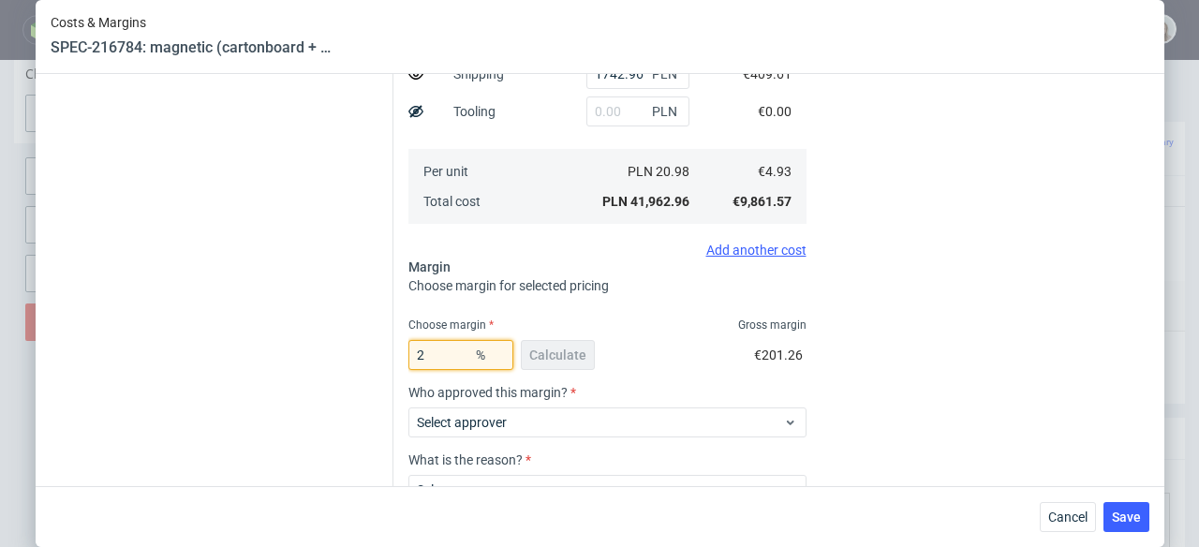
type input "20"
type input "5.96"
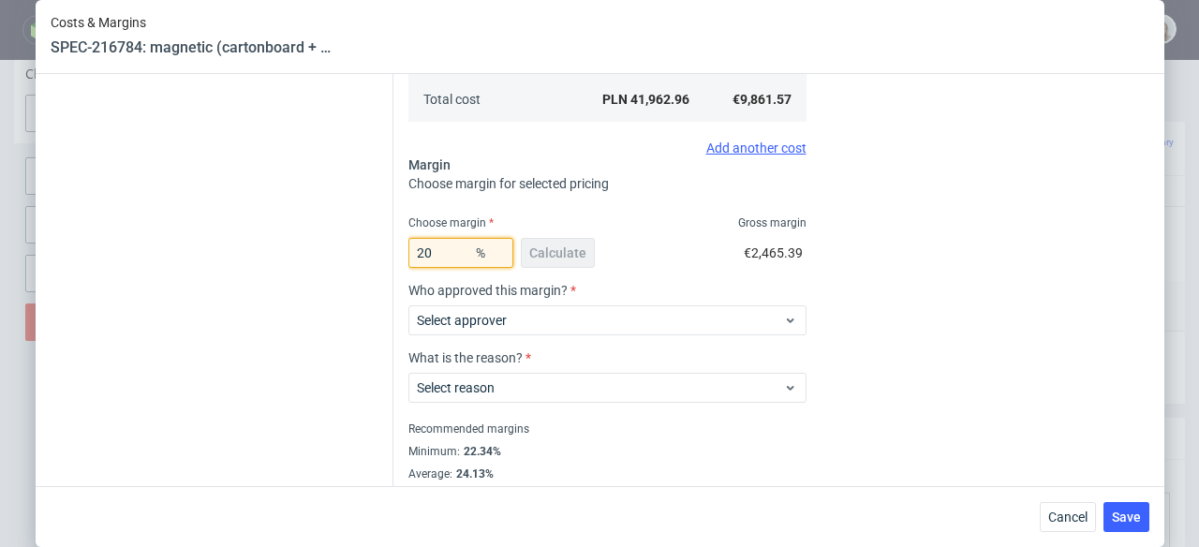
scroll to position [654, 0]
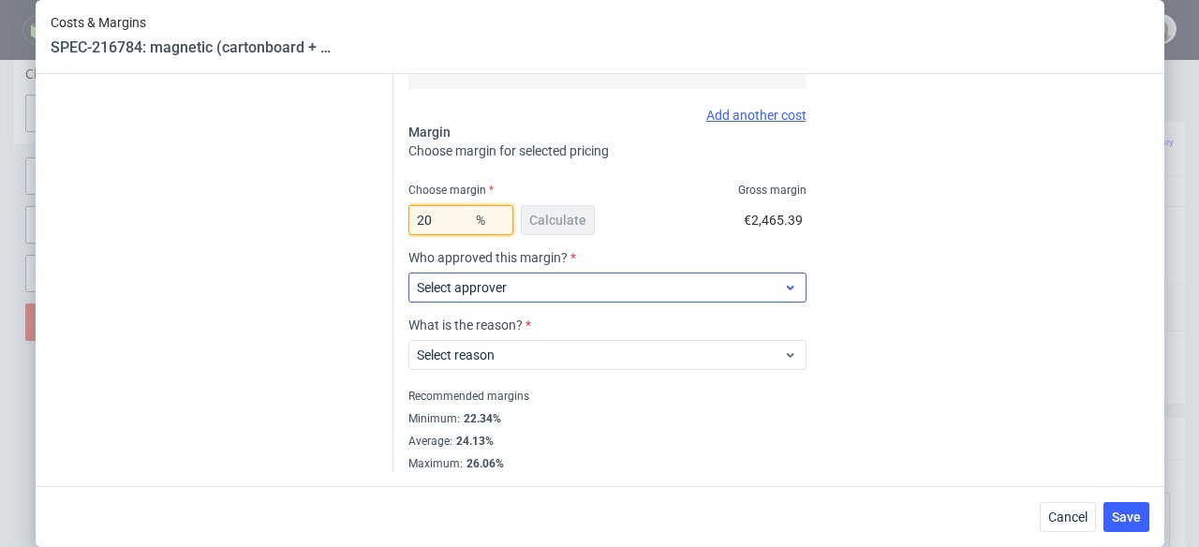
type input "20"
click at [561, 281] on span "Select approver" at bounding box center [600, 287] width 367 height 19
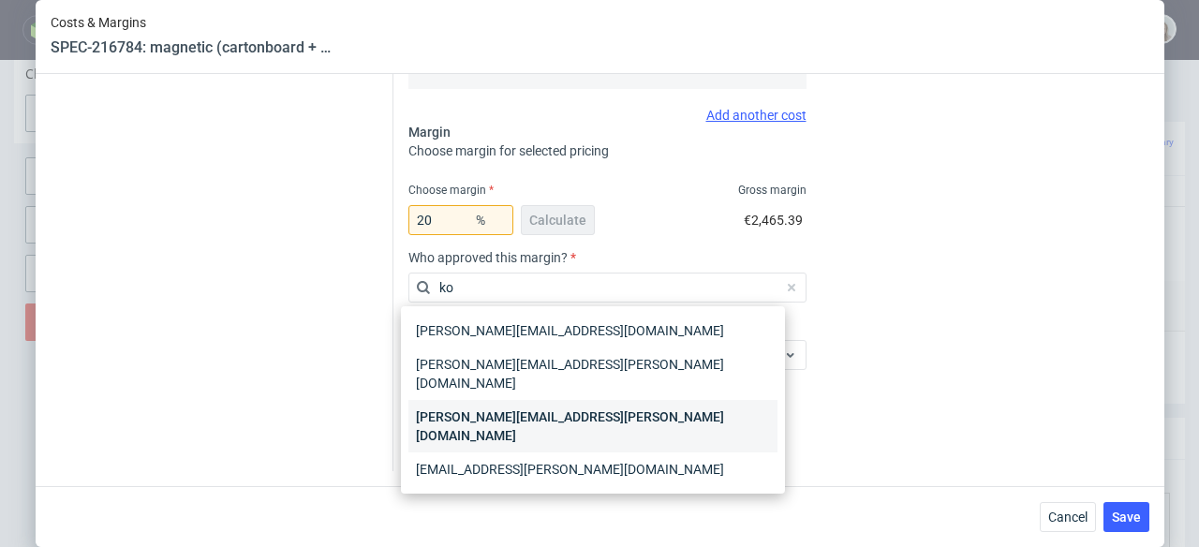
type input "ko"
click at [574, 400] on div "[PERSON_NAME][EMAIL_ADDRESS][PERSON_NAME][DOMAIN_NAME]" at bounding box center [592, 426] width 369 height 52
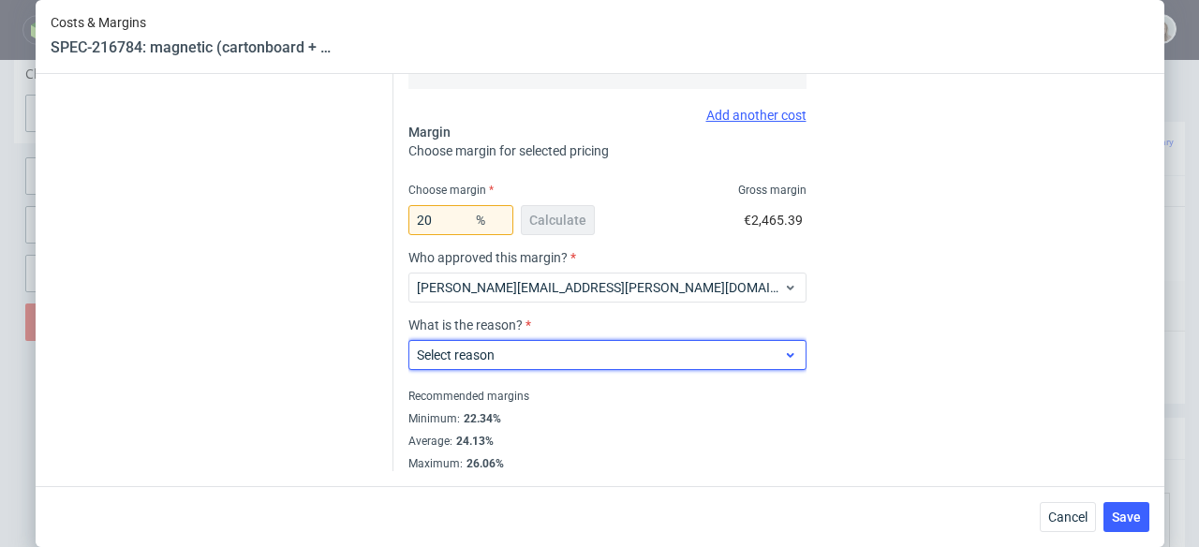
click at [629, 358] on span "Select reason" at bounding box center [600, 355] width 367 height 19
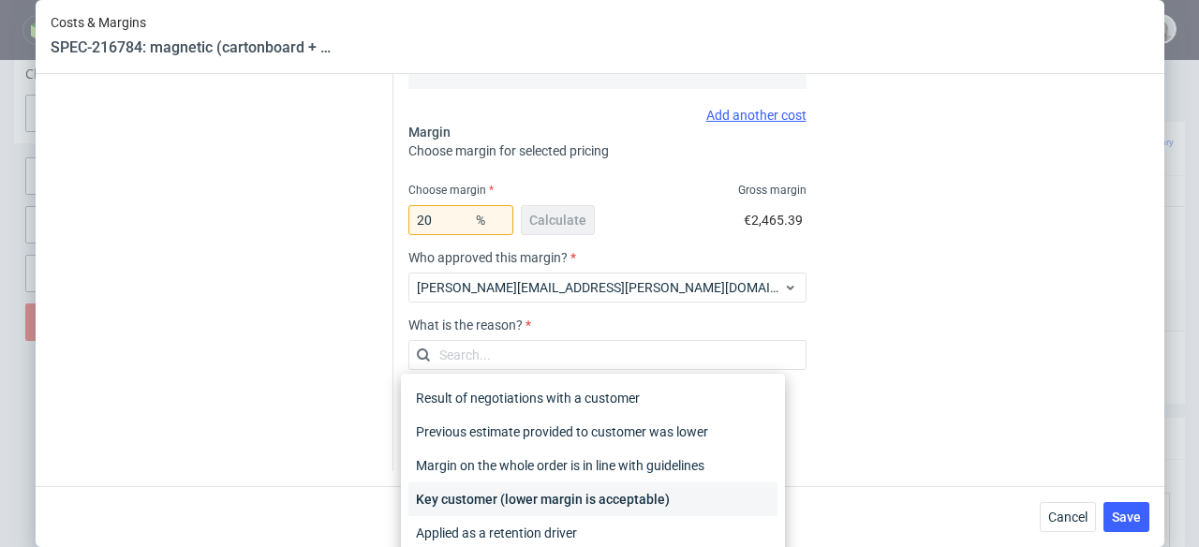
drag, startPoint x: 683, startPoint y: 489, endPoint x: 718, endPoint y: 488, distance: 34.7
click at [683, 489] on div "Key customer (lower margin is acceptable)" at bounding box center [592, 500] width 369 height 34
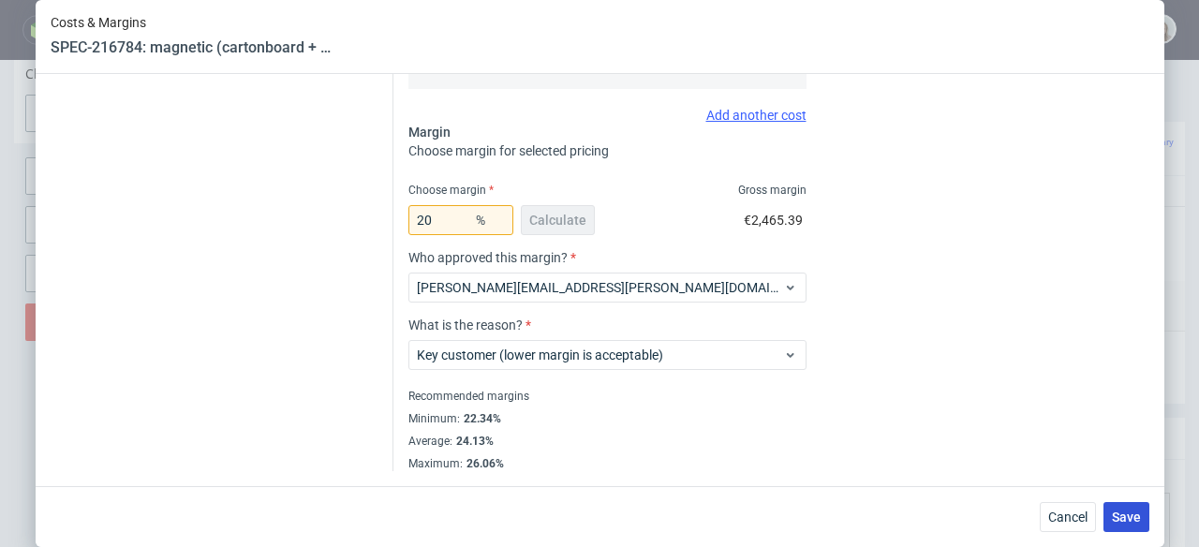
click at [1140, 511] on span "Save" at bounding box center [1126, 517] width 29 height 13
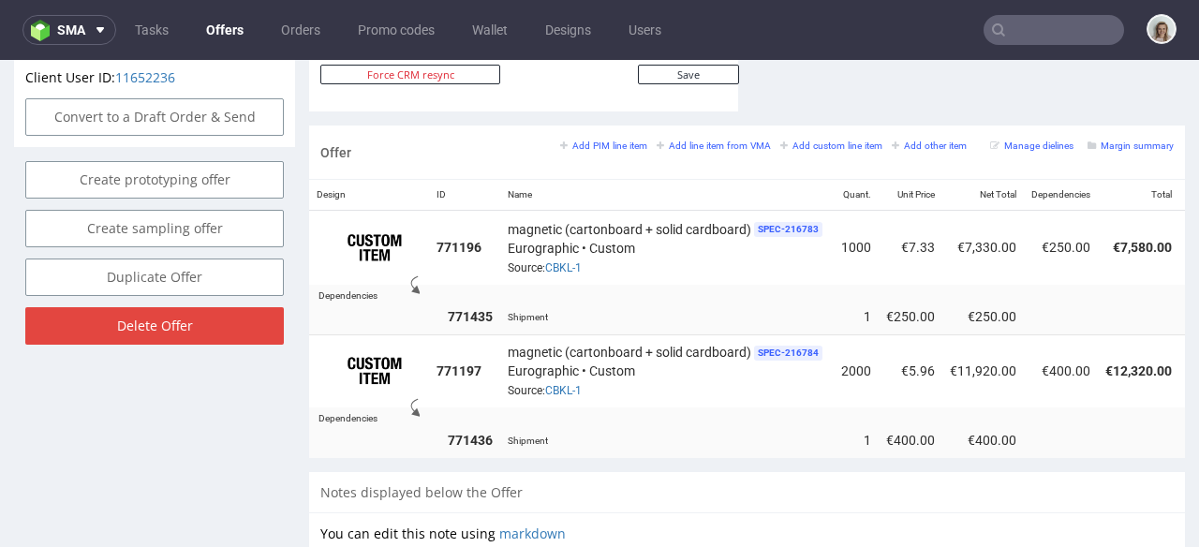
scroll to position [0, 186]
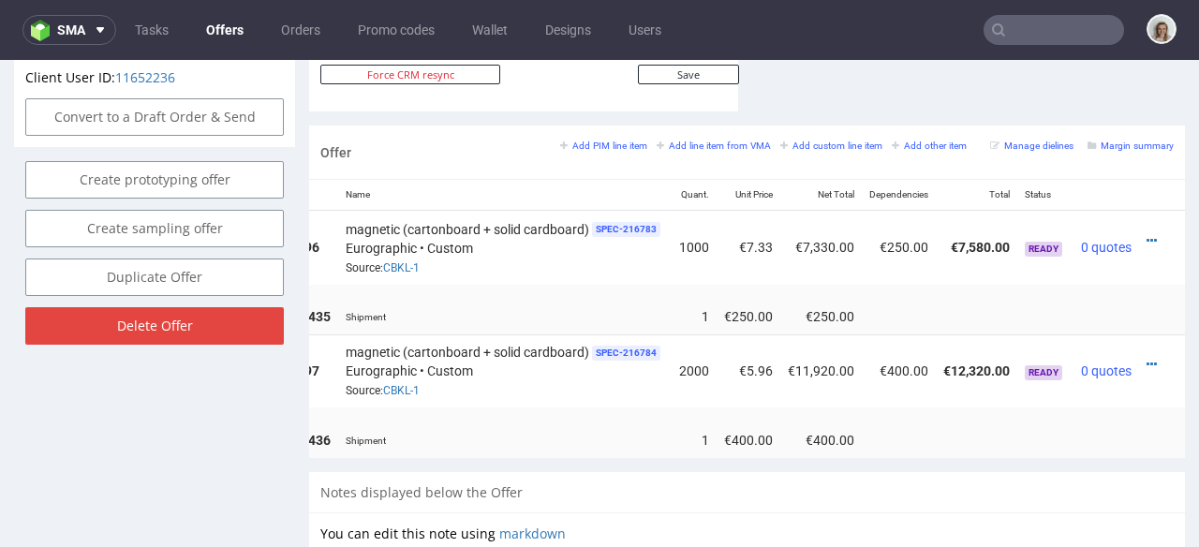
click at [1139, 343] on td at bounding box center [1162, 370] width 46 height 73
click at [1147, 358] on icon at bounding box center [1152, 364] width 10 height 13
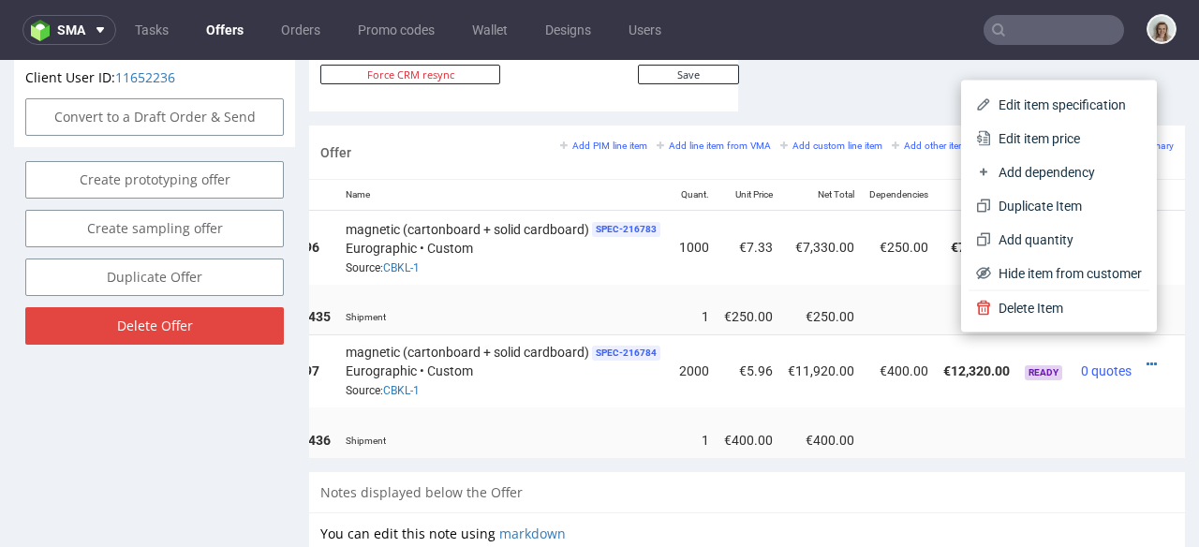
drag, startPoint x: 1041, startPoint y: 144, endPoint x: 1013, endPoint y: 141, distance: 28.4
click at [1039, 144] on span "Edit item price" at bounding box center [1066, 138] width 151 height 19
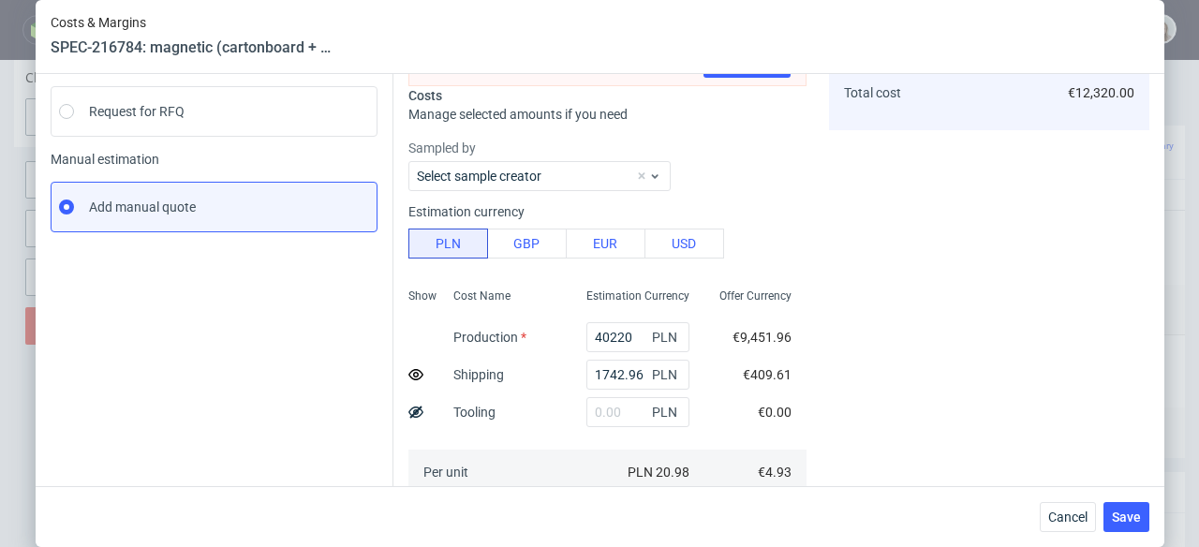
scroll to position [293, 0]
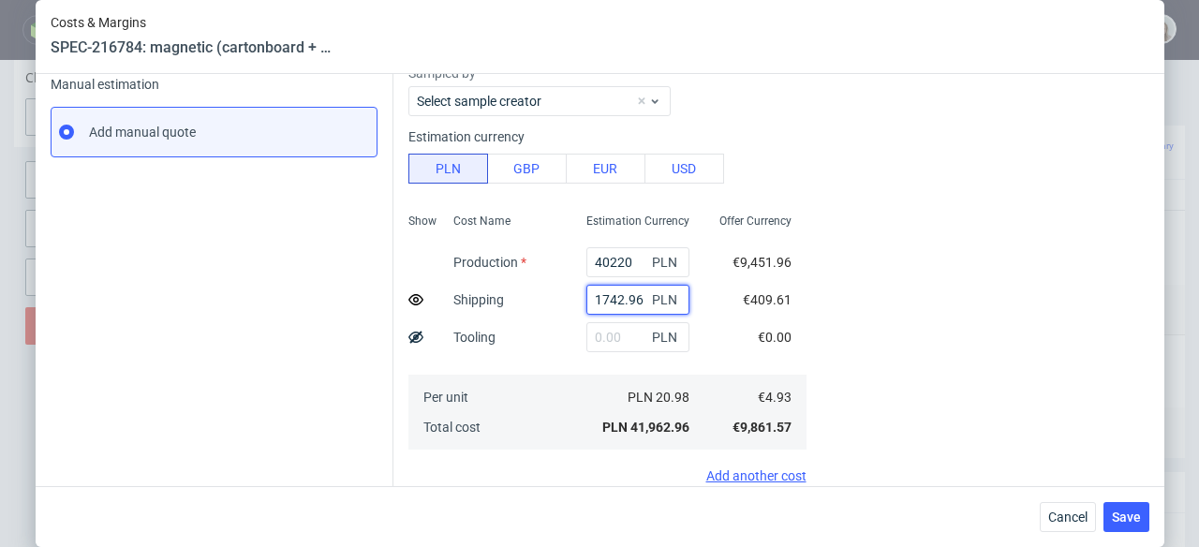
drag, startPoint x: 574, startPoint y: 296, endPoint x: 625, endPoint y: 299, distance: 50.7
click at [625, 299] on input "1742.96" at bounding box center [638, 300] width 103 height 30
paste input "512,27"
type input "1512.27"
type input "360"
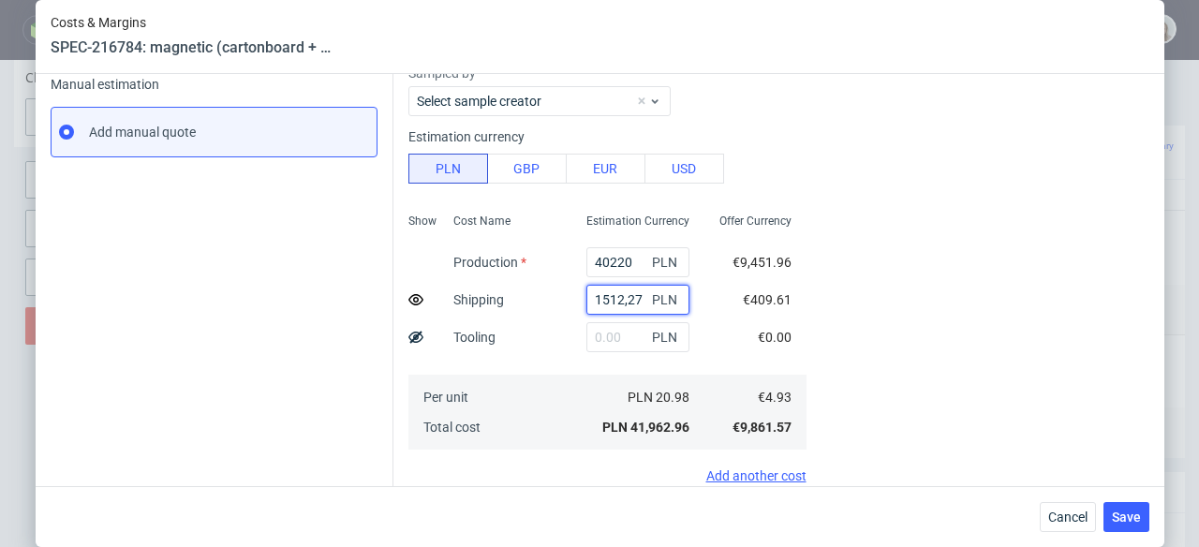
type input "5.95"
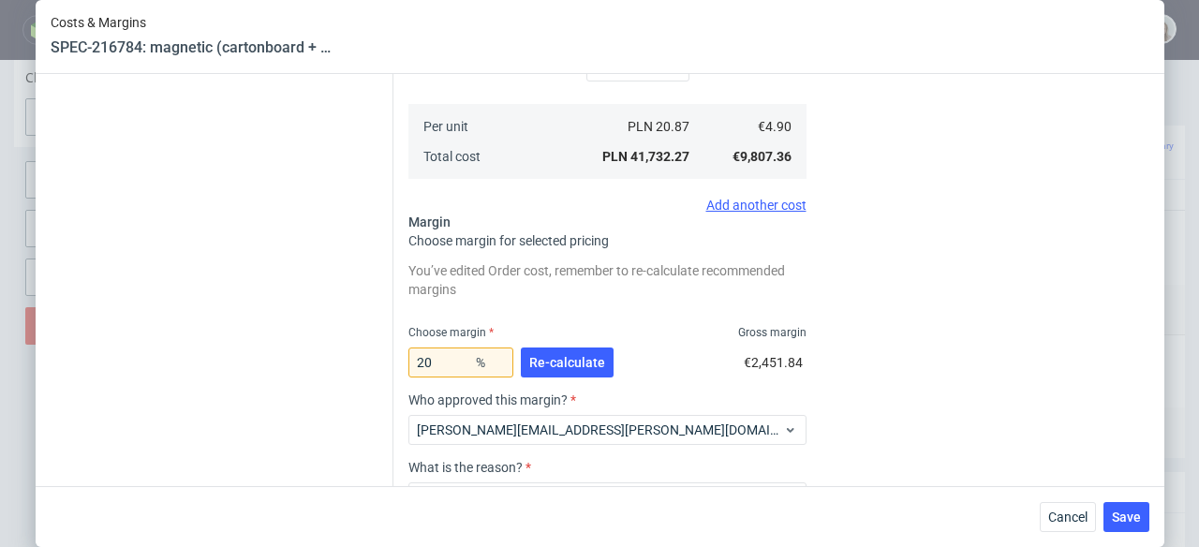
scroll to position [579, 0]
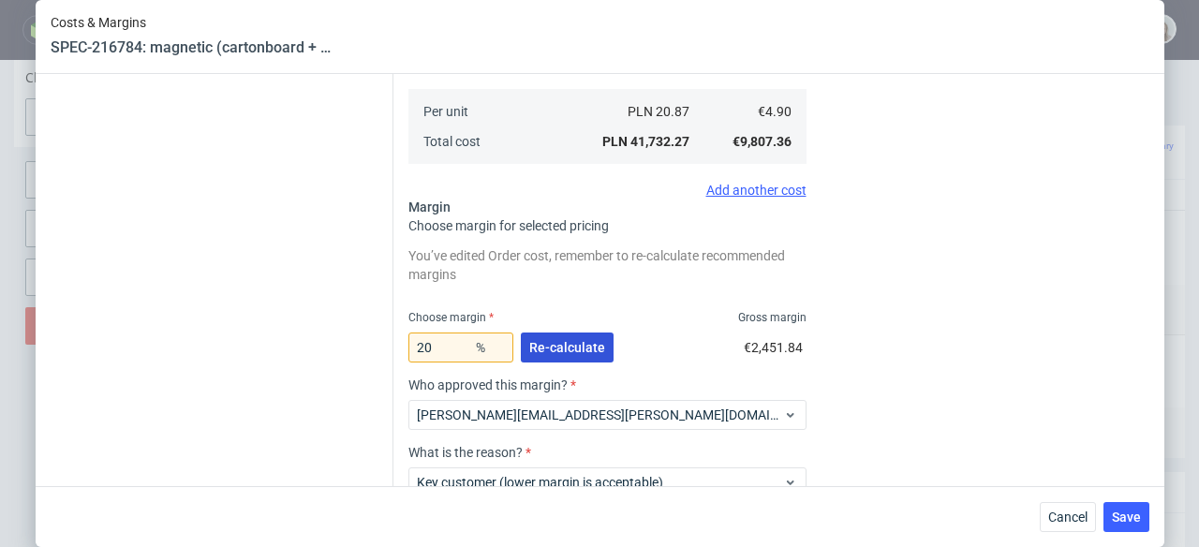
type input "1512.27"
click at [565, 352] on span "Re-calculate" at bounding box center [567, 347] width 76 height 13
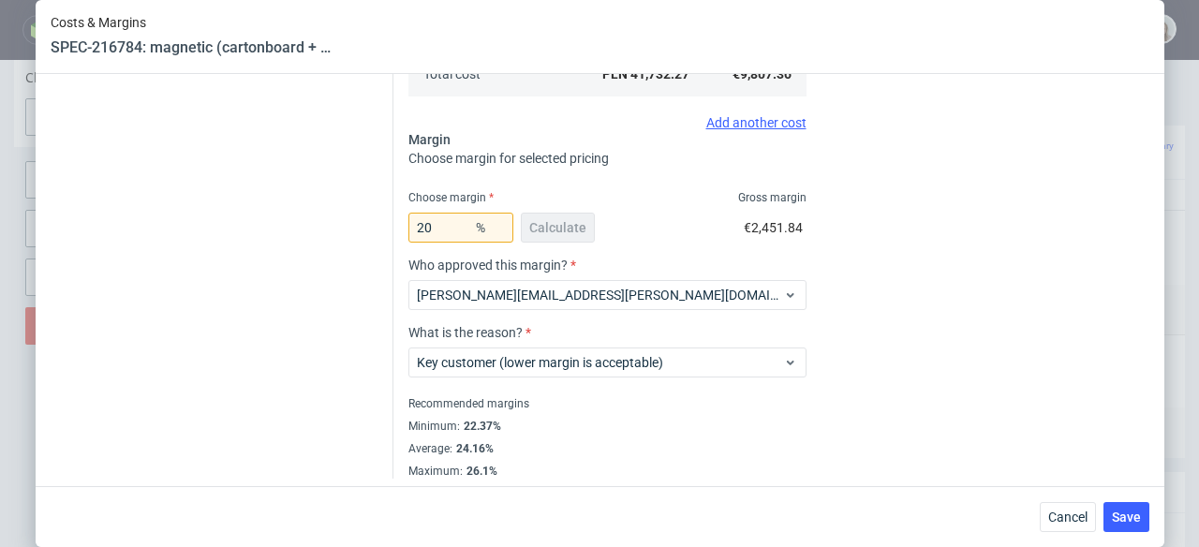
scroll to position [654, 0]
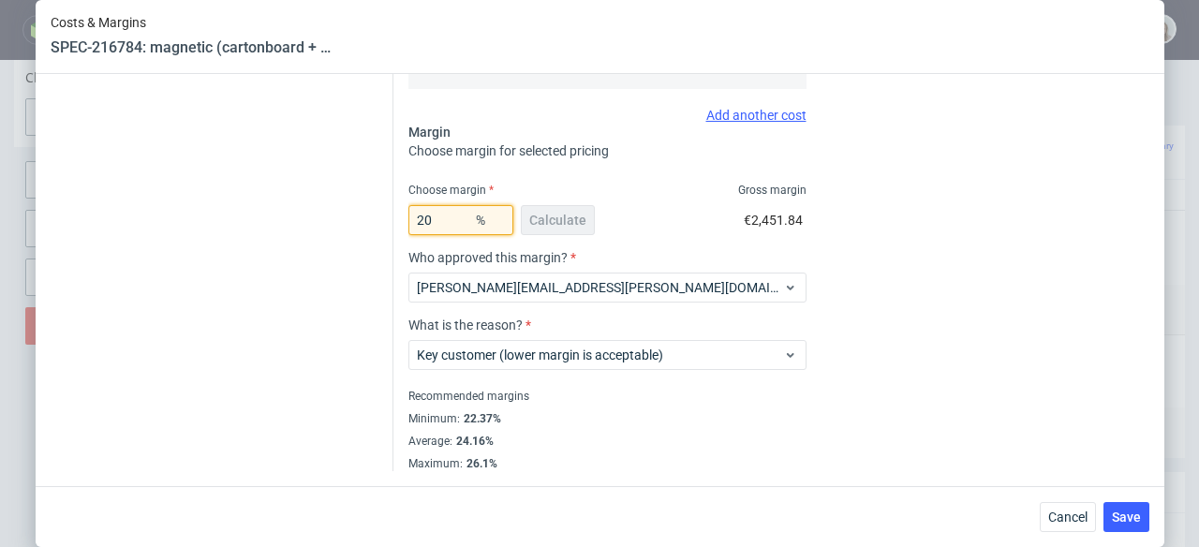
click at [434, 226] on input "20" at bounding box center [460, 220] width 105 height 30
type input "22"
type input "6.11"
type input "2237"
type input "-0.41"
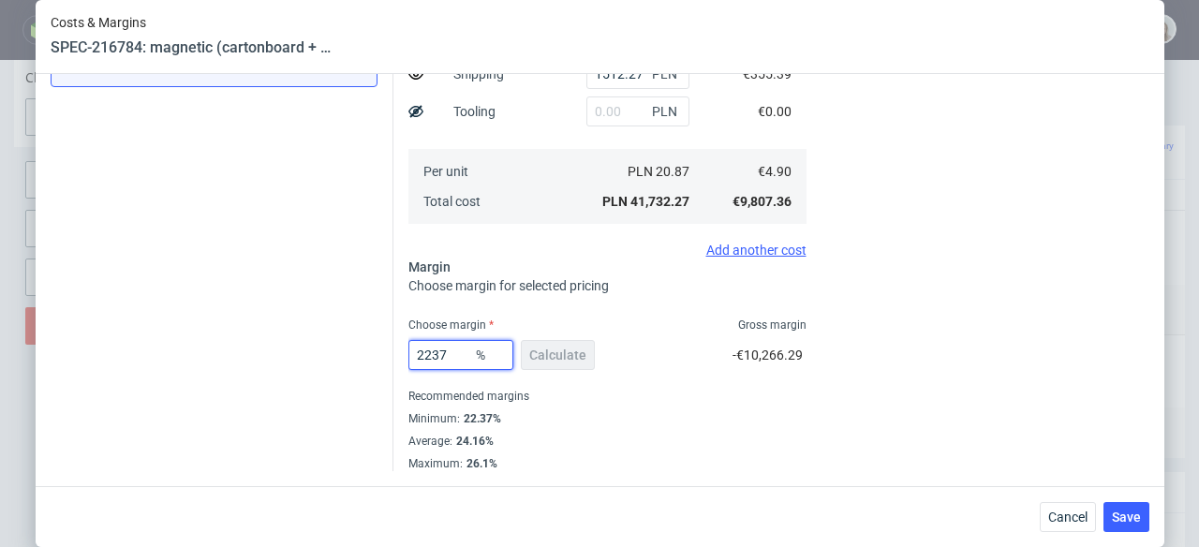
scroll to position [364, 0]
type input "22"
type input "6.11"
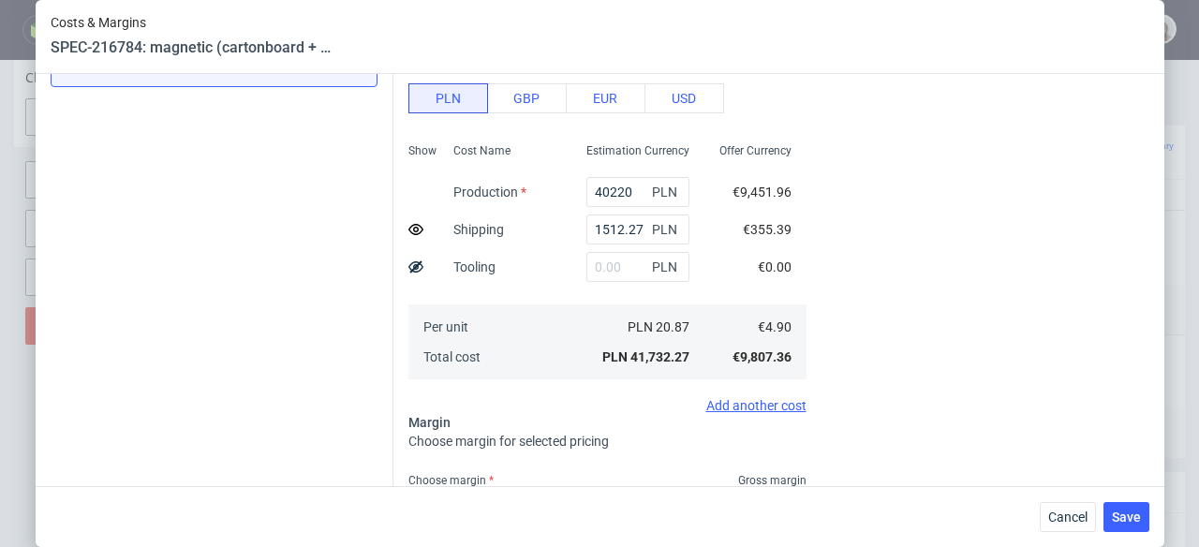
scroll to position [654, 0]
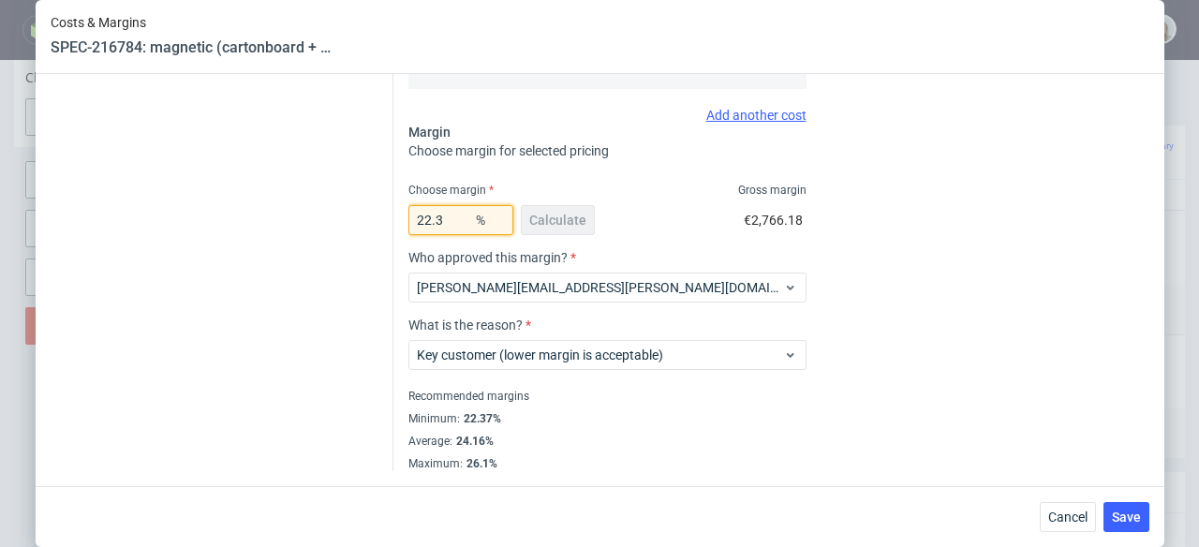
type input "22.37"
type input "6.14"
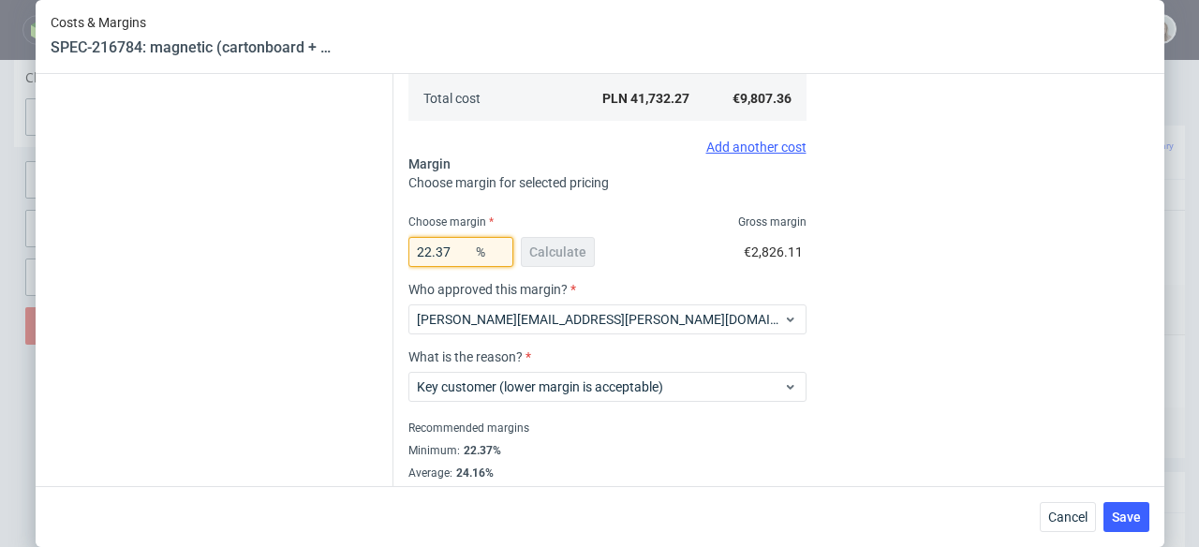
scroll to position [626, 0]
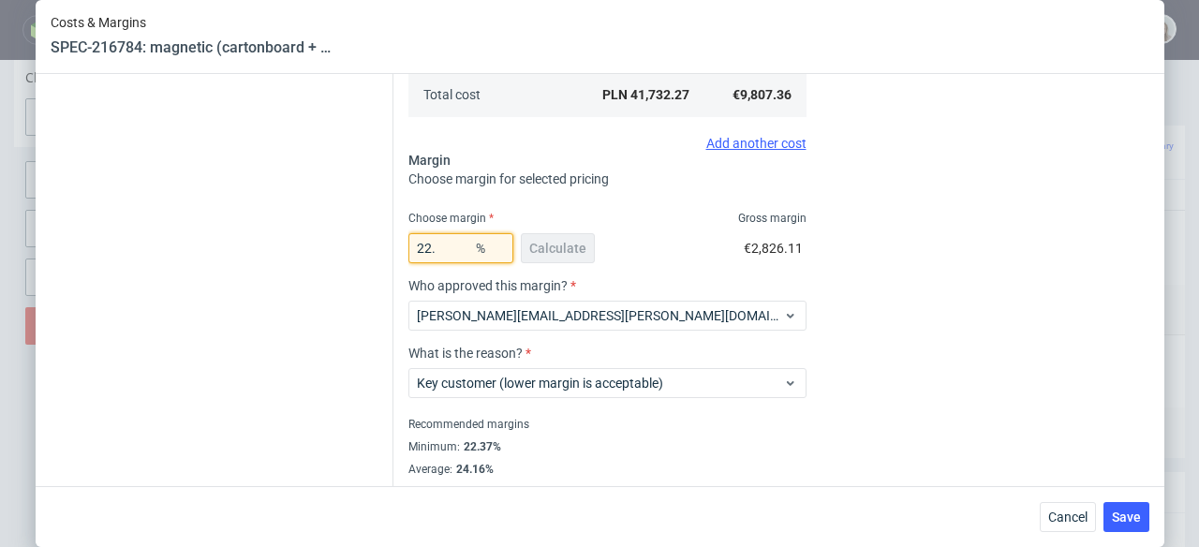
type input "22"
type input "6.11"
type input "2"
type input "4.83"
type input "20"
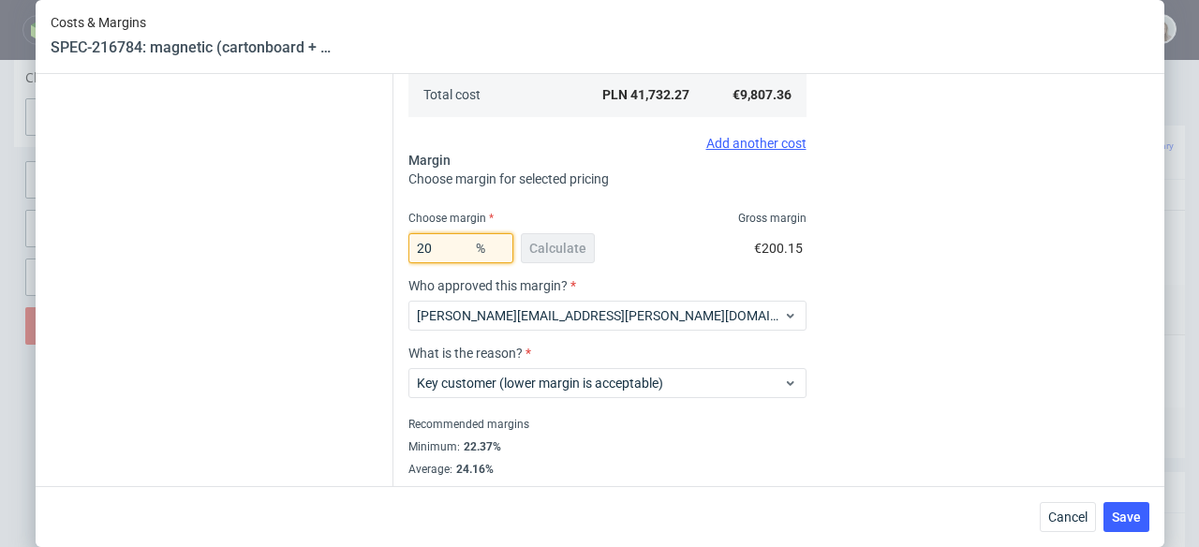
type input "5.95"
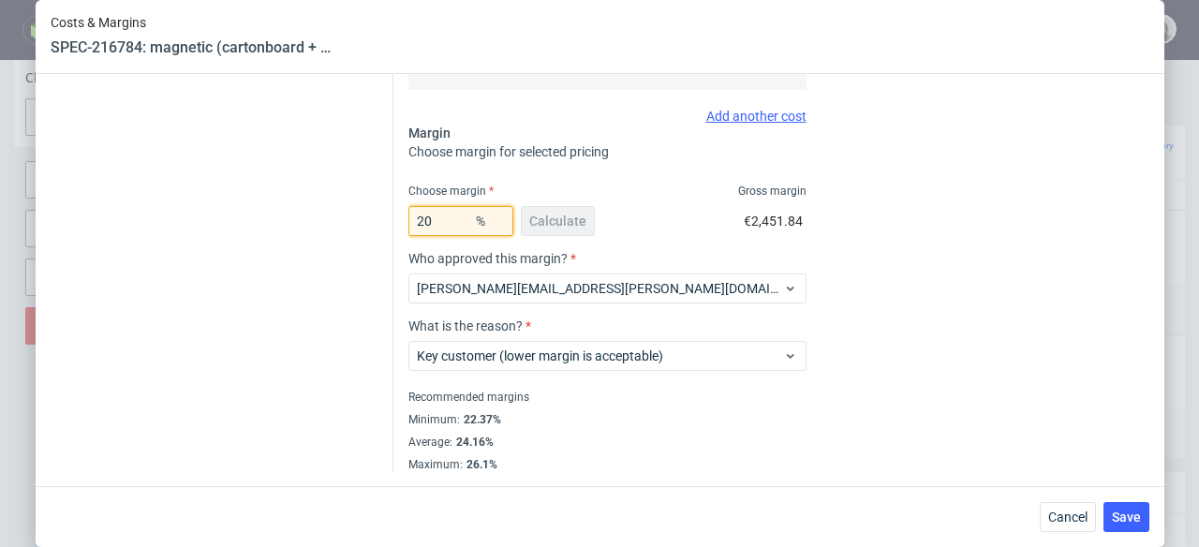
scroll to position [654, 0]
click at [1123, 505] on button "Save" at bounding box center [1127, 517] width 46 height 30
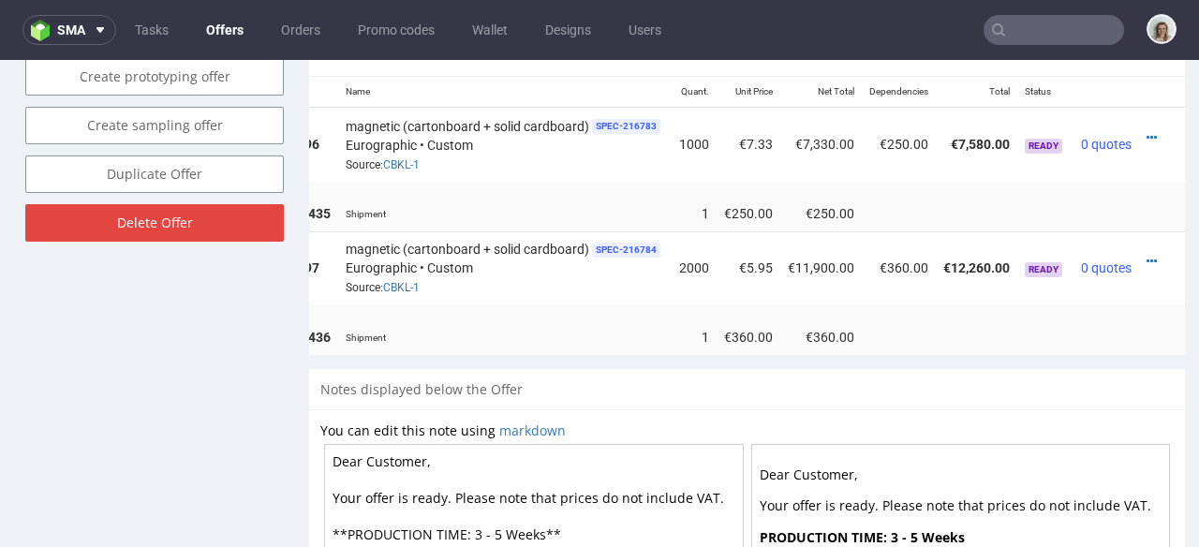
scroll to position [1176, 0]
click at [1147, 132] on icon at bounding box center [1152, 138] width 10 height 13
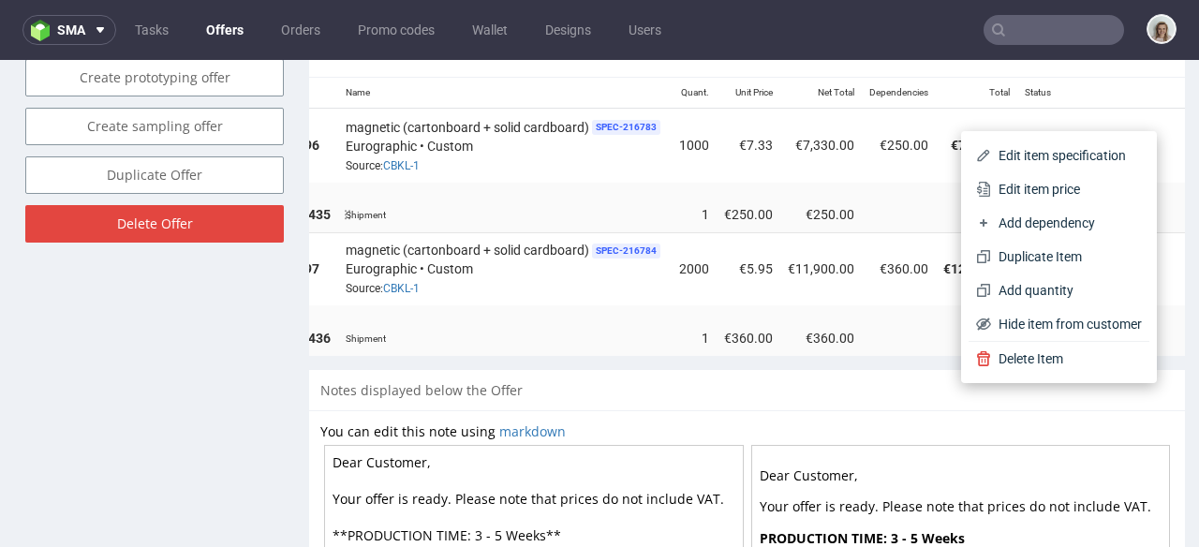
drag, startPoint x: 1089, startPoint y: 179, endPoint x: 1068, endPoint y: 180, distance: 20.6
click at [1088, 180] on span "Edit item price" at bounding box center [1066, 189] width 151 height 19
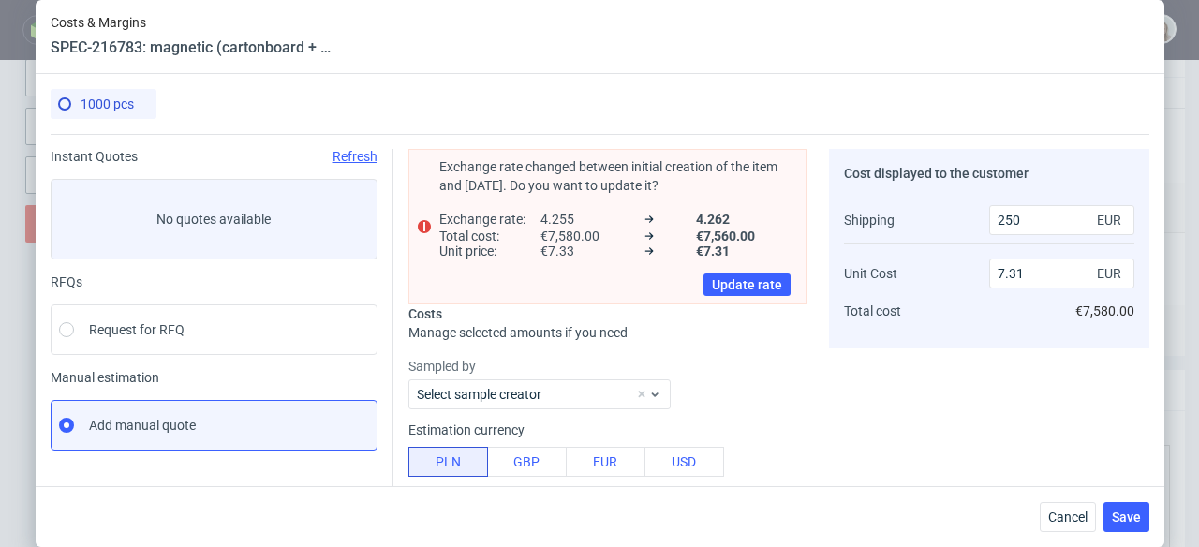
type input "7.33"
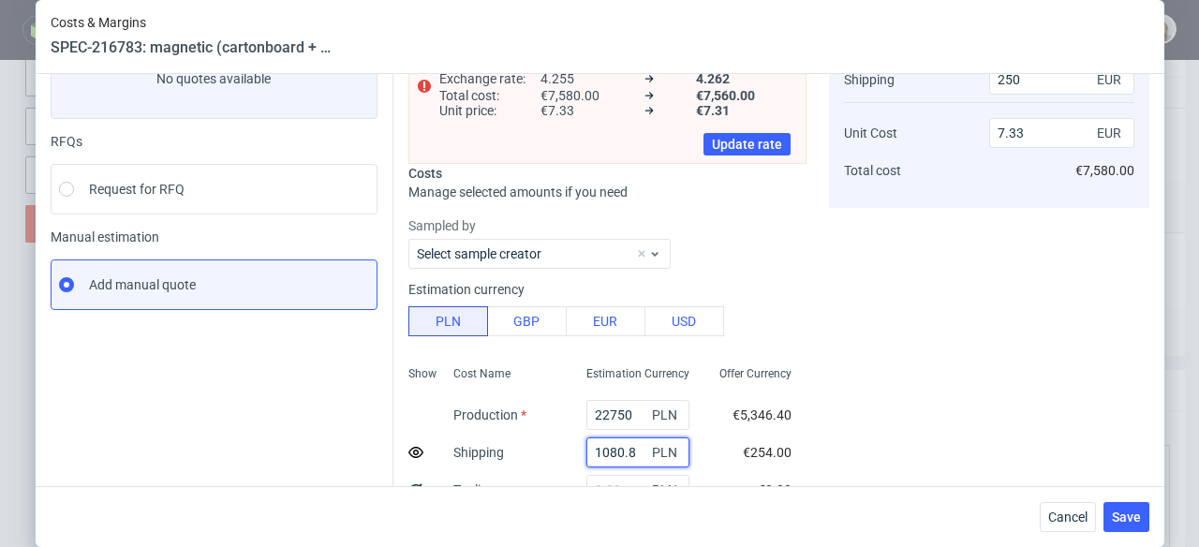
drag, startPoint x: 572, startPoint y: 448, endPoint x: 632, endPoint y: 450, distance: 60.9
click at [632, 450] on div "1080.8 PLN" at bounding box center [638, 453] width 103 height 30
paste input "952,65"
type input "952.65"
type input "220"
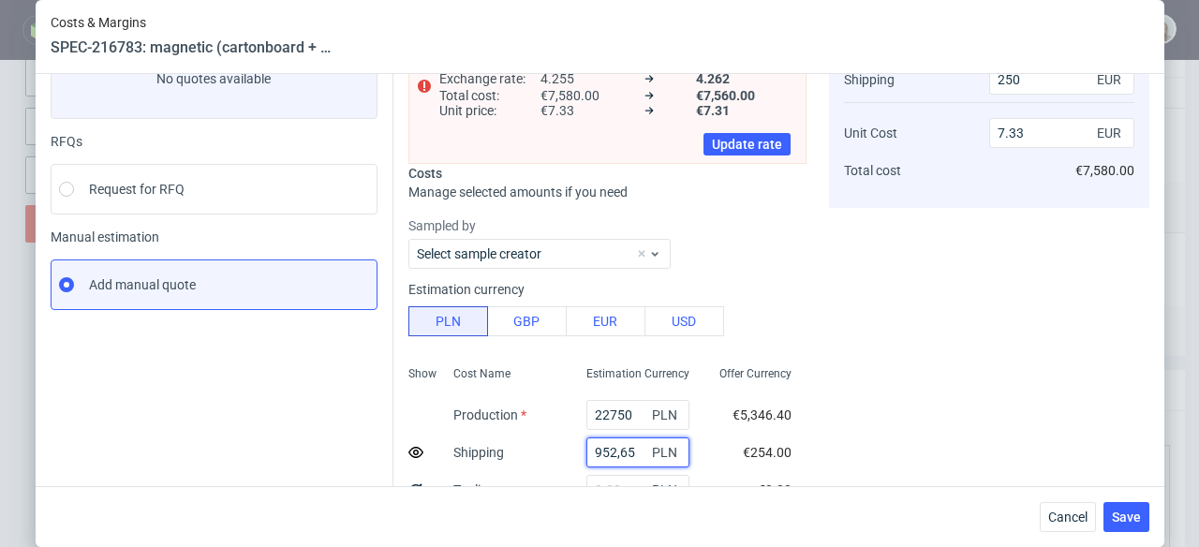
type input "7.32"
type input "952.65"
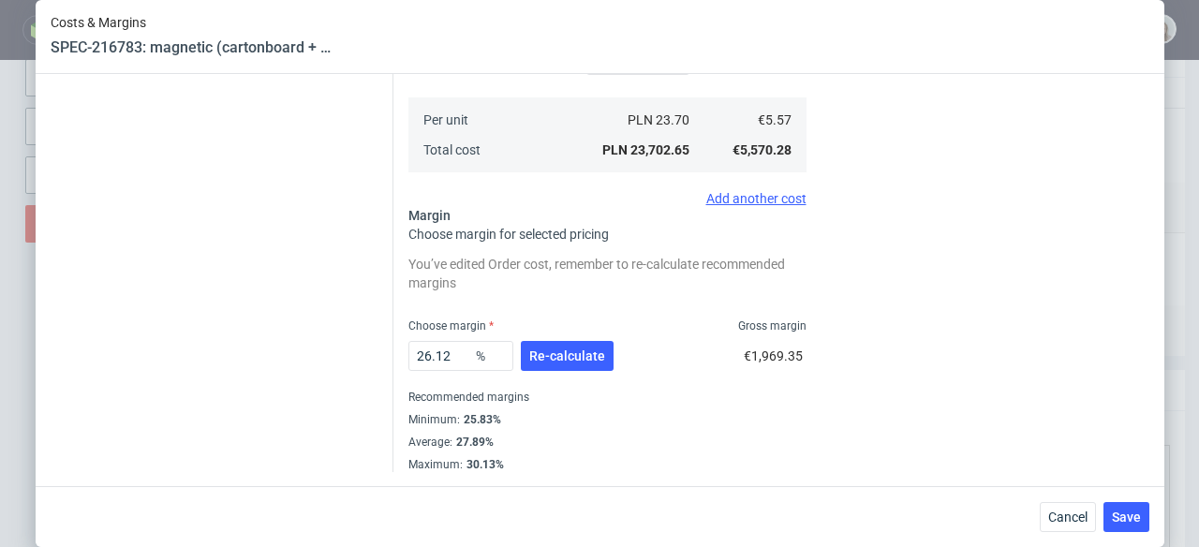
scroll to position [572, 0]
click at [562, 354] on span "Re-calculate" at bounding box center [567, 355] width 76 height 13
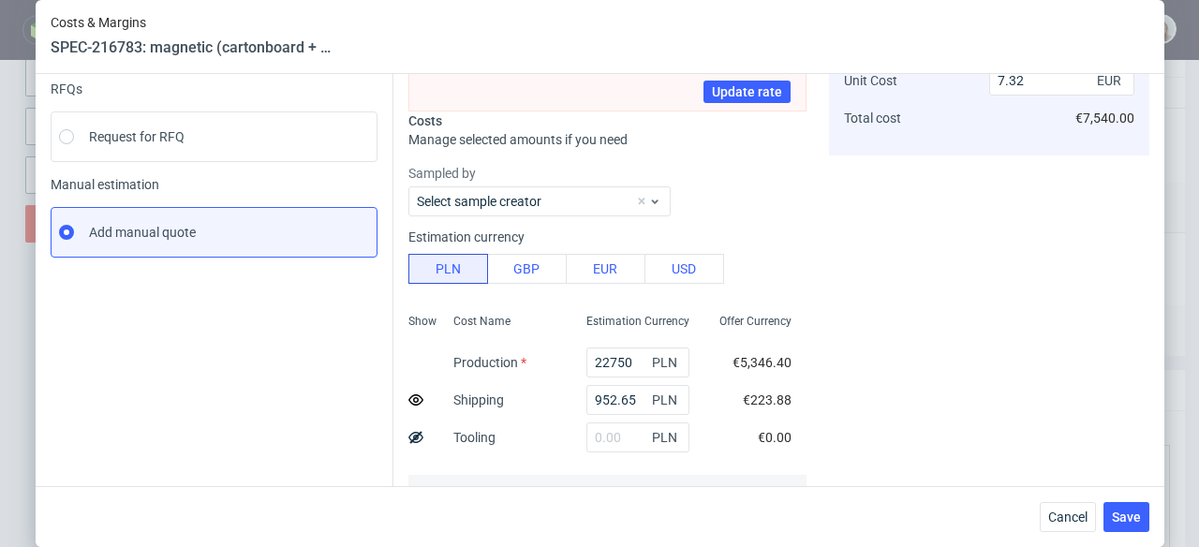
scroll to position [519, 0]
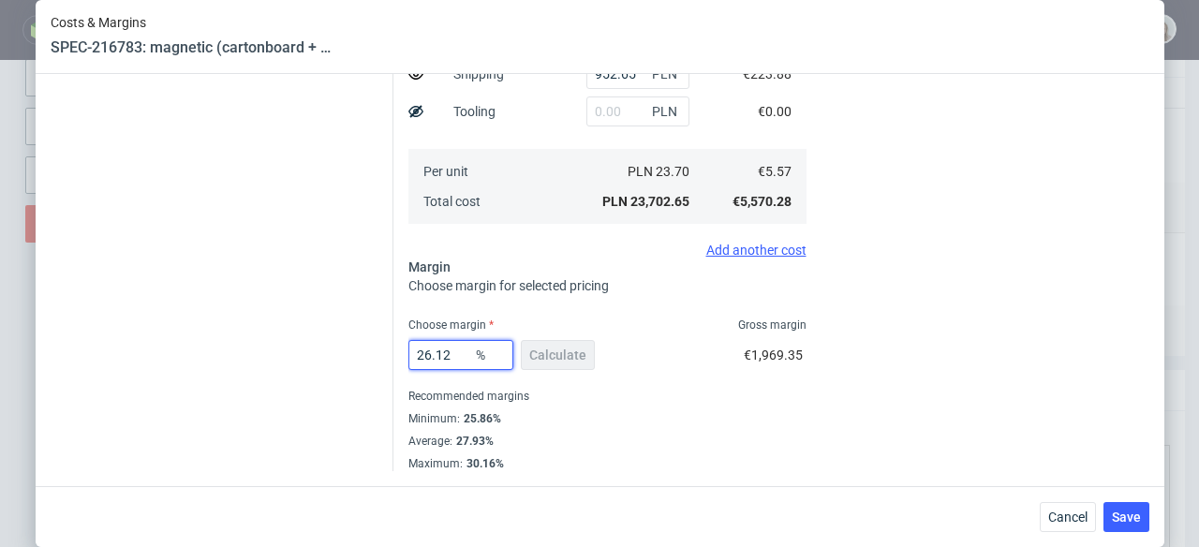
drag, startPoint x: 443, startPoint y: 349, endPoint x: 419, endPoint y: 349, distance: 24.4
click at [419, 349] on input "26.12" at bounding box center [460, 355] width 105 height 30
type input "25"
type input "7.2"
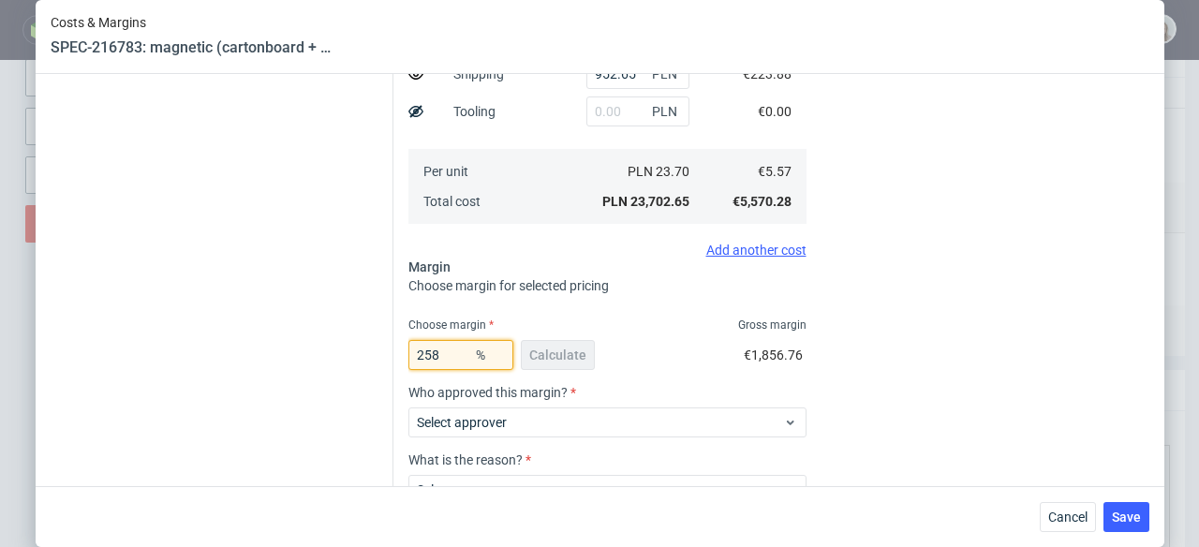
type input "2586"
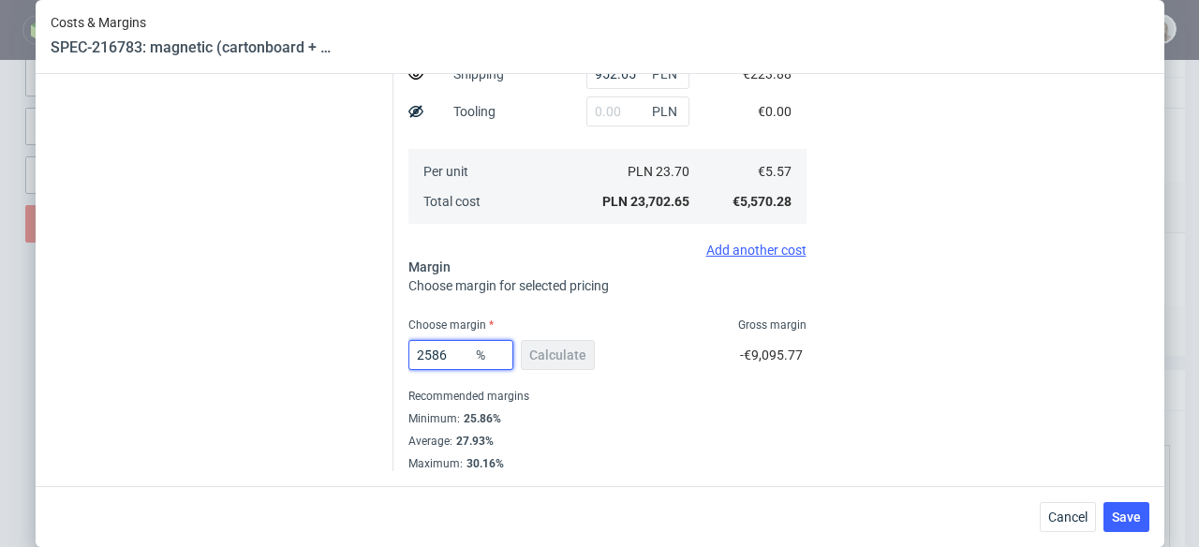
type input "-0.45"
type input "25.86"
type input "7.29"
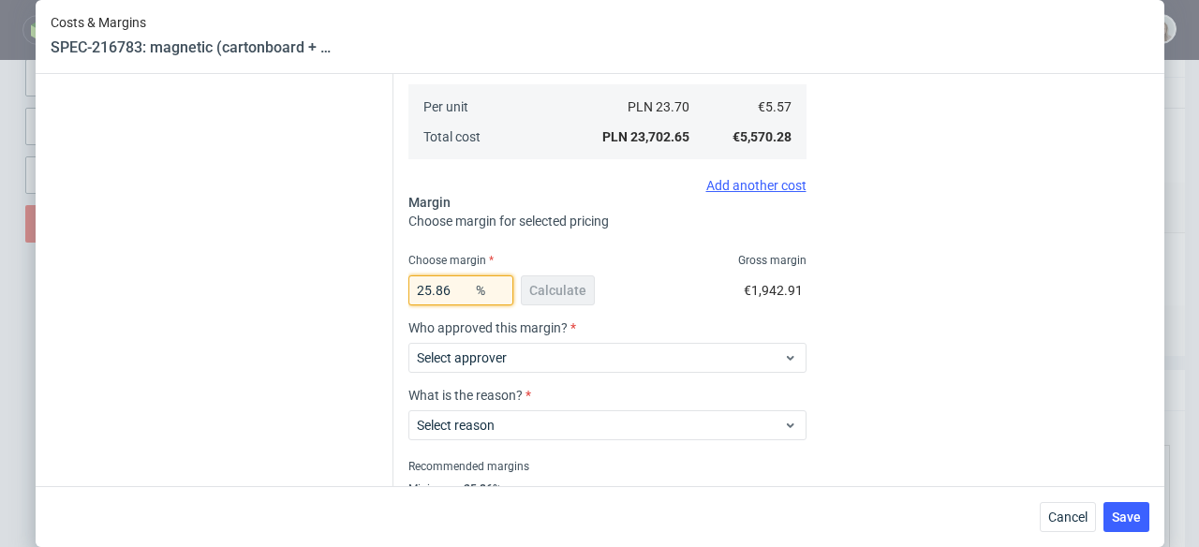
scroll to position [654, 0]
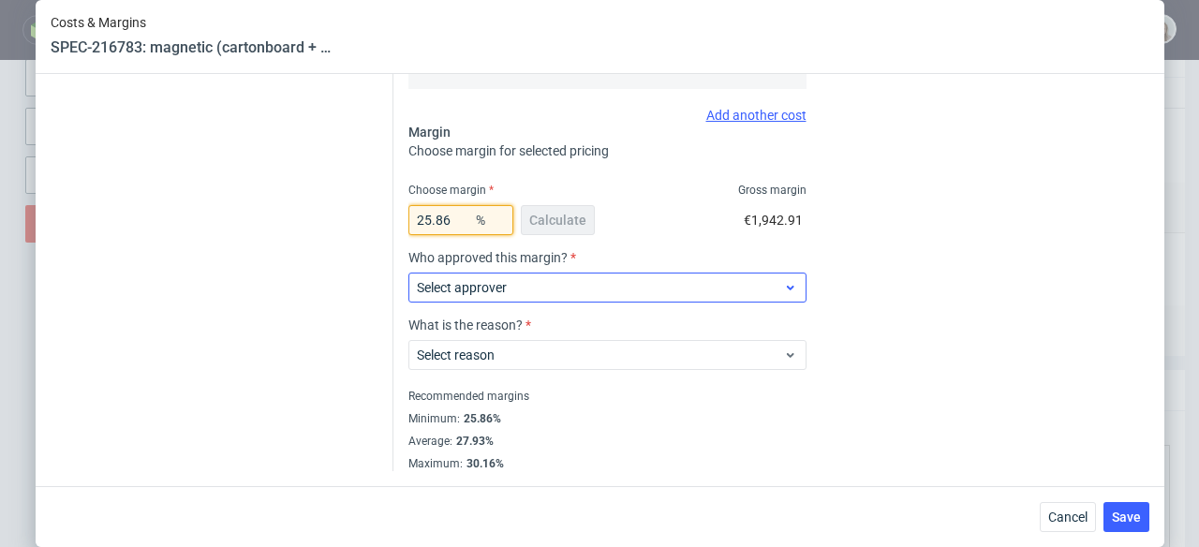
type input "25.86"
click at [542, 294] on span "Select approver" at bounding box center [600, 287] width 367 height 19
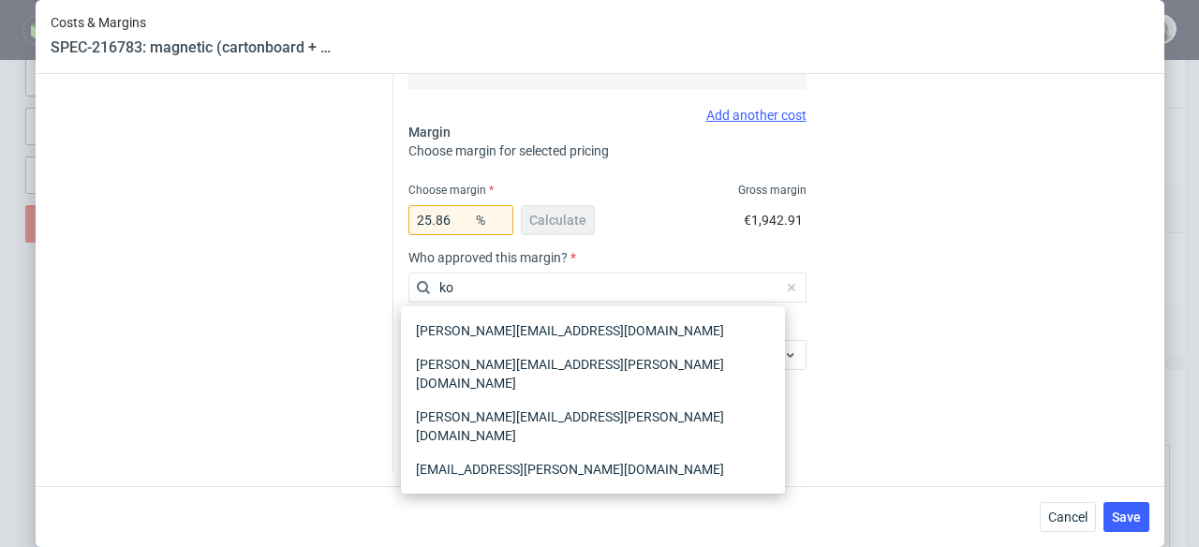
type input "ko"
drag, startPoint x: 478, startPoint y: 223, endPoint x: 452, endPoint y: 219, distance: 26.5
click at [476, 223] on span "%" at bounding box center [490, 220] width 37 height 26
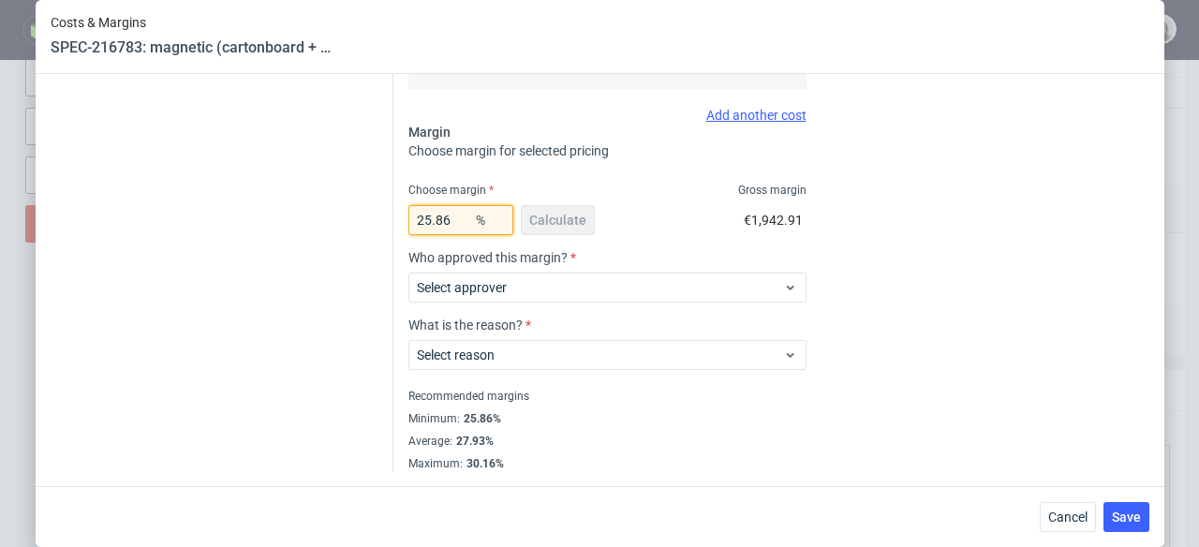
click at [448, 217] on input "25.86" at bounding box center [460, 220] width 105 height 30
type input "25.8"
type input "7.28"
type input "25.87"
type input "7.29"
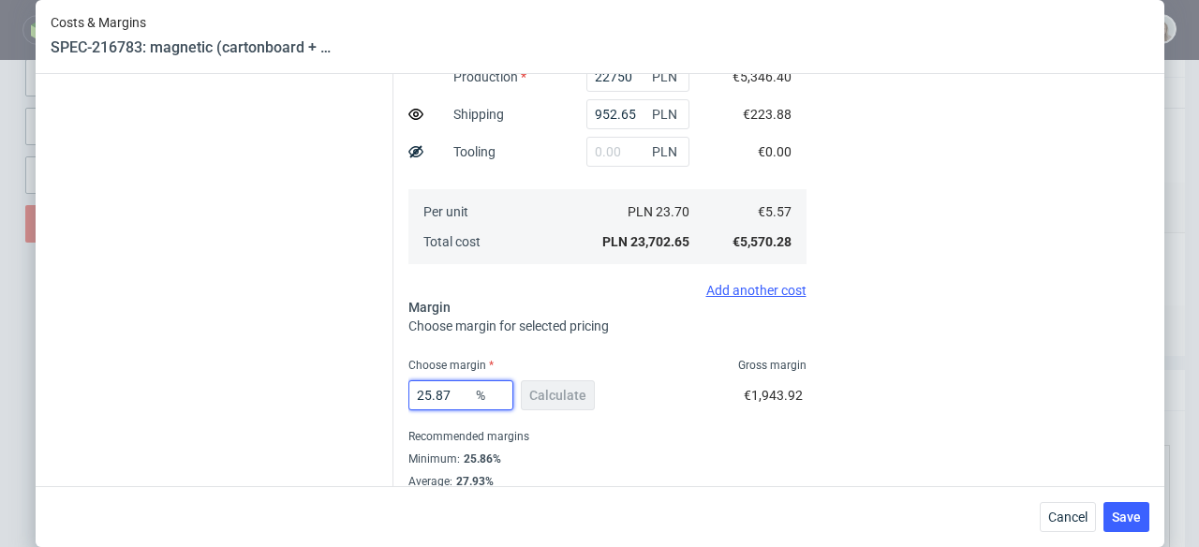
scroll to position [519, 0]
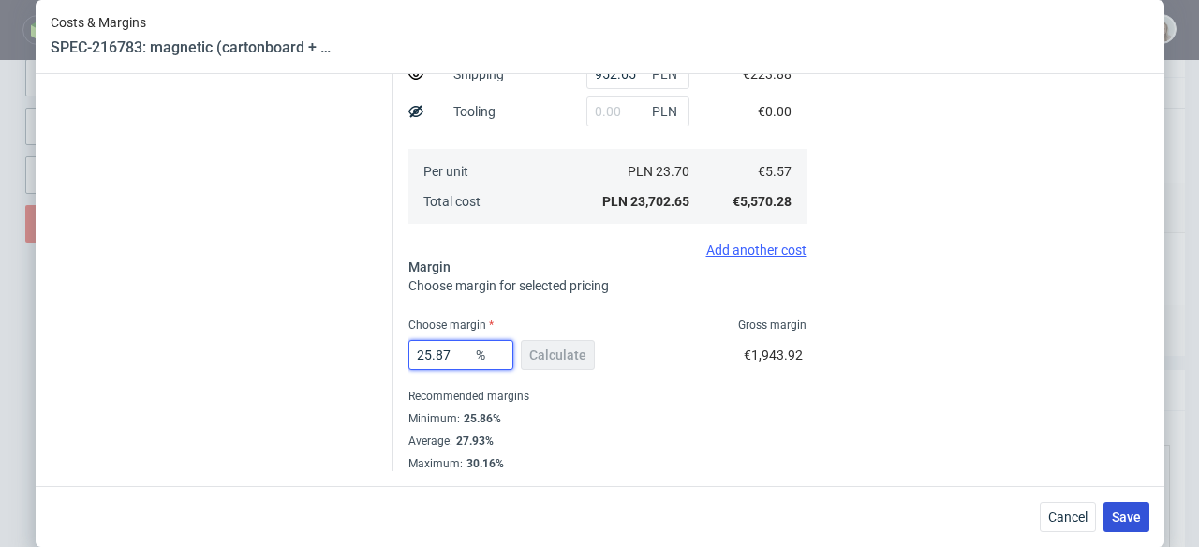
type input "25.87"
click at [1138, 517] on span "Save" at bounding box center [1126, 517] width 29 height 13
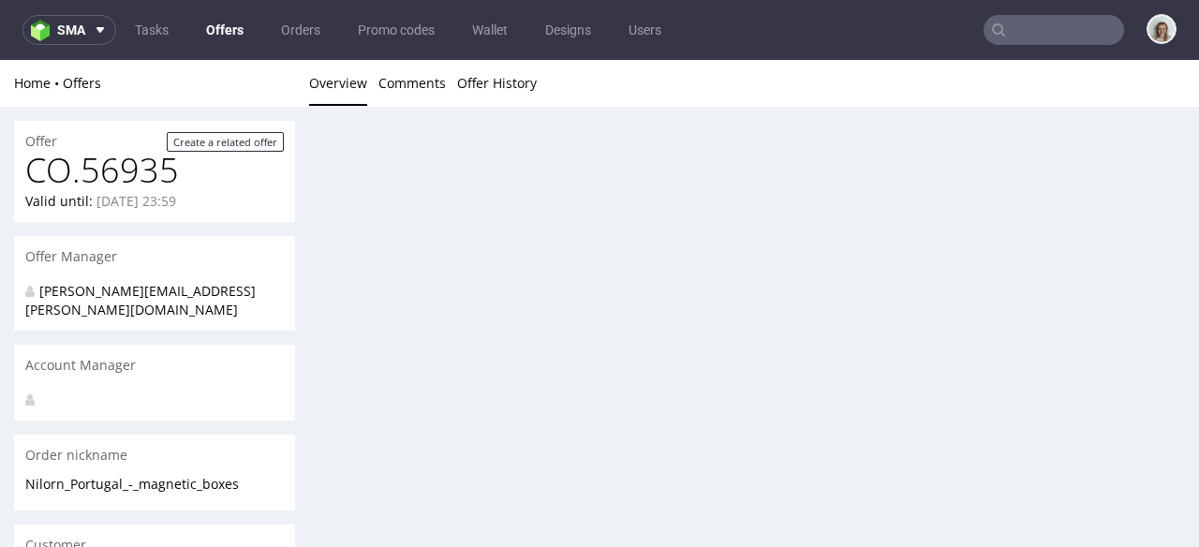
scroll to position [0, 0]
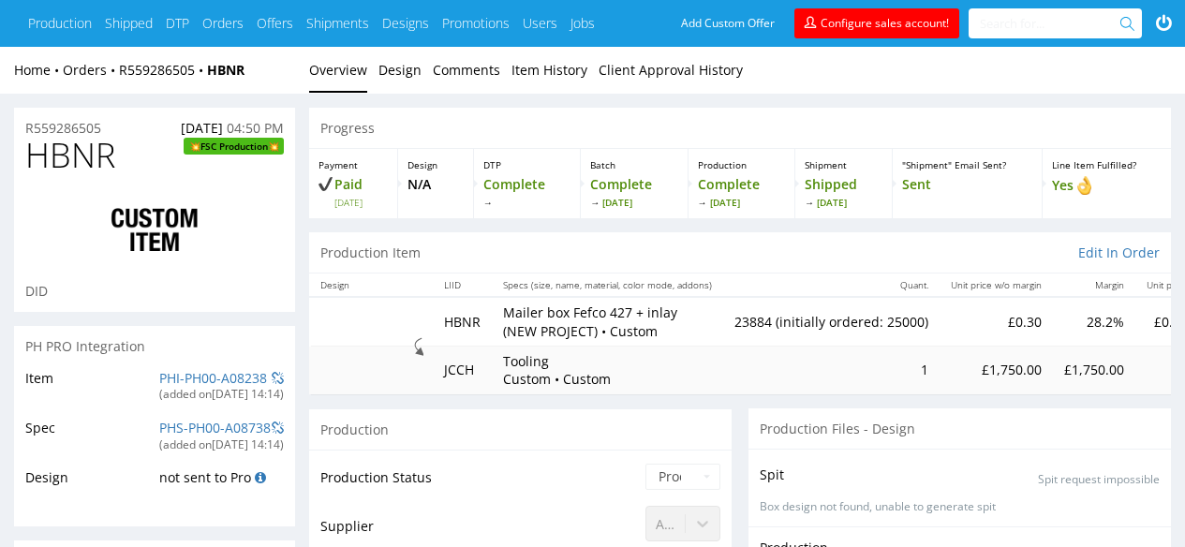
scroll to position [884, 0]
drag, startPoint x: 501, startPoint y: 309, endPoint x: 679, endPoint y: 309, distance: 178.0
click at [679, 309] on td "Mailer box Fefco 427 + inlay (NEW PROJECT) • Custom" at bounding box center [607, 321] width 231 height 49
copy p "Mailer box Fefco 427 + inlay ("
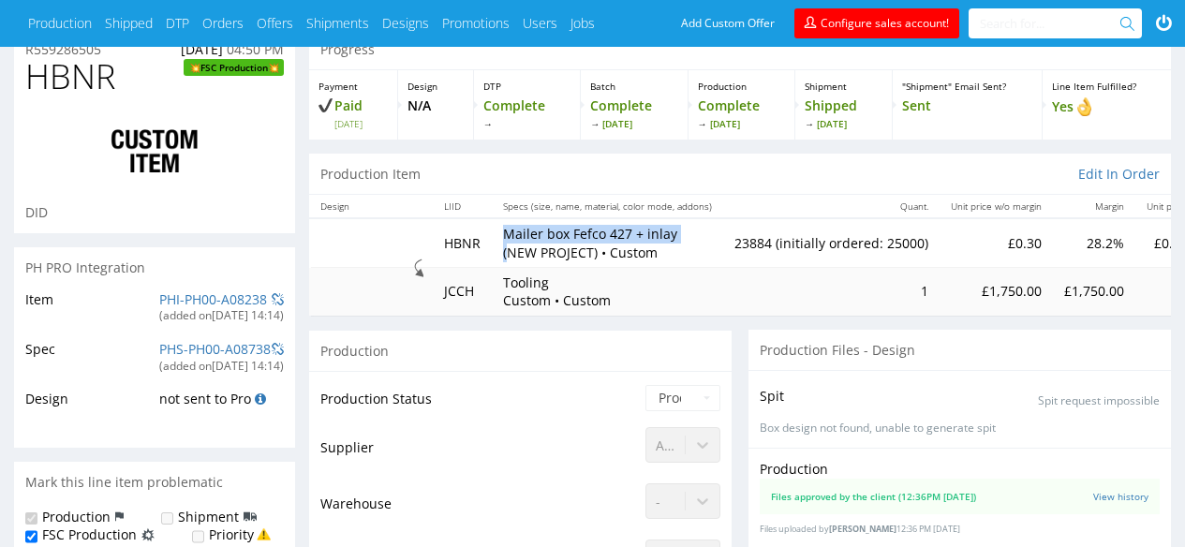
scroll to position [0, 0]
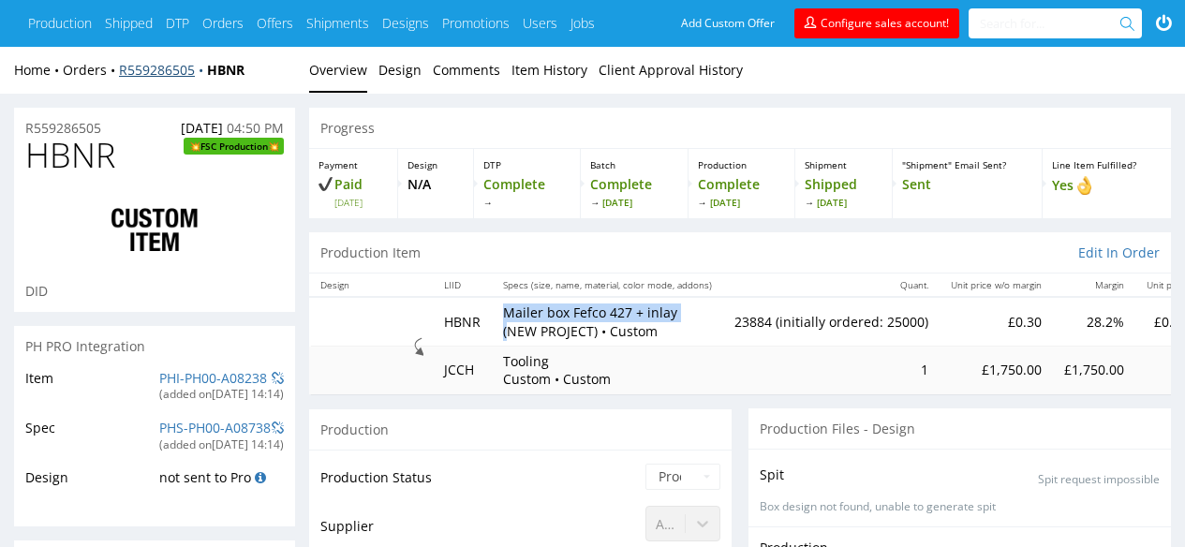
click at [186, 67] on link "R559286505" at bounding box center [163, 70] width 88 height 18
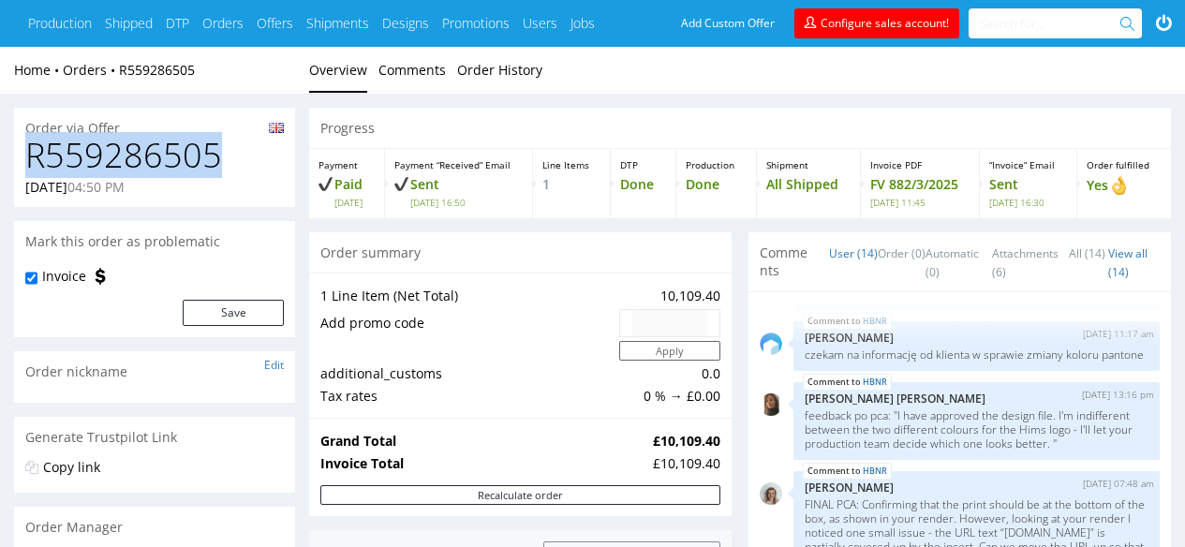
drag, startPoint x: 82, startPoint y: 163, endPoint x: 20, endPoint y: 162, distance: 62.8
click at [16, 162] on div "R559286505 [DATE] 04:50 PM" at bounding box center [154, 172] width 281 height 70
copy h1 "R559286505"
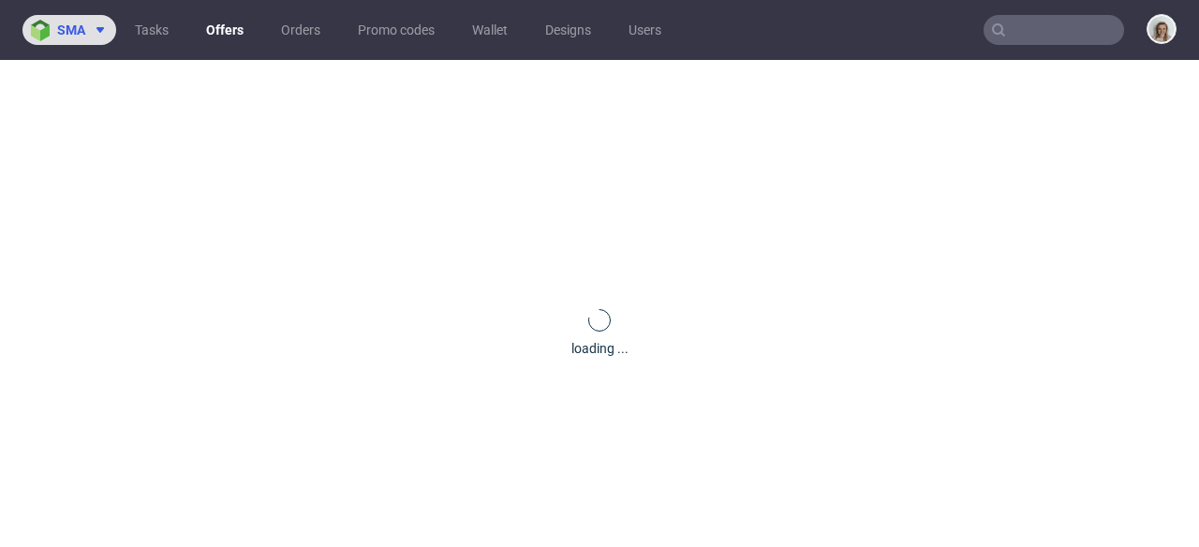
click at [23, 37] on button "sma" at bounding box center [69, 30] width 94 height 30
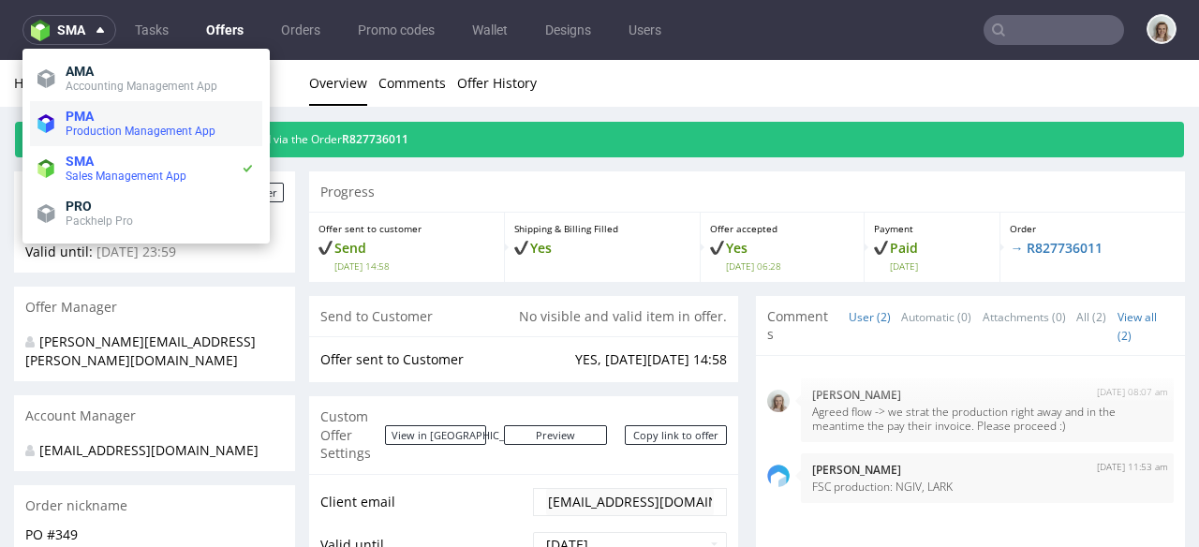
click at [75, 109] on span "PMA" at bounding box center [80, 116] width 28 height 15
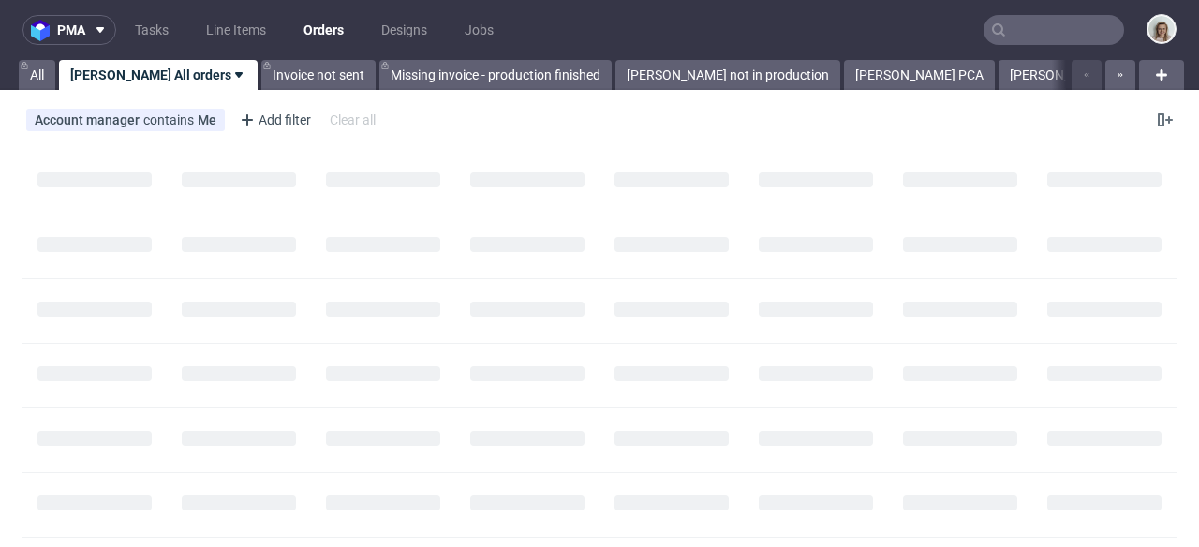
click at [1082, 38] on input "text" at bounding box center [1054, 30] width 141 height 30
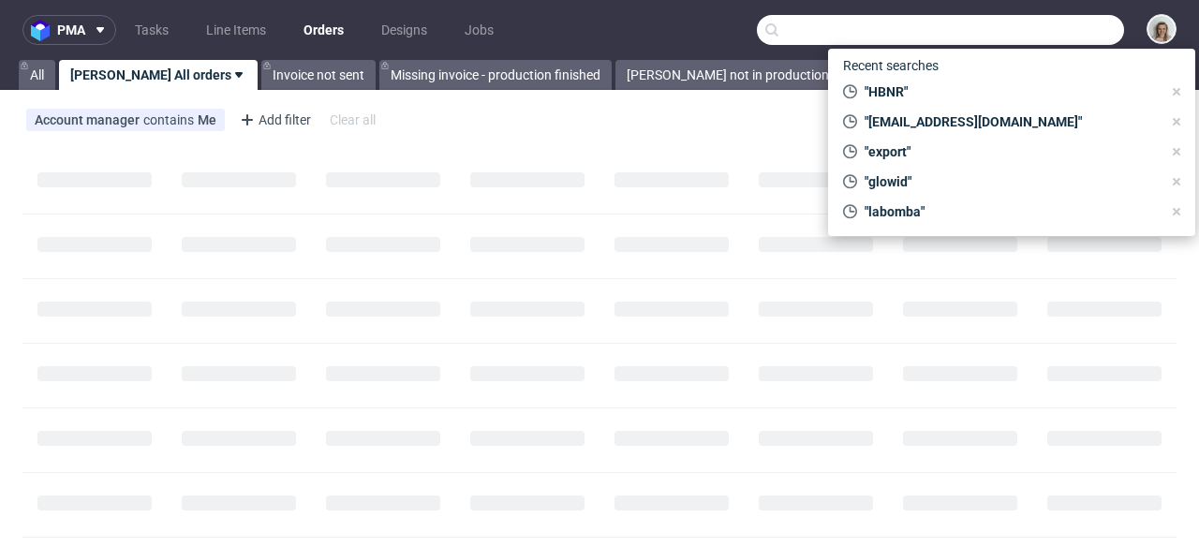
paste input "R559286505"
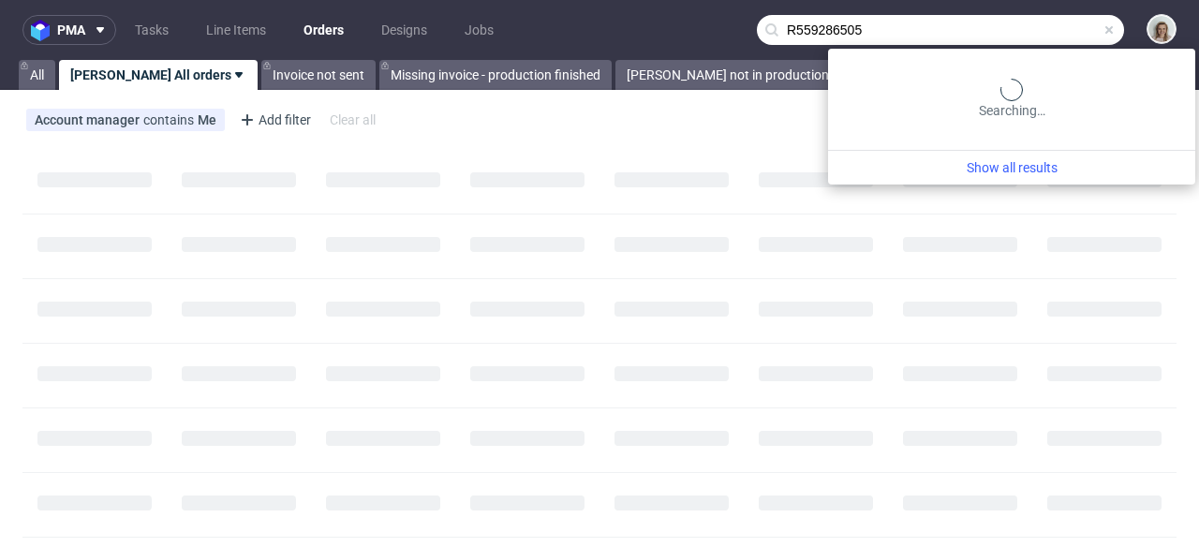
type input "R559286505"
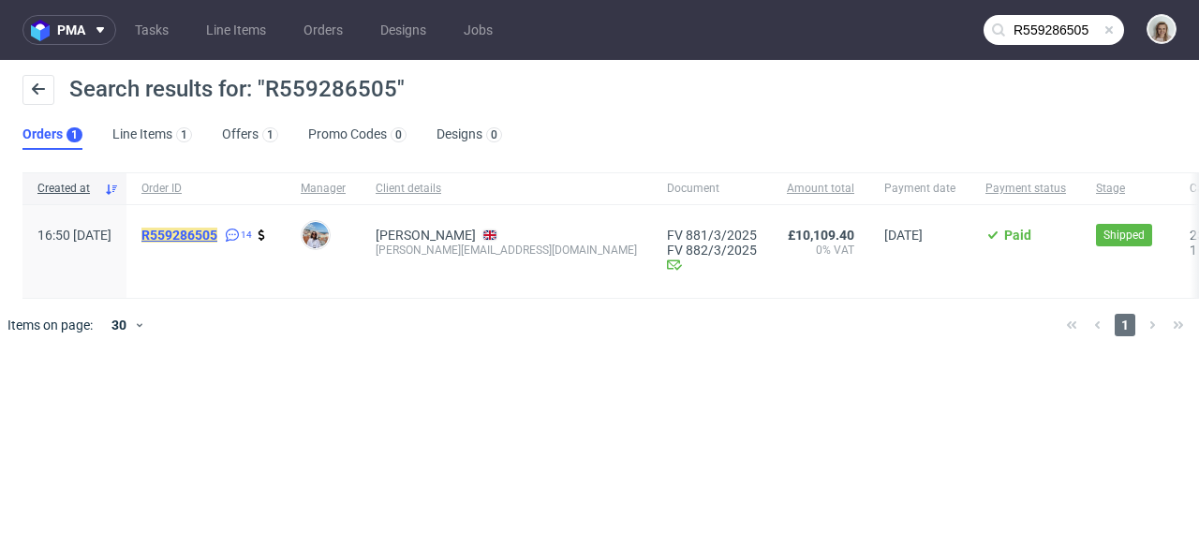
click at [214, 235] on mark "R559286505" at bounding box center [179, 235] width 76 height 15
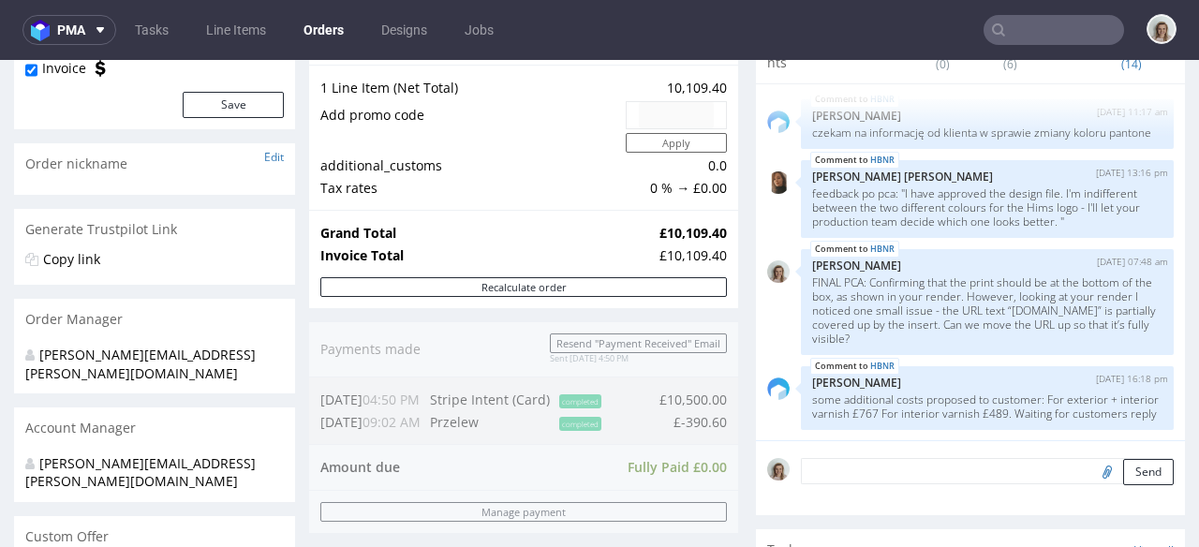
scroll to position [605, 0]
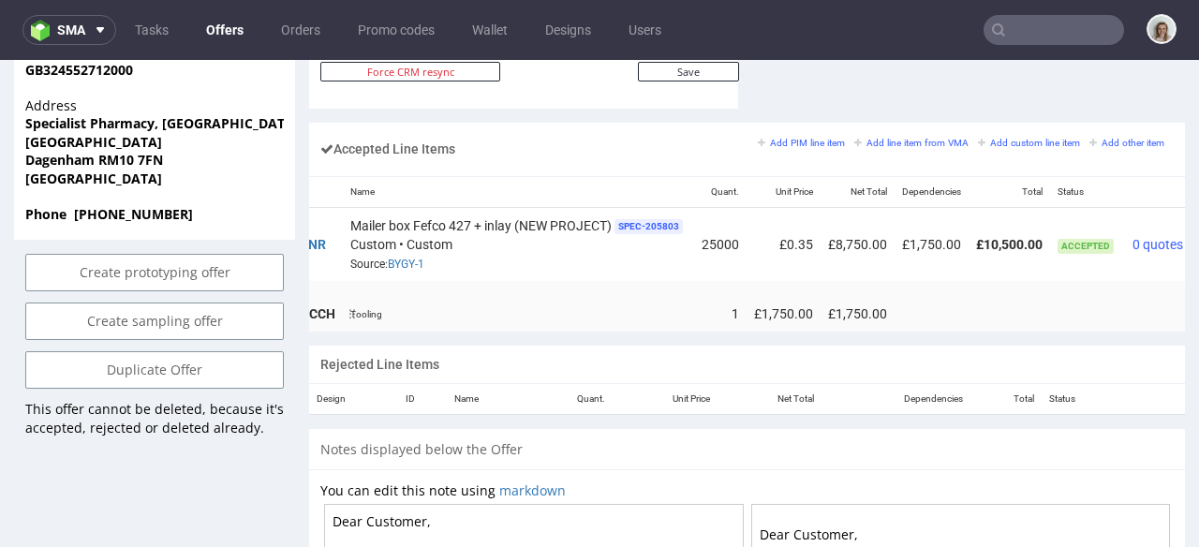
scroll to position [0, 223]
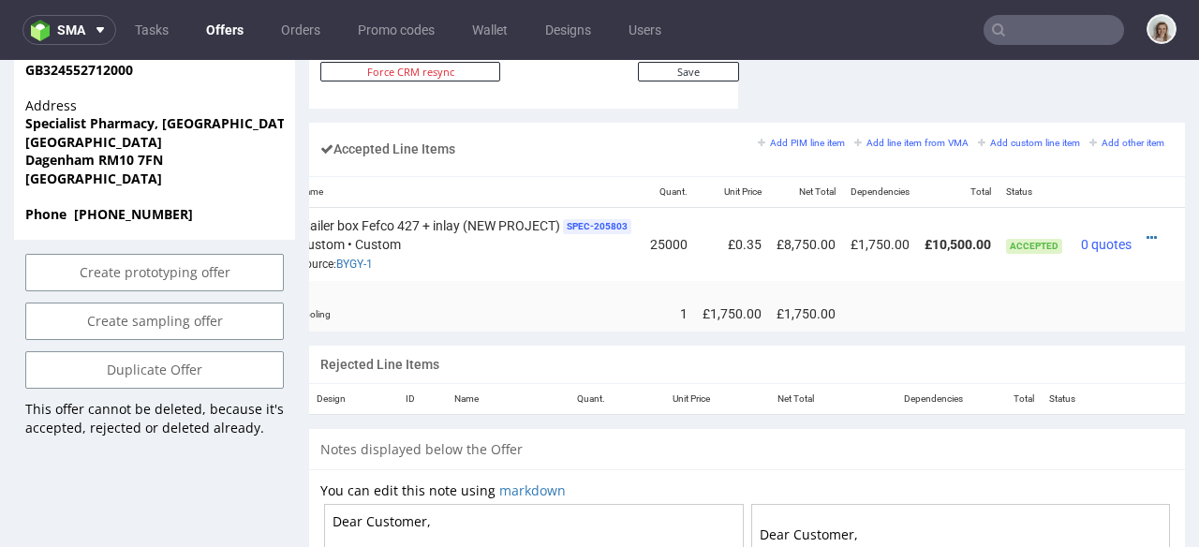
drag, startPoint x: 931, startPoint y: 324, endPoint x: 1143, endPoint y: 305, distance: 212.6
click at [1143, 305] on div "Design LIID Name Quant. Unit Price Net Total Dependencies Total Status HBNR Mai…" at bounding box center [747, 254] width 876 height 156
click at [1147, 231] on icon at bounding box center [1152, 237] width 10 height 13
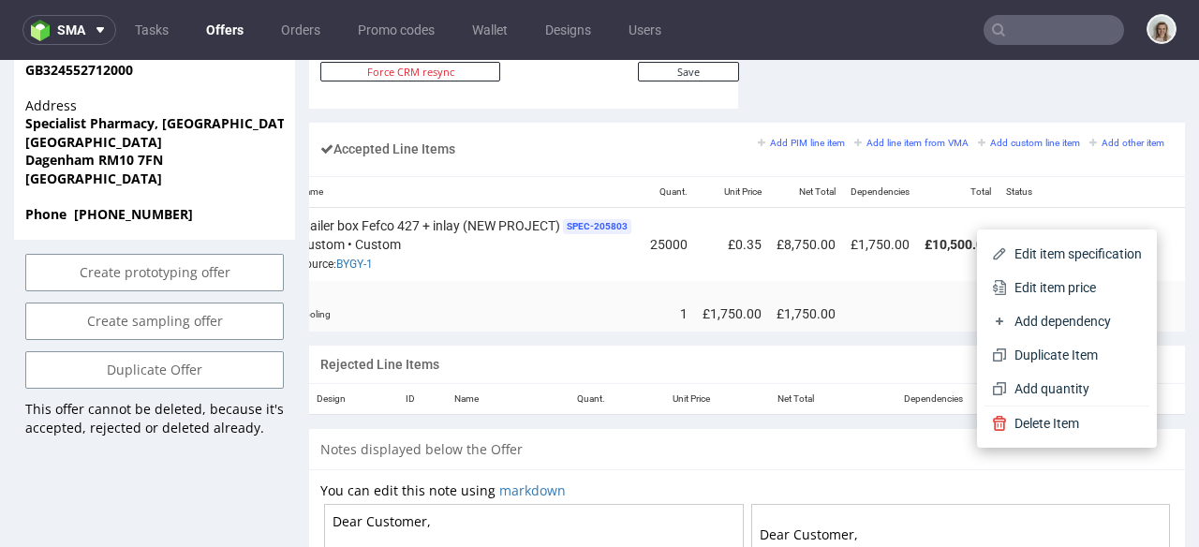
click at [1076, 282] on span "Edit item price" at bounding box center [1074, 287] width 135 height 19
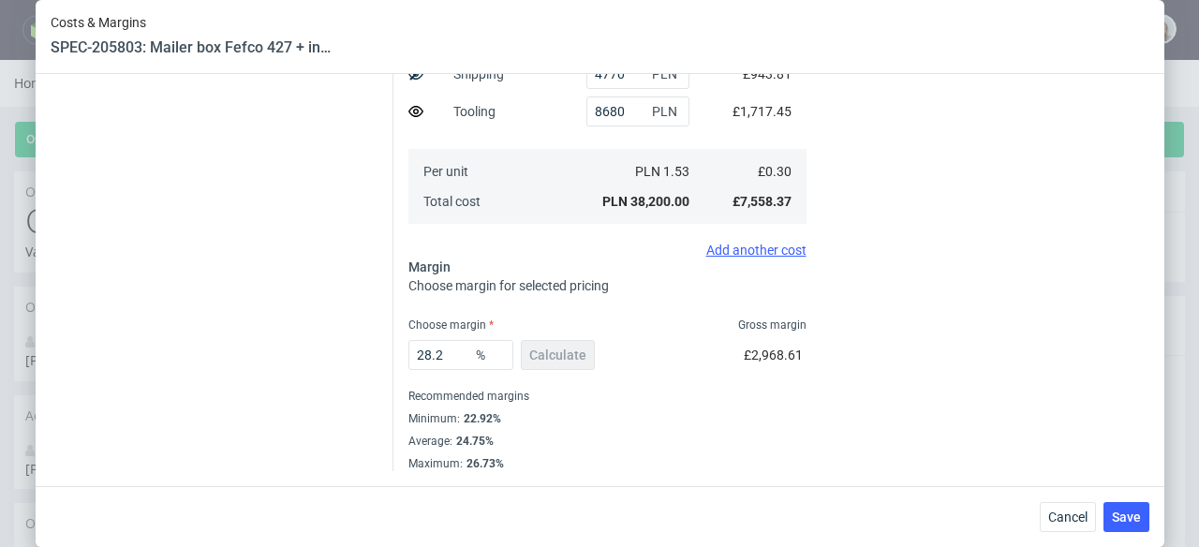
scroll to position [379, 0]
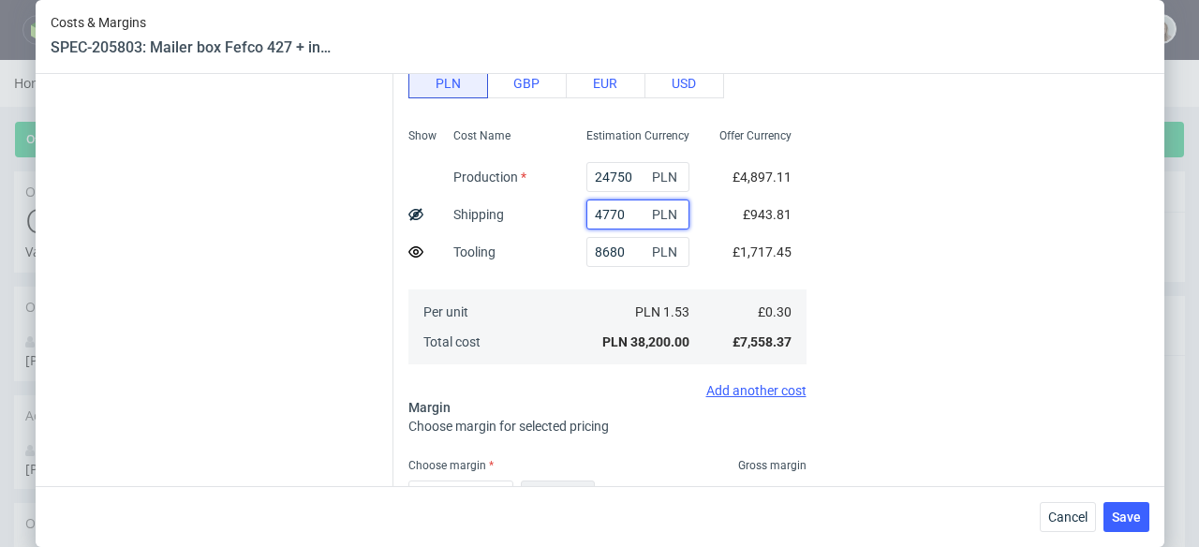
drag, startPoint x: 611, startPoint y: 213, endPoint x: 539, endPoint y: 217, distance: 72.3
click at [539, 217] on div "Show Cost Name Production Shipping Tooling Per unit Total cost Estimation Curre…" at bounding box center [607, 244] width 398 height 247
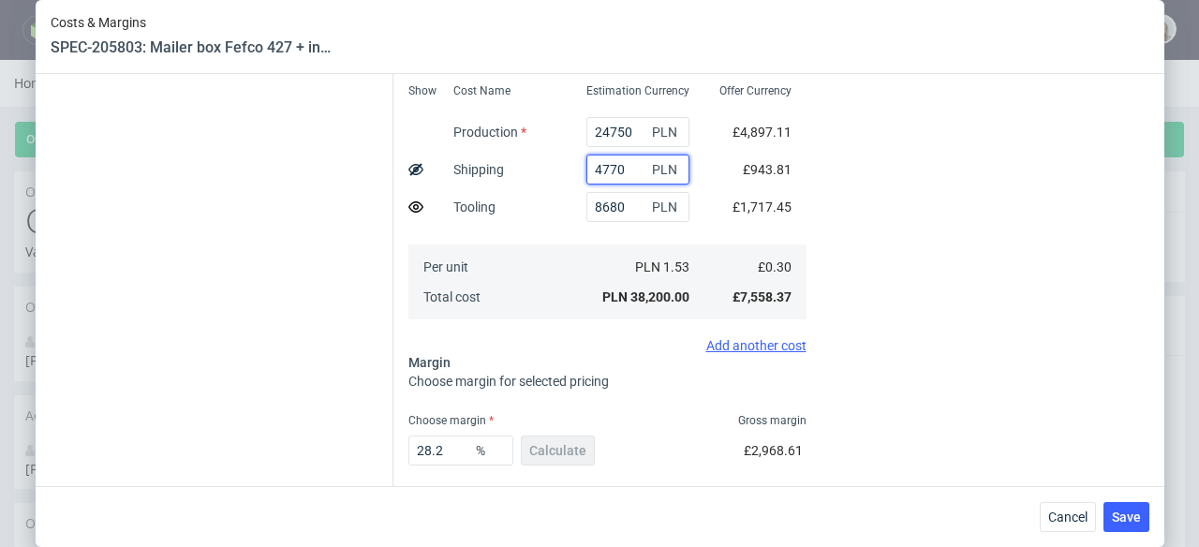
scroll to position [519, 0]
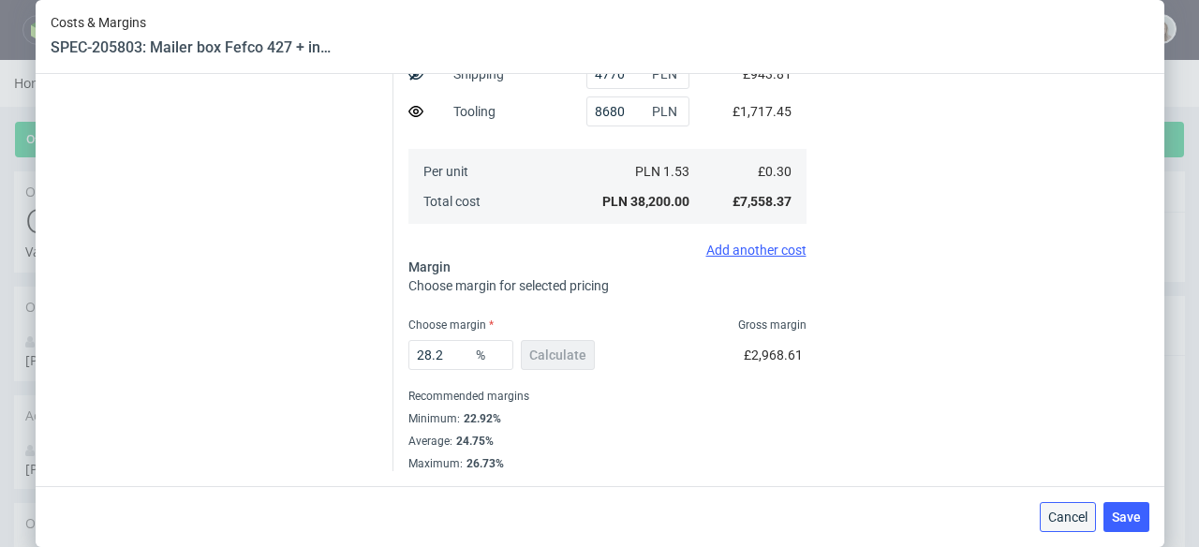
click at [1081, 520] on span "Cancel" at bounding box center [1067, 517] width 39 height 13
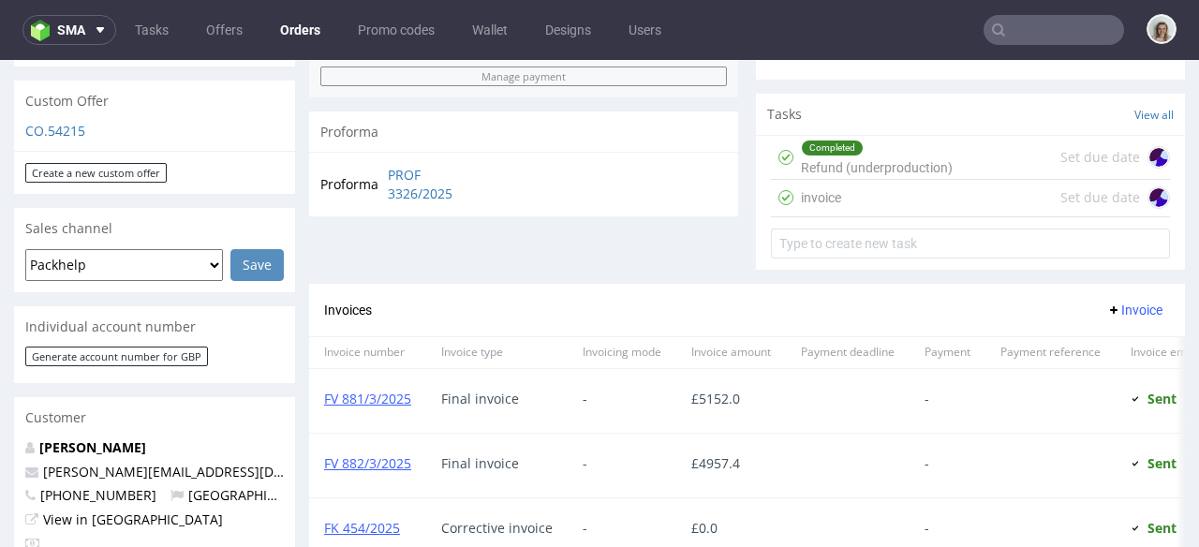
scroll to position [638, 0]
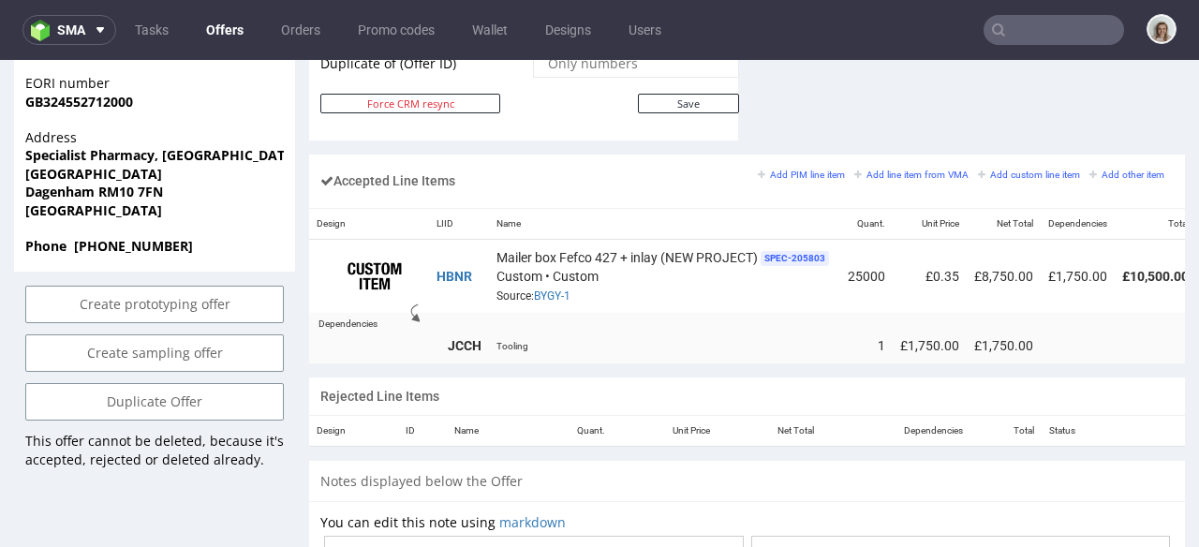
scroll to position [0, 223]
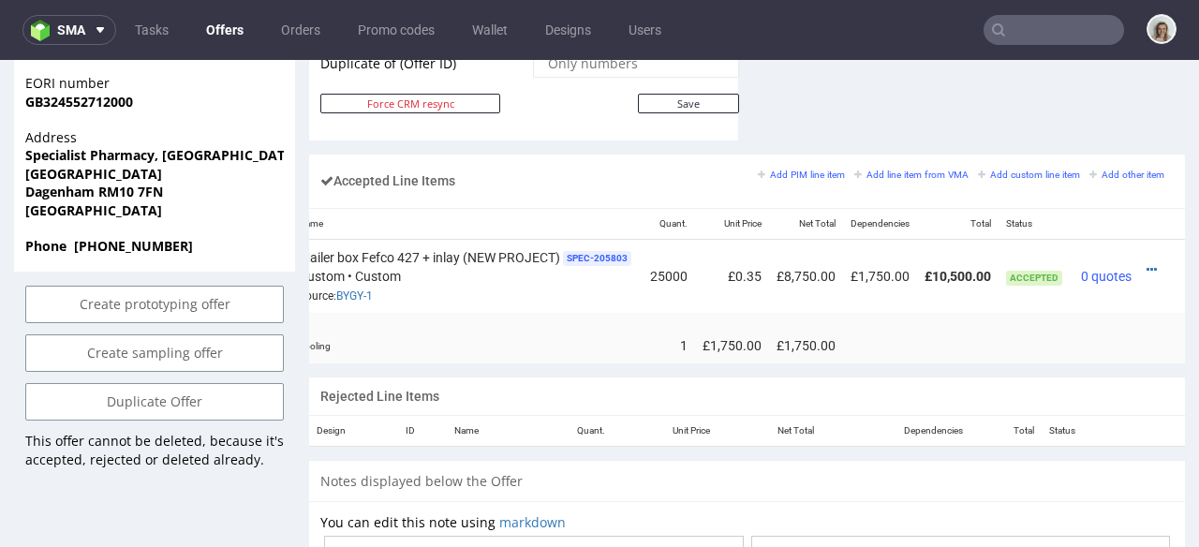
drag, startPoint x: 923, startPoint y: 349, endPoint x: 1188, endPoint y: 388, distance: 268.1
click at [1147, 263] on icon at bounding box center [1152, 269] width 10 height 13
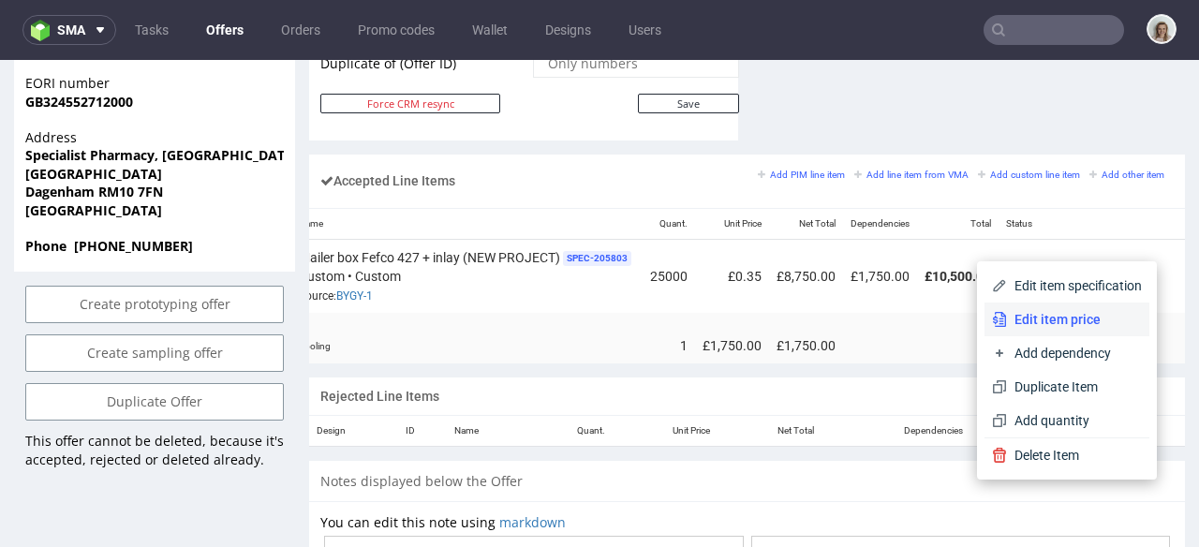
click at [1039, 319] on span "Edit item price" at bounding box center [1074, 319] width 135 height 19
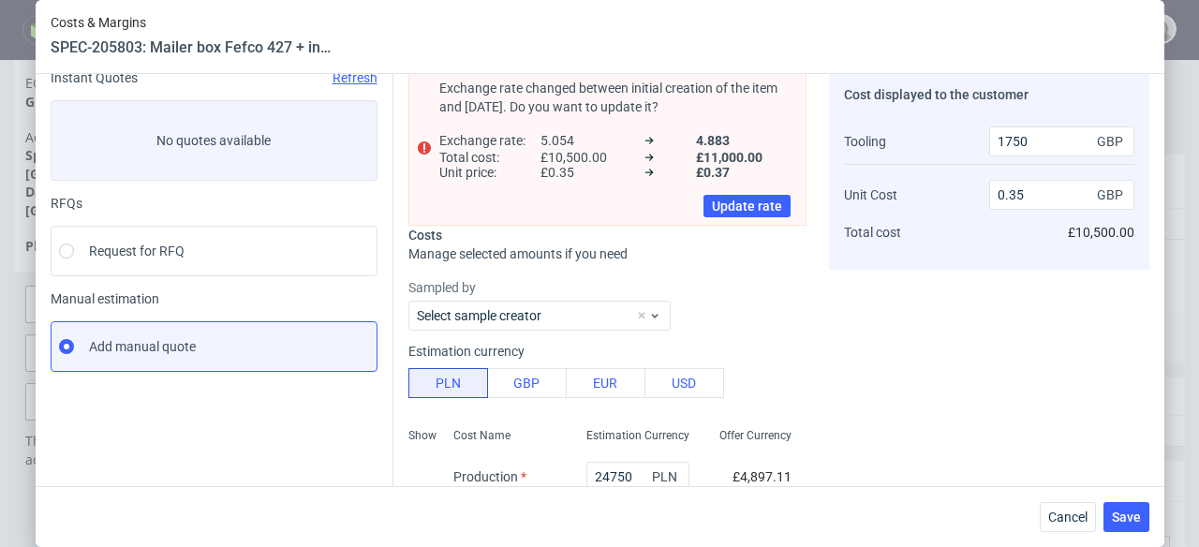
scroll to position [337, 0]
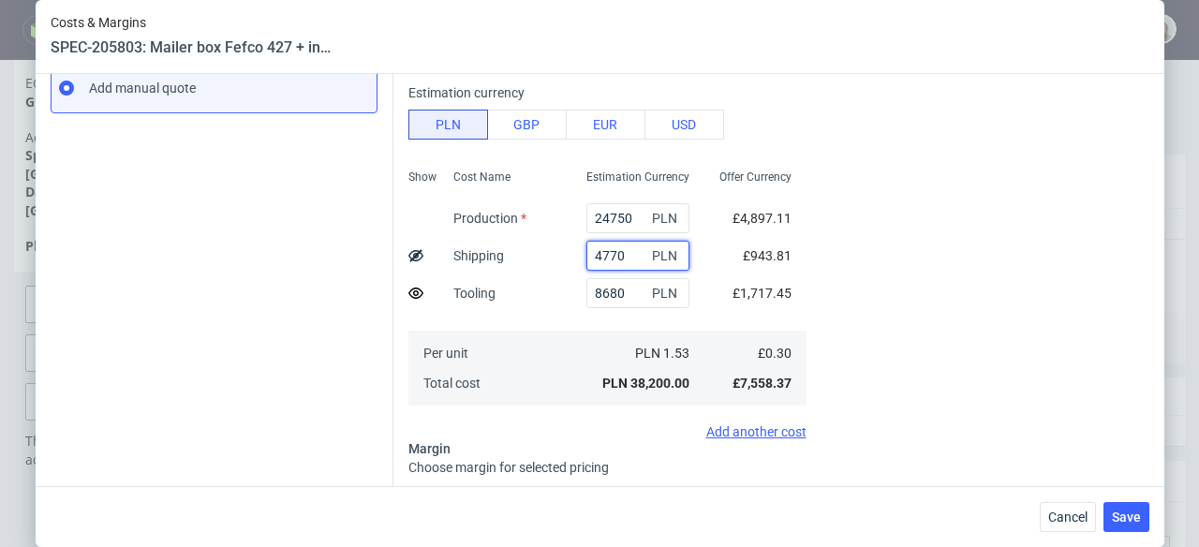
drag, startPoint x: 605, startPoint y: 254, endPoint x: 553, endPoint y: 256, distance: 52.5
click at [572, 256] on div "4770 PLN" at bounding box center [638, 255] width 133 height 37
click at [1132, 524] on span "Save" at bounding box center [1126, 517] width 29 height 13
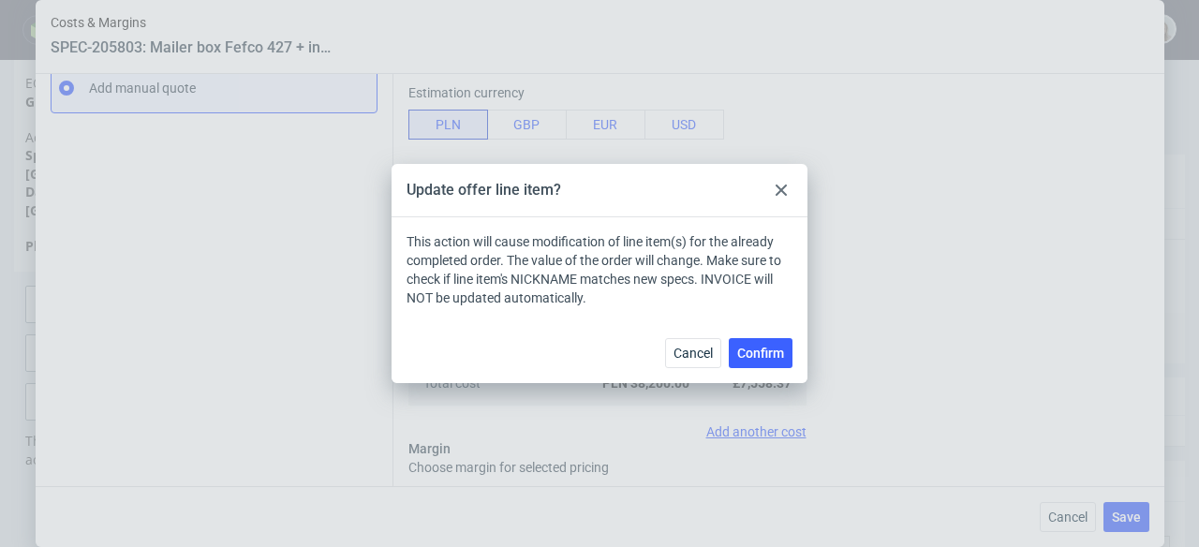
click at [787, 188] on div at bounding box center [781, 190] width 22 height 22
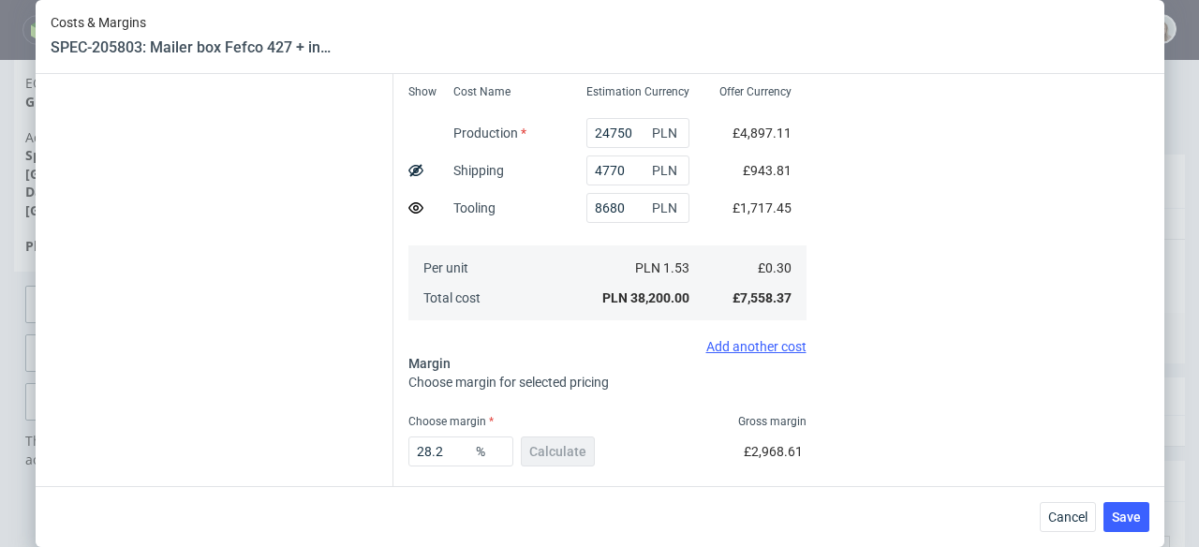
scroll to position [519, 0]
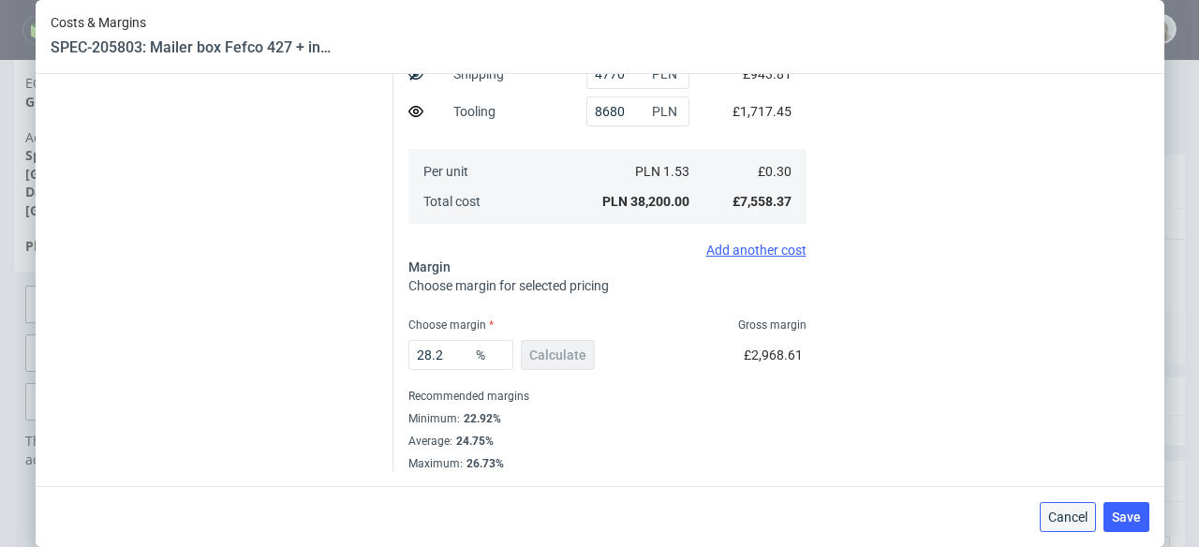
click at [1075, 511] on span "Cancel" at bounding box center [1067, 517] width 39 height 13
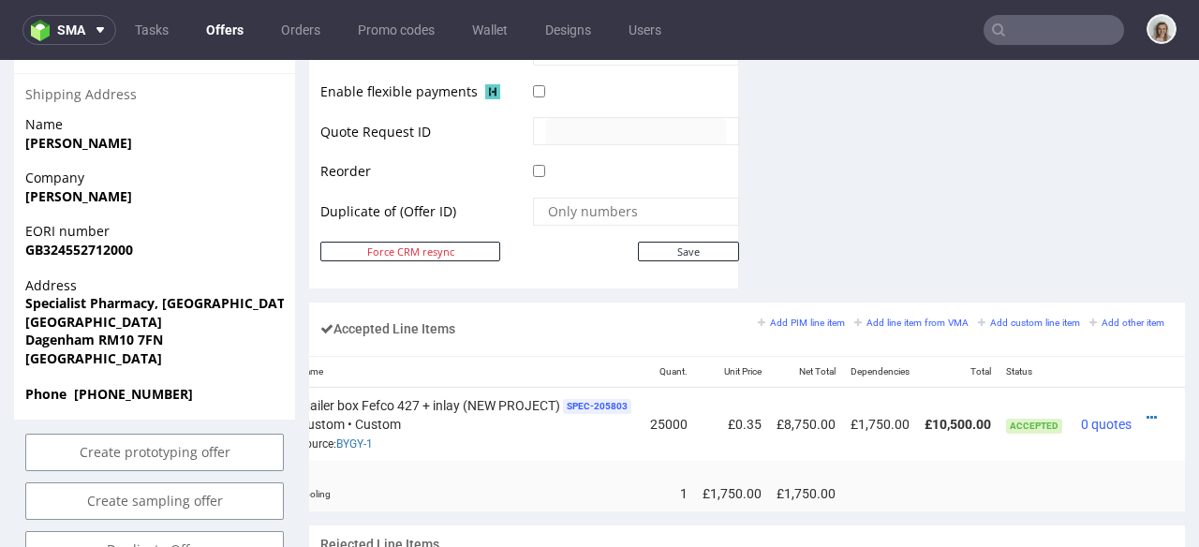
scroll to position [1211, 0]
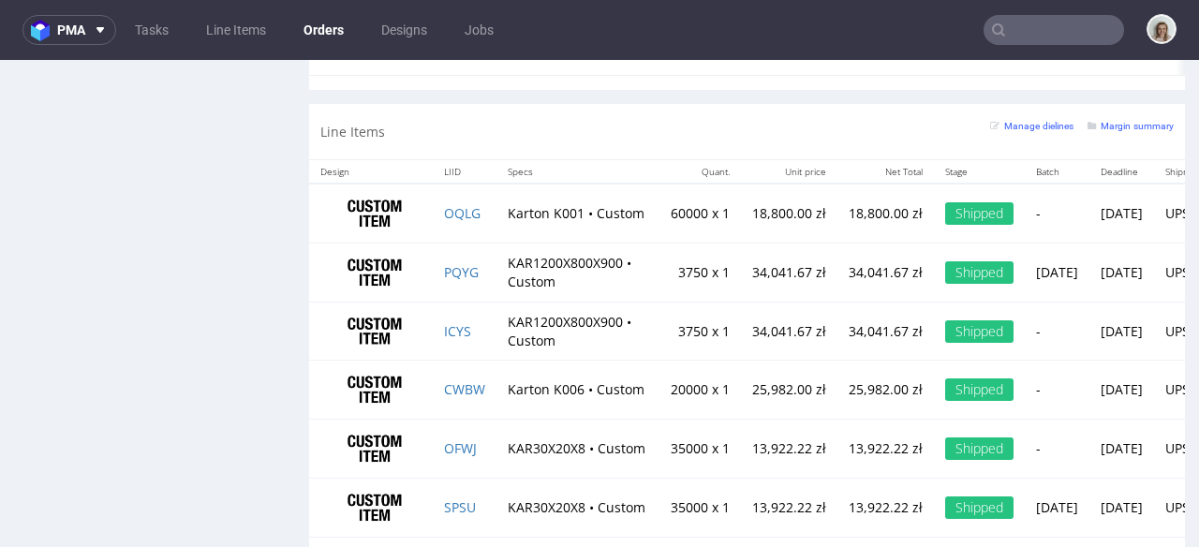
scroll to position [2114, 0]
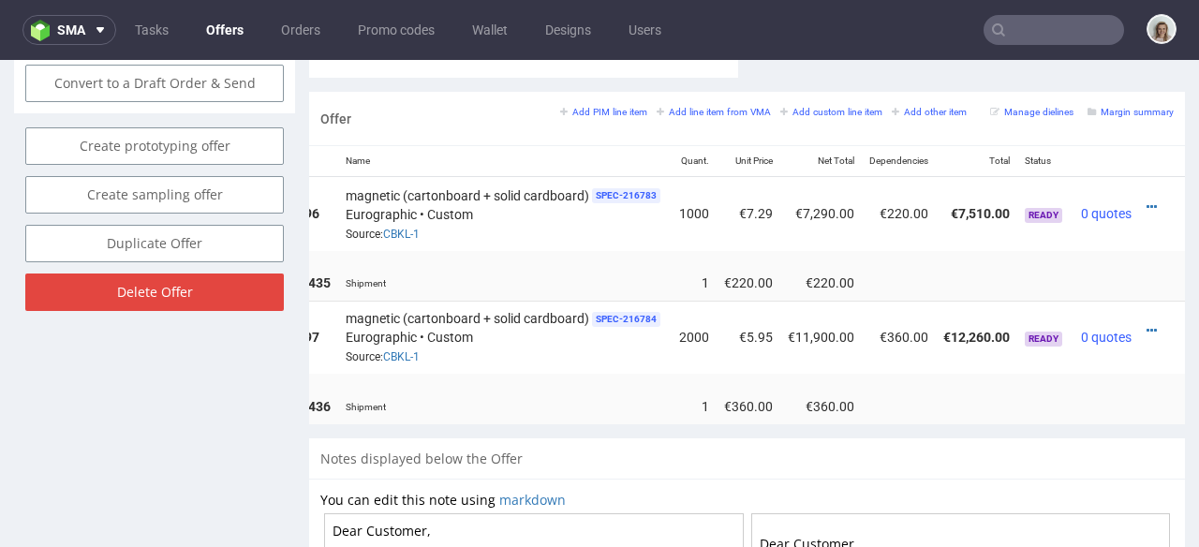
scroll to position [1107, 0]
click at [1147, 201] on icon at bounding box center [1152, 207] width 10 height 13
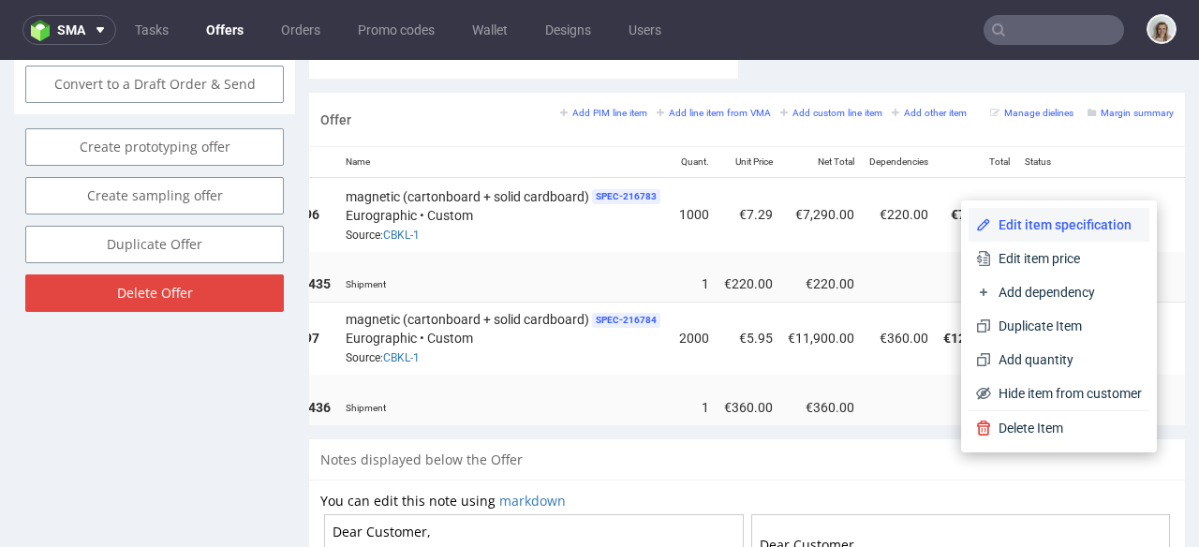
click at [1062, 214] on li "Edit item specification" at bounding box center [1059, 225] width 181 height 34
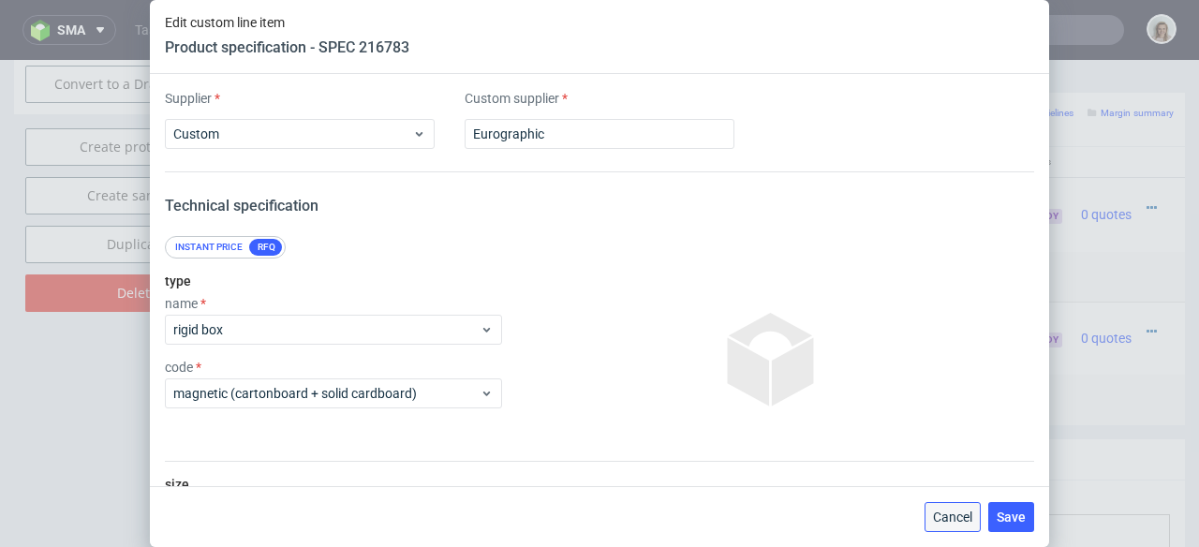
click at [957, 511] on span "Cancel" at bounding box center [952, 517] width 39 height 13
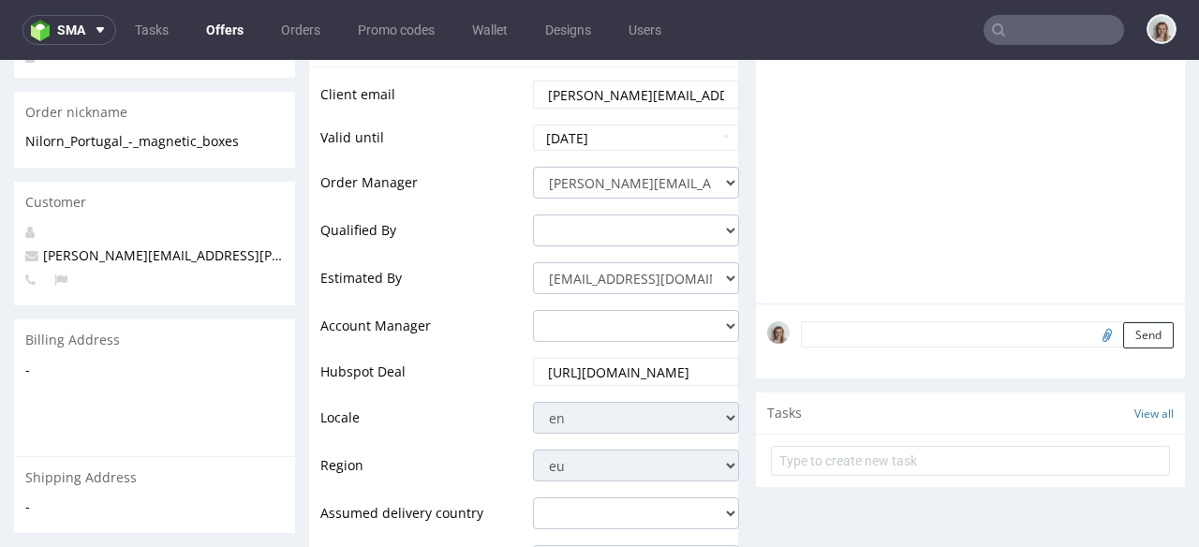
scroll to position [0, 0]
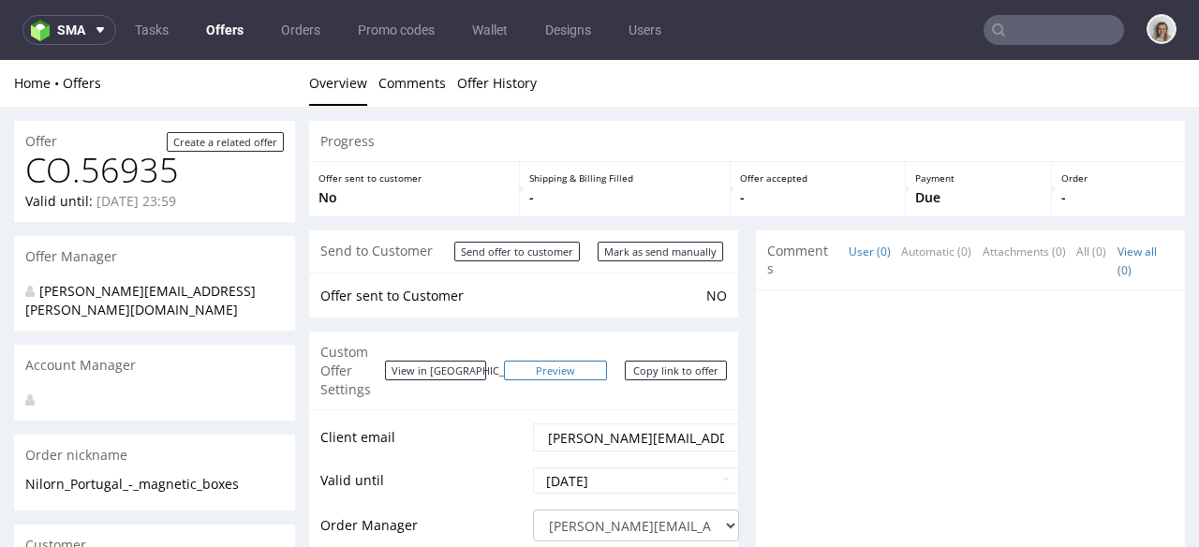
click at [585, 361] on link "Preview" at bounding box center [555, 371] width 103 height 20
click at [639, 248] on input "Mark as send manually" at bounding box center [661, 252] width 126 height 20
type input "In progress..."
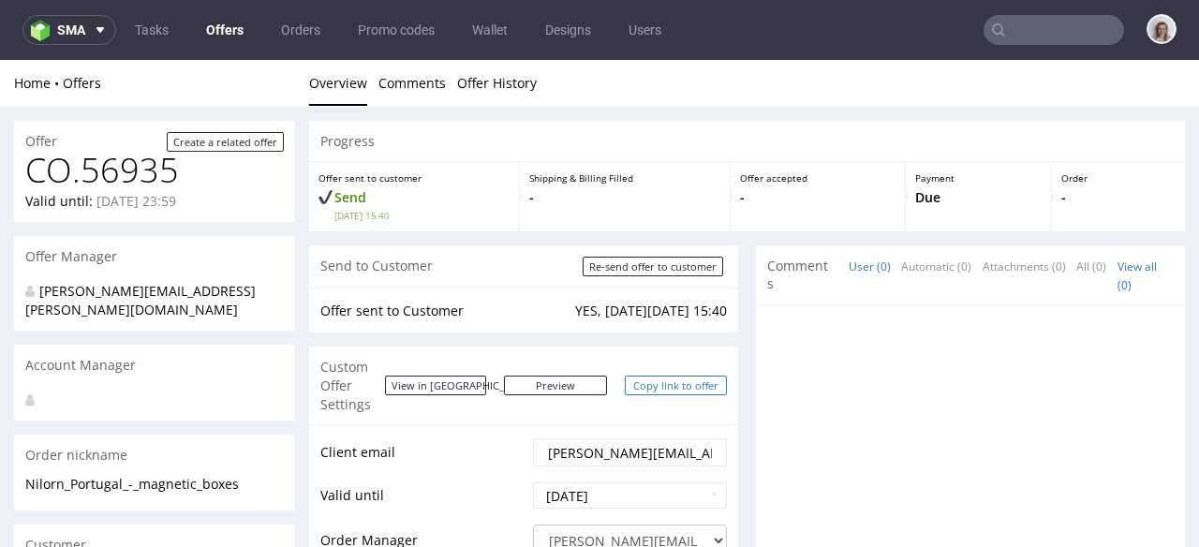
click at [685, 376] on link "Copy link to offer" at bounding box center [676, 386] width 103 height 20
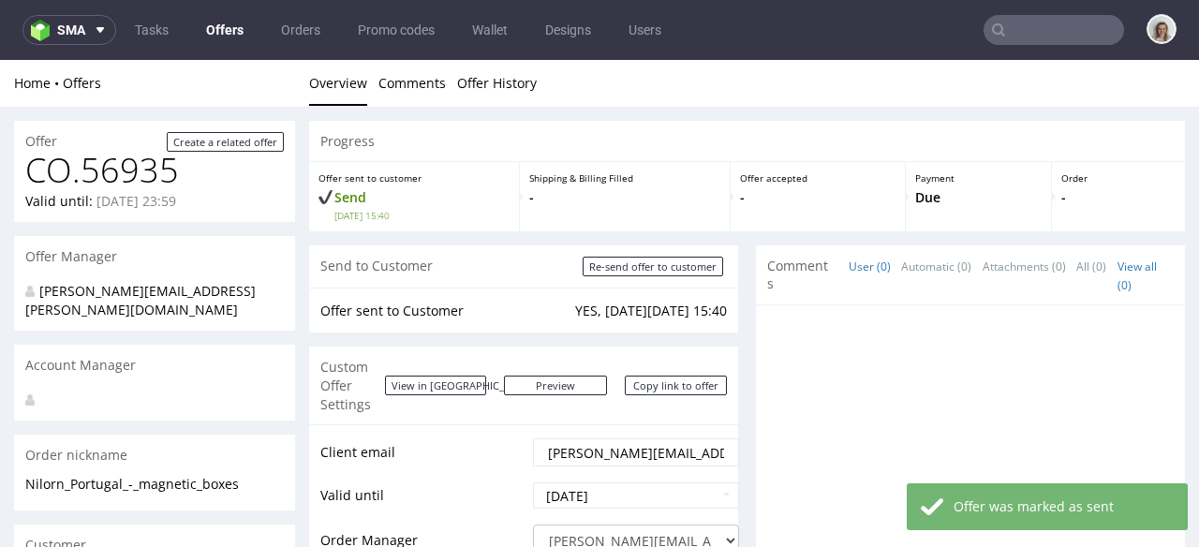
click at [679, 376] on link "Copy link to offer" at bounding box center [676, 386] width 103 height 20
